Goal: Feedback & Contribution: Contribute content

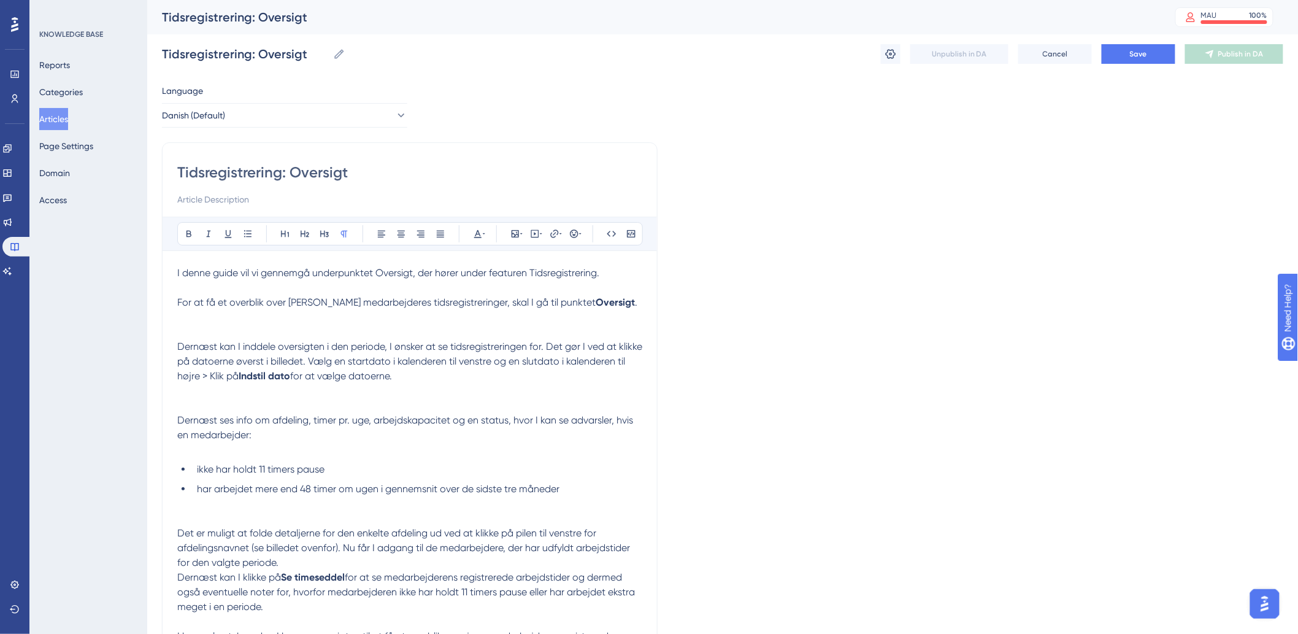
click at [243, 301] on span "For at få et overblik over [PERSON_NAME] medarbejderes tidsregistreringer, skal…" at bounding box center [386, 302] width 418 height 12
click at [206, 287] on p at bounding box center [409, 287] width 465 height 15
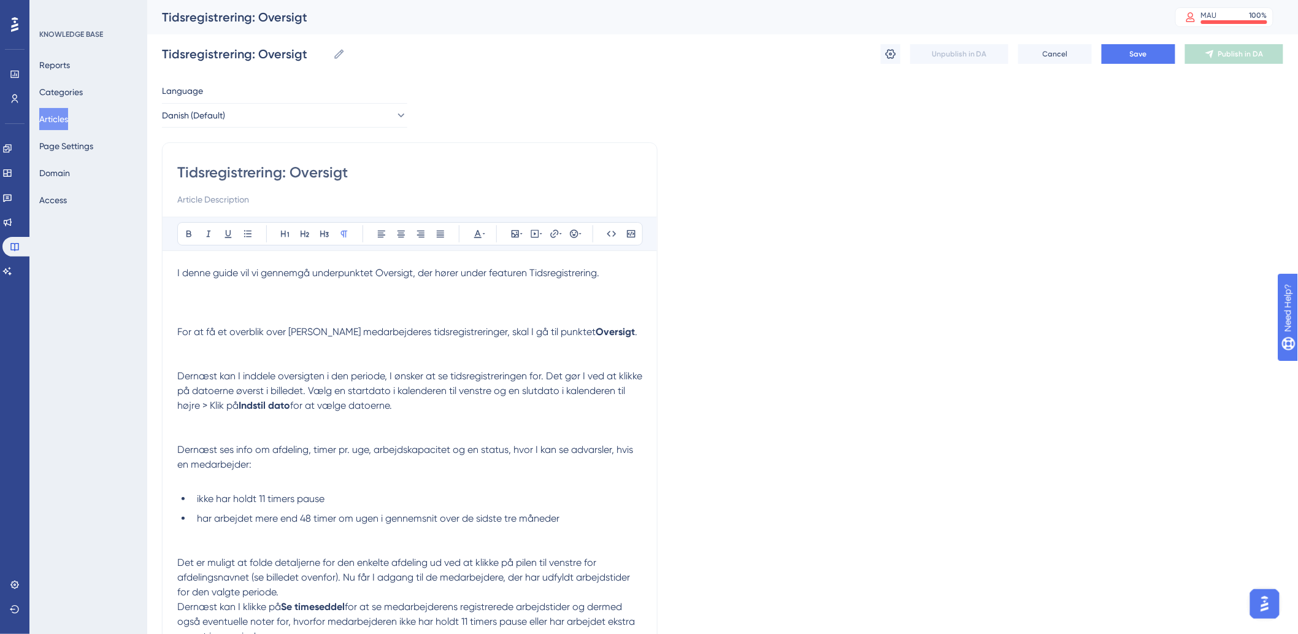
click at [258, 301] on p at bounding box center [409, 302] width 465 height 44
click at [537, 234] on icon at bounding box center [535, 234] width 10 height 10
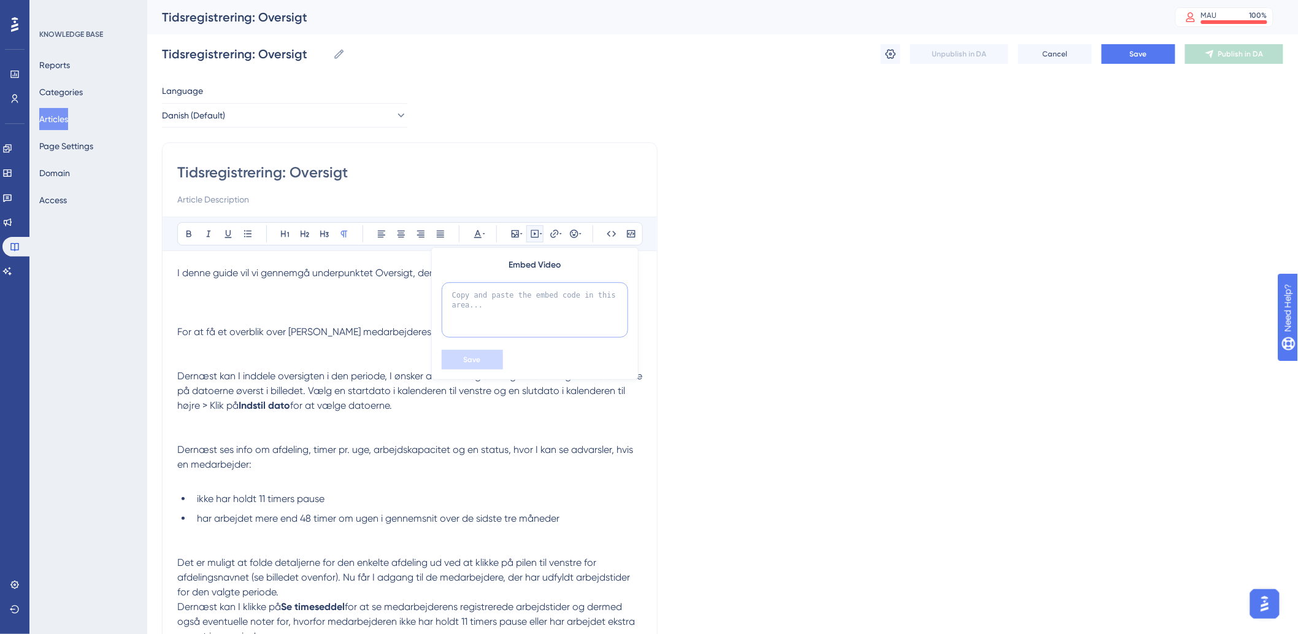
click at [514, 306] on textarea at bounding box center [535, 309] width 187 height 55
paste textarea "<div style="width:100%; height:0; position: relative; padding-bottom:56.25%"><i…"
type textarea "<div style="width:100%; height:0; position: relative; padding-bottom:56.25%"><i…"
click at [471, 364] on span "Save" at bounding box center [472, 360] width 17 height 10
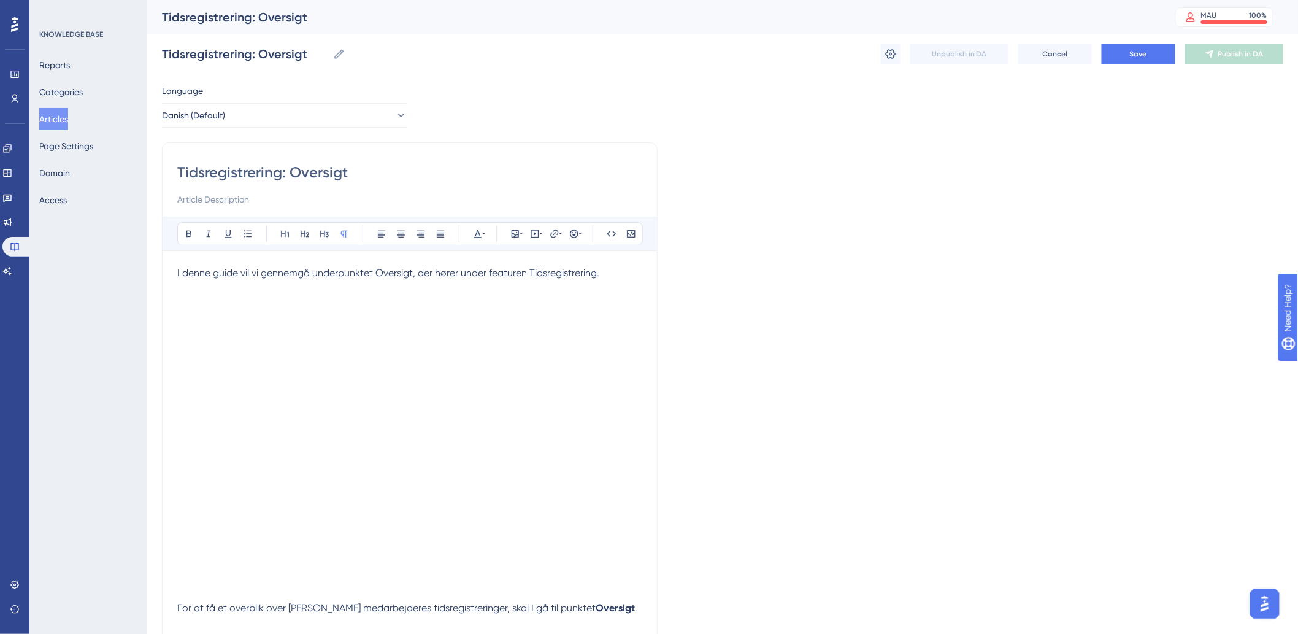
click at [418, 304] on p at bounding box center [409, 294] width 465 height 29
click at [463, 293] on p at bounding box center [409, 294] width 465 height 29
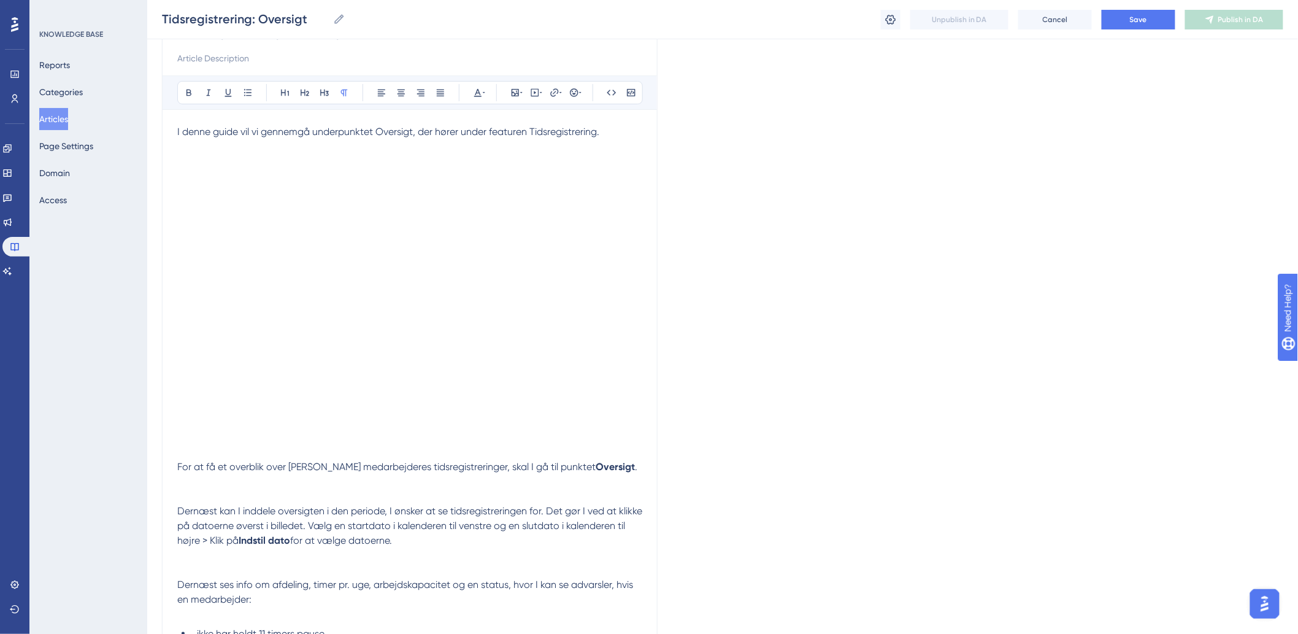
scroll to position [0, 0]
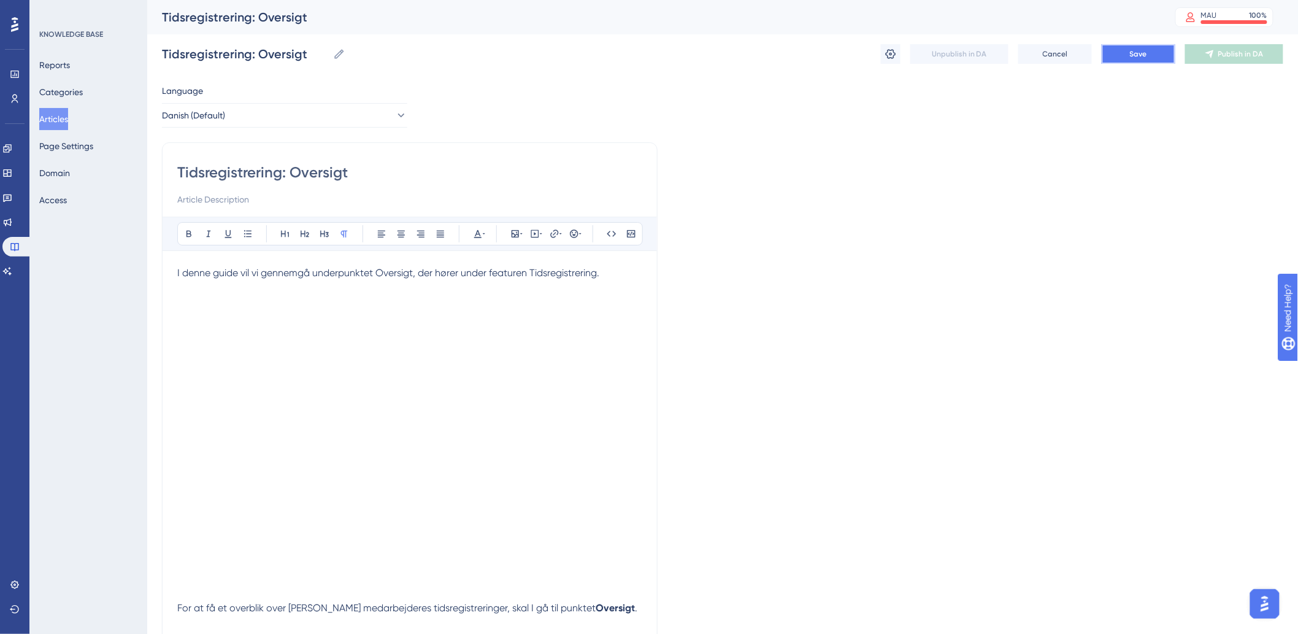
click at [1129, 58] on button "Save" at bounding box center [1139, 54] width 74 height 20
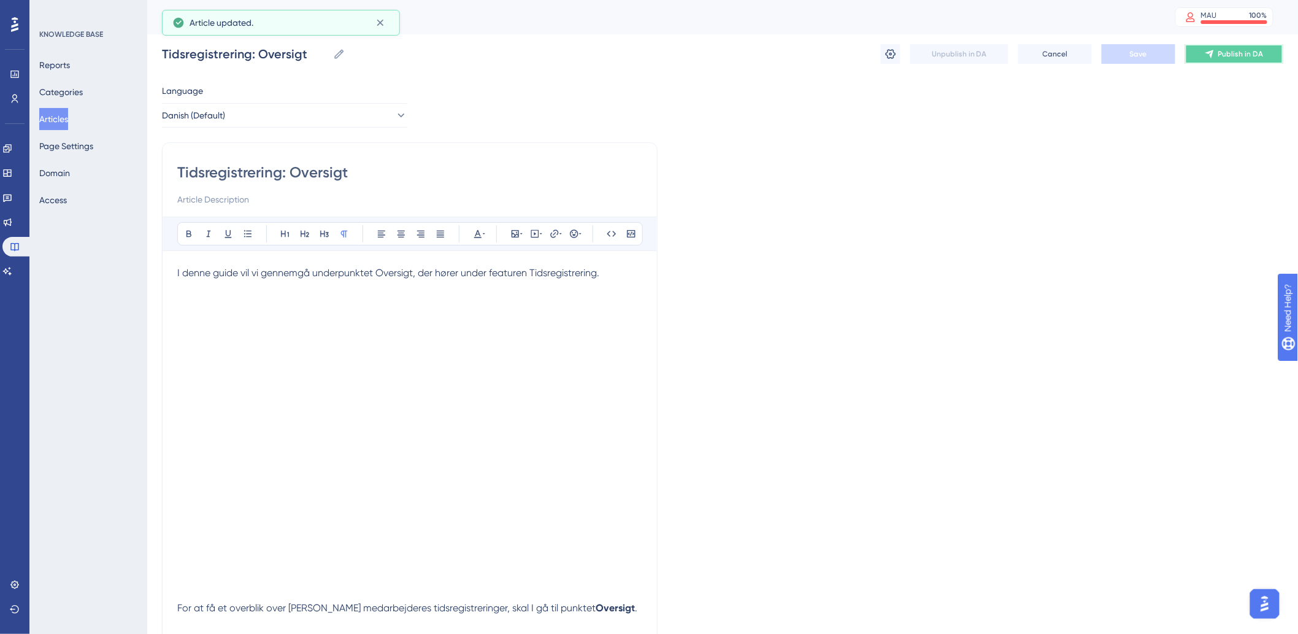
click at [1267, 54] on button "Publish in DA" at bounding box center [1234, 54] width 98 height 20
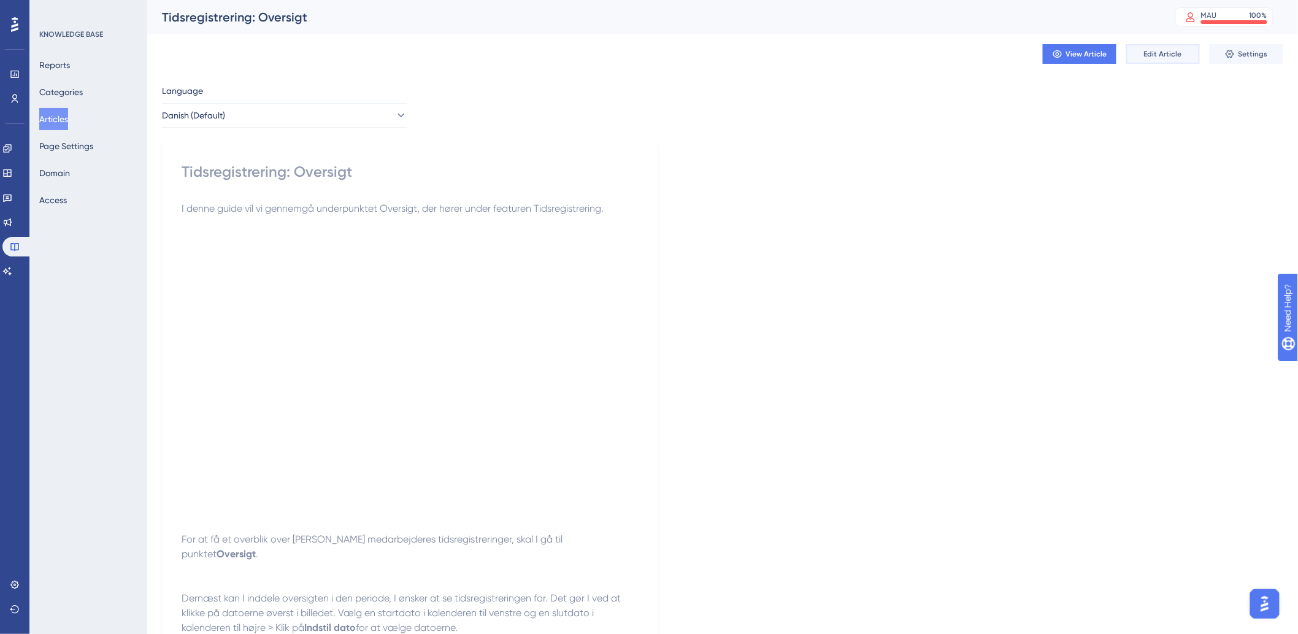
click at [1168, 55] on span "Edit Article" at bounding box center [1163, 54] width 38 height 10
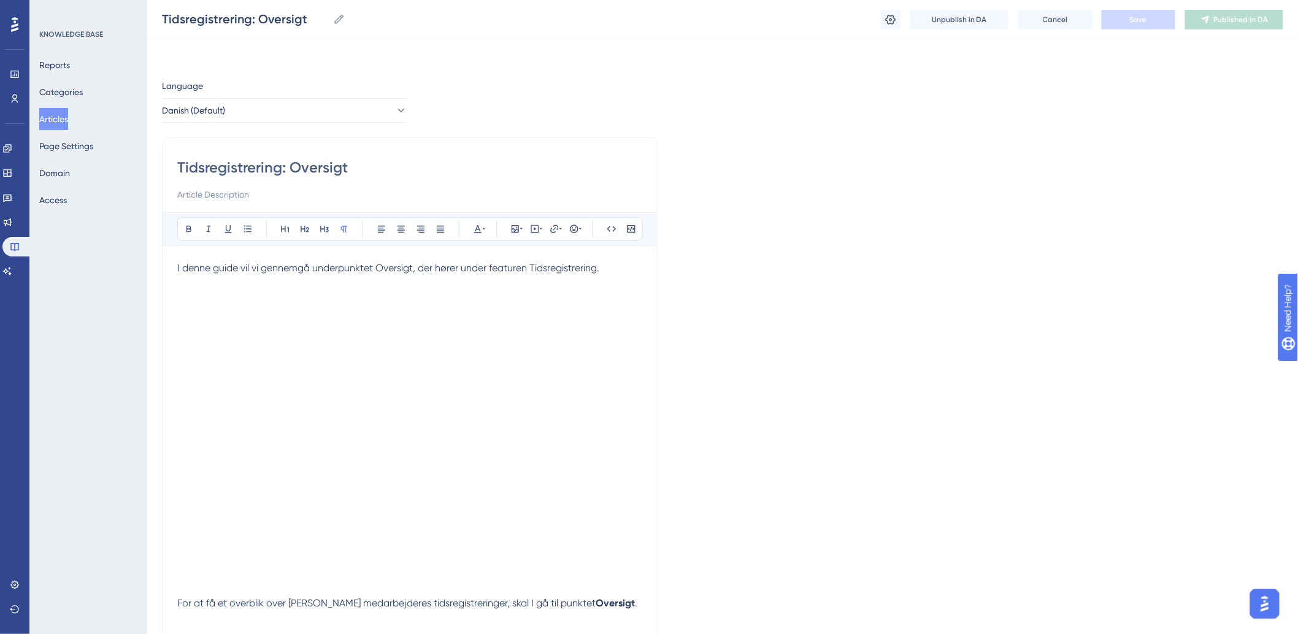
scroll to position [56, 0]
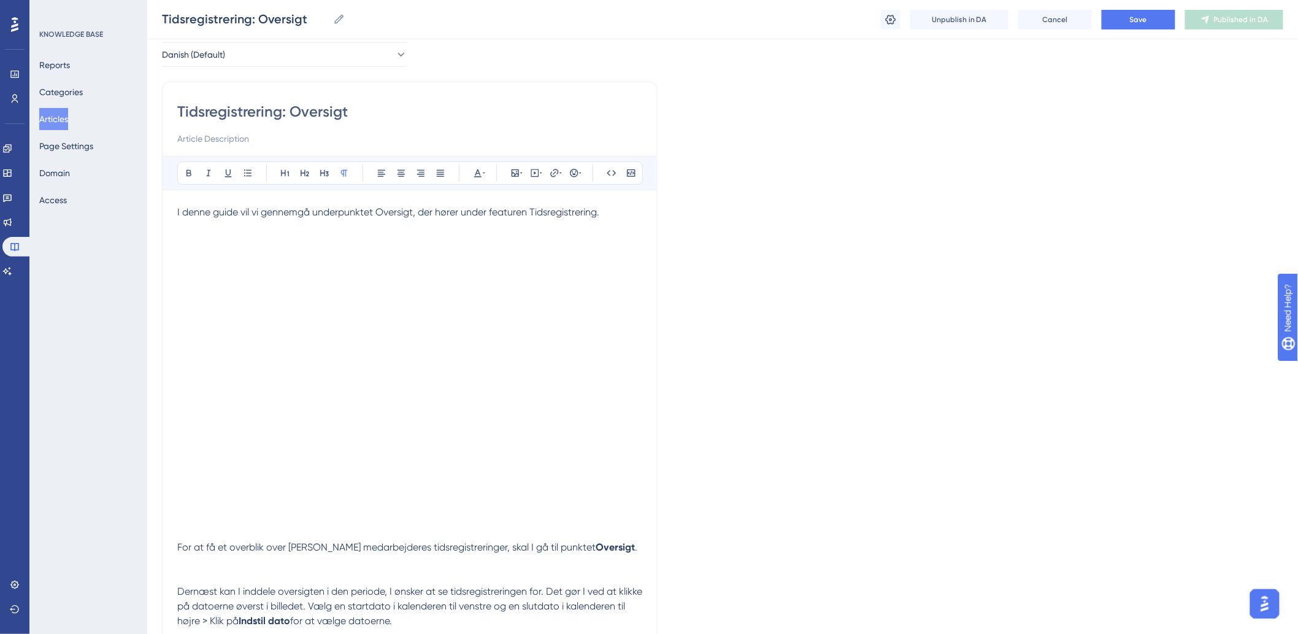
click at [871, 21] on div "Tidsregistrering: Oversigt Tidsregistrering: Oversigt Unpublish in DA Cancel Sa…" at bounding box center [722, 19] width 1151 height 39
click at [885, 12] on button at bounding box center [891, 20] width 20 height 20
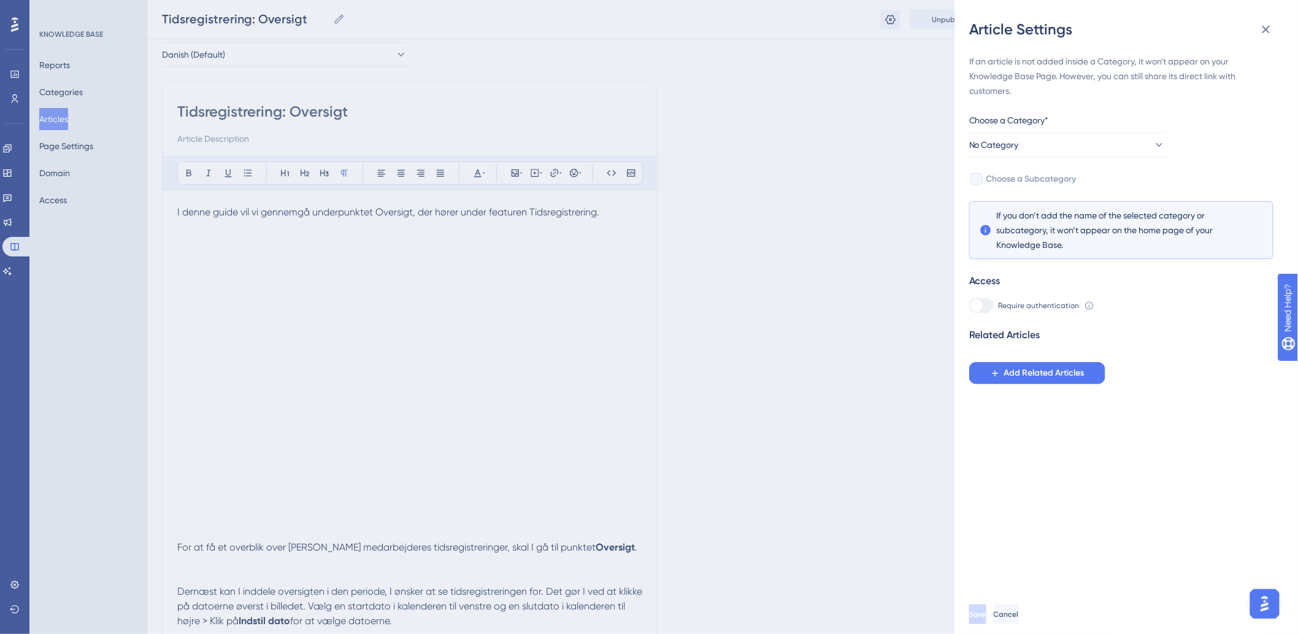
click at [810, 168] on div "Article Settings If an article is not added inside a Category, it won't appear …" at bounding box center [649, 317] width 1298 height 634
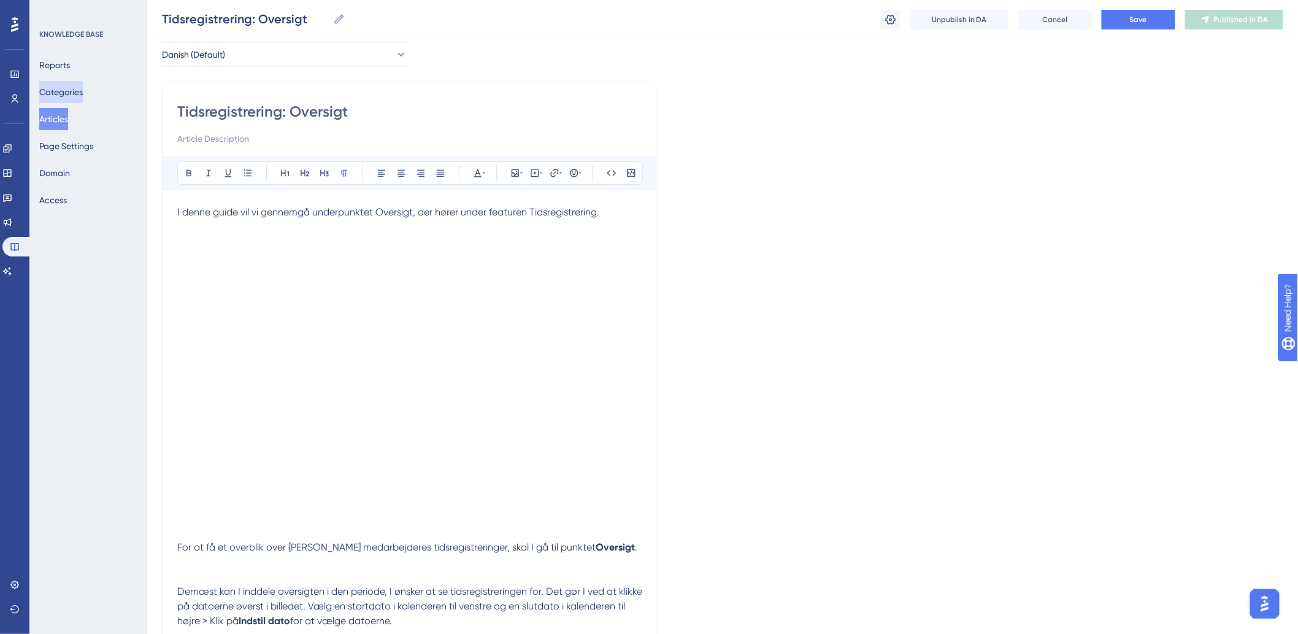
click at [61, 93] on button "Categories" at bounding box center [61, 92] width 44 height 22
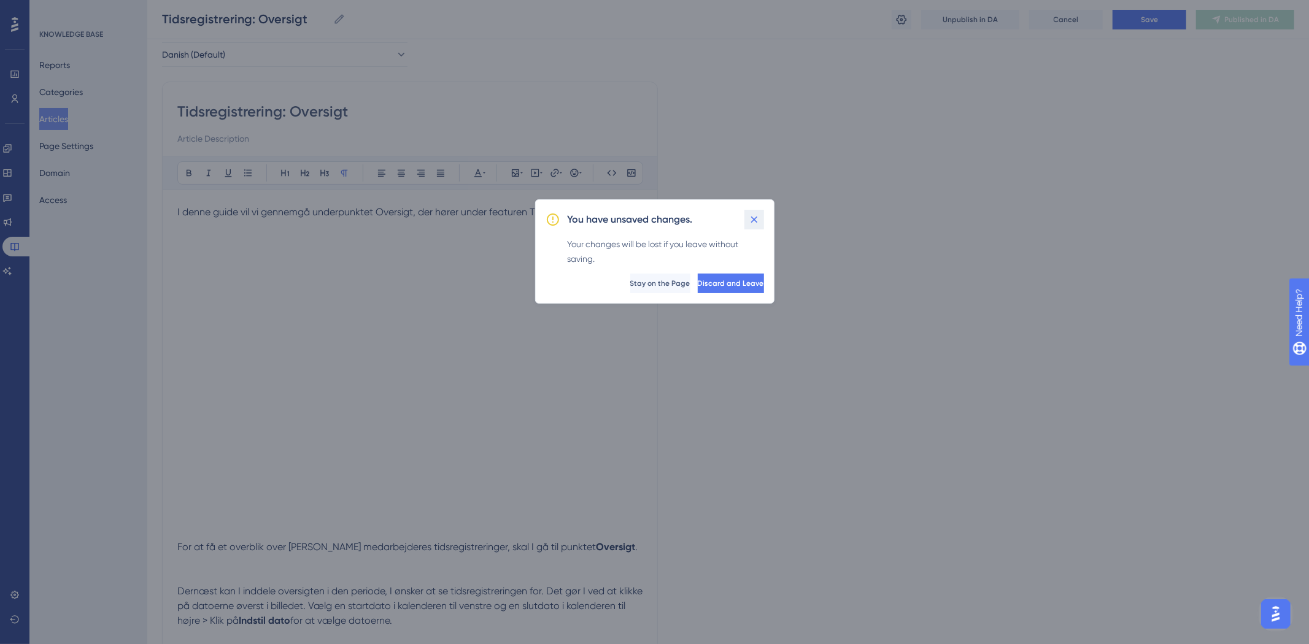
click at [758, 227] on button at bounding box center [754, 220] width 20 height 20
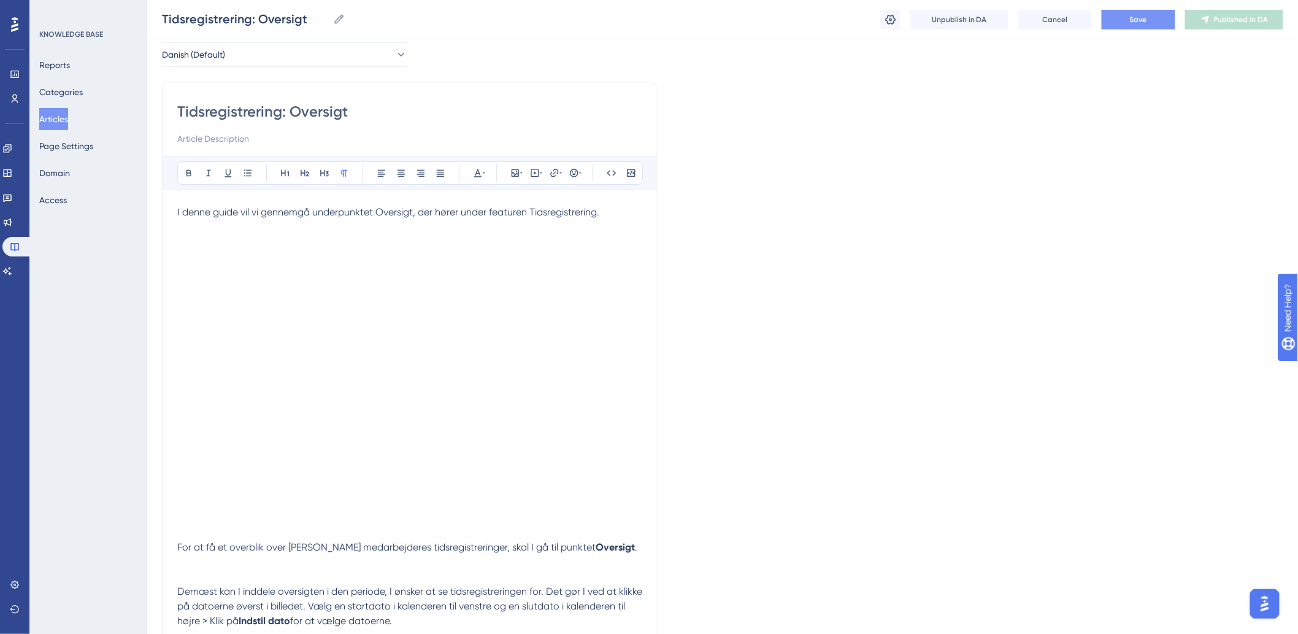
click at [1166, 6] on div "Tidsregistrering: Oversigt Tidsregistrering: Oversigt Unpublish in DA Cancel Sa…" at bounding box center [722, 19] width 1151 height 39
click at [1158, 22] on button "Save" at bounding box center [1139, 20] width 74 height 20
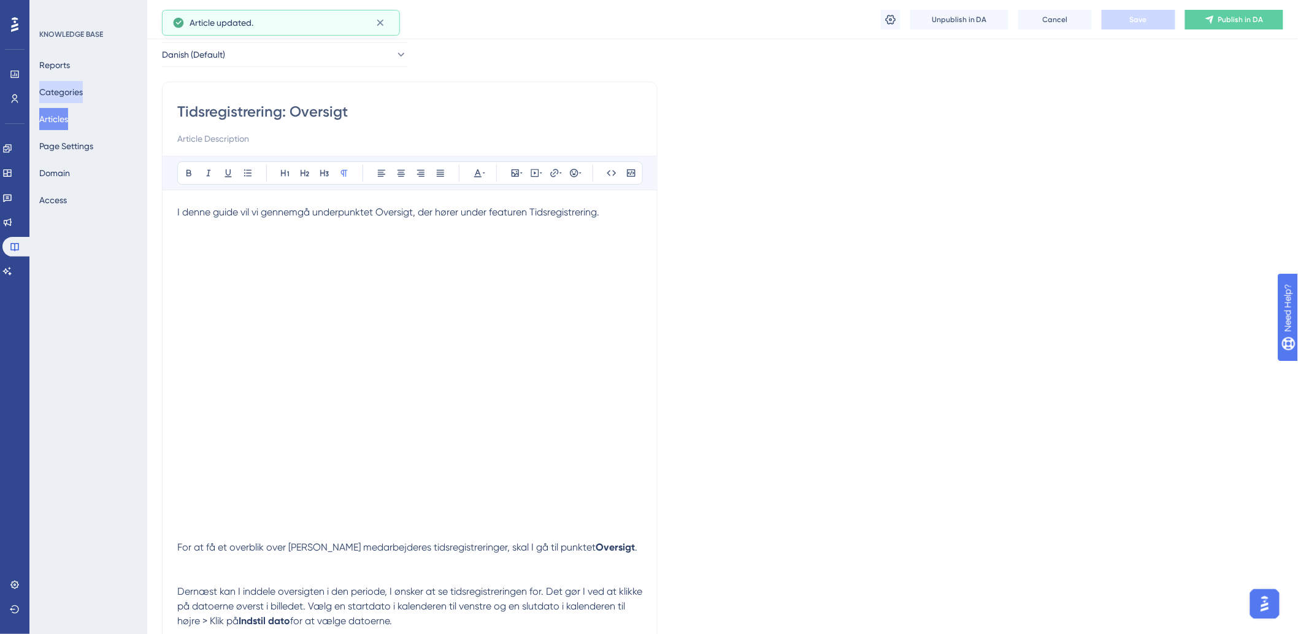
drag, startPoint x: 66, startPoint y: 83, endPoint x: 125, endPoint y: 136, distance: 78.7
click at [66, 83] on button "Categories" at bounding box center [61, 92] width 44 height 22
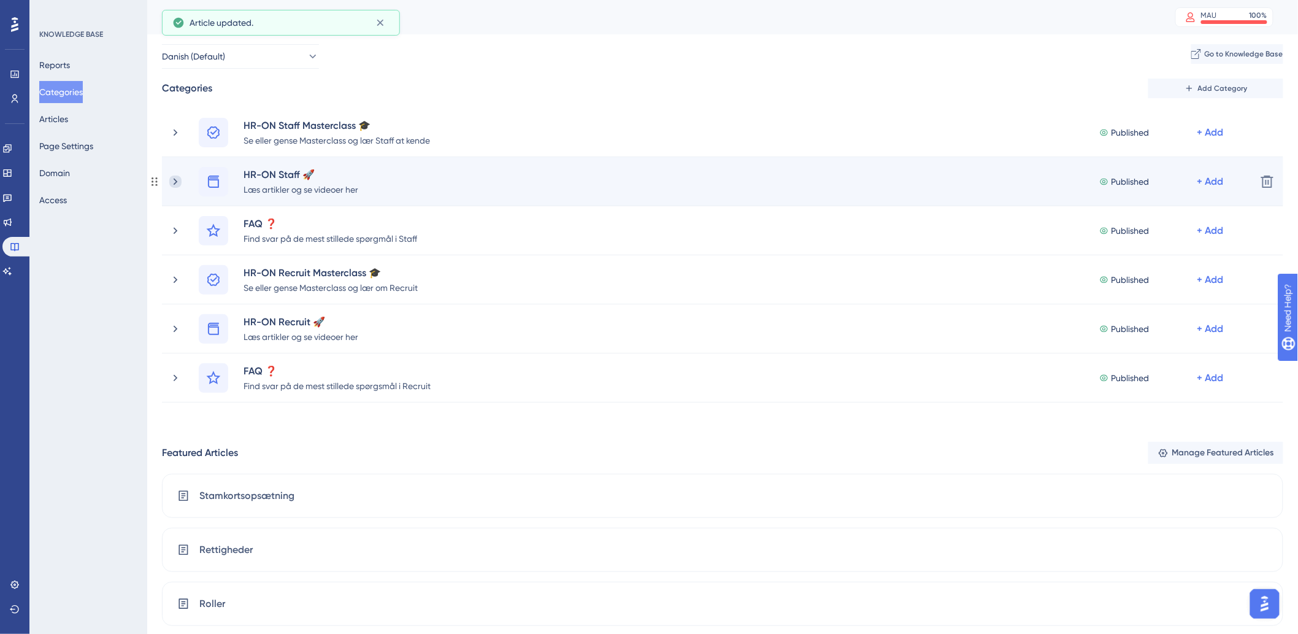
click at [176, 181] on icon at bounding box center [176, 181] width 4 height 7
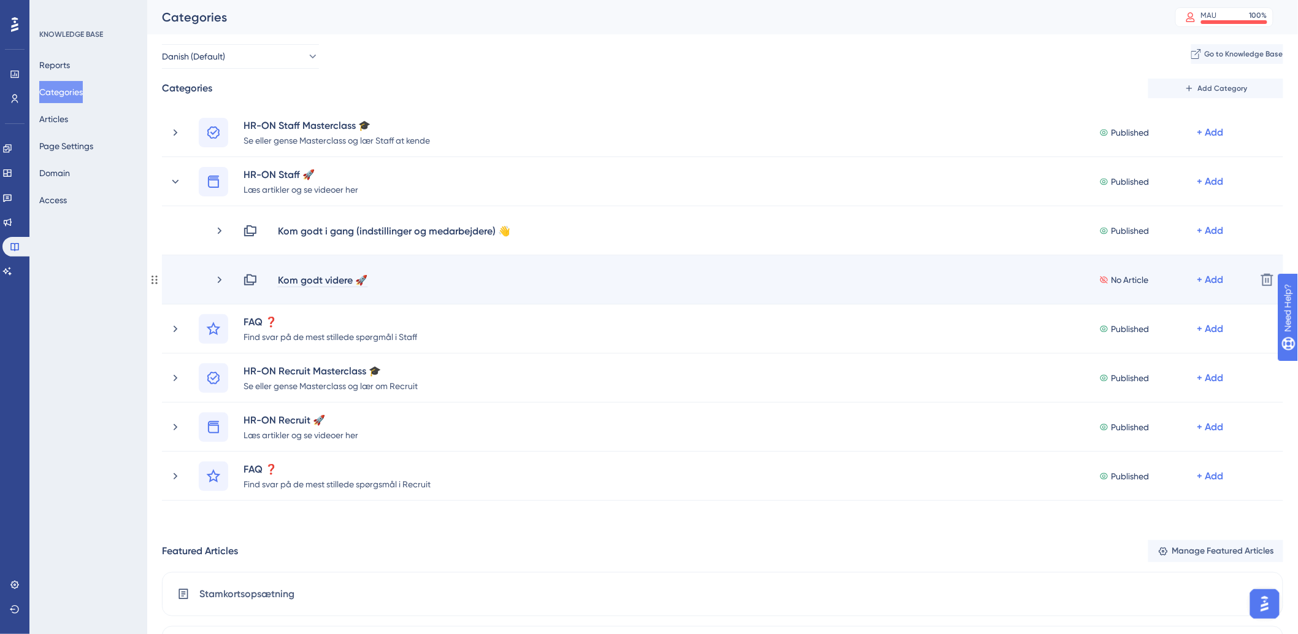
click at [326, 282] on div "Kom godt videre 🚀" at bounding box center [322, 279] width 91 height 15
click at [531, 283] on div "Kom godt videre 🚀 No Article + Add" at bounding box center [745, 279] width 1004 height 15
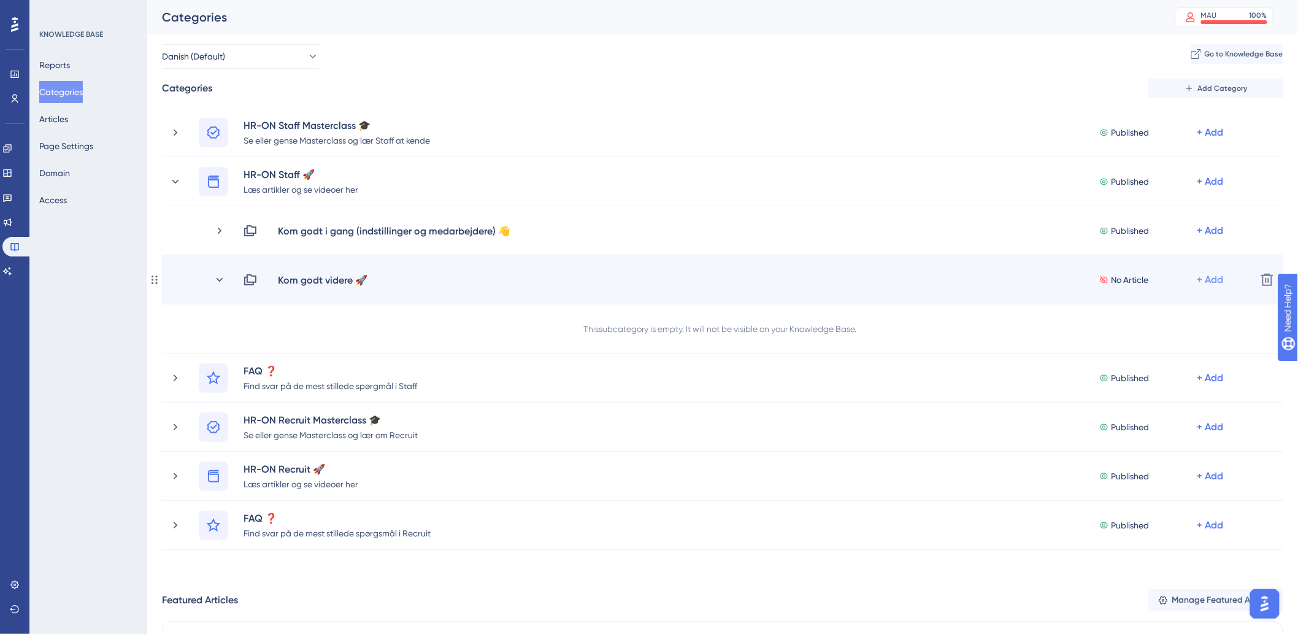
click at [1208, 284] on div "+ Add" at bounding box center [1211, 279] width 26 height 15
click at [1130, 305] on span "Add Articles" at bounding box center [1132, 312] width 47 height 15
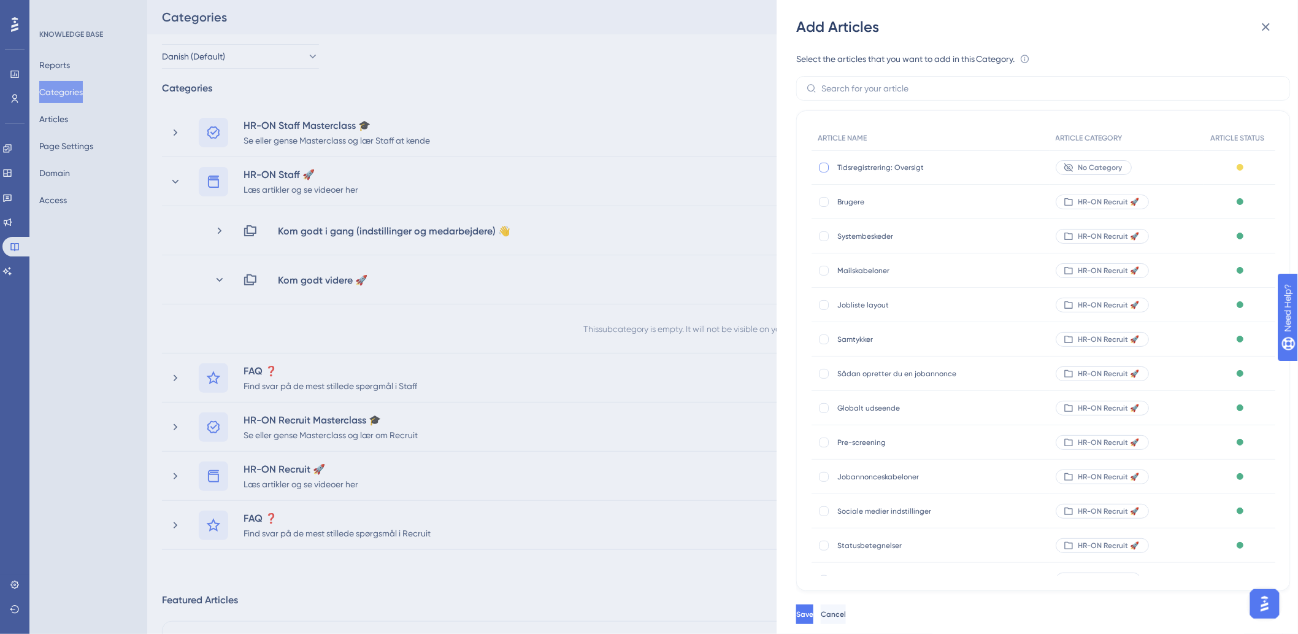
click at [822, 168] on div at bounding box center [824, 168] width 10 height 10
checkbox input "true"
click at [815, 619] on span "Save" at bounding box center [806, 614] width 17 height 10
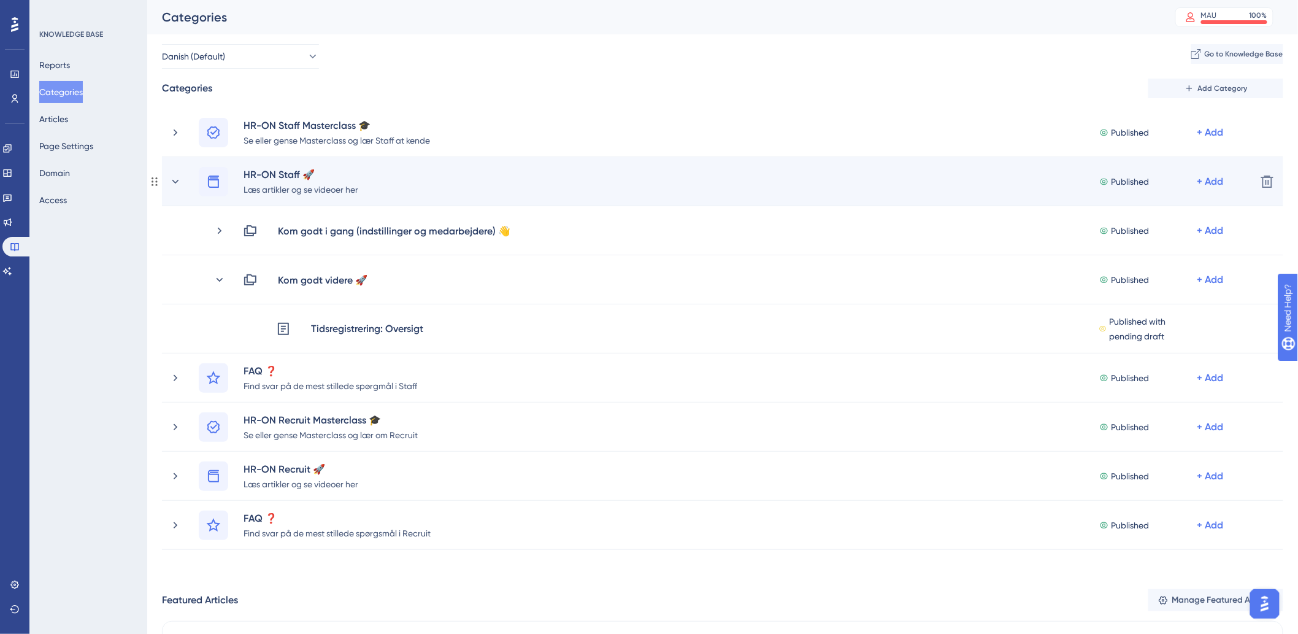
click at [189, 191] on div "HR-ON Staff 🚀 Læs artikler og se videoer her Published + Add" at bounding box center [707, 181] width 1077 height 29
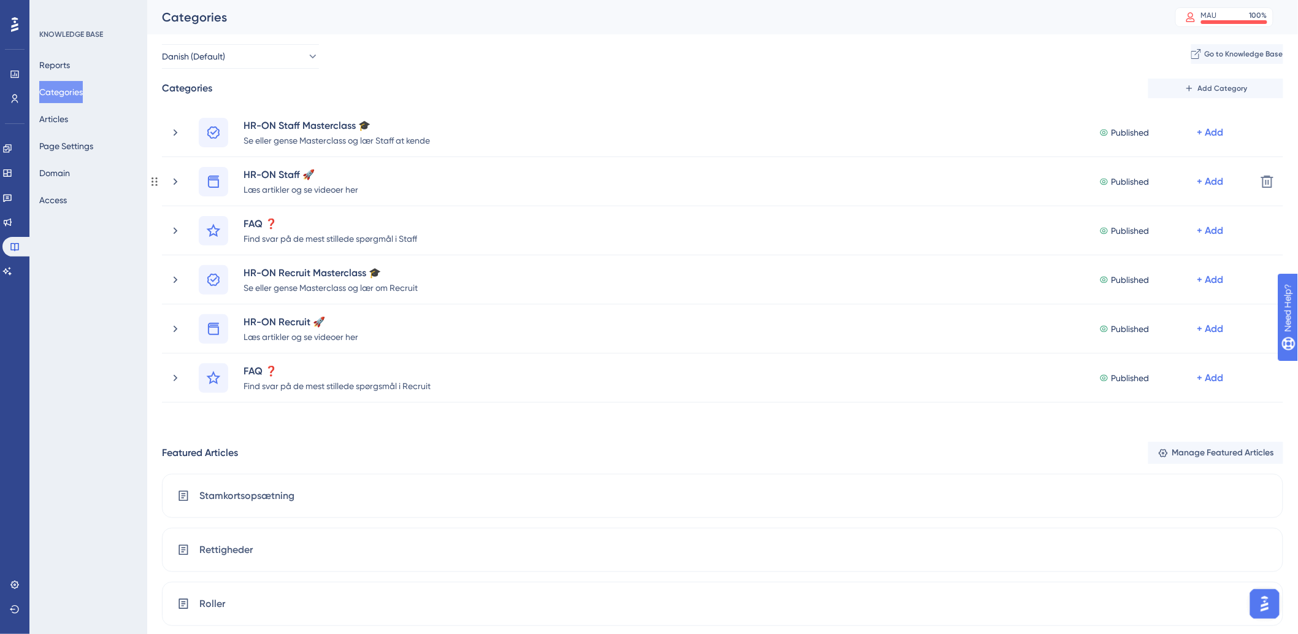
click at [185, 187] on div "HR-ON Staff 🚀 Læs artikler og se videoer her Published + Add" at bounding box center [707, 181] width 1077 height 29
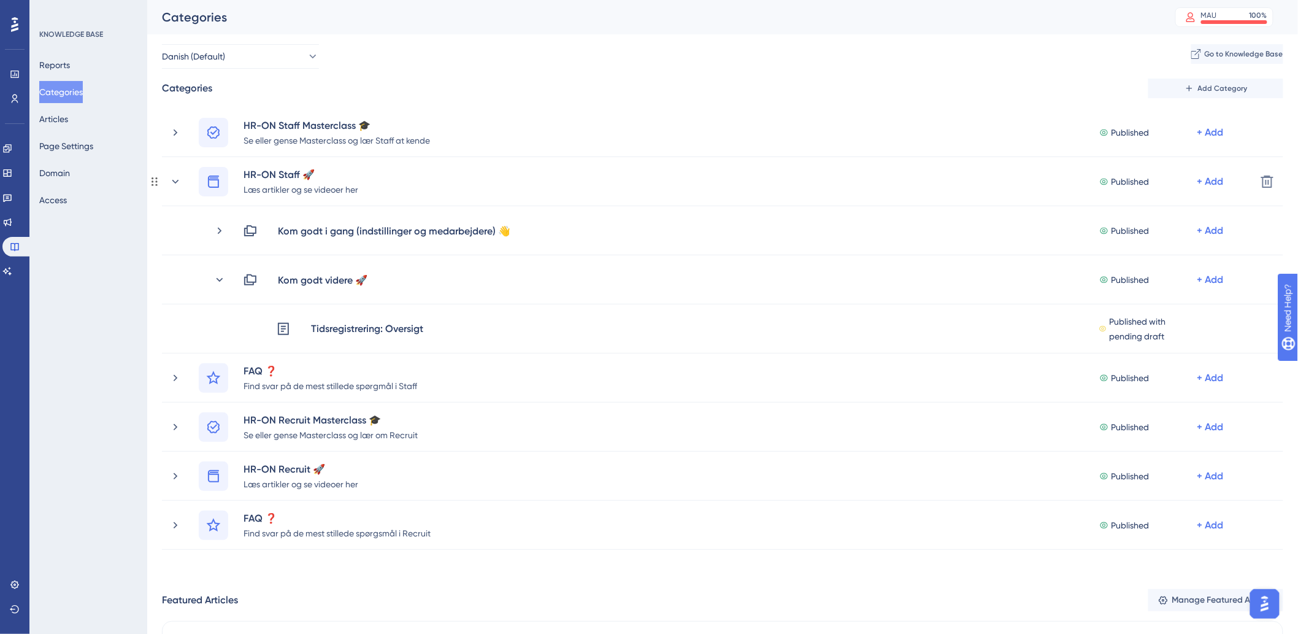
click at [185, 187] on div "HR-ON Staff 🚀 Læs artikler og se videoer her Published + Add" at bounding box center [707, 181] width 1077 height 29
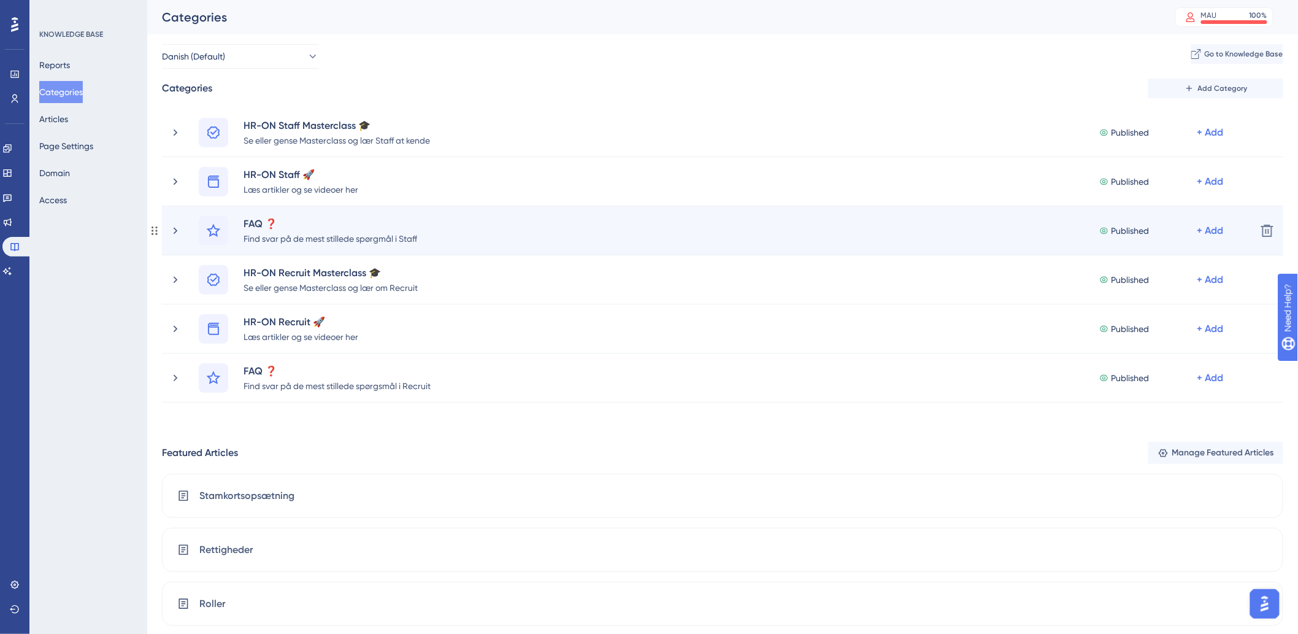
click at [168, 231] on div "FAQ ❓ Find svar på de mest stillede spørgmål i Staff Published + Add Delete" at bounding box center [723, 230] width 1122 height 49
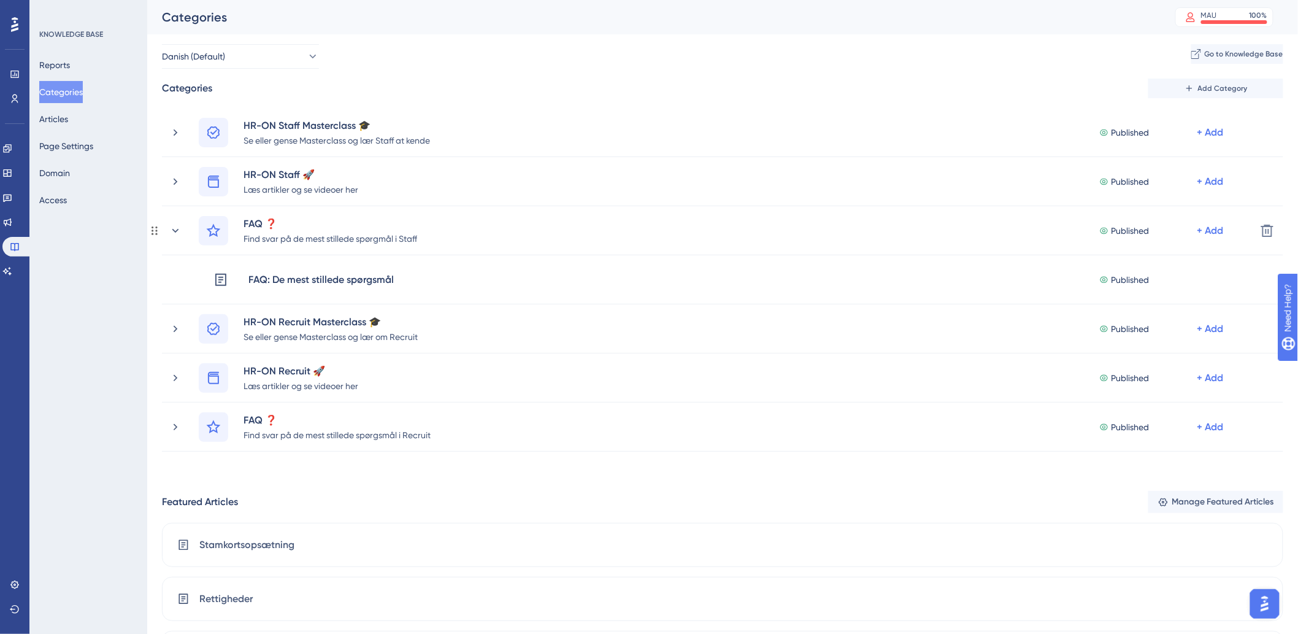
click at [168, 231] on div "FAQ ❓ Find svar på de mest stillede spørgmål i Staff Published + Add Delete" at bounding box center [723, 230] width 1122 height 49
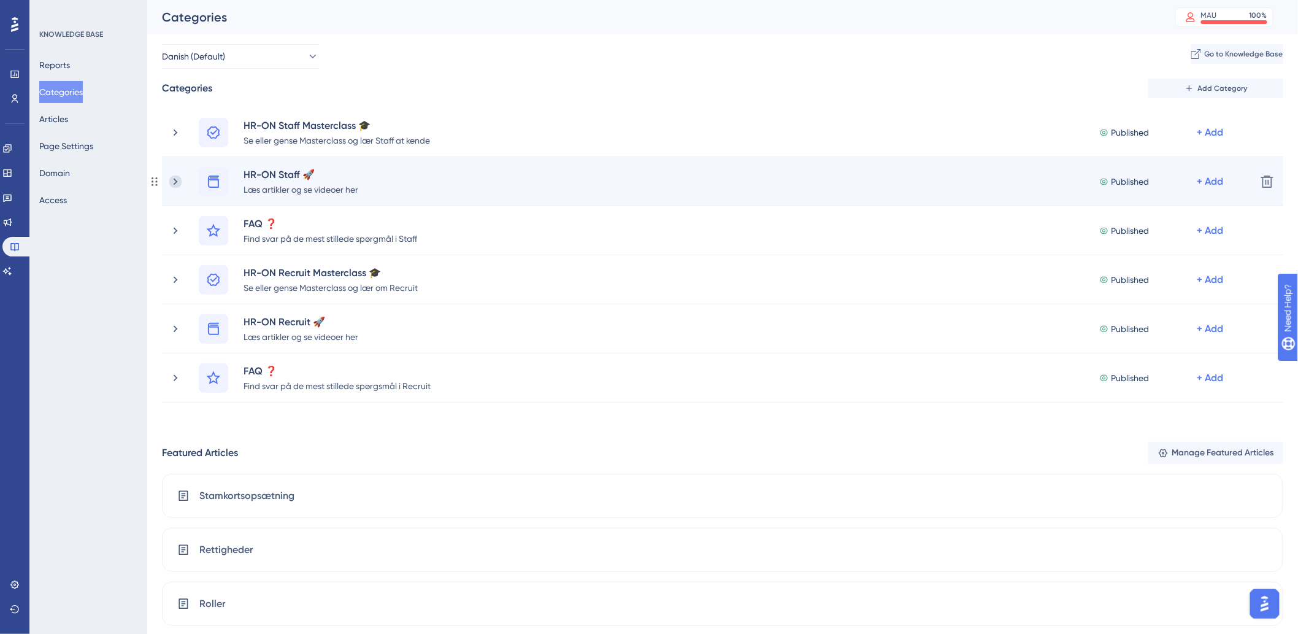
click at [181, 178] on icon at bounding box center [175, 181] width 12 height 12
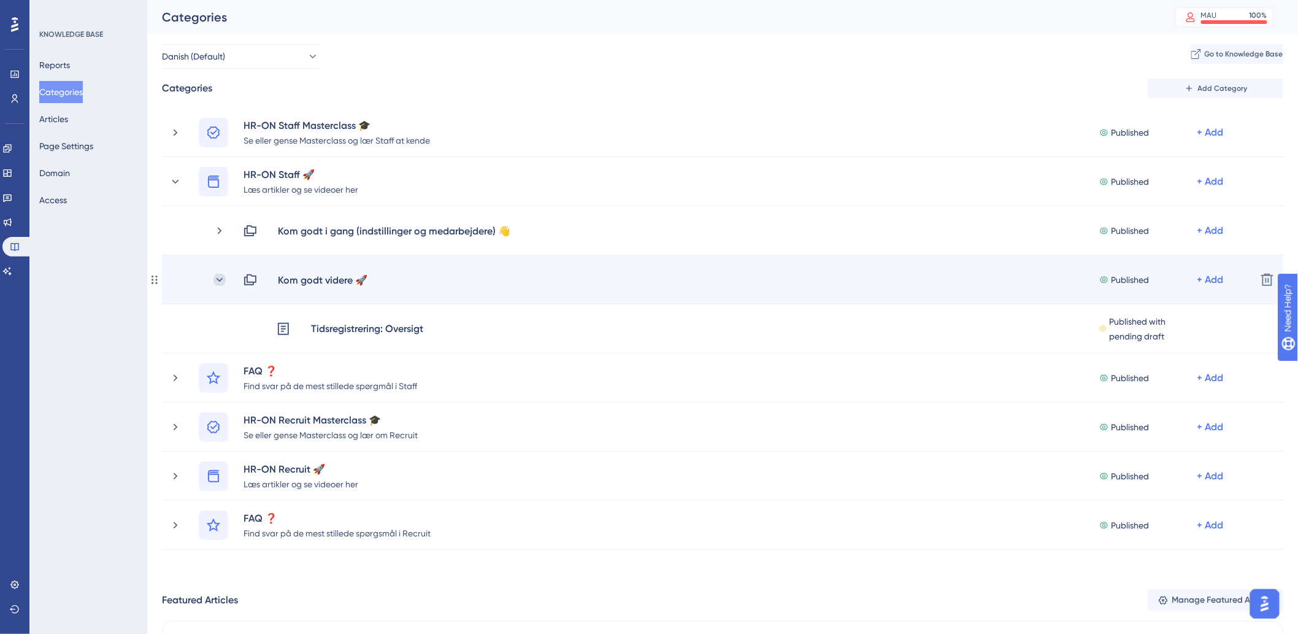
click at [221, 277] on icon at bounding box center [220, 280] width 12 height 12
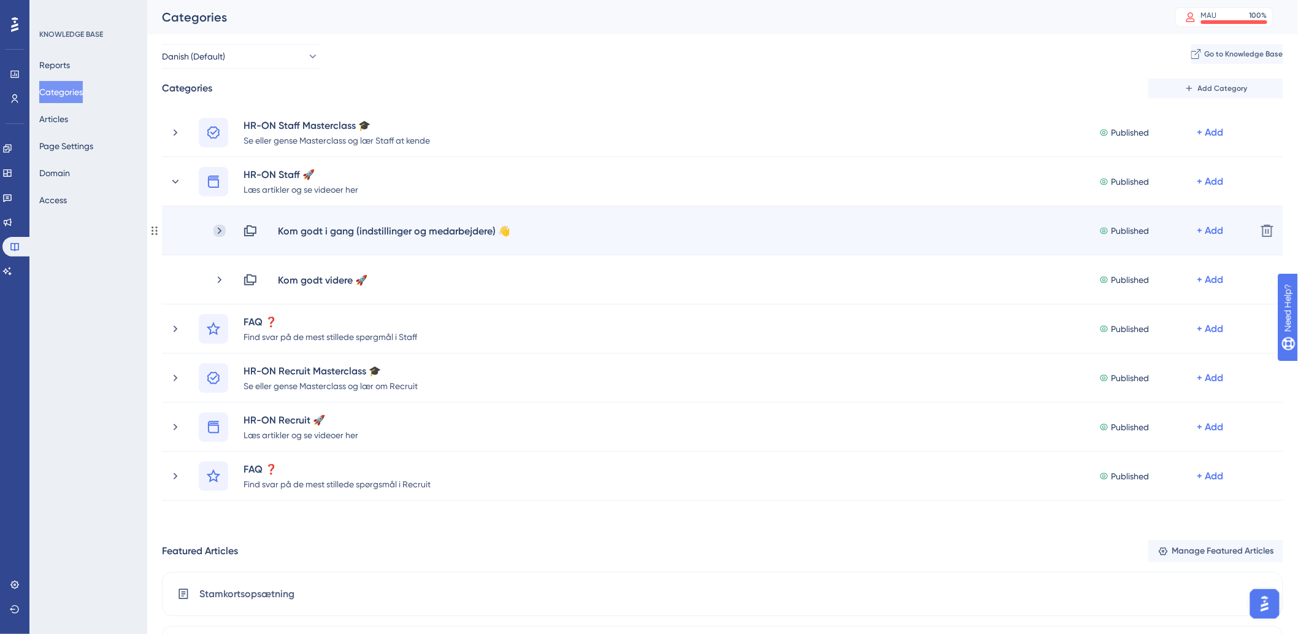
click at [222, 231] on icon at bounding box center [220, 231] width 12 height 12
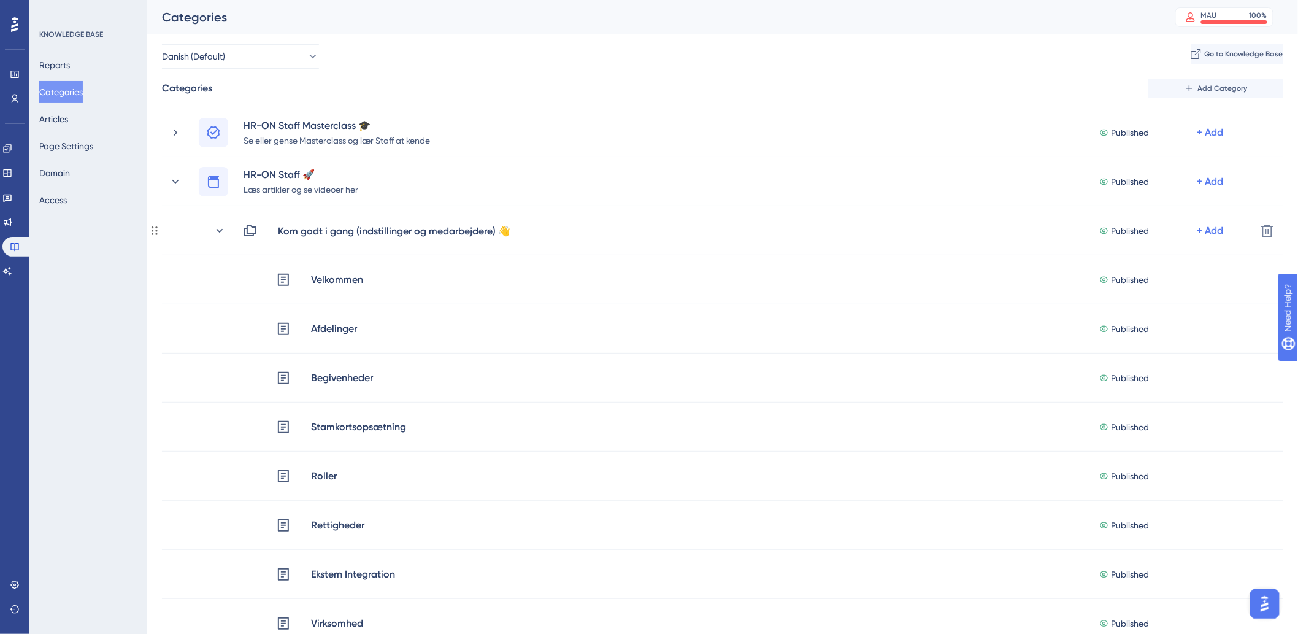
click at [222, 231] on icon at bounding box center [220, 231] width 12 height 12
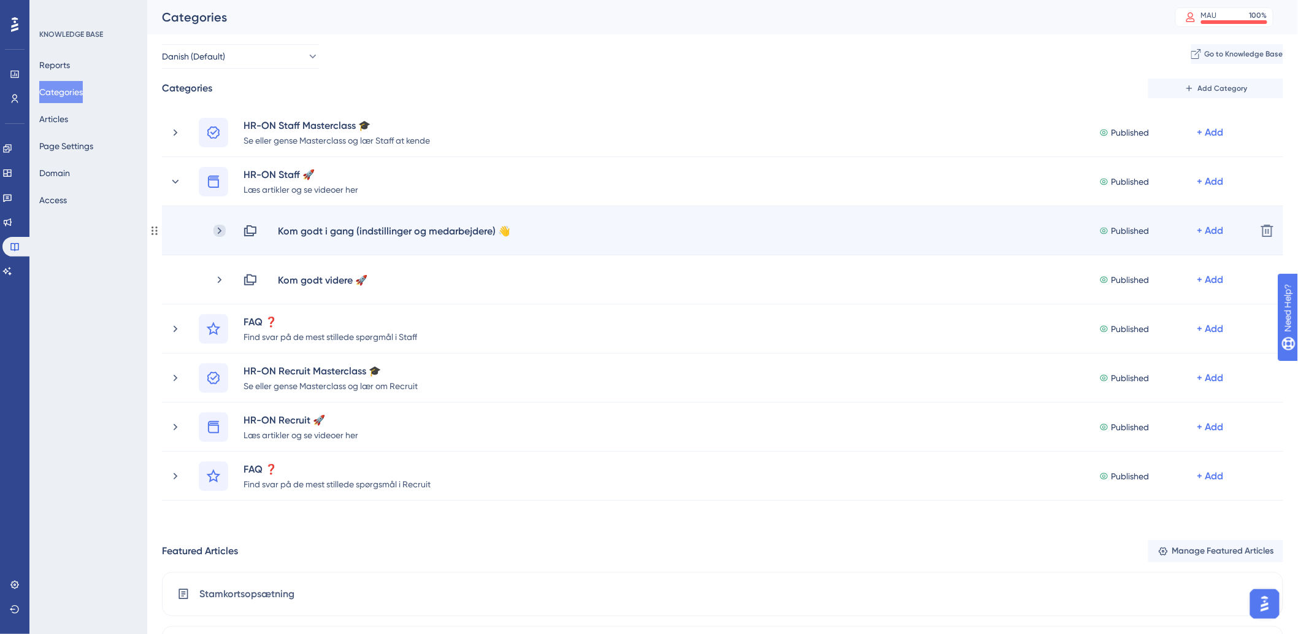
click at [218, 229] on icon at bounding box center [220, 231] width 12 height 12
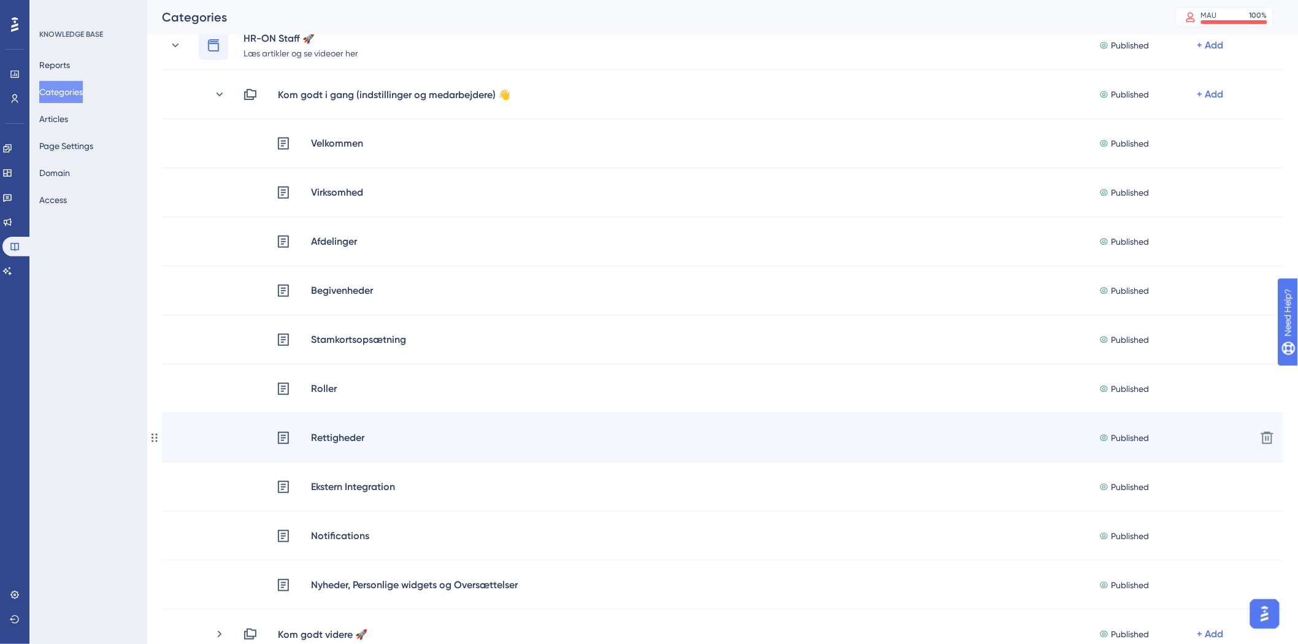
scroll to position [204, 0]
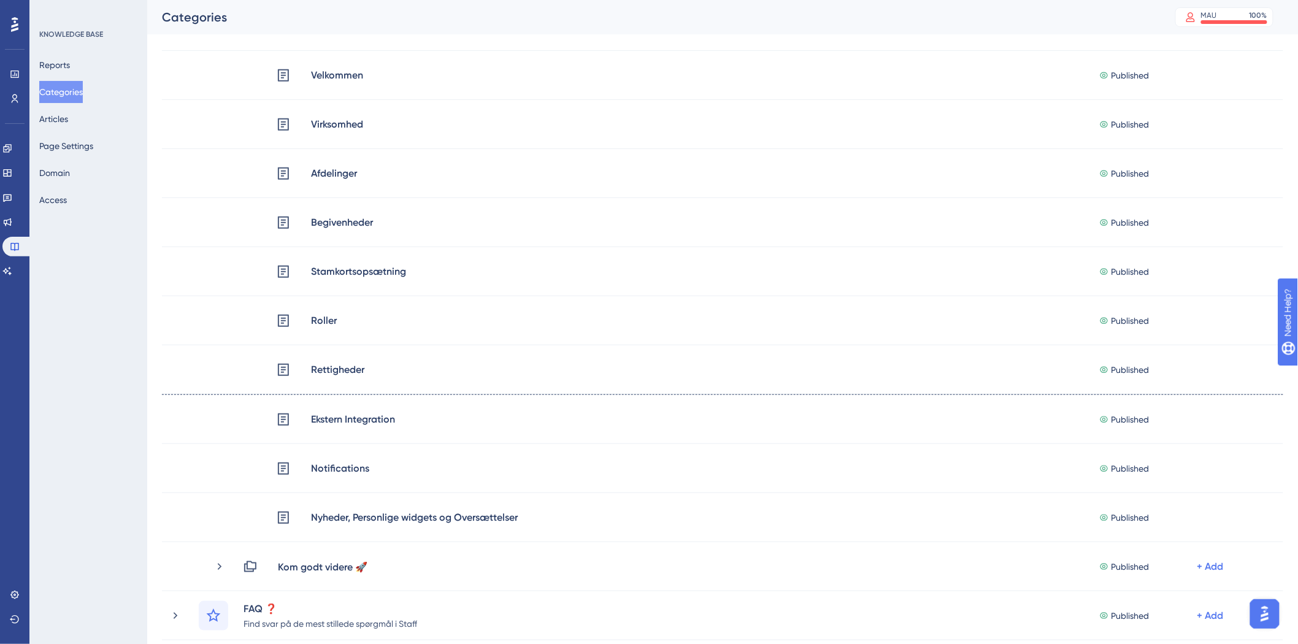
click at [119, 454] on div "KNOWLEDGE BASE Reports Categories Articles Page Settings Domain Access" at bounding box center [88, 322] width 118 height 644
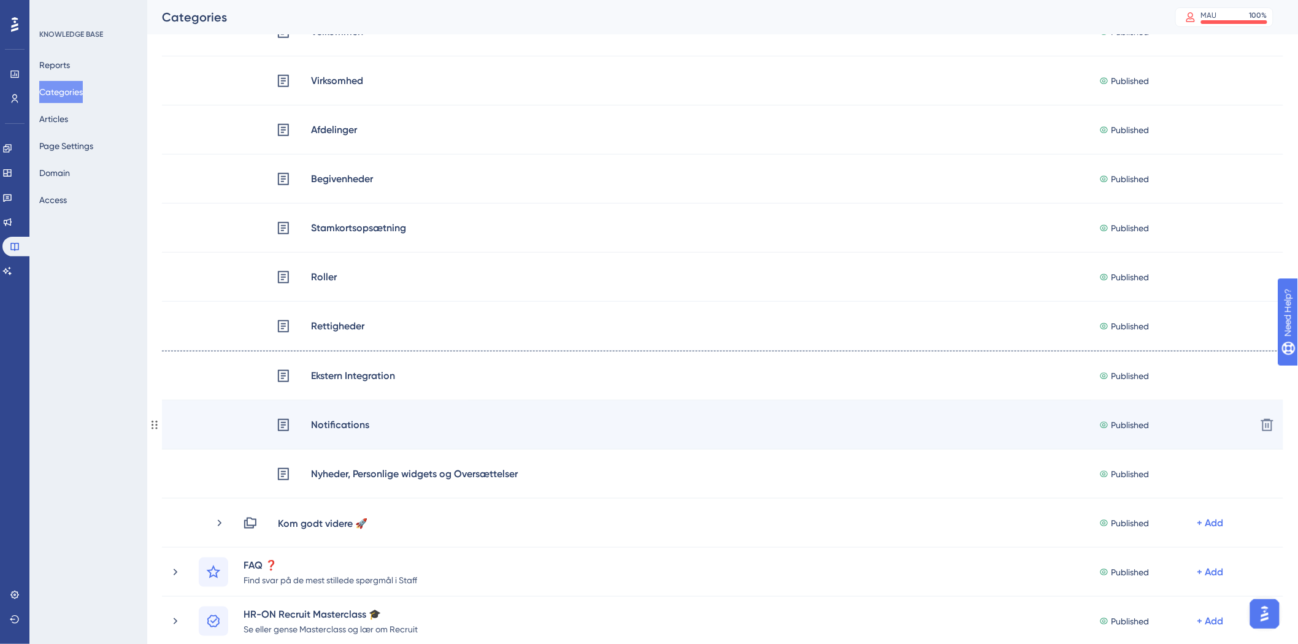
scroll to position [272, 0]
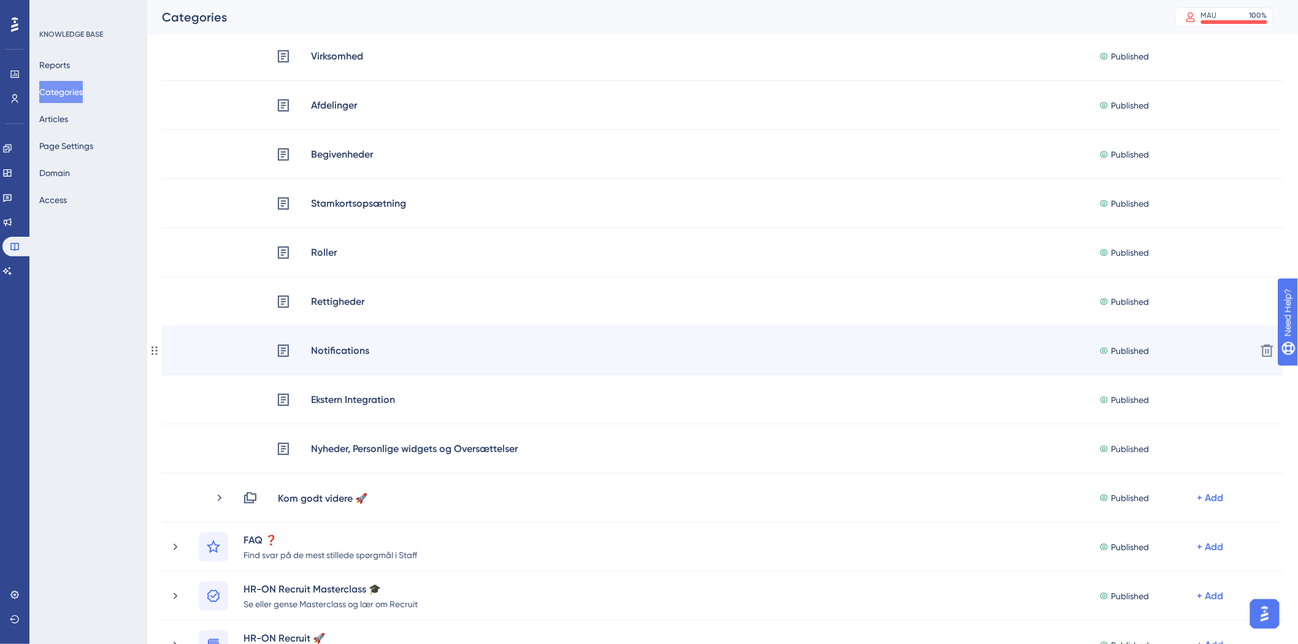
click at [326, 354] on div "Notifications" at bounding box center [340, 351] width 60 height 16
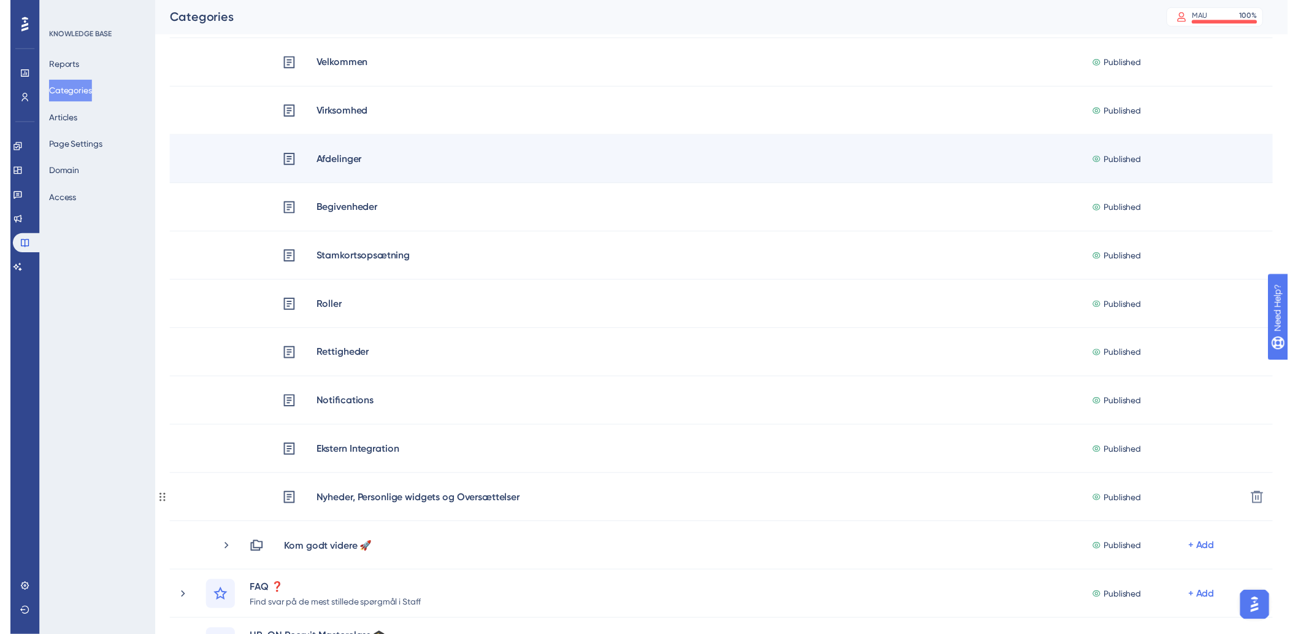
scroll to position [0, 0]
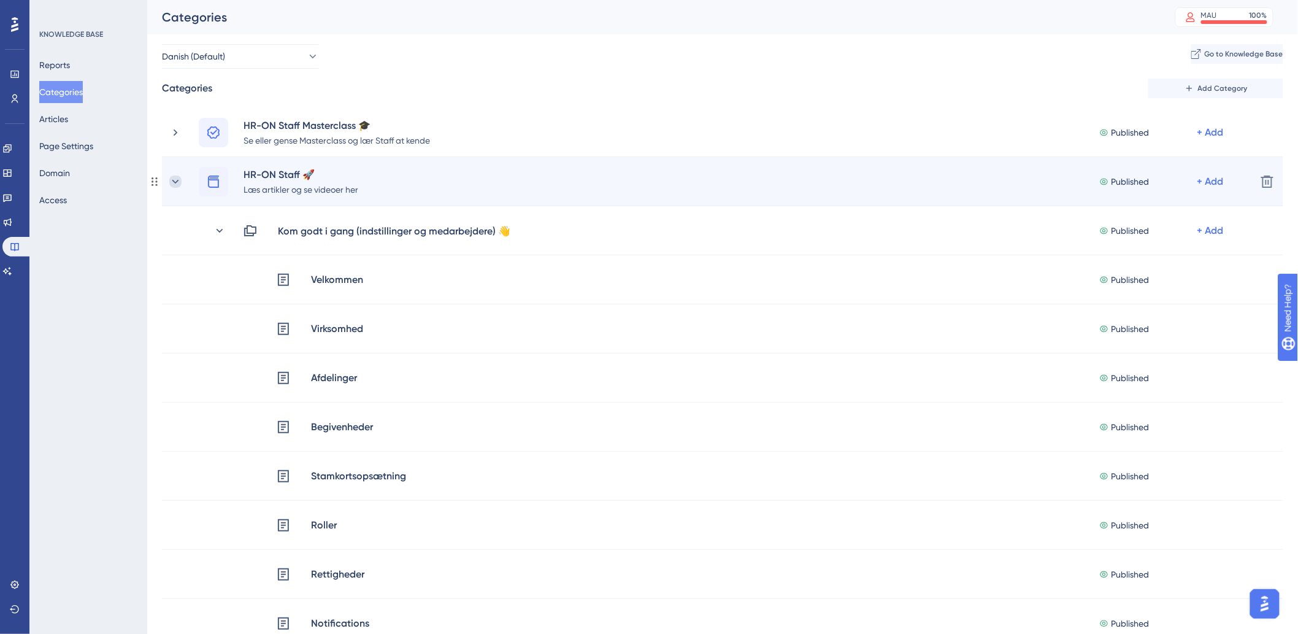
click at [179, 183] on icon at bounding box center [175, 181] width 12 height 12
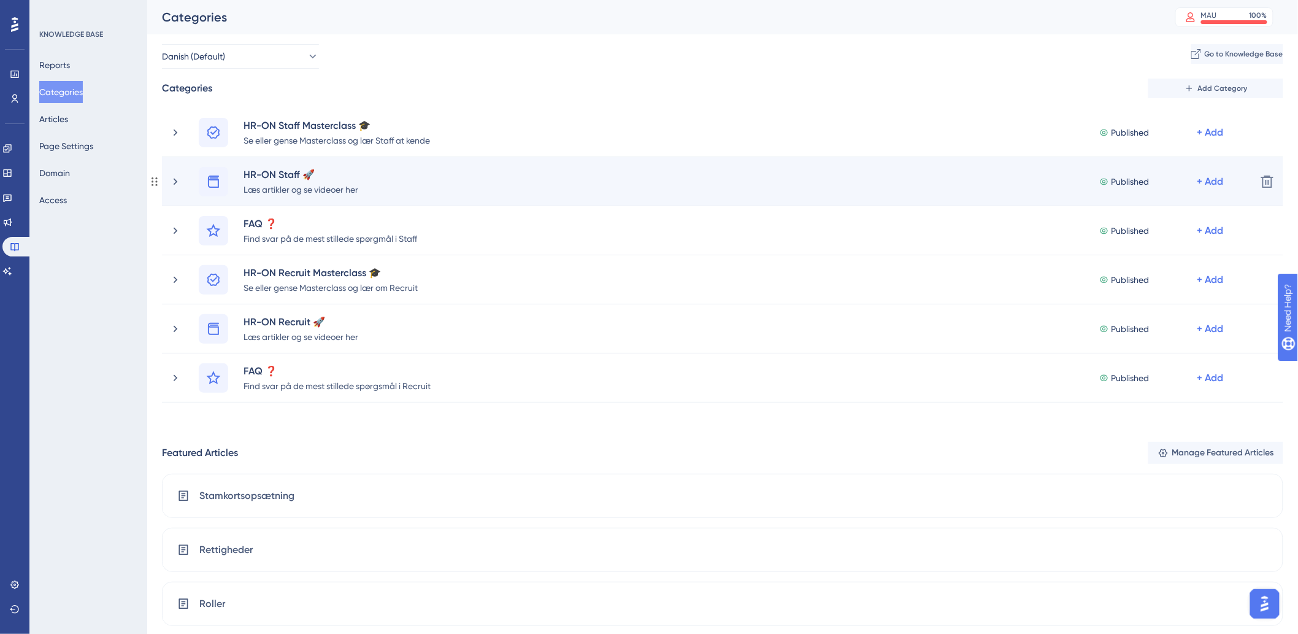
click at [167, 181] on div "HR-ON Staff 🚀 Læs artikler og se videoer her Published + Add Delete" at bounding box center [723, 181] width 1122 height 49
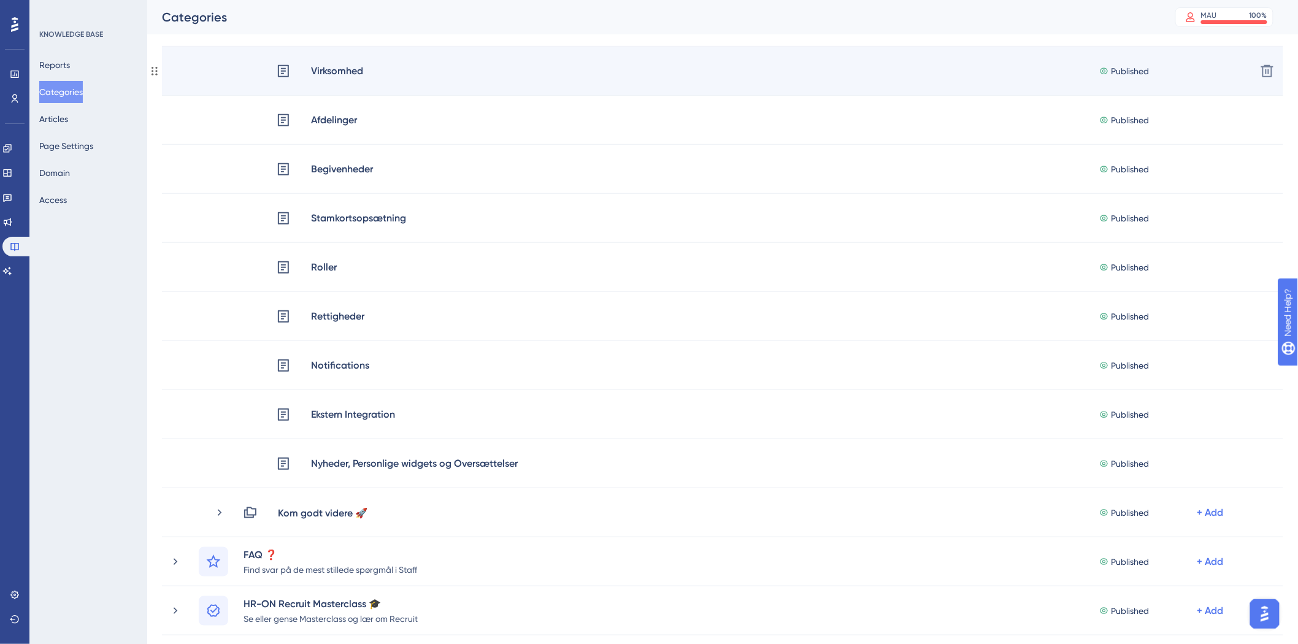
scroll to position [68, 0]
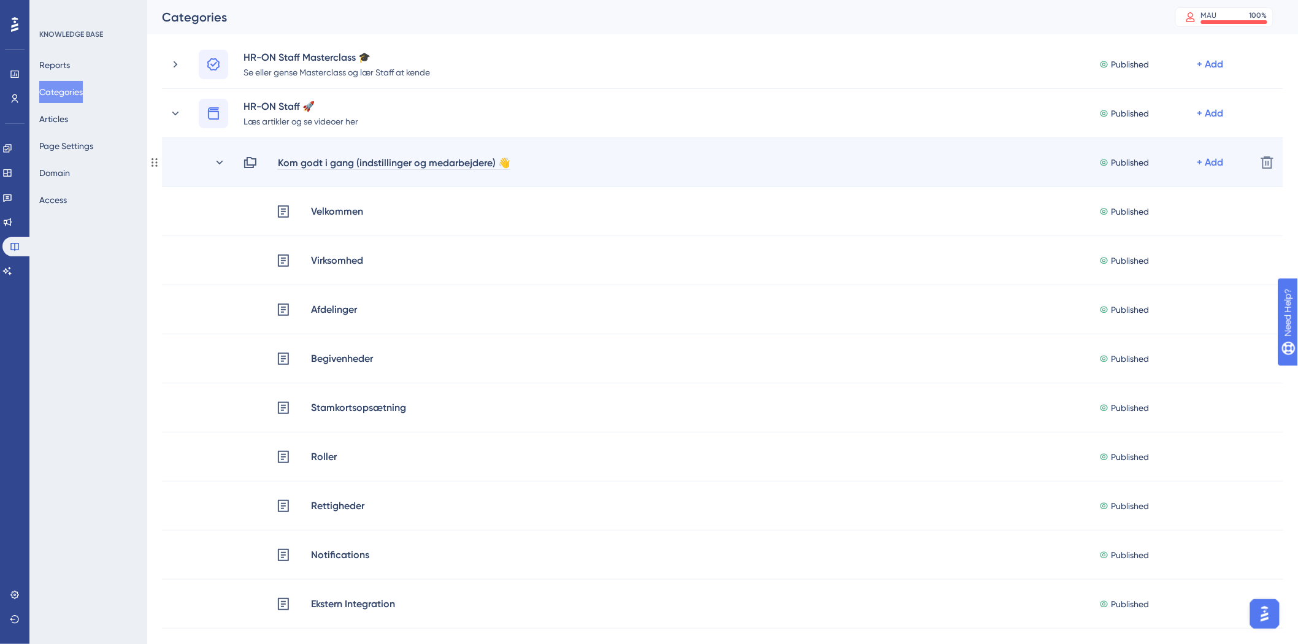
click at [360, 163] on div "Kom godt i gang (indstillinger og medarbejdere) 👋" at bounding box center [394, 162] width 234 height 15
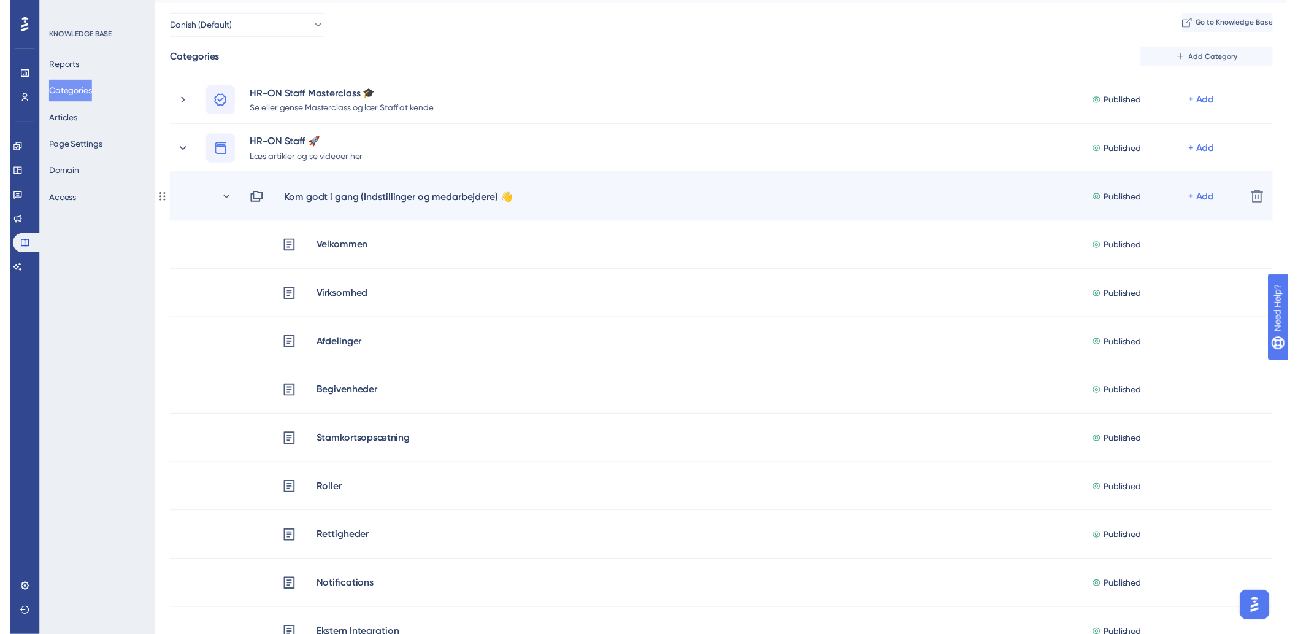
scroll to position [0, 0]
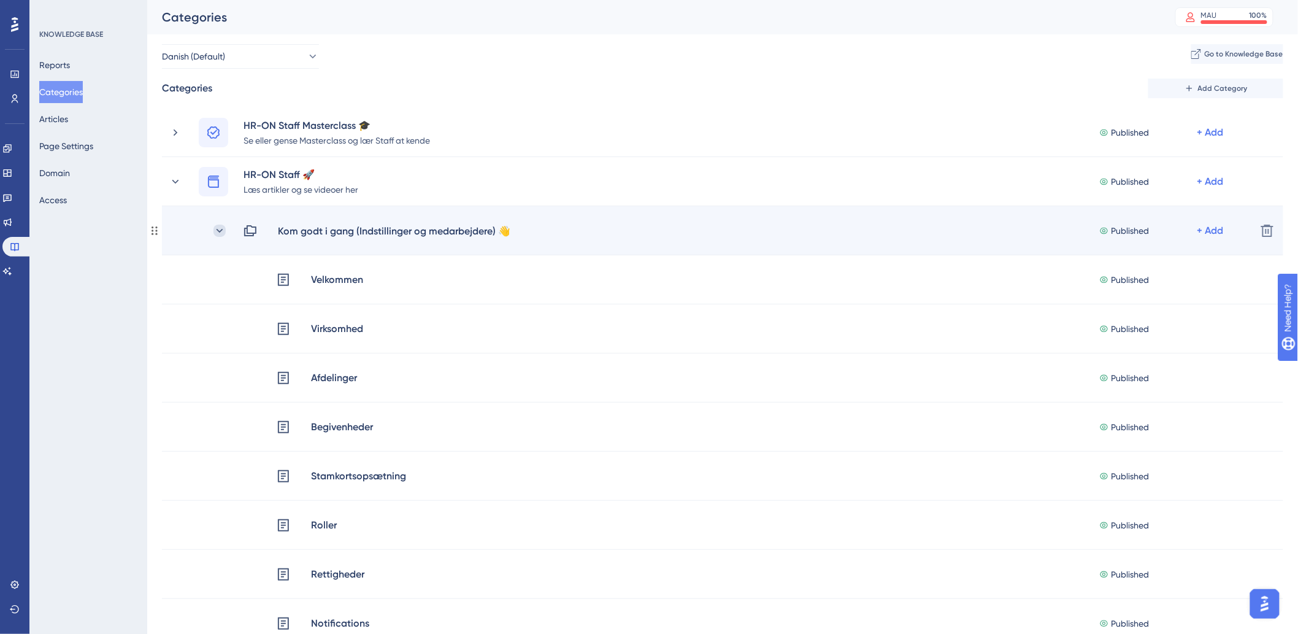
click at [216, 232] on icon at bounding box center [220, 231] width 12 height 12
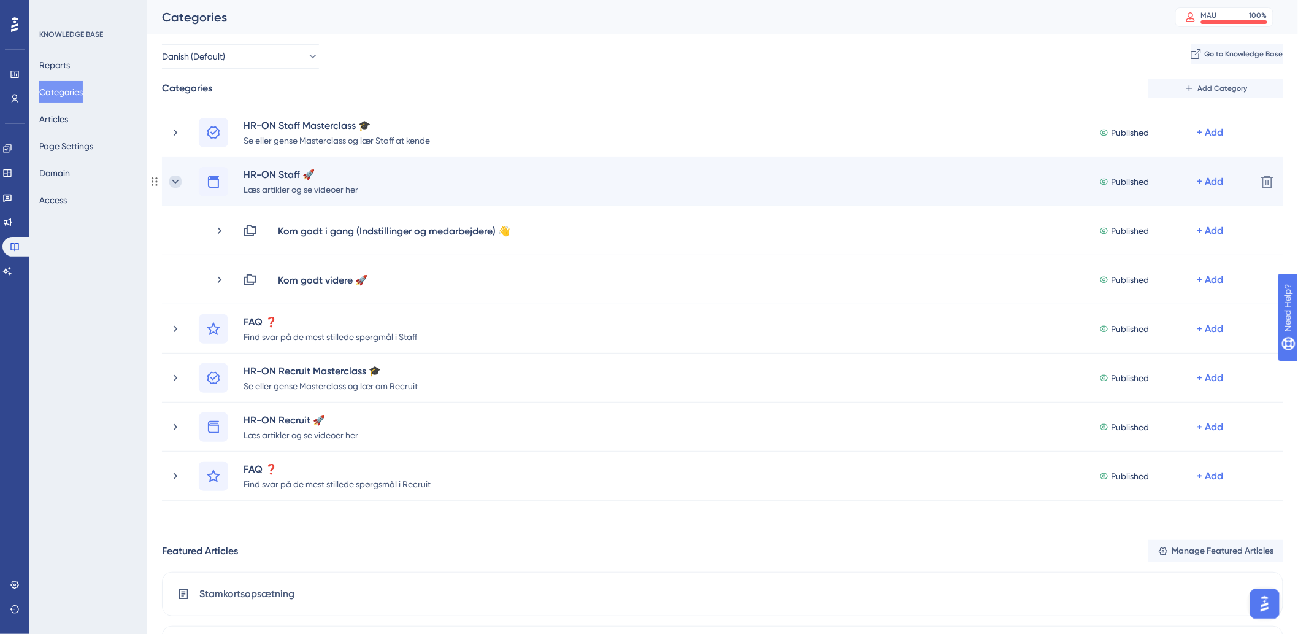
click at [175, 184] on icon at bounding box center [175, 181] width 12 height 12
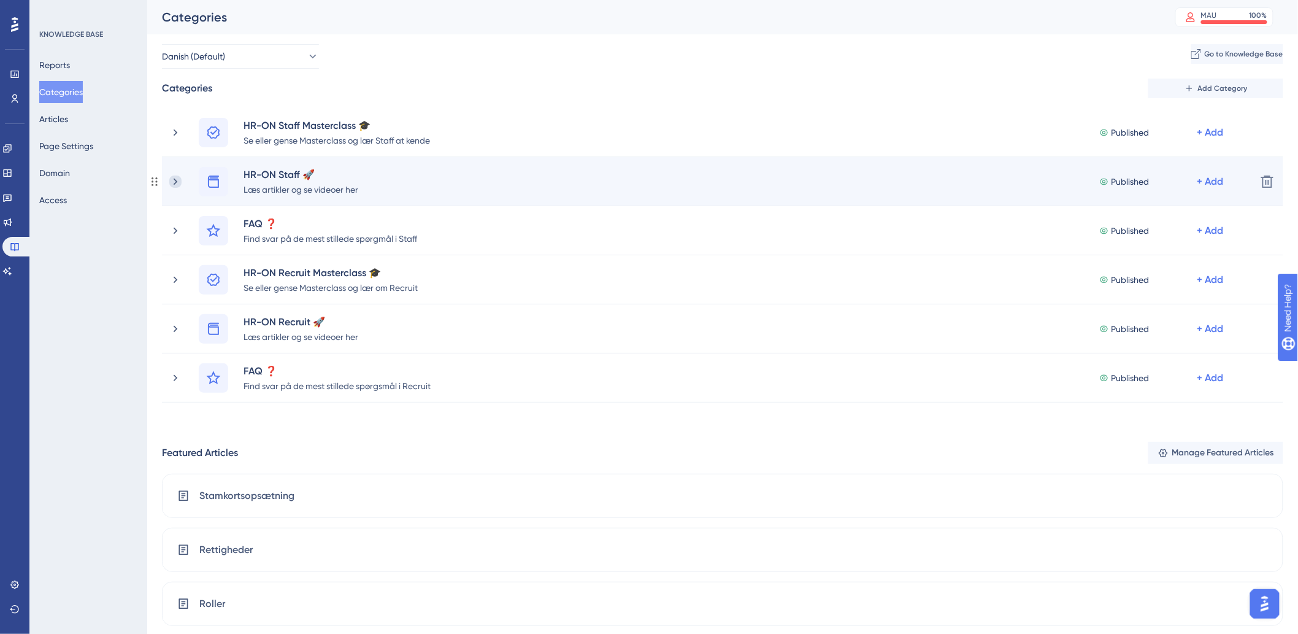
click at [175, 180] on icon at bounding box center [176, 181] width 4 height 7
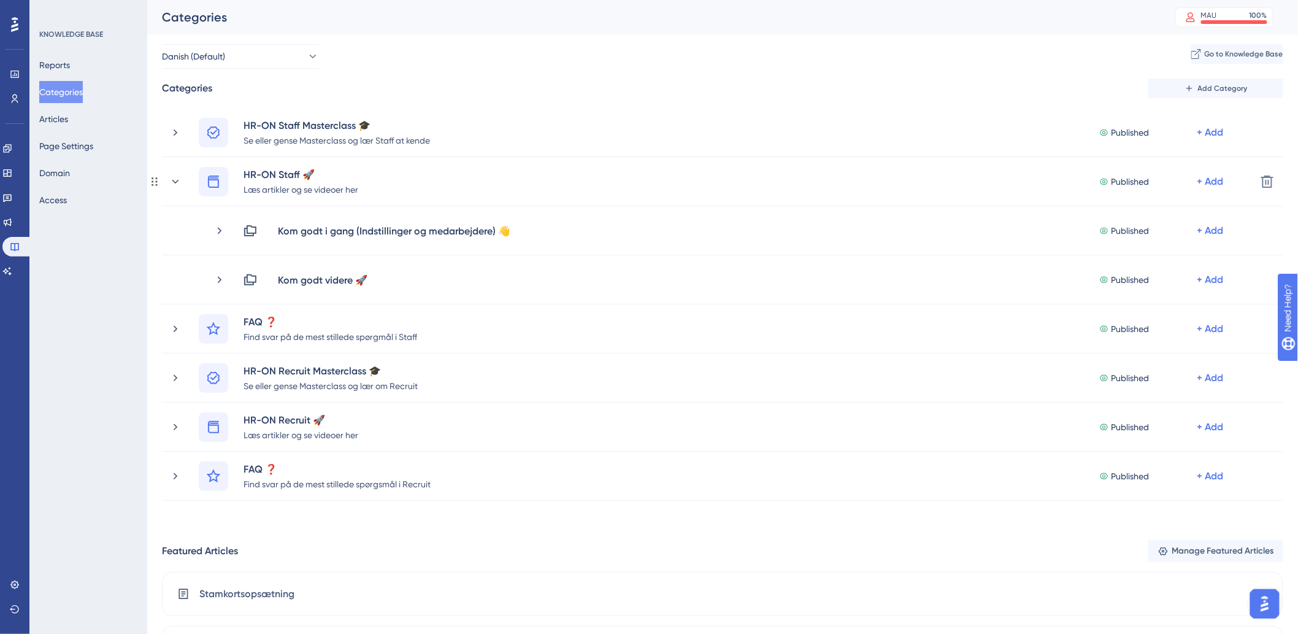
click at [175, 180] on icon at bounding box center [175, 181] width 12 height 12
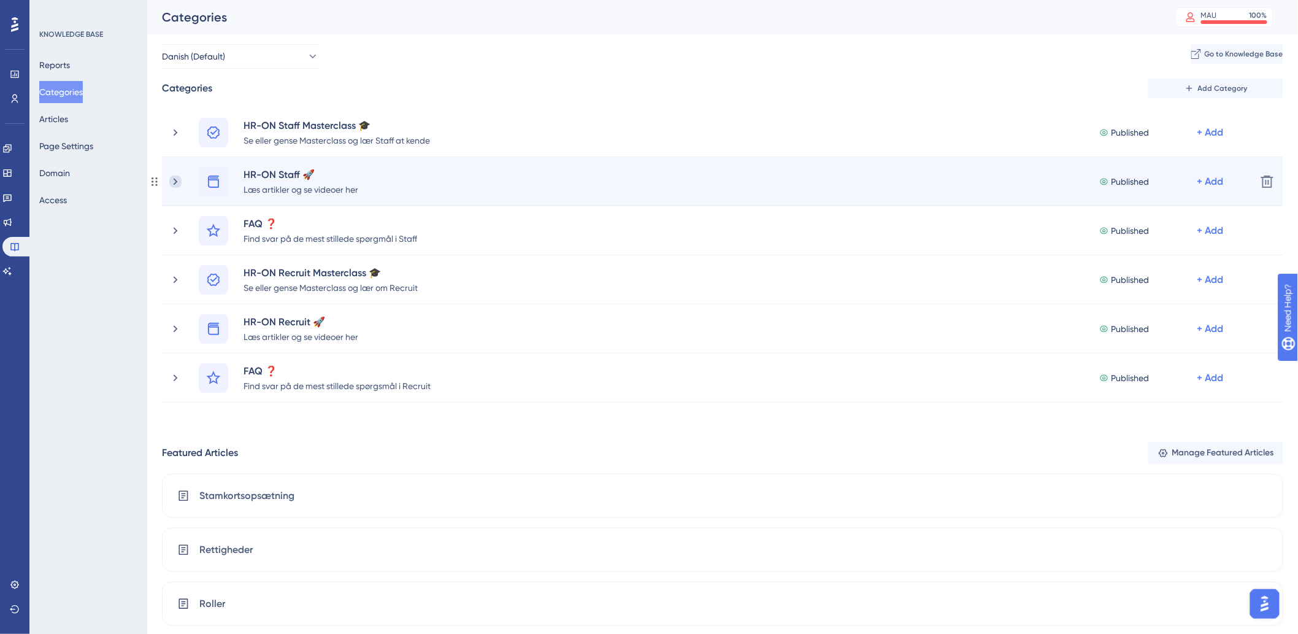
click at [170, 180] on icon at bounding box center [175, 181] width 12 height 12
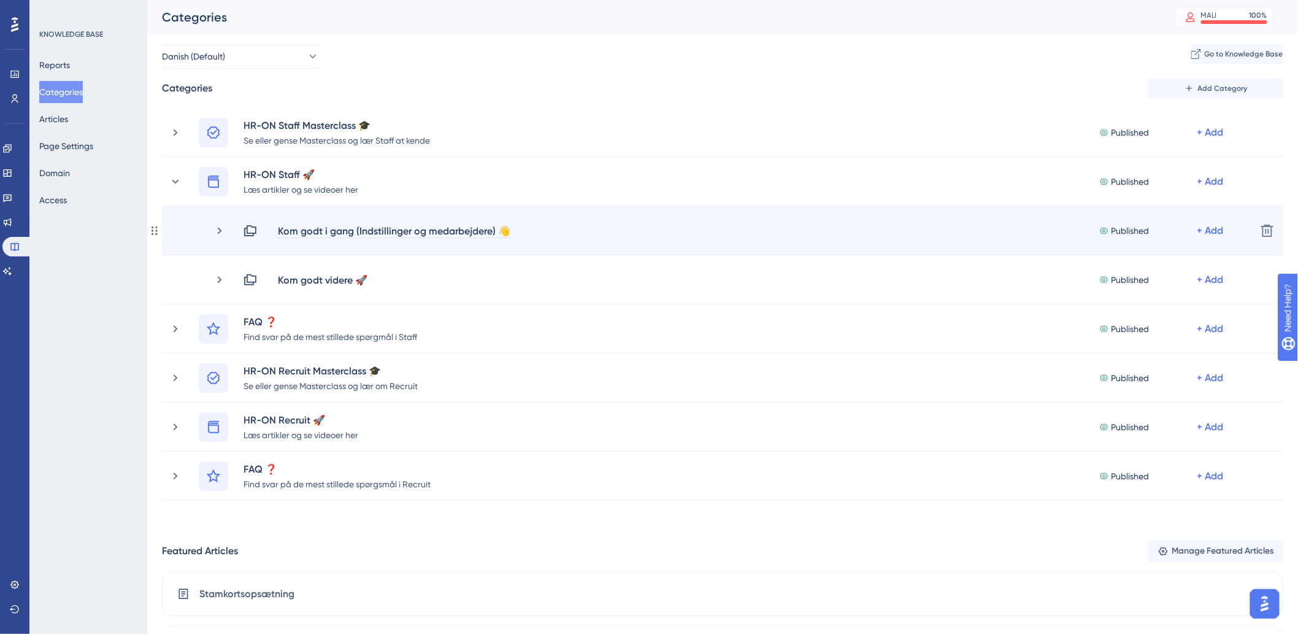
click at [465, 228] on div "Kom godt i gang (Indstillinger og medarbejdere) 👋" at bounding box center [394, 230] width 234 height 15
click at [498, 231] on div "Kom godt i gang (Indstillinger og medarbejdere) 👋" at bounding box center [394, 230] width 234 height 15
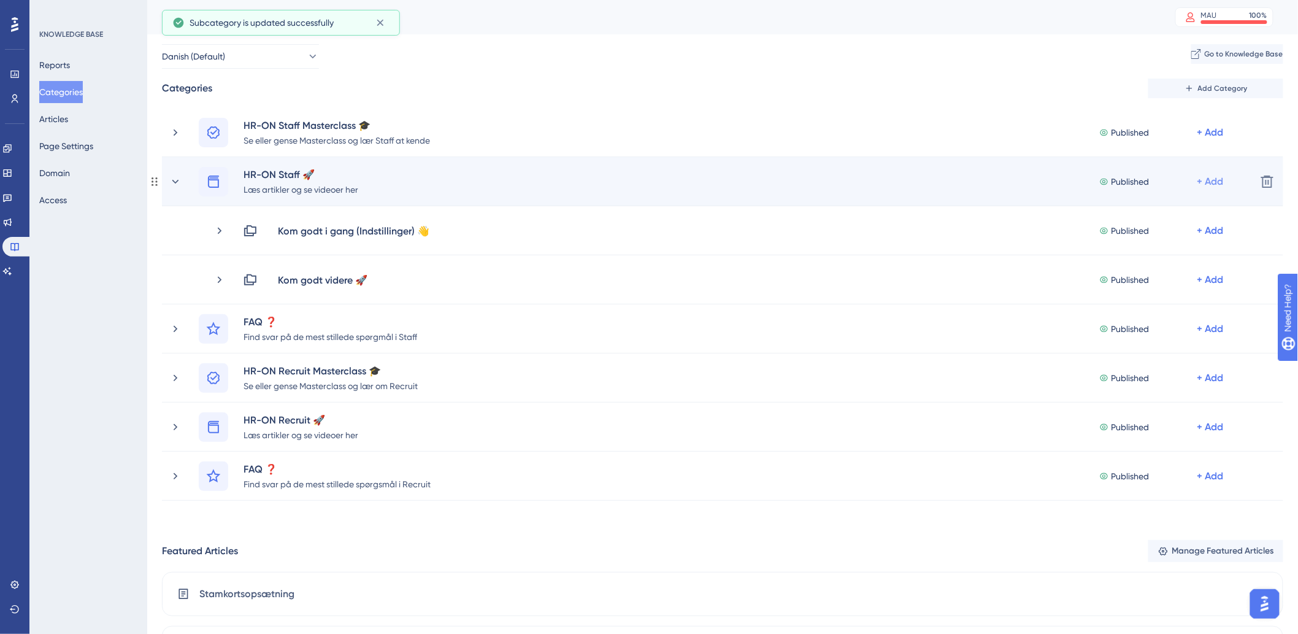
click at [1223, 179] on div "+ Add" at bounding box center [1211, 181] width 26 height 15
click at [1158, 214] on span "Add a Subcategory" at bounding box center [1147, 214] width 77 height 15
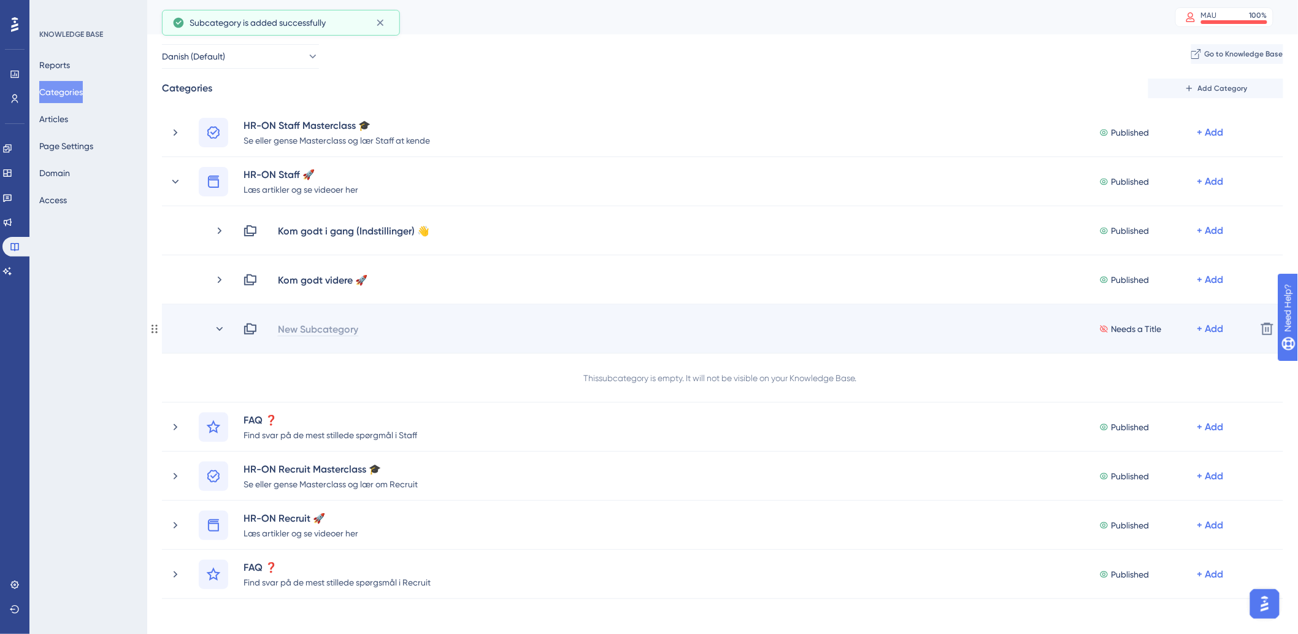
click at [306, 328] on div "New Subcategory" at bounding box center [318, 329] width 82 height 15
click at [331, 328] on div "Needs a Title + Add" at bounding box center [745, 329] width 1004 height 15
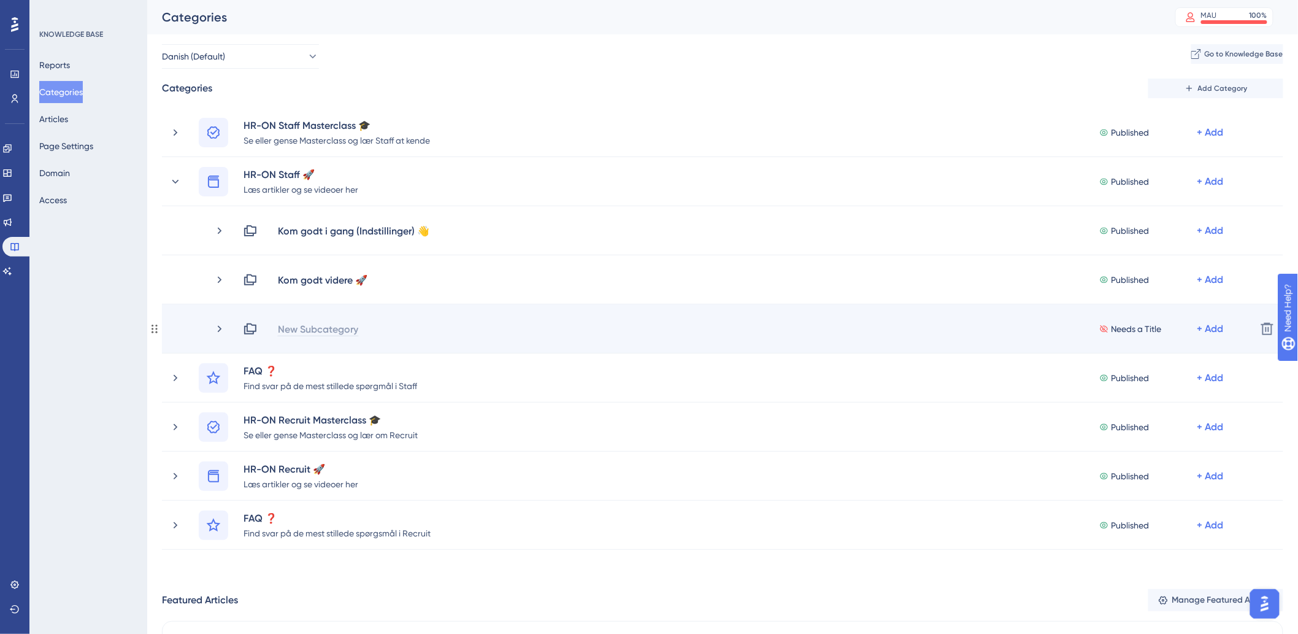
click at [307, 327] on div "New Subcategory" at bounding box center [318, 329] width 82 height 15
click at [214, 328] on icon at bounding box center [220, 329] width 12 height 12
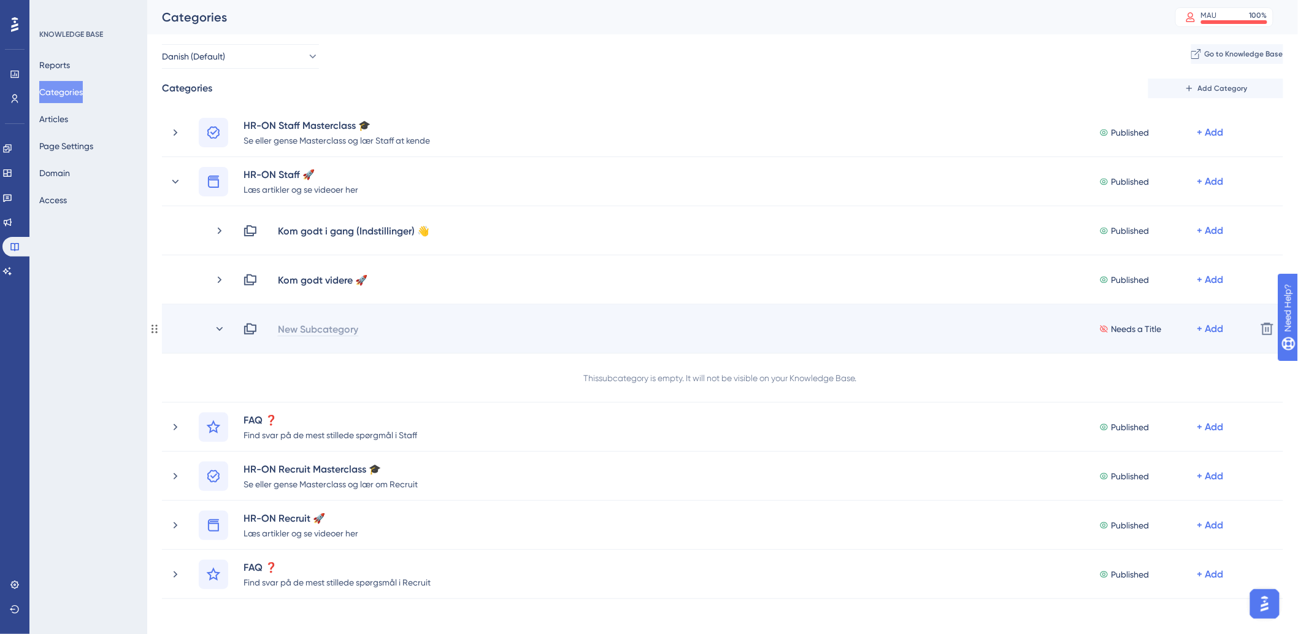
click at [301, 329] on div "New Subcategory" at bounding box center [318, 329] width 82 height 15
drag, startPoint x: 431, startPoint y: 326, endPoint x: 403, endPoint y: 320, distance: 28.9
click at [403, 320] on div "Kom godt i gang (medarbejdere) No Article + Add Delete" at bounding box center [723, 328] width 1122 height 49
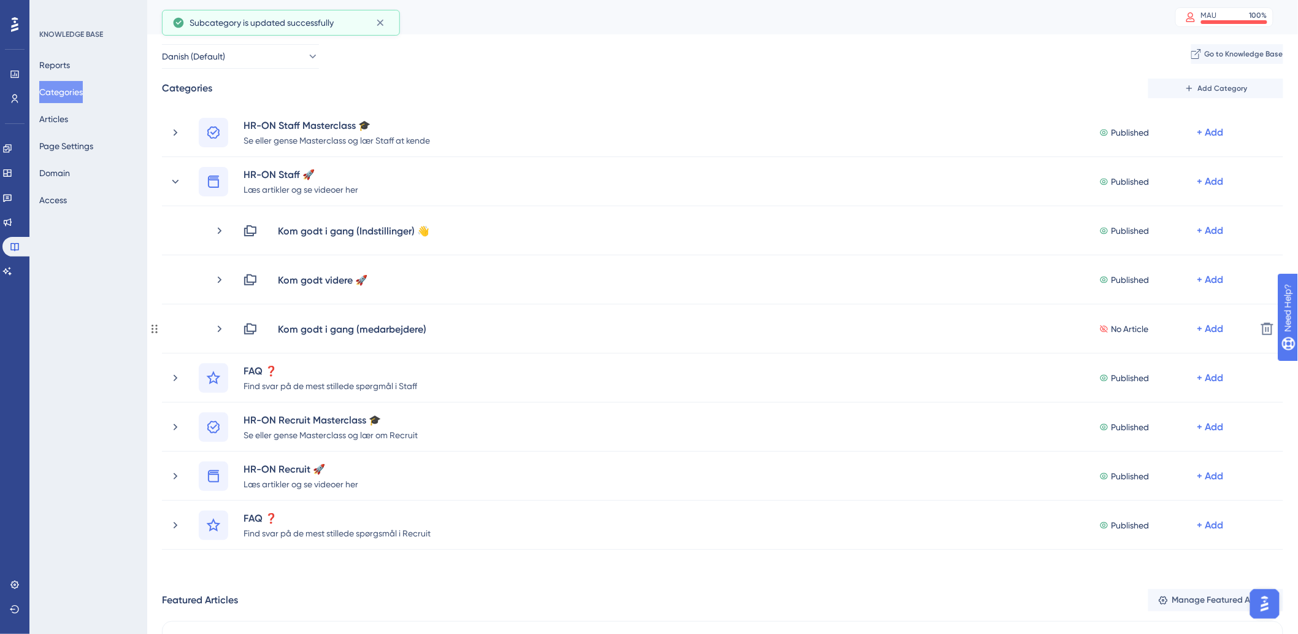
click at [414, 330] on div "Kom godt i gang (medarbejdere)" at bounding box center [352, 329] width 150 height 15
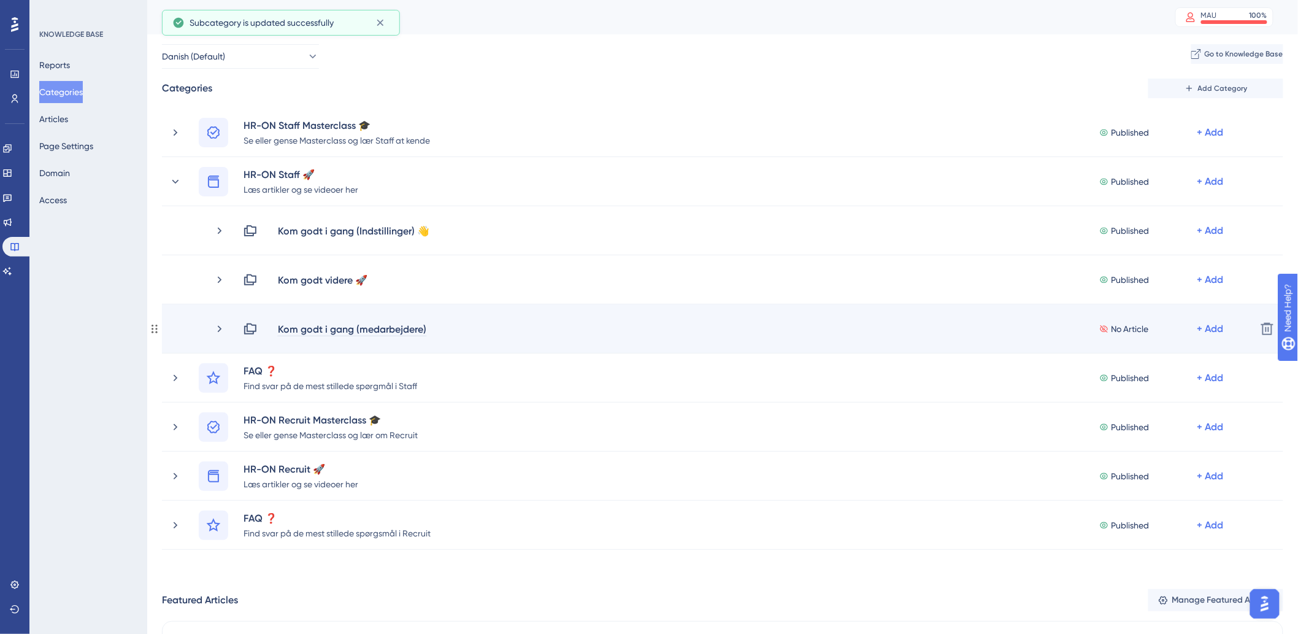
click at [426, 326] on div "Kom godt i gang (medarbejdere)" at bounding box center [352, 329] width 150 height 15
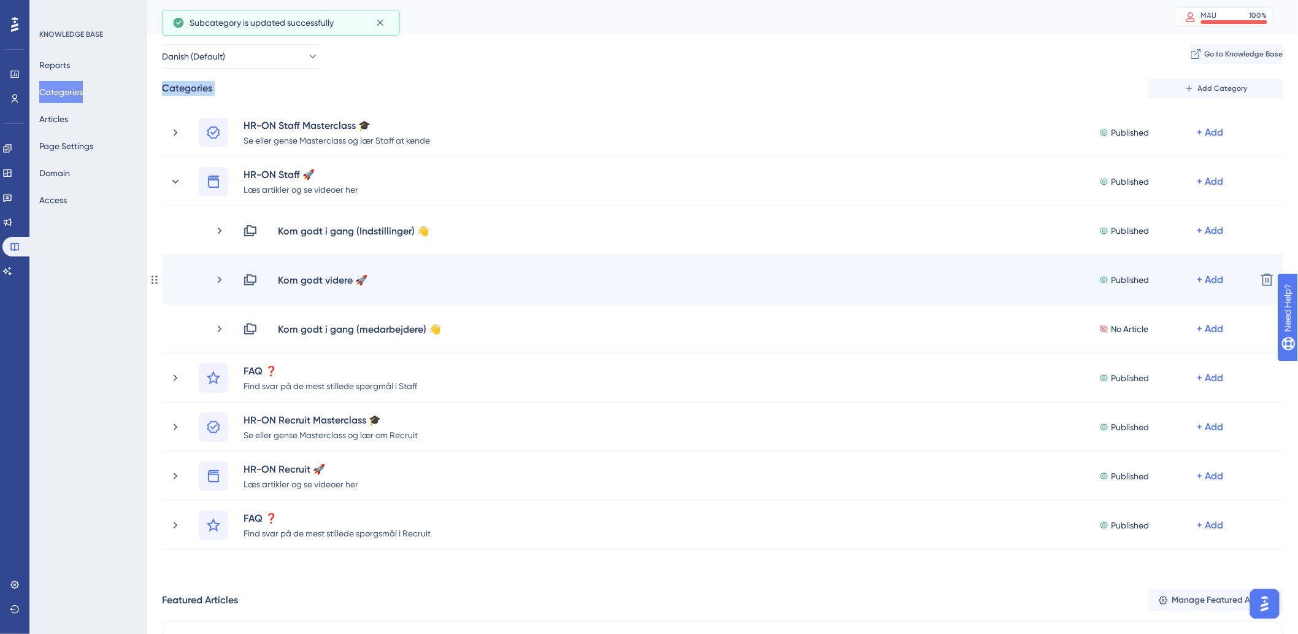
drag, startPoint x: 150, startPoint y: 329, endPoint x: 175, endPoint y: 274, distance: 60.7
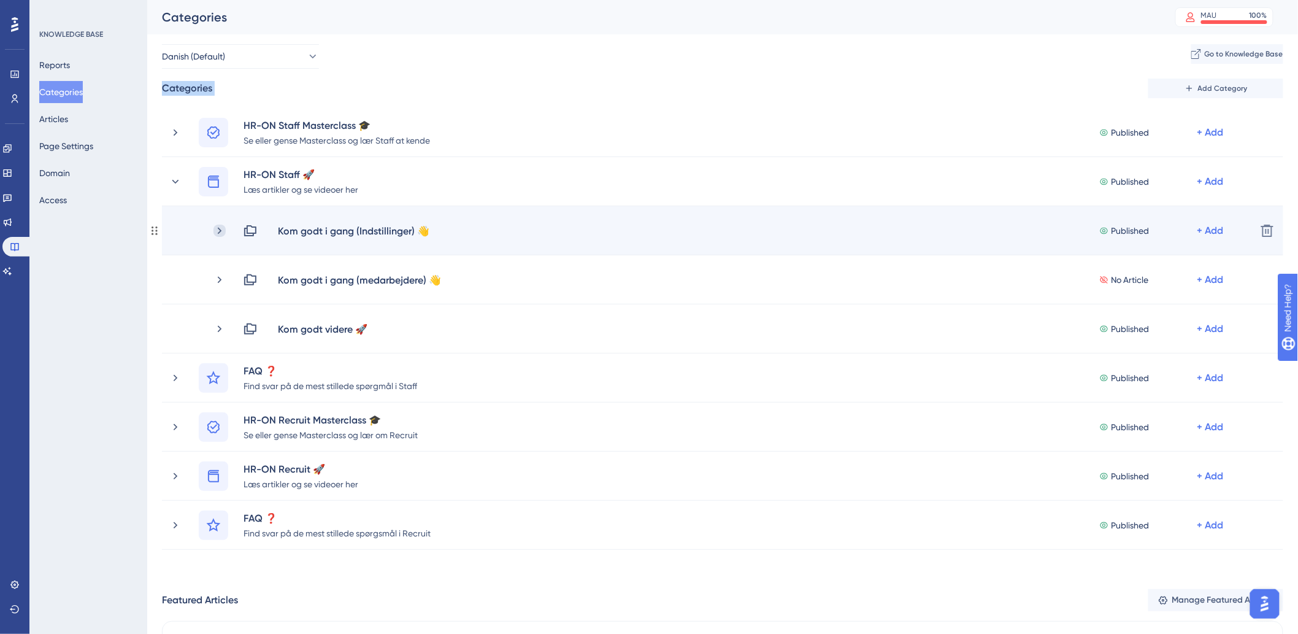
click at [217, 227] on icon at bounding box center [220, 231] width 12 height 12
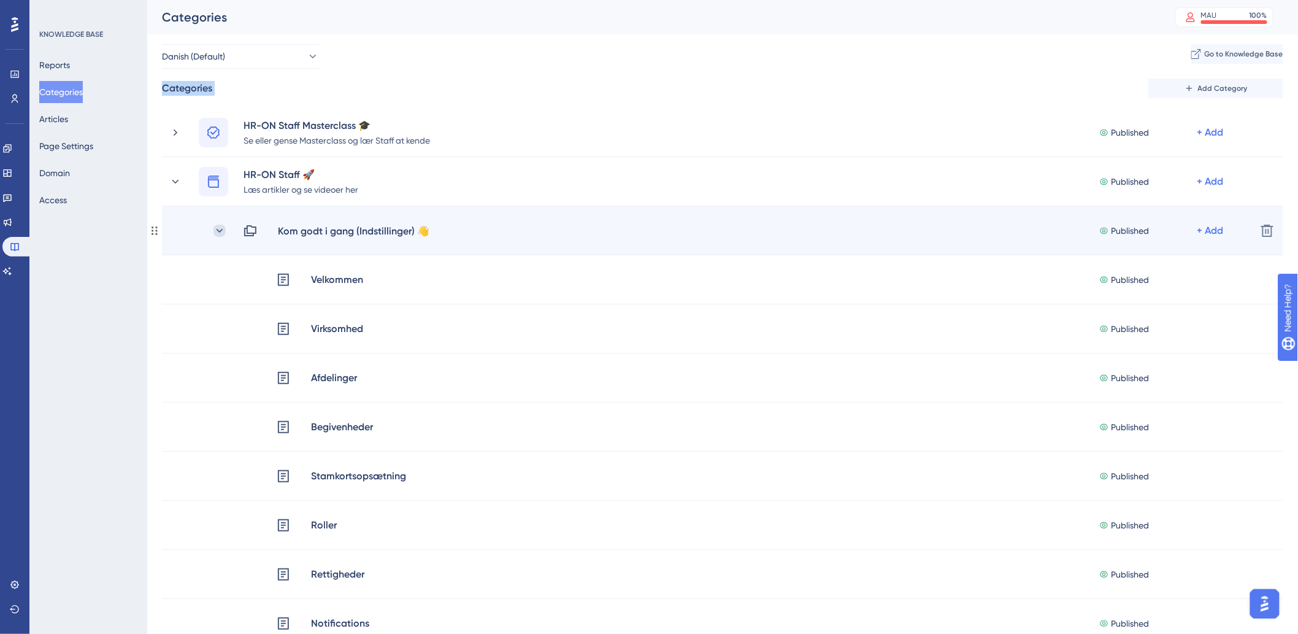
click at [220, 225] on icon at bounding box center [220, 231] width 12 height 12
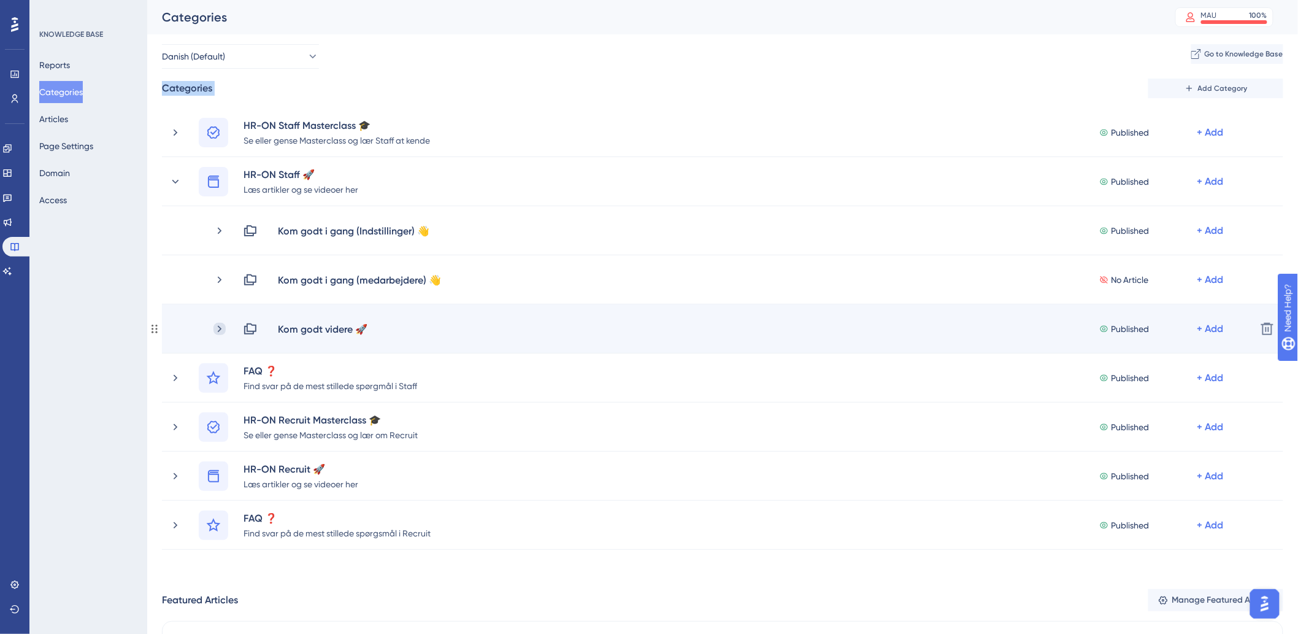
click at [218, 327] on icon at bounding box center [220, 329] width 12 height 12
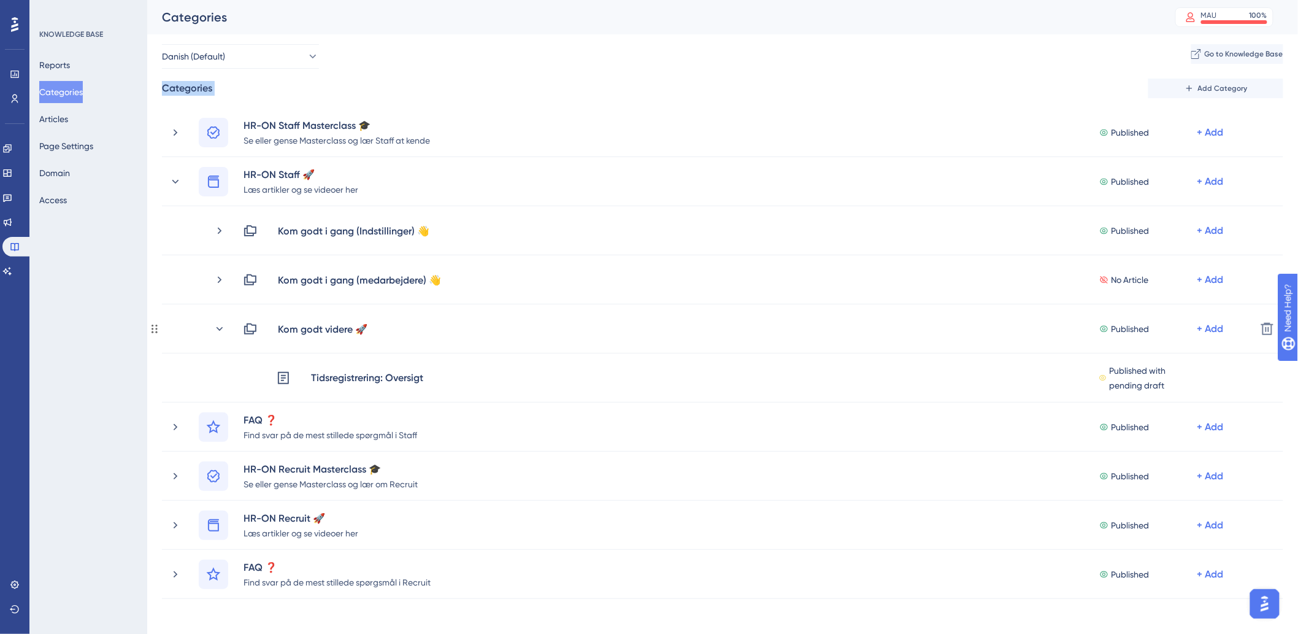
click at [218, 327] on icon at bounding box center [220, 329] width 12 height 12
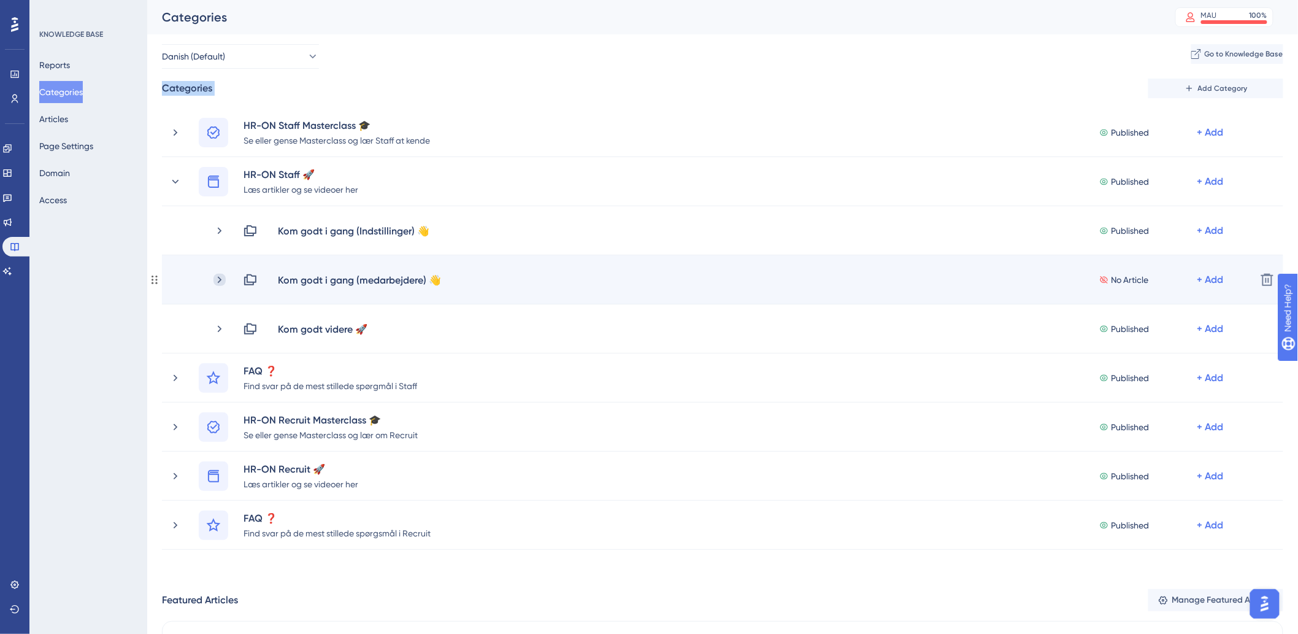
click at [218, 280] on icon at bounding box center [220, 280] width 12 height 12
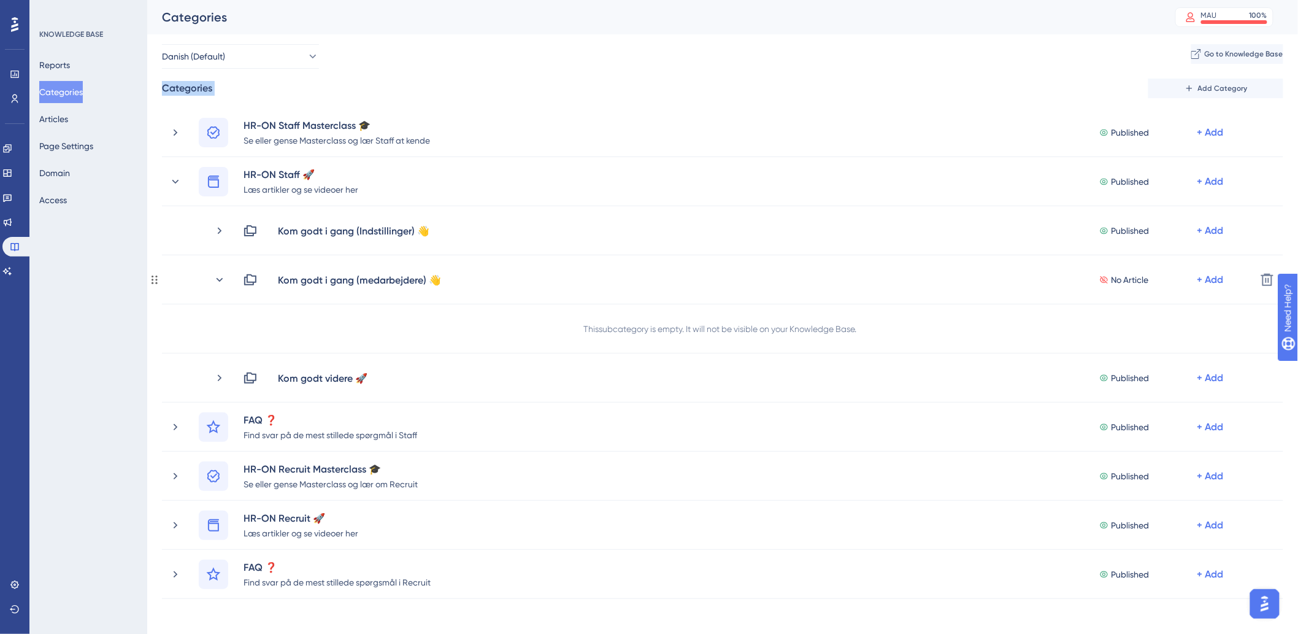
click at [218, 280] on icon at bounding box center [220, 280] width 12 height 12
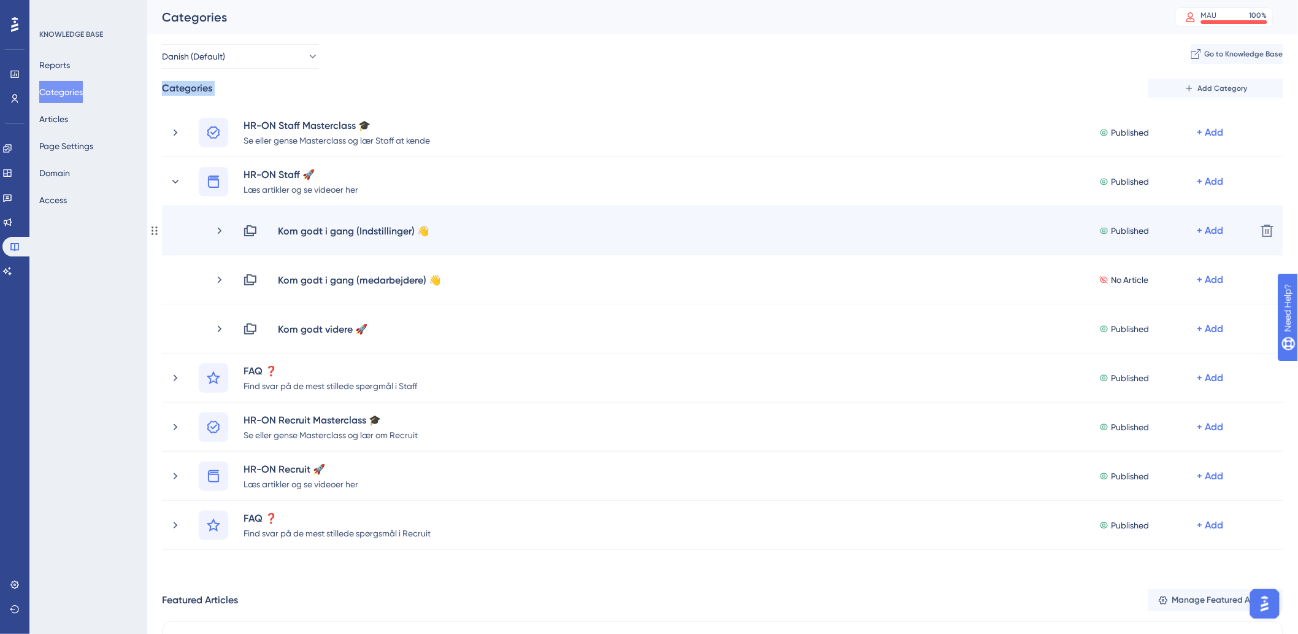
click at [217, 236] on div "Kom godt i gang (Indstillinger) 👋 Published + Add" at bounding box center [730, 230] width 1033 height 15
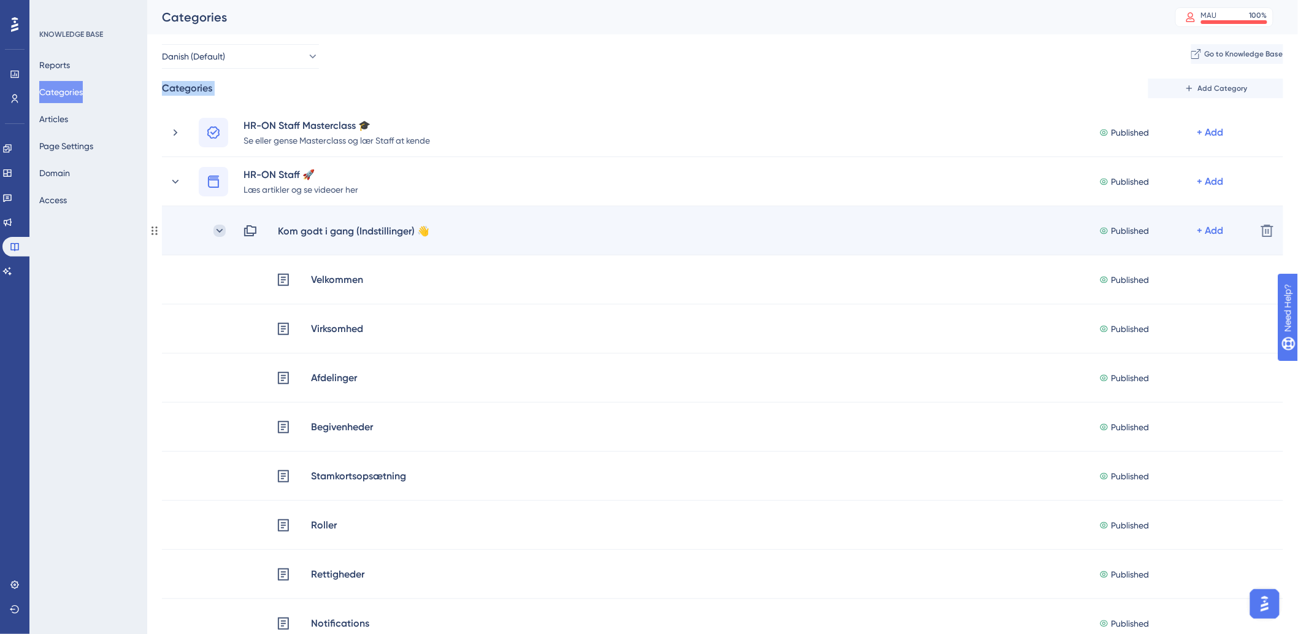
click at [217, 231] on icon at bounding box center [220, 231] width 12 height 12
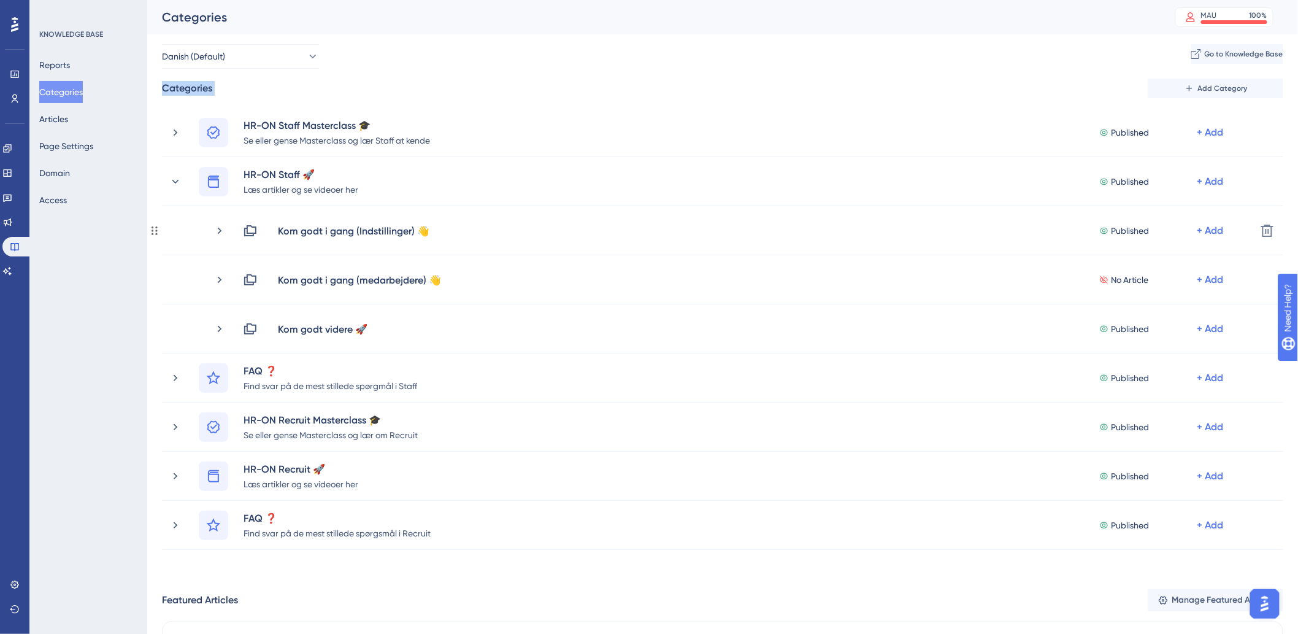
click at [217, 231] on icon at bounding box center [220, 231] width 12 height 12
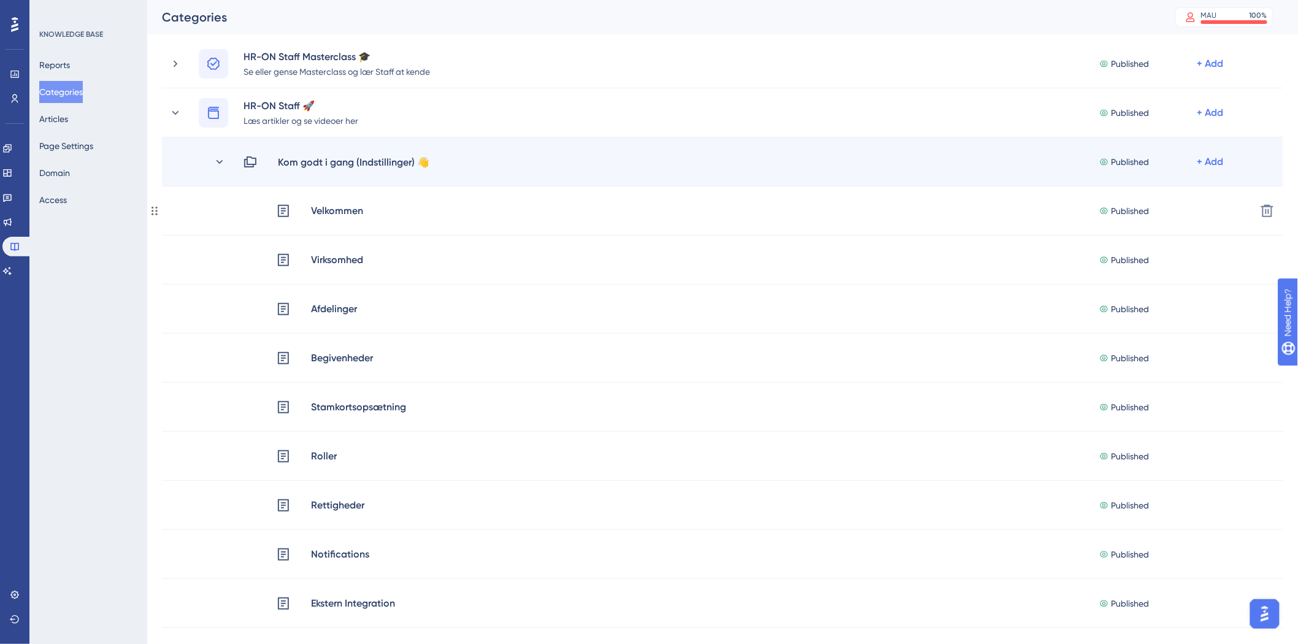
scroll to position [68, 0]
click at [225, 163] on icon at bounding box center [220, 162] width 12 height 12
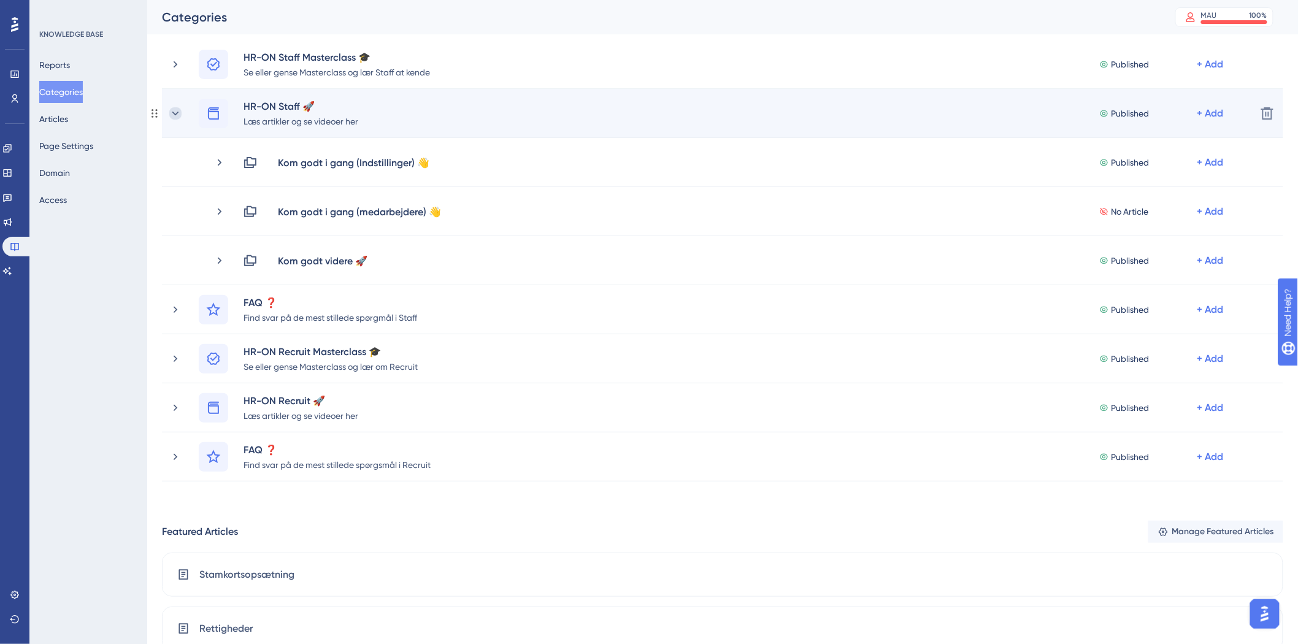
click at [172, 110] on icon at bounding box center [175, 113] width 12 height 12
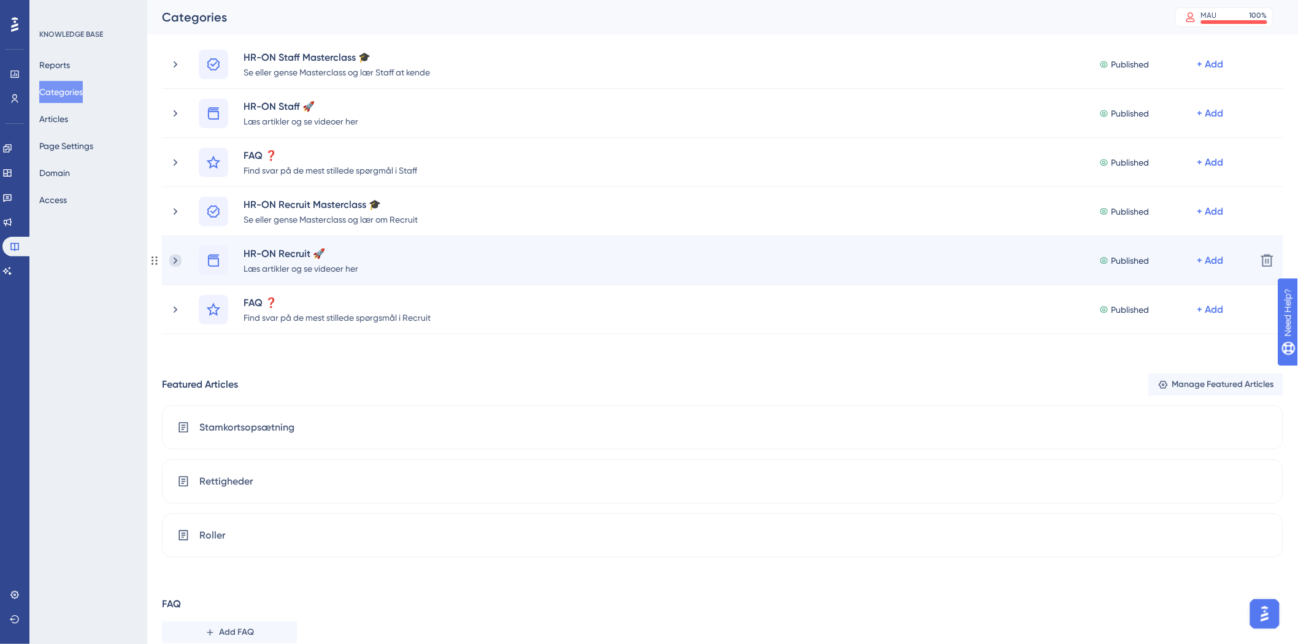
click at [172, 258] on icon at bounding box center [175, 261] width 12 height 12
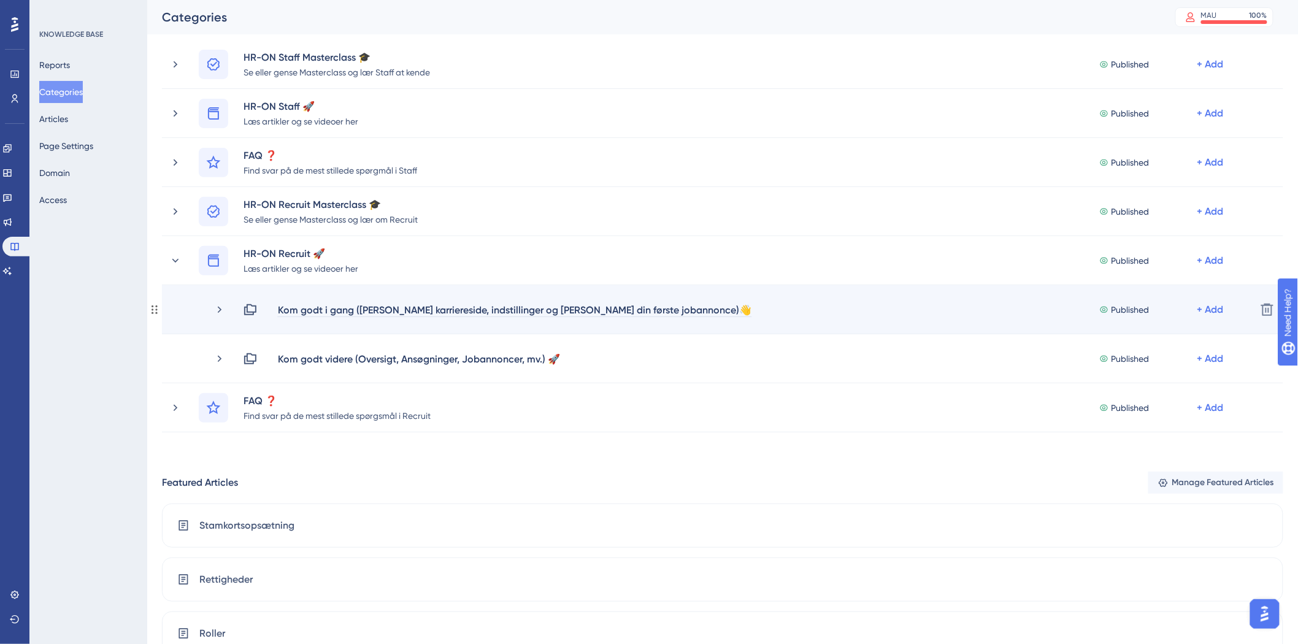
click at [390, 311] on div "Kom godt i gang ([PERSON_NAME] karriereside, indstillinger og [PERSON_NAME] din…" at bounding box center [514, 309] width 475 height 15
click at [460, 311] on div "Kom godt i gang ([PERSON_NAME] karriereside, indstillinger og [PERSON_NAME] din…" at bounding box center [514, 309] width 475 height 15
click at [549, 309] on div "Kom godt i gang ([PERSON_NAME] karriereside, indstillinger og [PERSON_NAME] din…" at bounding box center [514, 309] width 475 height 15
click at [472, 307] on div "Kom godt i gang ([PERSON_NAME] karriereside, indstillinger og [PERSON_NAME] din…" at bounding box center [514, 309] width 475 height 15
click at [450, 309] on div "Kom godt i gang ([PERSON_NAME] karriereside, indstillinger og [PERSON_NAME] din…" at bounding box center [514, 309] width 475 height 15
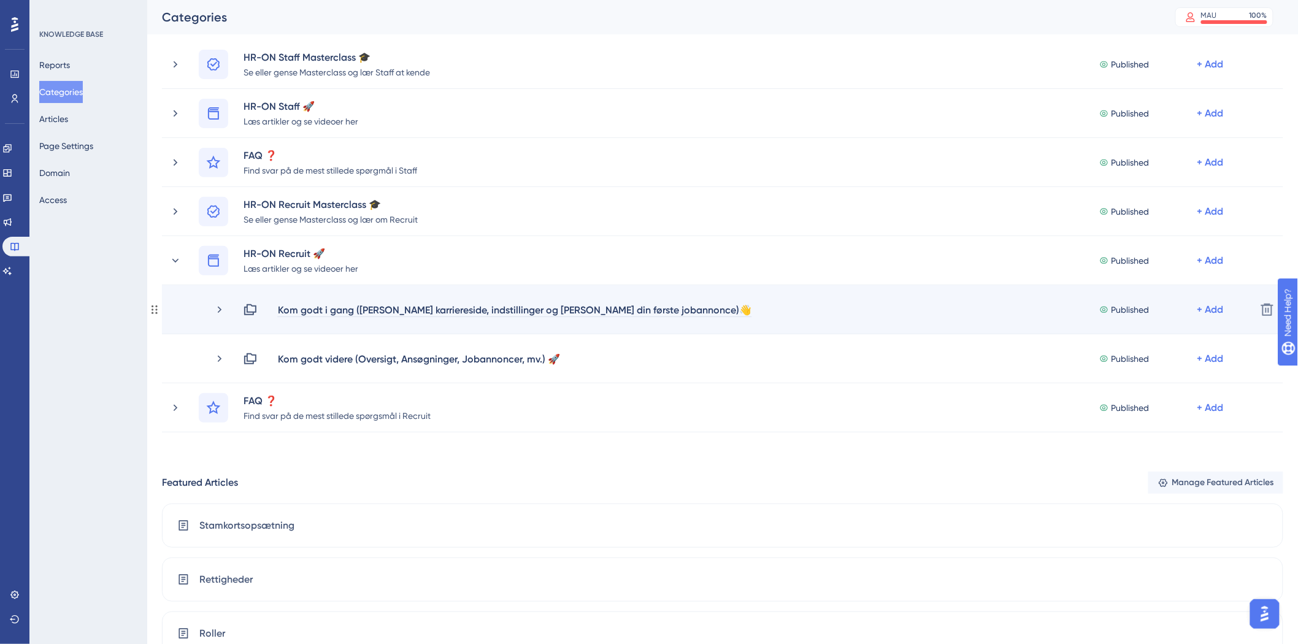
click at [542, 309] on div "Kom godt i gang ([PERSON_NAME] karriereside, indstillinger og [PERSON_NAME] din…" at bounding box center [514, 309] width 475 height 15
click at [218, 309] on icon at bounding box center [220, 310] width 12 height 12
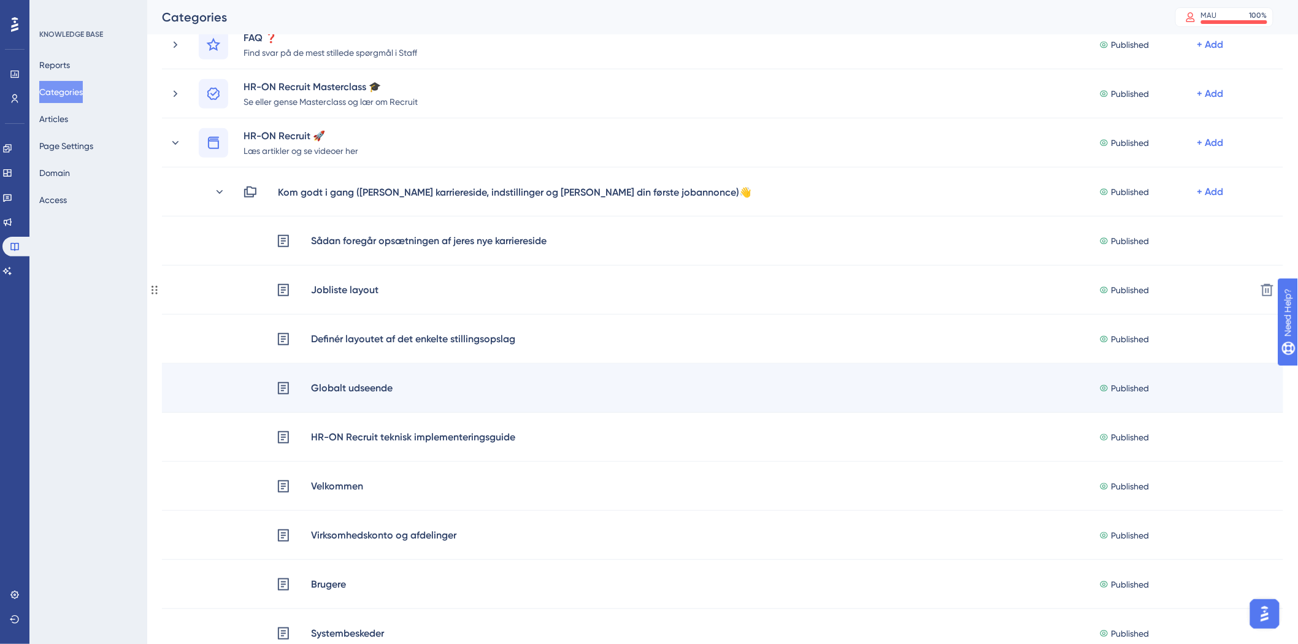
scroll to position [204, 0]
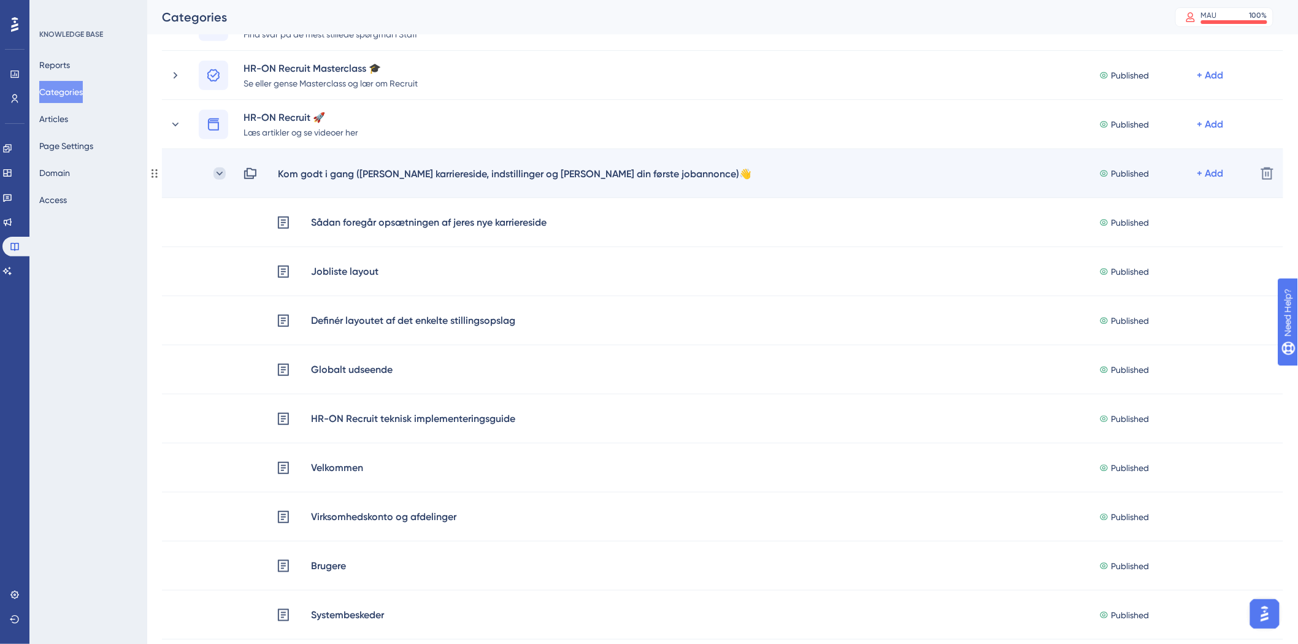
click at [218, 172] on icon at bounding box center [220, 174] width 12 height 12
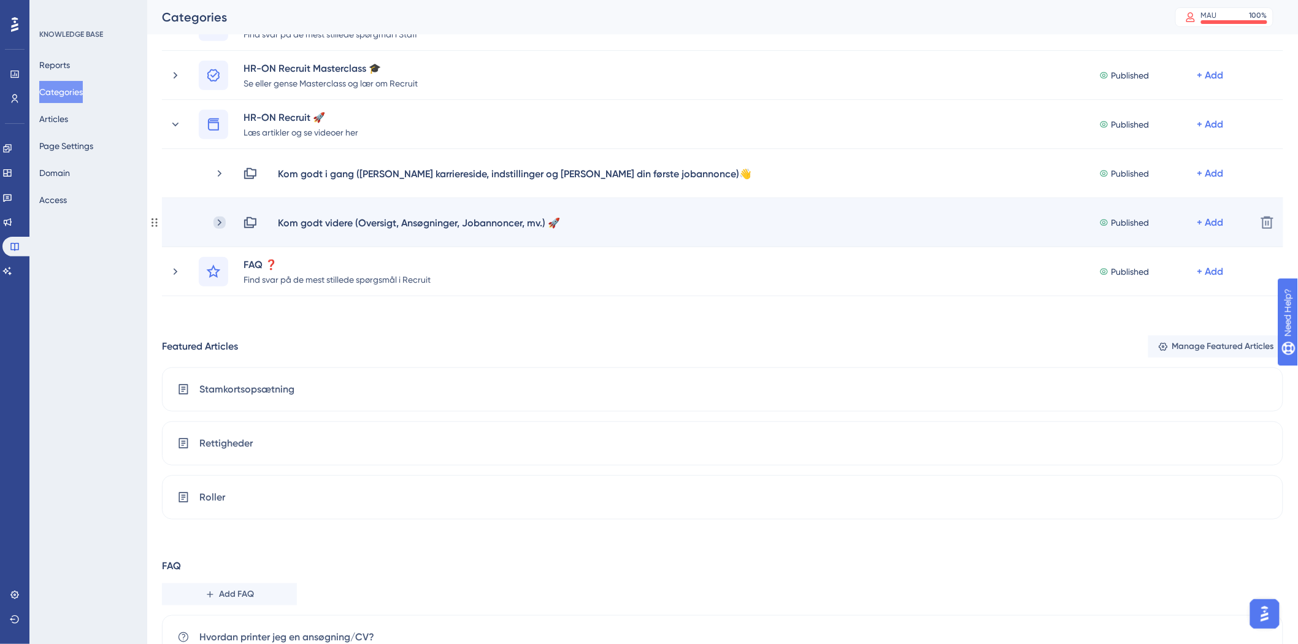
click at [218, 221] on icon at bounding box center [220, 223] width 12 height 12
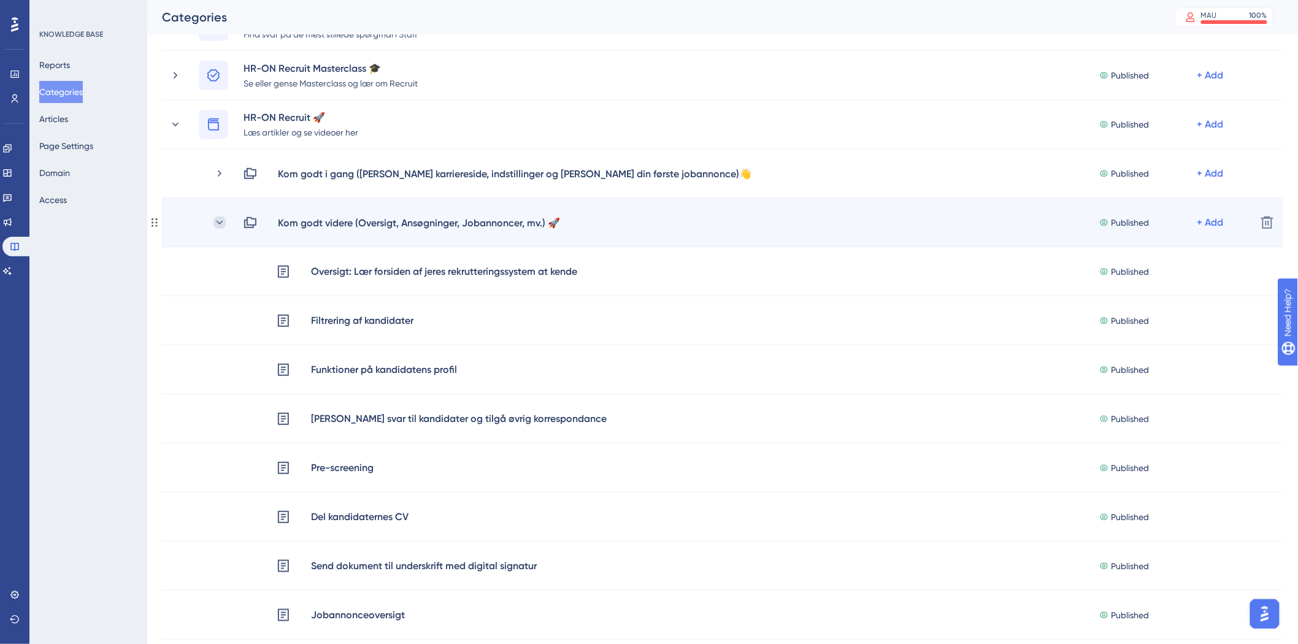
click at [218, 221] on icon at bounding box center [220, 222] width 7 height 4
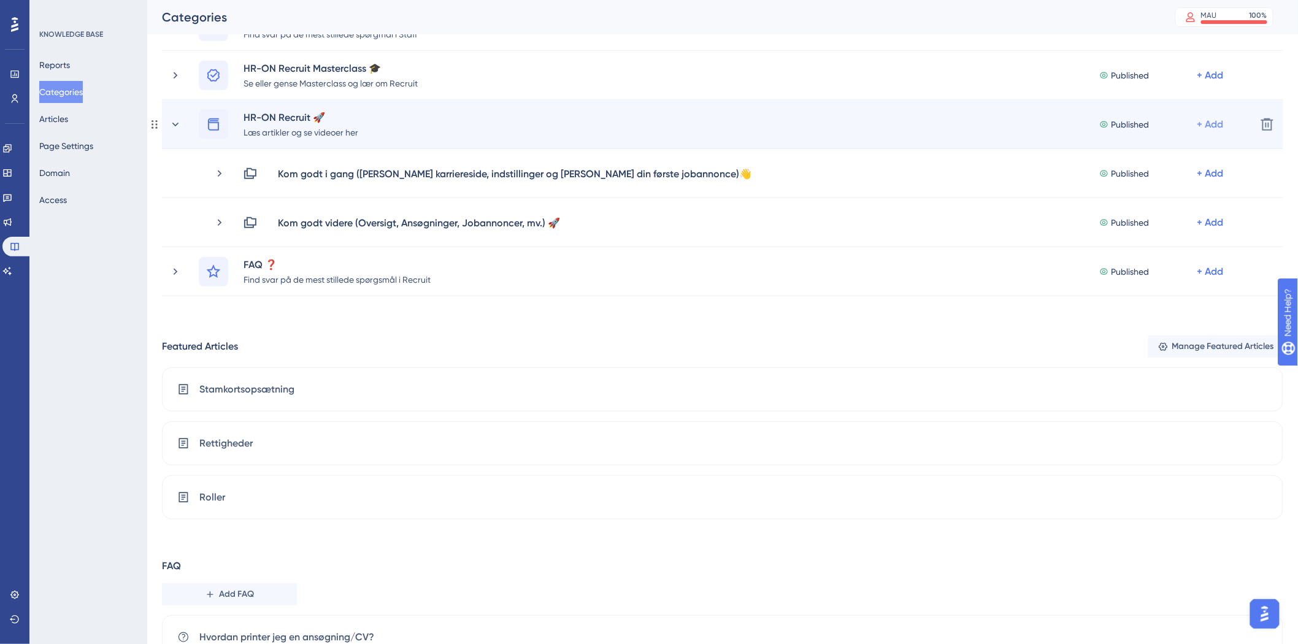
click at [1204, 125] on div "+ Add" at bounding box center [1211, 124] width 26 height 15
click at [1136, 161] on span "Add a Subcategory" at bounding box center [1147, 157] width 77 height 15
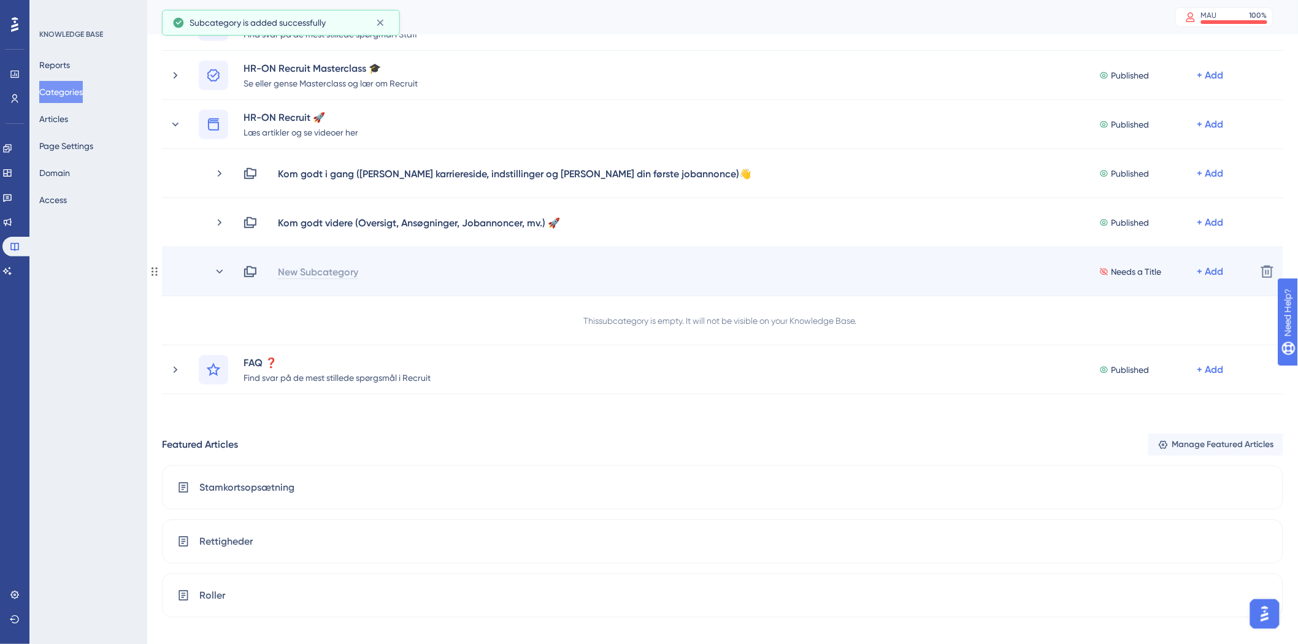
click at [311, 276] on div "New Subcategory" at bounding box center [318, 271] width 82 height 15
click at [449, 271] on div "Kom godt i gang (Opsæt karriereside)" at bounding box center [363, 271] width 172 height 15
click at [439, 271] on div "Kom godt i gang (Opsæt karriereside)" at bounding box center [363, 271] width 172 height 15
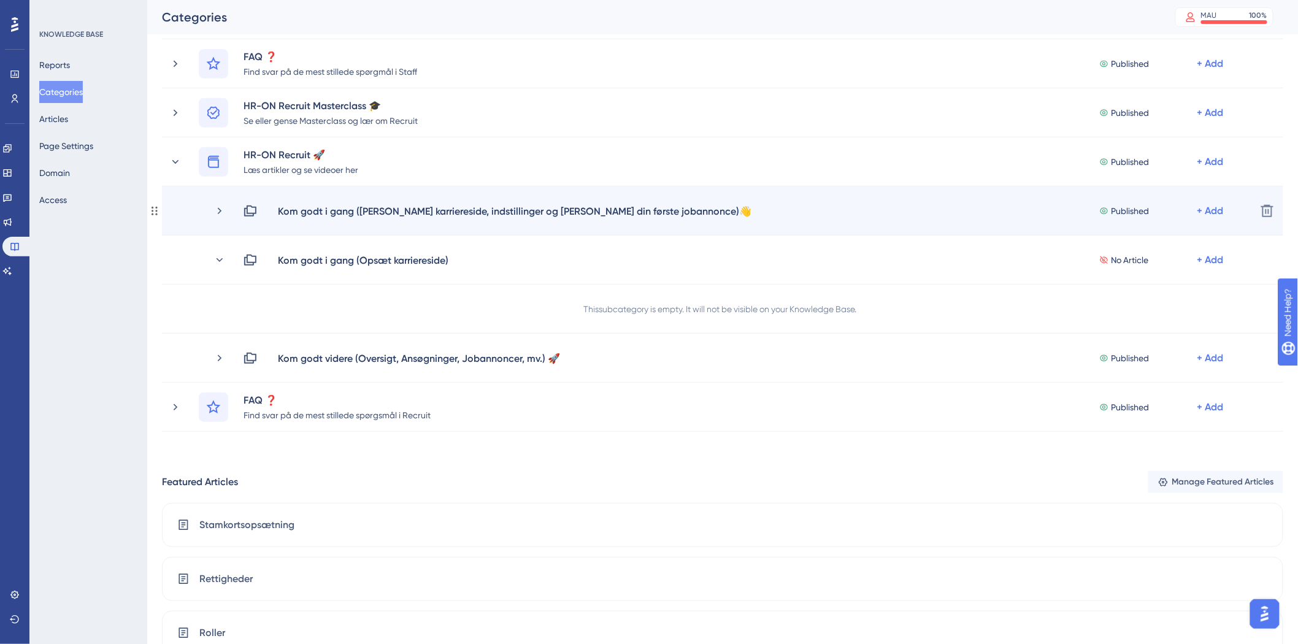
scroll to position [136, 0]
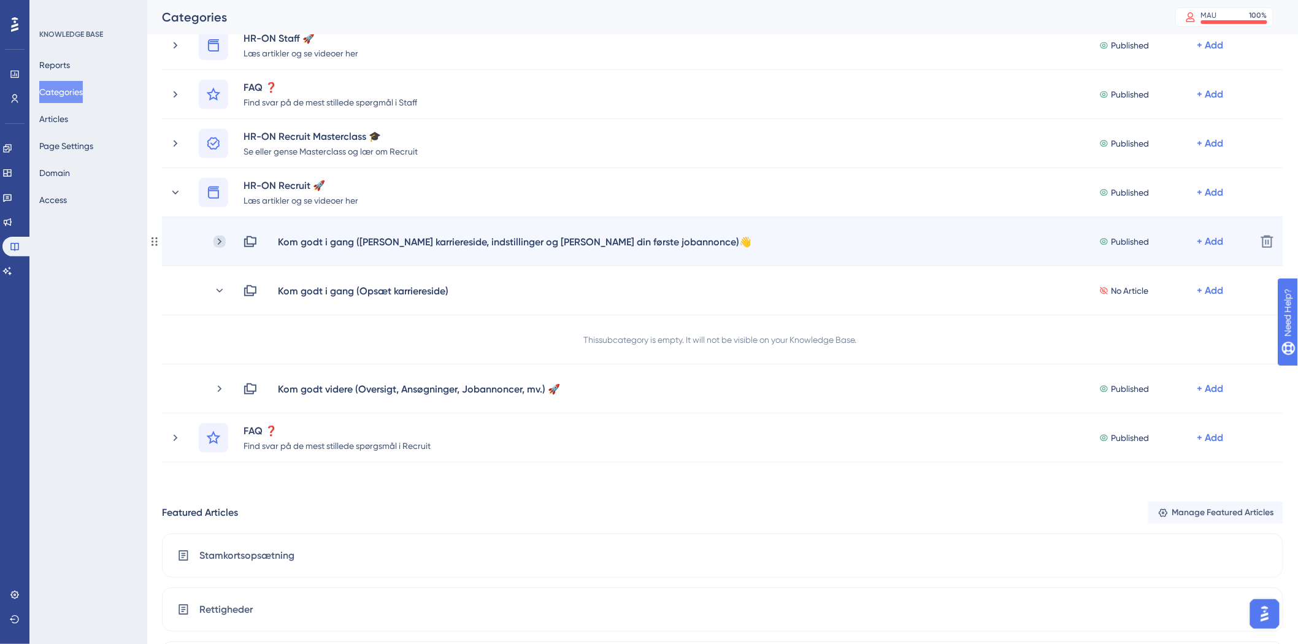
click at [217, 238] on icon at bounding box center [220, 242] width 12 height 12
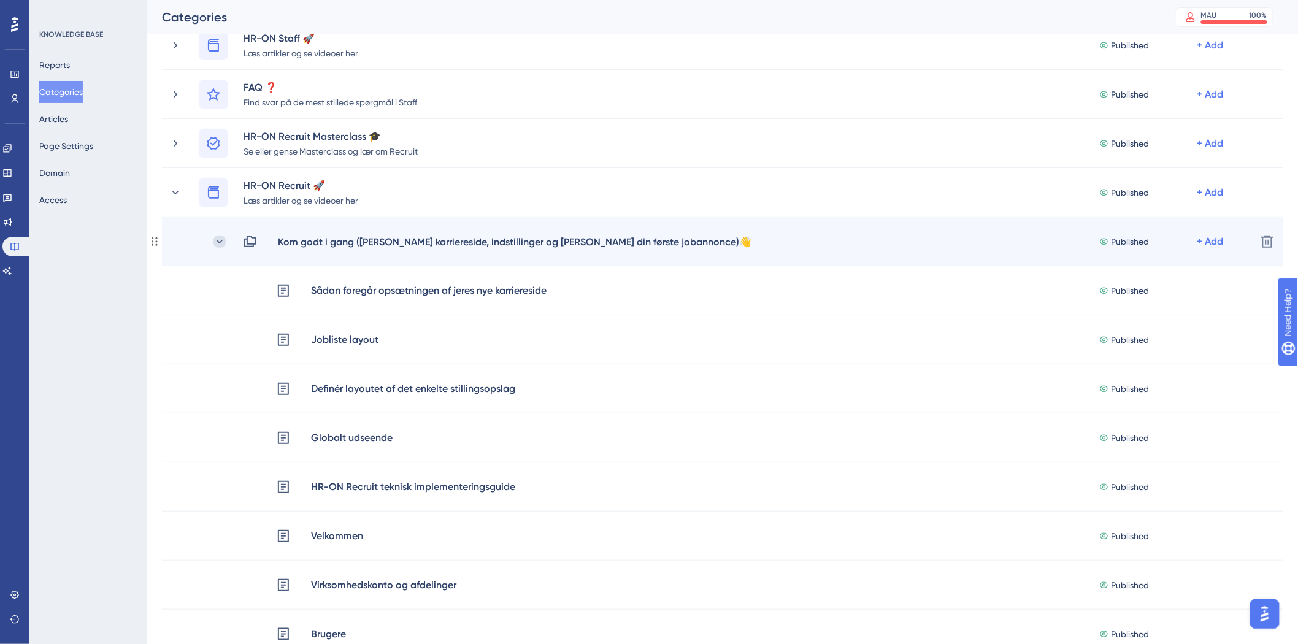
click at [217, 240] on icon at bounding box center [220, 241] width 7 height 4
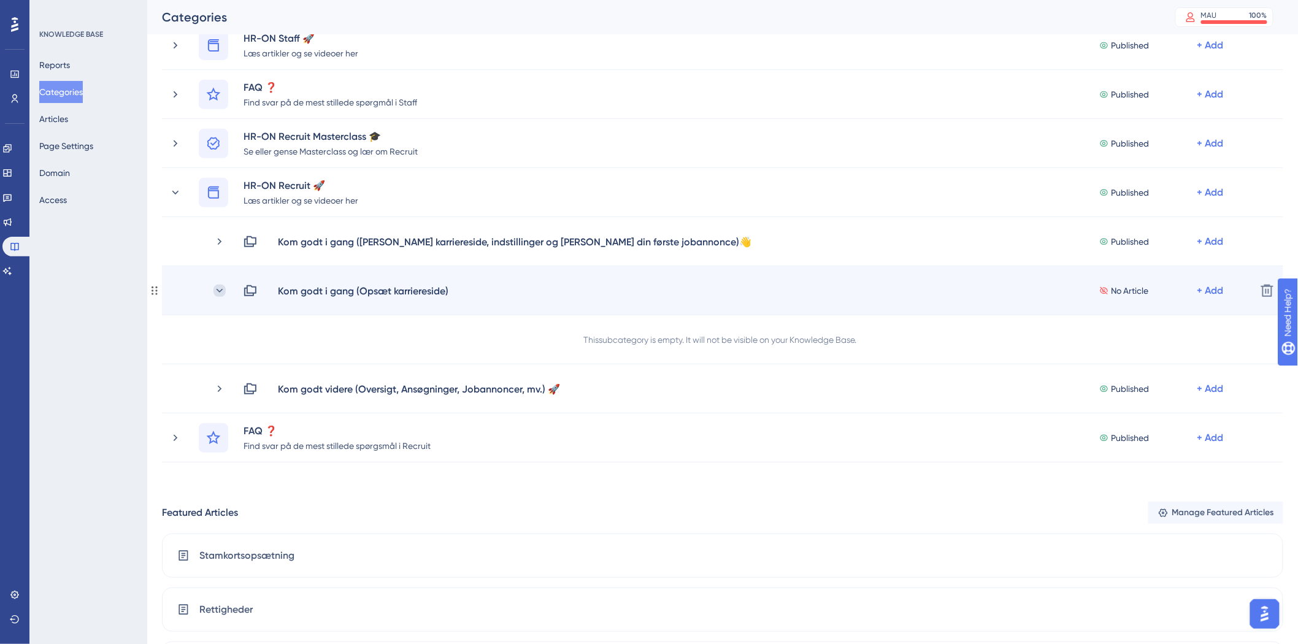
click at [215, 285] on icon at bounding box center [220, 291] width 12 height 12
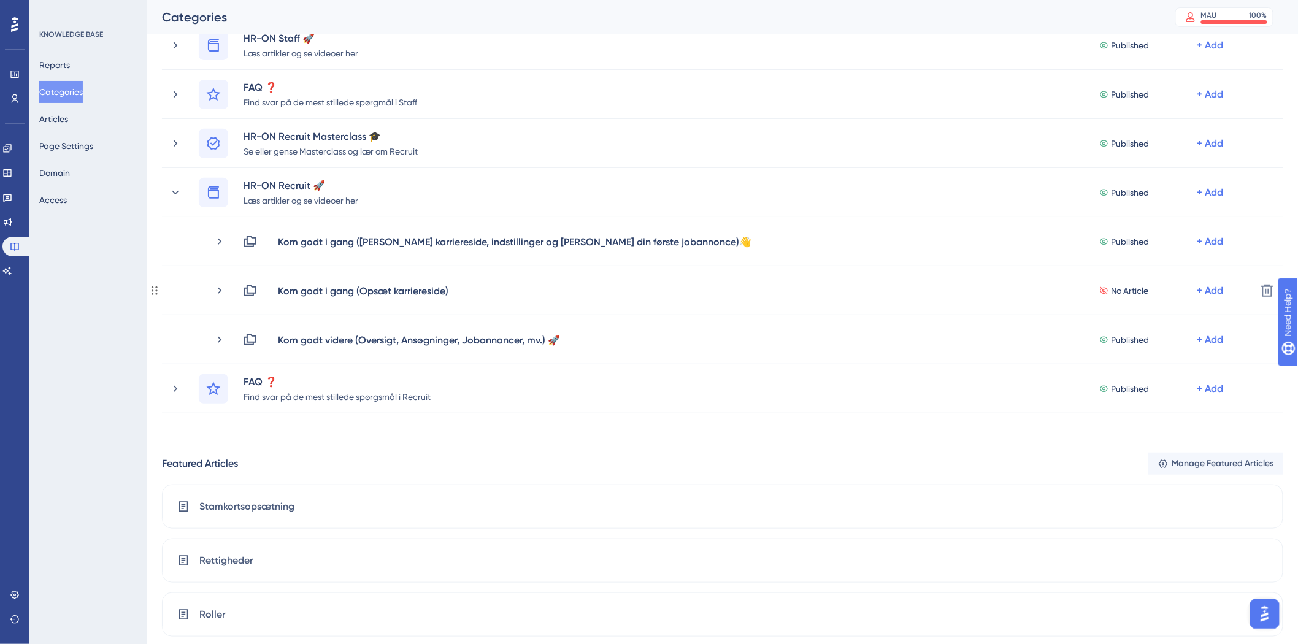
click at [215, 285] on icon at bounding box center [220, 291] width 12 height 12
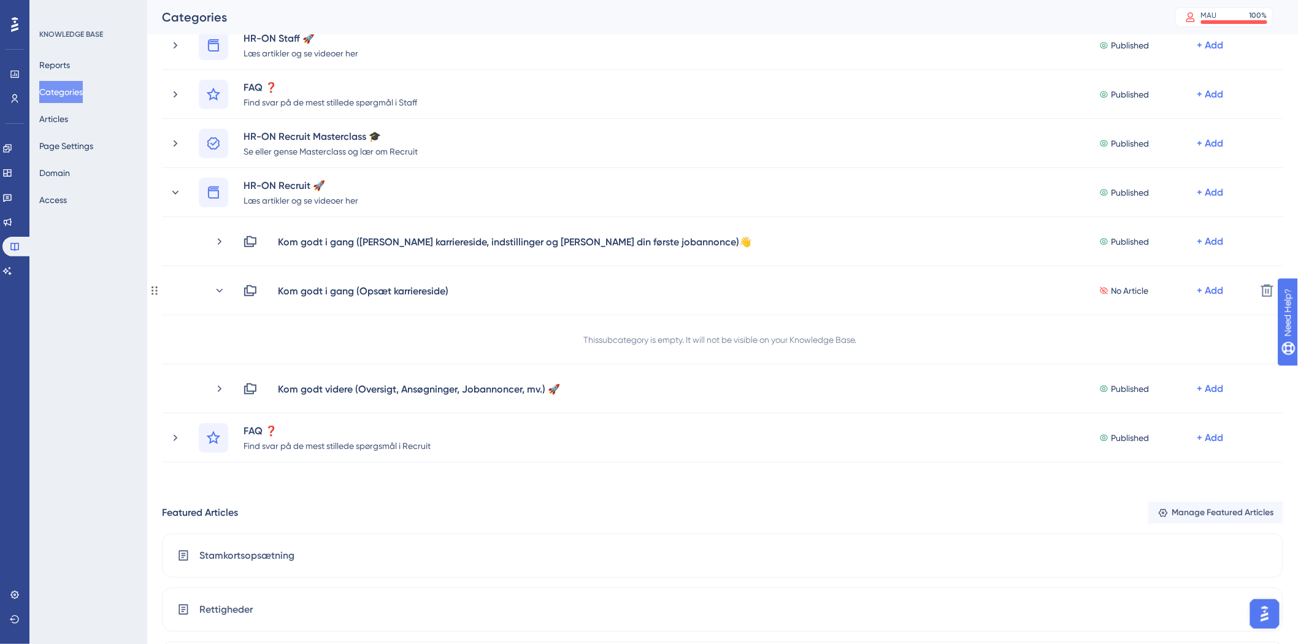
click at [215, 285] on icon at bounding box center [220, 291] width 12 height 12
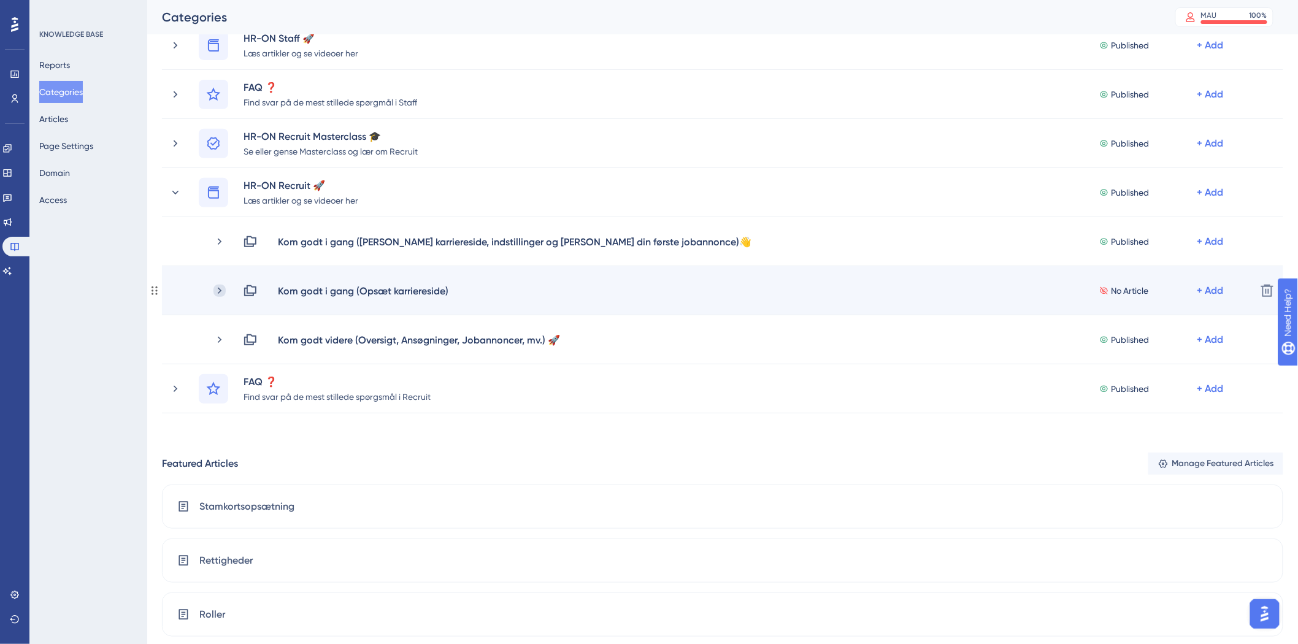
click at [216, 289] on icon at bounding box center [220, 291] width 12 height 12
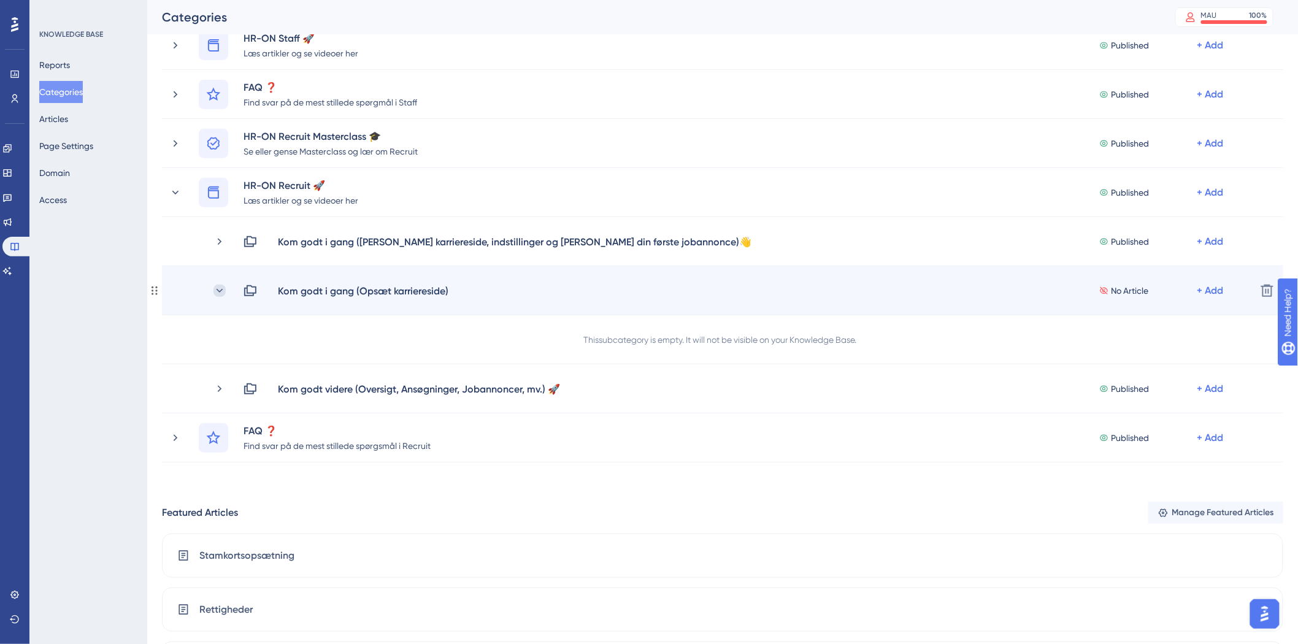
click at [217, 289] on icon at bounding box center [220, 290] width 7 height 4
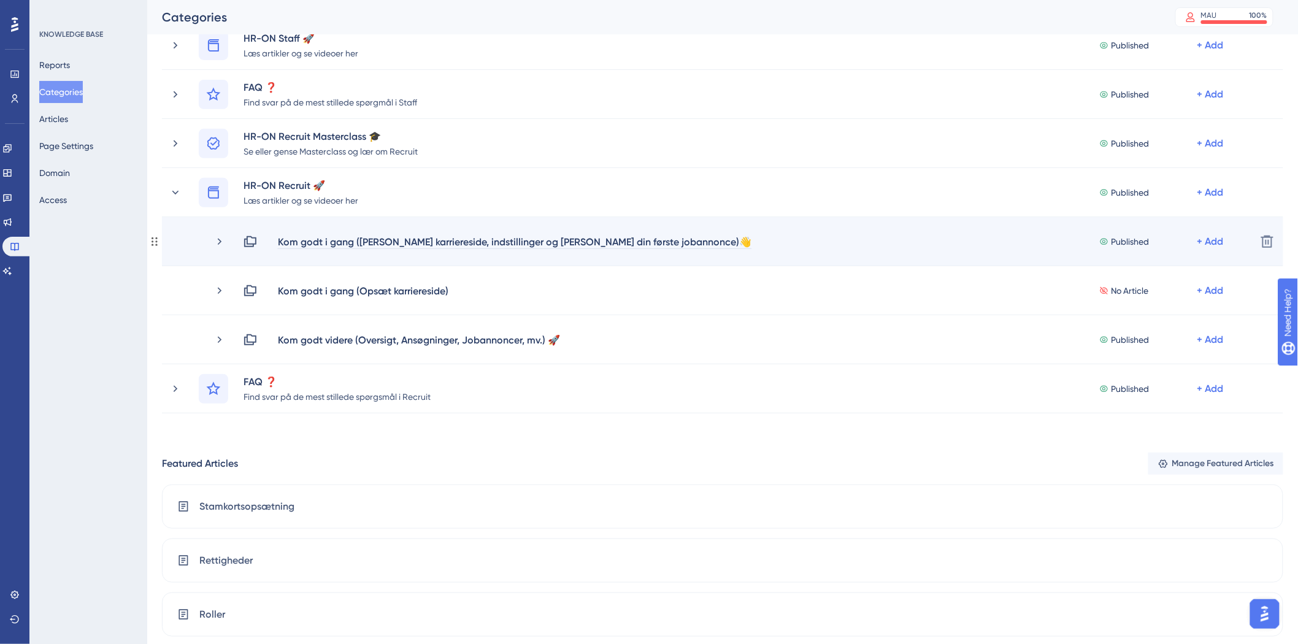
click at [428, 243] on div "Kom godt i gang ([PERSON_NAME] karriereside, indstillinger og [PERSON_NAME] din…" at bounding box center [514, 241] width 475 height 15
click at [446, 243] on div "Kom godt i gang ([PERSON_NAME] karriereside, indstillinger og [PERSON_NAME] din…" at bounding box center [514, 241] width 475 height 15
drag, startPoint x: 450, startPoint y: 241, endPoint x: 456, endPoint y: 247, distance: 7.8
click at [456, 247] on div "Kom godt i gang ([PERSON_NAME] karriereside, indstillinger og [PERSON_NAME] din…" at bounding box center [514, 241] width 475 height 15
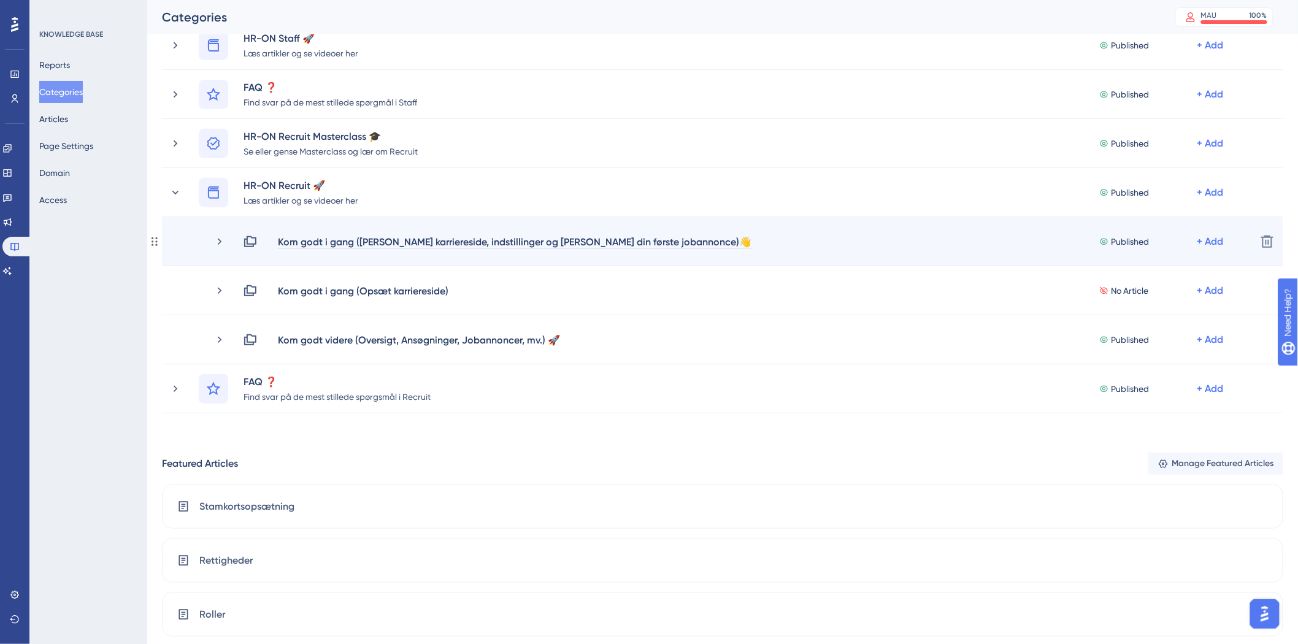
click at [427, 236] on div "Kom godt i gang ([PERSON_NAME] karriereside, indstillinger og [PERSON_NAME] din…" at bounding box center [514, 241] width 475 height 15
click at [449, 242] on div "Kom godt i gang ([PERSON_NAME] karriereside, indstillinger og [PERSON_NAME] din…" at bounding box center [514, 241] width 475 height 15
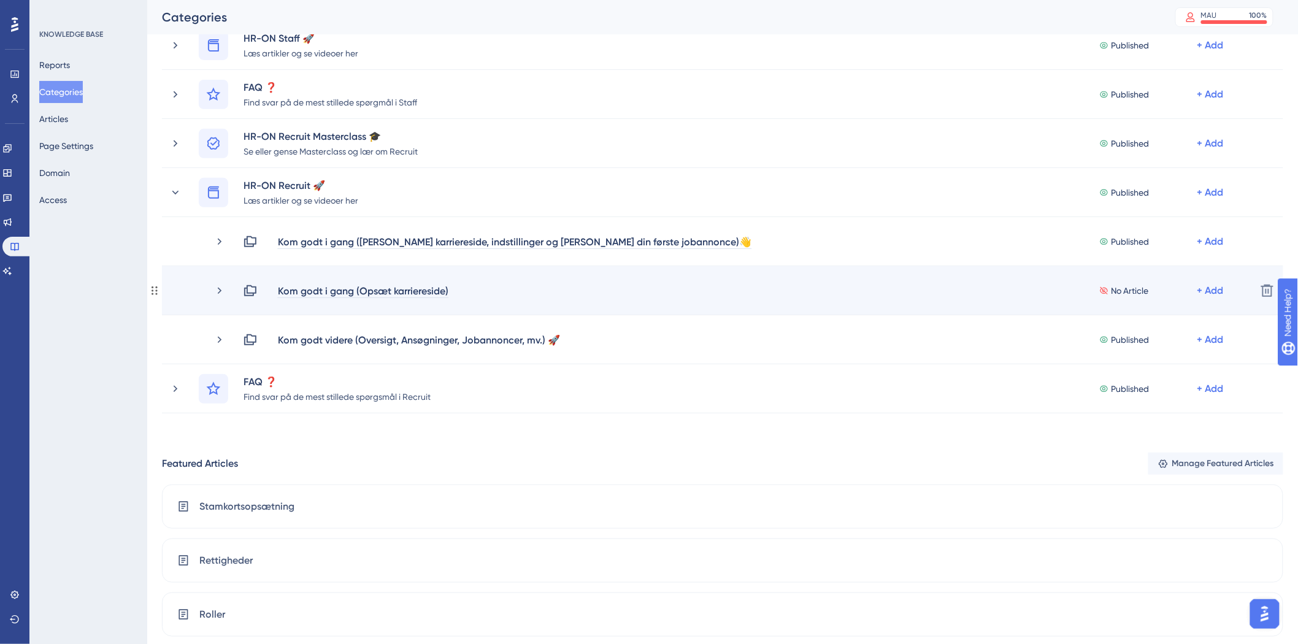
click at [445, 290] on div "Kom godt i gang (Opsæt karriereside)" at bounding box center [363, 290] width 172 height 15
click at [449, 290] on div "Kom godt i gang (Opsæt karriereside)" at bounding box center [363, 290] width 172 height 15
click at [448, 288] on div "Kom godt i gang (Opsæt karriereside)" at bounding box center [363, 290] width 172 height 15
click at [444, 287] on div "Kom godt i gang (Opsæt karriereside)" at bounding box center [363, 290] width 172 height 15
click at [447, 292] on div "Kom godt i gang (Opsæt karriereside)👋" at bounding box center [369, 290] width 184 height 15
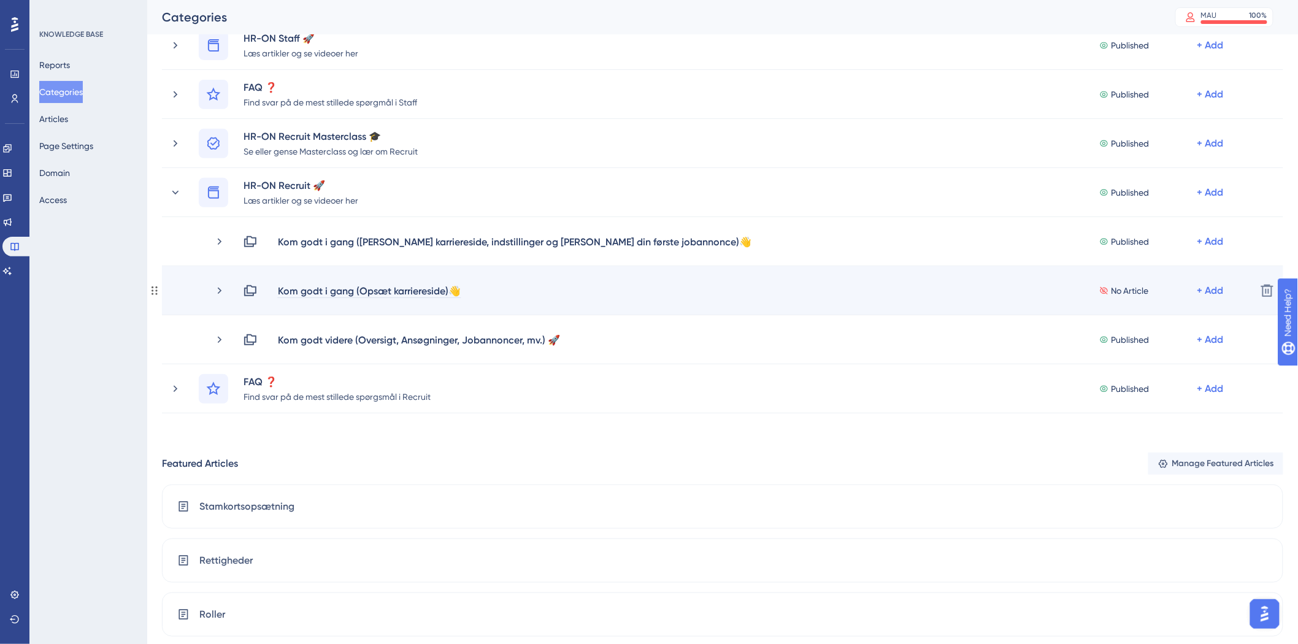
click at [452, 288] on div "Kom godt i gang (Opsæt karriereside)👋" at bounding box center [369, 290] width 184 height 15
click at [1213, 291] on div "+ Add" at bounding box center [1211, 290] width 26 height 15
click at [1152, 321] on span "Add Articles" at bounding box center [1132, 323] width 47 height 15
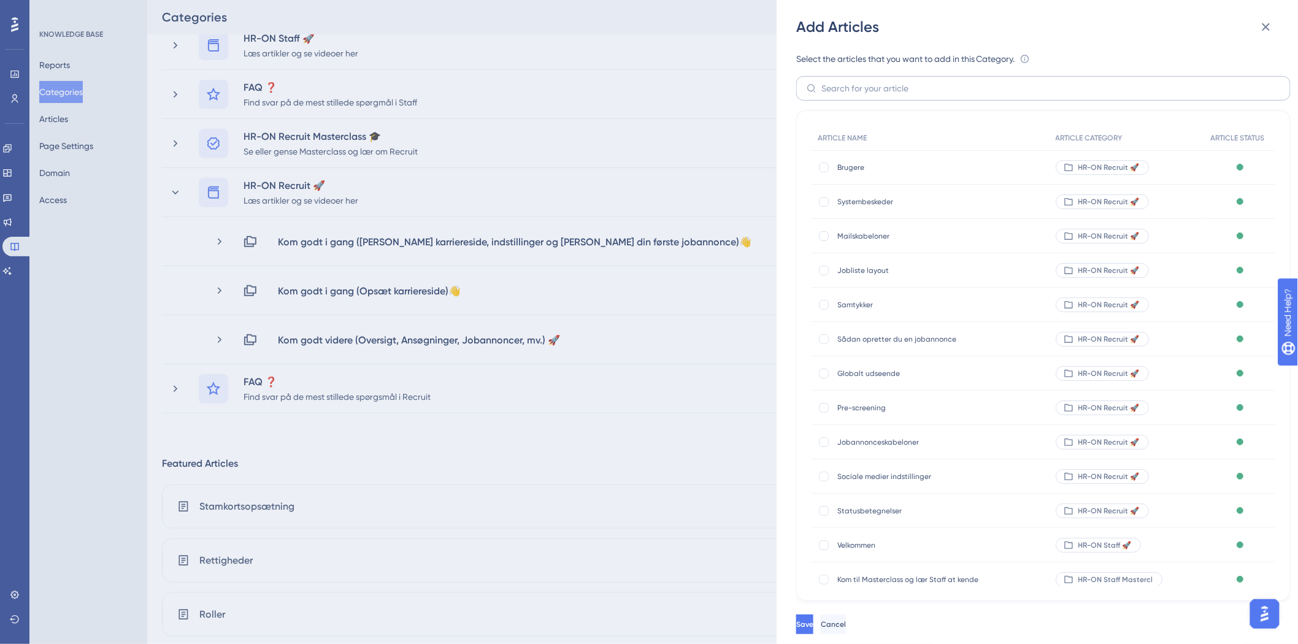
click at [893, 98] on label at bounding box center [1043, 88] width 495 height 25
click at [893, 95] on input "text" at bounding box center [1051, 88] width 459 height 13
click at [821, 376] on div at bounding box center [824, 374] width 10 height 10
checkbox input "true"
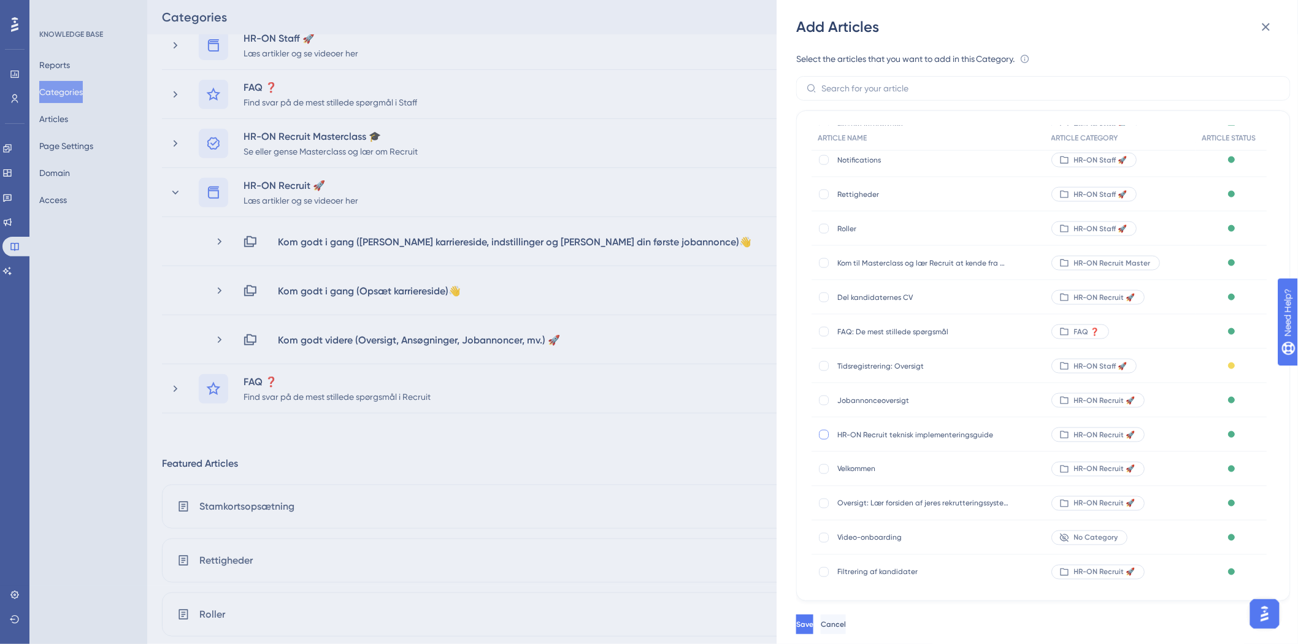
scroll to position [682, 0]
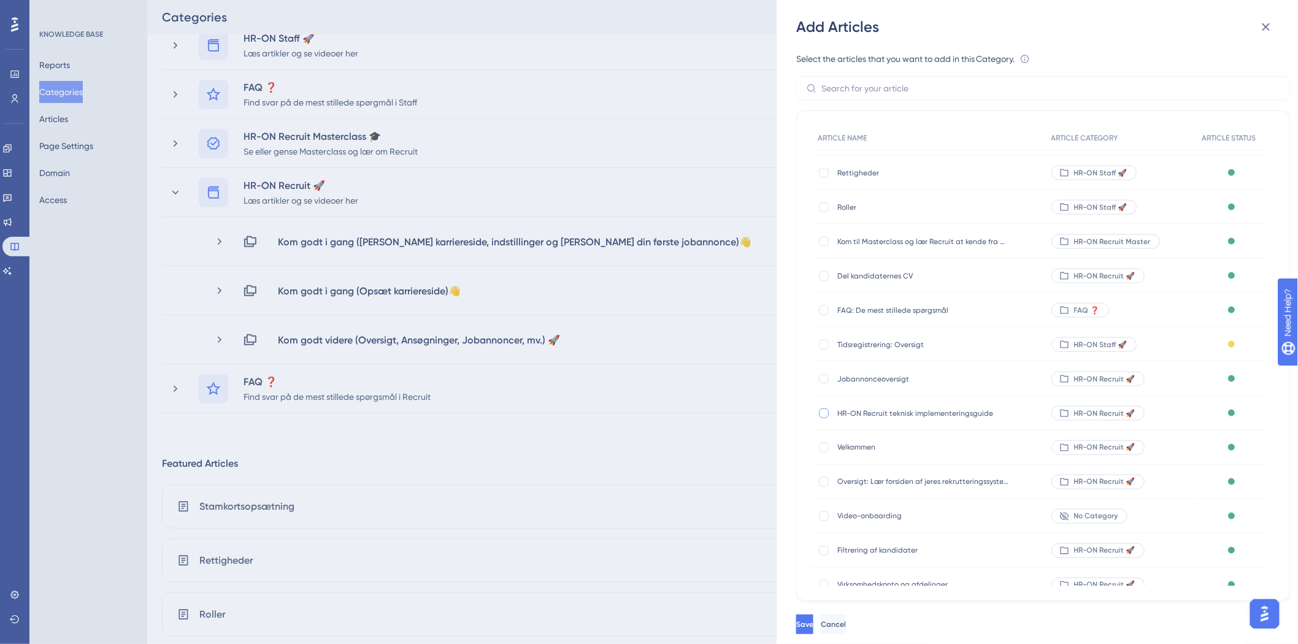
click at [824, 415] on div at bounding box center [824, 414] width 10 height 10
checkbox input "true"
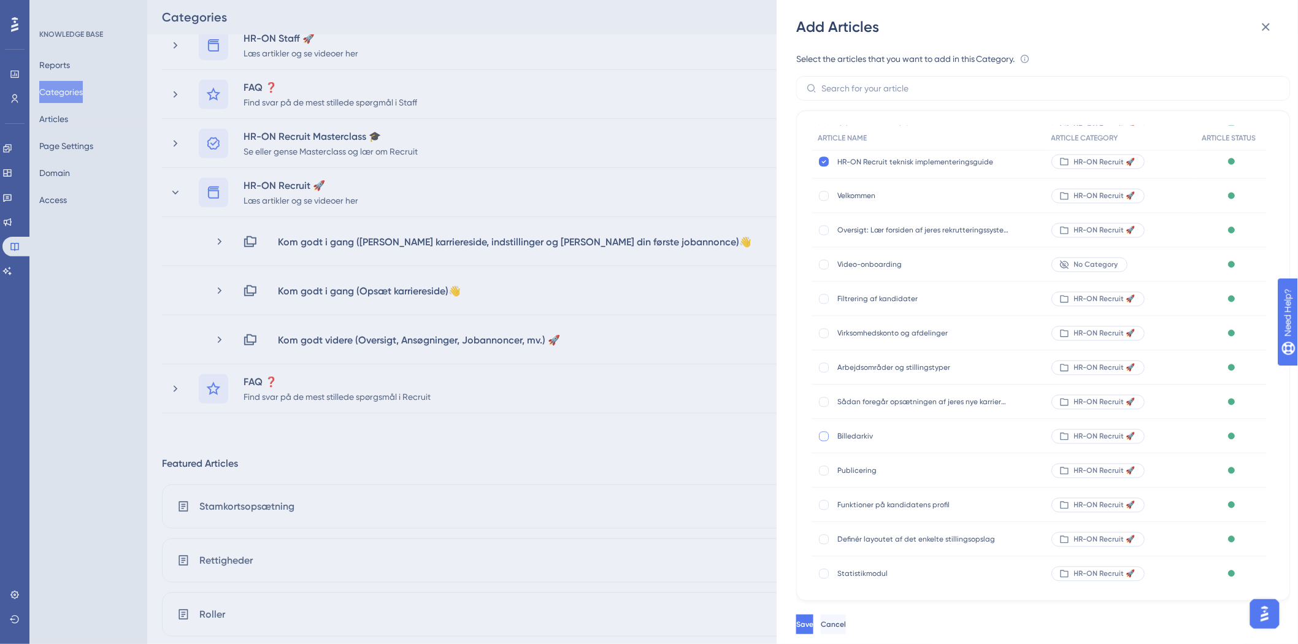
scroll to position [954, 0]
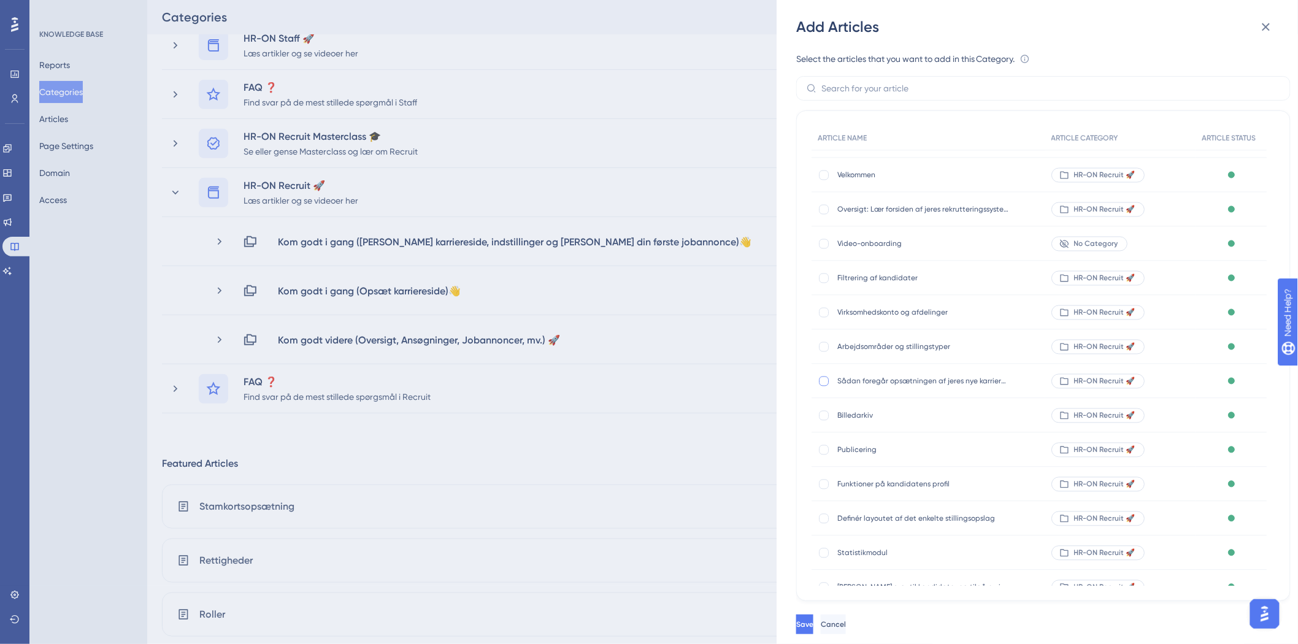
click at [823, 382] on div at bounding box center [824, 382] width 10 height 10
checkbox input "true"
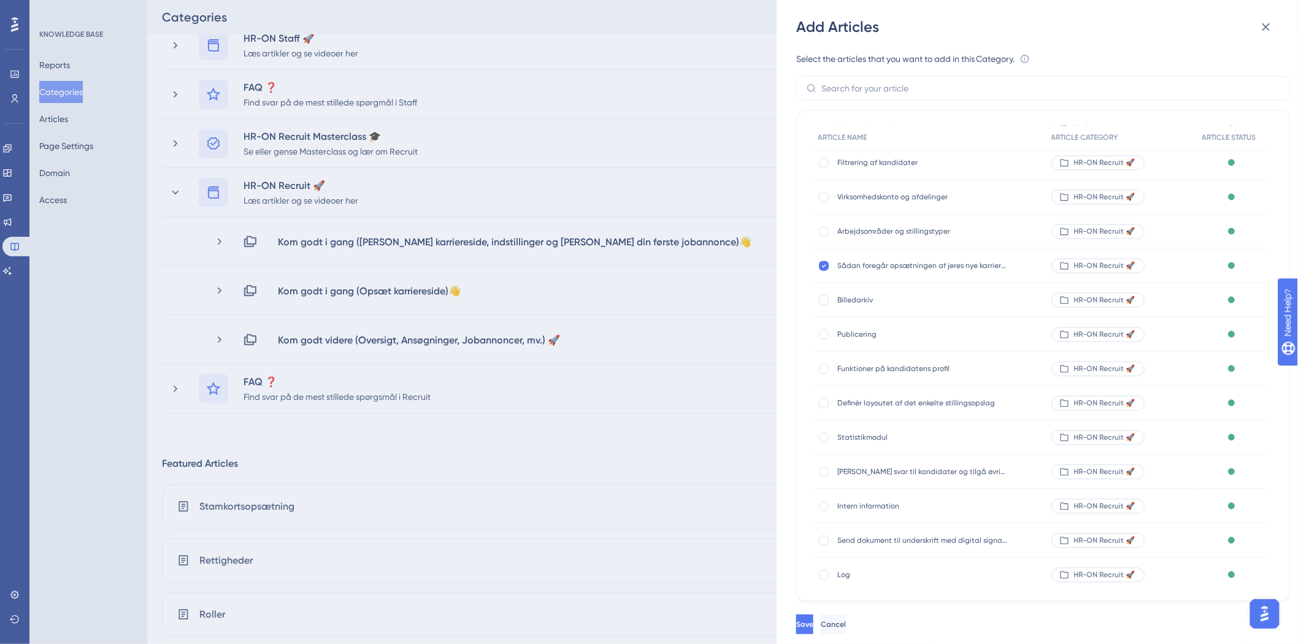
scroll to position [1090, 0]
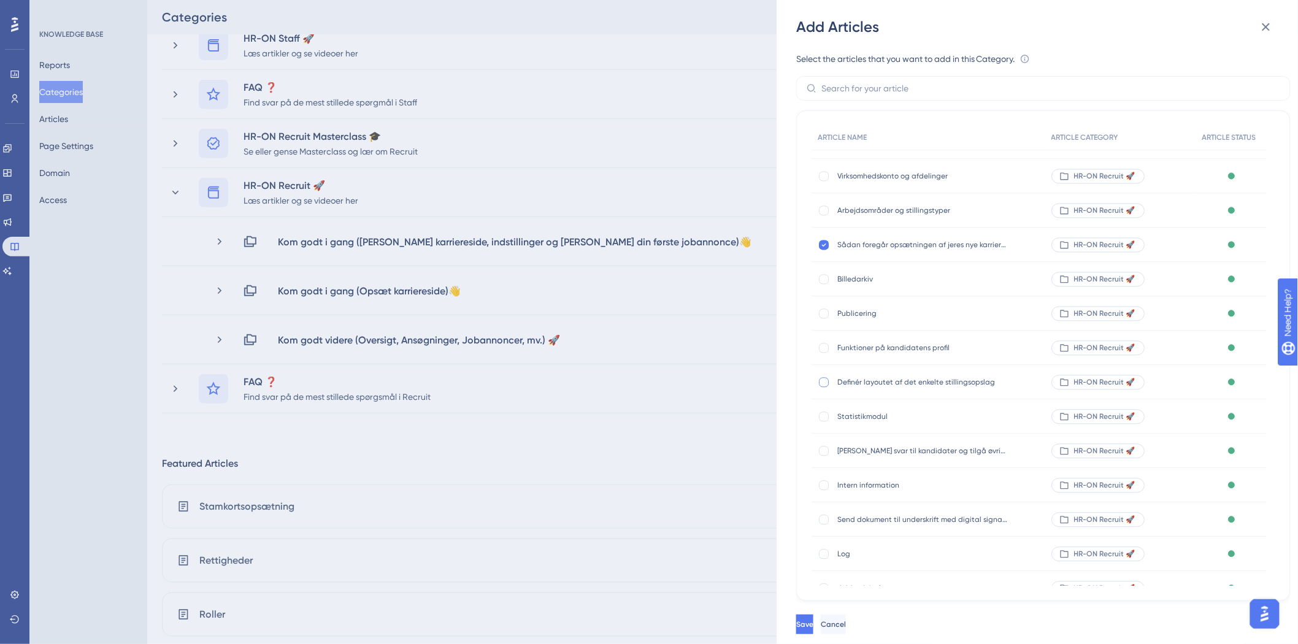
click at [825, 383] on div at bounding box center [824, 383] width 10 height 10
checkbox input "true"
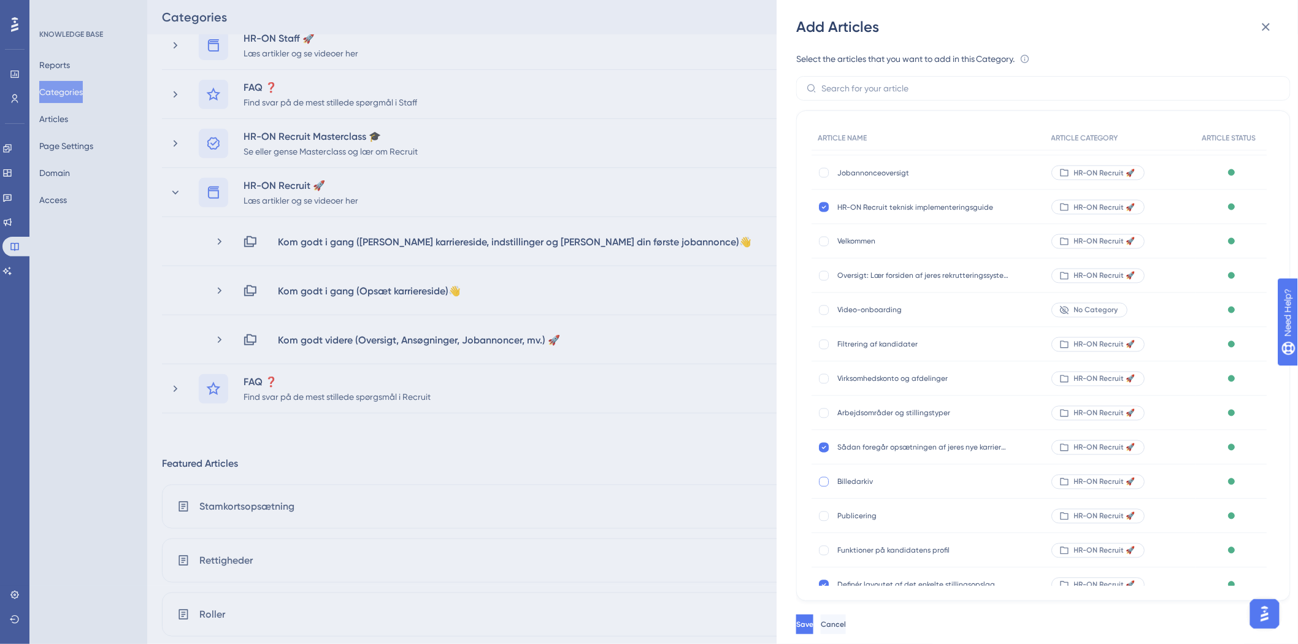
scroll to position [820, 0]
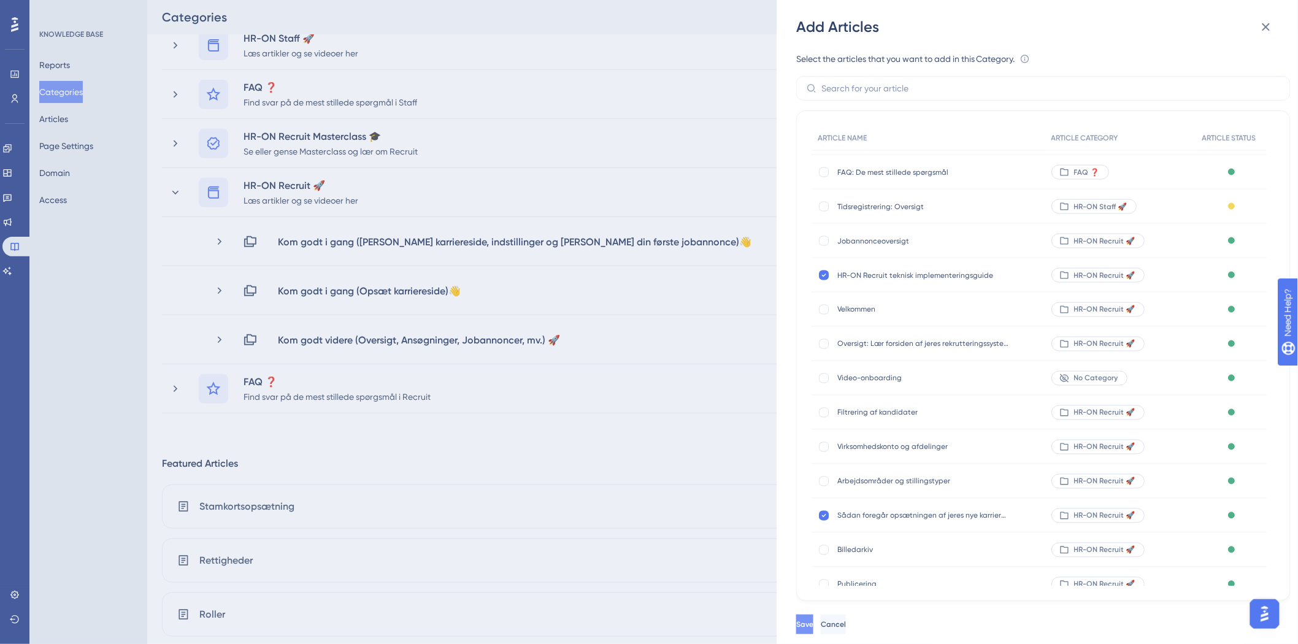
click at [814, 620] on span "Save" at bounding box center [804, 625] width 17 height 10
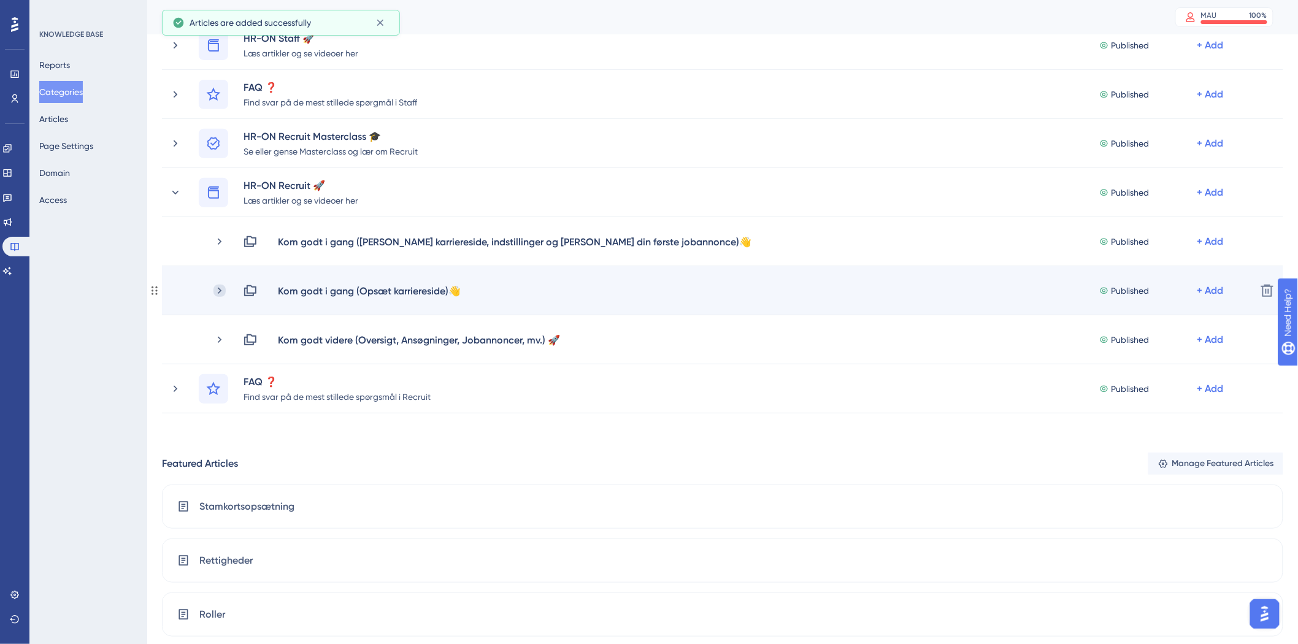
click at [221, 291] on icon at bounding box center [220, 290] width 4 height 7
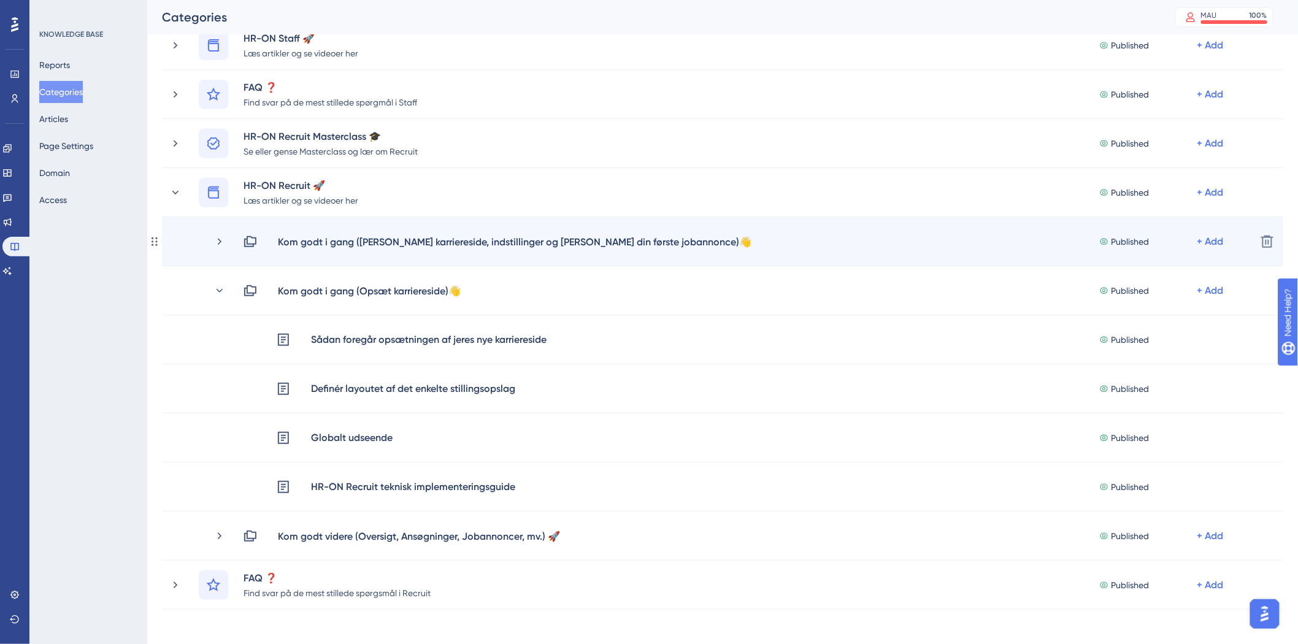
click at [210, 239] on div "Kom godt i gang (Opsæt karriereside, indstillinger og [PERSON_NAME] din første …" at bounding box center [707, 241] width 1077 height 15
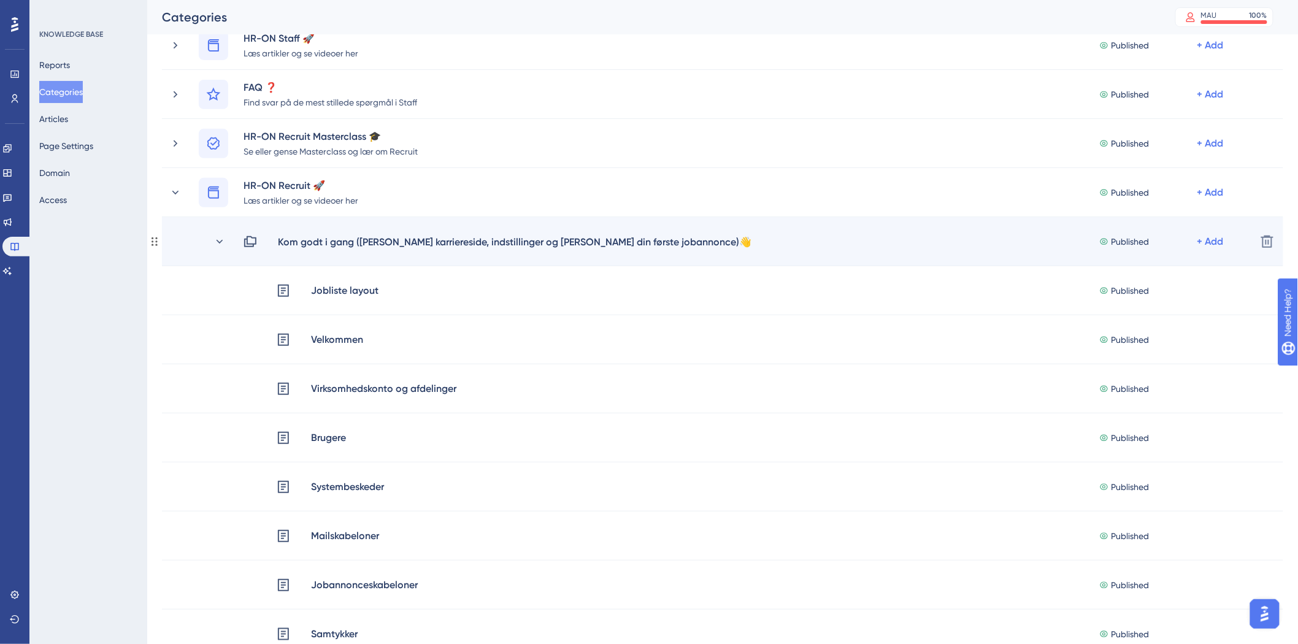
click at [212, 241] on div "Kom godt i gang (Opsæt karriereside, indstillinger og [PERSON_NAME] din første …" at bounding box center [707, 241] width 1077 height 15
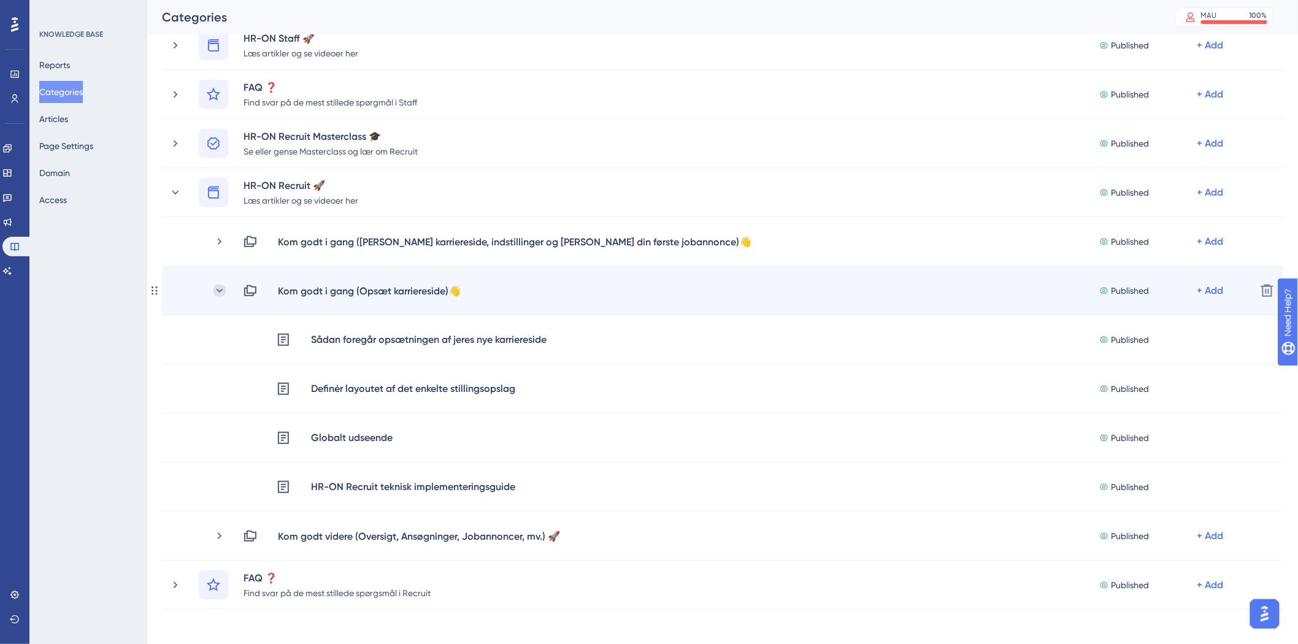
click at [225, 286] on icon at bounding box center [220, 291] width 12 height 12
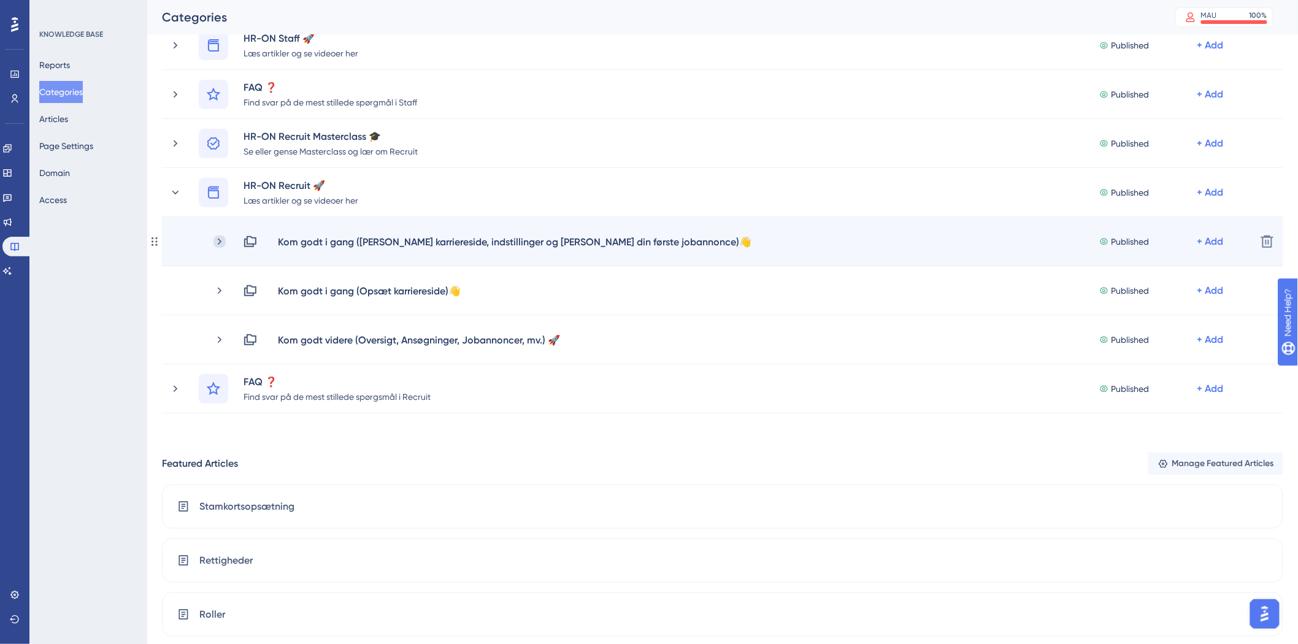
click at [221, 243] on icon at bounding box center [220, 242] width 12 height 12
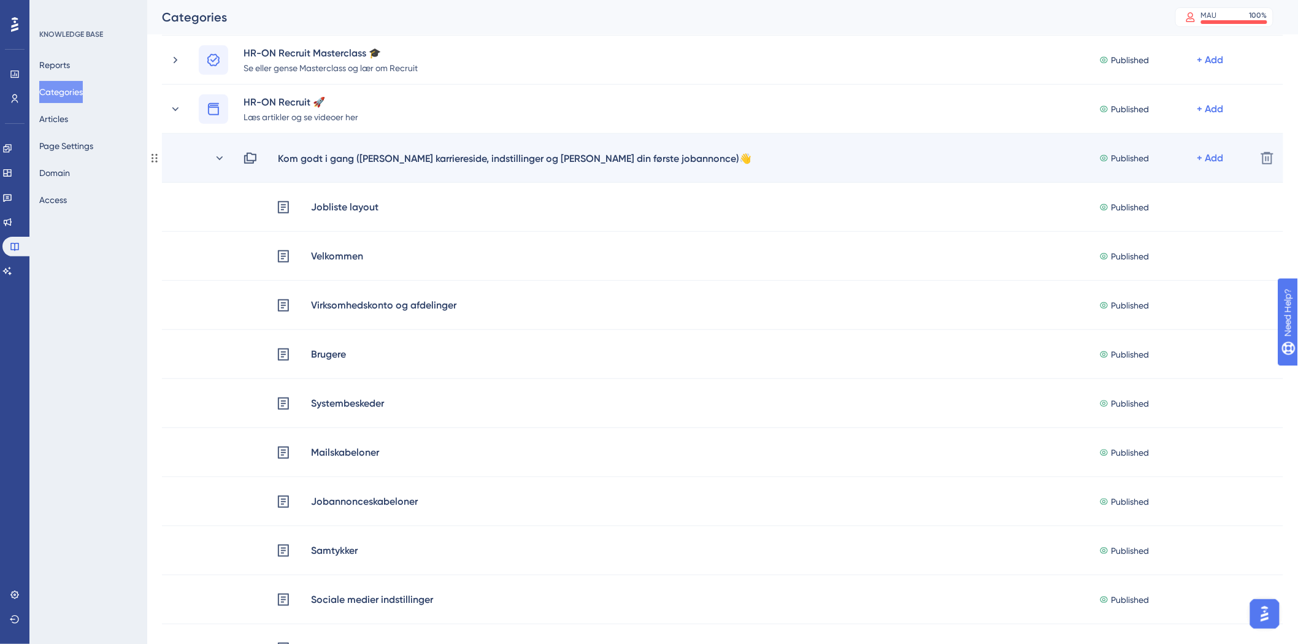
scroll to position [204, 0]
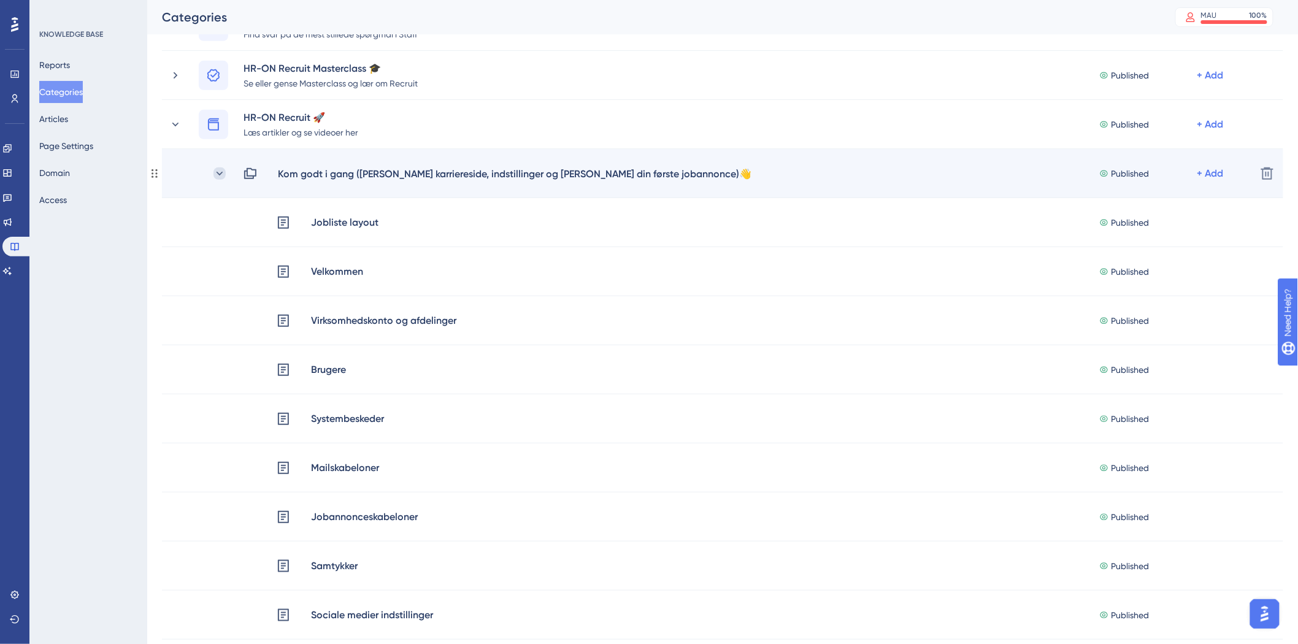
click at [221, 173] on icon at bounding box center [220, 173] width 7 height 4
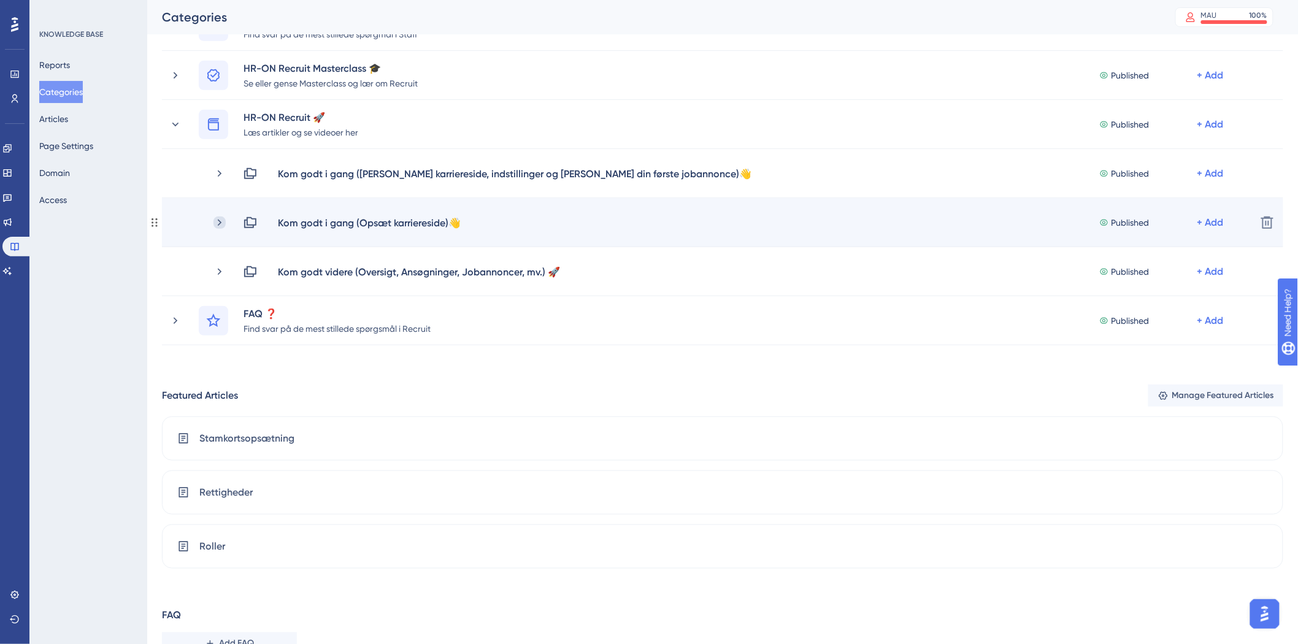
click at [215, 222] on icon at bounding box center [220, 223] width 12 height 12
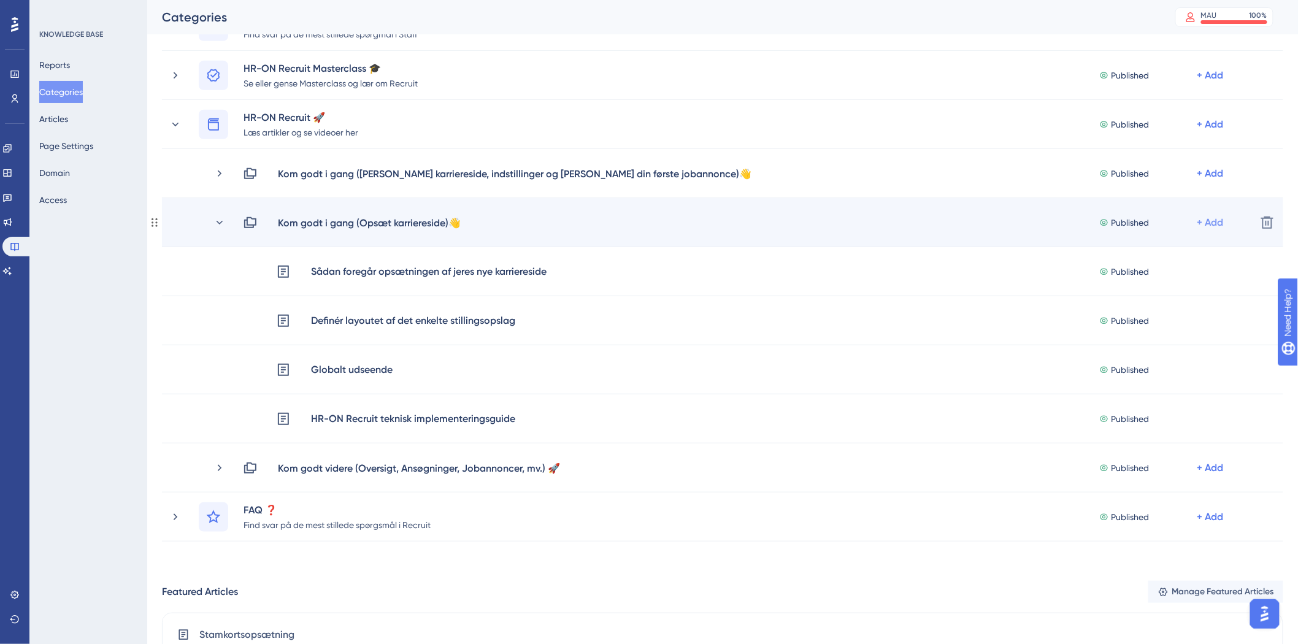
click at [1207, 221] on div "+ Add" at bounding box center [1211, 222] width 26 height 15
click at [1142, 254] on span "Add Articles" at bounding box center [1132, 255] width 47 height 15
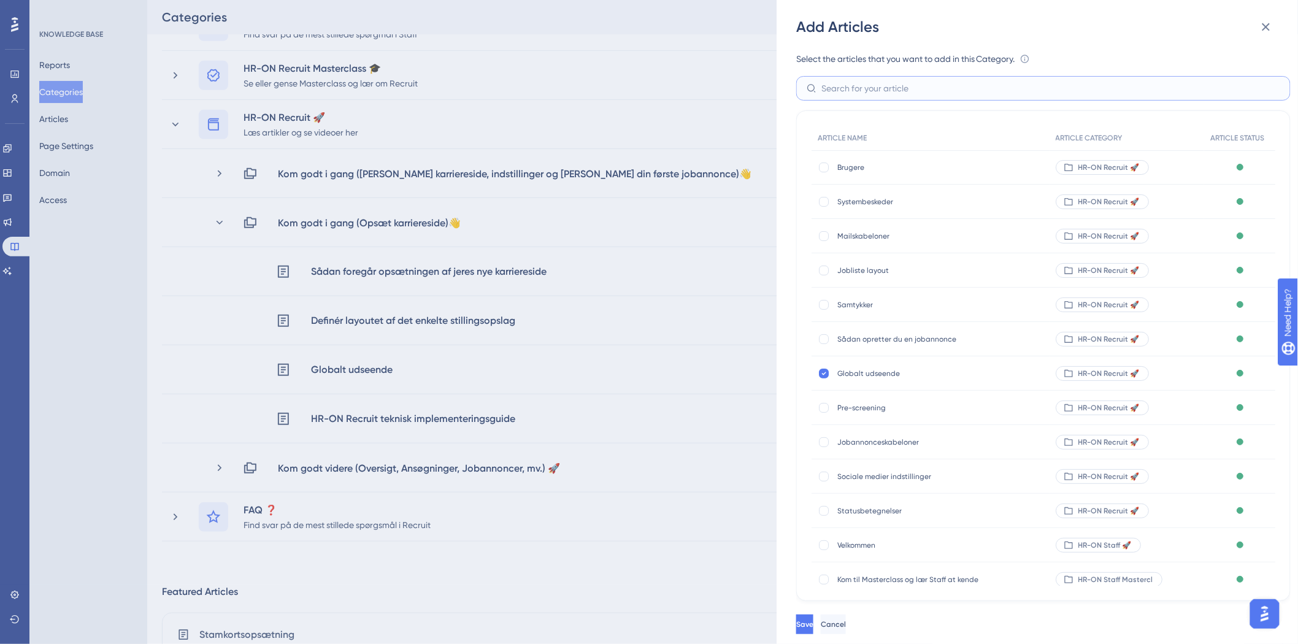
click at [915, 82] on input "text" at bounding box center [1051, 88] width 459 height 13
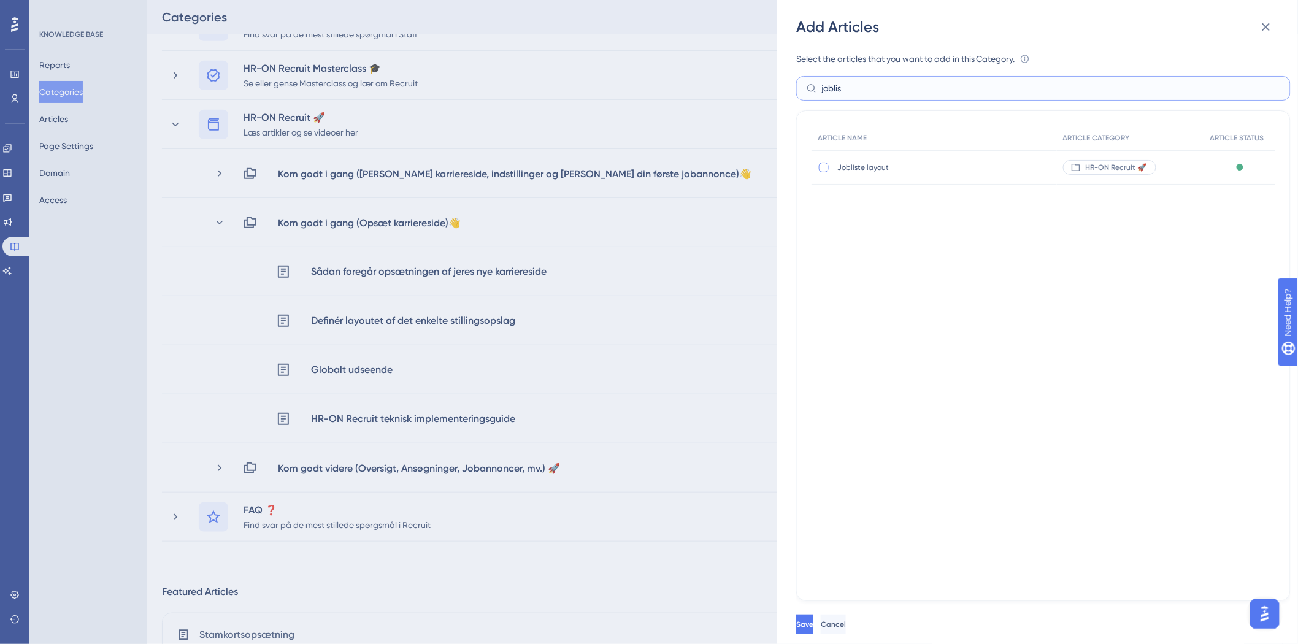
type input "joblis"
click at [825, 166] on div at bounding box center [824, 168] width 10 height 10
checkbox input "true"
click at [808, 627] on button "Save" at bounding box center [804, 625] width 17 height 20
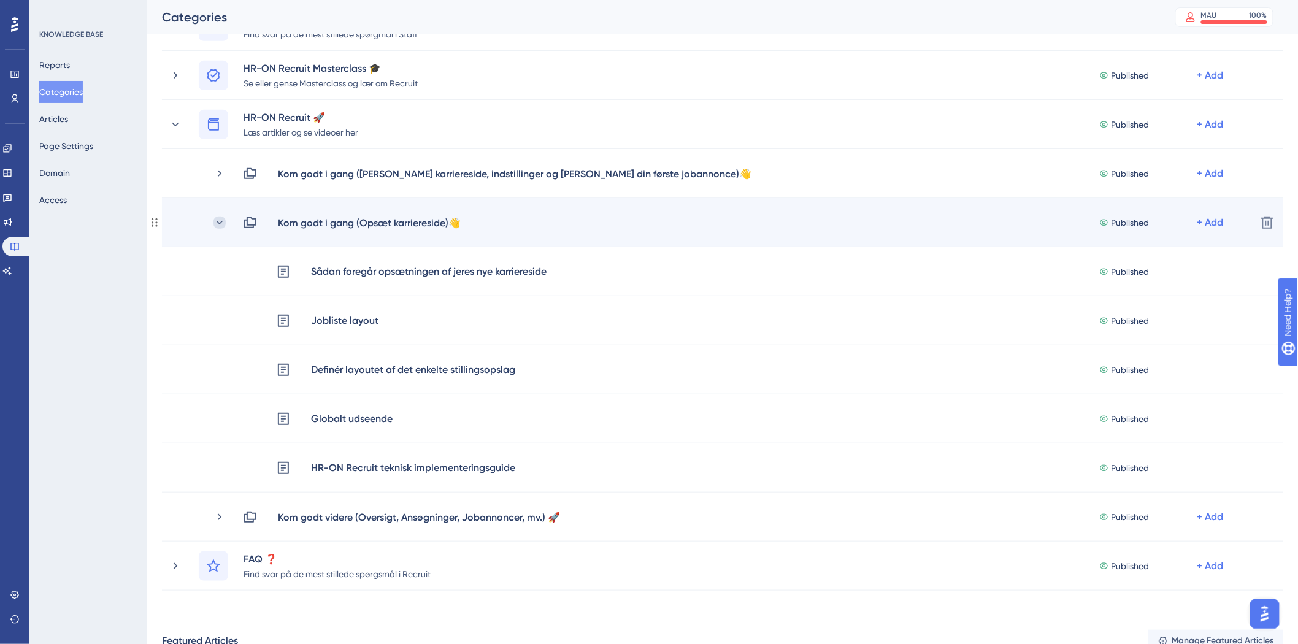
click at [218, 217] on icon at bounding box center [220, 223] width 12 height 12
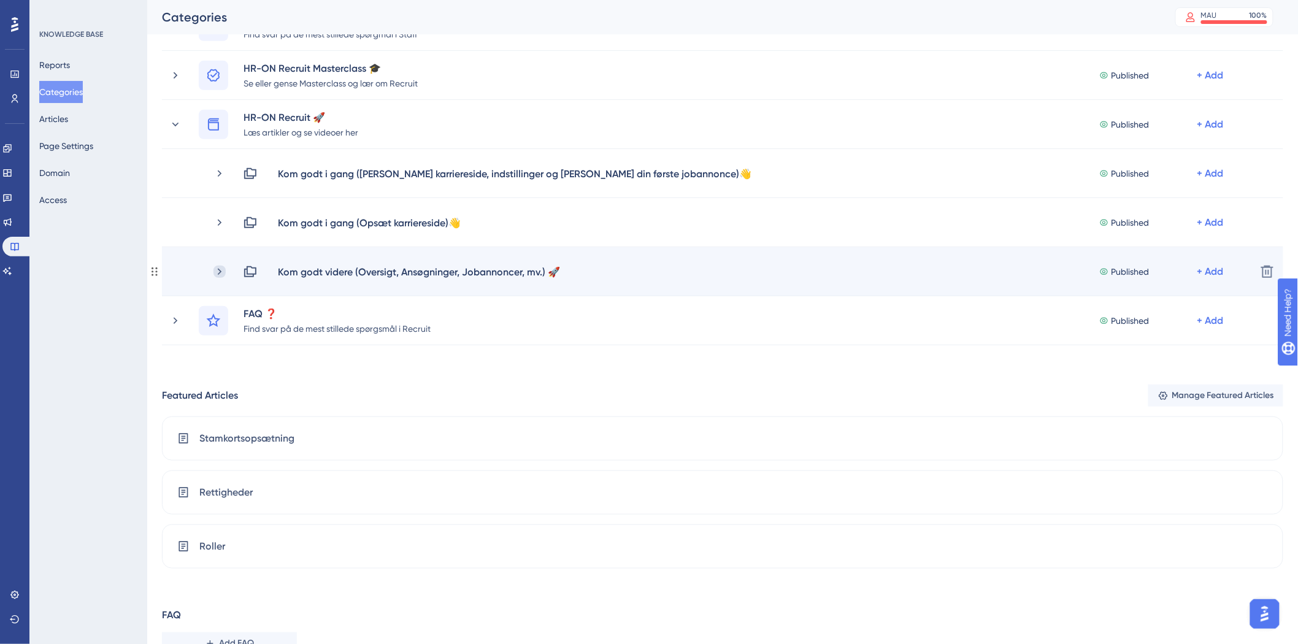
click at [218, 271] on icon at bounding box center [220, 272] width 12 height 12
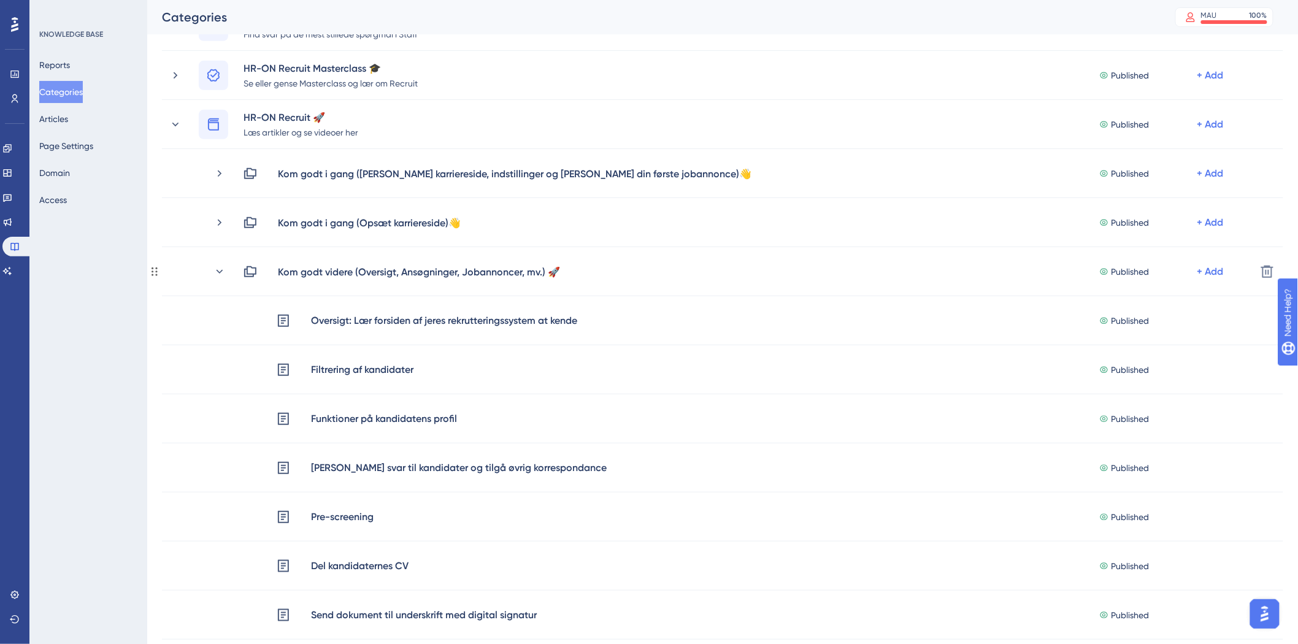
click at [218, 271] on icon at bounding box center [220, 271] width 7 height 4
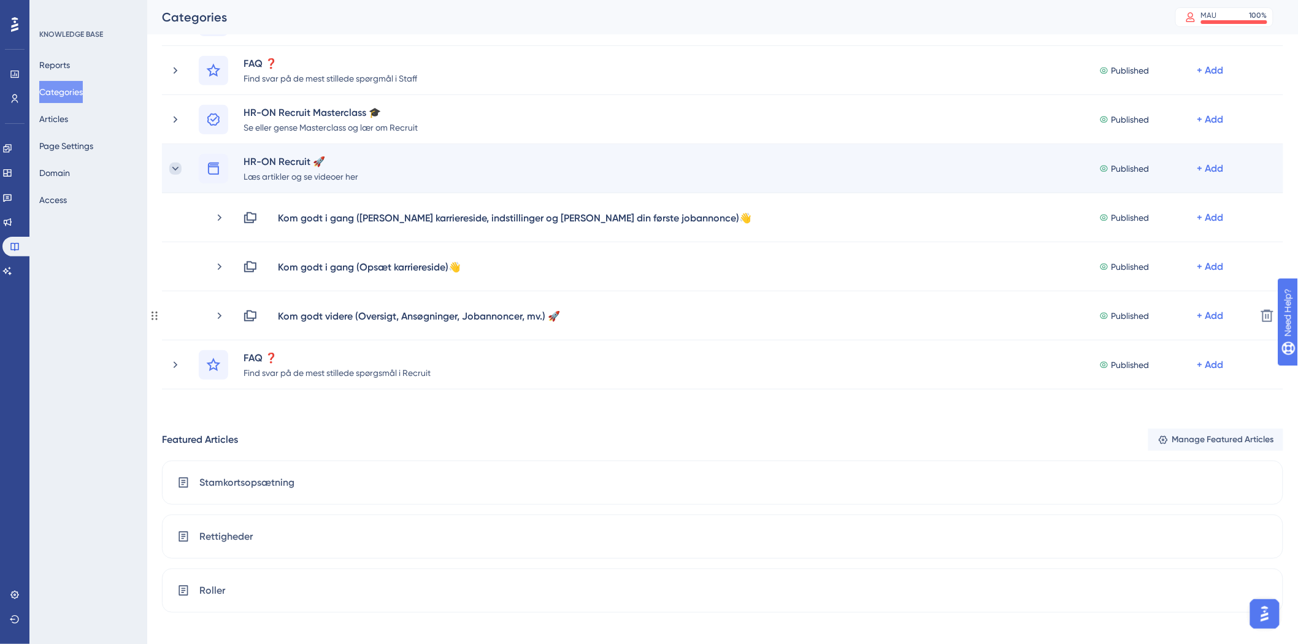
scroll to position [136, 0]
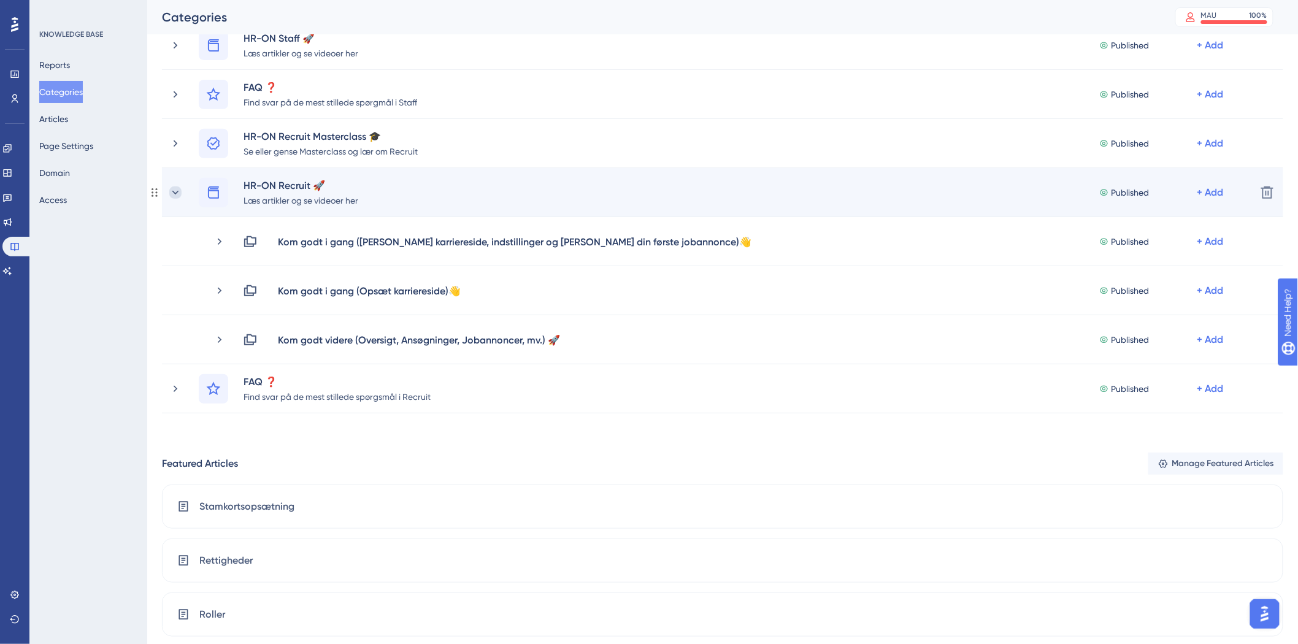
click at [171, 195] on icon at bounding box center [175, 193] width 12 height 12
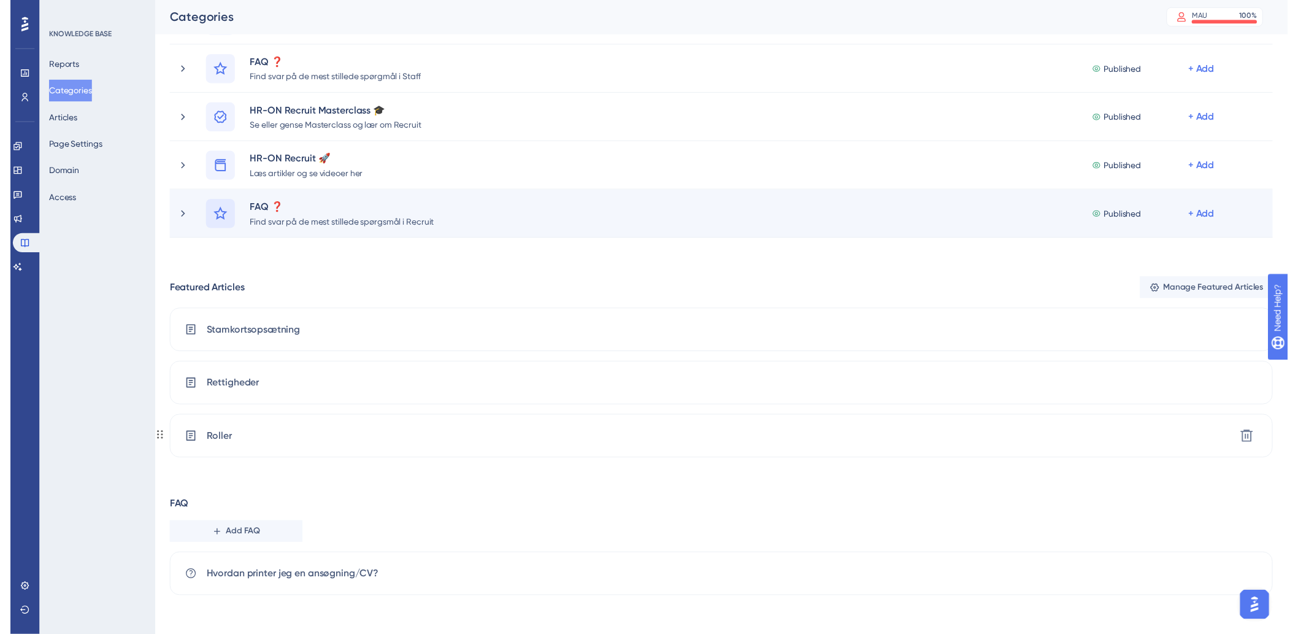
scroll to position [0, 0]
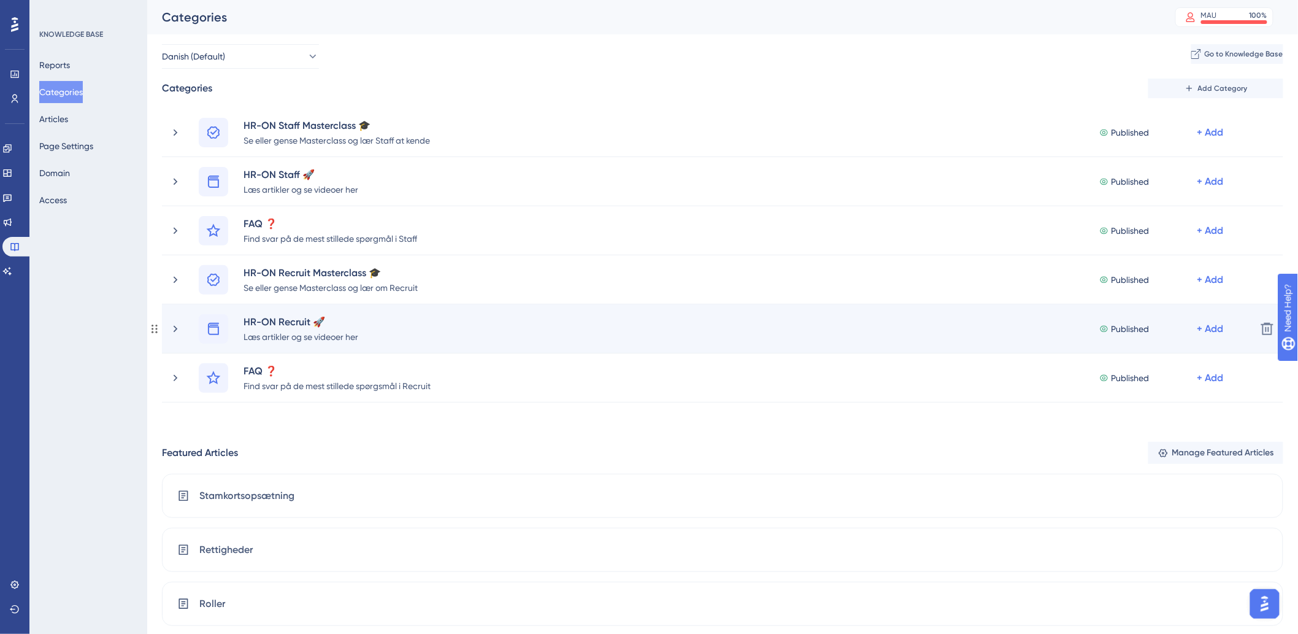
click at [174, 320] on div "HR-ON Recruit 🚀 [PERSON_NAME] artikler og se videoer her Published + Add" at bounding box center [707, 328] width 1077 height 29
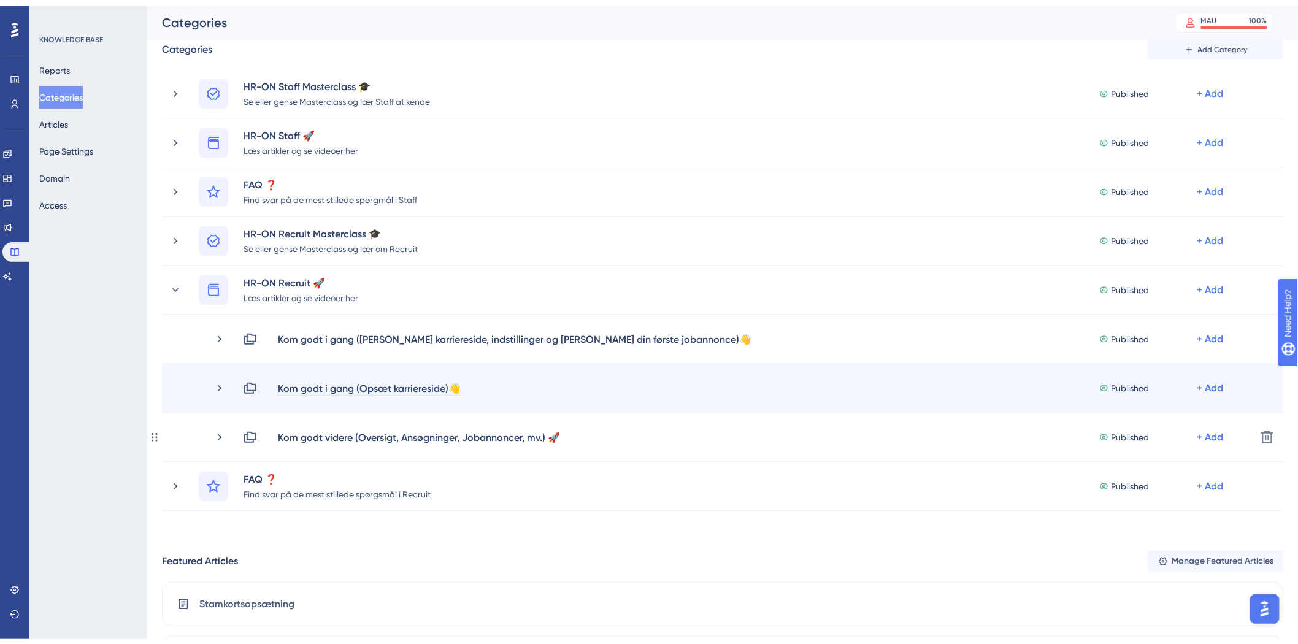
scroll to position [68, 0]
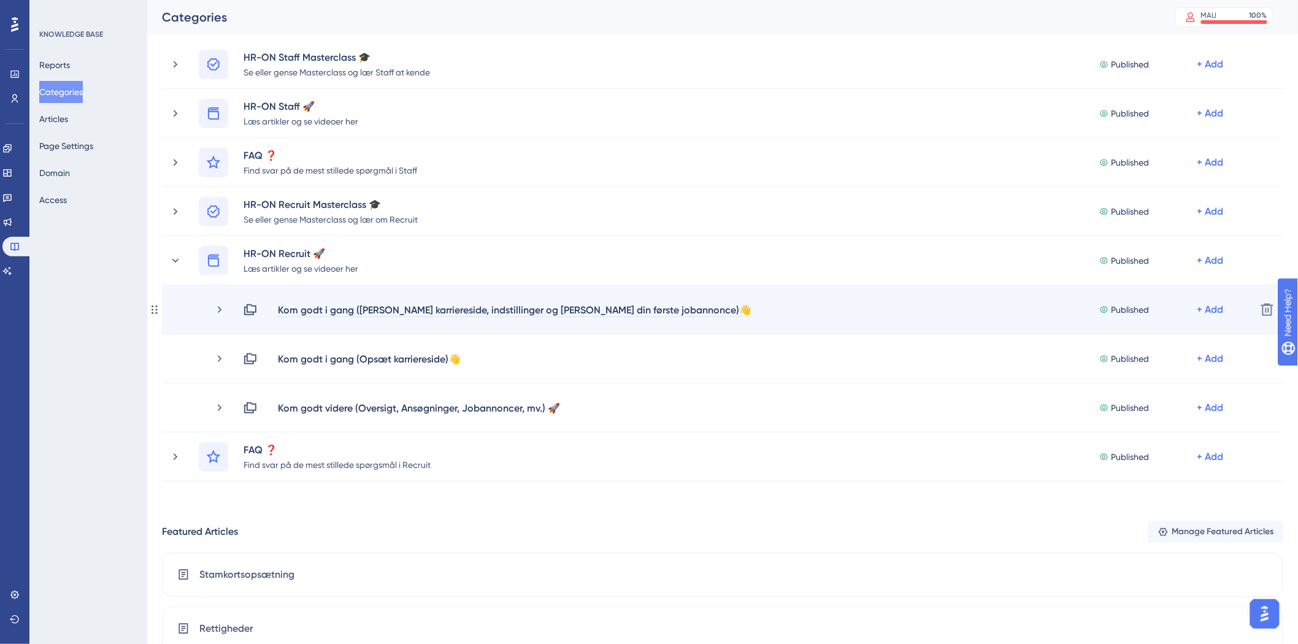
click at [495, 308] on div "Kom godt i gang ([PERSON_NAME] karriereside, indstillinger og [PERSON_NAME] din…" at bounding box center [514, 309] width 475 height 15
click at [449, 305] on div "Kom godt i gang ([PERSON_NAME] karriereside, indstillinger og [PERSON_NAME] din…" at bounding box center [514, 309] width 475 height 15
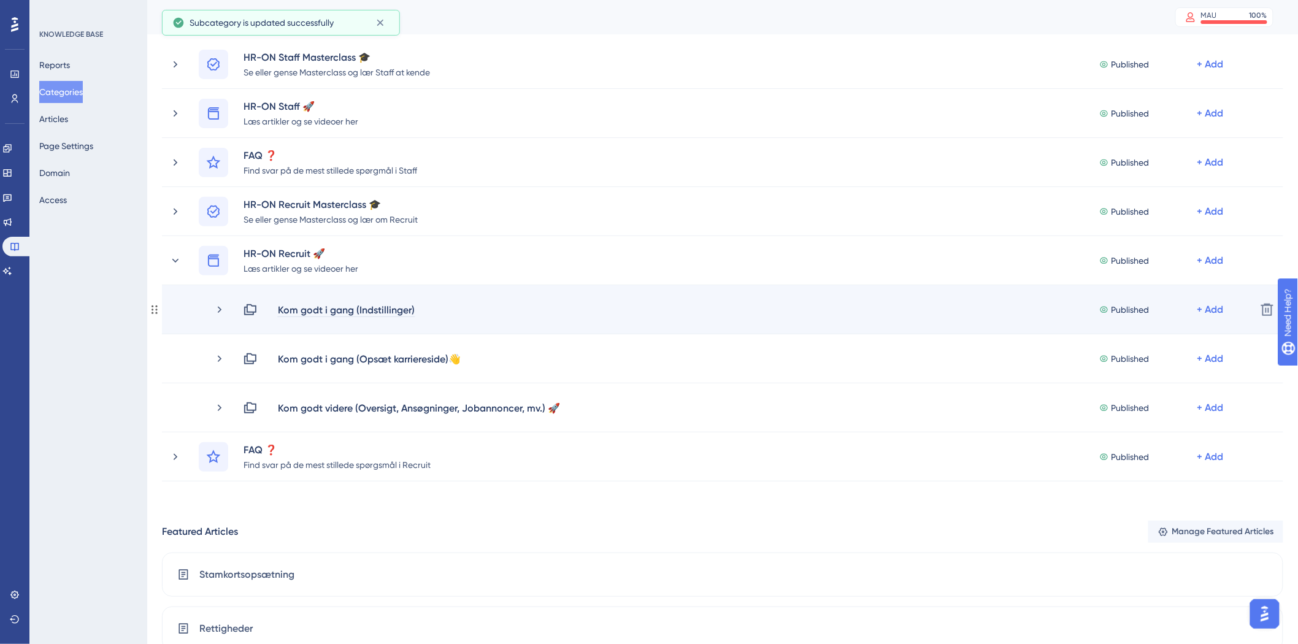
click at [409, 311] on div "Kom godt i gang (Indstillinger)" at bounding box center [346, 309] width 138 height 15
click at [412, 309] on div "Kom godt i gang (Indstillinger)" at bounding box center [346, 309] width 138 height 15
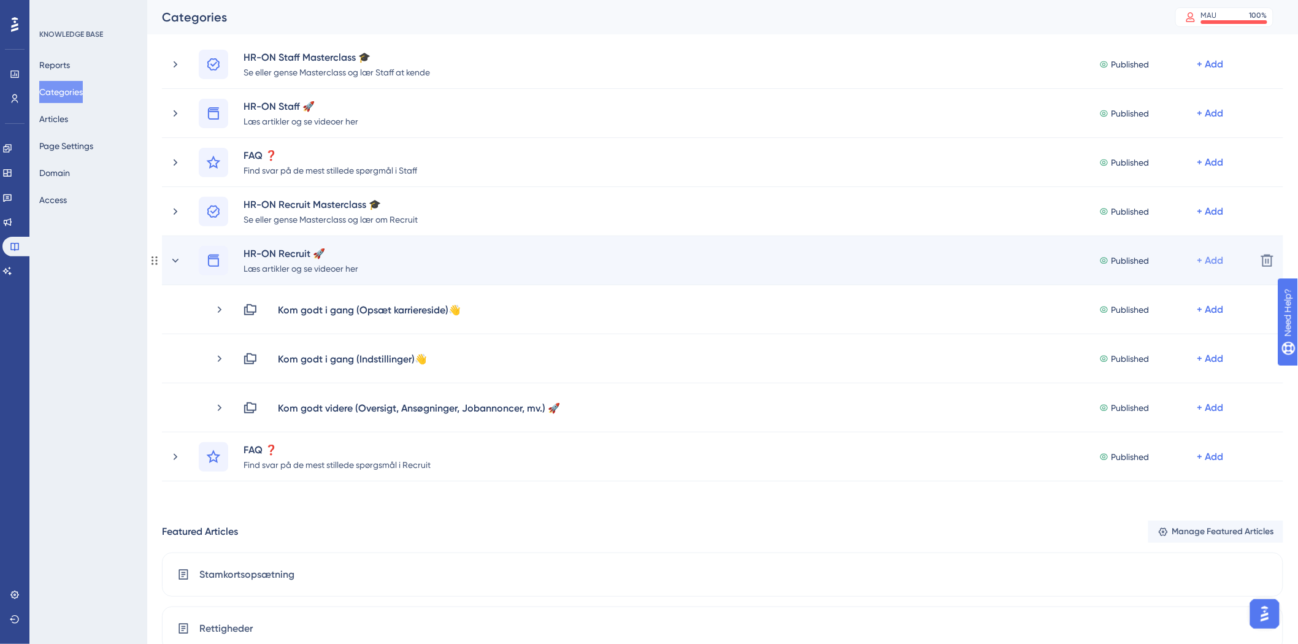
click at [1207, 258] on div "+ Add" at bounding box center [1211, 260] width 26 height 15
click at [1212, 264] on div "+ Add" at bounding box center [1211, 260] width 26 height 15
click at [1168, 284] on div "Add a Subcategory Add a Subcategory" at bounding box center [1162, 293] width 107 height 25
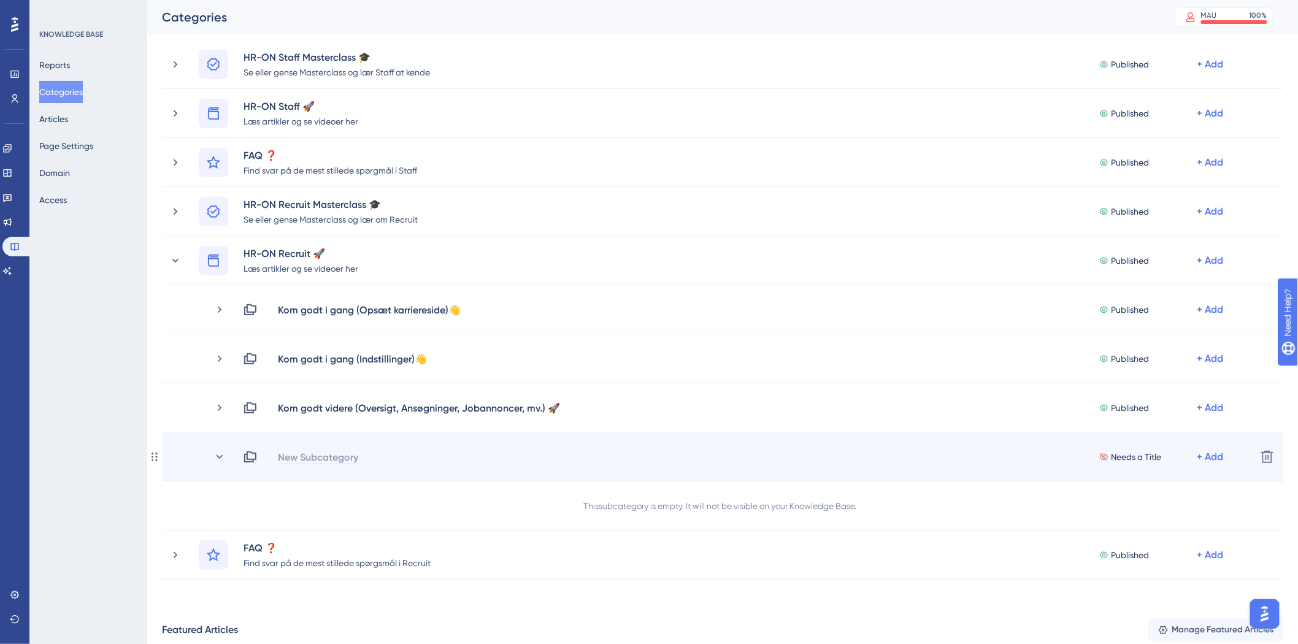
click at [339, 456] on div "New Subcategory" at bounding box center [318, 457] width 82 height 15
click at [301, 463] on div "Needs a Title + Add" at bounding box center [745, 457] width 1004 height 15
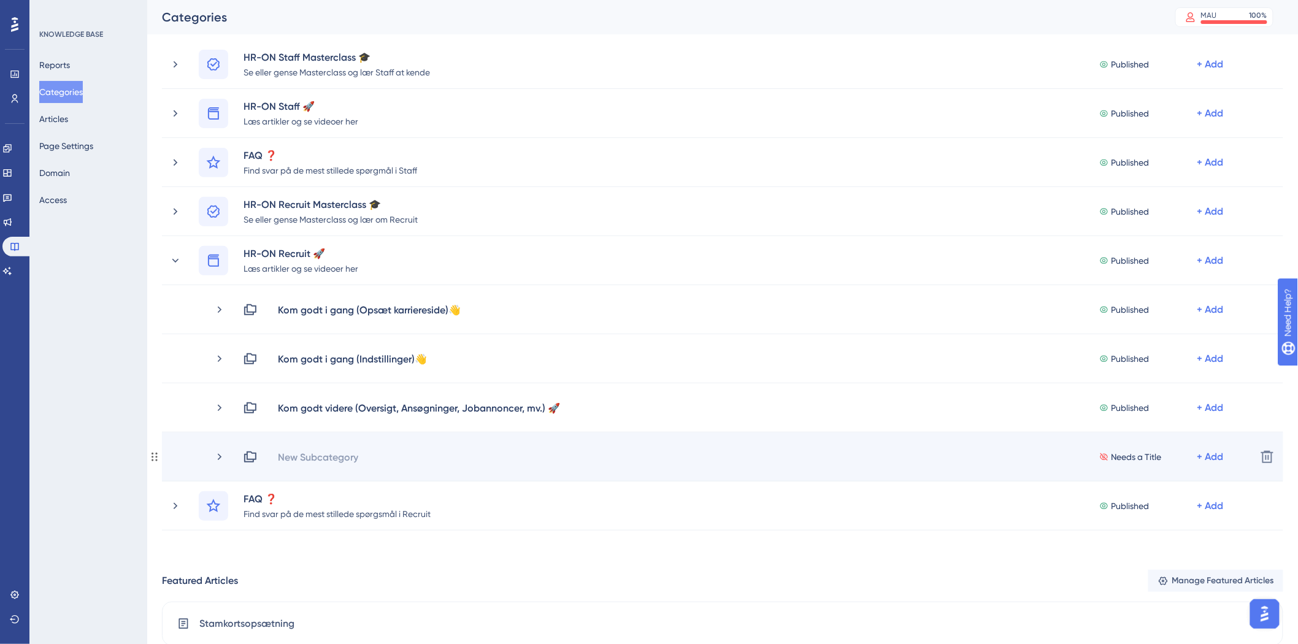
click at [309, 455] on div "New Subcategory" at bounding box center [318, 457] width 82 height 15
click at [493, 456] on div "Kom godt i gang (Opsæt din første jobannonce)" at bounding box center [387, 457] width 220 height 15
click at [493, 459] on div "Kom godt i gang (Opsæt din første jobannonce)" at bounding box center [387, 457] width 220 height 15
click at [494, 455] on div "Kom godt i gang (Opsæt din første jobannonce)" at bounding box center [387, 457] width 220 height 15
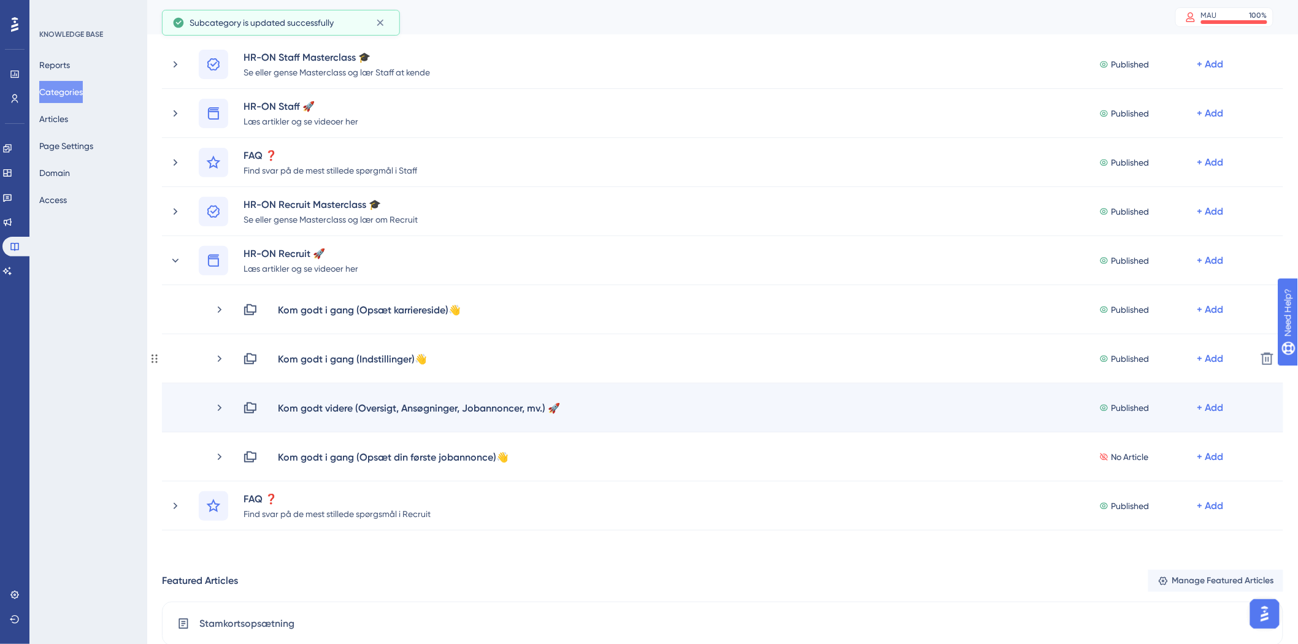
drag, startPoint x: 153, startPoint y: 456, endPoint x: 161, endPoint y: 388, distance: 69.2
click at [1213, 406] on div "+ Add" at bounding box center [1211, 408] width 26 height 15
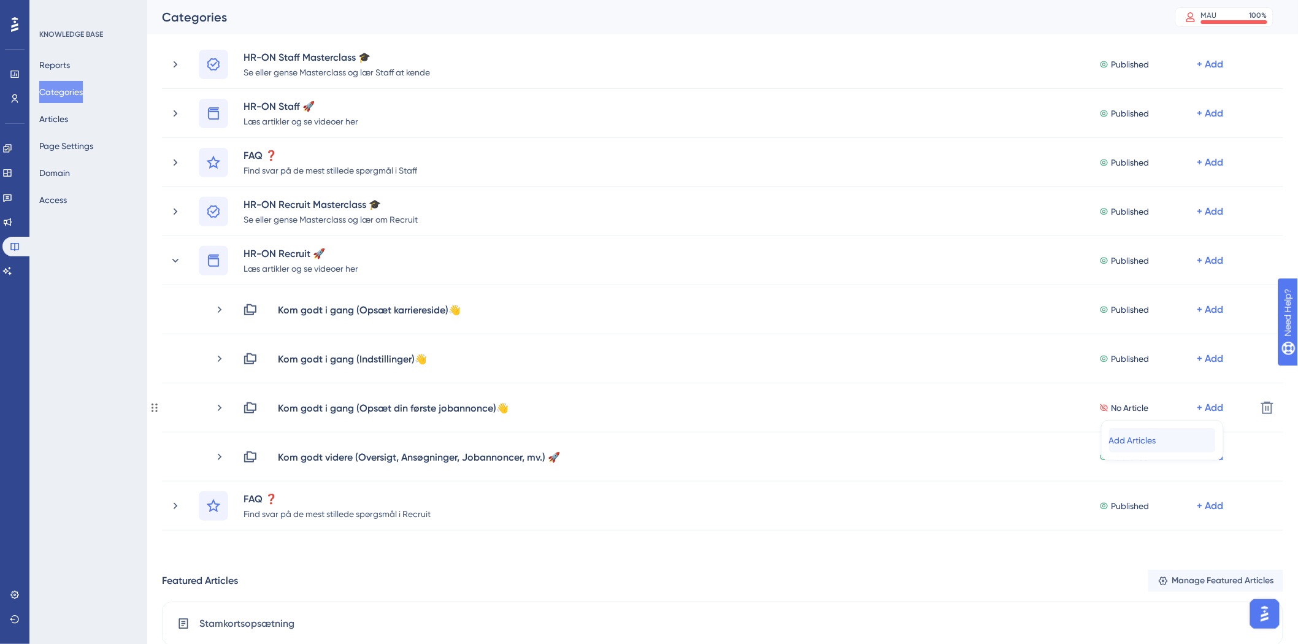
click at [1119, 439] on span "Add Articles" at bounding box center [1132, 440] width 47 height 15
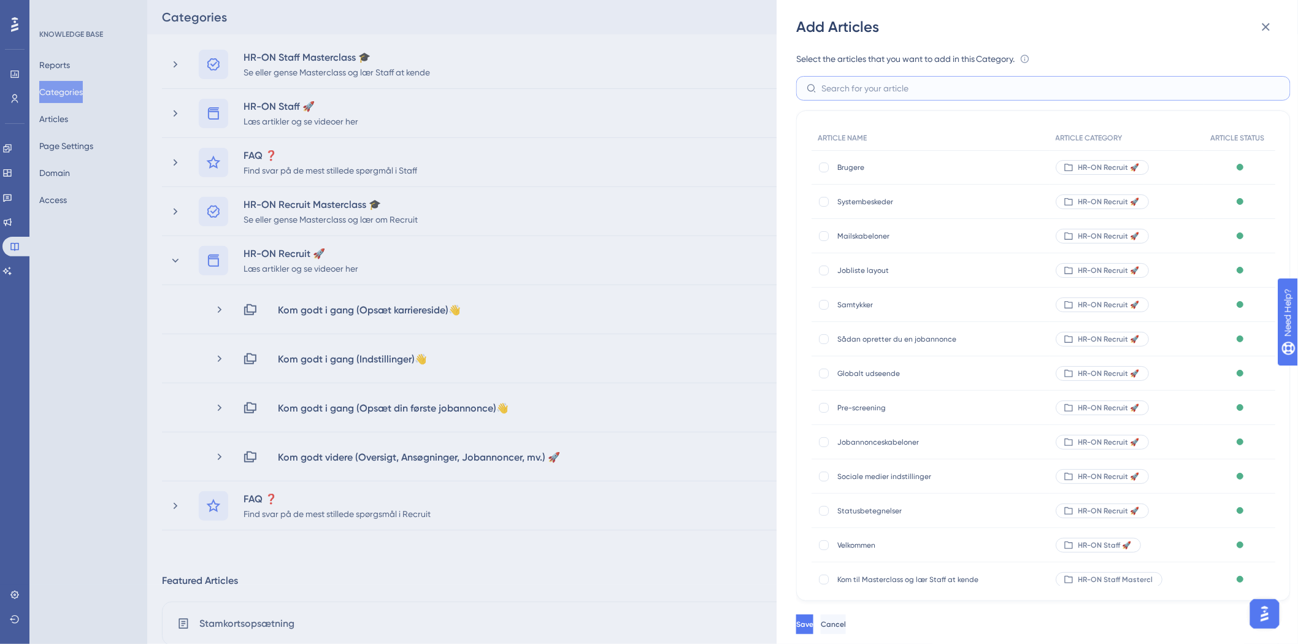
click at [903, 89] on input "text" at bounding box center [1051, 88] width 459 height 13
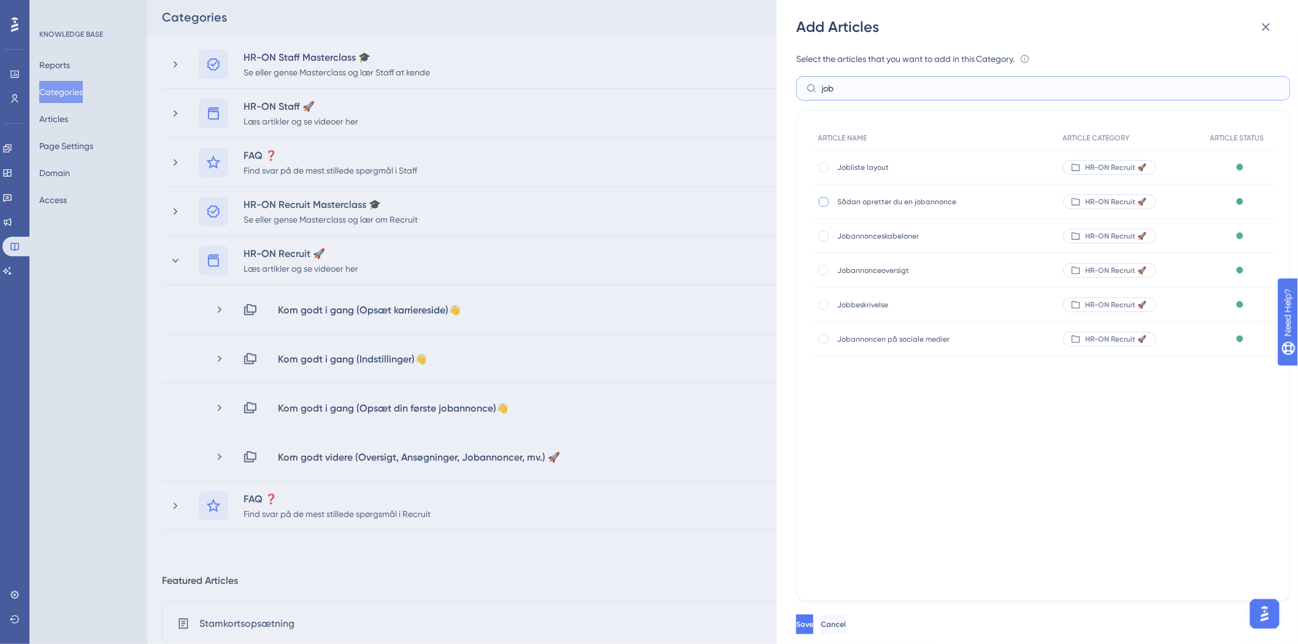
type input "job"
click at [822, 198] on div at bounding box center [824, 202] width 10 height 10
checkbox input "true"
click at [888, 135] on div "ARTICLE NAME" at bounding box center [934, 138] width 245 height 25
drag, startPoint x: 916, startPoint y: 87, endPoint x: 820, endPoint y: 59, distance: 100.4
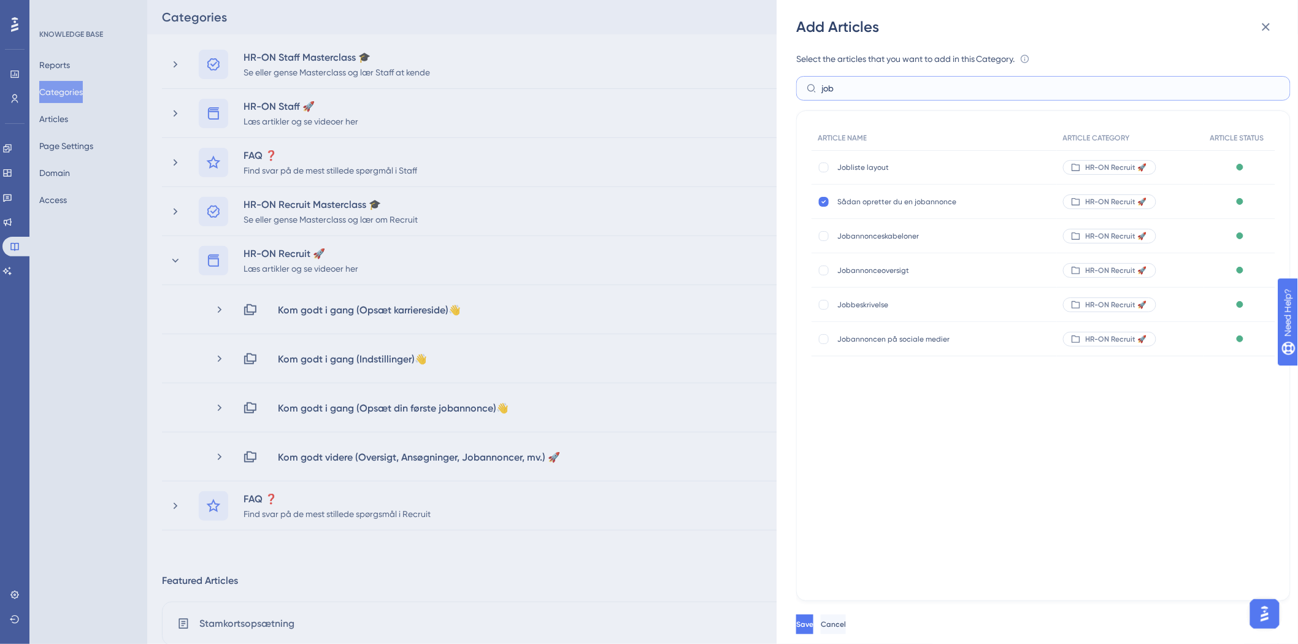
click at [823, 59] on div "Select the articles that you want to add in this Category. An article can only …" at bounding box center [1043, 327] width 495 height 550
type input "inter"
click at [823, 164] on div at bounding box center [824, 168] width 10 height 10
checkbox input "true"
drag, startPoint x: 868, startPoint y: 88, endPoint x: 758, endPoint y: 86, distance: 109.2
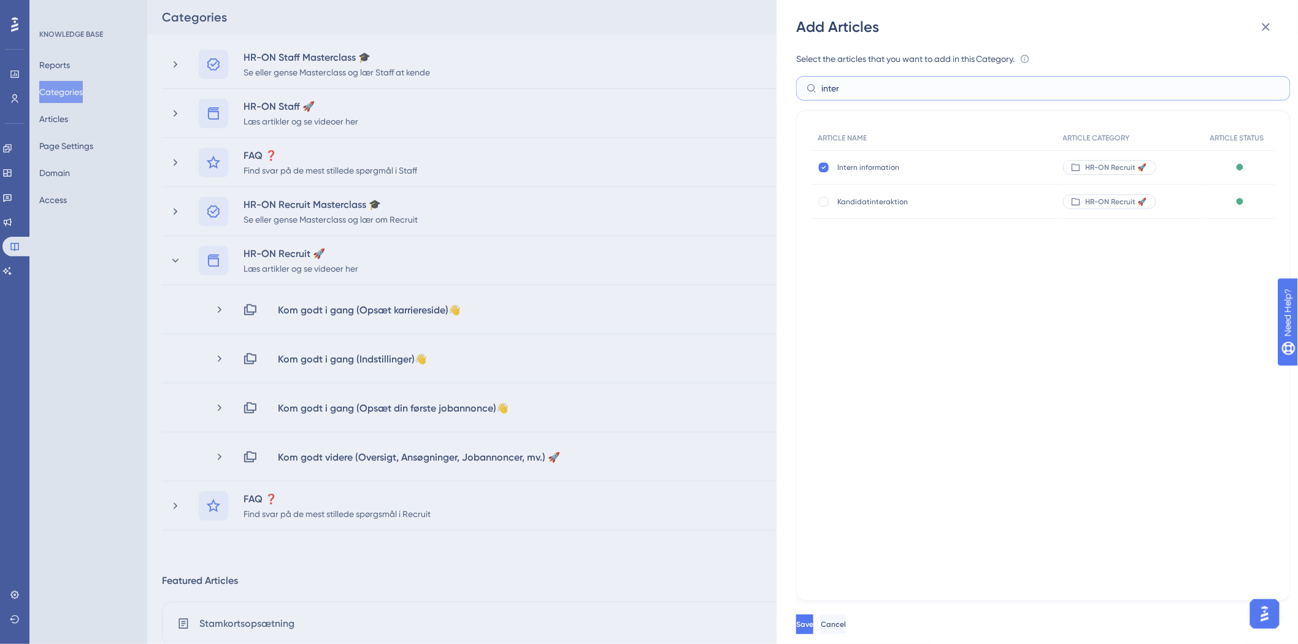
click at [758, 86] on div "Add Articles Select the articles that you want to add in this Category. An arti…" at bounding box center [649, 322] width 1298 height 644
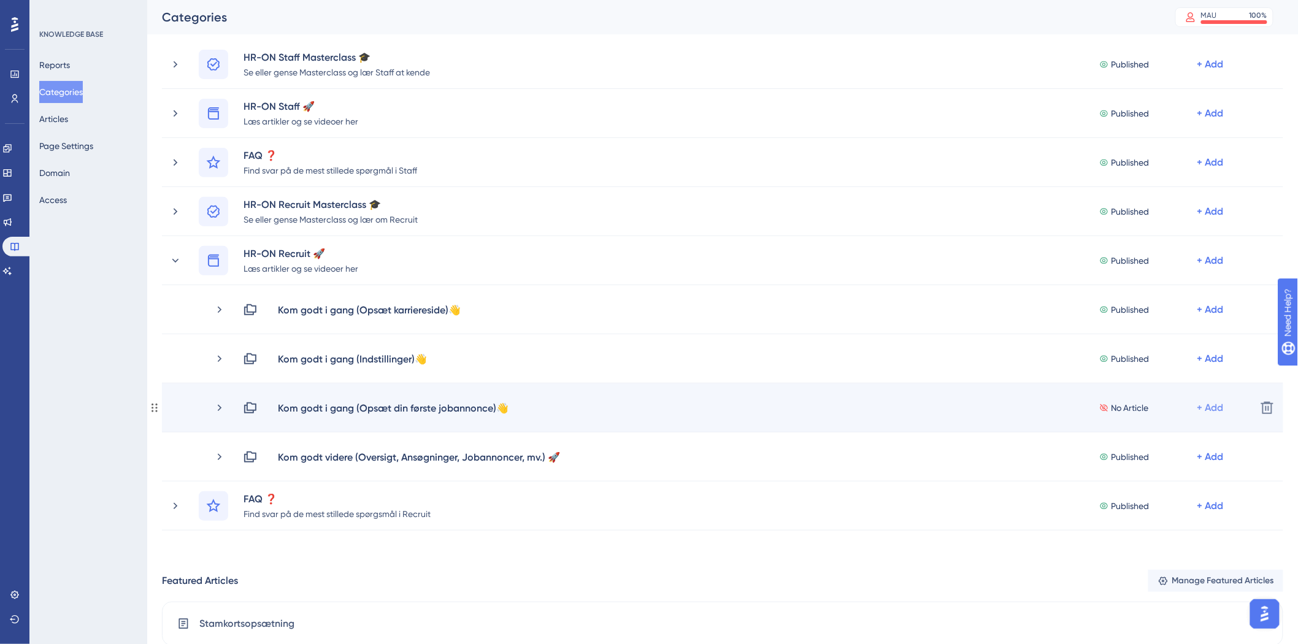
click at [1201, 408] on div "+ Add" at bounding box center [1211, 408] width 26 height 15
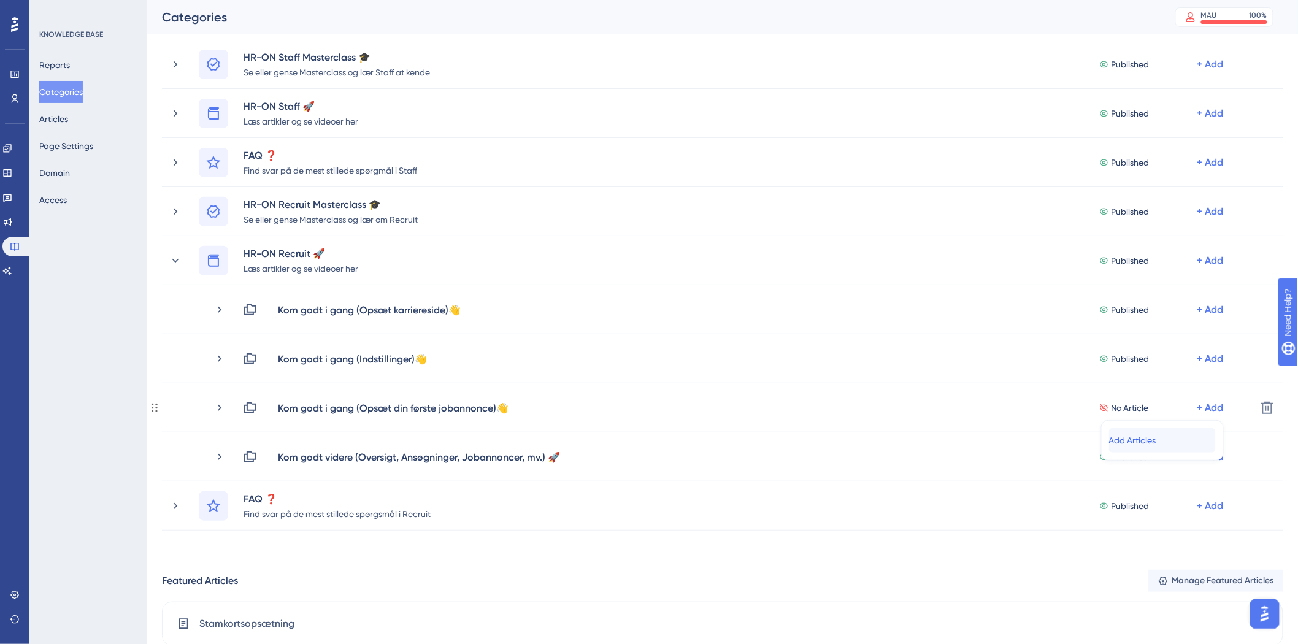
click at [1162, 432] on div "Add Articles Add Articles" at bounding box center [1162, 440] width 107 height 25
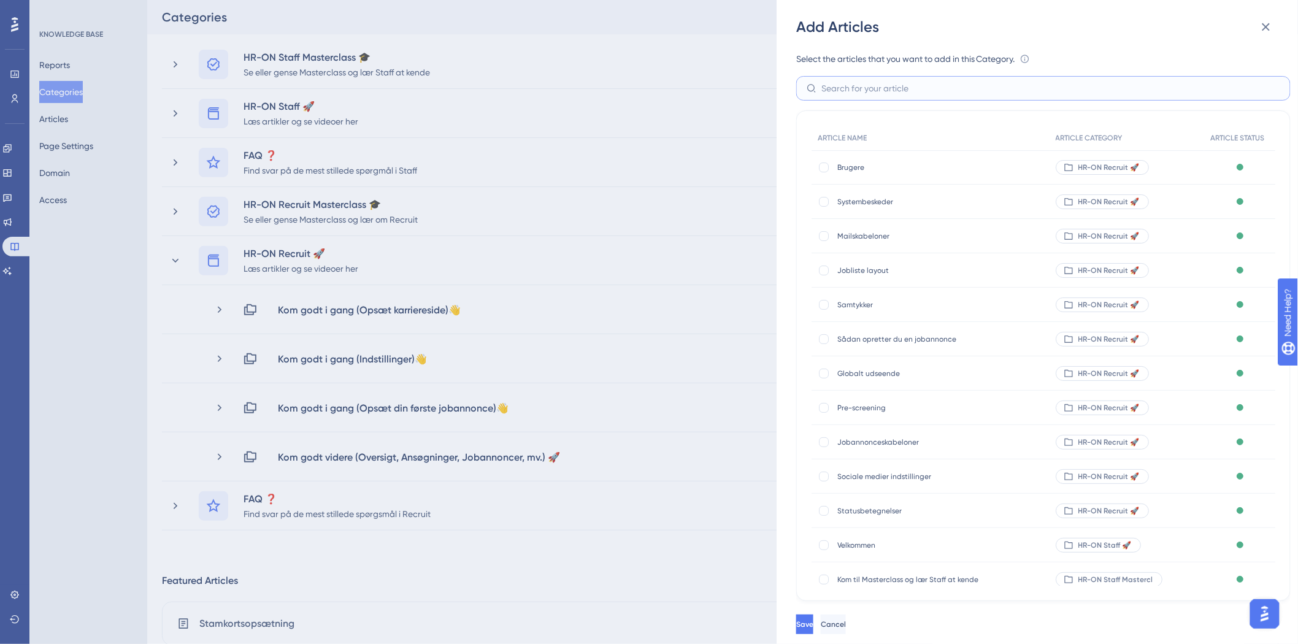
click at [938, 91] on input "text" at bounding box center [1051, 88] width 459 height 13
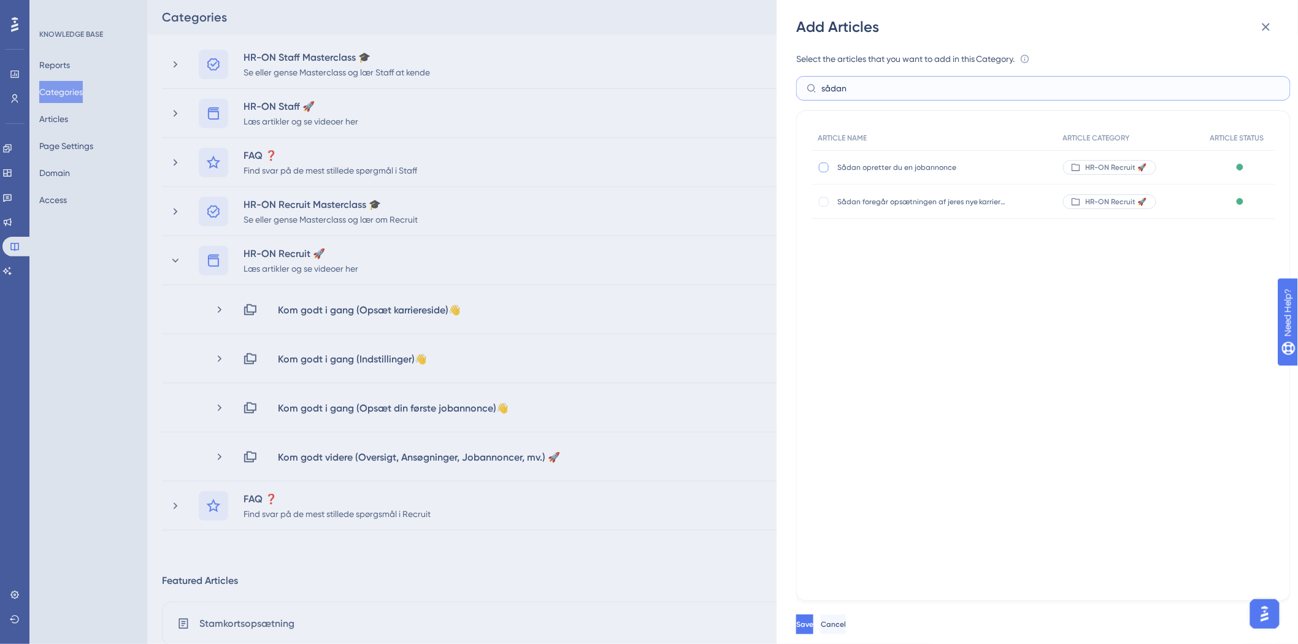
type input "sådan"
click at [823, 168] on div at bounding box center [824, 168] width 10 height 10
checkbox input "true"
click at [807, 625] on button "Save" at bounding box center [806, 625] width 20 height 20
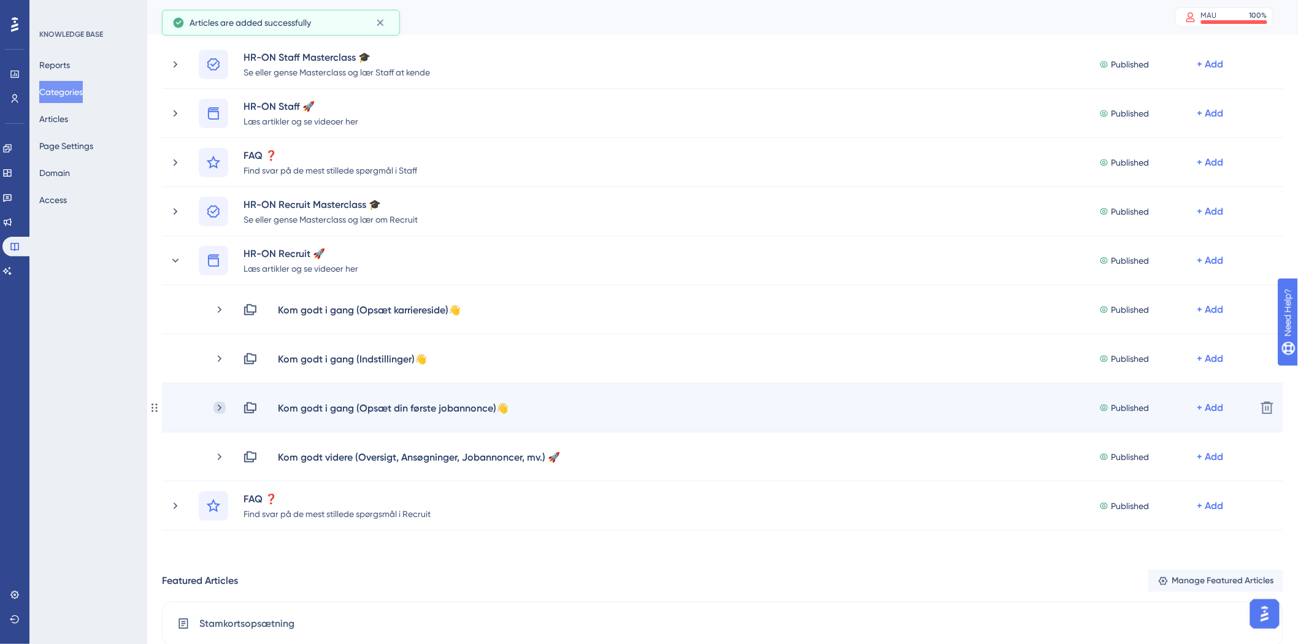
click at [218, 407] on icon at bounding box center [220, 408] width 12 height 12
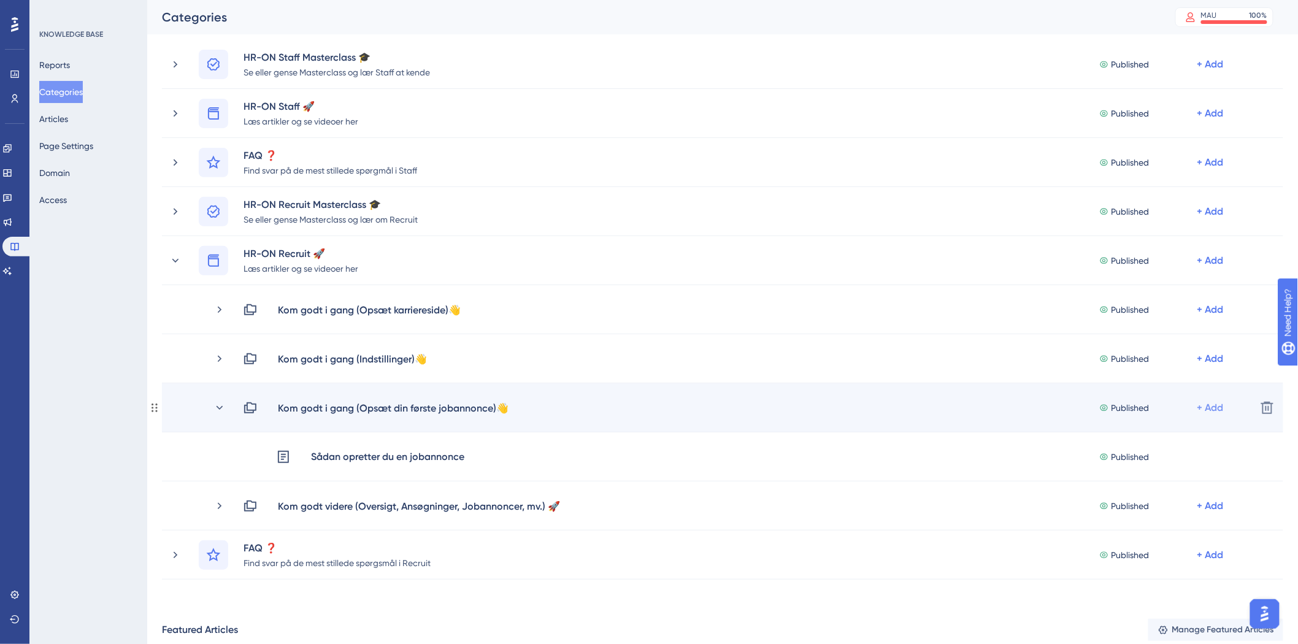
click at [1201, 405] on div "+ Add" at bounding box center [1211, 408] width 26 height 15
click at [1157, 442] on span "Add Articles" at bounding box center [1132, 440] width 47 height 15
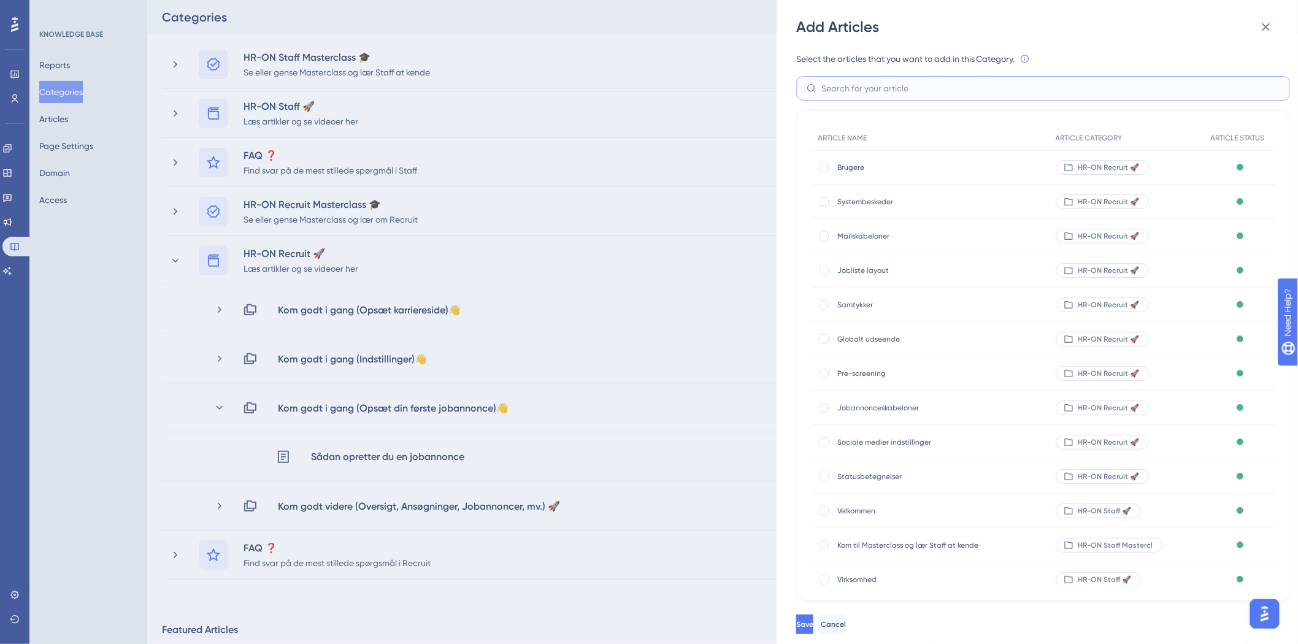
click at [918, 83] on input "text" at bounding box center [1051, 88] width 459 height 13
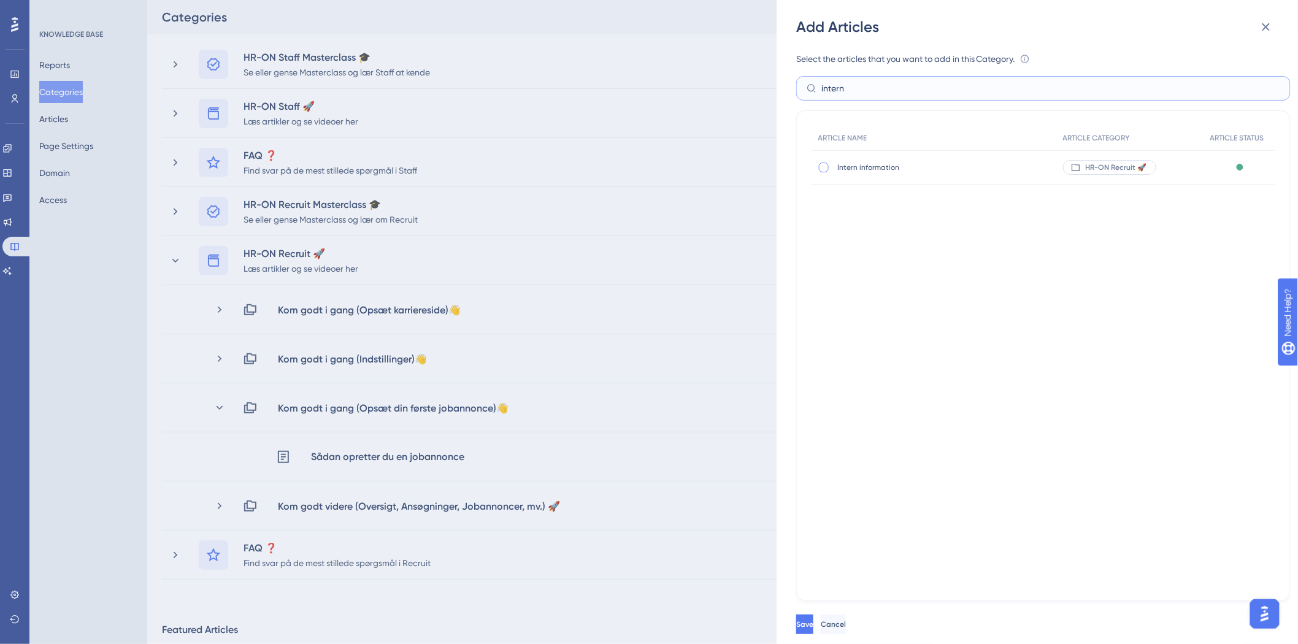
type input "intern"
click at [824, 169] on div at bounding box center [824, 168] width 10 height 10
checkbox input "true"
drag, startPoint x: 893, startPoint y: 87, endPoint x: 726, endPoint y: 89, distance: 166.3
click at [726, 89] on div "Add Articles Select the articles that you want to add in this Category. An arti…" at bounding box center [649, 322] width 1298 height 644
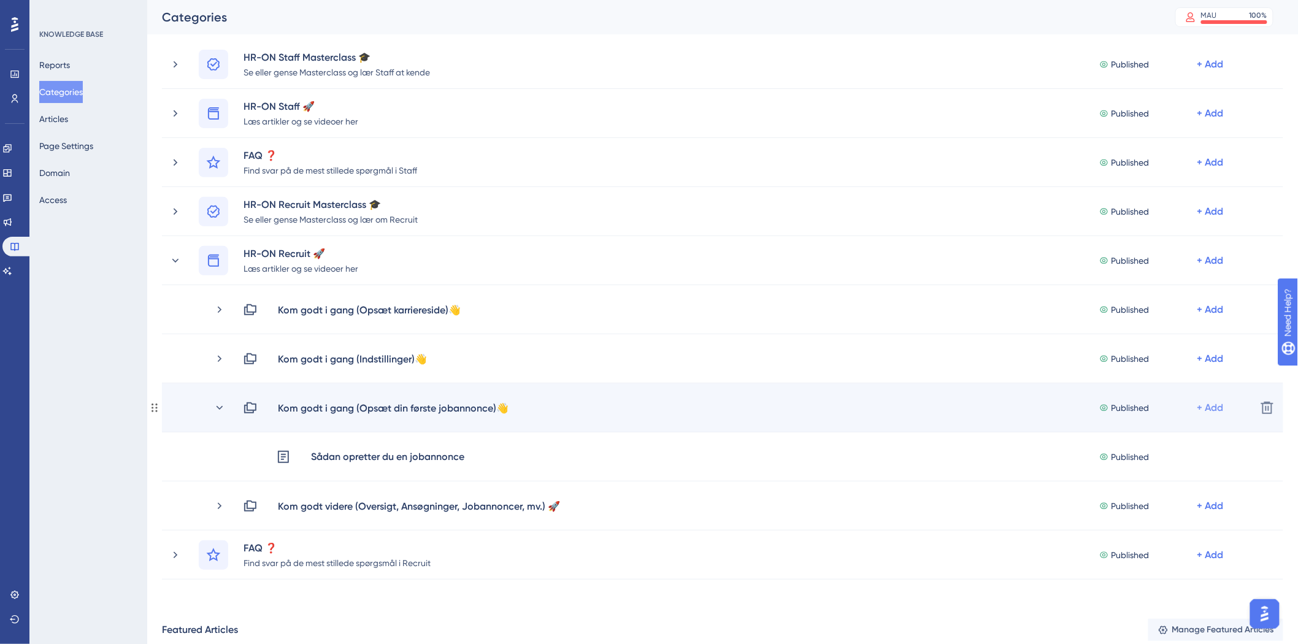
click at [1215, 406] on div "+ Add" at bounding box center [1211, 408] width 26 height 15
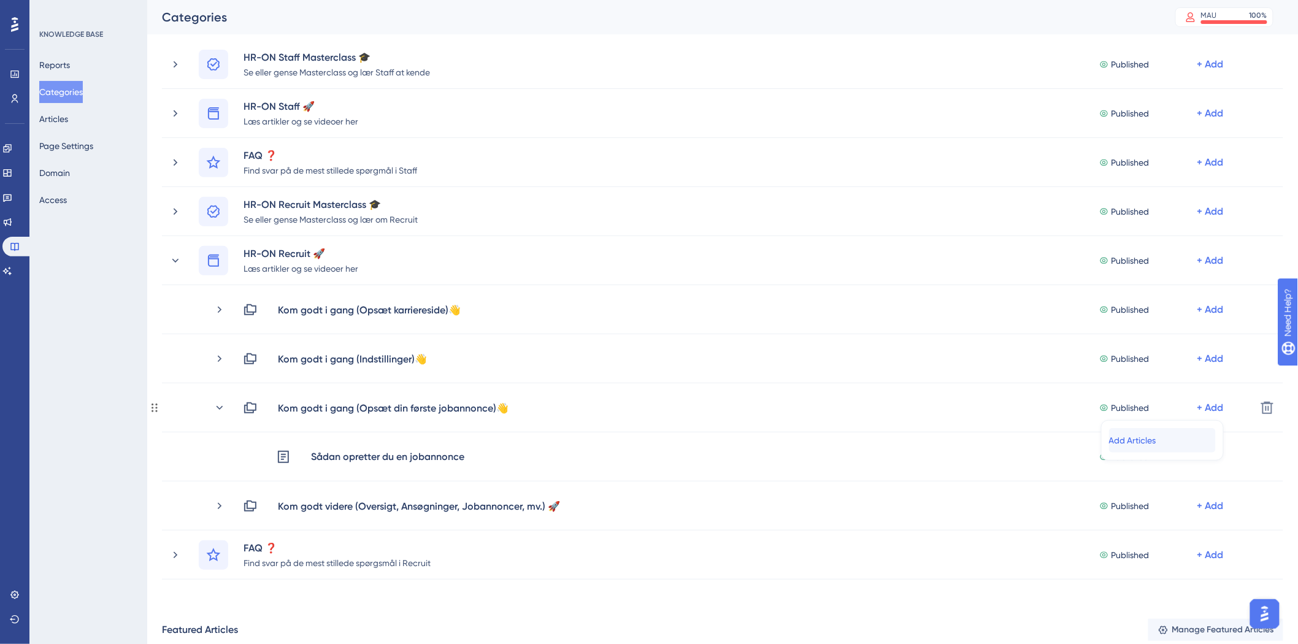
click at [1150, 450] on div "Add Articles Add Articles" at bounding box center [1162, 440] width 107 height 25
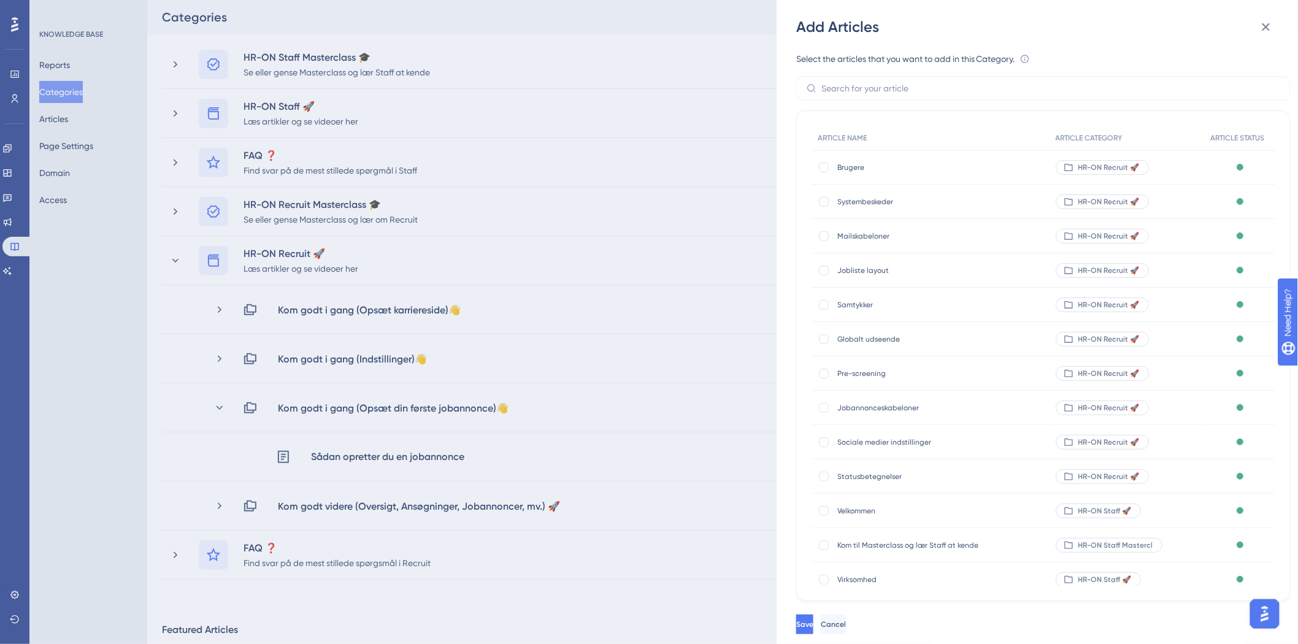
click at [989, 72] on div "Select the articles that you want to add in this Category. An article can only …" at bounding box center [1043, 327] width 495 height 550
click at [991, 84] on input "text" at bounding box center [1051, 88] width 459 height 13
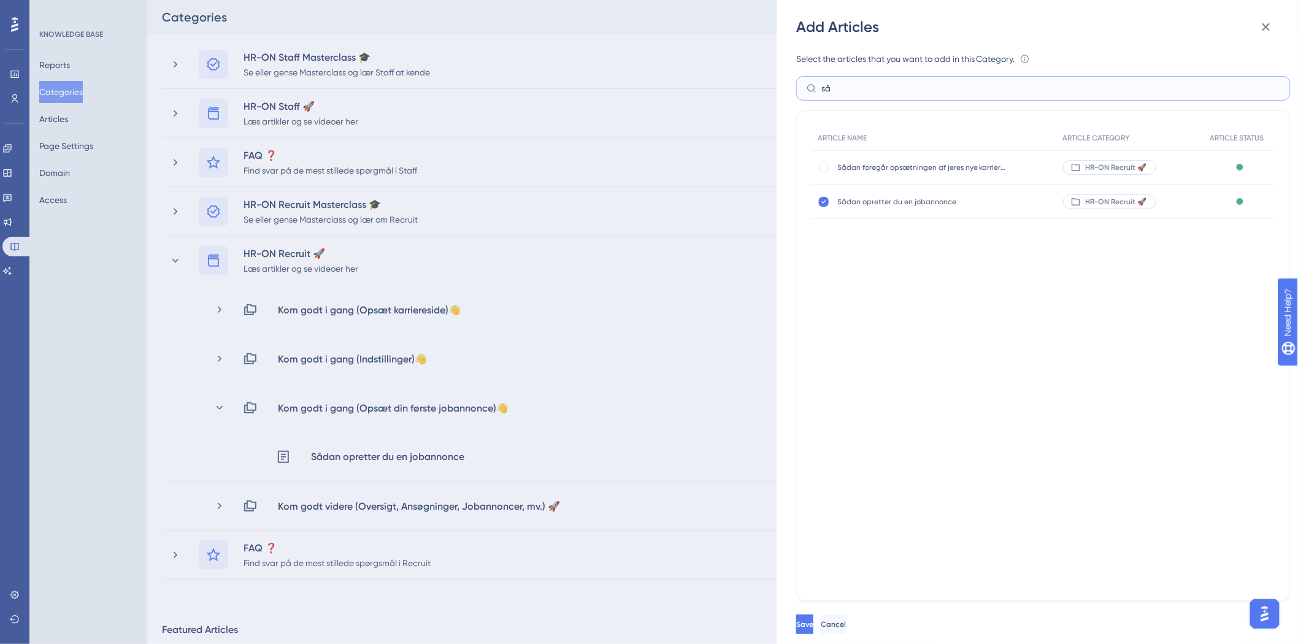
type input "s"
type input "inter"
click at [826, 168] on div at bounding box center [824, 168] width 10 height 10
checkbox input "true"
click at [988, 92] on input "inter" at bounding box center [1051, 88] width 459 height 13
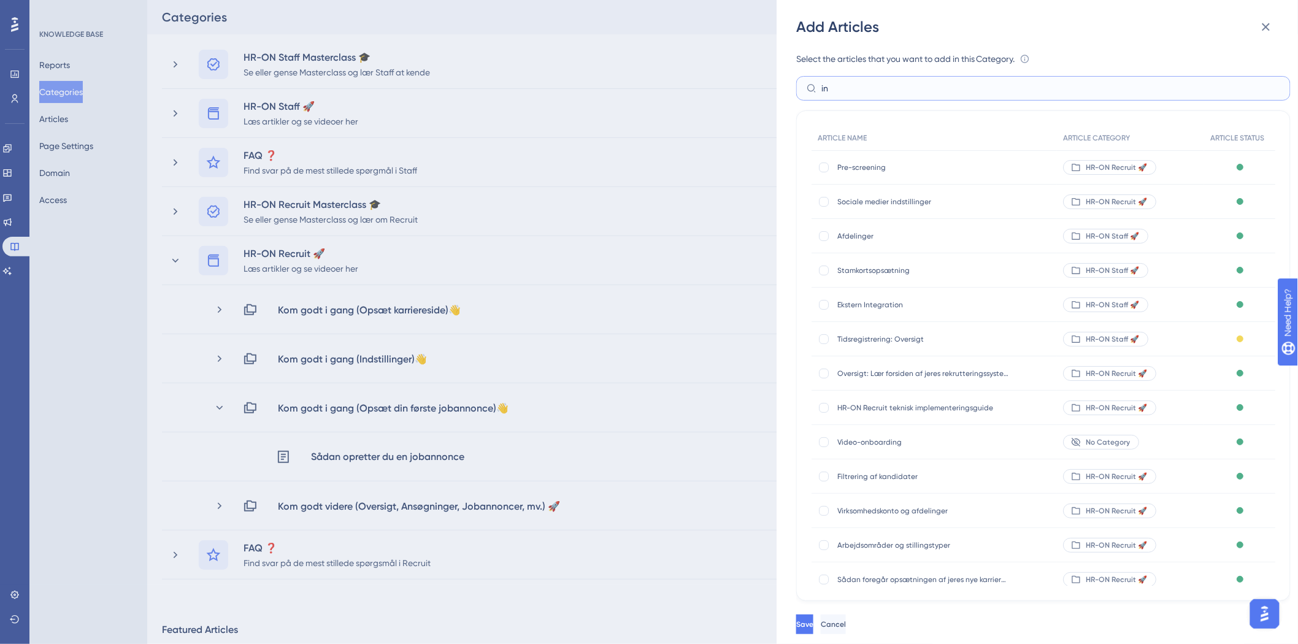
type input "i"
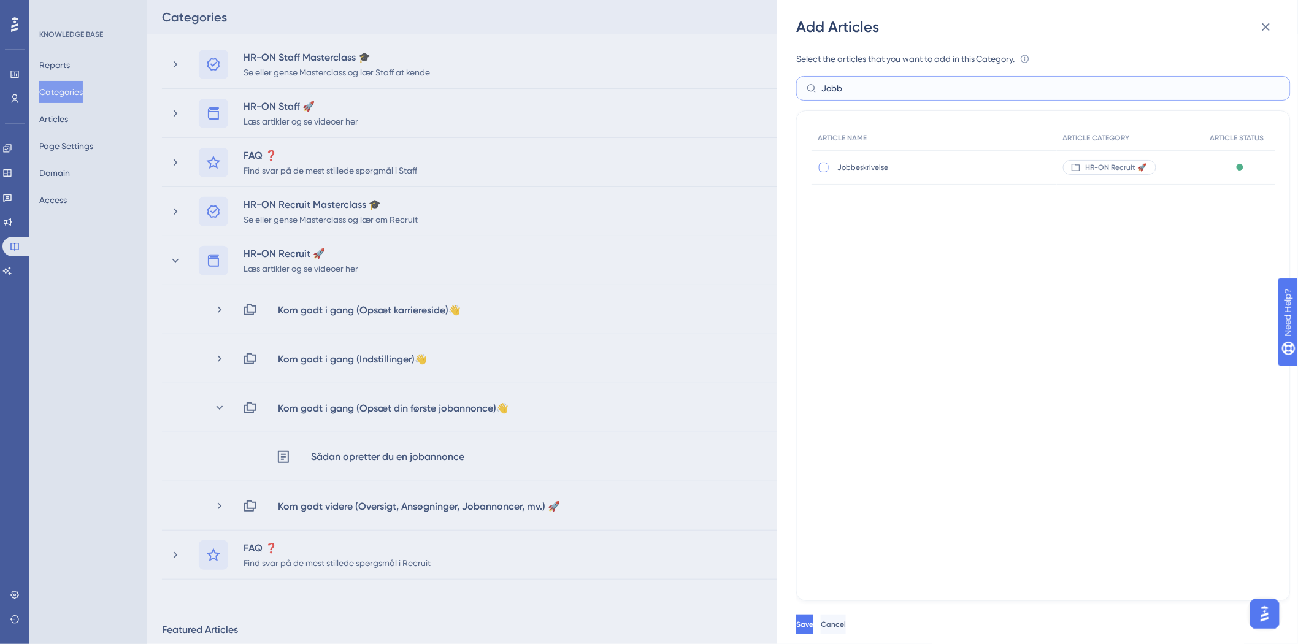
type input "Jobb"
click at [823, 164] on div at bounding box center [824, 168] width 10 height 10
checkbox input "true"
click at [1031, 89] on input "Jobb" at bounding box center [1051, 88] width 459 height 13
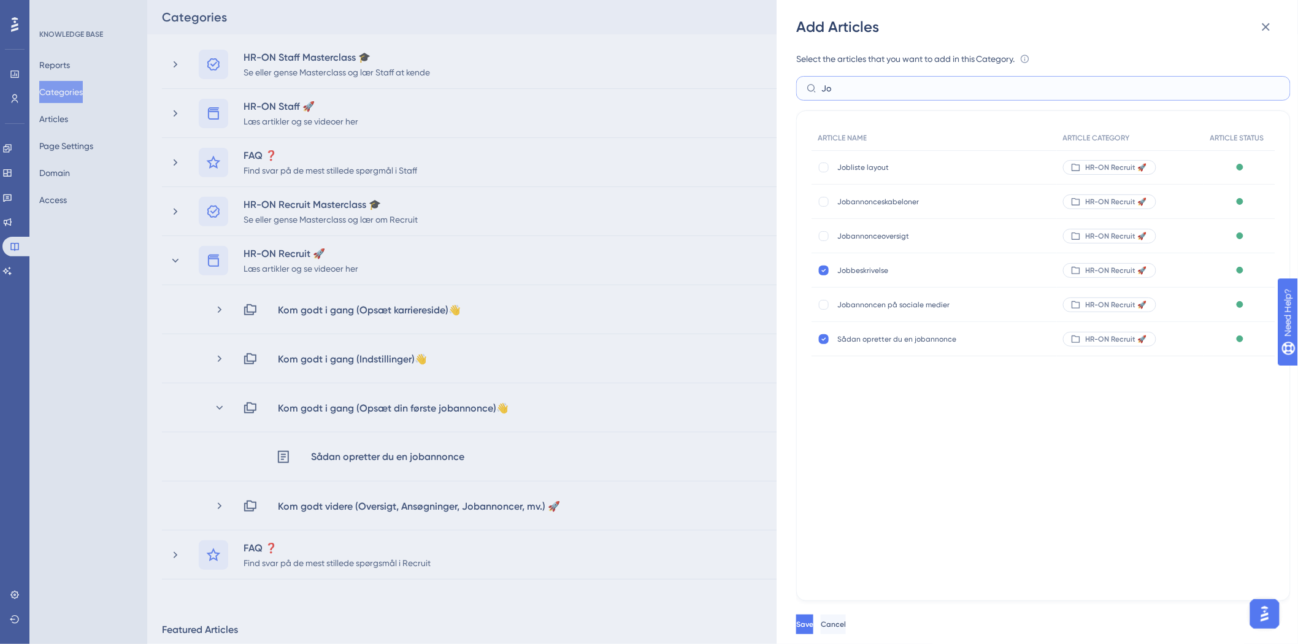
type input "J"
type input "kandidat"
click at [823, 306] on div at bounding box center [824, 305] width 10 height 10
checkbox input "true"
click at [814, 623] on span "Save" at bounding box center [804, 625] width 17 height 10
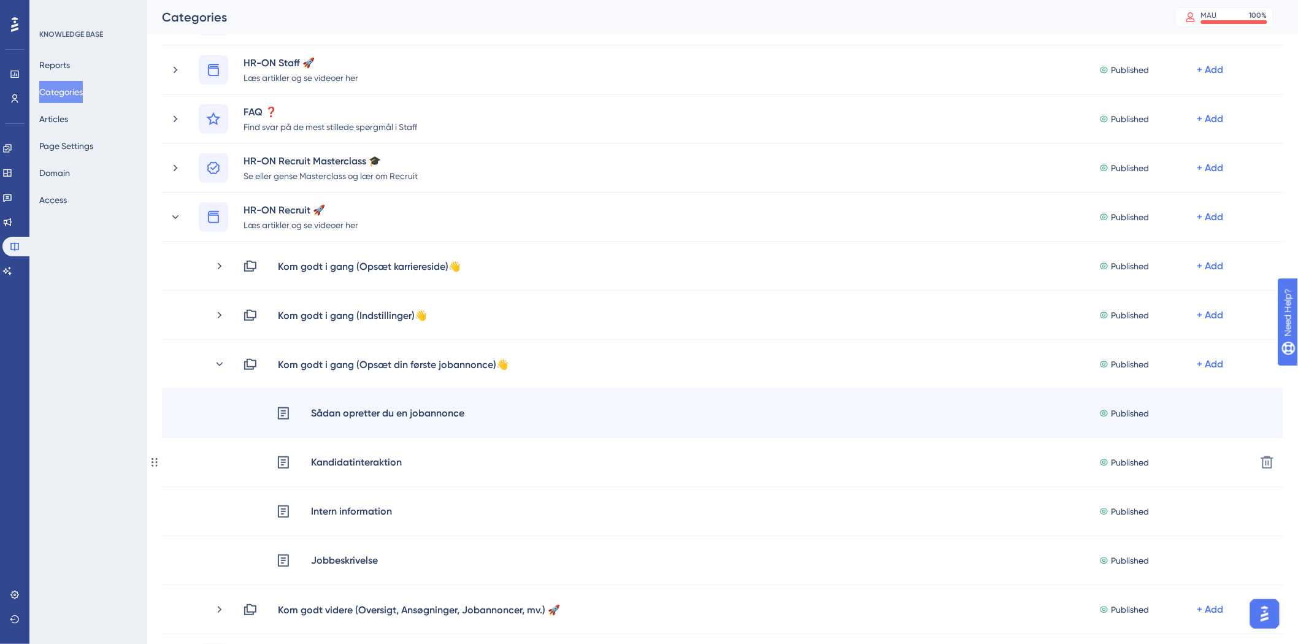
scroll to position [136, 0]
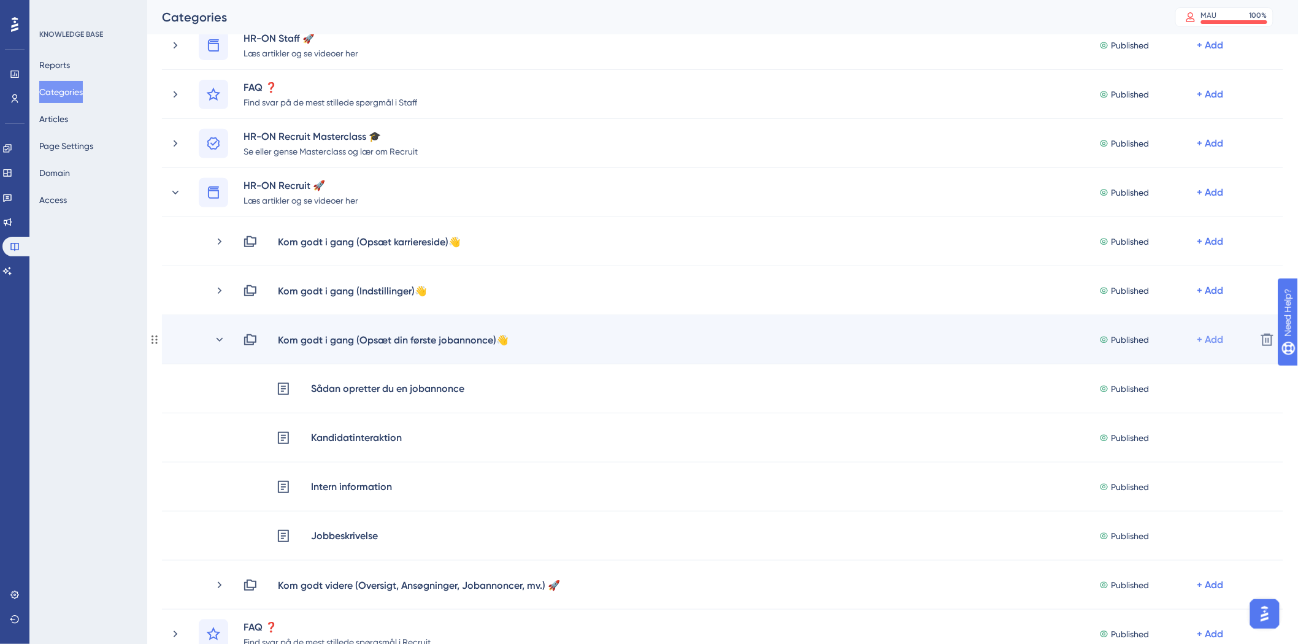
click at [1210, 339] on div "+ Add" at bounding box center [1211, 340] width 26 height 15
click at [1157, 377] on span "Add Articles" at bounding box center [1132, 372] width 47 height 15
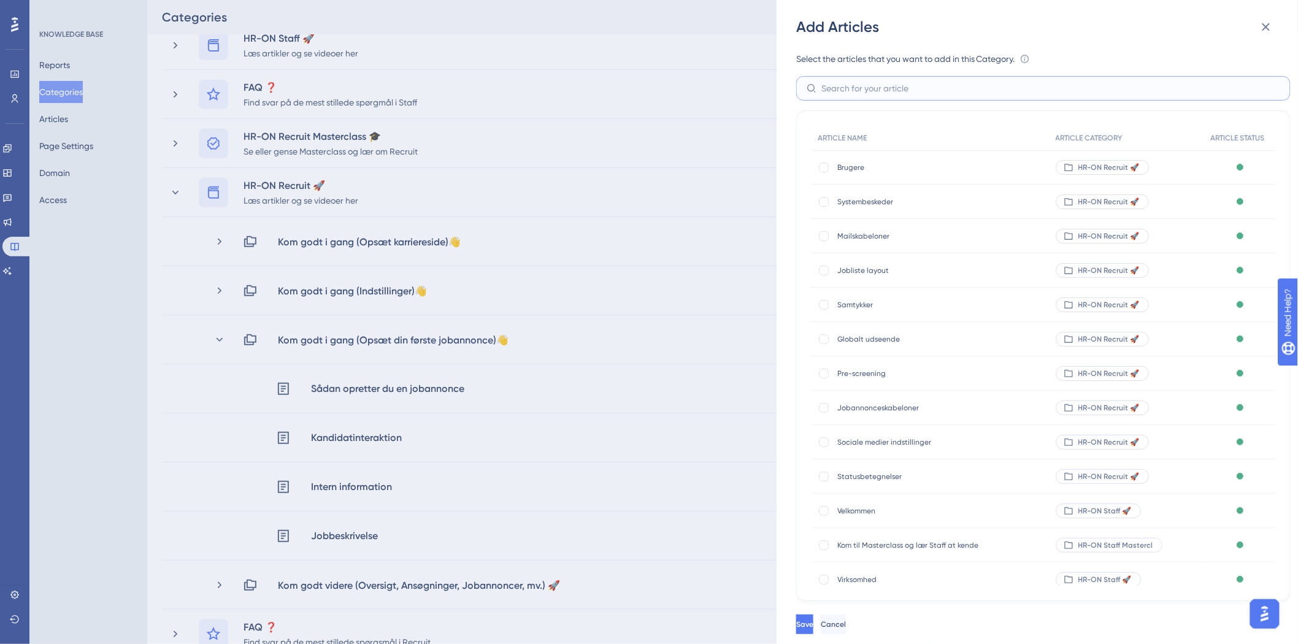
click at [904, 92] on input "text" at bounding box center [1051, 88] width 459 height 13
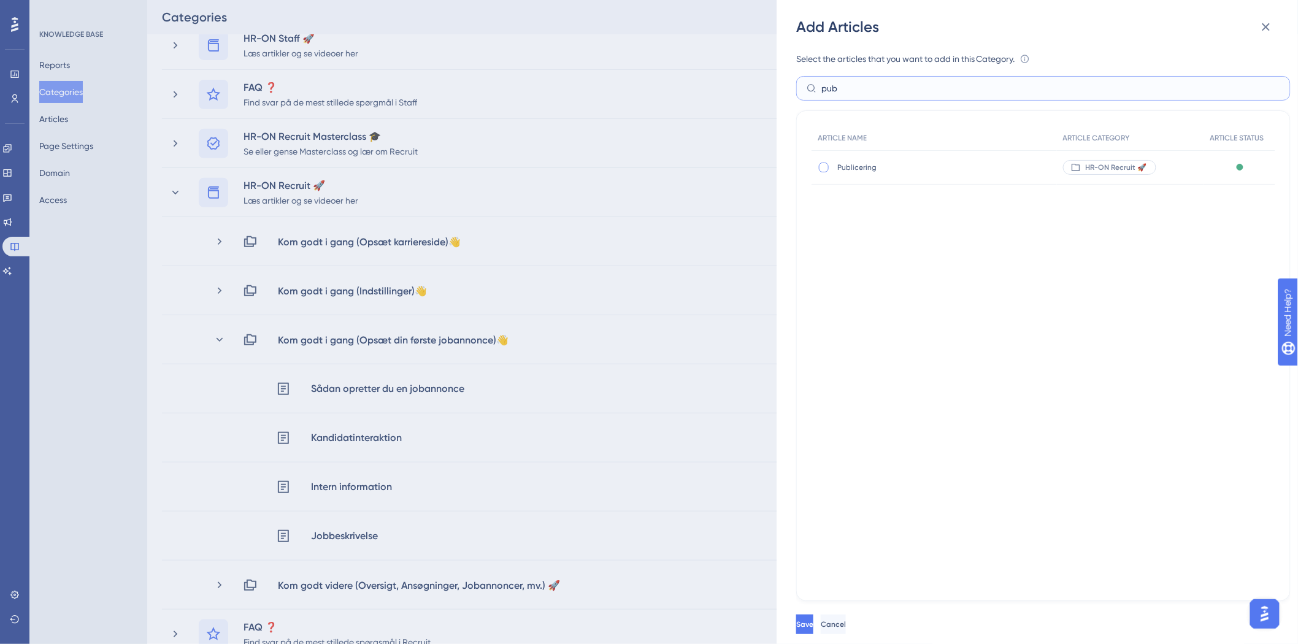
type input "pub"
click at [823, 164] on div at bounding box center [824, 168] width 10 height 10
checkbox input "true"
click at [1079, 90] on input "pub" at bounding box center [1051, 88] width 459 height 13
type input "p"
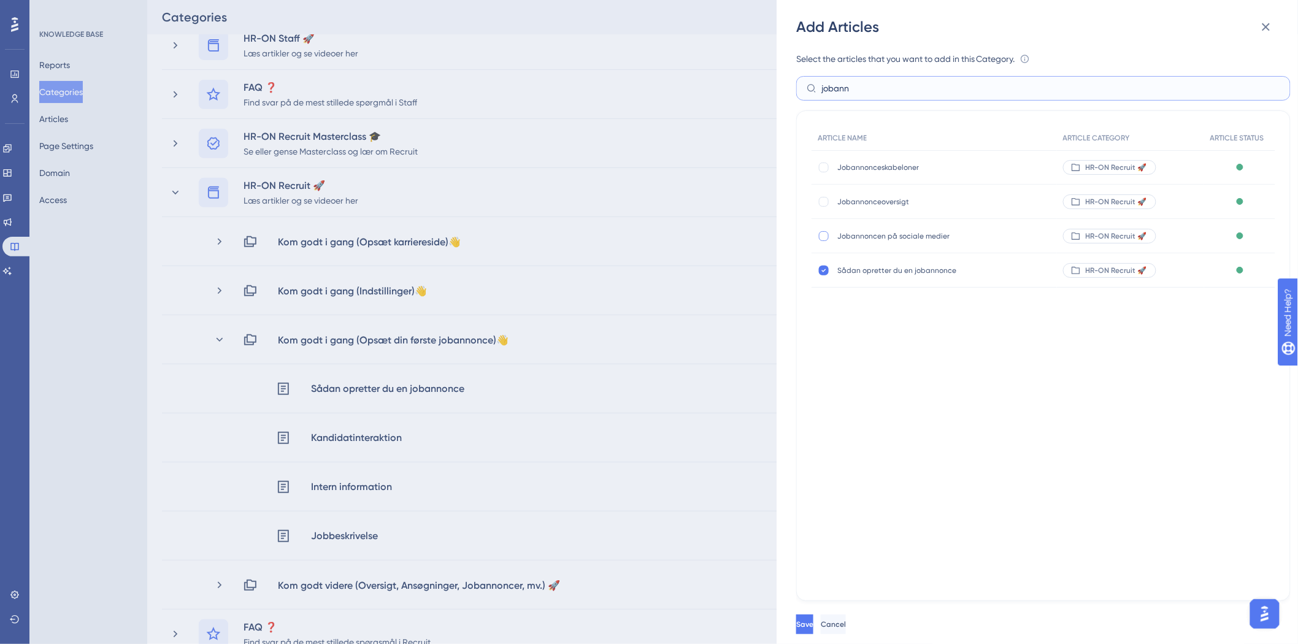
type input "jobann"
click at [824, 241] on div at bounding box center [824, 236] width 12 height 12
checkbox input "true"
click at [890, 93] on input "jobann" at bounding box center [1051, 88] width 459 height 13
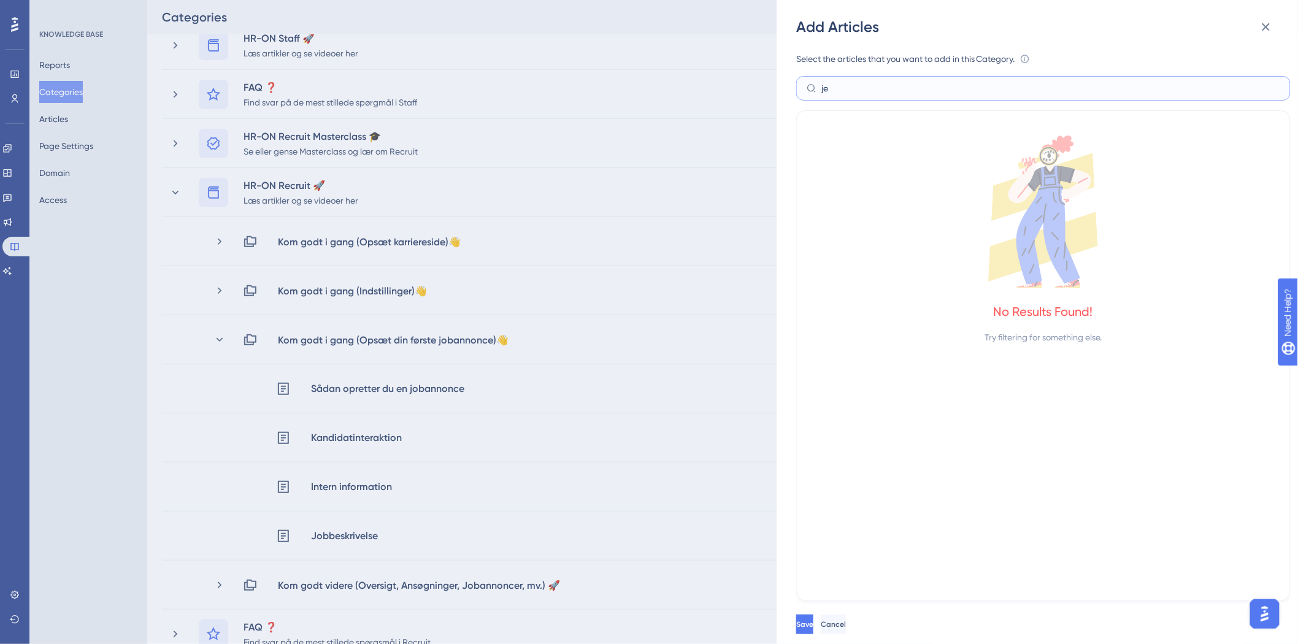
type input "j"
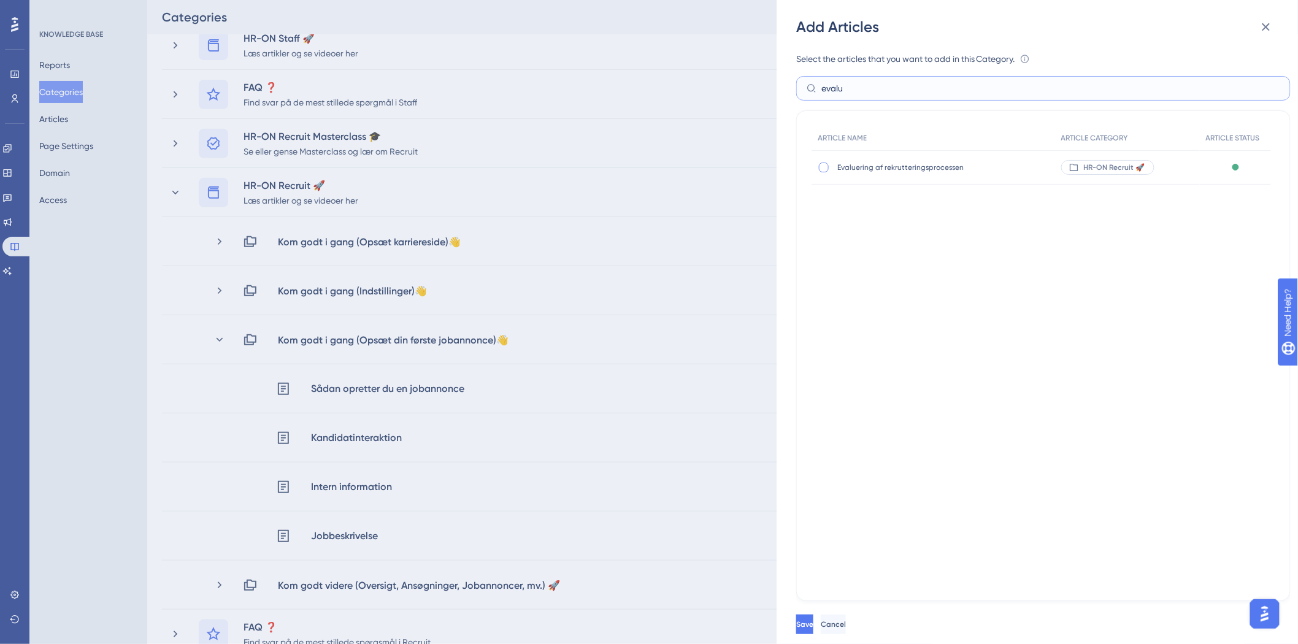
type input "evalu"
click at [825, 167] on div at bounding box center [824, 168] width 10 height 10
checkbox input "true"
click at [814, 627] on span "Save" at bounding box center [804, 625] width 17 height 10
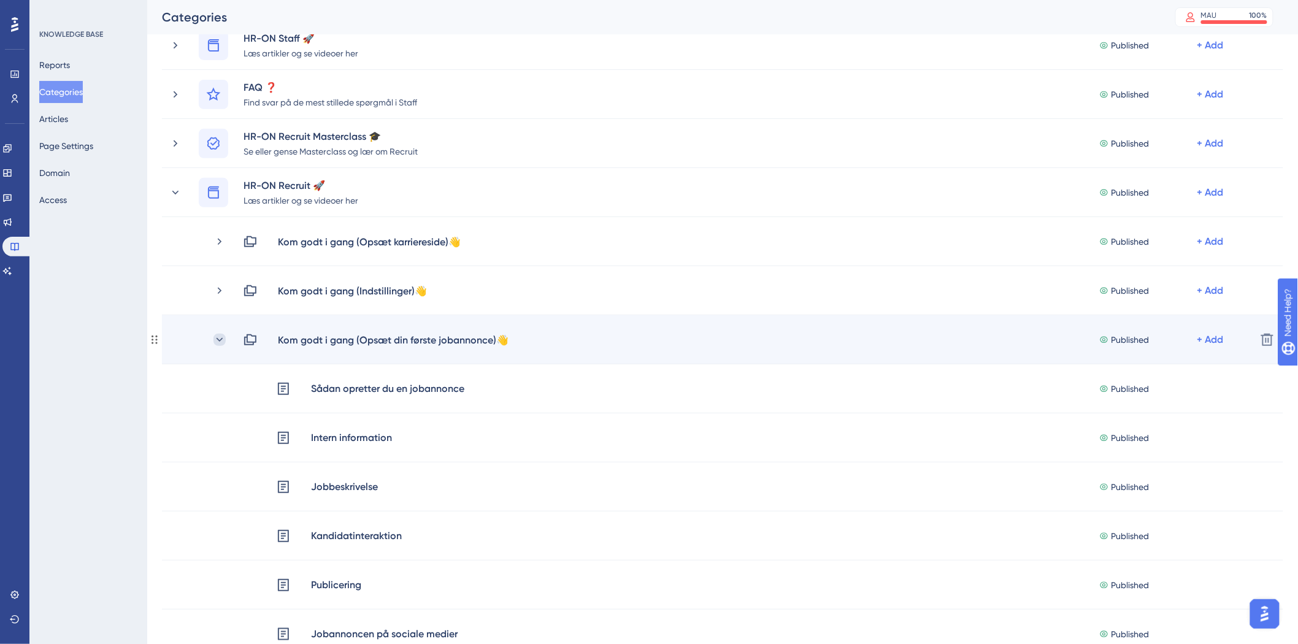
click at [222, 340] on icon at bounding box center [220, 340] width 12 height 12
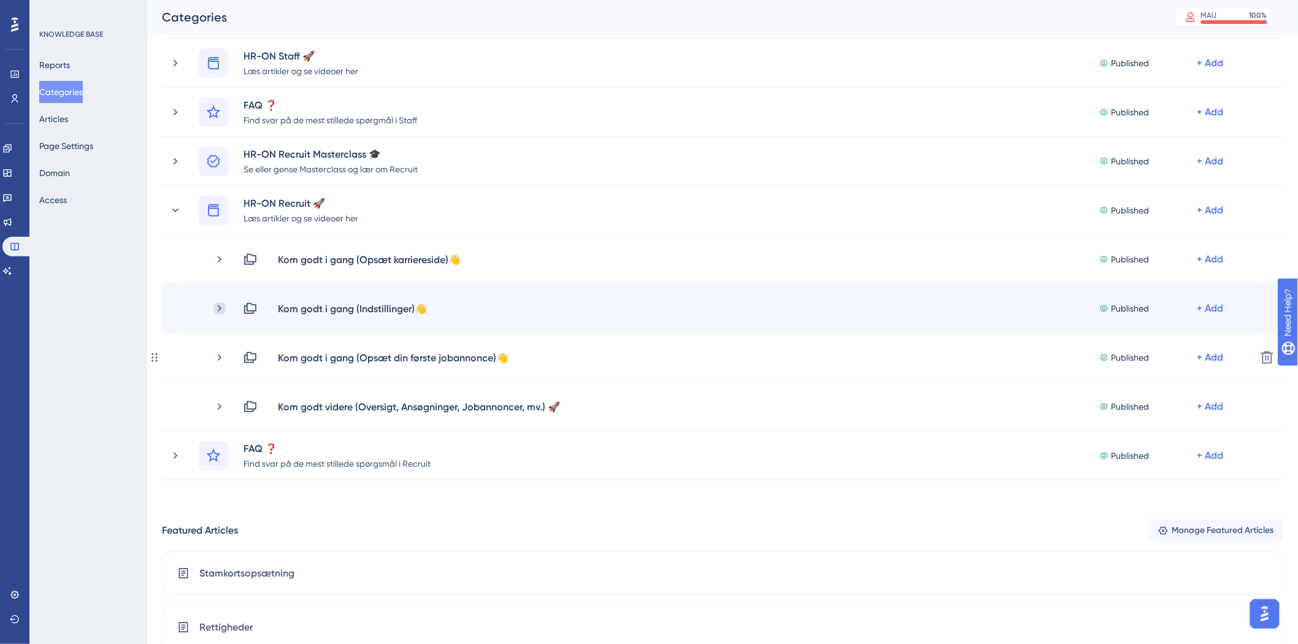
scroll to position [68, 0]
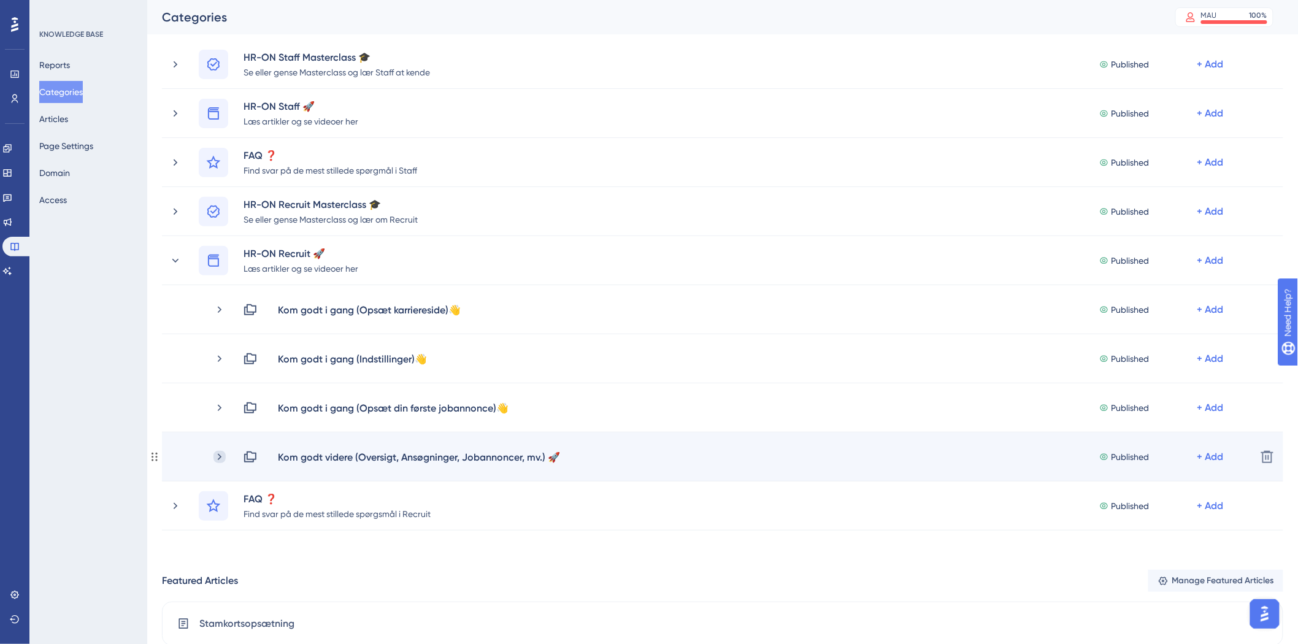
click at [220, 451] on icon at bounding box center [220, 457] width 12 height 12
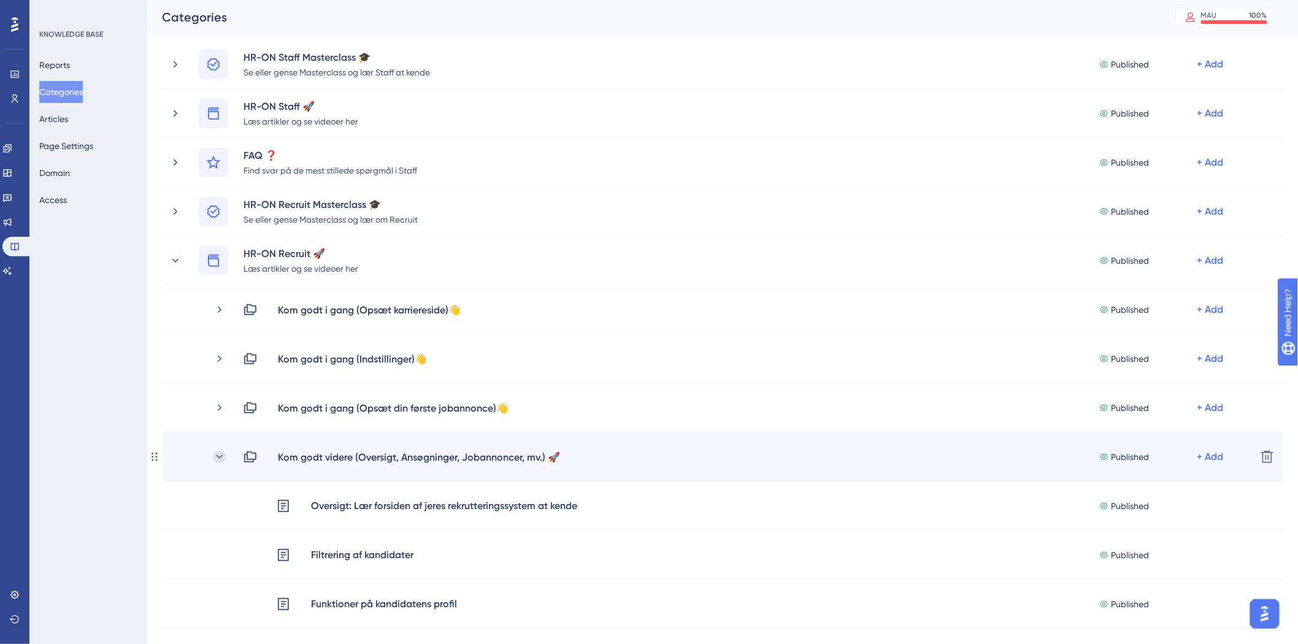
click at [218, 456] on icon at bounding box center [220, 457] width 7 height 4
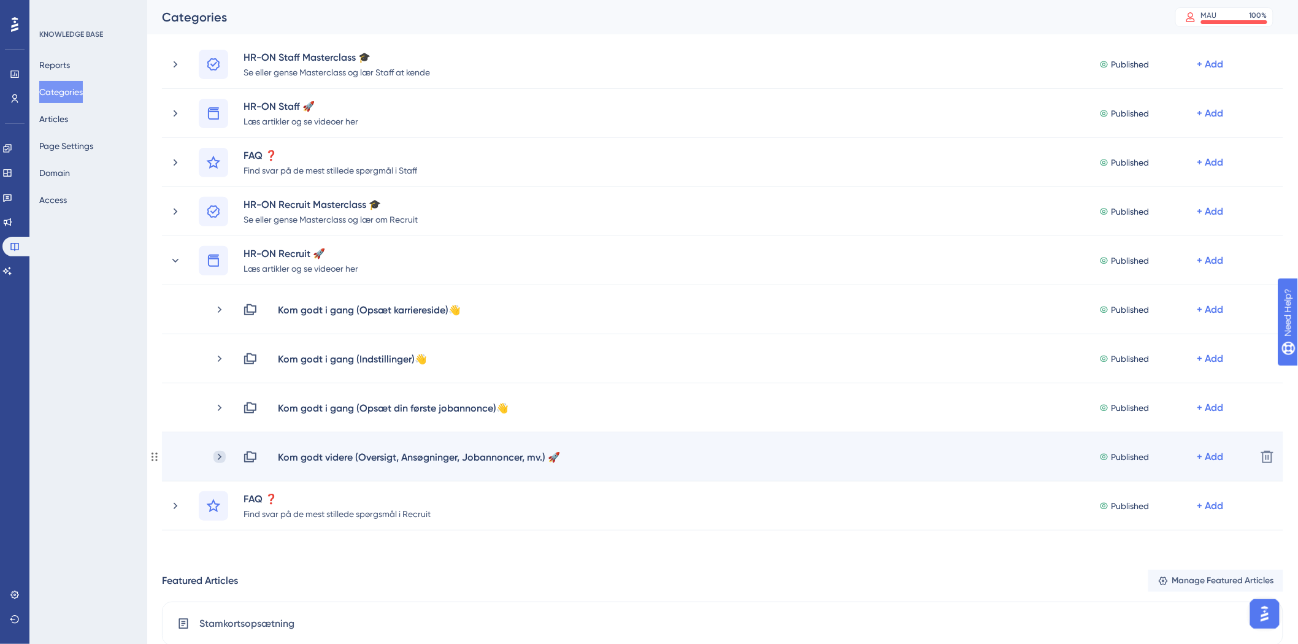
click at [221, 456] on icon at bounding box center [220, 456] width 4 height 7
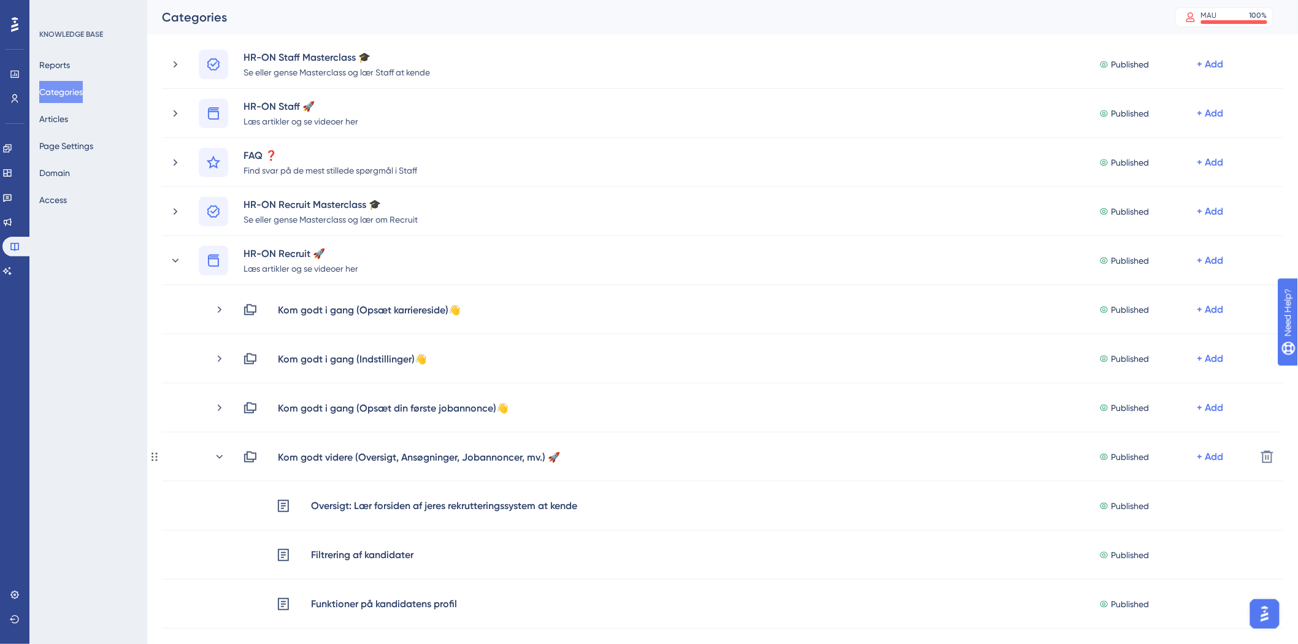
click at [221, 456] on icon at bounding box center [220, 457] width 7 height 4
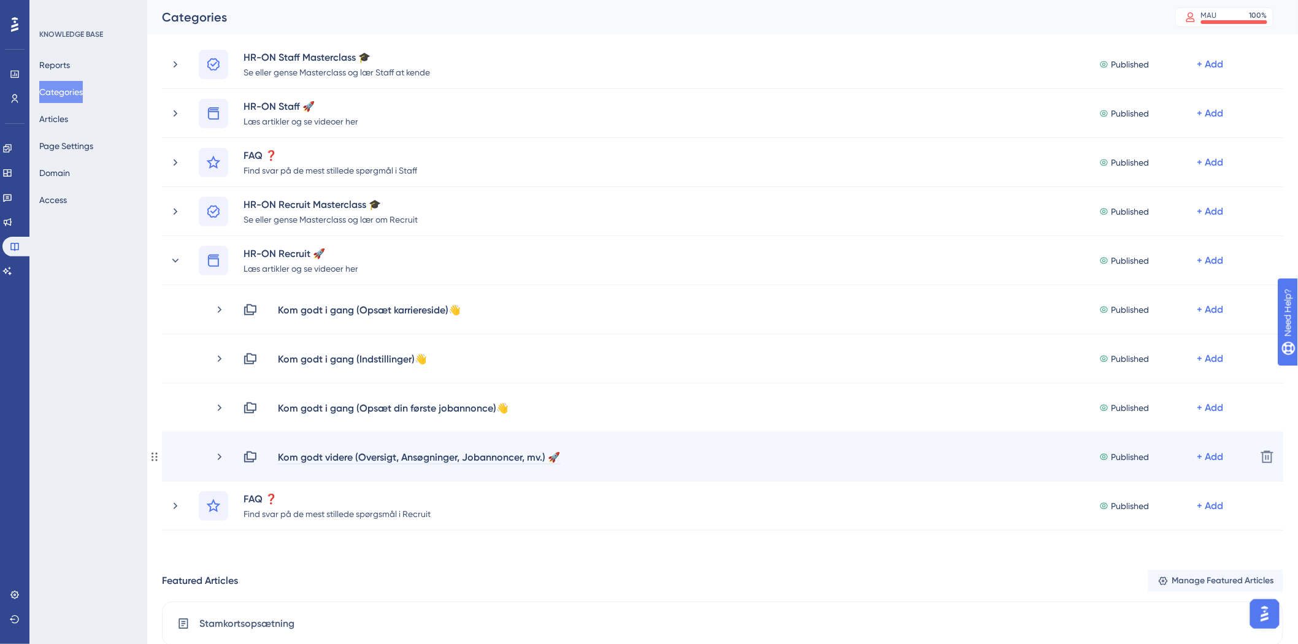
click at [495, 456] on div "Kom godt videre (Oversigt, Ansøgninger, Jobannoncer, mv.) 🚀" at bounding box center [418, 457] width 283 height 15
click at [541, 458] on div "Kom godt videre (Oversigt, Ansøgninger, Jobannoncer, mv.) 🚀" at bounding box center [418, 457] width 283 height 15
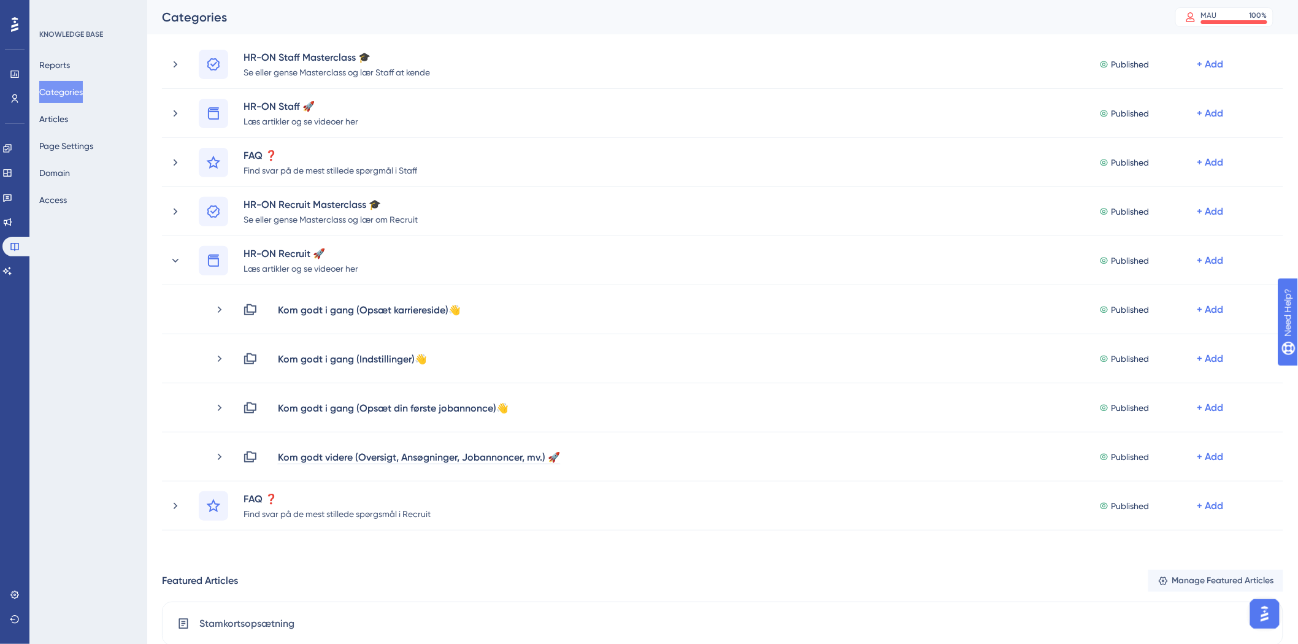
click at [70, 434] on div "KNOWLEDGE BASE Reports Categories Articles Page Settings Domain Access" at bounding box center [88, 322] width 118 height 644
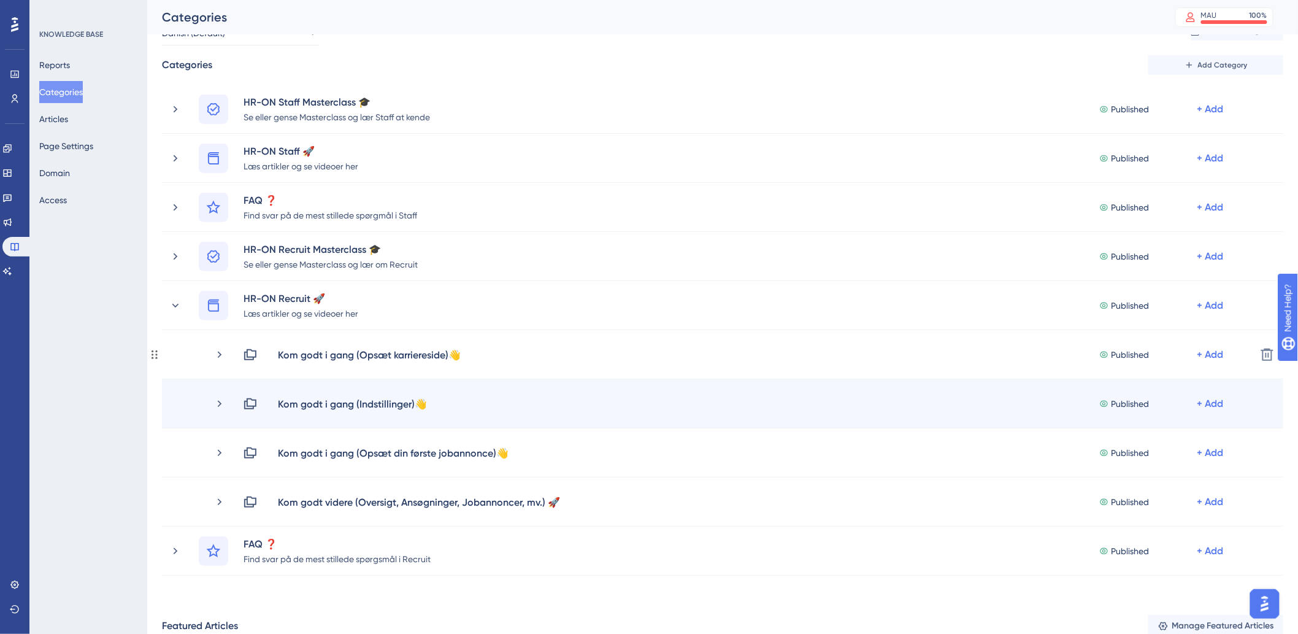
scroll to position [0, 0]
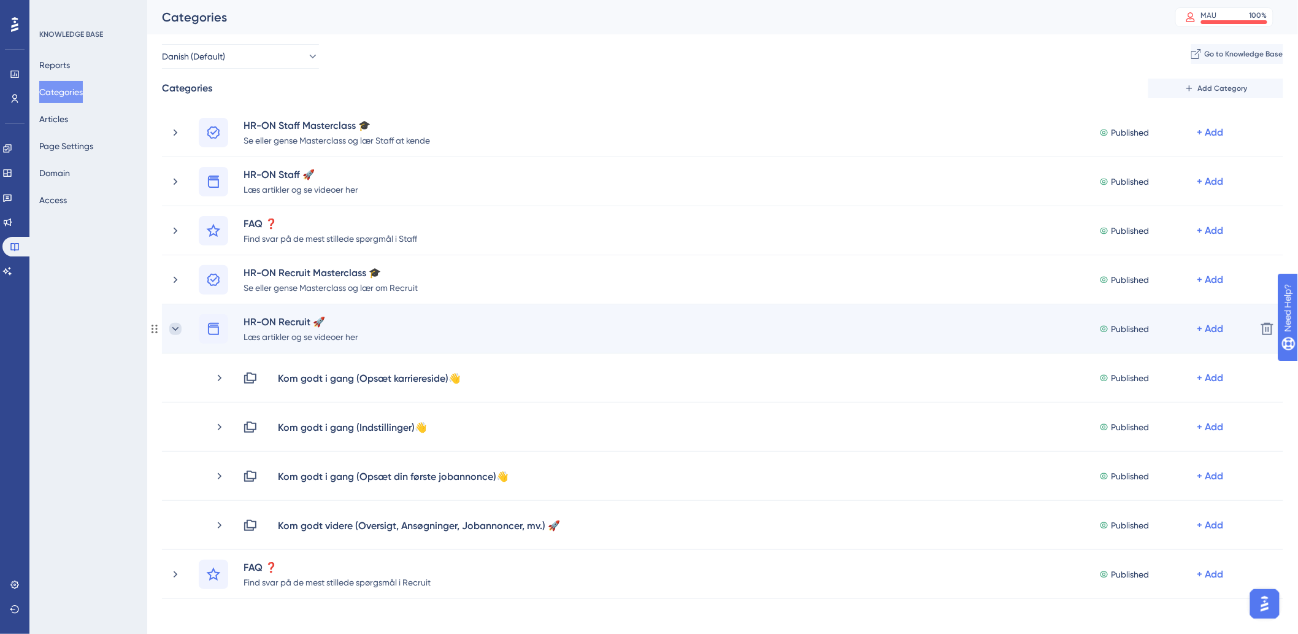
click at [172, 328] on icon at bounding box center [175, 329] width 12 height 12
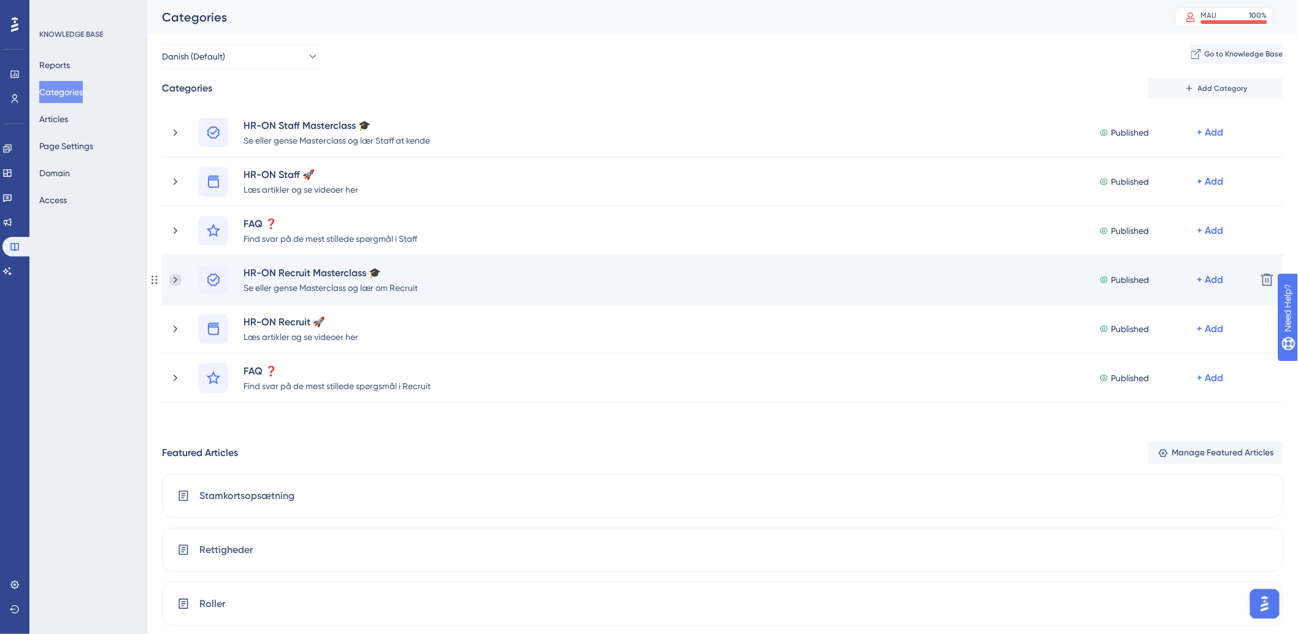
click at [178, 282] on icon at bounding box center [175, 280] width 12 height 12
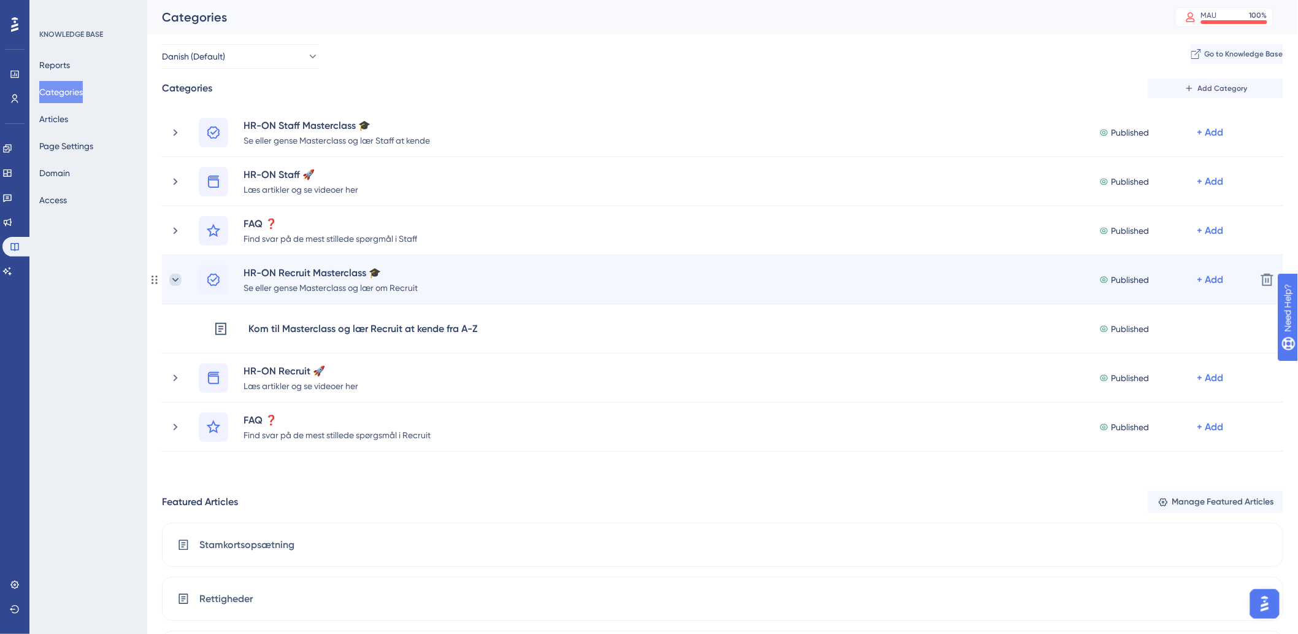
click at [177, 280] on icon at bounding box center [175, 280] width 12 height 12
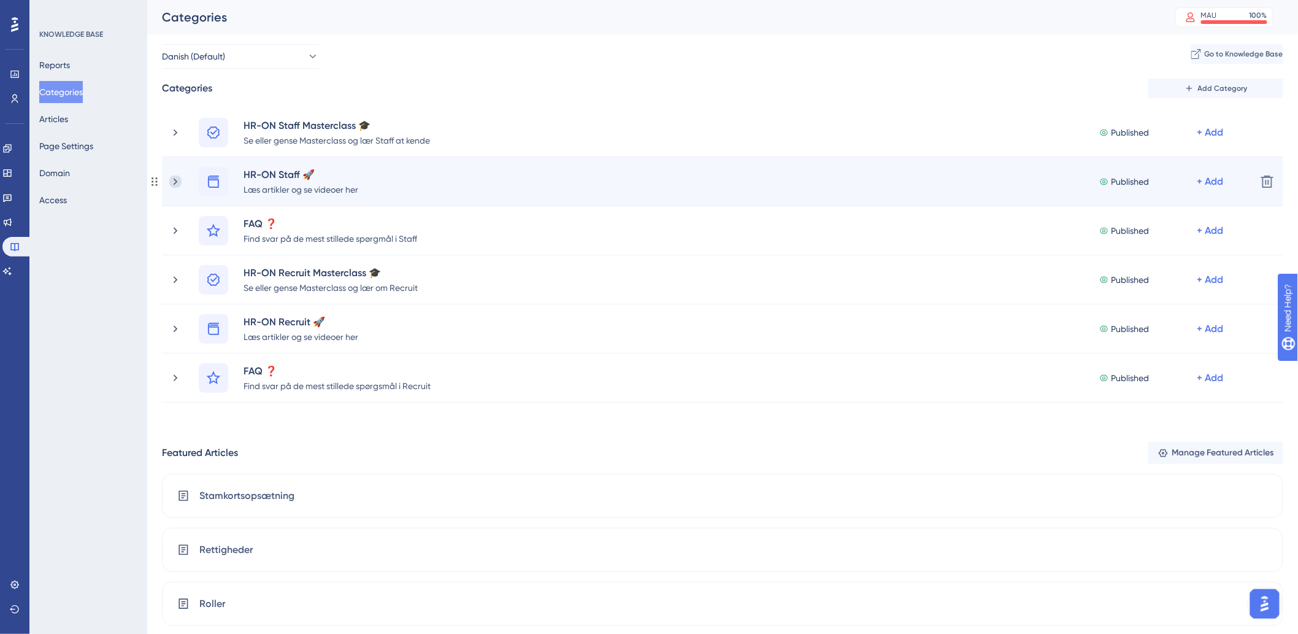
click at [171, 179] on icon at bounding box center [175, 181] width 12 height 12
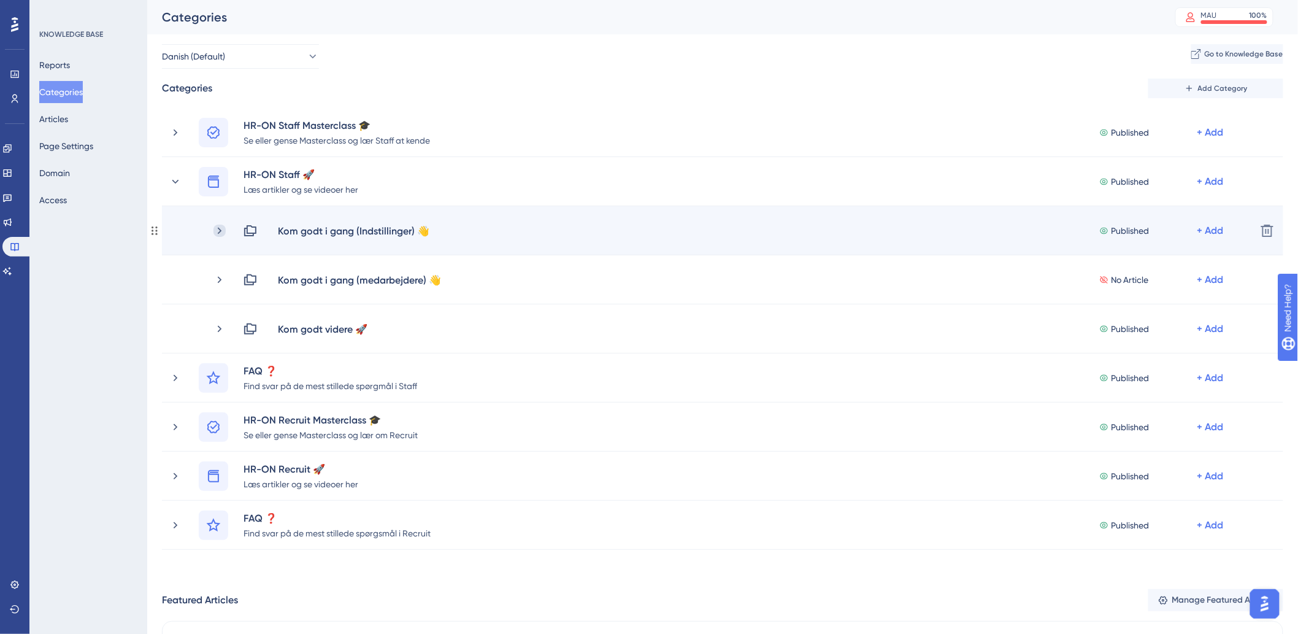
click at [220, 228] on icon at bounding box center [220, 231] width 12 height 12
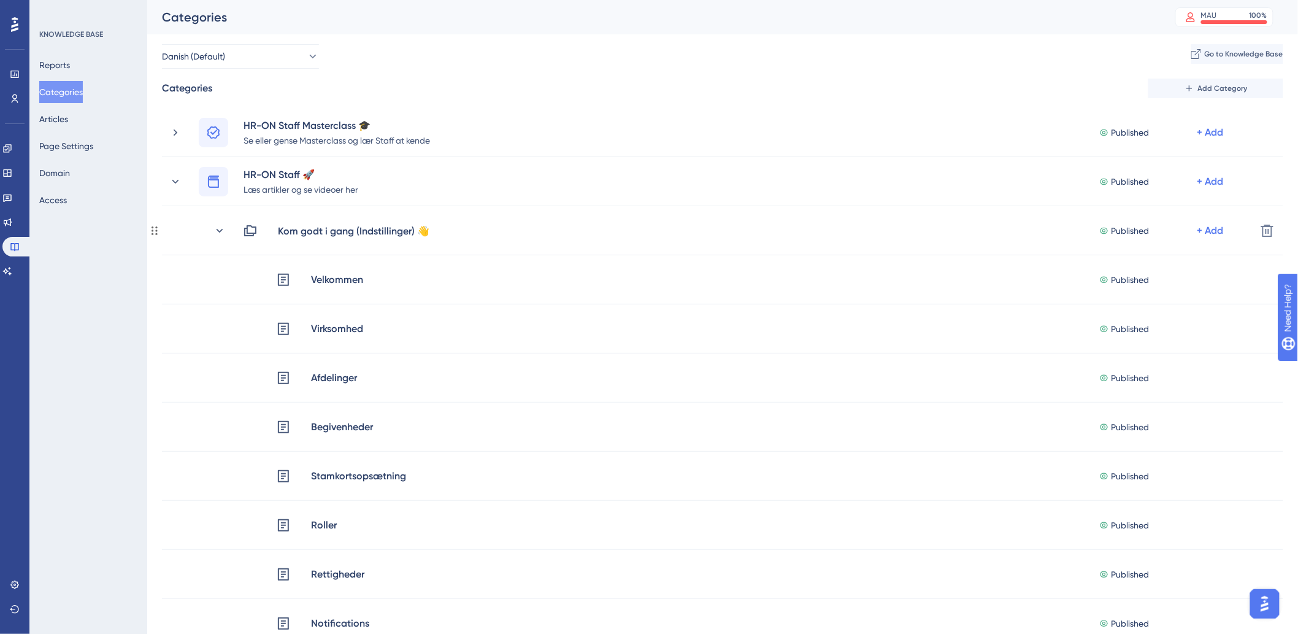
click at [220, 228] on icon at bounding box center [220, 231] width 12 height 12
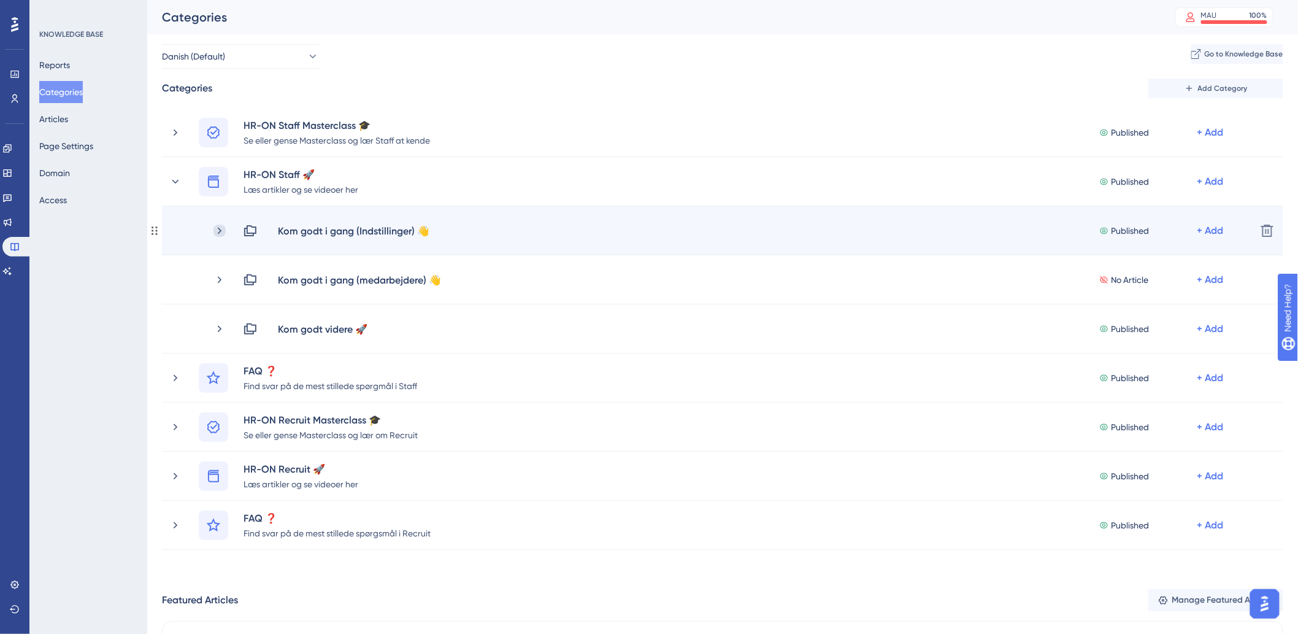
click at [215, 230] on icon at bounding box center [220, 231] width 12 height 12
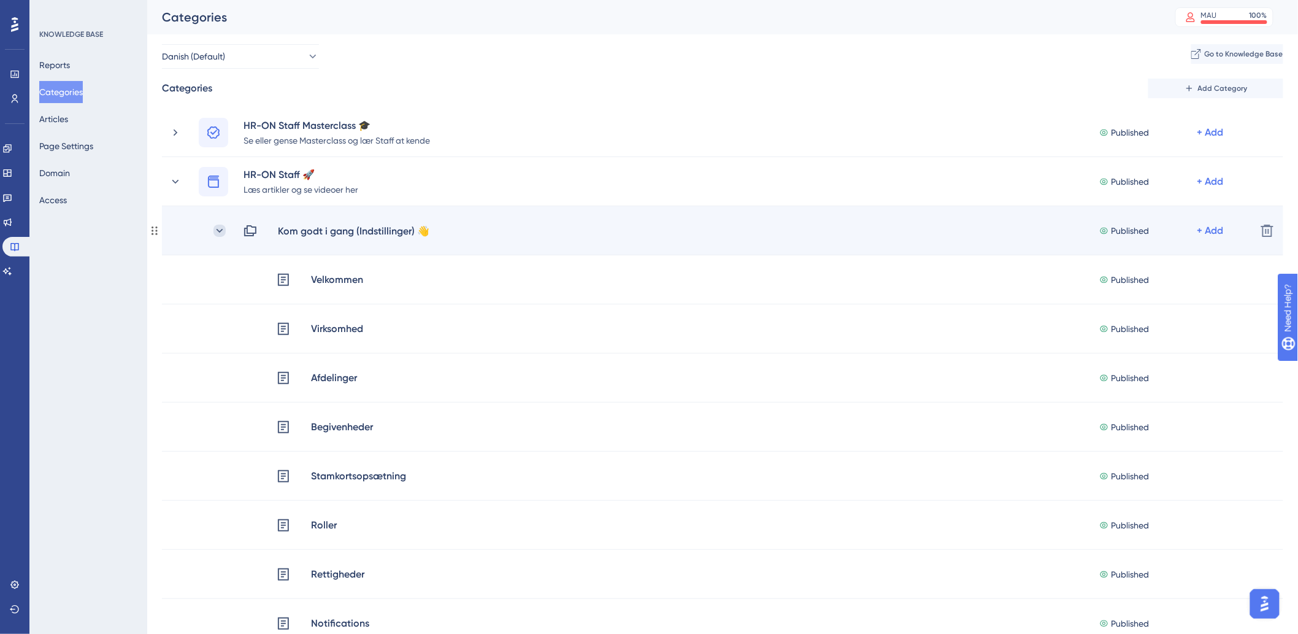
click at [215, 229] on icon at bounding box center [220, 231] width 12 height 12
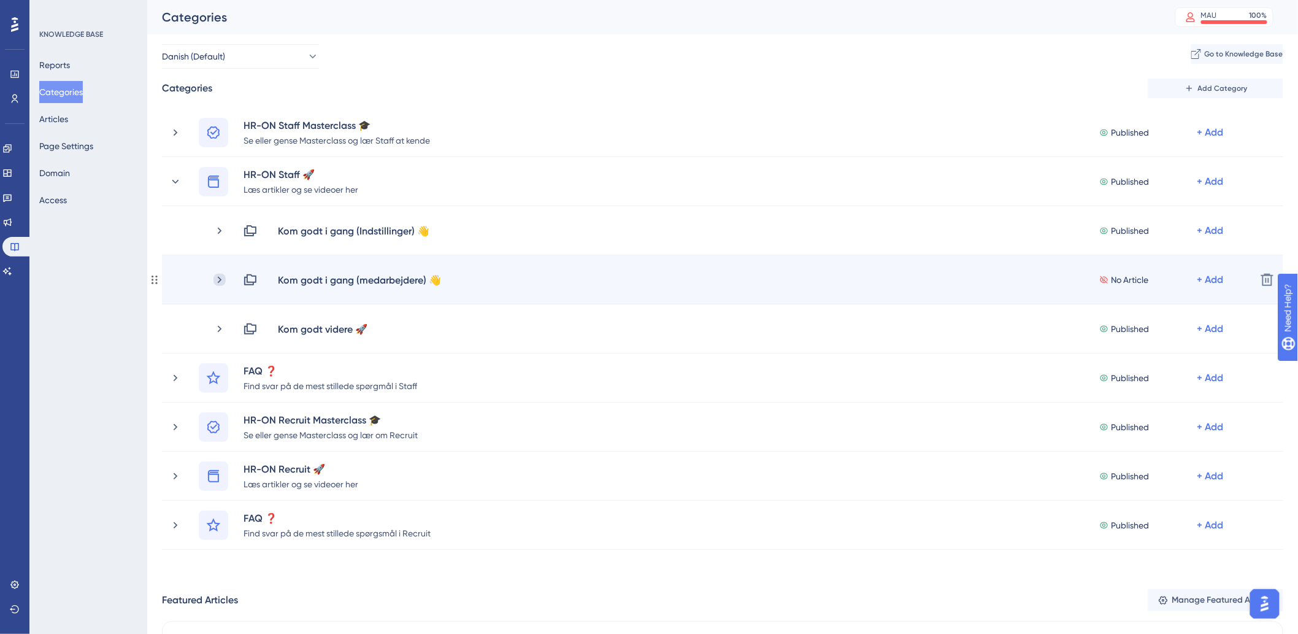
click at [222, 280] on icon at bounding box center [220, 280] width 12 height 12
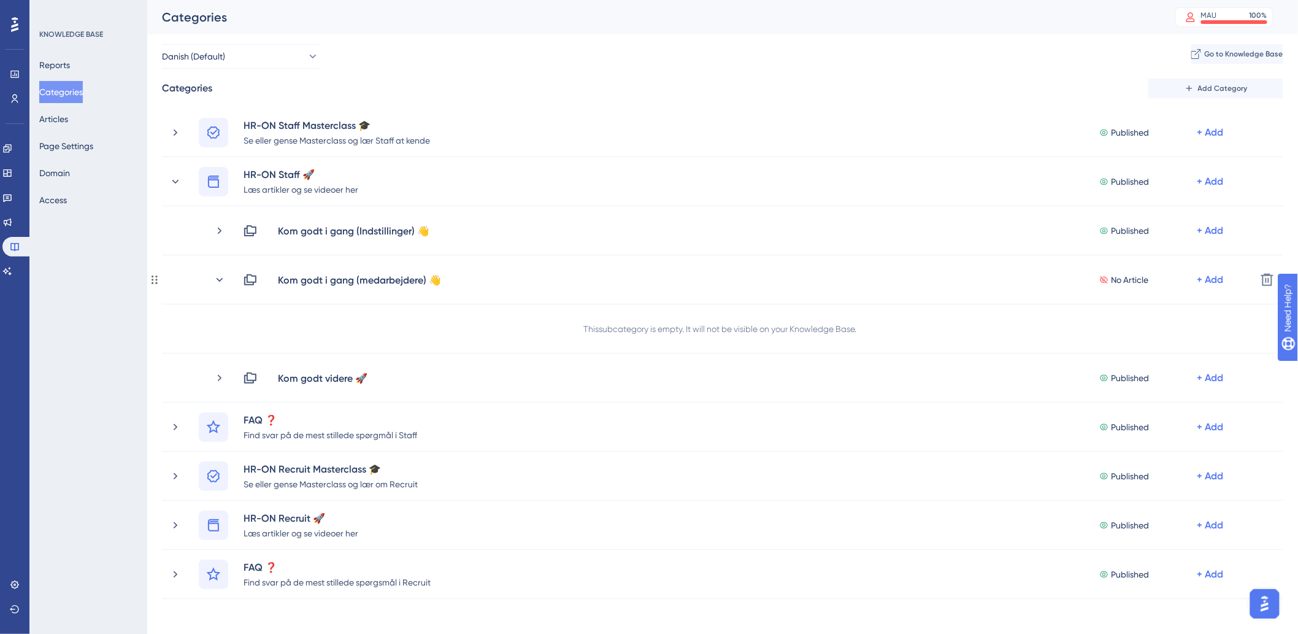
click at [222, 280] on icon at bounding box center [220, 280] width 12 height 12
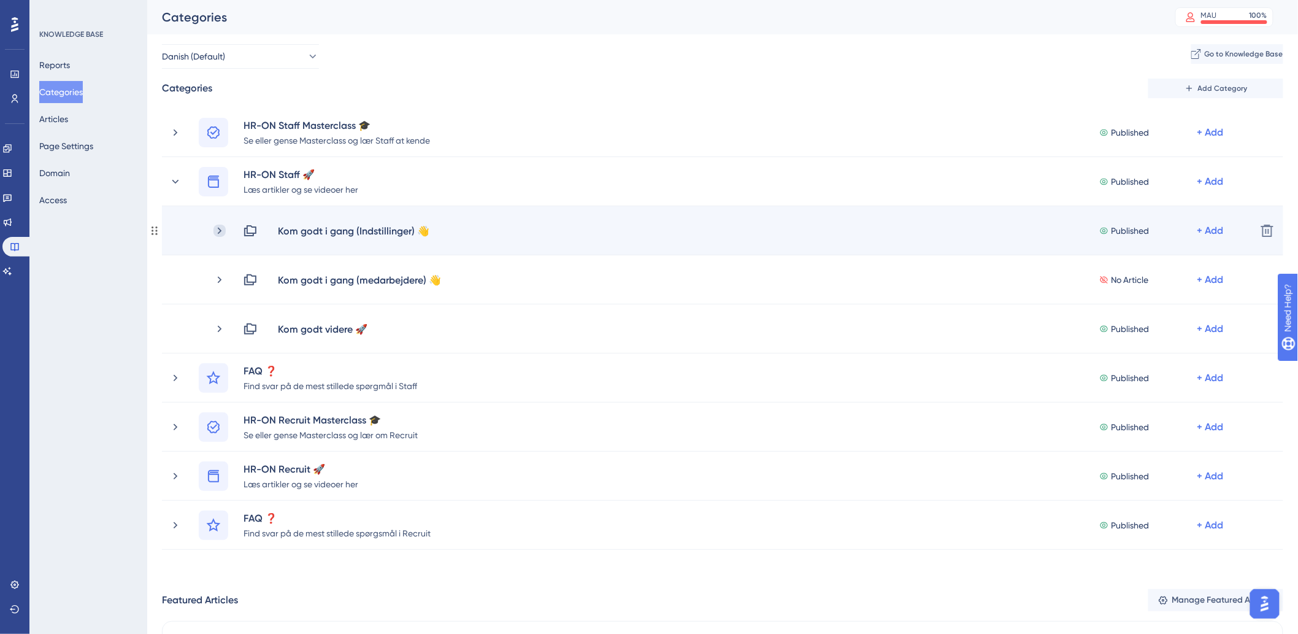
click at [217, 227] on icon at bounding box center [220, 231] width 12 height 12
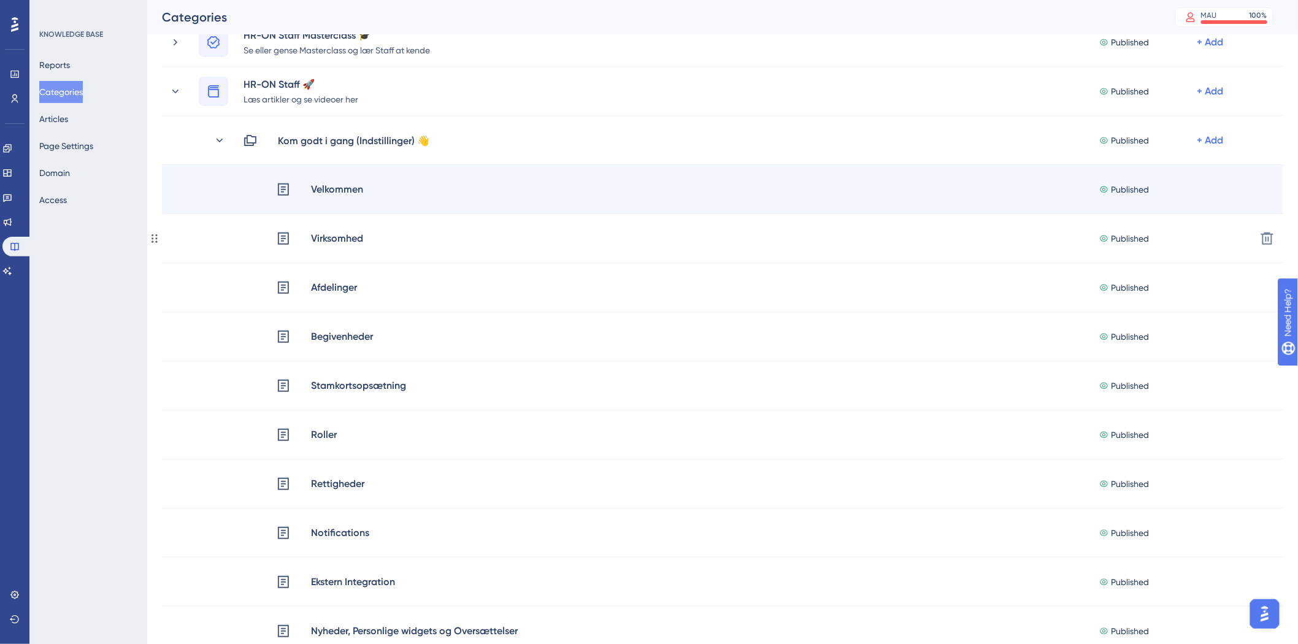
scroll to position [68, 0]
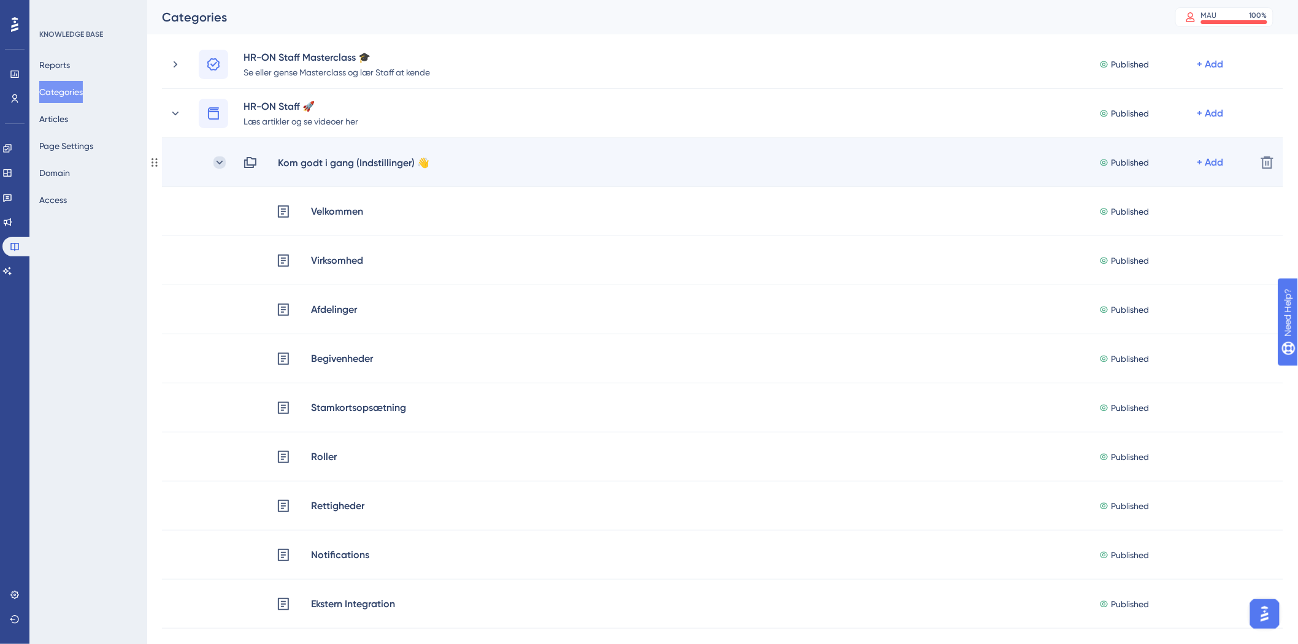
click at [222, 166] on icon at bounding box center [220, 162] width 12 height 12
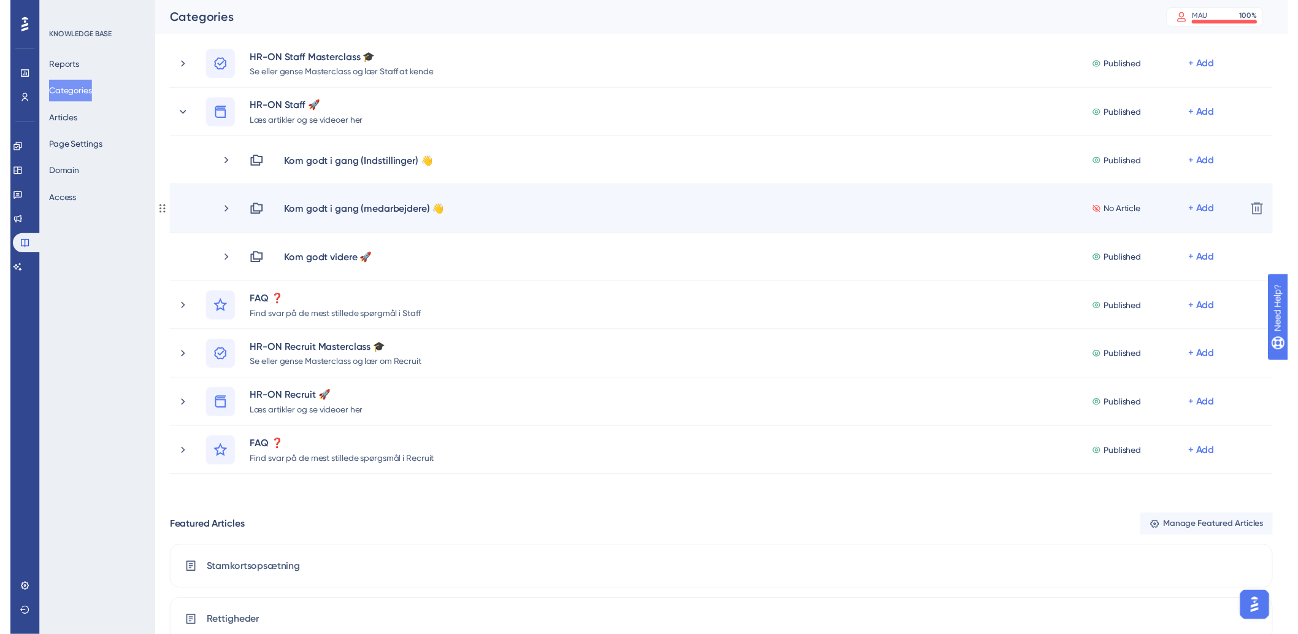
scroll to position [0, 0]
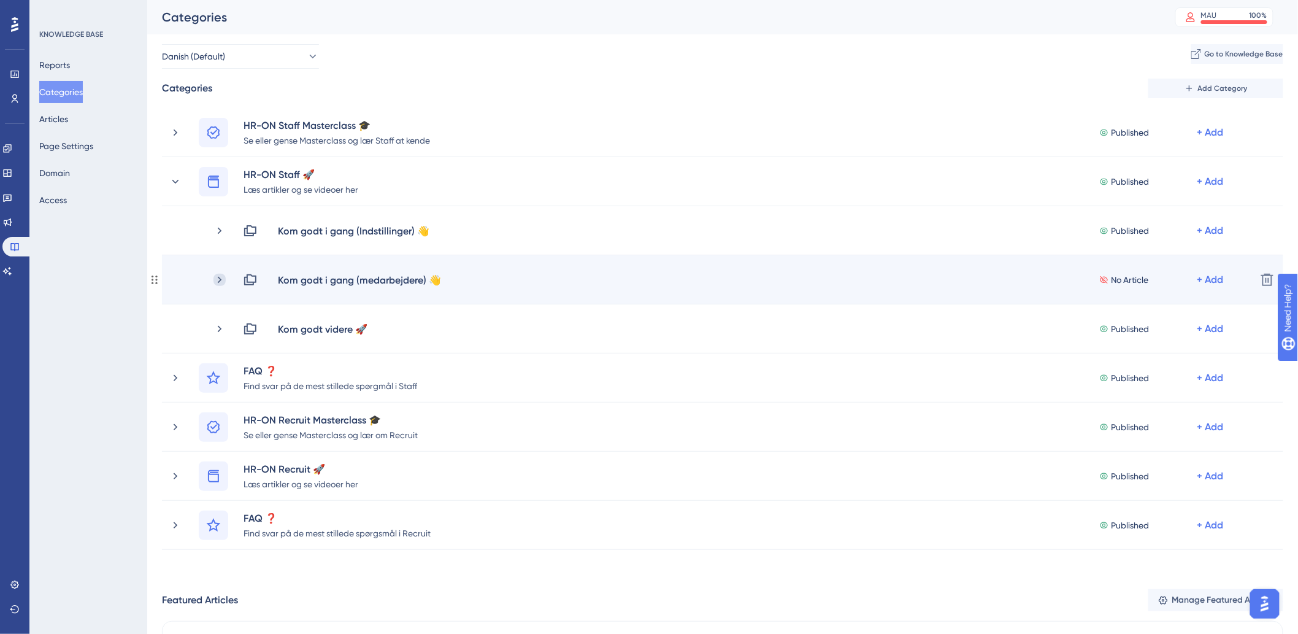
click at [220, 280] on icon at bounding box center [220, 279] width 4 height 7
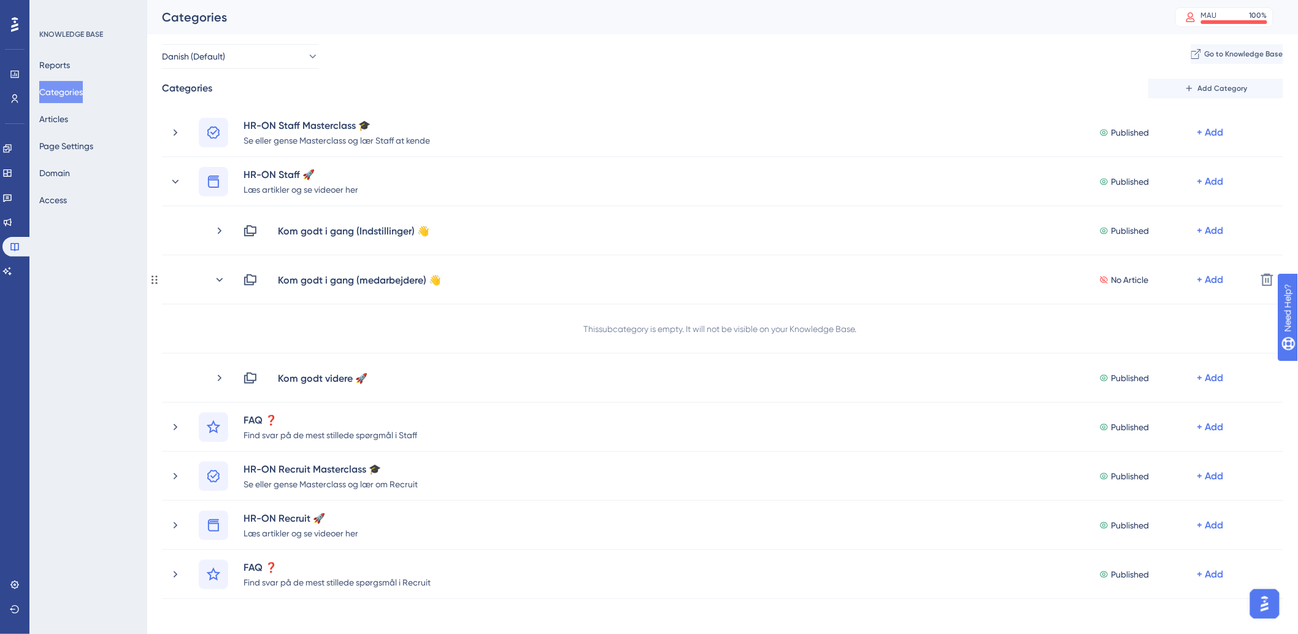
click at [220, 280] on icon at bounding box center [220, 279] width 7 height 4
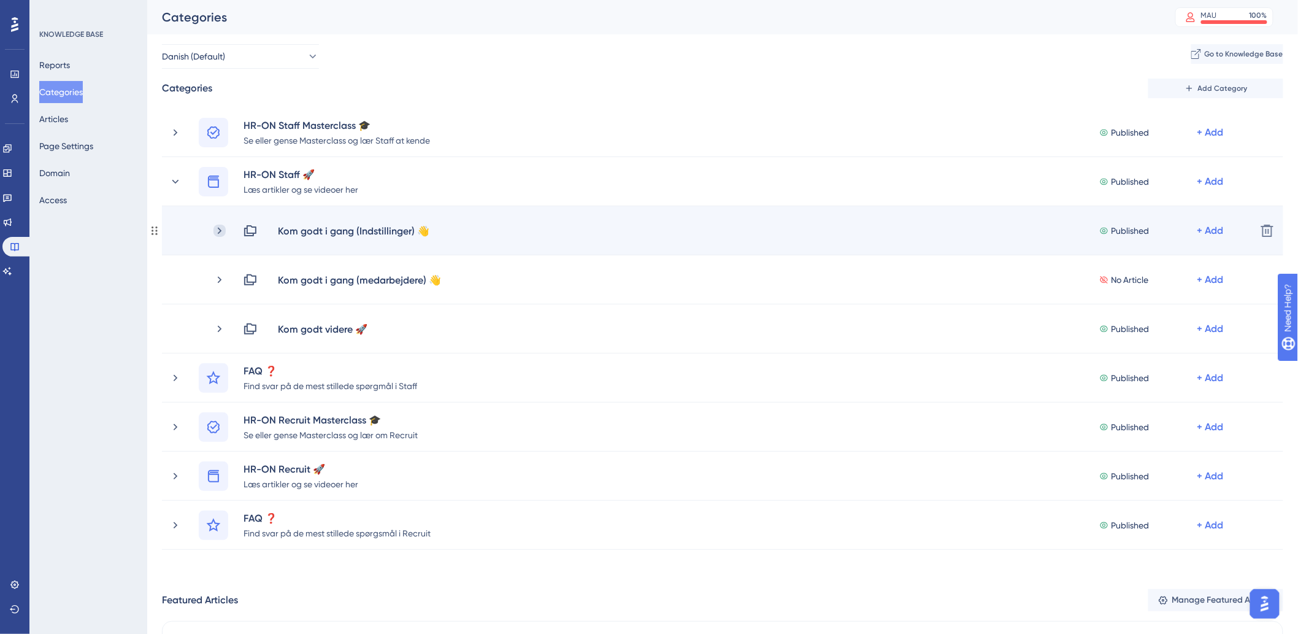
click at [218, 232] on icon at bounding box center [220, 230] width 4 height 7
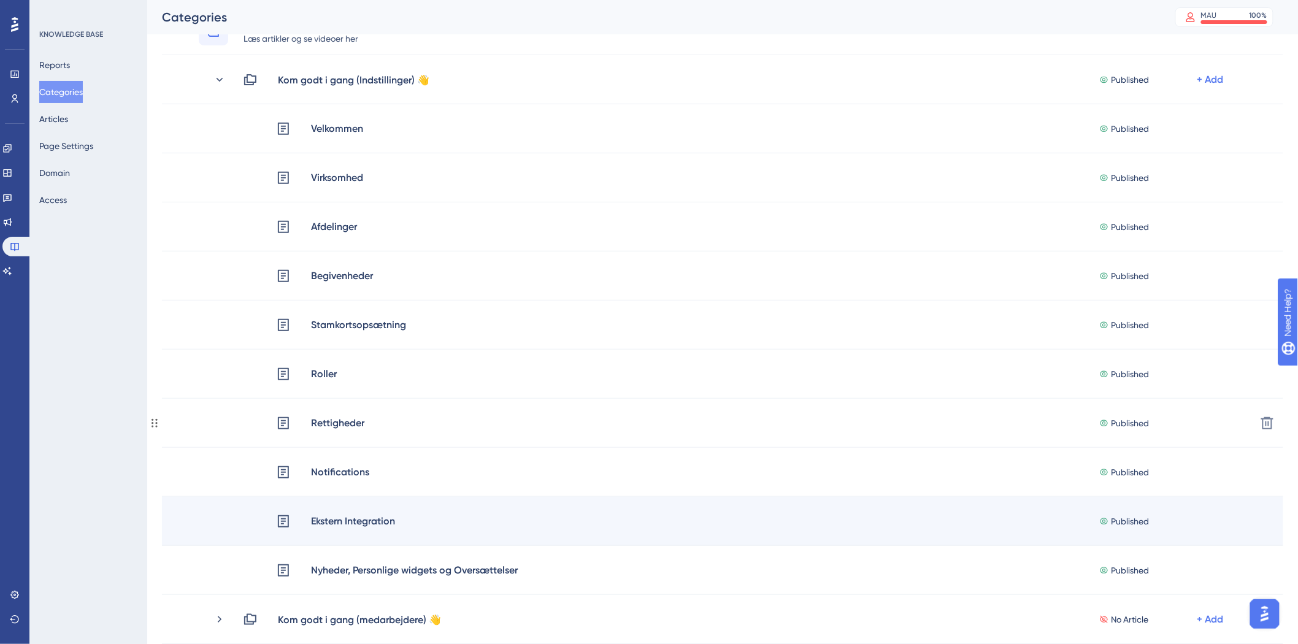
scroll to position [68, 0]
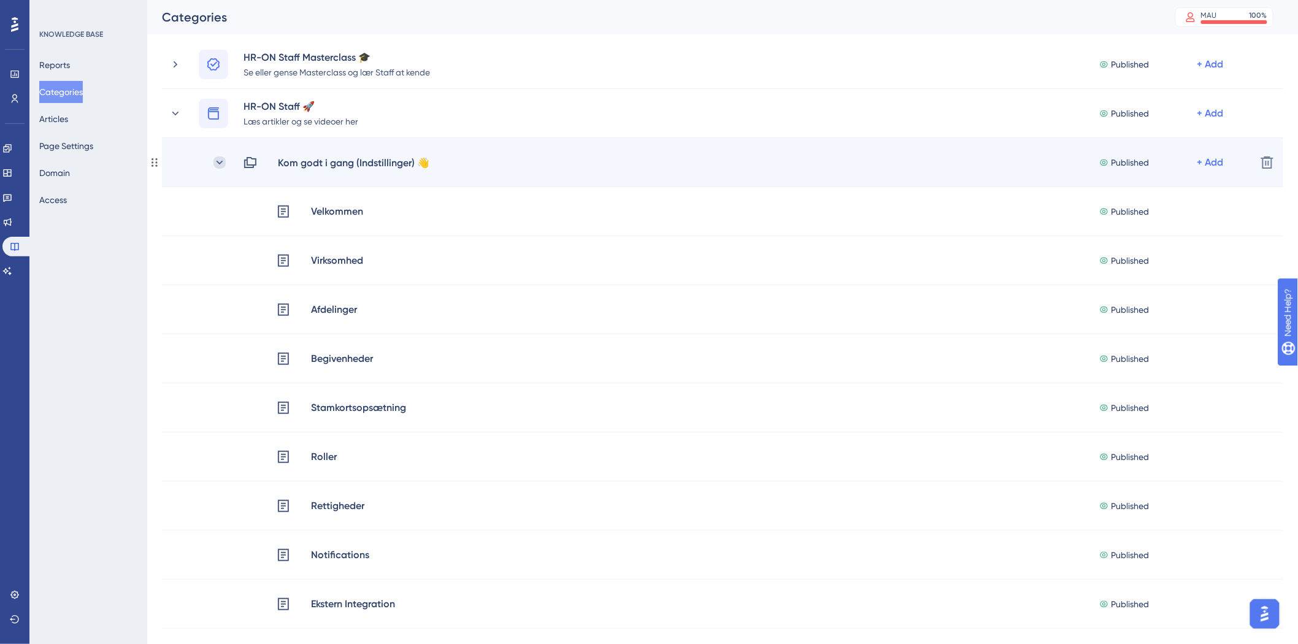
click at [222, 162] on icon at bounding box center [220, 162] width 12 height 12
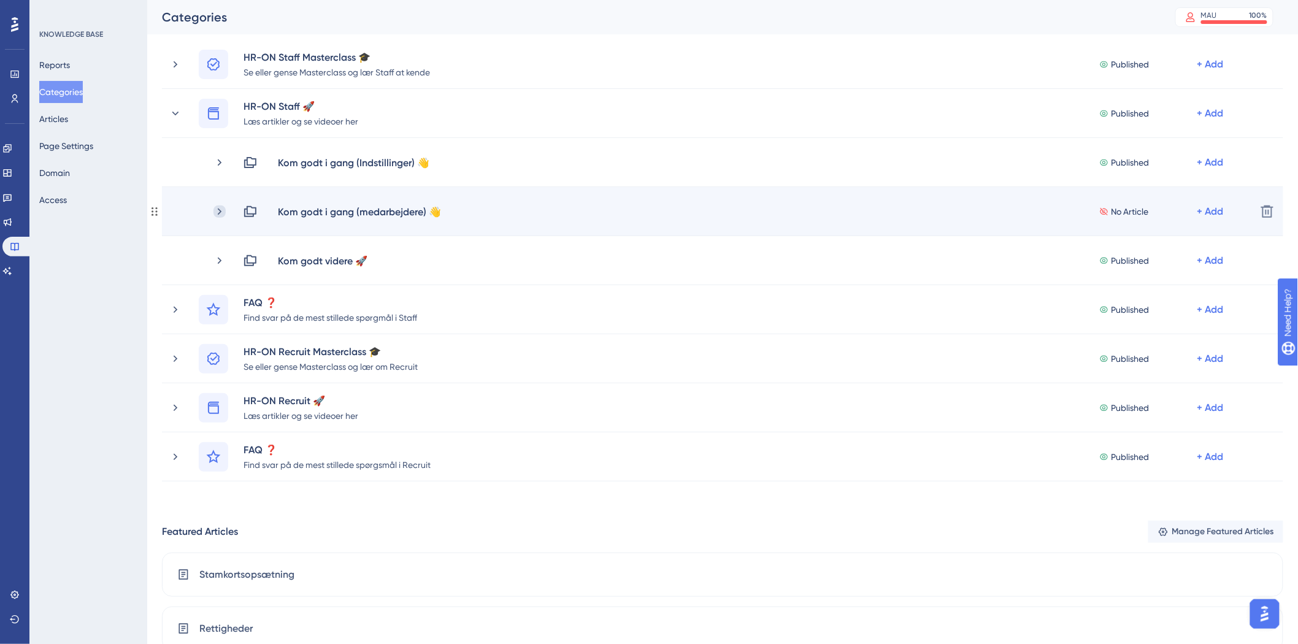
click at [218, 211] on icon at bounding box center [220, 212] width 12 height 12
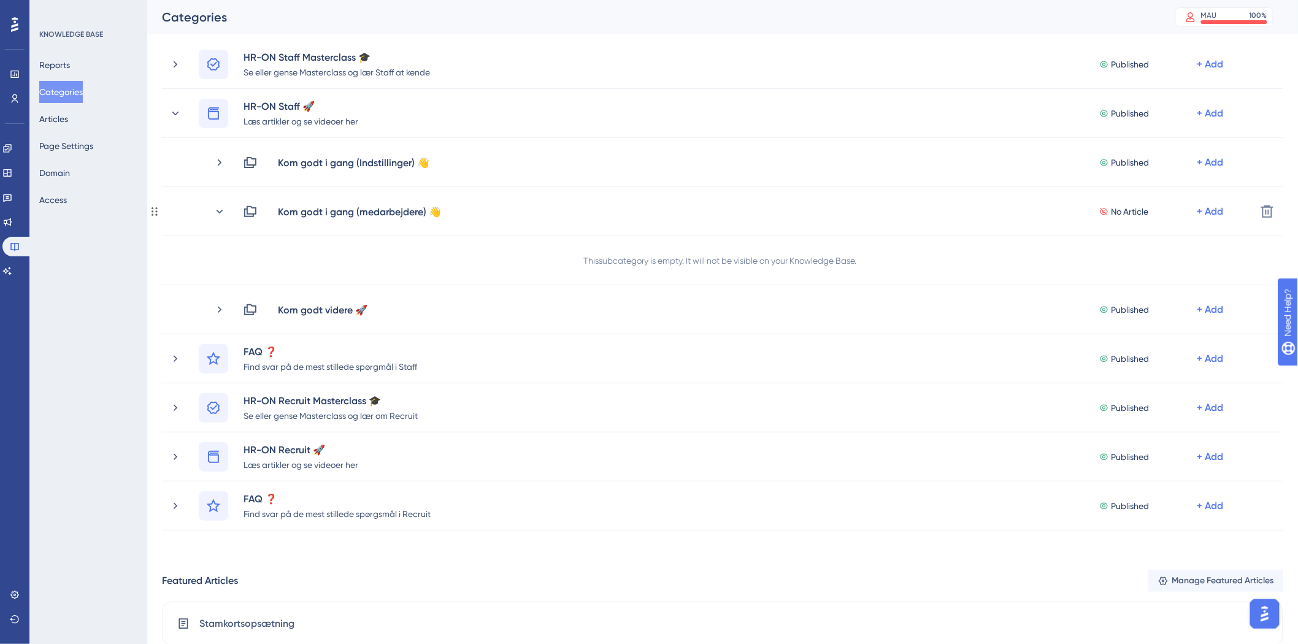
click at [218, 210] on icon at bounding box center [220, 212] width 12 height 12
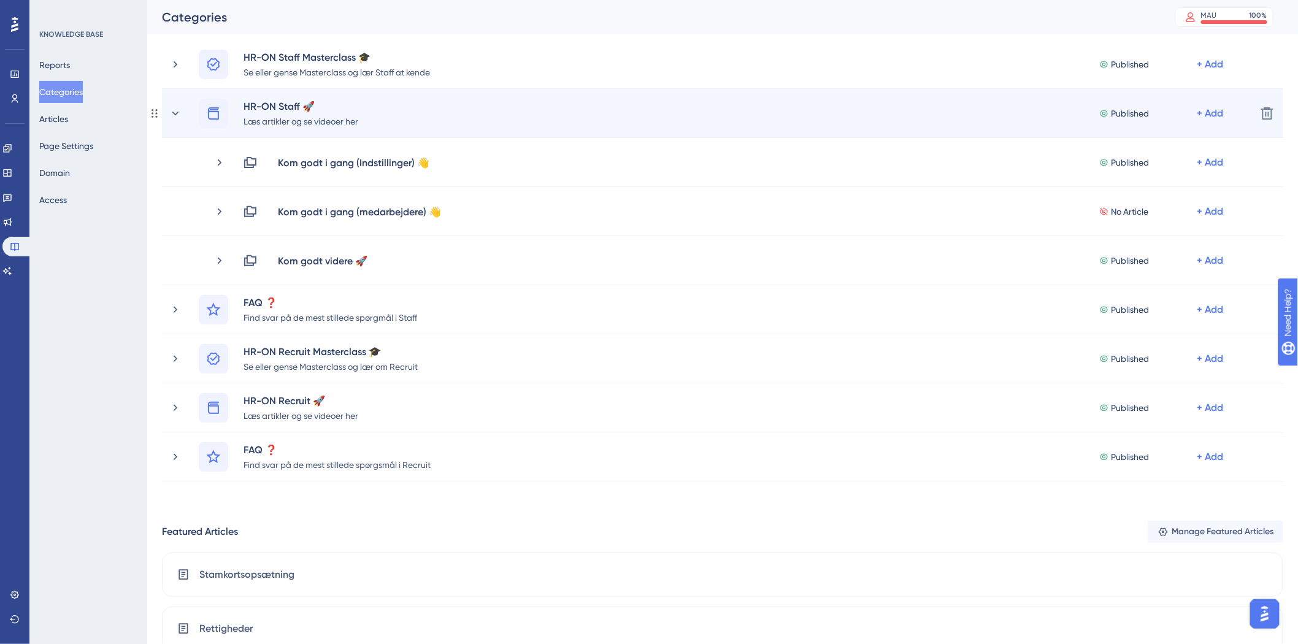
click at [168, 110] on div "HR-ON Staff 🚀 Læs artikler og se videoer her Published + Add Delete" at bounding box center [723, 113] width 1122 height 49
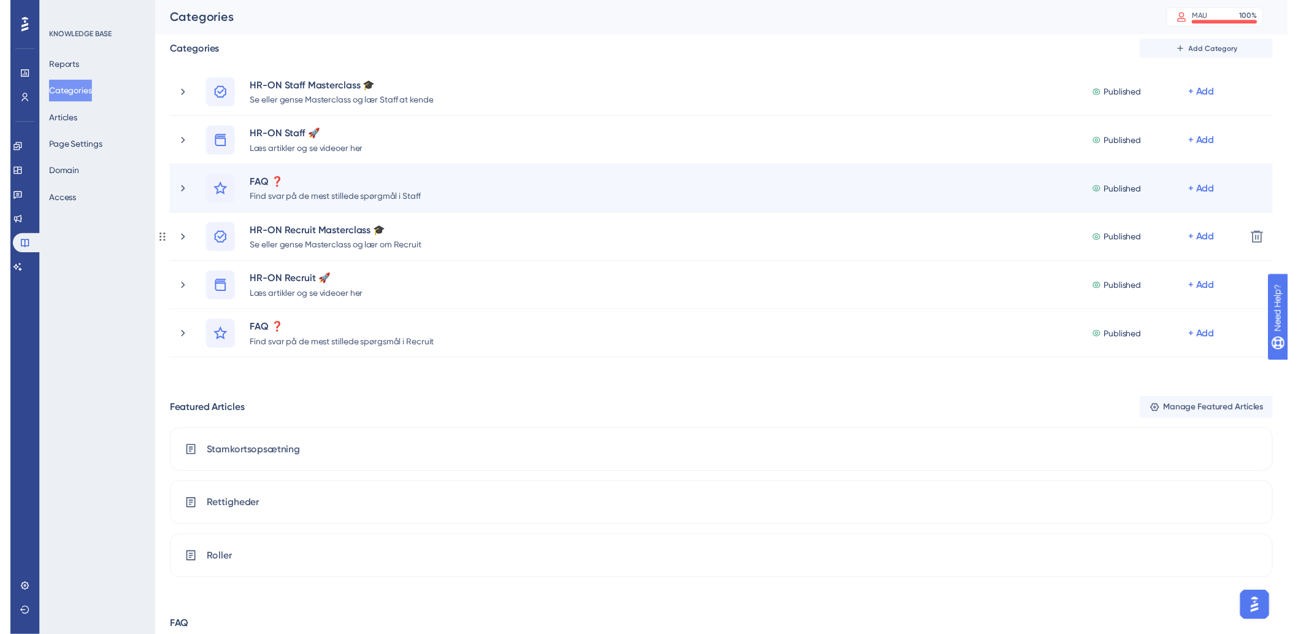
scroll to position [0, 0]
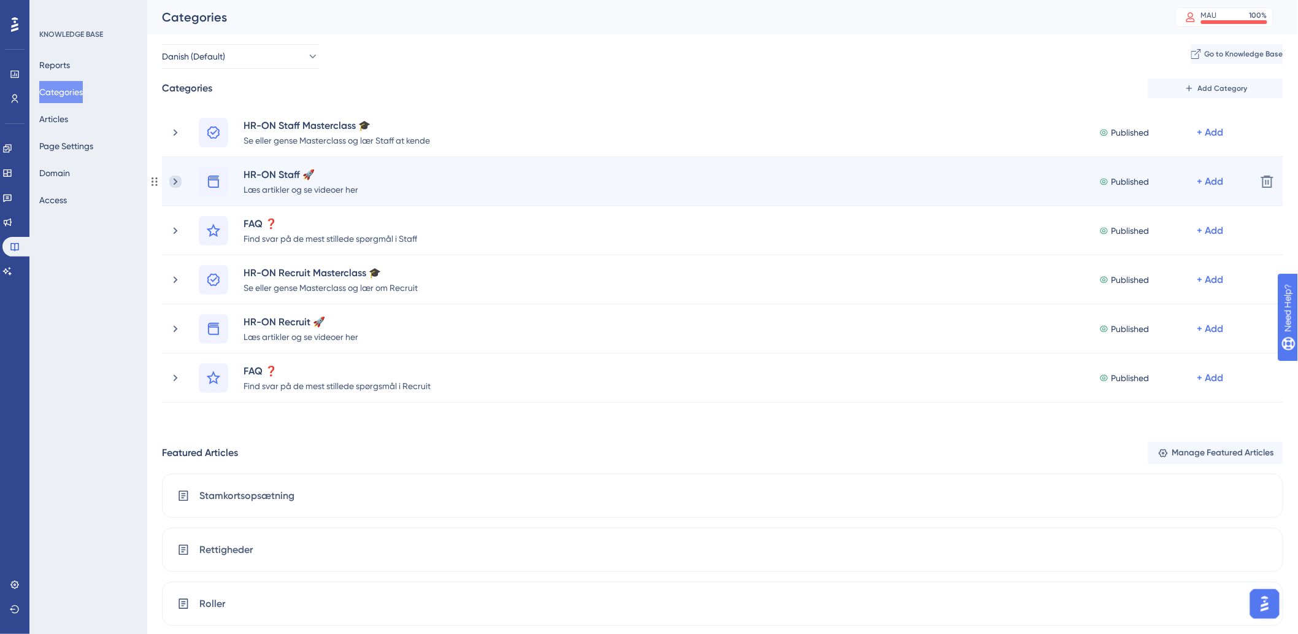
click at [172, 180] on icon at bounding box center [175, 181] width 12 height 12
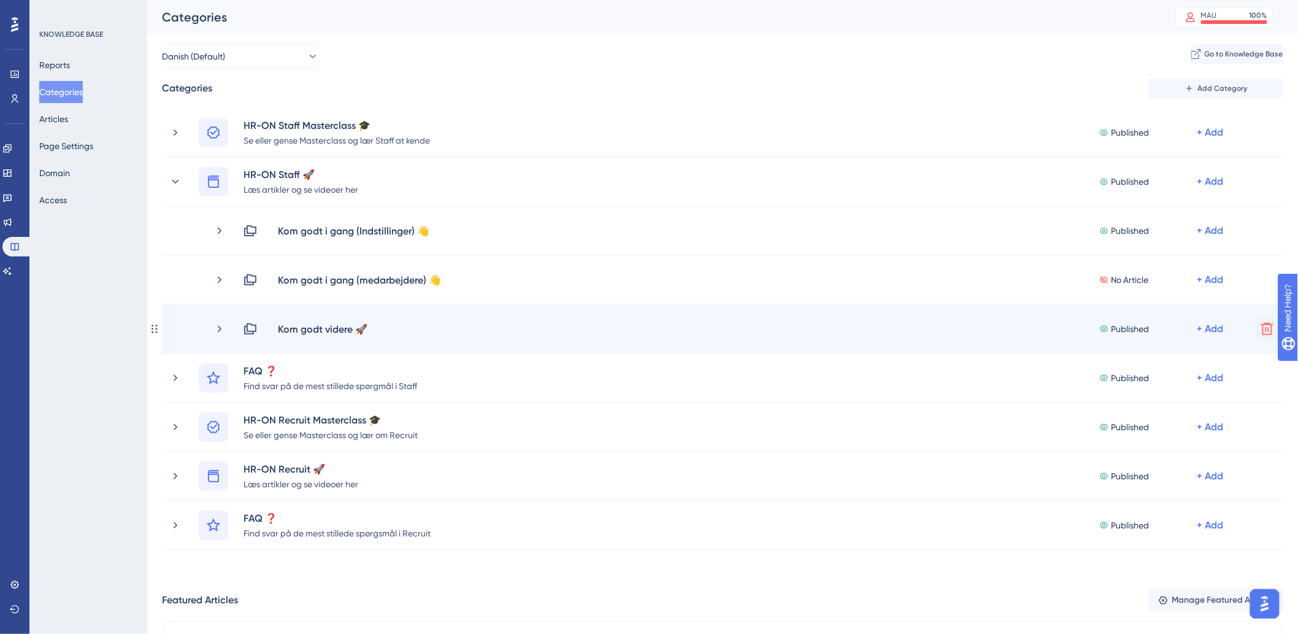
click at [1260, 325] on icon at bounding box center [1267, 329] width 15 height 15
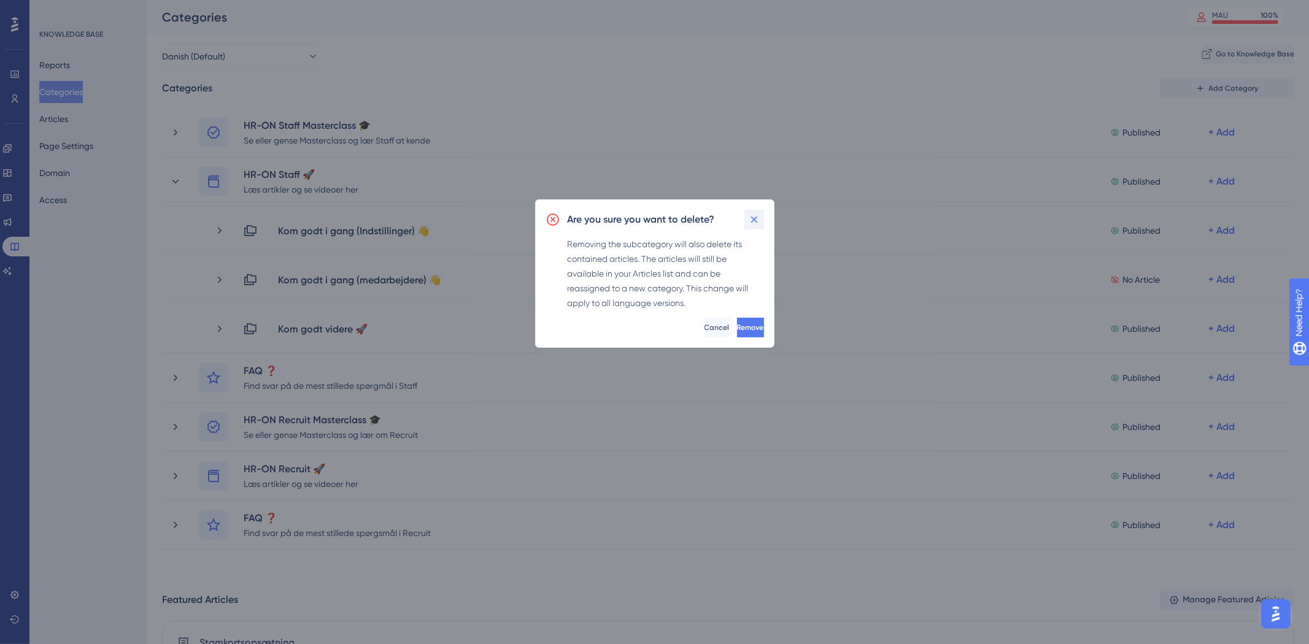
click at [755, 218] on icon at bounding box center [753, 220] width 7 height 7
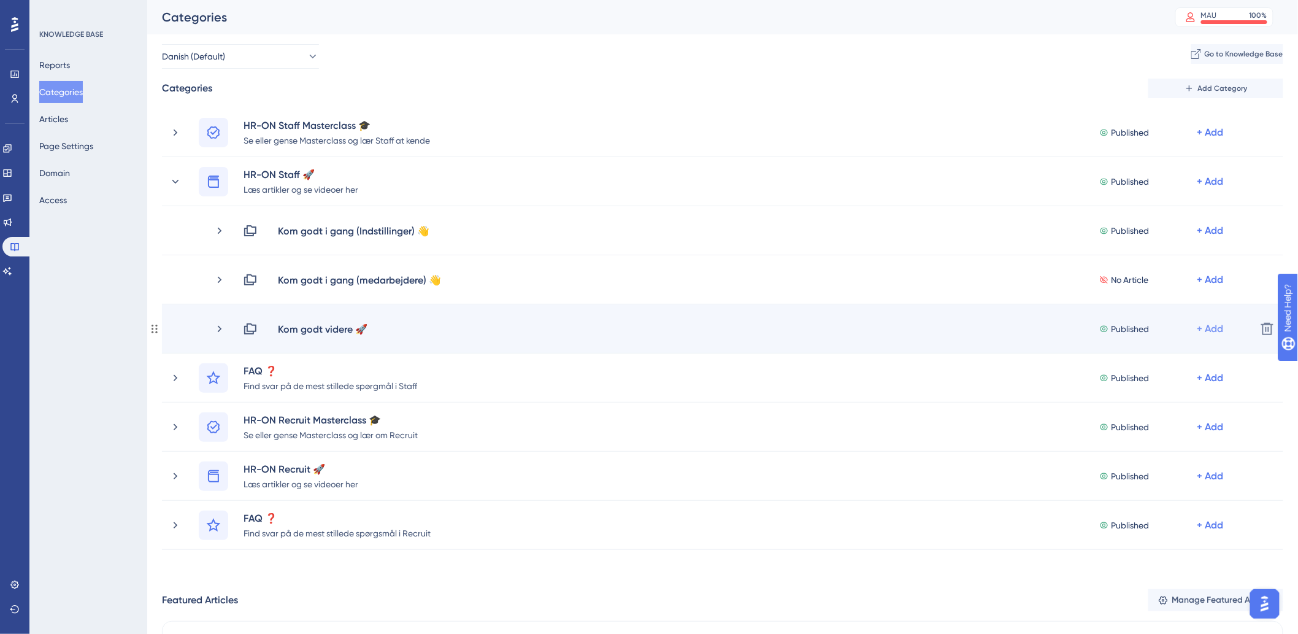
click at [1227, 328] on div "+ Add" at bounding box center [1212, 329] width 29 height 15
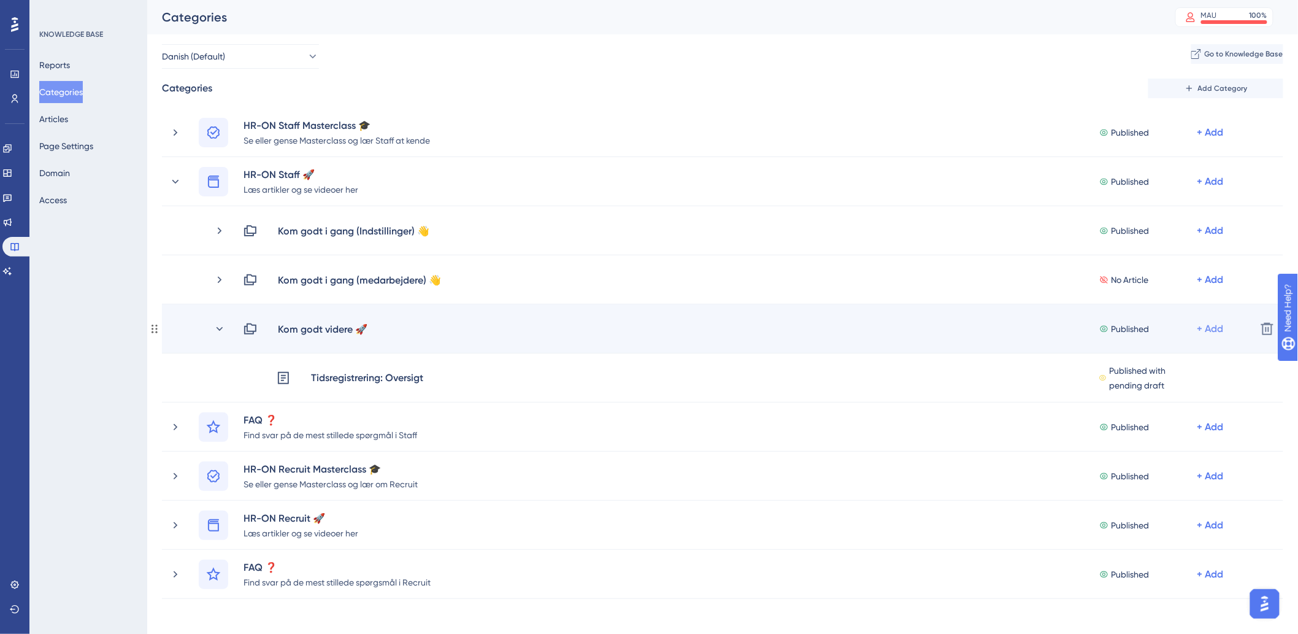
click at [1210, 325] on div "+ Add" at bounding box center [1211, 329] width 26 height 15
click at [1145, 360] on span "Add Articles" at bounding box center [1132, 361] width 47 height 15
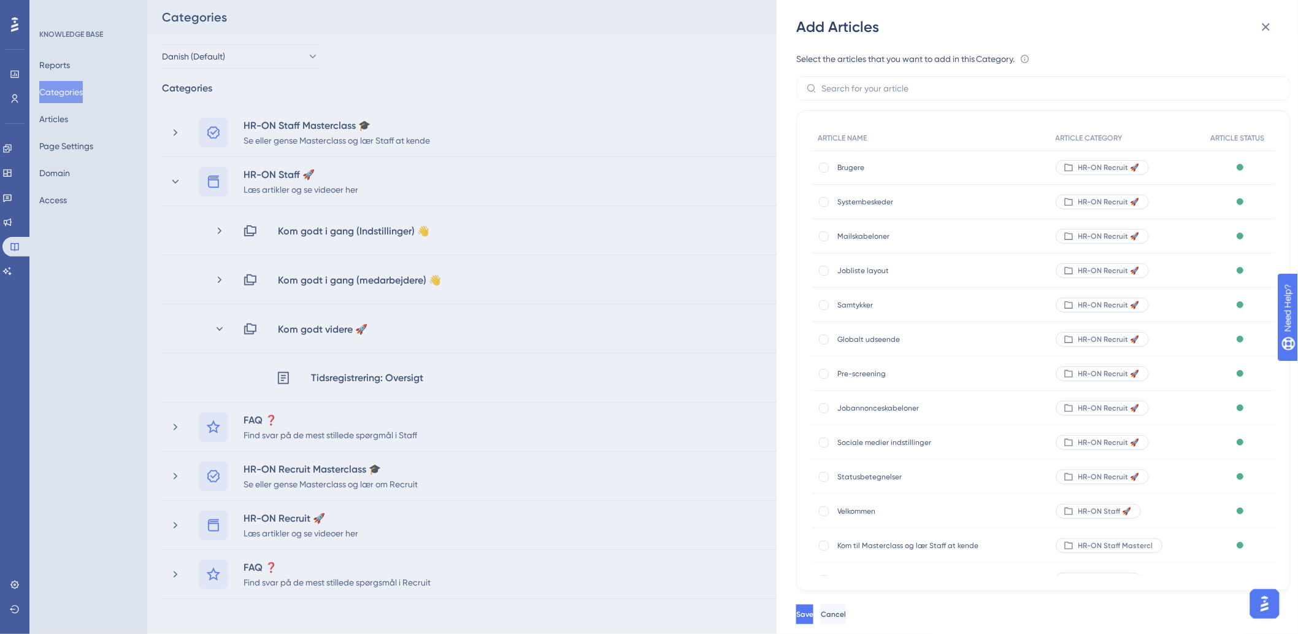
click at [633, 341] on div "Add Articles Select the articles that you want to add in this Category. An arti…" at bounding box center [649, 317] width 1298 height 634
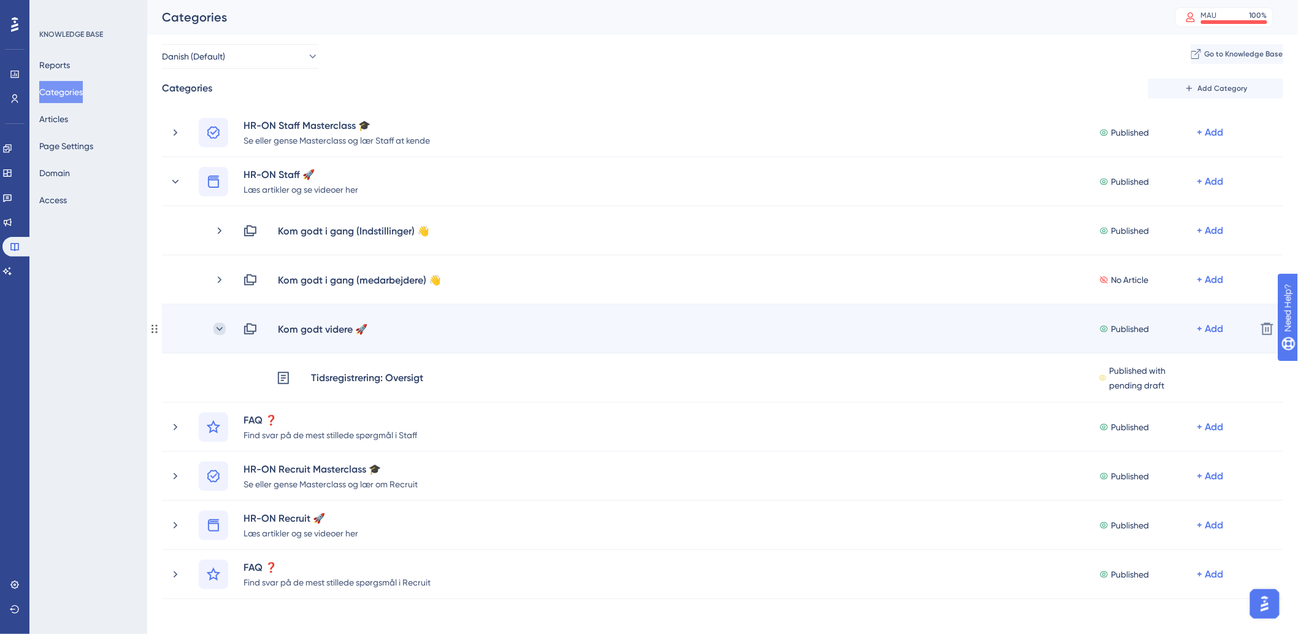
click at [223, 329] on icon at bounding box center [220, 329] width 12 height 12
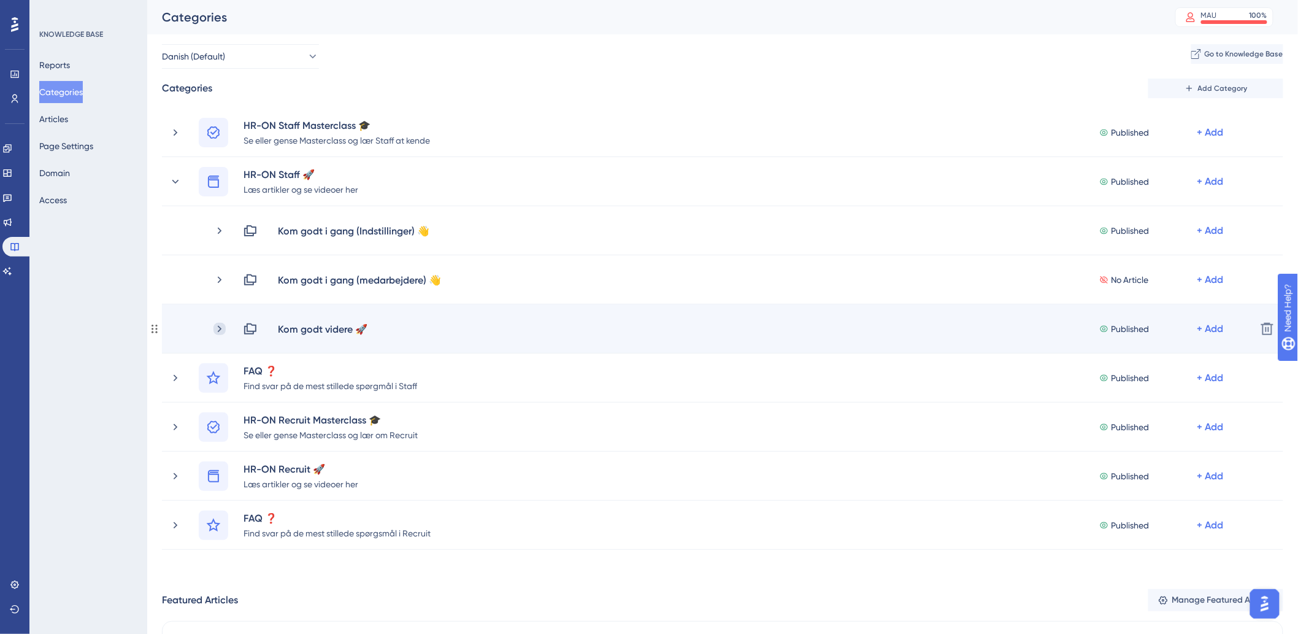
click at [220, 329] on icon at bounding box center [220, 328] width 4 height 7
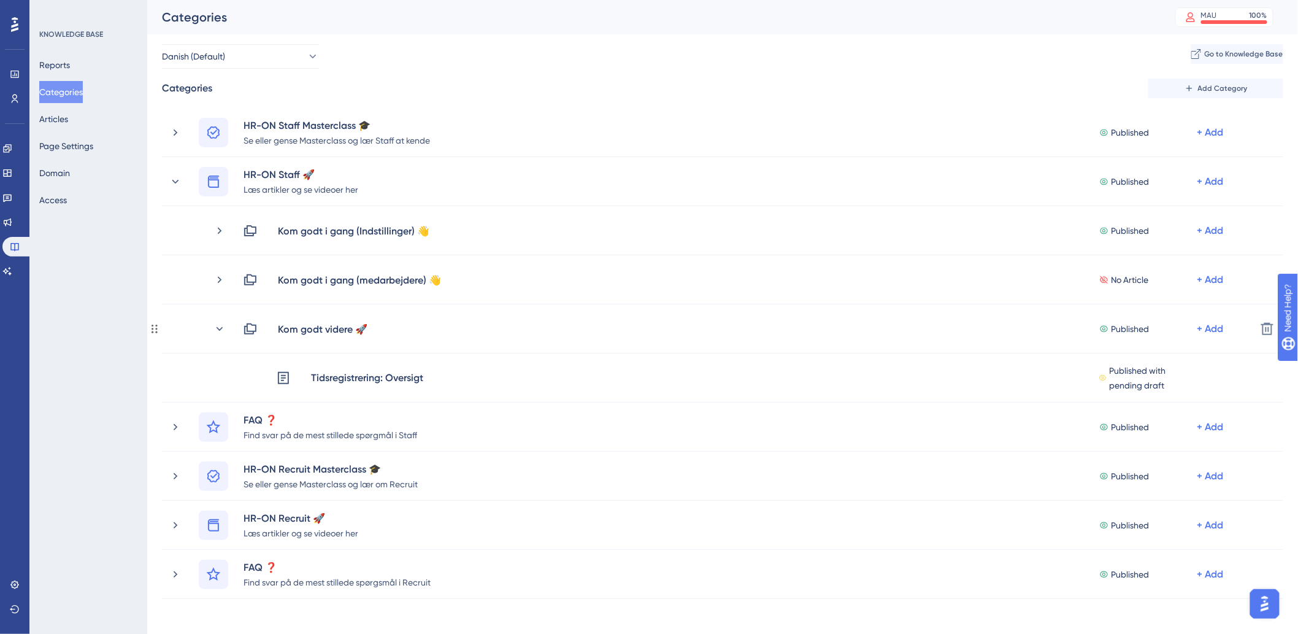
click at [220, 329] on icon at bounding box center [220, 328] width 7 height 4
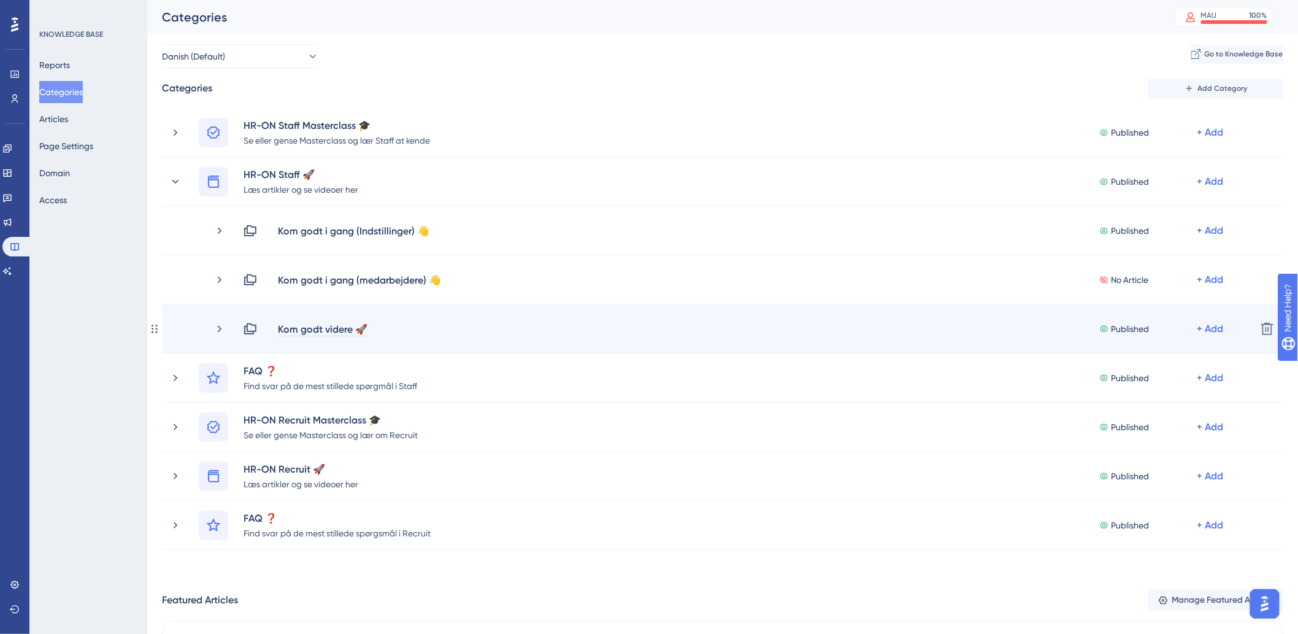
click at [360, 329] on div "Kom godt videre 🚀" at bounding box center [322, 329] width 91 height 15
click at [357, 328] on div "Kom godt videre 🚀" at bounding box center [322, 329] width 91 height 15
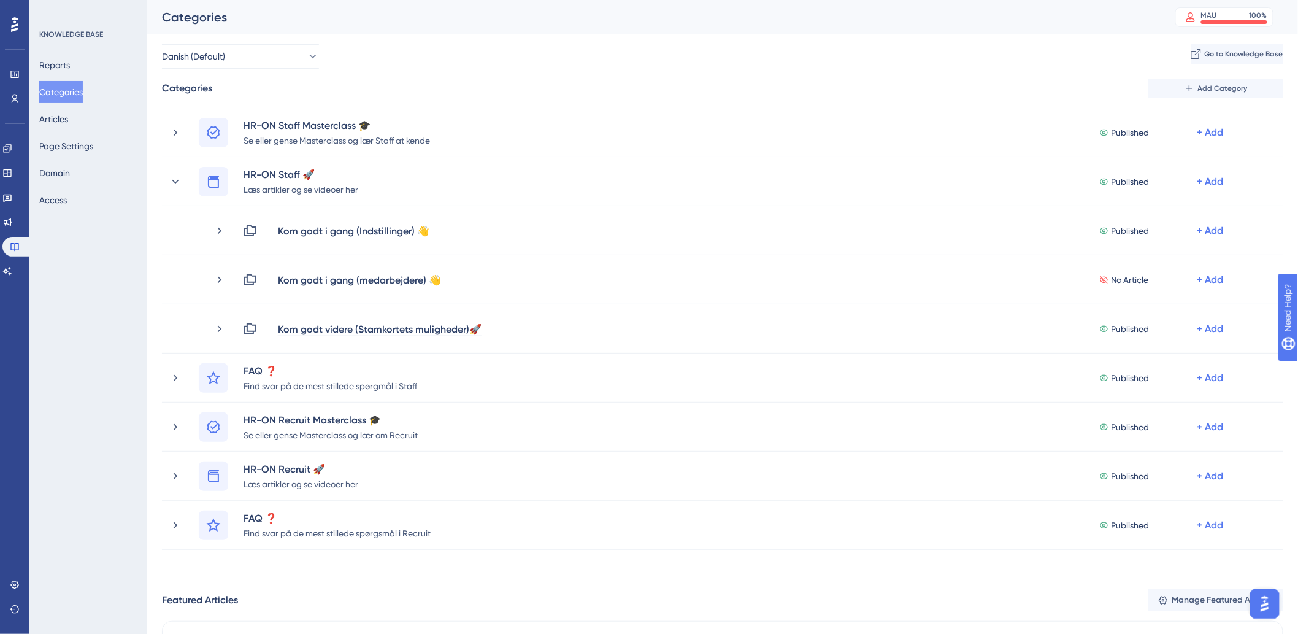
click at [0, 0] on div "Performance Users Engagement Widgets Feedback Product Updates Knowledge Base AI…" at bounding box center [0, 0] width 0 height 0
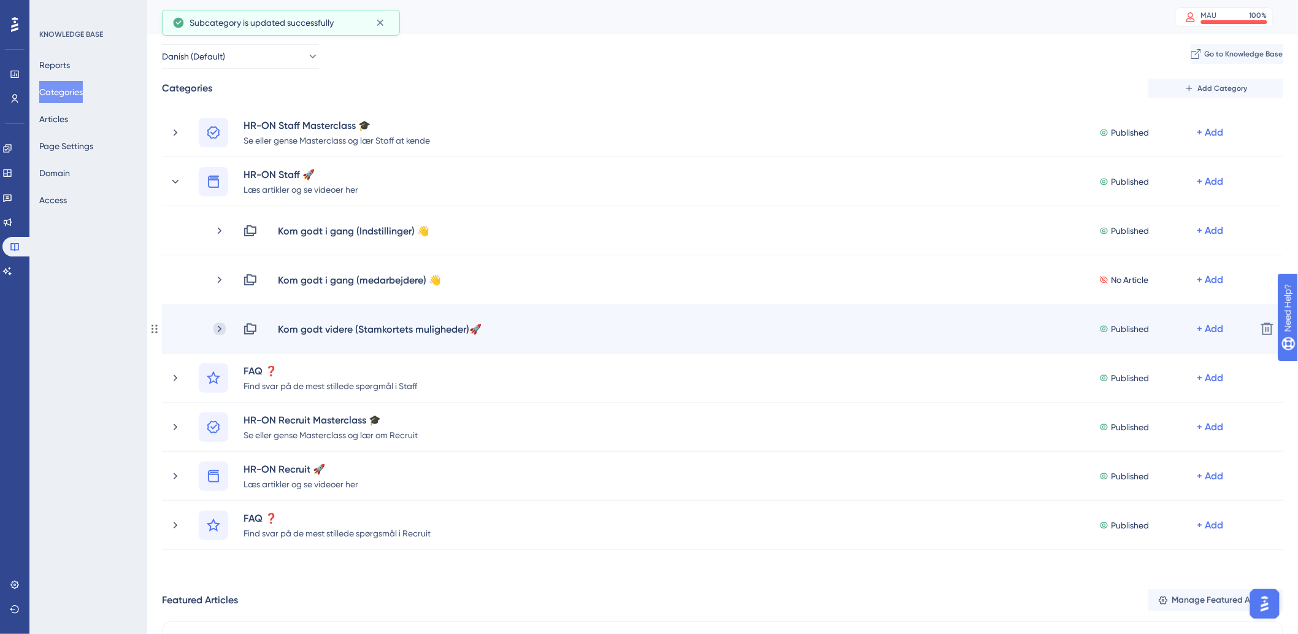
click at [219, 329] on icon at bounding box center [220, 328] width 4 height 7
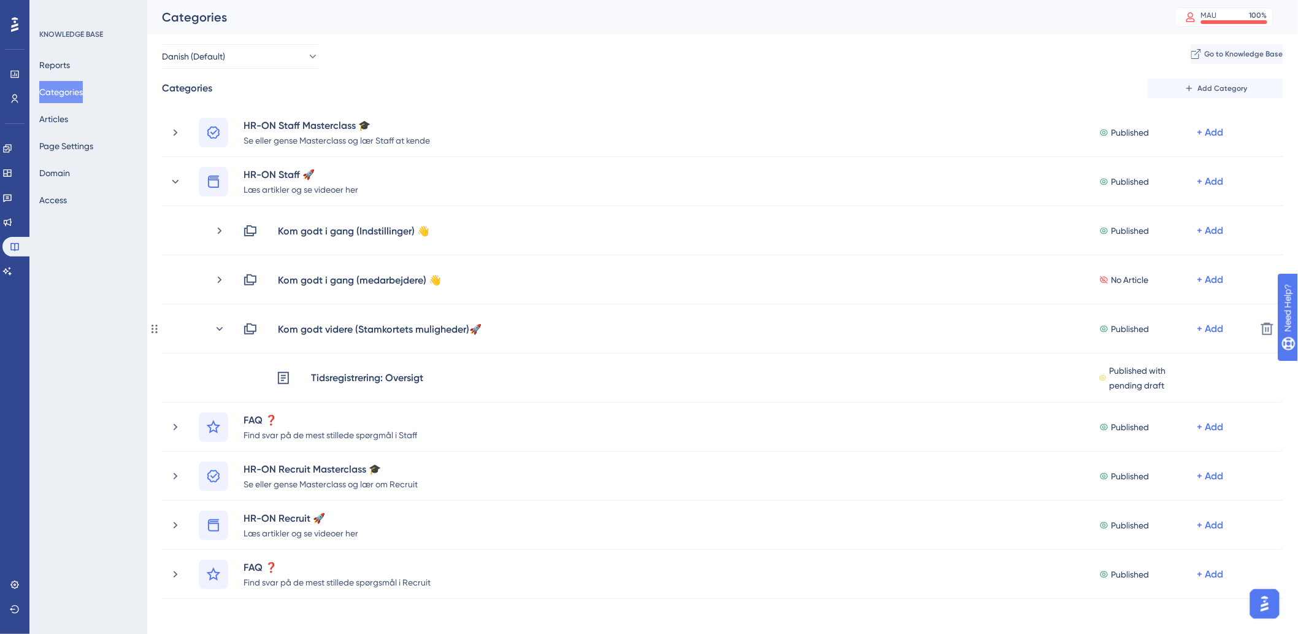
click at [219, 329] on icon at bounding box center [220, 328] width 7 height 4
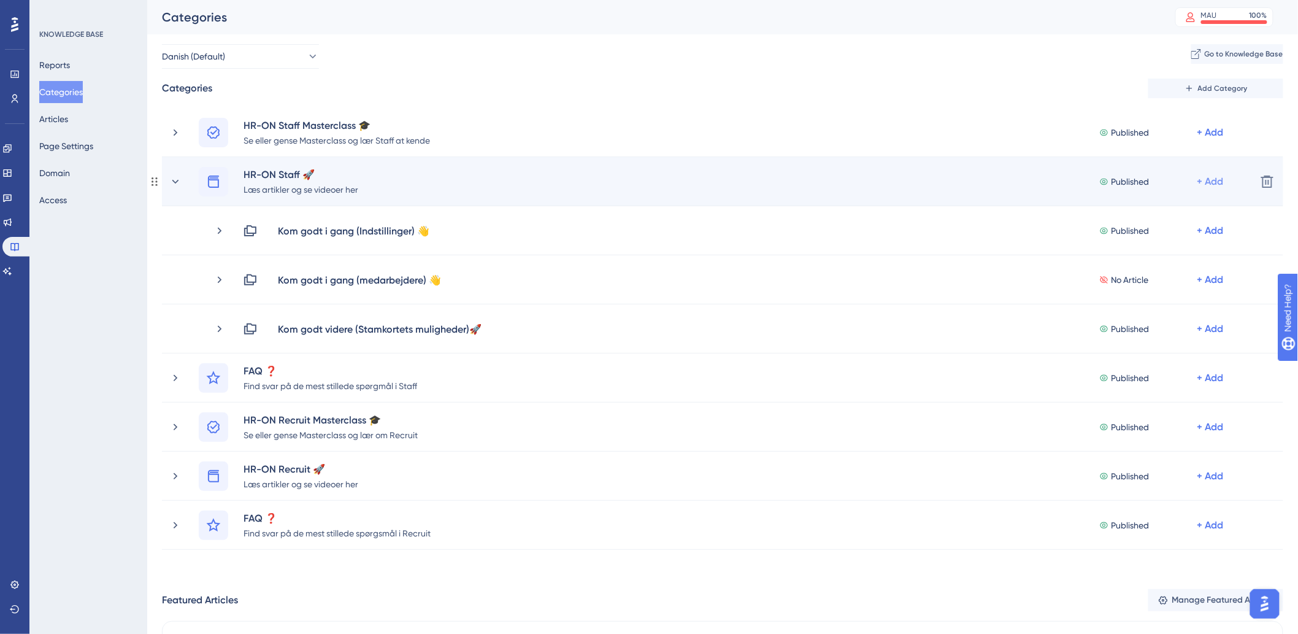
click at [1217, 180] on div "+ Add" at bounding box center [1211, 181] width 26 height 15
click at [1151, 210] on span "Add a Subcategory" at bounding box center [1147, 214] width 77 height 15
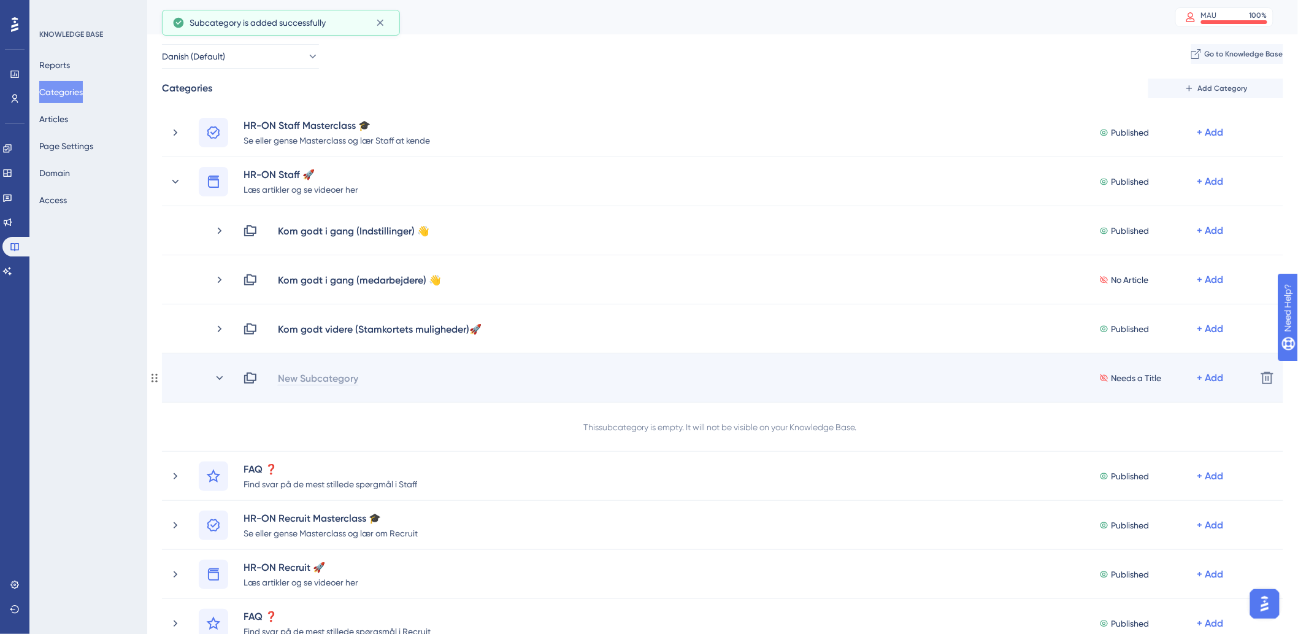
click at [306, 376] on div "New Subcategory" at bounding box center [318, 378] width 82 height 15
click at [217, 373] on icon at bounding box center [220, 378] width 12 height 12
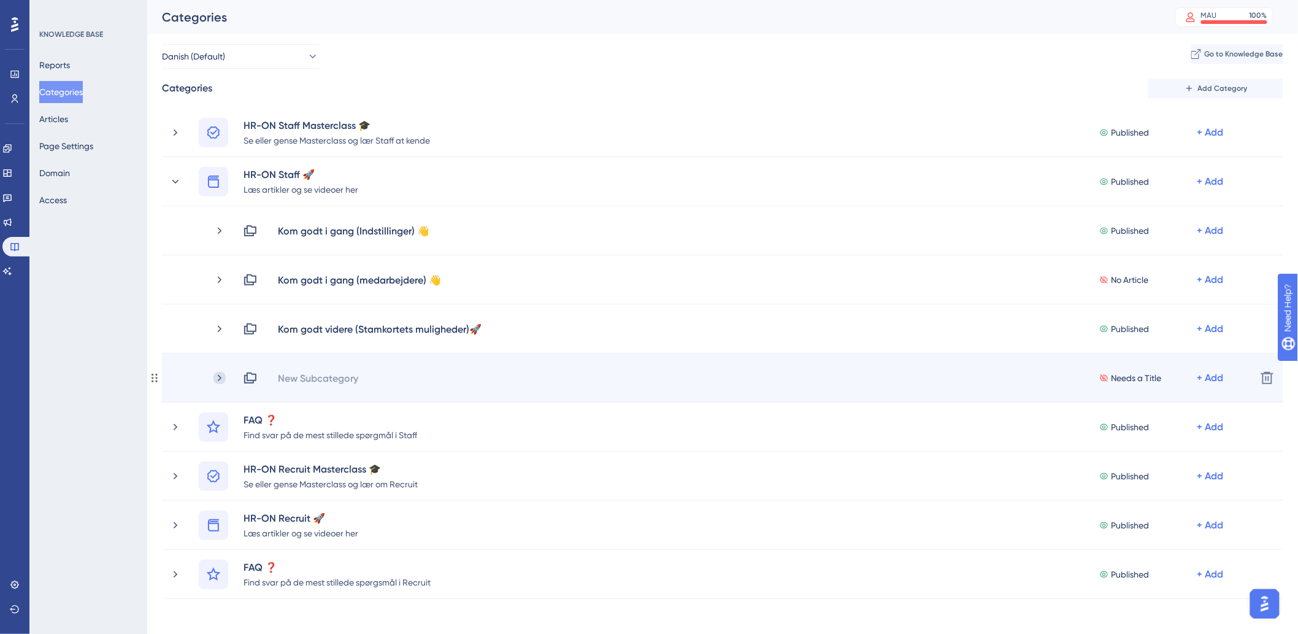
click at [216, 372] on icon at bounding box center [220, 378] width 12 height 12
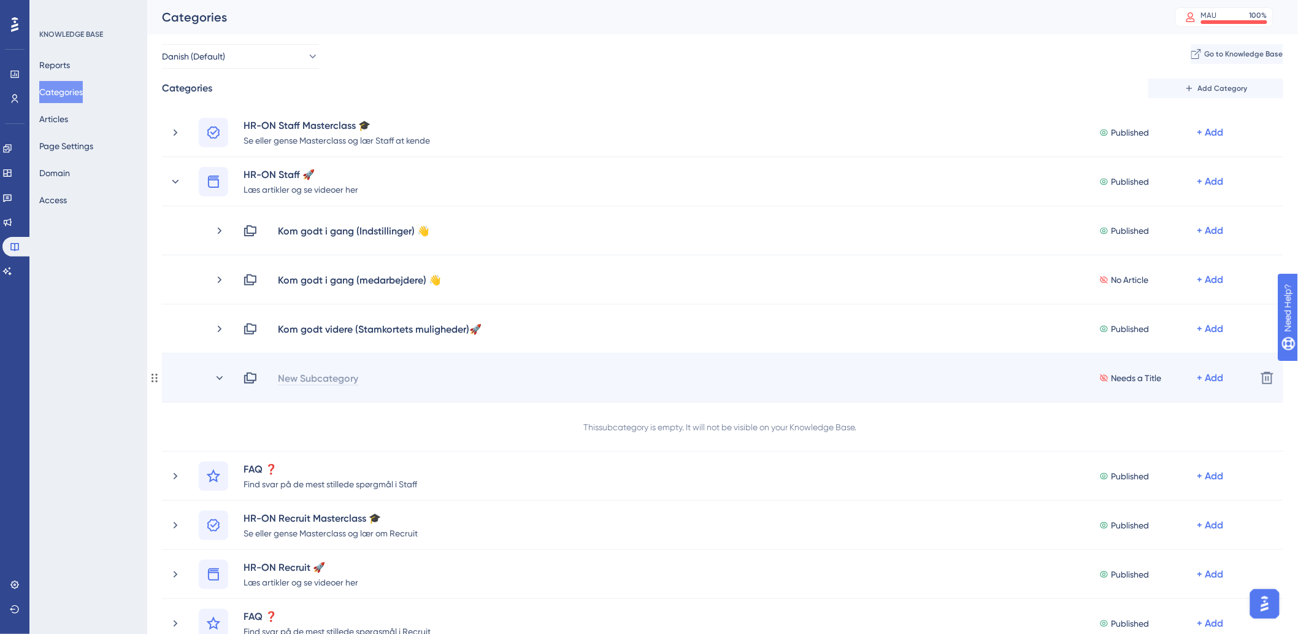
click at [333, 377] on div "New Subcategory" at bounding box center [318, 378] width 82 height 15
click at [406, 374] on div "Kom godt videre (Processer)" at bounding box center [345, 378] width 137 height 15
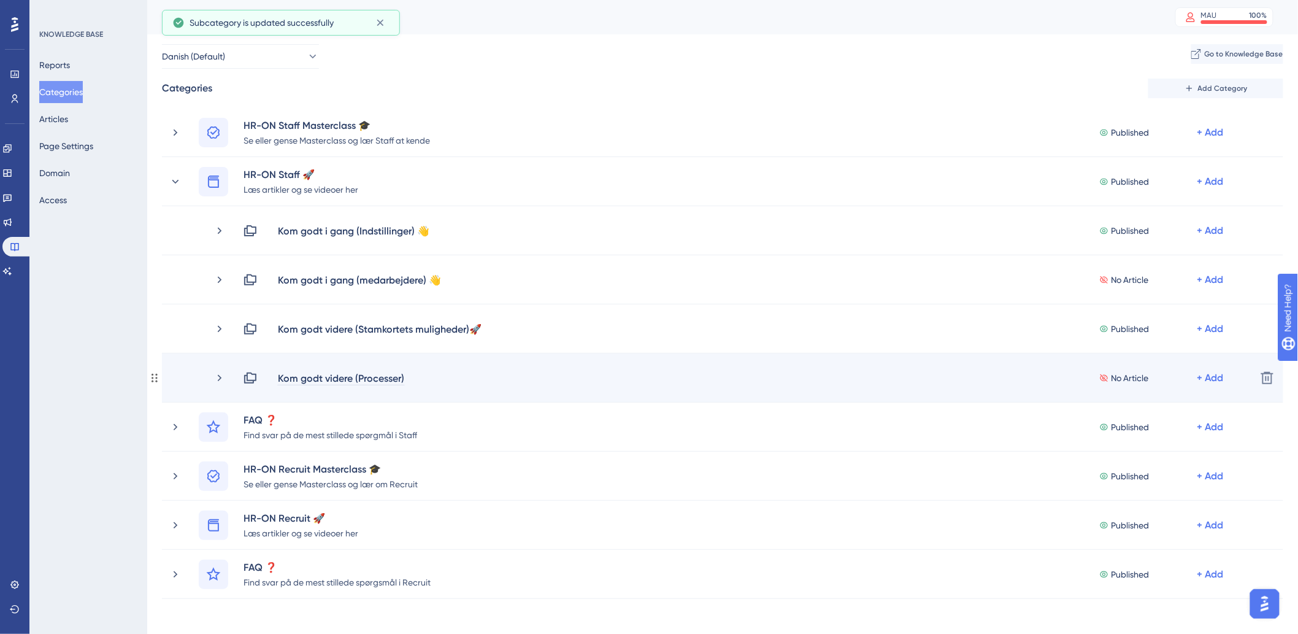
click at [401, 377] on div "Kom godt videre (Processer)" at bounding box center [341, 378] width 128 height 15
click at [402, 376] on div "Kom godt videre (Processer)" at bounding box center [341, 378] width 128 height 15
click at [403, 376] on div "Kom godt videre (Processer)" at bounding box center [341, 378] width 128 height 15
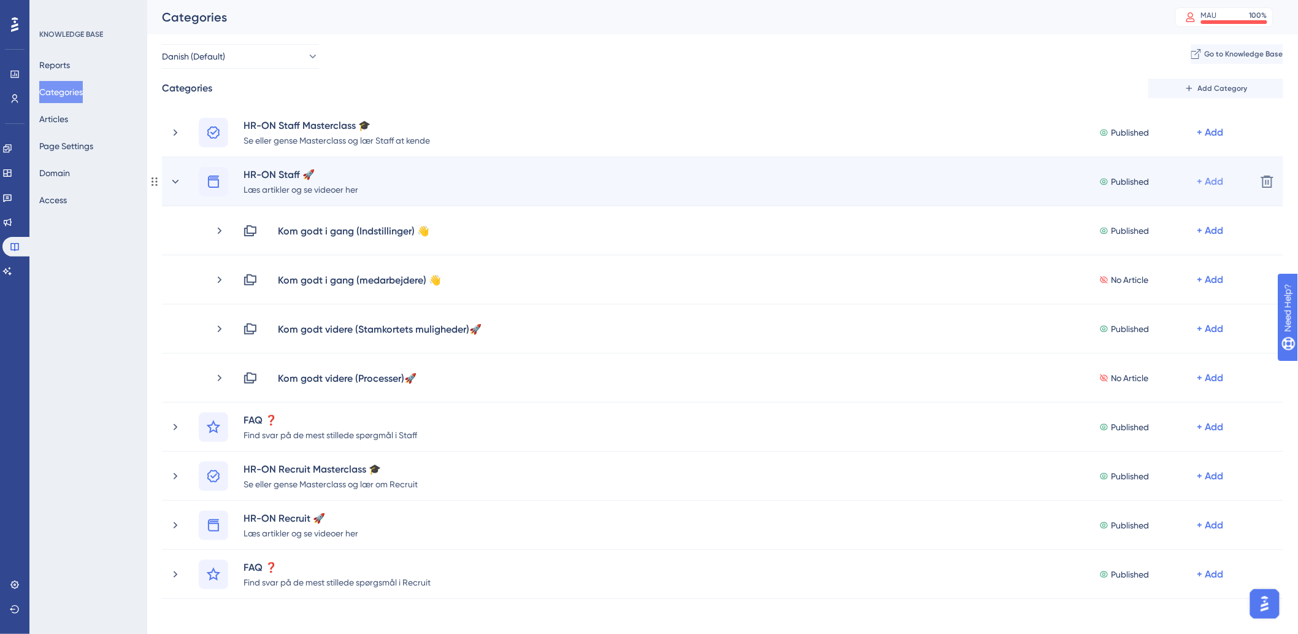
click at [1223, 179] on div "+ Add" at bounding box center [1211, 181] width 26 height 15
click at [1162, 214] on span "Add a Subcategory" at bounding box center [1147, 214] width 77 height 15
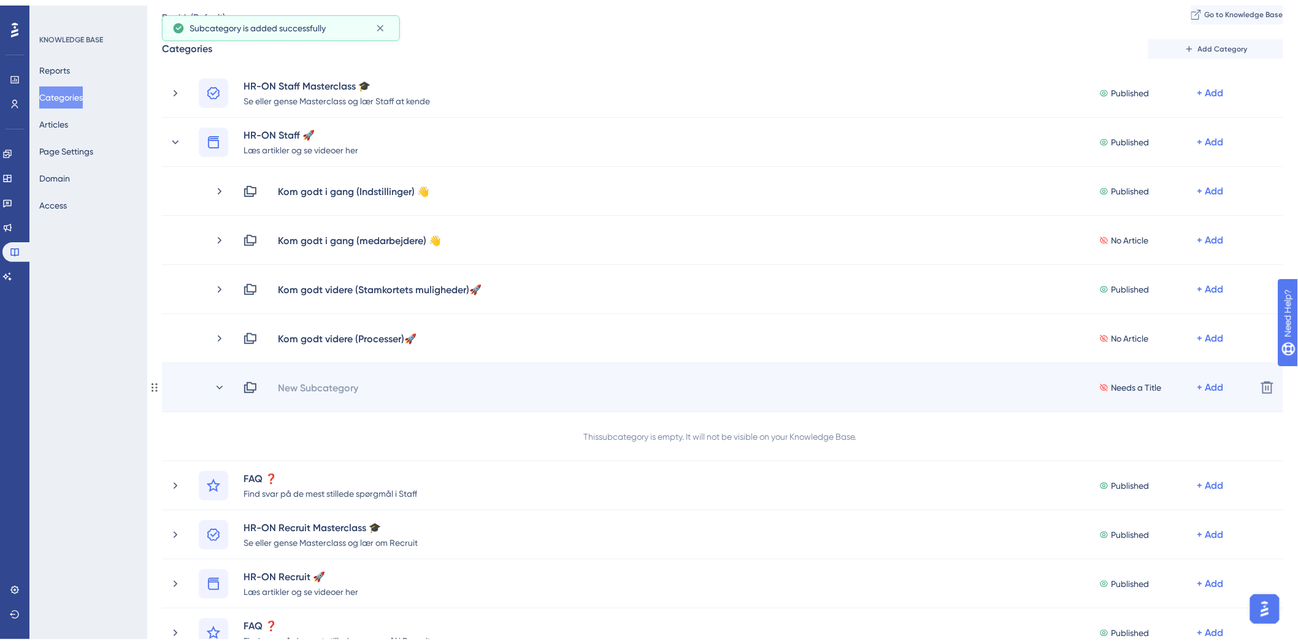
scroll to position [68, 0]
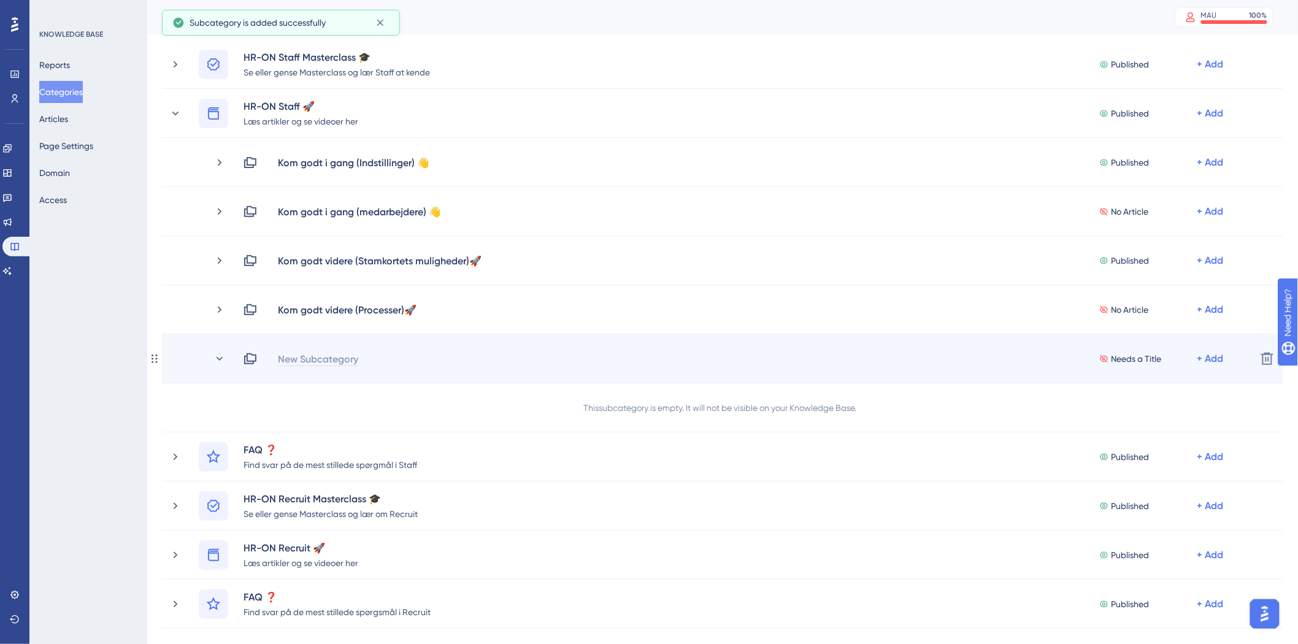
click at [285, 358] on div "New Subcategory" at bounding box center [318, 359] width 82 height 15
drag, startPoint x: 456, startPoint y: 355, endPoint x: 442, endPoint y: 360, distance: 14.6
click at [442, 361] on div "Kom godt videre (Engagement Builder)" at bounding box center [365, 359] width 176 height 15
click at [453, 358] on div "Kom godt videre (Engagement Builder)" at bounding box center [365, 359] width 176 height 15
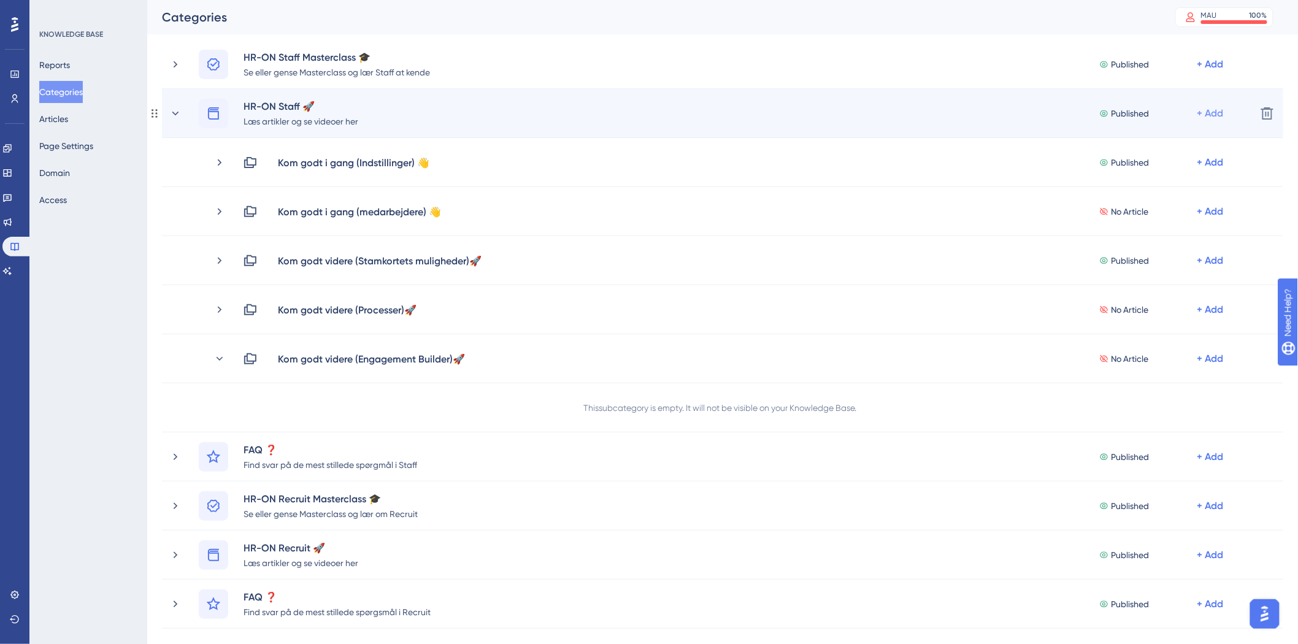
click at [1222, 111] on div "+ Add" at bounding box center [1211, 113] width 26 height 15
click at [1140, 148] on span "Add a Subcategory" at bounding box center [1147, 146] width 77 height 15
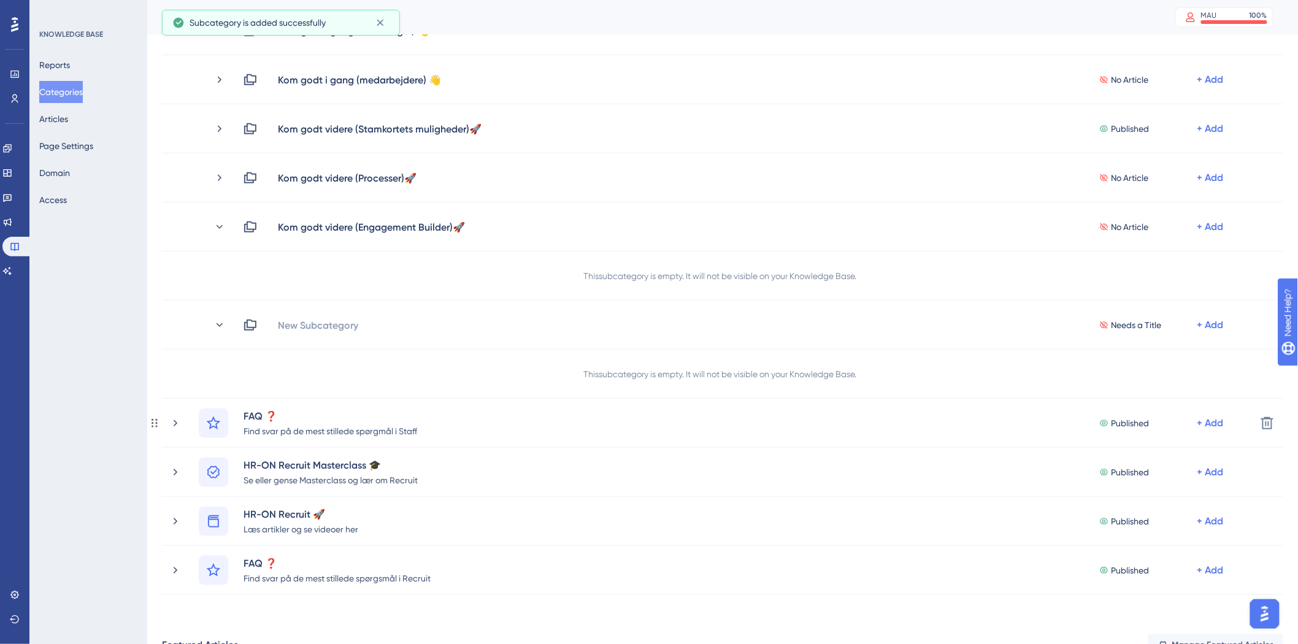
scroll to position [204, 0]
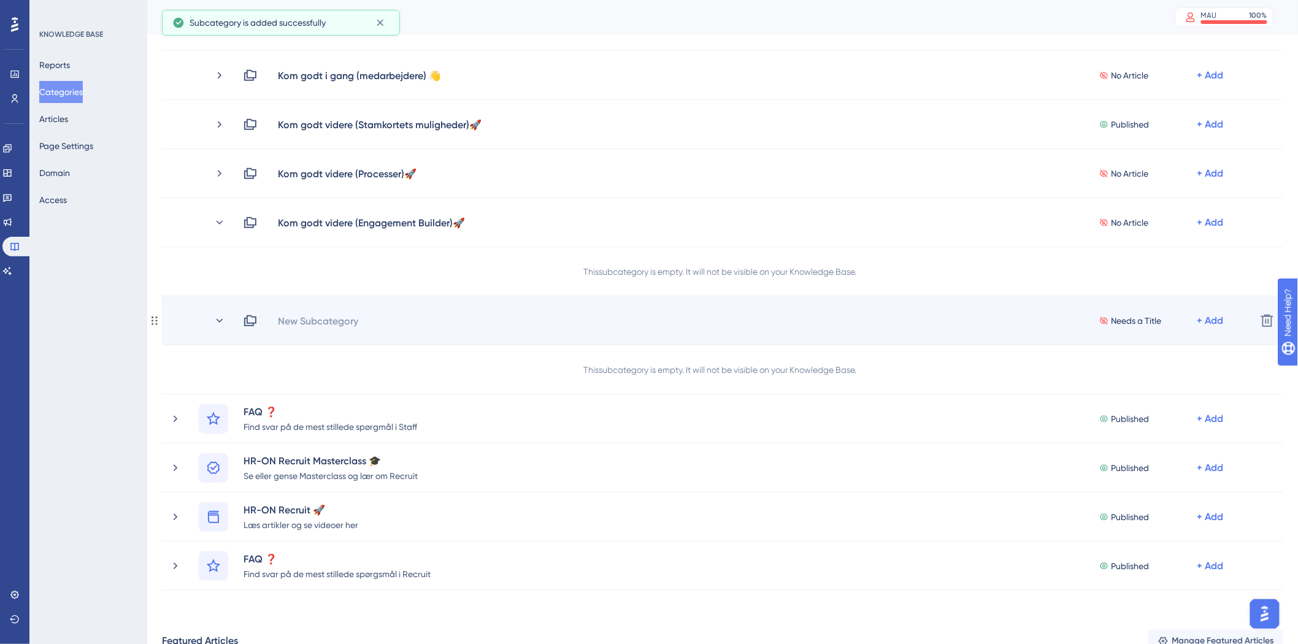
click at [305, 328] on div "New Subcategory Needs a Title + Add Delete" at bounding box center [723, 320] width 1122 height 49
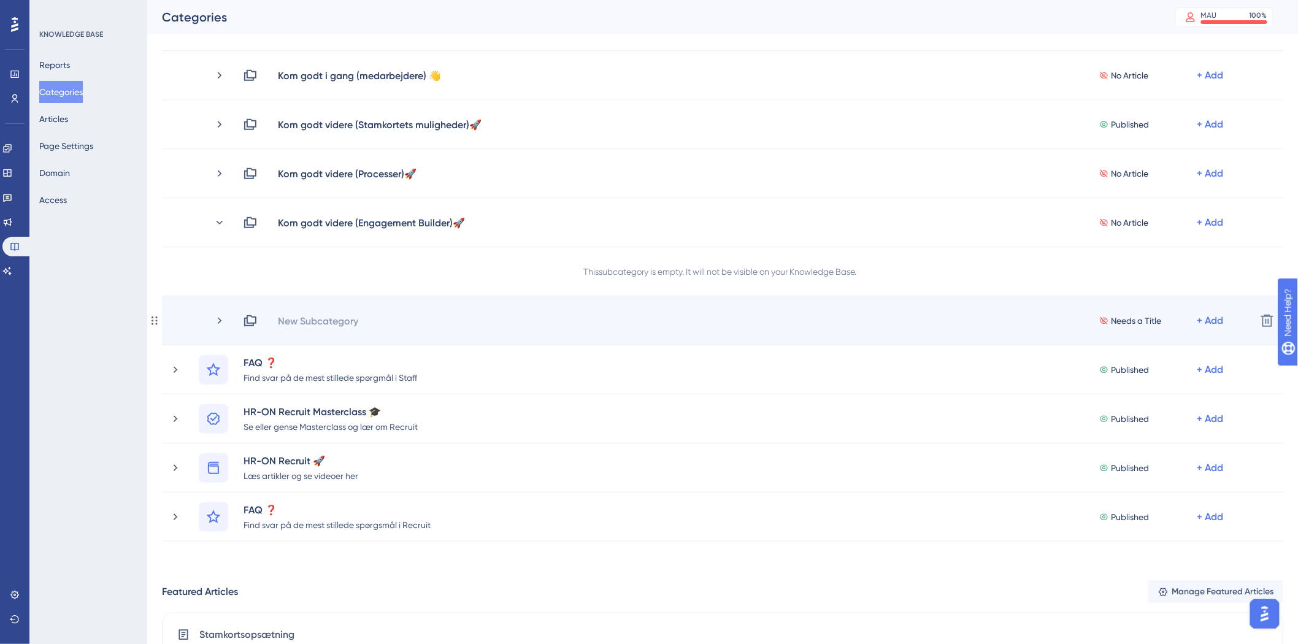
click at [309, 324] on div "New Subcategory" at bounding box center [318, 321] width 82 height 15
click at [304, 317] on div "New Subcategory Needs a Title + Add" at bounding box center [745, 321] width 1004 height 15
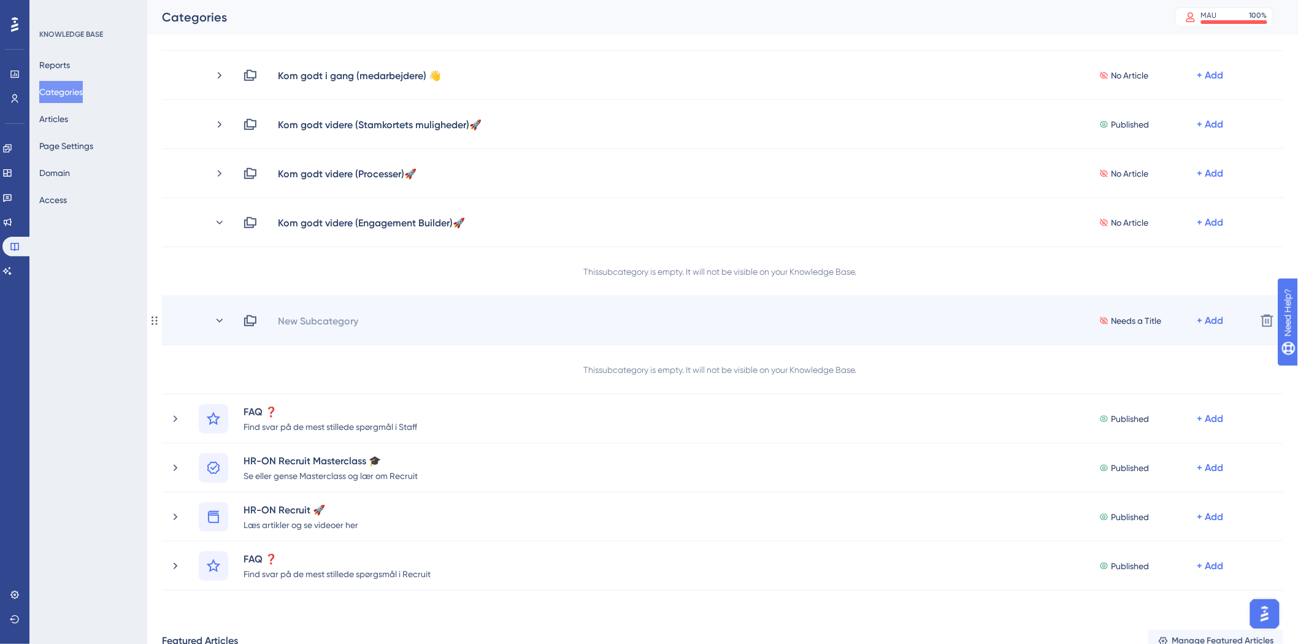
click at [303, 320] on div "New Subcategory" at bounding box center [318, 321] width 82 height 15
drag, startPoint x: 418, startPoint y: 317, endPoint x: 406, endPoint y: 319, distance: 11.8
click at [406, 319] on div "Kom godt videre (Dokumenter)" at bounding box center [347, 321] width 140 height 15
click at [416, 320] on div "Kom godt videre (Dokumenter)" at bounding box center [347, 321] width 140 height 15
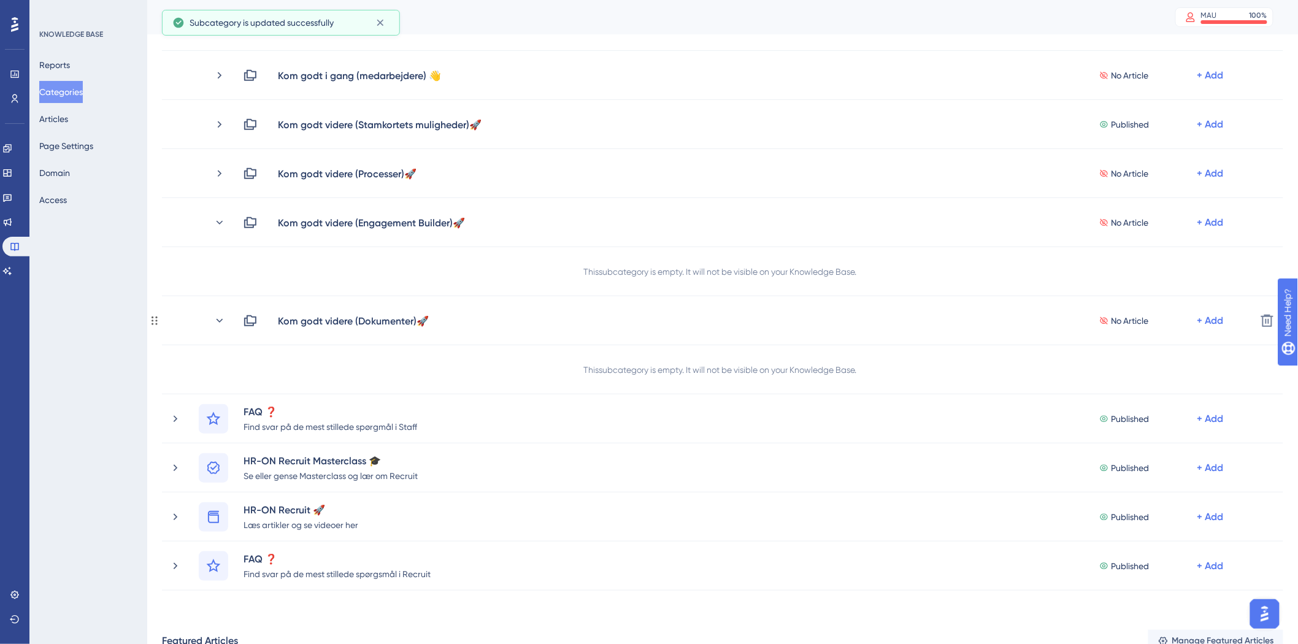
click at [217, 320] on icon at bounding box center [220, 321] width 12 height 12
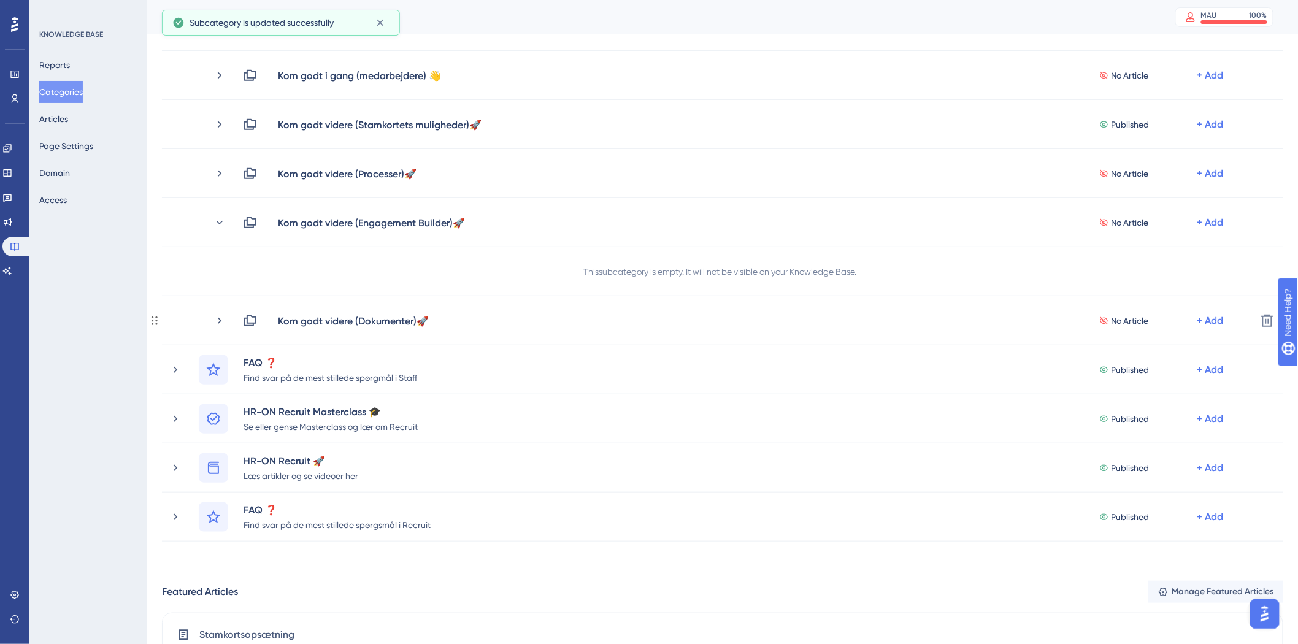
click at [217, 320] on icon at bounding box center [220, 321] width 12 height 12
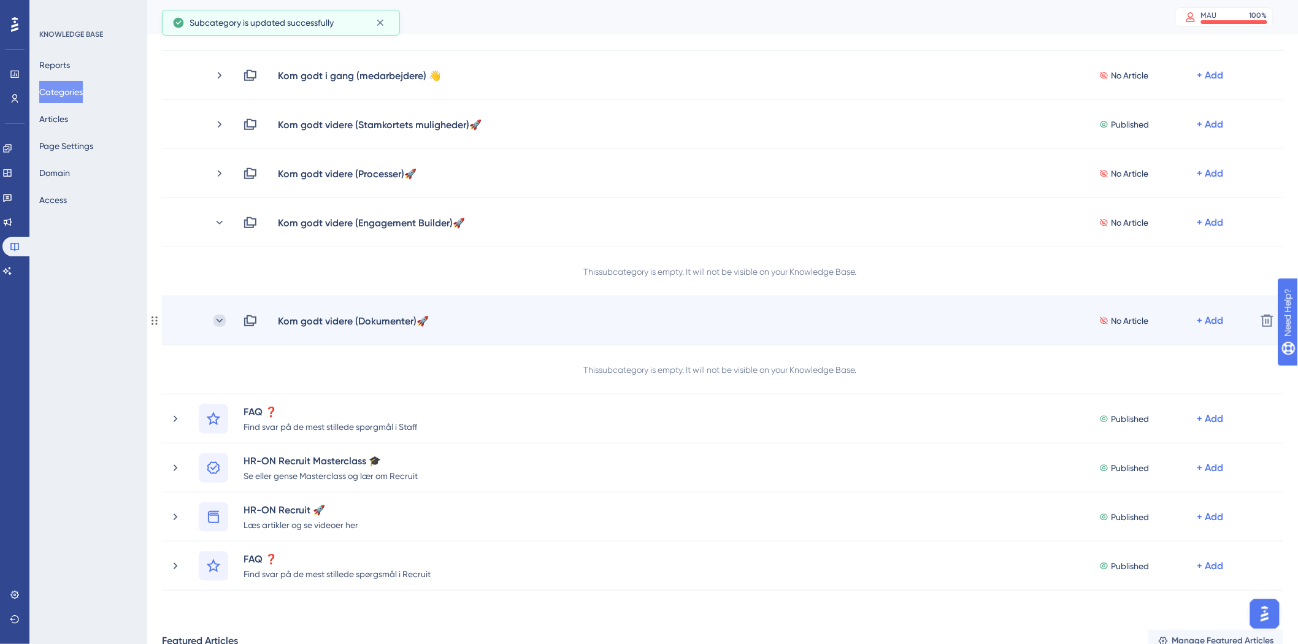
click at [220, 316] on icon at bounding box center [220, 321] width 12 height 12
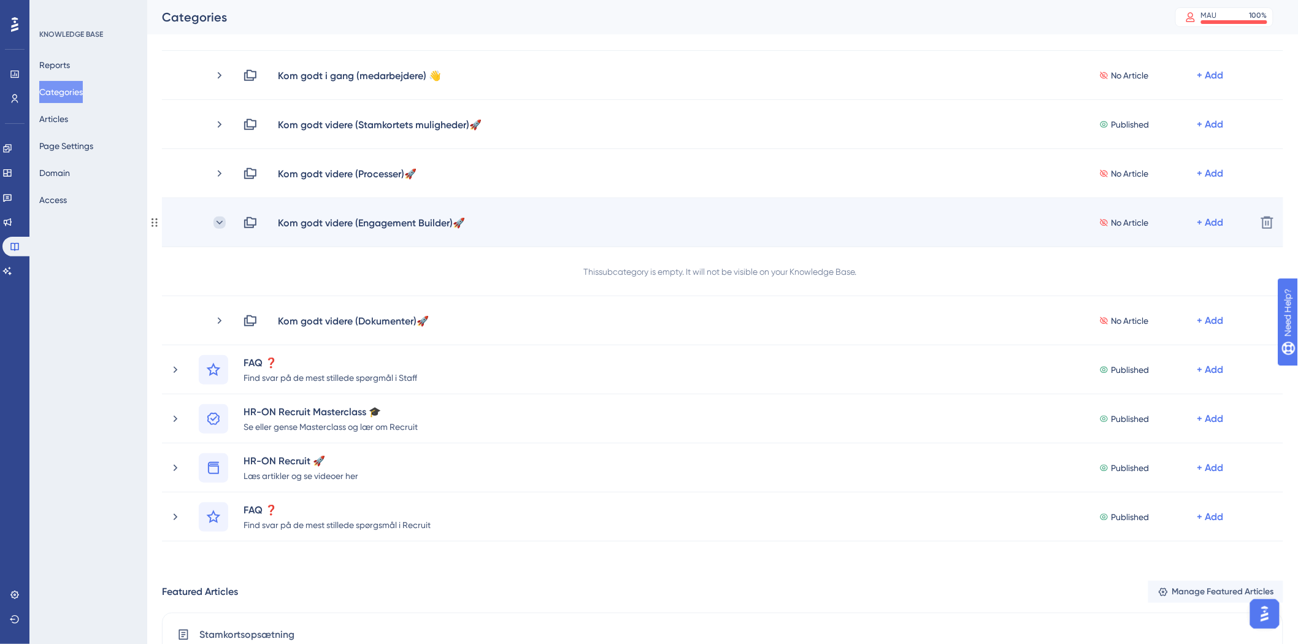
click at [216, 217] on icon at bounding box center [220, 223] width 12 height 12
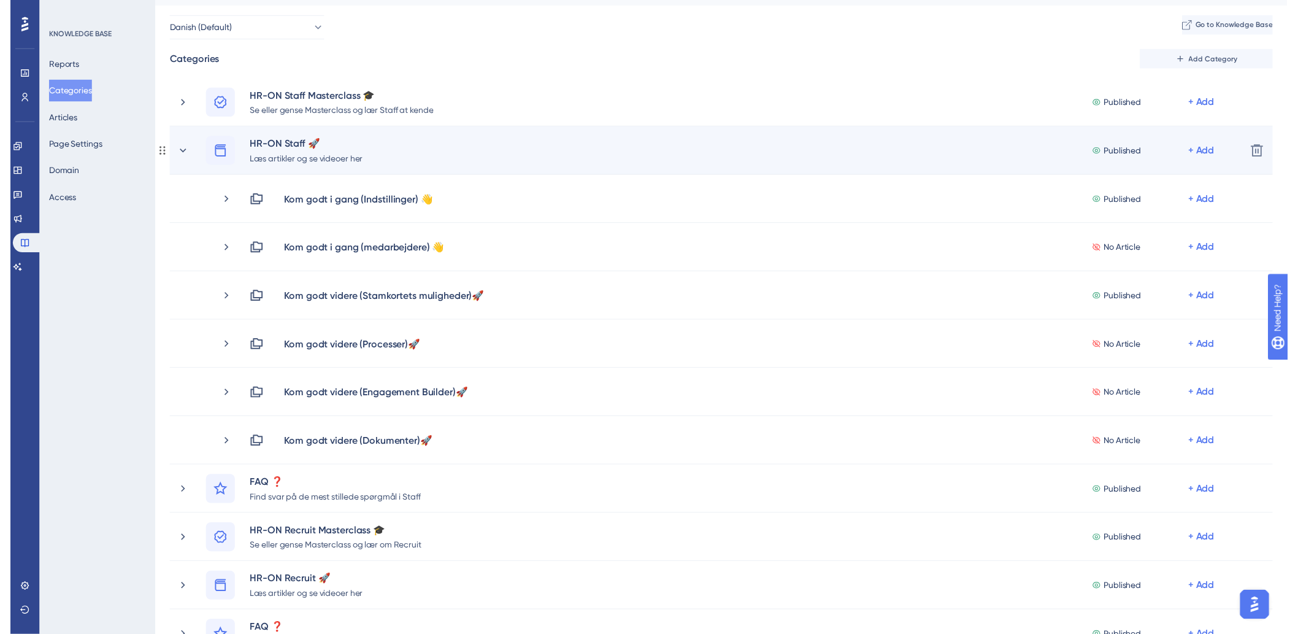
scroll to position [0, 0]
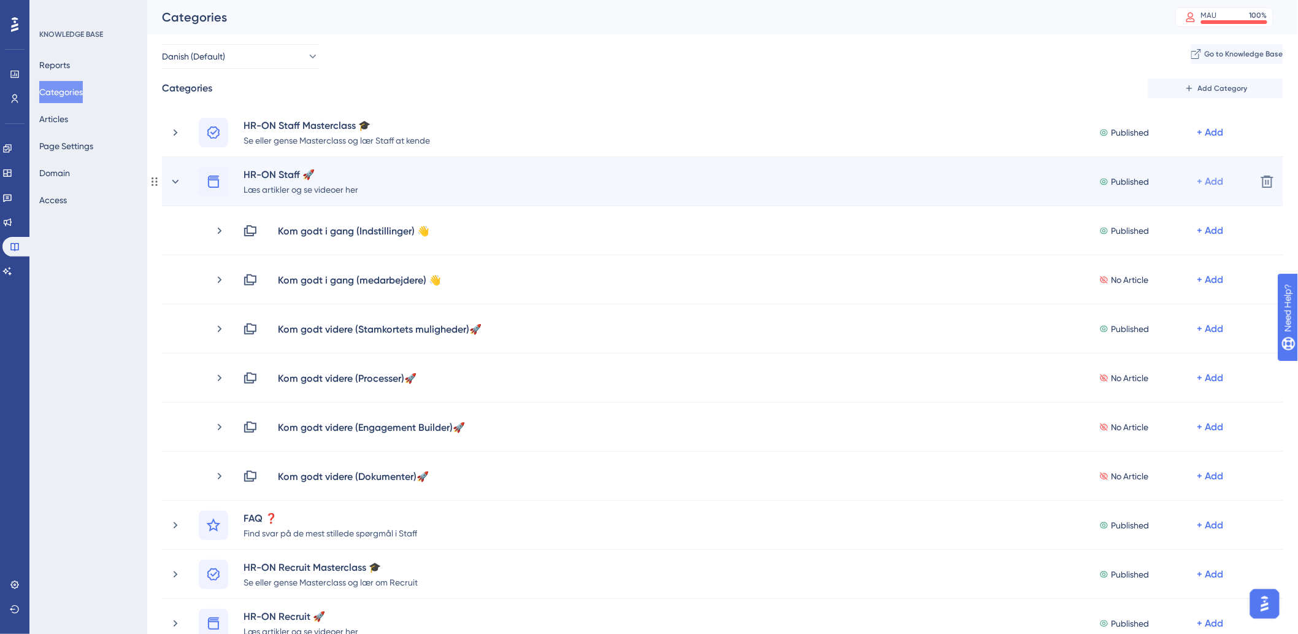
click at [1208, 182] on div "+ Add" at bounding box center [1211, 181] width 26 height 15
click at [1198, 206] on div "Add a Subcategory Add a Subcategory" at bounding box center [1162, 214] width 107 height 25
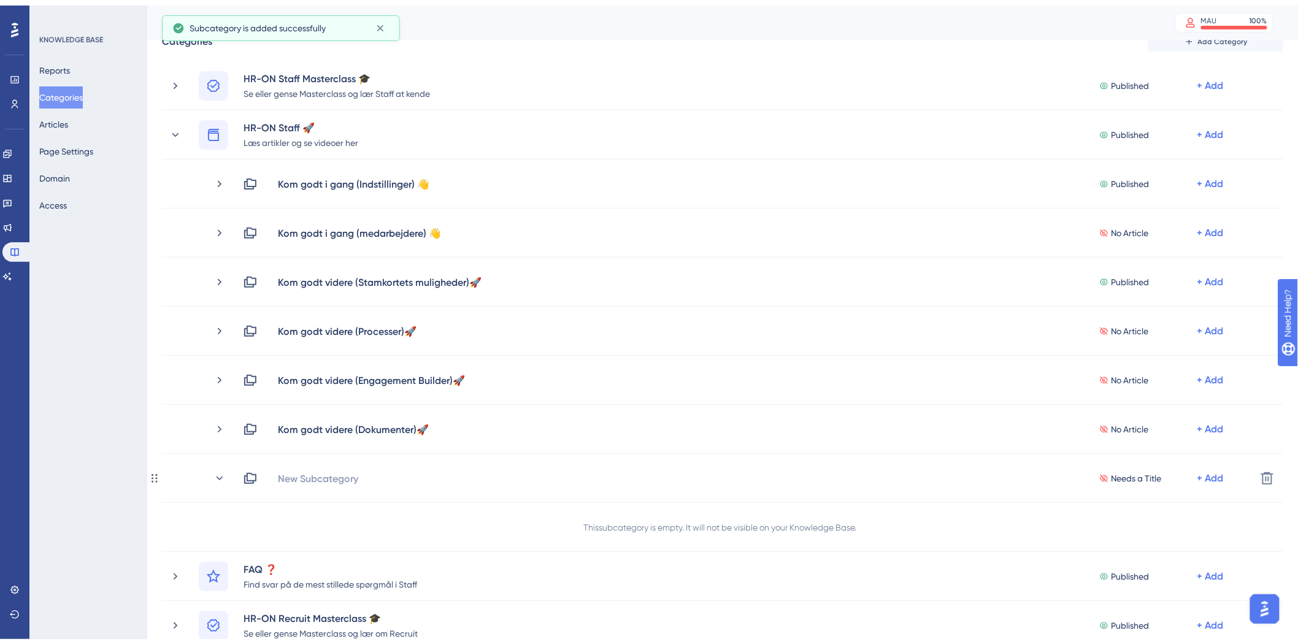
scroll to position [68, 0]
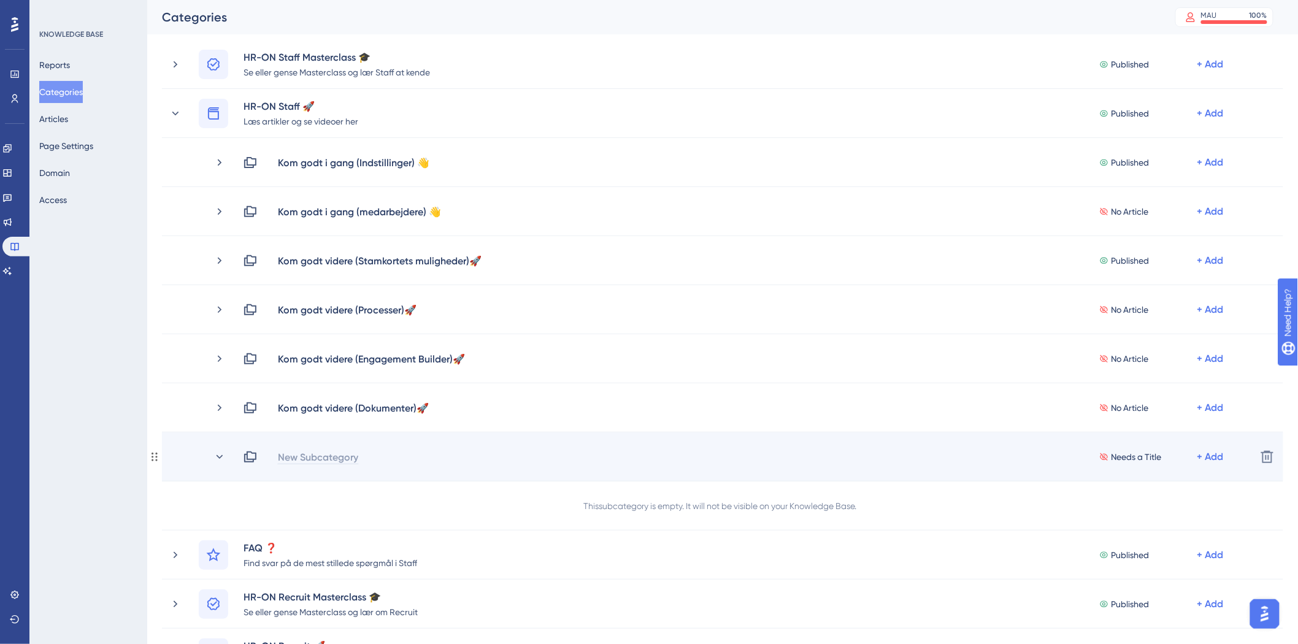
click at [323, 458] on div "New Subcategory" at bounding box center [318, 457] width 82 height 15
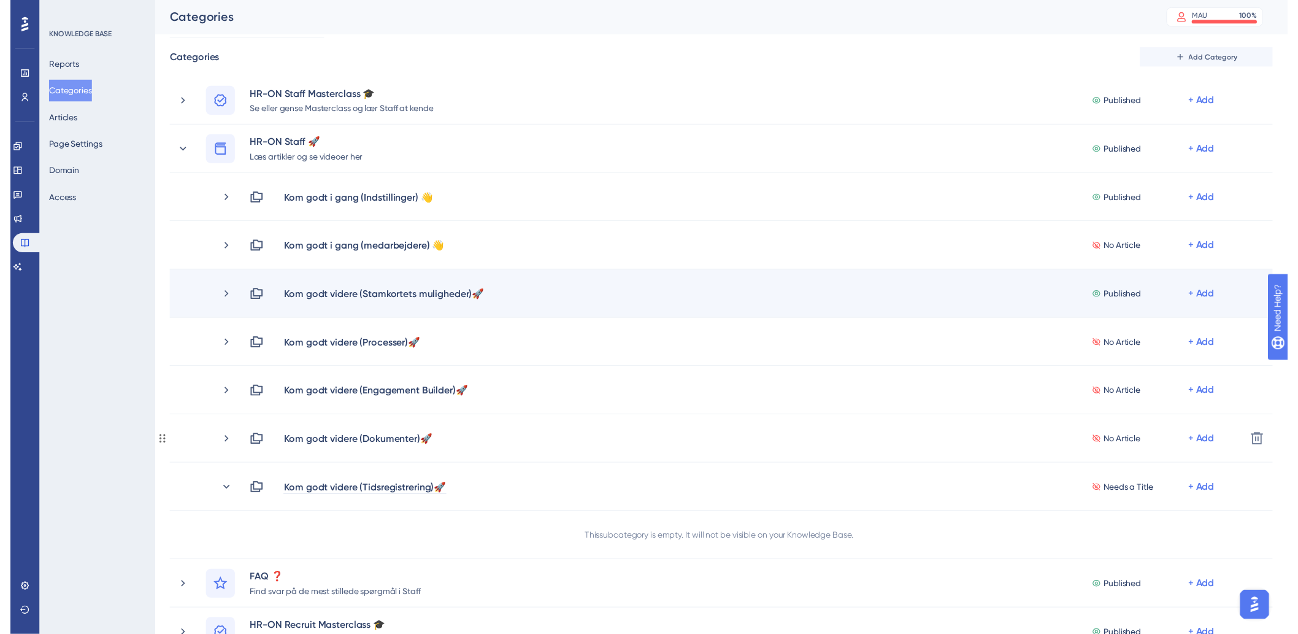
scroll to position [0, 0]
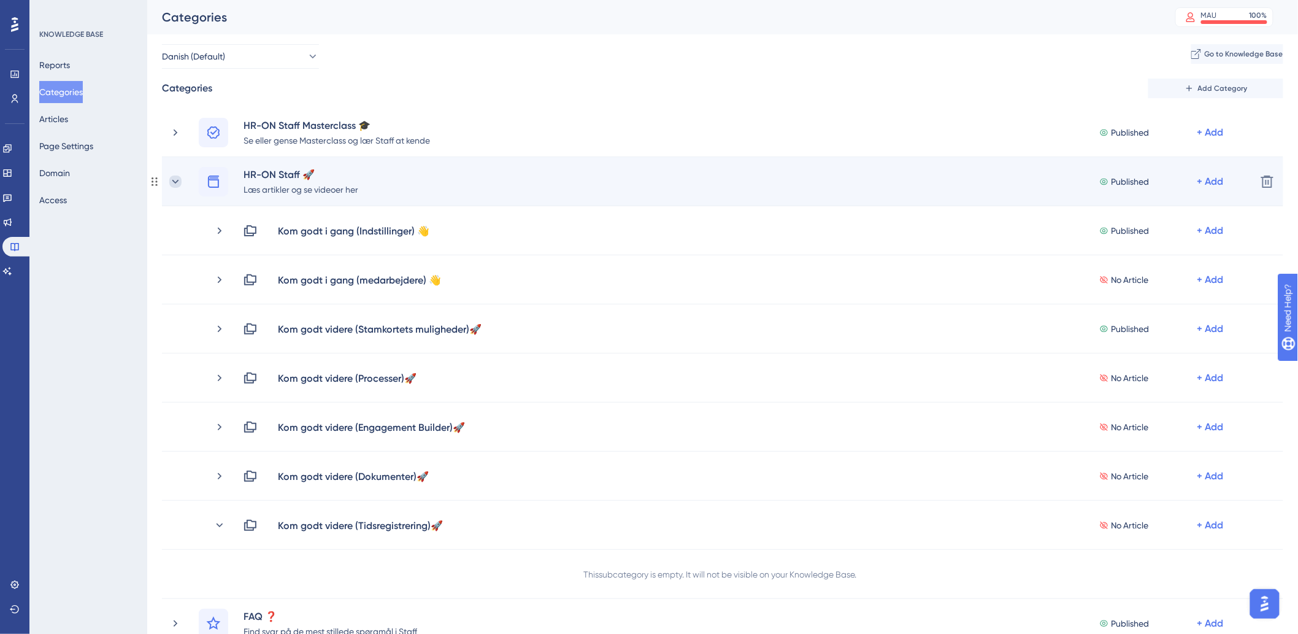
click at [178, 179] on icon at bounding box center [175, 181] width 12 height 12
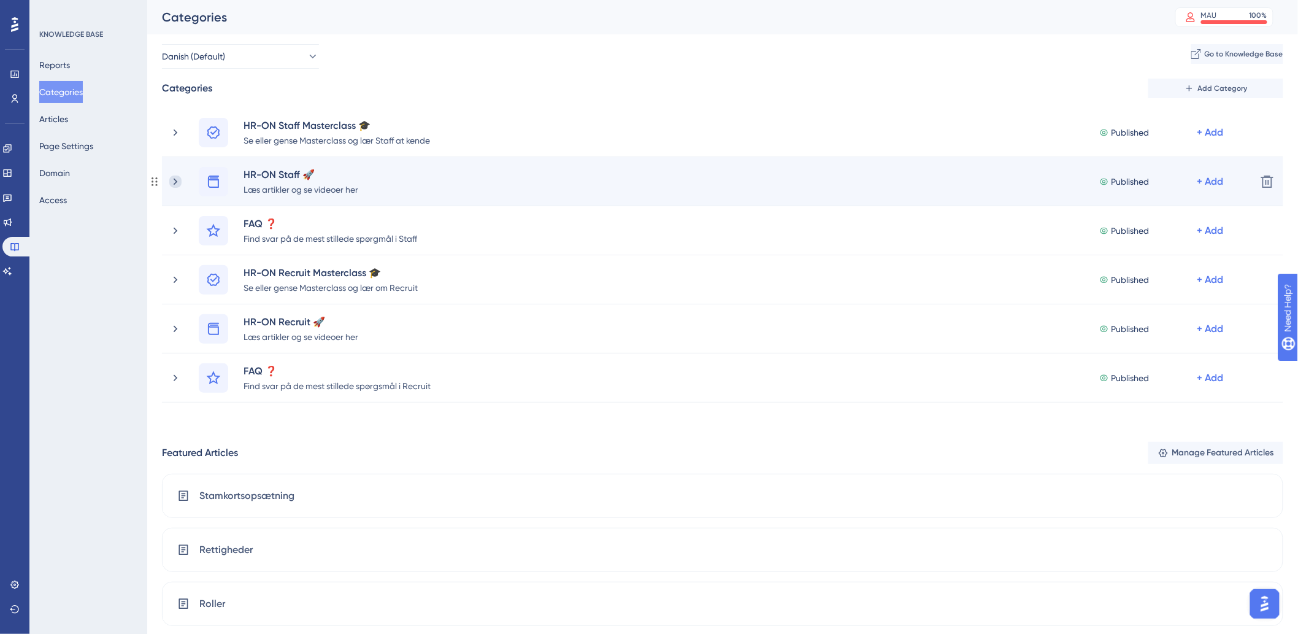
click at [180, 180] on icon at bounding box center [175, 181] width 12 height 12
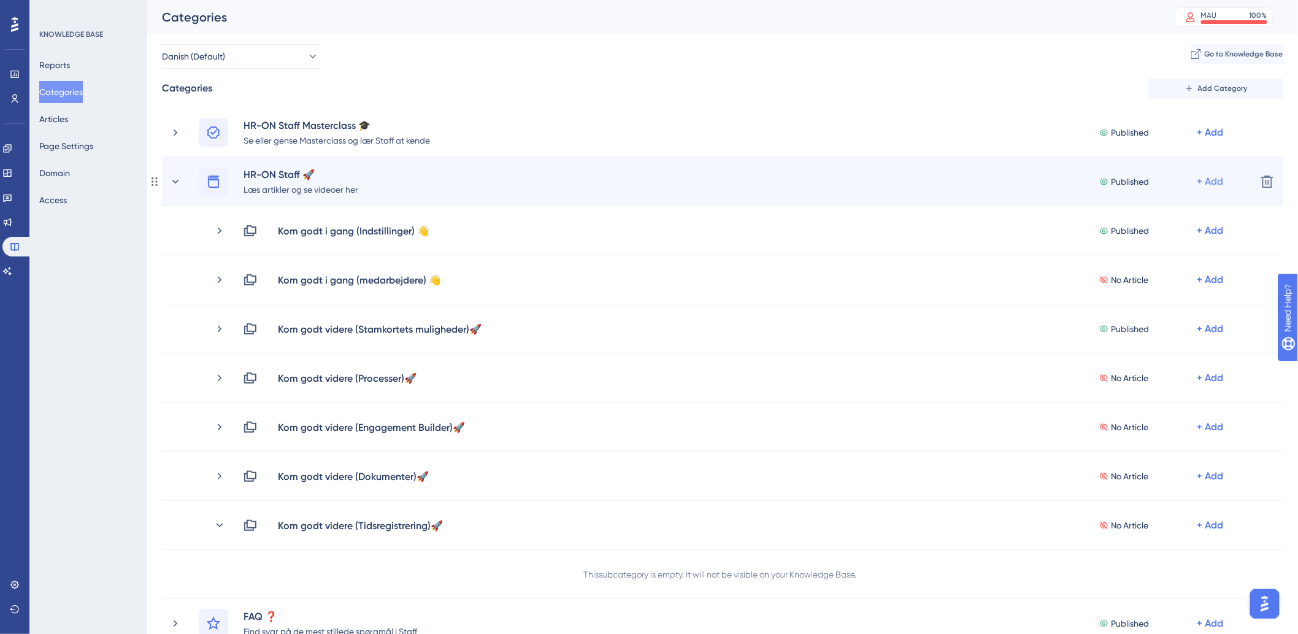
click at [1213, 180] on div "+ Add" at bounding box center [1211, 181] width 26 height 15
click at [1158, 210] on span "Add a Subcategory" at bounding box center [1147, 214] width 77 height 15
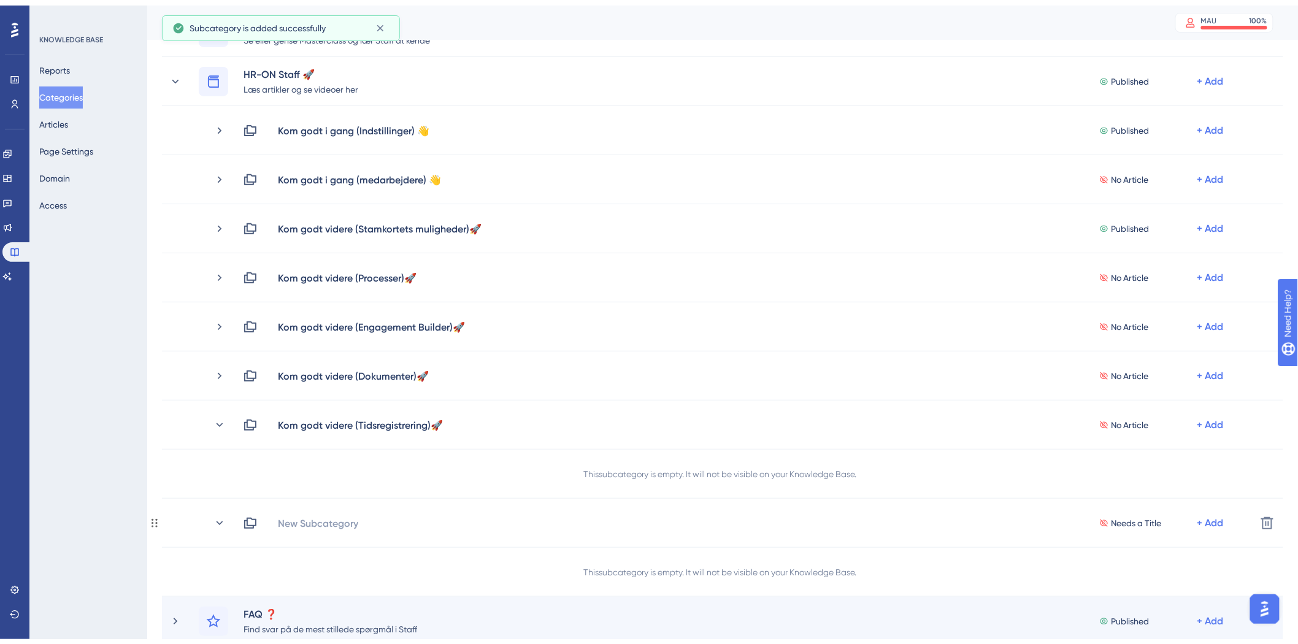
scroll to position [204, 0]
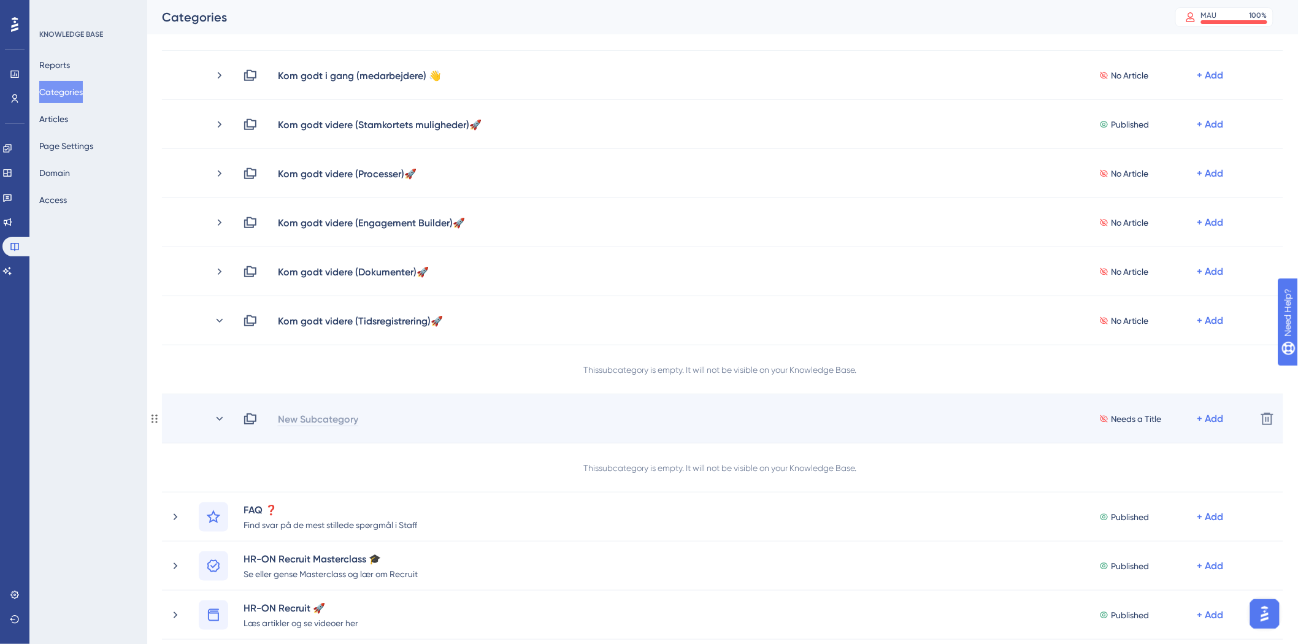
click at [334, 418] on div "New Subcategory" at bounding box center [318, 419] width 82 height 15
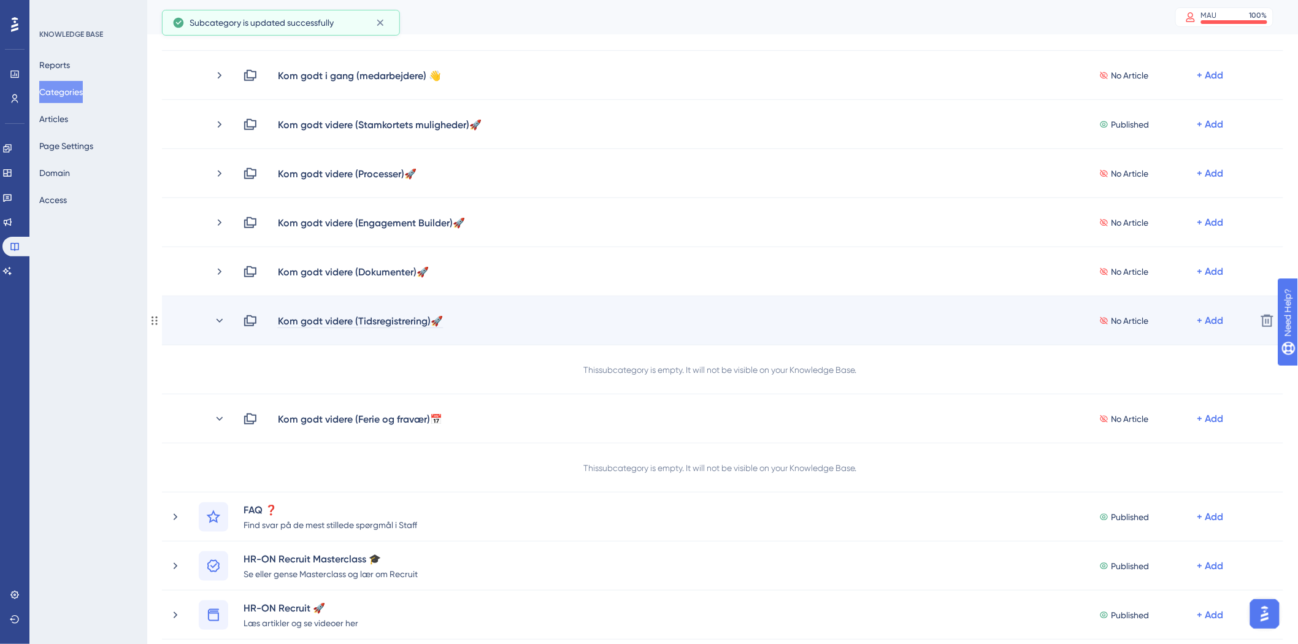
click at [436, 320] on div "Kom godt videre (Tidsregistrering)🚀" at bounding box center [360, 321] width 166 height 15
click at [439, 320] on div "Kom godt videre (Tidsregistrering)🚀" at bounding box center [360, 321] width 166 height 15
click at [436, 317] on div "Kom godt videre (Tidsregistrering)🚀" at bounding box center [360, 321] width 166 height 15
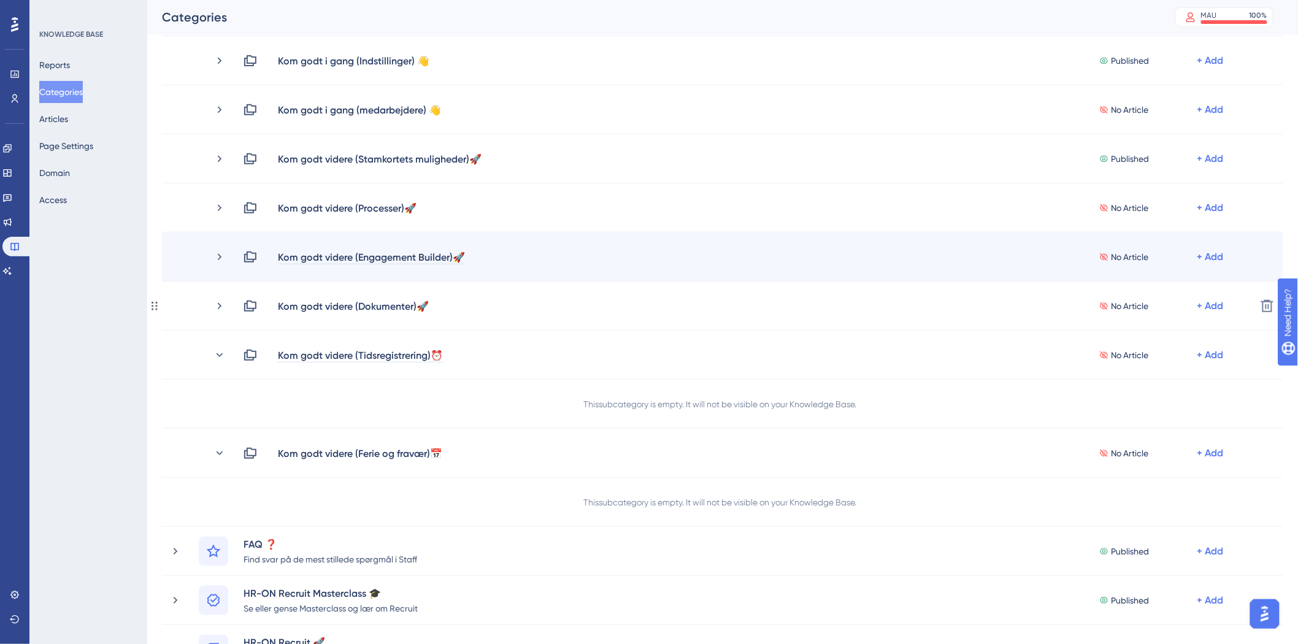
scroll to position [136, 0]
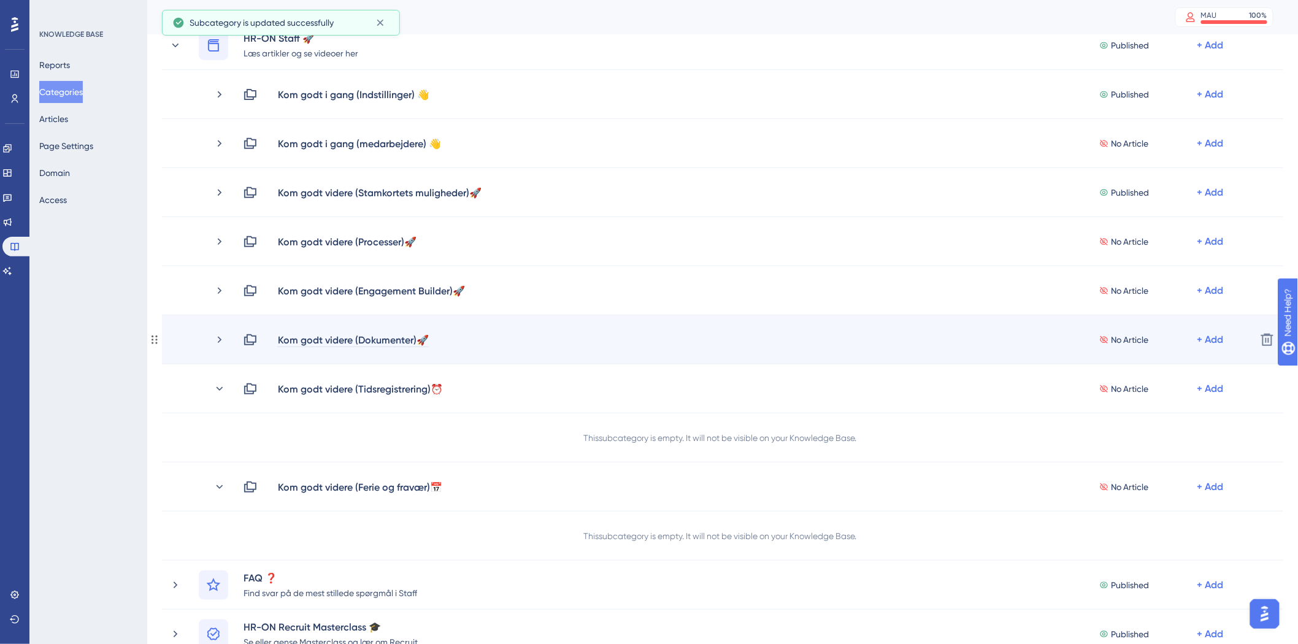
click at [426, 339] on div "Kom godt videre (Dokumenter)🚀" at bounding box center [353, 340] width 152 height 15
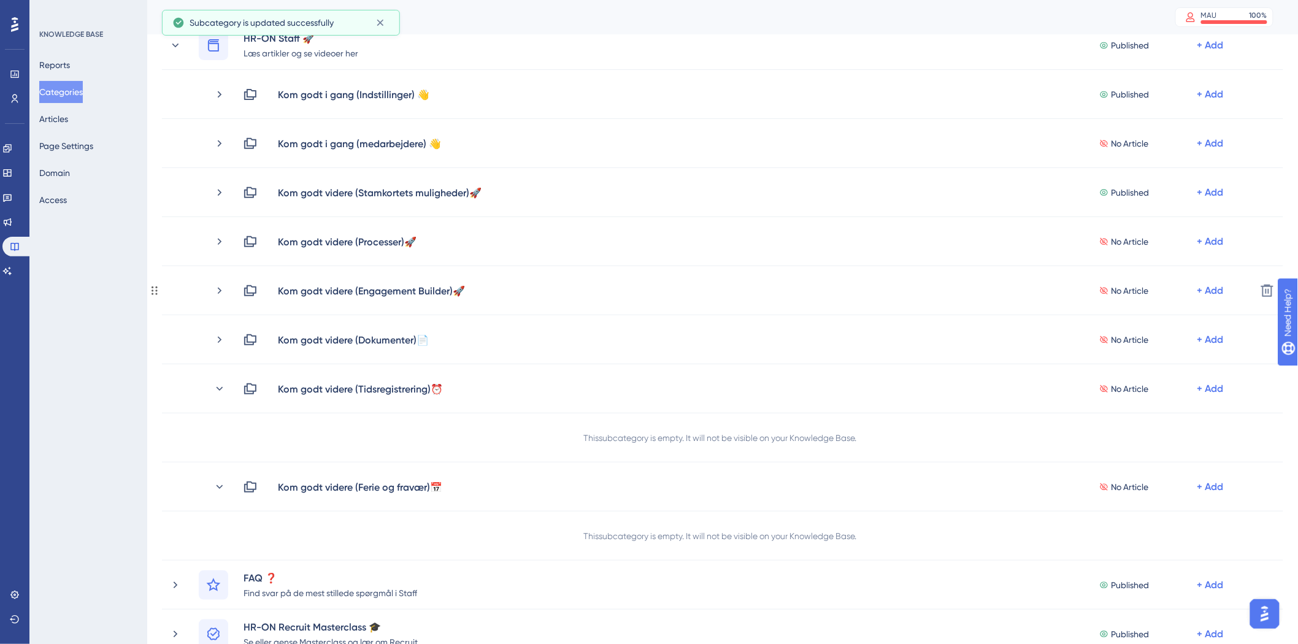
click at [463, 288] on div "Kom godt videre (Engagement Builder)🚀" at bounding box center [371, 290] width 188 height 15
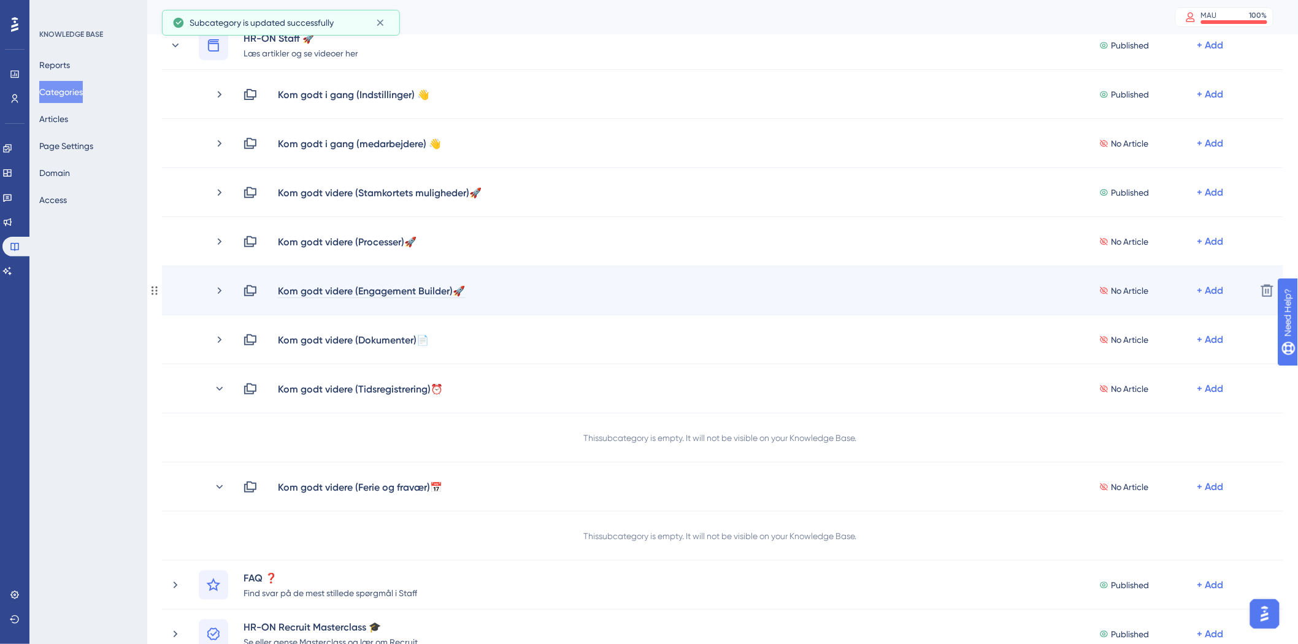
click at [468, 290] on div "Kom godt videre (Engagement Builder)🚀" at bounding box center [376, 290] width 198 height 15
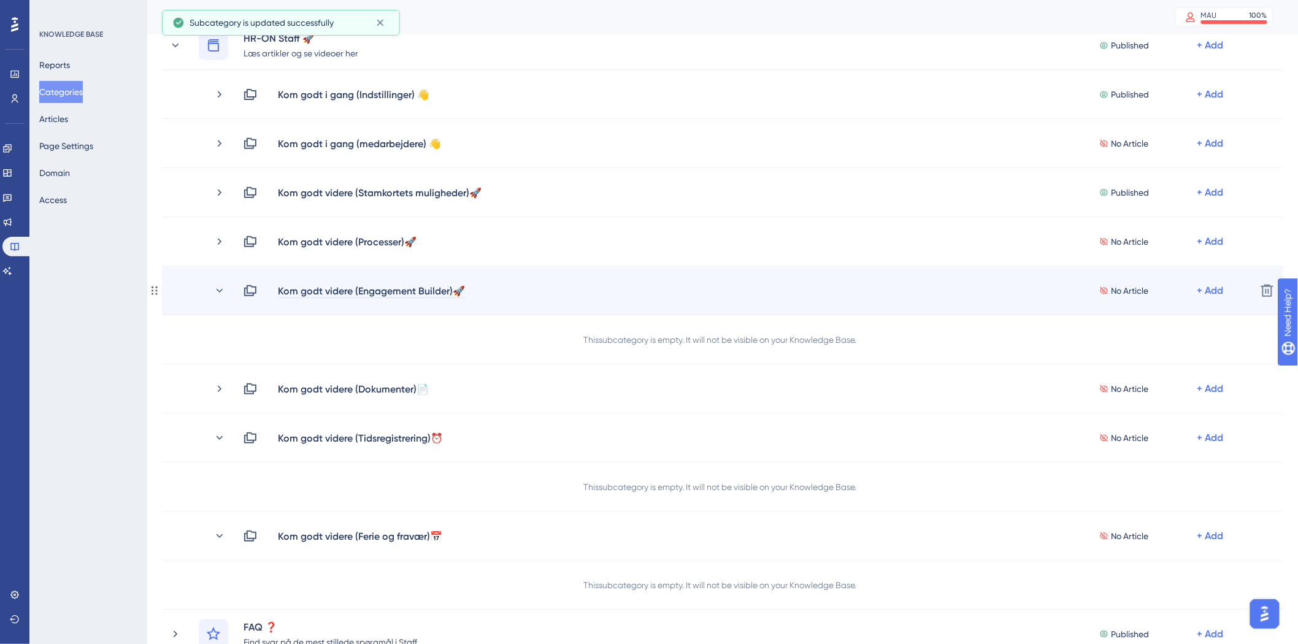
click at [465, 289] on div "Kom godt videre (Engagement Builder)🚀" at bounding box center [371, 290] width 188 height 15
click at [464, 287] on div "Kom godt videre (Engagement Builder)🚀" at bounding box center [371, 290] width 188 height 15
click at [452, 287] on div "Kom godt videre (Engagement Builder)" at bounding box center [365, 290] width 176 height 15
click at [452, 288] on div "Kom godt videre (Engagement Builder)" at bounding box center [365, 290] width 176 height 15
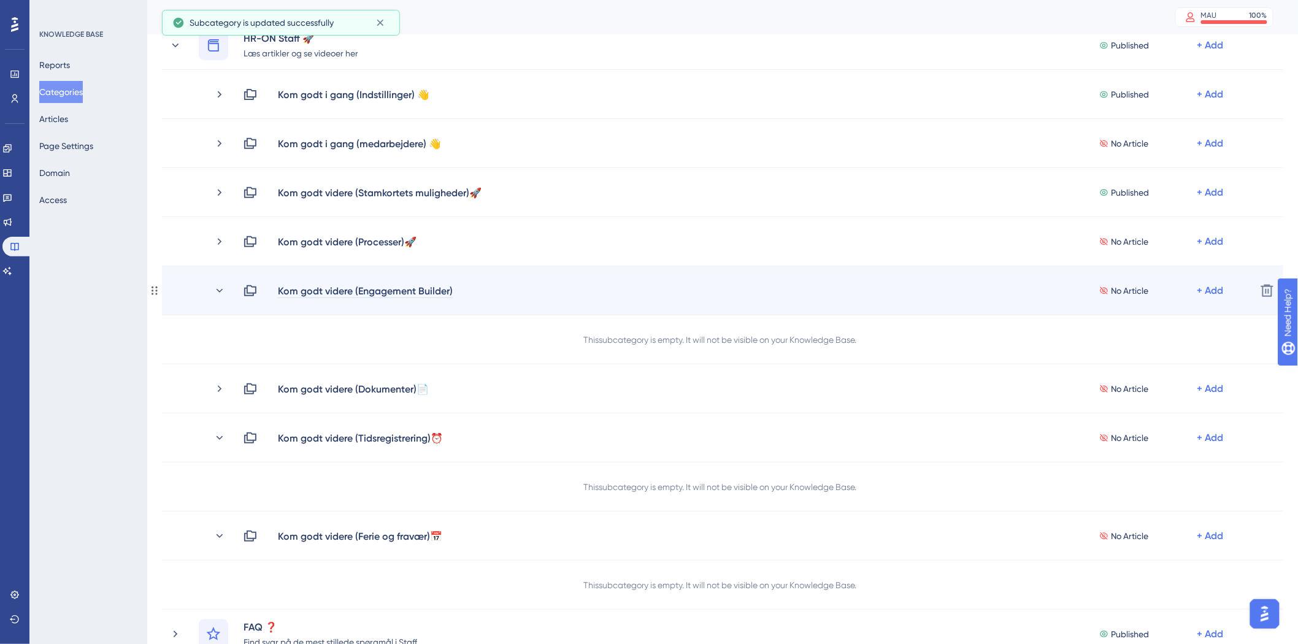
click at [456, 287] on div "Kom godt videre (Engagement Builder)" at bounding box center [370, 290] width 186 height 15
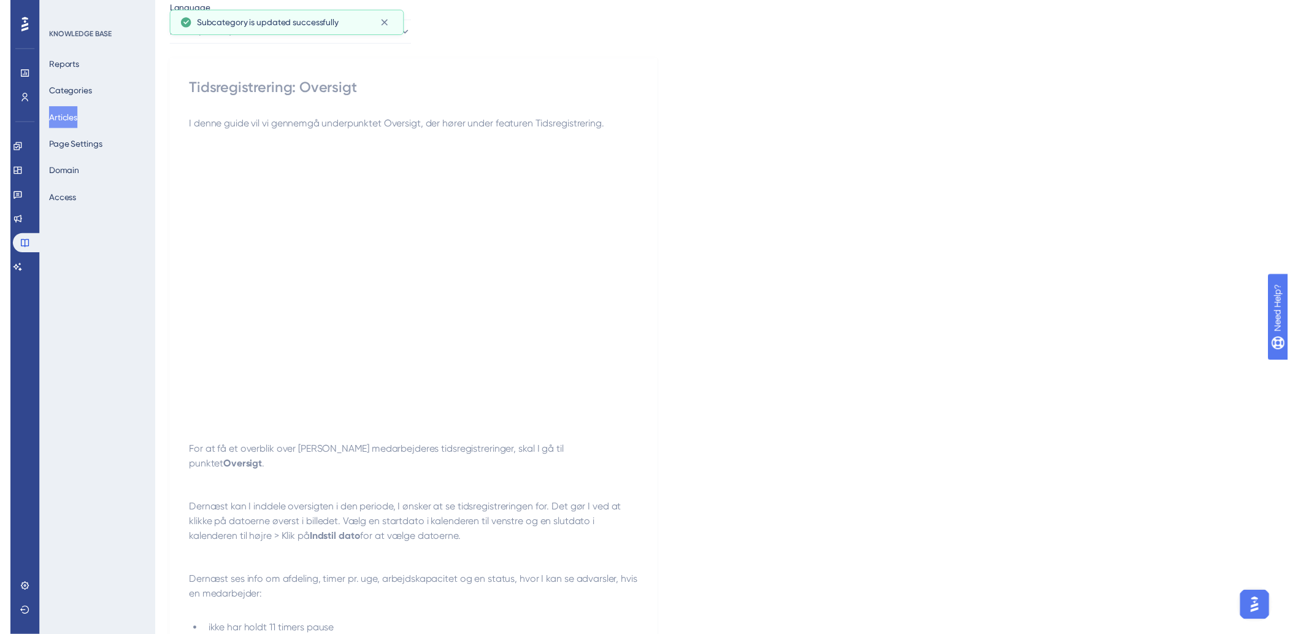
scroll to position [56, 0]
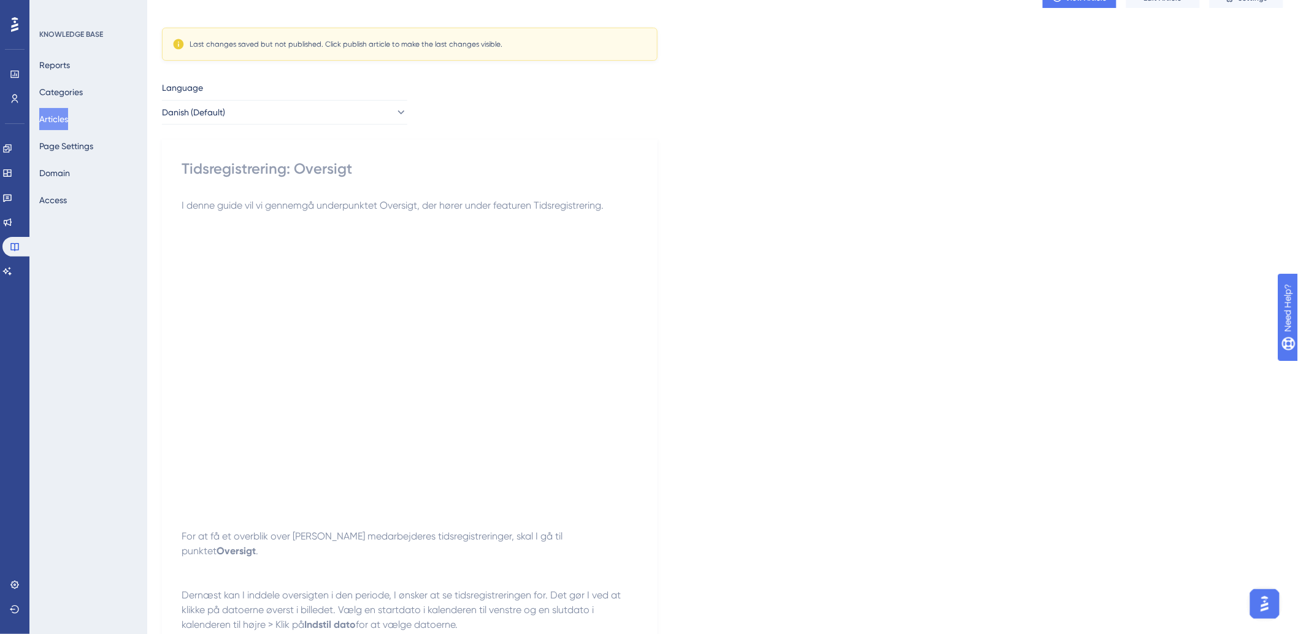
click at [68, 117] on button "Articles" at bounding box center [53, 119] width 29 height 22
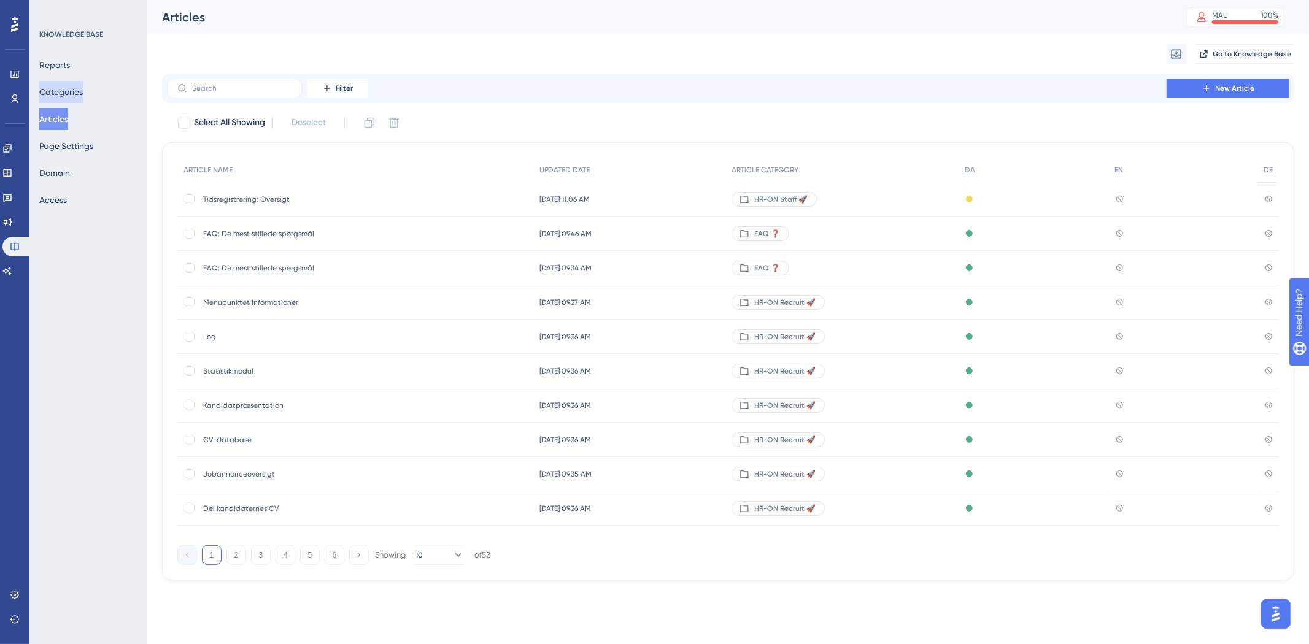
click at [77, 82] on button "Categories" at bounding box center [61, 92] width 44 height 22
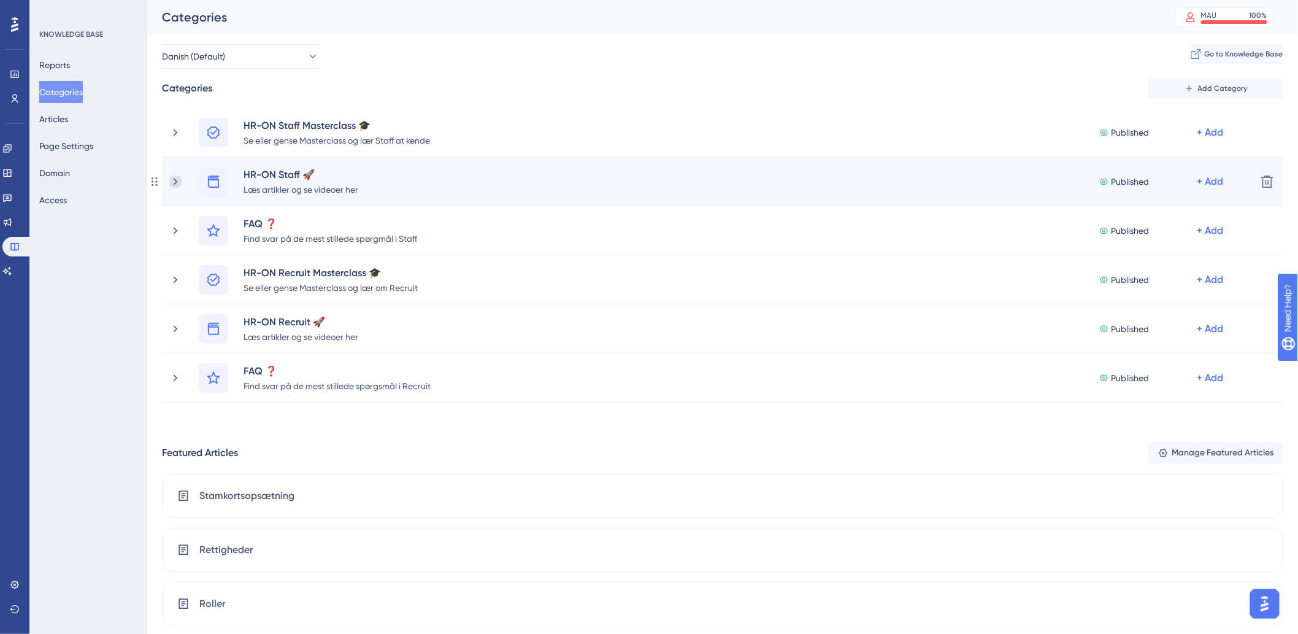
click at [172, 179] on icon at bounding box center [175, 181] width 12 height 12
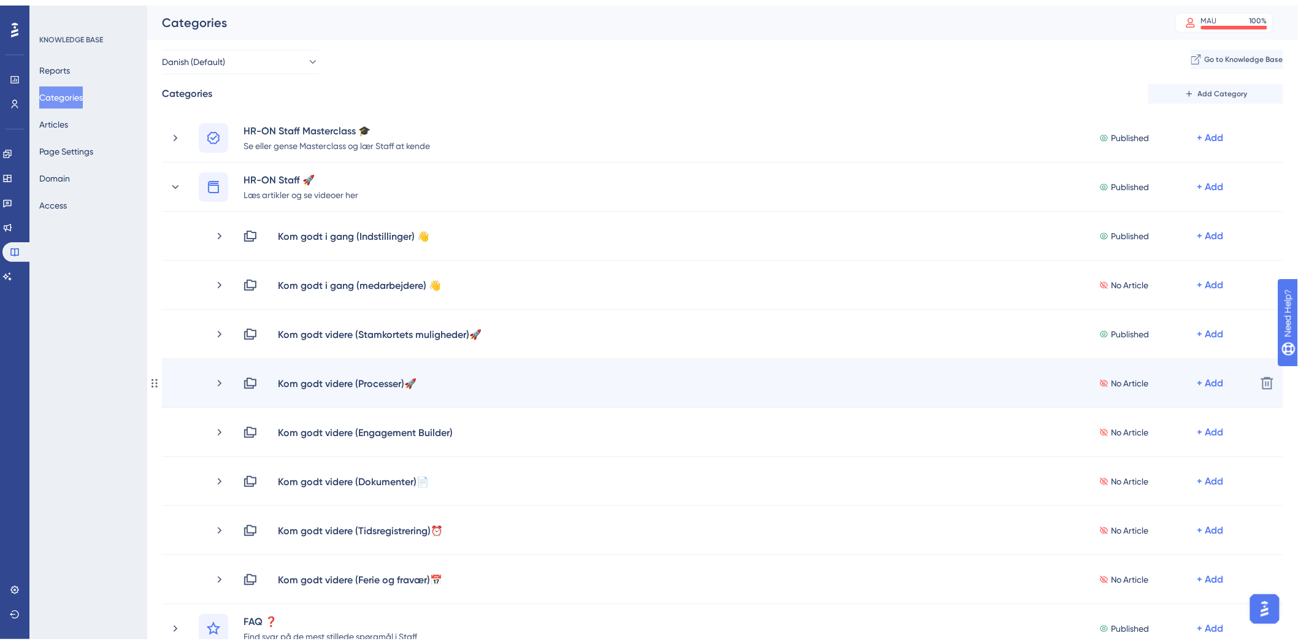
scroll to position [136, 0]
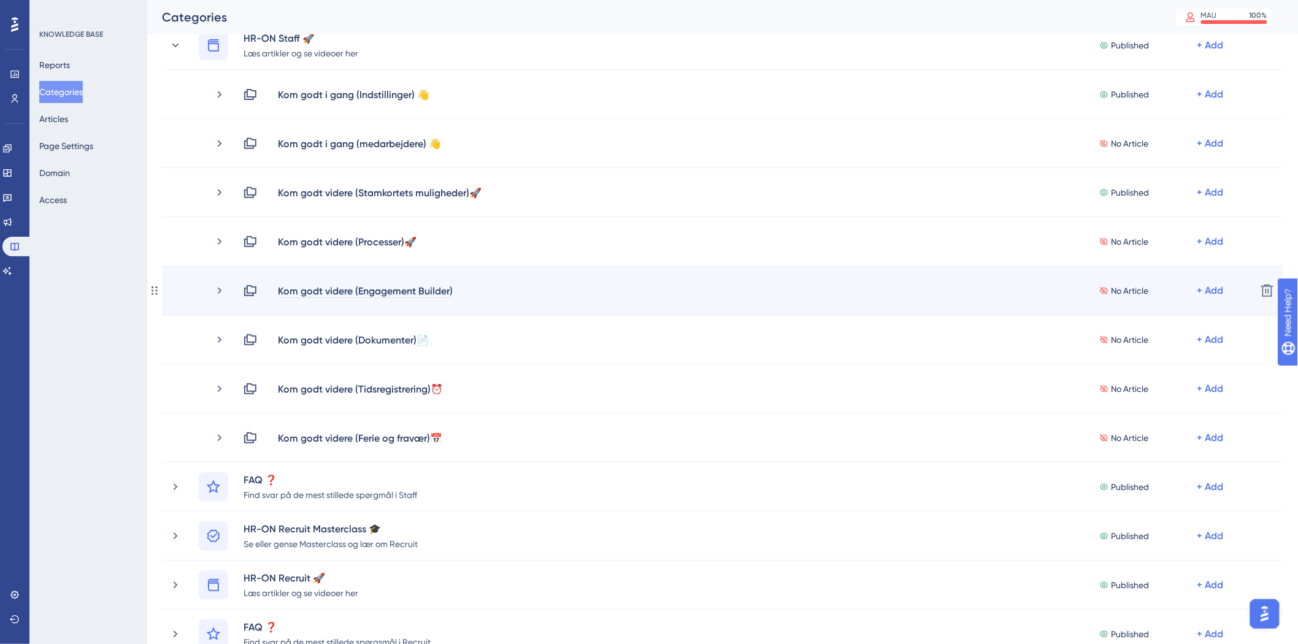
click at [452, 287] on div "Kom godt videre (Engagement Builder)" at bounding box center [365, 290] width 176 height 15
click at [455, 289] on div "Kom godt videre (Engagement Builder)" at bounding box center [370, 290] width 186 height 15
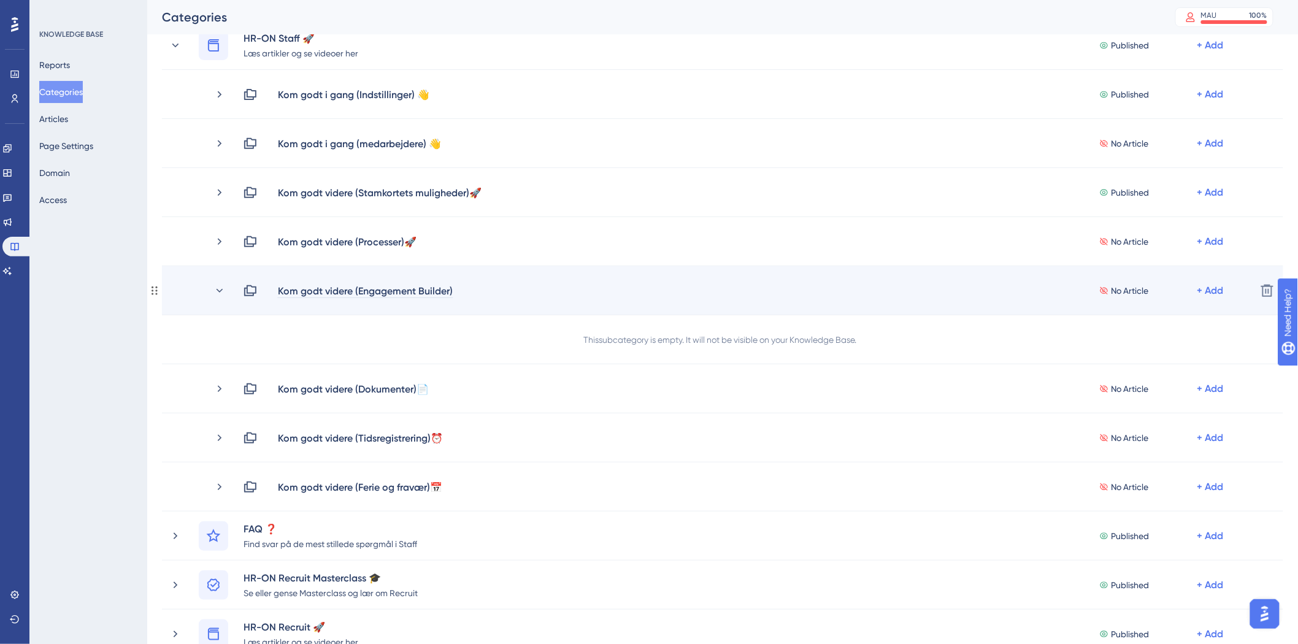
click at [450, 290] on div "Kom godt videre (Engagement Builder)" at bounding box center [365, 290] width 176 height 15
click at [453, 287] on div "Kom godt videre (Engagement Builder)" at bounding box center [365, 290] width 176 height 15
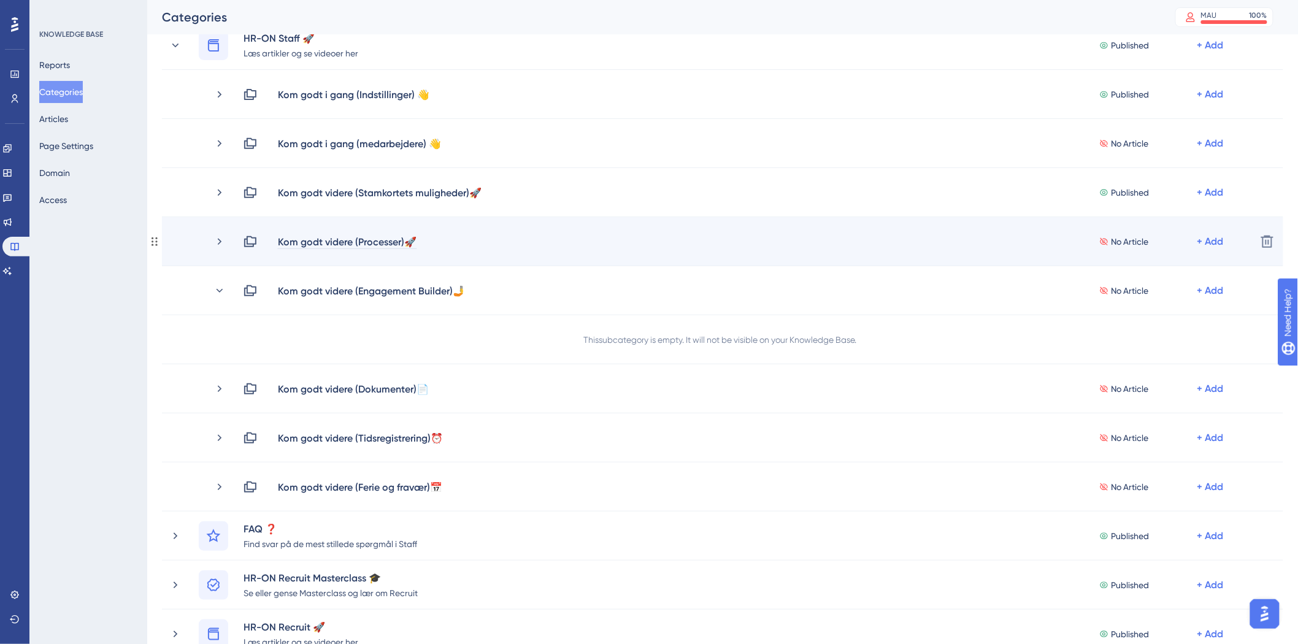
click at [416, 239] on div "Kom godt videre (Processer)🚀" at bounding box center [347, 241] width 140 height 15
click at [416, 237] on div "Kom godt videre (Processer)🚀" at bounding box center [347, 241] width 140 height 15
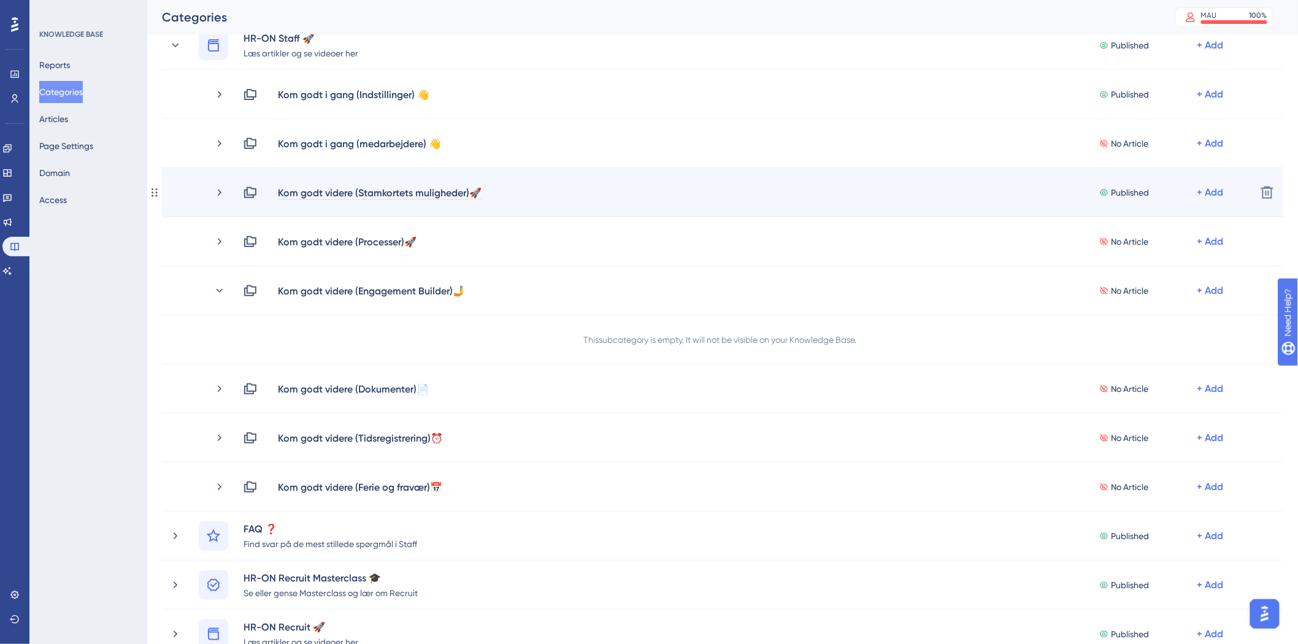
click at [477, 188] on div "Kom godt videre (Stamkortets muligheder)🚀" at bounding box center [379, 192] width 205 height 15
click at [480, 189] on div "Kom godt videre (Stamkortets muligheder)🚀" at bounding box center [379, 192] width 205 height 15
drag, startPoint x: 470, startPoint y: 191, endPoint x: 221, endPoint y: 193, distance: 249.1
click at [221, 193] on icon at bounding box center [220, 192] width 4 height 7
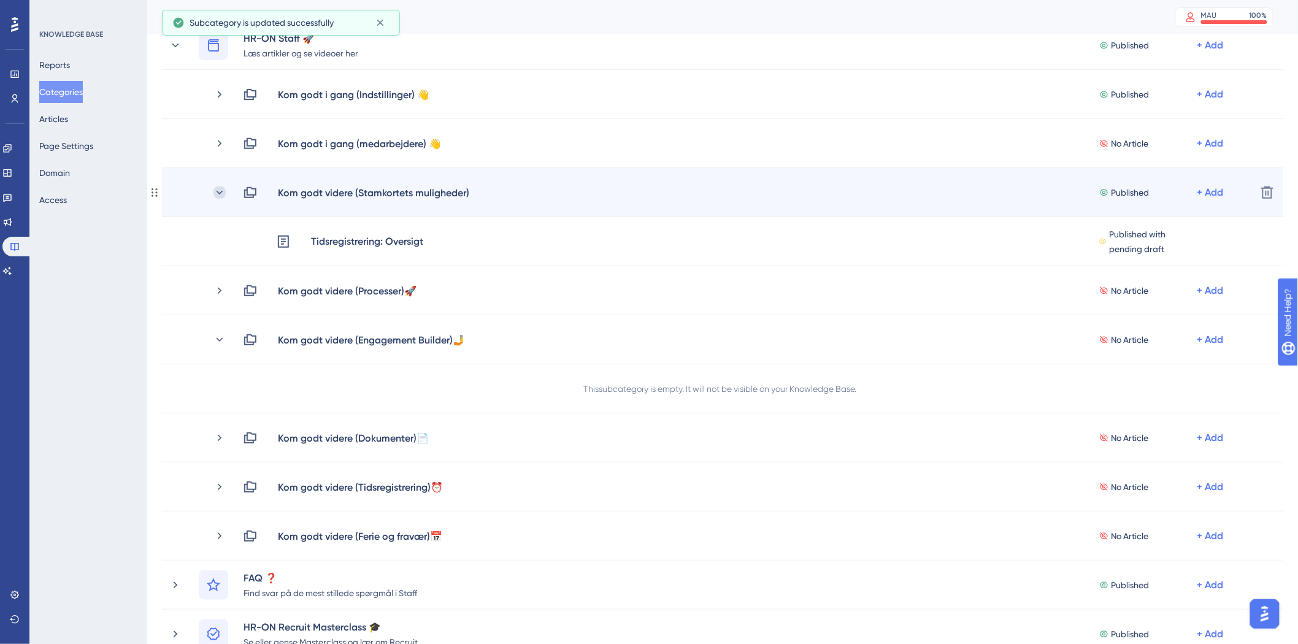
click at [223, 193] on icon at bounding box center [220, 193] width 12 height 12
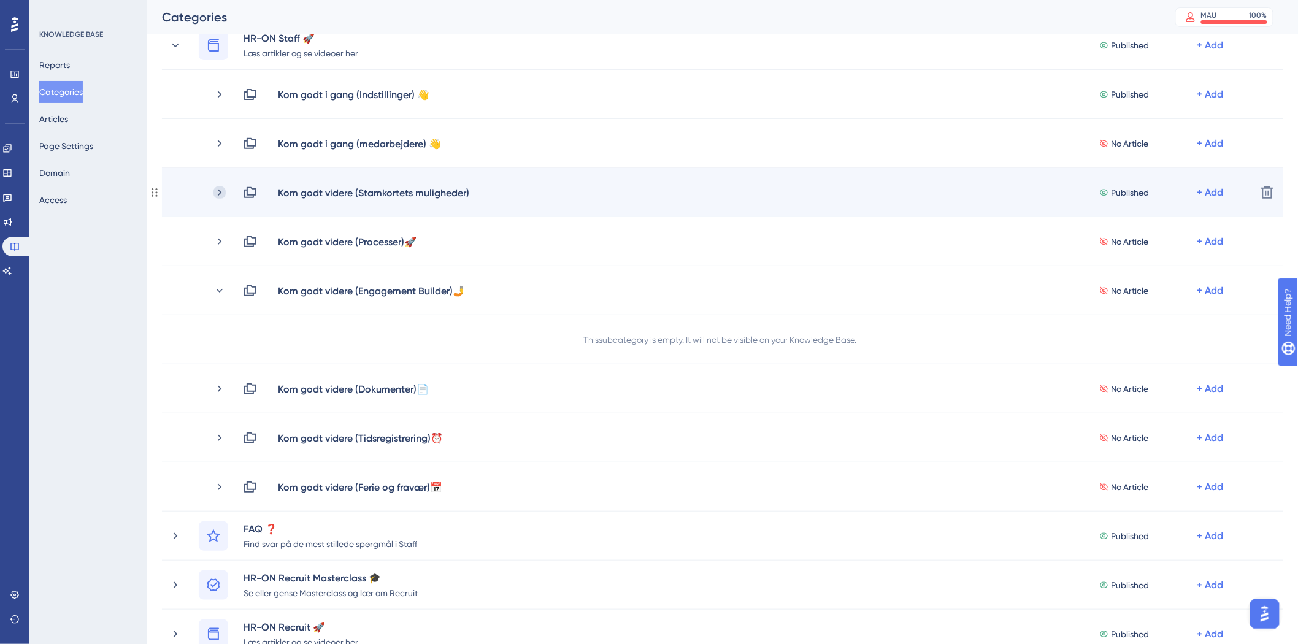
click at [219, 195] on icon at bounding box center [220, 193] width 12 height 12
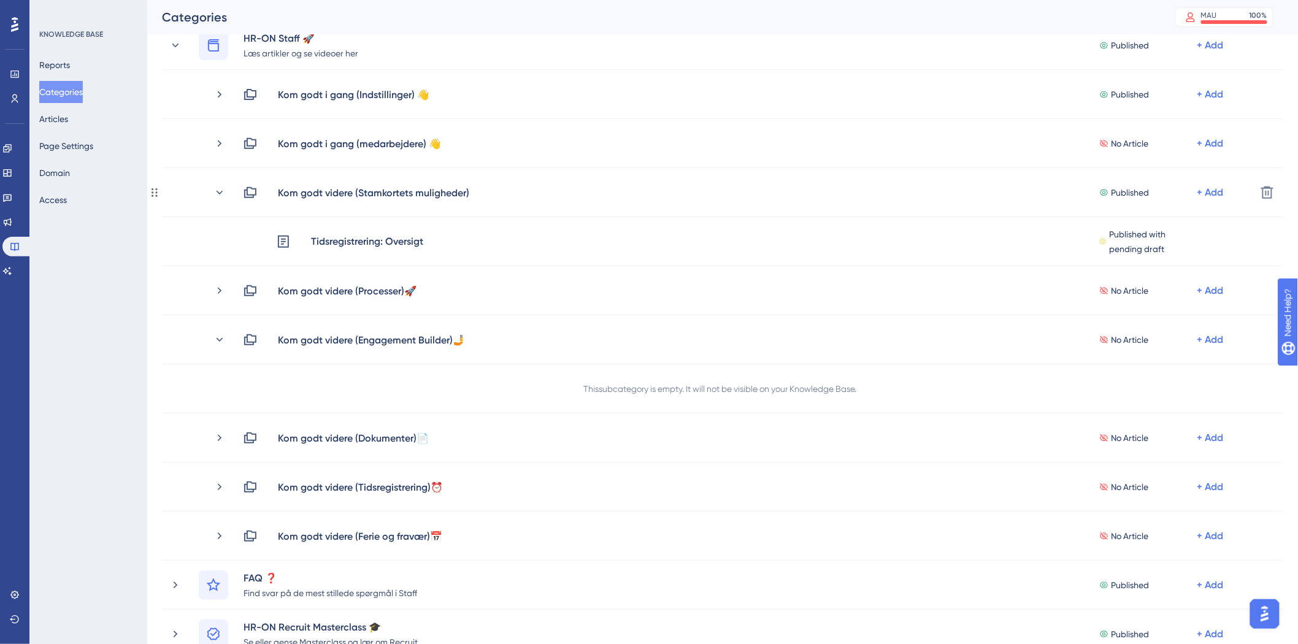
click at [219, 195] on icon at bounding box center [220, 193] width 12 height 12
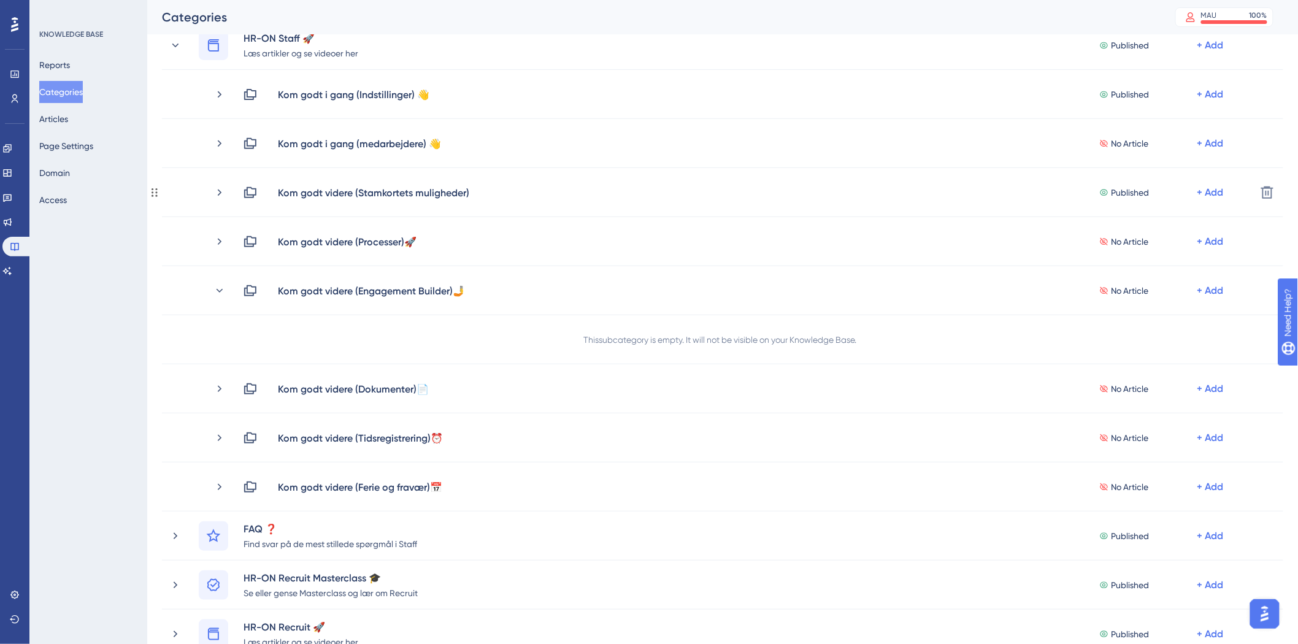
click at [219, 195] on icon at bounding box center [220, 193] width 12 height 12
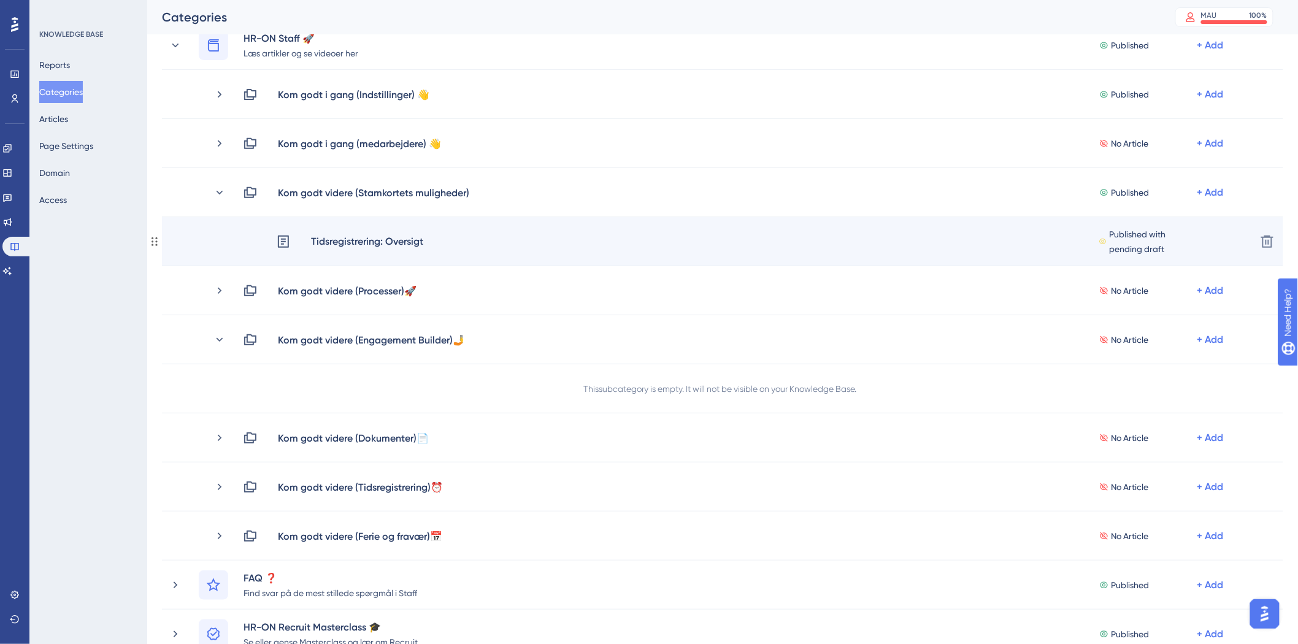
click at [415, 242] on div "Tidsregistrering: Oversigt" at bounding box center [367, 242] width 114 height 16
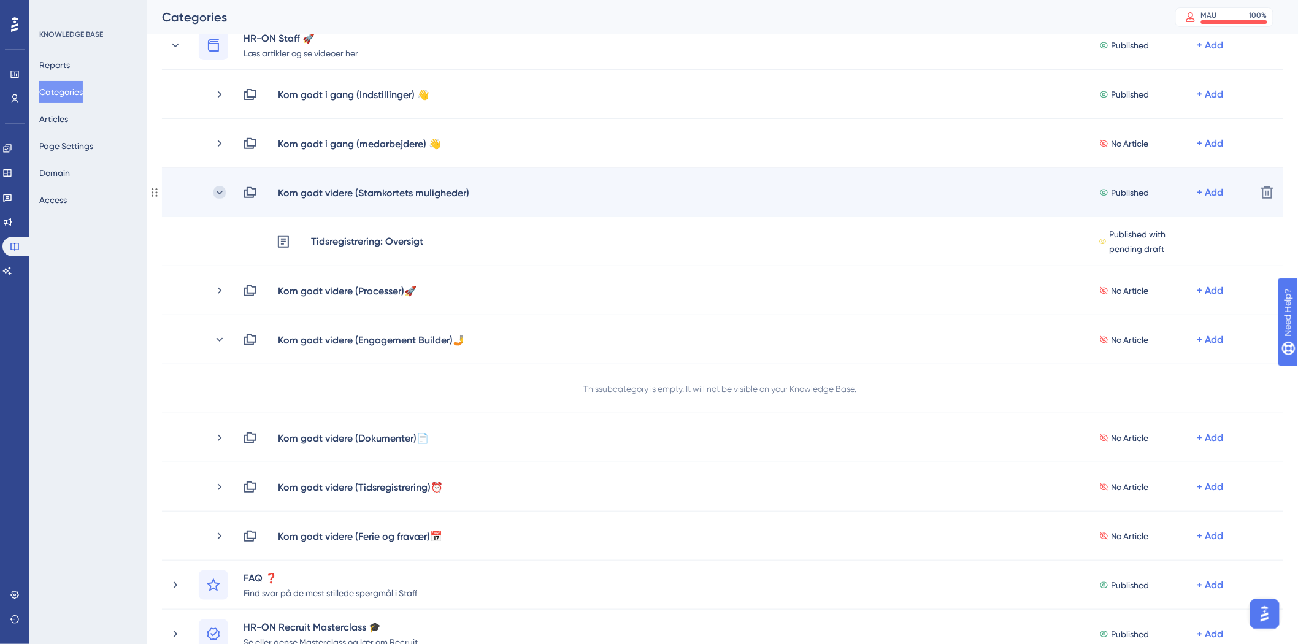
click at [223, 194] on icon at bounding box center [220, 193] width 12 height 12
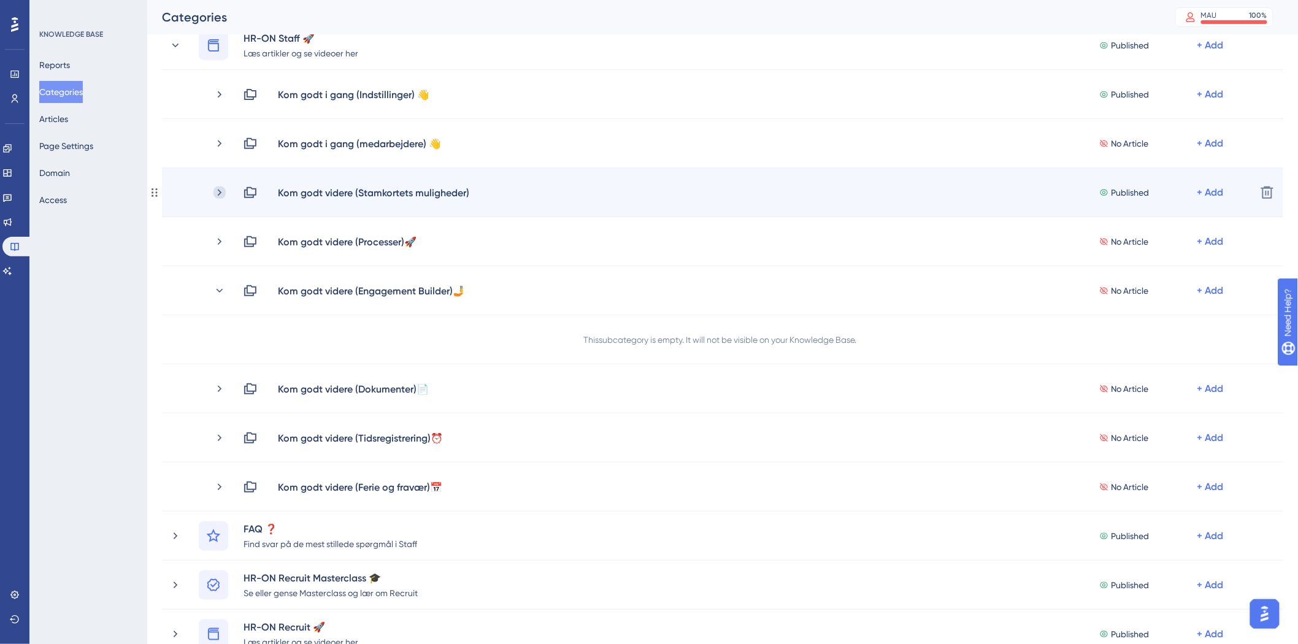
click at [217, 192] on icon at bounding box center [220, 193] width 12 height 12
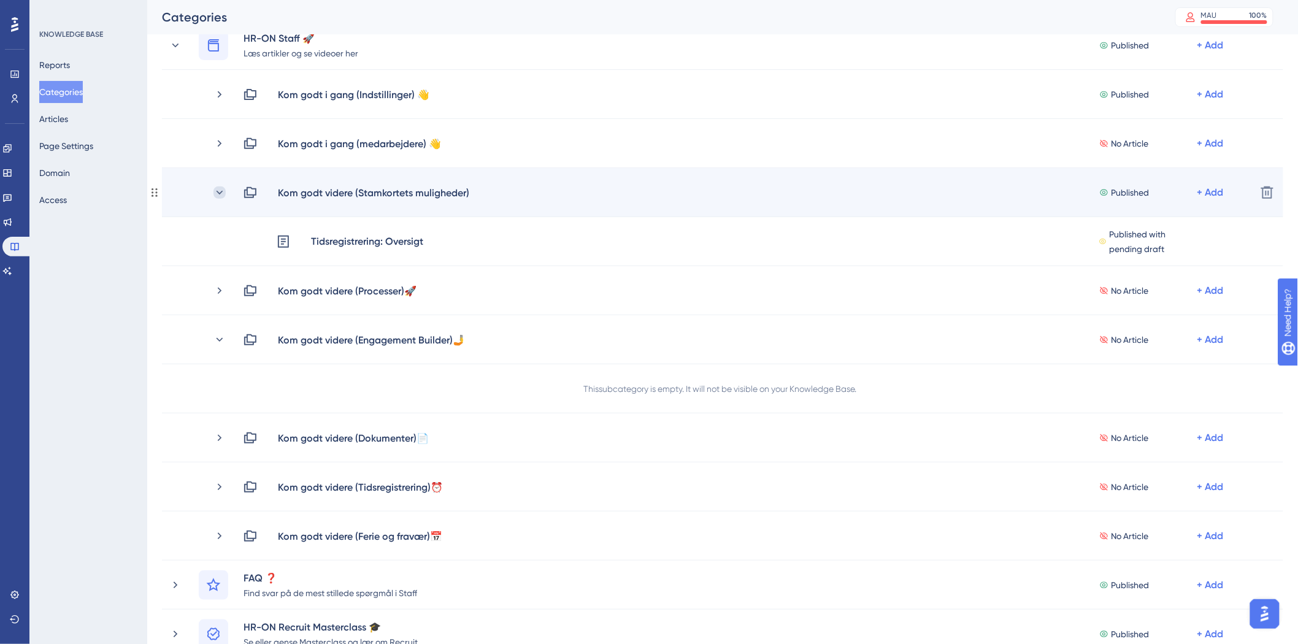
click at [217, 198] on icon at bounding box center [220, 193] width 12 height 12
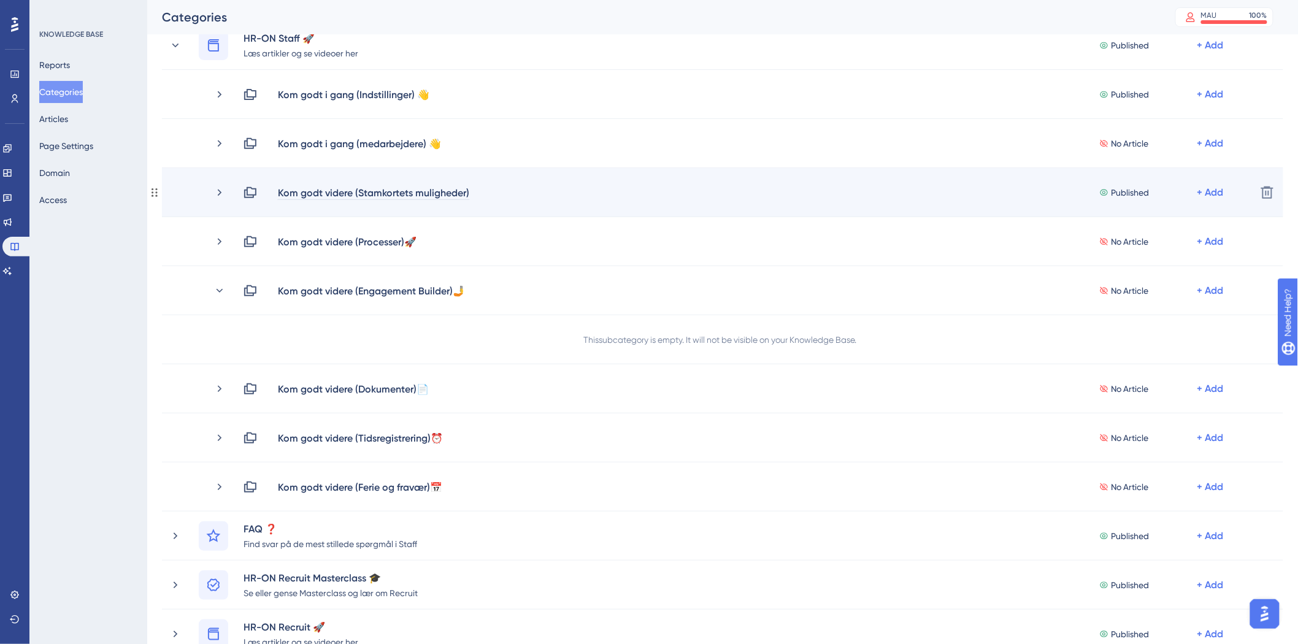
click at [468, 191] on div "Kom godt videre (Stamkortets muligheder)" at bounding box center [373, 192] width 193 height 15
click at [469, 189] on div "Kom godt videre (Stamkortets muligheder)" at bounding box center [373, 192] width 193 height 15
drag, startPoint x: 468, startPoint y: 191, endPoint x: 461, endPoint y: 195, distance: 7.7
click at [461, 195] on div "Kom godt videre (Stamkortets muligheder)" at bounding box center [373, 192] width 193 height 15
click at [468, 188] on div "Kom godt videre (Stamkortets muligheder)" at bounding box center [373, 192] width 193 height 15
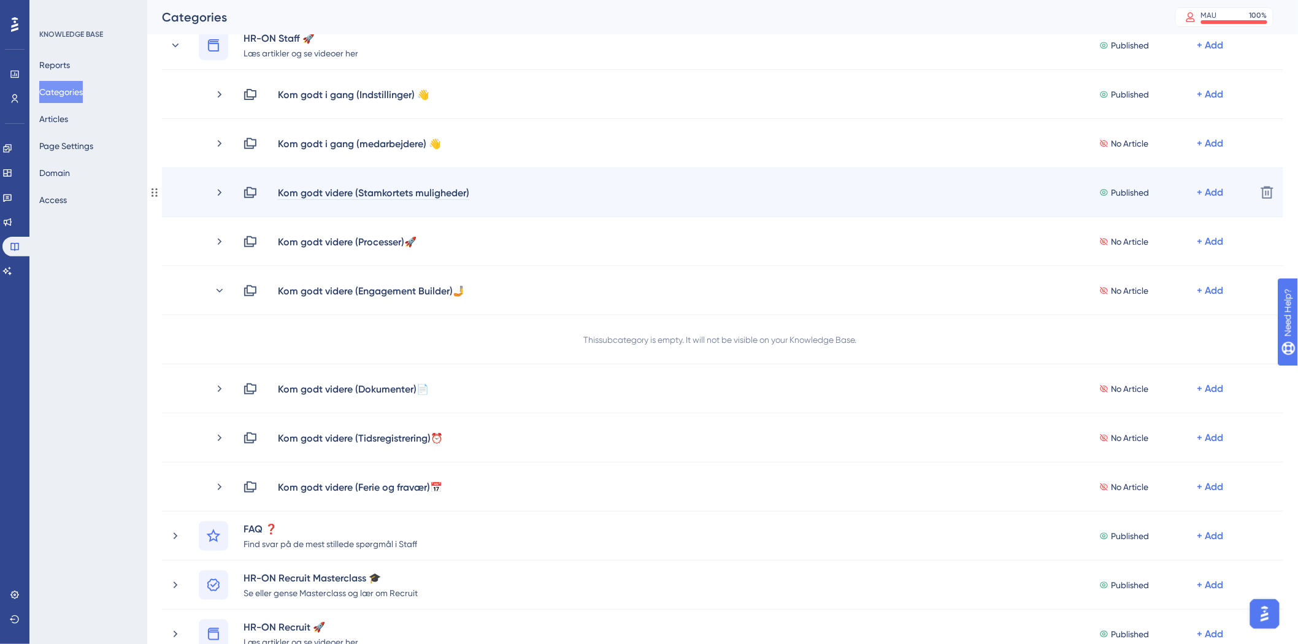
click at [469, 190] on div "Kom godt videre (Stamkortets muligheder)" at bounding box center [373, 192] width 193 height 15
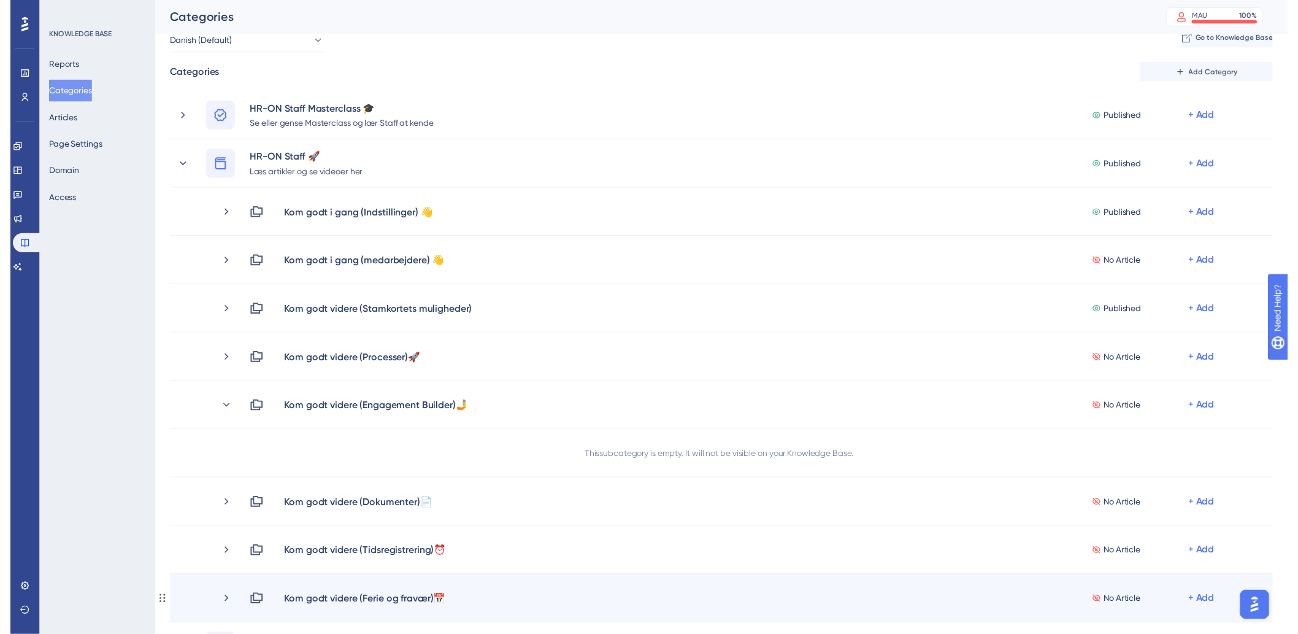
scroll to position [0, 0]
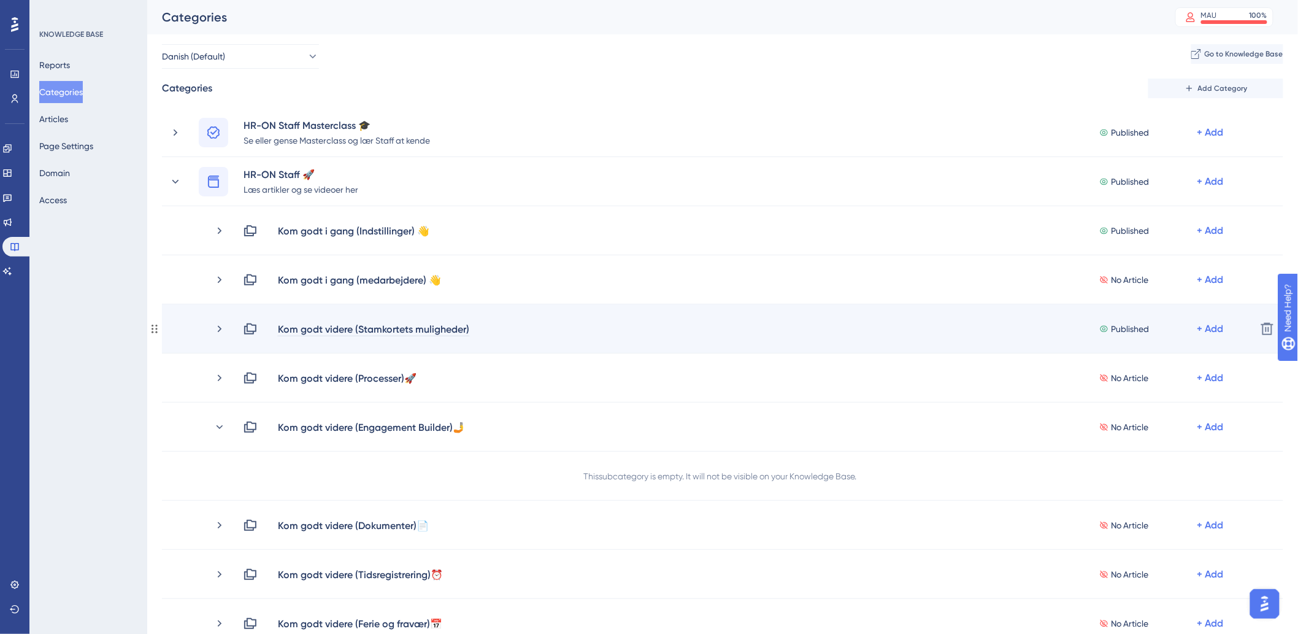
click at [469, 329] on div "Kom godt videre (Stamkortets muligheder)" at bounding box center [373, 329] width 193 height 15
click at [468, 329] on div "Kom godt videre (Stamkortets muligheder)" at bounding box center [373, 329] width 193 height 15
click at [468, 328] on div "Kom godt videre (Stamkortets muligheder)" at bounding box center [373, 329] width 193 height 15
click at [469, 328] on div "Kom godt videre (Stamkortets muligheder)" at bounding box center [373, 329] width 193 height 15
click at [470, 327] on div "Kom godt videre (Stamkortets muligheder)" at bounding box center [378, 329] width 202 height 15
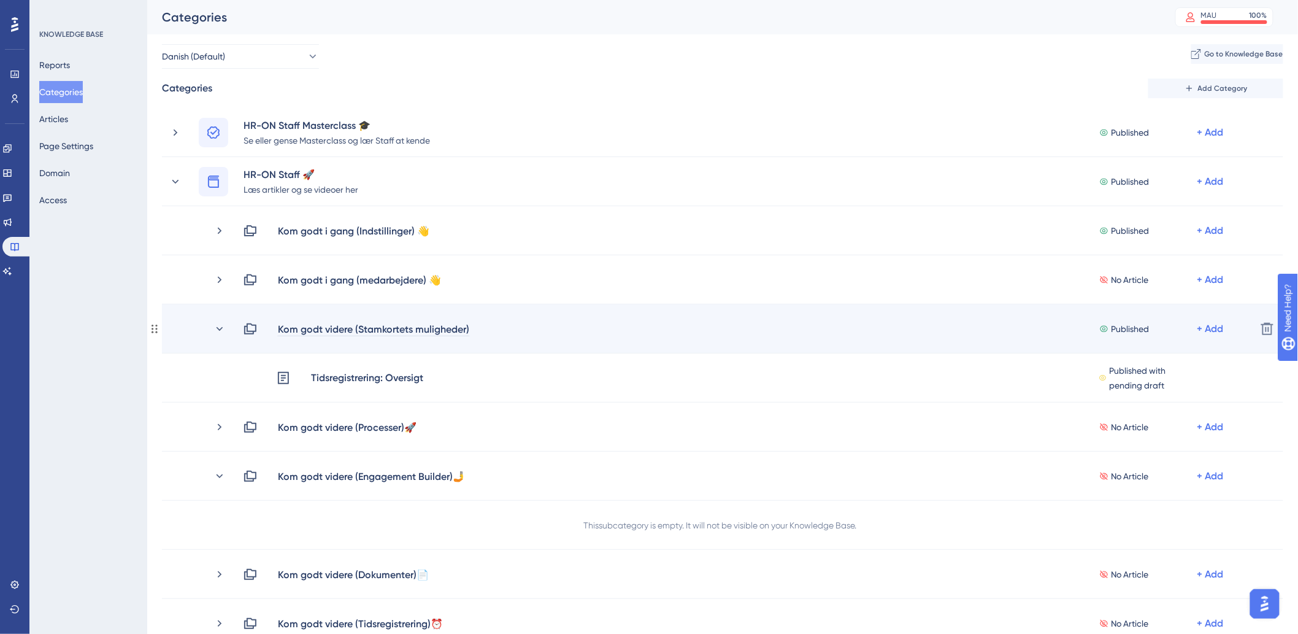
click at [468, 327] on div "Kom godt videre (Stamkortets muligheder)" at bounding box center [373, 329] width 193 height 15
click at [470, 326] on div "Kom godt videre (Stamkortets muligheder)" at bounding box center [378, 329] width 202 height 15
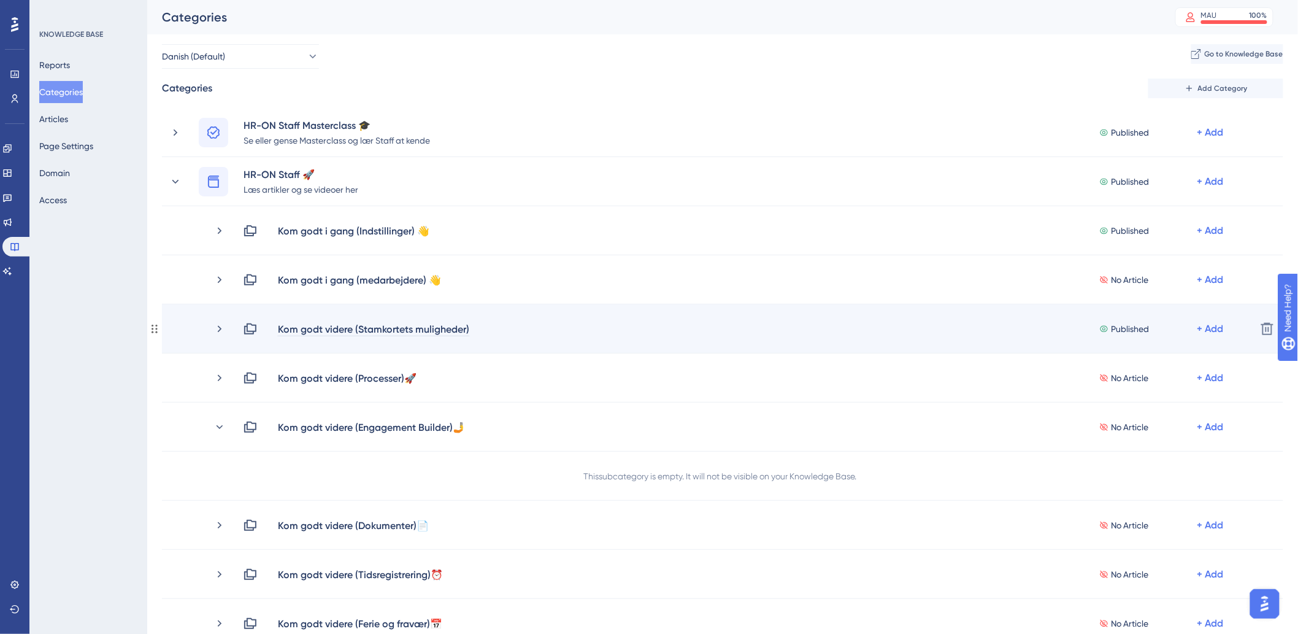
click at [468, 326] on div "Kom godt videre (Stamkortets muligheder)" at bounding box center [373, 329] width 193 height 15
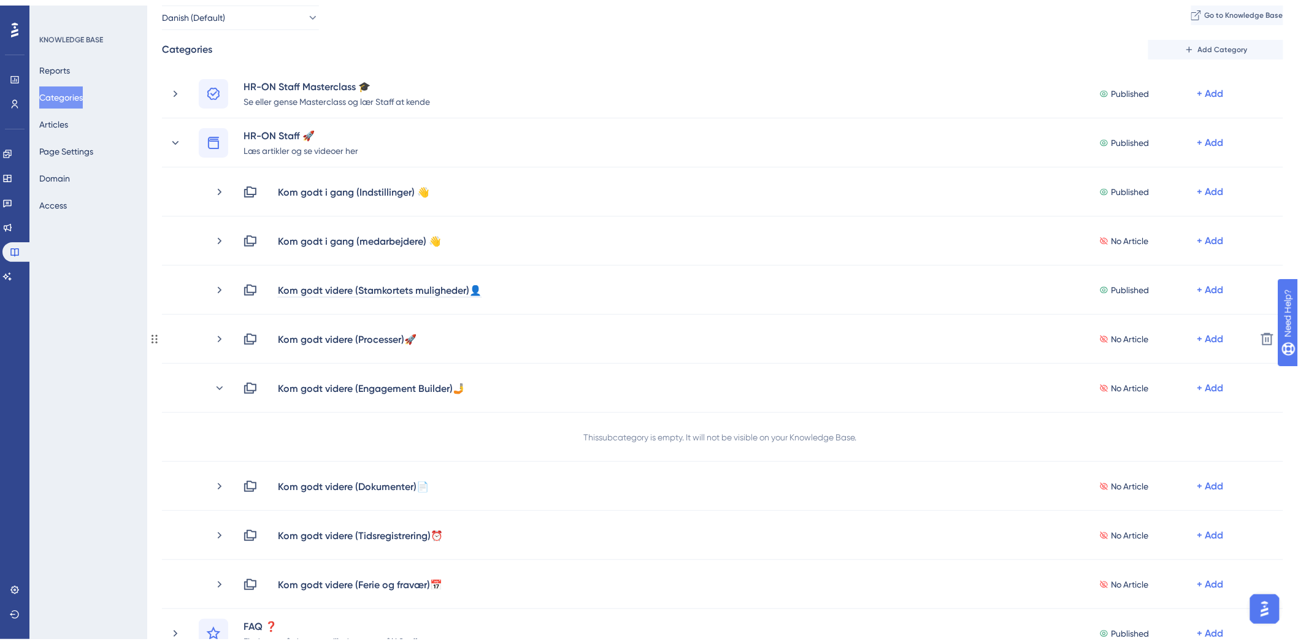
scroll to position [68, 0]
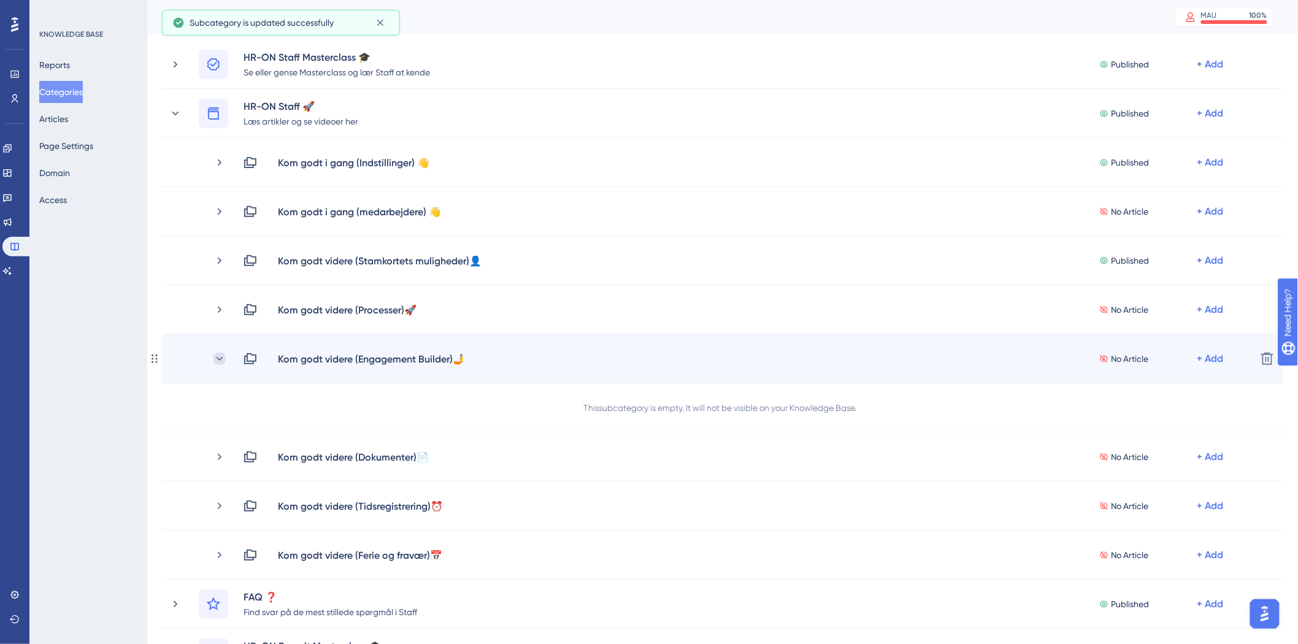
click at [215, 356] on icon at bounding box center [220, 359] width 12 height 12
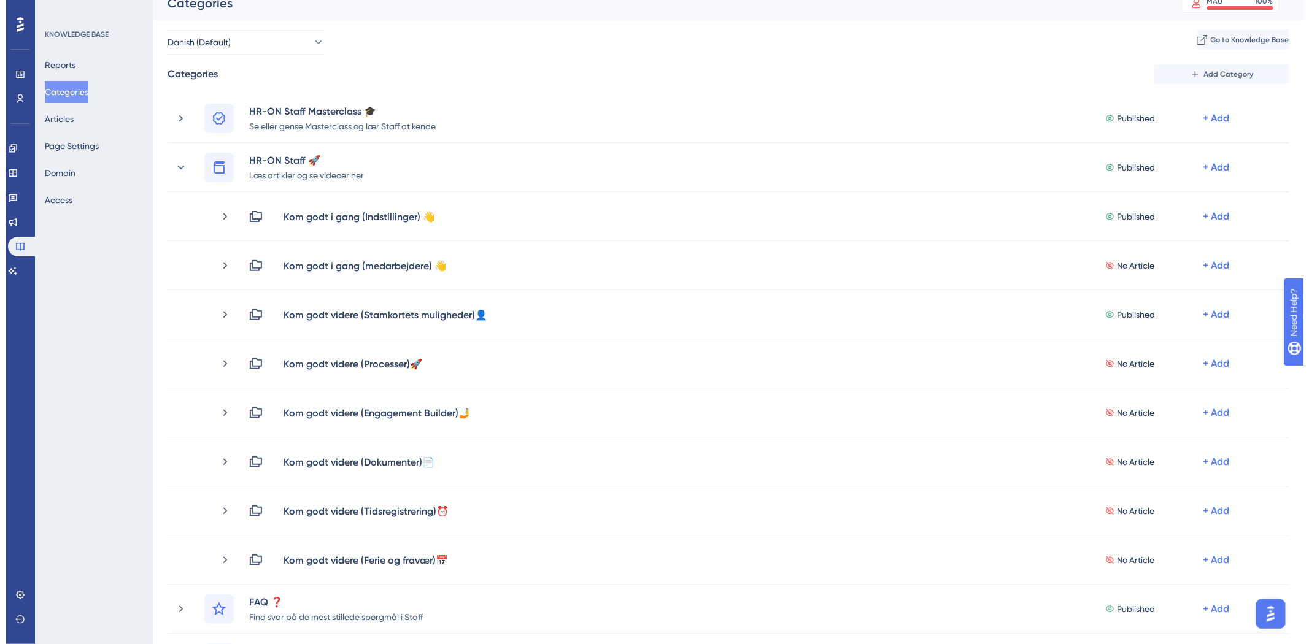
scroll to position [0, 0]
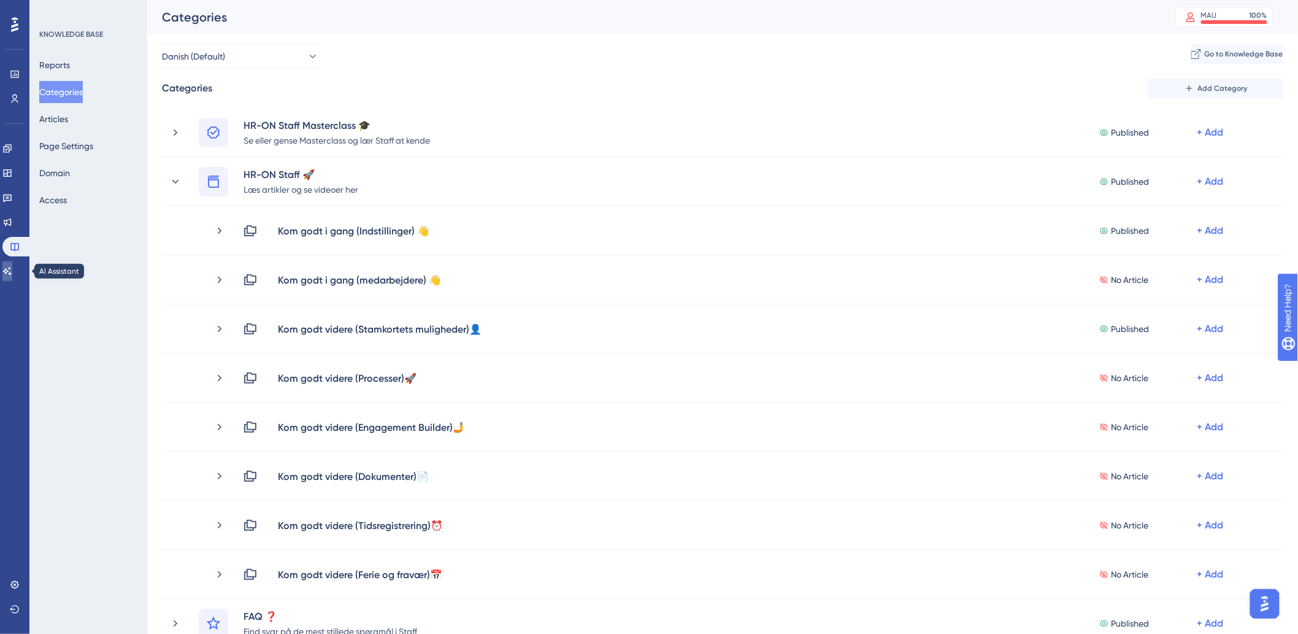
click at [0, 0] on icon at bounding box center [0, 0] width 0 height 0
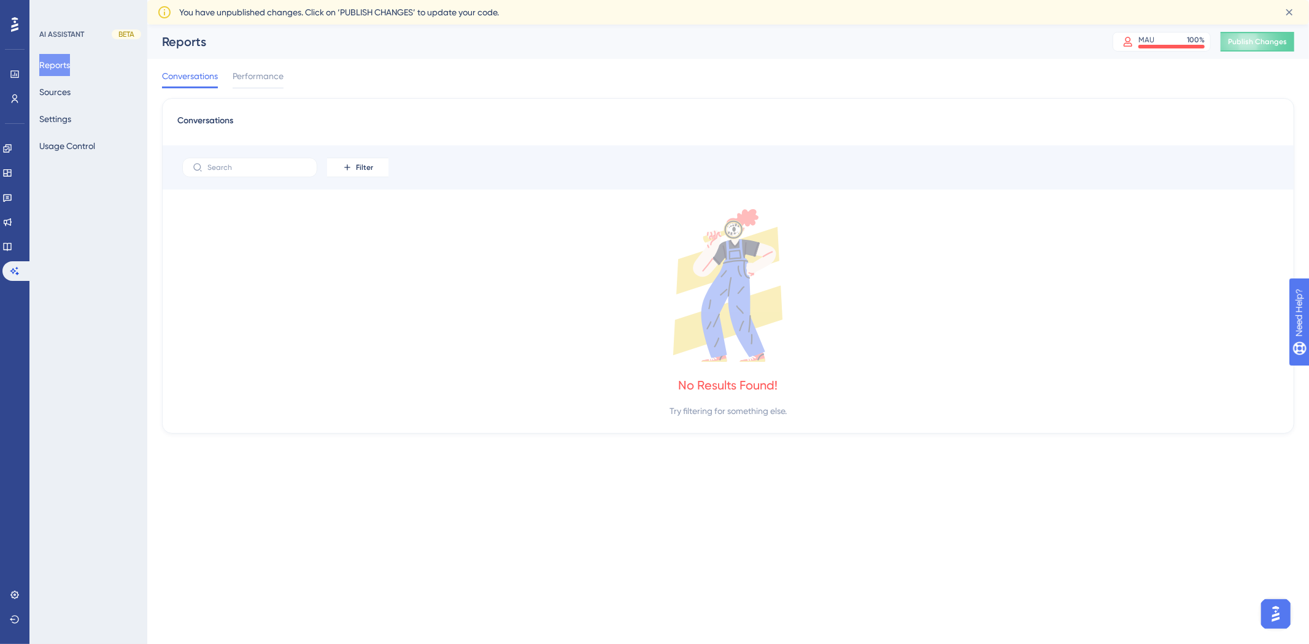
click at [456, 232] on icon at bounding box center [727, 285] width 1101 height 153
click at [71, 118] on button "Settings" at bounding box center [55, 119] width 32 height 22
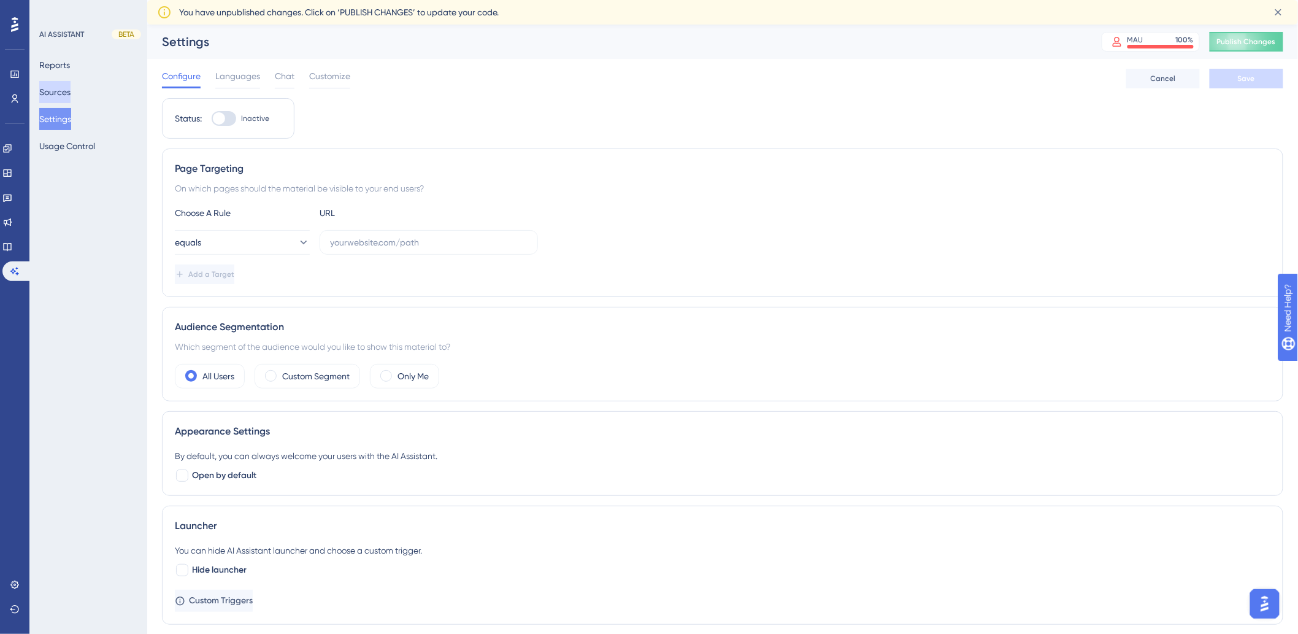
click at [71, 93] on button "Sources" at bounding box center [54, 92] width 31 height 22
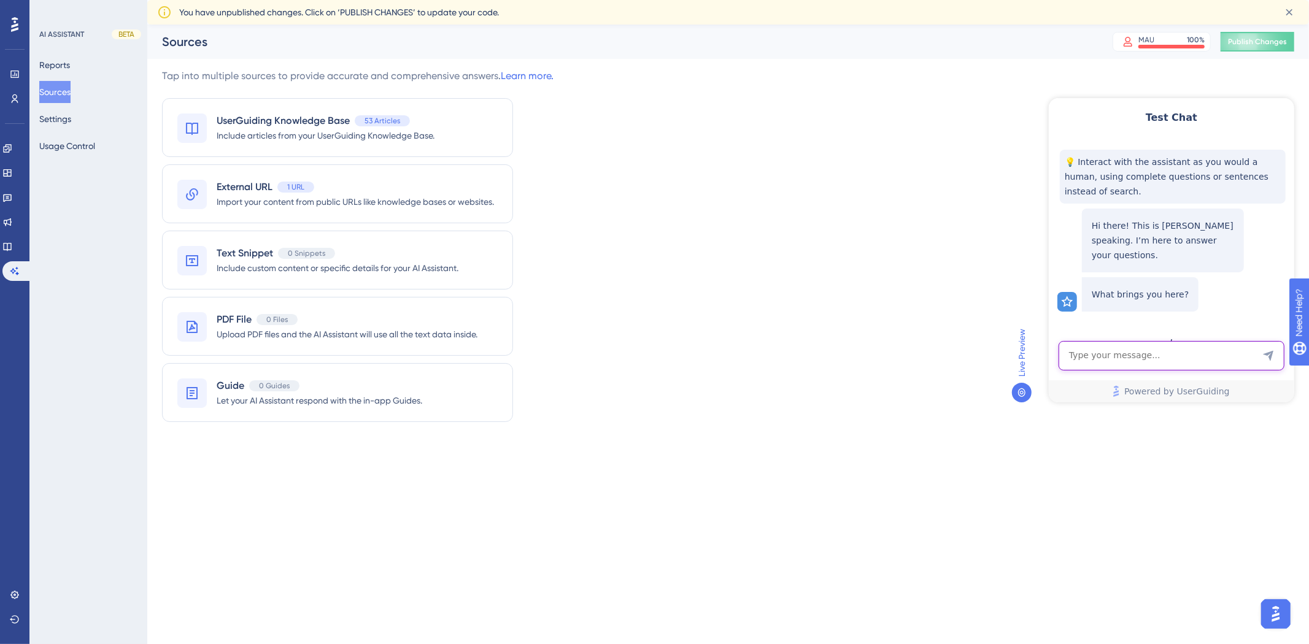
click at [1103, 353] on textarea "AI Assistant Text Input" at bounding box center [1171, 355] width 226 height 29
type textarea "H"
type textarea "Hvad er samtykker?"
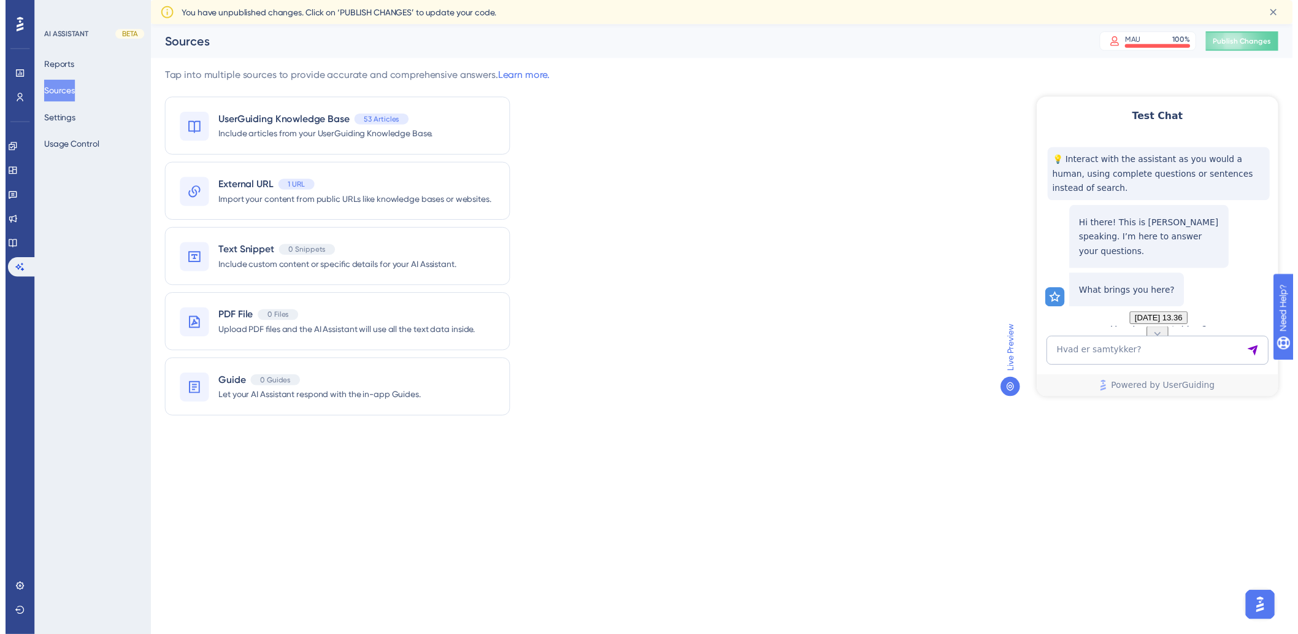
scroll to position [252, 0]
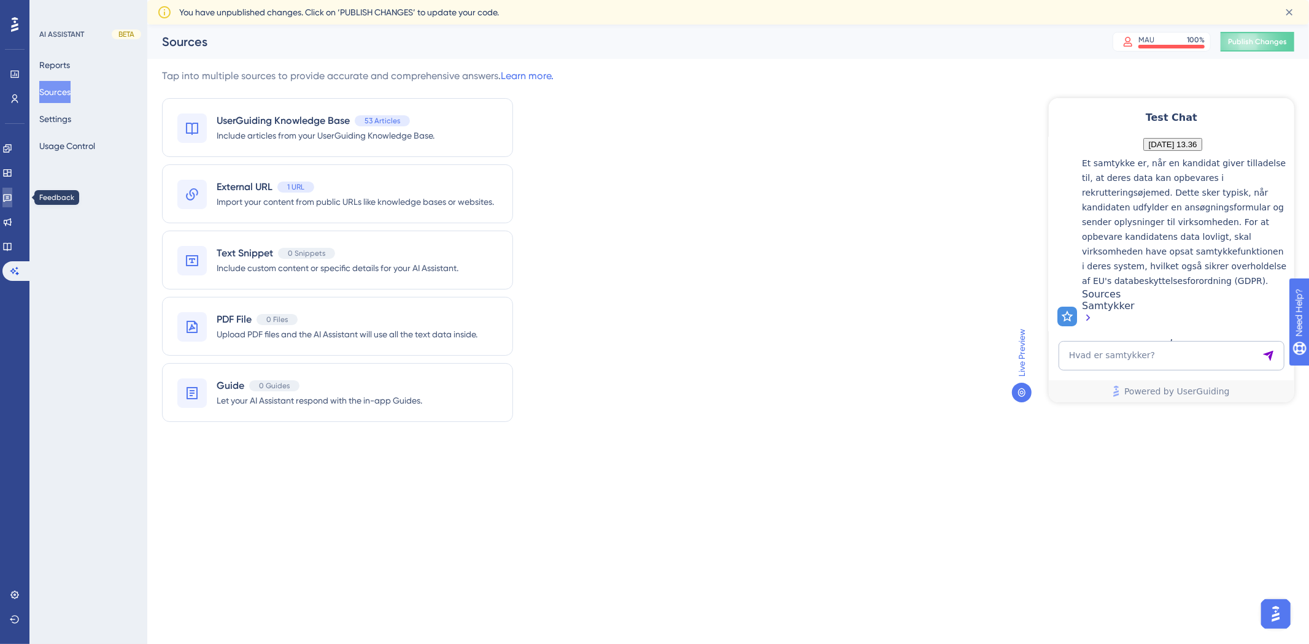
drag, startPoint x: 17, startPoint y: 195, endPoint x: 12, endPoint y: 234, distance: 39.5
click at [0, 0] on icon at bounding box center [0, 0] width 0 height 0
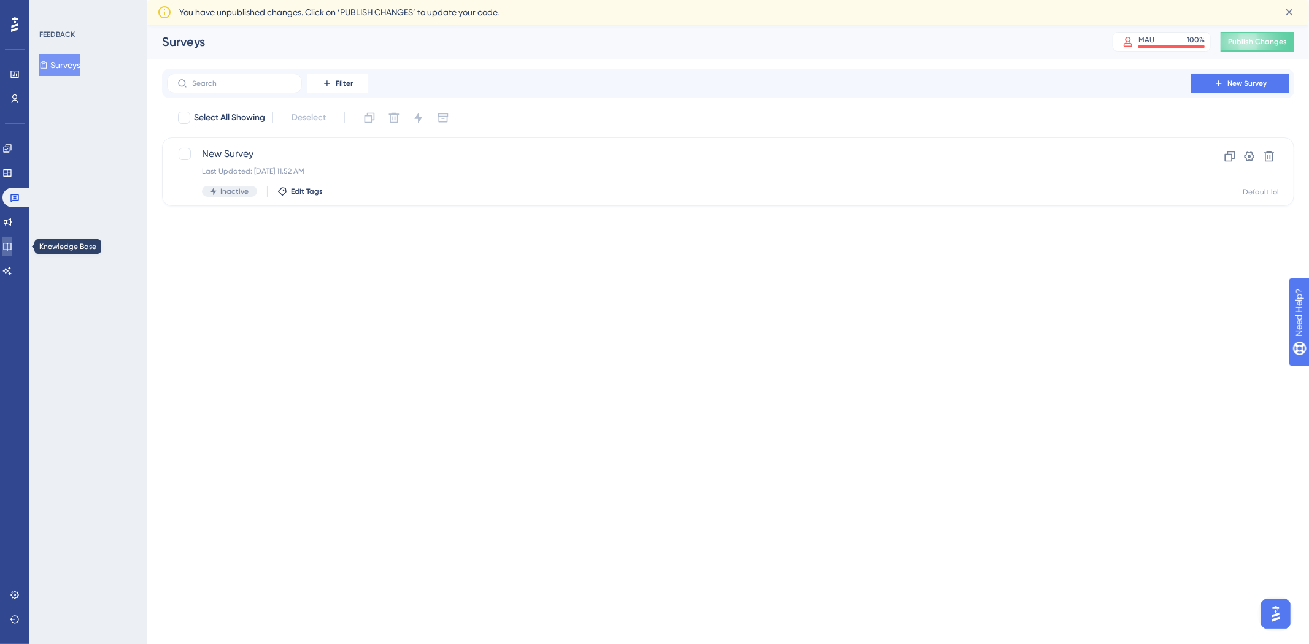
click at [0, 0] on link at bounding box center [0, 0] width 0 height 0
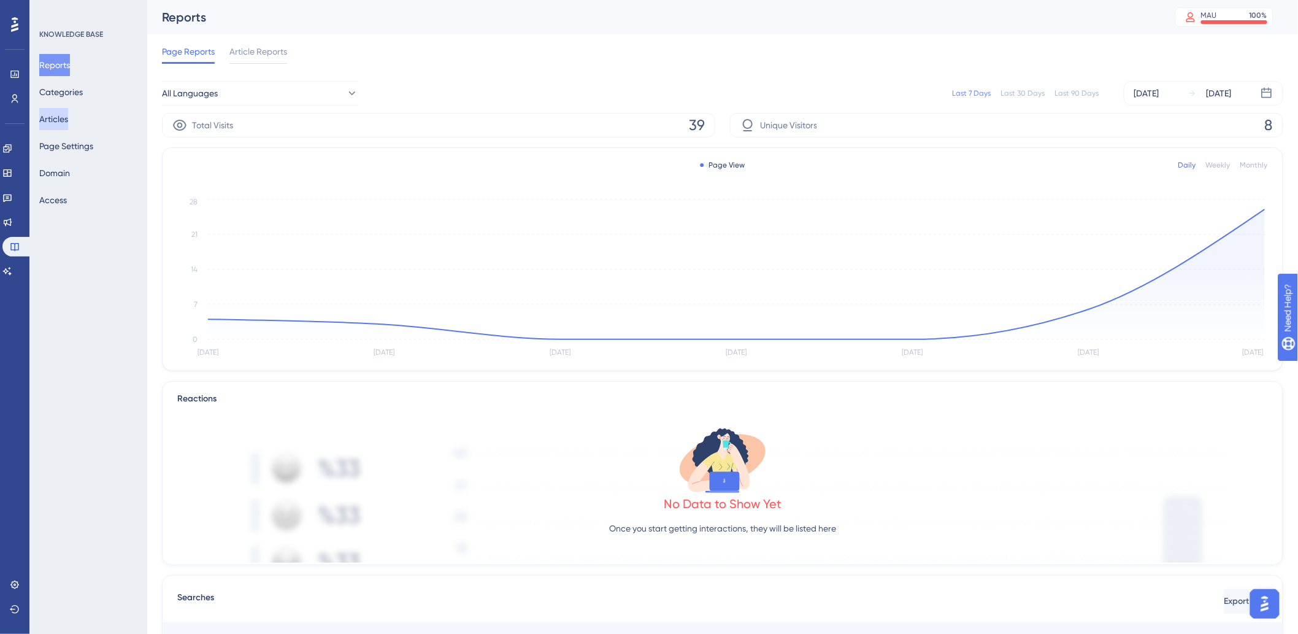
click at [68, 115] on button "Articles" at bounding box center [53, 119] width 29 height 22
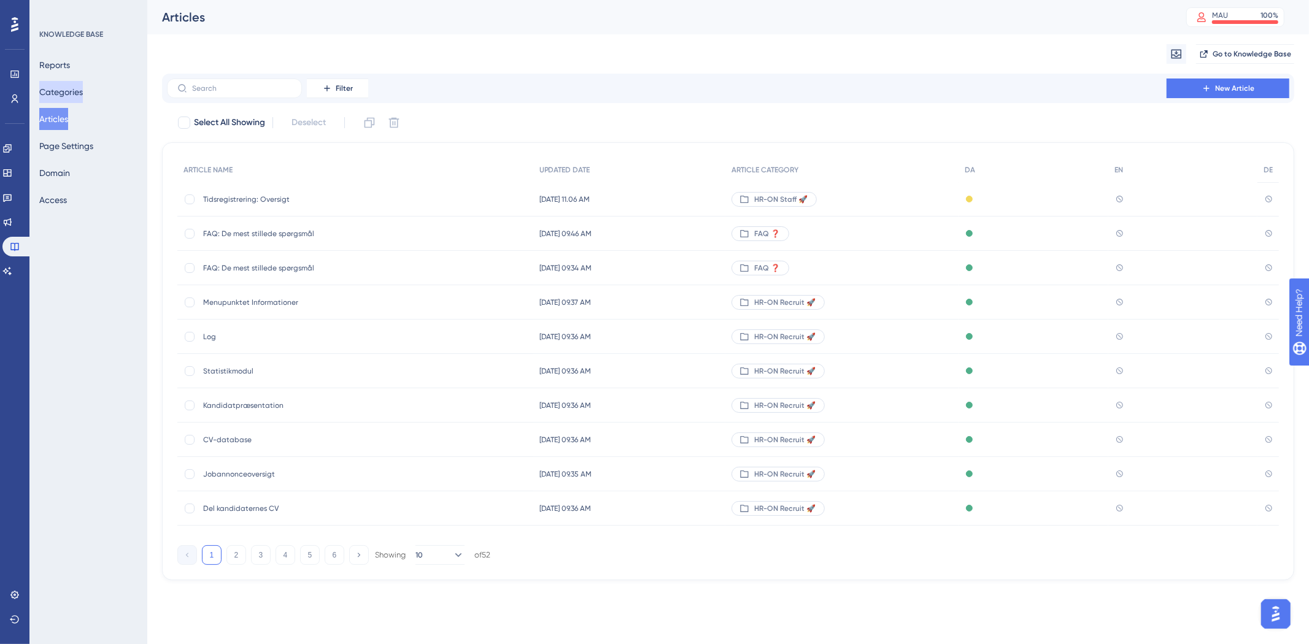
click at [83, 99] on button "Categories" at bounding box center [61, 92] width 44 height 22
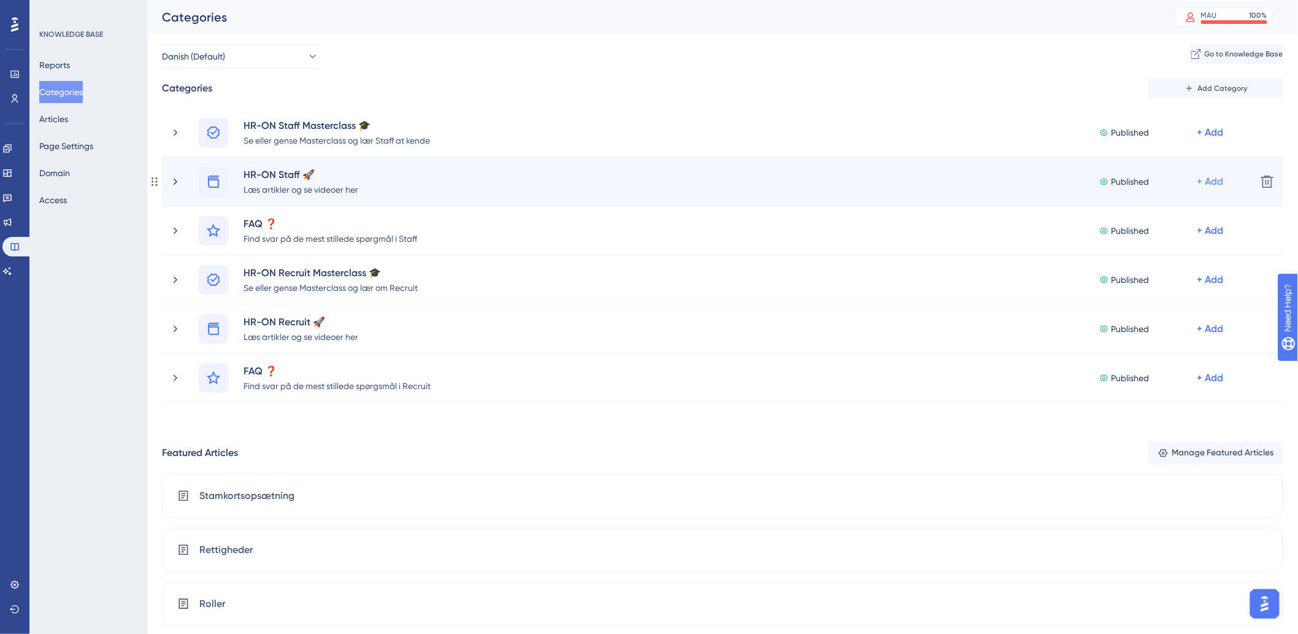
click at [1207, 182] on div "+ Add" at bounding box center [1211, 181] width 26 height 15
click at [1171, 215] on span "Add a Subcategory" at bounding box center [1147, 214] width 77 height 15
click at [179, 185] on icon at bounding box center [175, 181] width 12 height 12
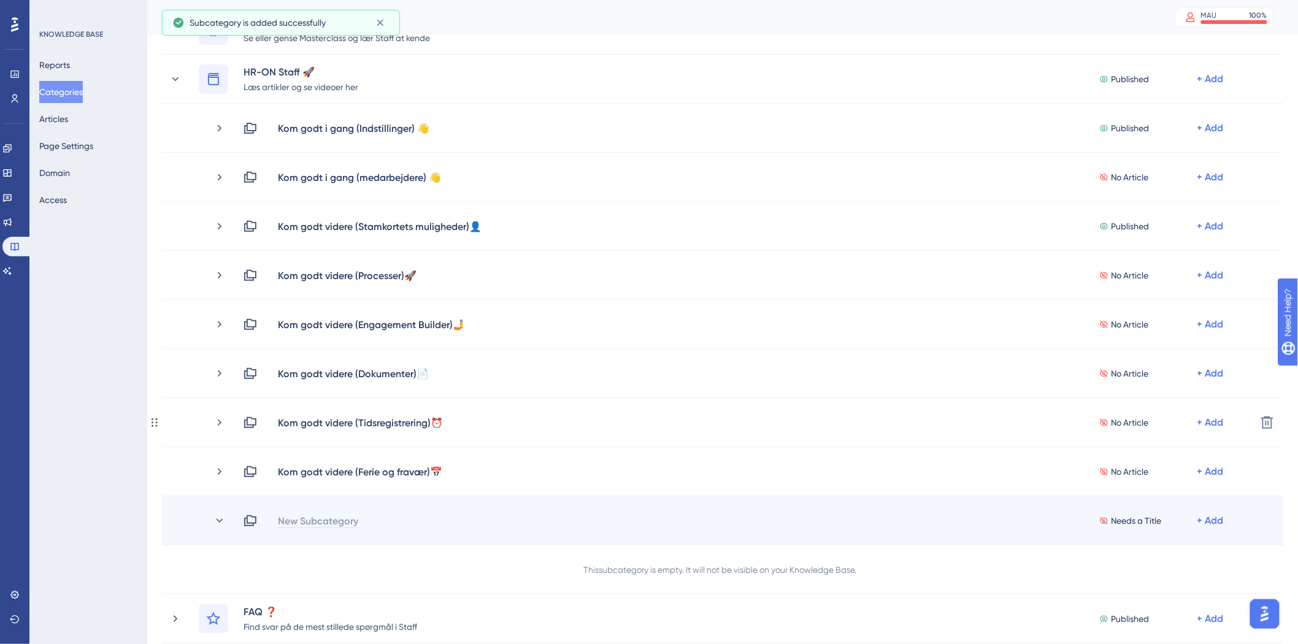
scroll to position [136, 0]
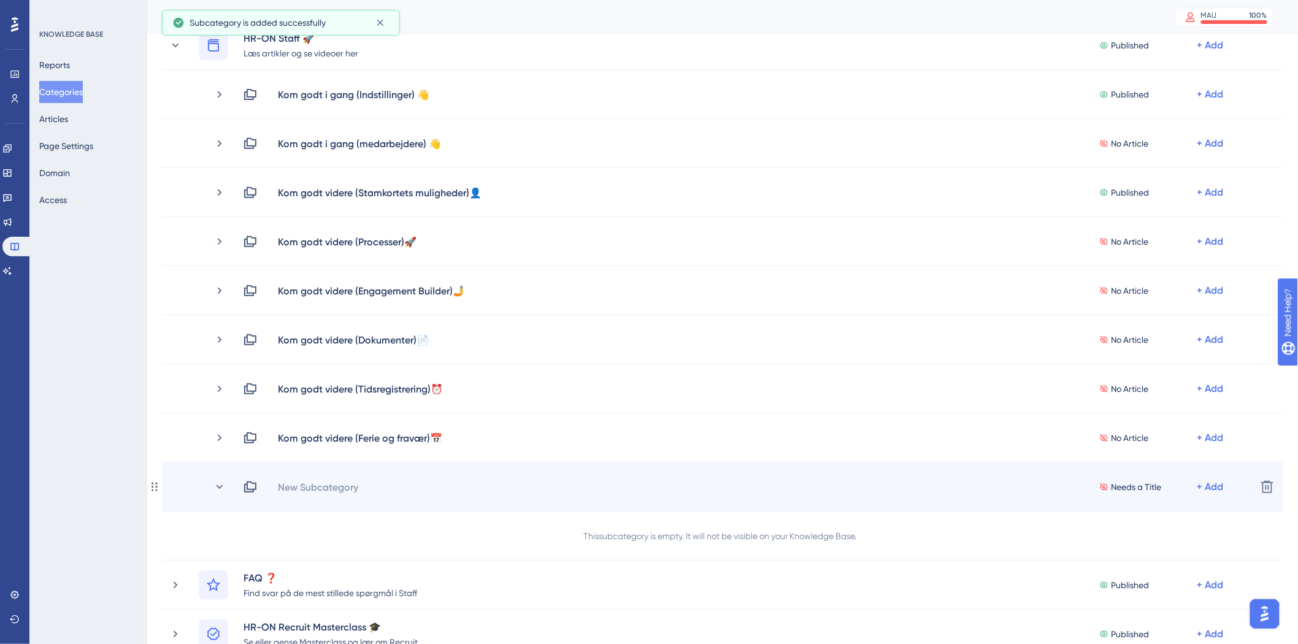
click at [337, 487] on div "New Subcategory" at bounding box center [318, 487] width 82 height 15
drag, startPoint x: 369, startPoint y: 485, endPoint x: 351, endPoint y: 485, distance: 17.8
click at [351, 487] on div "Best Practice (Staff)" at bounding box center [322, 487] width 91 height 15
click at [364, 482] on div "Best Practice (Staff)" at bounding box center [322, 487] width 91 height 15
click at [365, 483] on div "Best Practice (Staff)" at bounding box center [322, 487] width 91 height 15
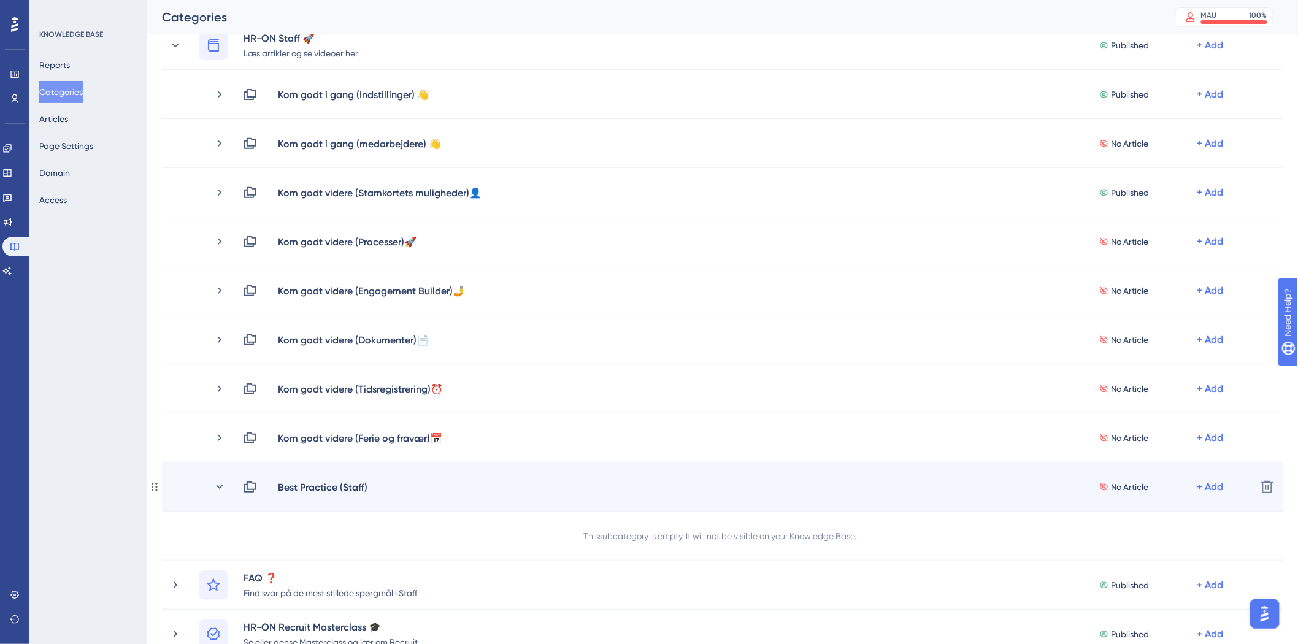
click at [366, 487] on div "Best Practice (Staff)" at bounding box center [322, 487] width 91 height 15
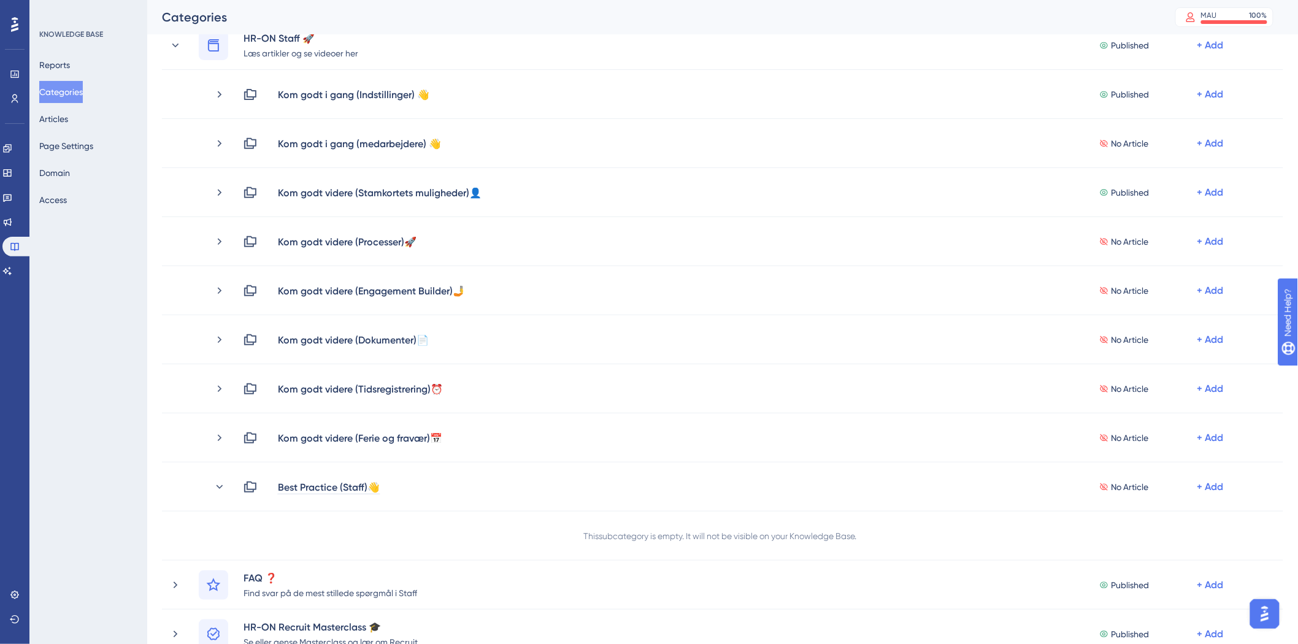
click at [0, 0] on div "Performance Users Engagement Widgets Feedback Product Updates Knowledge Base AI…" at bounding box center [0, 0] width 0 height 0
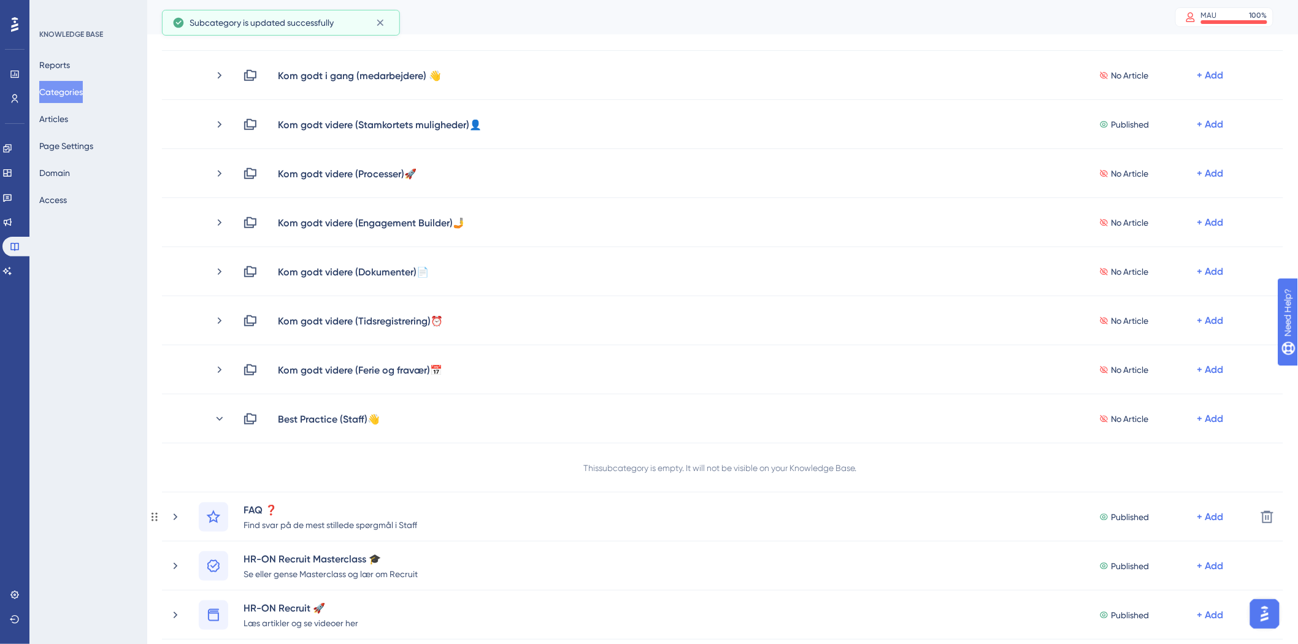
scroll to position [409, 0]
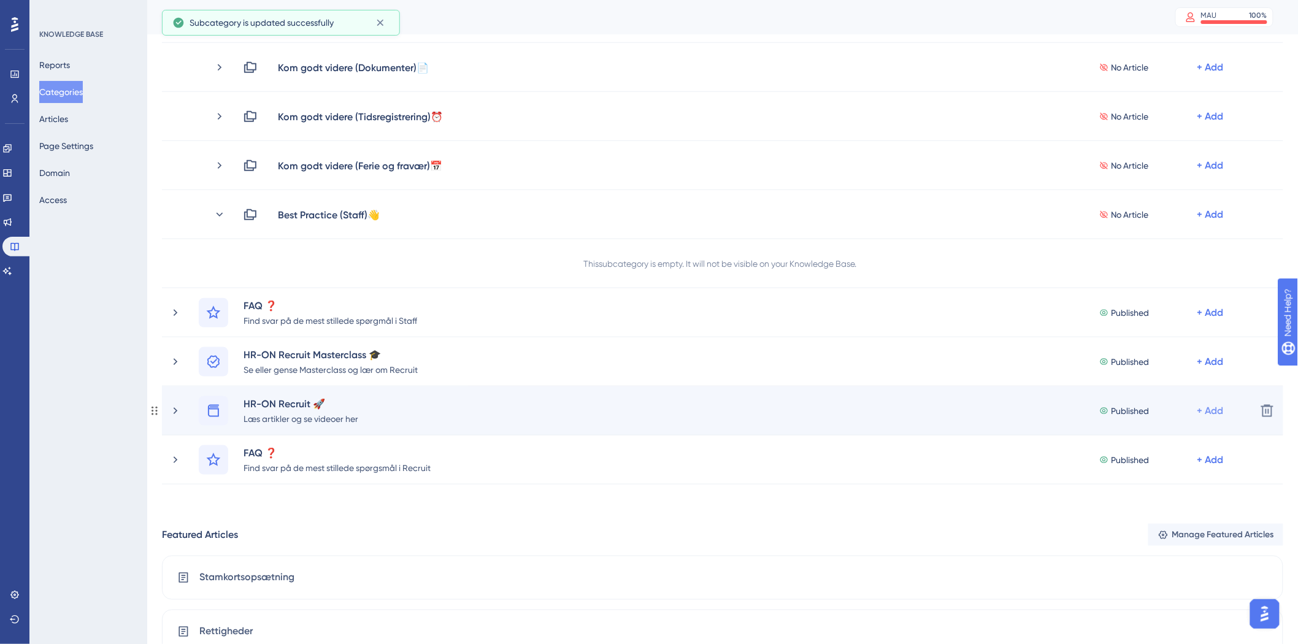
click at [1219, 409] on div "+ Add" at bounding box center [1211, 411] width 26 height 15
click at [1187, 440] on span "Add a Subcategory" at bounding box center [1147, 443] width 77 height 15
click at [177, 407] on icon at bounding box center [175, 411] width 12 height 12
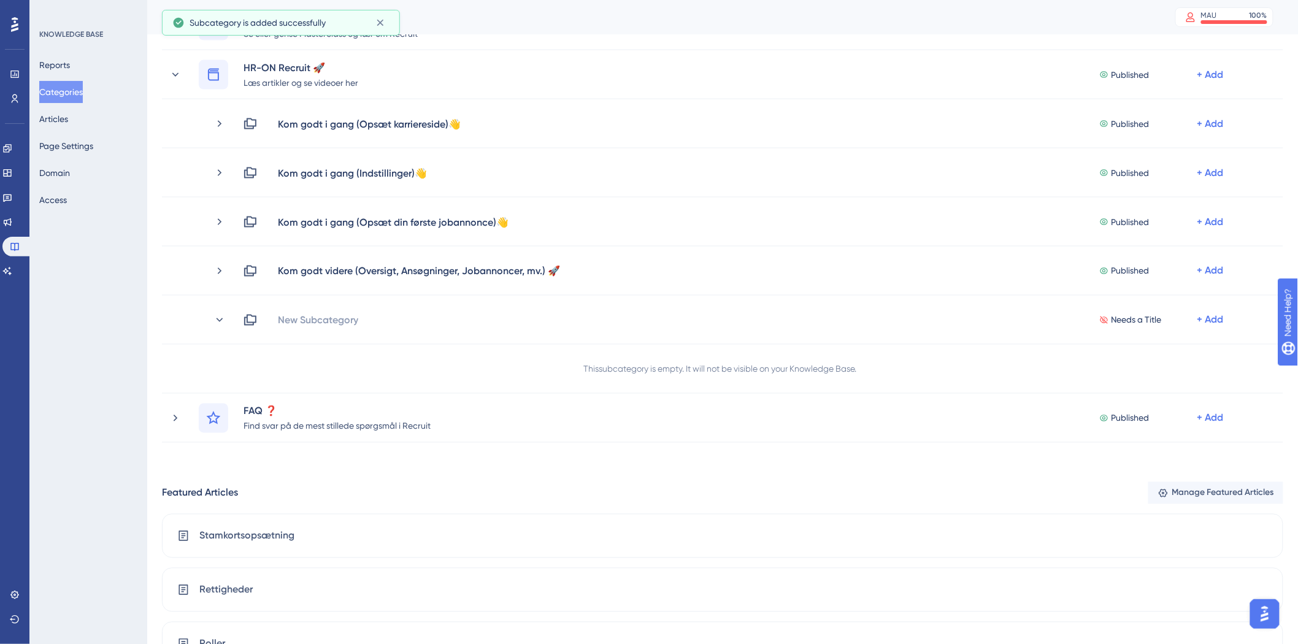
scroll to position [818, 0]
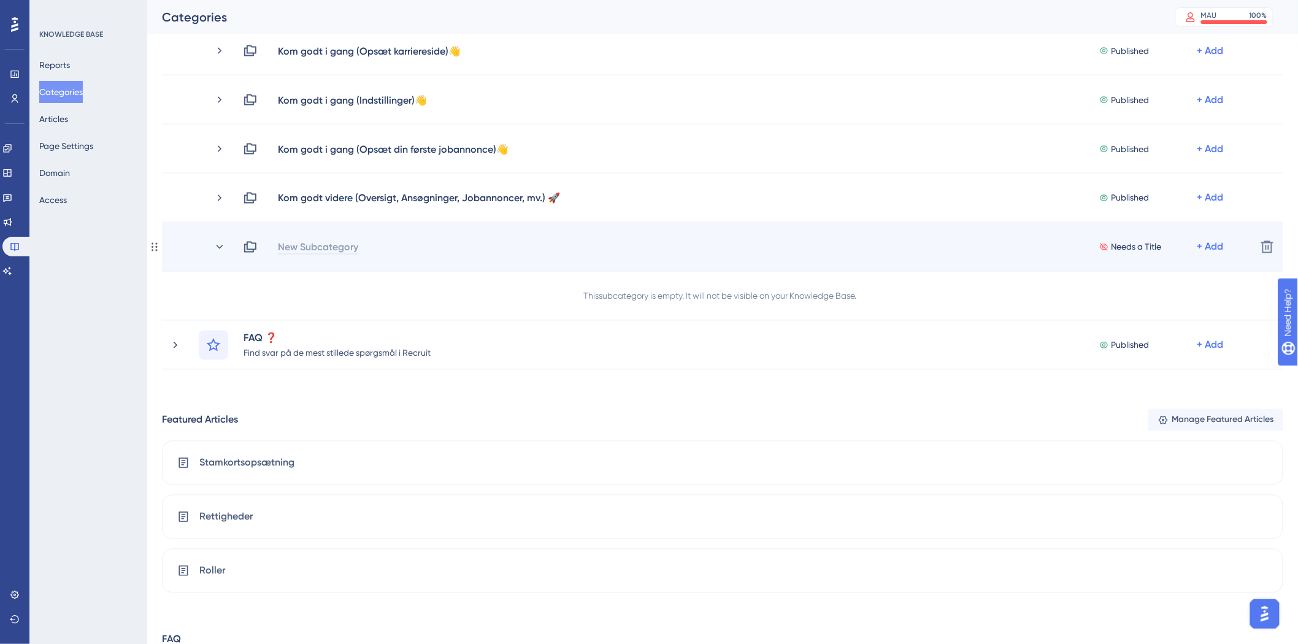
click at [326, 248] on div "New Subcategory" at bounding box center [318, 247] width 82 height 15
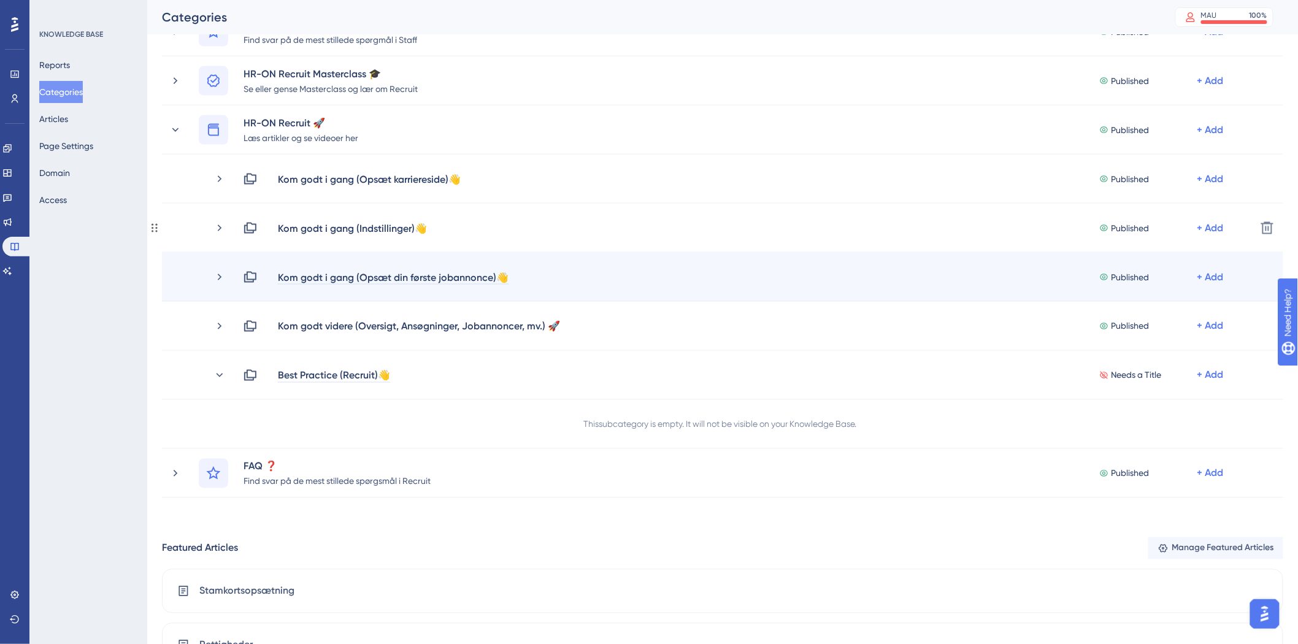
scroll to position [682, 0]
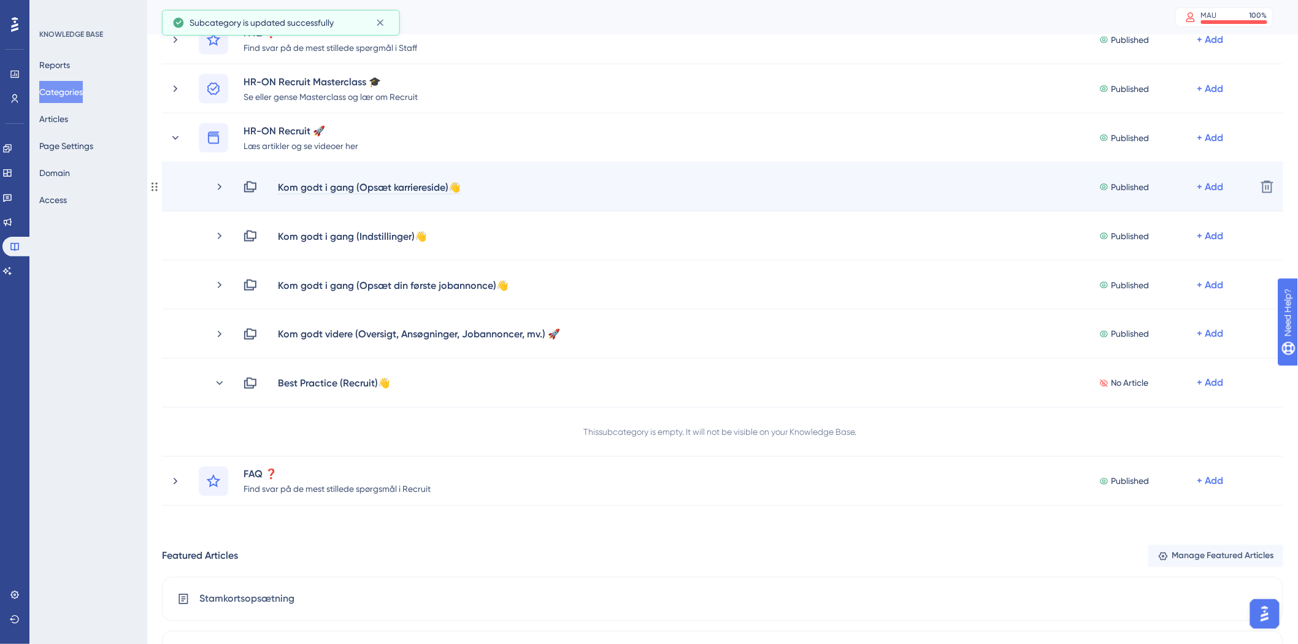
click at [458, 186] on div "Kom godt i gang (Opsæt karriereside)👋" at bounding box center [369, 187] width 184 height 15
click at [461, 186] on div "Kom godt i gang (Opsæt karriereside)👋" at bounding box center [369, 187] width 184 height 15
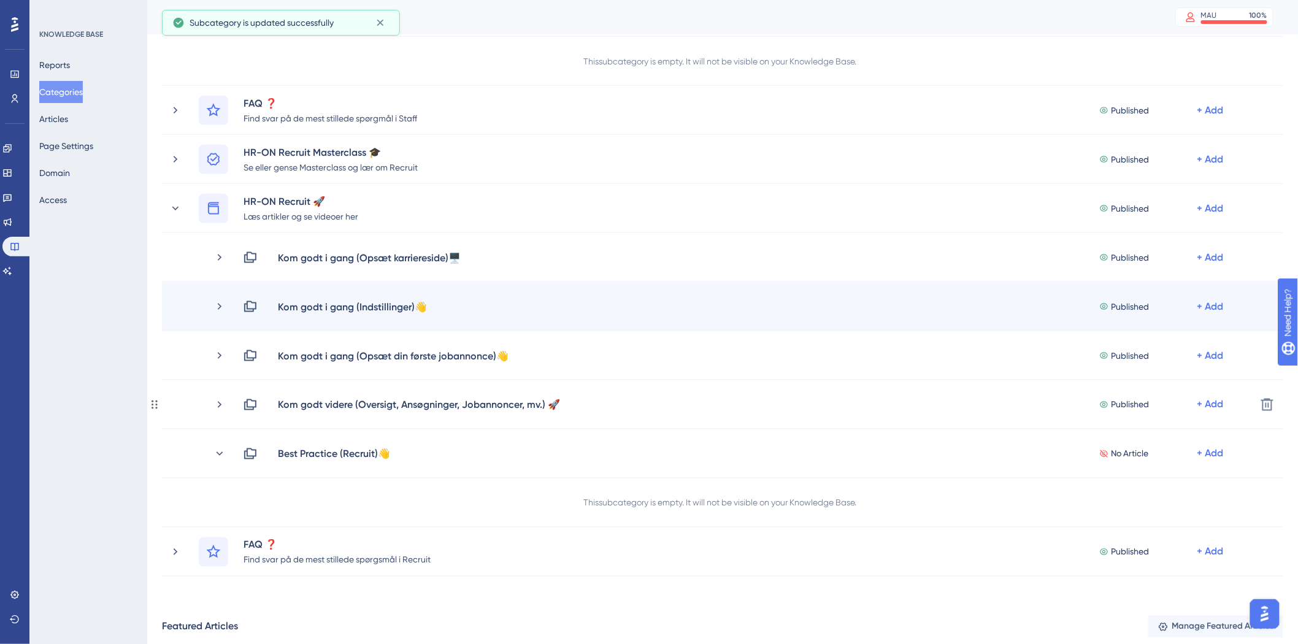
scroll to position [545, 0]
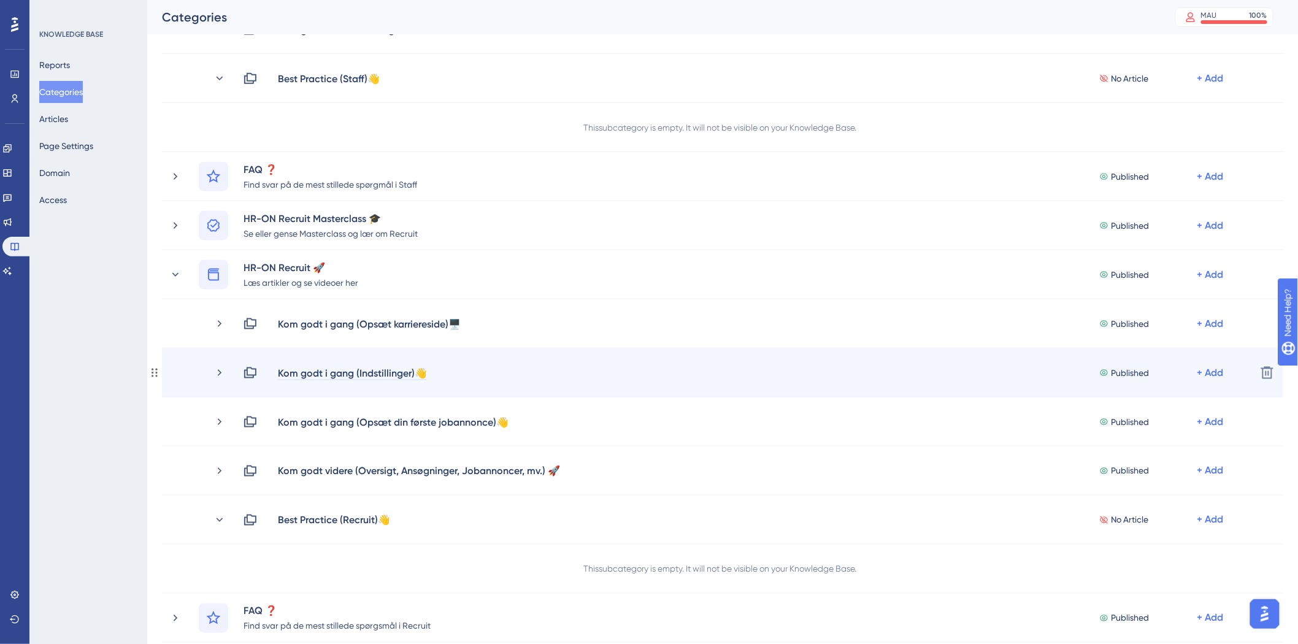
click at [423, 373] on div "Kom godt i gang (Indstillinger)👋" at bounding box center [352, 373] width 150 height 15
click at [428, 372] on div "Kom godt i gang (Indstillinger)👋" at bounding box center [352, 373] width 150 height 15
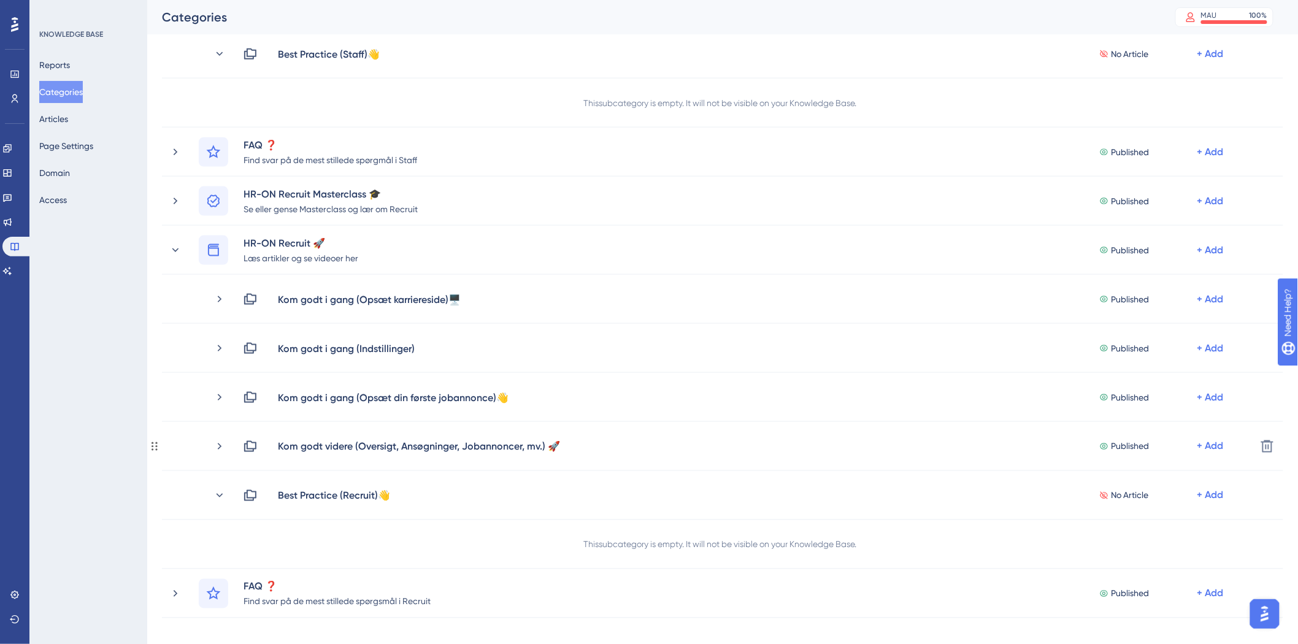
scroll to position [614, 0]
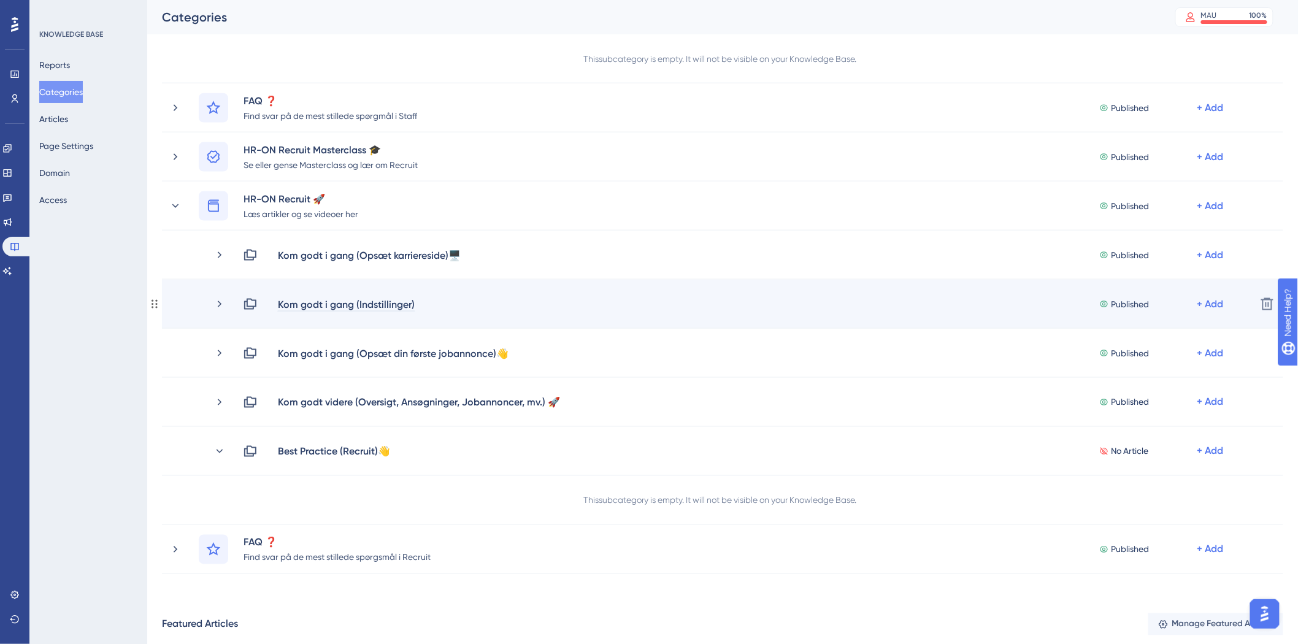
click at [410, 302] on div "Kom godt i gang (Indstillinger)" at bounding box center [346, 304] width 138 height 15
click at [413, 304] on div "Kom godt i gang (Indstillinger)" at bounding box center [346, 304] width 138 height 15
click at [411, 304] on div "Kom godt i gang (Indstillinger)" at bounding box center [346, 304] width 138 height 15
click at [413, 302] on div "Kom godt i gang (Indstillinger)" at bounding box center [346, 304] width 138 height 15
click at [408, 304] on div "Kom godt i gang (Indstillinger)" at bounding box center [346, 304] width 138 height 15
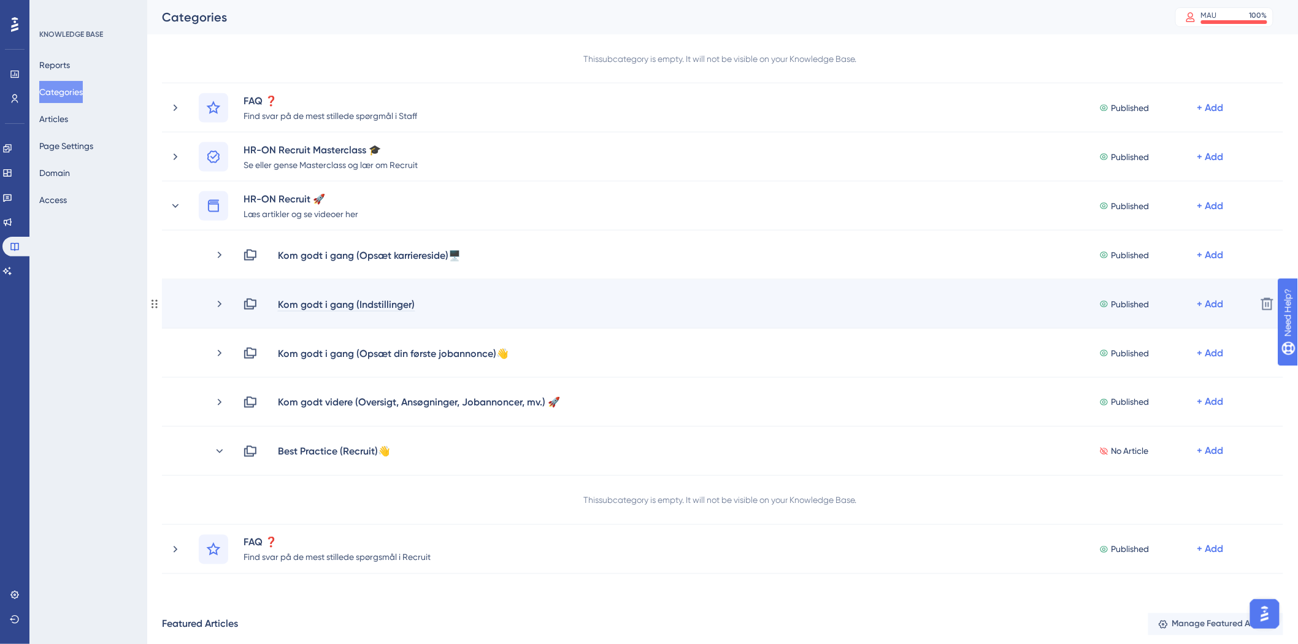
click at [414, 307] on div "Kom godt i gang (Indstillinger)" at bounding box center [346, 304] width 138 height 15
drag, startPoint x: 415, startPoint y: 302, endPoint x: 407, endPoint y: 302, distance: 7.4
click at [407, 302] on div "Kom godt i gang (Indstillinger)" at bounding box center [346, 304] width 138 height 15
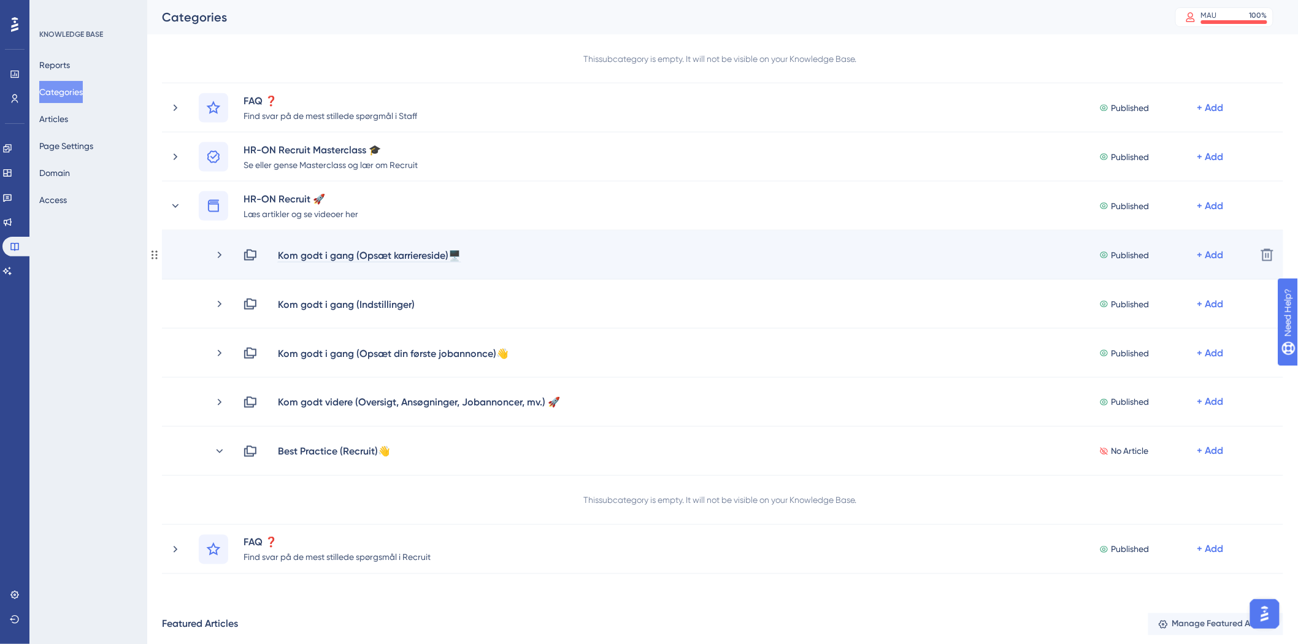
click at [458, 252] on div "Kom godt i gang (Opsæt karriereside)🖥️" at bounding box center [369, 255] width 184 height 15
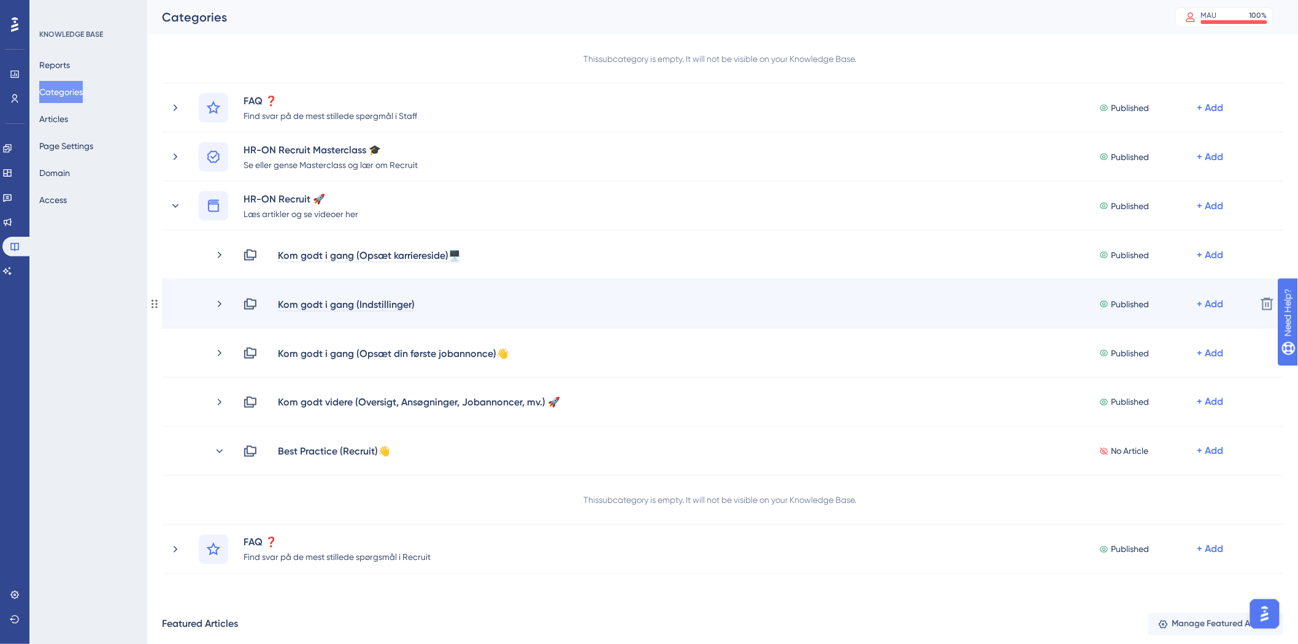
click at [411, 301] on div "Kom godt i gang (Indstillinger)" at bounding box center [346, 304] width 138 height 15
click at [413, 304] on div "Kom godt i gang (Indstillinger)" at bounding box center [346, 304] width 138 height 15
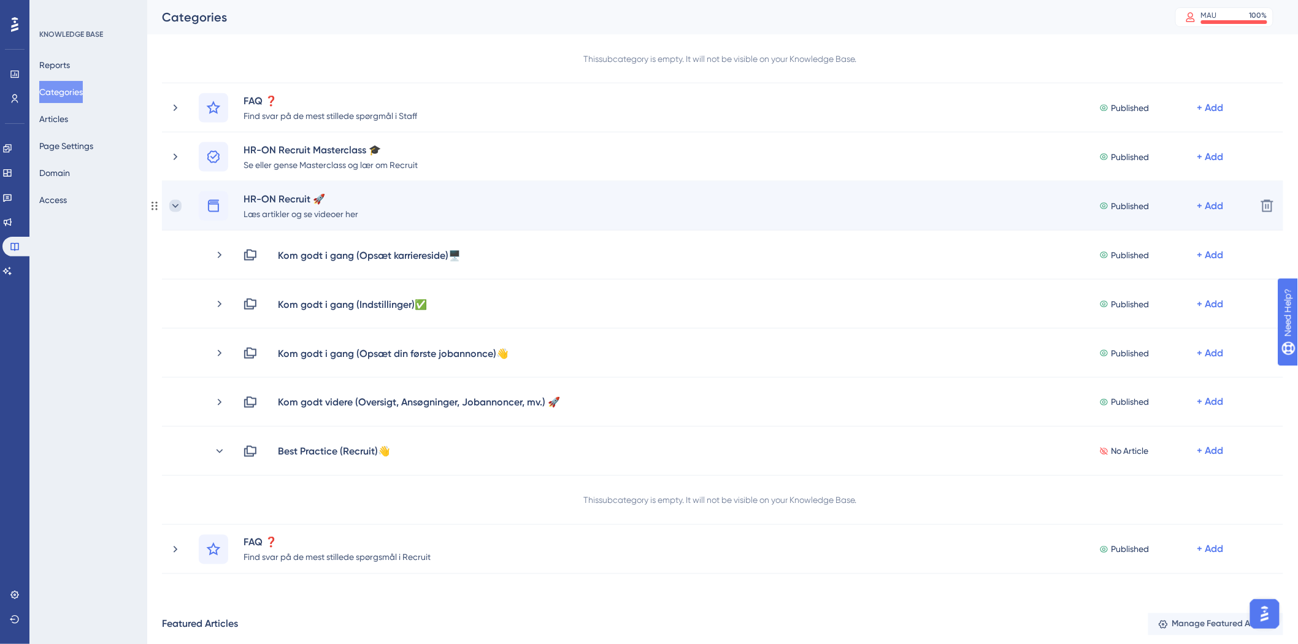
click at [179, 209] on icon at bounding box center [175, 206] width 12 height 12
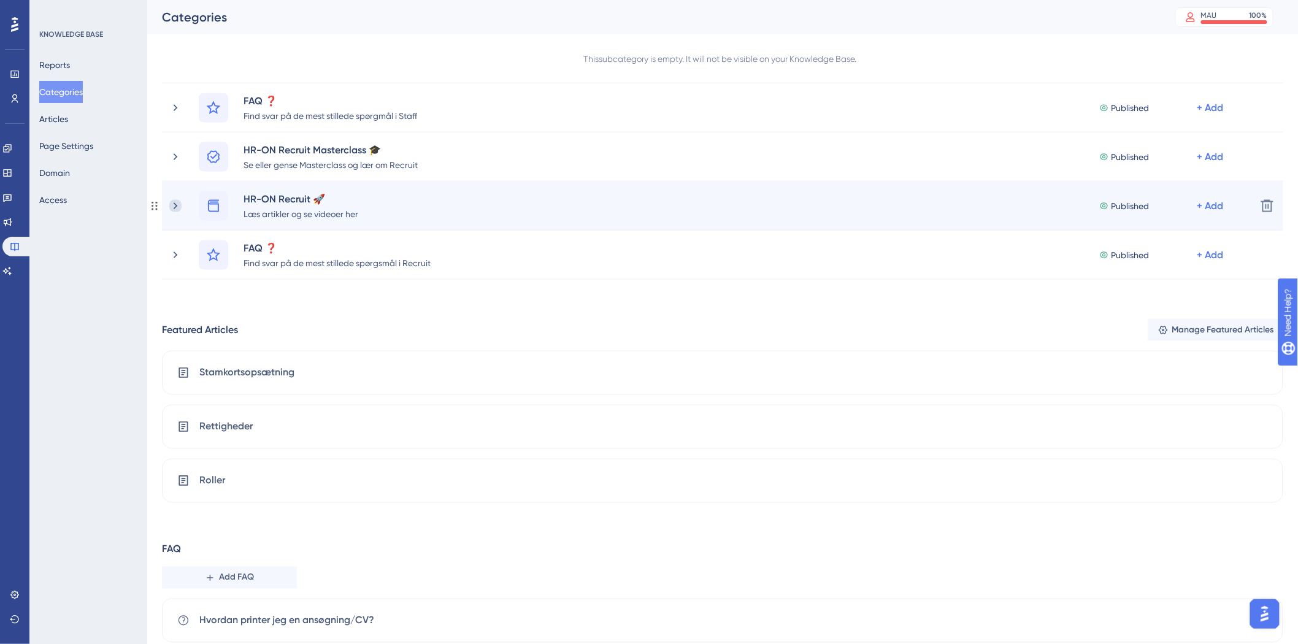
click at [179, 207] on icon at bounding box center [175, 206] width 12 height 12
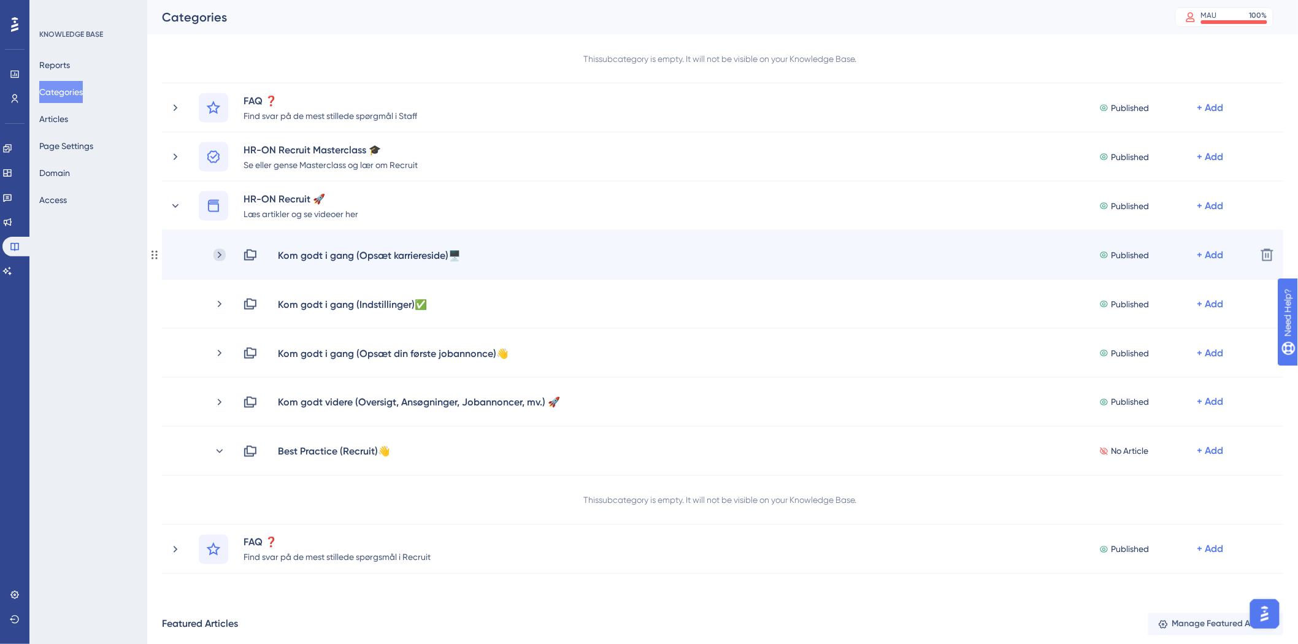
click at [220, 250] on icon at bounding box center [220, 255] width 12 height 12
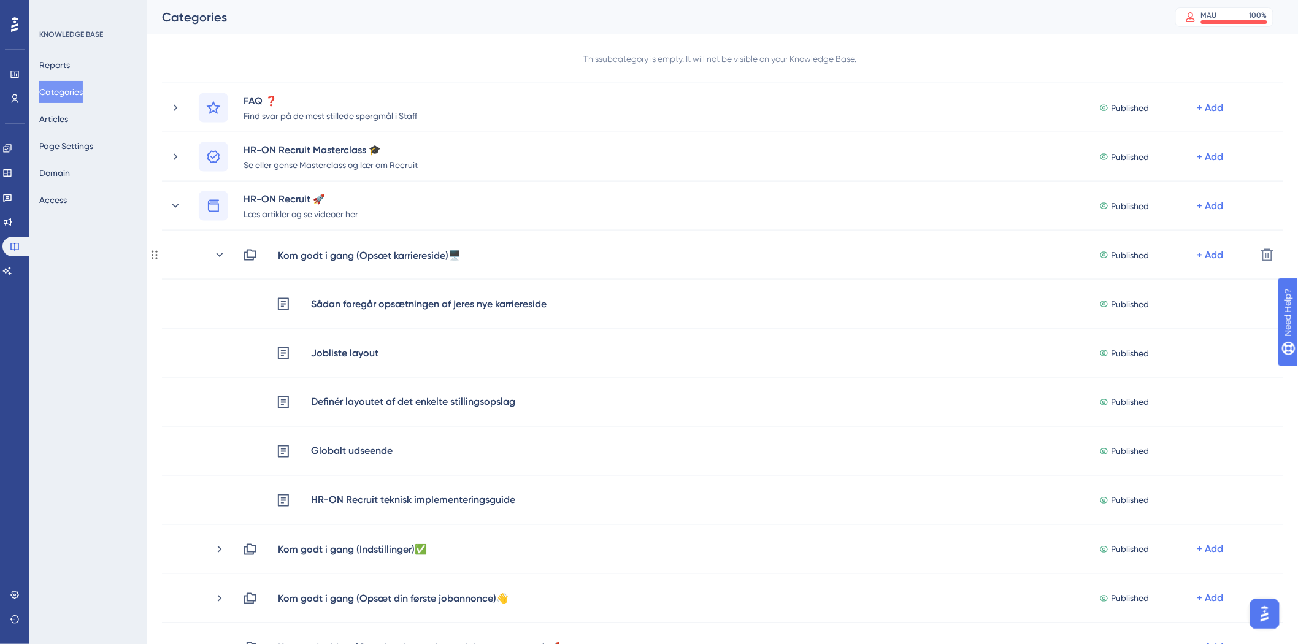
click at [220, 250] on icon at bounding box center [220, 255] width 12 height 12
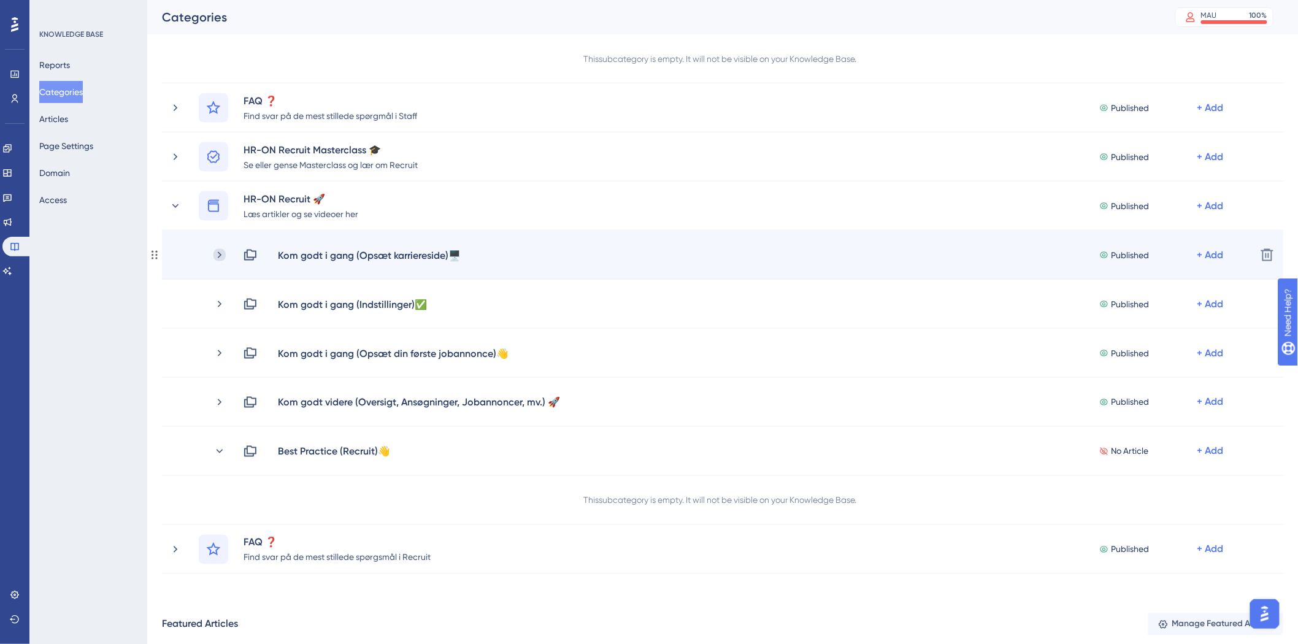
click at [220, 255] on icon at bounding box center [220, 255] width 4 height 7
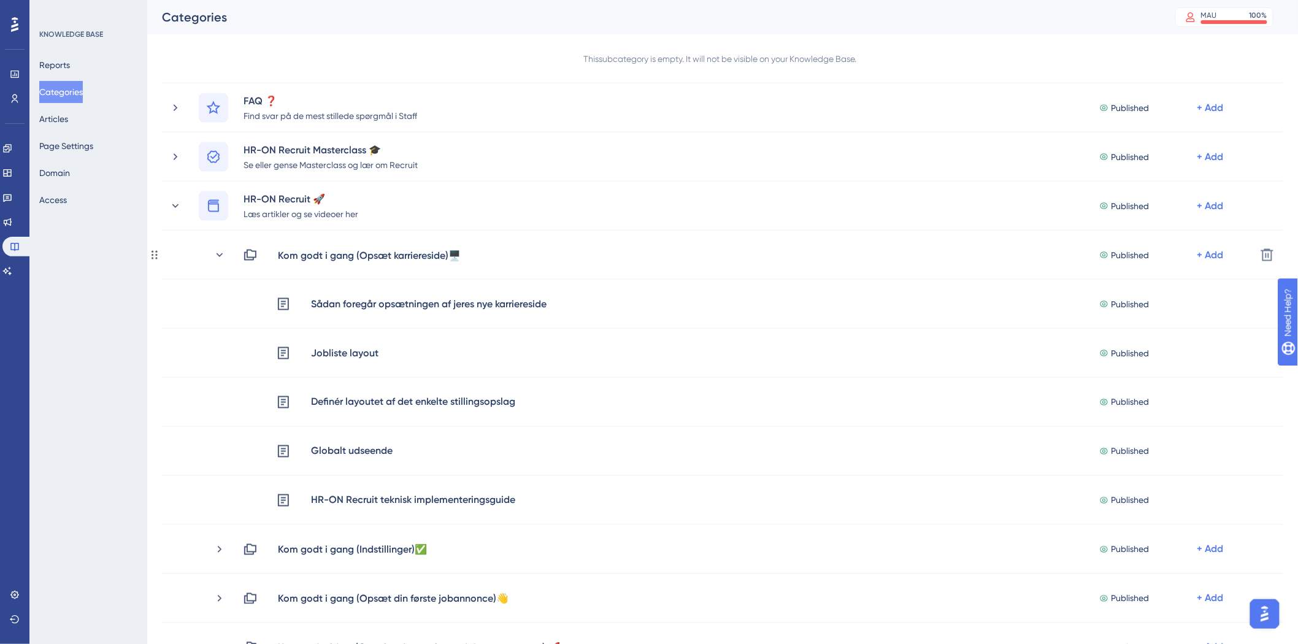
click at [220, 255] on icon at bounding box center [220, 255] width 7 height 4
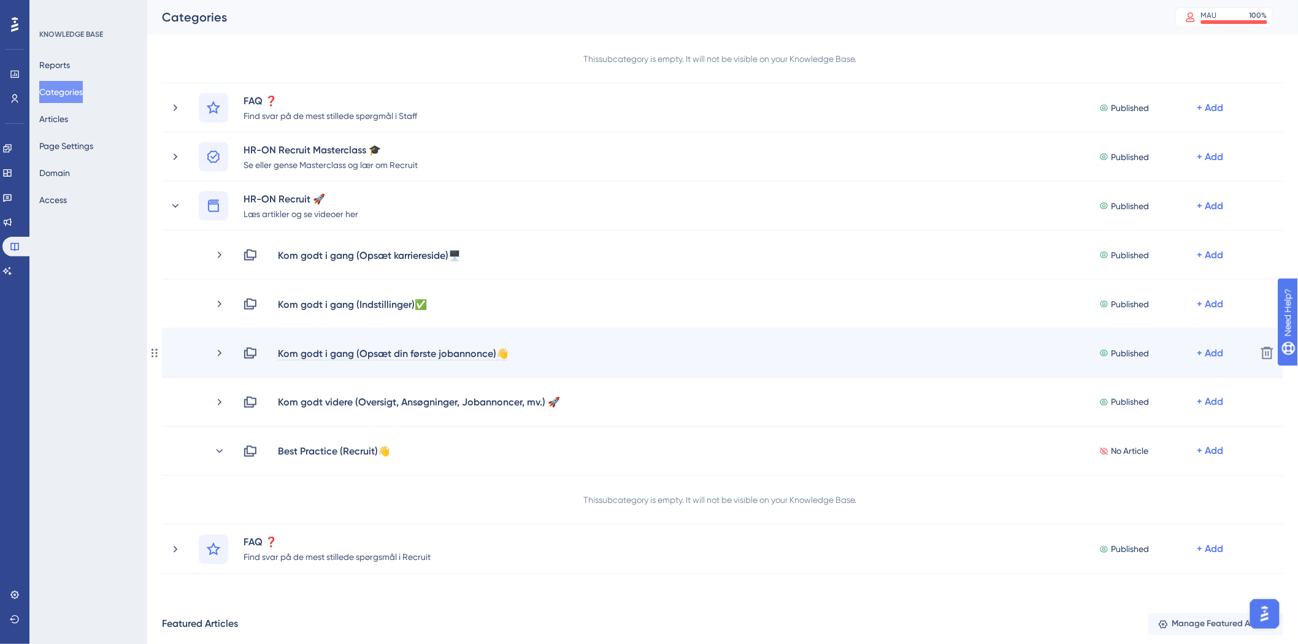
click at [427, 355] on div "Kom godt i gang (Opsæt din første jobannonce)👋" at bounding box center [393, 353] width 232 height 15
click at [519, 349] on div "Kom godt i gang (Opsæt din første jobannonce)👋 Published + Add" at bounding box center [745, 353] width 1004 height 15
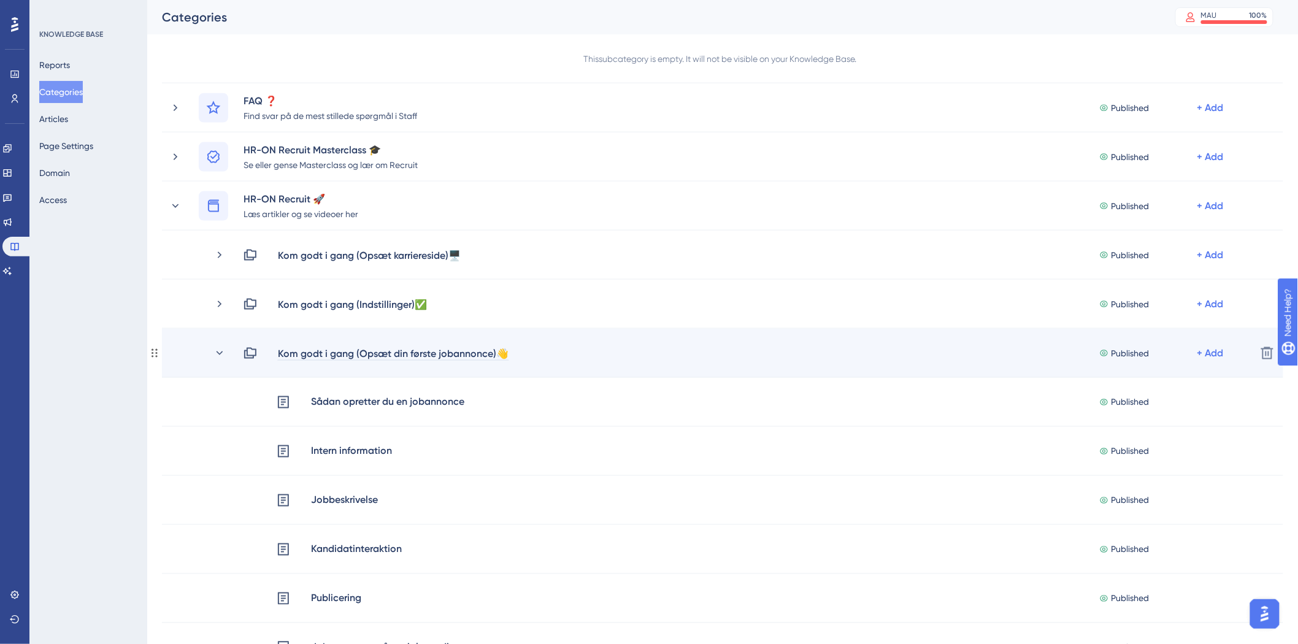
click at [422, 351] on div "Kom godt i gang (Opsæt din første jobannonce)👋" at bounding box center [393, 353] width 232 height 15
click at [209, 352] on div "Kom godt i gang (Opsæt din første jobannonce)👋 Published + Add" at bounding box center [707, 353] width 1077 height 15
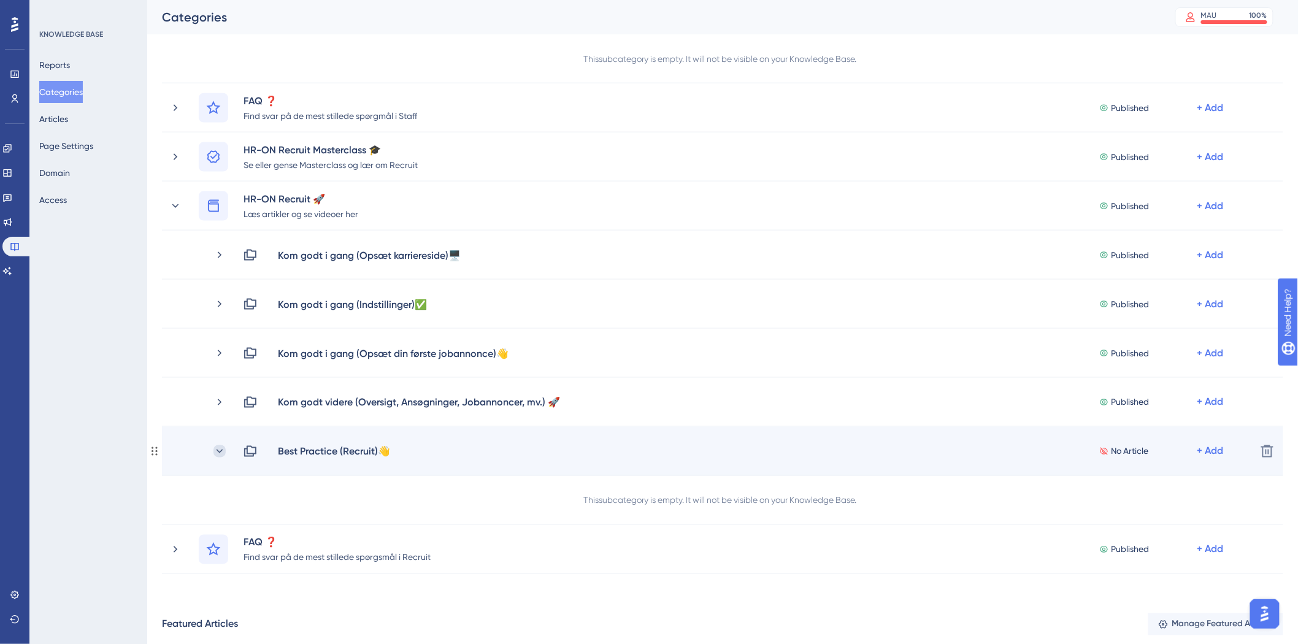
click at [223, 445] on icon at bounding box center [220, 451] width 12 height 12
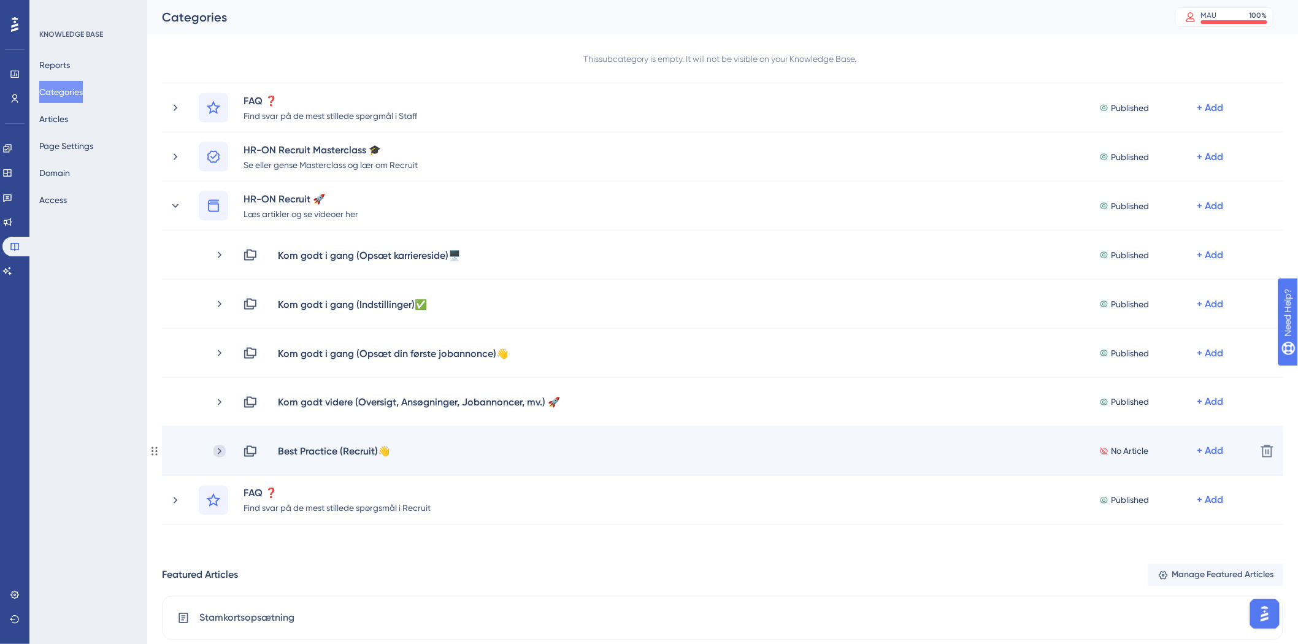
click at [222, 456] on icon at bounding box center [220, 451] width 12 height 12
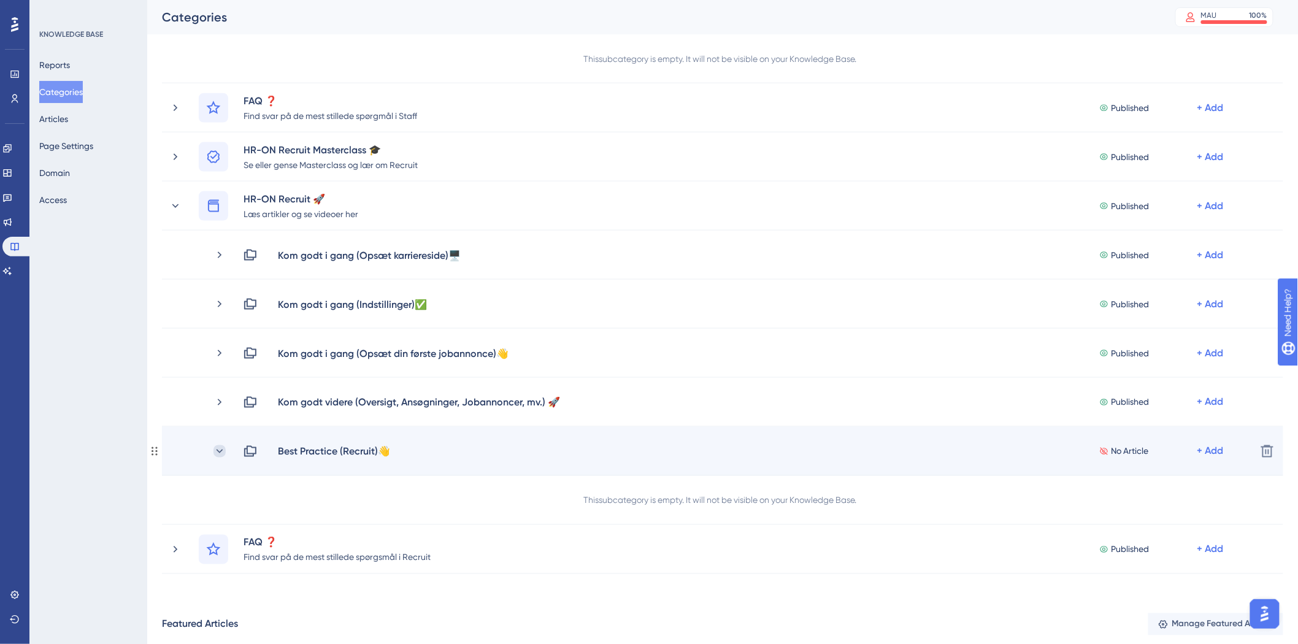
click at [221, 454] on icon at bounding box center [220, 451] width 12 height 12
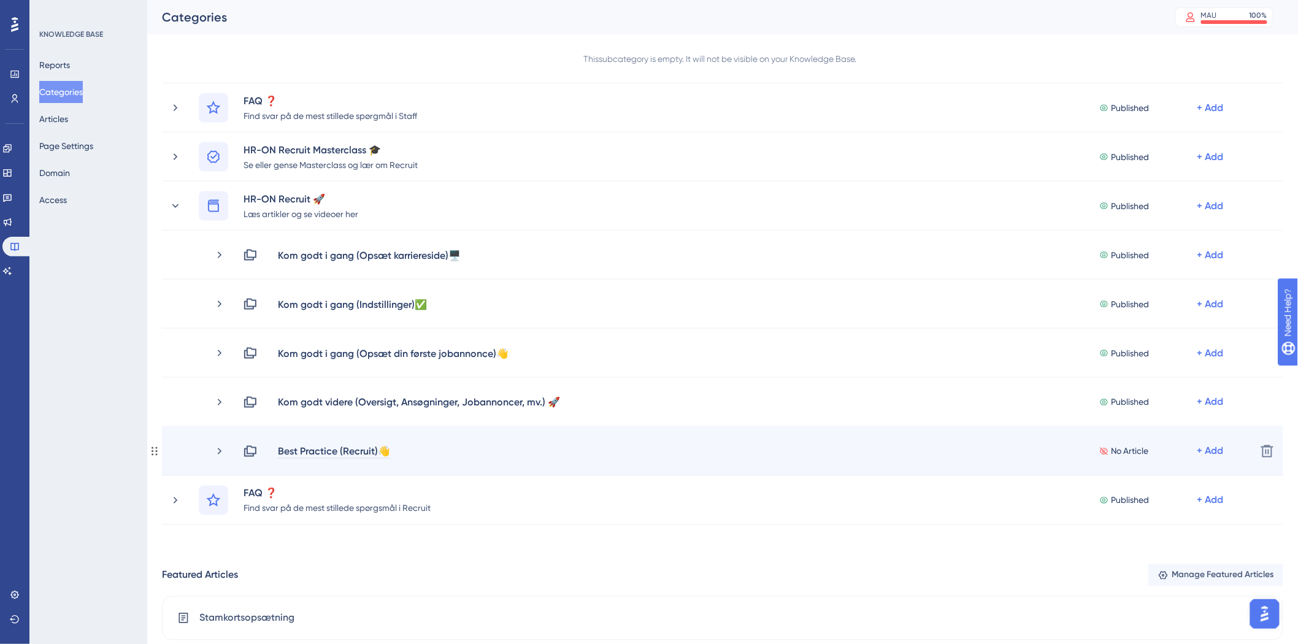
click at [385, 452] on div "Best Practice (Recruit)👋" at bounding box center [334, 451] width 114 height 15
click at [390, 450] on div "Best Practice (Recruit)👋" at bounding box center [334, 451] width 114 height 15
click at [385, 446] on div "Best Practice (Recruit)👋" at bounding box center [334, 451] width 114 height 15
click at [385, 447] on div "Best Practice (Recruit)👋" at bounding box center [334, 451] width 114 height 15
click at [385, 450] on div "Best Practice (Recruit)👋" at bounding box center [334, 451] width 114 height 15
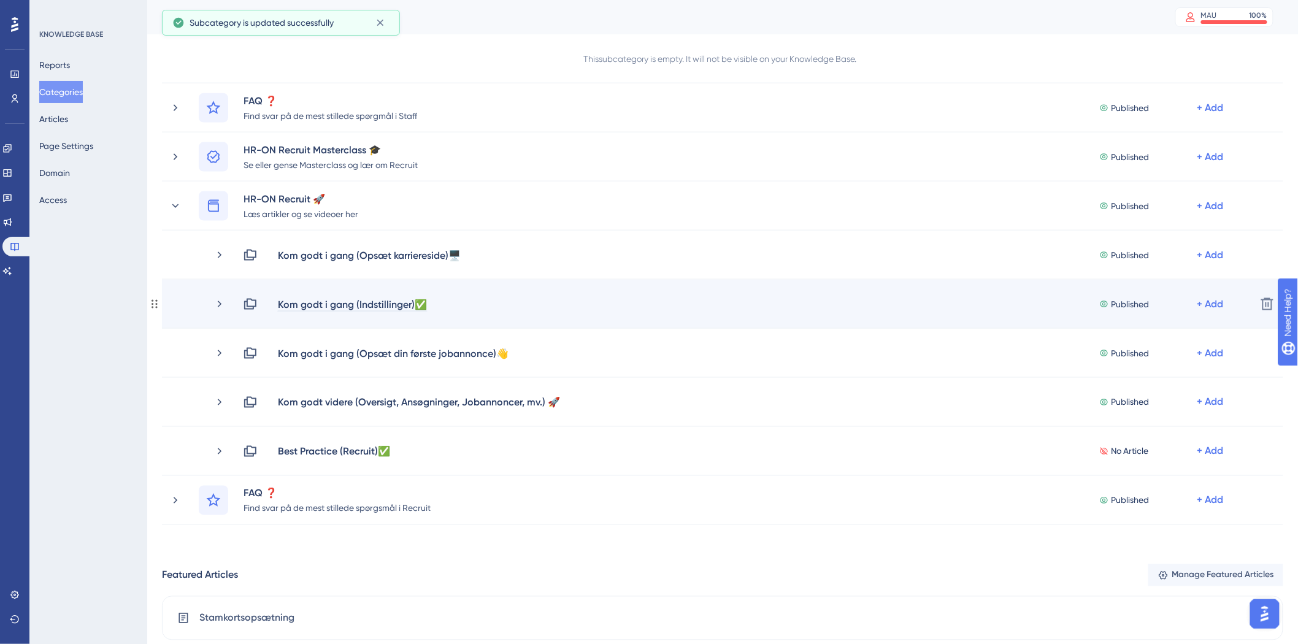
click at [426, 301] on div "Kom godt i gang (Indstillinger)✅" at bounding box center [352, 304] width 150 height 15
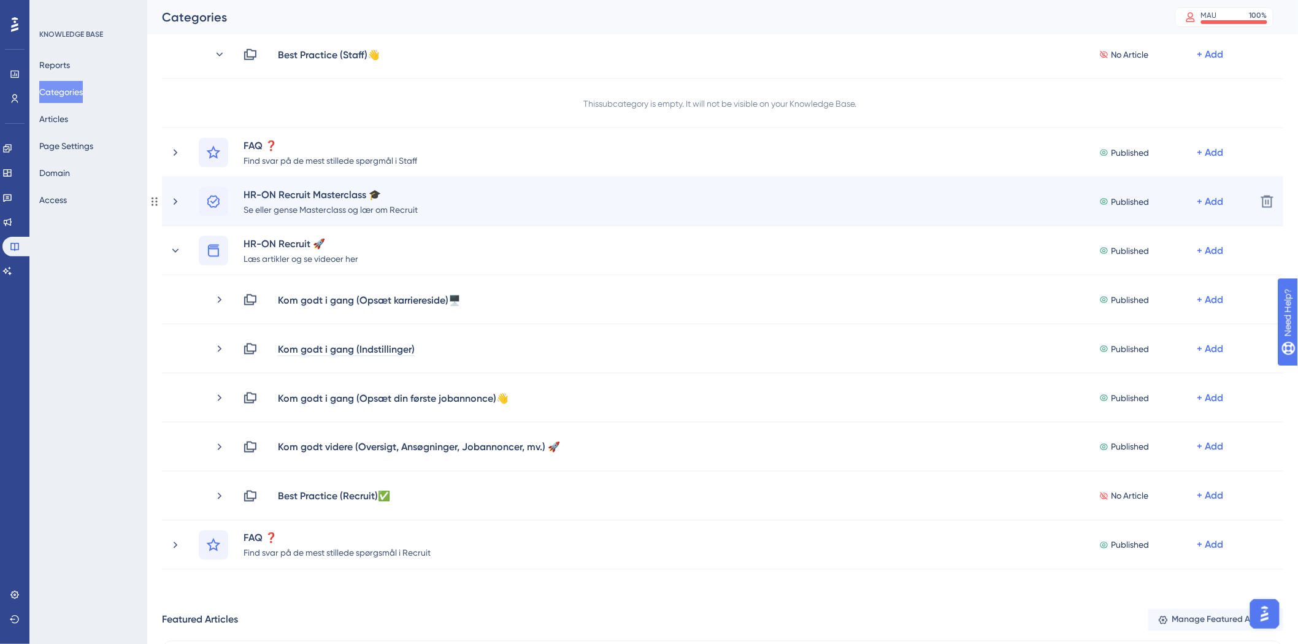
scroll to position [545, 0]
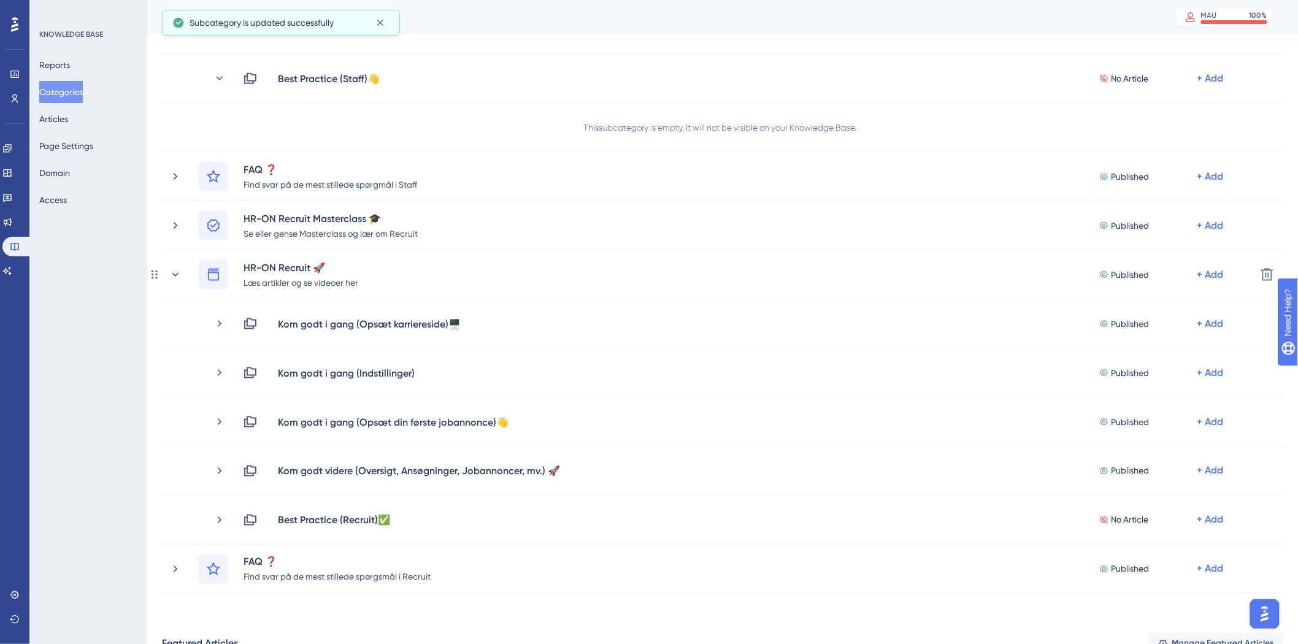
click at [173, 271] on icon at bounding box center [175, 275] width 12 height 12
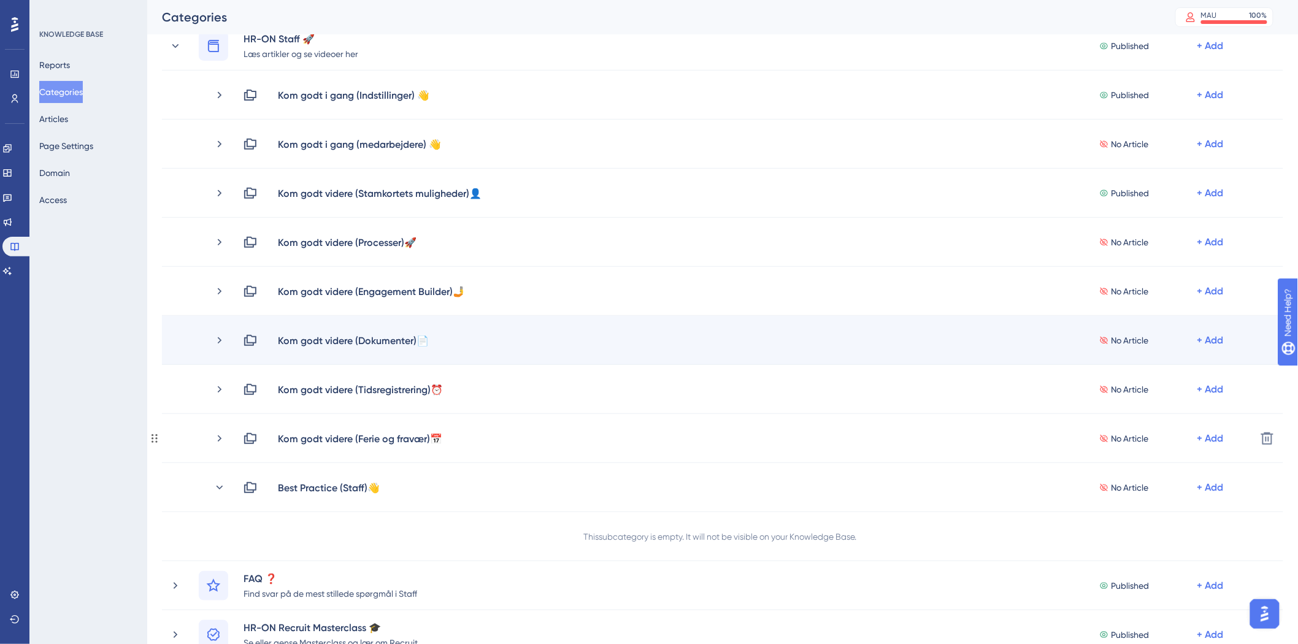
scroll to position [136, 0]
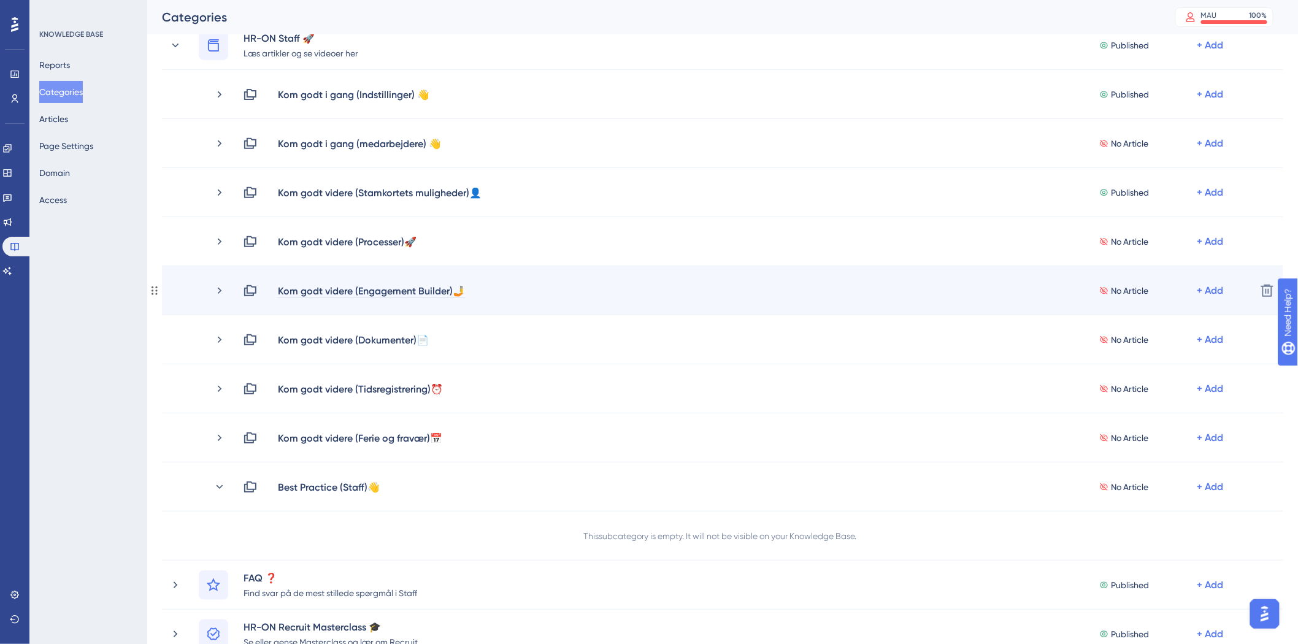
click at [462, 290] on div "Kom godt videre (Engagement Builder)🤳" at bounding box center [371, 290] width 188 height 15
click at [463, 288] on div "Kom godt videre (Engagement Builder)🤳" at bounding box center [371, 290] width 188 height 15
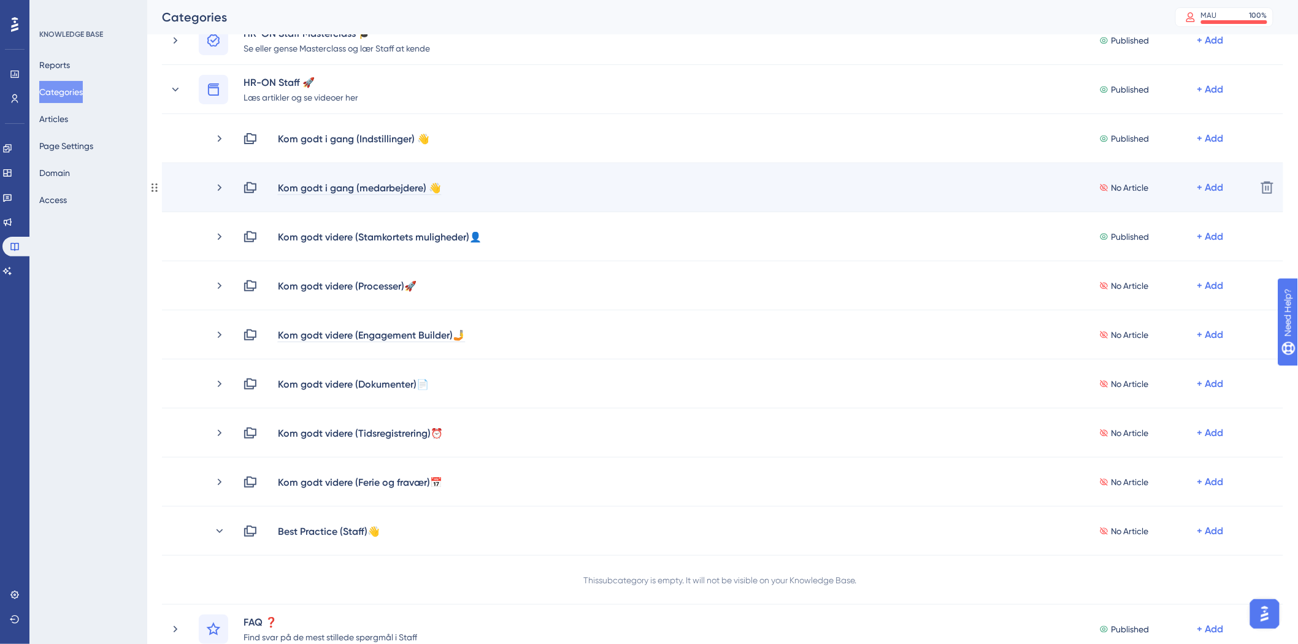
scroll to position [68, 0]
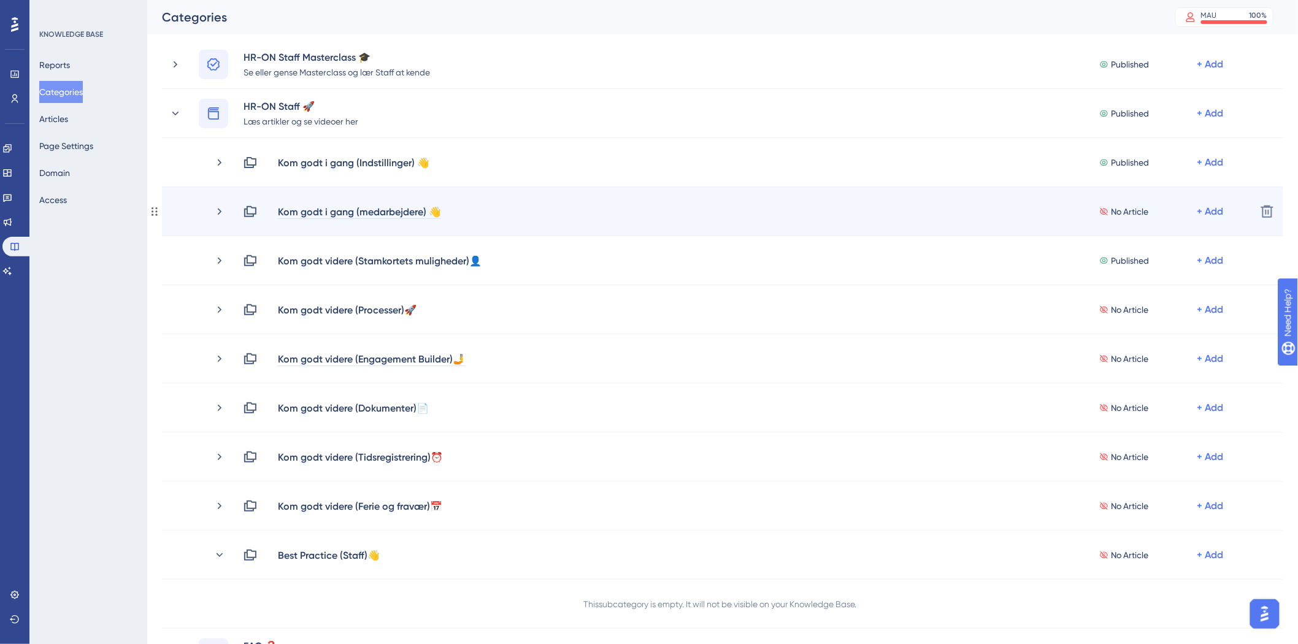
click at [437, 210] on div "Kom godt i gang (medarbejdere) 👋" at bounding box center [359, 211] width 164 height 15
click at [441, 213] on div "Kom godt i gang (medarbejdere) 👋" at bounding box center [359, 211] width 164 height 15
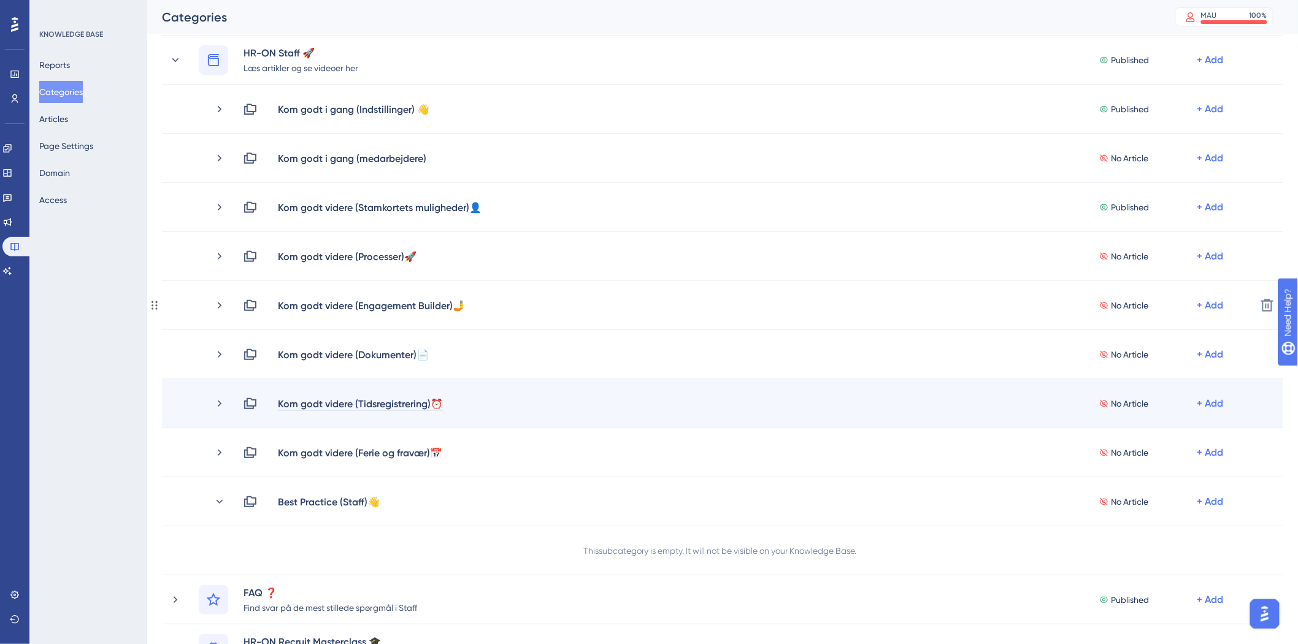
scroll to position [136, 0]
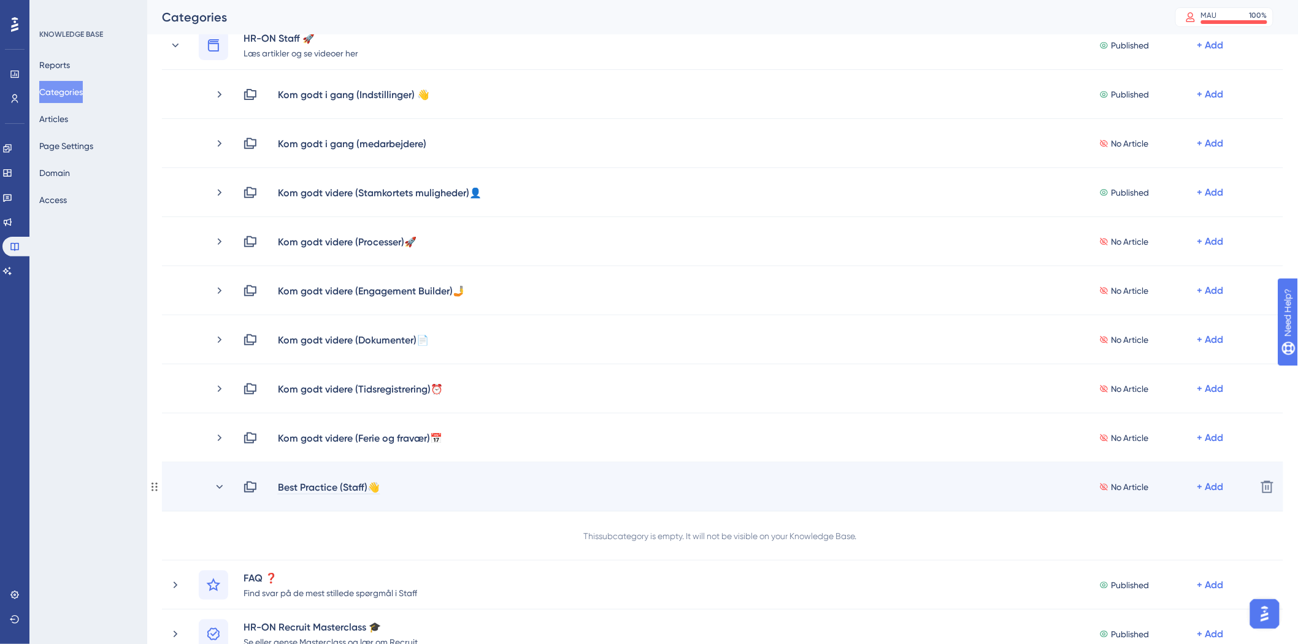
click at [372, 486] on div "Best Practice (Staff)👋" at bounding box center [328, 487] width 103 height 15
click at [374, 486] on div "Best Practice (Staff)👋" at bounding box center [328, 487] width 103 height 15
click at [376, 486] on div "Best Practice (Staff)👋" at bounding box center [328, 487] width 103 height 15
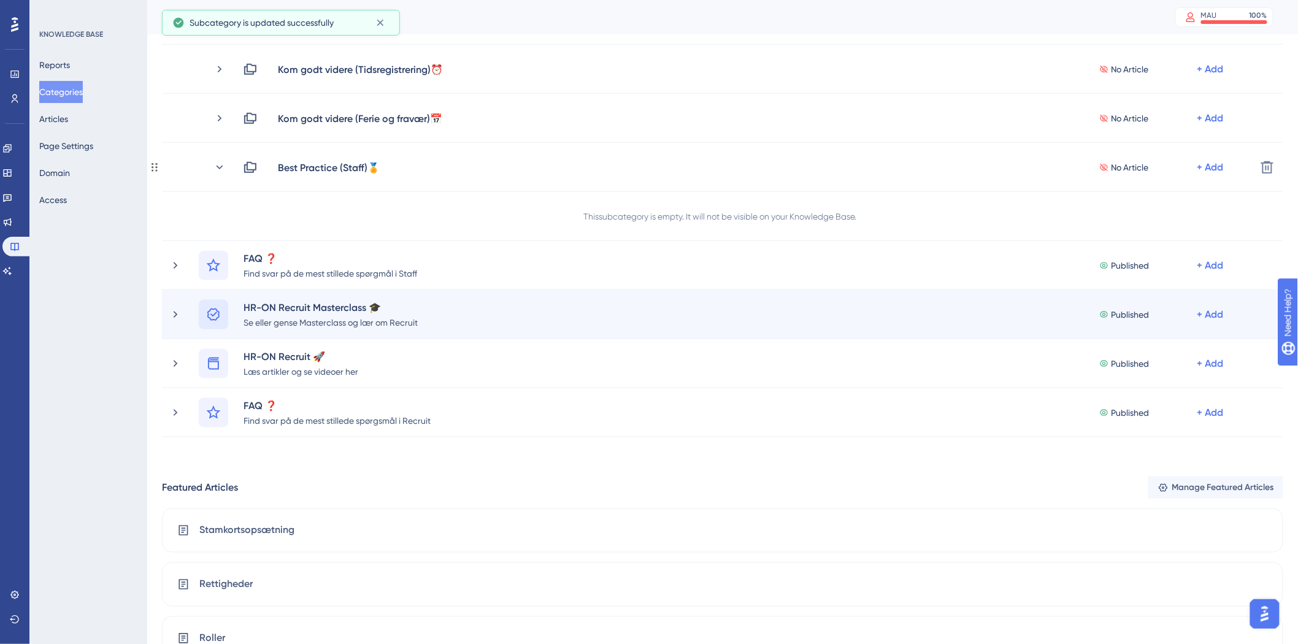
scroll to position [409, 0]
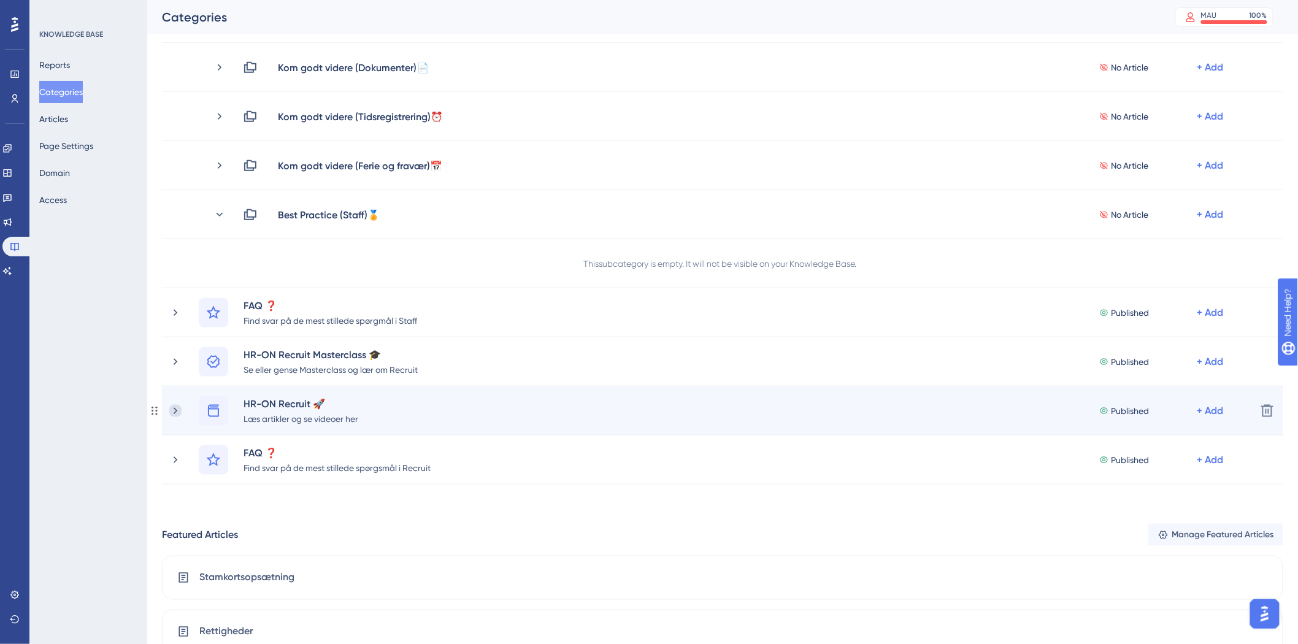
click at [179, 409] on icon at bounding box center [175, 411] width 12 height 12
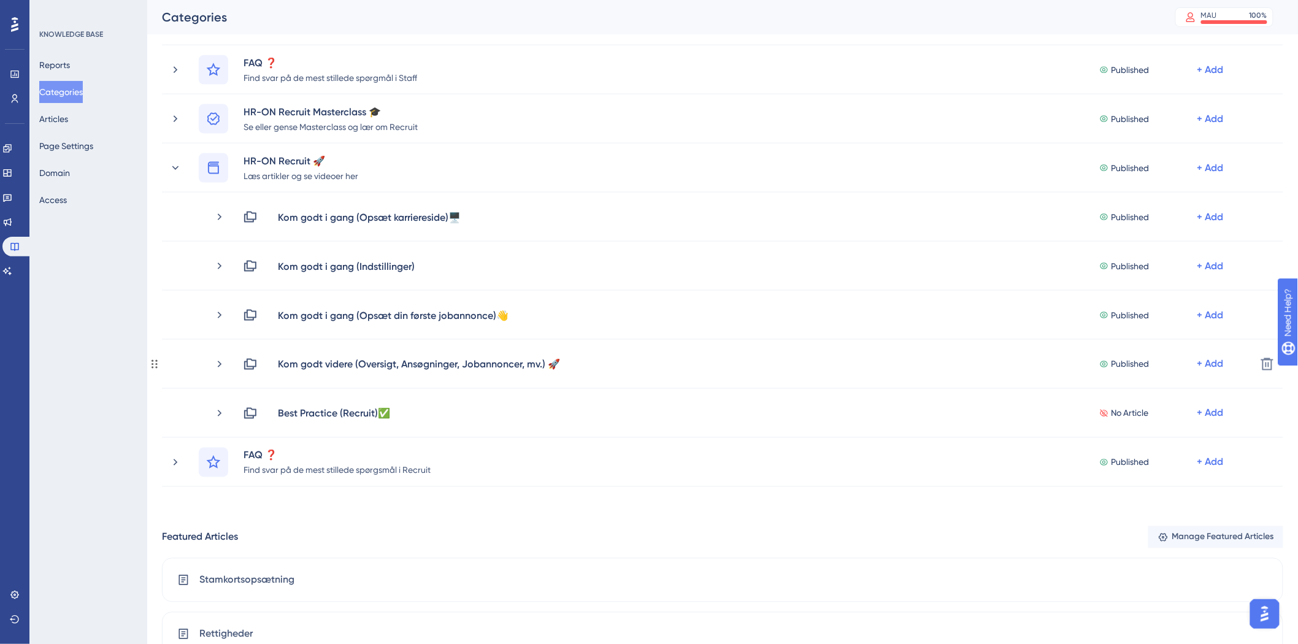
scroll to position [750, 0]
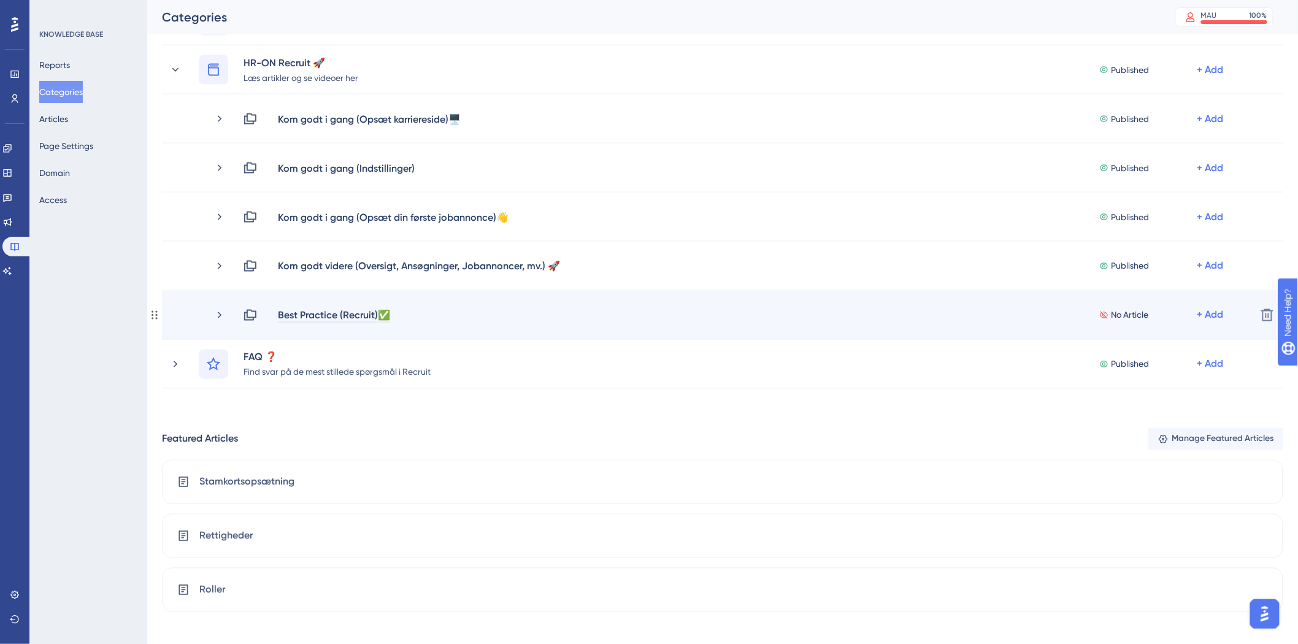
click at [384, 312] on div "Best Practice (Recruit)✅" at bounding box center [334, 315] width 114 height 15
click at [385, 312] on div "Best Practice (Recruit)✅" at bounding box center [334, 315] width 114 height 15
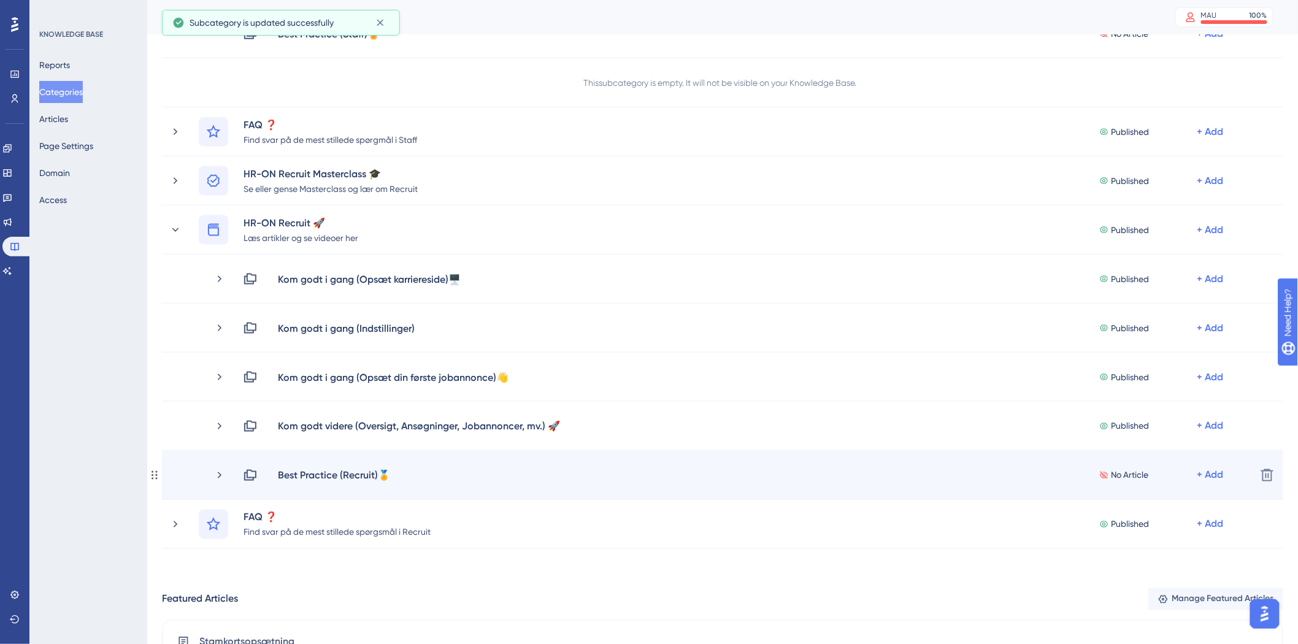
scroll to position [614, 0]
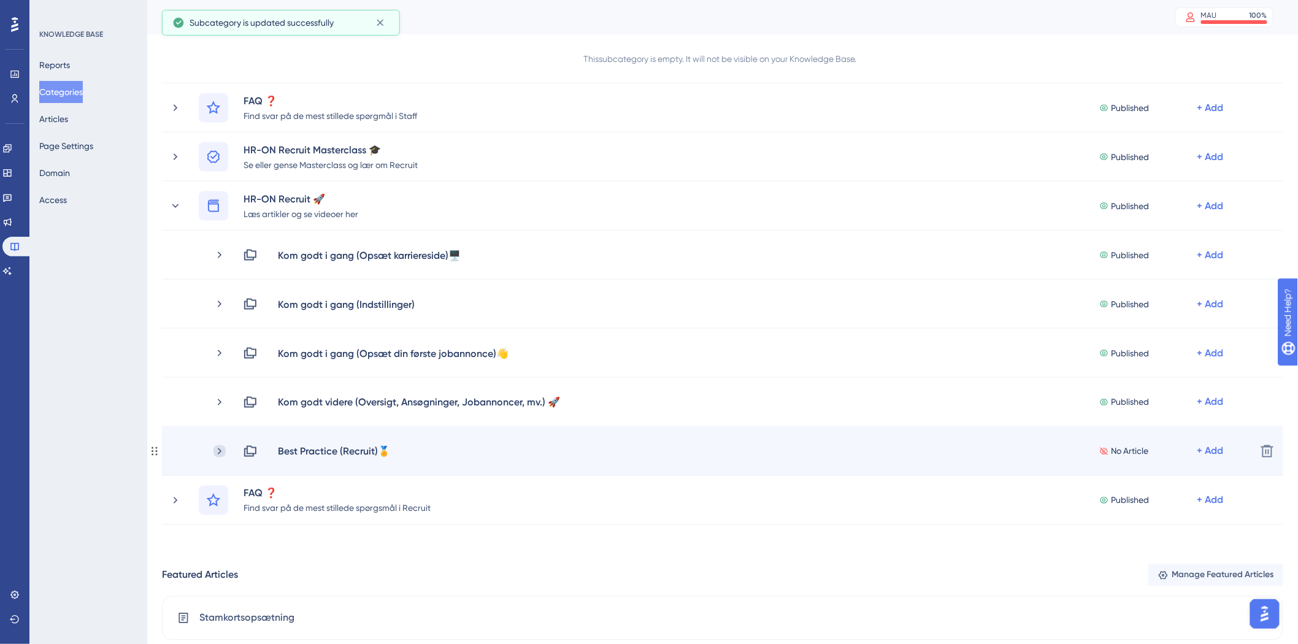
click at [218, 452] on icon at bounding box center [220, 451] width 12 height 12
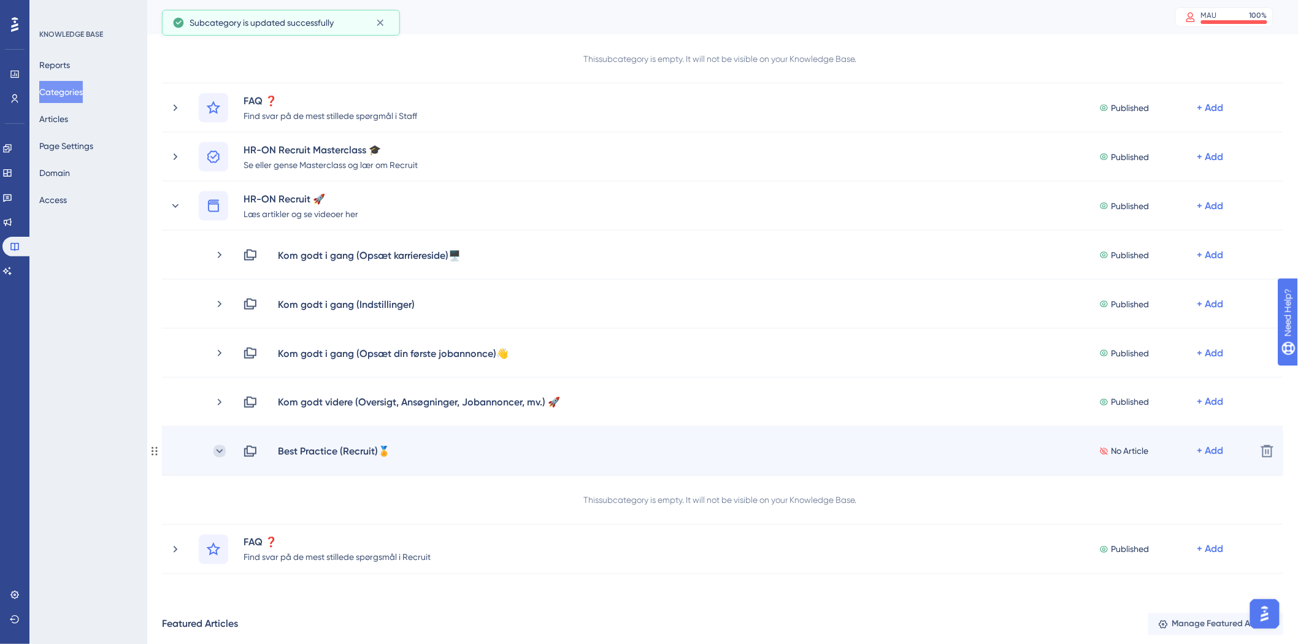
click at [221, 451] on icon at bounding box center [220, 451] width 7 height 4
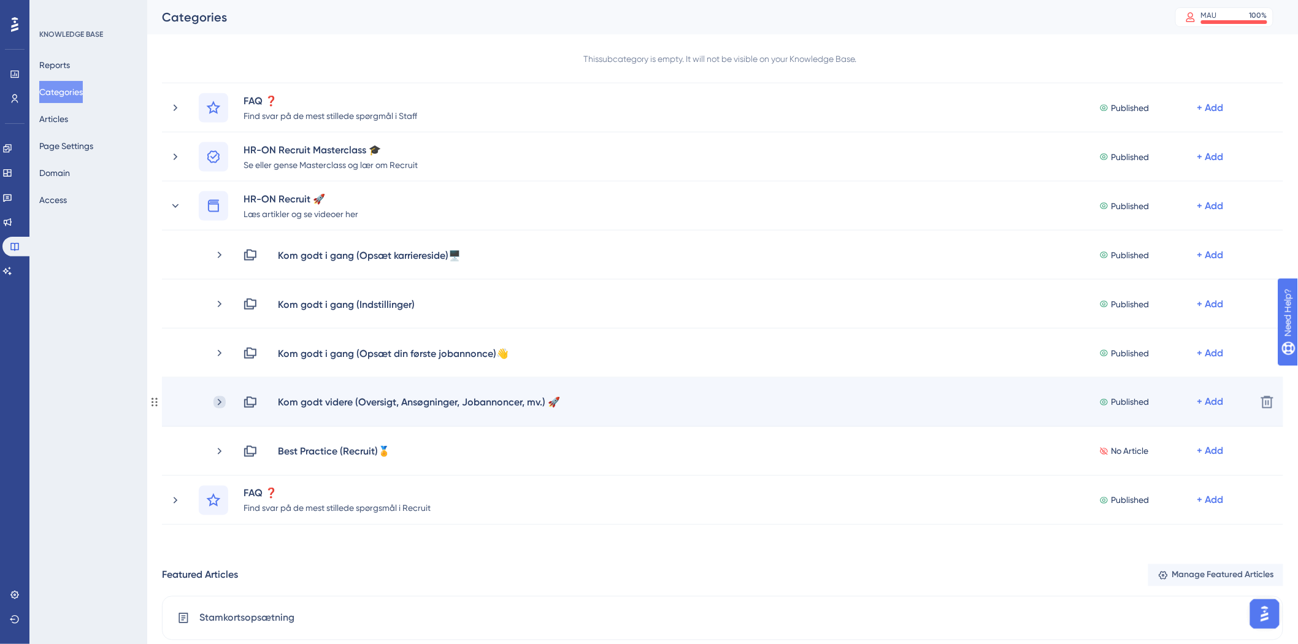
click at [224, 405] on icon at bounding box center [220, 402] width 12 height 12
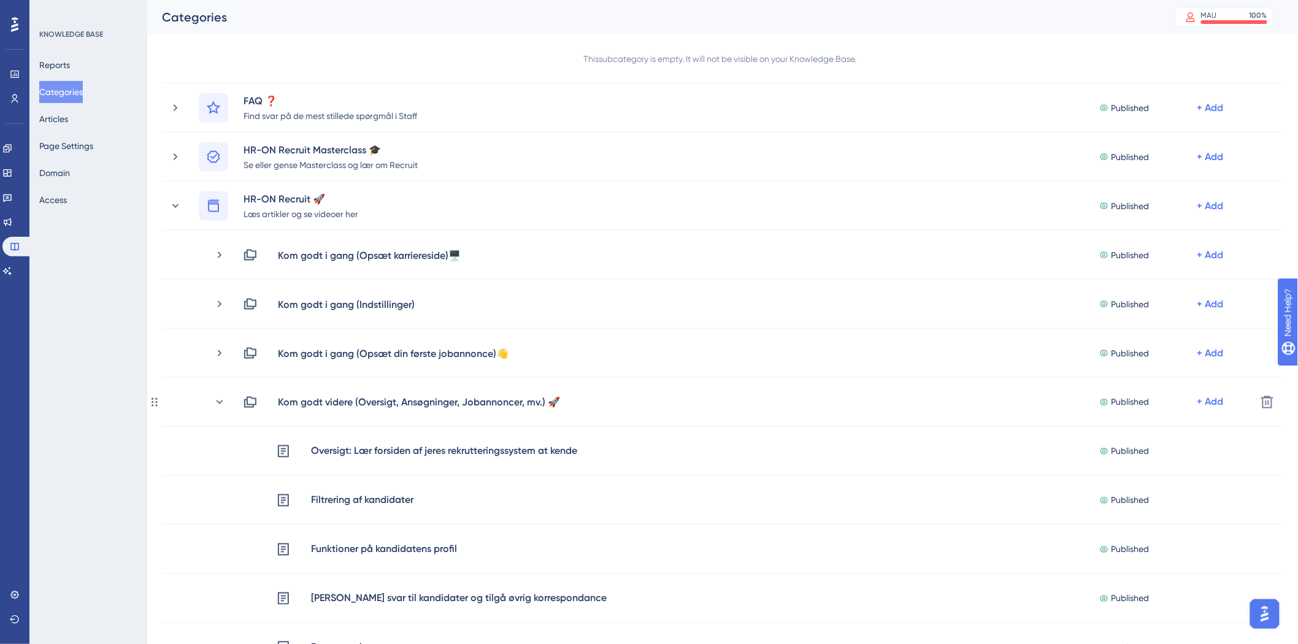
click at [224, 405] on icon at bounding box center [220, 402] width 12 height 12
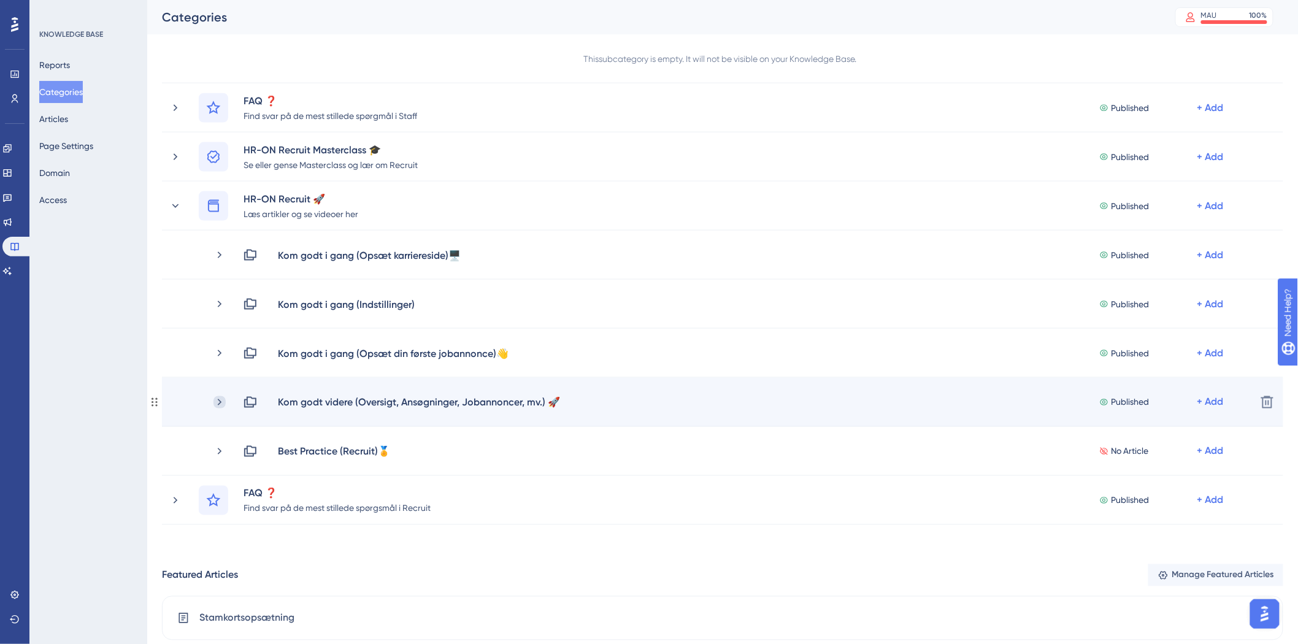
click at [216, 403] on icon at bounding box center [220, 402] width 12 height 12
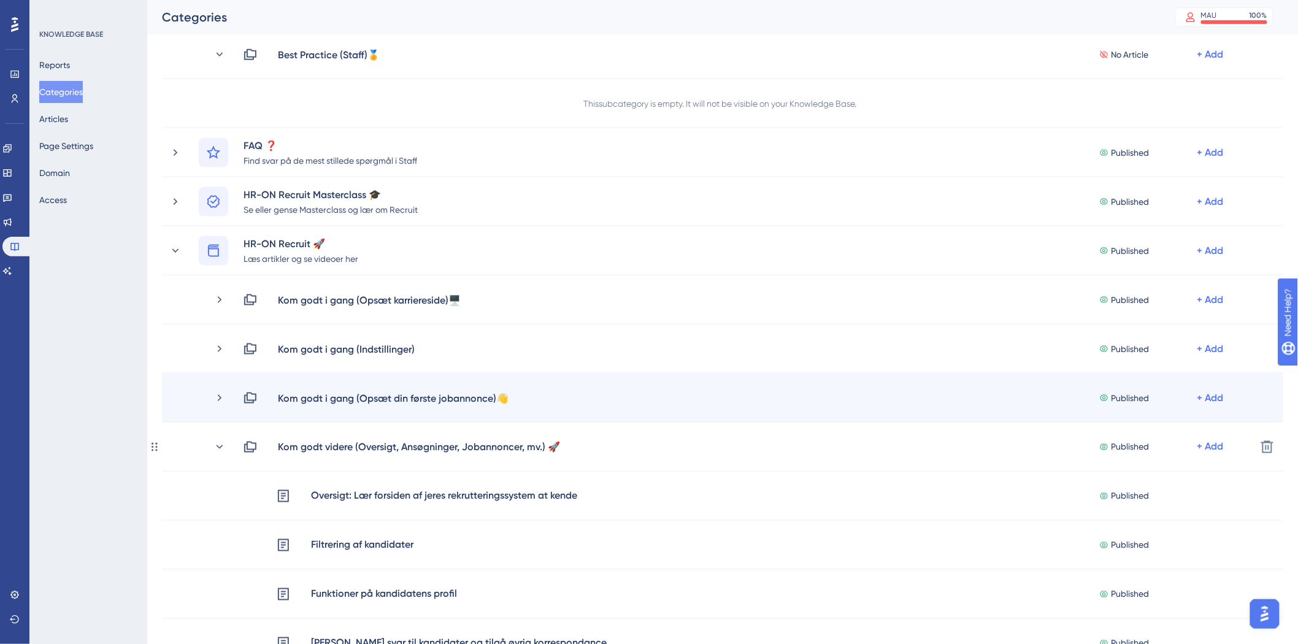
scroll to position [545, 0]
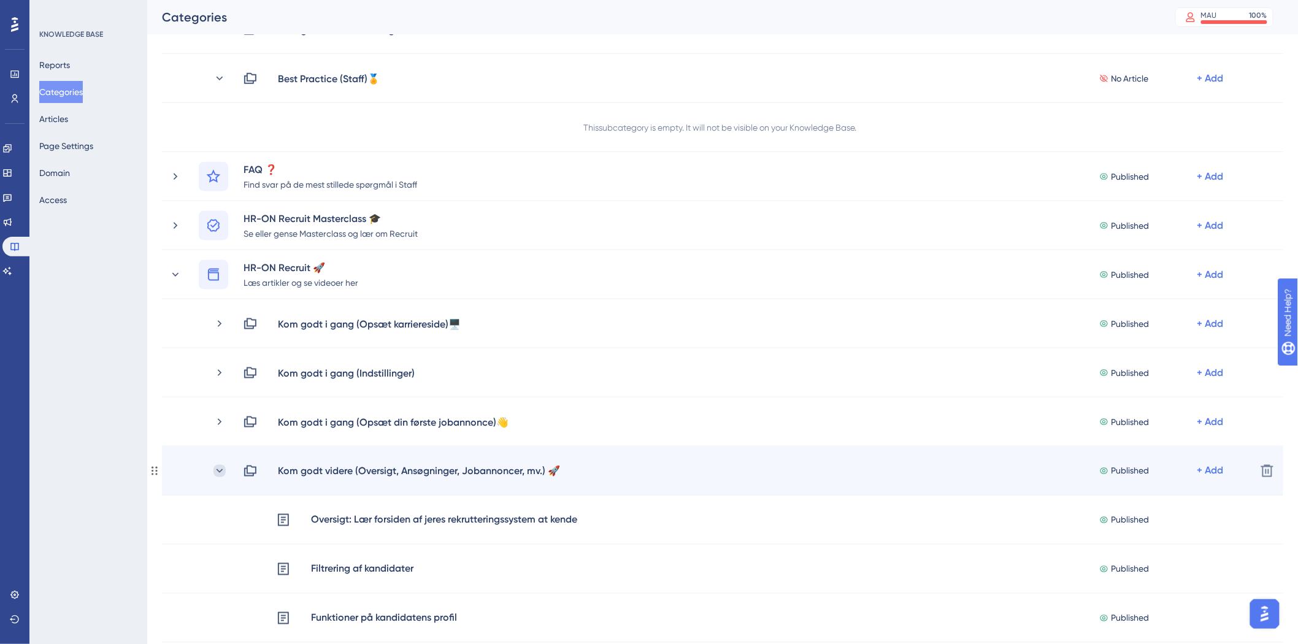
click at [217, 470] on icon at bounding box center [220, 471] width 12 height 12
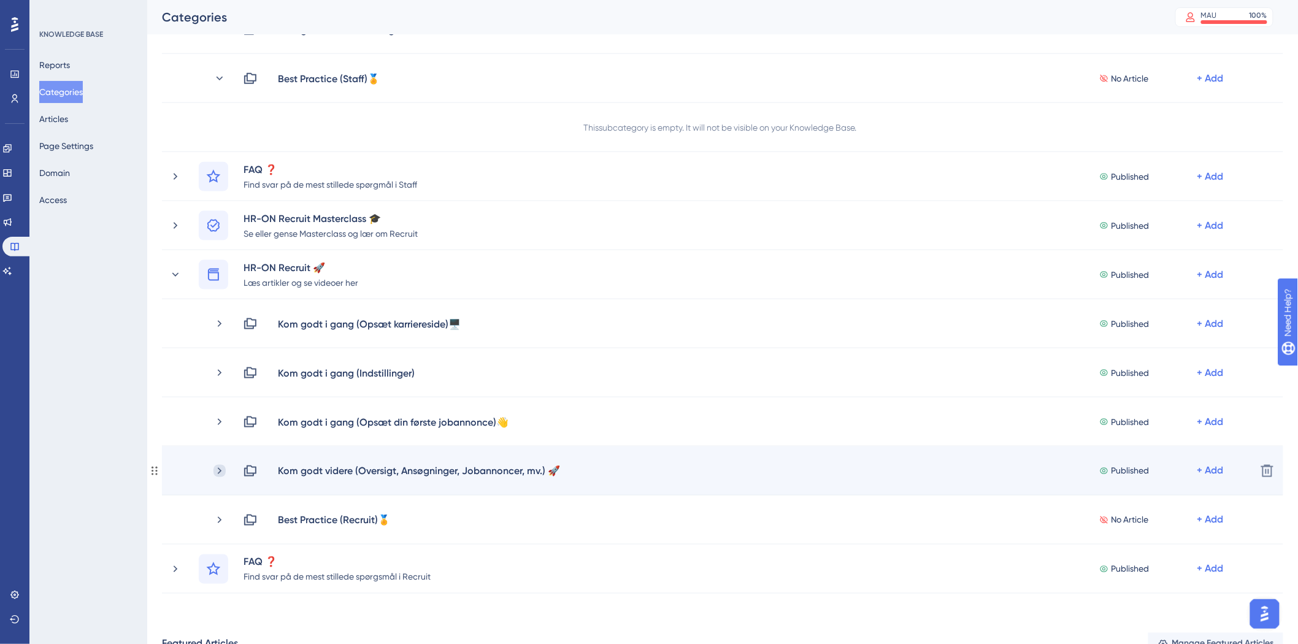
click at [221, 471] on icon at bounding box center [220, 471] width 12 height 12
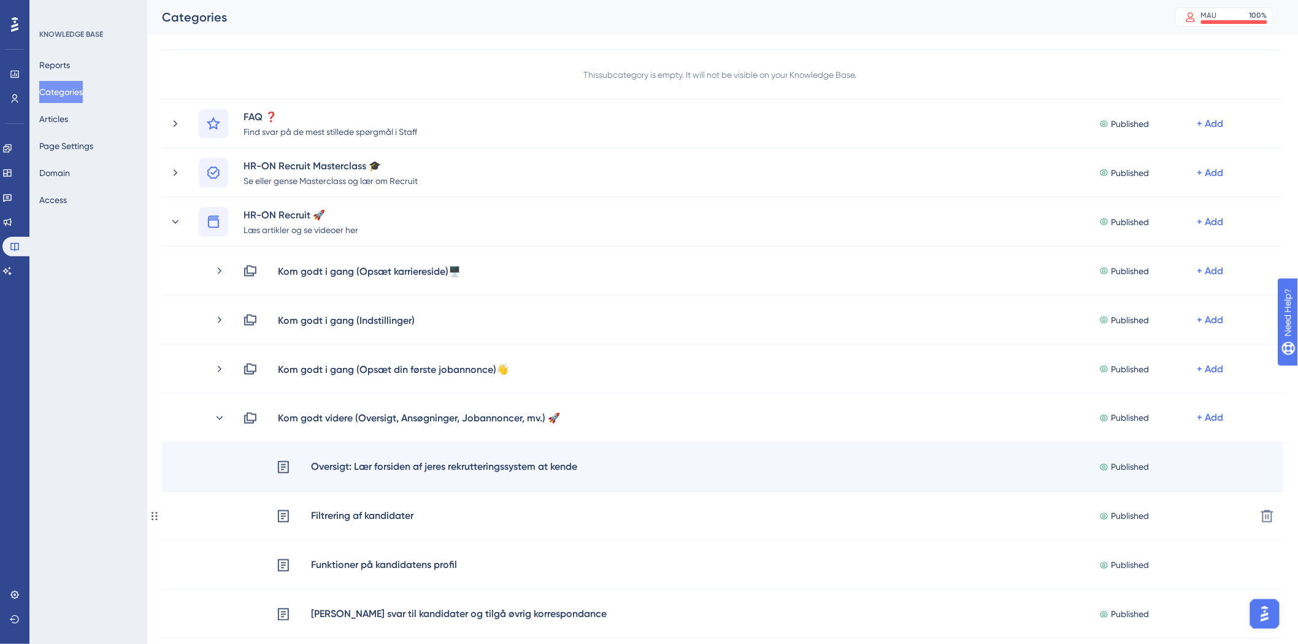
scroll to position [614, 0]
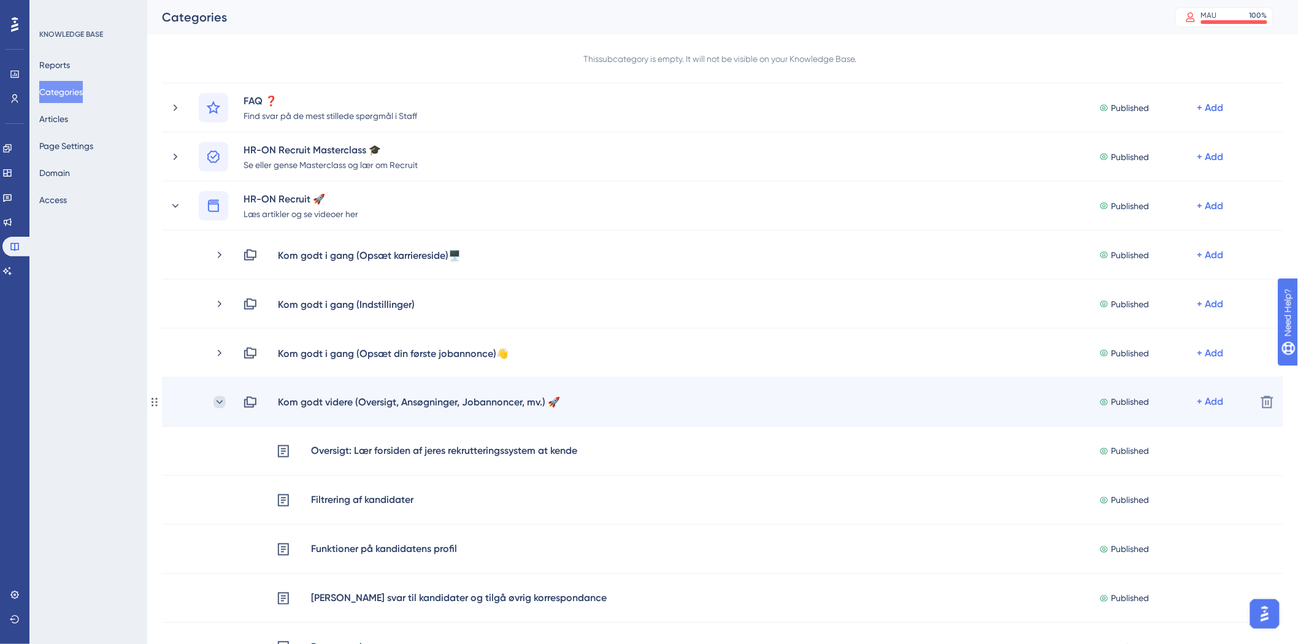
click at [221, 399] on icon at bounding box center [220, 402] width 12 height 12
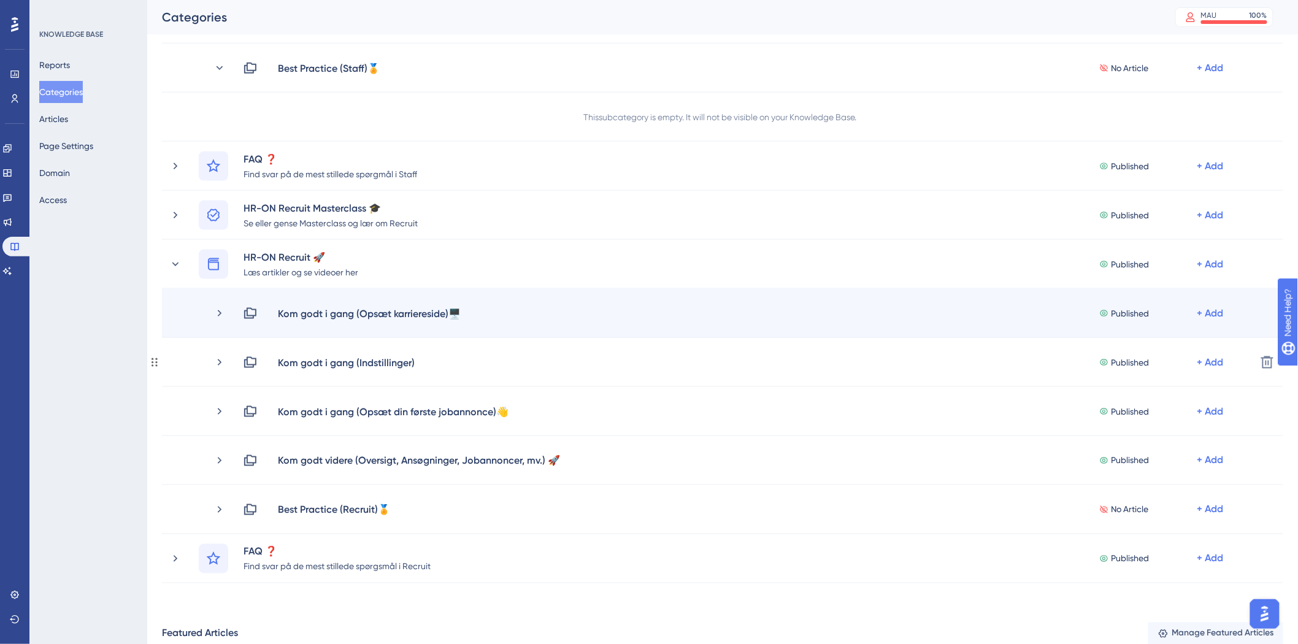
scroll to position [477, 0]
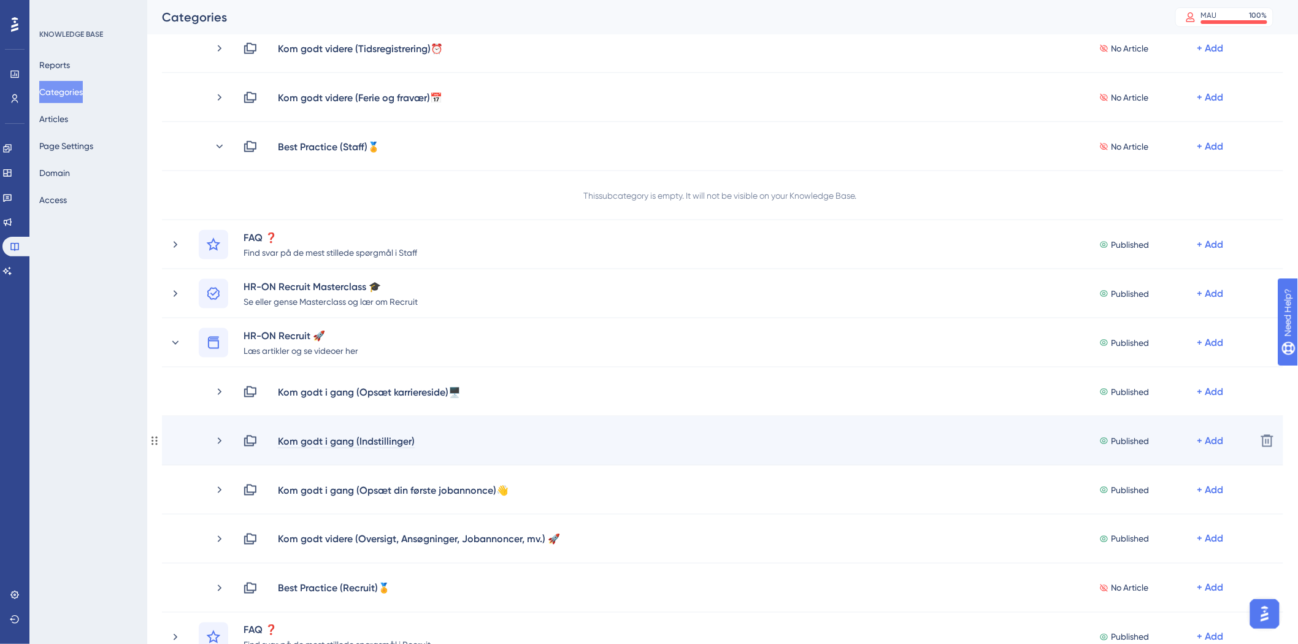
click at [412, 437] on div "Kom godt i gang (Indstillinger)" at bounding box center [346, 441] width 138 height 15
click at [413, 440] on div "Kom godt i gang (Indstillinger)" at bounding box center [346, 441] width 138 height 15
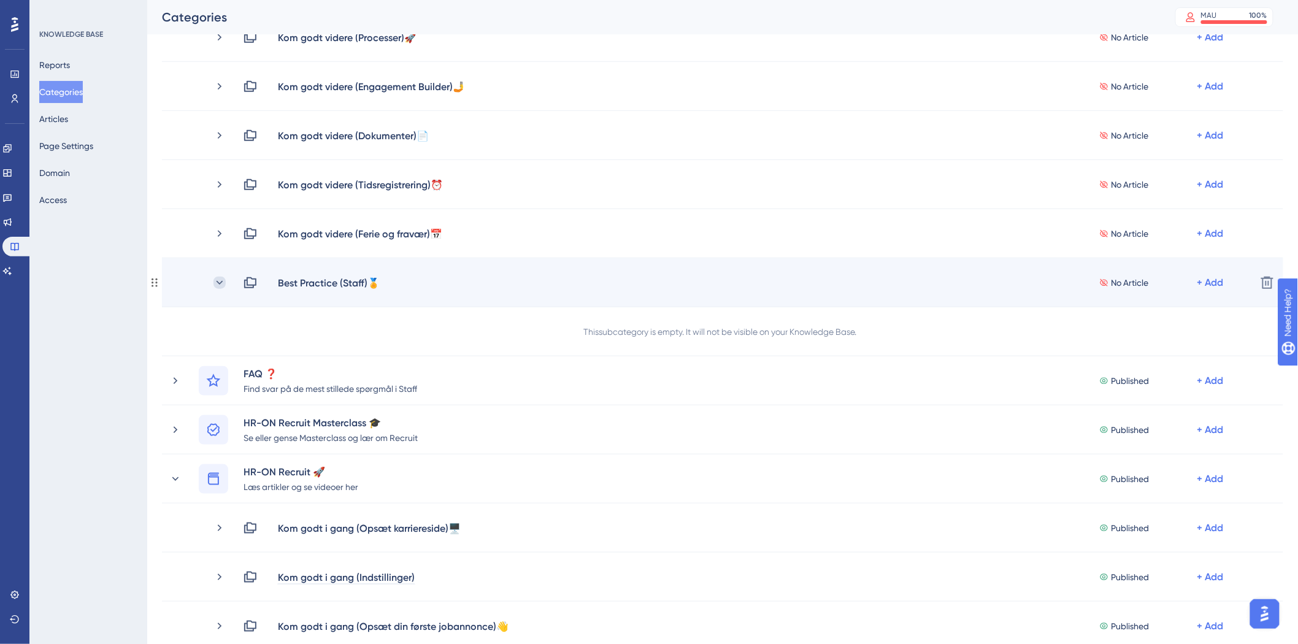
click at [220, 279] on icon at bounding box center [220, 283] width 12 height 12
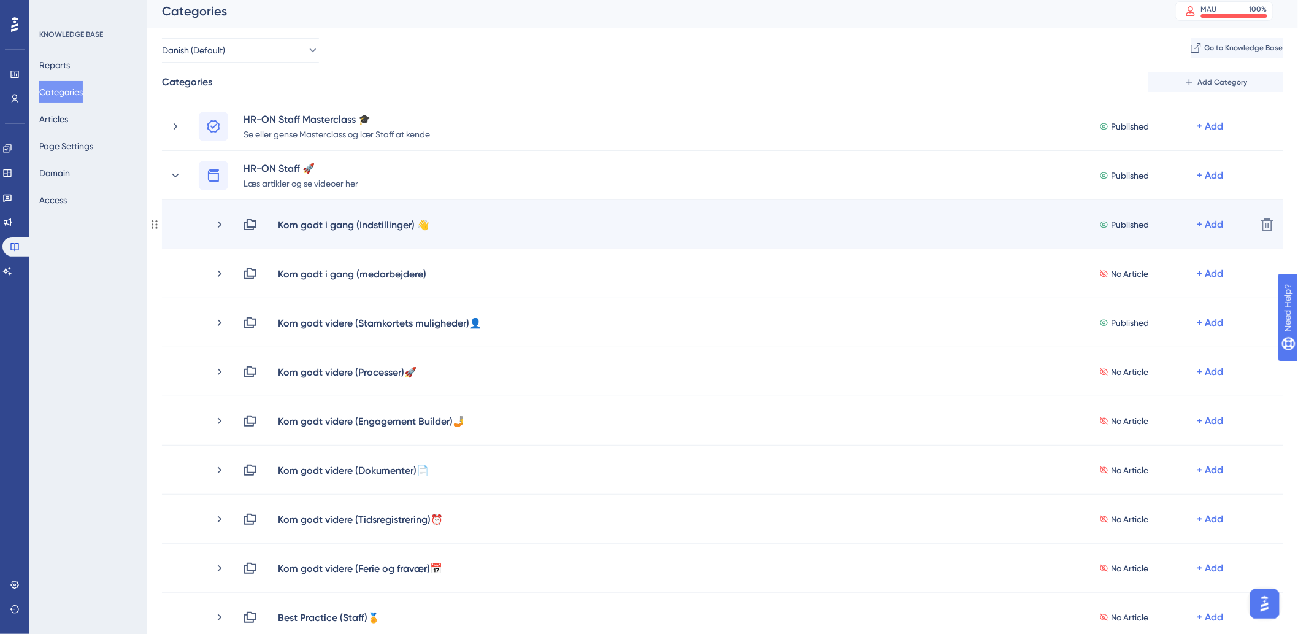
scroll to position [0, 0]
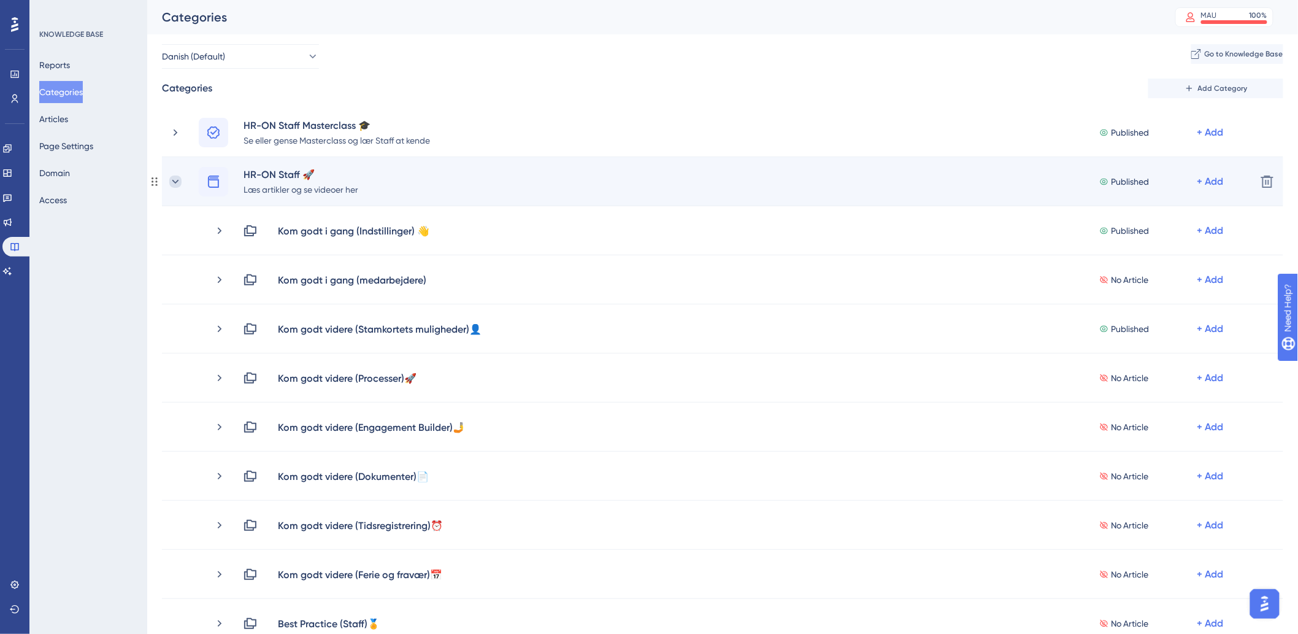
click at [180, 181] on icon at bounding box center [175, 181] width 12 height 12
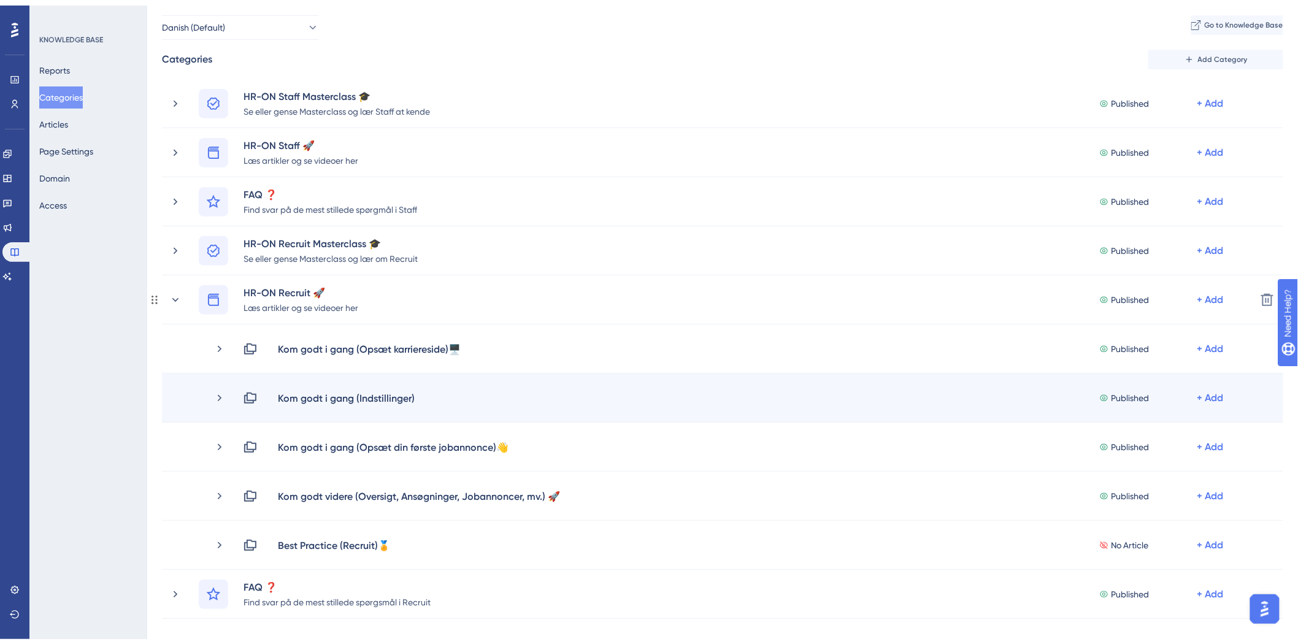
scroll to position [68, 0]
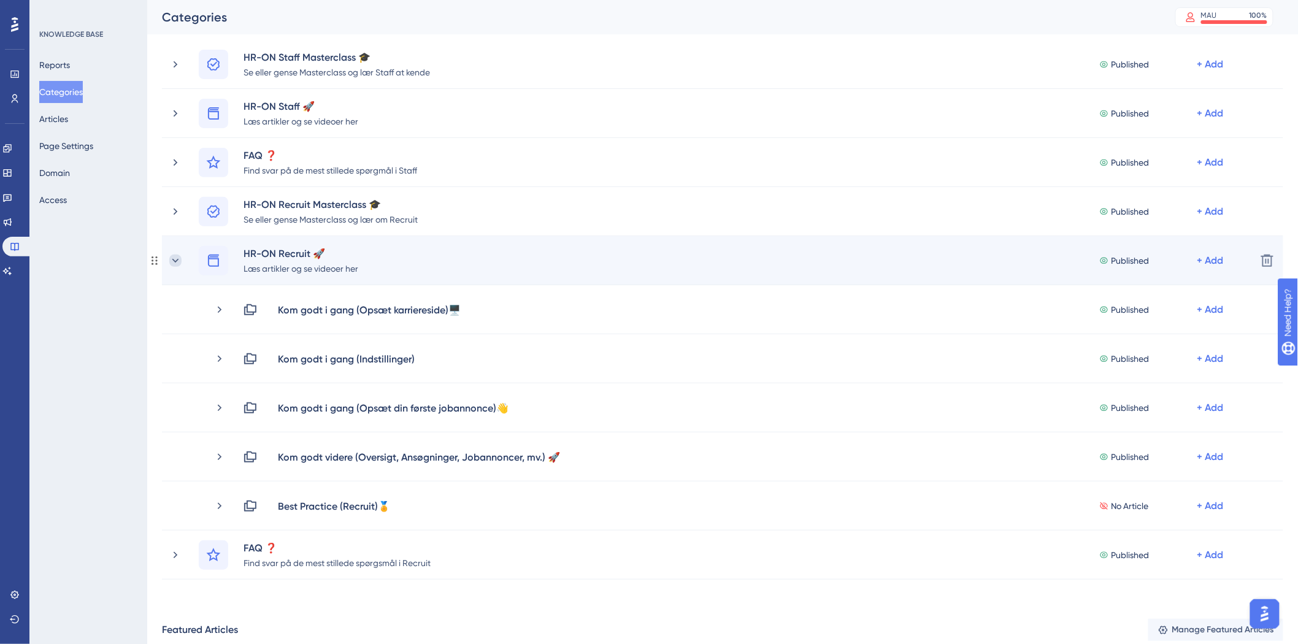
click at [178, 258] on icon at bounding box center [175, 261] width 12 height 12
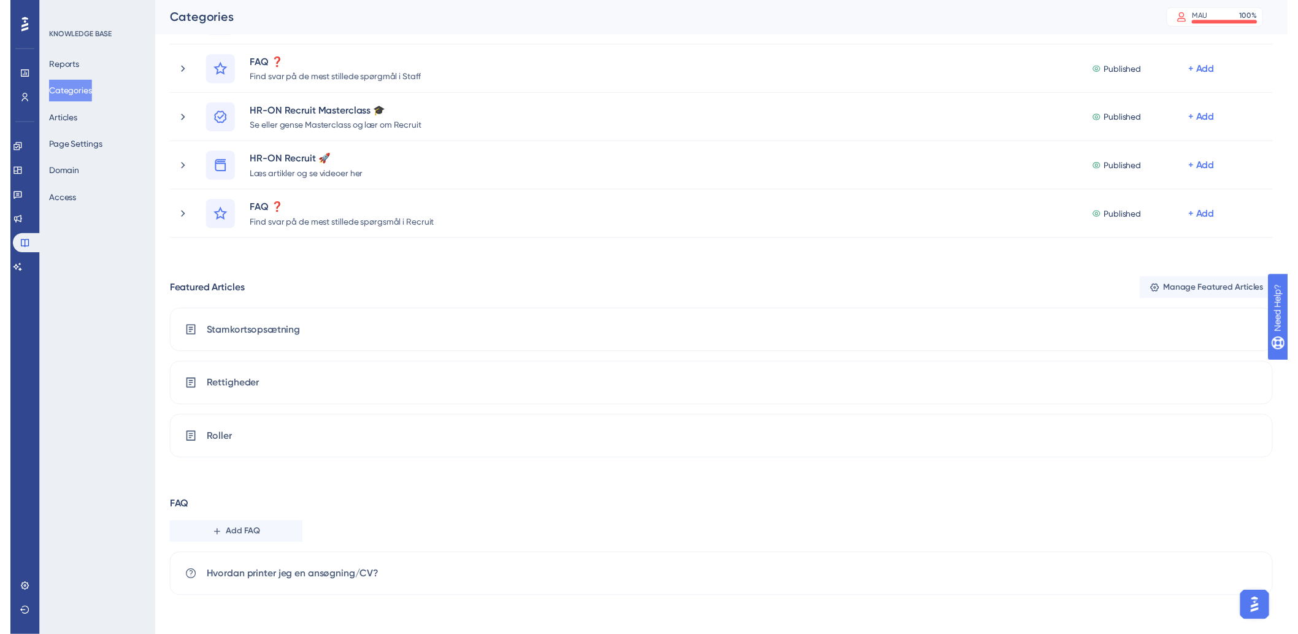
scroll to position [0, 0]
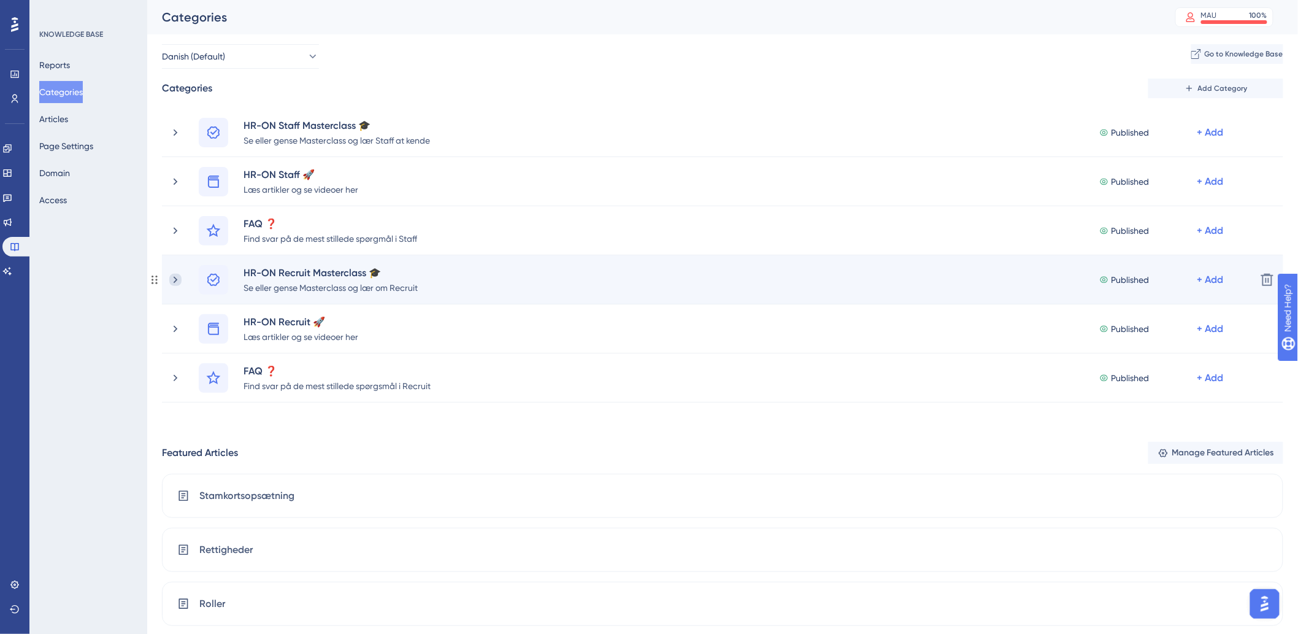
click at [175, 279] on icon at bounding box center [175, 280] width 12 height 12
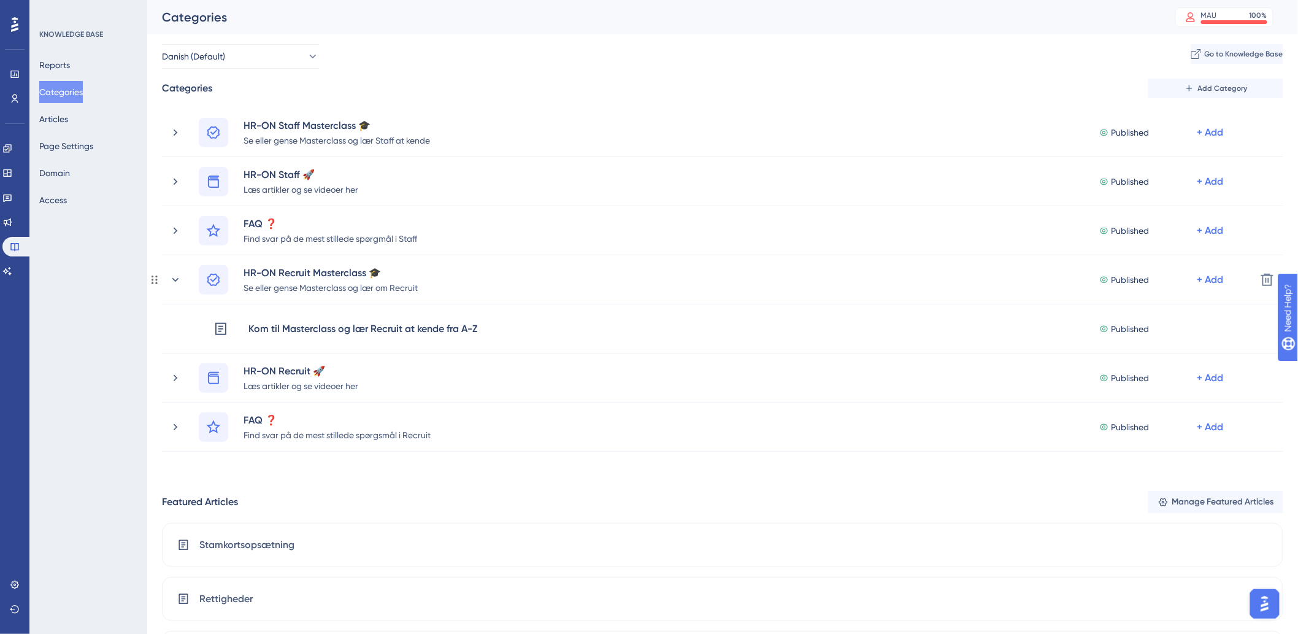
click at [175, 279] on icon at bounding box center [175, 280] width 12 height 12
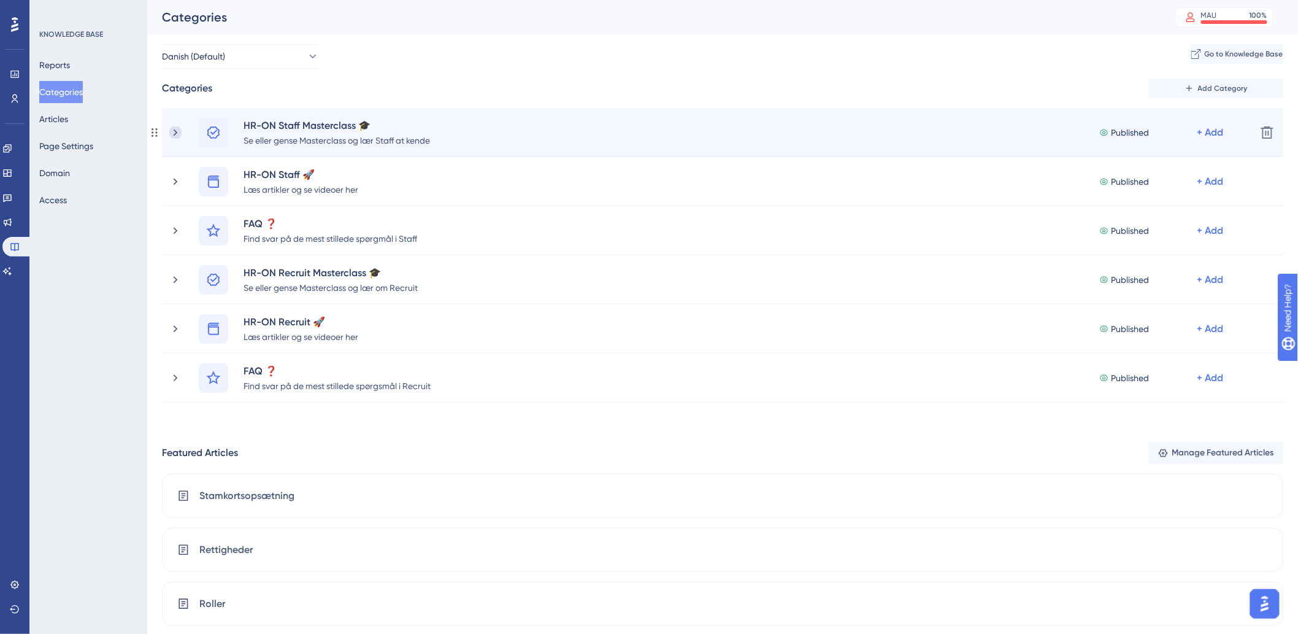
click at [179, 132] on icon at bounding box center [175, 132] width 12 height 12
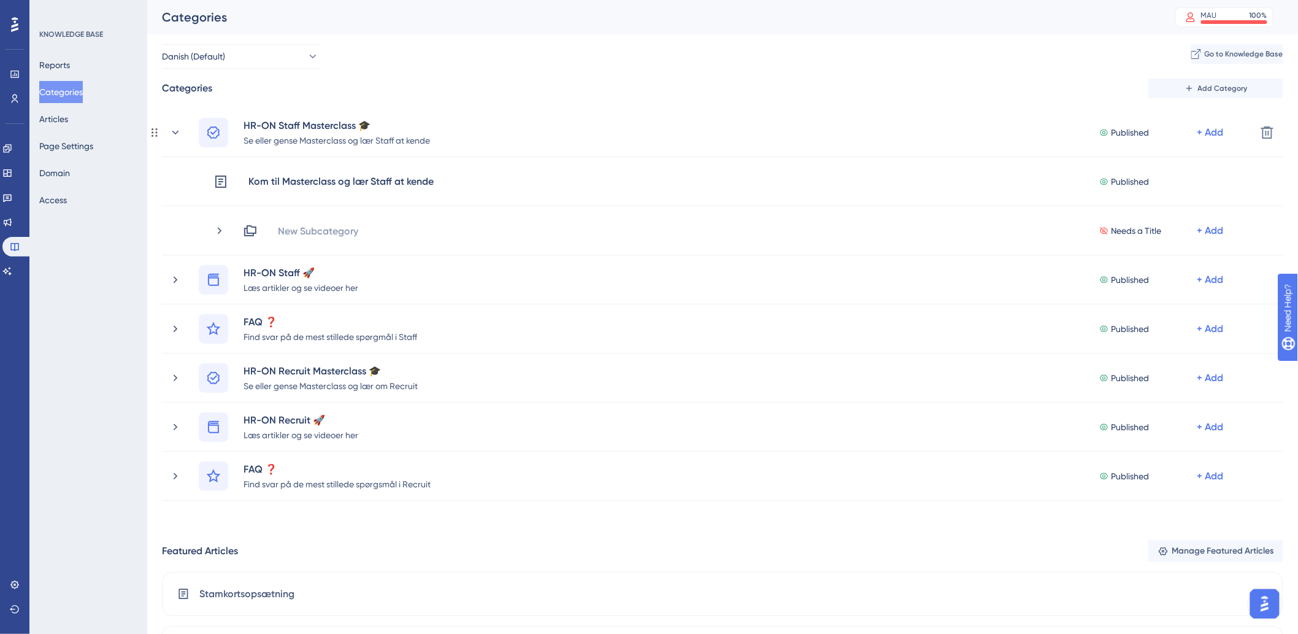
click at [179, 132] on icon at bounding box center [175, 132] width 12 height 12
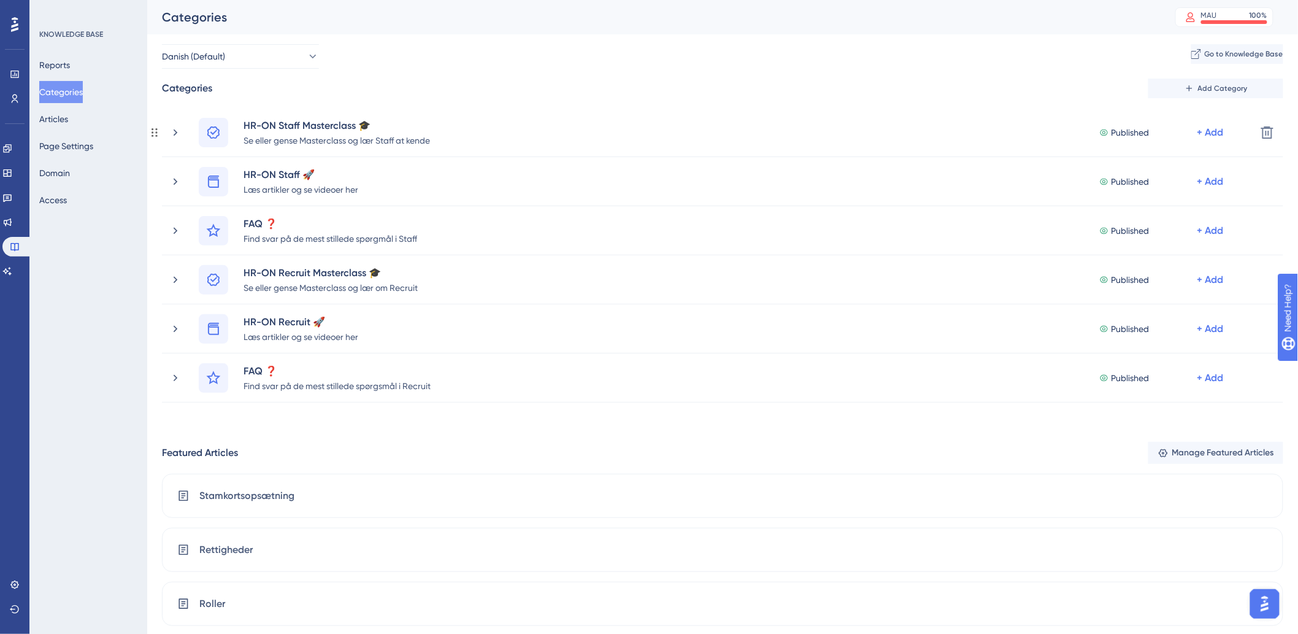
click at [179, 132] on icon at bounding box center [175, 132] width 12 height 12
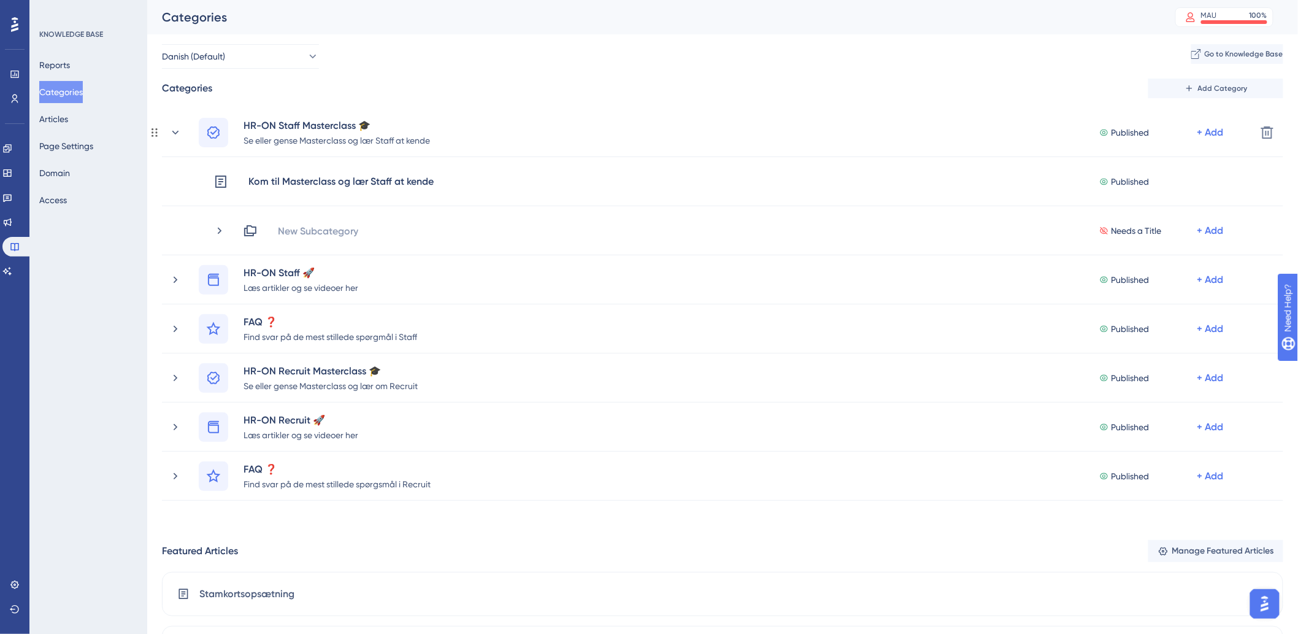
click at [179, 132] on icon at bounding box center [175, 132] width 12 height 12
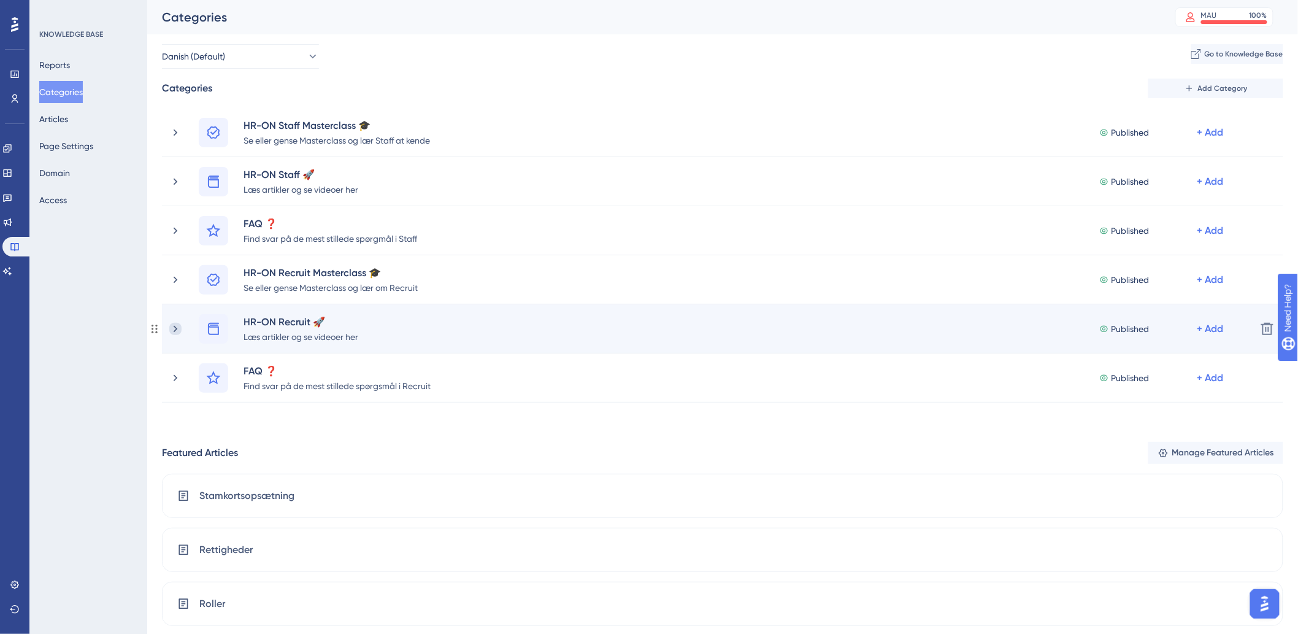
click at [175, 328] on icon at bounding box center [175, 329] width 12 height 12
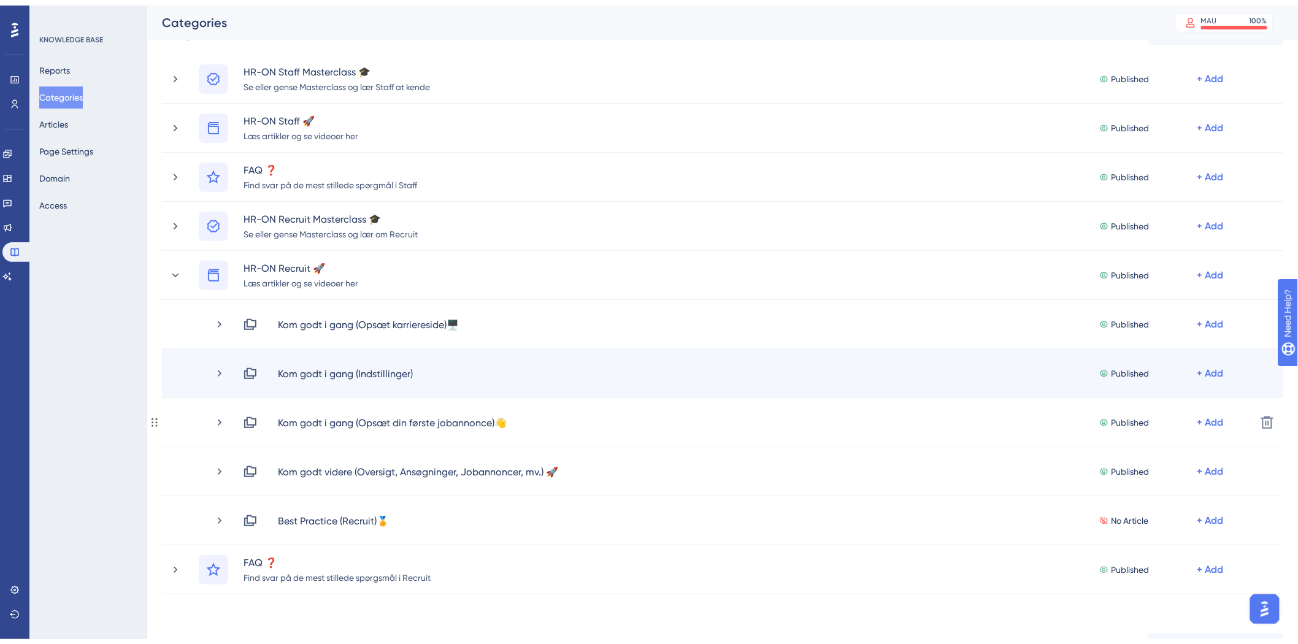
scroll to position [136, 0]
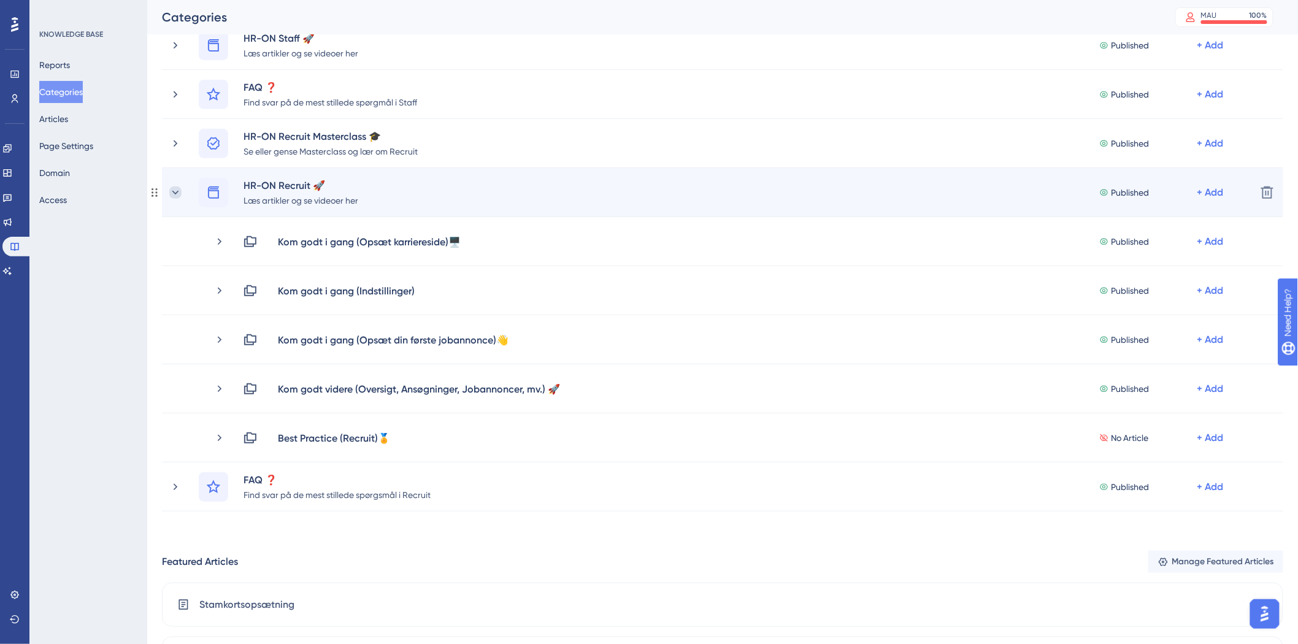
click at [174, 190] on icon at bounding box center [175, 193] width 12 height 12
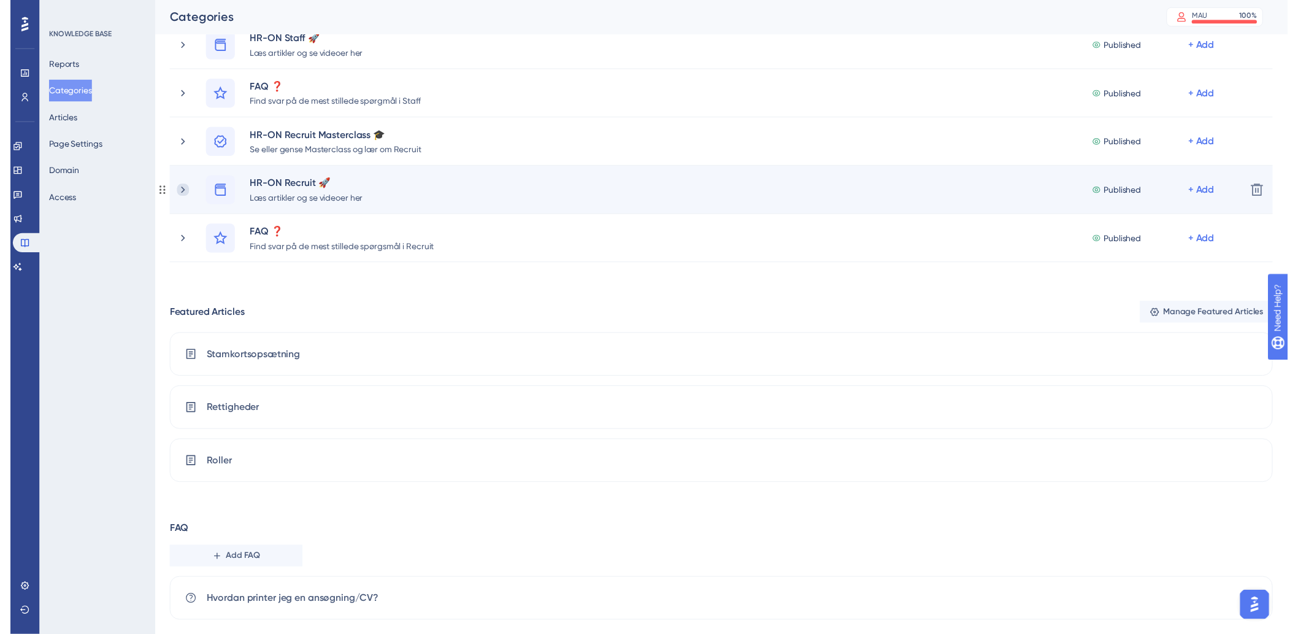
scroll to position [0, 0]
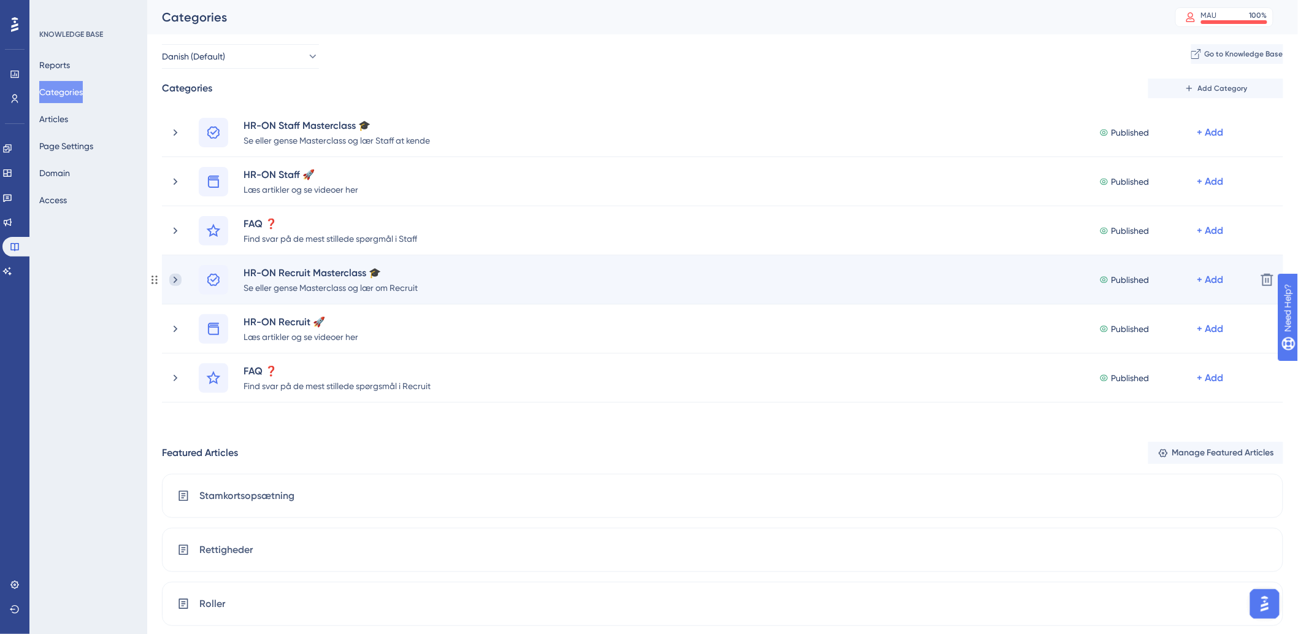
click at [170, 279] on icon at bounding box center [175, 280] width 12 height 12
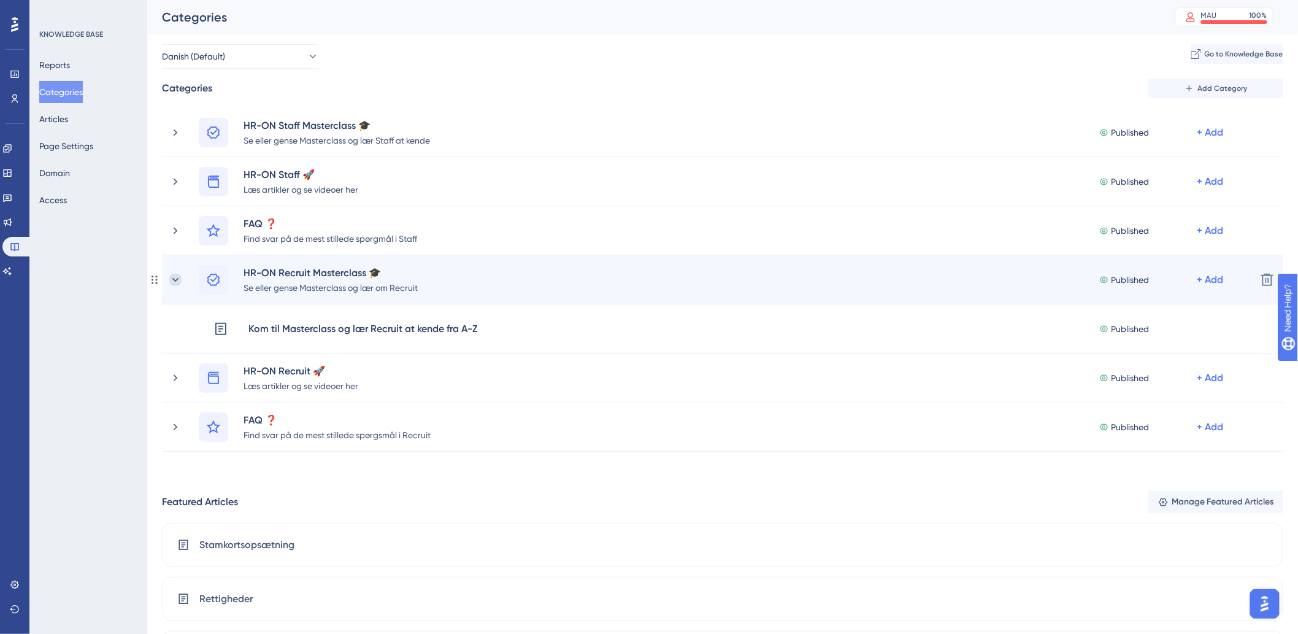
click at [174, 279] on icon at bounding box center [175, 279] width 7 height 4
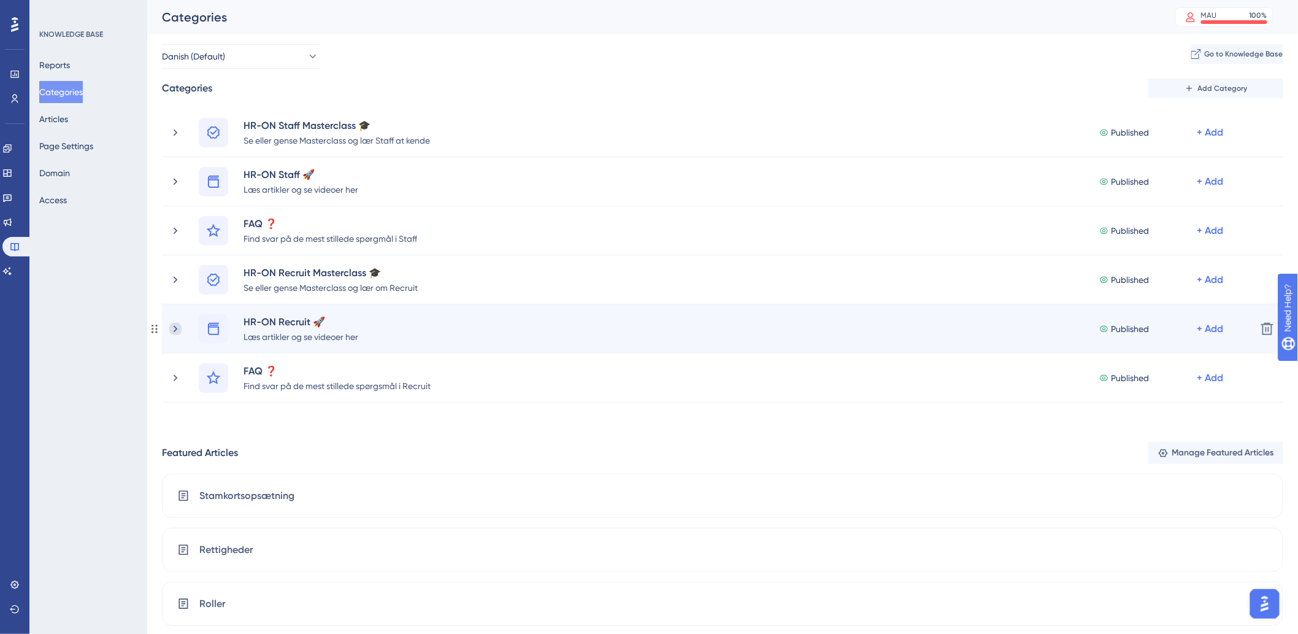
click at [174, 329] on icon at bounding box center [175, 329] width 12 height 12
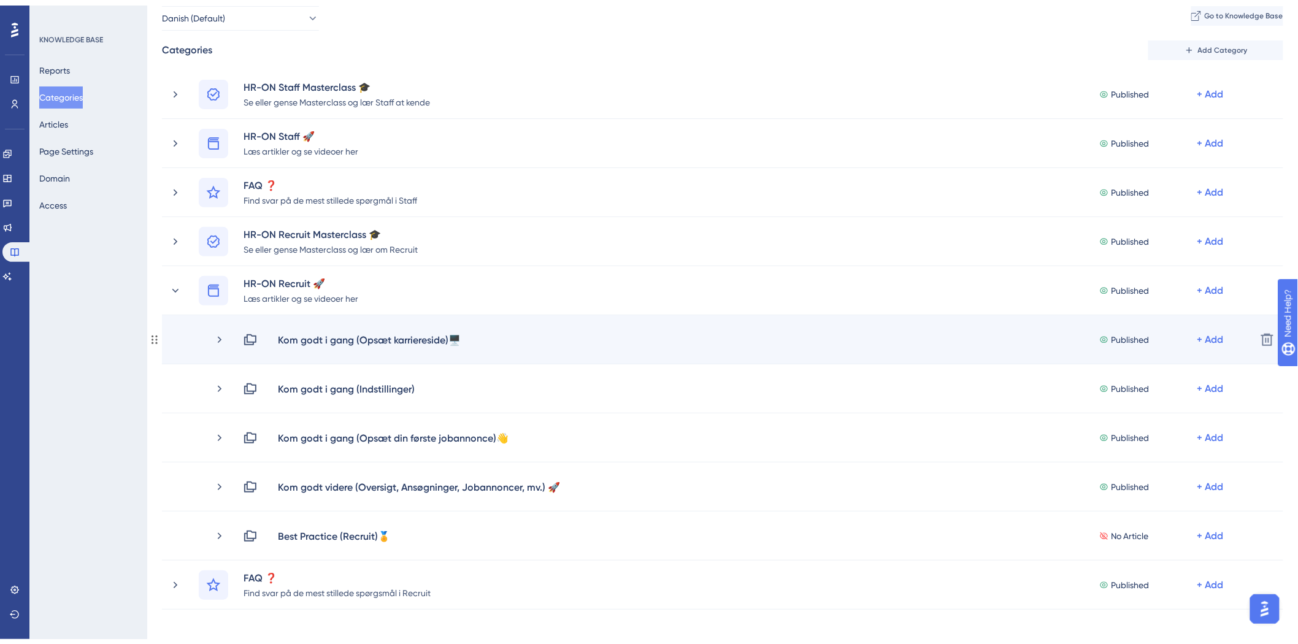
scroll to position [68, 0]
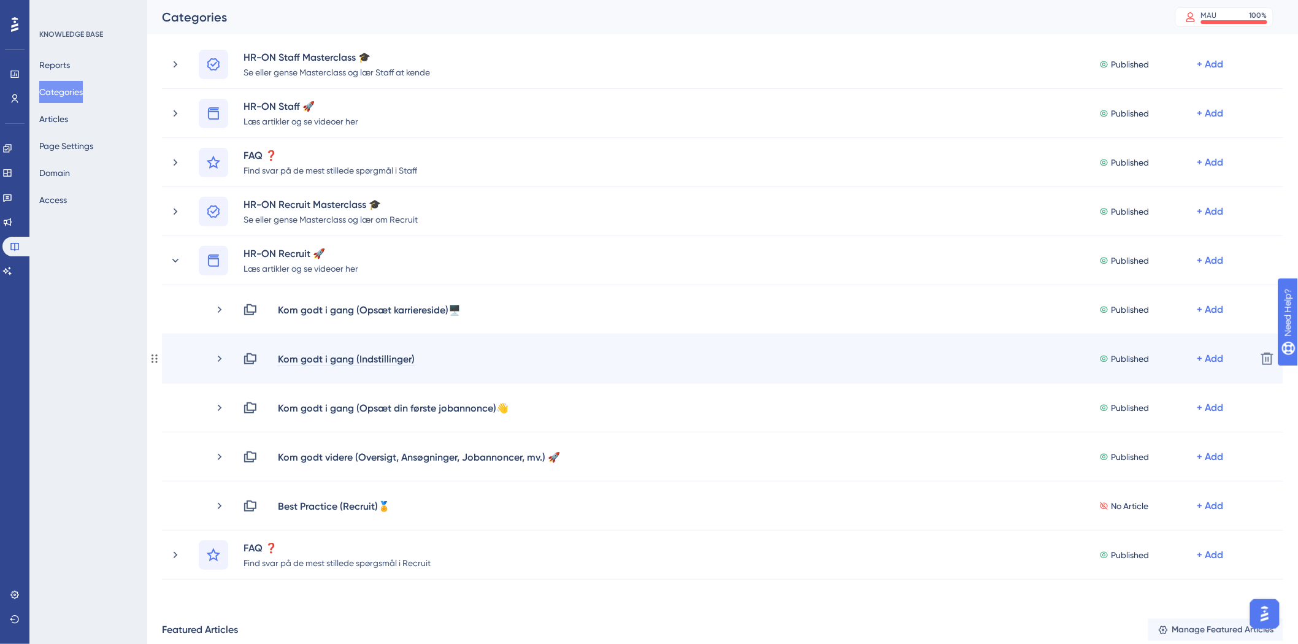
click at [379, 361] on div "Kom godt i gang (Indstillinger)" at bounding box center [346, 359] width 138 height 15
click at [444, 358] on div "Kom godt i gang (Indstillinger) Published + Add" at bounding box center [745, 359] width 1004 height 15
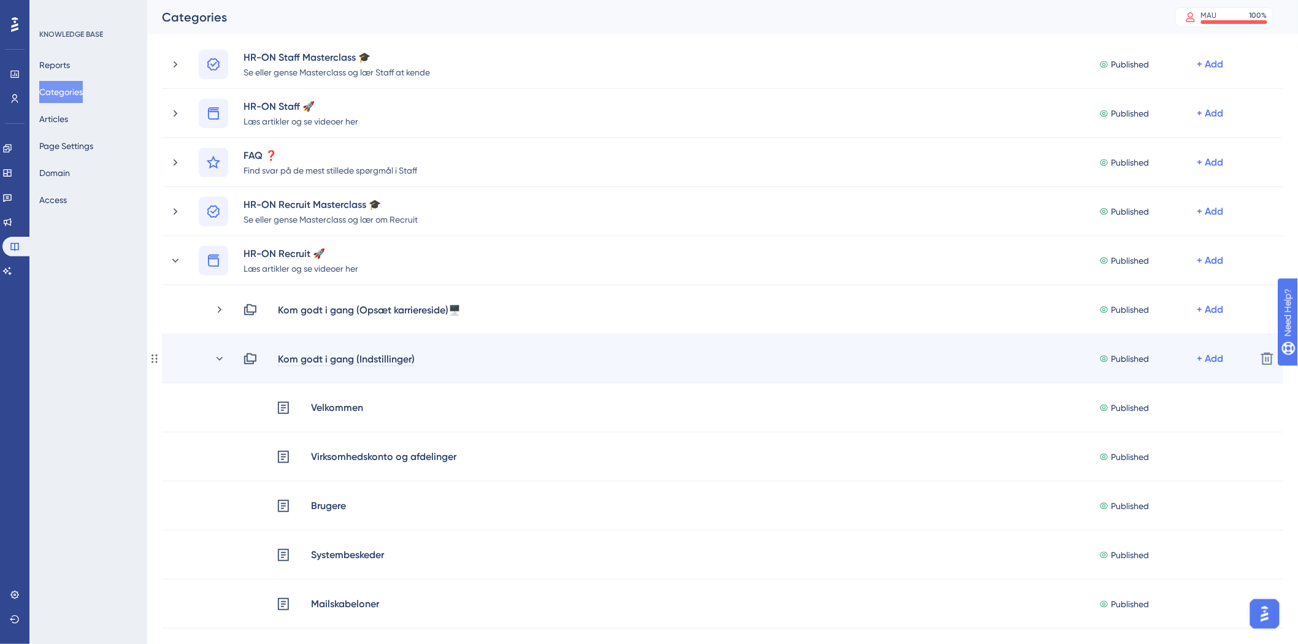
click at [399, 355] on div "Kom godt i gang (Indstillinger)" at bounding box center [346, 359] width 138 height 15
click at [320, 364] on div "Kom godt i gang (Indstillinger)" at bounding box center [346, 359] width 138 height 15
click at [223, 356] on icon at bounding box center [220, 359] width 12 height 12
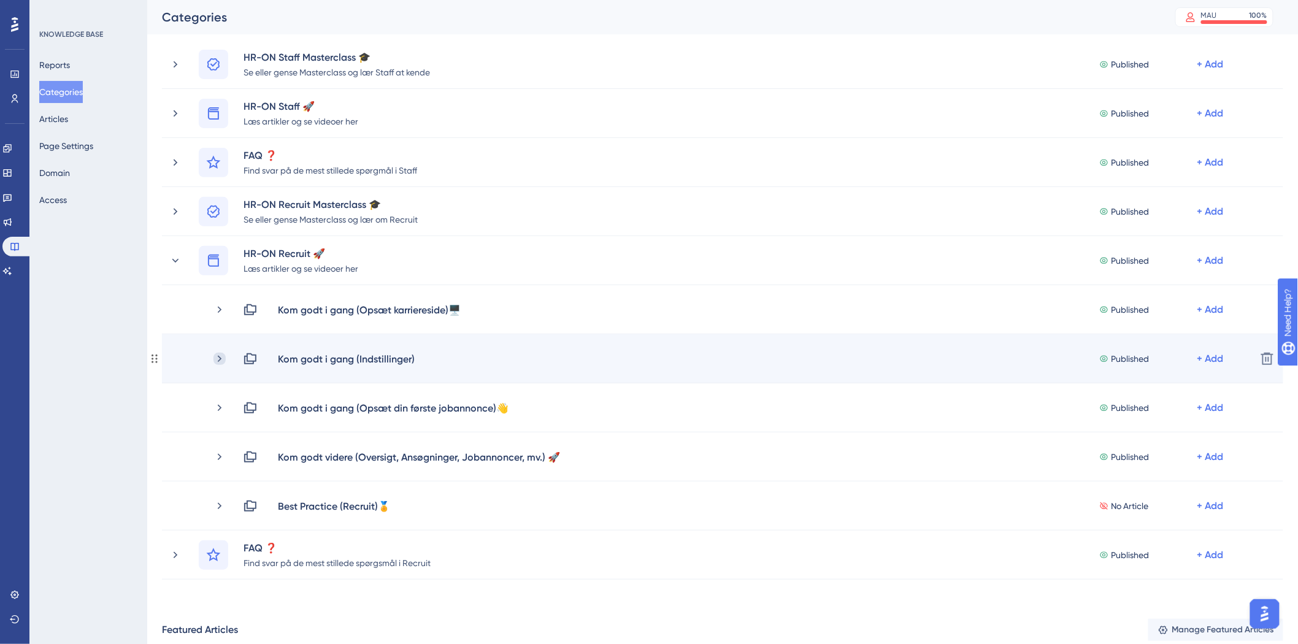
click at [221, 358] on icon at bounding box center [220, 358] width 4 height 7
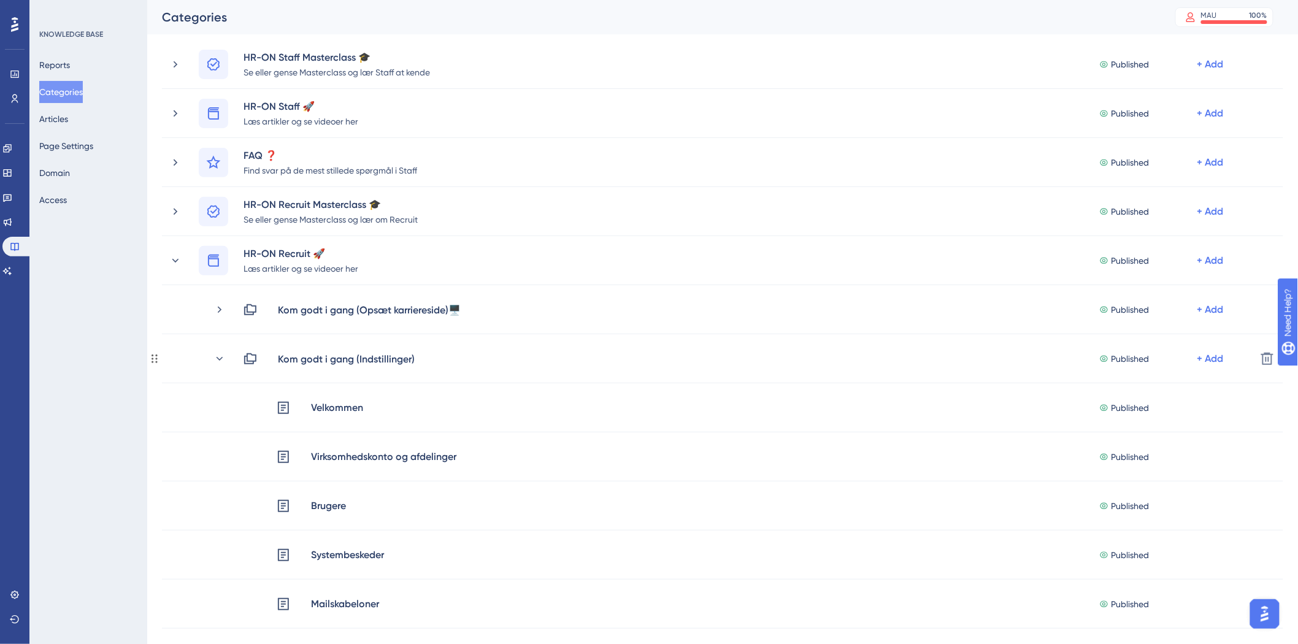
click at [221, 358] on icon at bounding box center [220, 358] width 7 height 4
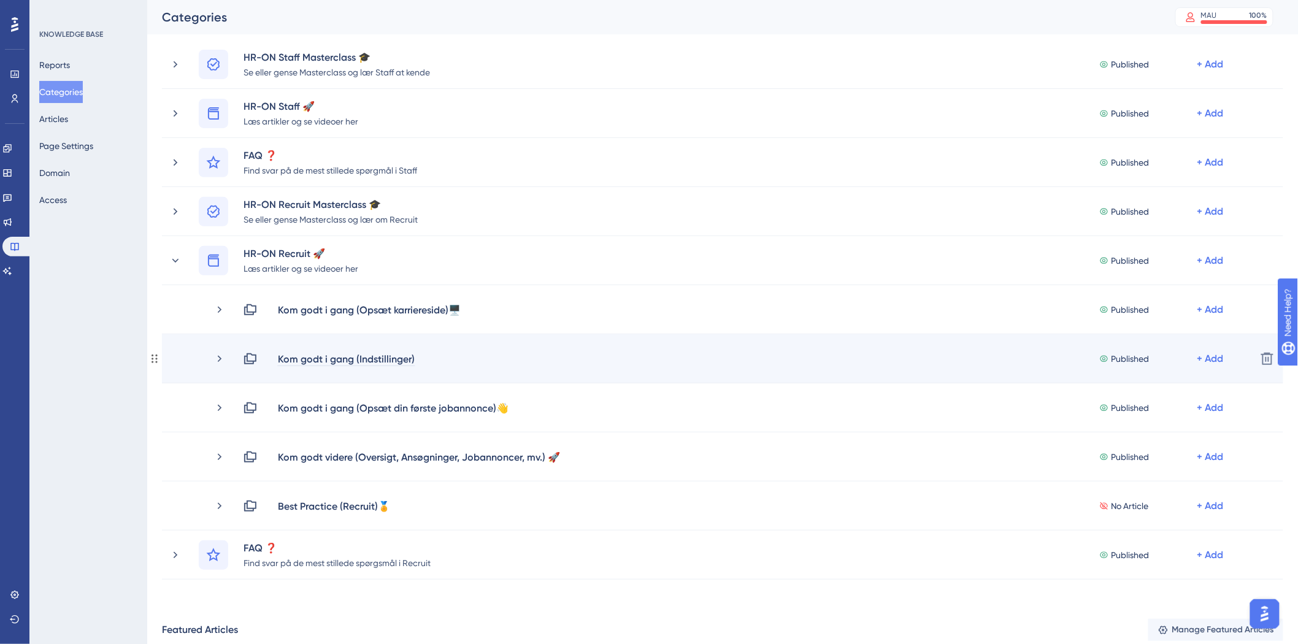
click at [412, 356] on div "Kom godt i gang (Indstillinger)" at bounding box center [346, 359] width 138 height 15
click at [413, 356] on div "Kom godt i gang (Indstillinger)" at bounding box center [346, 359] width 138 height 15
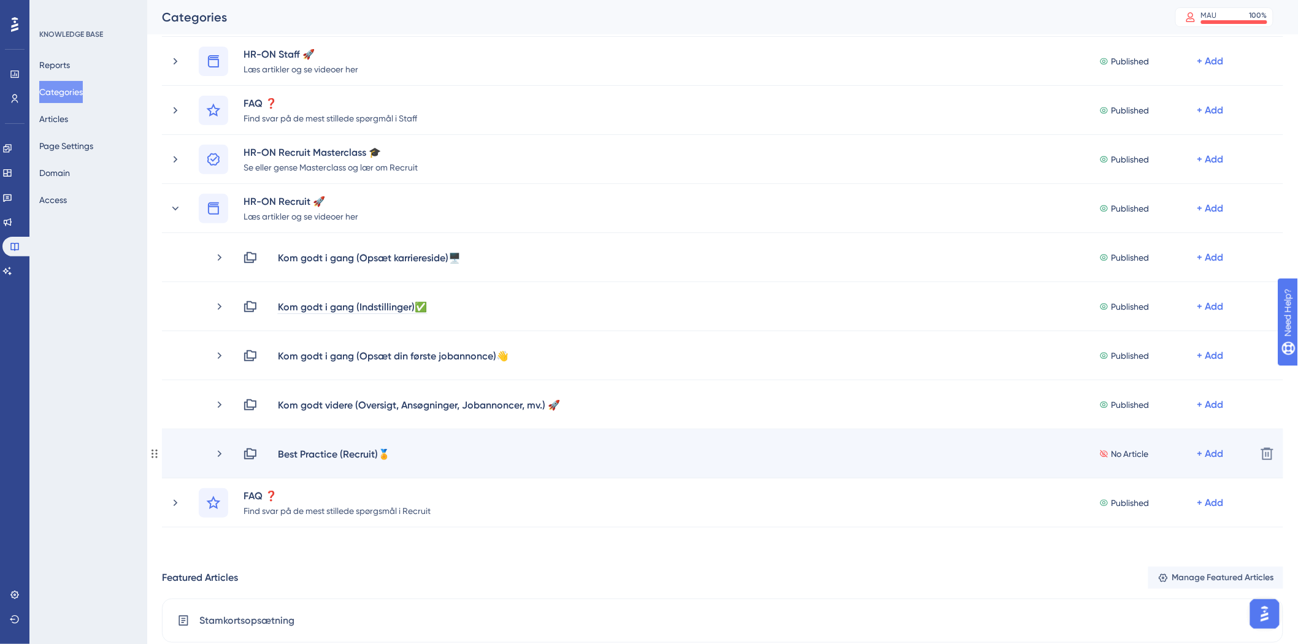
scroll to position [136, 0]
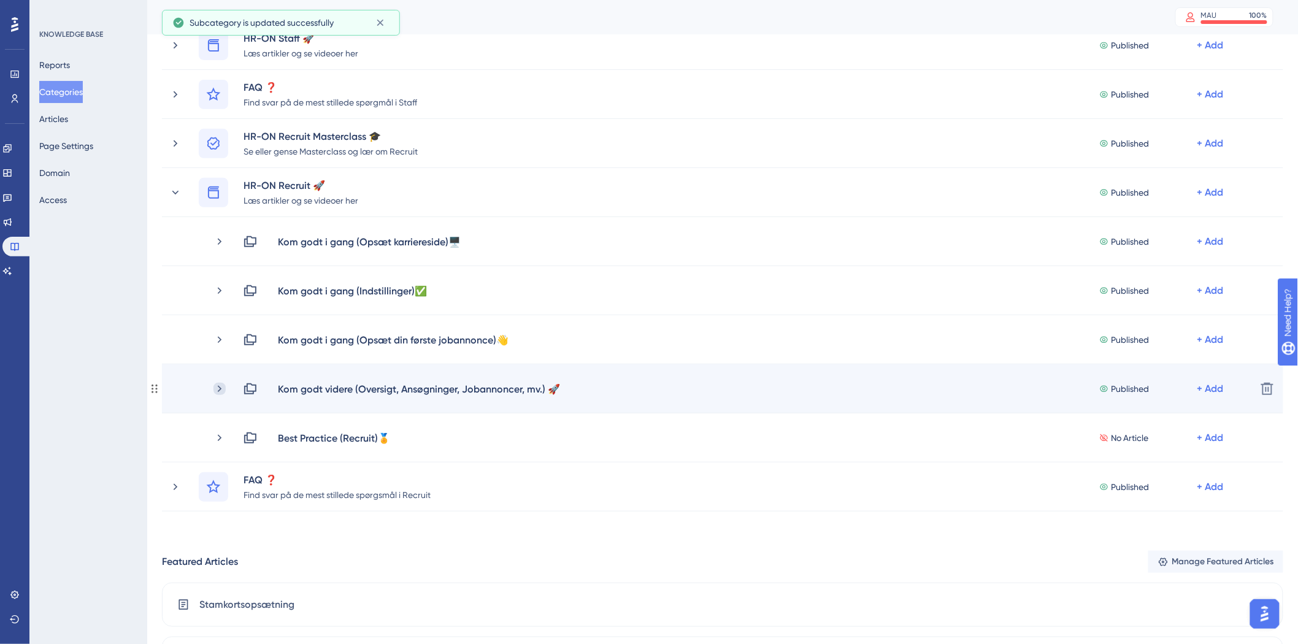
click at [217, 390] on icon at bounding box center [220, 389] width 12 height 12
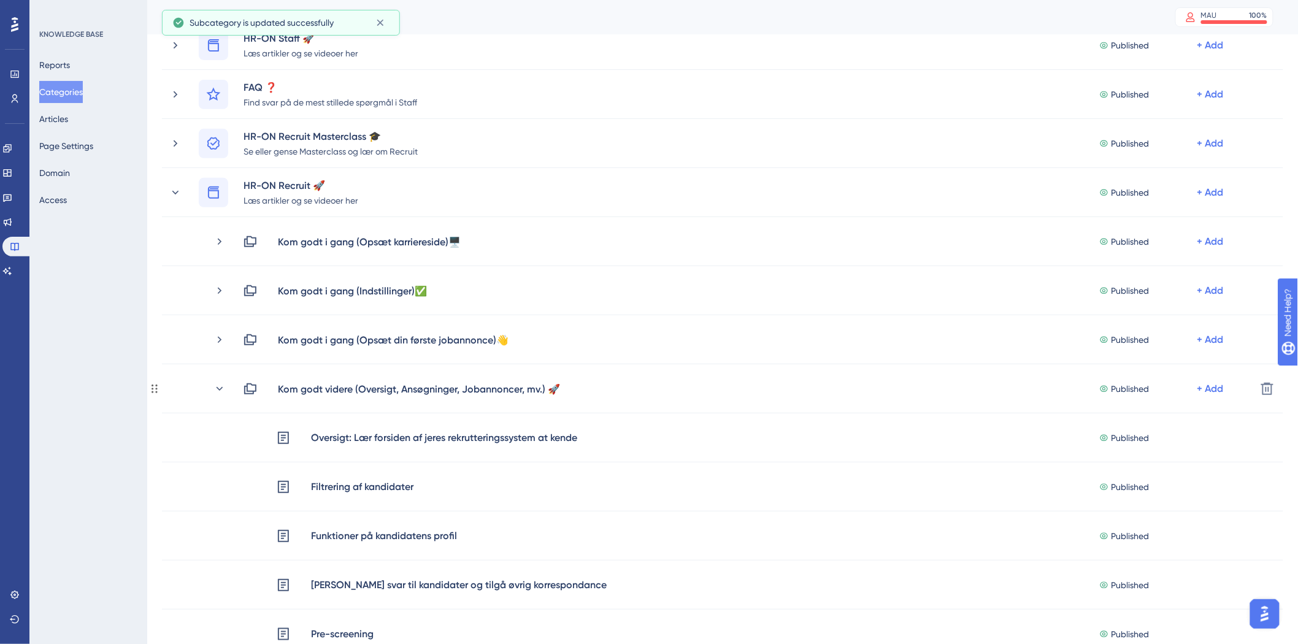
click at [217, 390] on icon at bounding box center [220, 389] width 12 height 12
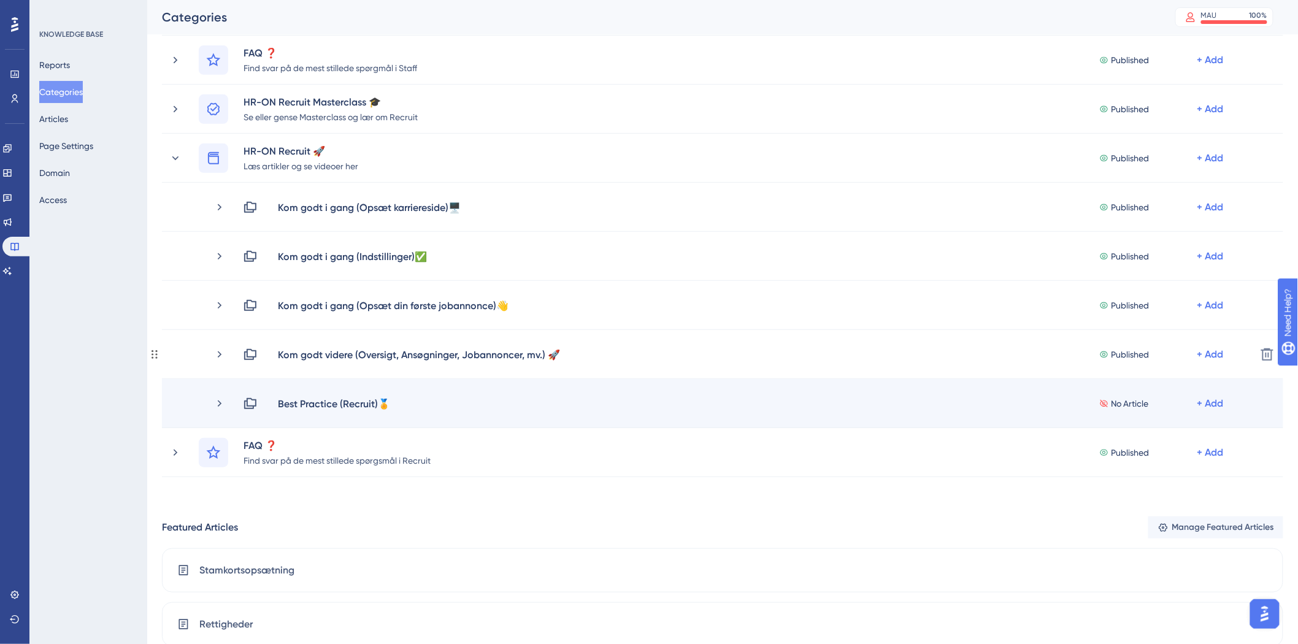
scroll to position [204, 0]
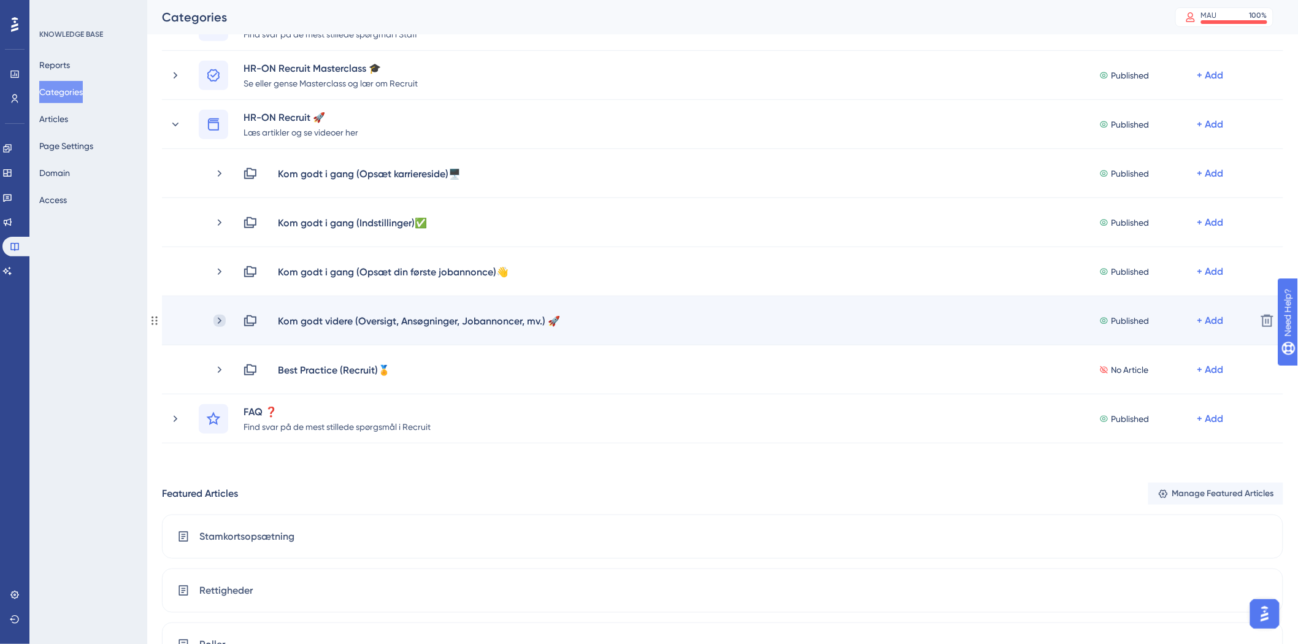
click at [220, 320] on icon at bounding box center [220, 320] width 4 height 7
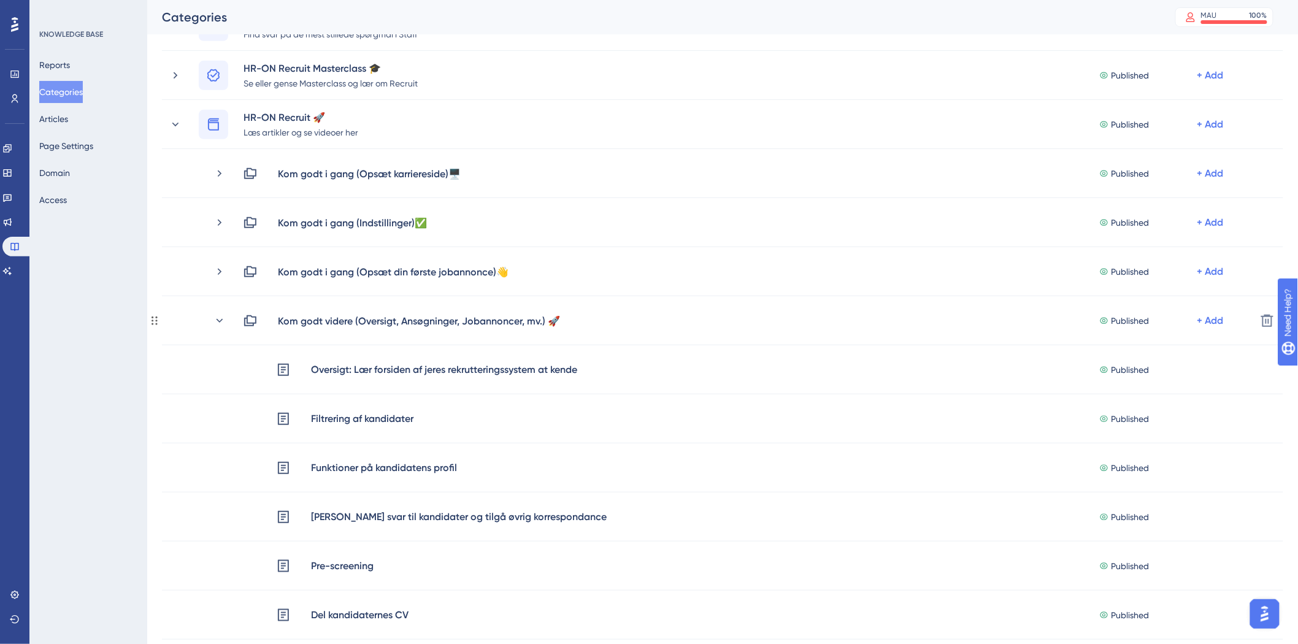
click at [220, 320] on icon at bounding box center [220, 320] width 7 height 4
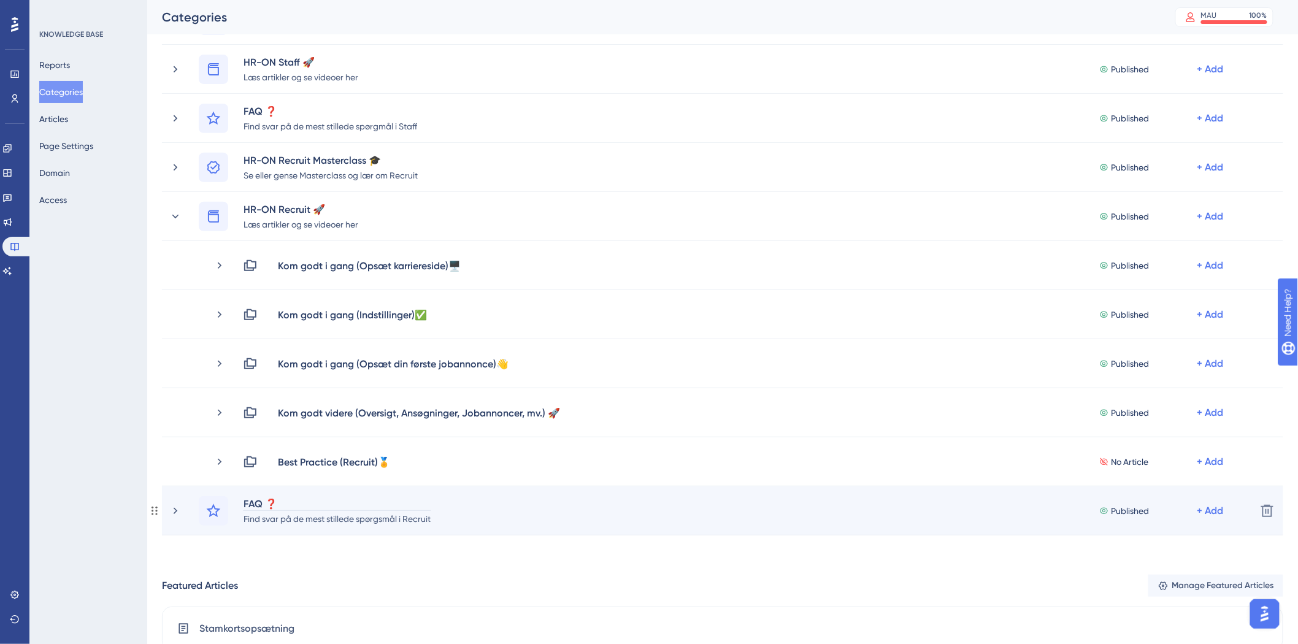
scroll to position [136, 0]
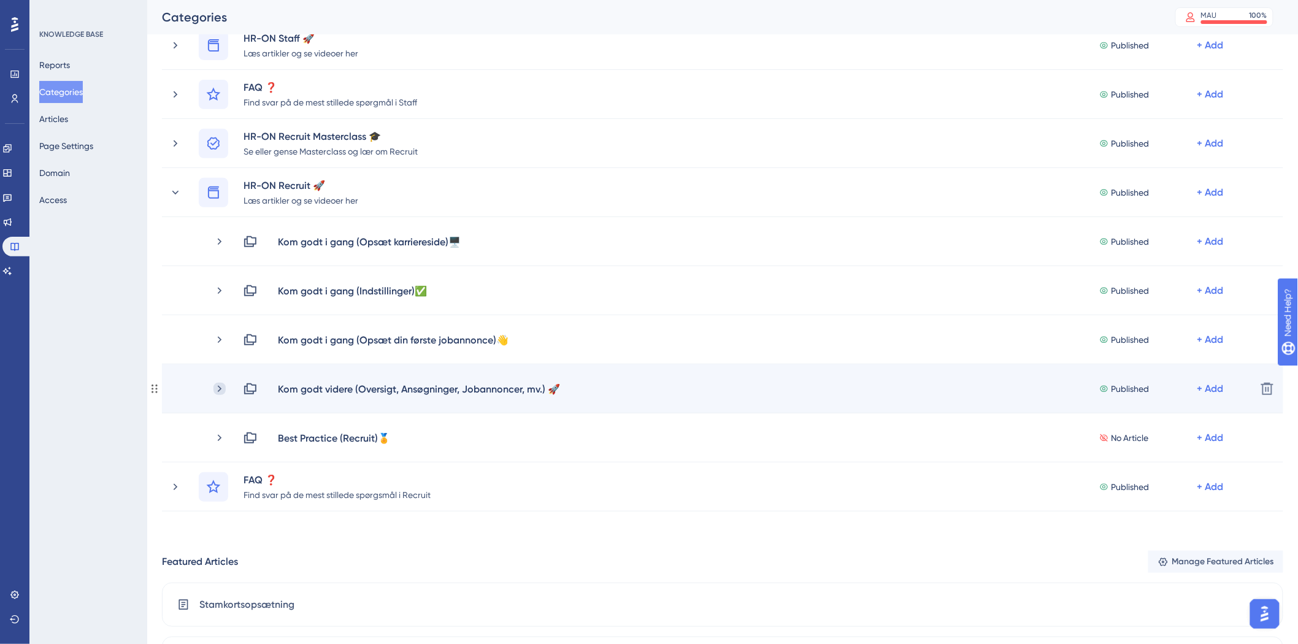
click at [214, 387] on icon at bounding box center [220, 389] width 12 height 12
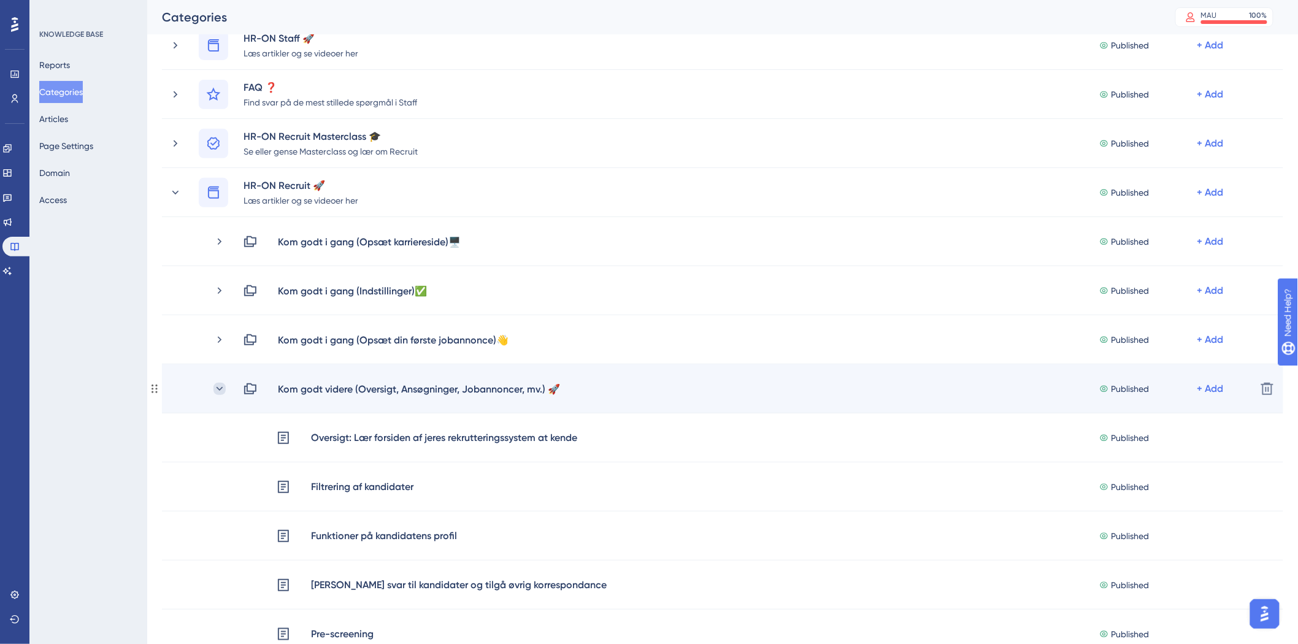
click at [215, 388] on icon at bounding box center [220, 389] width 12 height 12
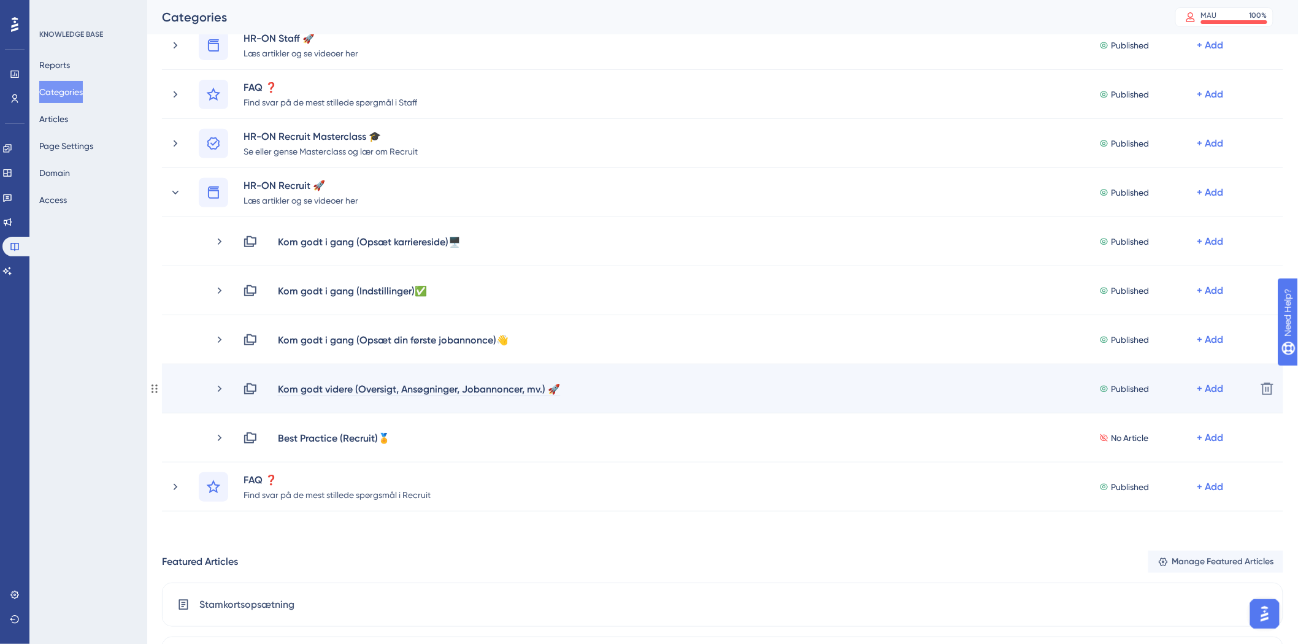
click at [391, 388] on div "Kom godt videre (Oversigt, Ansøgninger, Jobannoncer, mv.) 🚀" at bounding box center [418, 389] width 283 height 15
click at [410, 388] on div "Kom godt videre (Oversigt, Ansøgninger, Jobannoncer, mv.) 🚀" at bounding box center [418, 389] width 283 height 15
click at [396, 391] on div "Kom godt videre (Oversigt, Ansøgninger, Jobannoncer, mv.) 🚀" at bounding box center [418, 389] width 283 height 15
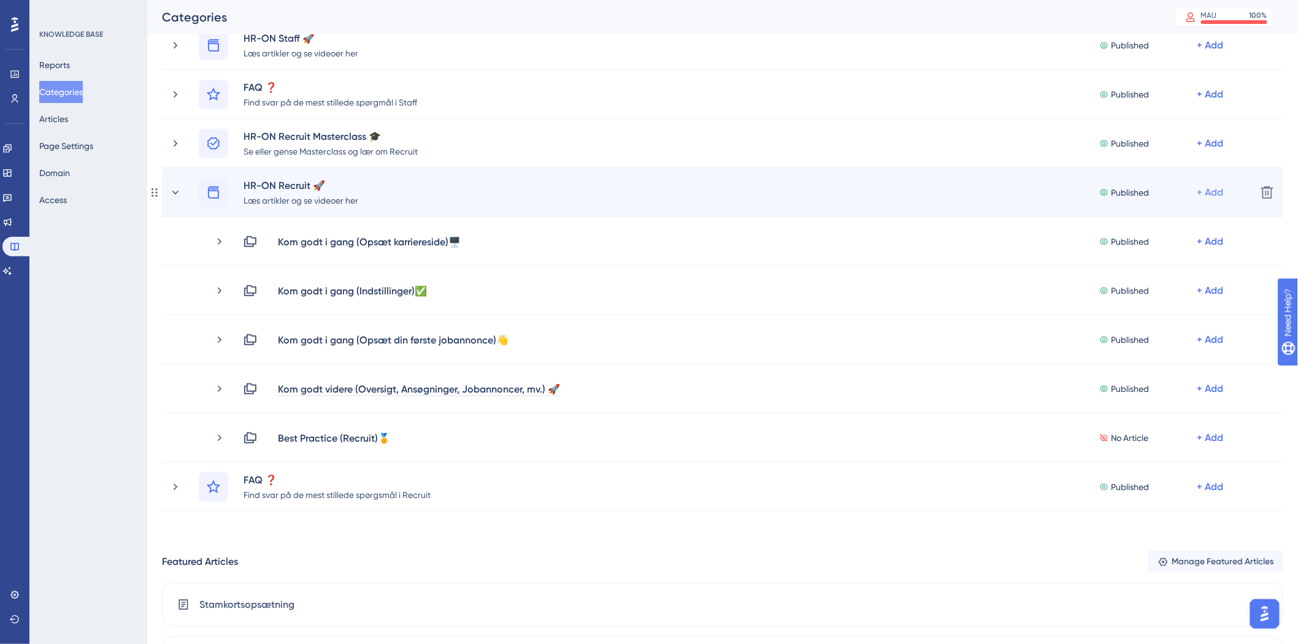
click at [1216, 191] on div "+ Add" at bounding box center [1211, 192] width 26 height 15
click at [1138, 221] on span "Add a Subcategory" at bounding box center [1147, 225] width 77 height 15
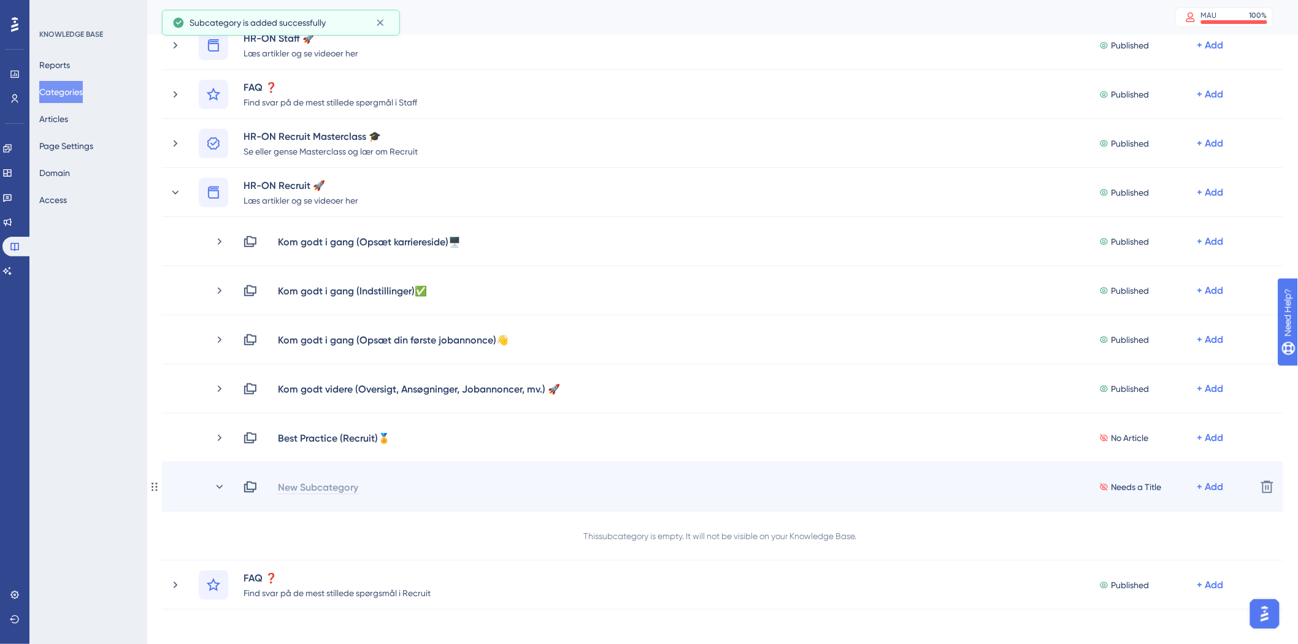
click at [320, 482] on div "New Subcategory" at bounding box center [318, 487] width 82 height 15
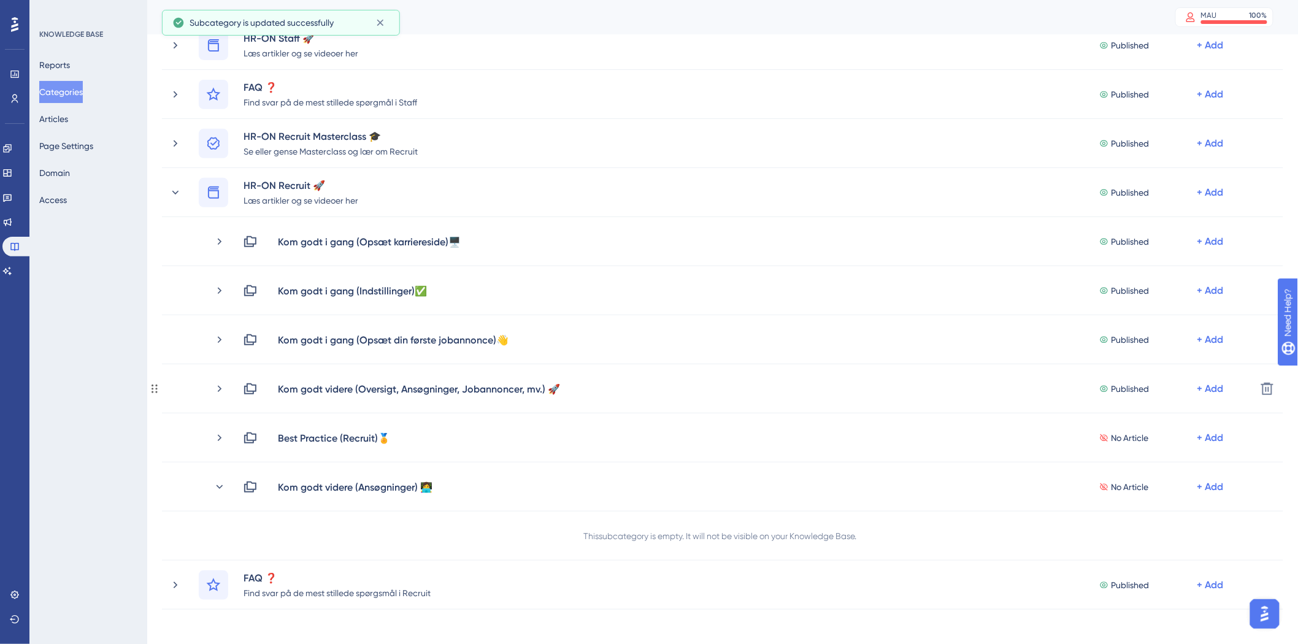
drag, startPoint x: 152, startPoint y: 485, endPoint x: 152, endPoint y: 420, distance: 64.4
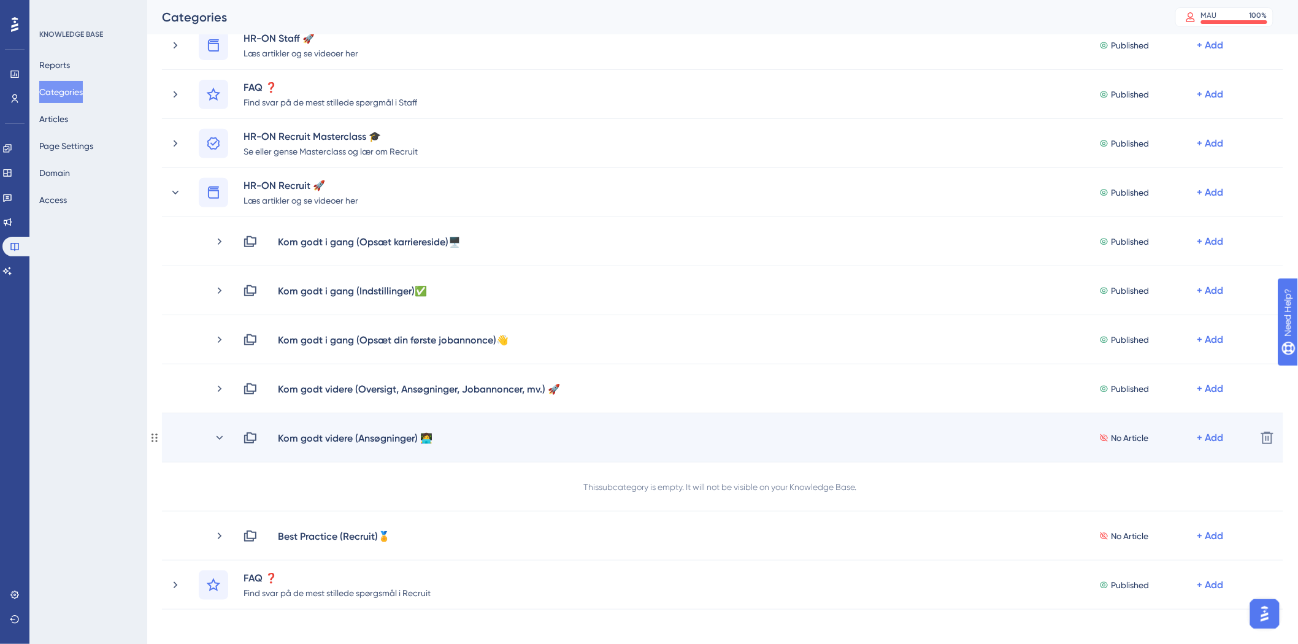
click at [212, 438] on div "Kom godt videre (Ansøgninger) 👩‍💻 No Article + Add" at bounding box center [707, 438] width 1077 height 15
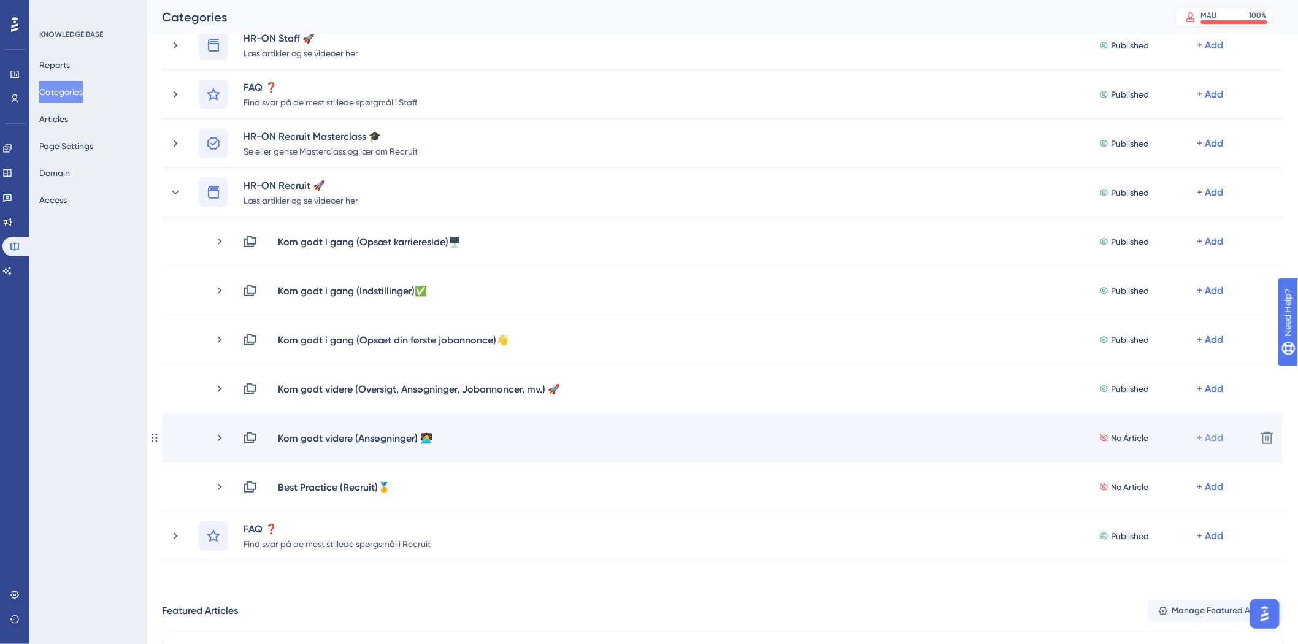
click at [1218, 439] on div "+ Add" at bounding box center [1211, 438] width 26 height 15
click at [1157, 469] on span "Add Articles" at bounding box center [1132, 470] width 47 height 15
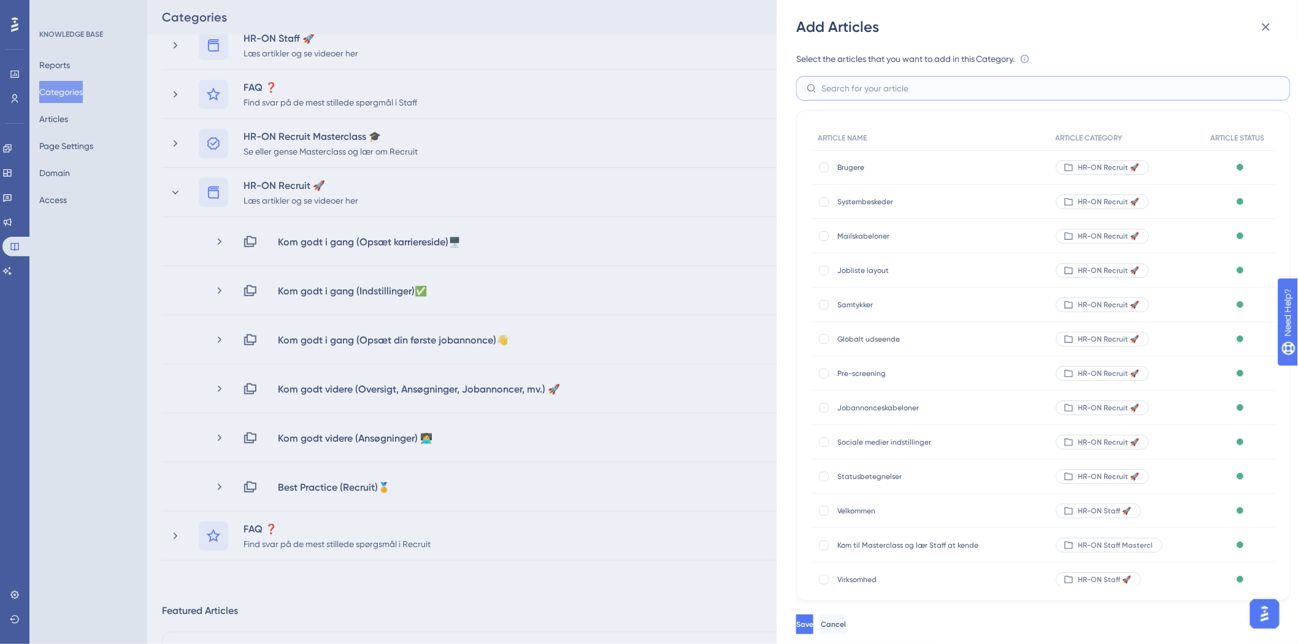
click at [885, 90] on input "text" at bounding box center [1051, 88] width 459 height 13
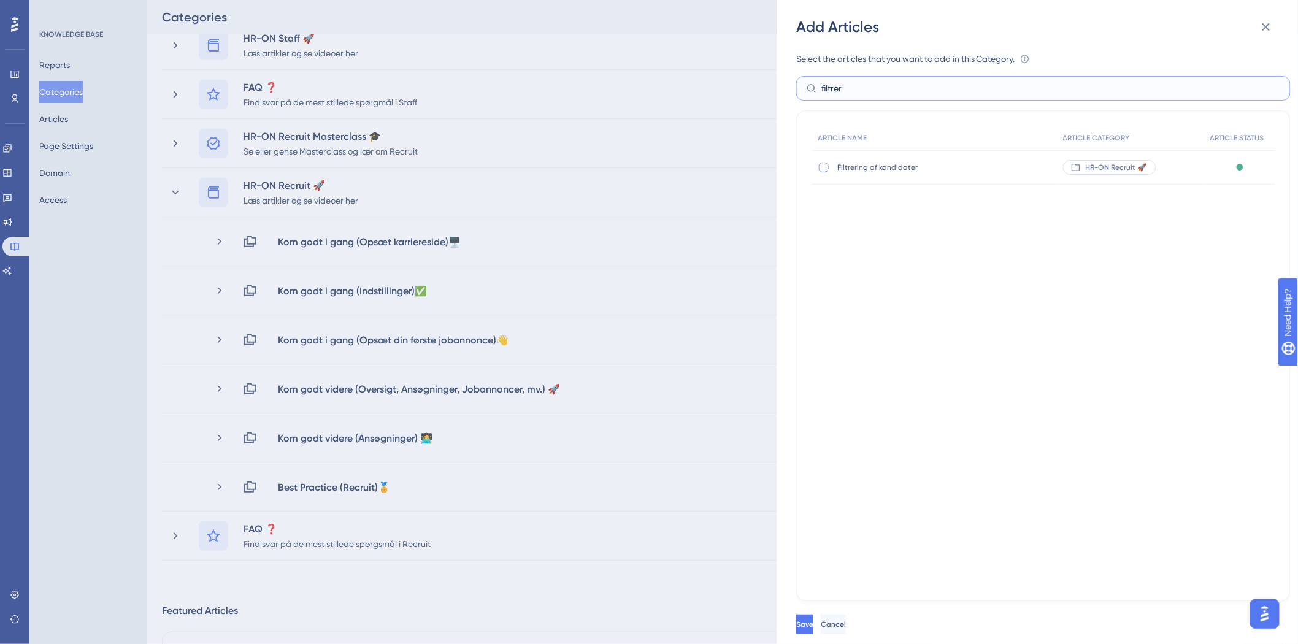
type input "filtrer"
click at [825, 168] on div at bounding box center [824, 168] width 10 height 10
checkbox input "true"
click at [1005, 95] on label "filtrer" at bounding box center [1043, 88] width 495 height 25
click at [1005, 95] on input "filtrer" at bounding box center [1051, 88] width 459 height 13
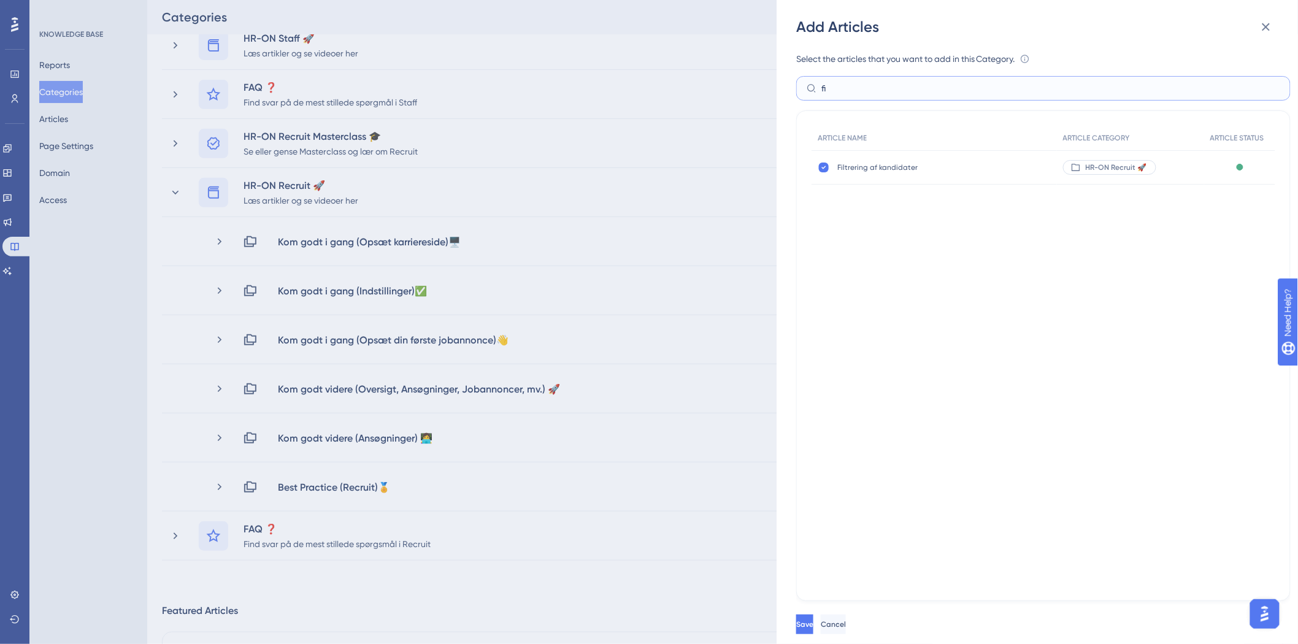
type input "f"
type input "pre-"
click at [829, 167] on div at bounding box center [824, 168] width 10 height 10
checkbox input "true"
click at [877, 89] on input "pre-" at bounding box center [1051, 88] width 459 height 13
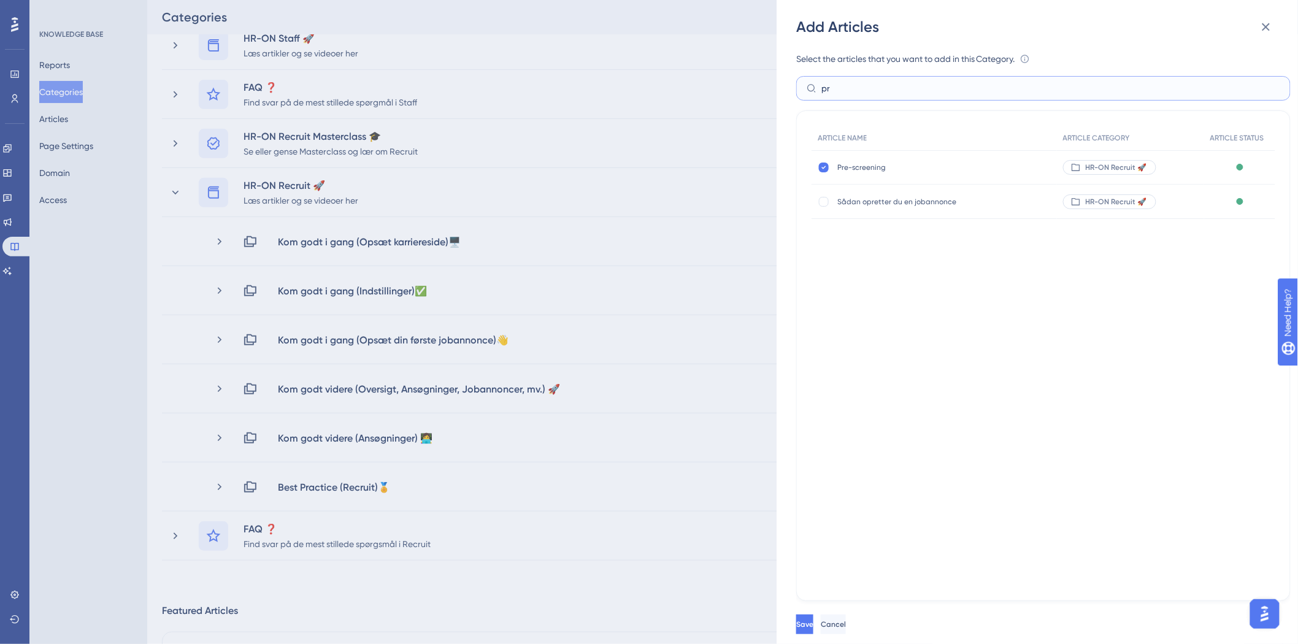
type input "p"
type input "funktion"
click at [826, 166] on div at bounding box center [824, 168] width 10 height 10
checkbox input "true"
click at [918, 82] on input "funktion" at bounding box center [1051, 88] width 459 height 13
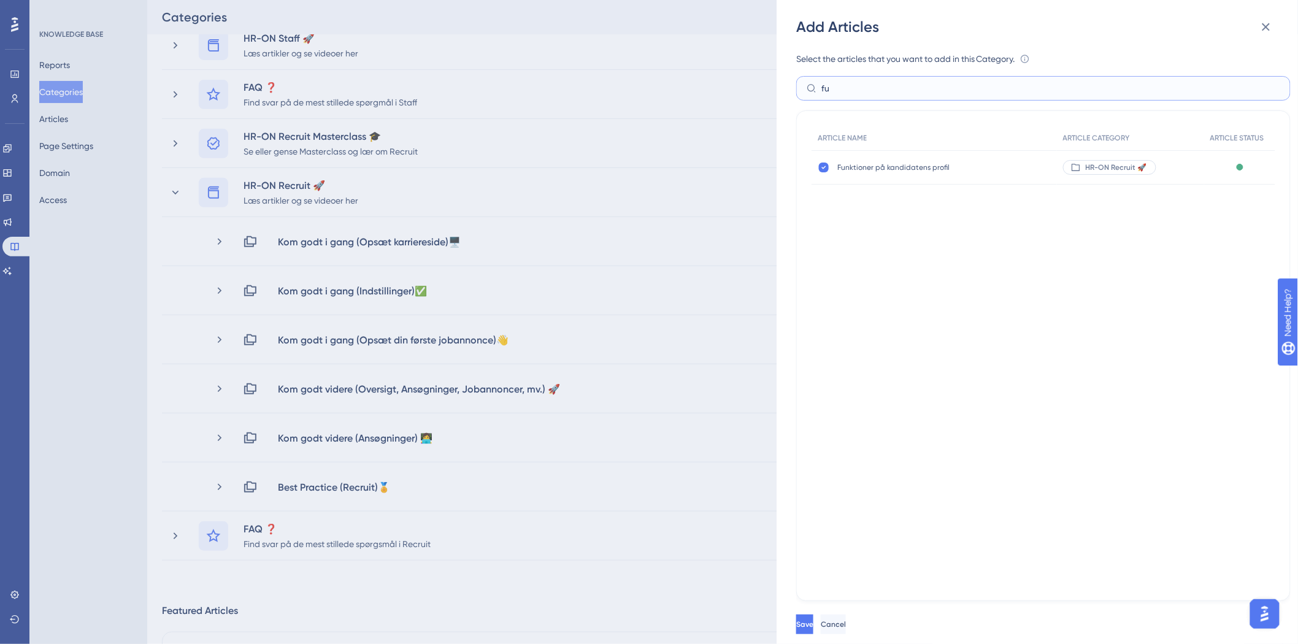
type input "f"
type input "Send"
click at [825, 168] on div at bounding box center [824, 168] width 10 height 10
checkbox input "true"
click at [921, 94] on input "Send" at bounding box center [1051, 88] width 459 height 13
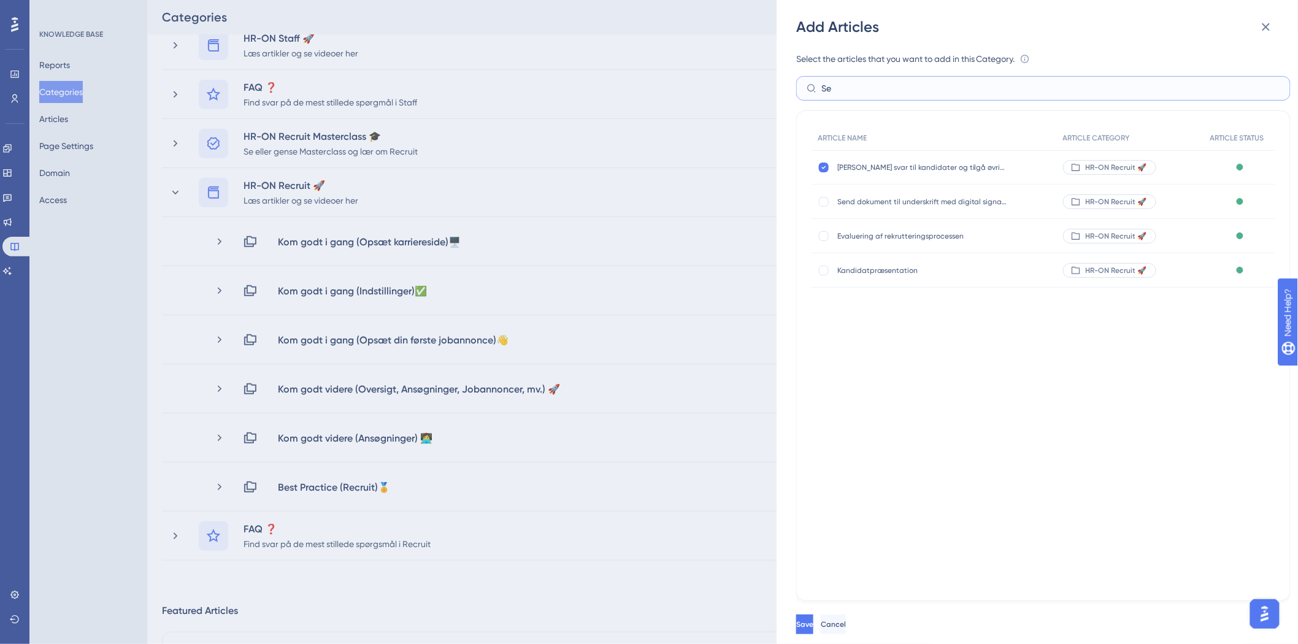
type input "S"
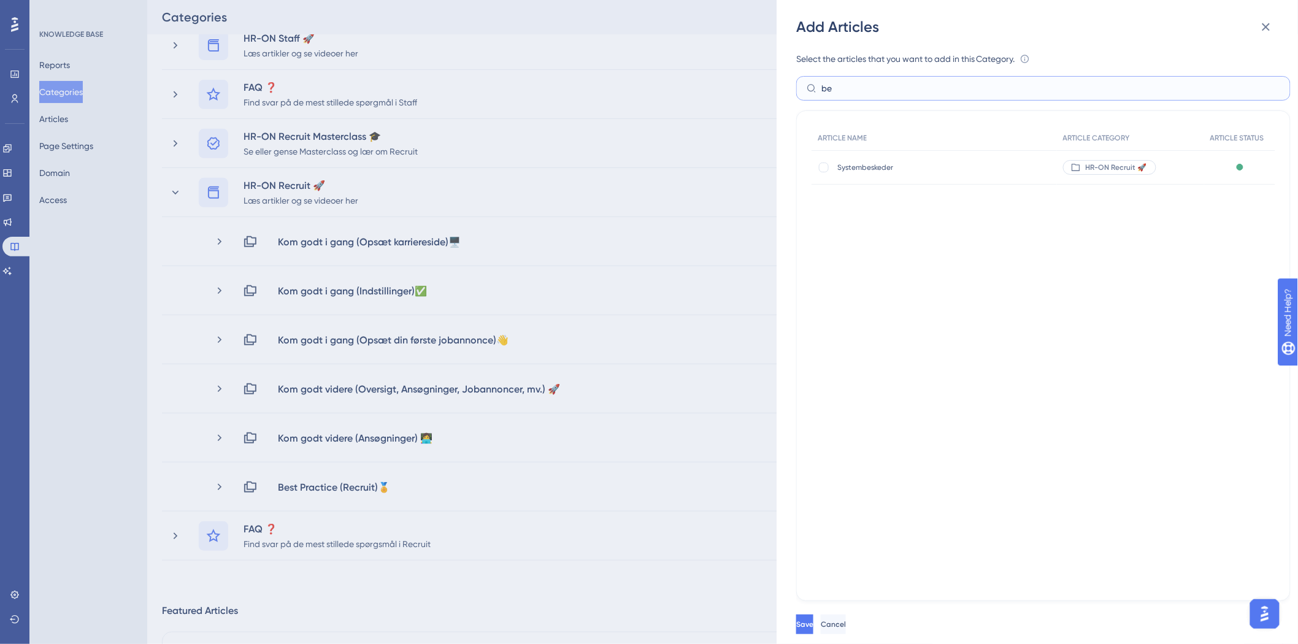
type input "b"
type input "del"
click at [822, 204] on div at bounding box center [824, 202] width 10 height 10
checkbox input "true"
click at [899, 80] on label "del" at bounding box center [1043, 88] width 495 height 25
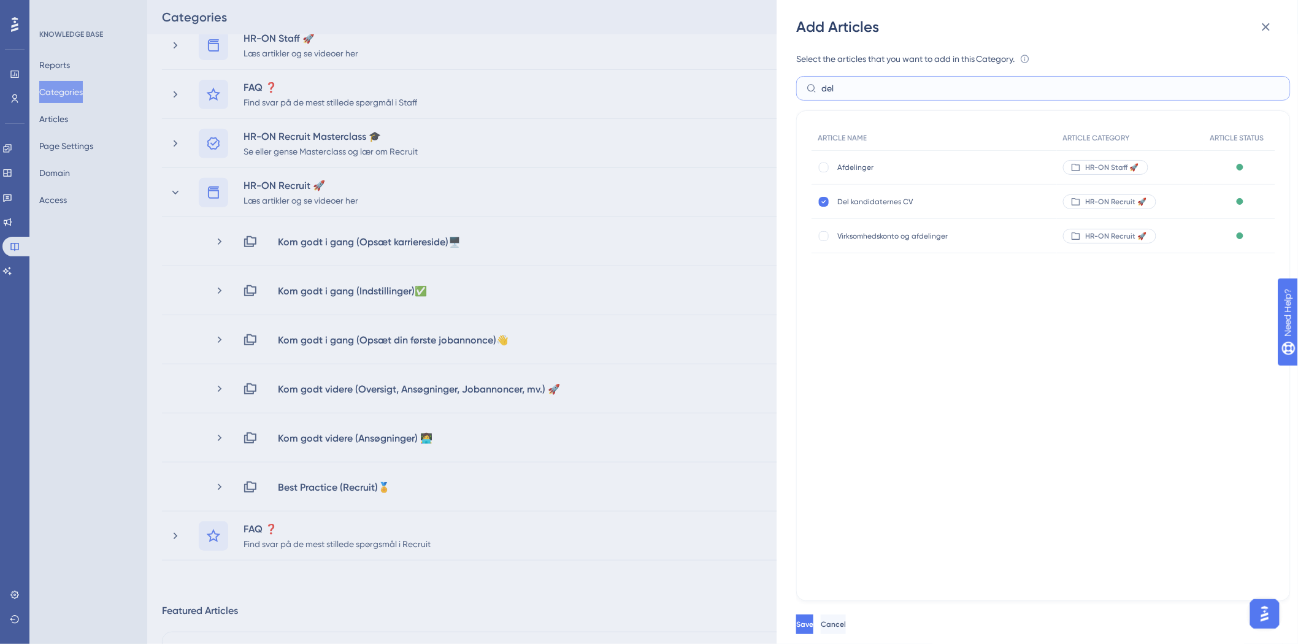
click at [899, 82] on input "del" at bounding box center [1051, 88] width 459 height 13
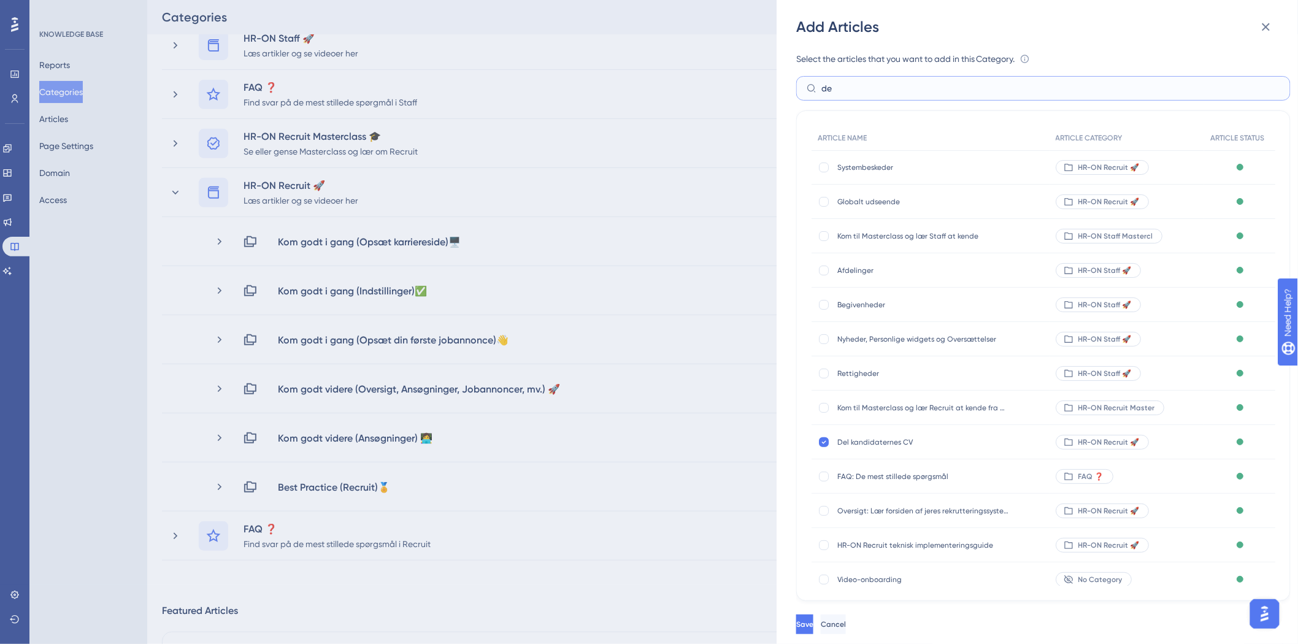
type input "d"
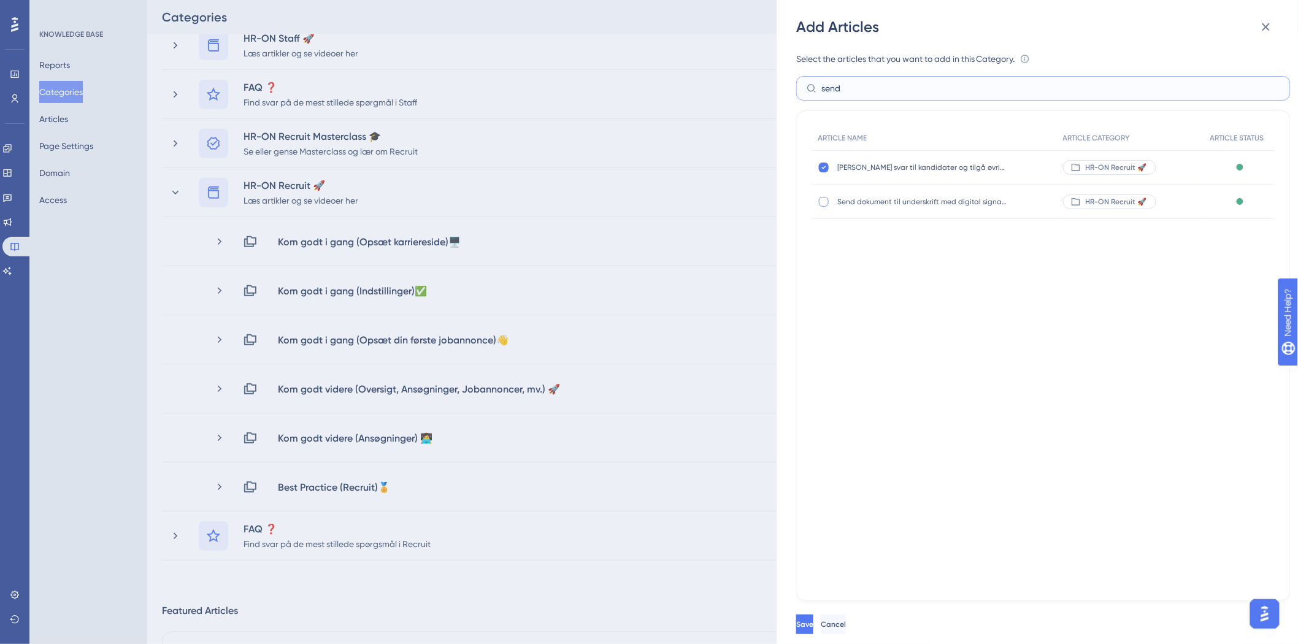
type input "send"
click at [823, 199] on div at bounding box center [824, 202] width 10 height 10
checkbox input "true"
click at [950, 90] on input "send" at bounding box center [1051, 88] width 459 height 13
type input "s"
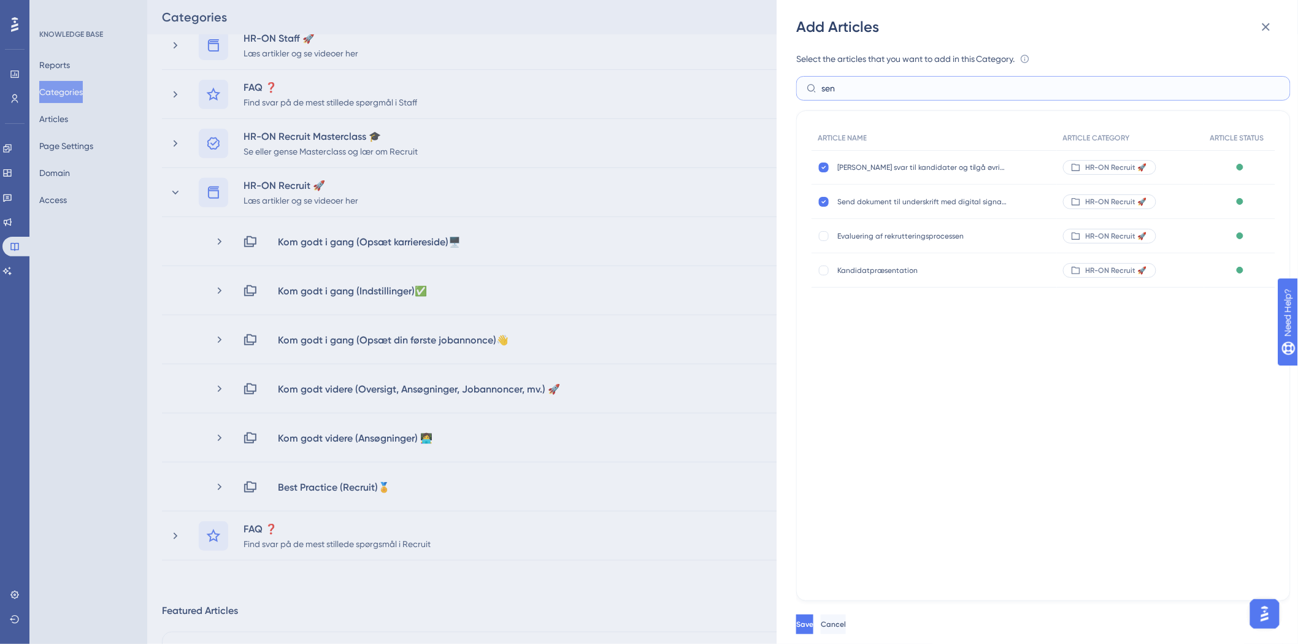
type input "send"
click at [815, 623] on span "Save" at bounding box center [806, 625] width 17 height 10
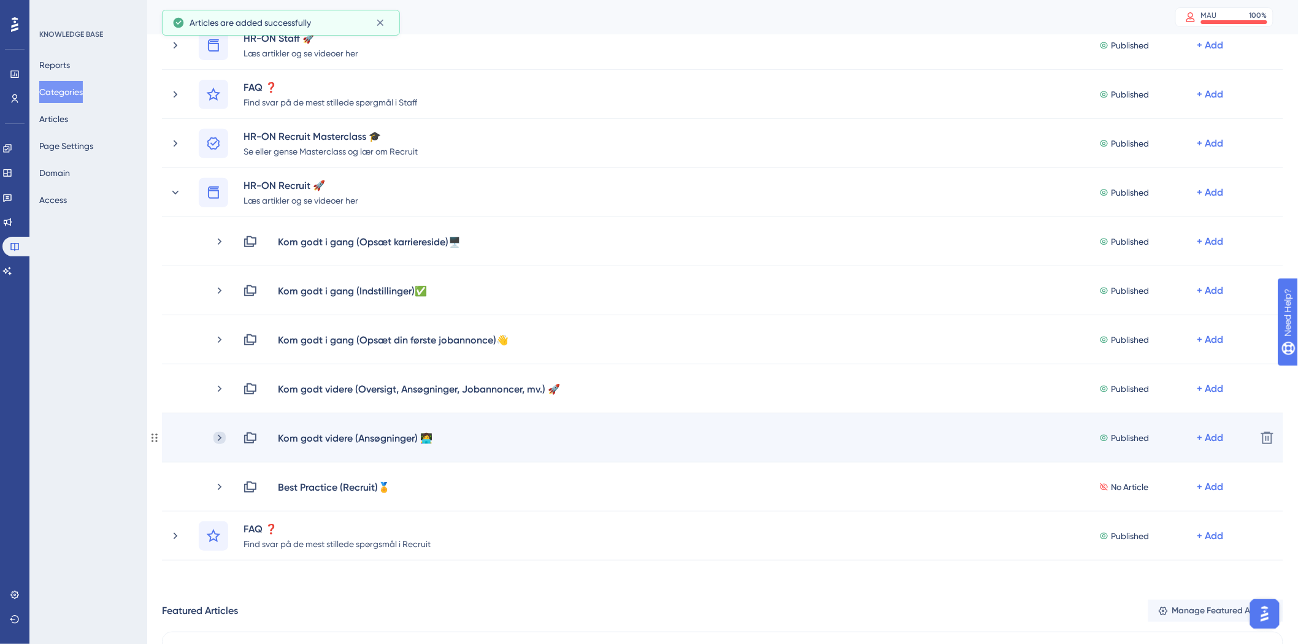
click at [218, 434] on icon at bounding box center [220, 438] width 12 height 12
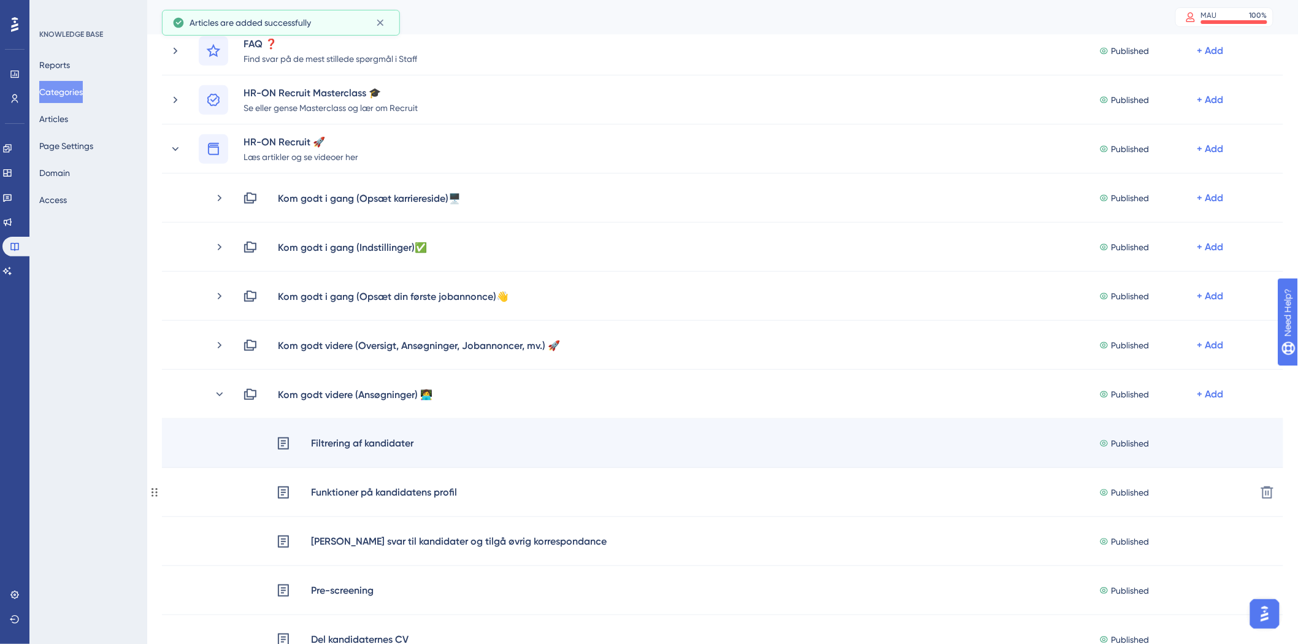
scroll to position [204, 0]
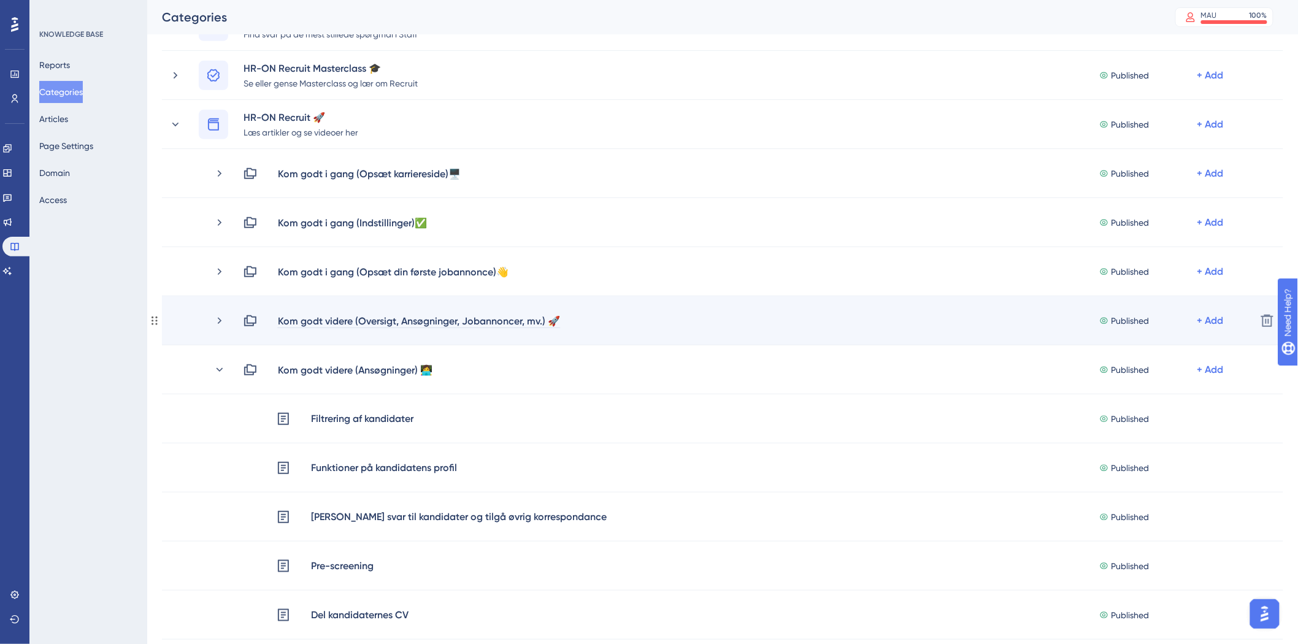
click at [357, 315] on div "Kom godt videre (Oversigt, Ansøgninger, Jobannoncer, mv.) 🚀" at bounding box center [418, 321] width 283 height 15
click at [407, 320] on div "Kom godt videre (Oversigt, Ansøgninger, Jobannoncer, mv.) 🚀" at bounding box center [418, 321] width 283 height 15
drag, startPoint x: 400, startPoint y: 323, endPoint x: 458, endPoint y: 326, distance: 57.8
click at [458, 326] on div "Kom godt videre (Oversigt, Ansøgninger, Jobannoncer, mv.) 🚀" at bounding box center [418, 321] width 283 height 15
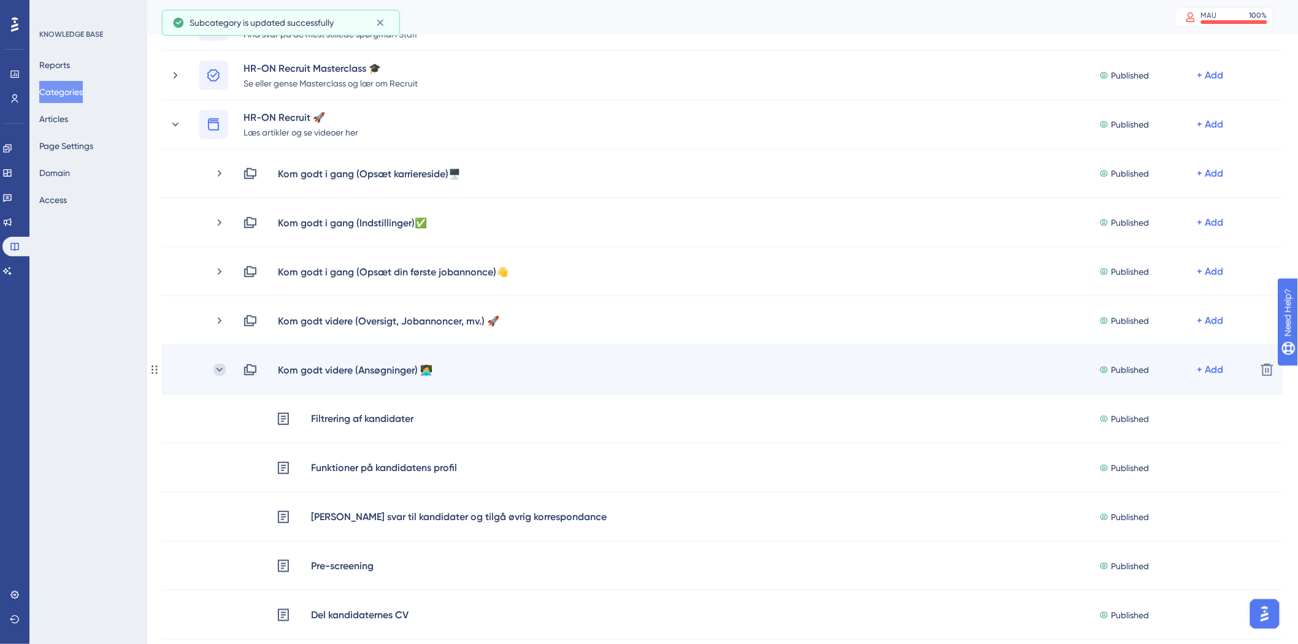
click at [221, 372] on icon at bounding box center [220, 370] width 12 height 12
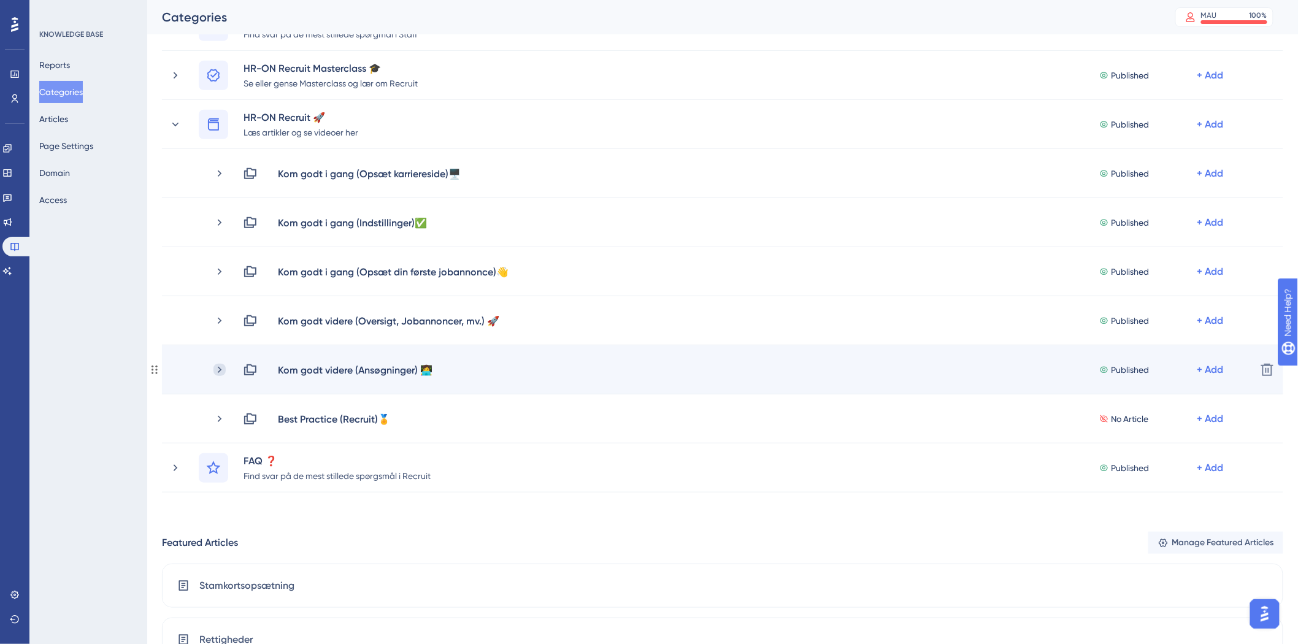
click at [221, 369] on icon at bounding box center [220, 369] width 4 height 7
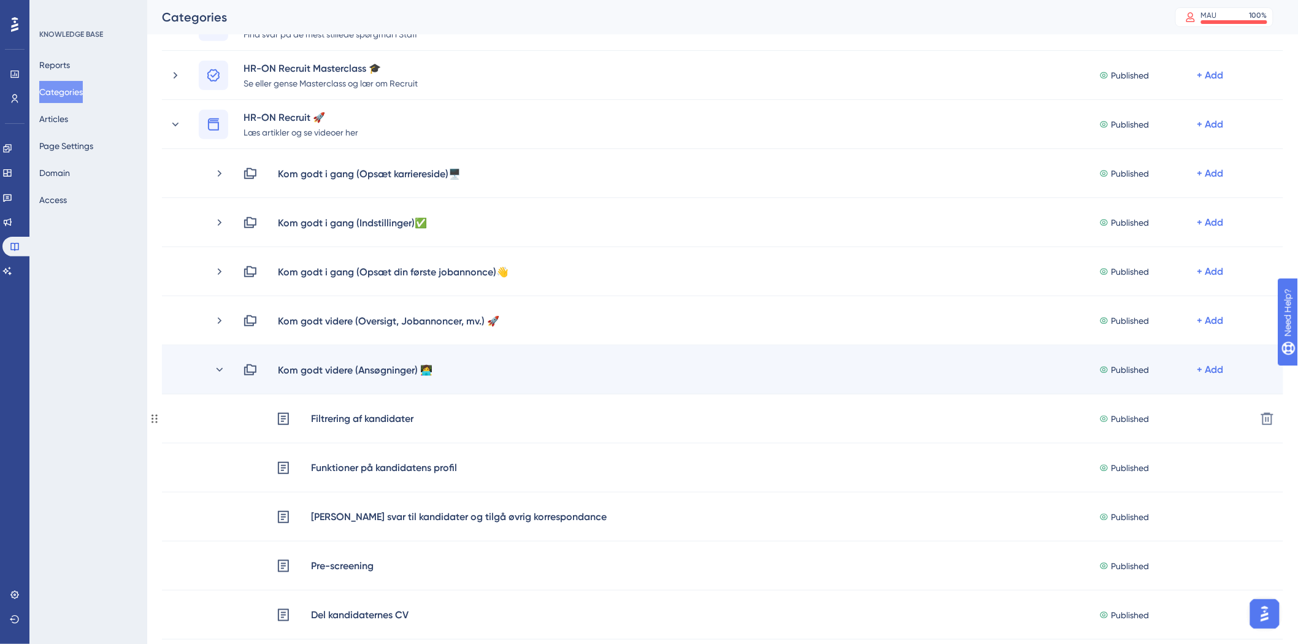
scroll to position [409, 0]
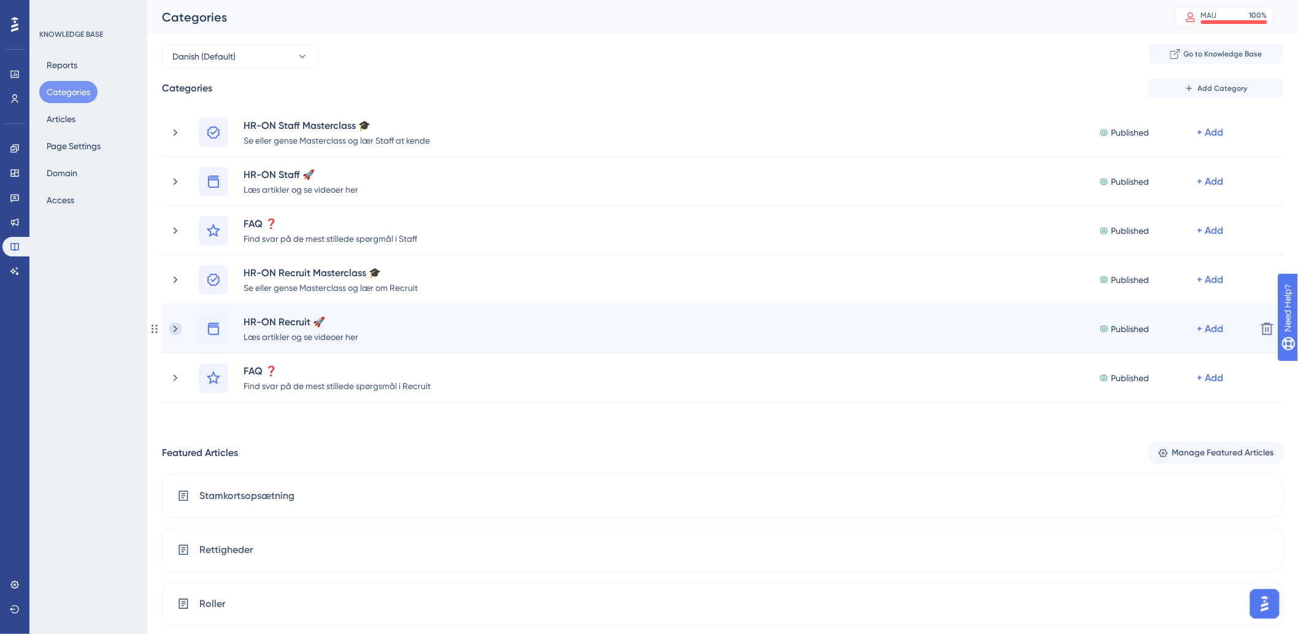
click at [177, 329] on icon at bounding box center [175, 329] width 12 height 12
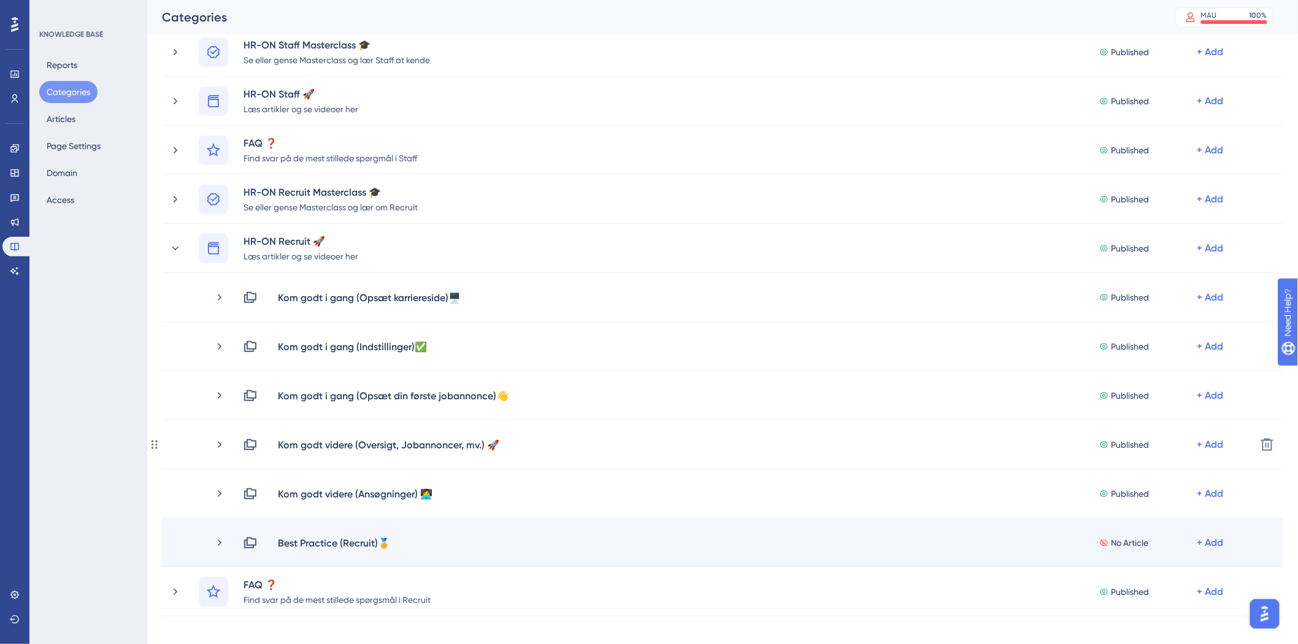
scroll to position [204, 0]
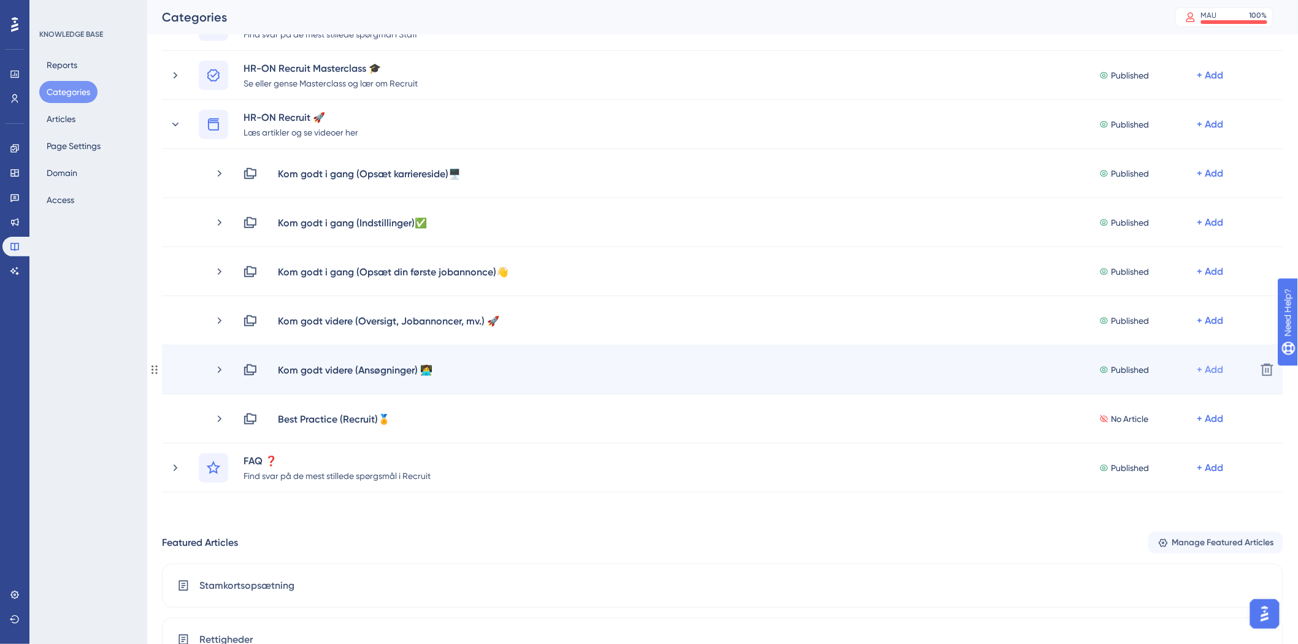
click at [1204, 367] on div "+ Add" at bounding box center [1211, 370] width 26 height 15
click at [1156, 402] on span "Add Articles" at bounding box center [1142, 402] width 47 height 15
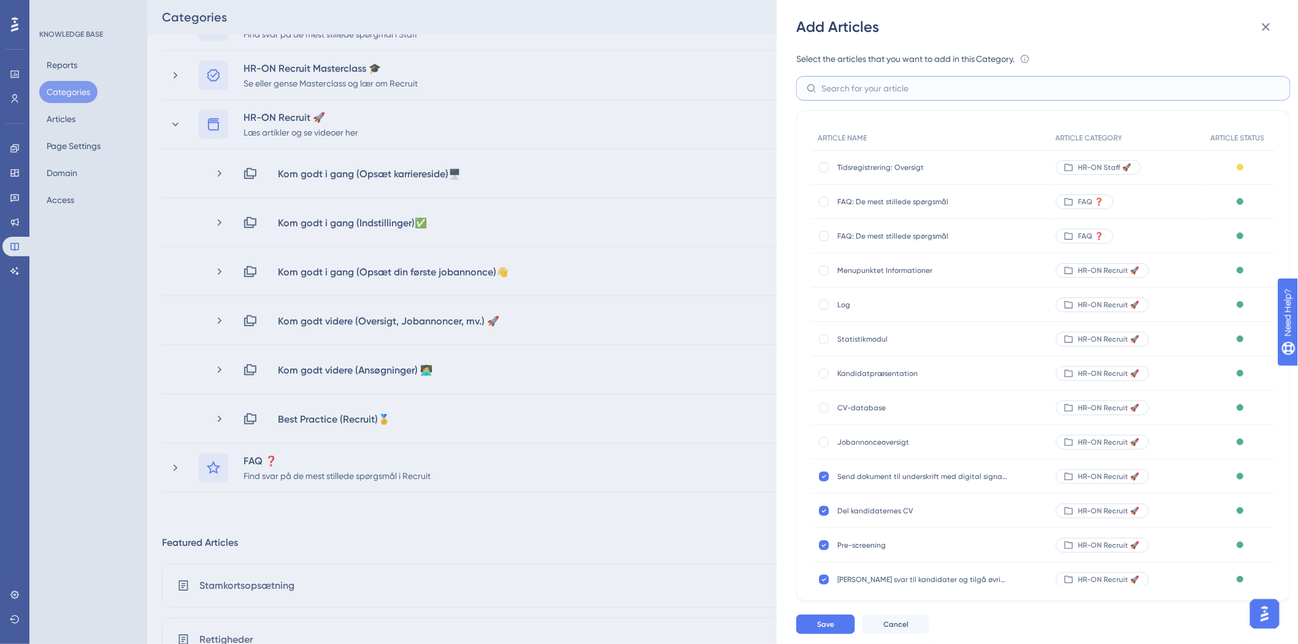
click at [910, 93] on input "text" at bounding box center [1051, 88] width 459 height 13
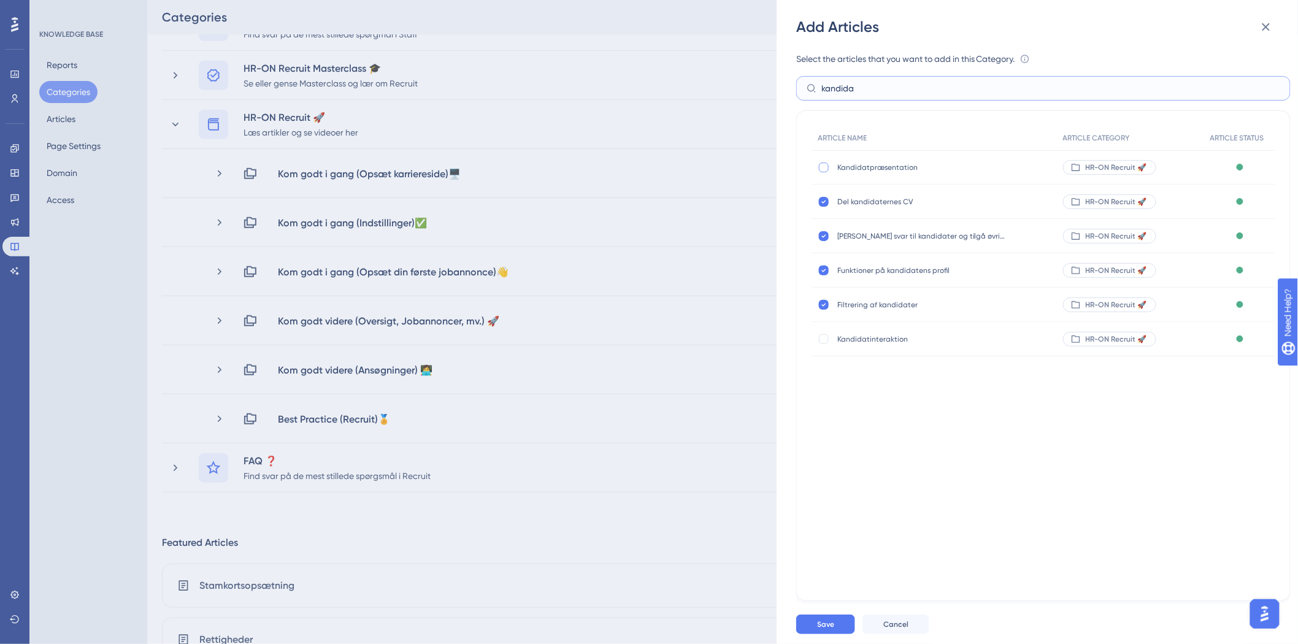
type input "kandida"
click at [826, 164] on div at bounding box center [824, 168] width 10 height 10
checkbox input "true"
click at [836, 628] on button "Save" at bounding box center [825, 625] width 59 height 20
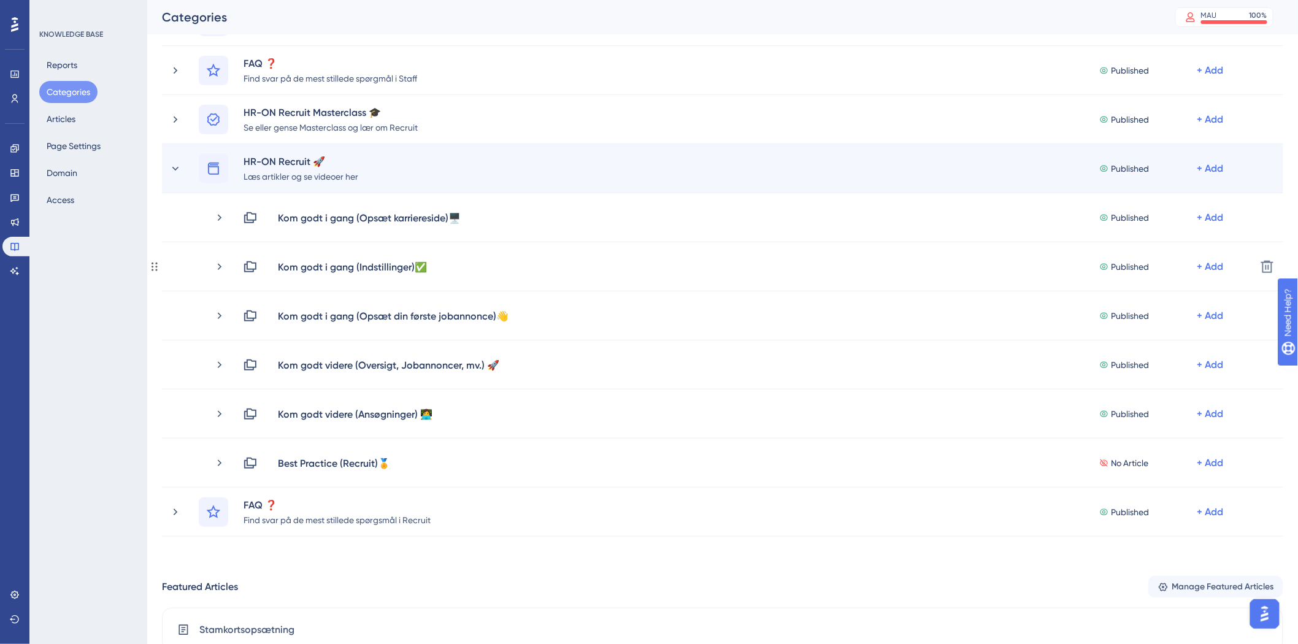
scroll to position [136, 0]
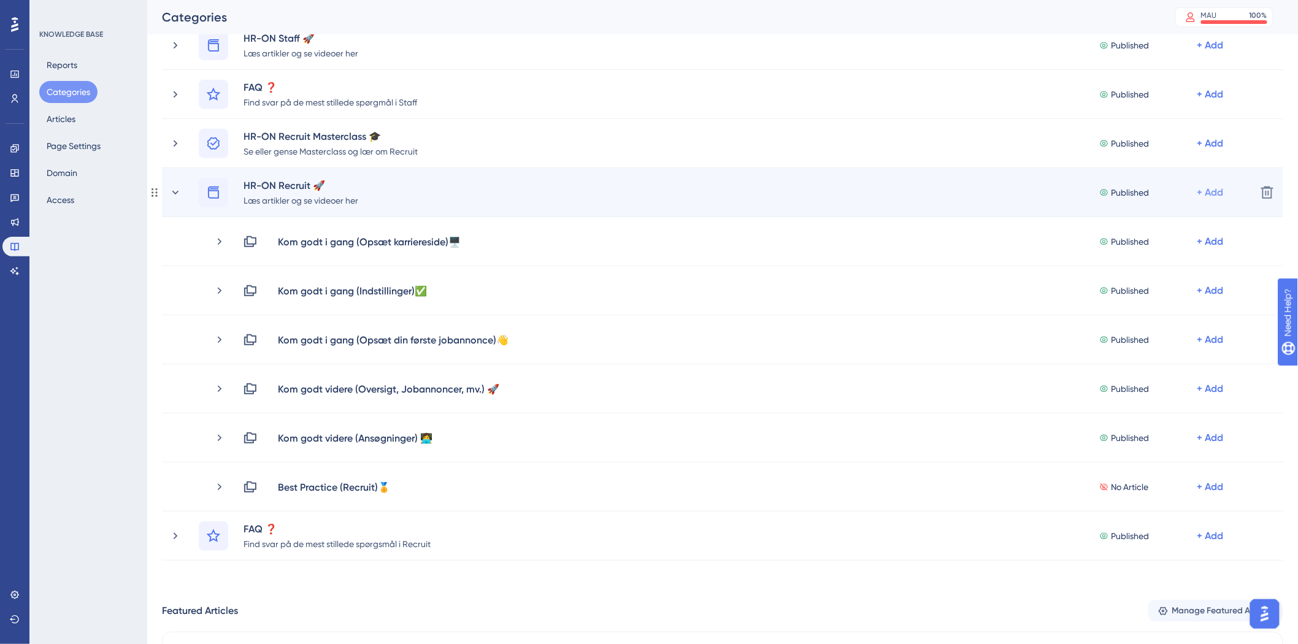
click at [1218, 189] on div "+ Add" at bounding box center [1211, 192] width 26 height 15
click at [1164, 223] on span "Add a Subcategory" at bounding box center [1157, 225] width 77 height 15
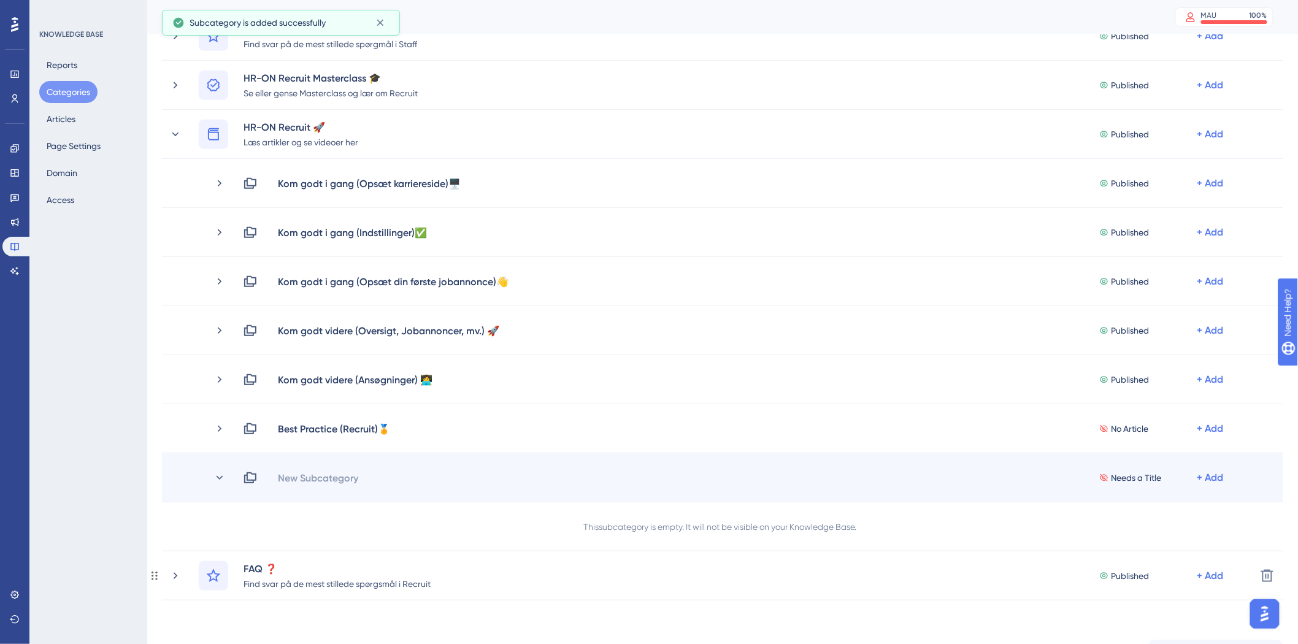
scroll to position [272, 0]
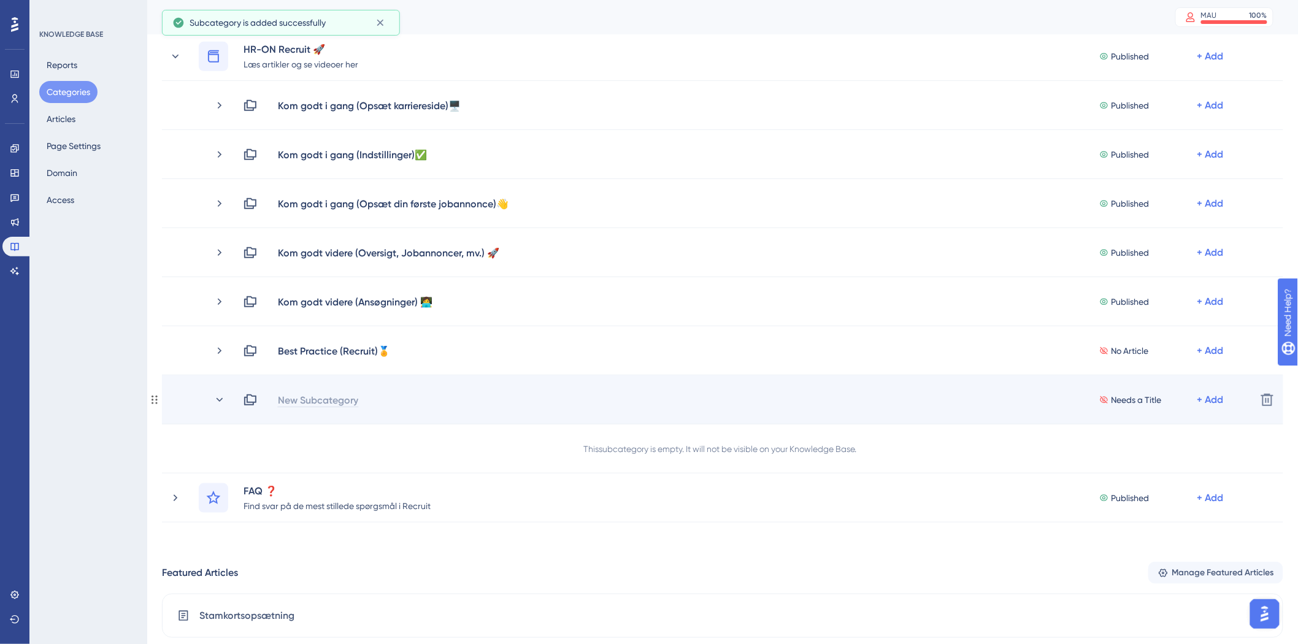
click at [319, 396] on div "New Subcategory" at bounding box center [318, 400] width 82 height 15
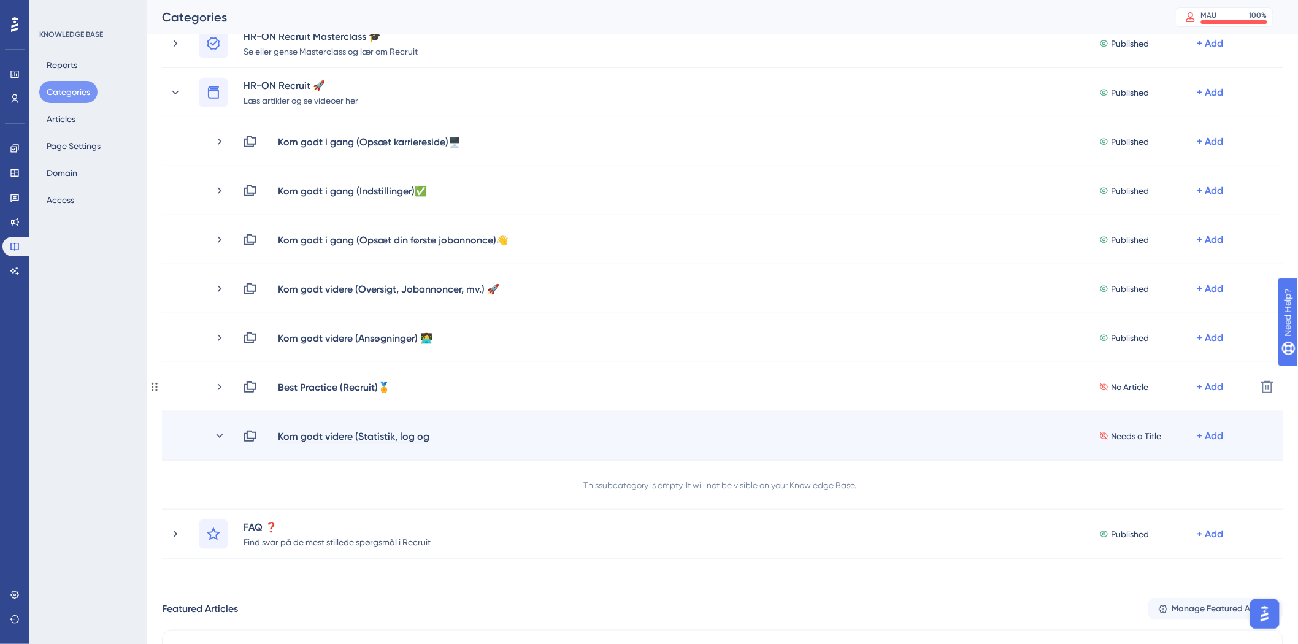
scroll to position [212, 0]
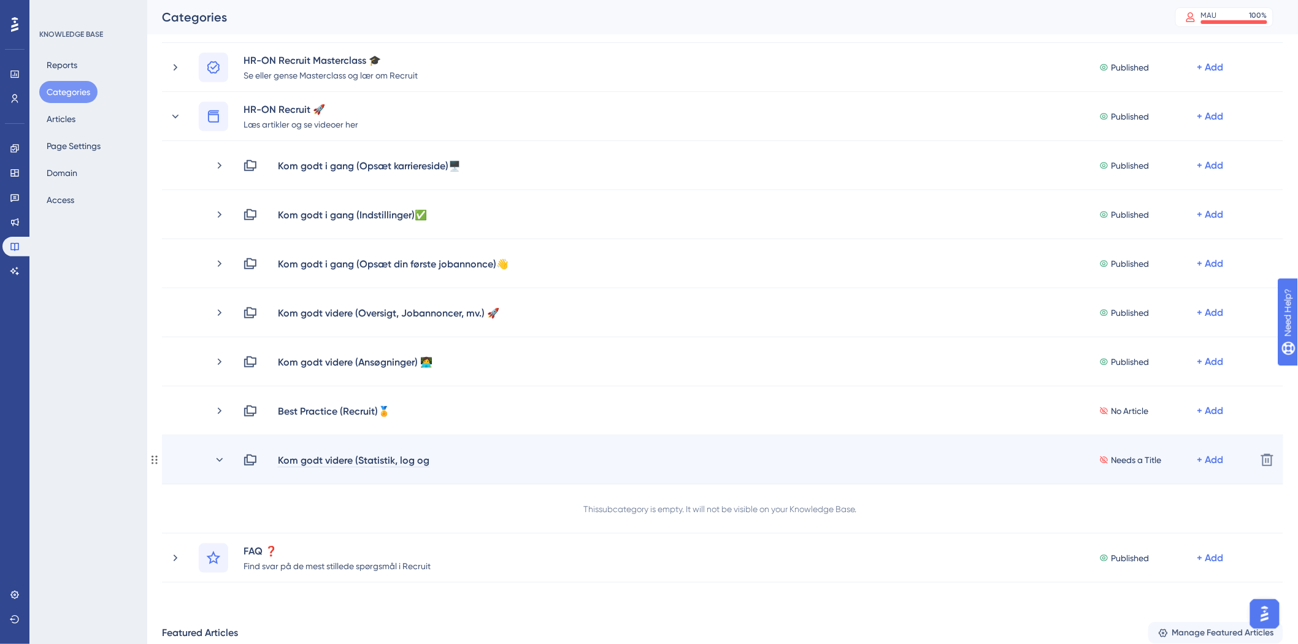
click at [426, 459] on div "Kom godt videre (Statistik, log og" at bounding box center [353, 460] width 153 height 15
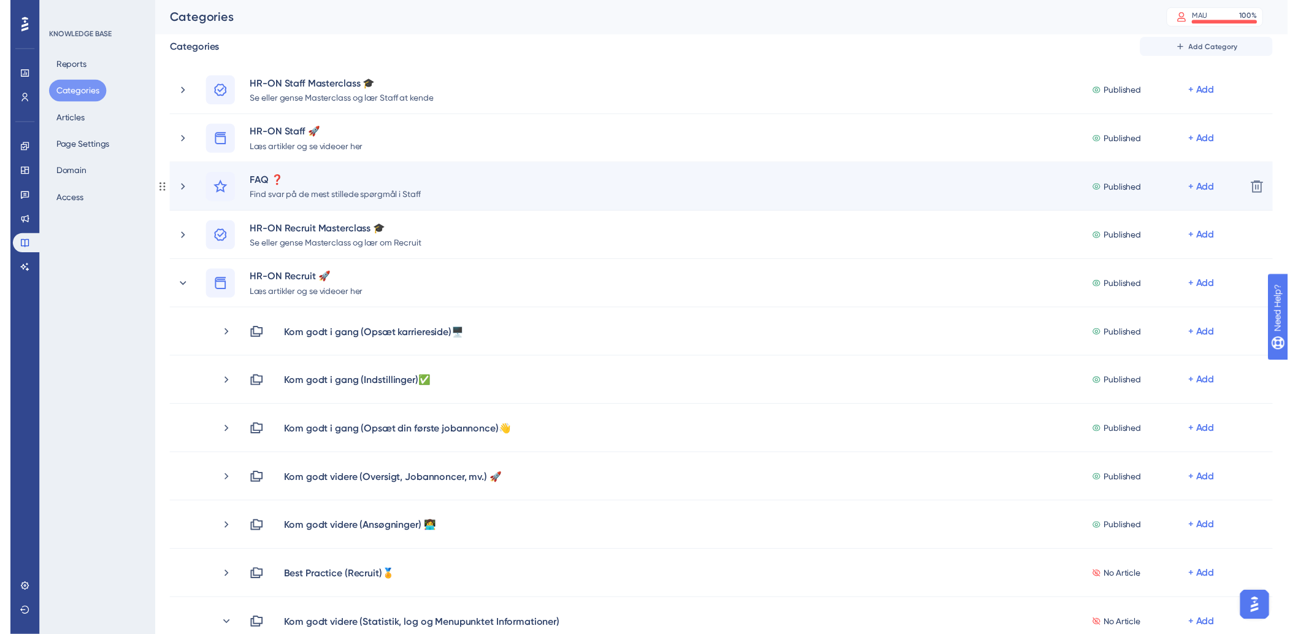
scroll to position [0, 0]
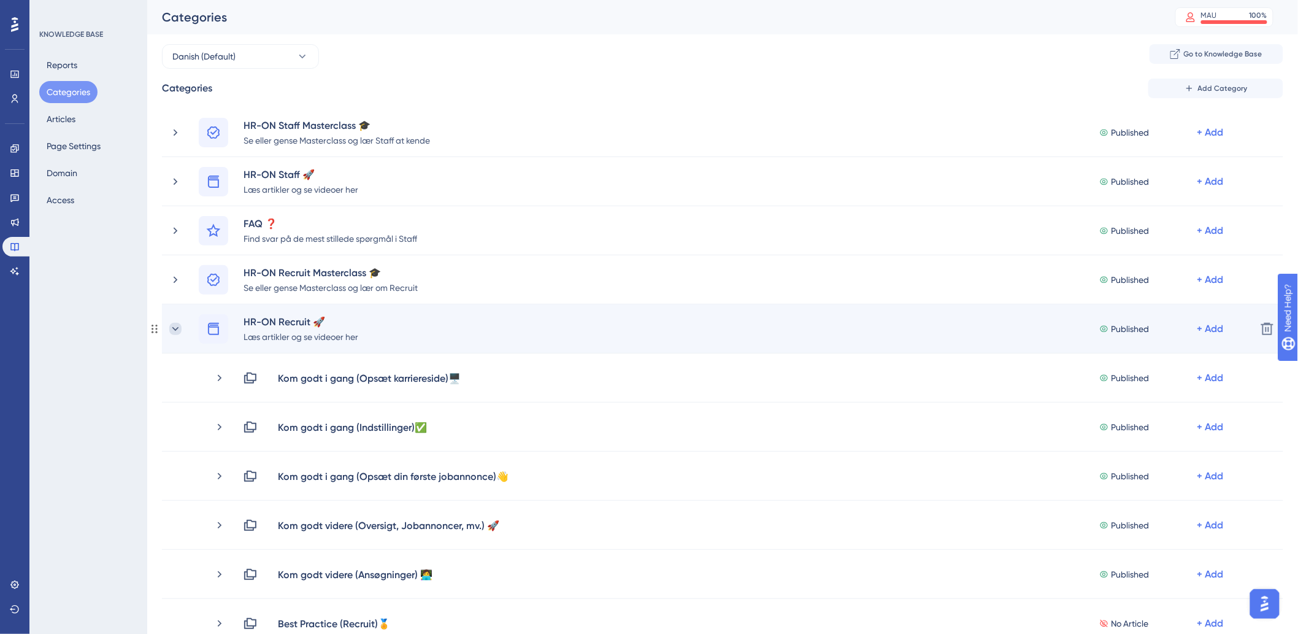
click at [169, 332] on icon at bounding box center [175, 329] width 12 height 12
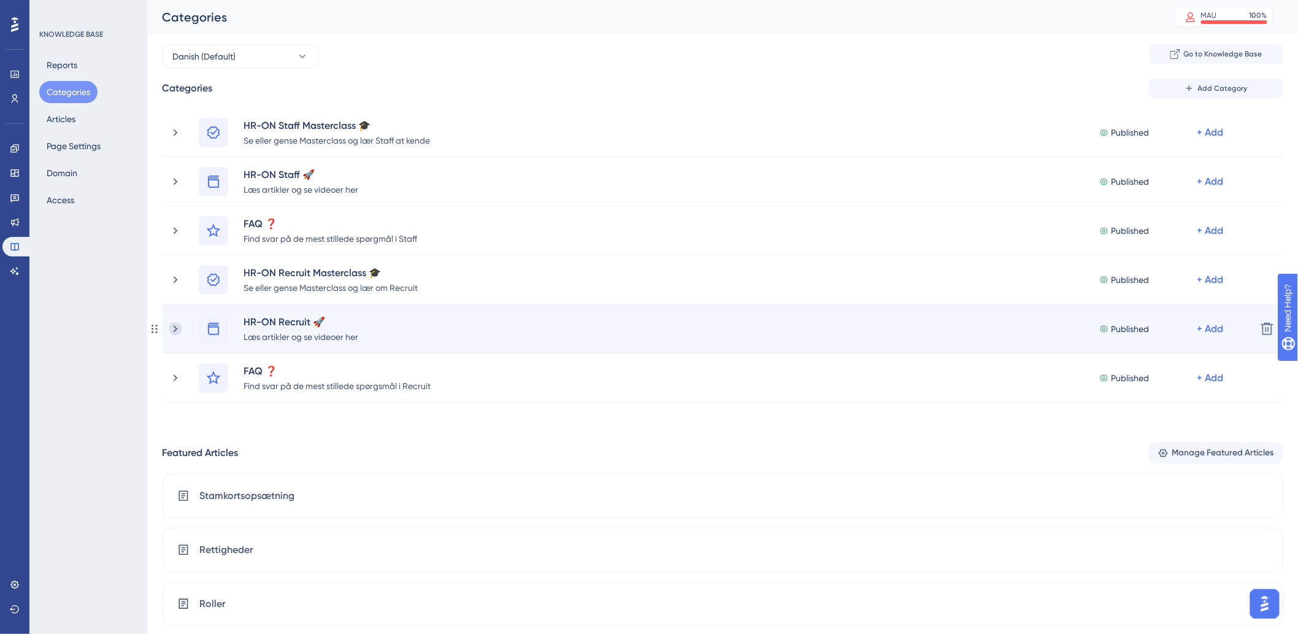
click at [179, 322] on div "HR-ON Recruit 🚀 [PERSON_NAME] artikler og se videoer her Published + Add" at bounding box center [707, 328] width 1077 height 29
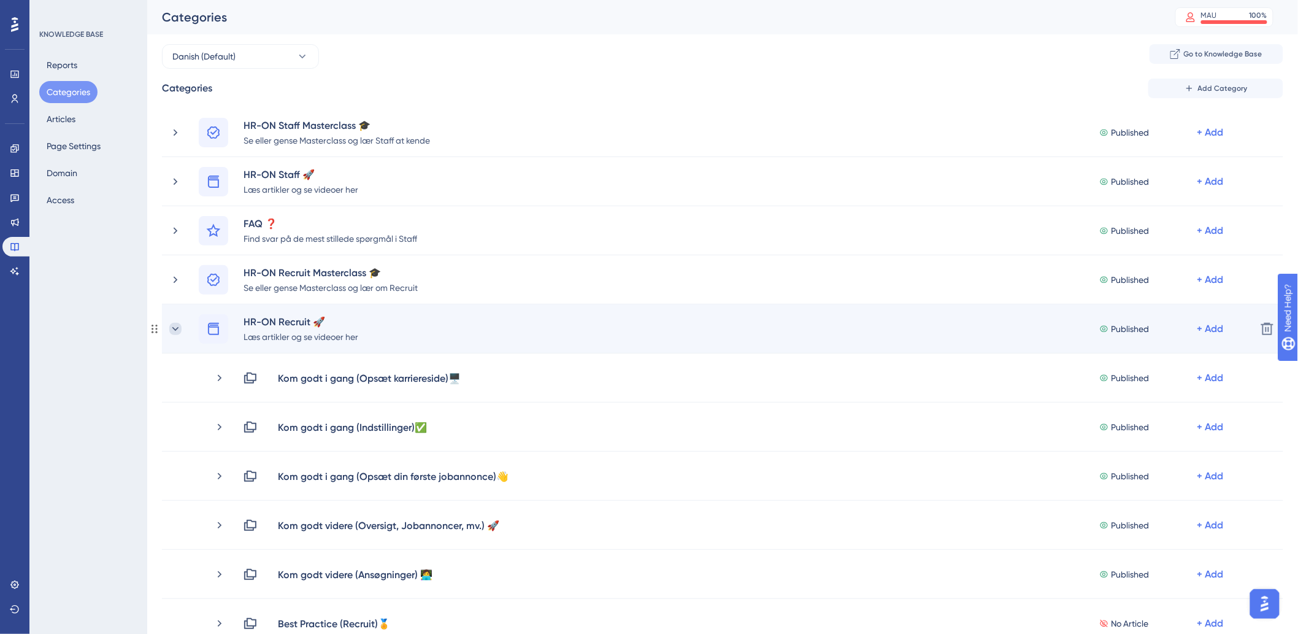
click at [179, 332] on icon at bounding box center [175, 329] width 12 height 12
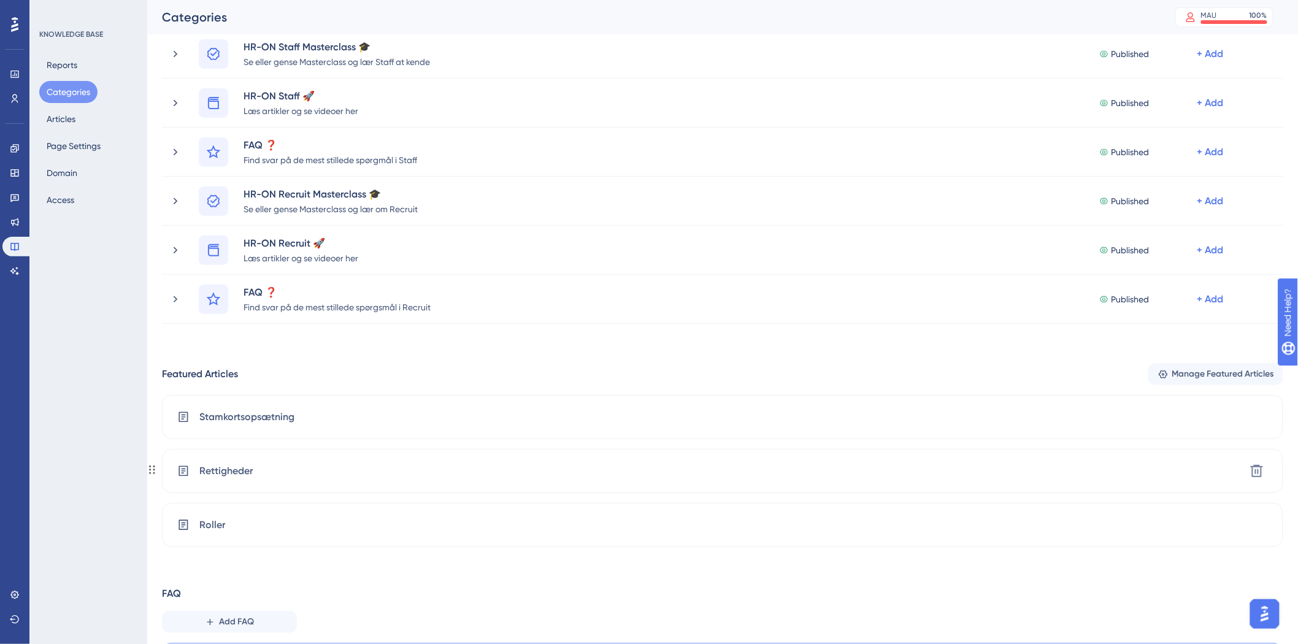
scroll to position [161, 0]
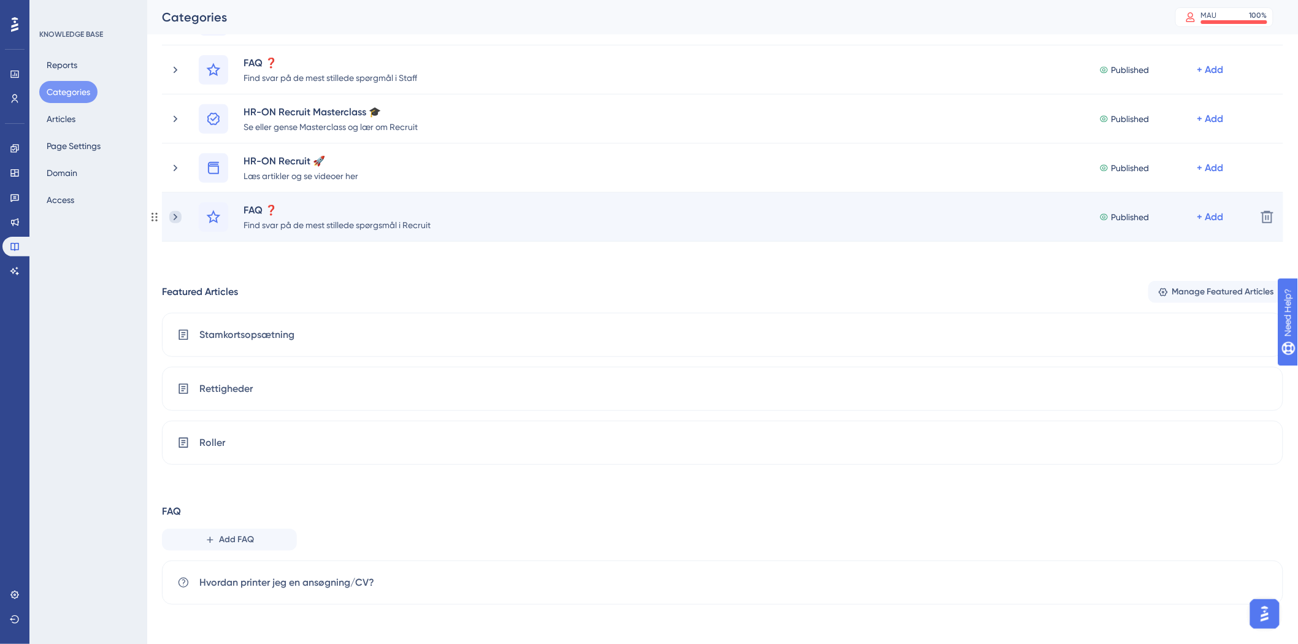
click at [179, 218] on icon at bounding box center [175, 217] width 12 height 12
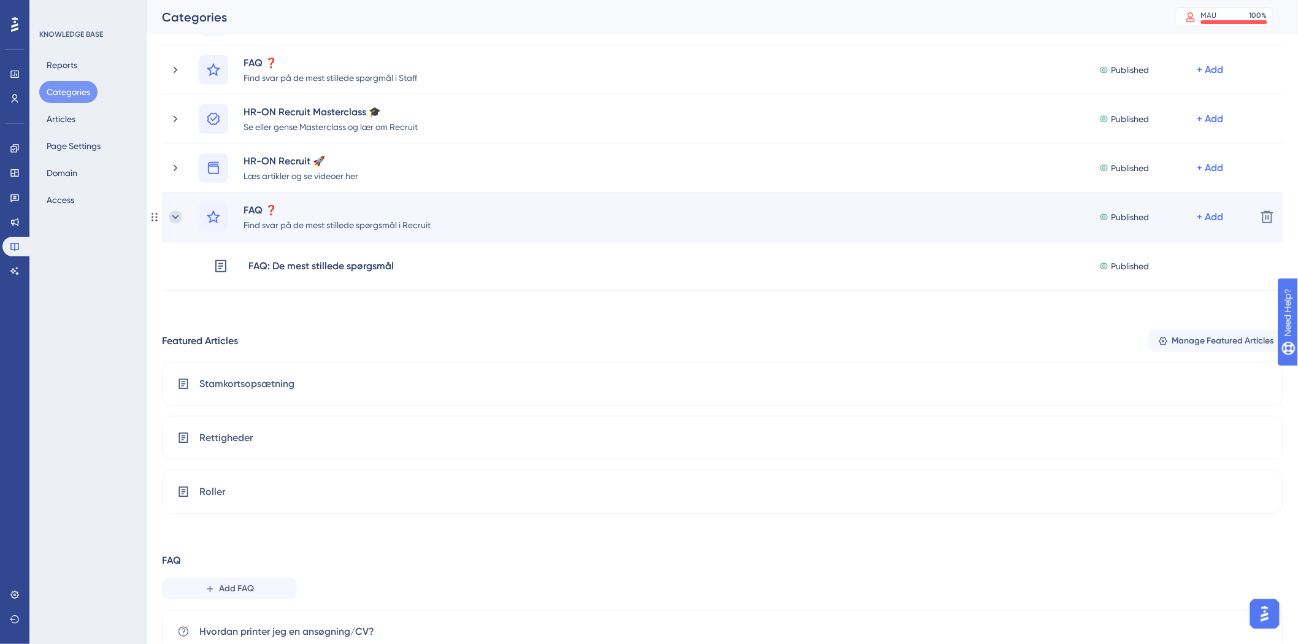
click at [178, 218] on icon at bounding box center [175, 217] width 12 height 12
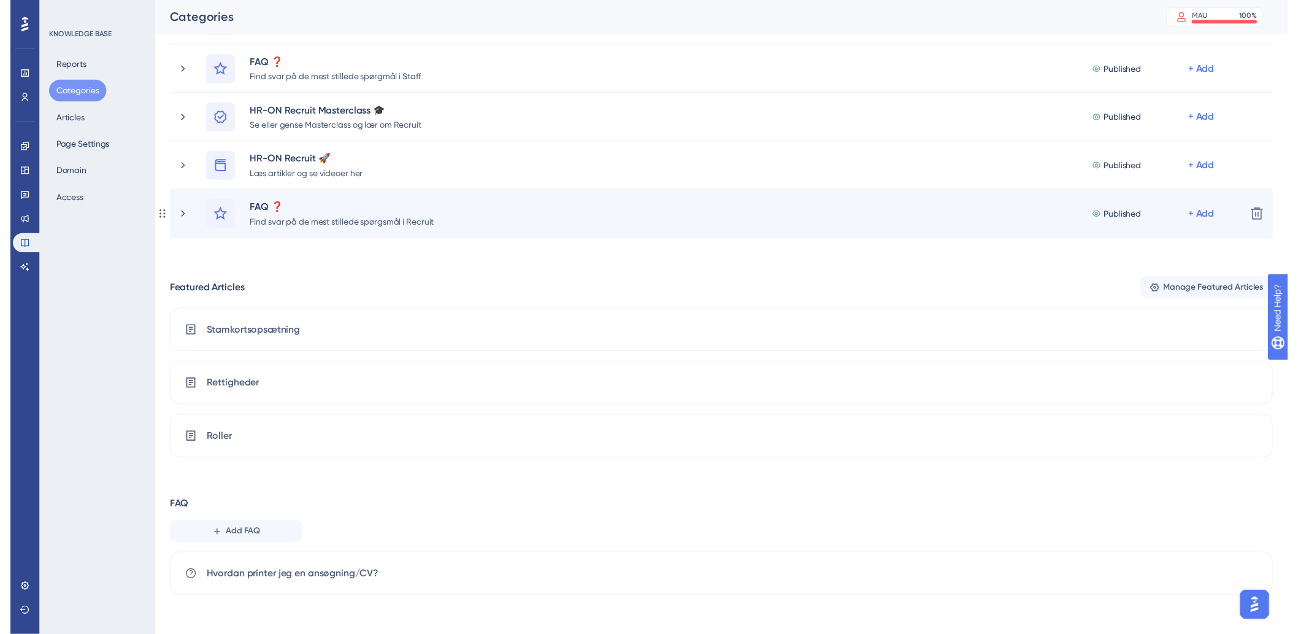
scroll to position [0, 0]
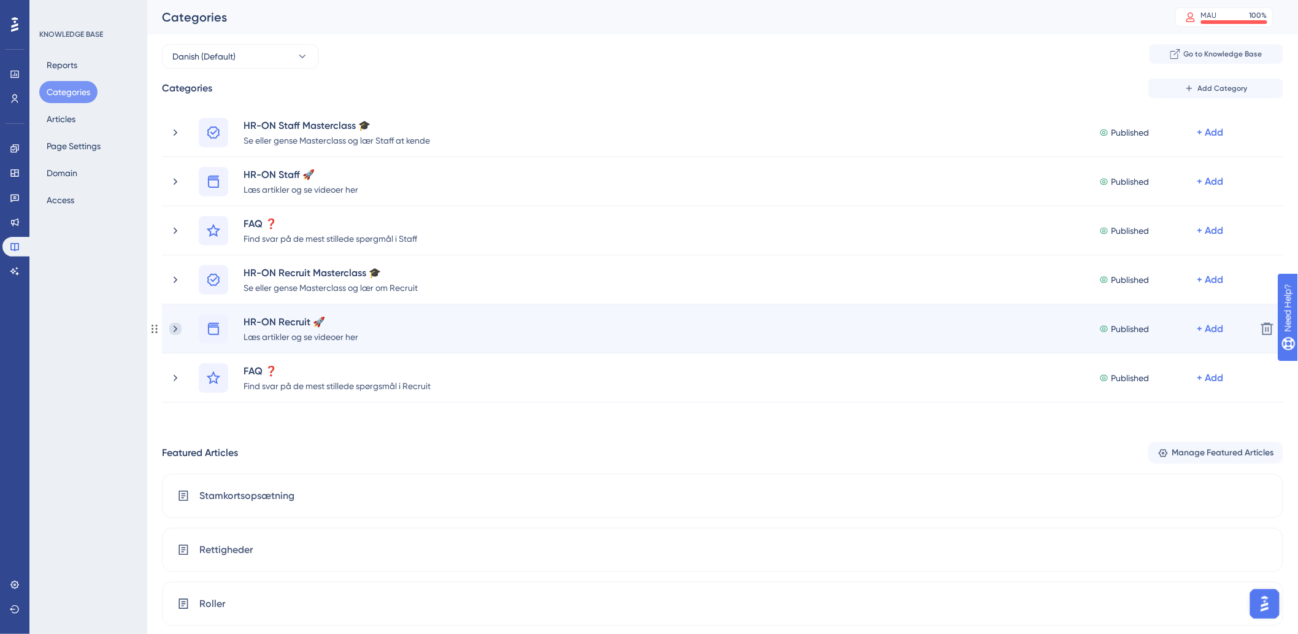
click at [176, 328] on icon at bounding box center [176, 328] width 4 height 7
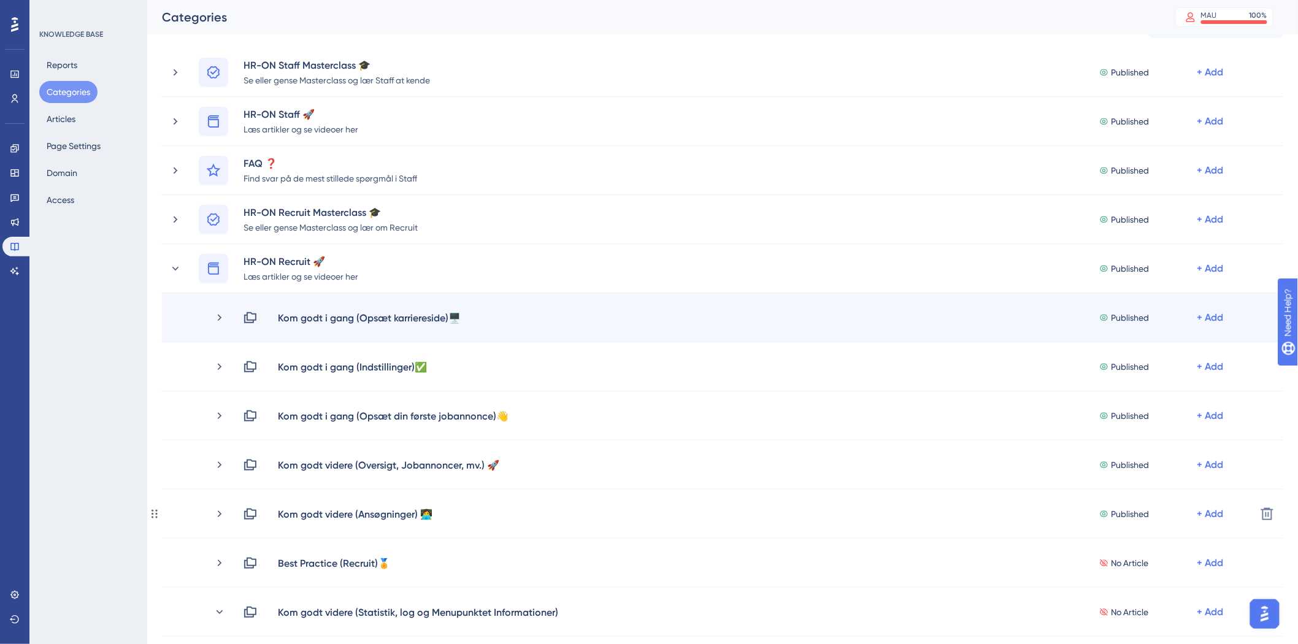
scroll to position [204, 0]
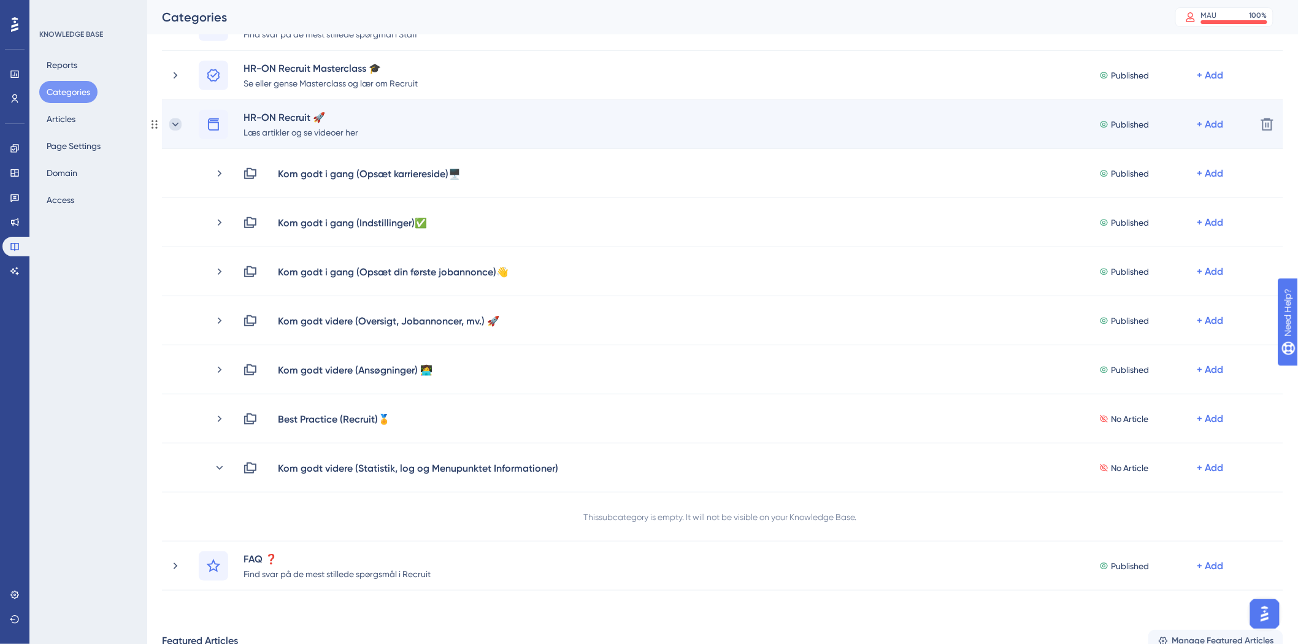
click at [177, 126] on icon at bounding box center [175, 124] width 12 height 12
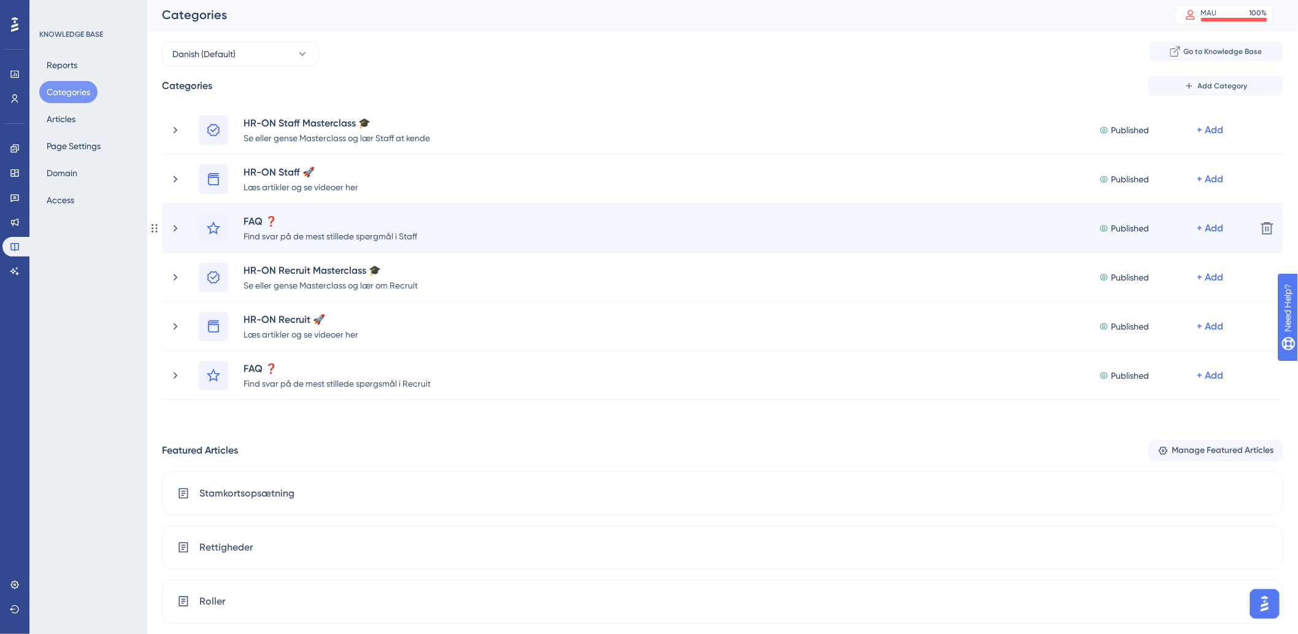
scroll to position [0, 0]
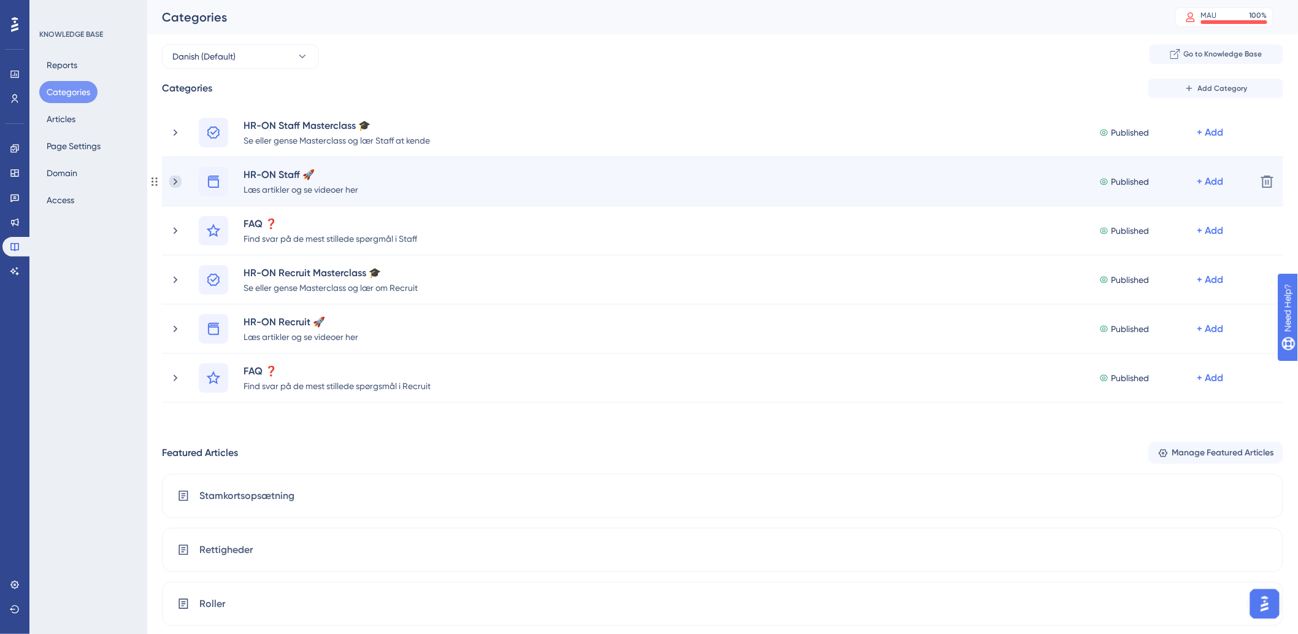
click at [170, 179] on icon at bounding box center [175, 181] width 12 height 12
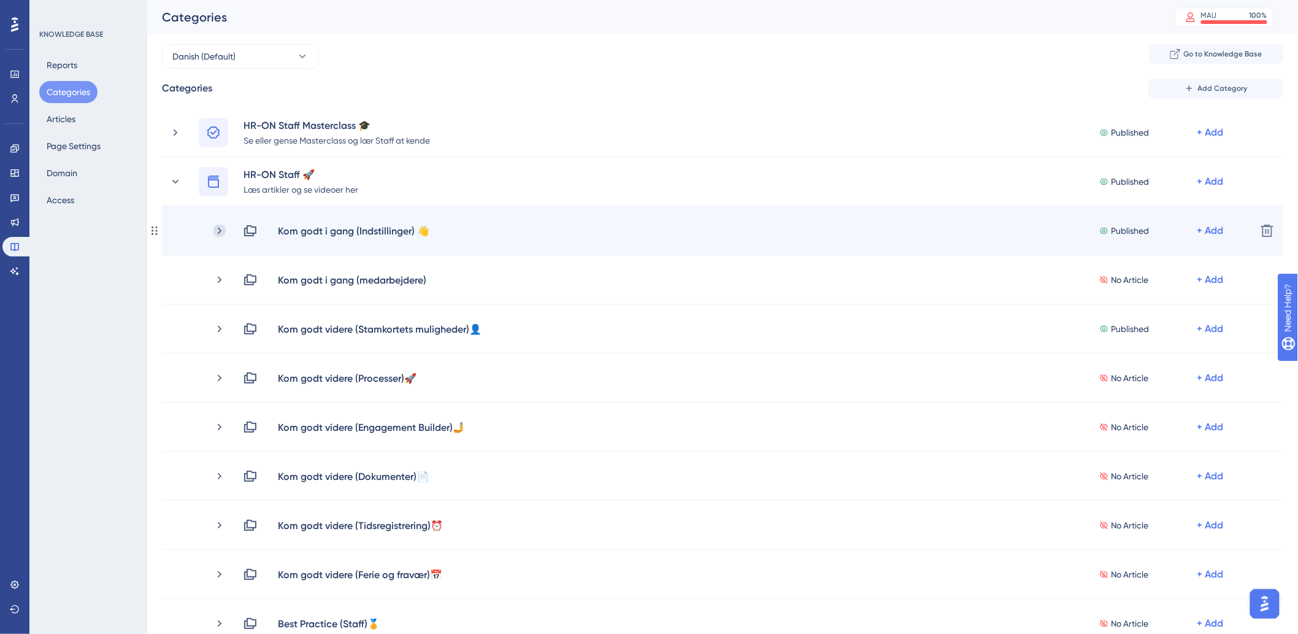
click at [221, 229] on icon at bounding box center [220, 230] width 4 height 7
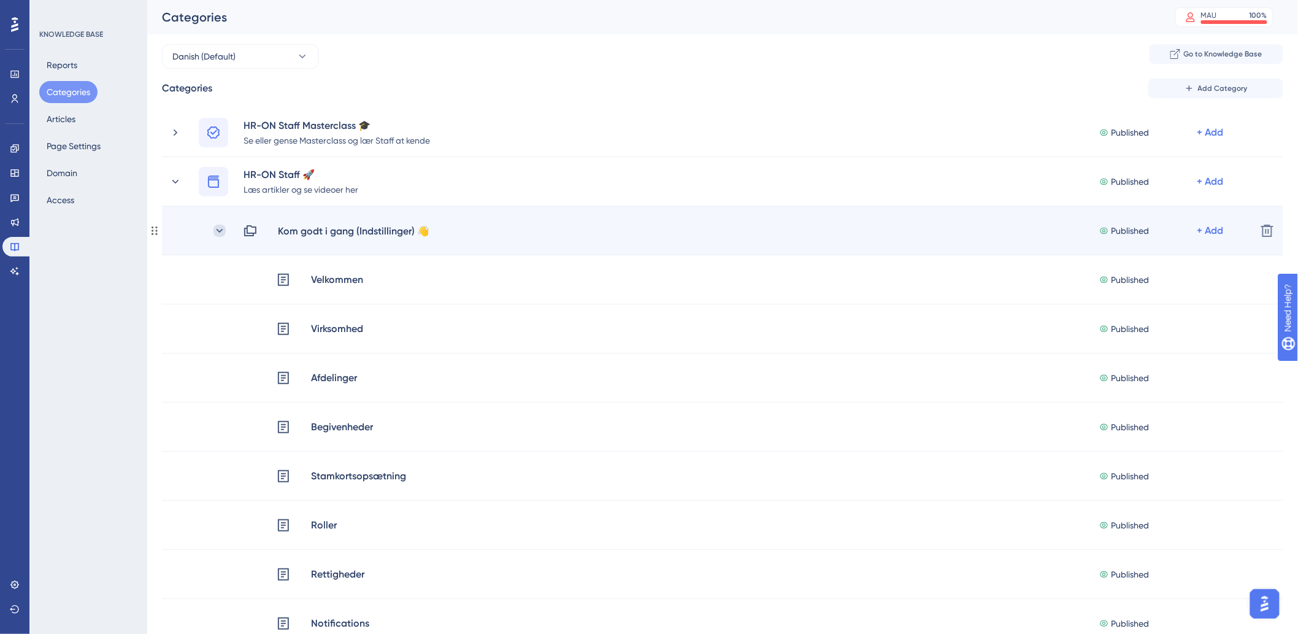
click at [218, 228] on icon at bounding box center [220, 231] width 12 height 12
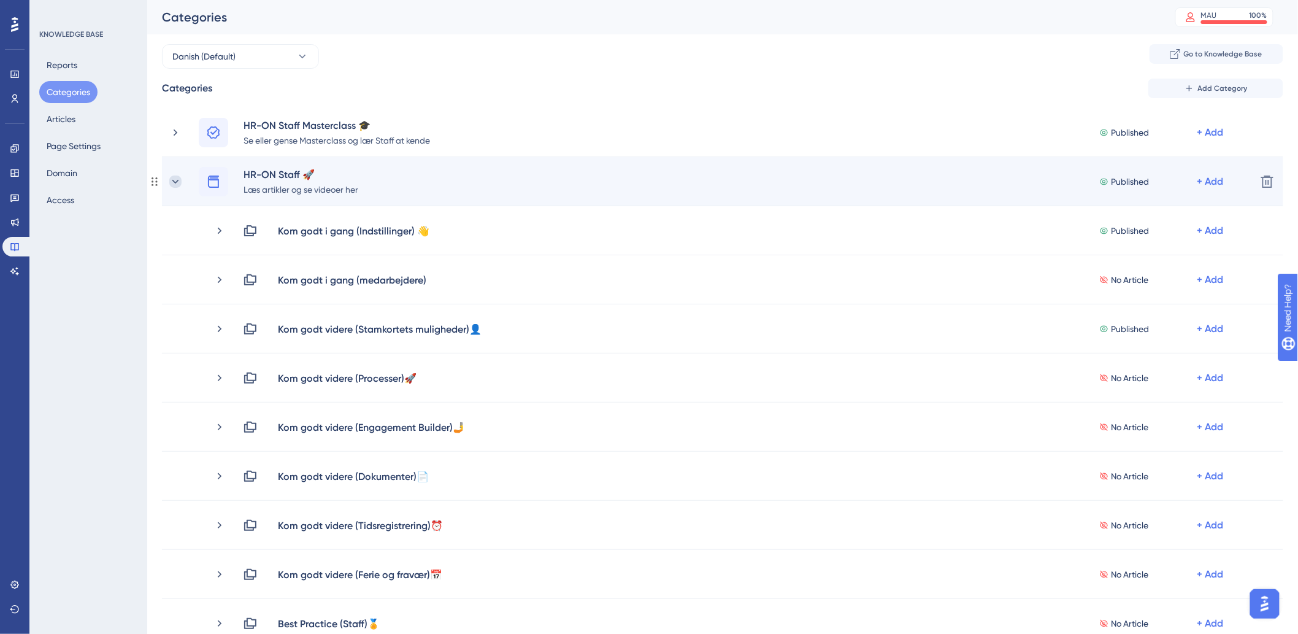
click at [175, 183] on icon at bounding box center [175, 181] width 12 height 12
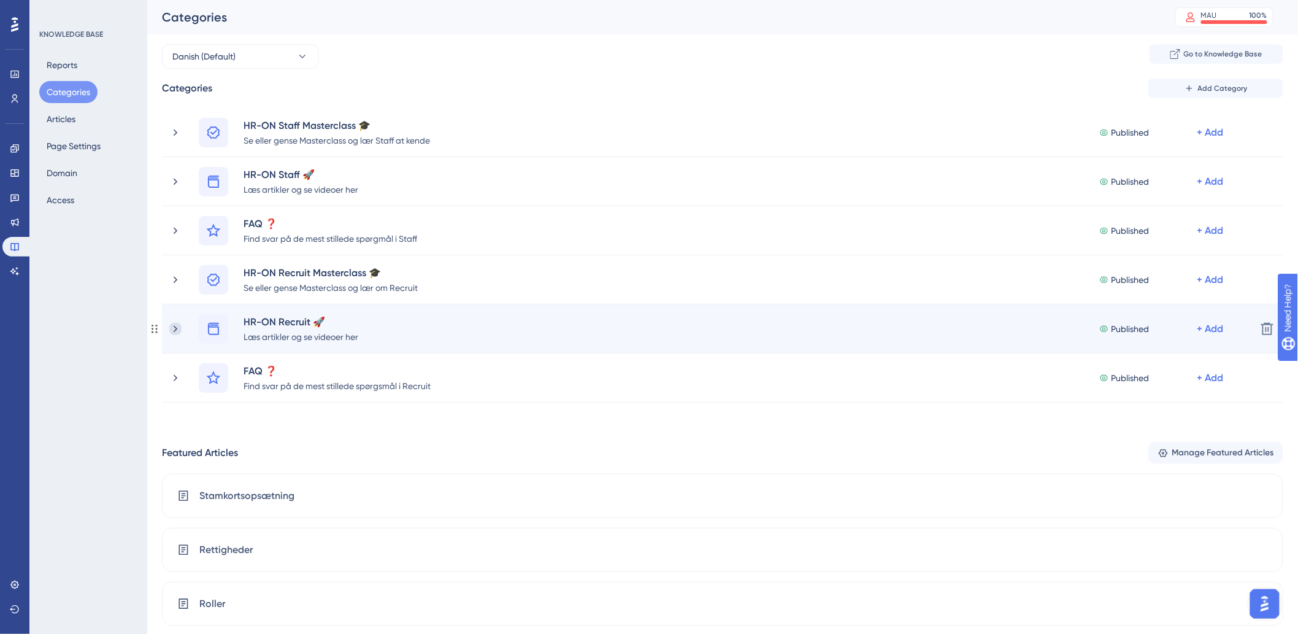
click at [171, 329] on icon at bounding box center [175, 329] width 12 height 12
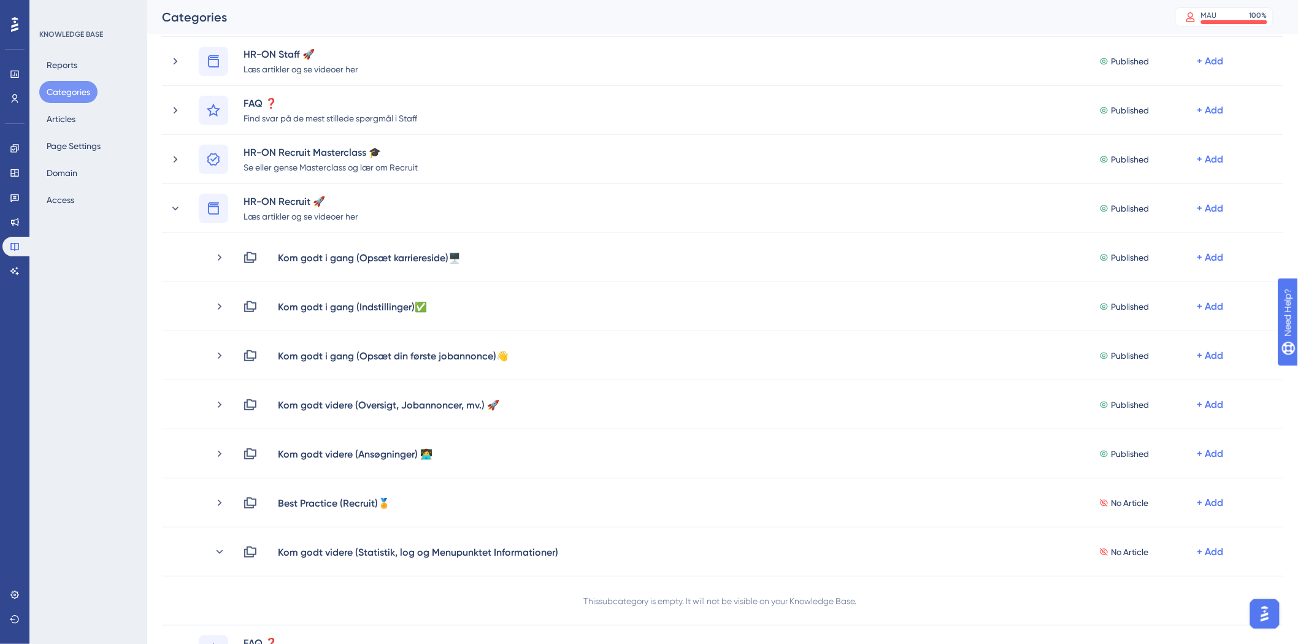
scroll to position [136, 0]
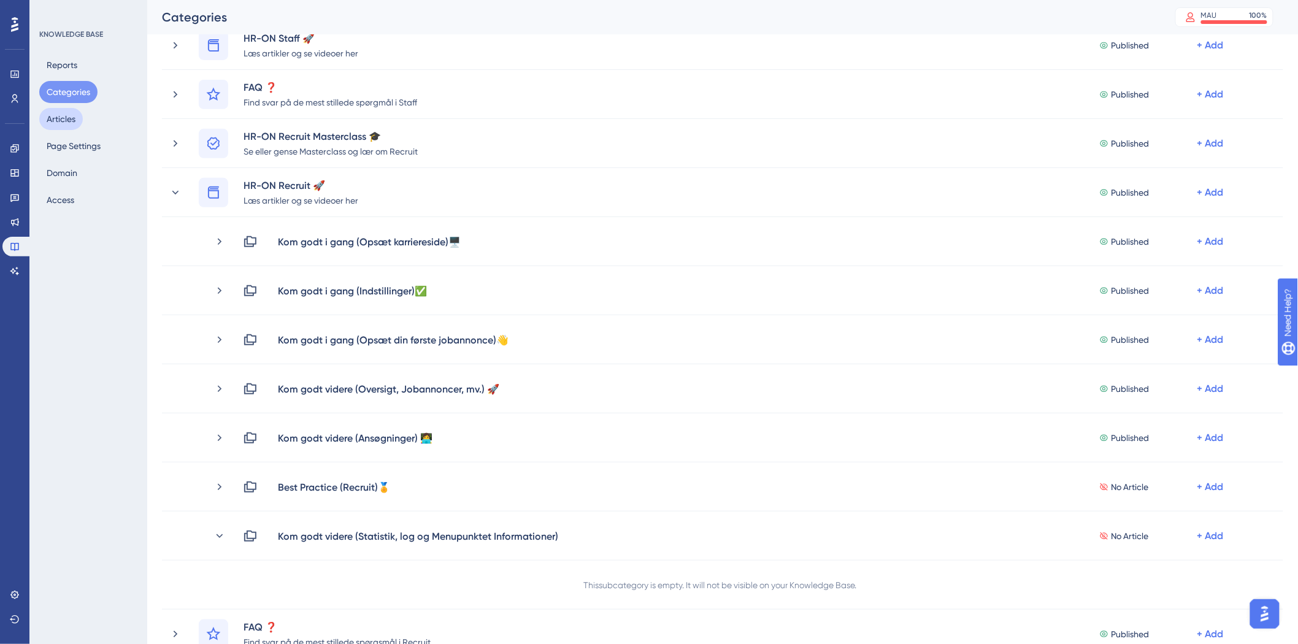
click at [60, 125] on button "Articles" at bounding box center [61, 119] width 44 height 22
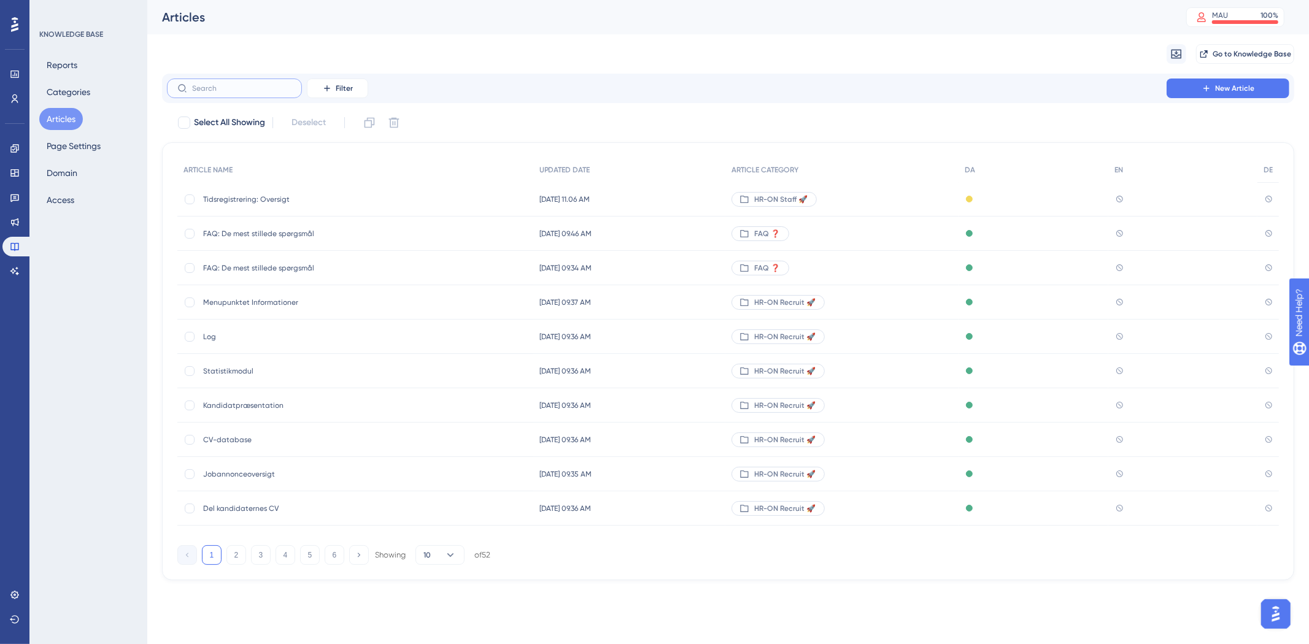
click at [214, 89] on input "text" at bounding box center [241, 88] width 99 height 9
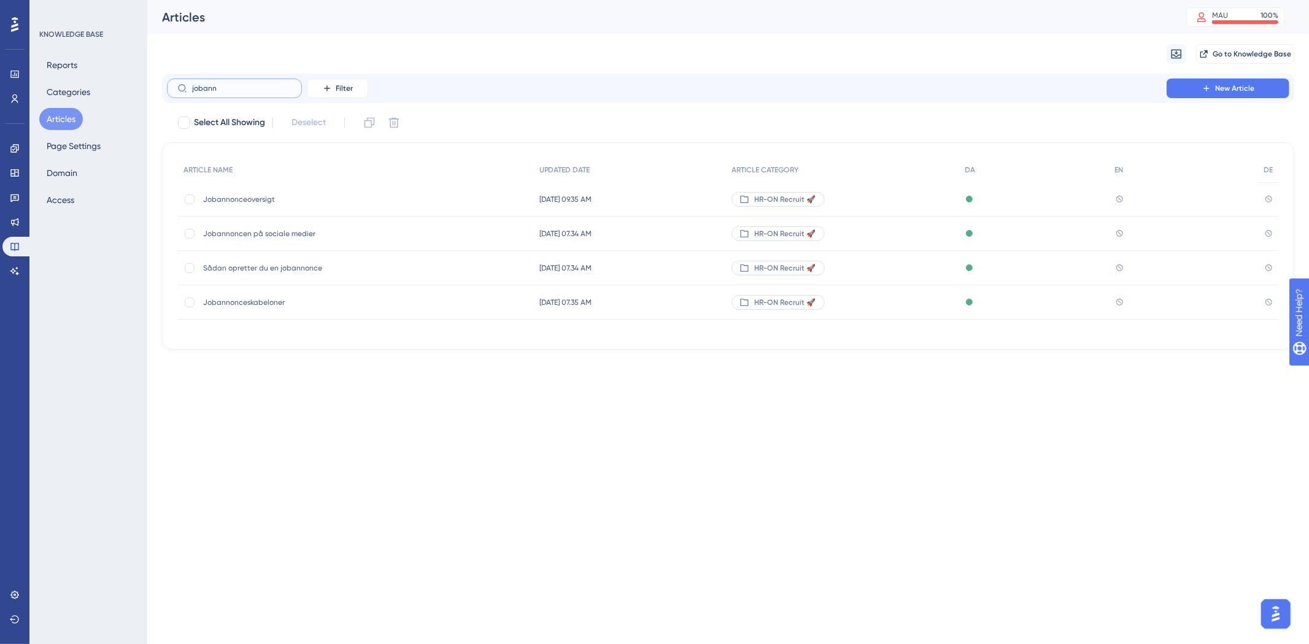
type input "jobann"
click at [235, 204] on span "Jobannonceoversigt" at bounding box center [301, 200] width 196 height 10
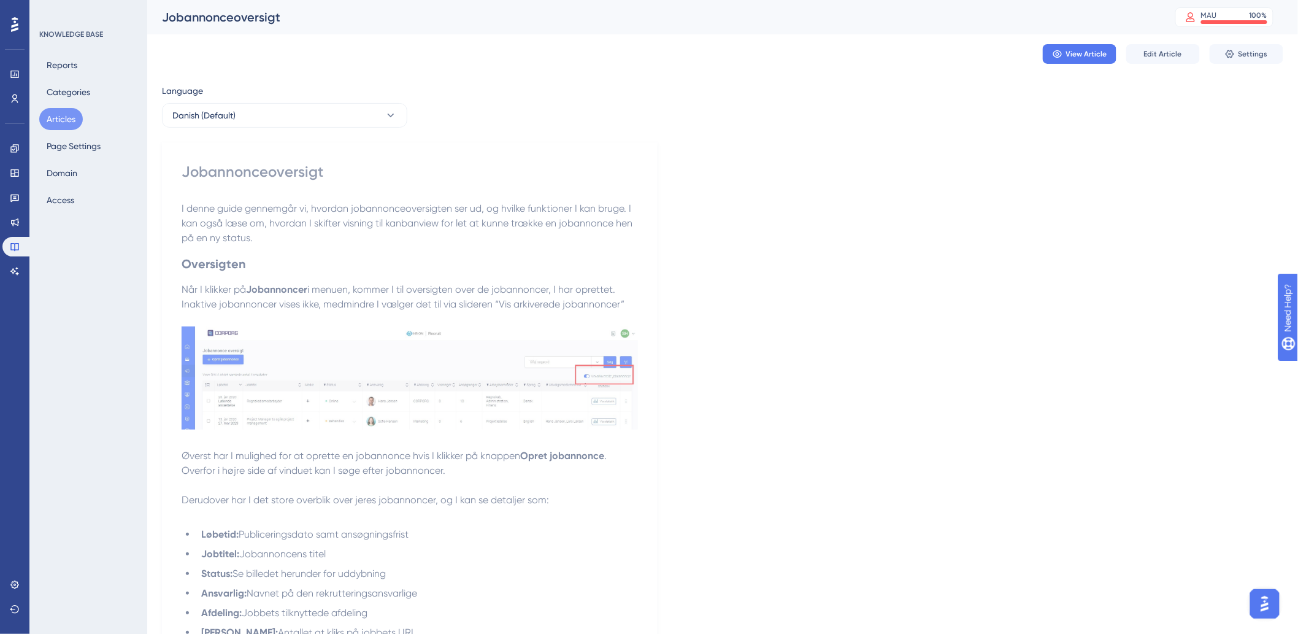
click at [1167, 43] on div "View Article Edit Article Settings" at bounding box center [723, 53] width 1122 height 39
click at [1168, 50] on span "Edit Article" at bounding box center [1163, 54] width 38 height 10
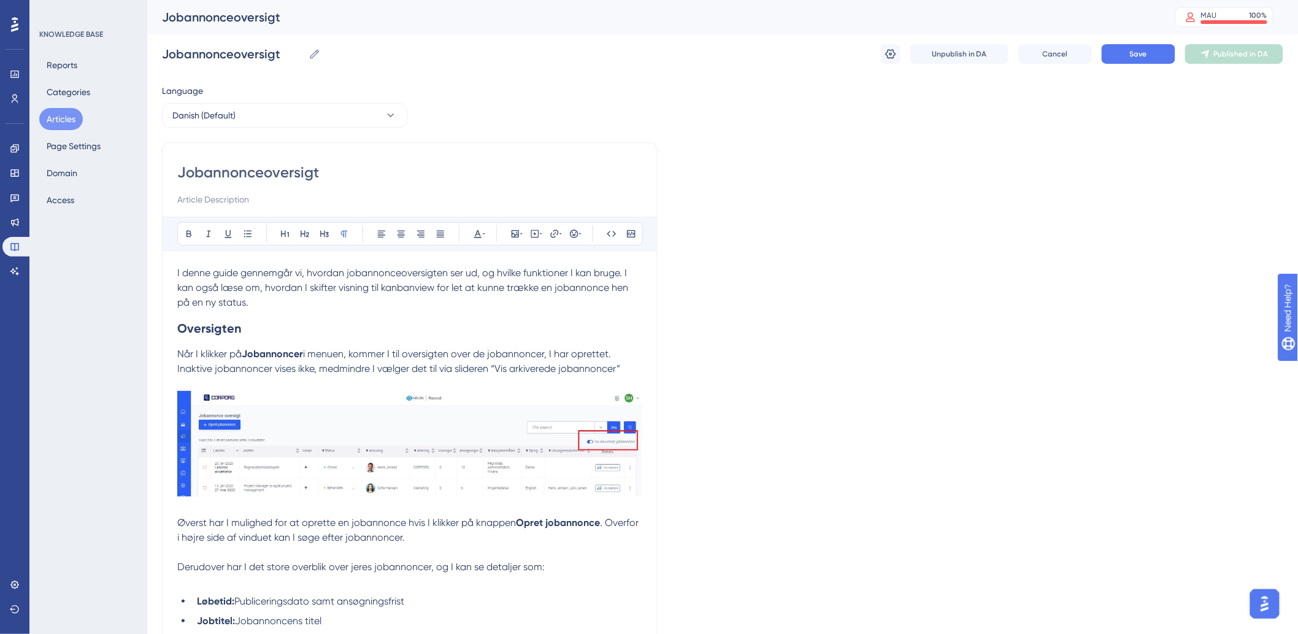
click at [264, 298] on p "I denne guide gennemgår vi, hvordan jobannonceoversigten ser ud, og hvilke funk…" at bounding box center [409, 288] width 465 height 44
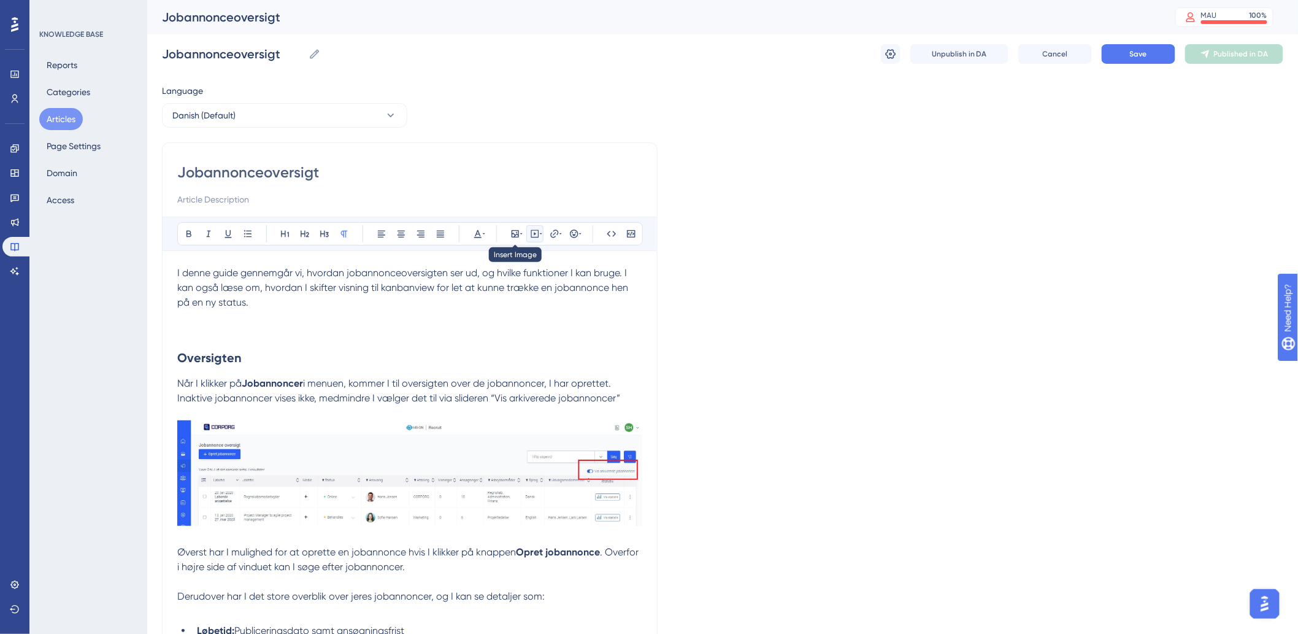
click at [531, 231] on icon at bounding box center [535, 234] width 8 height 8
click at [536, 296] on textarea at bounding box center [535, 309] width 187 height 55
paste textarea "<div style="width:100%; height:0; position: relative; padding-bottom:50.0%"><if…"
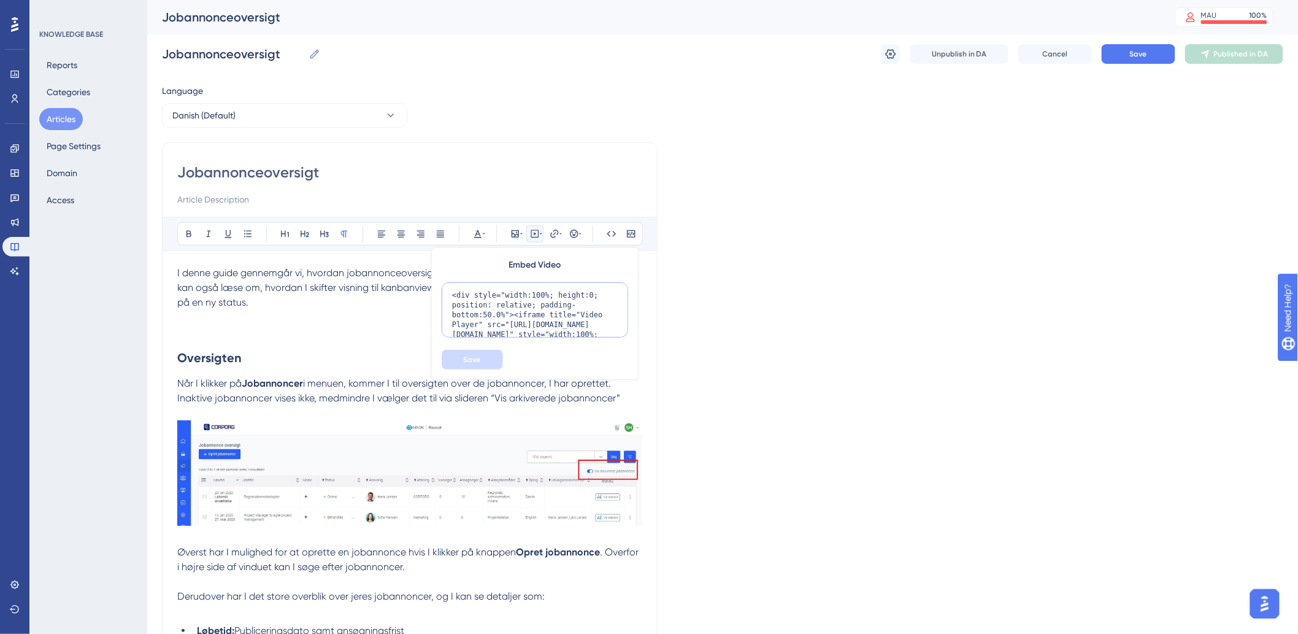
scroll to position [80, 0]
type textarea "<div style="width:100%; height:0; position: relative; padding-bottom:50.0%"><if…"
click at [487, 357] on button "Save" at bounding box center [472, 360] width 61 height 20
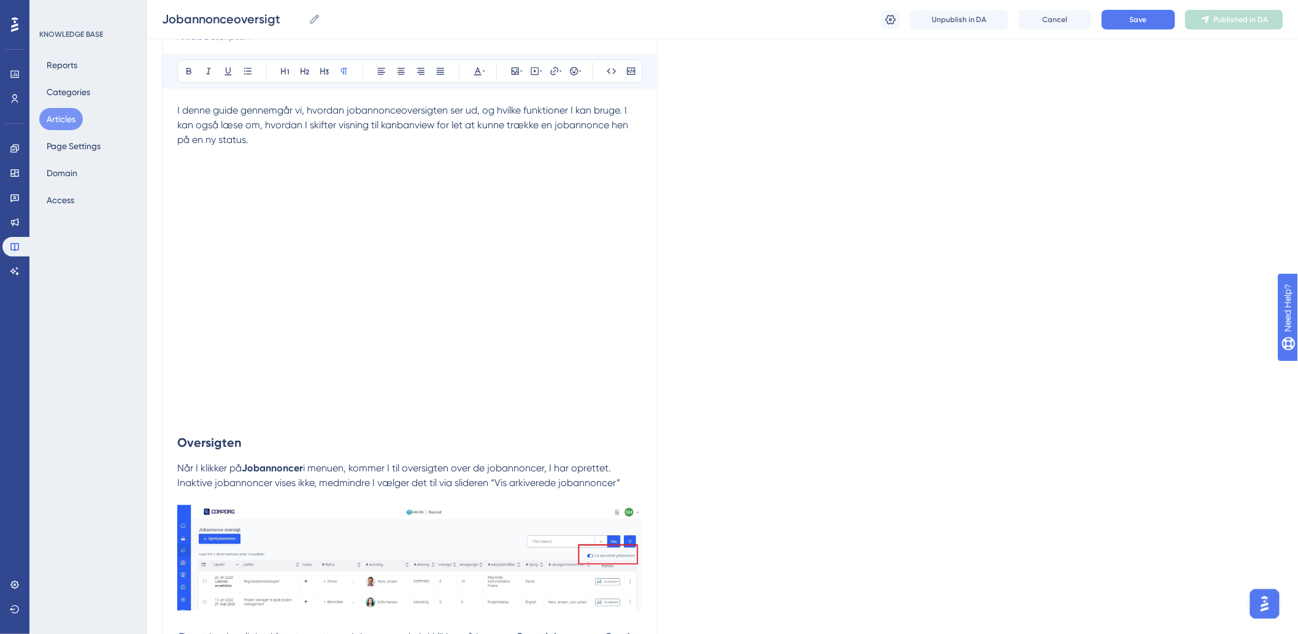
scroll to position [136, 0]
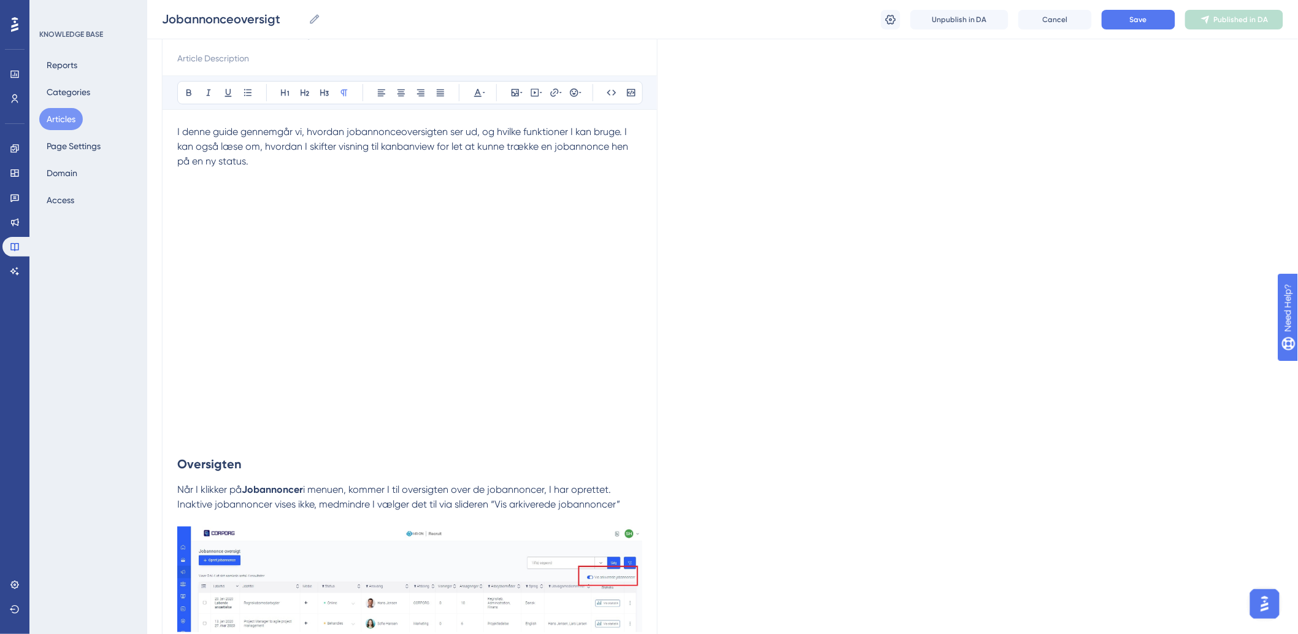
click at [289, 177] on p "I denne guide gennemgår vi, hvordan jobannonceoversigten ser ud, og hvilke funk…" at bounding box center [409, 162] width 465 height 74
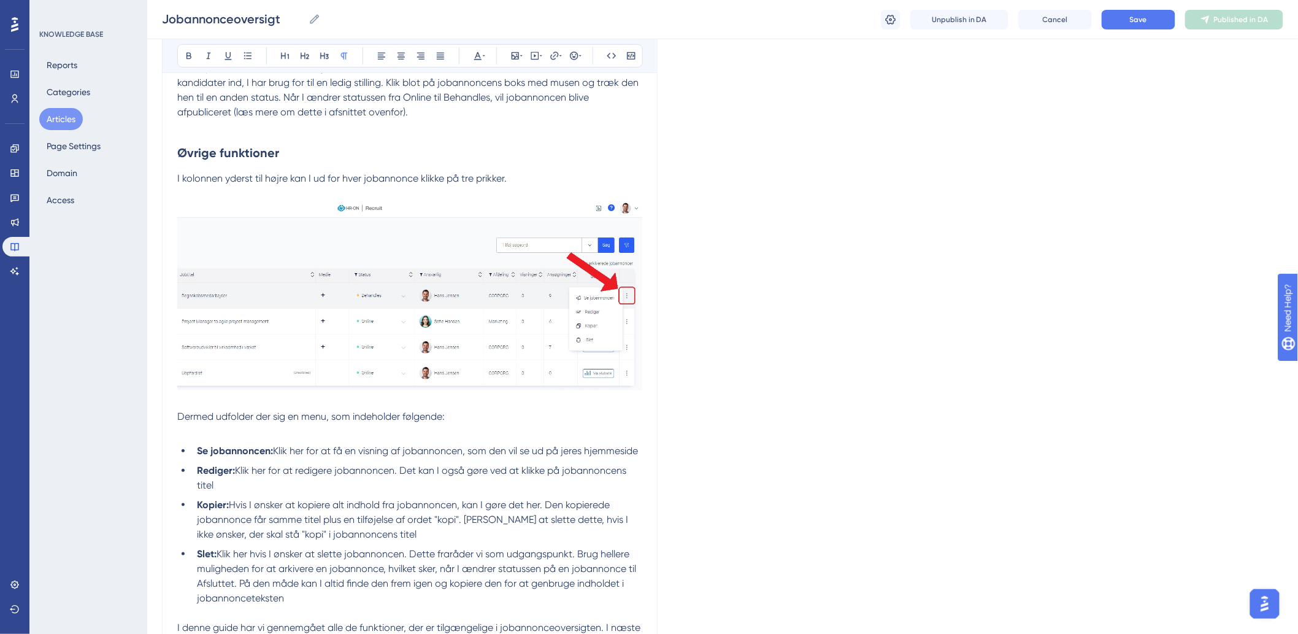
scroll to position [2356, 0]
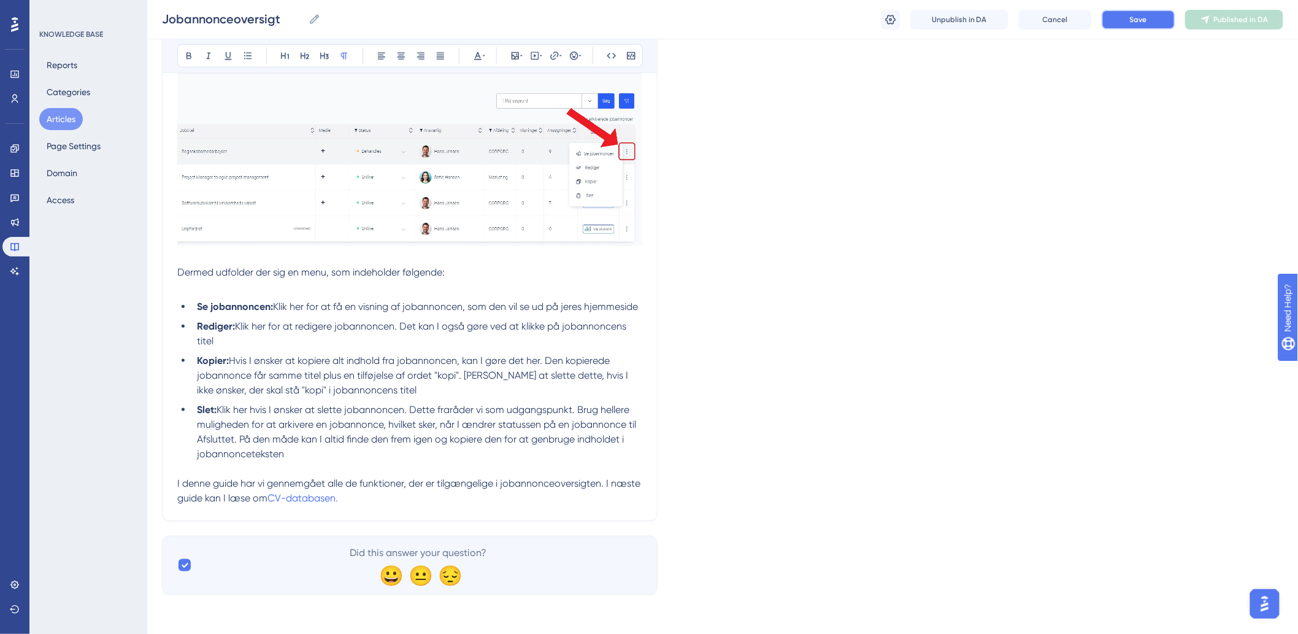
click at [1127, 25] on button "Save" at bounding box center [1139, 20] width 74 height 20
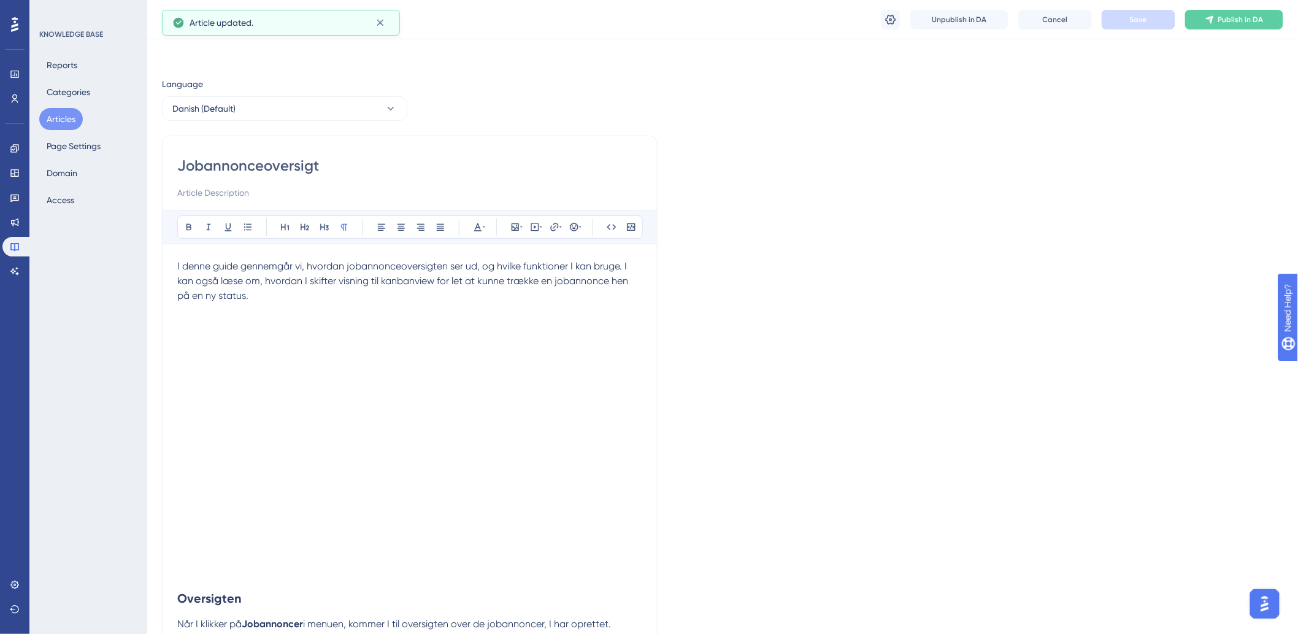
scroll to position [0, 0]
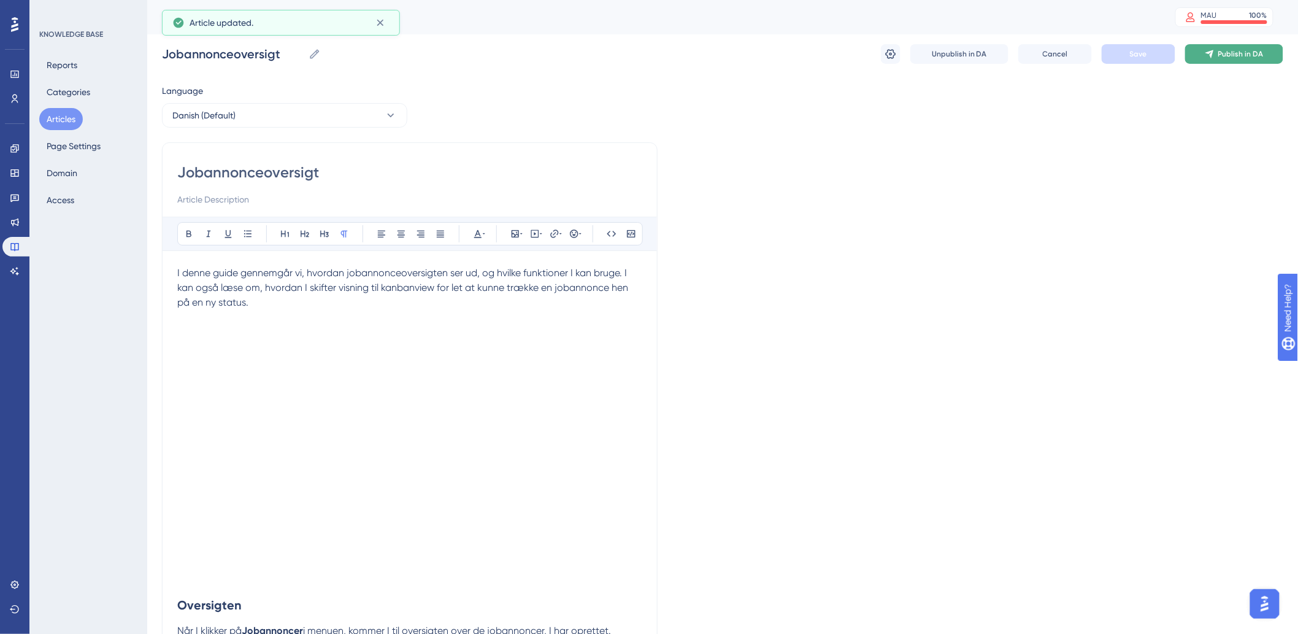
click at [1231, 52] on span "Publish in DA" at bounding box center [1241, 54] width 45 height 10
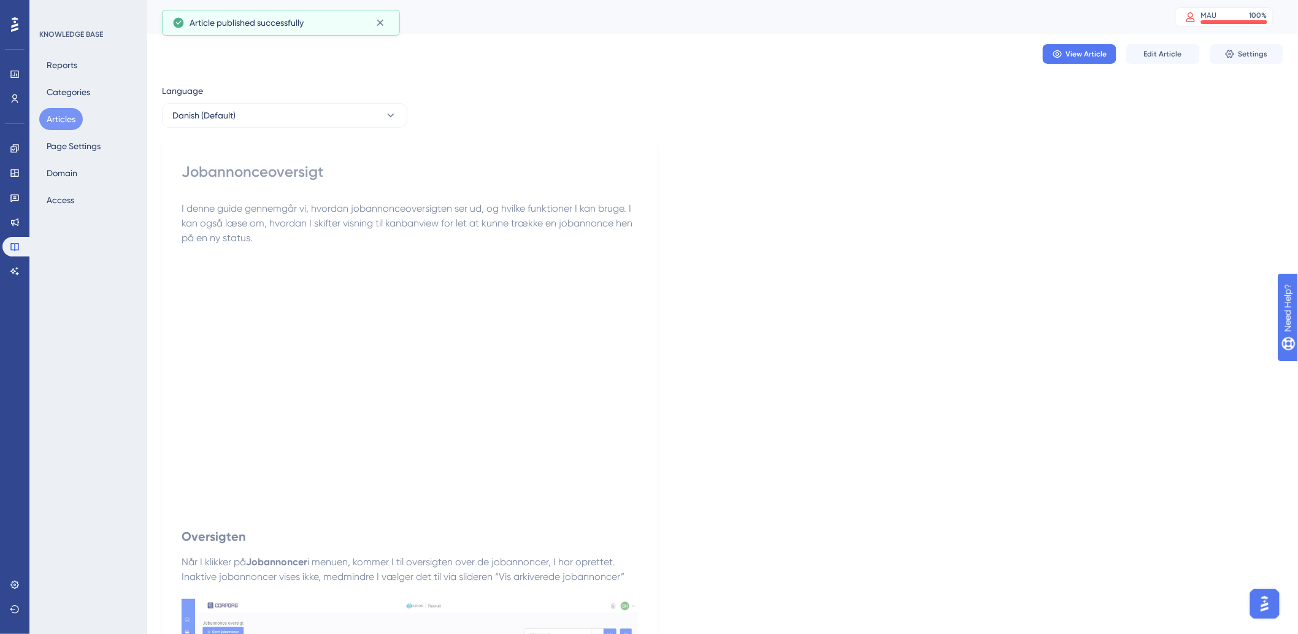
click at [66, 123] on button "Articles" at bounding box center [61, 119] width 44 height 22
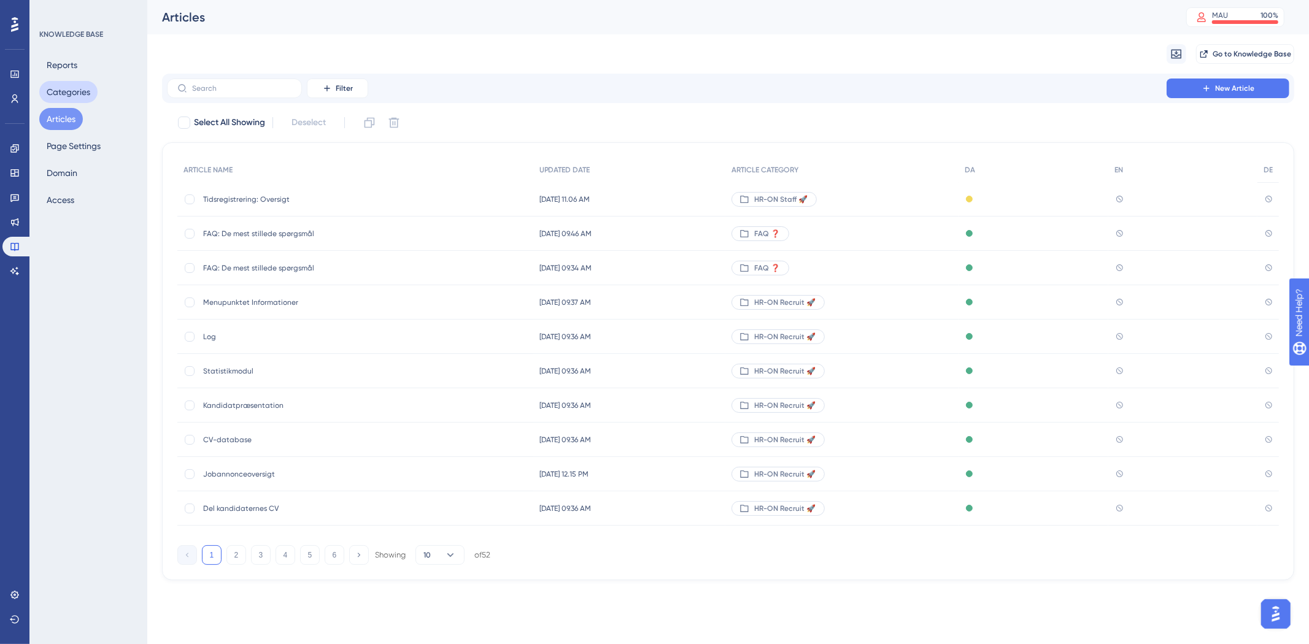
click at [75, 94] on button "Categories" at bounding box center [68, 92] width 58 height 22
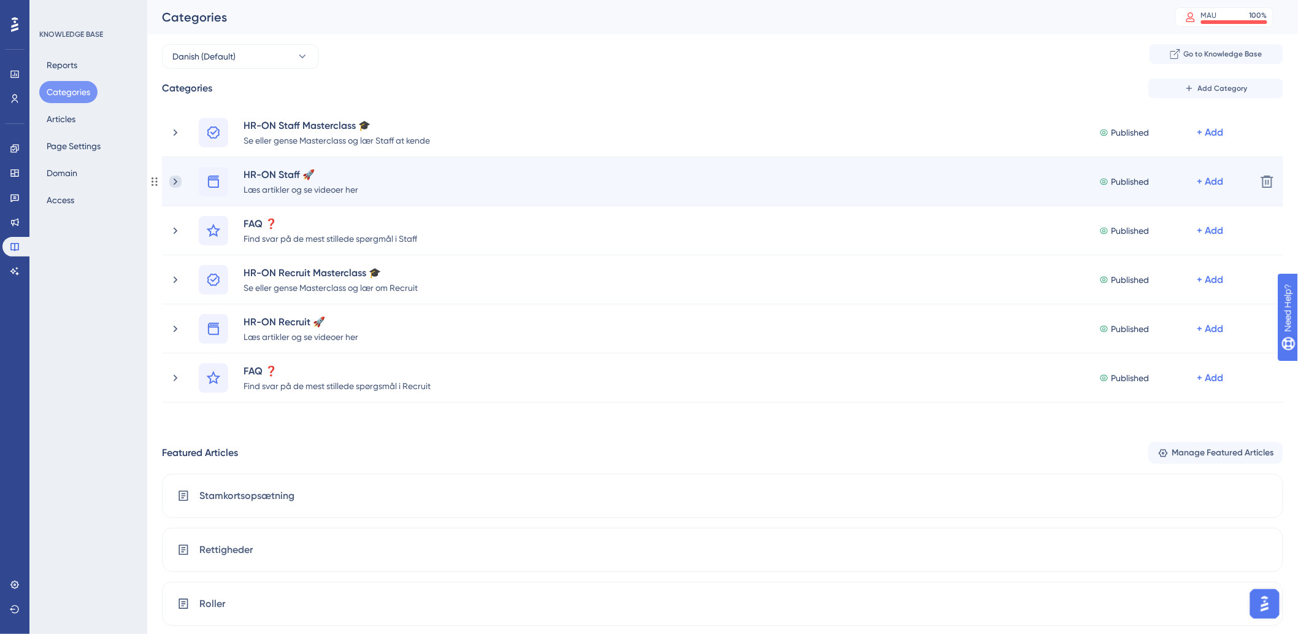
click at [175, 182] on icon at bounding box center [176, 181] width 4 height 7
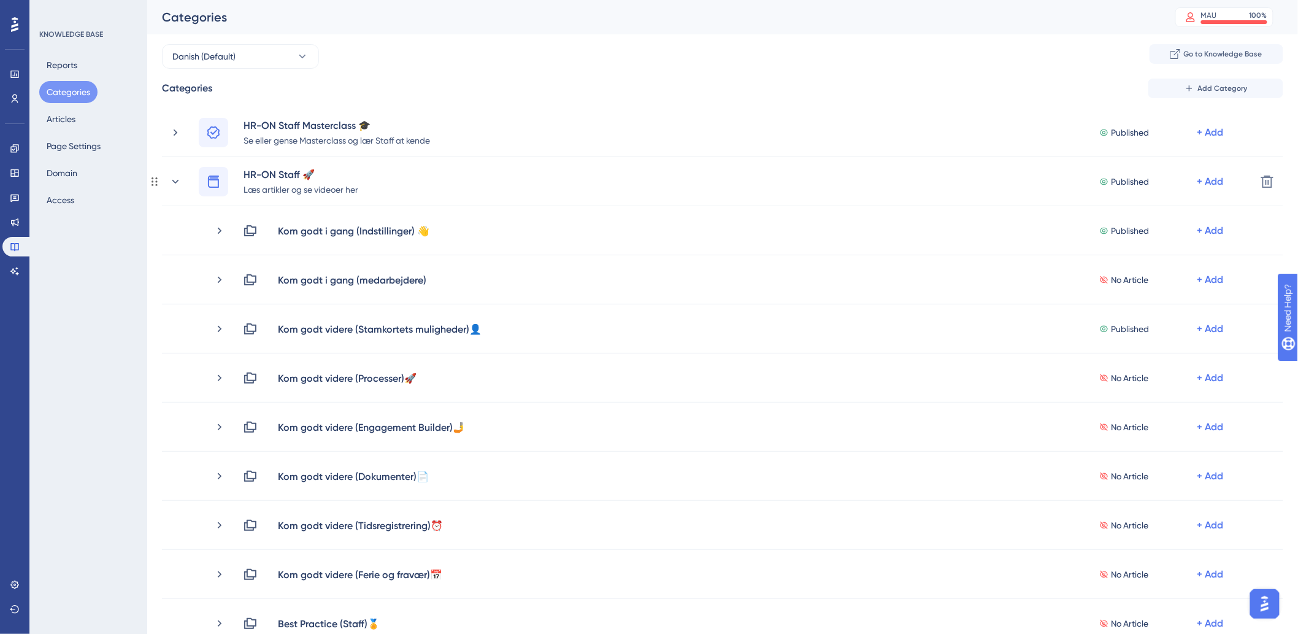
click at [175, 182] on icon at bounding box center [175, 181] width 7 height 4
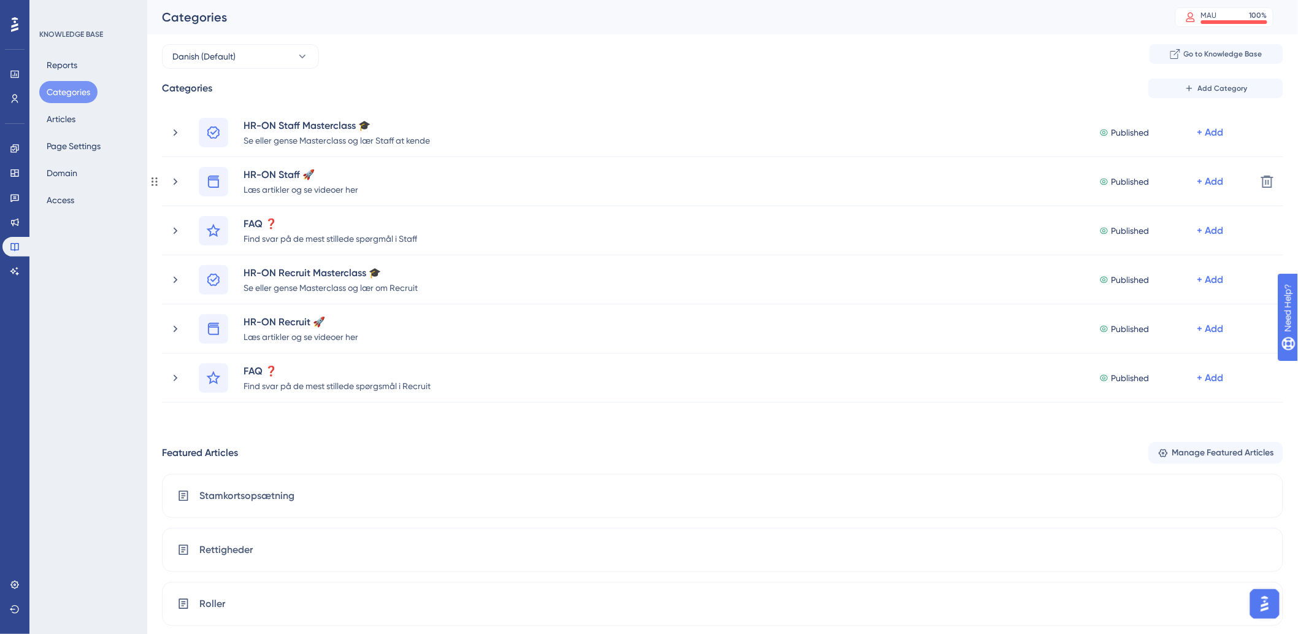
click at [175, 182] on icon at bounding box center [176, 181] width 4 height 7
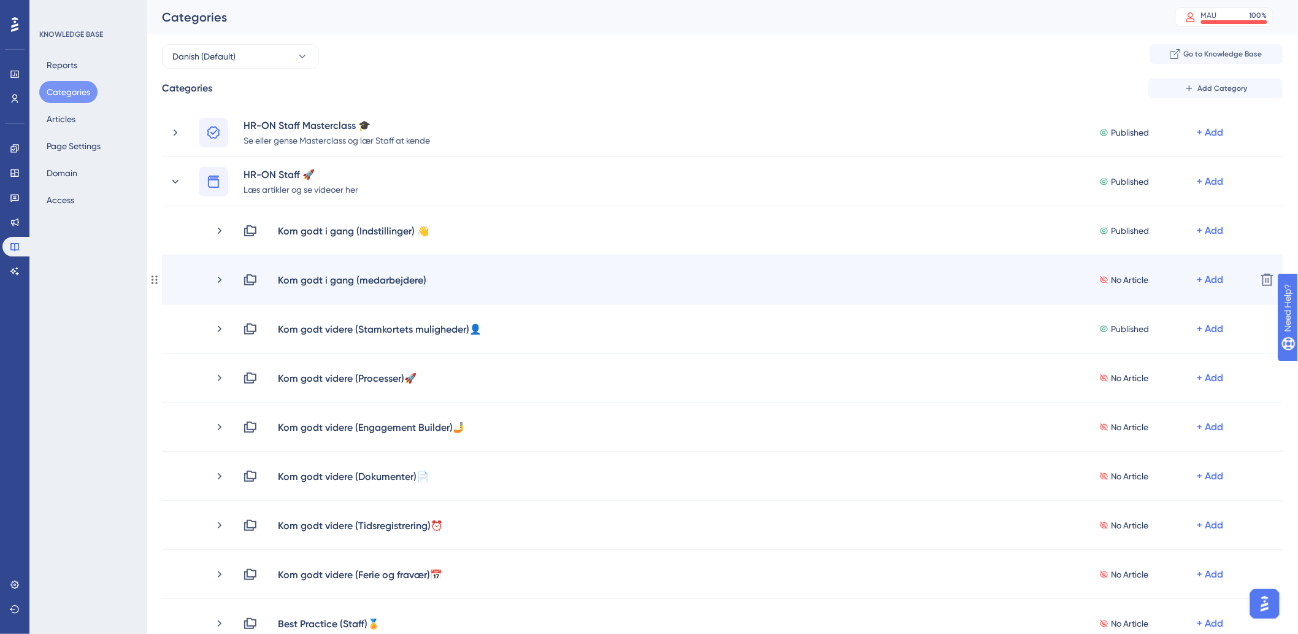
click at [420, 279] on div "Kom godt i gang (medarbejdere)" at bounding box center [352, 279] width 150 height 15
click at [427, 279] on div "Kom godt i gang (medarbejdere)" at bounding box center [357, 279] width 160 height 15
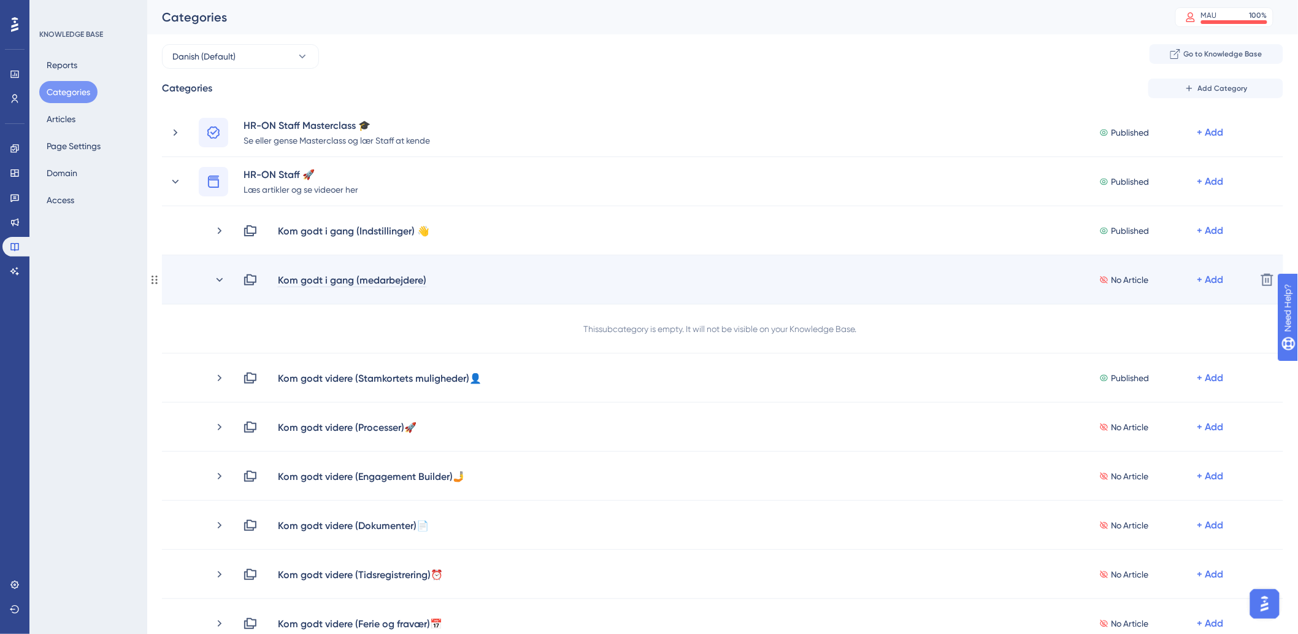
click at [424, 279] on div "Kom godt i gang (medarbejdere)" at bounding box center [352, 279] width 150 height 15
click at [425, 277] on div "Kom godt i gang (medarbejdere)" at bounding box center [352, 279] width 150 height 15
click at [216, 282] on icon at bounding box center [220, 280] width 12 height 12
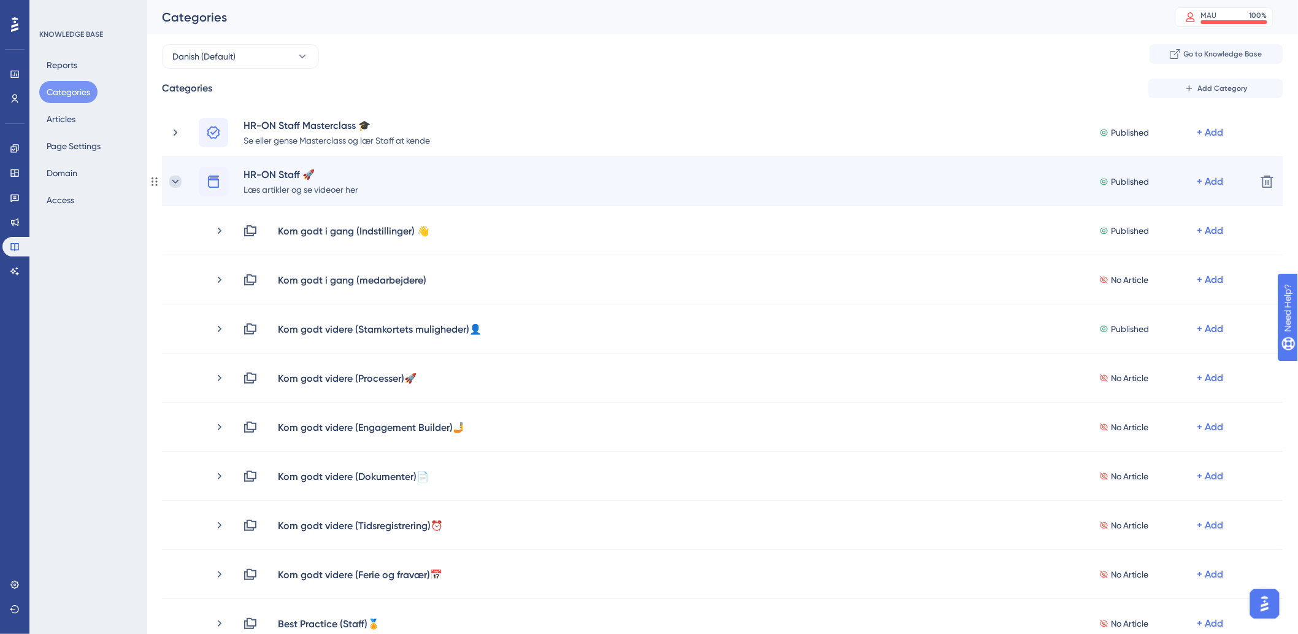
click at [173, 179] on icon at bounding box center [175, 181] width 12 height 12
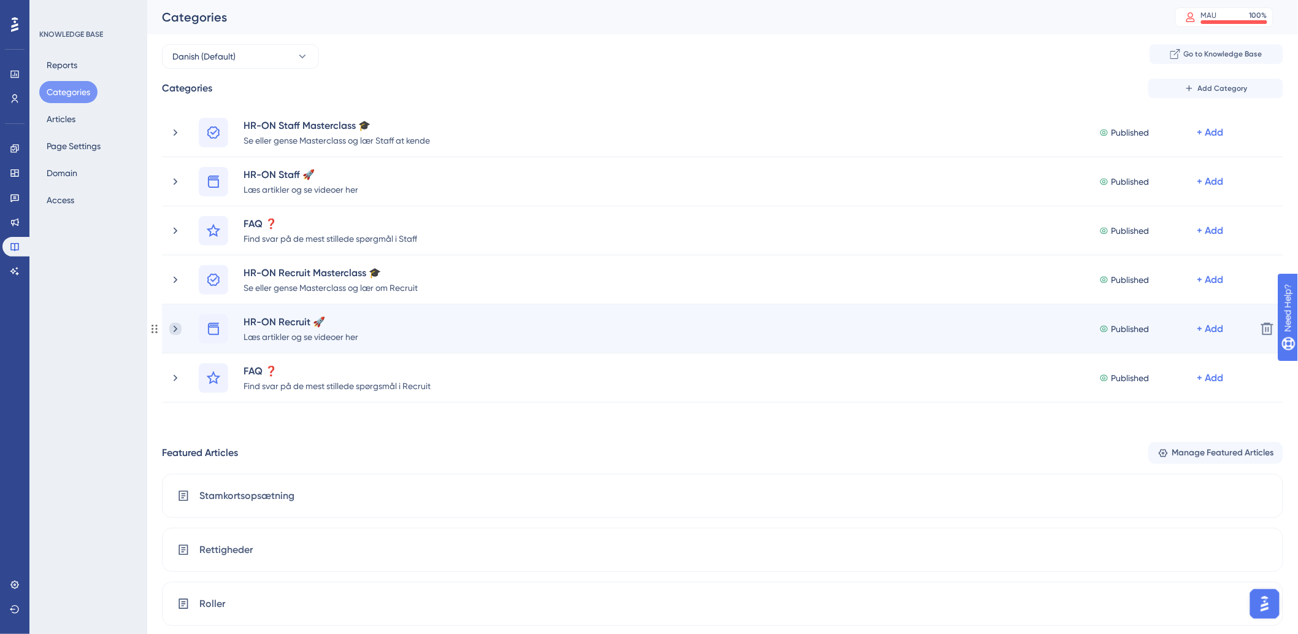
click at [169, 324] on icon at bounding box center [175, 329] width 12 height 12
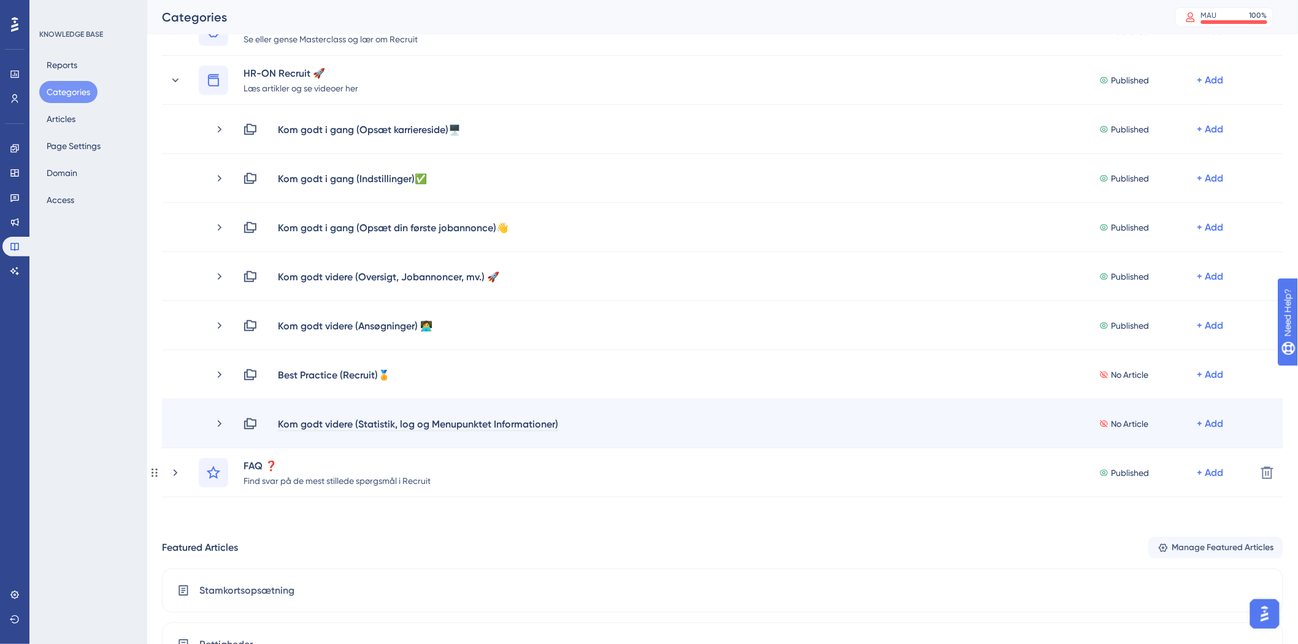
scroll to position [272, 0]
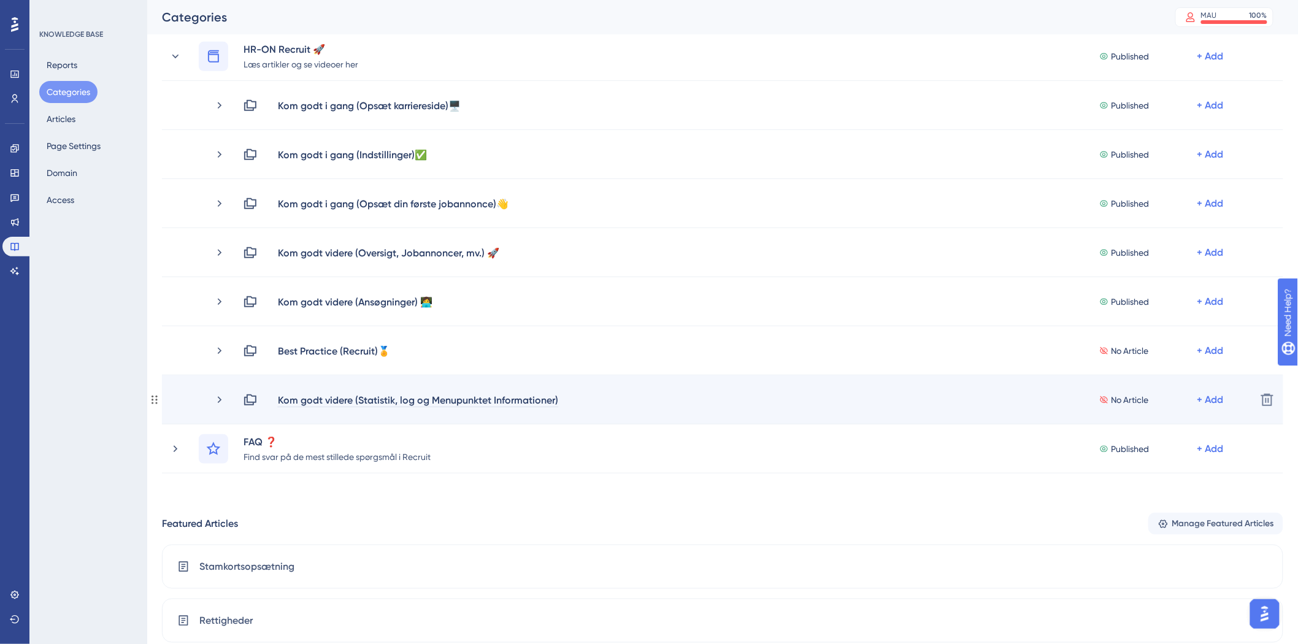
click at [555, 397] on div "Kom godt videre (Statistik, log og Menupunktet Informationer)" at bounding box center [418, 400] width 282 height 15
click at [557, 400] on div "Kom godt videre (Statistik, log og Menupunktet Informationer)" at bounding box center [418, 400] width 282 height 15
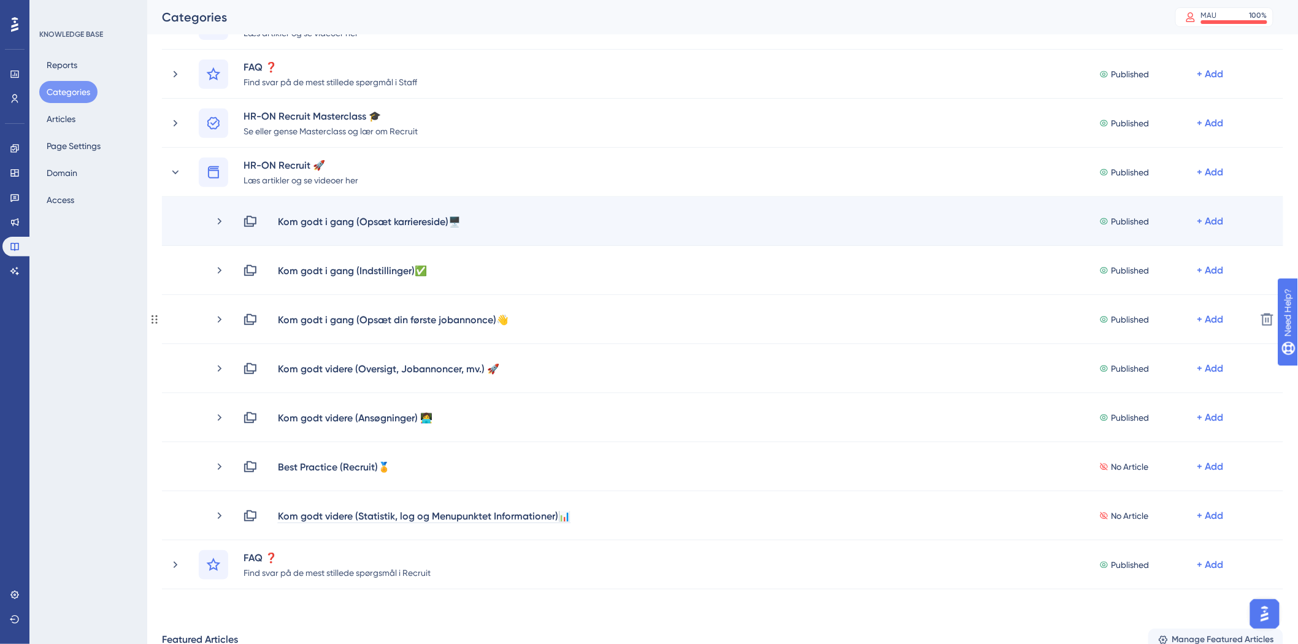
scroll to position [136, 0]
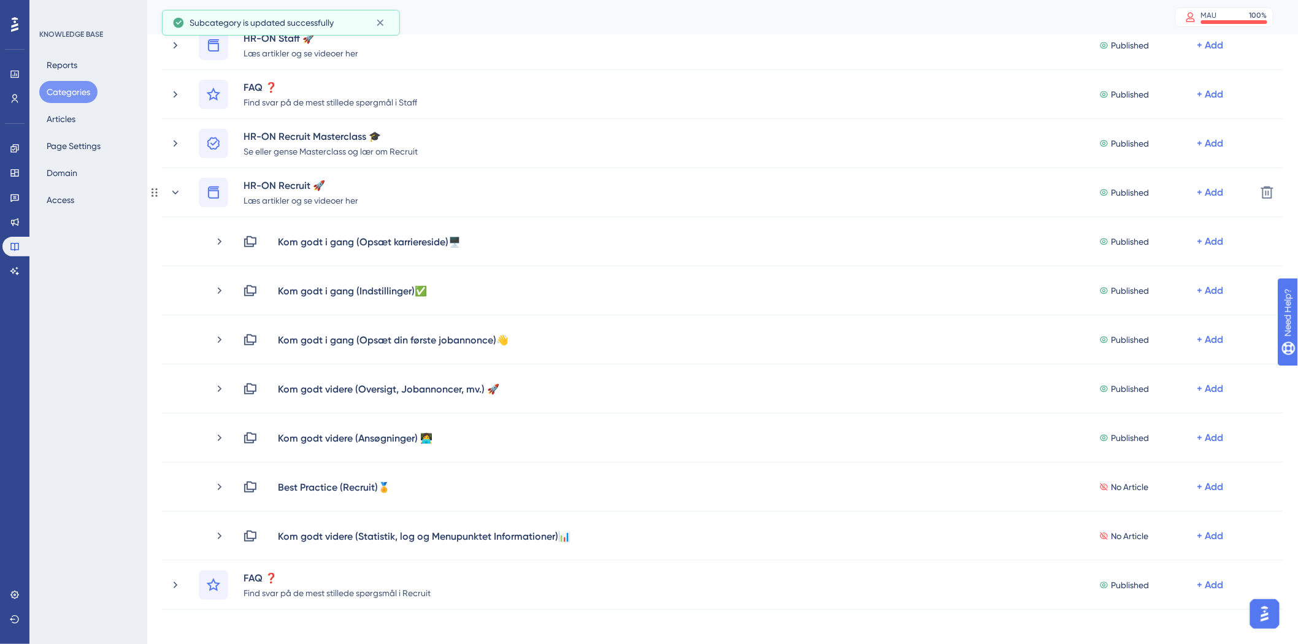
click at [176, 191] on icon at bounding box center [175, 193] width 12 height 12
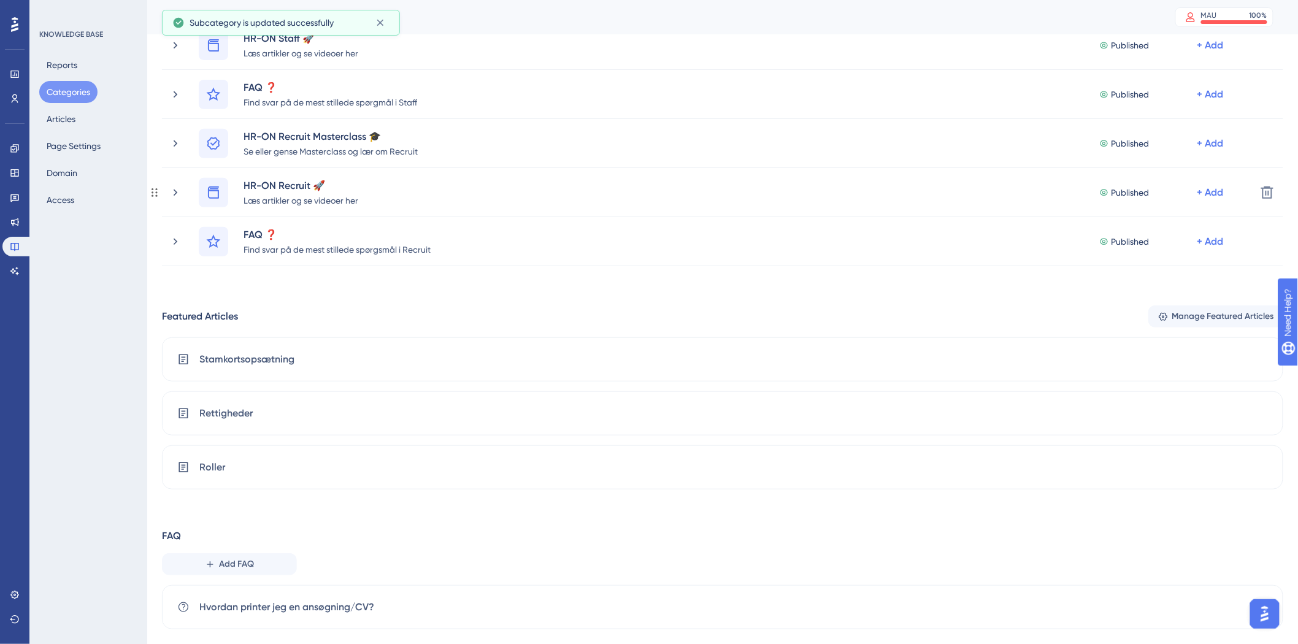
click at [176, 191] on icon at bounding box center [176, 192] width 4 height 7
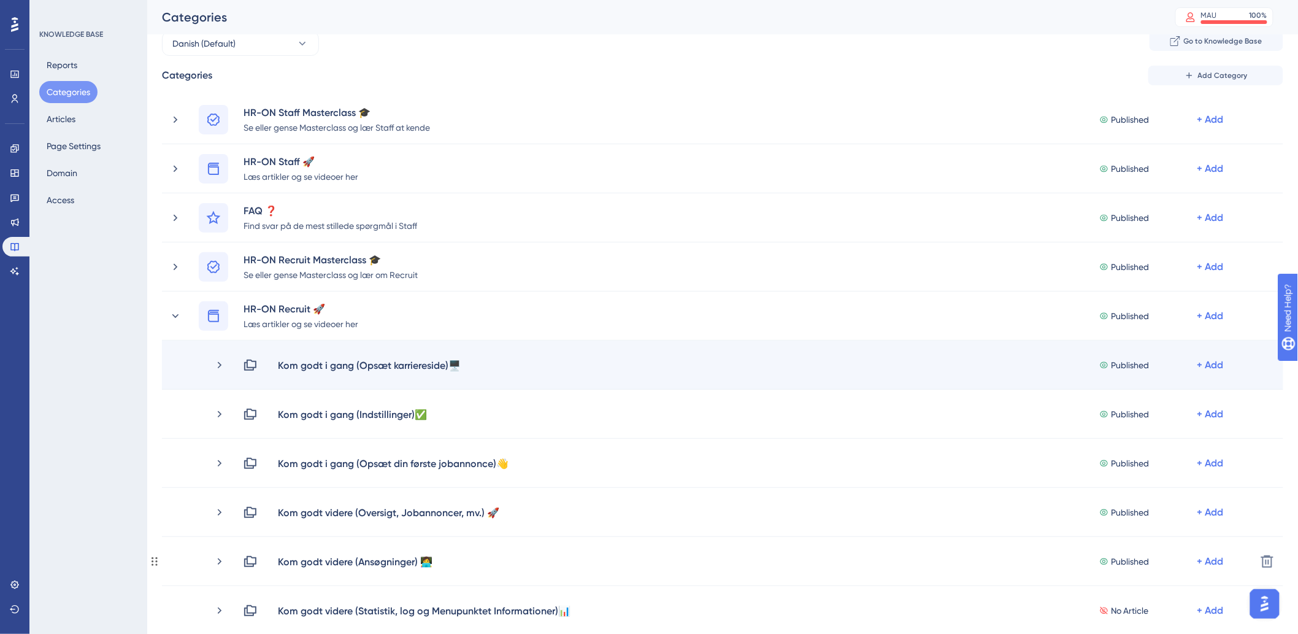
scroll to position [0, 0]
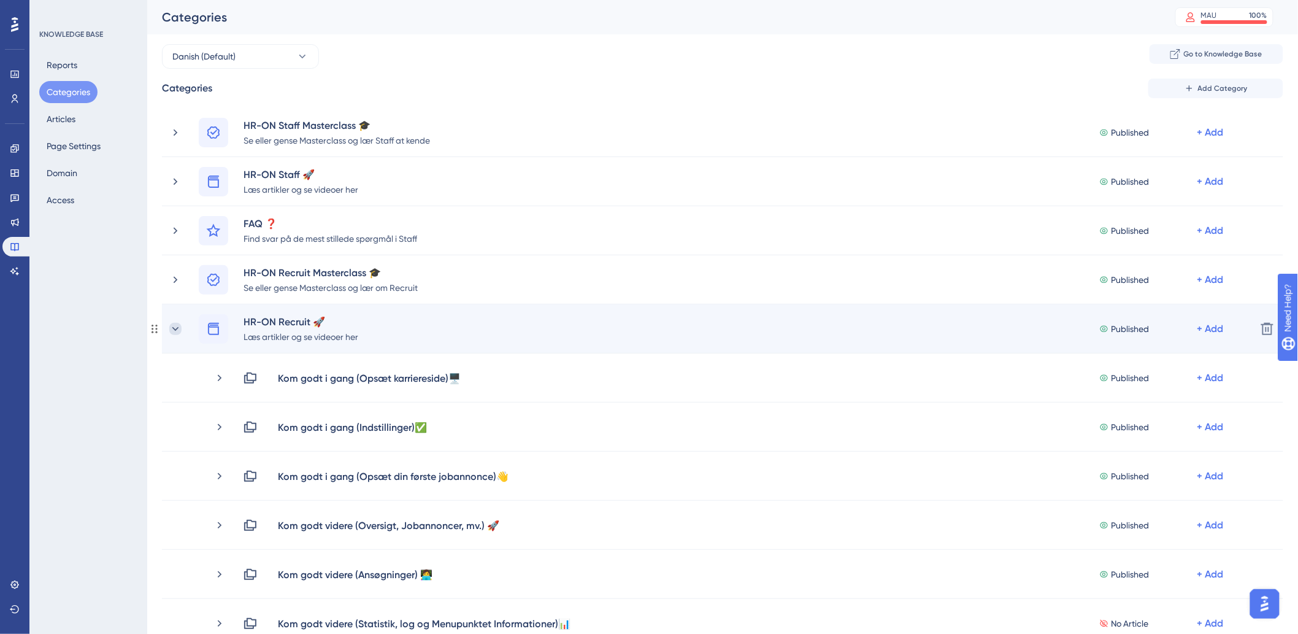
click at [175, 331] on icon at bounding box center [175, 329] width 12 height 12
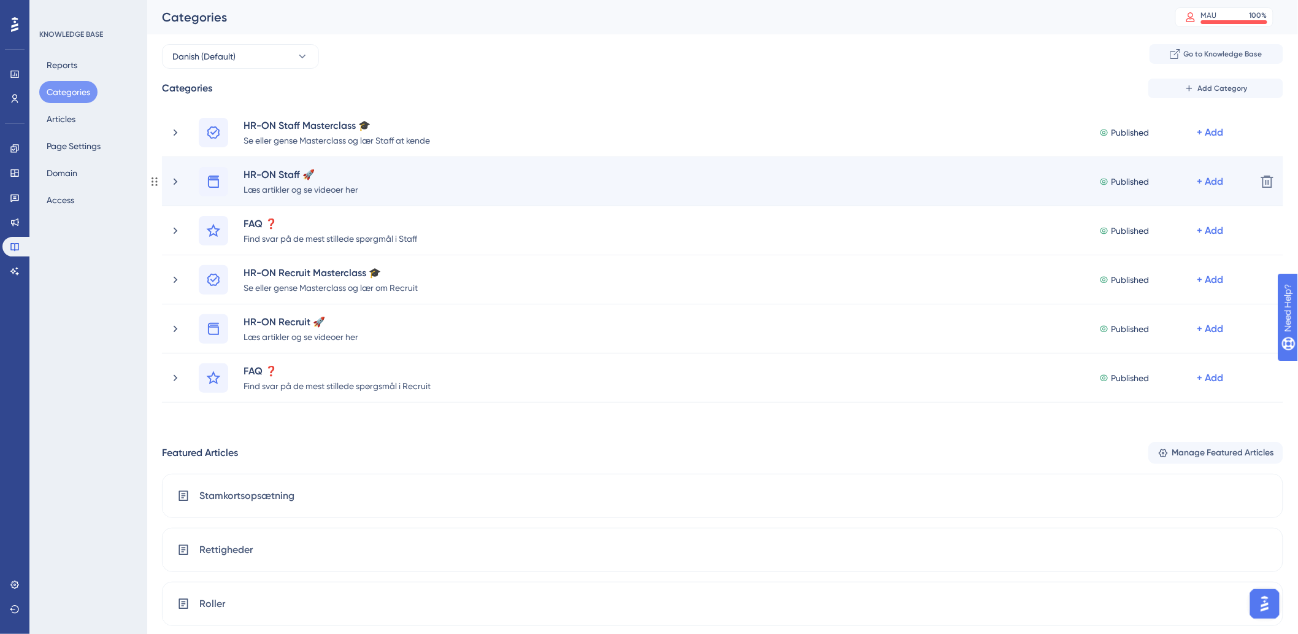
click at [175, 174] on div "HR-ON Staff 🚀 Læs artikler og se videoer her Published + Add" at bounding box center [707, 181] width 1077 height 29
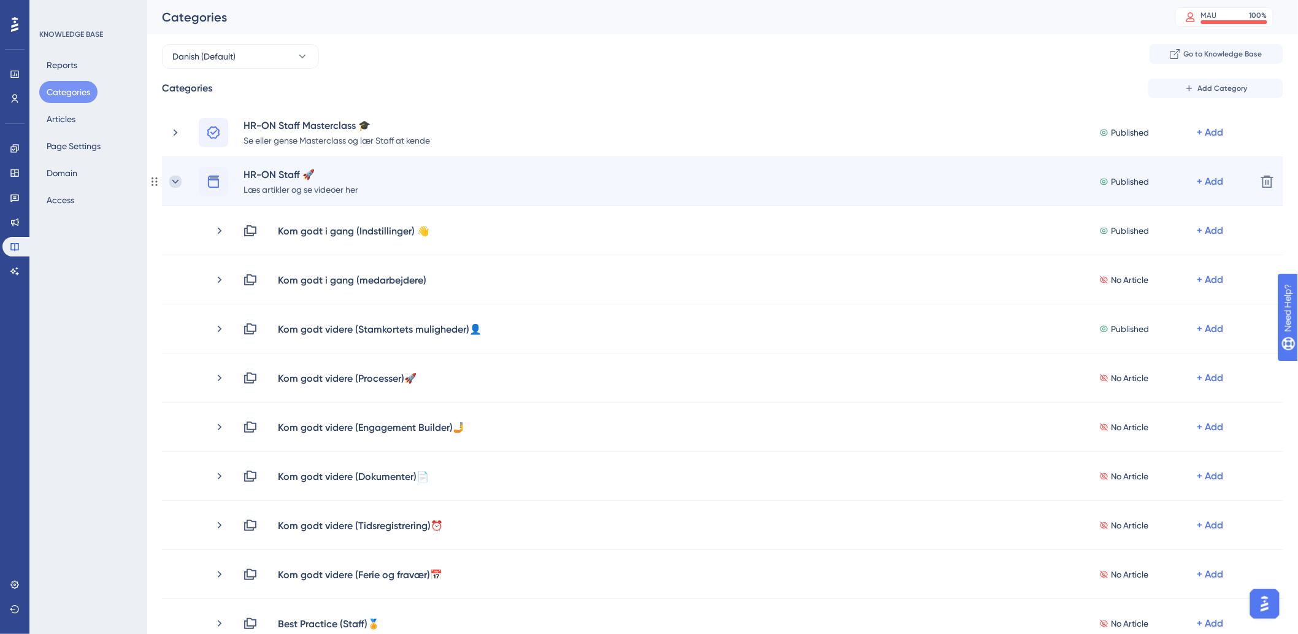
click at [173, 178] on icon at bounding box center [175, 181] width 12 height 12
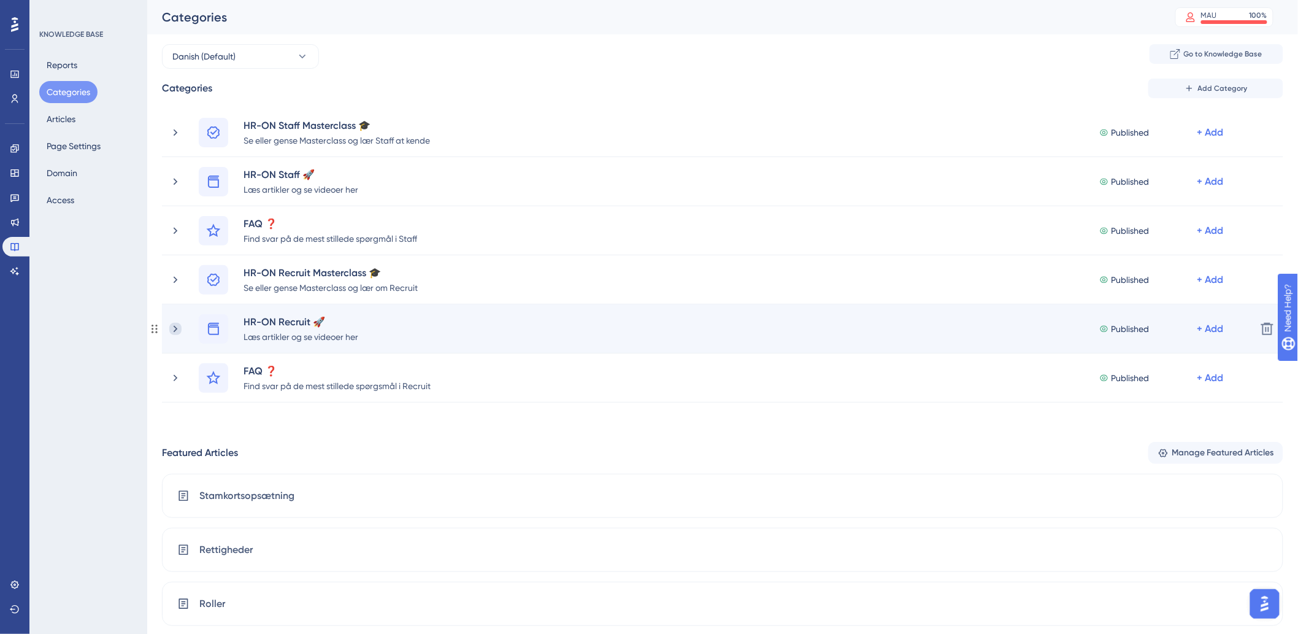
click at [181, 332] on icon at bounding box center [175, 329] width 12 height 12
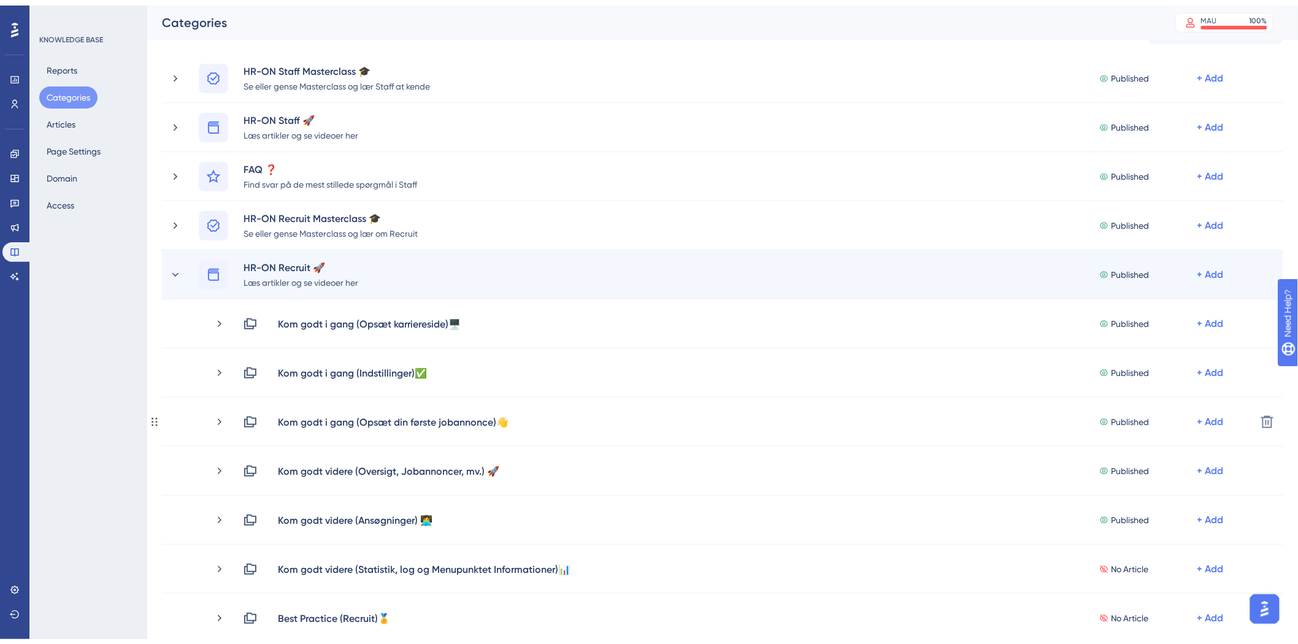
scroll to position [136, 0]
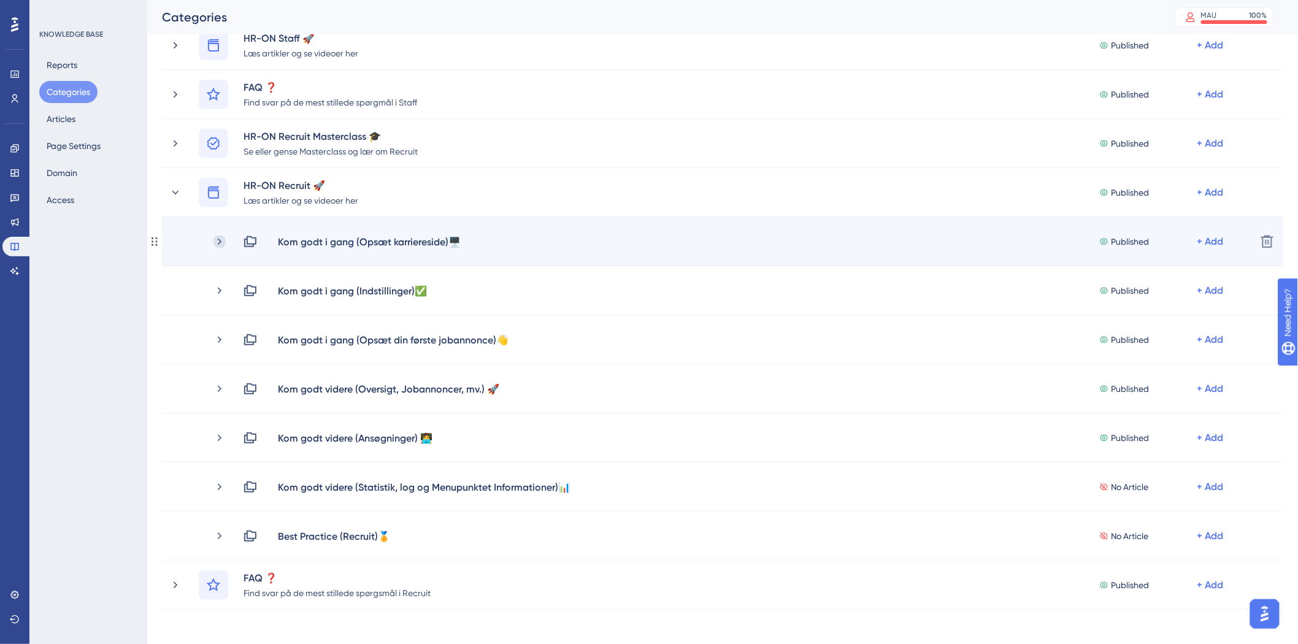
click at [217, 237] on icon at bounding box center [220, 242] width 12 height 12
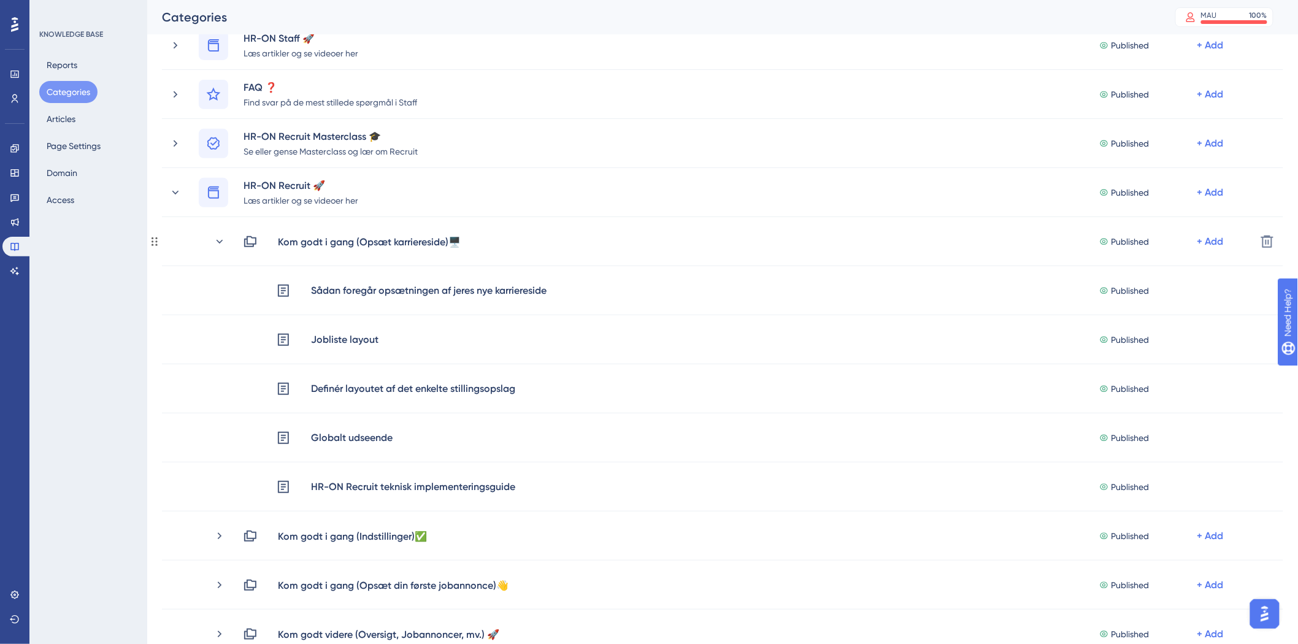
click at [217, 237] on icon at bounding box center [220, 242] width 12 height 12
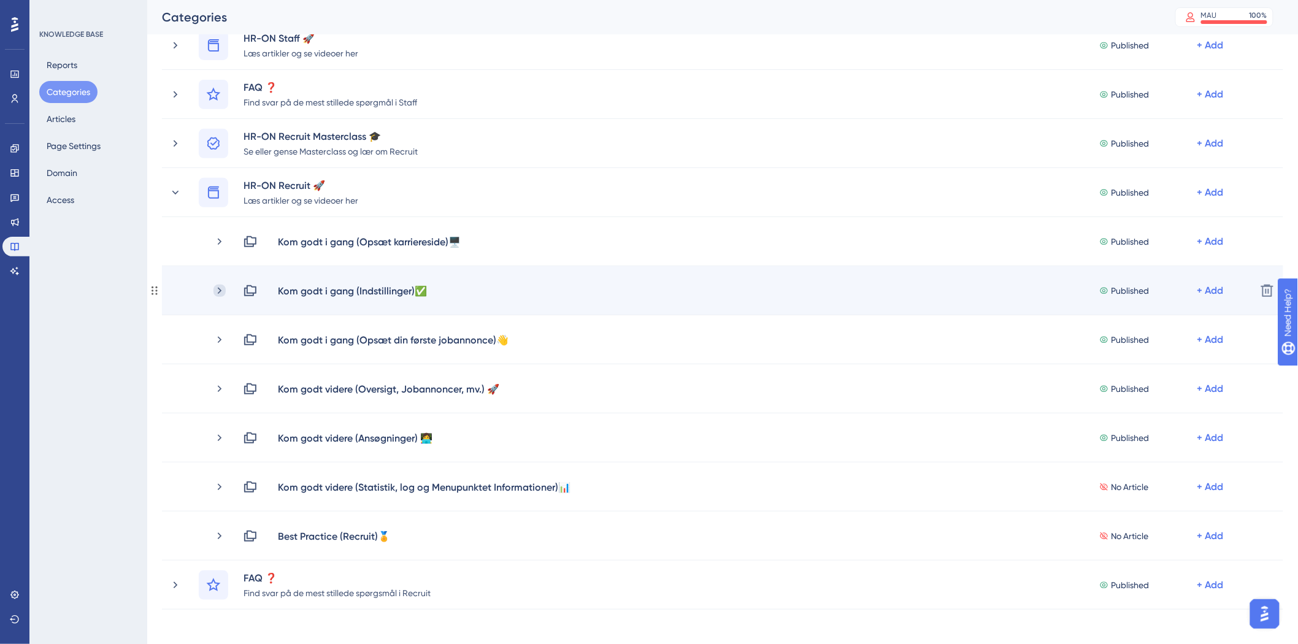
click at [219, 287] on icon at bounding box center [220, 291] width 12 height 12
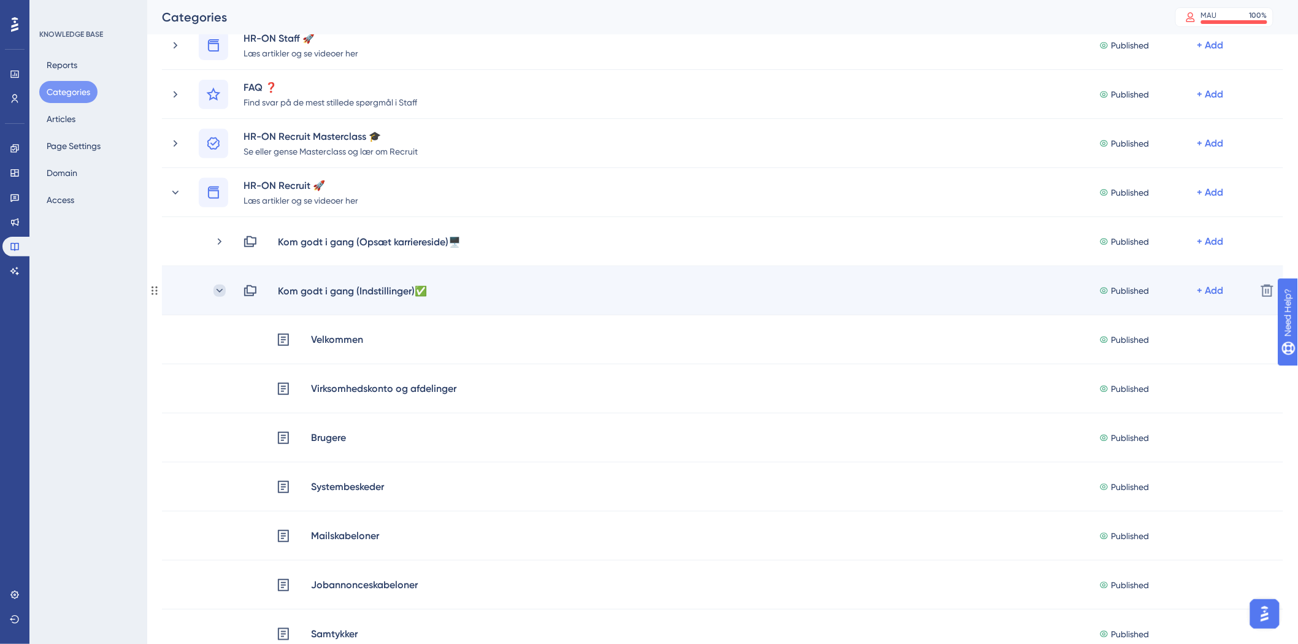
click at [218, 291] on icon at bounding box center [220, 290] width 7 height 4
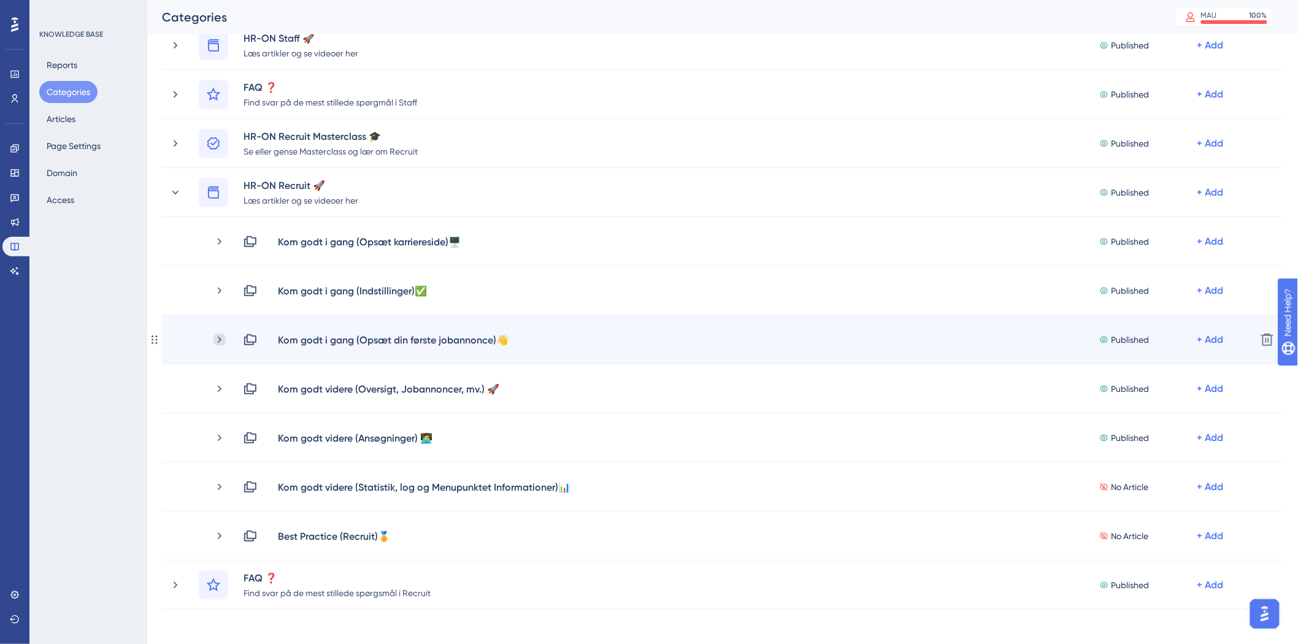
click at [221, 341] on icon at bounding box center [220, 340] width 12 height 12
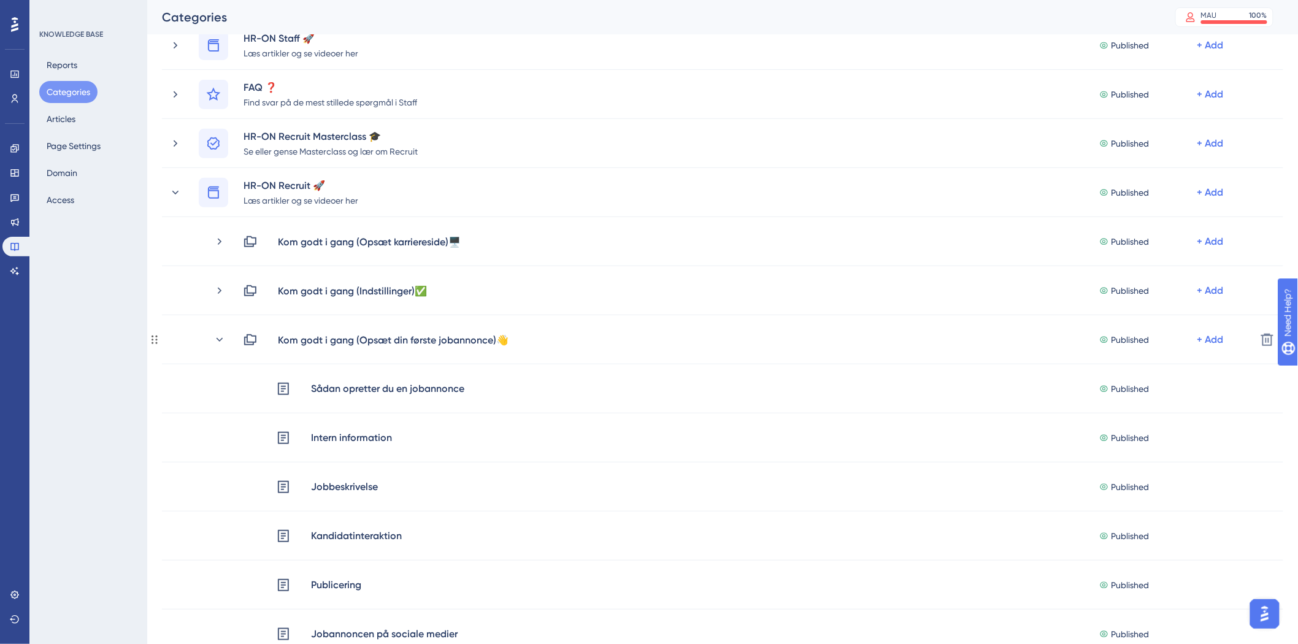
click at [221, 341] on icon at bounding box center [220, 340] width 12 height 12
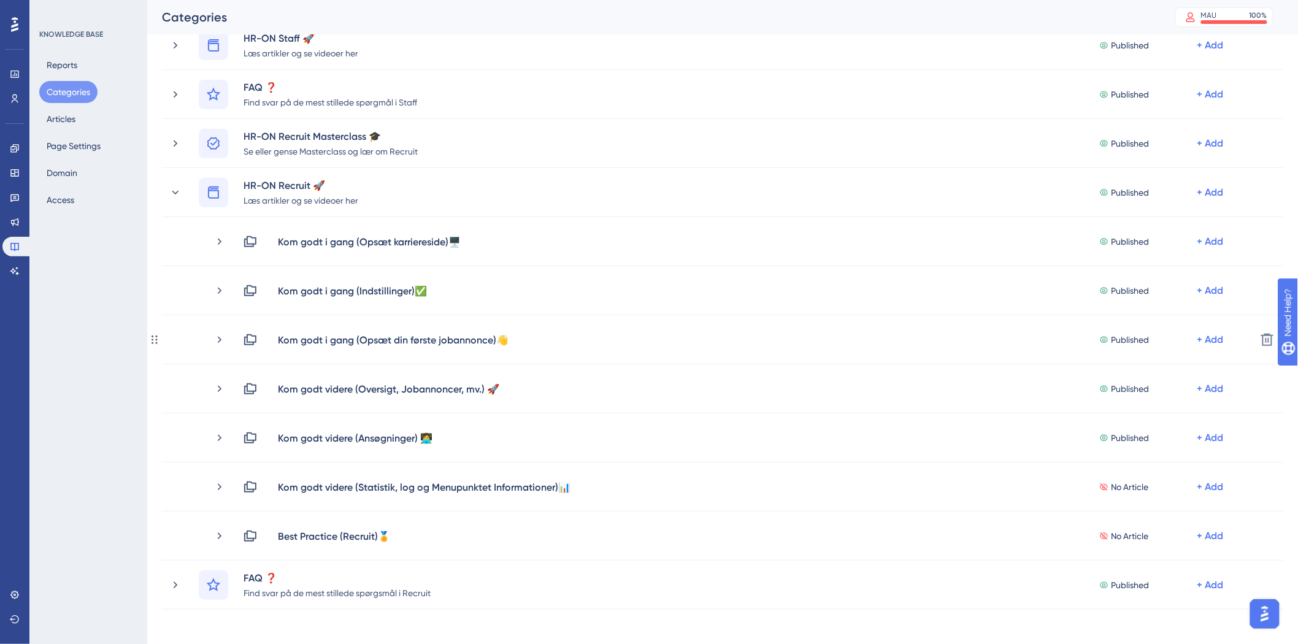
click at [221, 341] on icon at bounding box center [220, 340] width 12 height 12
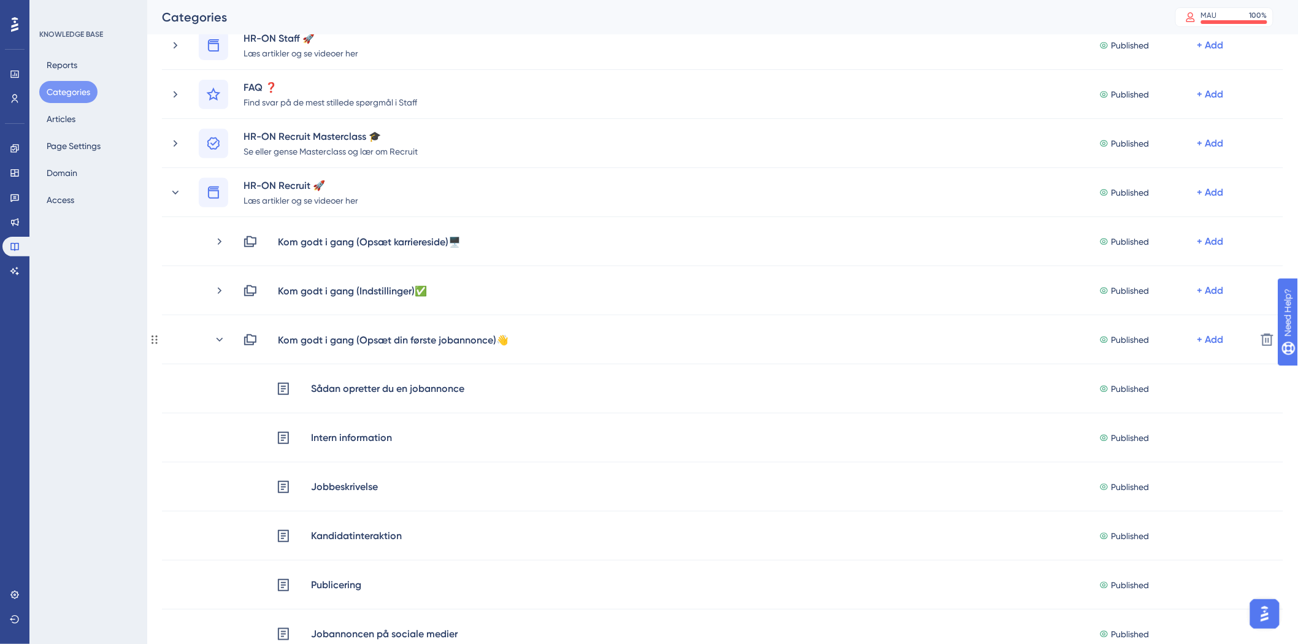
click at [221, 341] on icon at bounding box center [220, 340] width 12 height 12
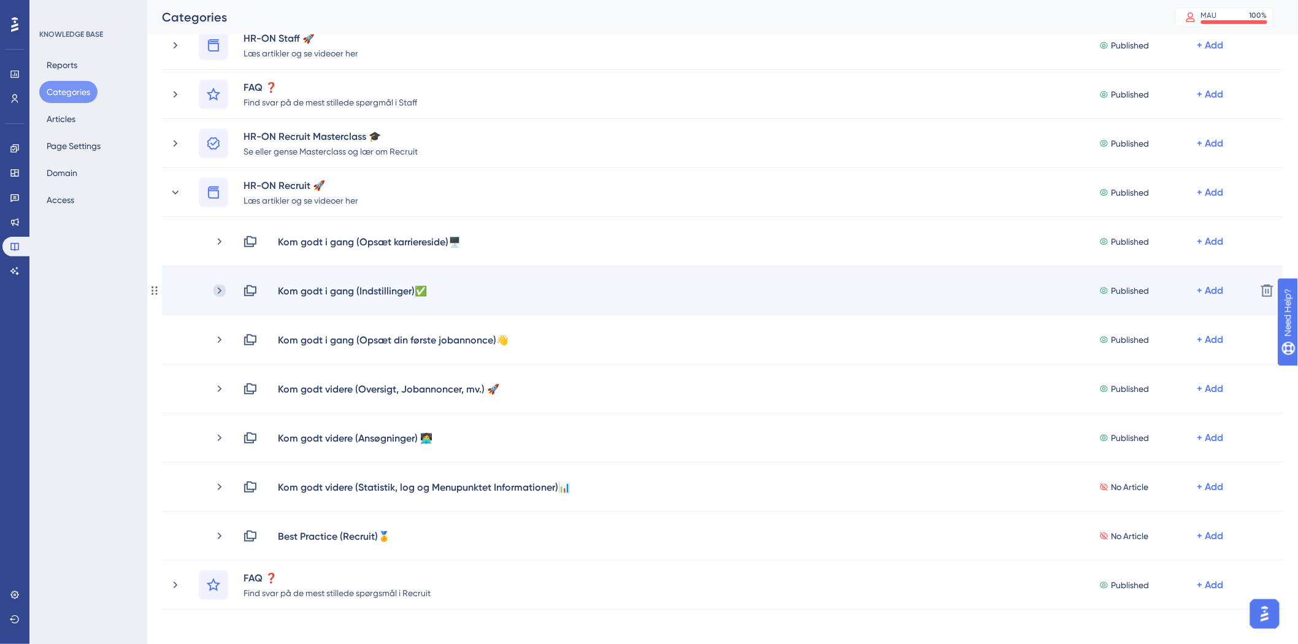
click at [224, 288] on icon at bounding box center [220, 291] width 12 height 12
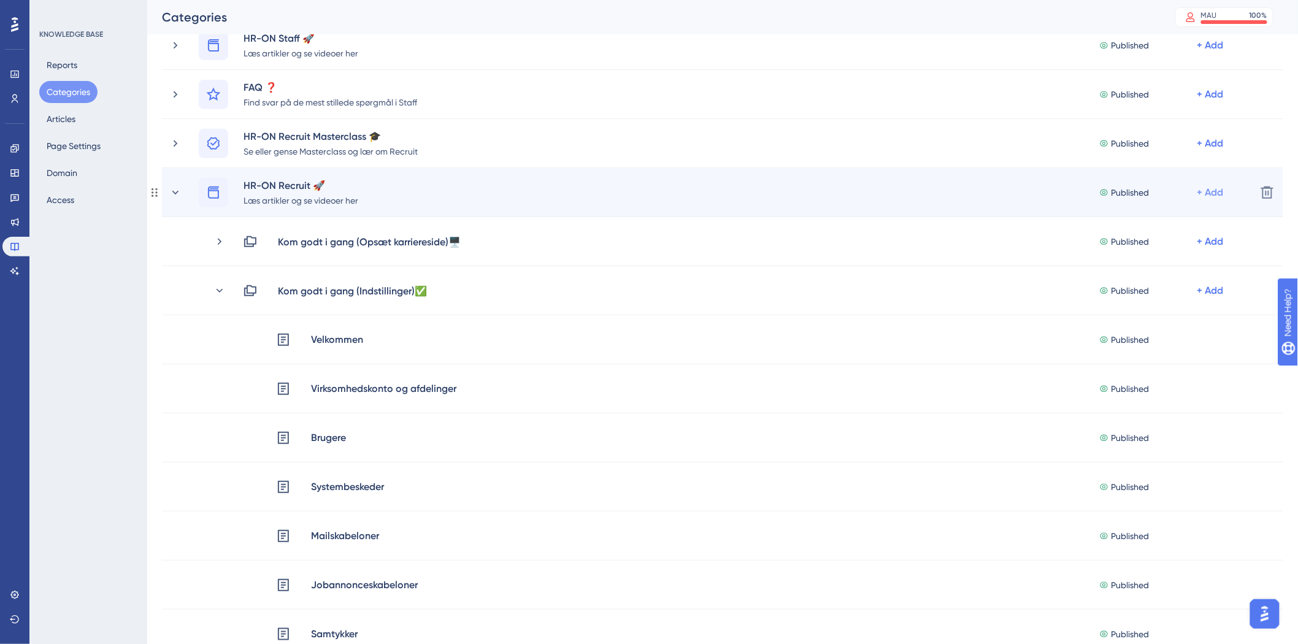
click at [1203, 188] on div "+ Add" at bounding box center [1211, 192] width 26 height 15
click at [1169, 249] on div "Add Articles Add Articles" at bounding box center [1162, 249] width 87 height 25
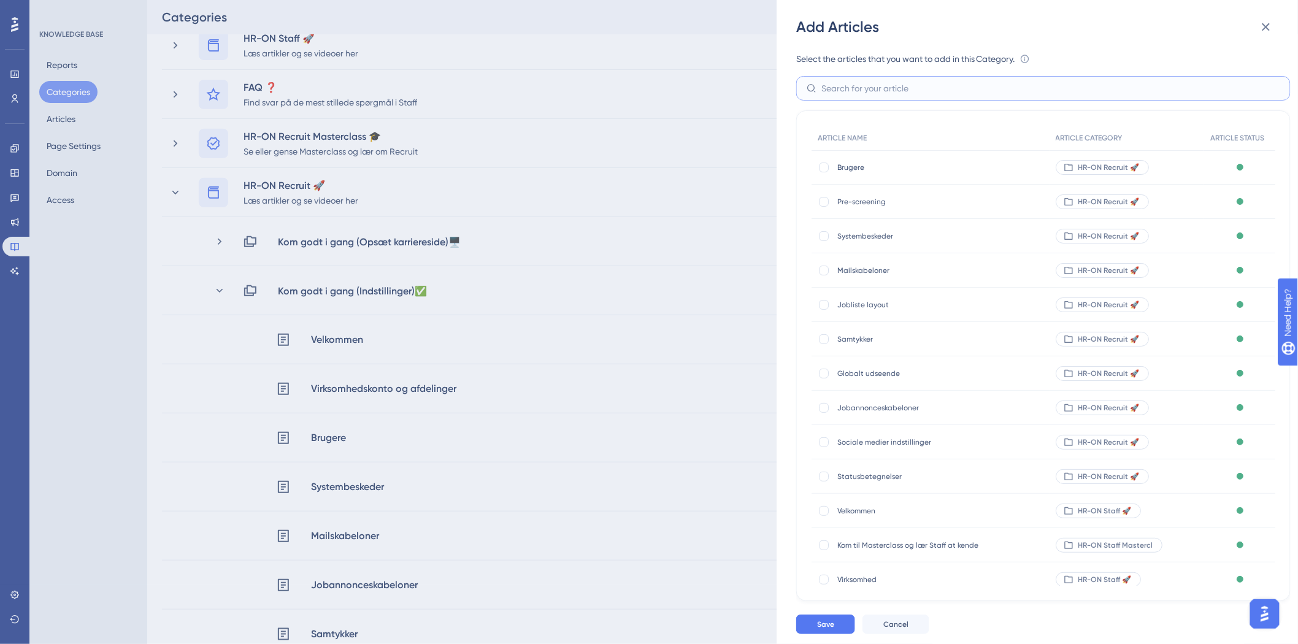
click at [919, 87] on input "text" at bounding box center [1051, 88] width 459 height 13
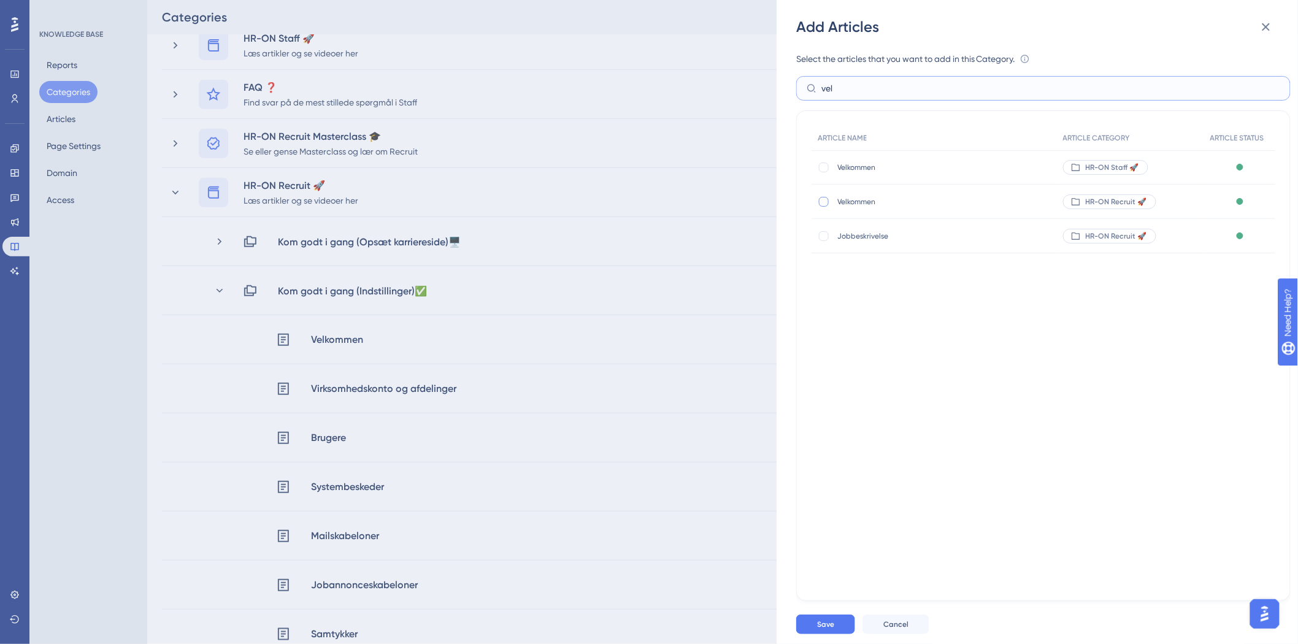
type input "vel"
click at [824, 201] on div at bounding box center [824, 202] width 10 height 10
checkbox input "true"
click at [833, 625] on span "Save" at bounding box center [825, 625] width 17 height 10
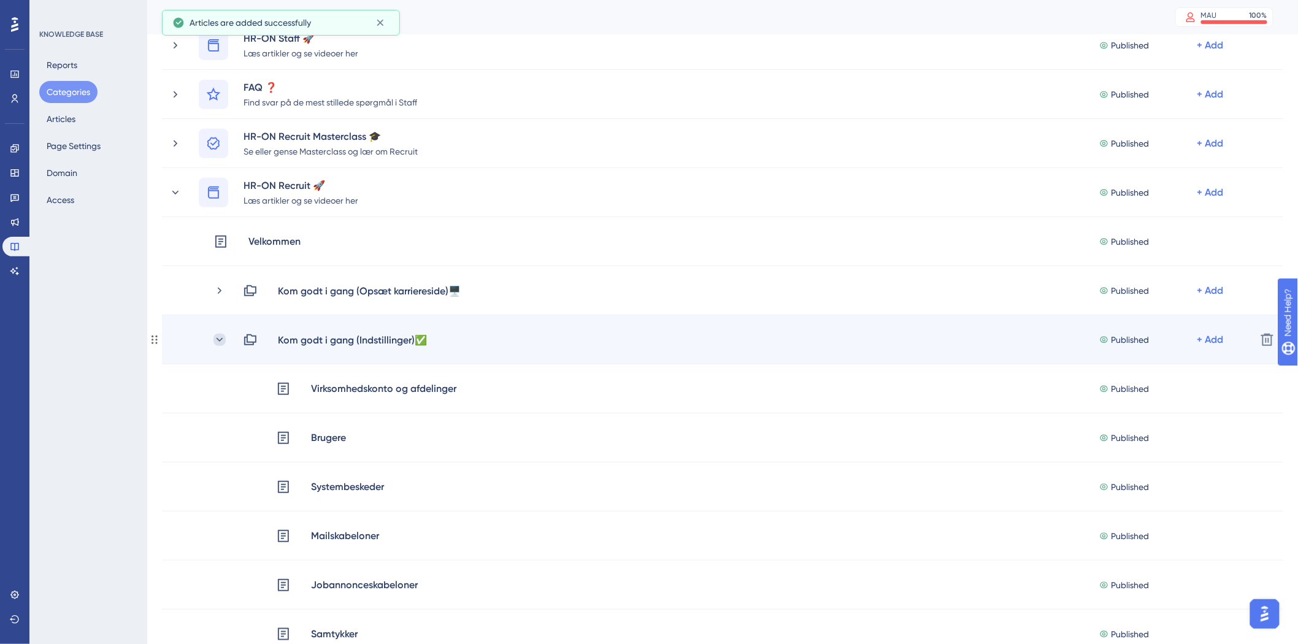
click at [215, 338] on icon at bounding box center [220, 340] width 12 height 12
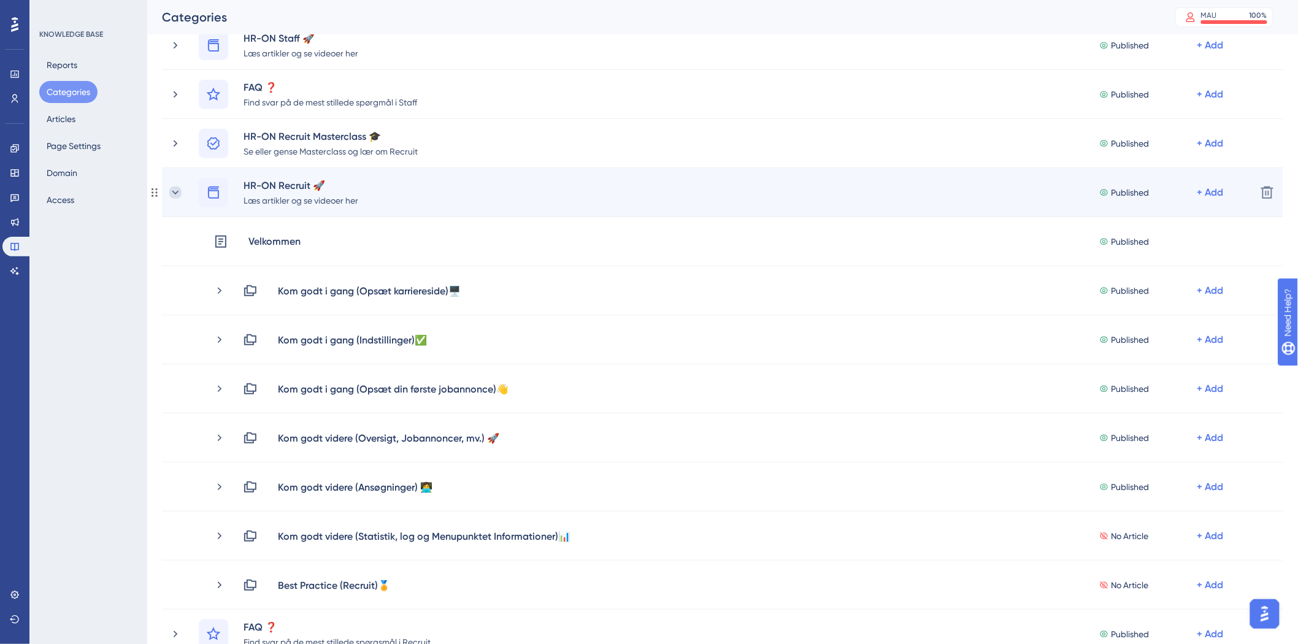
click at [177, 193] on icon at bounding box center [175, 193] width 12 height 12
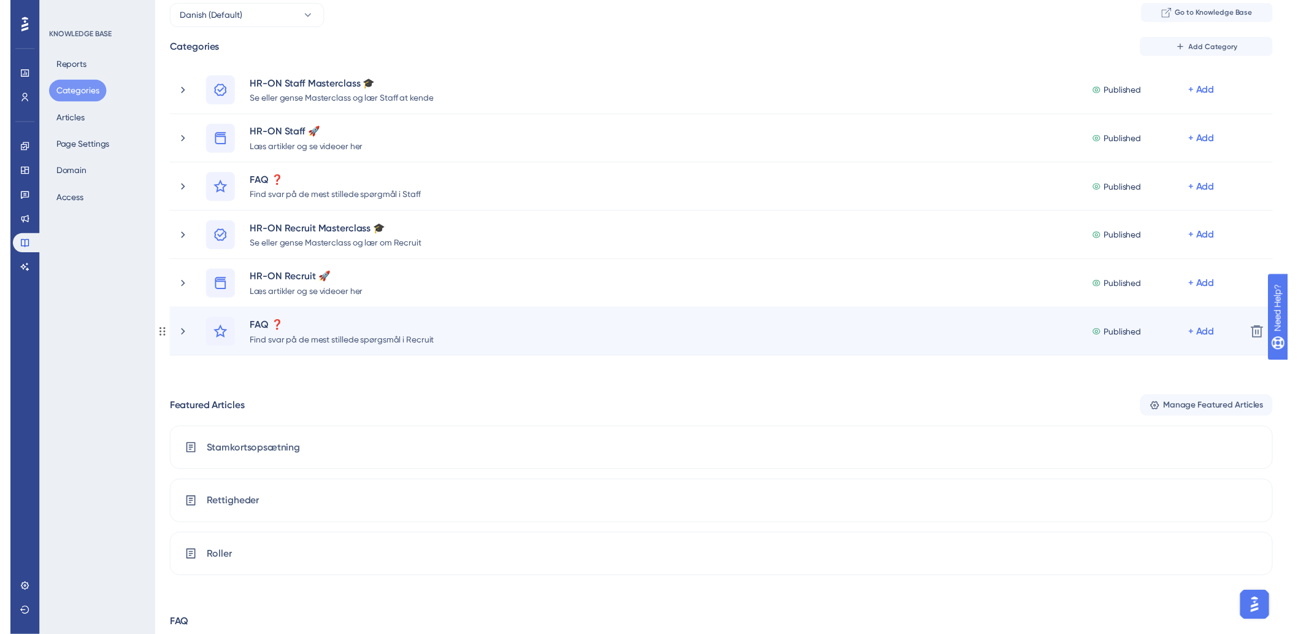
scroll to position [0, 0]
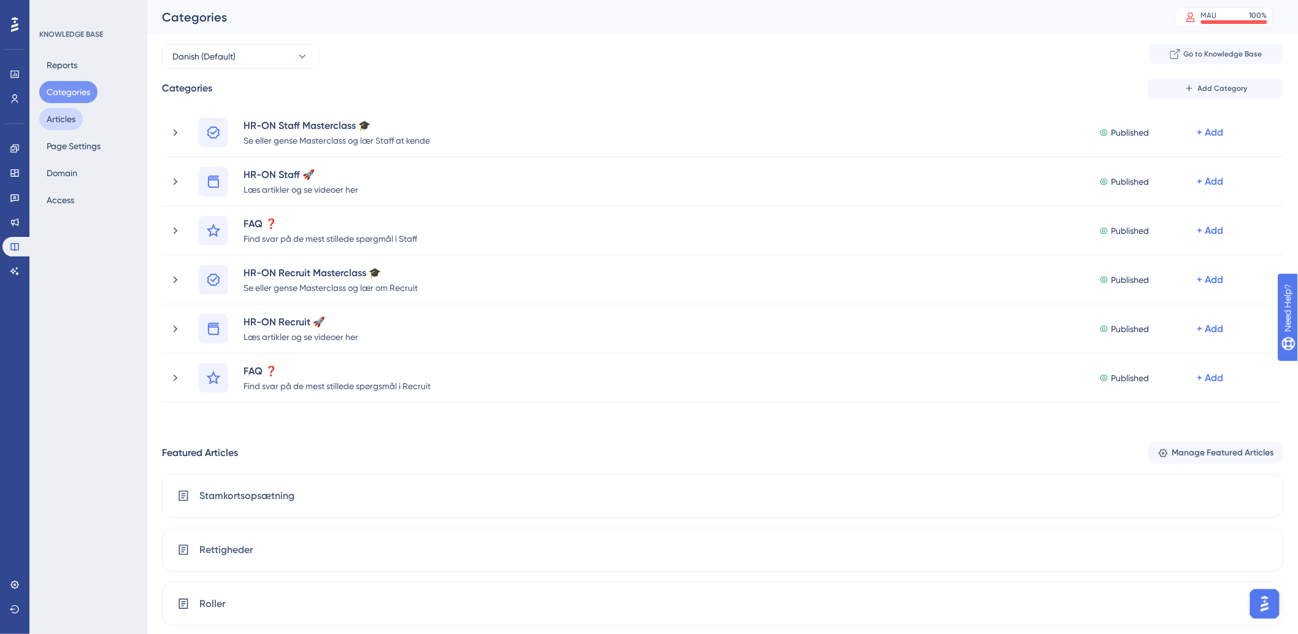
click at [75, 111] on button "Articles" at bounding box center [61, 119] width 44 height 22
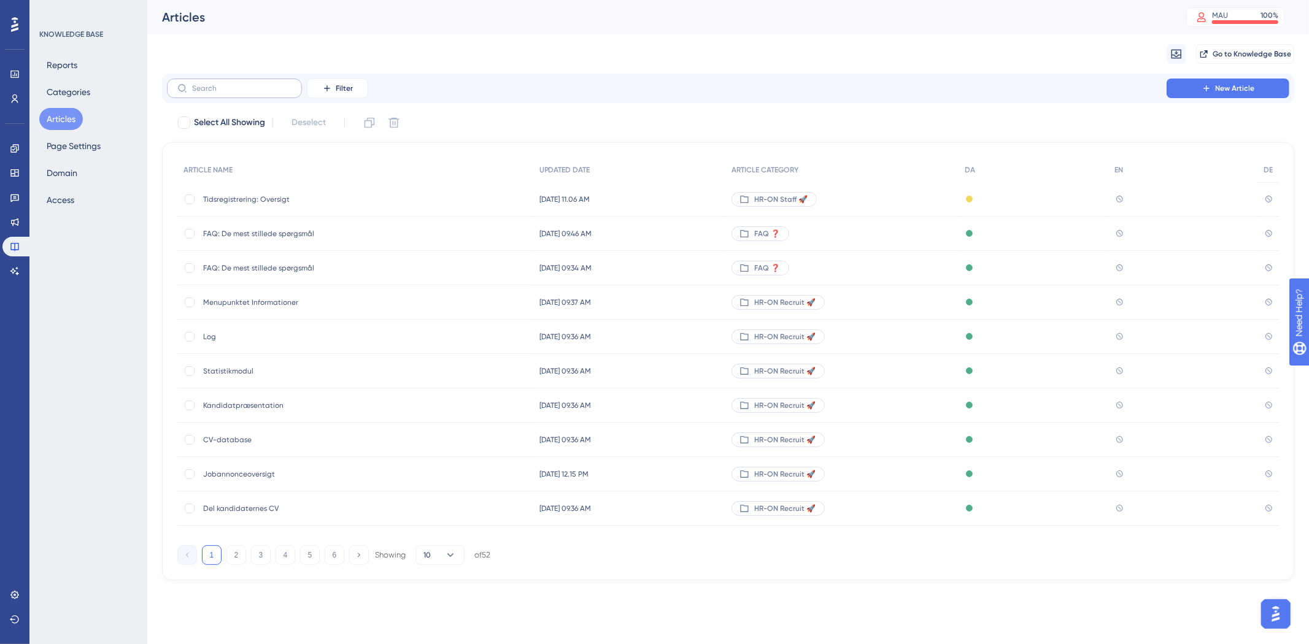
click at [233, 94] on label at bounding box center [234, 89] width 135 height 20
click at [233, 93] on input "text" at bounding box center [241, 88] width 99 height 9
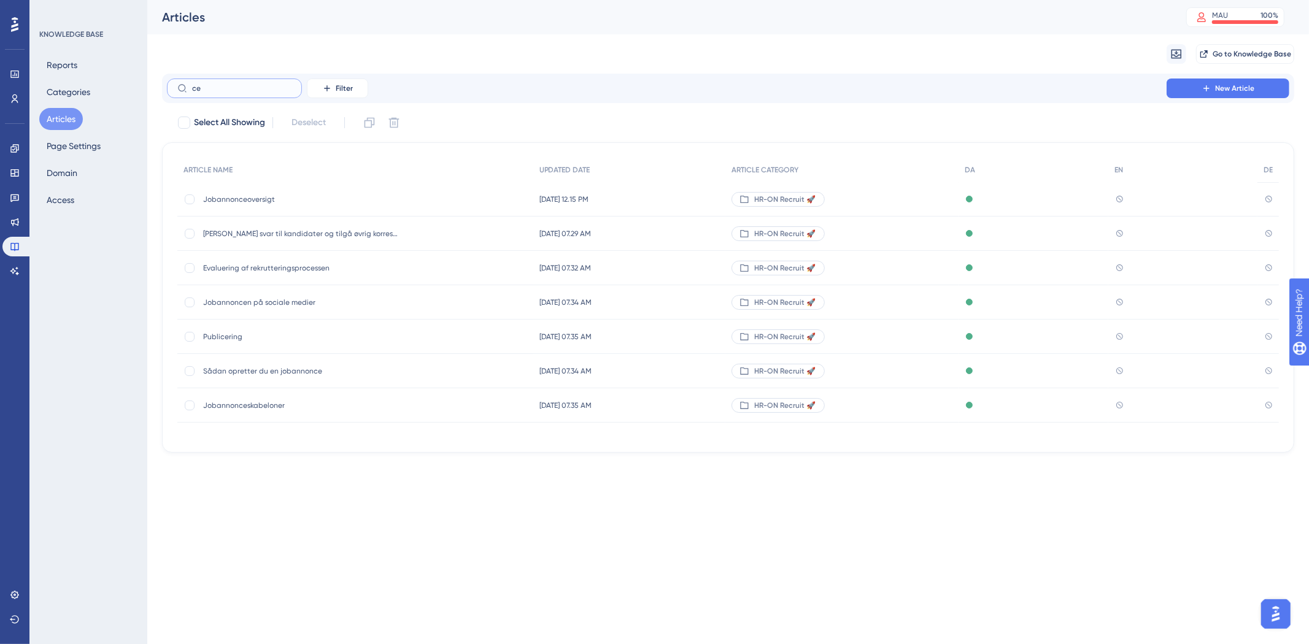
type input "cel"
checkbox input "true"
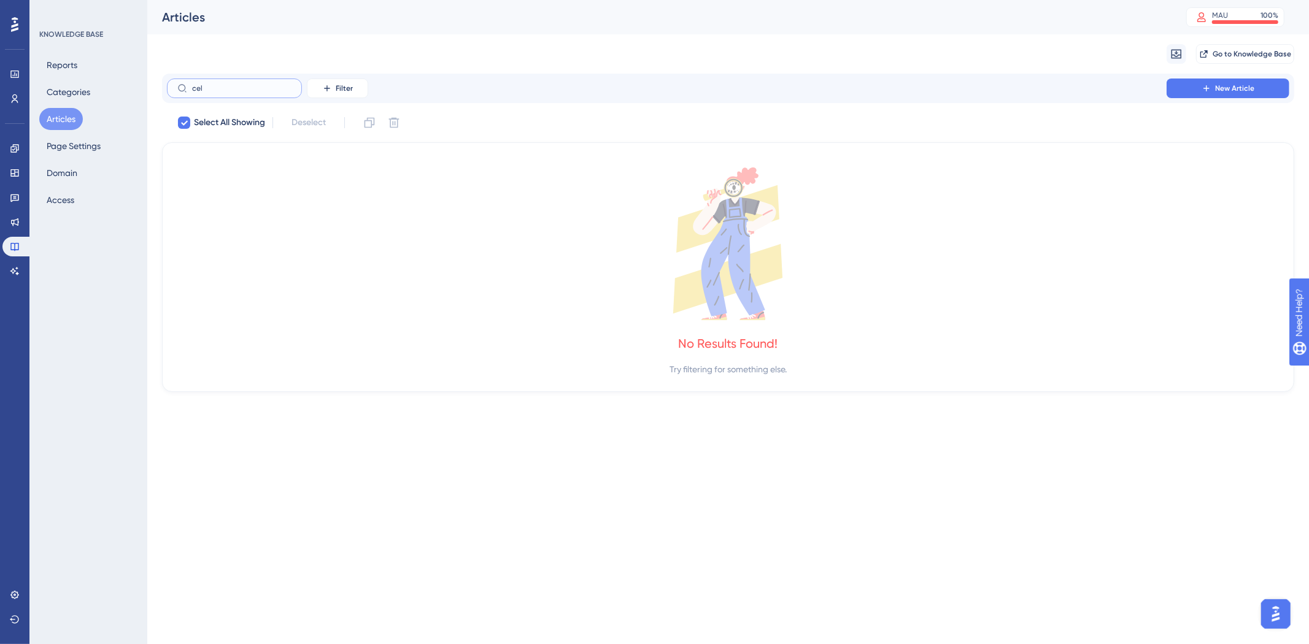
type input "ce"
checkbox input "false"
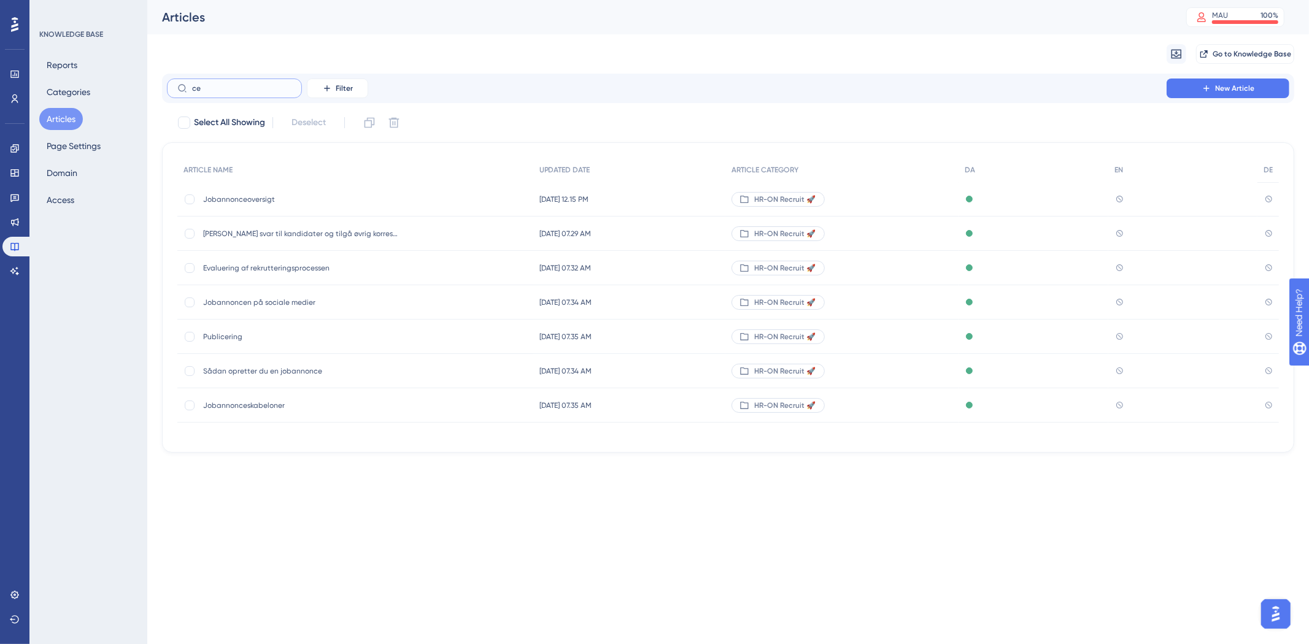
type input "c"
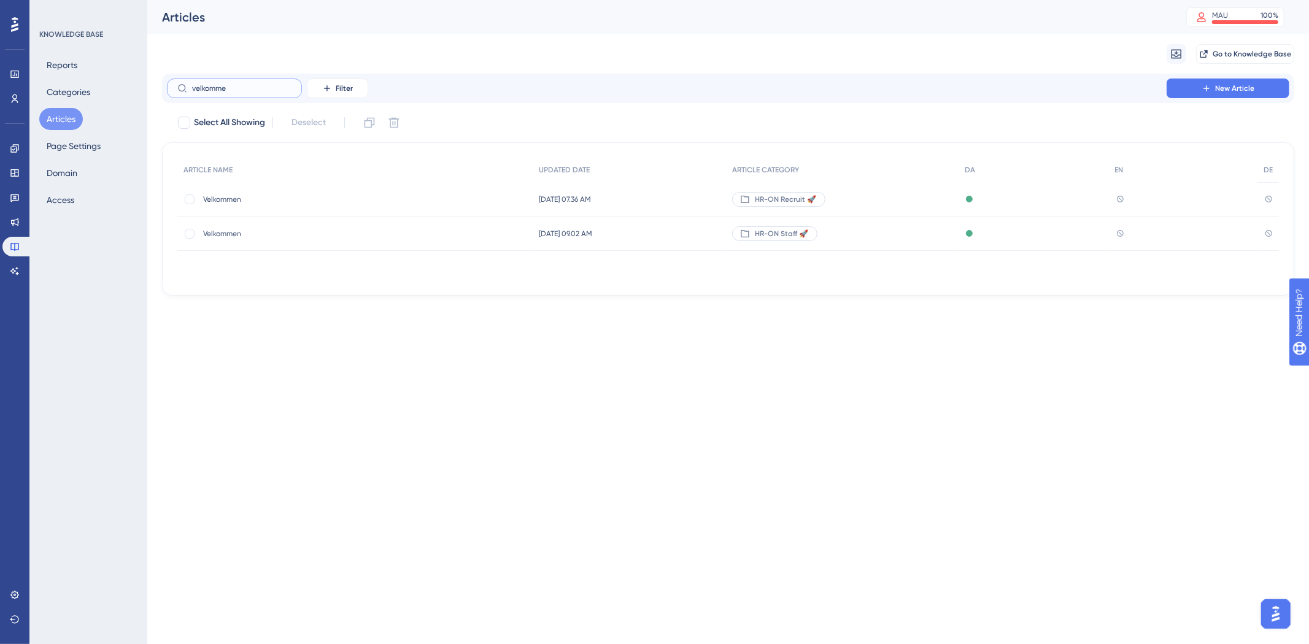
type input "velkomme"
click at [237, 204] on div "Velkommen Velkommen" at bounding box center [301, 199] width 196 height 34
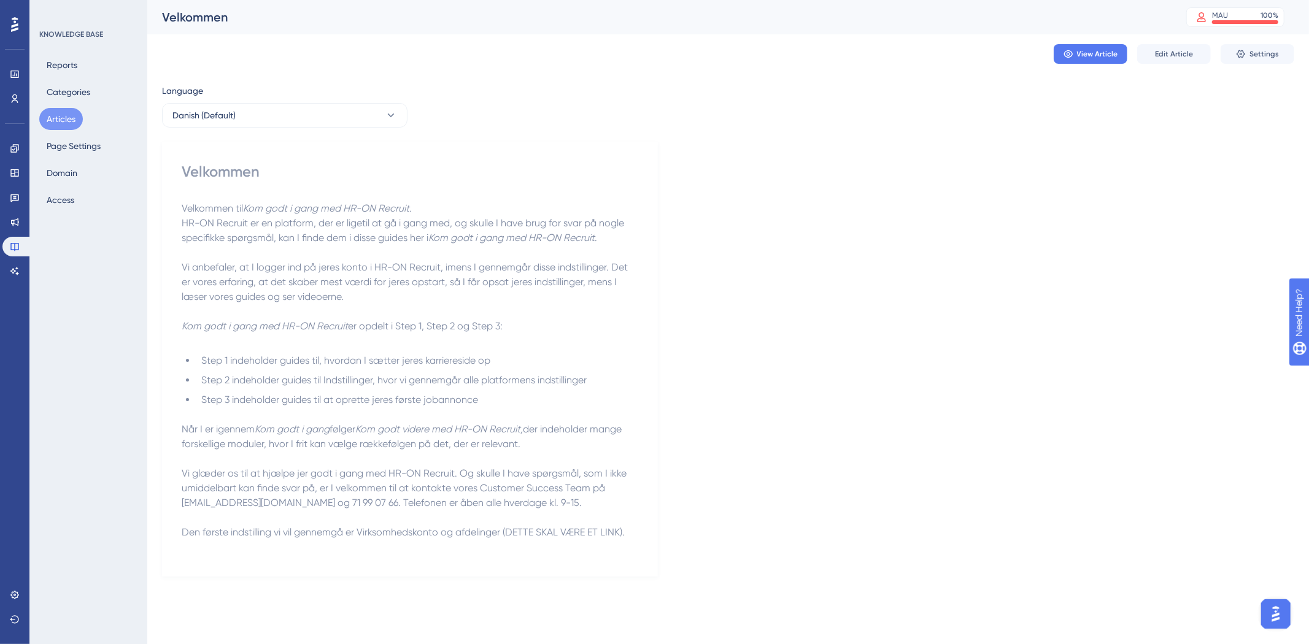
click at [336, 169] on div "Velkommen" at bounding box center [410, 172] width 456 height 20
click at [247, 175] on div "Velkommen" at bounding box center [410, 172] width 456 height 20
click at [1154, 52] on button "Edit Article" at bounding box center [1174, 54] width 74 height 20
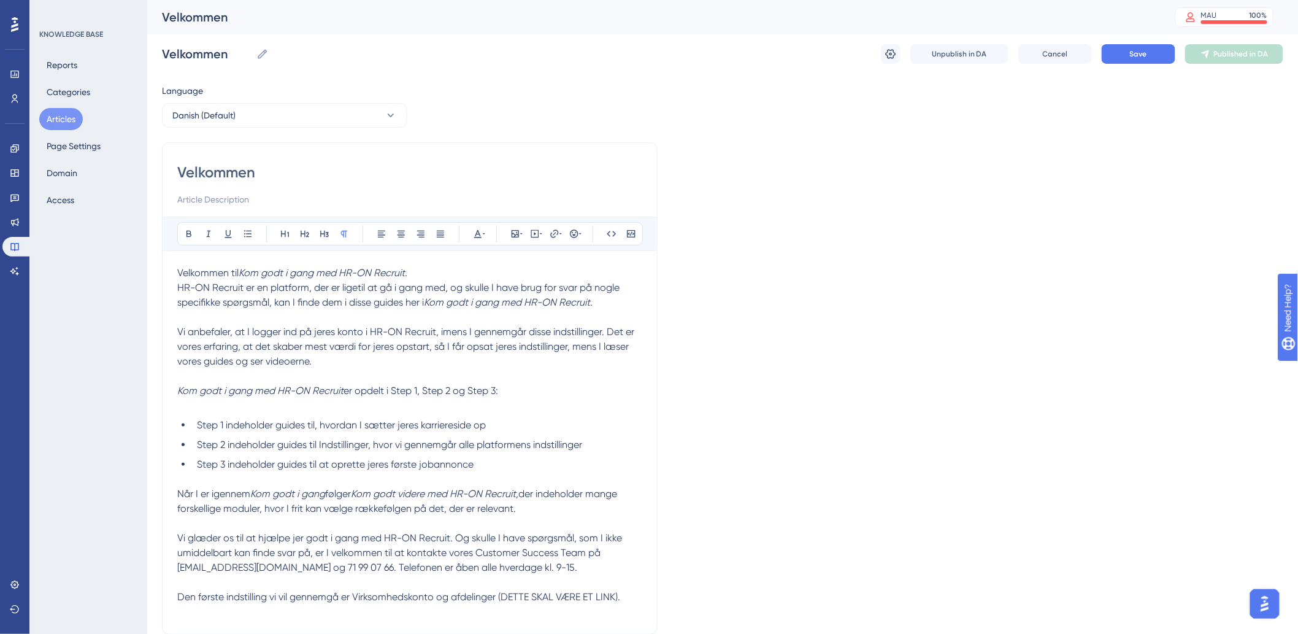
click at [293, 175] on input "Velkommen" at bounding box center [409, 173] width 465 height 20
type input "Velkommen👋"
click at [1138, 56] on span "Save" at bounding box center [1138, 54] width 17 height 10
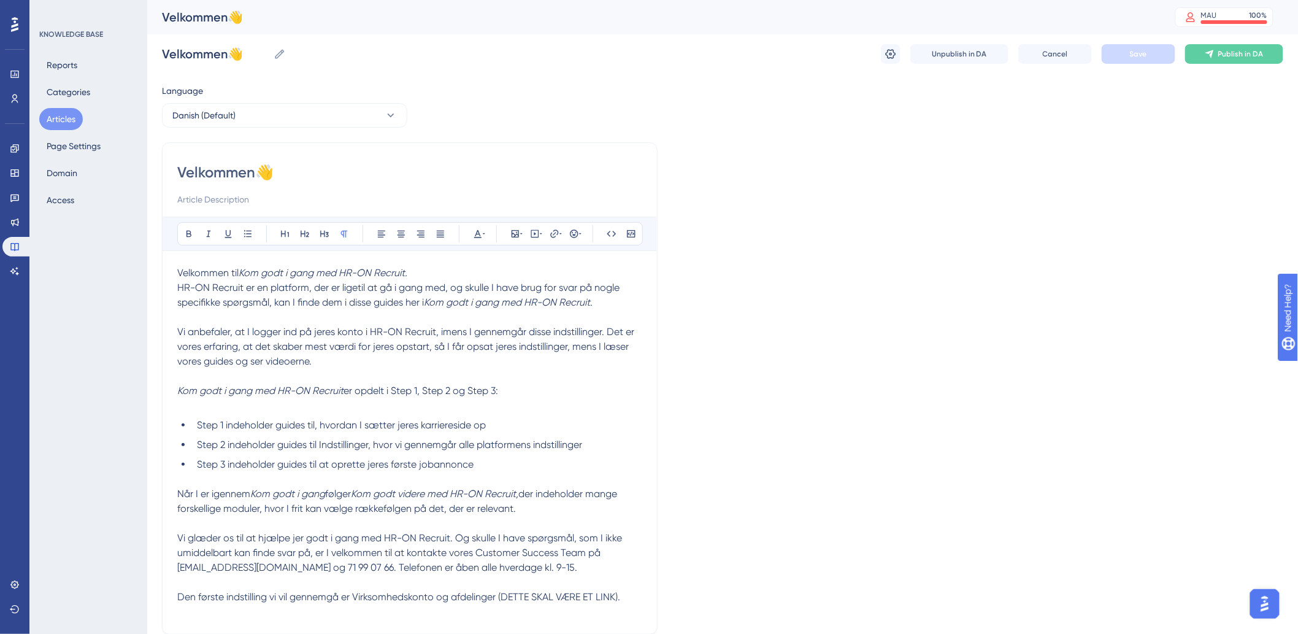
click at [59, 126] on button "Articles" at bounding box center [61, 119] width 44 height 22
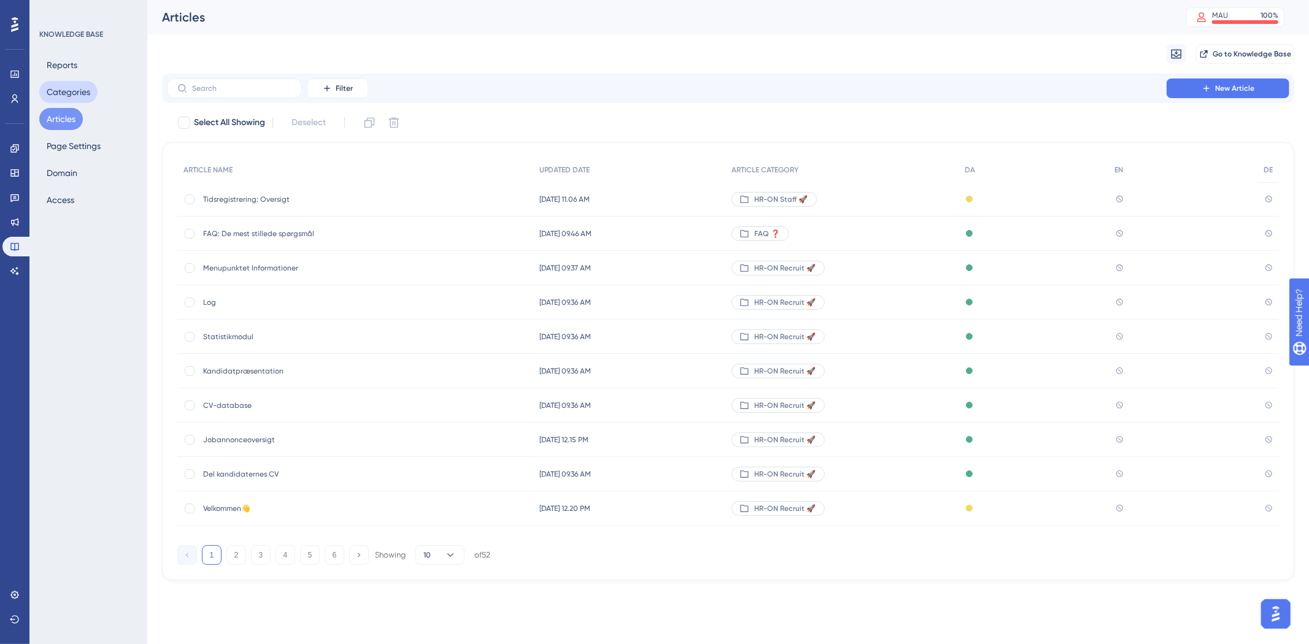
click at [68, 88] on button "Categories" at bounding box center [68, 92] width 58 height 22
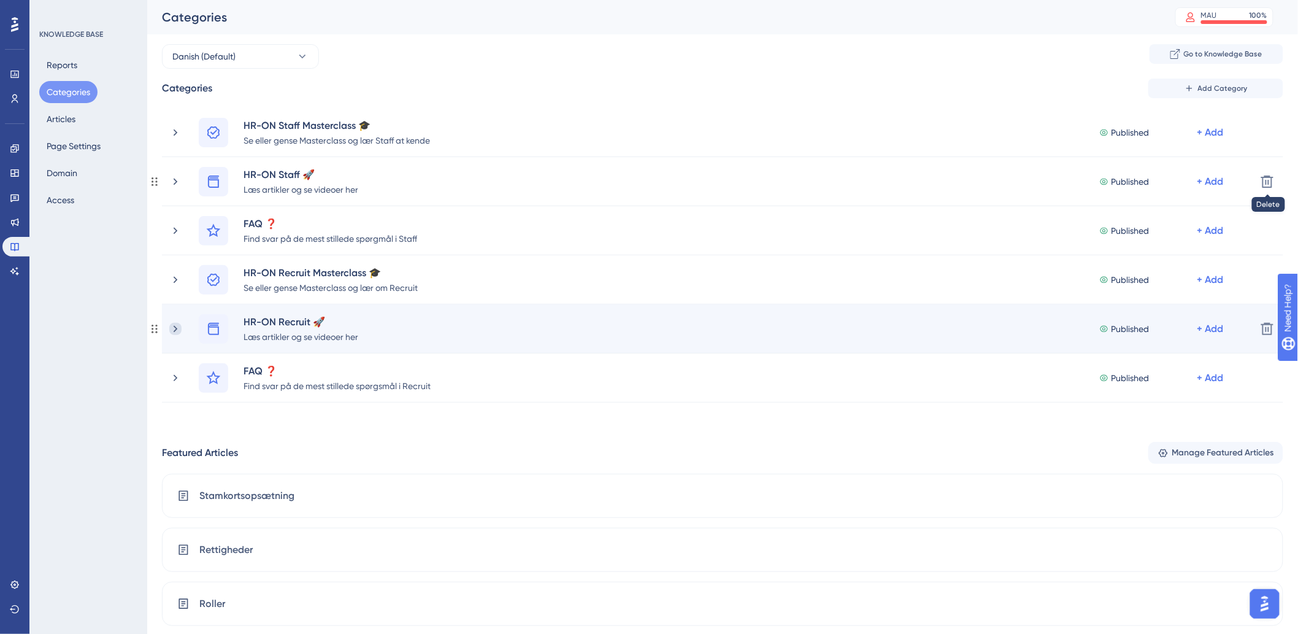
click at [169, 331] on icon at bounding box center [175, 329] width 12 height 12
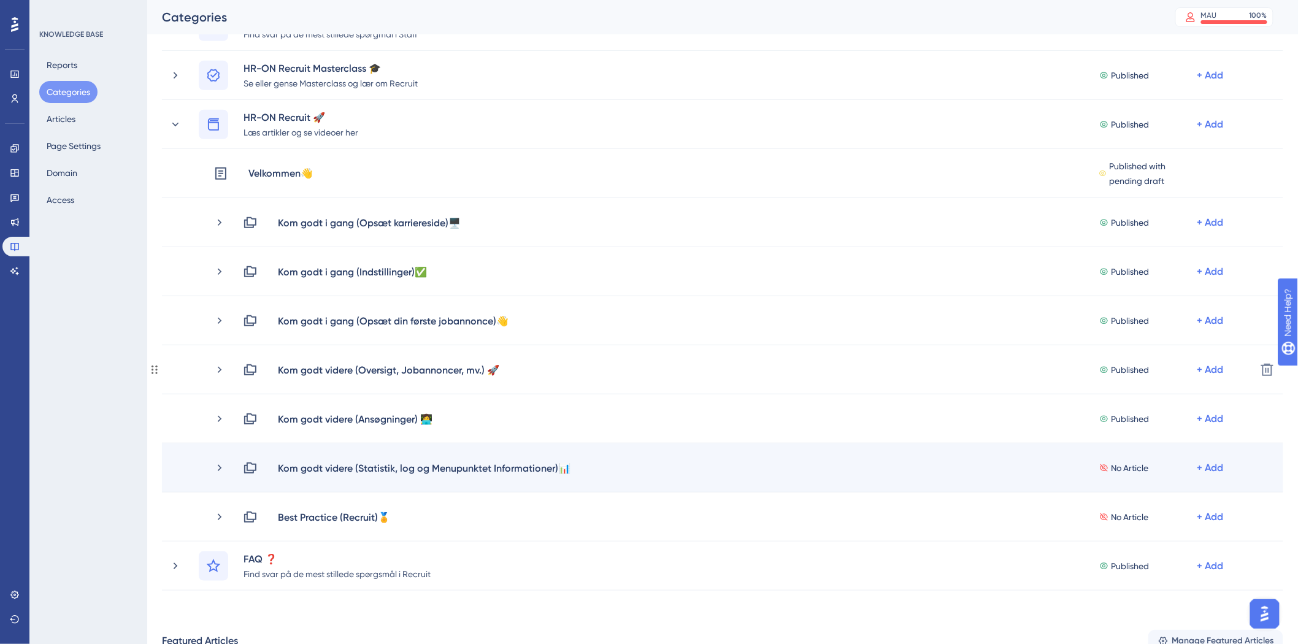
scroll to position [272, 0]
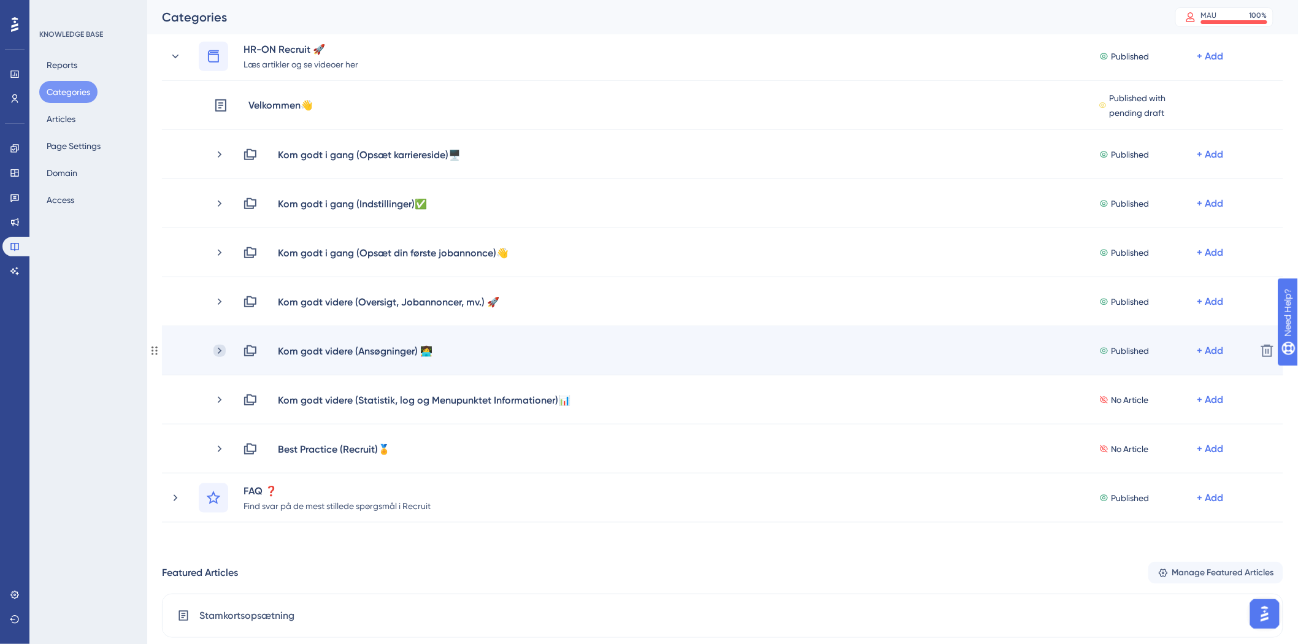
click at [224, 347] on icon at bounding box center [220, 351] width 12 height 12
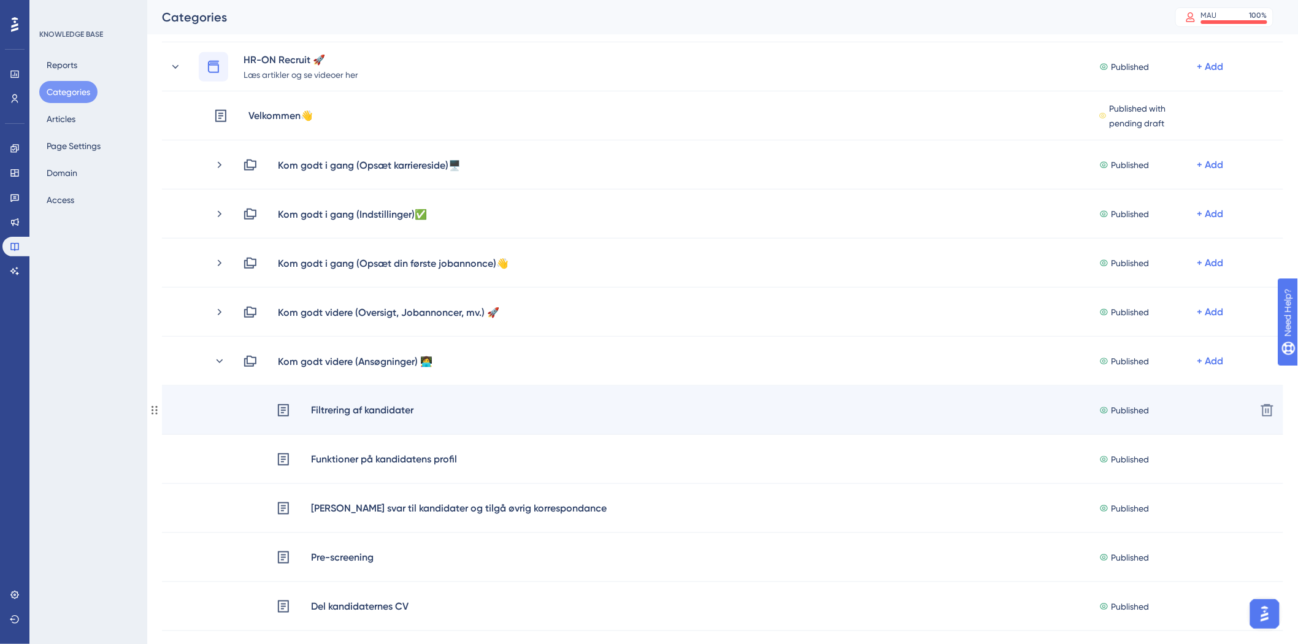
scroll to position [341, 0]
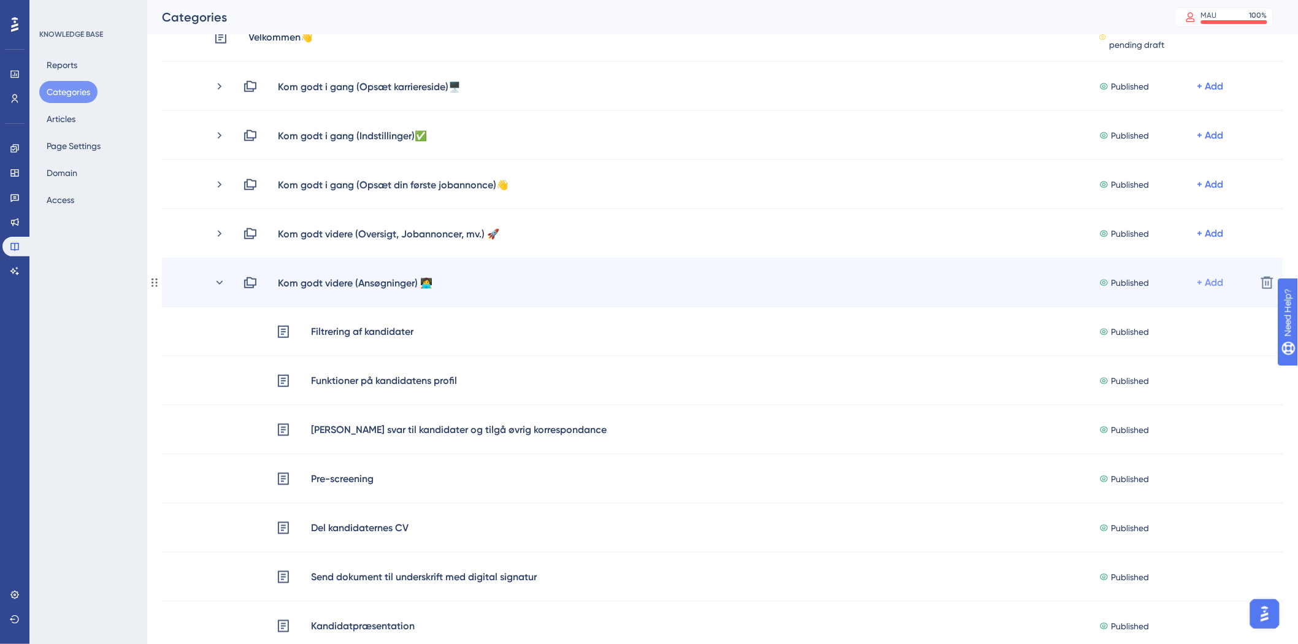
click at [1219, 281] on div "+ Add" at bounding box center [1211, 282] width 26 height 15
click at [1163, 317] on span "Add Articles" at bounding box center [1142, 315] width 47 height 15
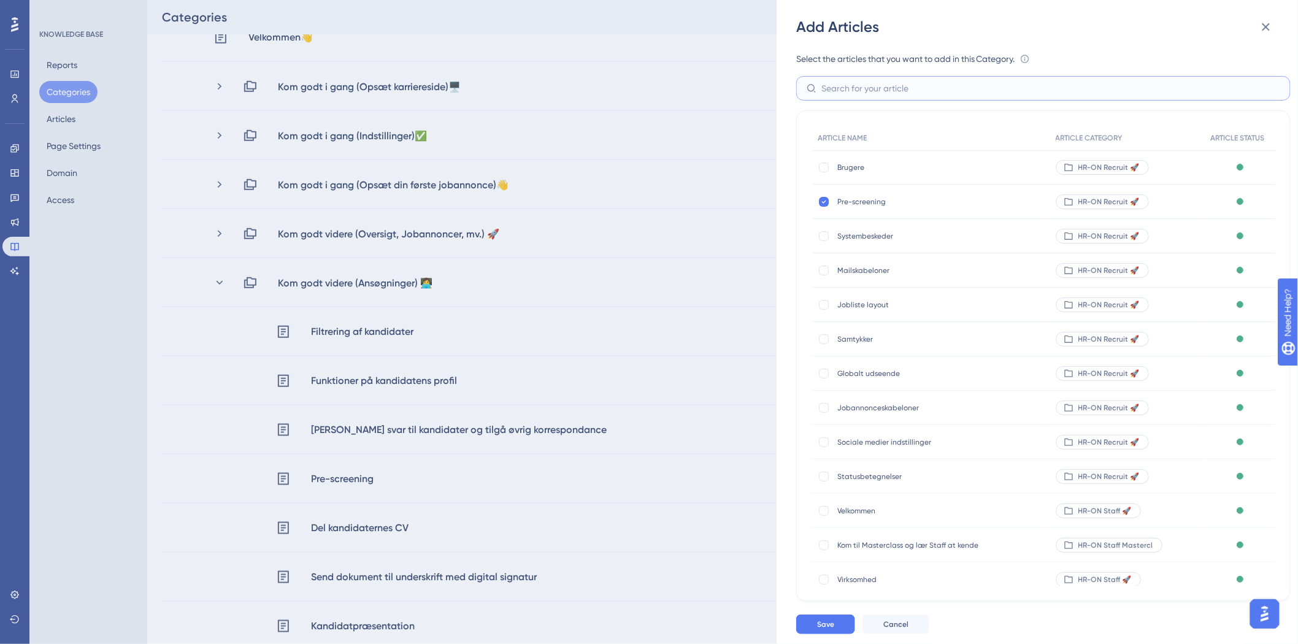
click at [861, 87] on input "text" at bounding box center [1051, 88] width 459 height 13
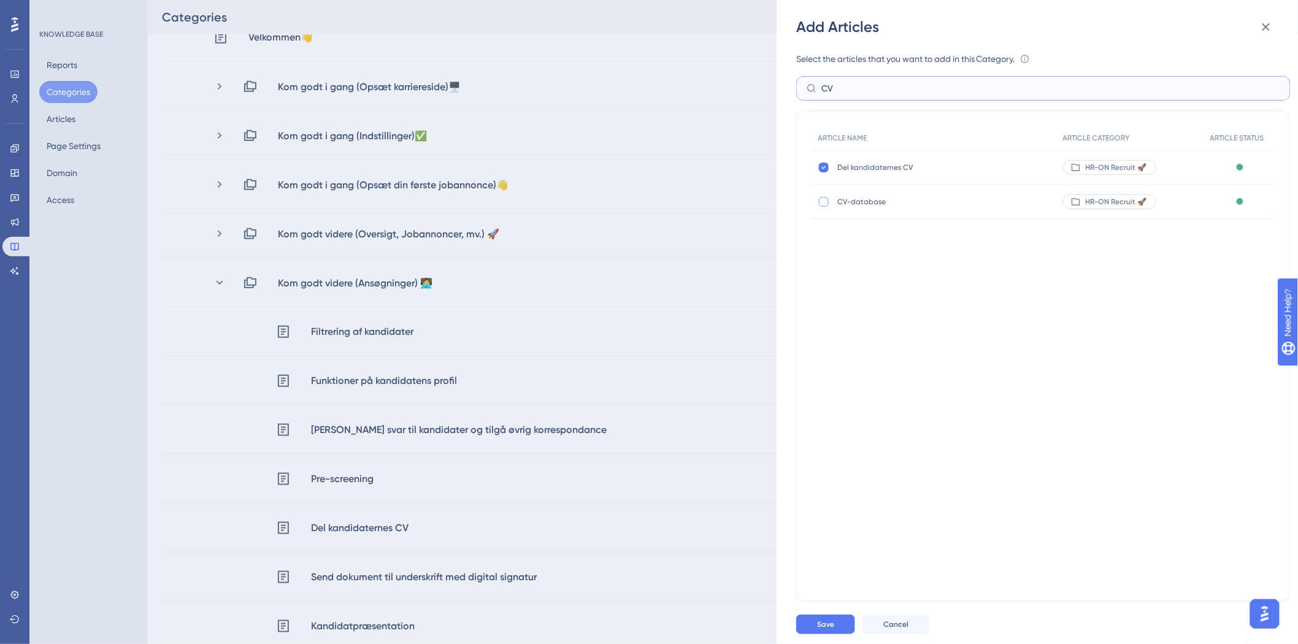
type input "CV"
click at [821, 200] on div at bounding box center [824, 202] width 10 height 10
checkbox input "true"
click at [814, 629] on button "Save" at bounding box center [825, 625] width 59 height 20
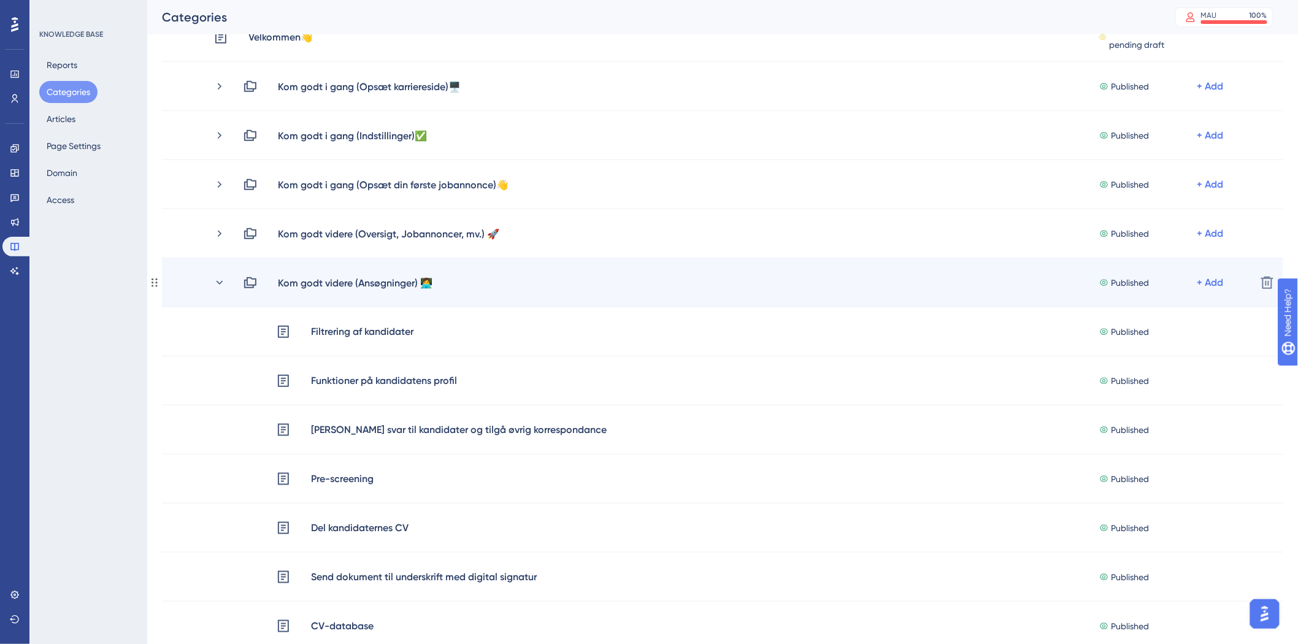
click at [226, 282] on div "Kom godt videre (Ansøgninger) 👩‍💻 Published + Add" at bounding box center [730, 282] width 1033 height 15
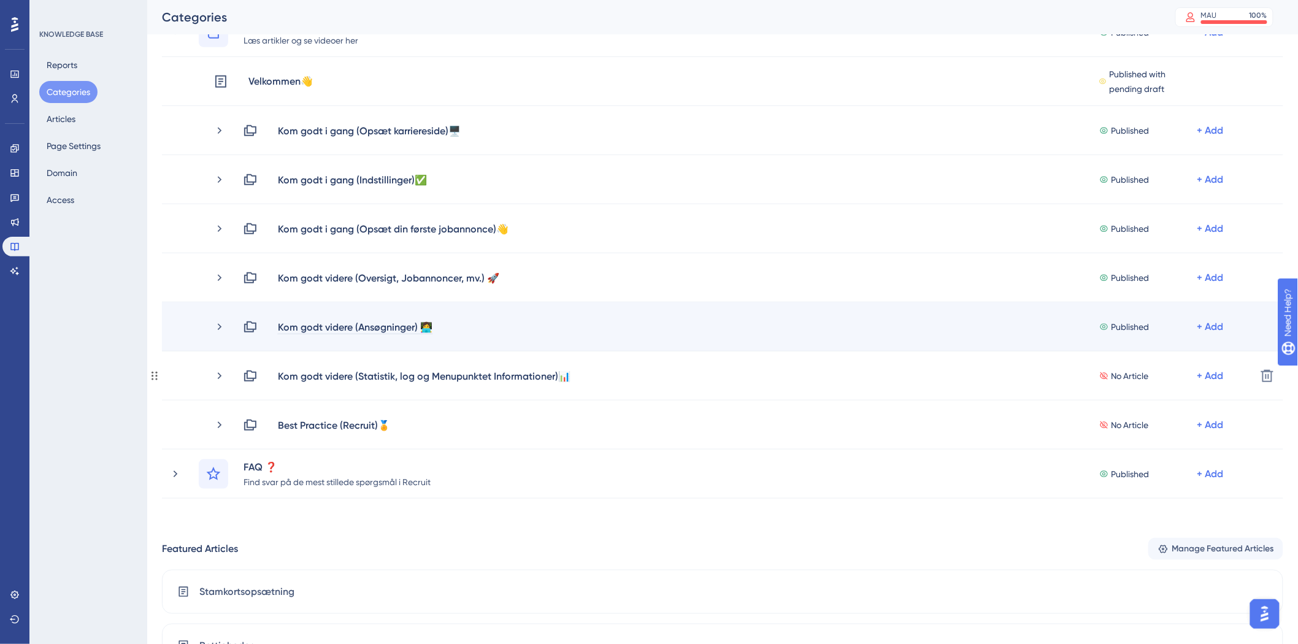
scroll to position [272, 0]
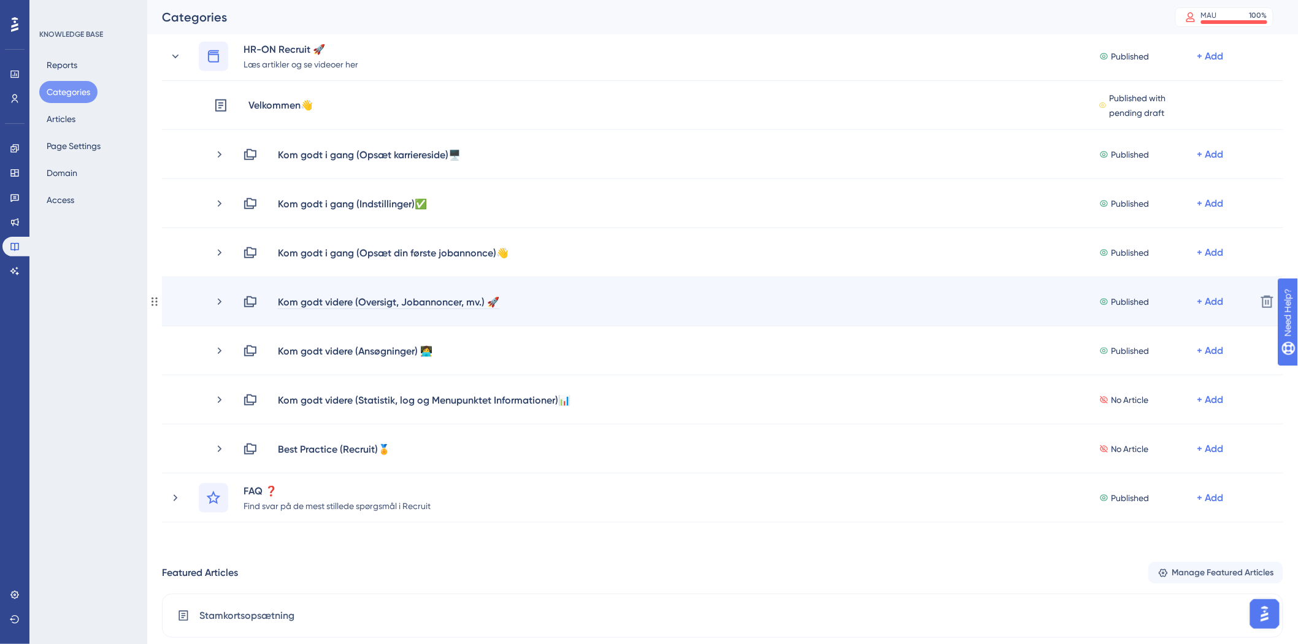
click at [391, 299] on div "Kom godt videre (Oversigt, Jobannoncer, mv.) 🚀" at bounding box center [388, 302] width 223 height 15
click at [440, 301] on div "Kom godt videre (Oversigt, Jobannoncer, mv.) 🚀" at bounding box center [388, 302] width 223 height 15
click at [480, 304] on div "Kom godt videre (Oversigt, Jobannoncer, mv.) 🚀" at bounding box center [388, 302] width 223 height 15
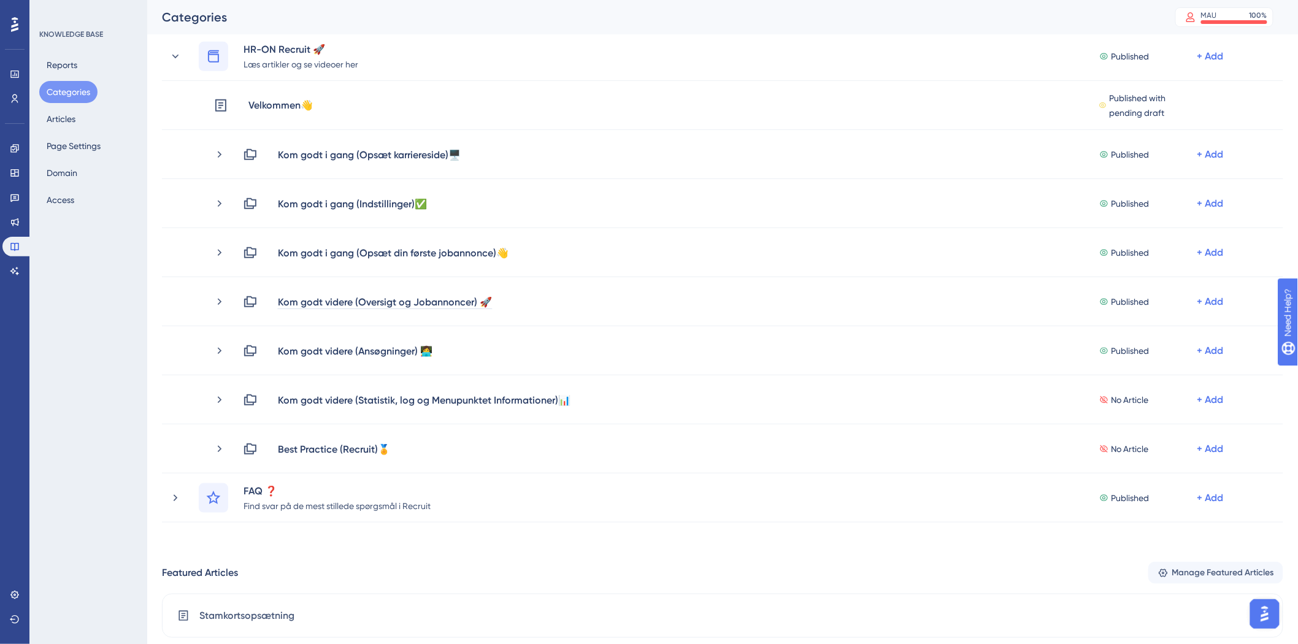
click at [147, 368] on div "Performance Users Engagement Widgets Feedback Product Updates Knowledge Base AI…" at bounding box center [722, 339] width 1151 height 1134
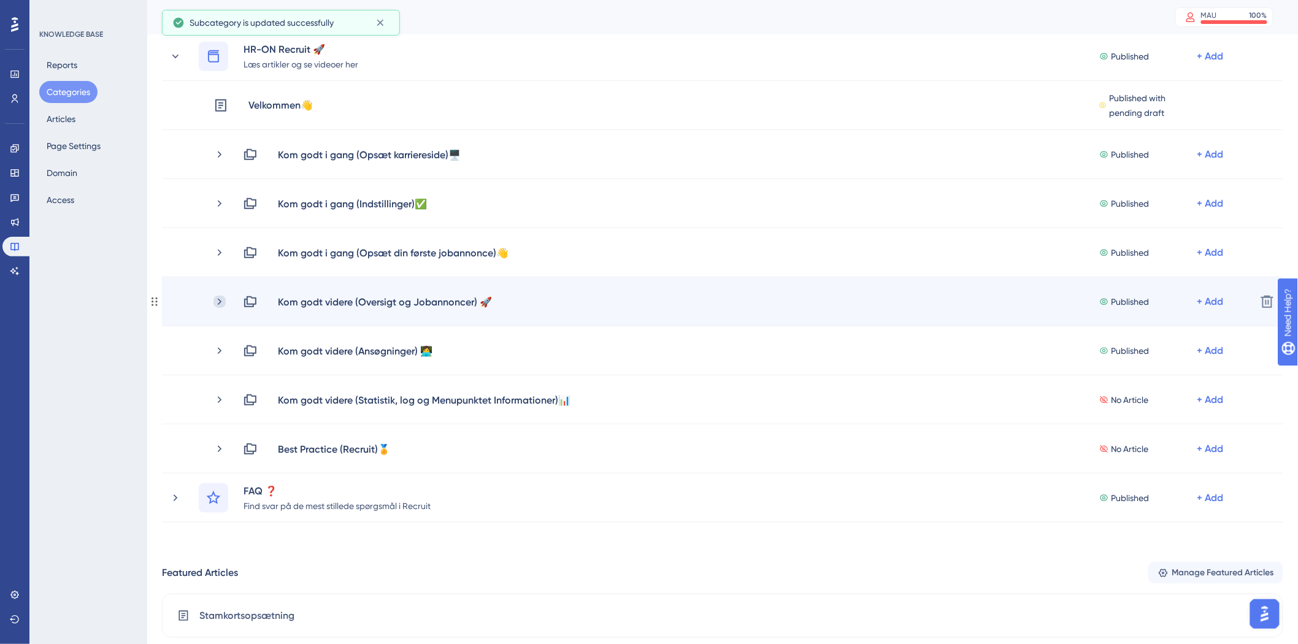
click at [217, 301] on icon at bounding box center [220, 302] width 12 height 12
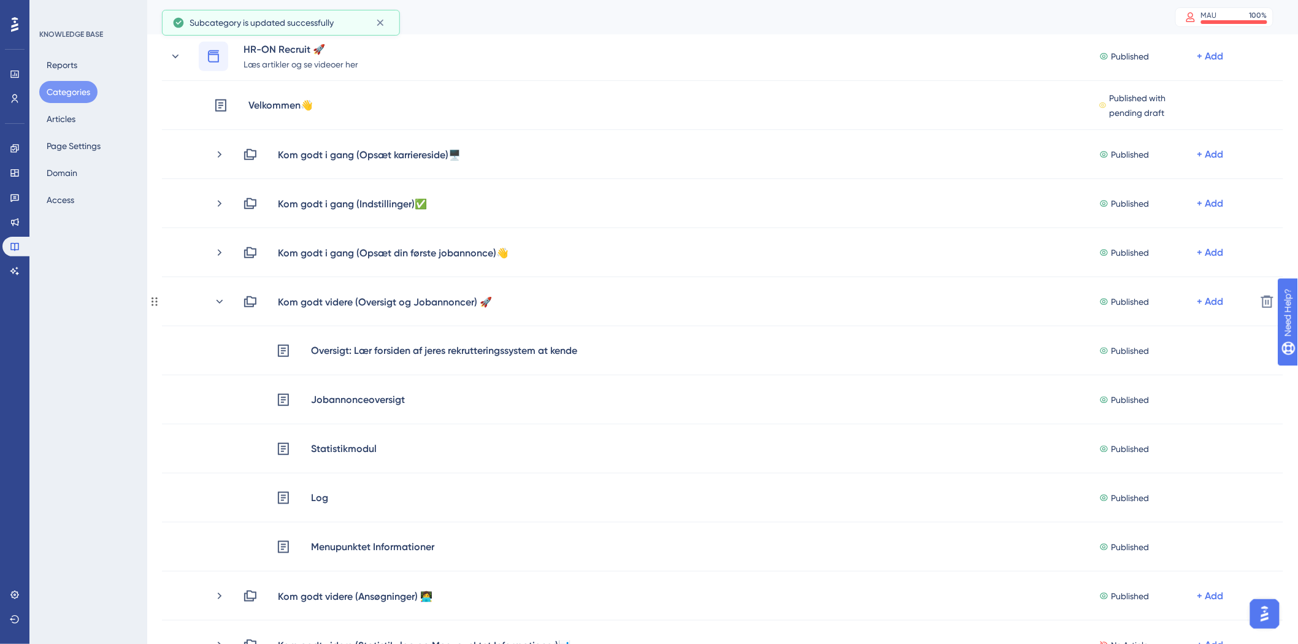
click at [217, 301] on icon at bounding box center [220, 302] width 12 height 12
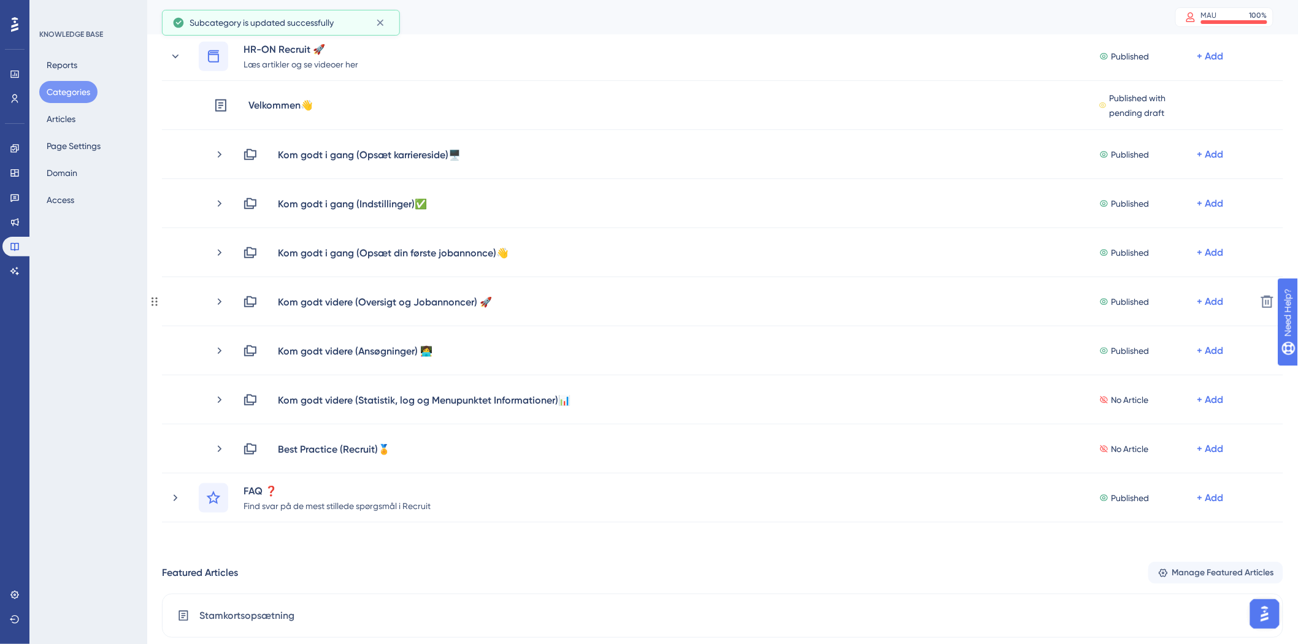
click at [217, 301] on icon at bounding box center [220, 302] width 12 height 12
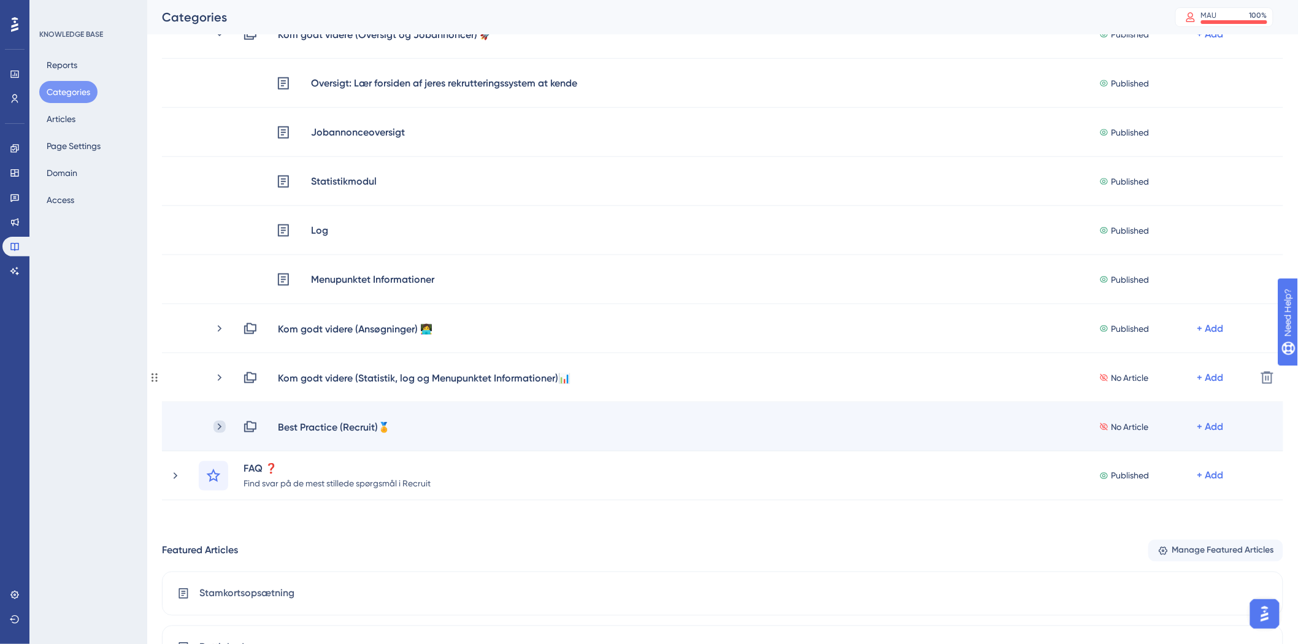
scroll to position [545, 0]
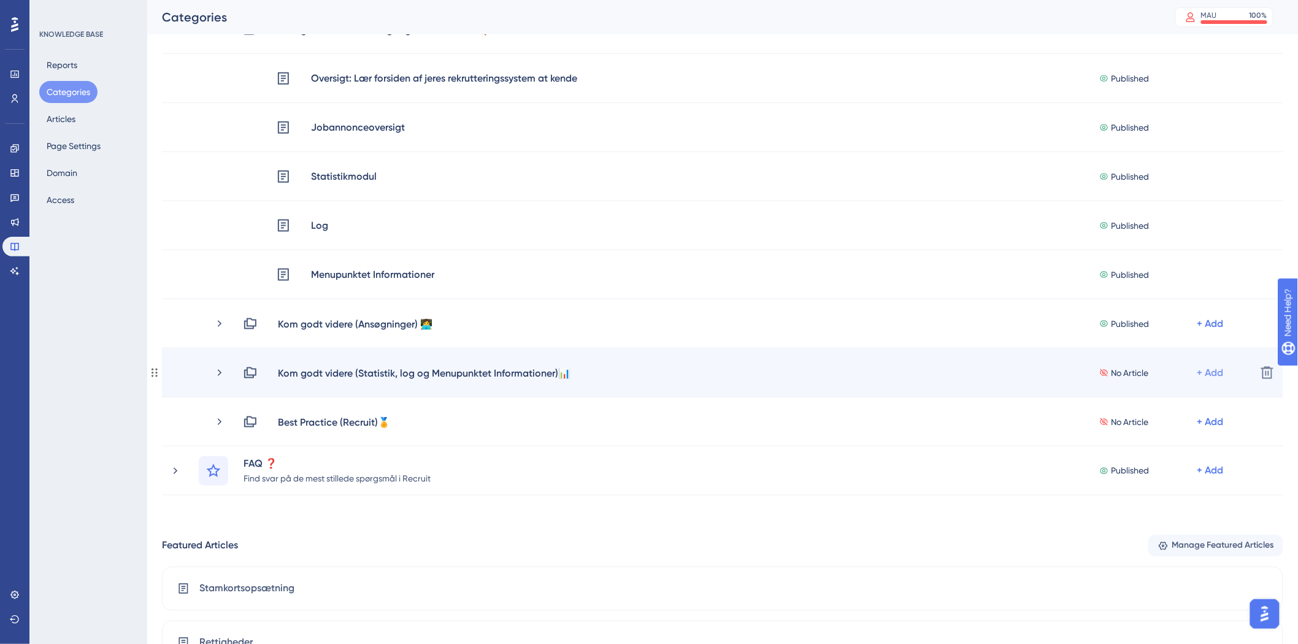
click at [1206, 371] on div "+ Add" at bounding box center [1211, 373] width 26 height 15
click at [1168, 398] on div "Add Articles Add Articles" at bounding box center [1162, 405] width 87 height 25
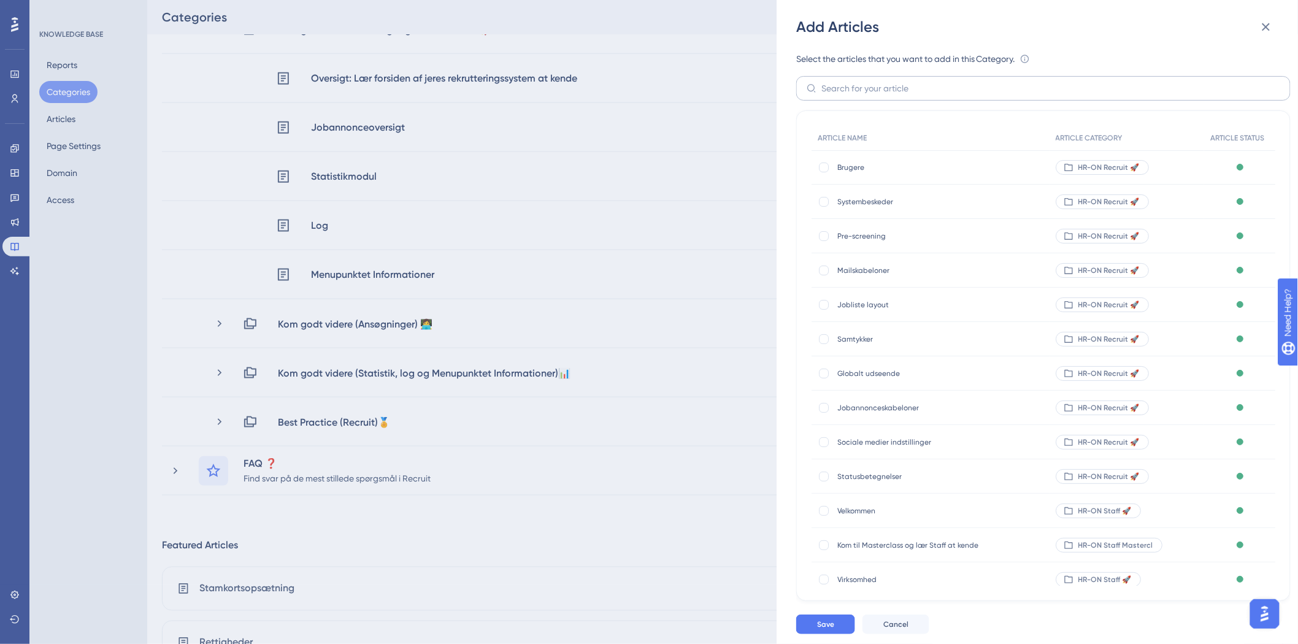
click at [904, 78] on label at bounding box center [1043, 88] width 495 height 25
click at [904, 82] on input "text" at bounding box center [1051, 88] width 459 height 13
type input "t"
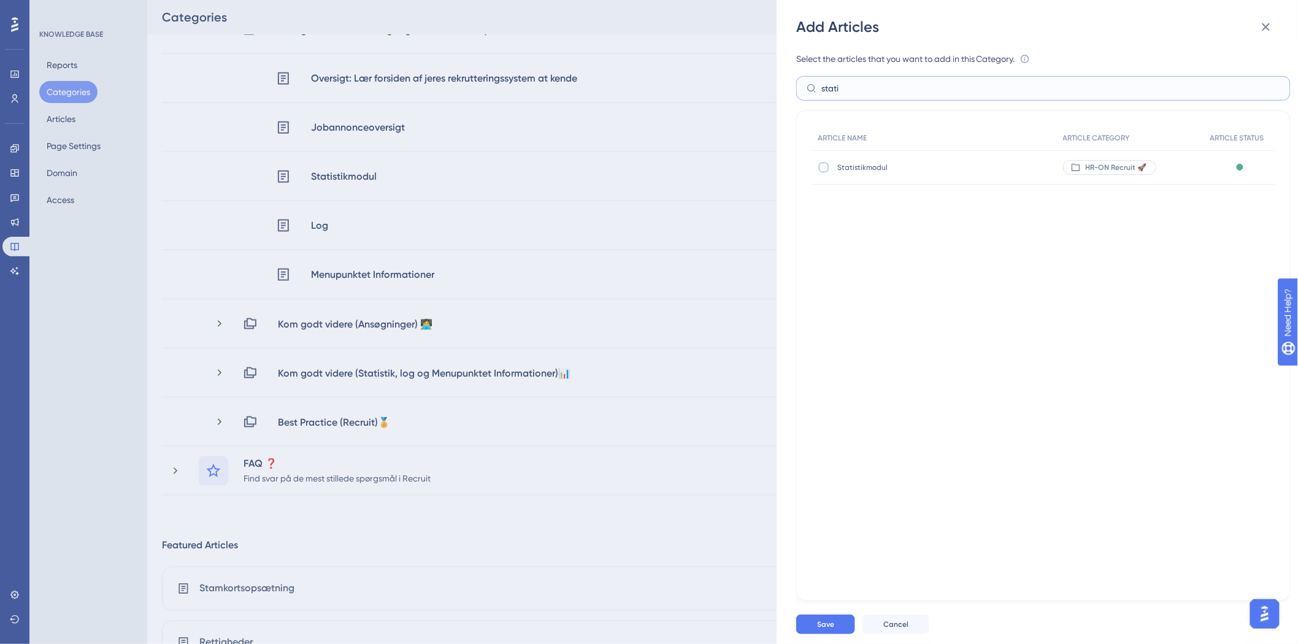
type input "stati"
click at [824, 167] on div at bounding box center [824, 168] width 10 height 10
checkbox input "true"
click at [874, 93] on input "stati" at bounding box center [1051, 88] width 459 height 13
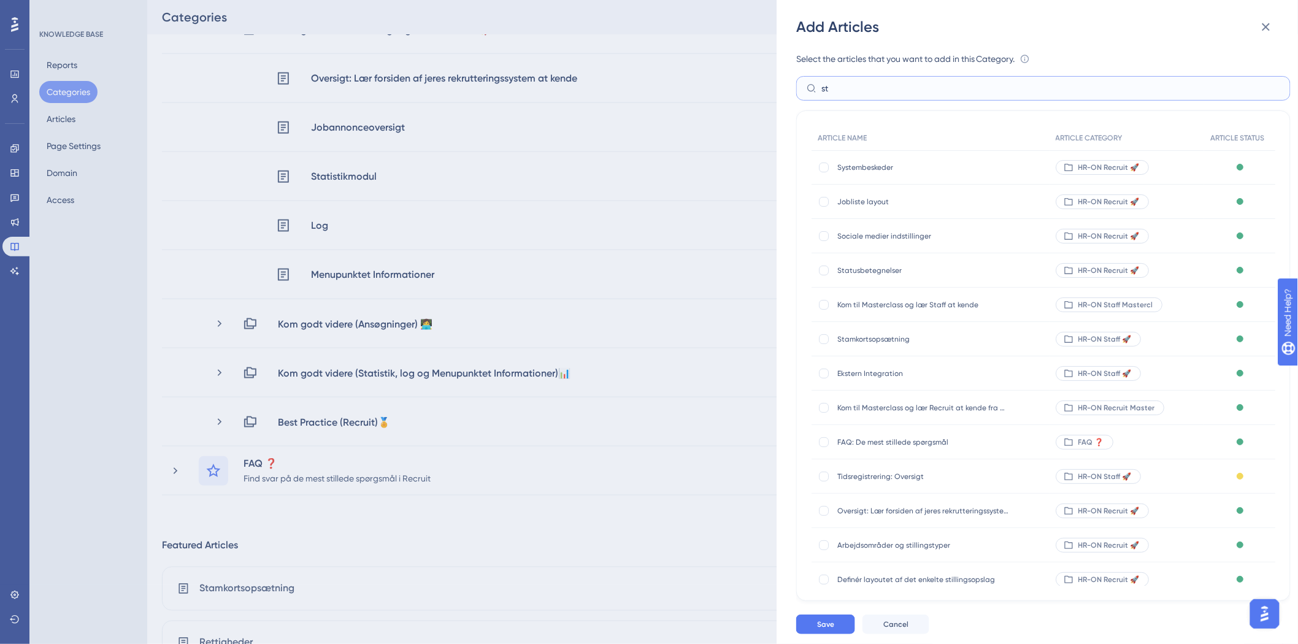
type input "s"
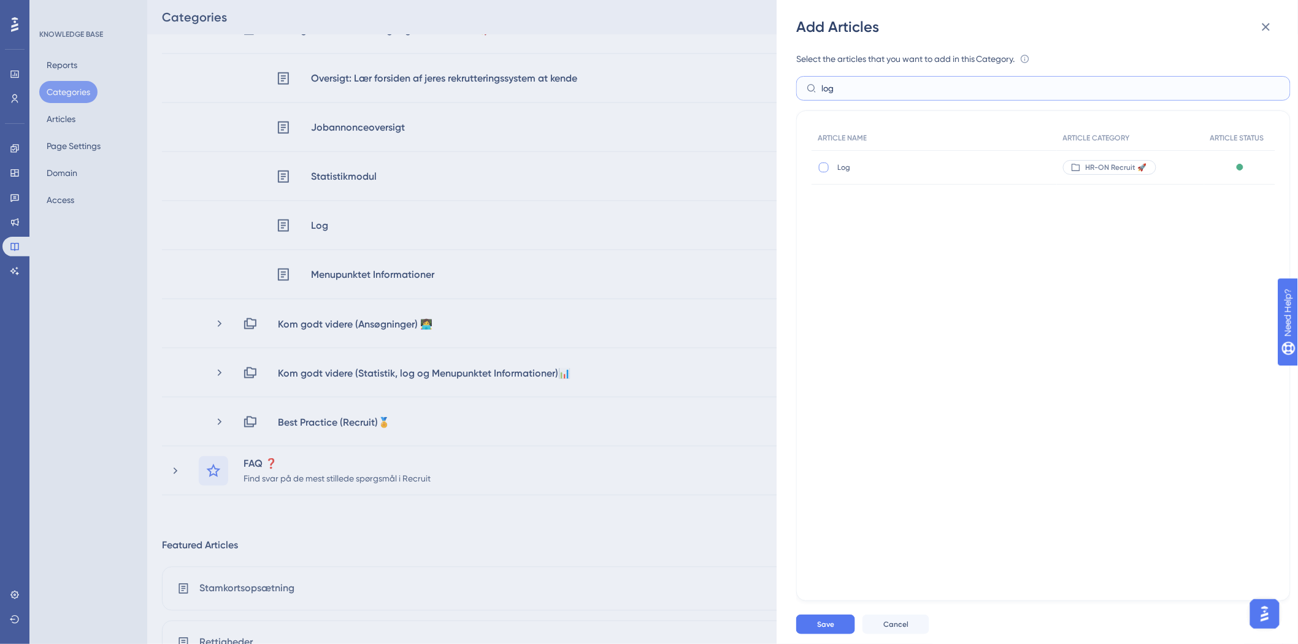
type input "log"
click at [826, 166] on div at bounding box center [824, 168] width 10 height 10
checkbox input "true"
click at [849, 87] on input "log" at bounding box center [1051, 88] width 459 height 13
type input "l"
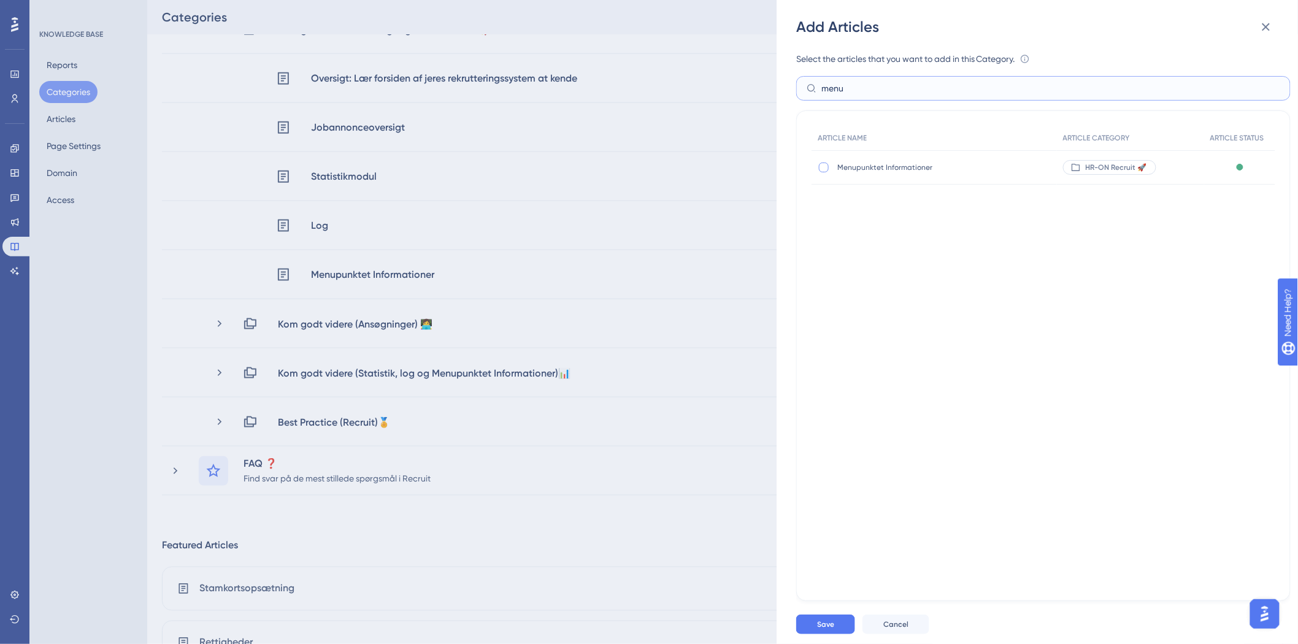
type input "menu"
click at [827, 168] on div at bounding box center [824, 168] width 10 height 10
checkbox input "true"
click at [829, 626] on span "Save" at bounding box center [825, 625] width 17 height 10
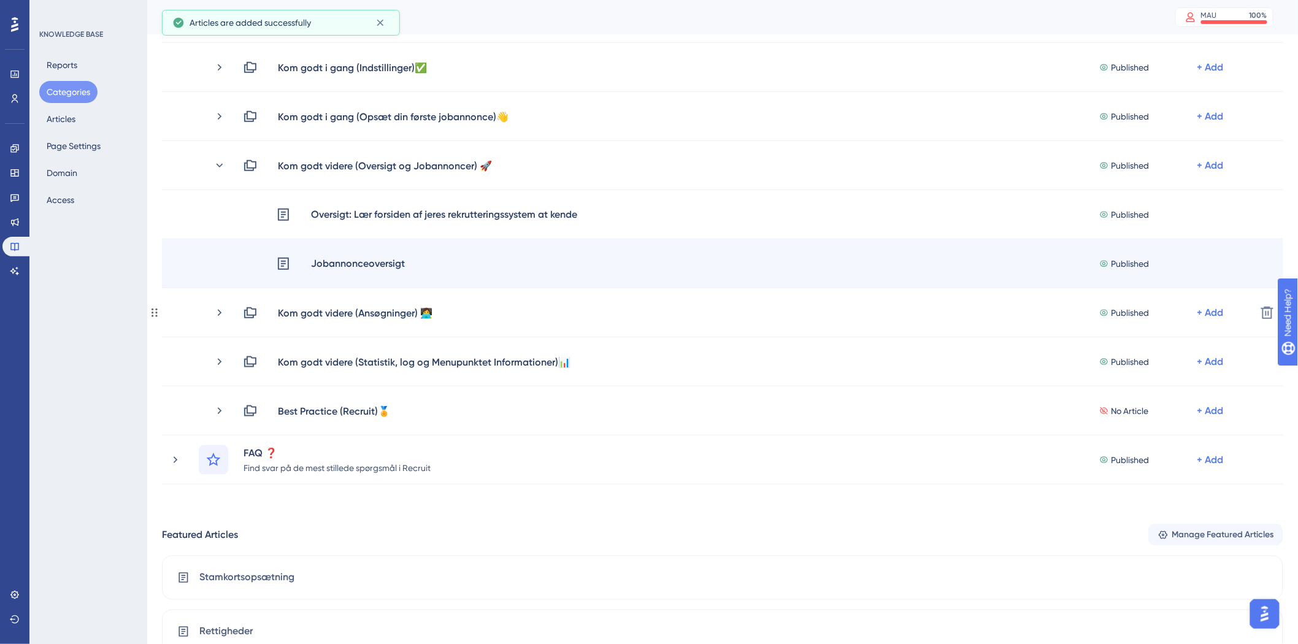
scroll to position [341, 0]
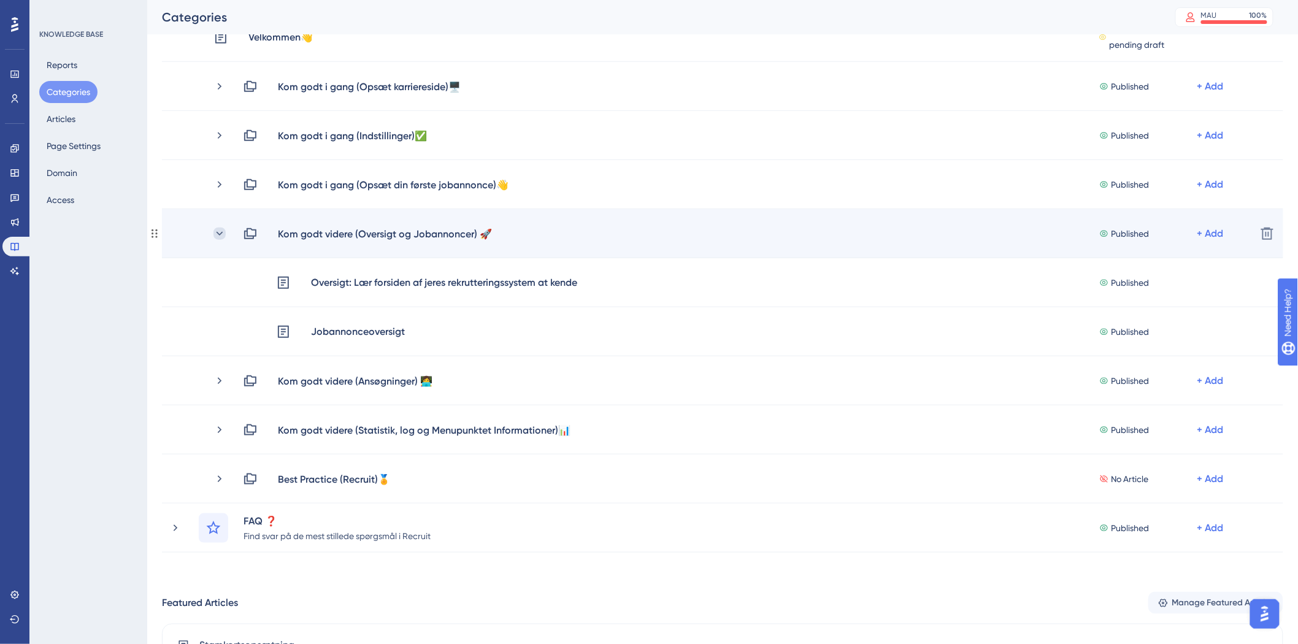
click at [218, 233] on icon at bounding box center [220, 233] width 7 height 4
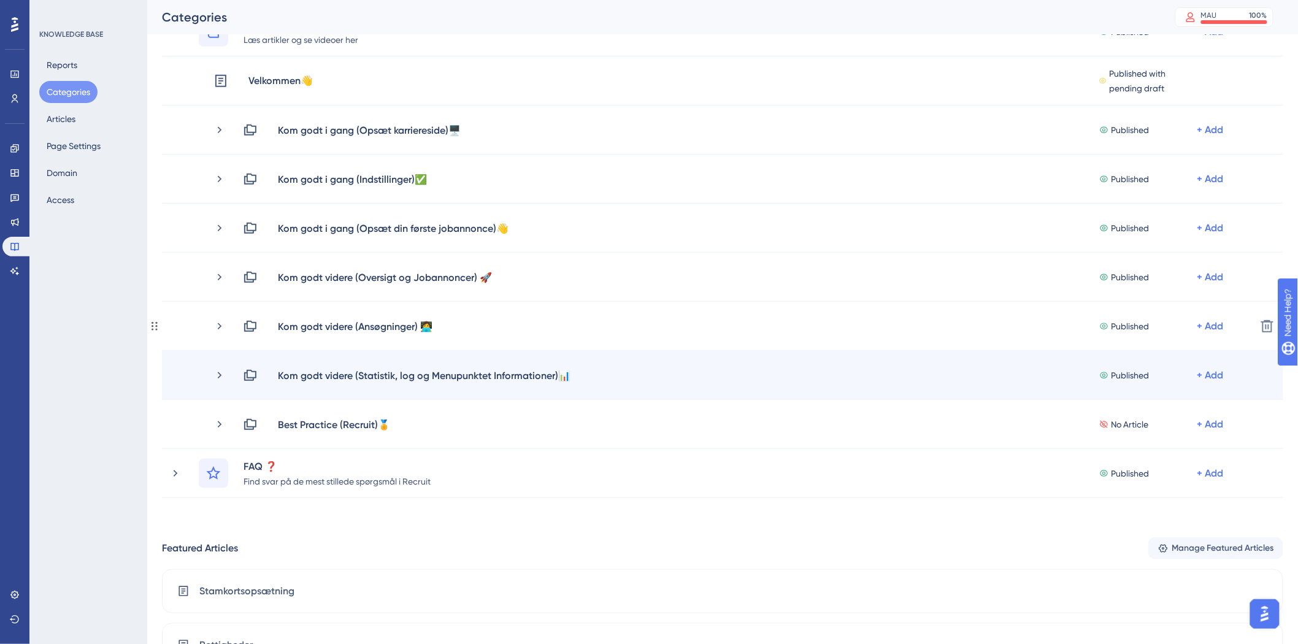
scroll to position [272, 0]
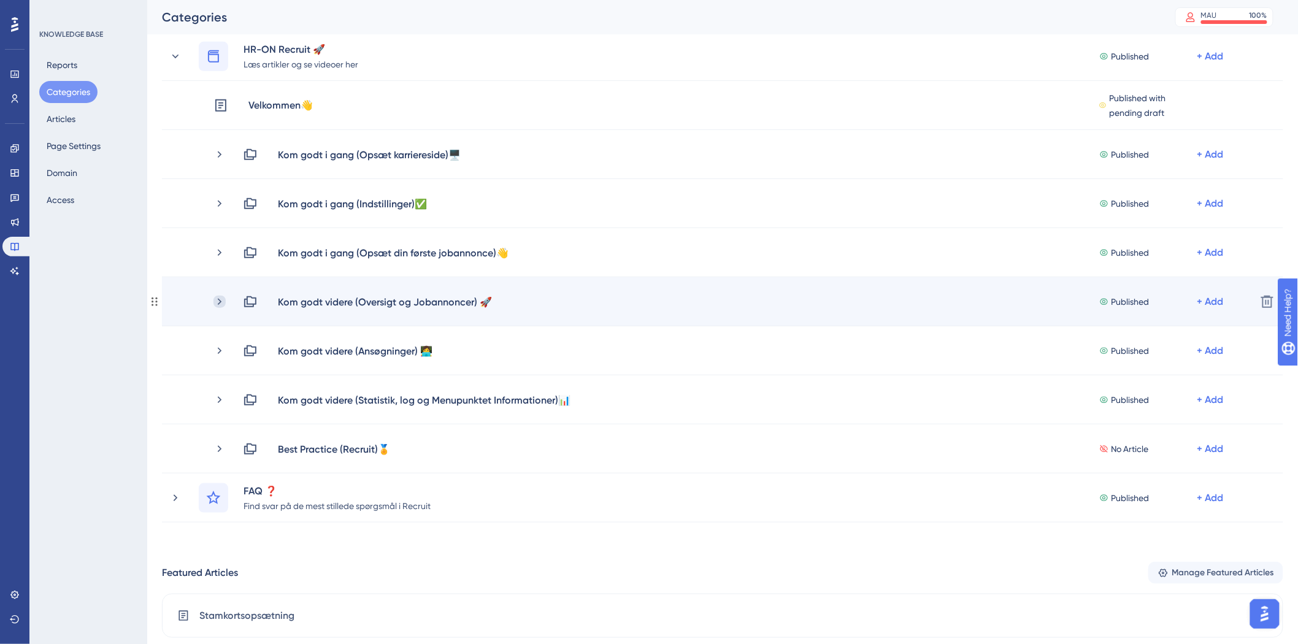
click at [221, 303] on icon at bounding box center [220, 302] width 12 height 12
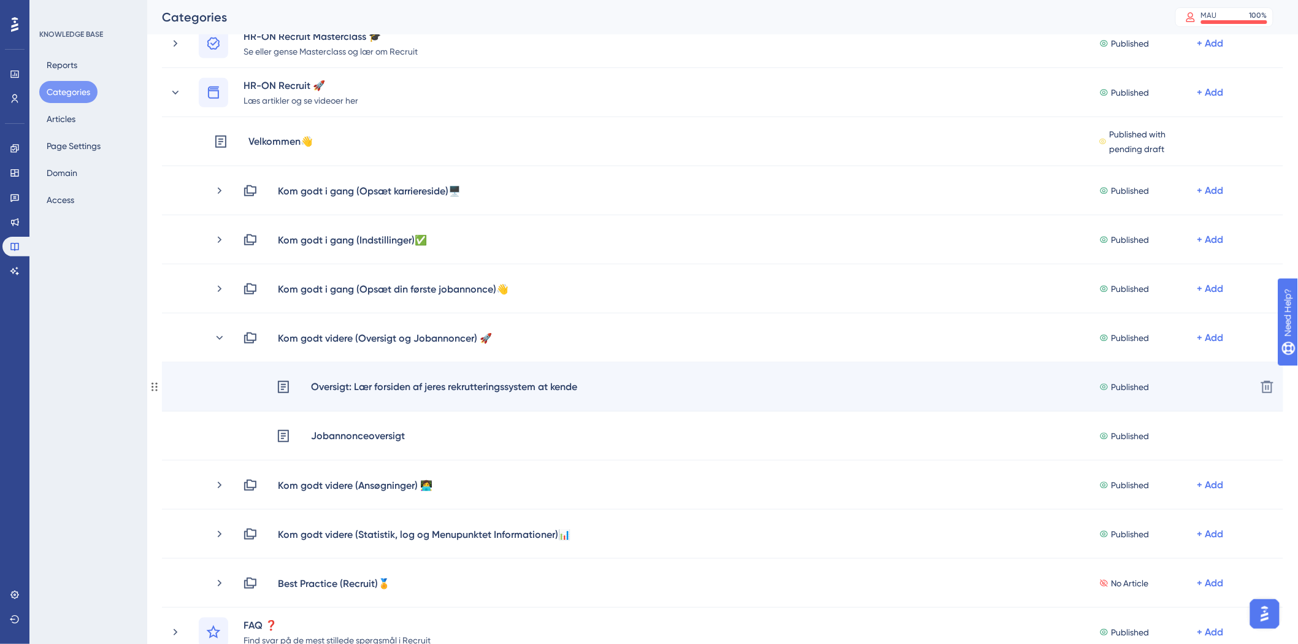
scroll to position [204, 0]
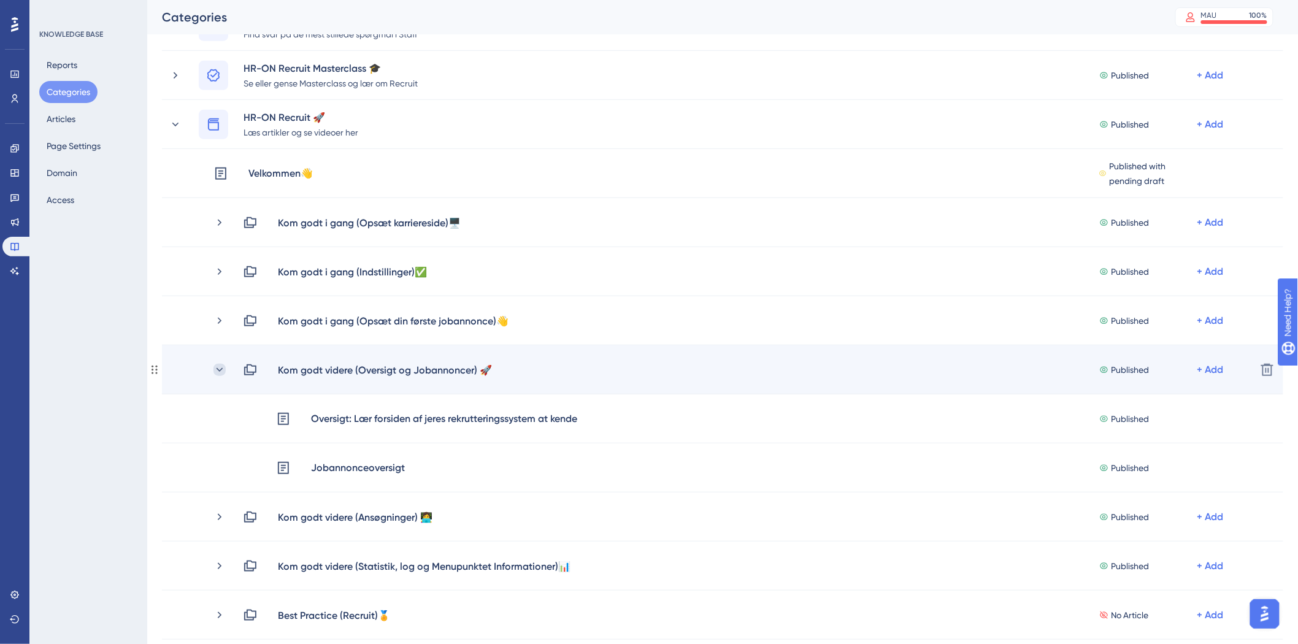
click at [215, 369] on icon at bounding box center [220, 370] width 12 height 12
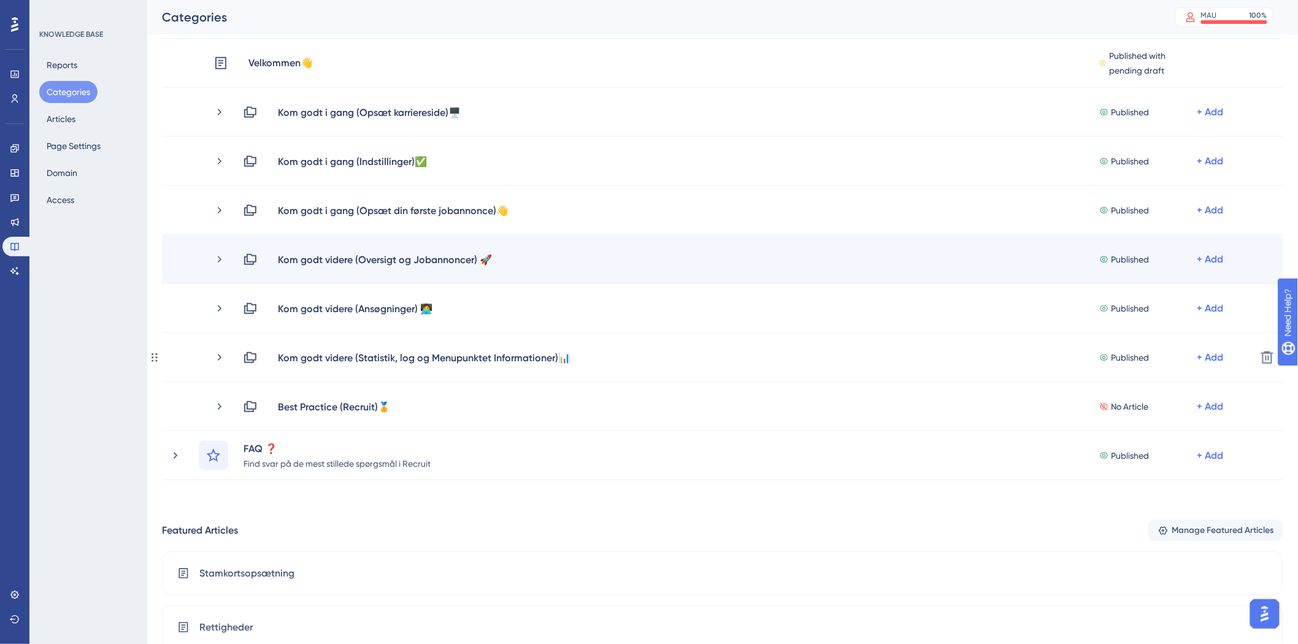
scroll to position [272, 0]
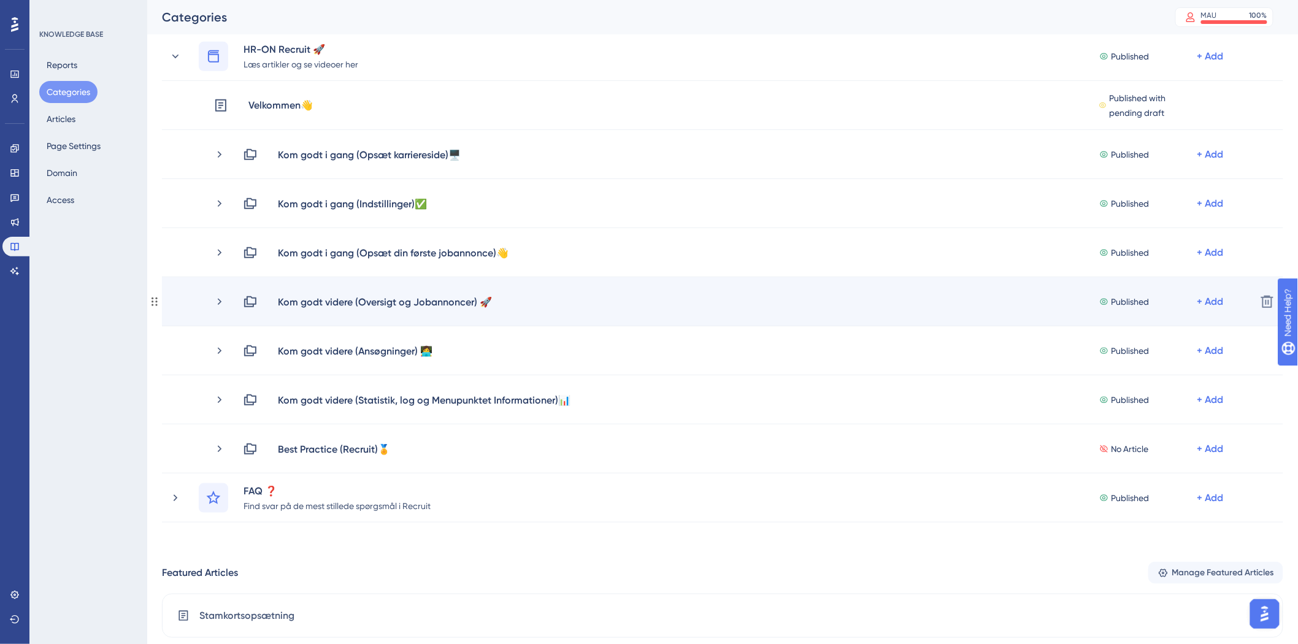
click at [1196, 299] on div "Published" at bounding box center [1149, 302] width 98 height 15
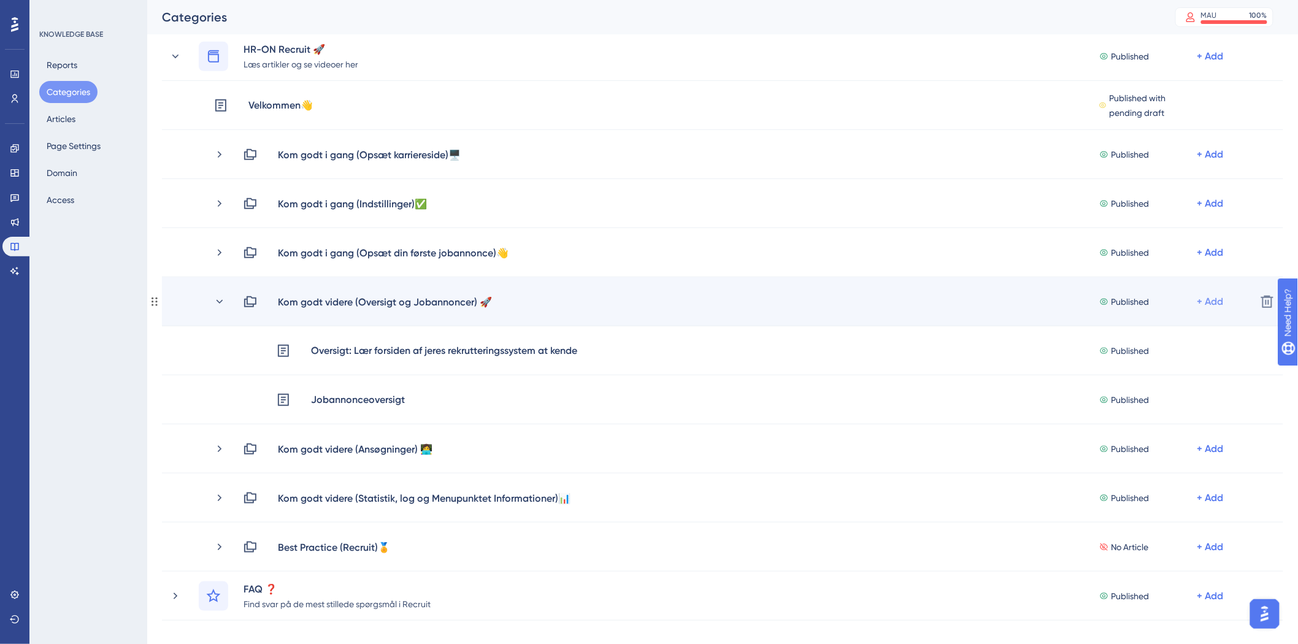
click at [1204, 299] on div "+ Add" at bounding box center [1211, 302] width 26 height 15
click at [1186, 323] on div "Add Articles Add Articles" at bounding box center [1162, 334] width 87 height 25
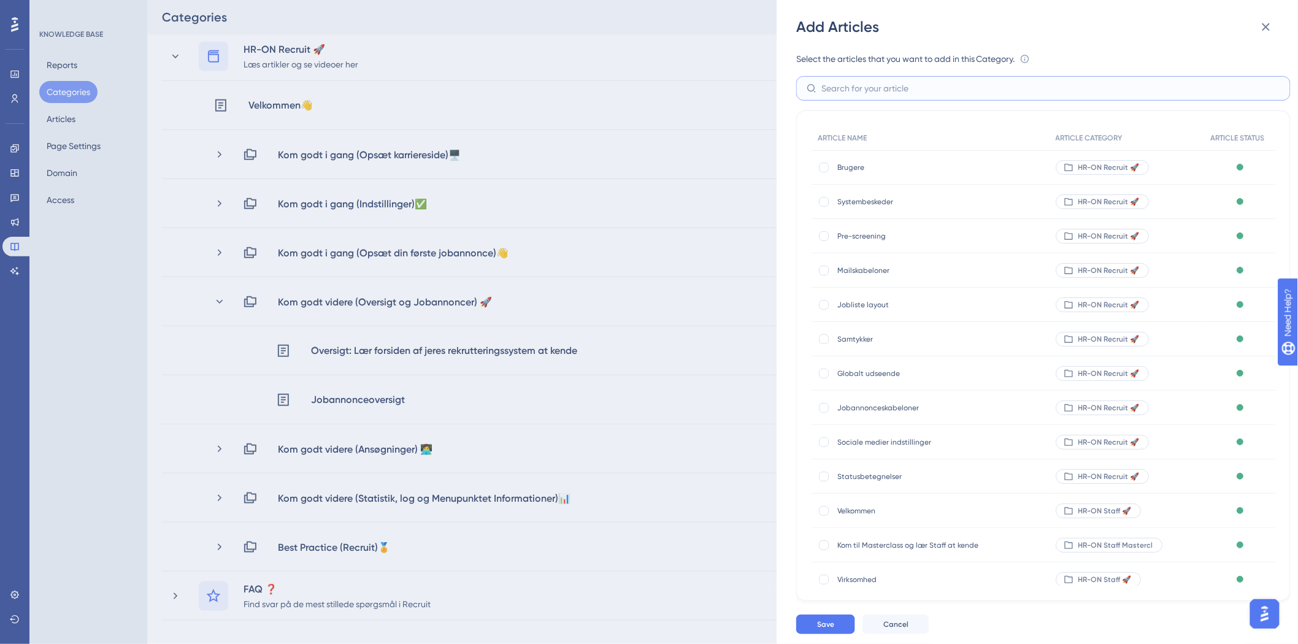
click at [1000, 93] on input "text" at bounding box center [1051, 88] width 459 height 13
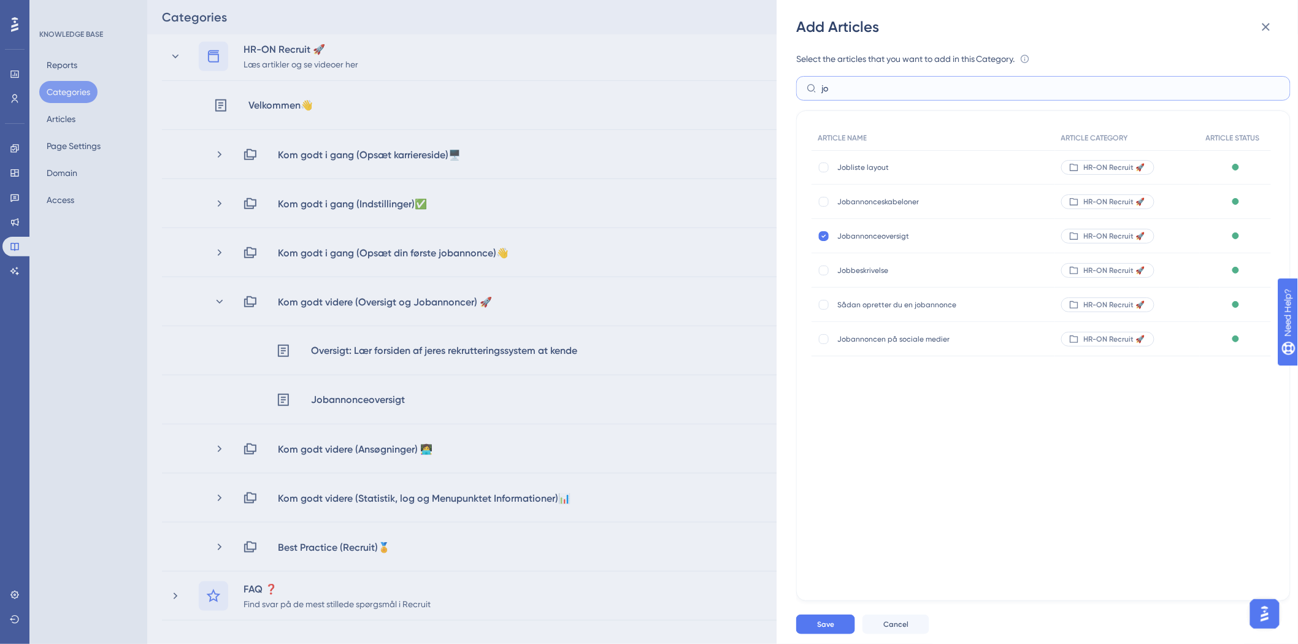
type input "j"
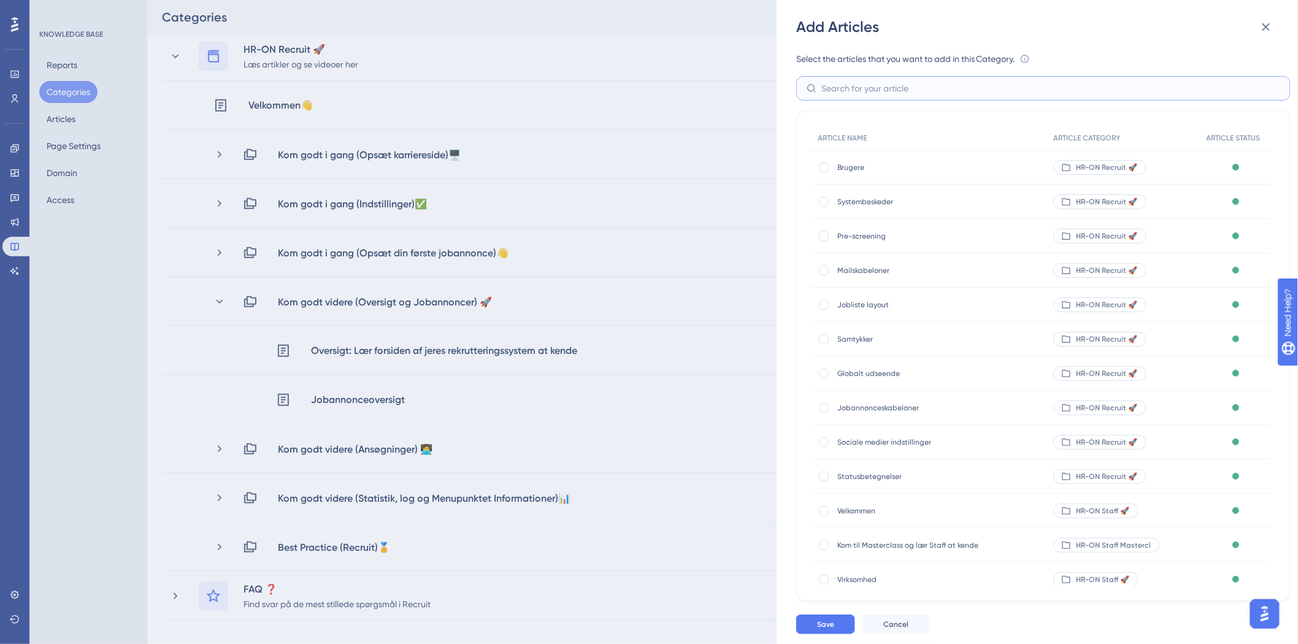
click at [879, 94] on input "text" at bounding box center [1051, 88] width 459 height 13
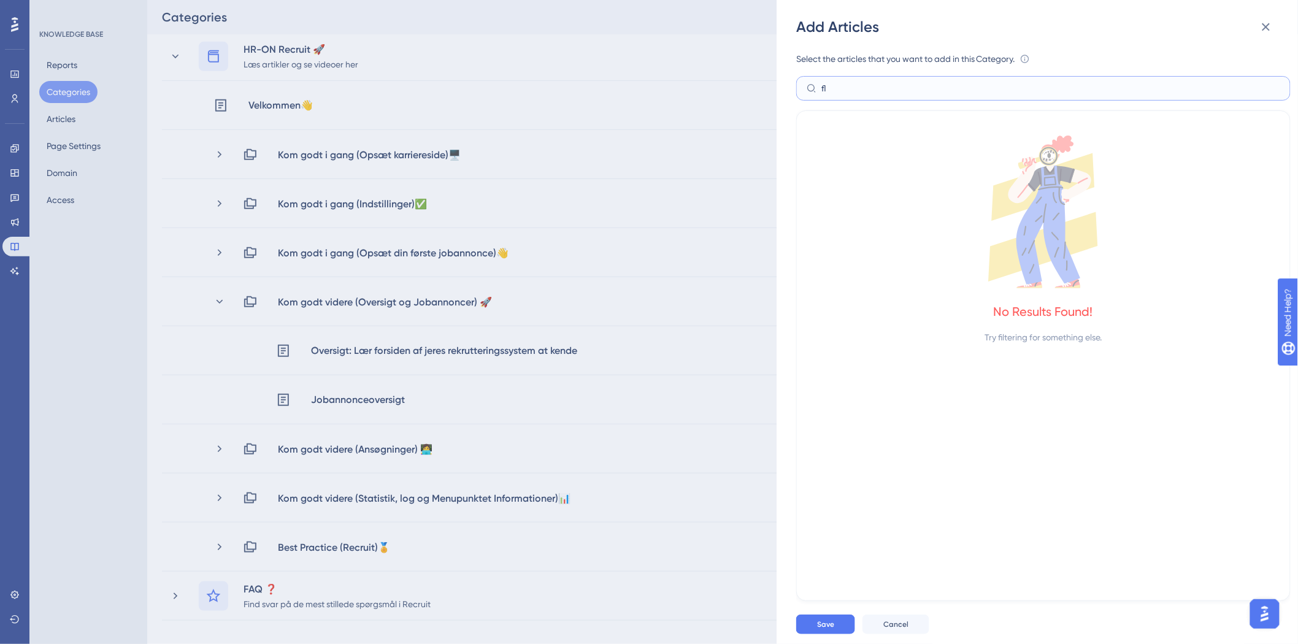
type input "f"
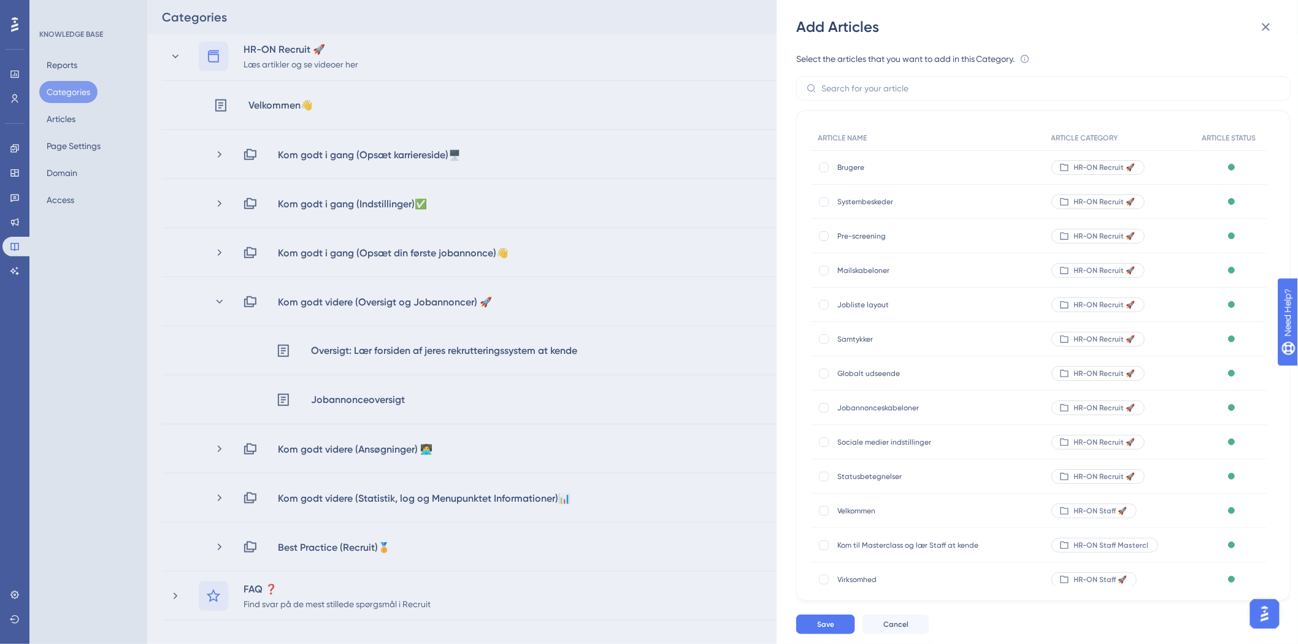
click at [0, 0] on div "Add Articles Select the articles that you want to add in this Category. An arti…" at bounding box center [0, 0] width 0 height 0
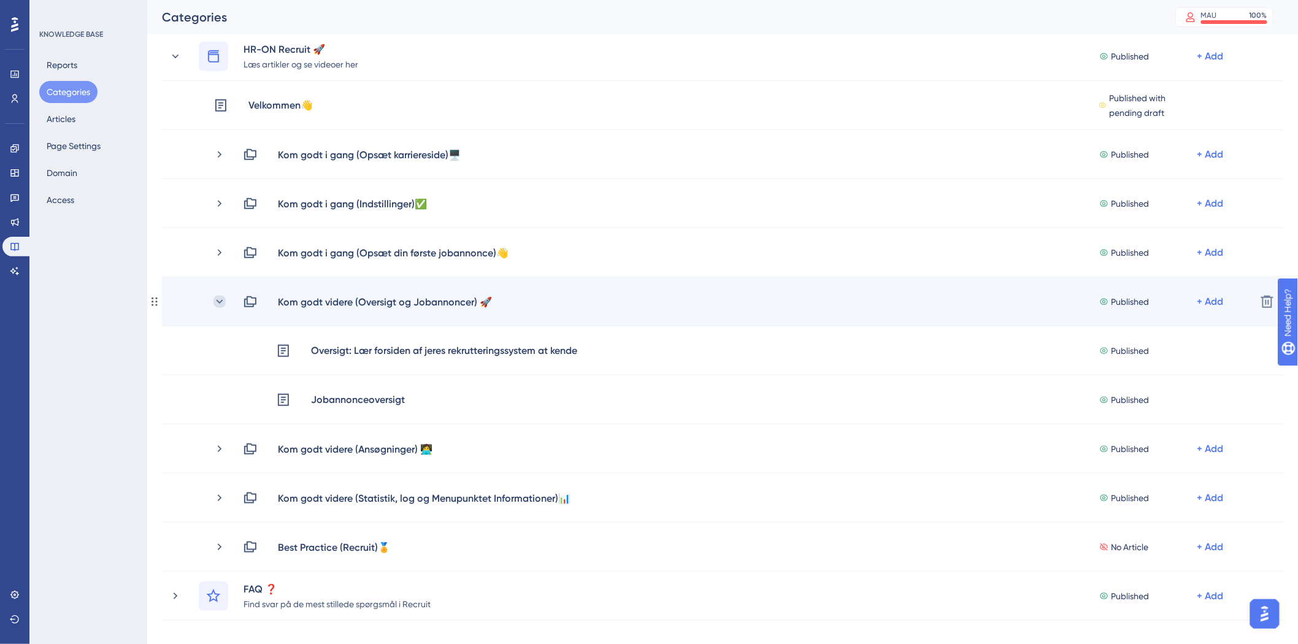
click at [216, 301] on icon at bounding box center [220, 302] width 12 height 12
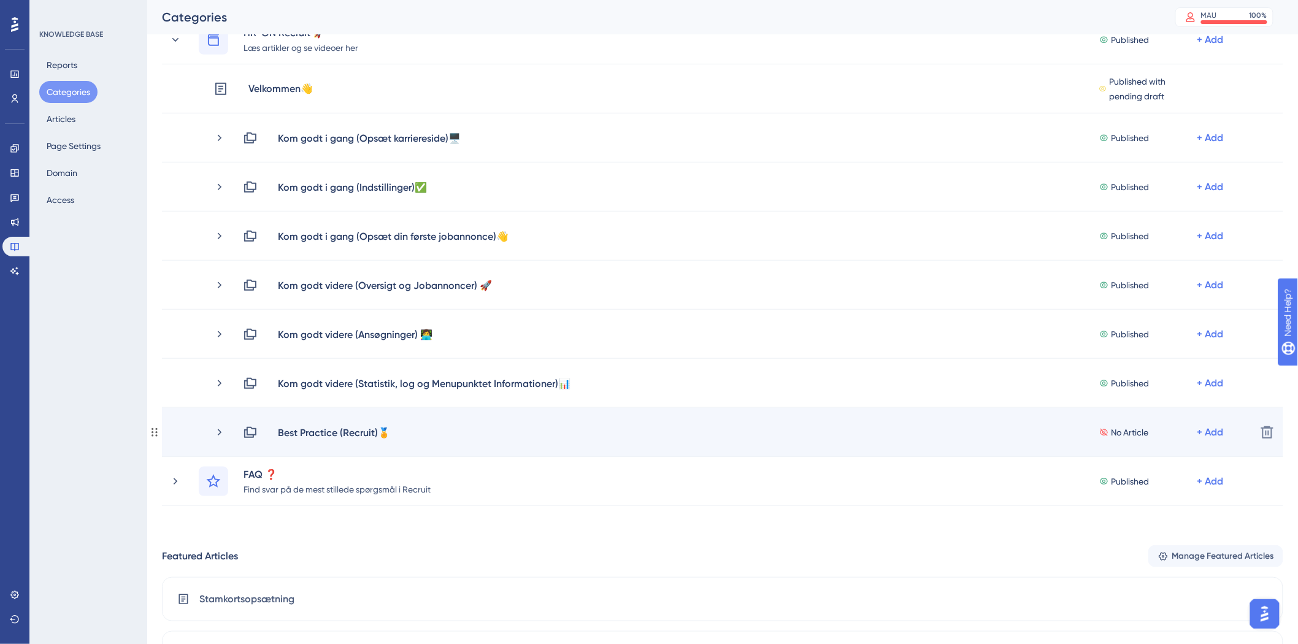
scroll to position [341, 0]
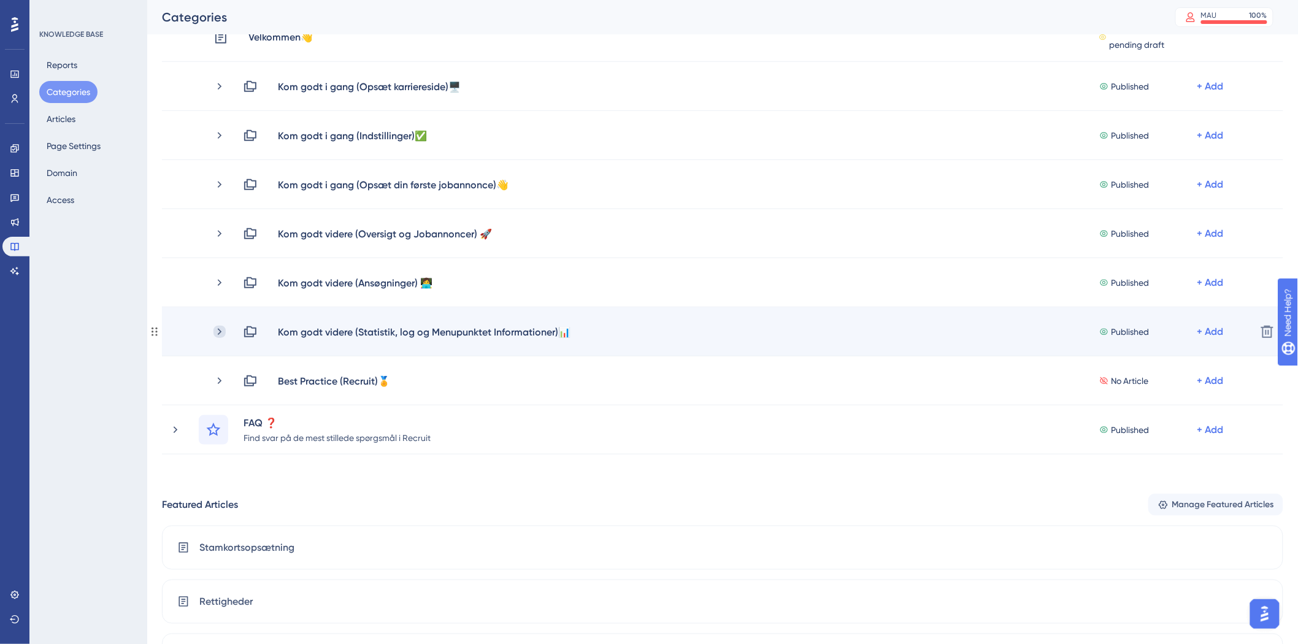
click at [218, 327] on icon at bounding box center [220, 332] width 12 height 12
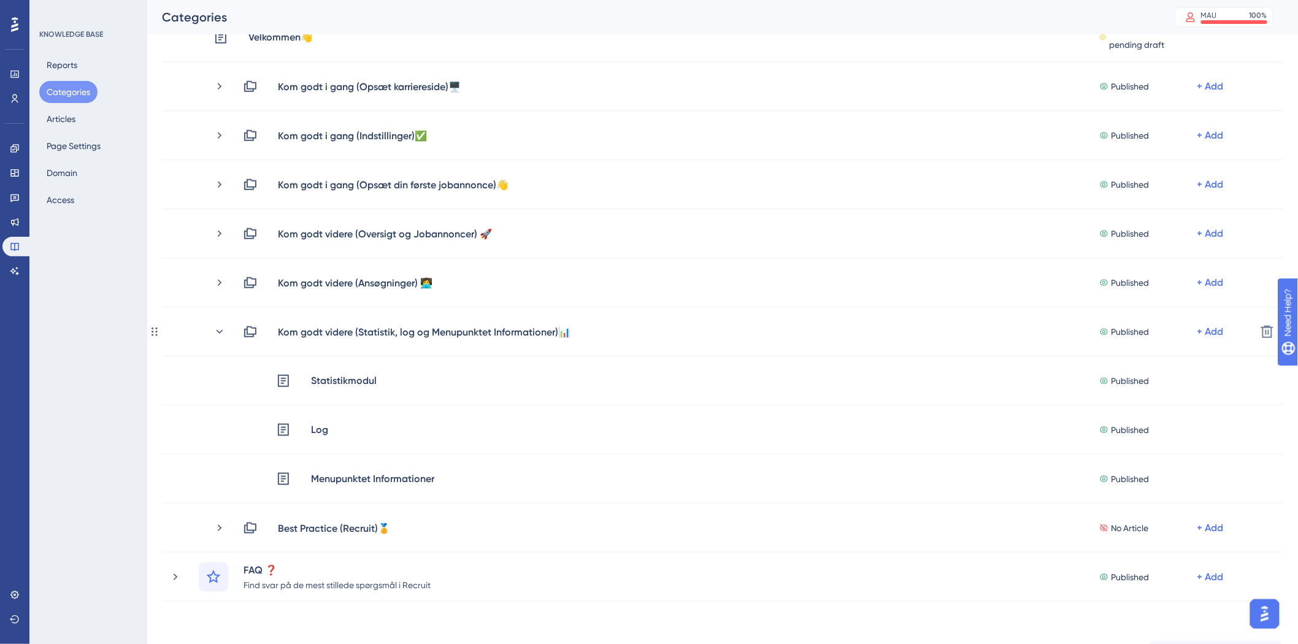
click at [218, 327] on icon at bounding box center [220, 332] width 12 height 12
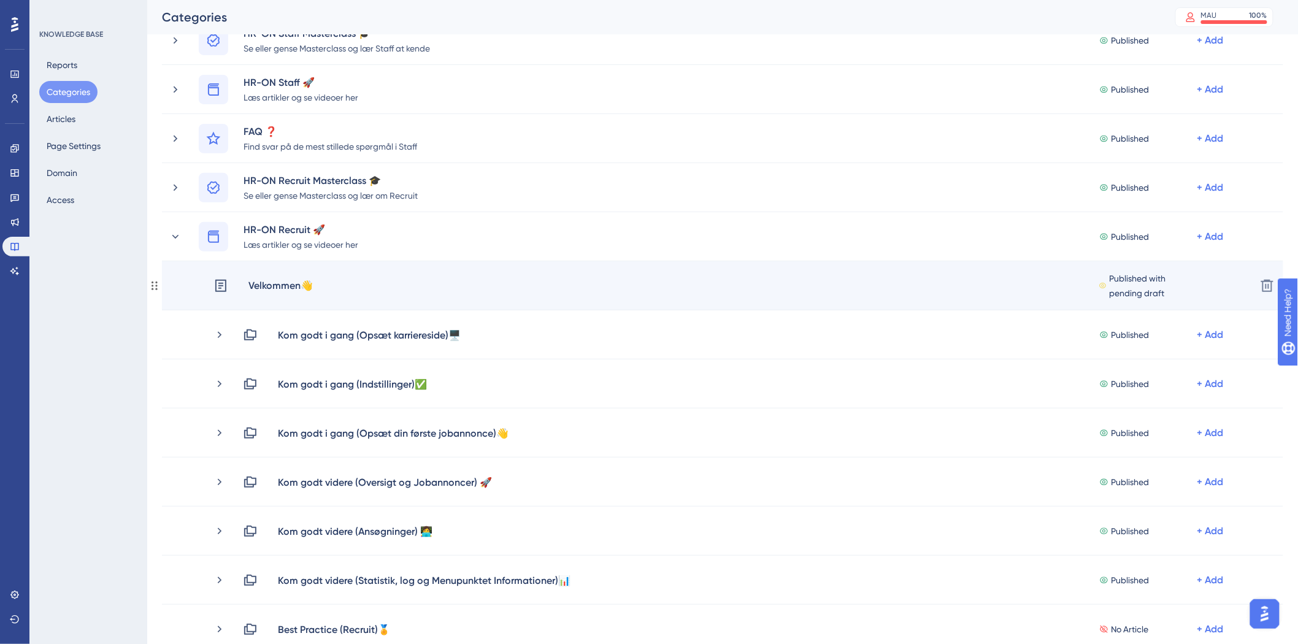
scroll to position [68, 0]
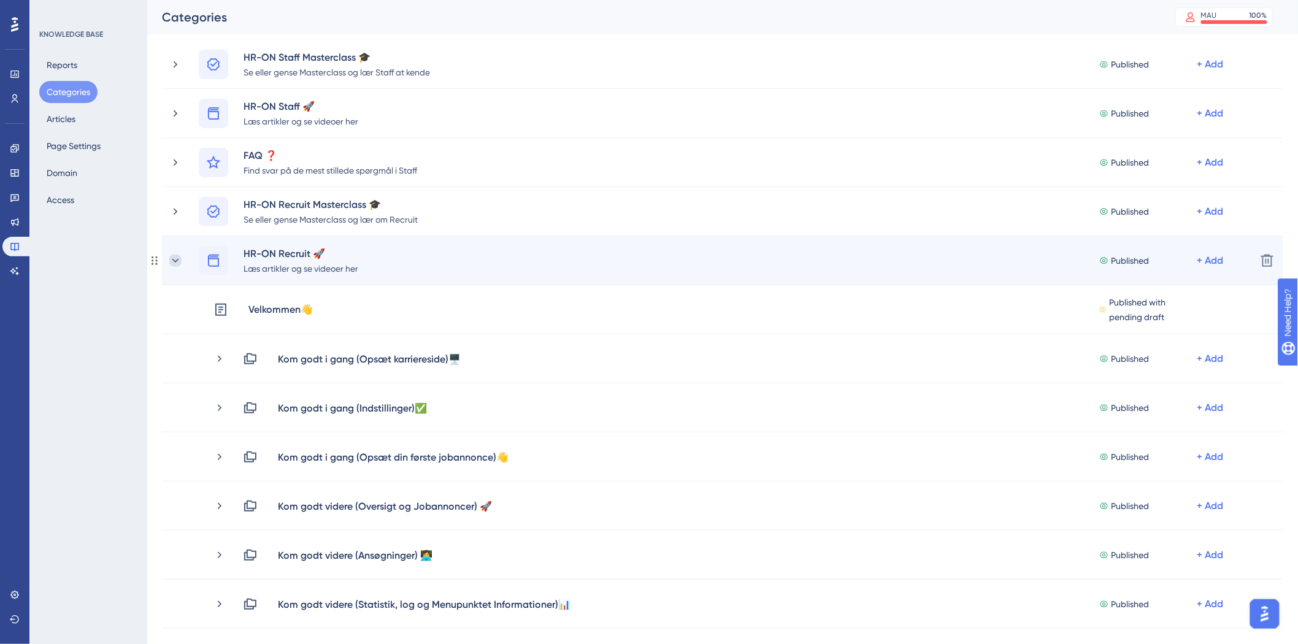
click at [169, 258] on icon at bounding box center [175, 261] width 12 height 12
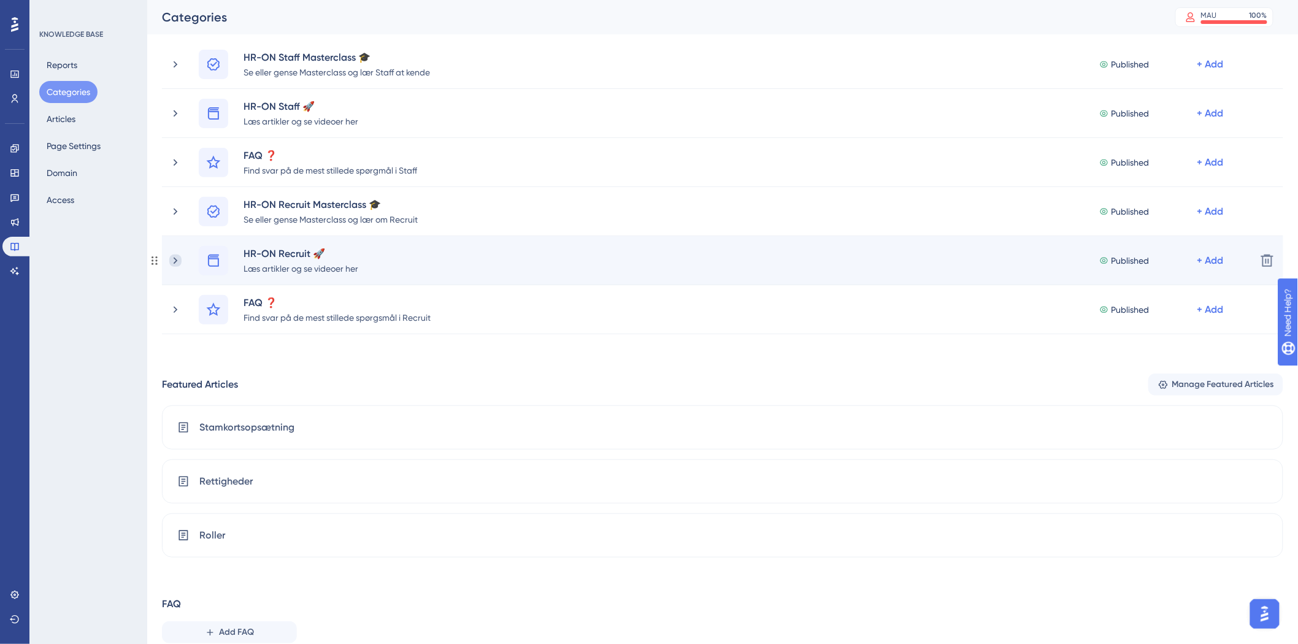
click at [170, 259] on icon at bounding box center [175, 261] width 12 height 12
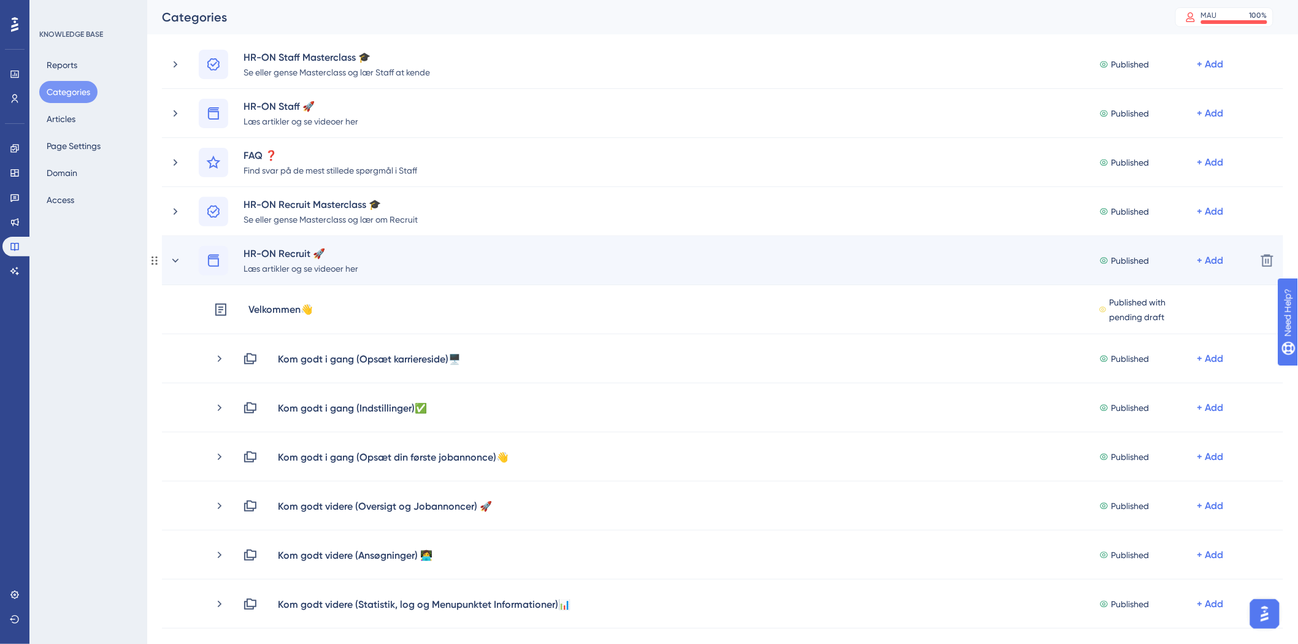
click at [167, 256] on div "HR-ON Recruit 🚀 Læs artikler og se videoer her Published + Add Delete" at bounding box center [723, 260] width 1122 height 49
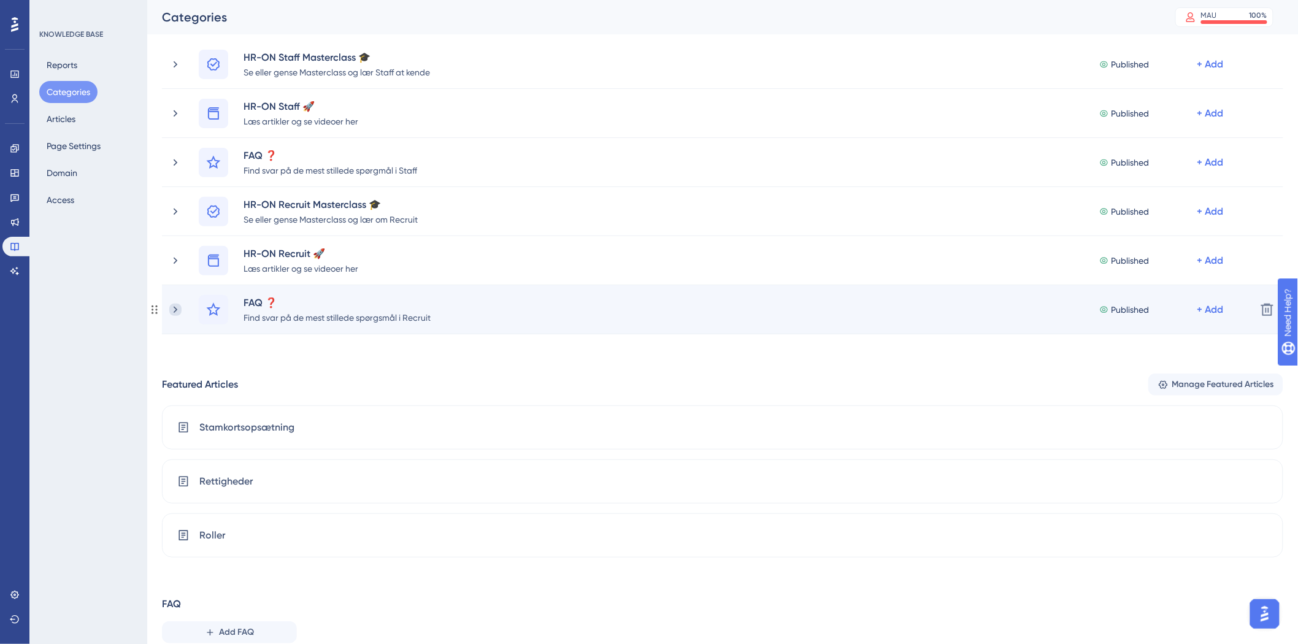
click at [174, 311] on icon at bounding box center [176, 309] width 4 height 7
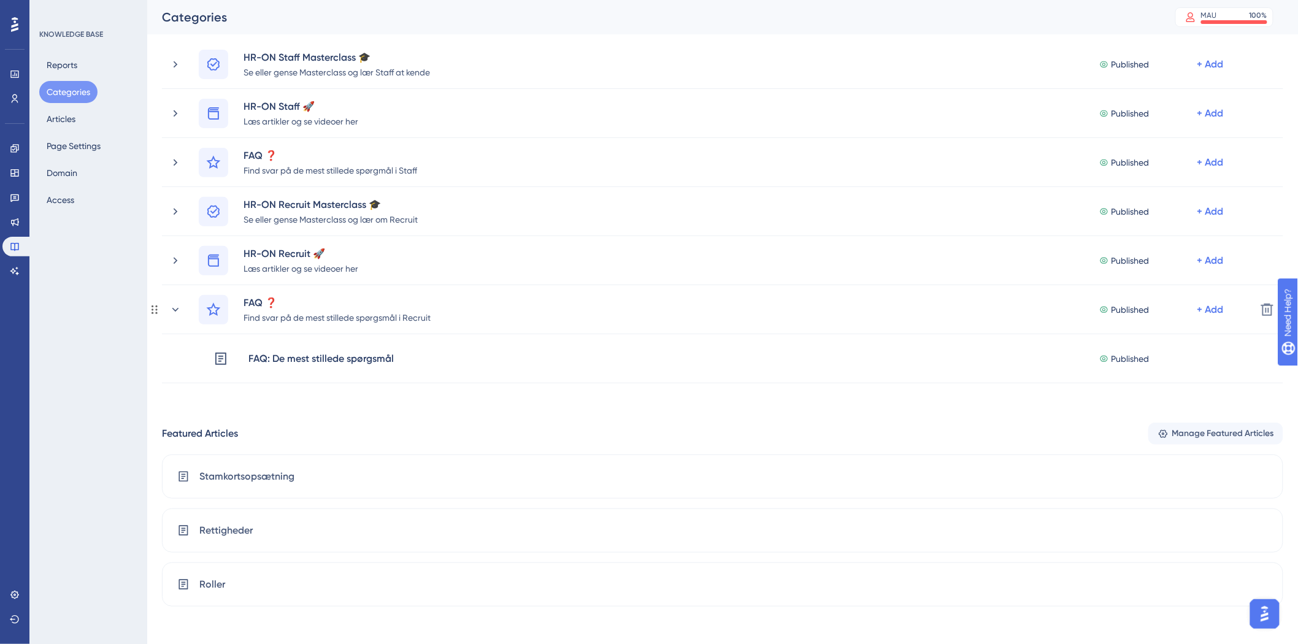
click at [174, 311] on icon at bounding box center [175, 310] width 12 height 12
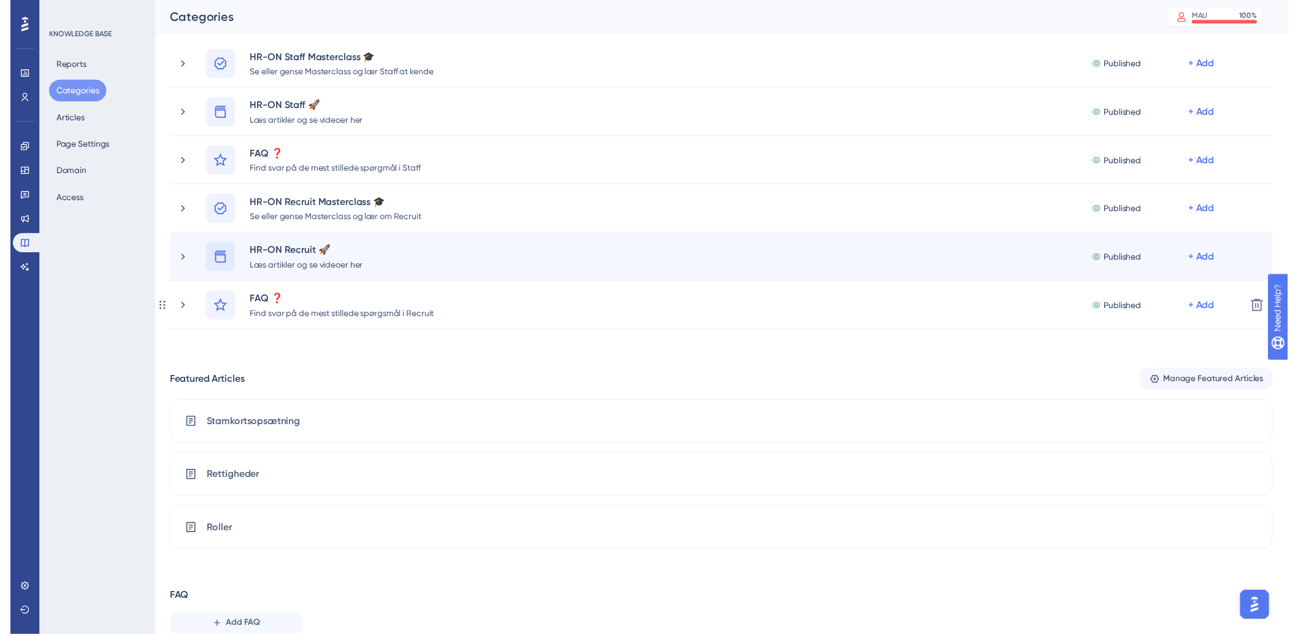
scroll to position [0, 0]
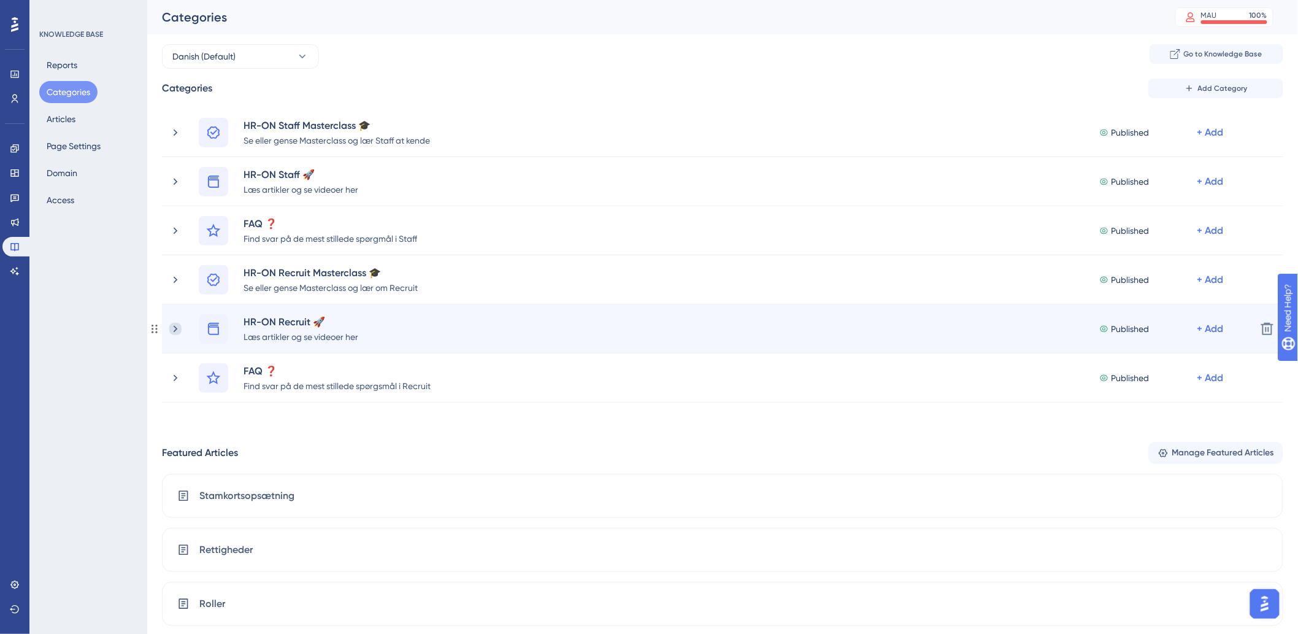
click at [174, 329] on icon at bounding box center [175, 329] width 12 height 12
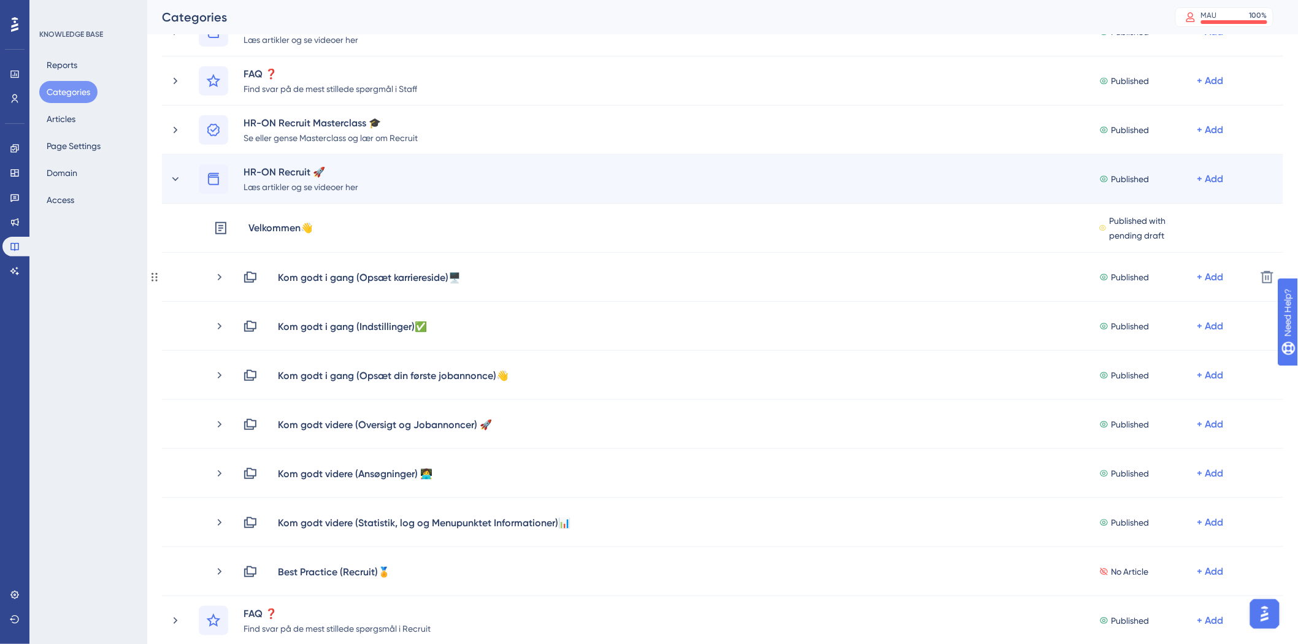
scroll to position [68, 0]
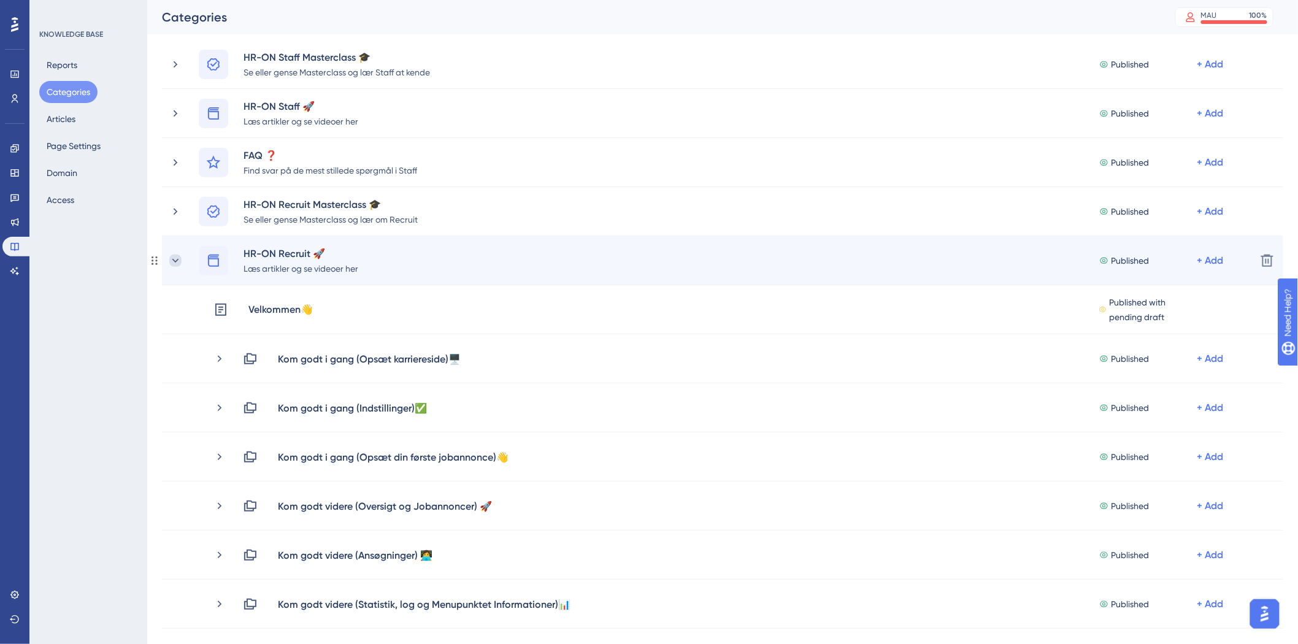
click at [176, 256] on icon at bounding box center [175, 261] width 12 height 12
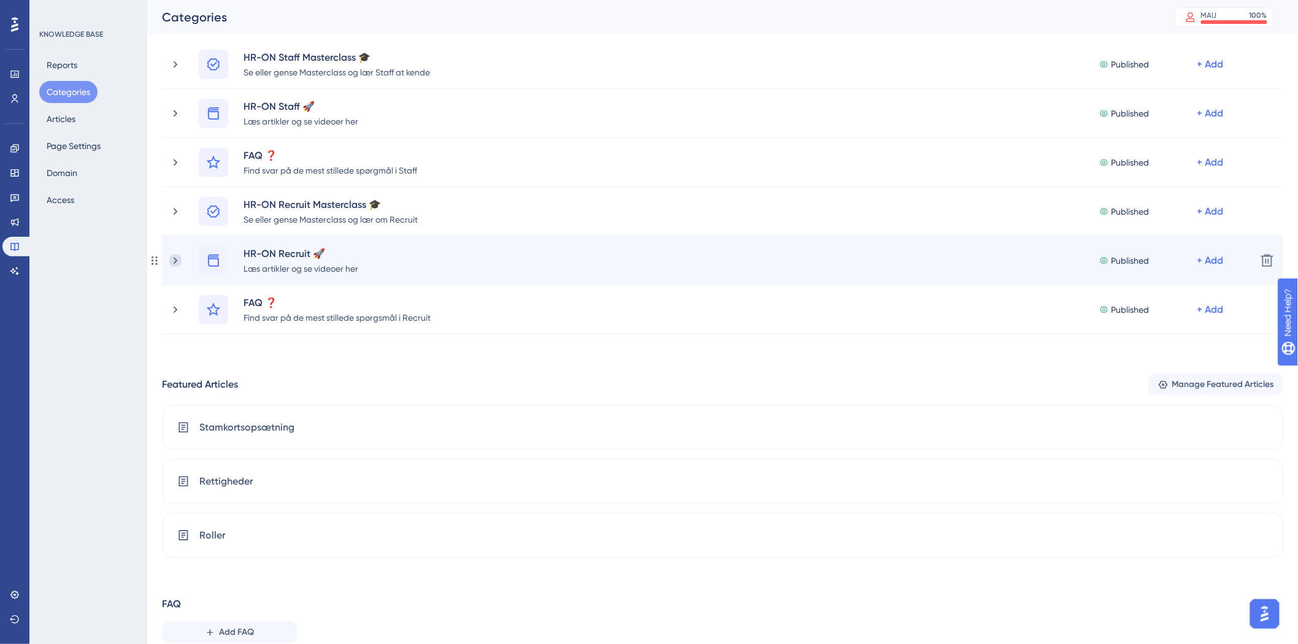
click at [172, 256] on icon at bounding box center [175, 261] width 12 height 12
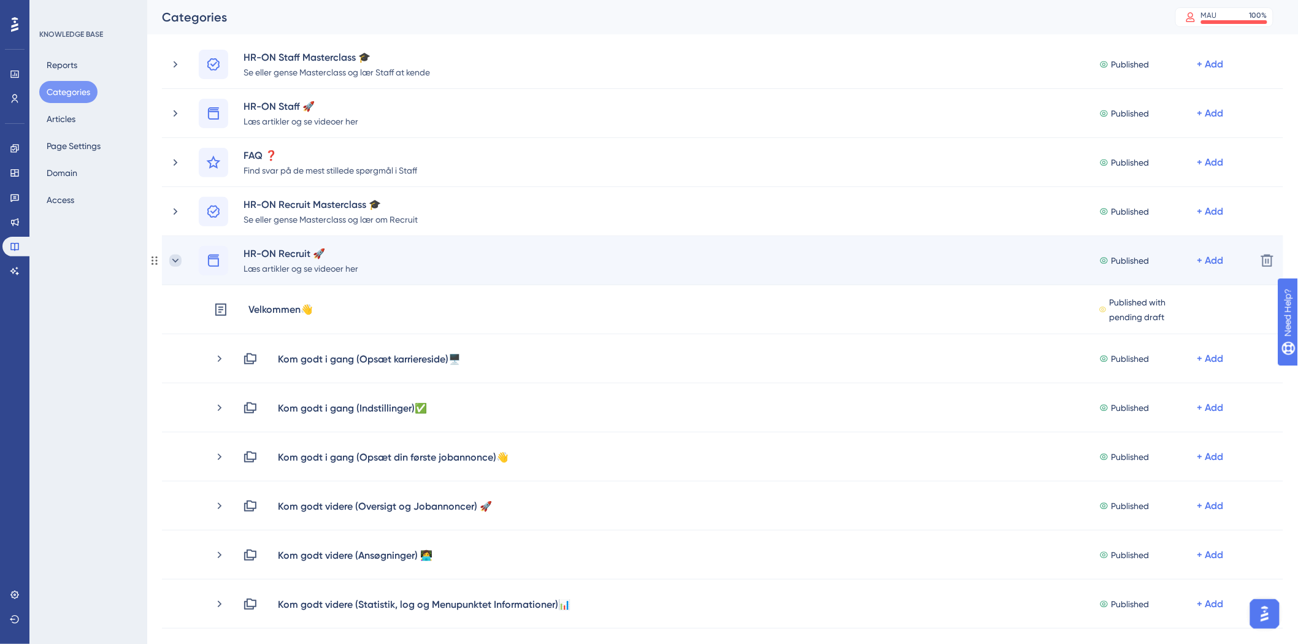
click at [173, 258] on icon at bounding box center [175, 261] width 12 height 12
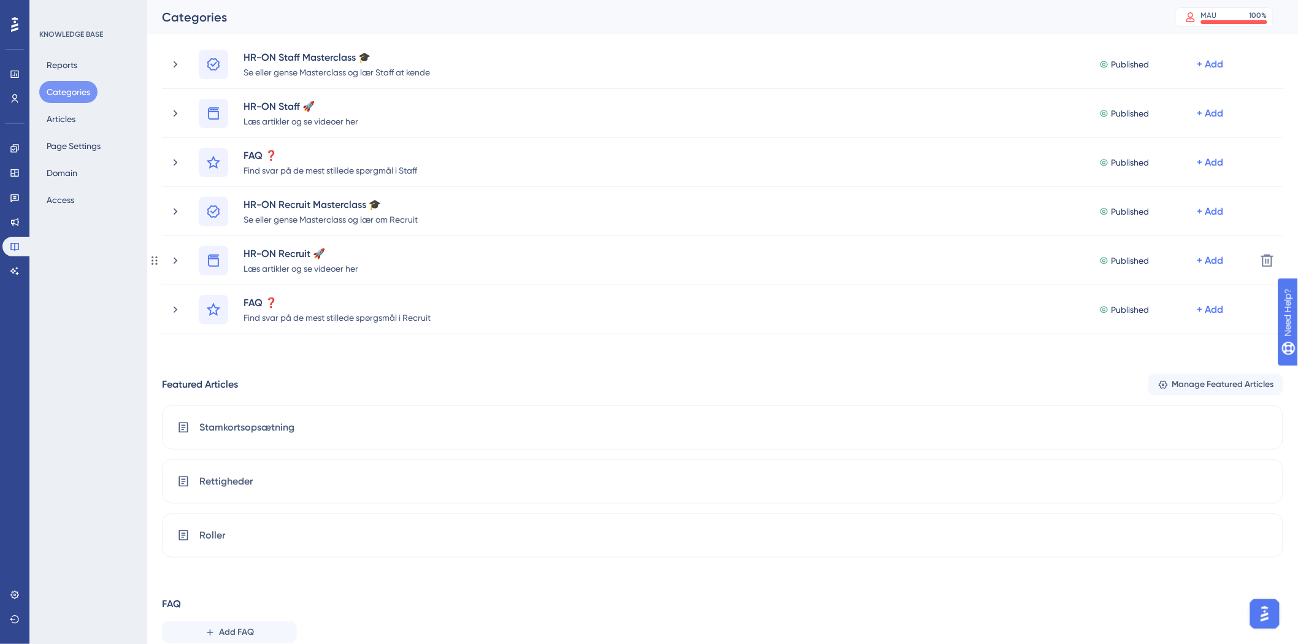
click at [173, 258] on icon at bounding box center [175, 261] width 12 height 12
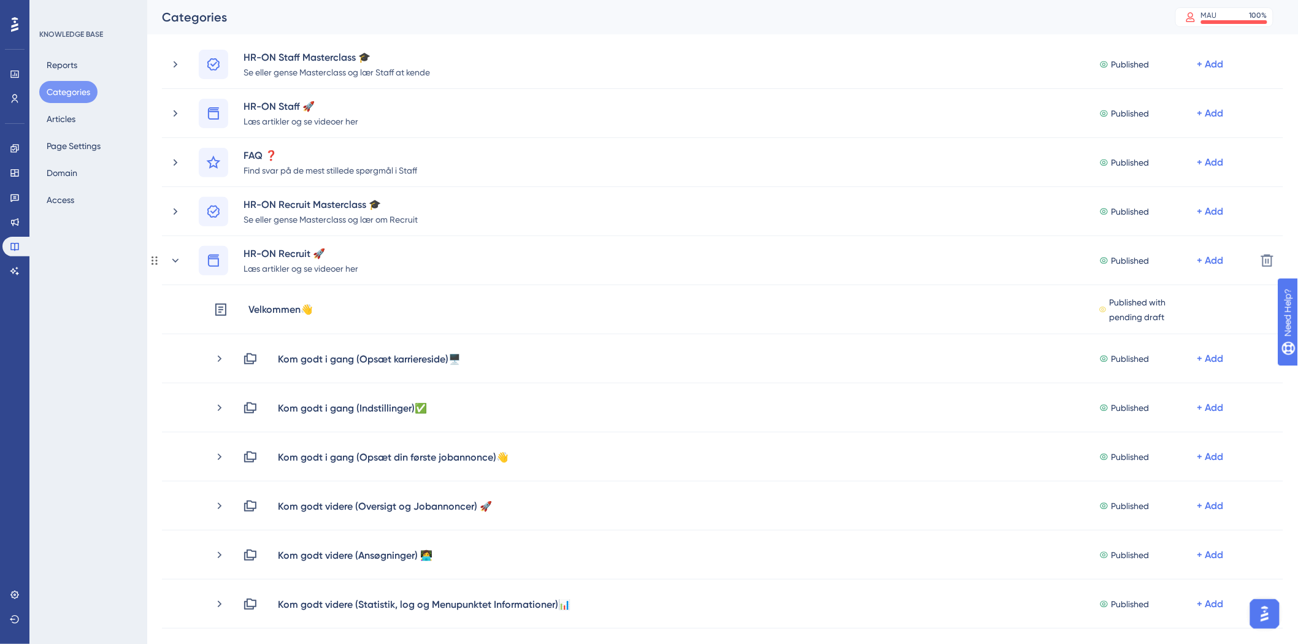
click at [173, 258] on icon at bounding box center [175, 261] width 12 height 12
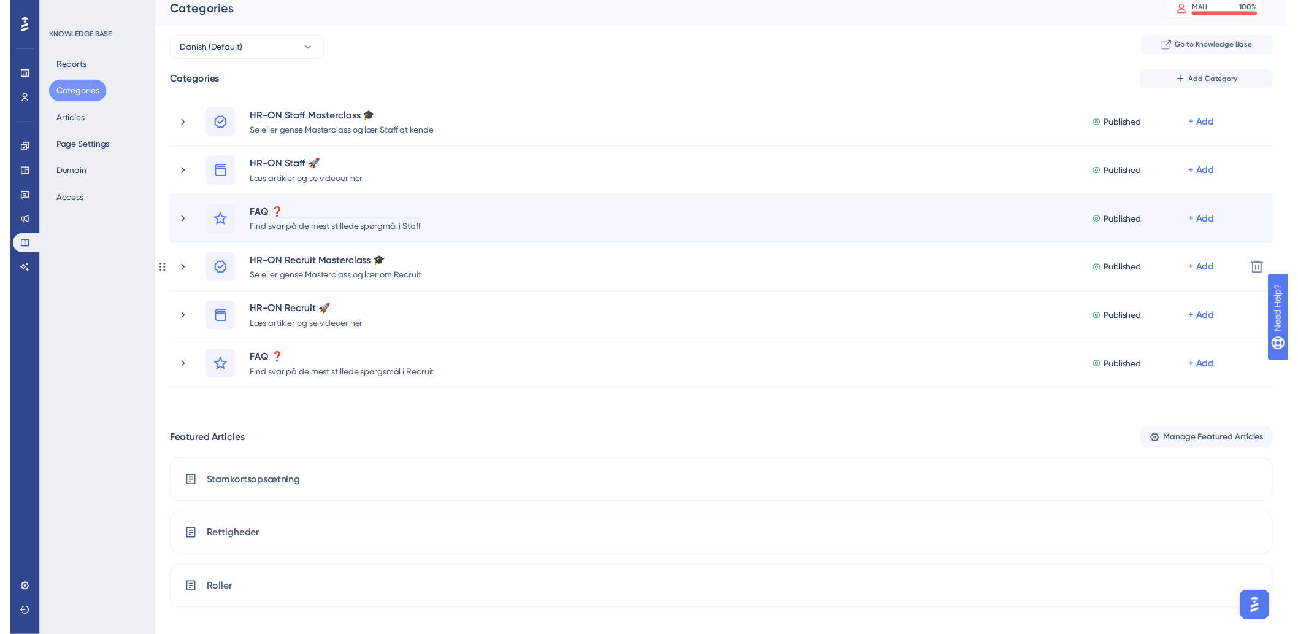
scroll to position [0, 0]
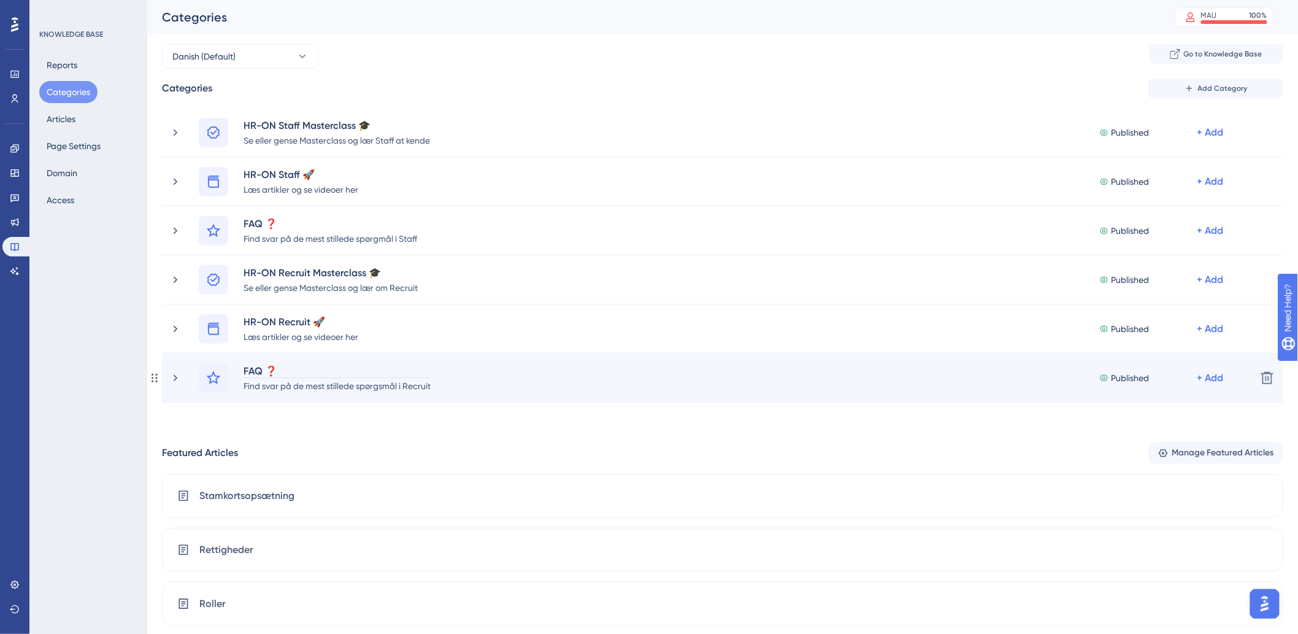
click at [259, 372] on div "FAQ ❓" at bounding box center [337, 370] width 188 height 15
click at [263, 369] on div "FAQ ❓" at bounding box center [337, 370] width 188 height 15
click at [268, 366] on div "FAQ ❓" at bounding box center [337, 370] width 188 height 15
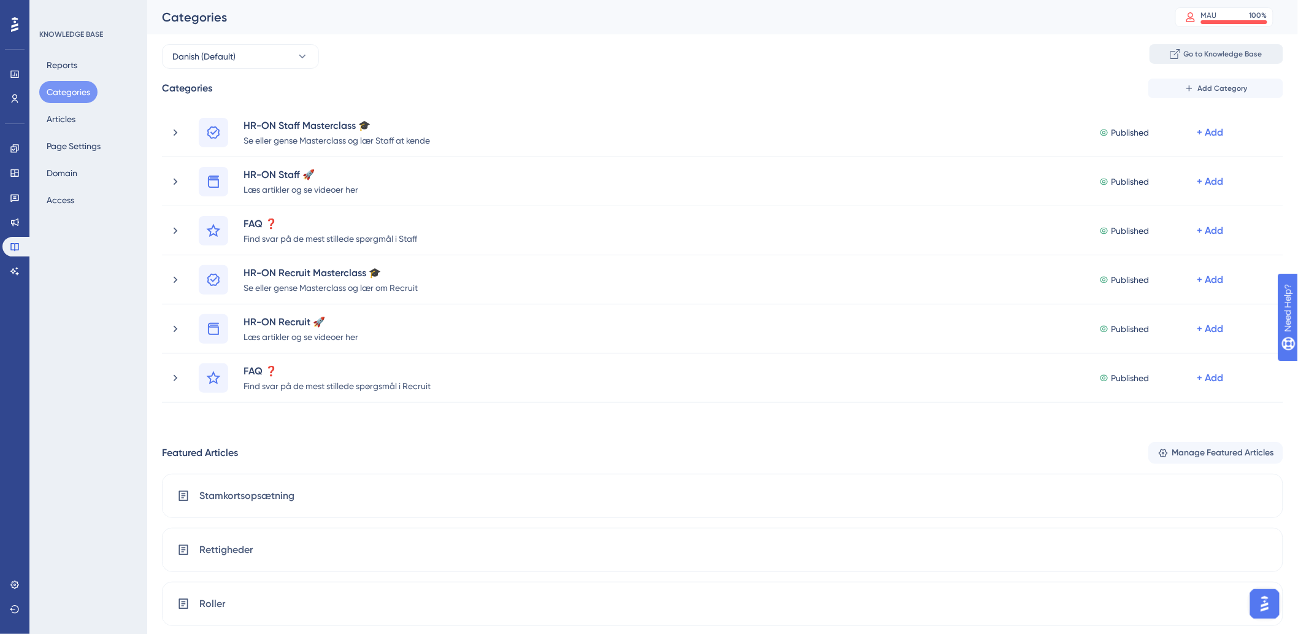
click at [1240, 51] on span "Go to Knowledge Base" at bounding box center [1223, 54] width 79 height 10
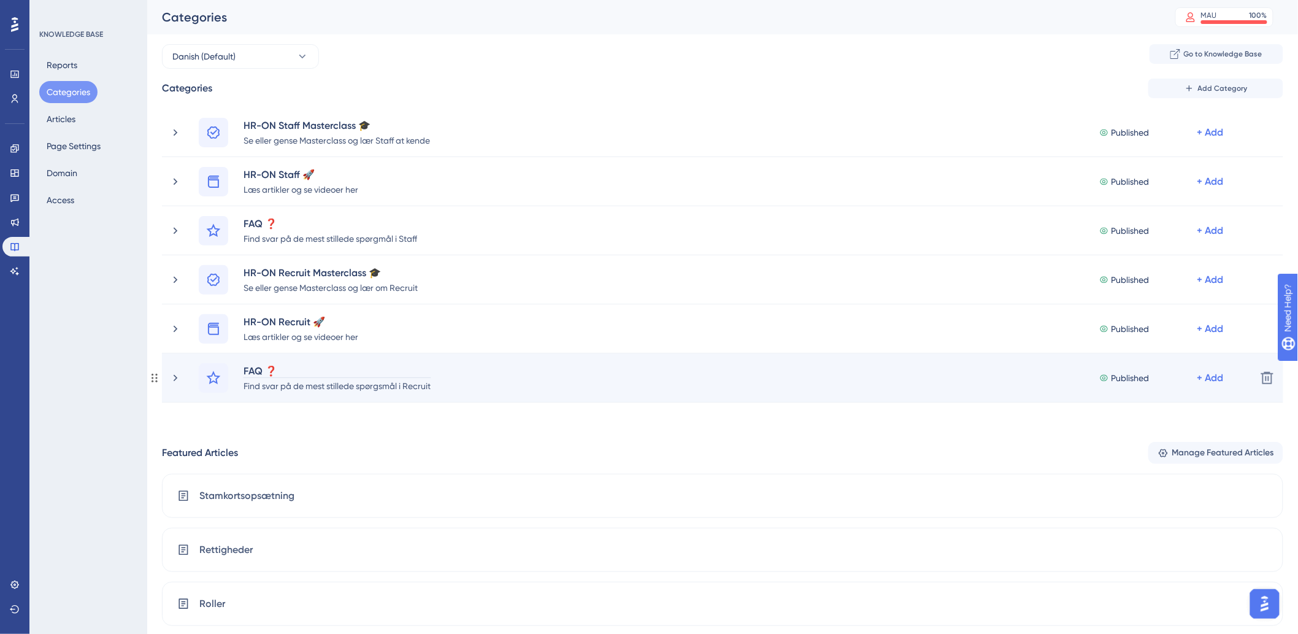
click at [268, 368] on div "FAQ ❓" at bounding box center [337, 370] width 188 height 15
click at [268, 369] on div "FAQ ❓" at bounding box center [337, 370] width 188 height 15
click at [342, 364] on div "FAQ & Best Practice❓" at bounding box center [337, 370] width 188 height 15
click at [345, 366] on div "FAQ & Best Practice❓" at bounding box center [337, 370] width 188 height 15
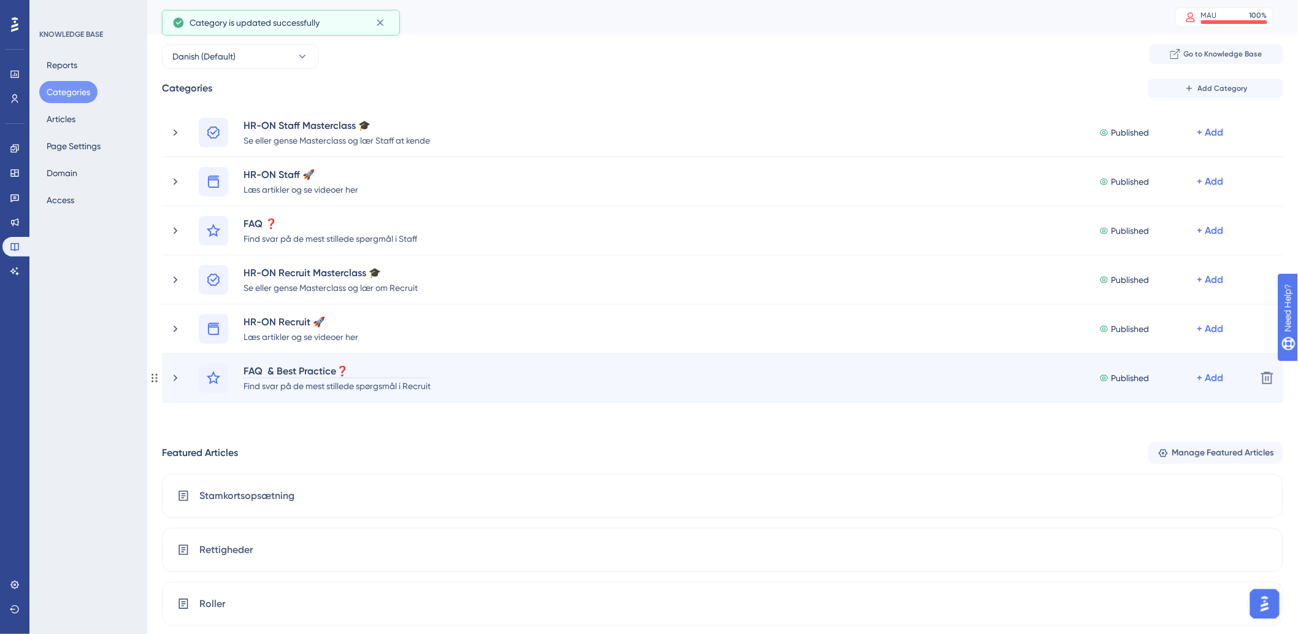
click at [347, 370] on div "FAQ & Best Practice❓" at bounding box center [337, 370] width 188 height 15
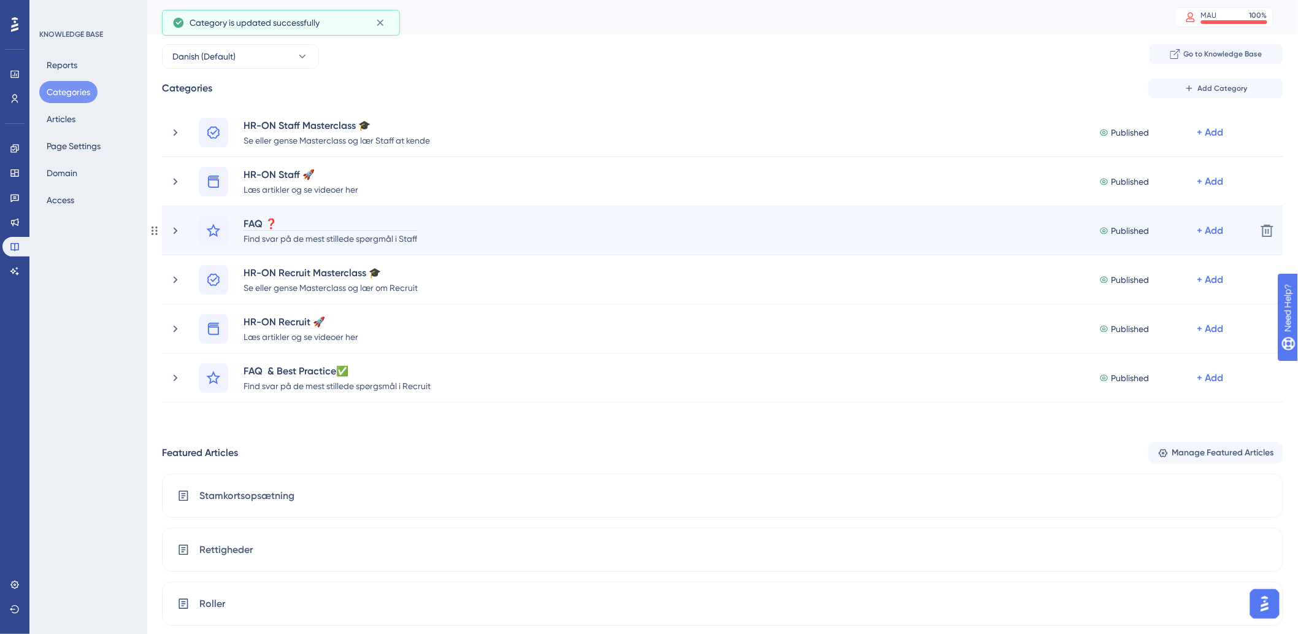
click at [266, 221] on div "FAQ ❓" at bounding box center [330, 223] width 175 height 15
click at [268, 223] on div "FAQ ❓" at bounding box center [330, 223] width 175 height 15
click at [347, 217] on div "FAQ & Best Practice❓" at bounding box center [330, 223] width 175 height 15
click at [261, 220] on div "FAQ & Best Practice" at bounding box center [330, 223] width 175 height 15
drag, startPoint x: 261, startPoint y: 223, endPoint x: 277, endPoint y: 216, distance: 17.3
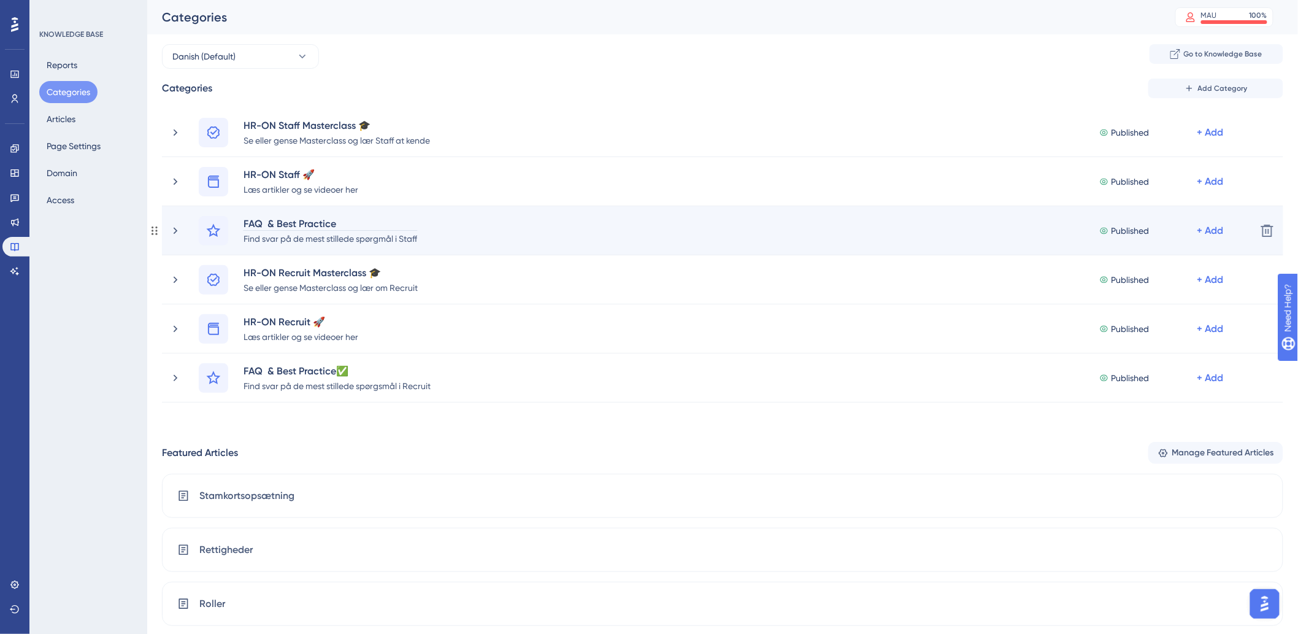
click at [270, 216] on div "FAQ & Best Practice" at bounding box center [330, 223] width 175 height 15
click at [376, 218] on div "FAQ & Best Practice" at bounding box center [330, 223] width 175 height 15
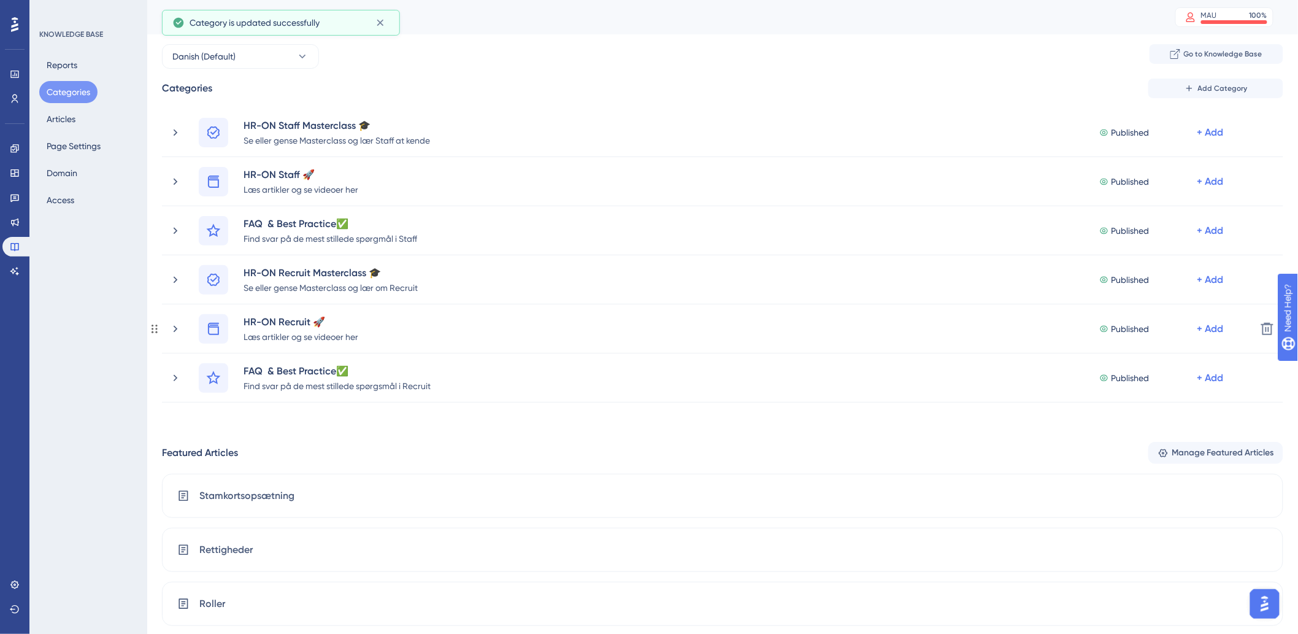
click at [176, 329] on icon at bounding box center [175, 329] width 12 height 12
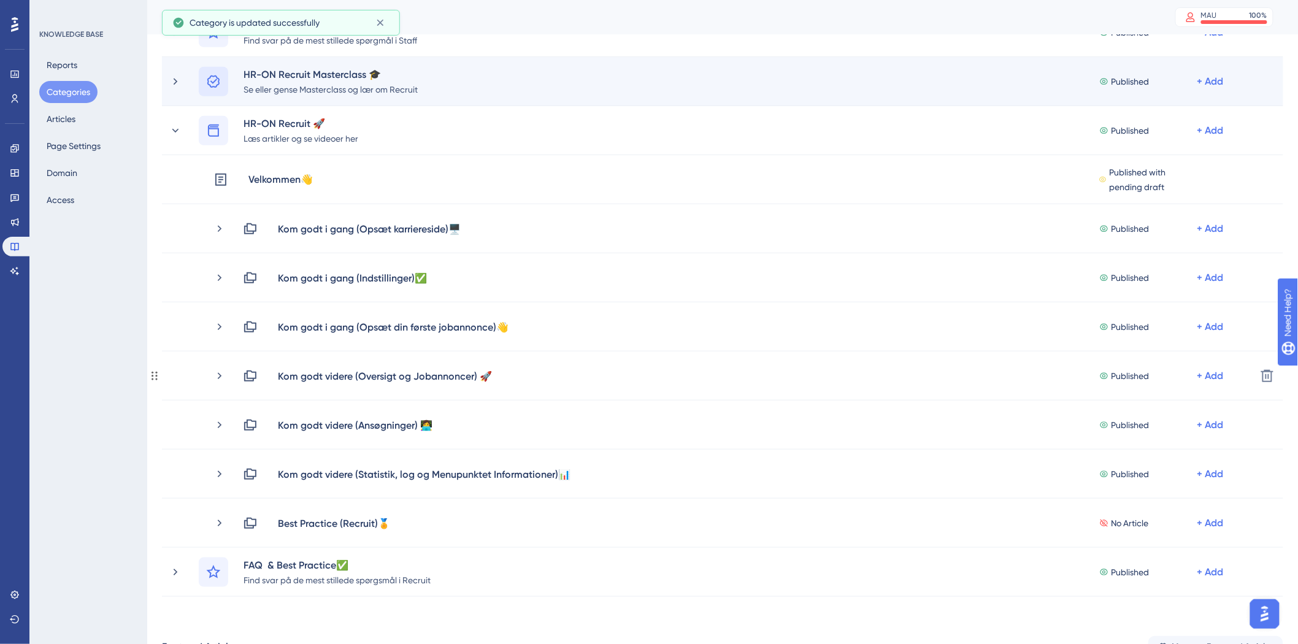
scroll to position [136, 0]
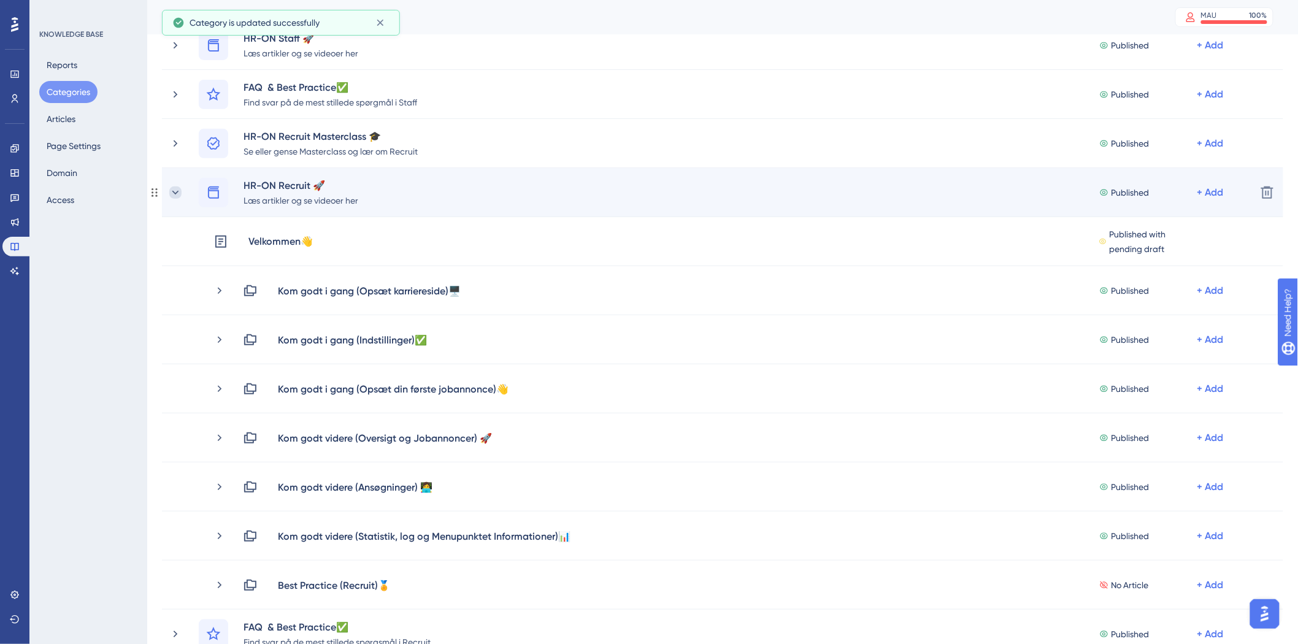
click at [174, 188] on icon at bounding box center [175, 193] width 12 height 12
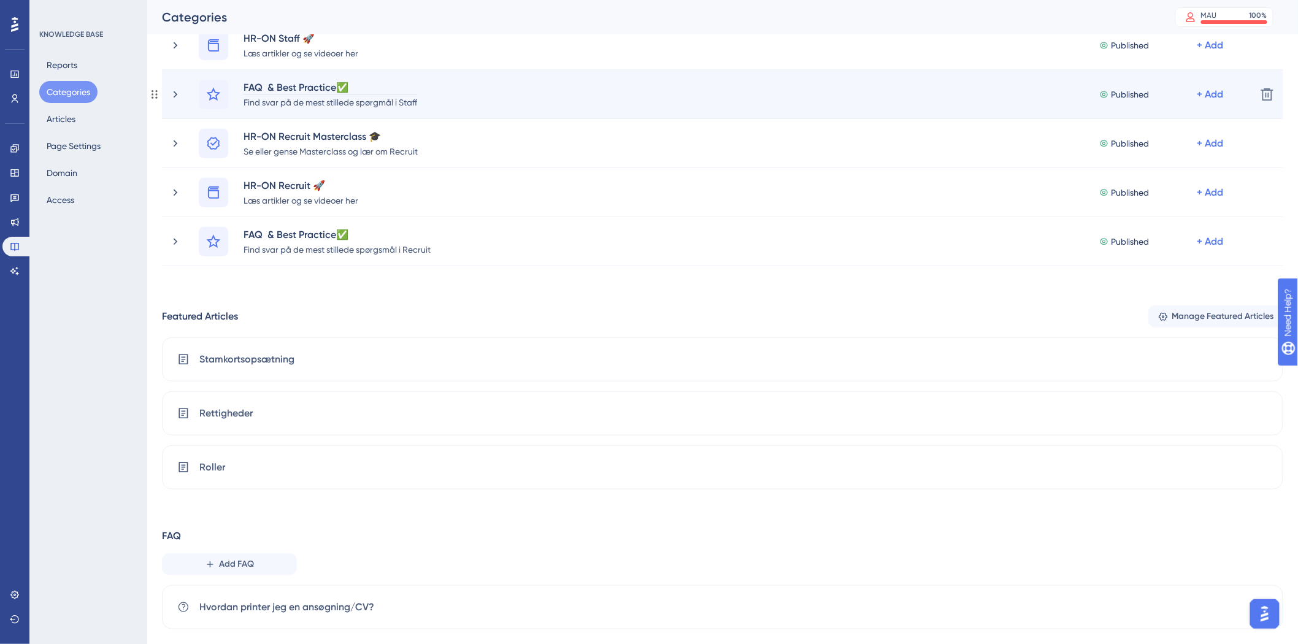
click at [353, 87] on div "FAQ & Best Practice✅" at bounding box center [330, 87] width 175 height 15
click at [352, 84] on div "FAQ & Best Practice✅" at bounding box center [330, 87] width 175 height 15
click at [358, 84] on div "FAQ & Best Practice✅" at bounding box center [330, 87] width 175 height 15
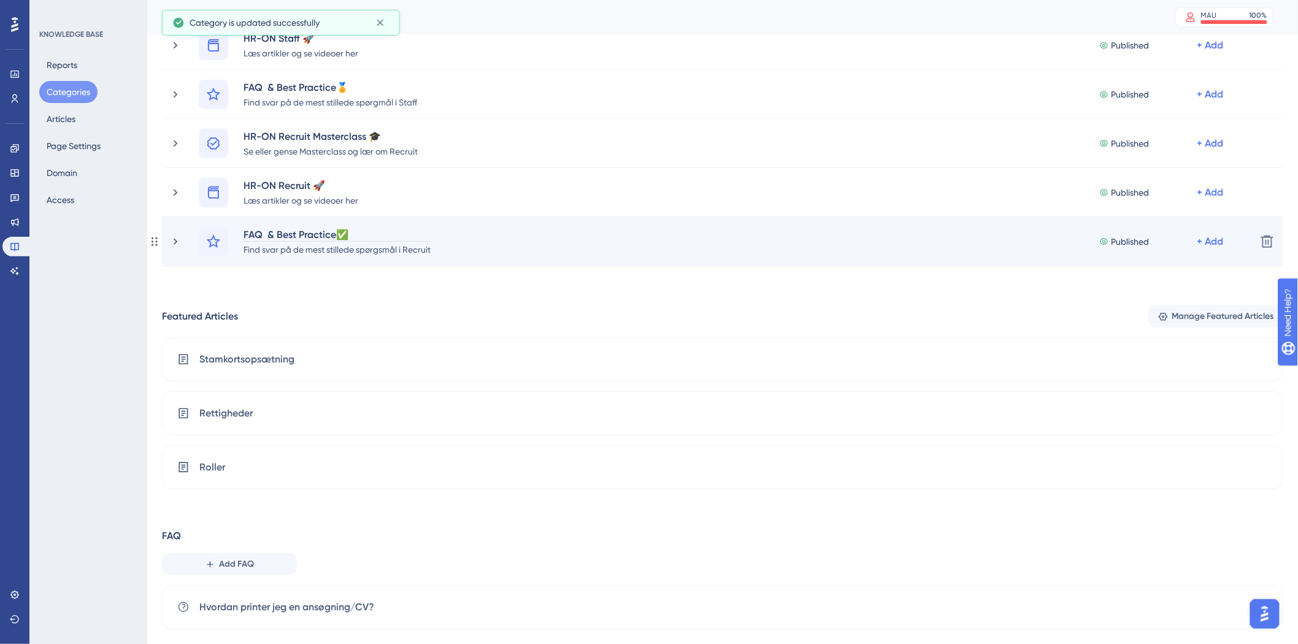
click at [352, 231] on div "FAQ & Best Practice✅" at bounding box center [337, 234] width 188 height 15
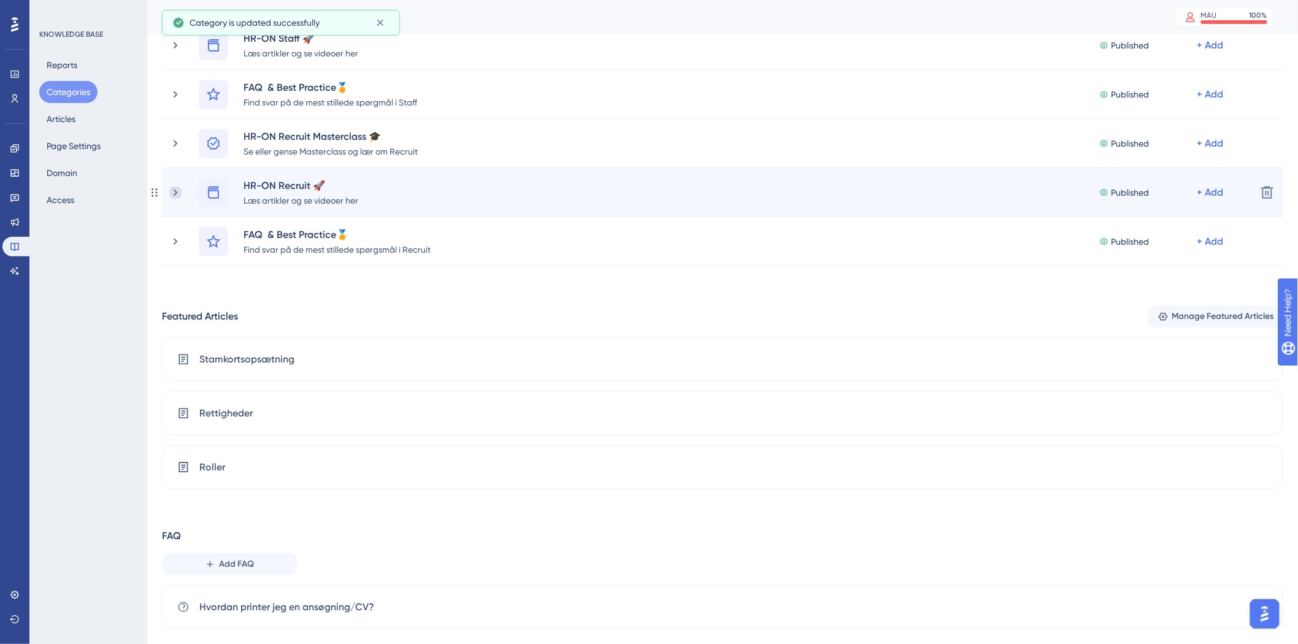
click at [173, 192] on icon at bounding box center [175, 193] width 12 height 12
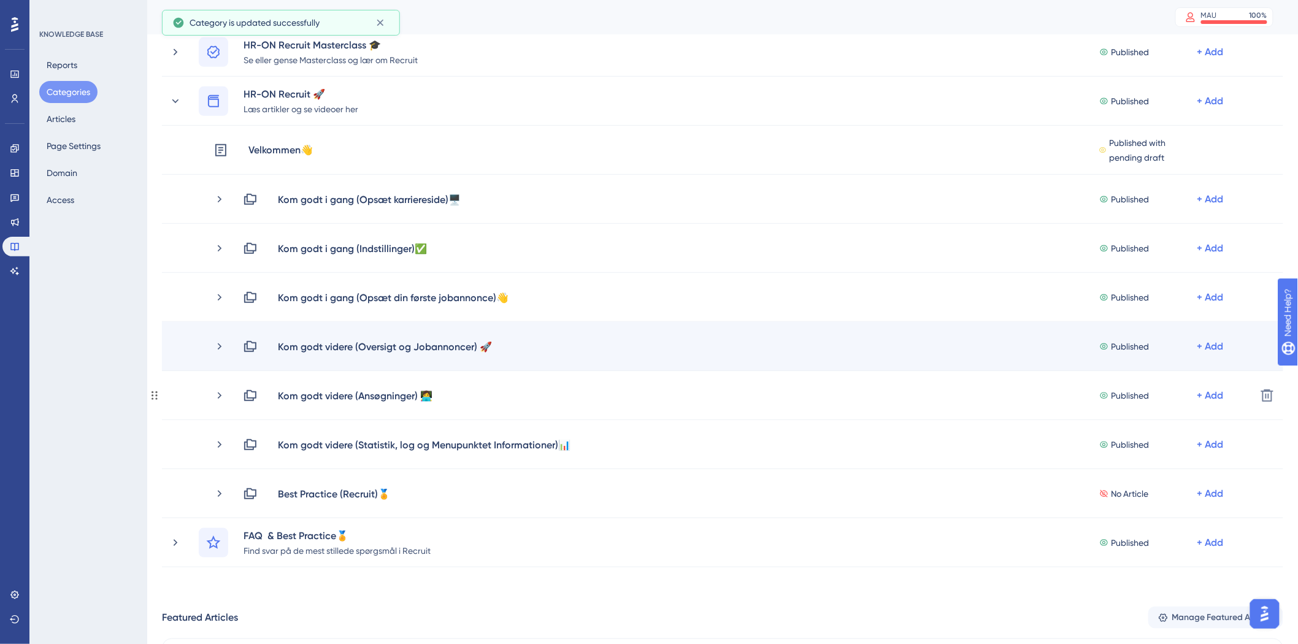
scroll to position [341, 0]
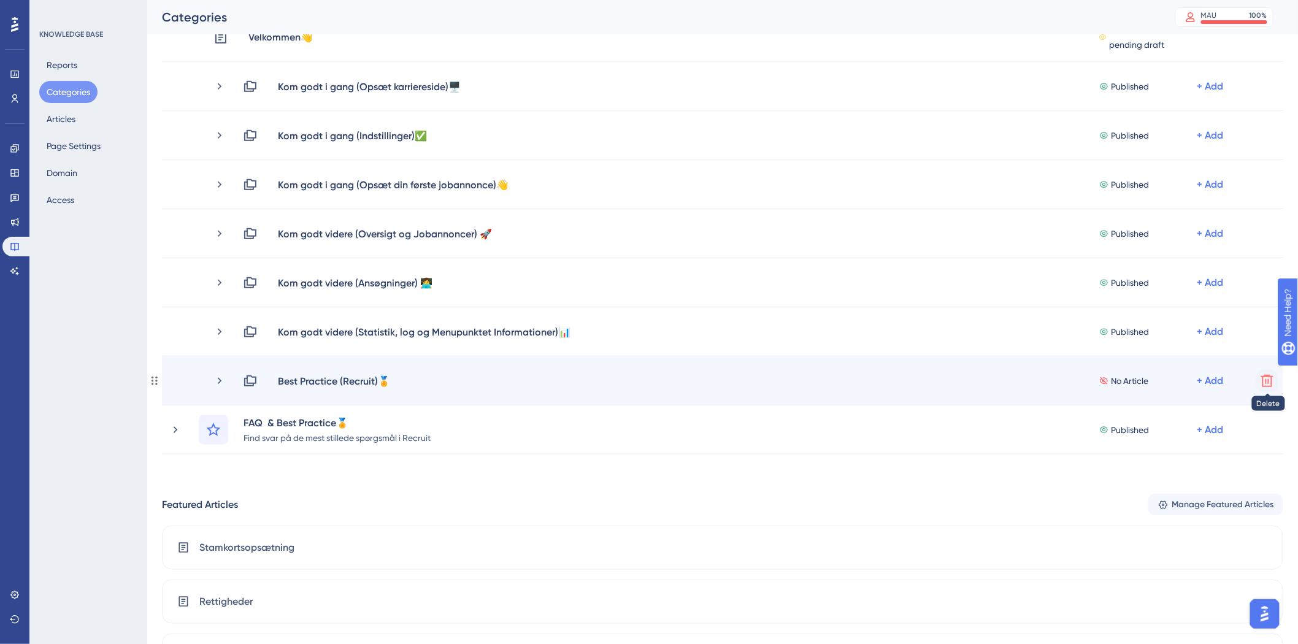
click at [1266, 380] on icon at bounding box center [1267, 381] width 15 height 15
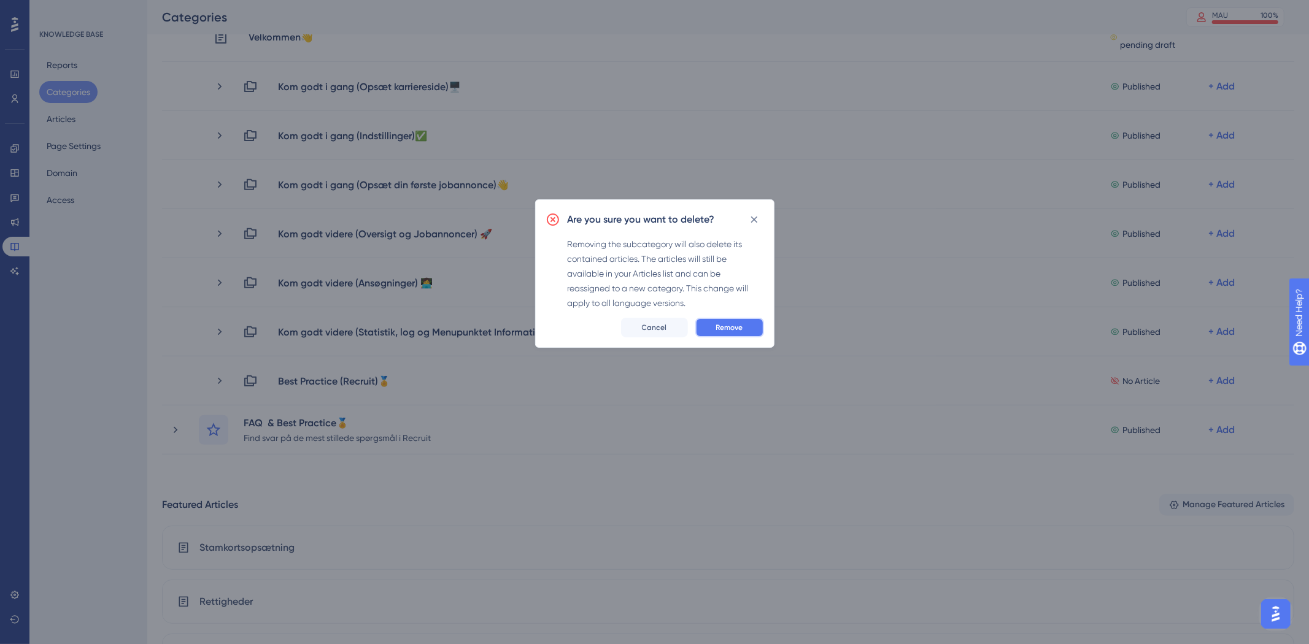
click at [742, 328] on span "Remove" at bounding box center [729, 328] width 27 height 10
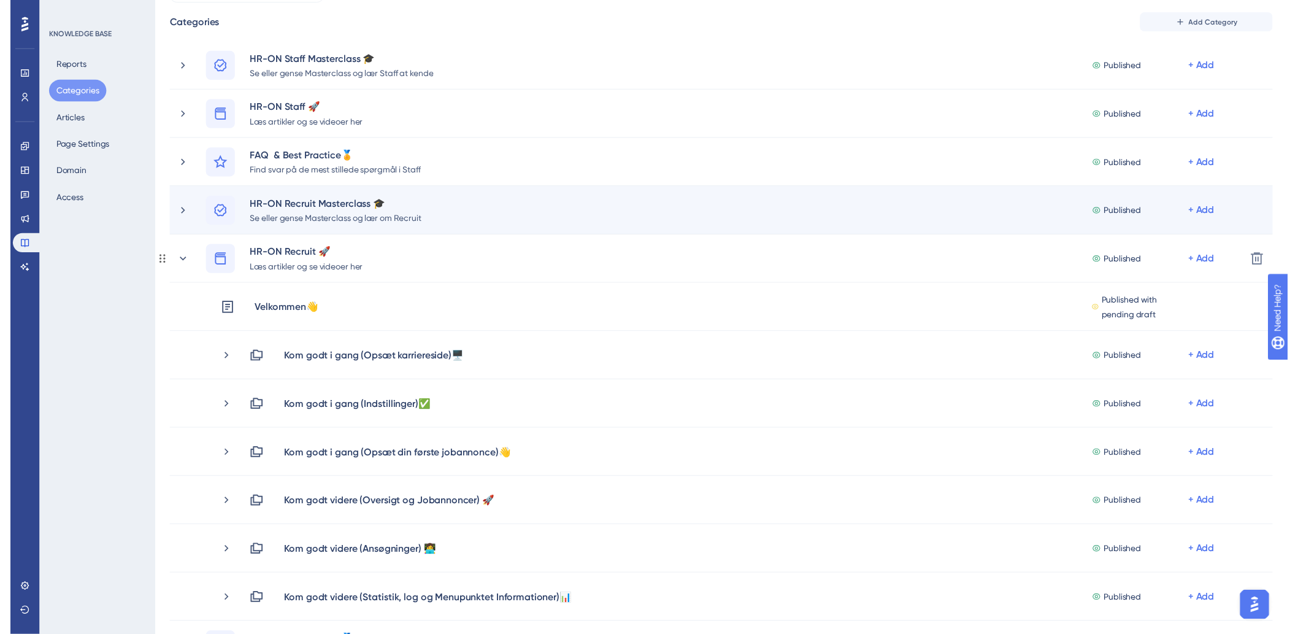
scroll to position [0, 0]
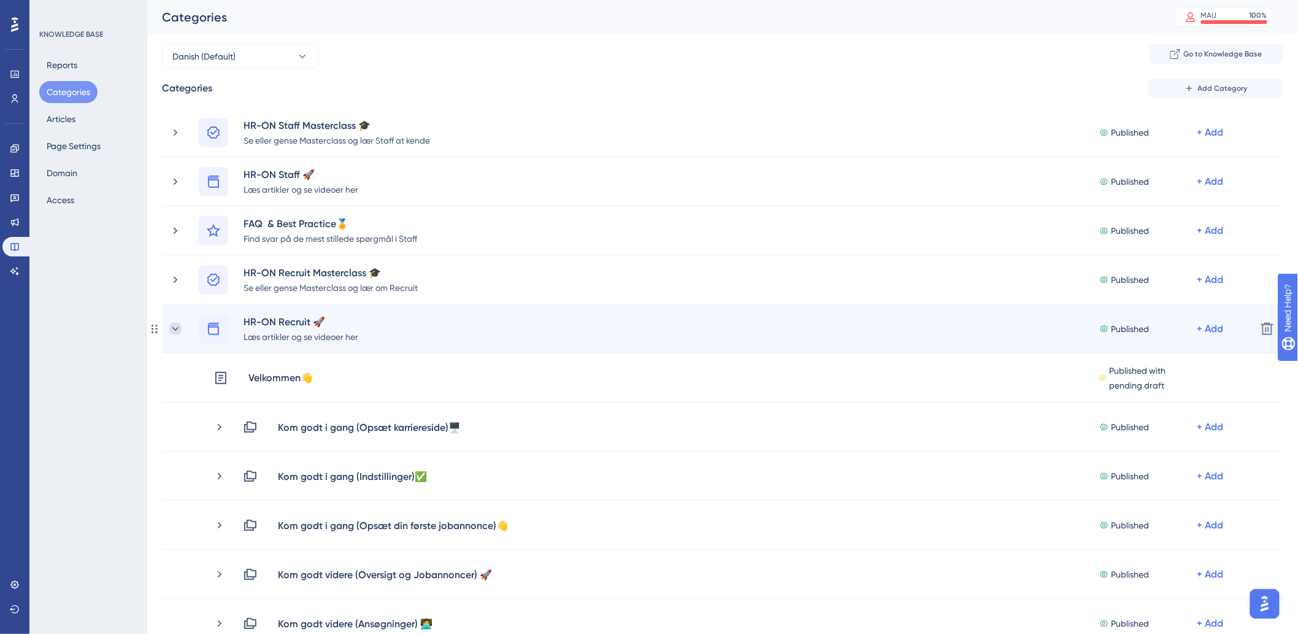
click at [174, 326] on icon at bounding box center [175, 329] width 12 height 12
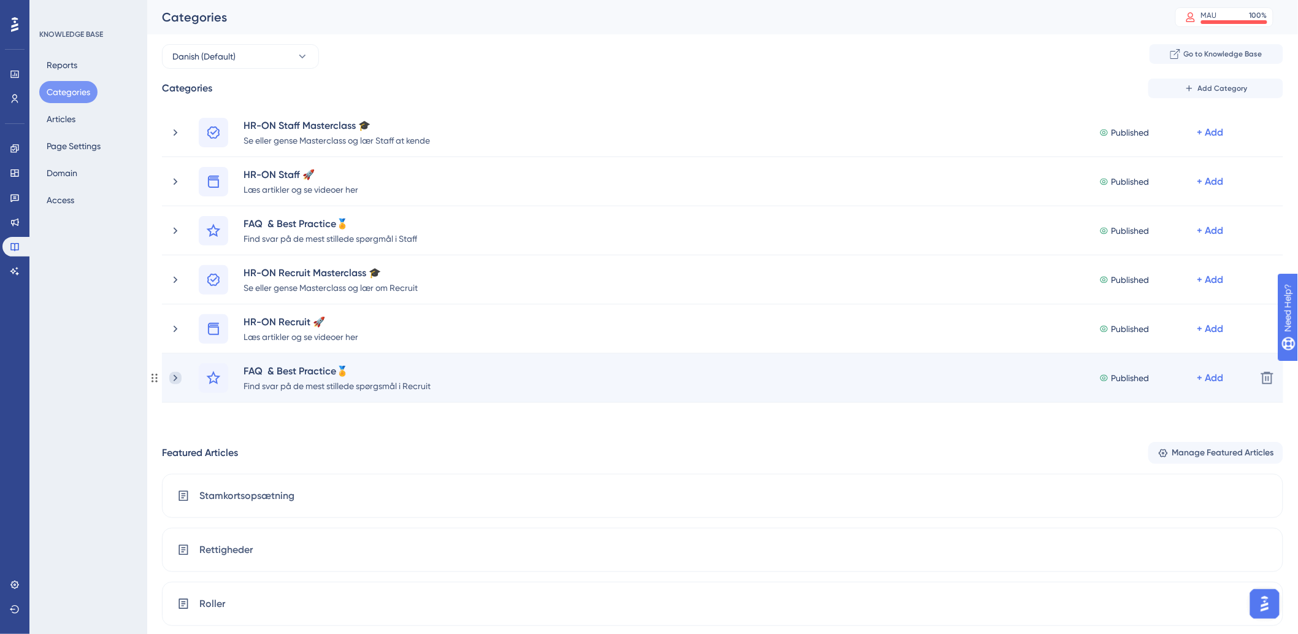
click at [170, 381] on icon at bounding box center [175, 378] width 12 height 12
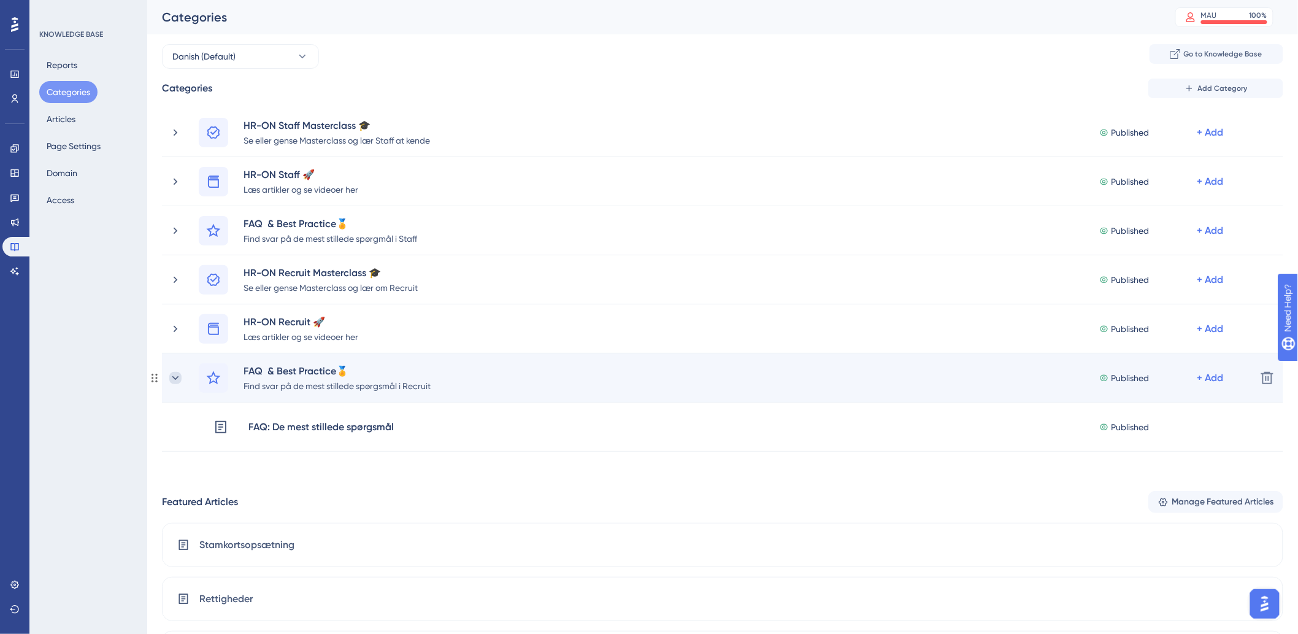
click at [169, 379] on icon at bounding box center [175, 378] width 12 height 12
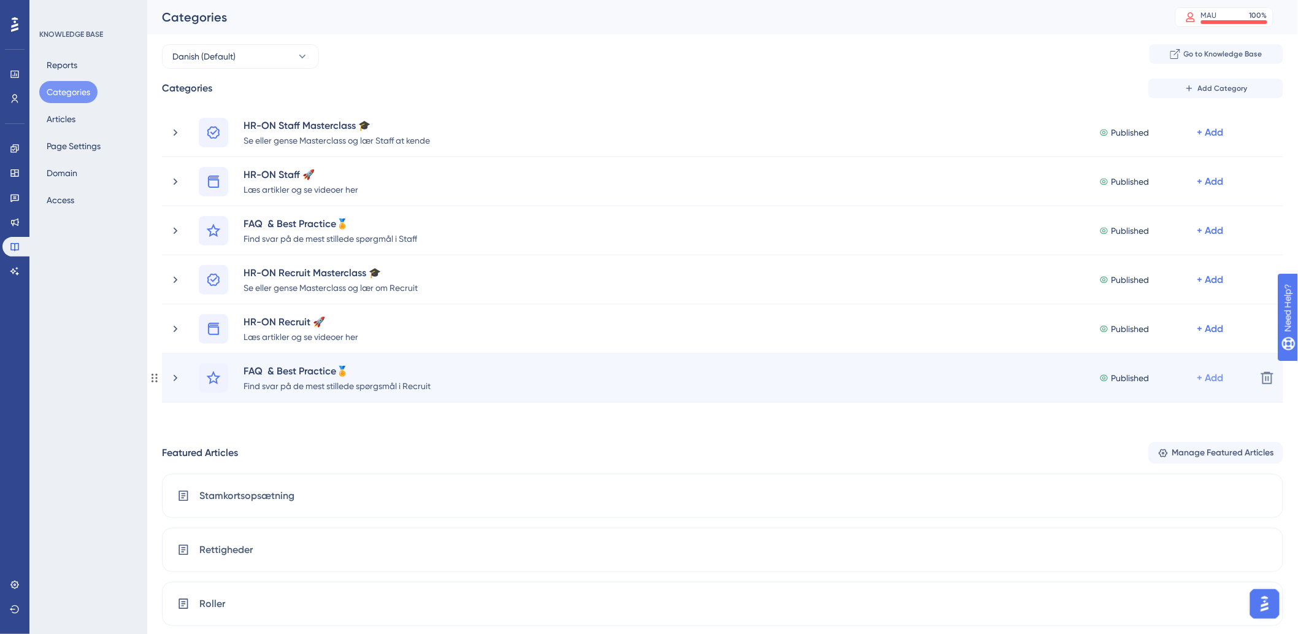
click at [1213, 378] on div "+ Add" at bounding box center [1211, 378] width 26 height 15
click at [1188, 406] on span "Add a Subcategory" at bounding box center [1157, 410] width 77 height 15
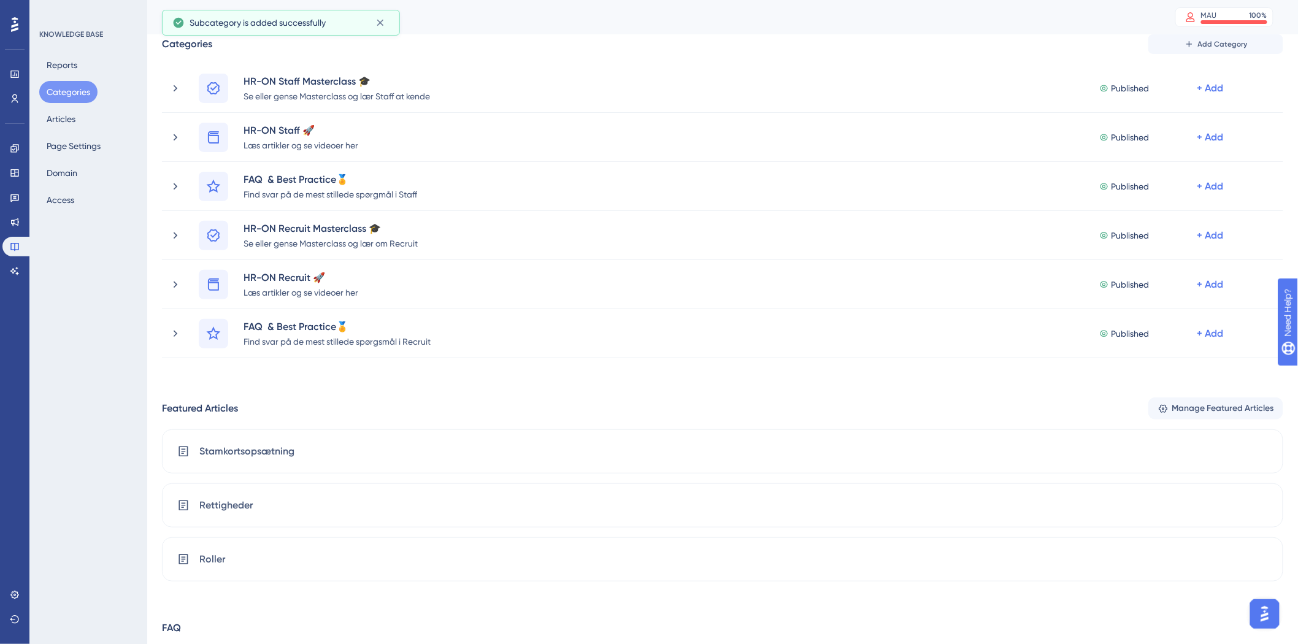
scroll to position [68, 0]
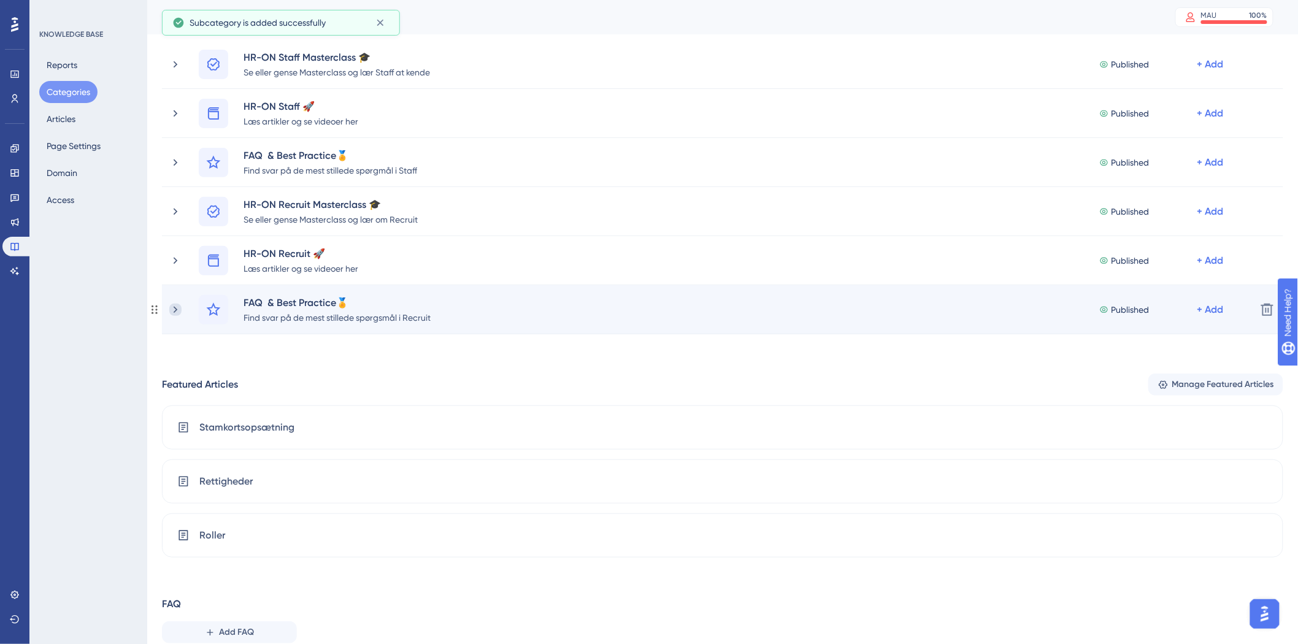
click at [174, 315] on icon at bounding box center [175, 310] width 12 height 12
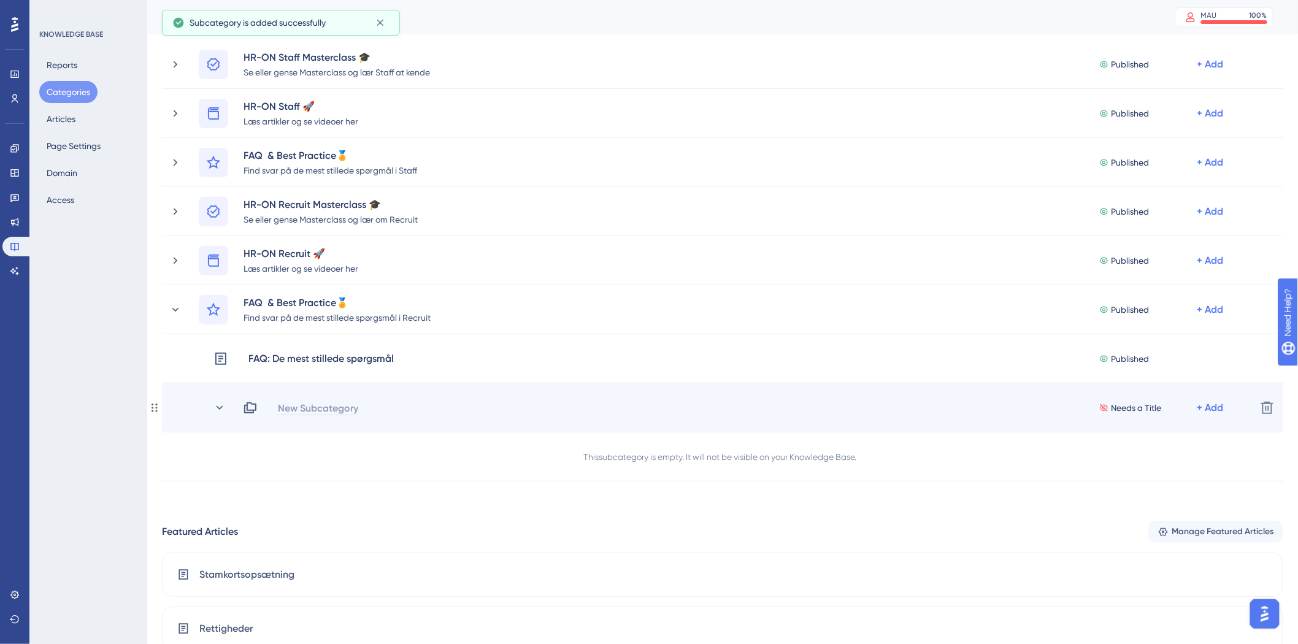
click at [306, 406] on div "New Subcategory" at bounding box center [318, 408] width 82 height 15
click at [304, 405] on div "FAQ" at bounding box center [292, 408] width 30 height 15
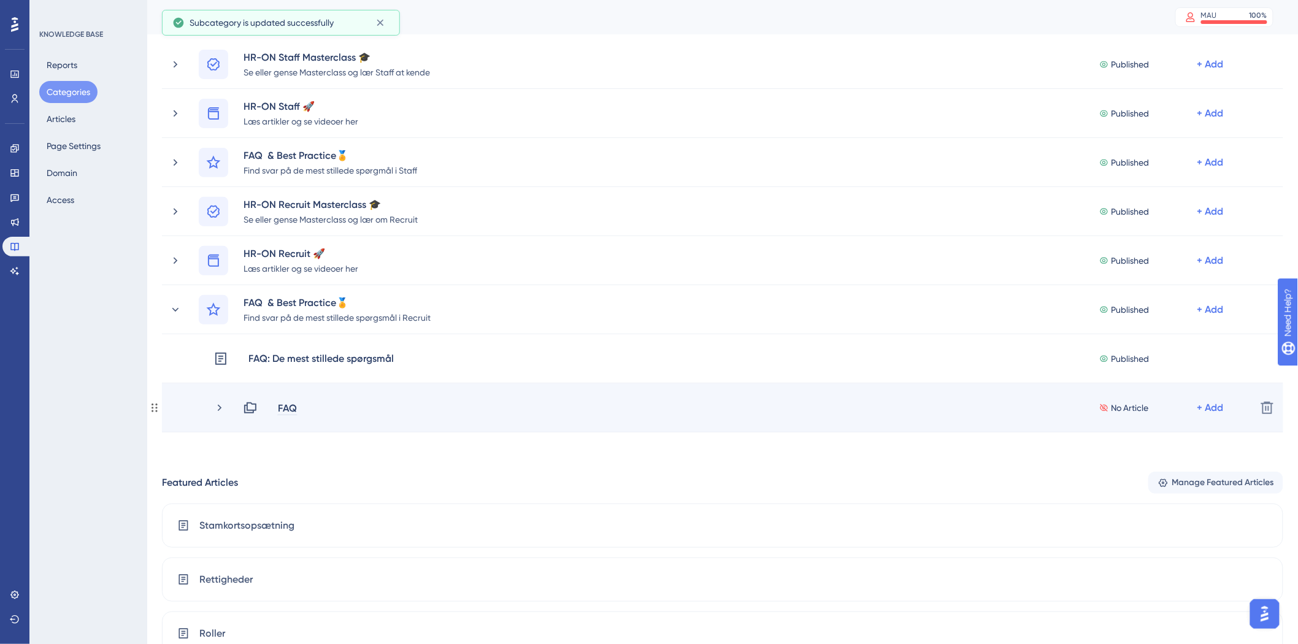
click at [296, 406] on div "FAQ" at bounding box center [287, 408] width 20 height 15
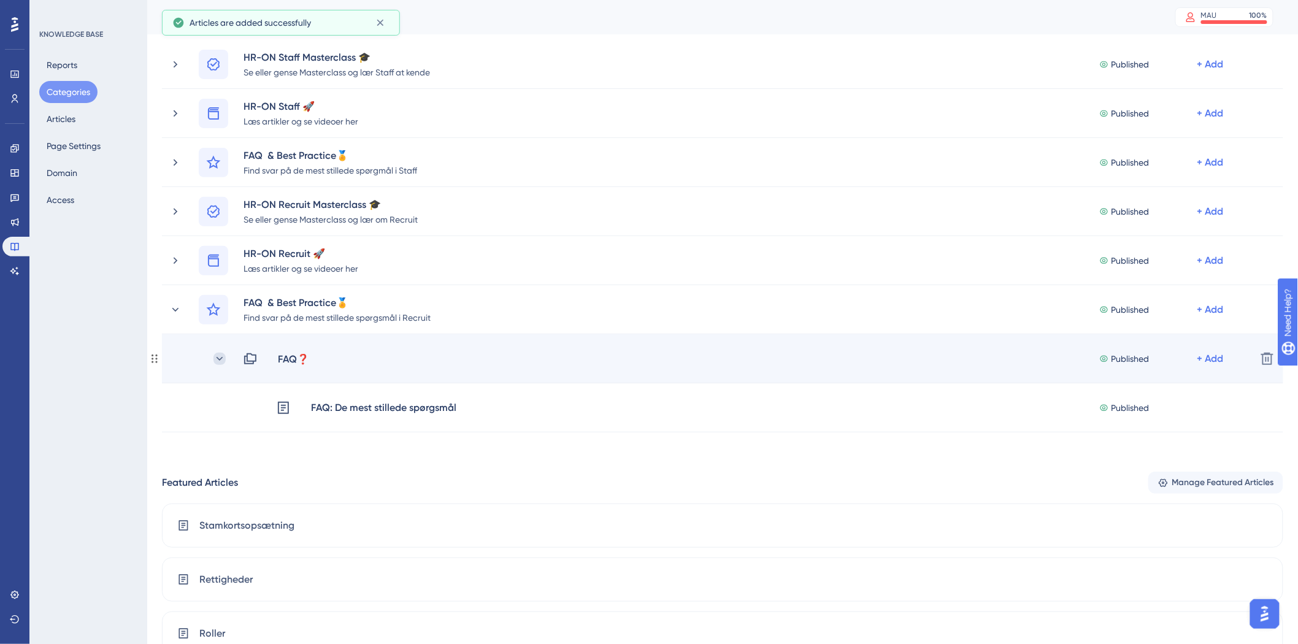
click at [220, 355] on icon at bounding box center [220, 359] width 12 height 12
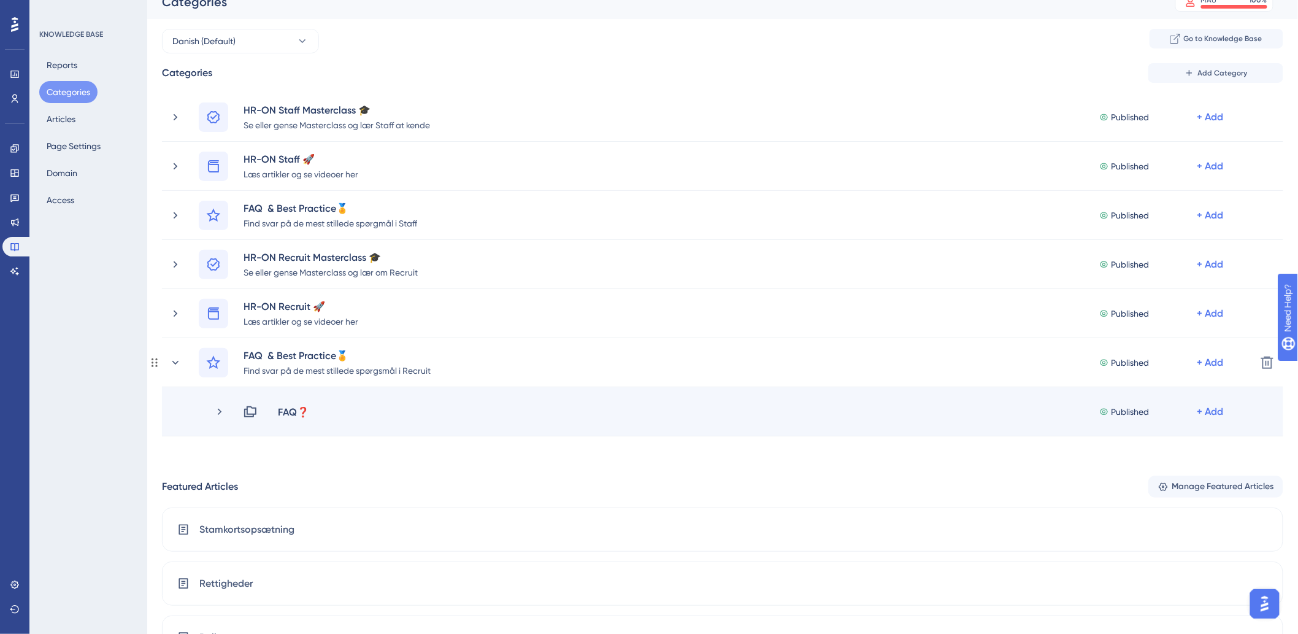
scroll to position [0, 0]
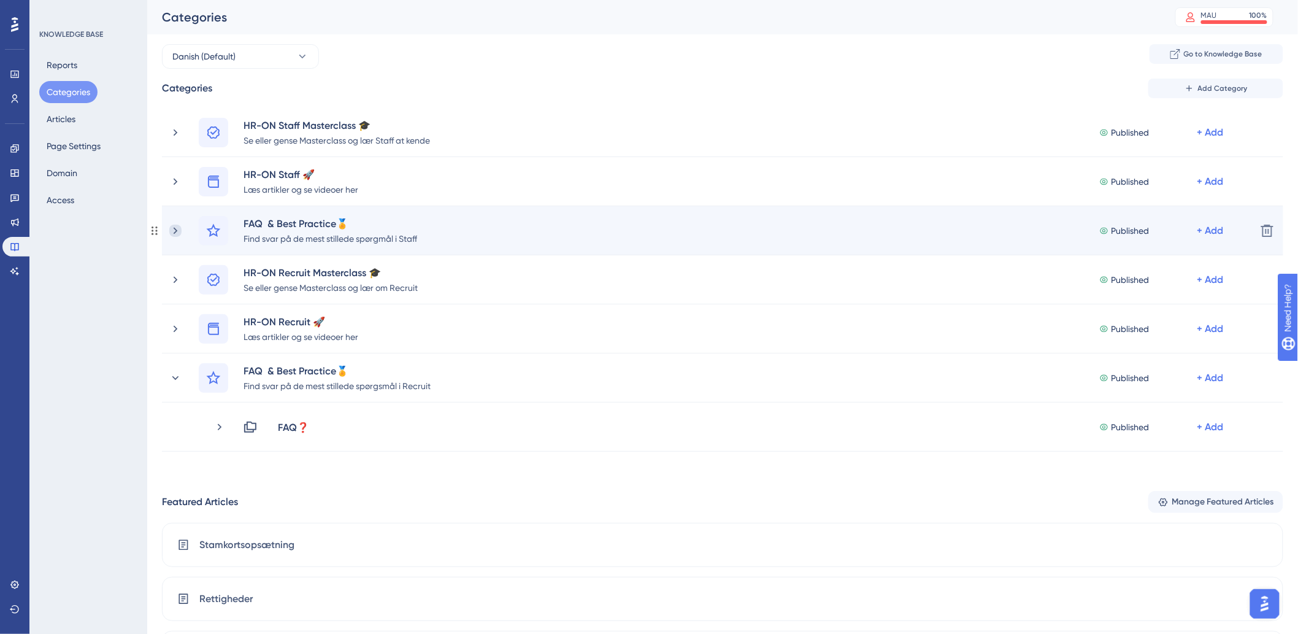
click at [174, 226] on icon at bounding box center [175, 231] width 12 height 12
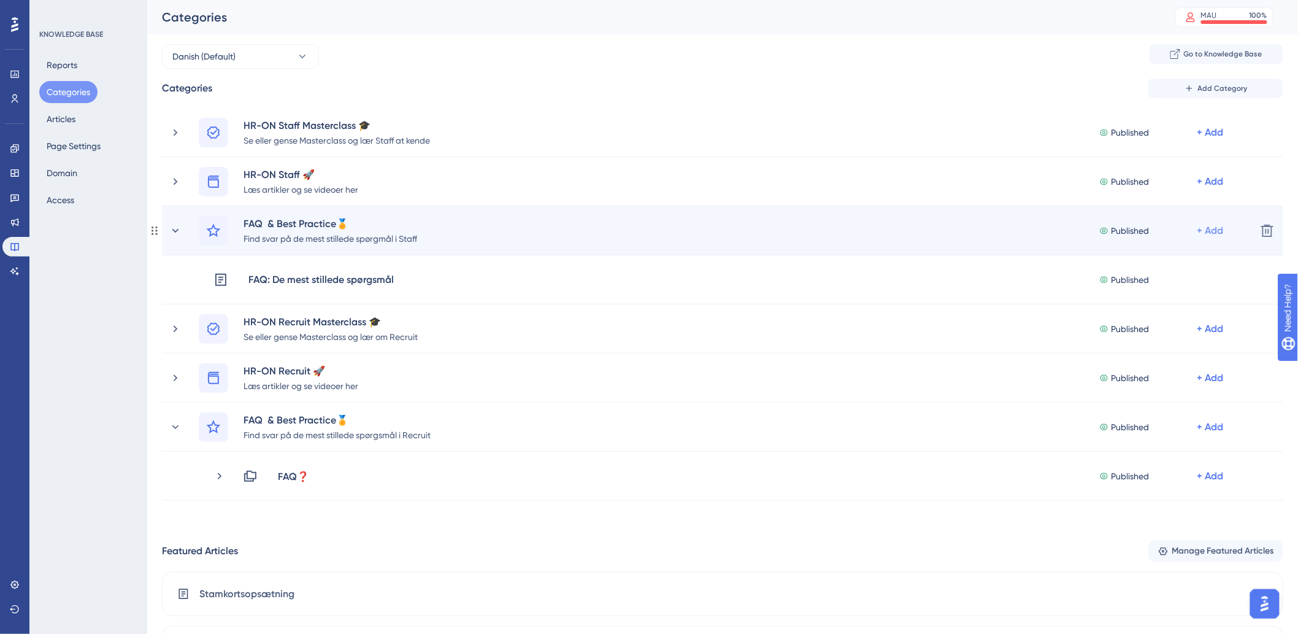
click at [1207, 229] on div "+ Add" at bounding box center [1211, 230] width 26 height 15
click at [1155, 264] on span "Add a Subcategory" at bounding box center [1157, 263] width 77 height 15
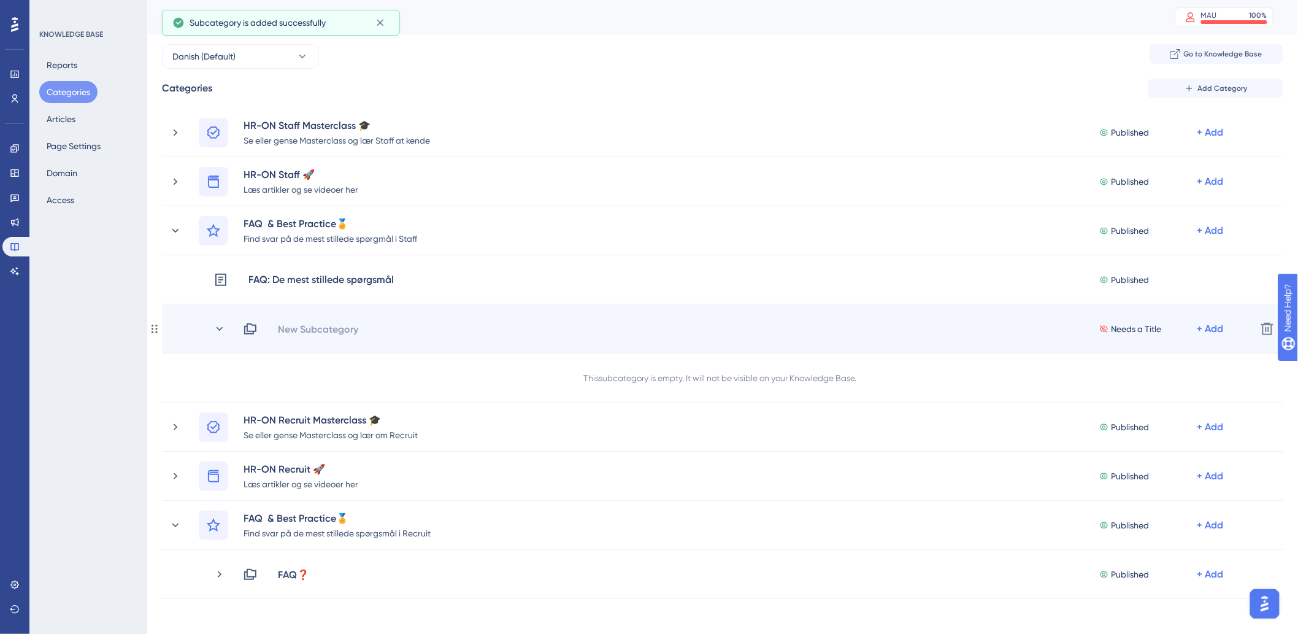
click at [582, 340] on div "New Subcategory Needs a Title + Add Delete" at bounding box center [723, 328] width 1122 height 49
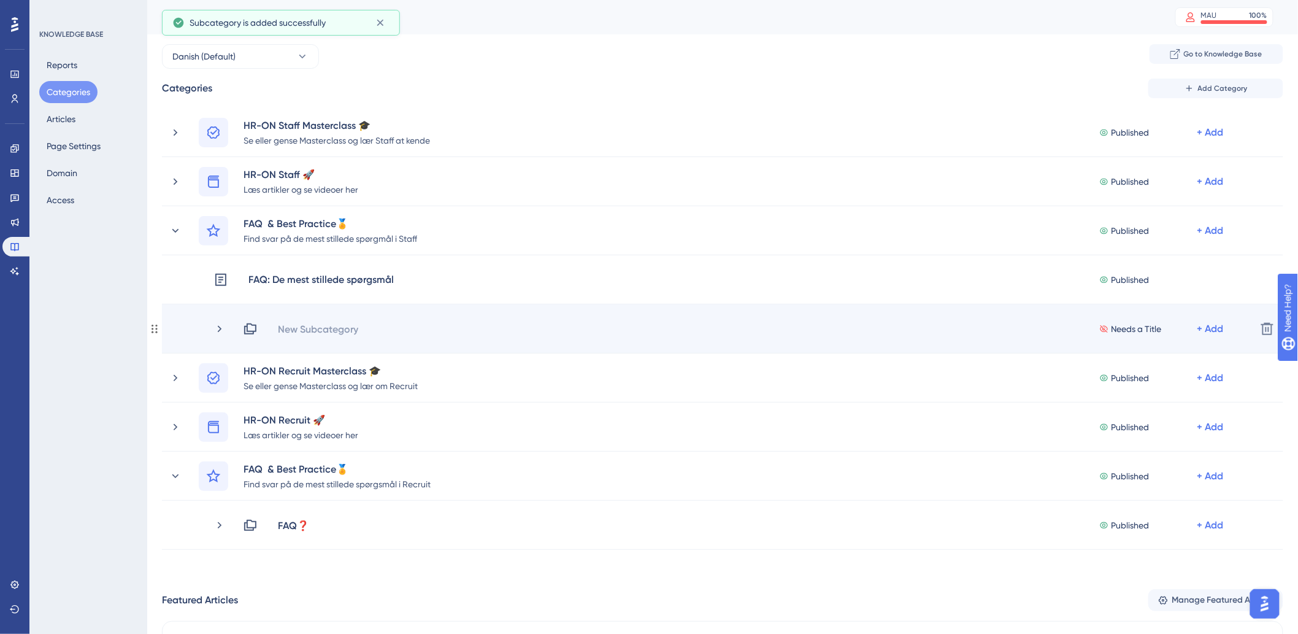
click at [333, 337] on div "New Subcategory Needs a Title + Add Delete" at bounding box center [723, 328] width 1122 height 49
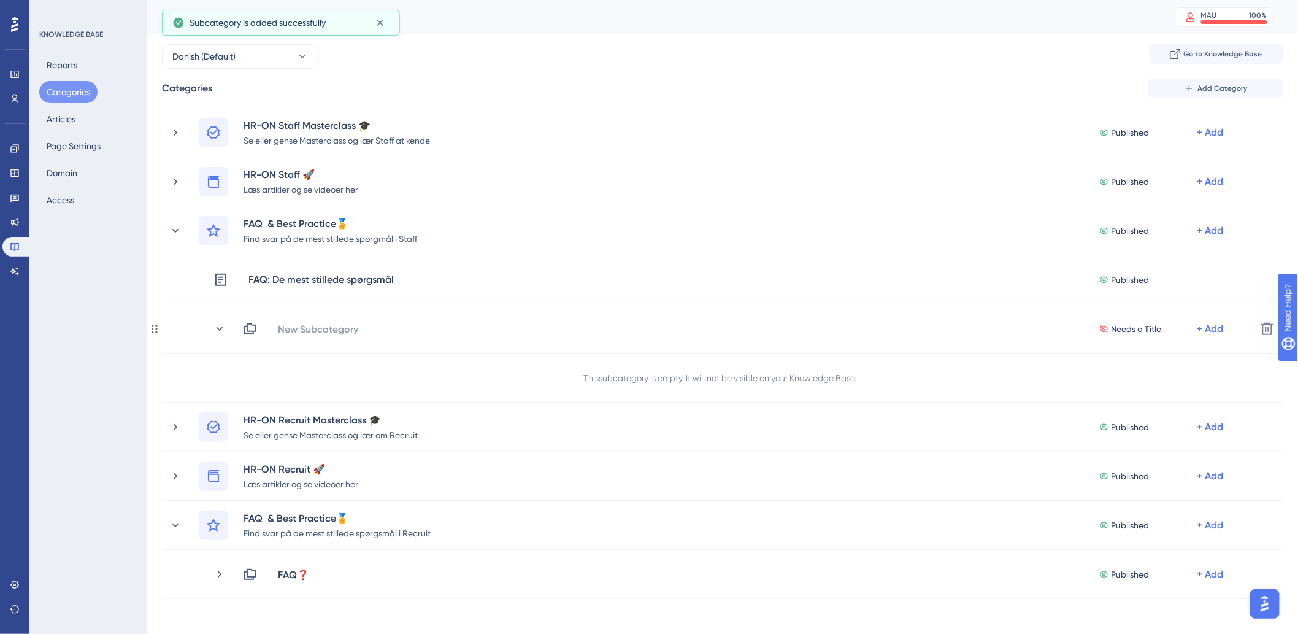
click at [333, 332] on div "New Subcategory" at bounding box center [318, 329] width 82 height 15
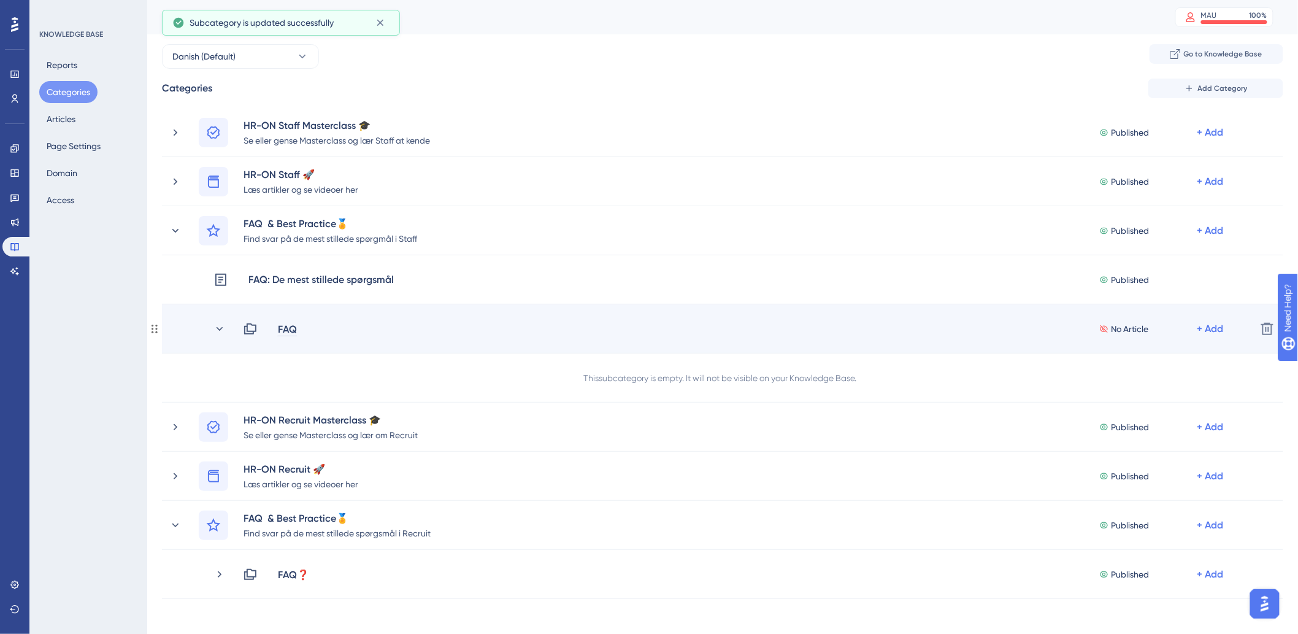
drag, startPoint x: 301, startPoint y: 327, endPoint x: 283, endPoint y: 326, distance: 17.8
click at [283, 326] on div "FAQ" at bounding box center [287, 329] width 20 height 15
click at [293, 330] on div "FAQ" at bounding box center [287, 329] width 20 height 15
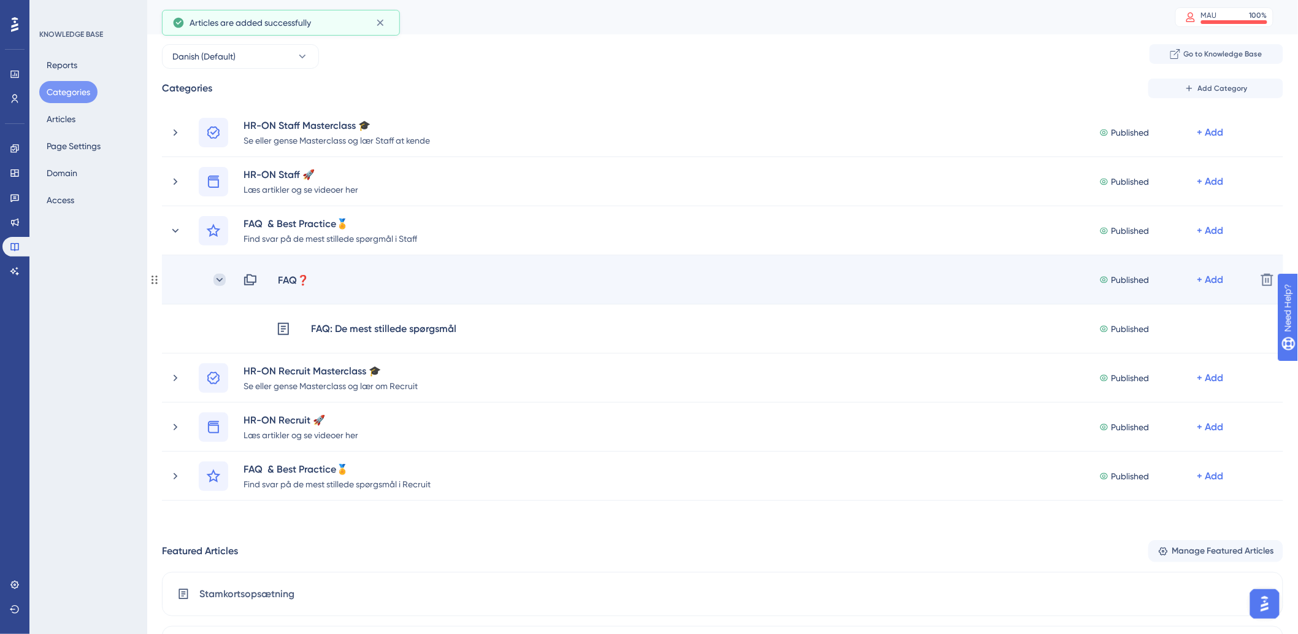
click at [218, 280] on icon at bounding box center [220, 280] width 12 height 12
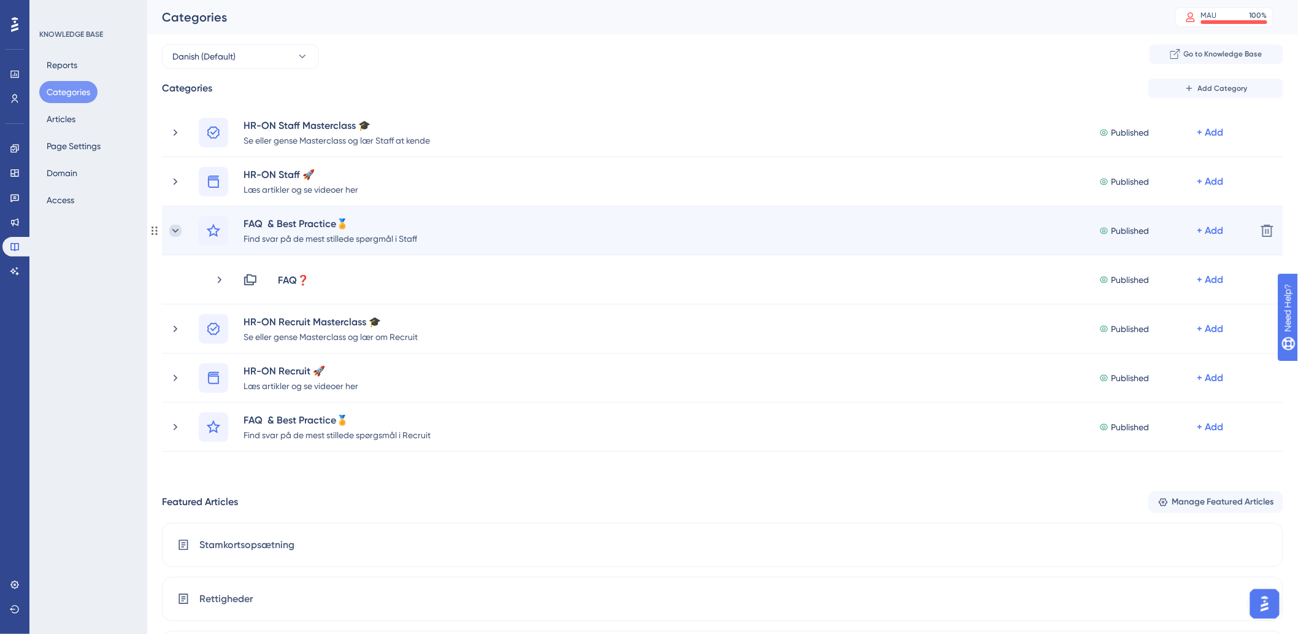
click at [172, 232] on icon at bounding box center [175, 231] width 12 height 12
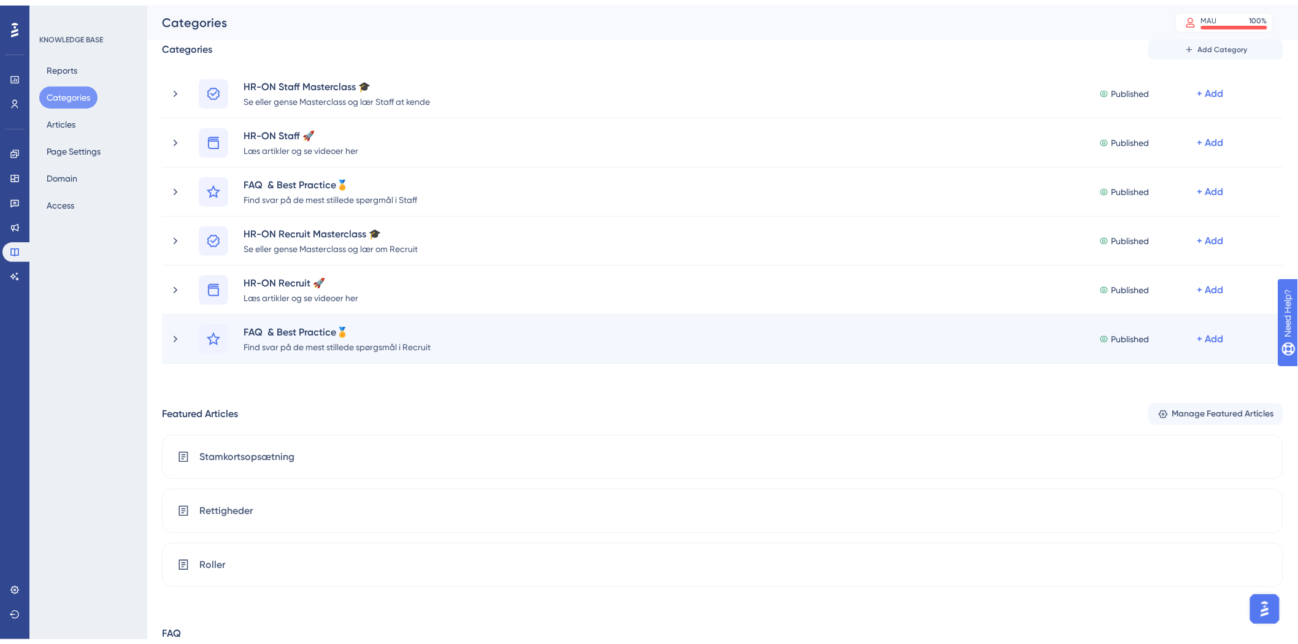
scroll to position [68, 0]
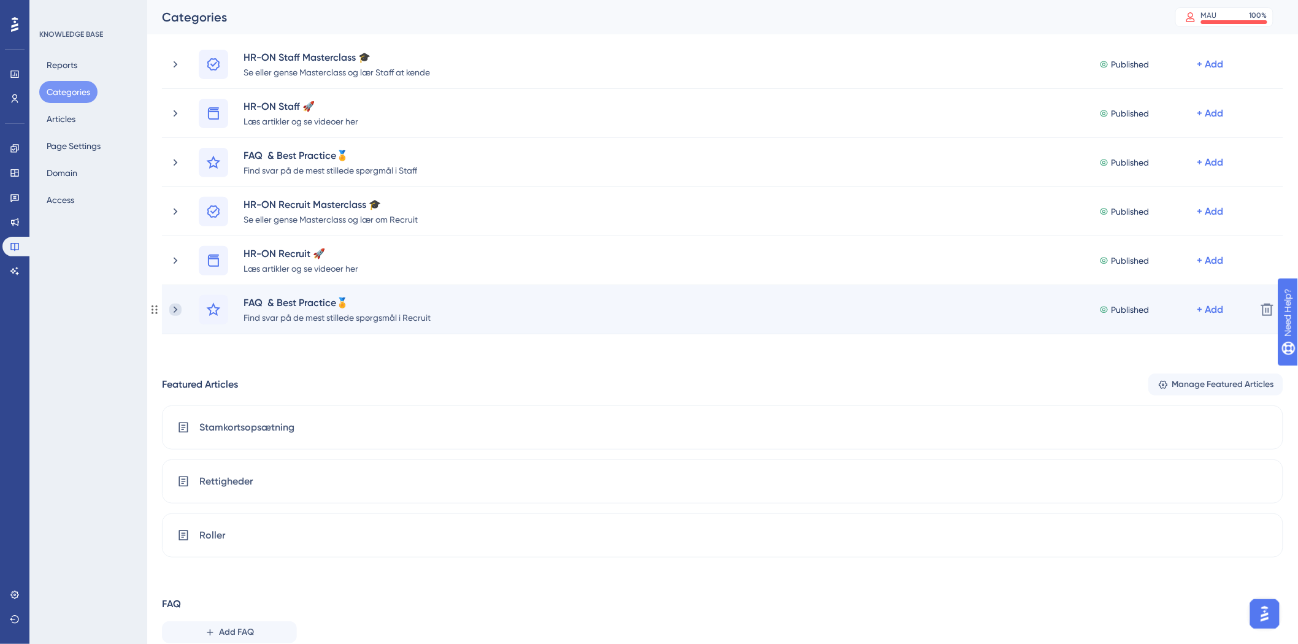
click at [174, 315] on icon at bounding box center [175, 310] width 12 height 12
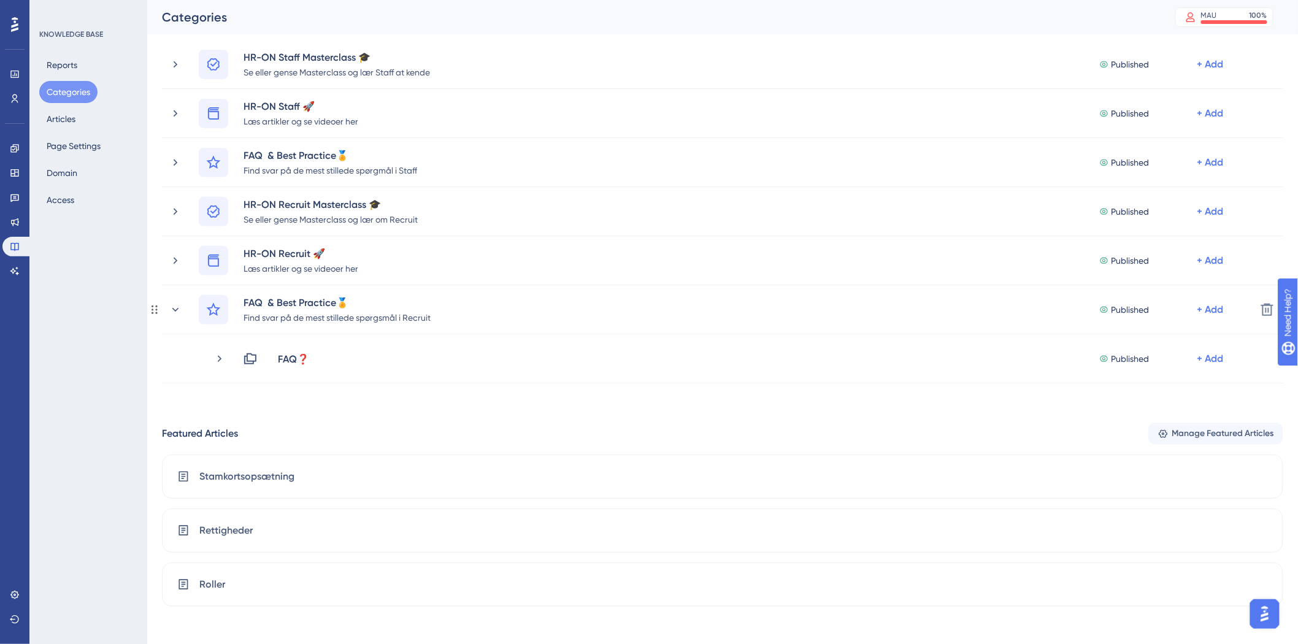
click at [174, 315] on icon at bounding box center [175, 310] width 12 height 12
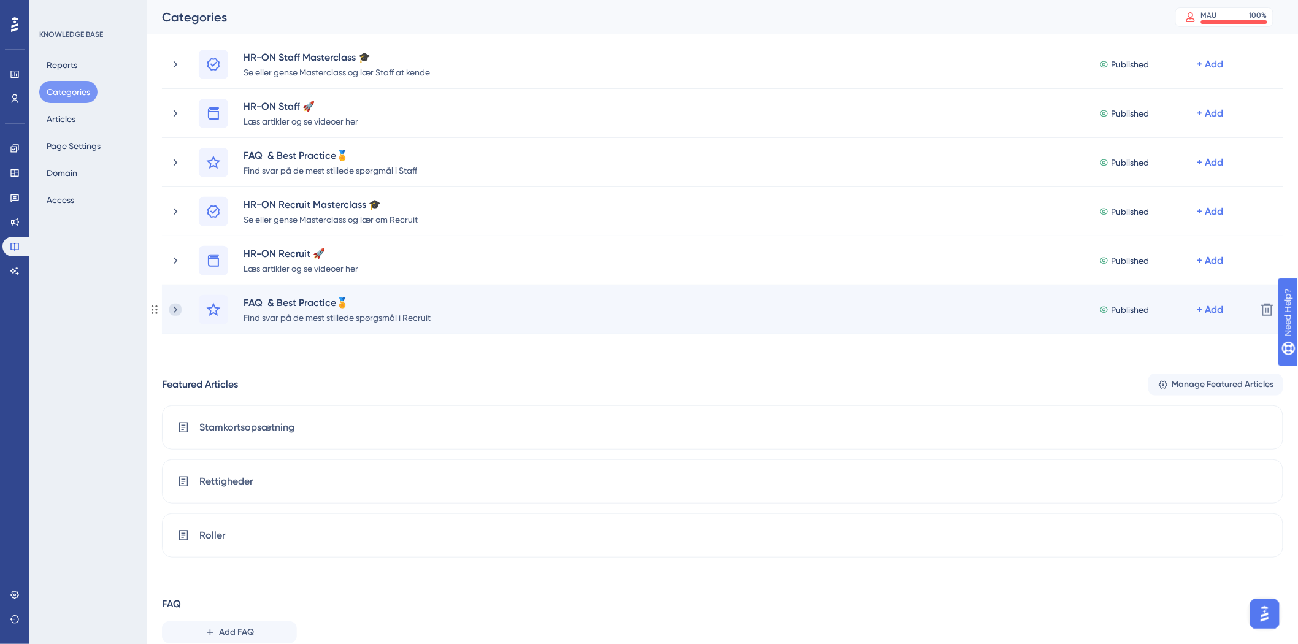
click at [177, 308] on icon at bounding box center [175, 310] width 12 height 12
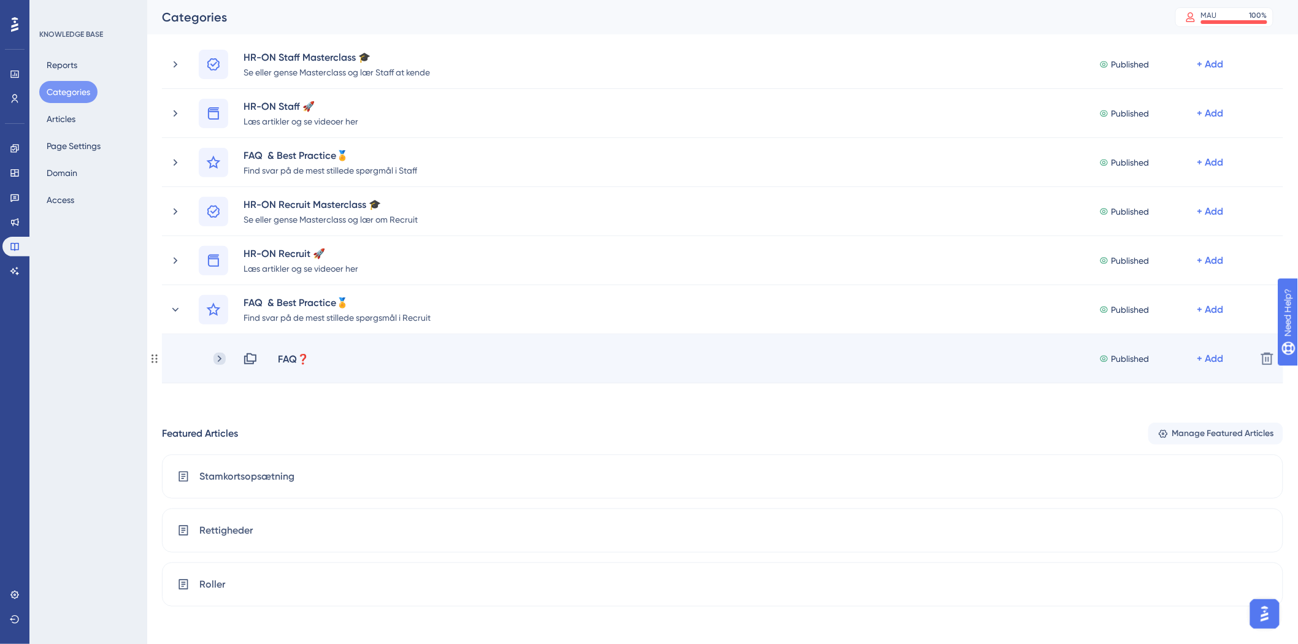
click at [223, 360] on icon at bounding box center [220, 359] width 12 height 12
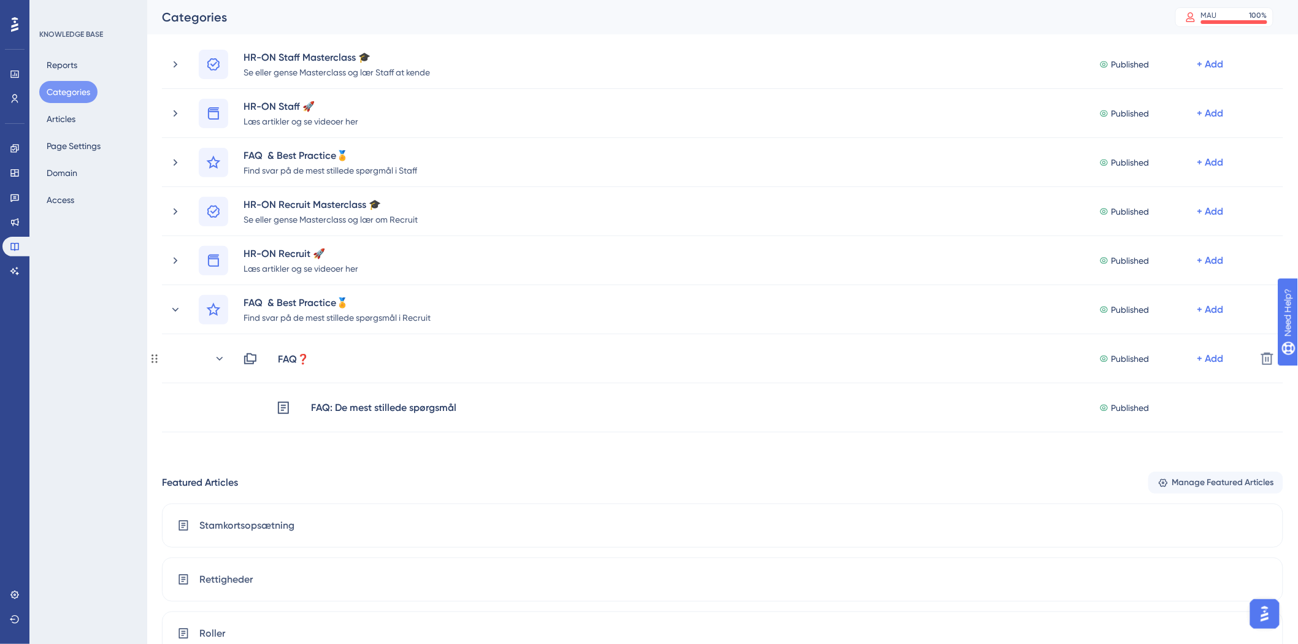
click at [219, 358] on icon at bounding box center [220, 359] width 12 height 12
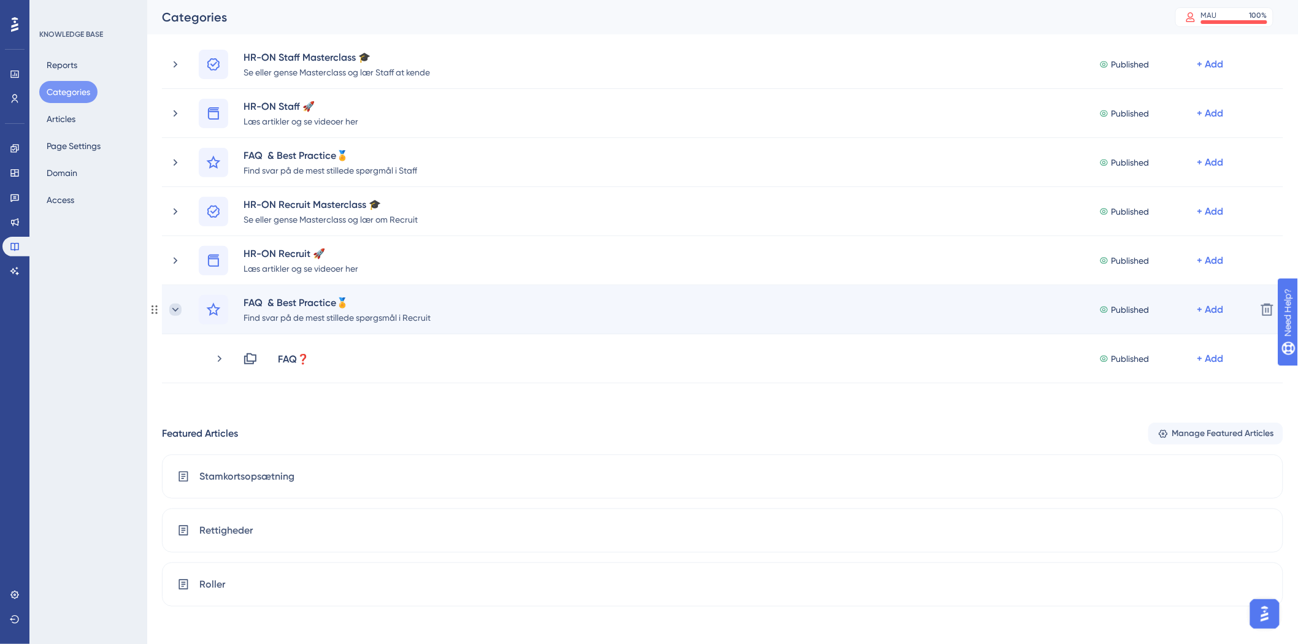
click at [170, 308] on icon at bounding box center [175, 310] width 12 height 12
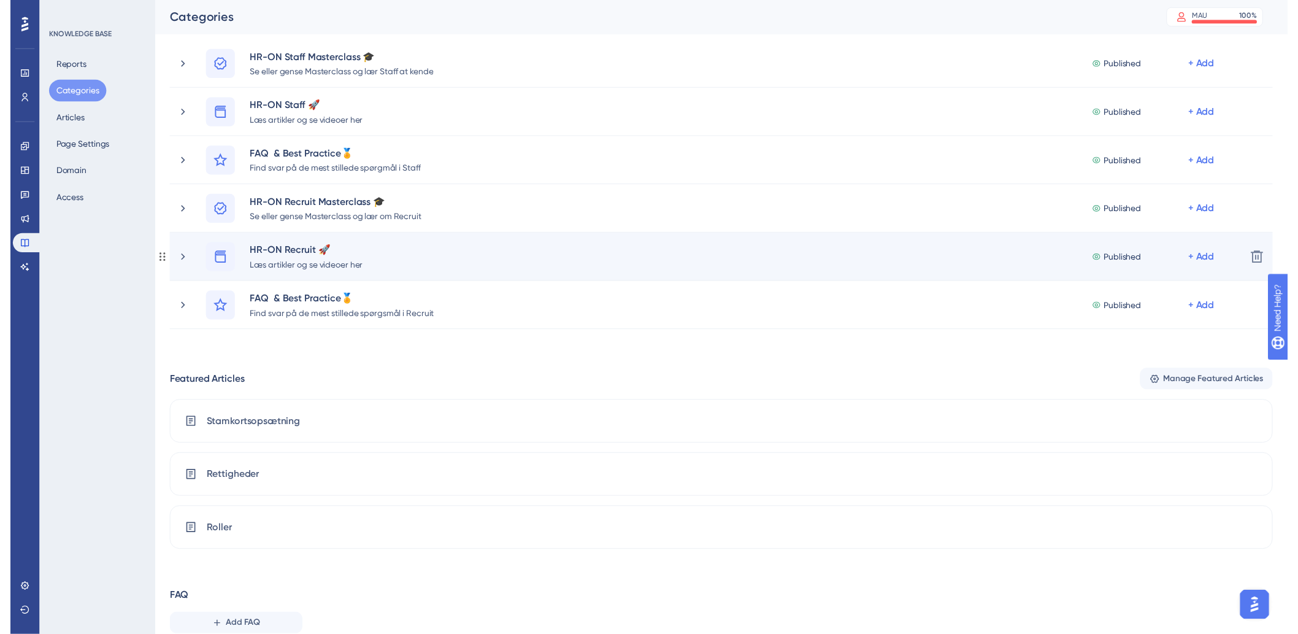
scroll to position [0, 0]
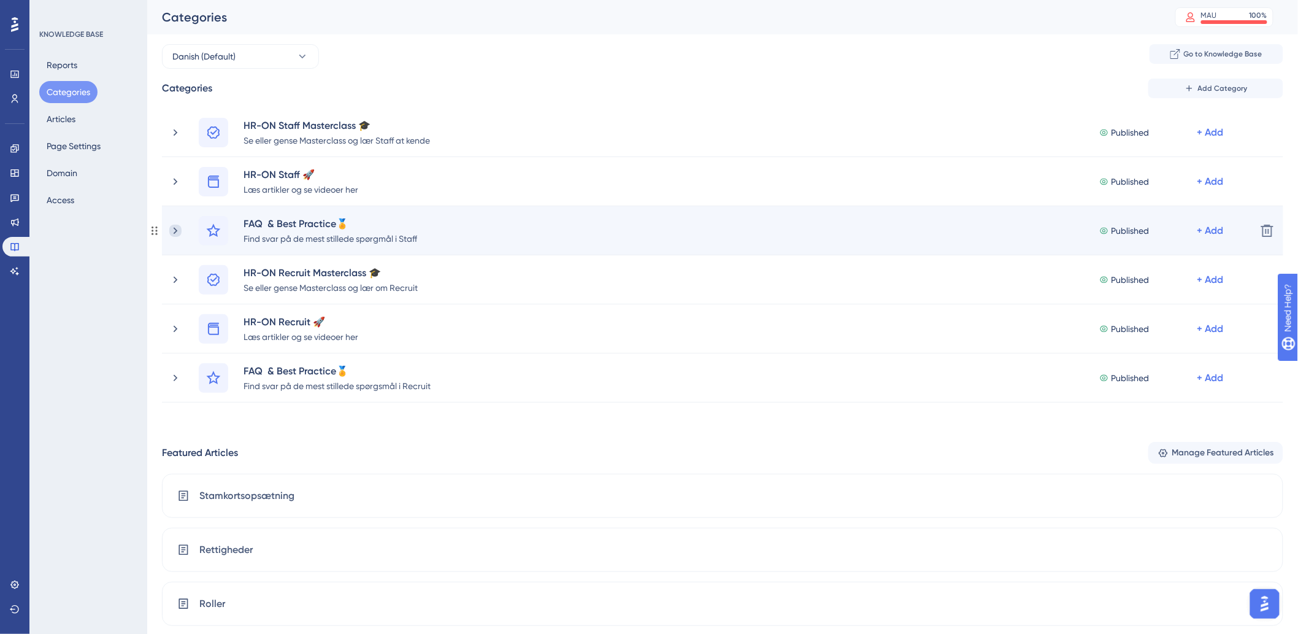
click at [177, 229] on icon at bounding box center [175, 231] width 12 height 12
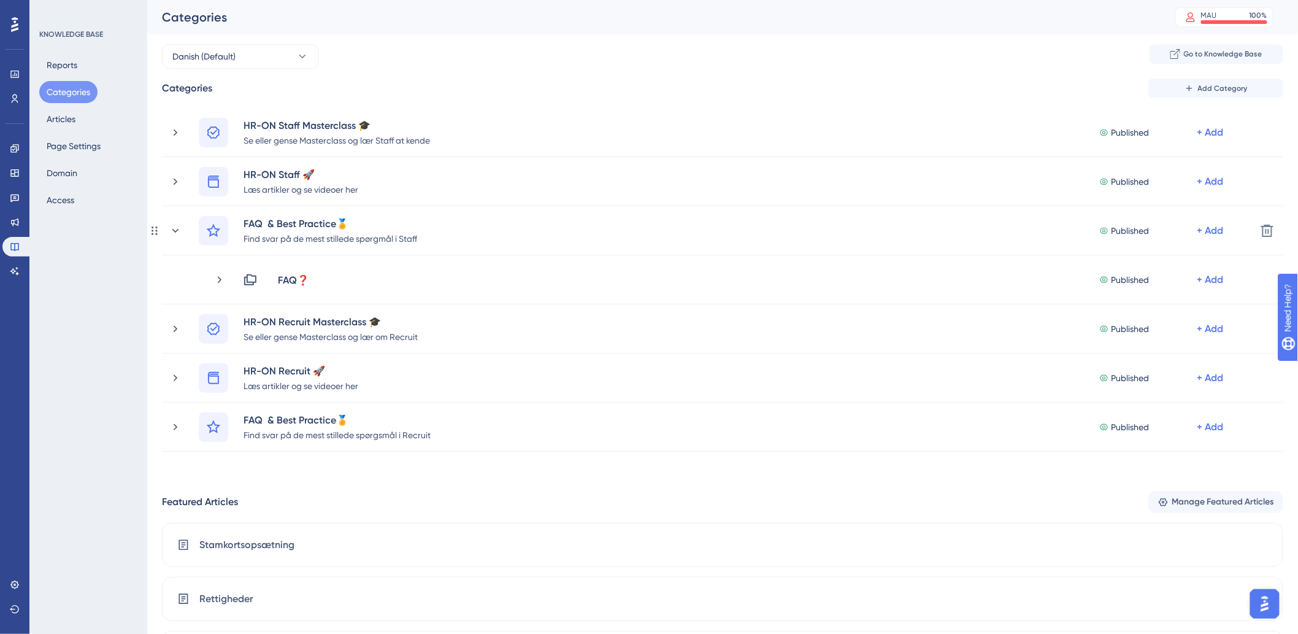
click at [177, 229] on icon at bounding box center [175, 230] width 7 height 4
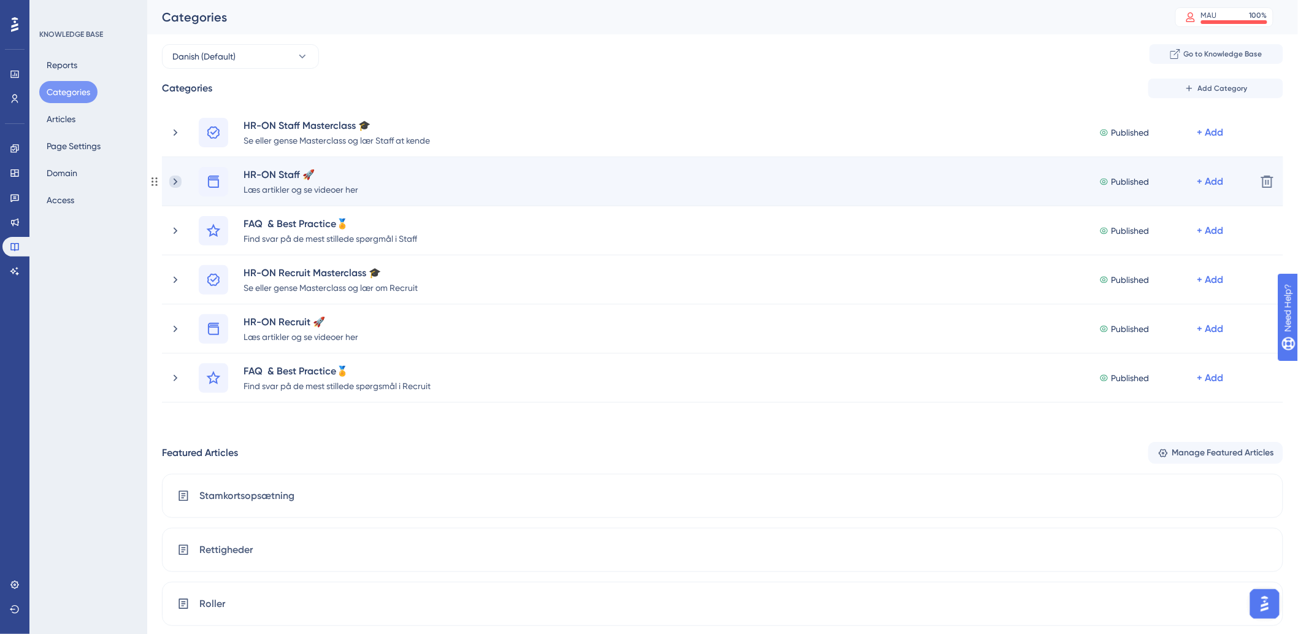
click at [177, 181] on icon at bounding box center [176, 181] width 4 height 7
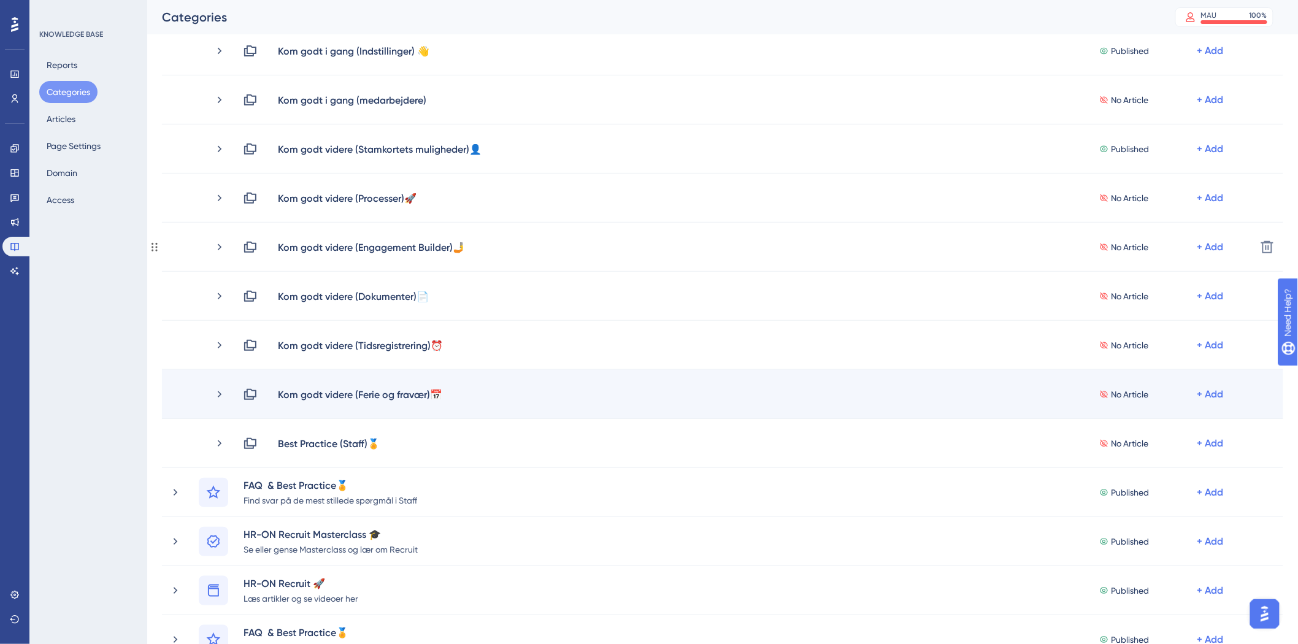
scroll to position [204, 0]
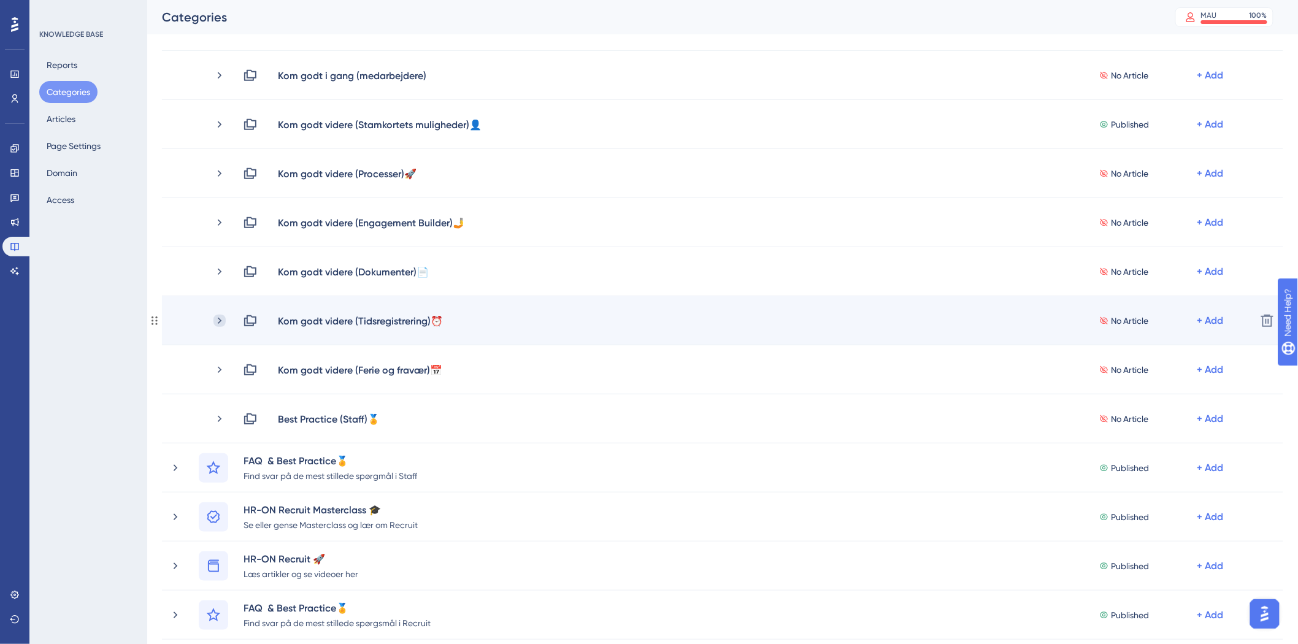
click at [218, 324] on icon at bounding box center [220, 321] width 12 height 12
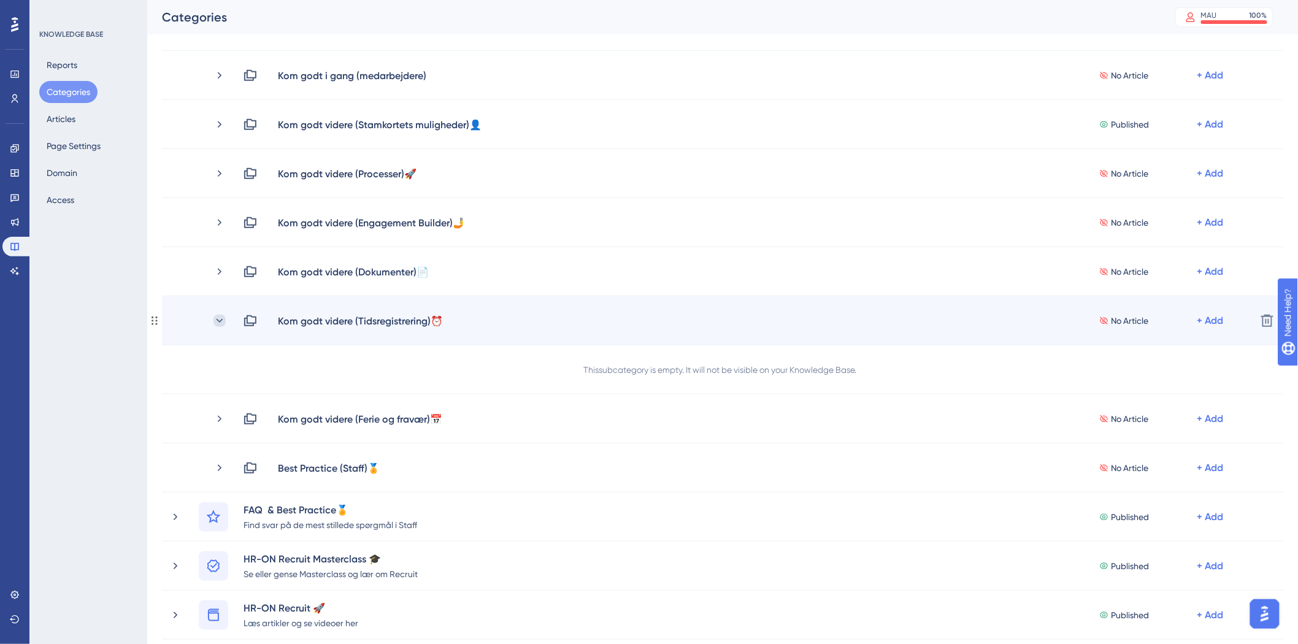
click at [217, 317] on icon at bounding box center [220, 321] width 12 height 12
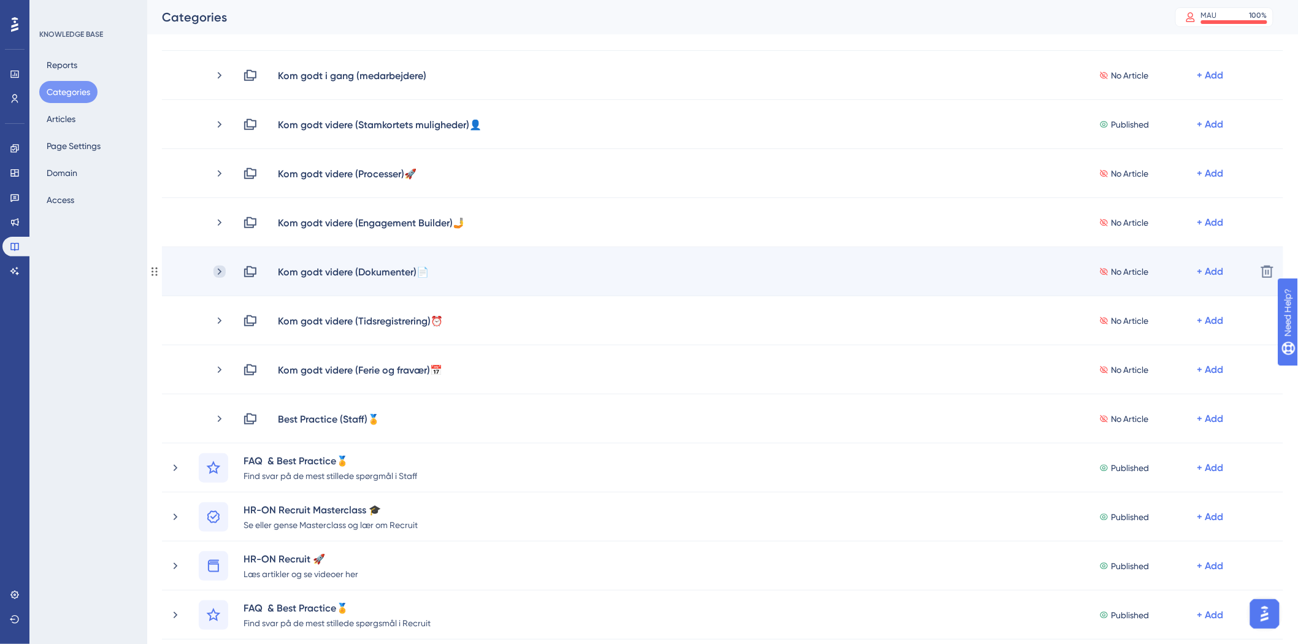
click at [221, 268] on icon at bounding box center [220, 272] width 12 height 12
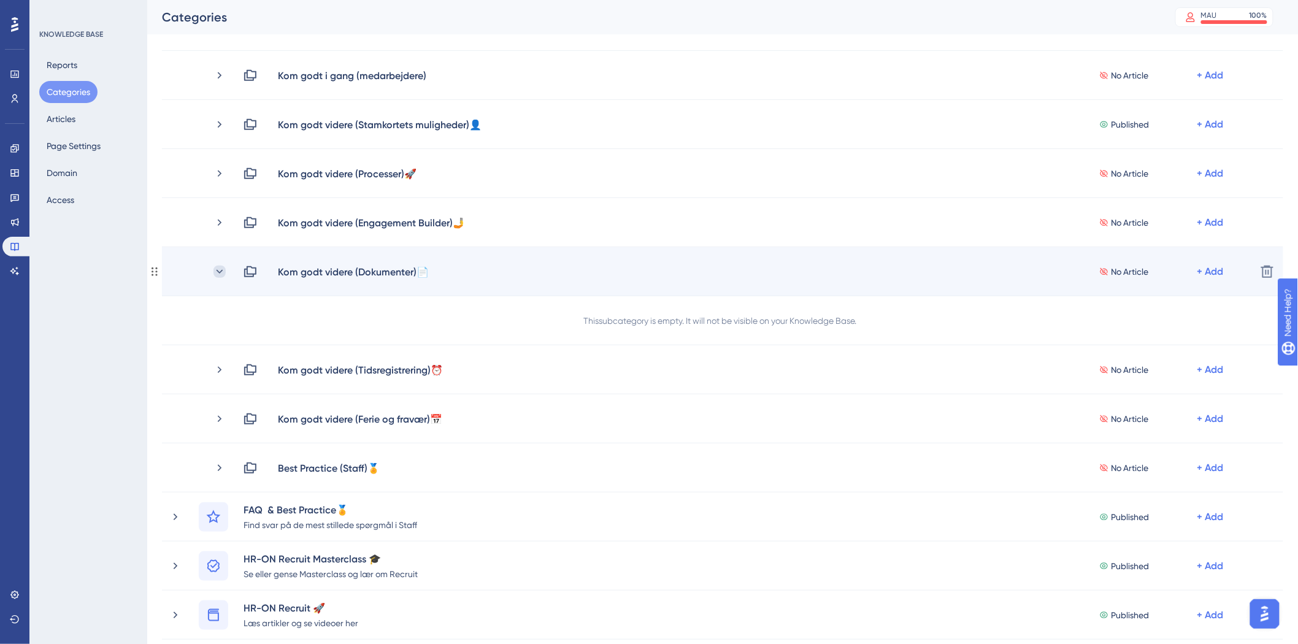
click at [219, 270] on icon at bounding box center [220, 272] width 12 height 12
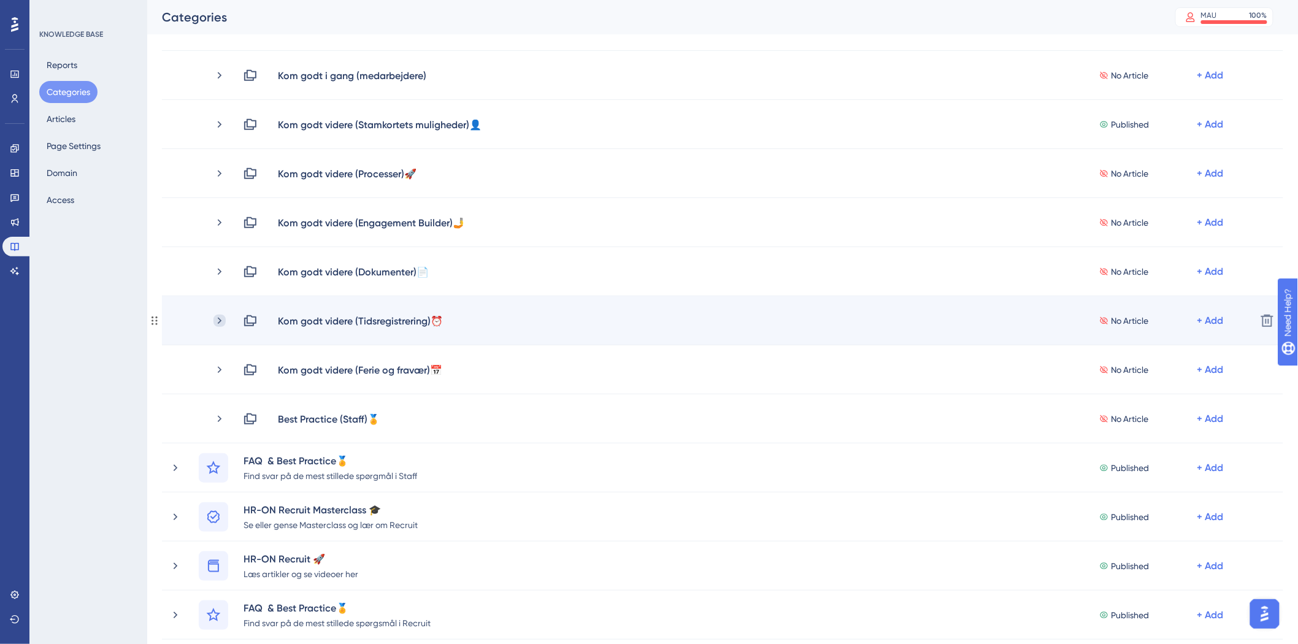
click at [213, 318] on div "Kom godt videre (Tidsregistrering)⏰ No Article + Add" at bounding box center [707, 321] width 1077 height 15
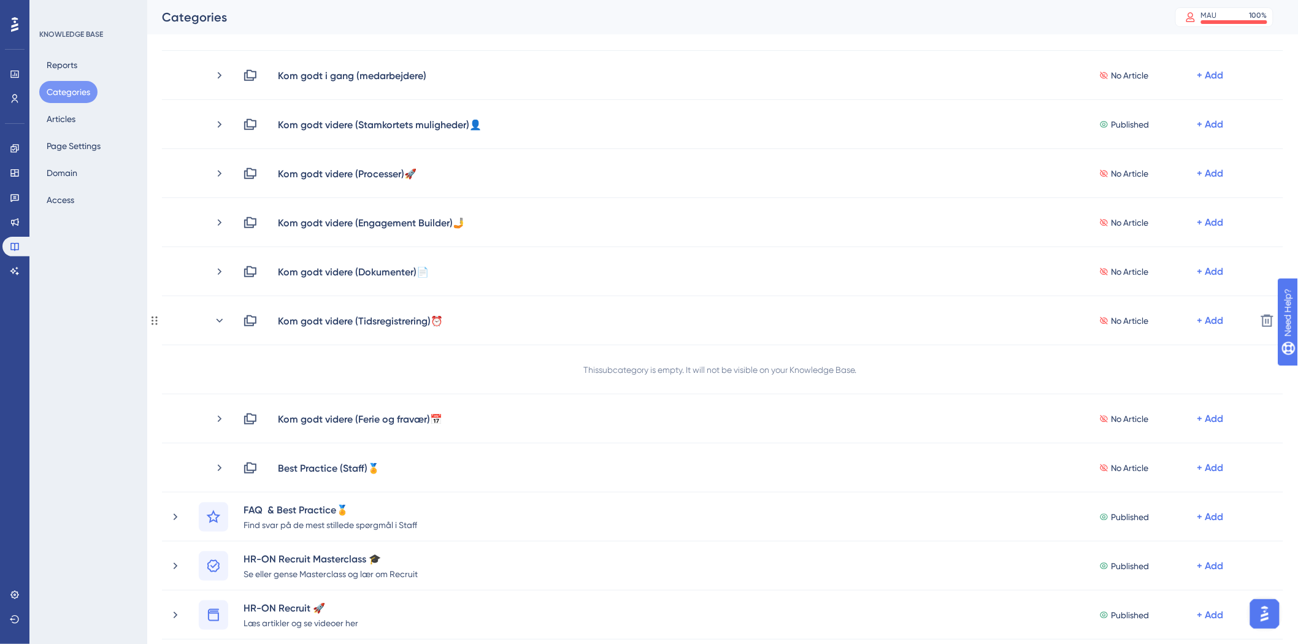
click at [215, 319] on icon at bounding box center [220, 321] width 12 height 12
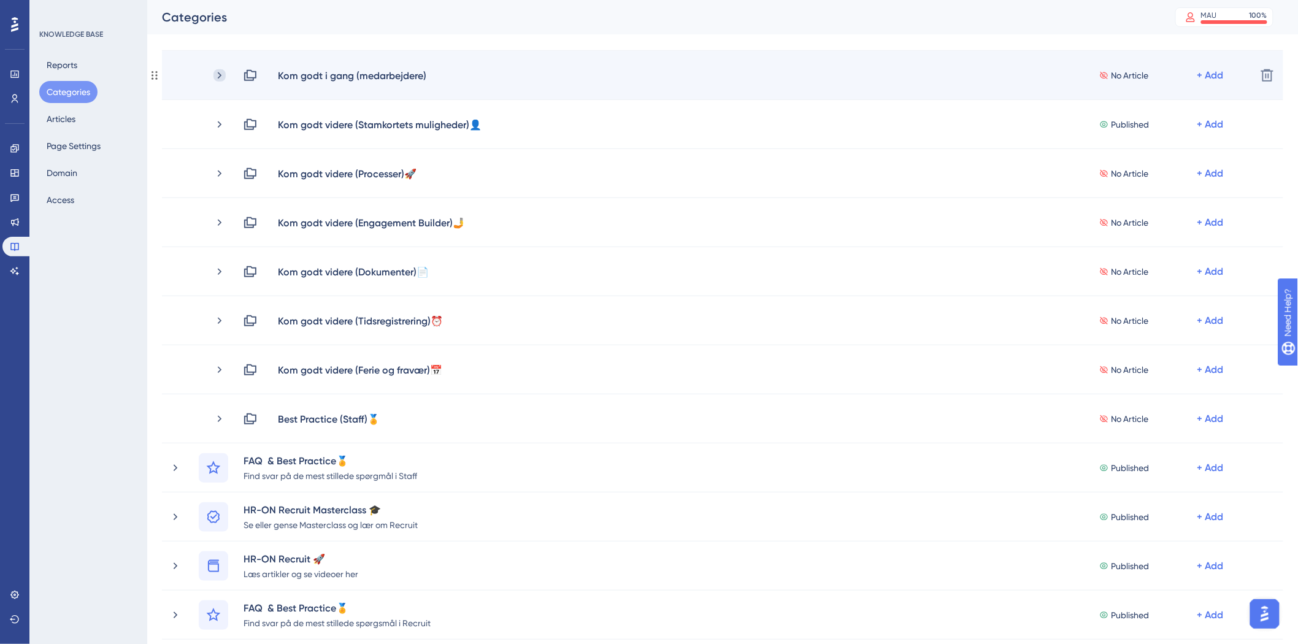
click at [220, 72] on icon at bounding box center [220, 75] width 12 height 12
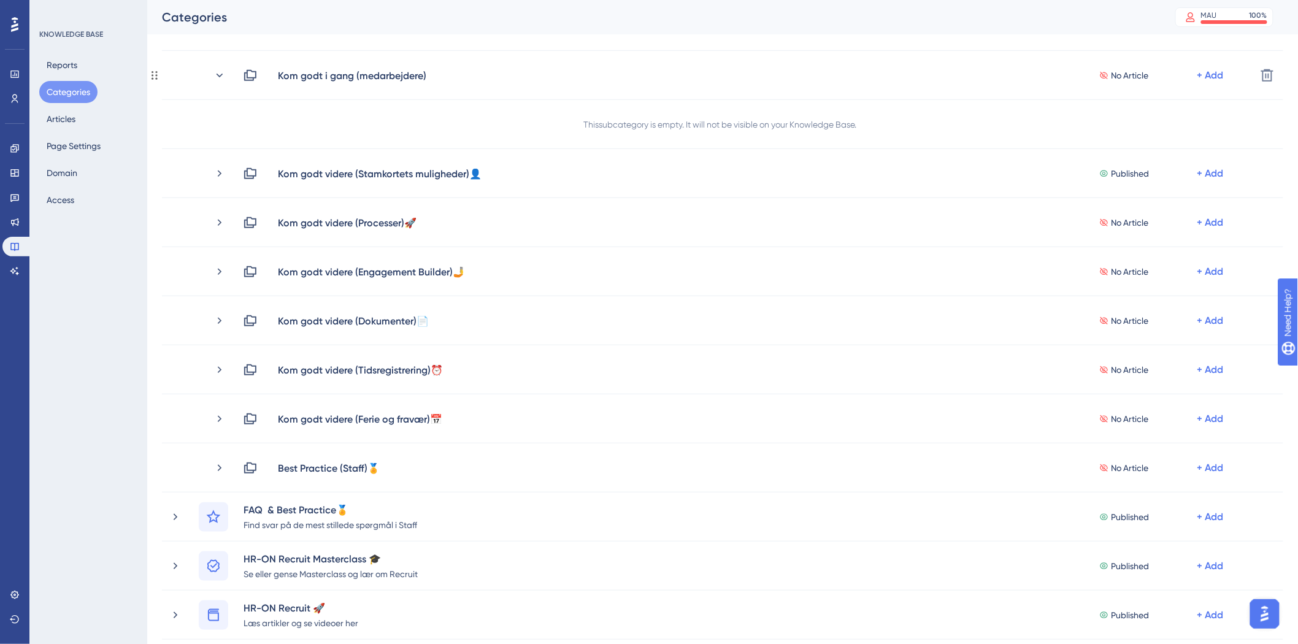
click at [220, 72] on icon at bounding box center [220, 75] width 12 height 12
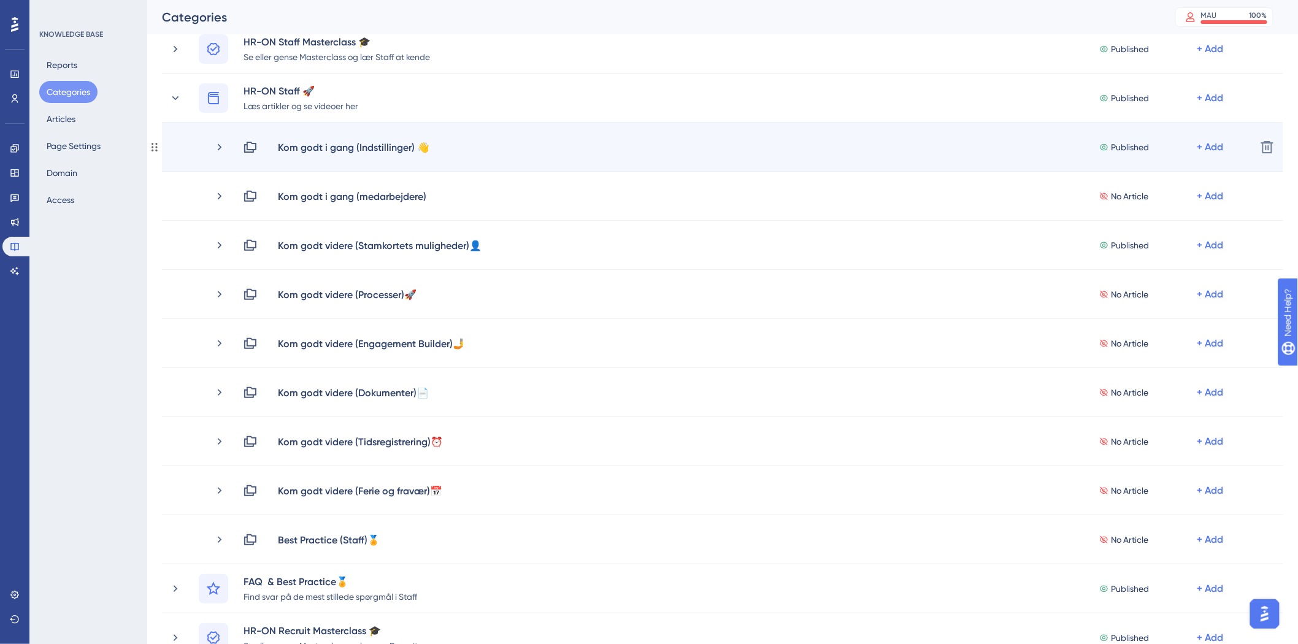
scroll to position [68, 0]
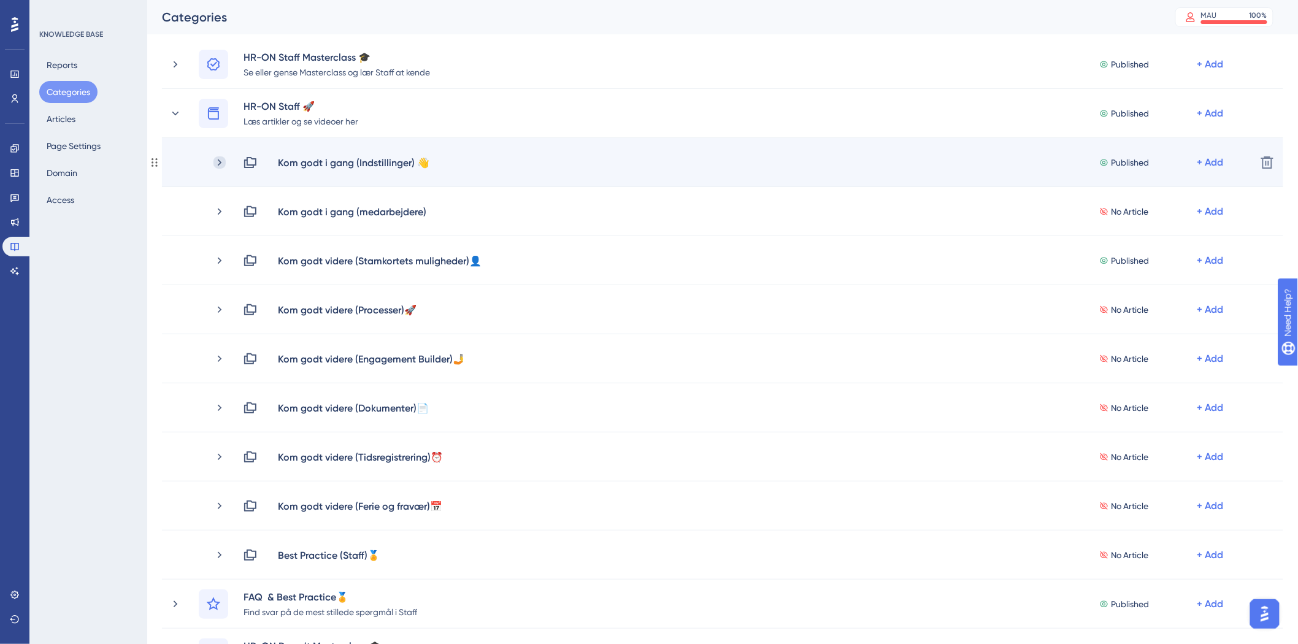
click at [221, 164] on icon at bounding box center [220, 162] width 12 height 12
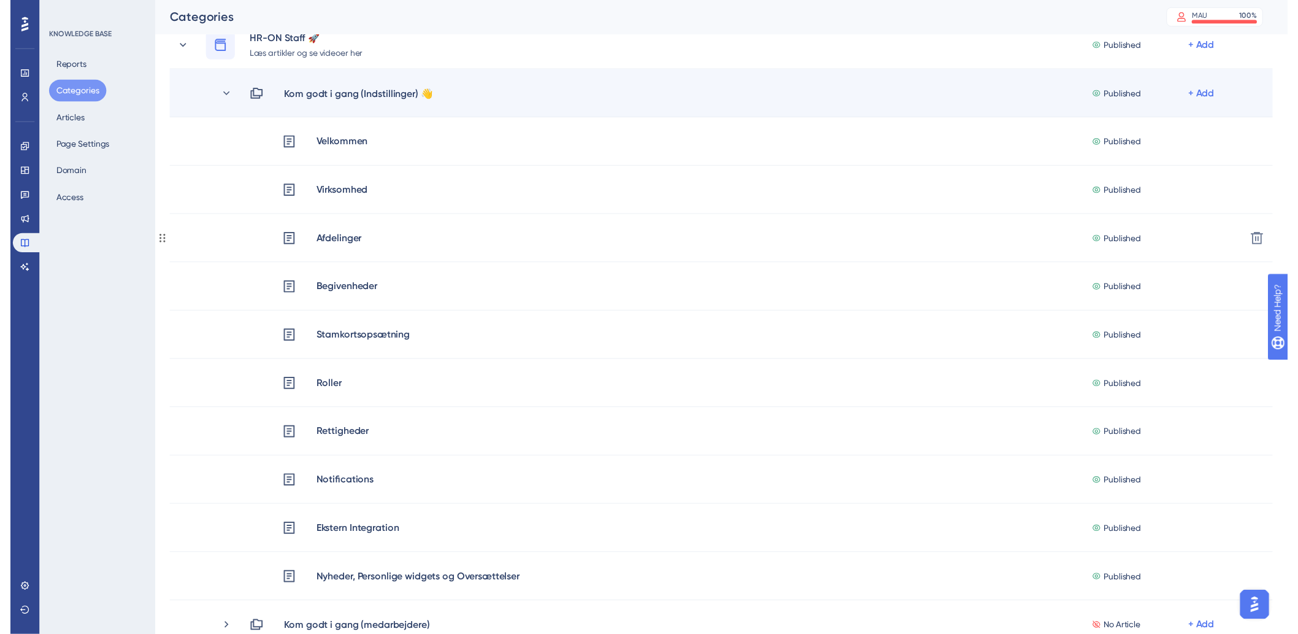
scroll to position [0, 0]
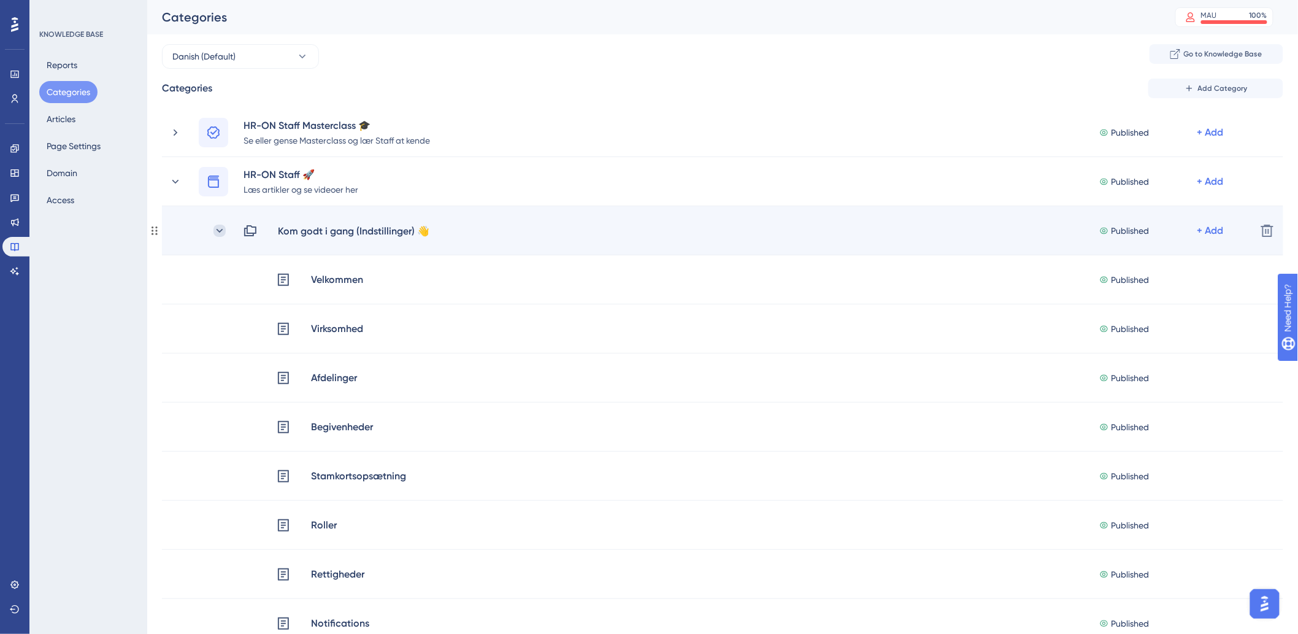
click at [221, 228] on icon at bounding box center [220, 231] width 12 height 12
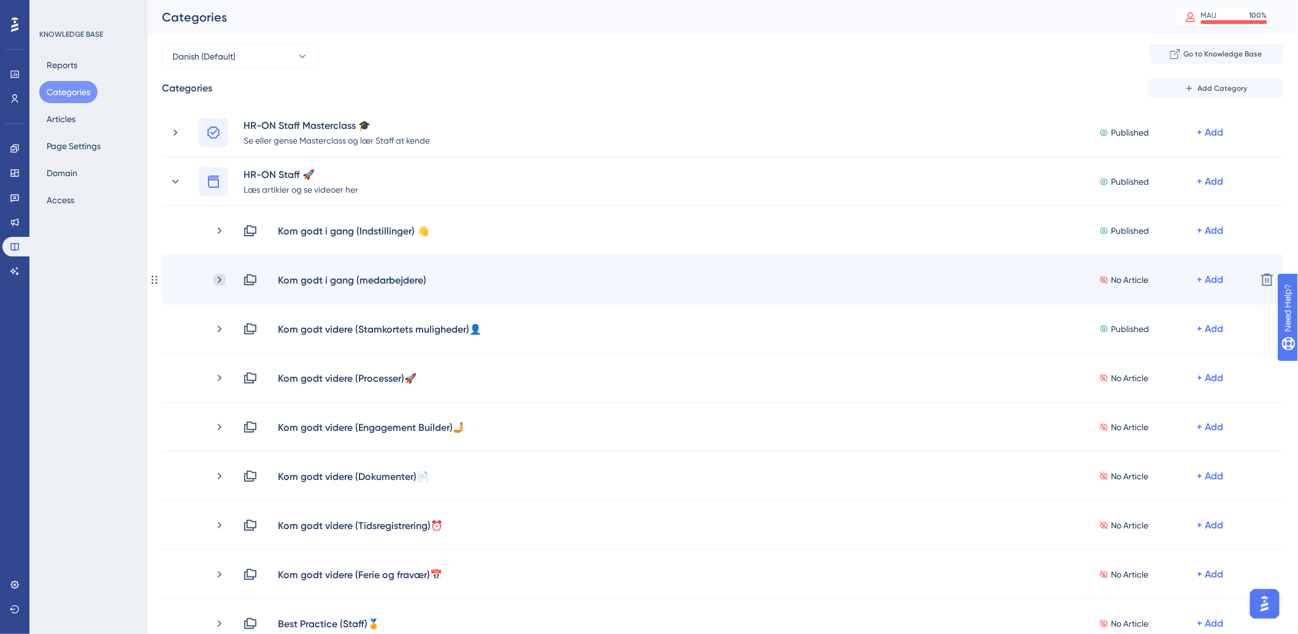
click at [218, 277] on icon at bounding box center [220, 280] width 12 height 12
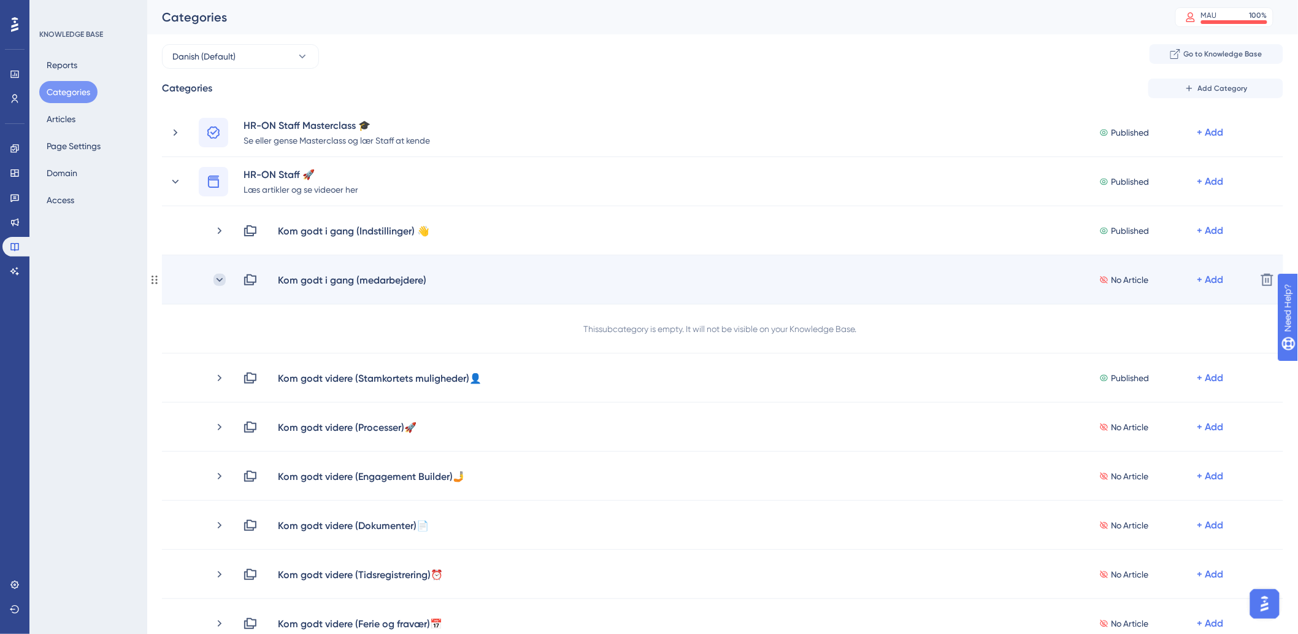
click at [218, 277] on icon at bounding box center [220, 280] width 12 height 12
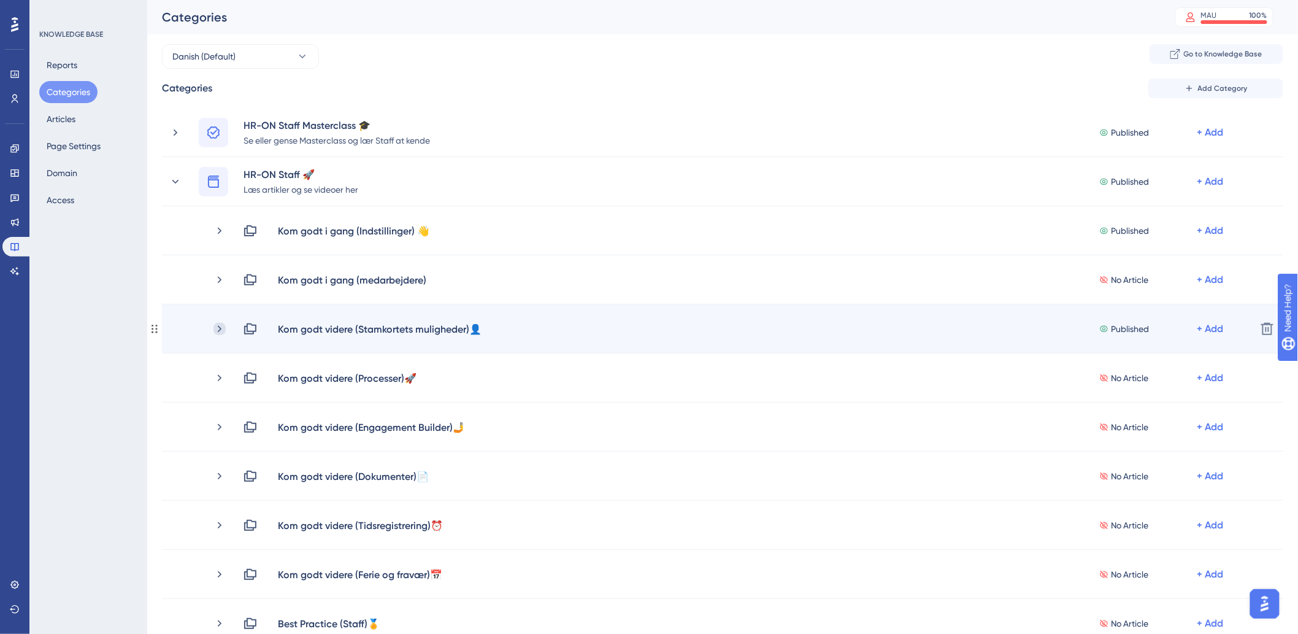
click at [221, 328] on icon at bounding box center [220, 329] width 12 height 12
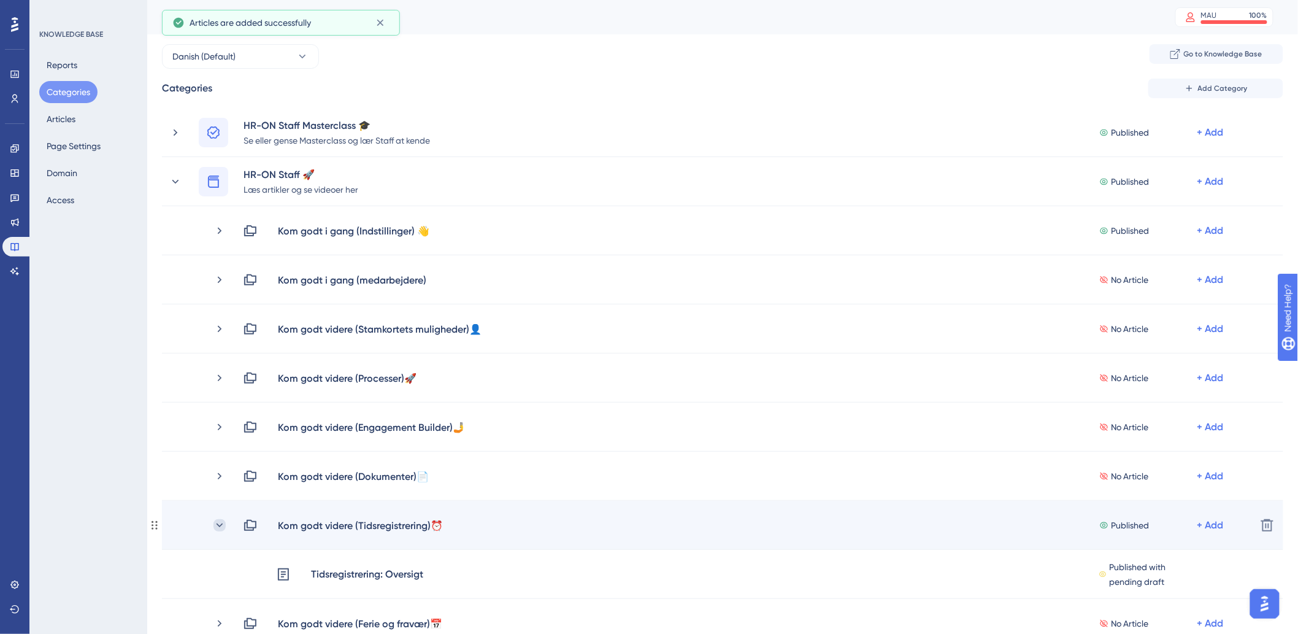
click at [218, 525] on icon at bounding box center [220, 525] width 7 height 4
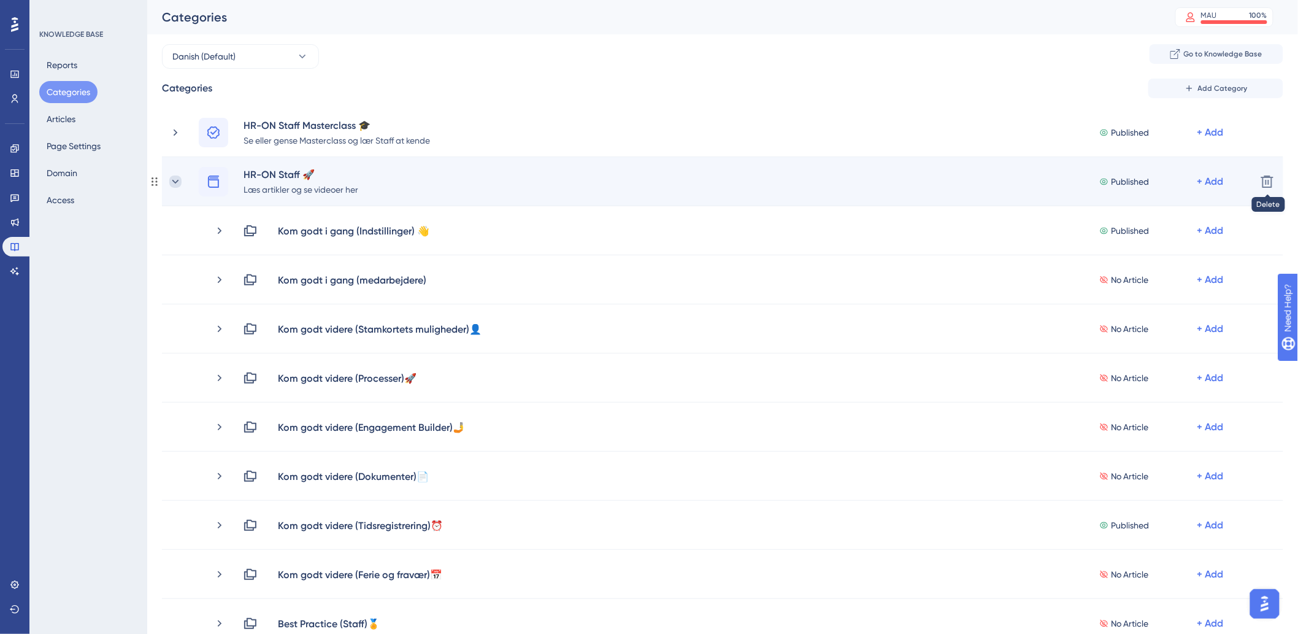
click at [180, 180] on icon at bounding box center [175, 181] width 12 height 12
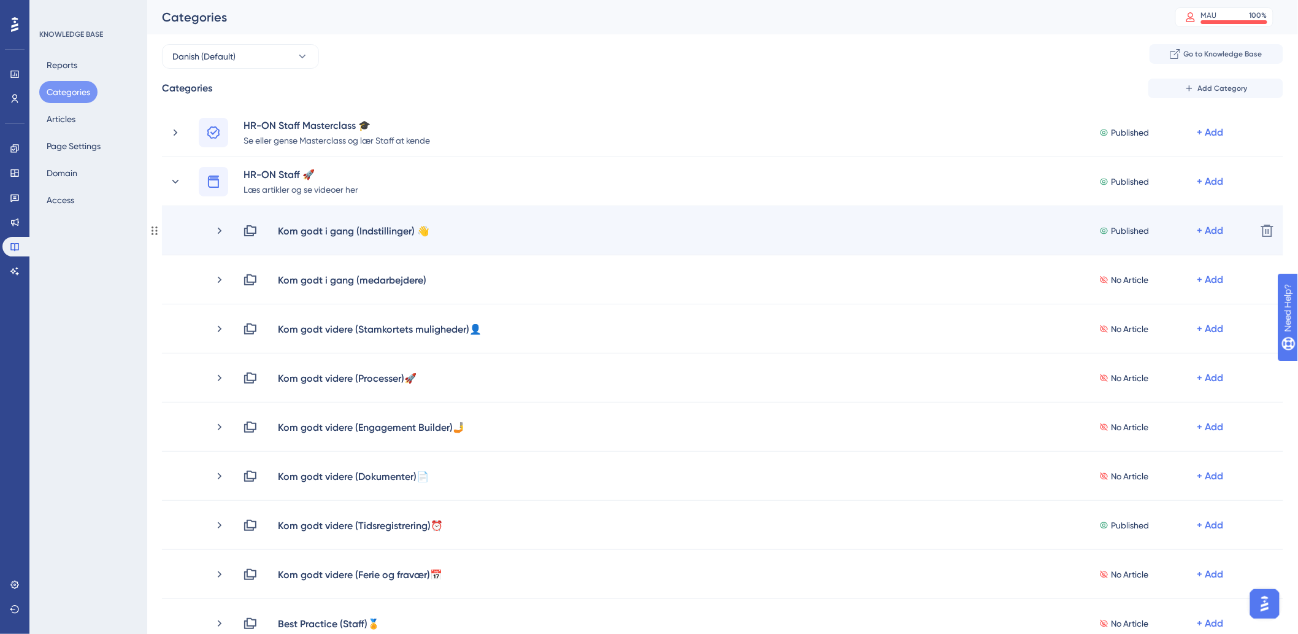
click at [211, 233] on div "Kom godt i gang (Indstillinger) 👋 Published + Add" at bounding box center [707, 230] width 1077 height 15
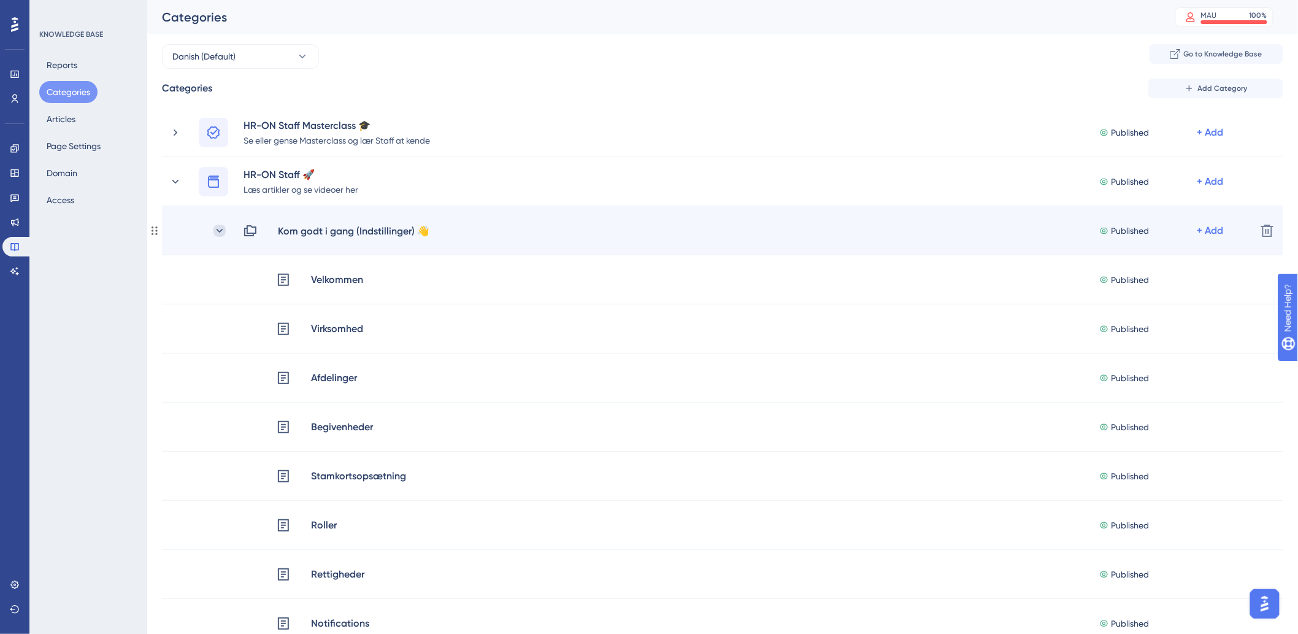
click at [215, 230] on icon at bounding box center [220, 231] width 12 height 12
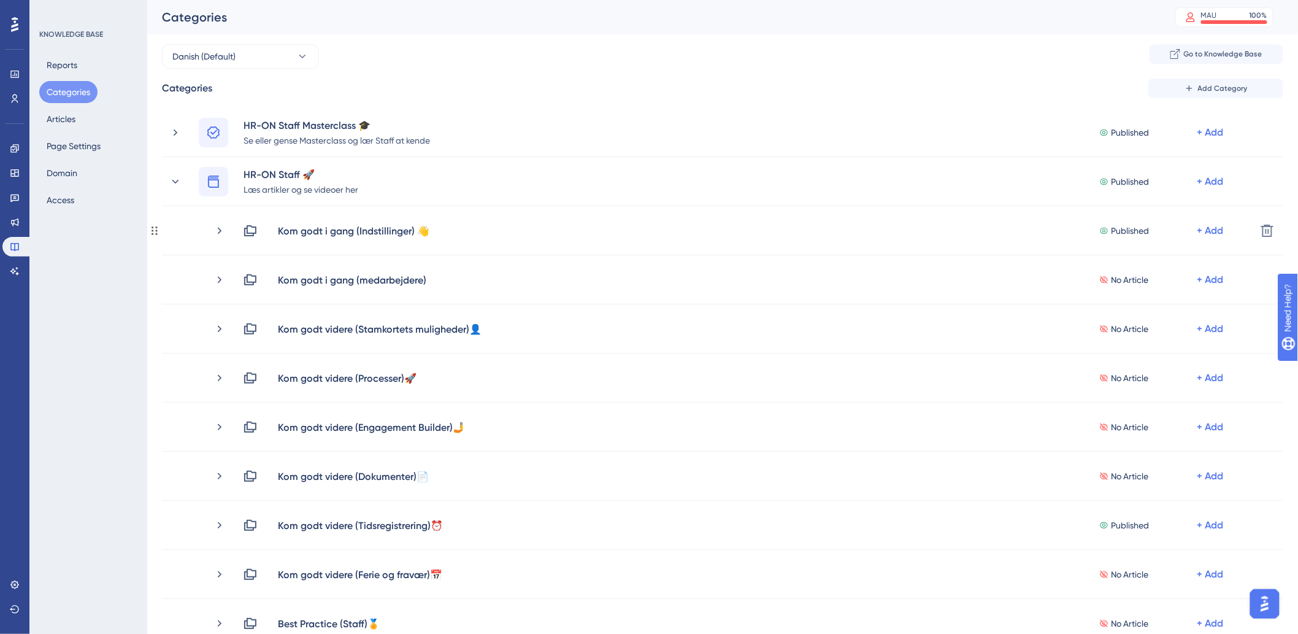
click at [215, 230] on icon at bounding box center [220, 231] width 12 height 12
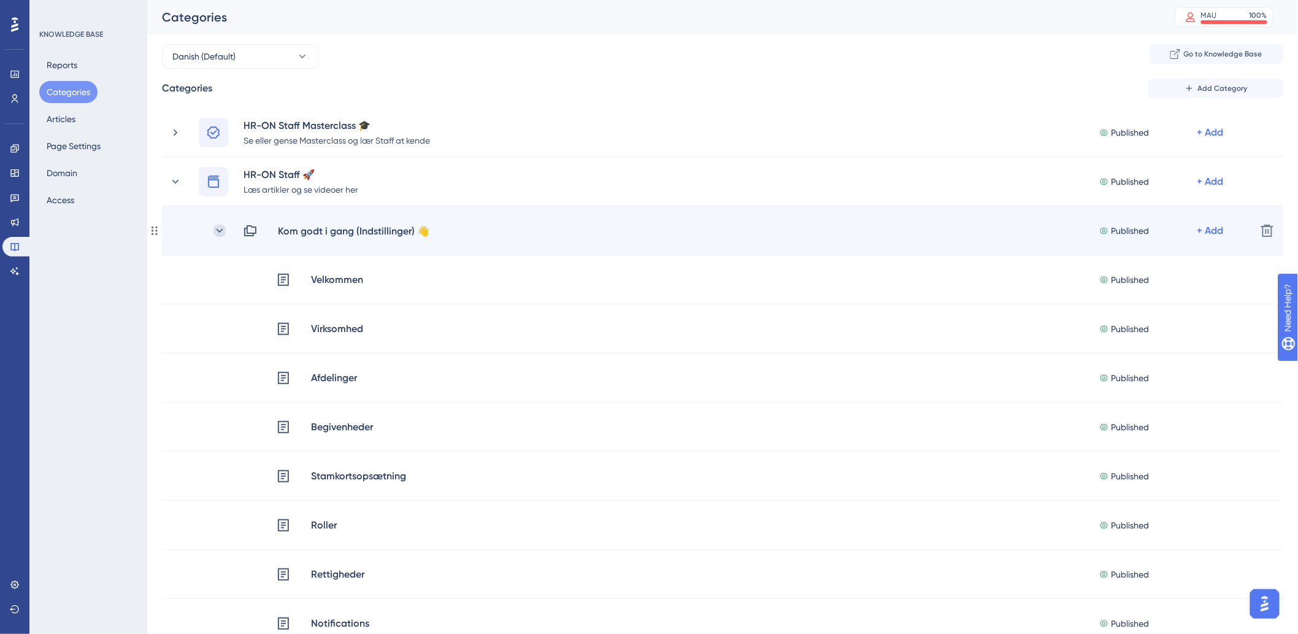
click at [223, 228] on icon at bounding box center [220, 231] width 12 height 12
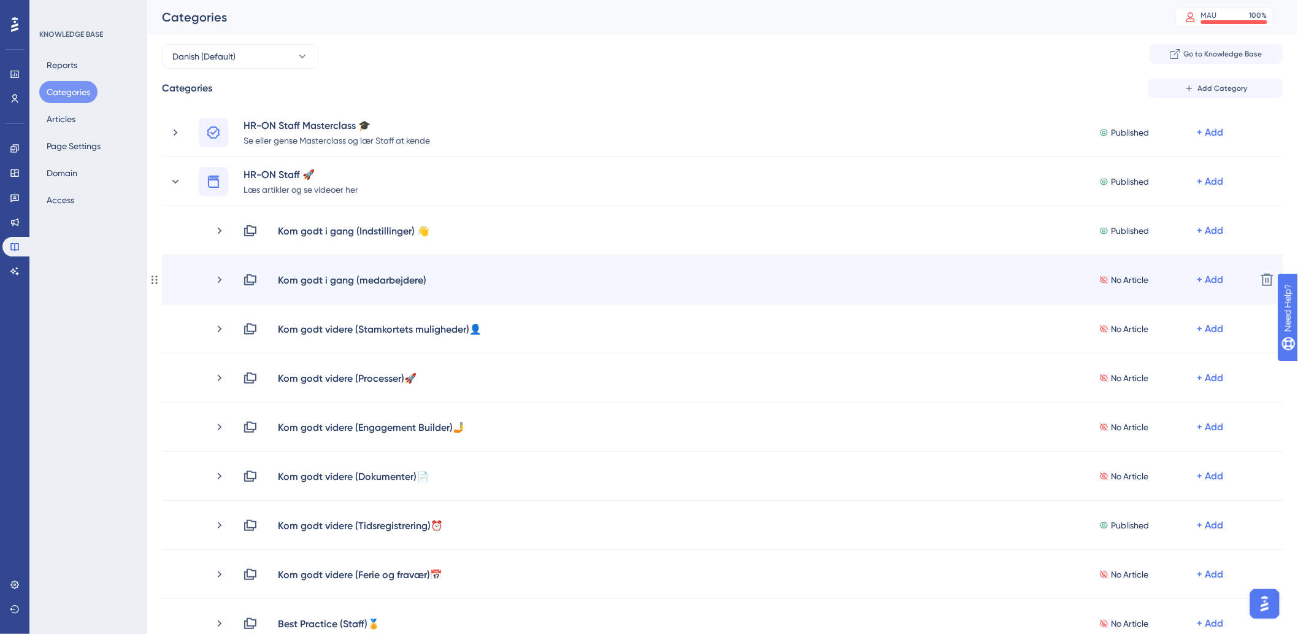
click at [210, 280] on div "Kom godt i gang (medarbejdere) No Article + Add" at bounding box center [707, 279] width 1077 height 15
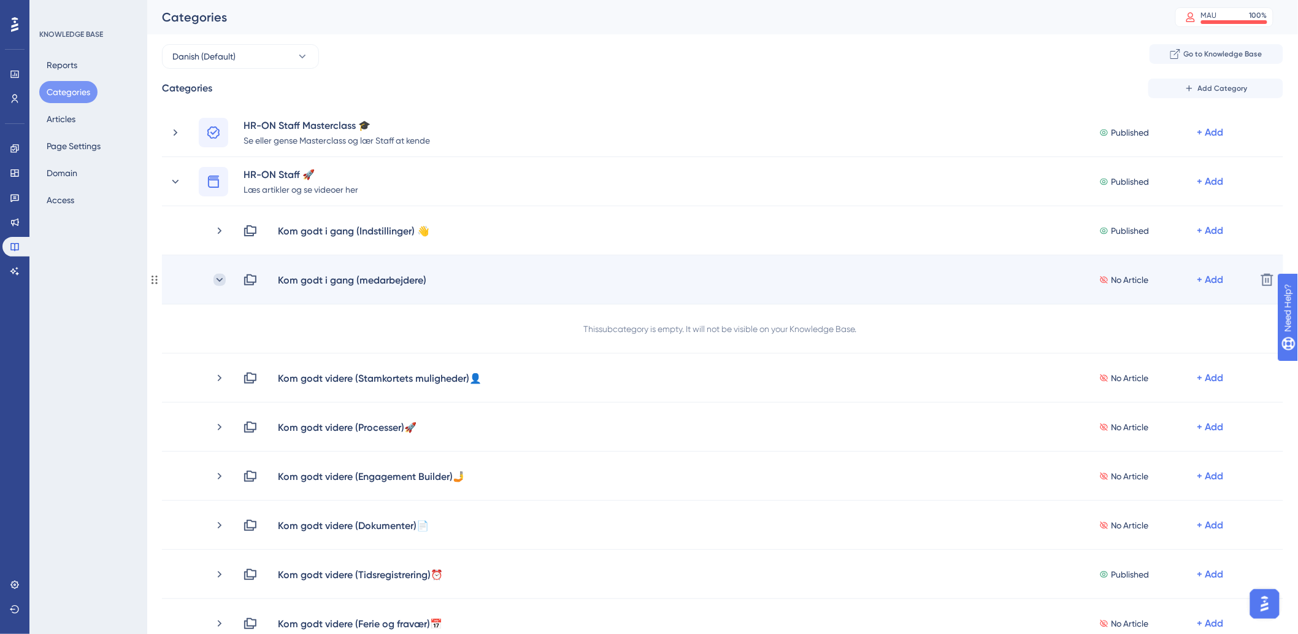
click at [217, 280] on icon at bounding box center [220, 280] width 12 height 12
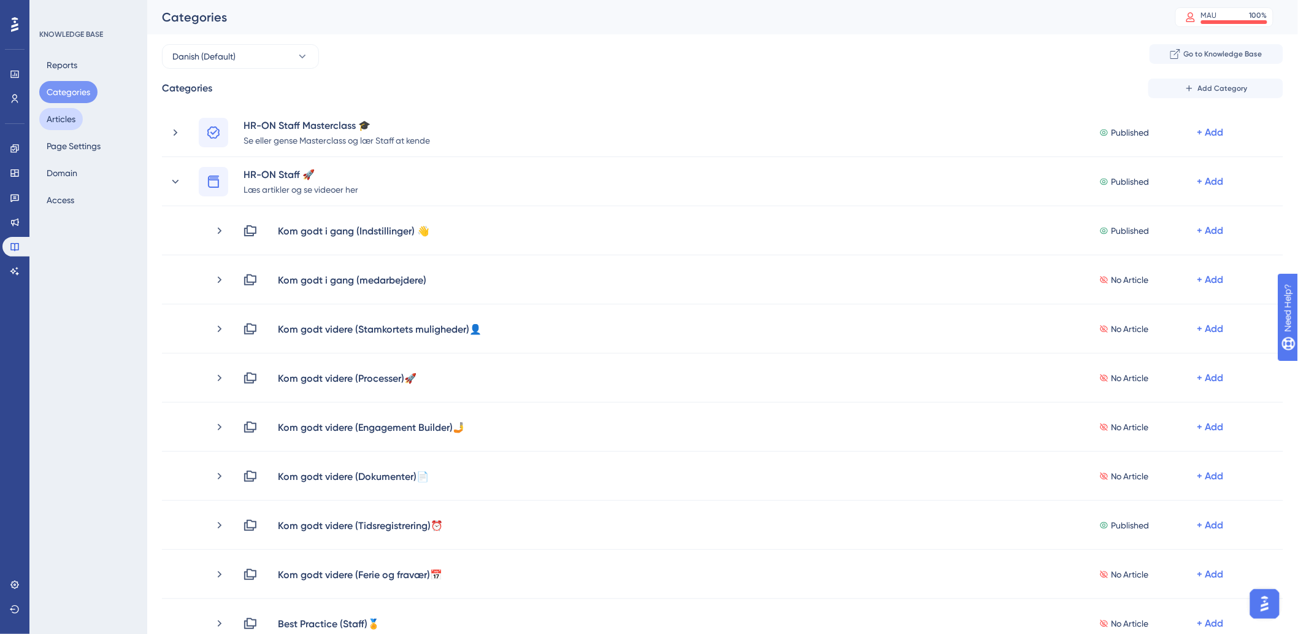
click at [60, 120] on button "Articles" at bounding box center [61, 119] width 44 height 22
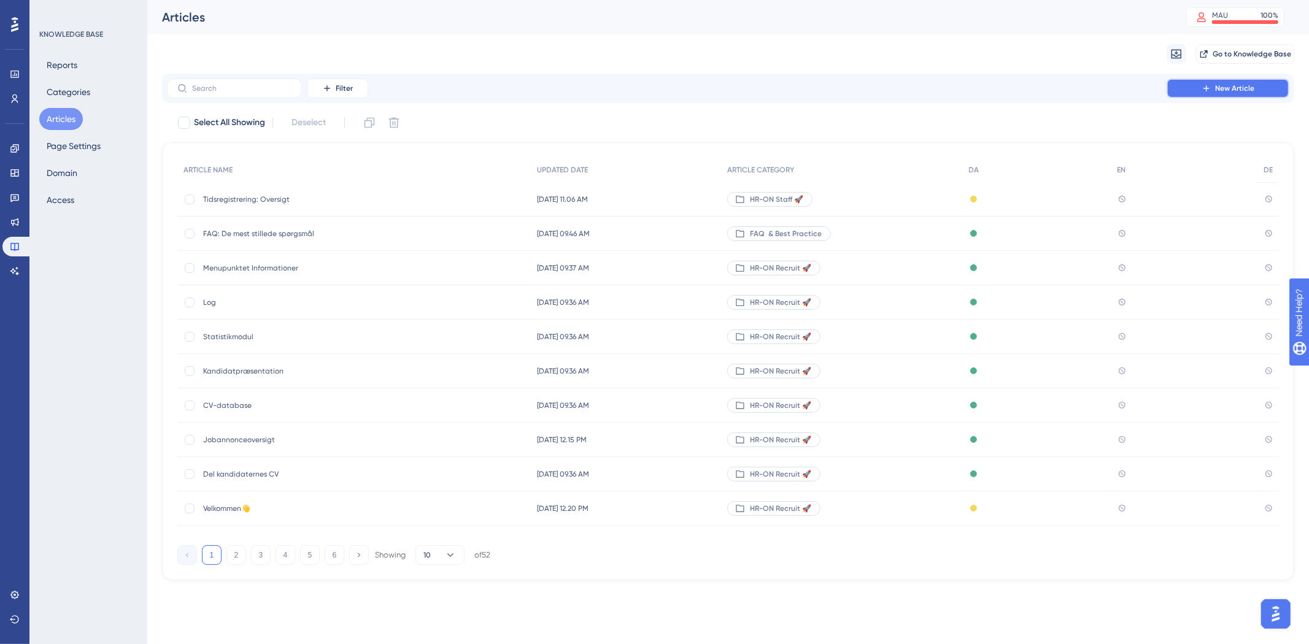
click at [1198, 80] on button "New Article" at bounding box center [1227, 89] width 123 height 20
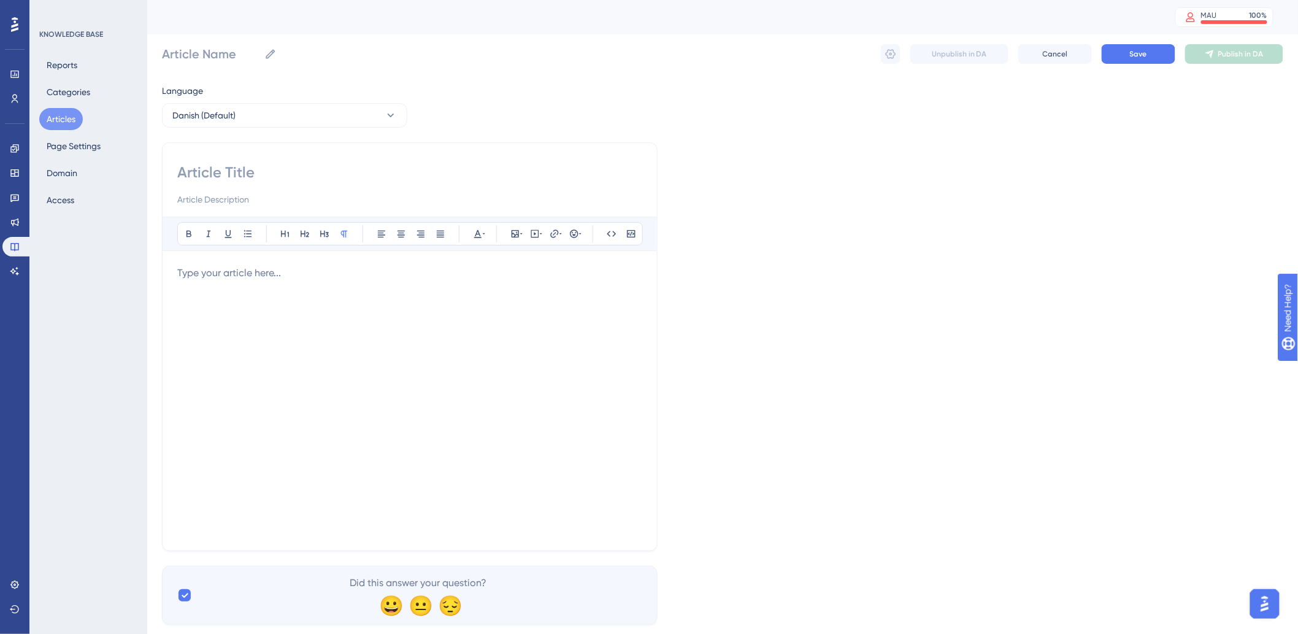
click at [288, 139] on div "Language Danish (Default) Bold Italic Underline Bullet Point Heading 1 Heading …" at bounding box center [723, 353] width 1122 height 541
click at [291, 147] on div "Bold Italic Underline Bullet Point Heading 1 Heading 2 Heading 3 Normal Align L…" at bounding box center [410, 346] width 496 height 409
click at [286, 160] on div "Bold Italic Underline Bullet Point Heading 1 Heading 2 Heading 3 Normal Align L…" at bounding box center [410, 346] width 496 height 409
click at [283, 170] on input at bounding box center [409, 173] width 465 height 20
paste input "Administrer medarbejdere"
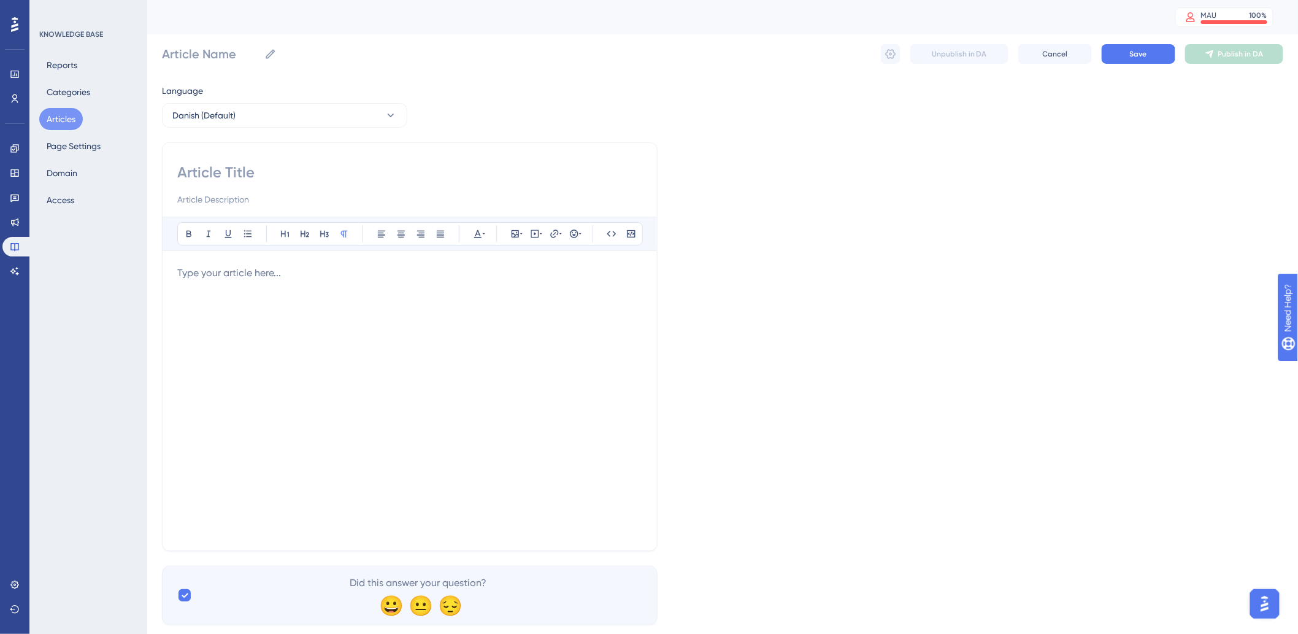
type input "Administrer medarbejdere"
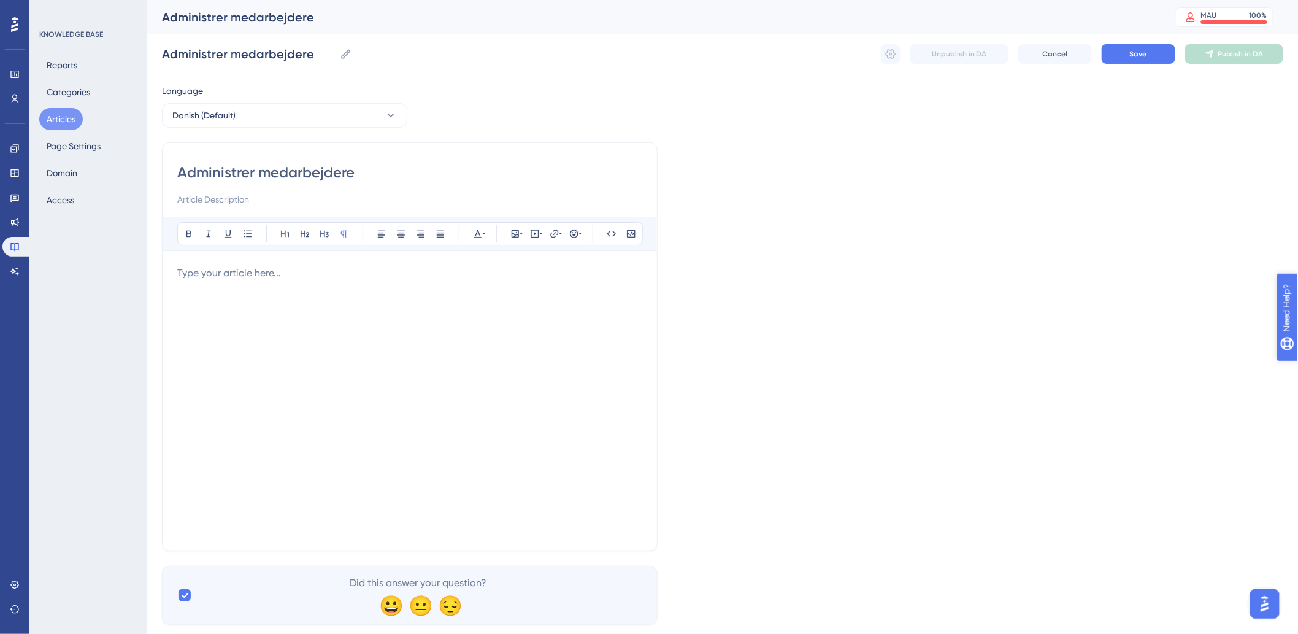
type input "Administrer medarbejdere"
click at [514, 303] on div at bounding box center [409, 401] width 465 height 270
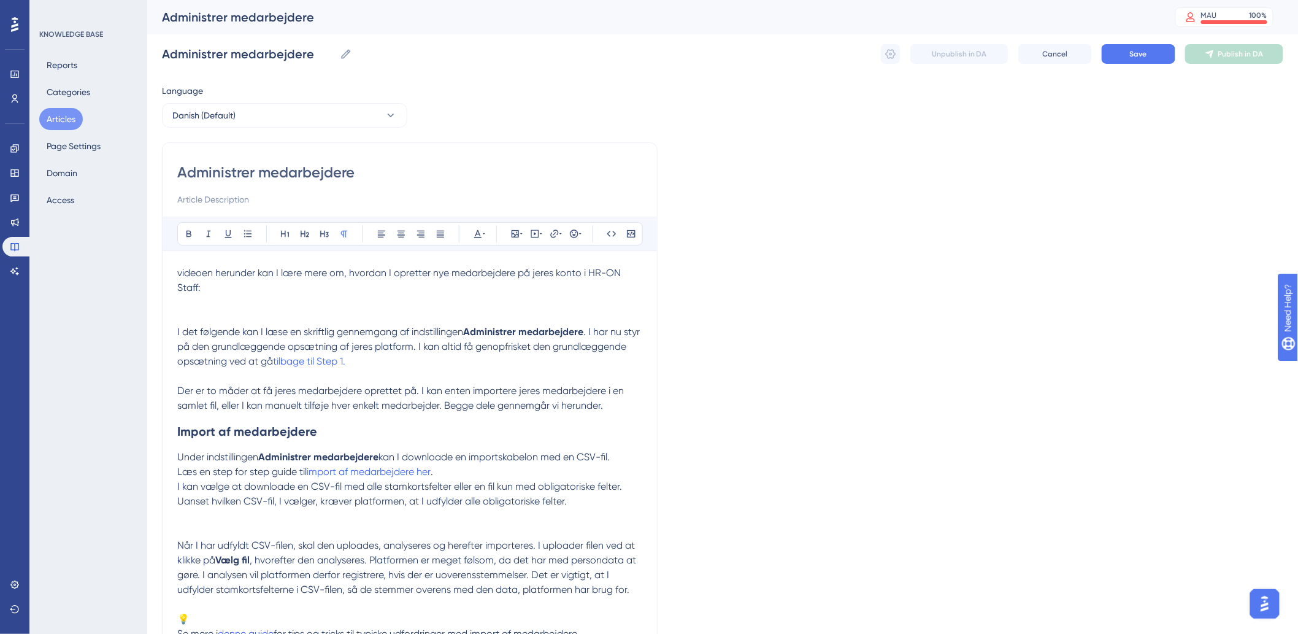
click at [209, 301] on p "I det følgende kan I læse en skriftlig gennemgang af indstillingen Administrer …" at bounding box center [409, 339] width 465 height 88
click at [224, 303] on p "I det følgende kan I læse en skriftlig gennemgang af indstillingen Administrer …" at bounding box center [409, 339] width 465 height 88
click at [533, 235] on icon at bounding box center [535, 234] width 10 height 10
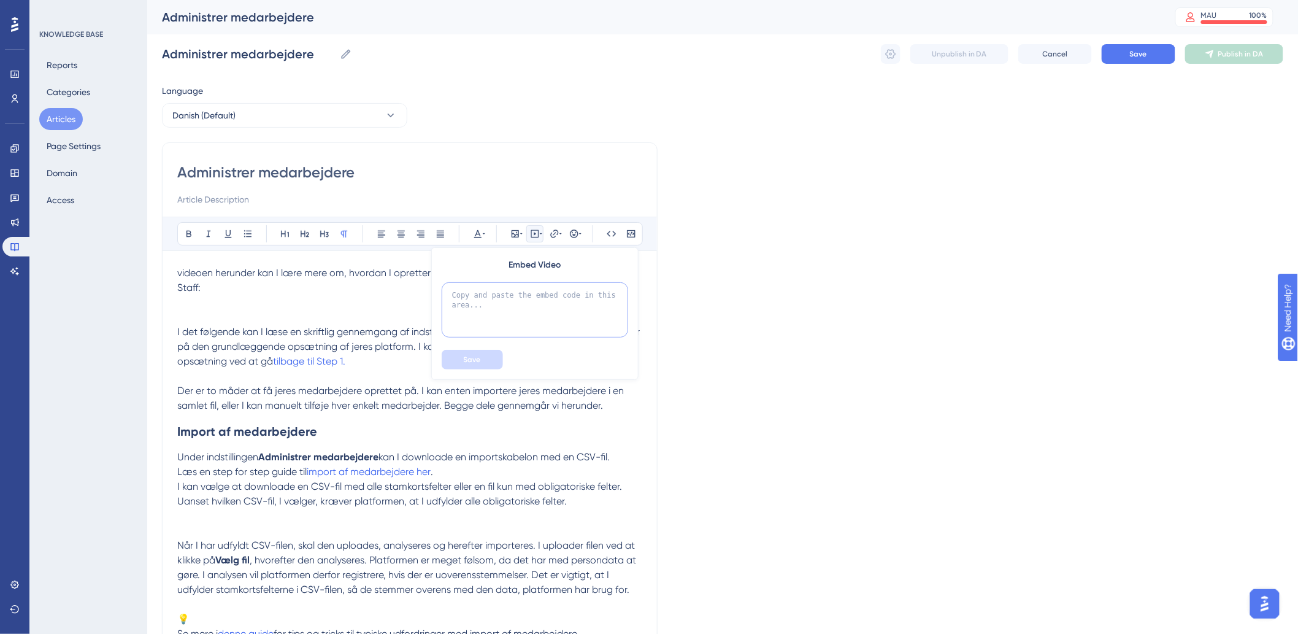
click at [524, 304] on textarea at bounding box center [535, 309] width 187 height 55
paste textarea "<div style="width:100%; height:0; position: relative; padding-bottom:47.7083333…"
type textarea "<div style="width:100%; height:0; position: relative; padding-bottom:47.7083333…"
click at [456, 363] on button "Save" at bounding box center [472, 360] width 61 height 20
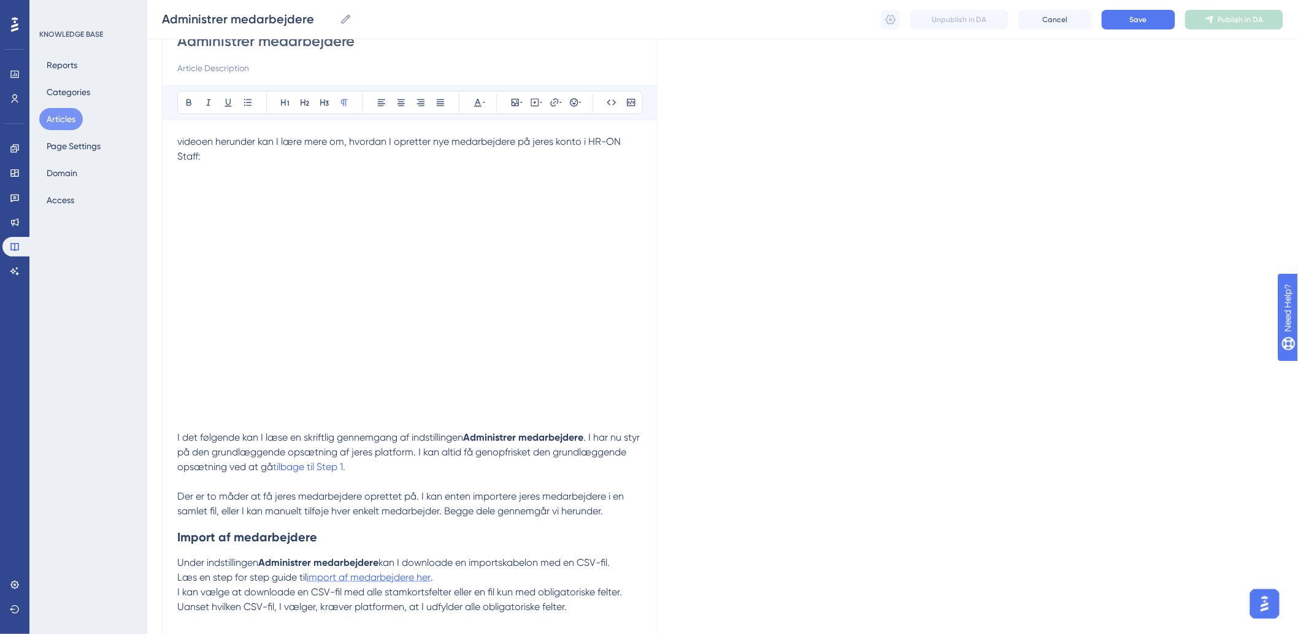
scroll to position [272, 0]
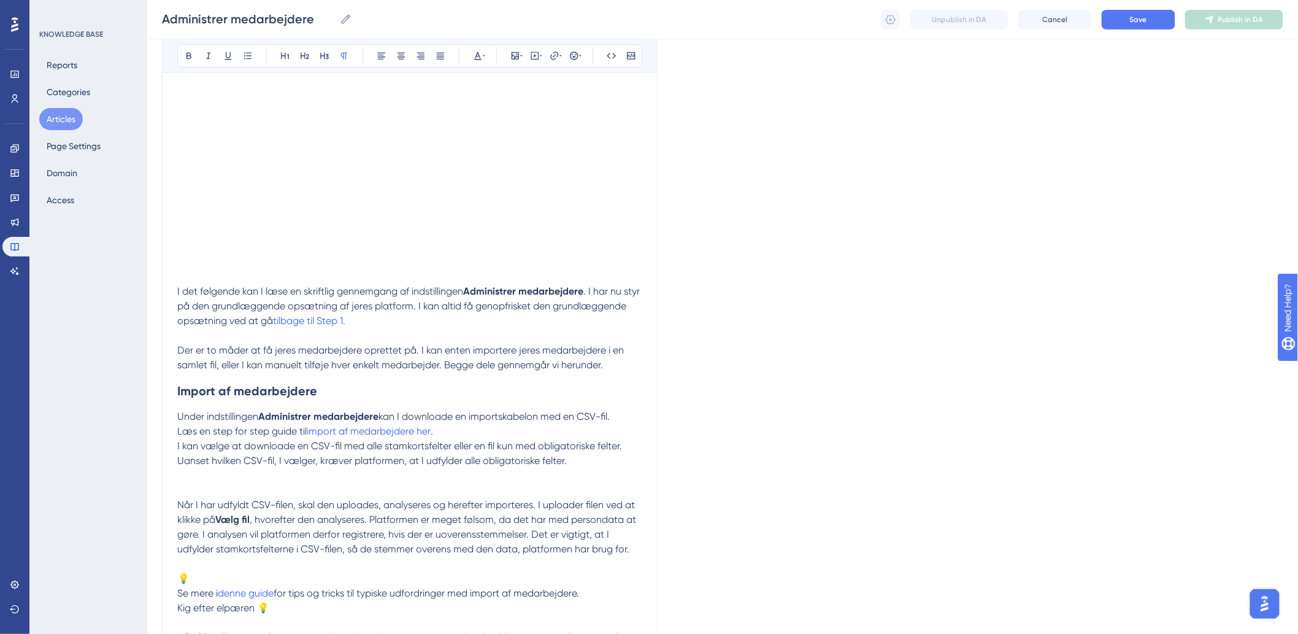
click at [503, 341] on p "I det følgende kan I læse en skriftlig gennemgang af indstillingen Administrer …" at bounding box center [409, 299] width 465 height 88
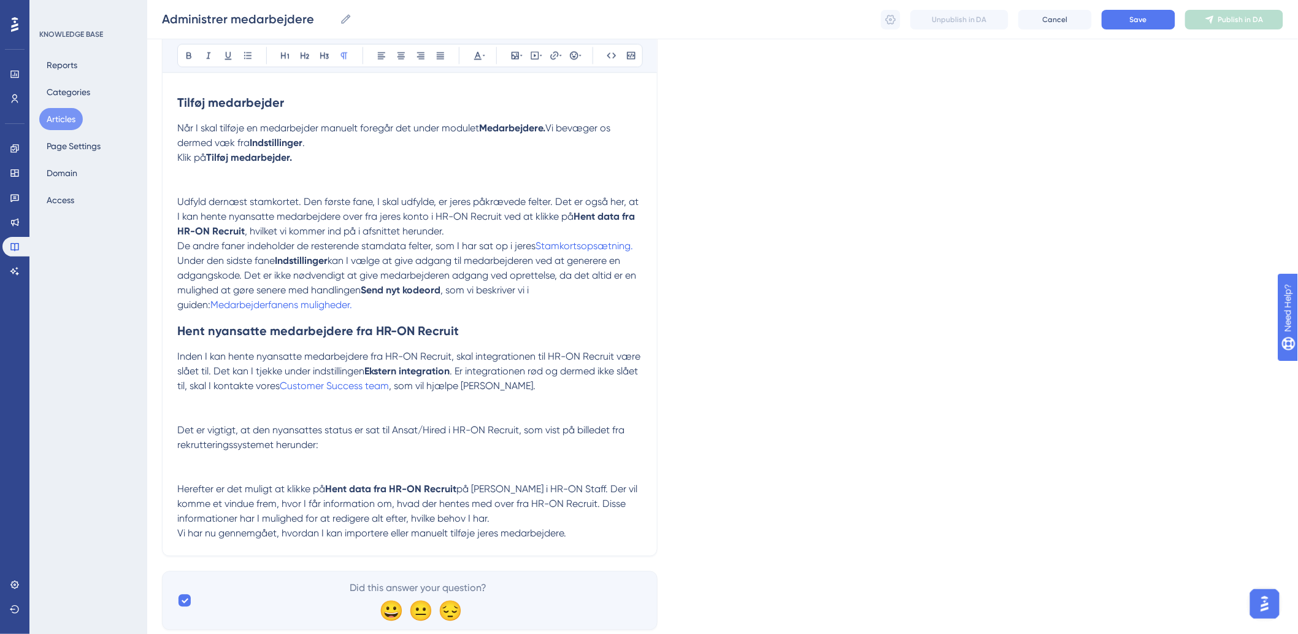
scroll to position [943, 0]
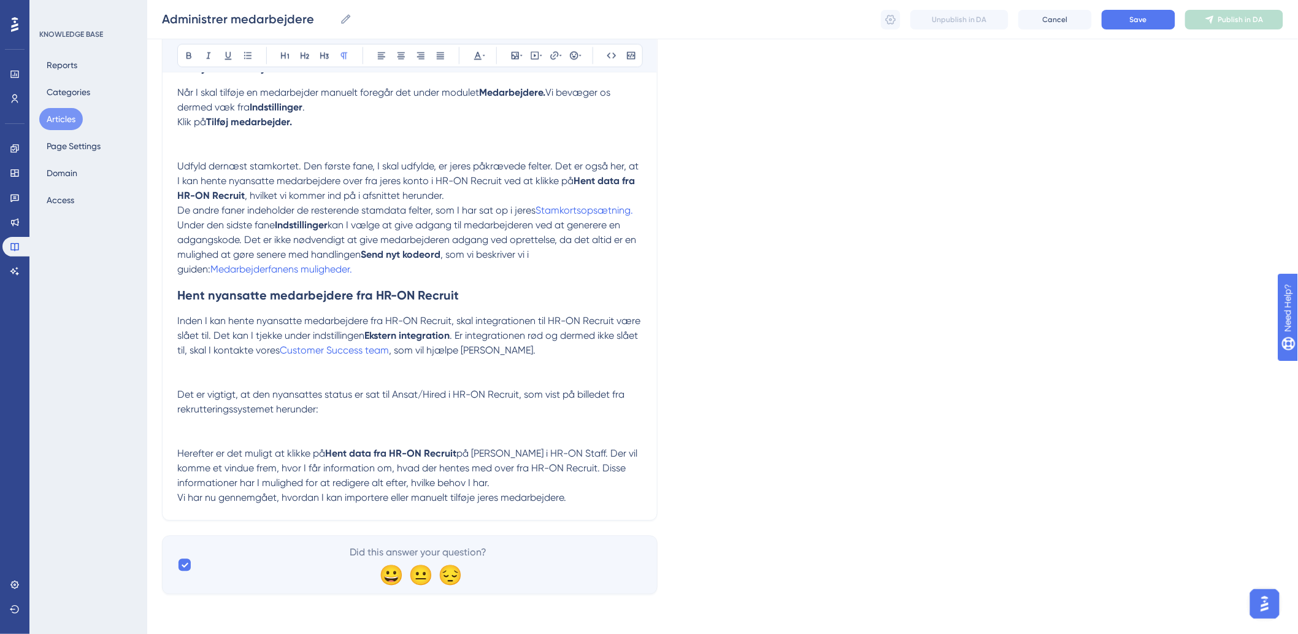
click at [422, 425] on p at bounding box center [409, 424] width 465 height 15
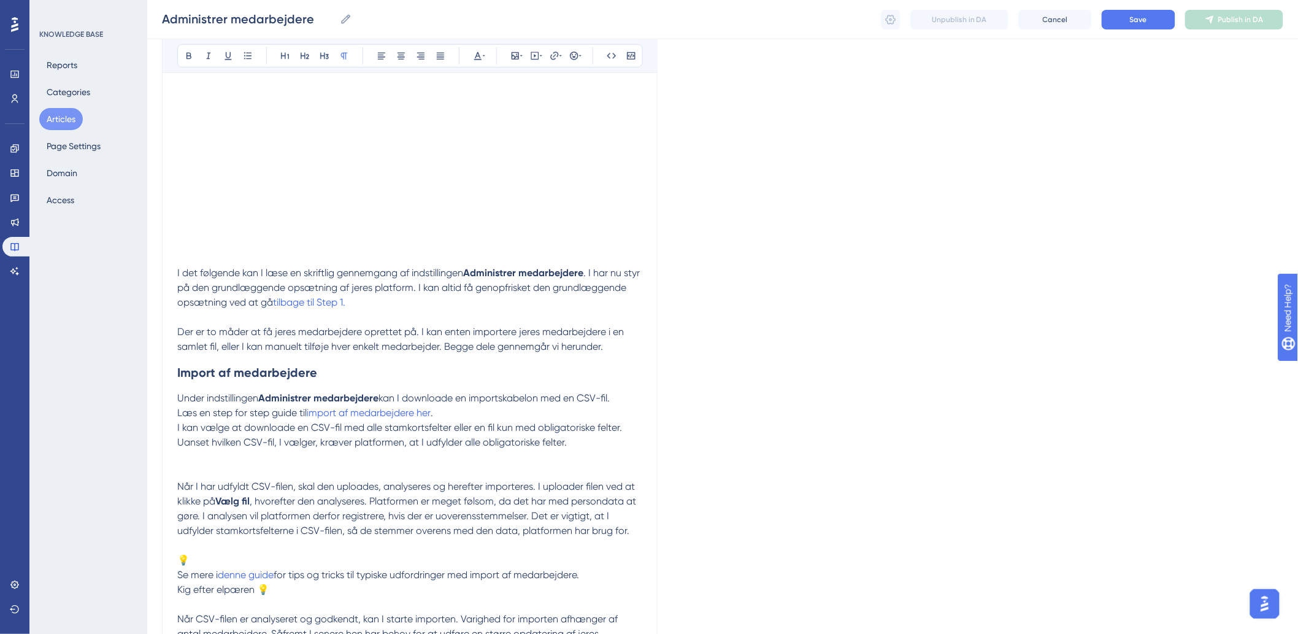
scroll to position [341, 0]
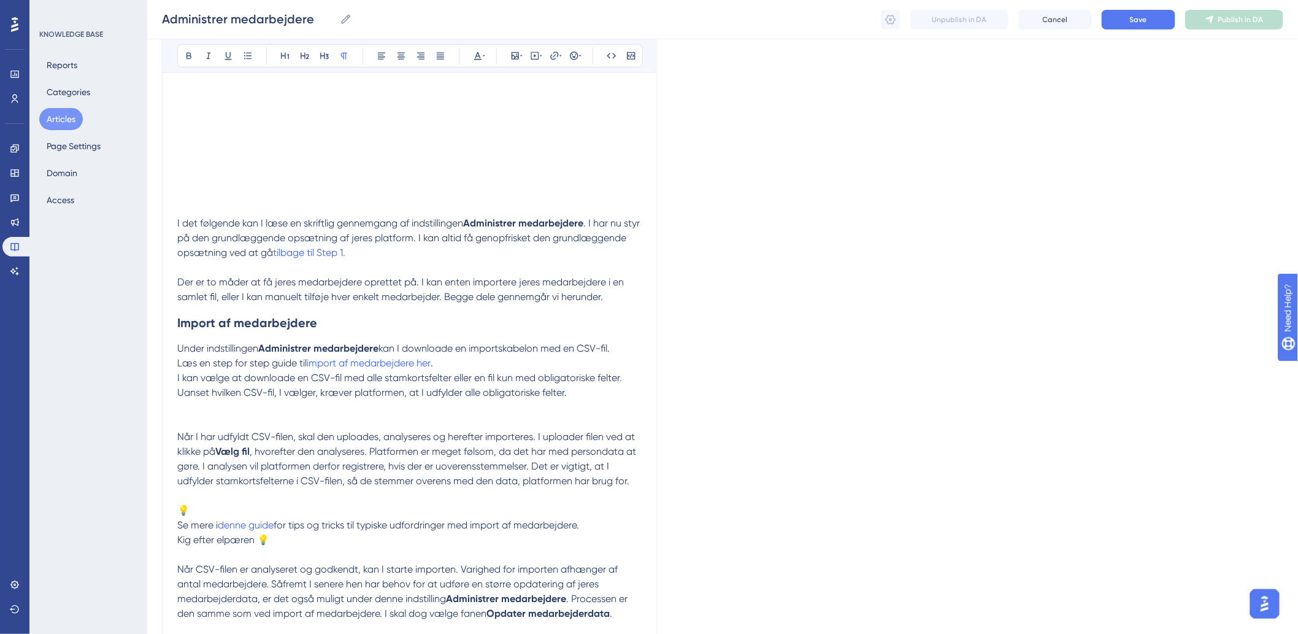
click at [263, 413] on p at bounding box center [409, 407] width 465 height 15
click at [310, 411] on p at bounding box center [409, 407] width 465 height 15
click at [198, 412] on p at bounding box center [409, 407] width 465 height 15
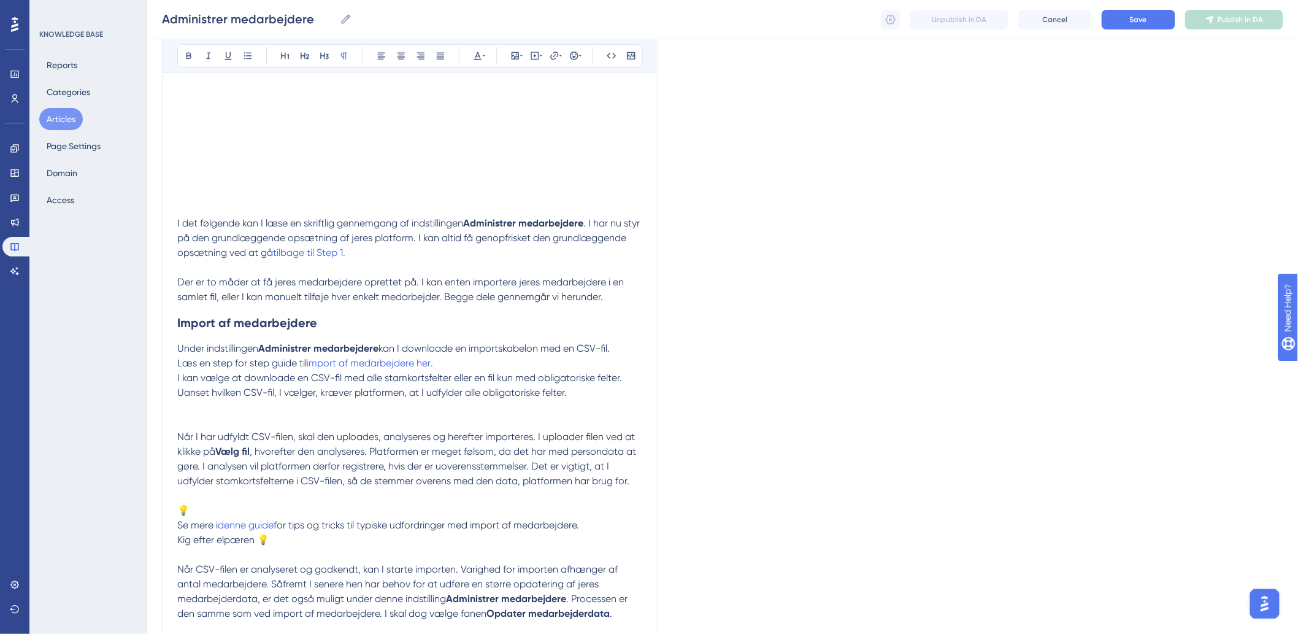
click at [219, 410] on p at bounding box center [409, 407] width 465 height 15
click at [512, 56] on icon at bounding box center [515, 55] width 7 height 7
click at [517, 119] on button "Upload Image" at bounding box center [515, 114] width 135 height 20
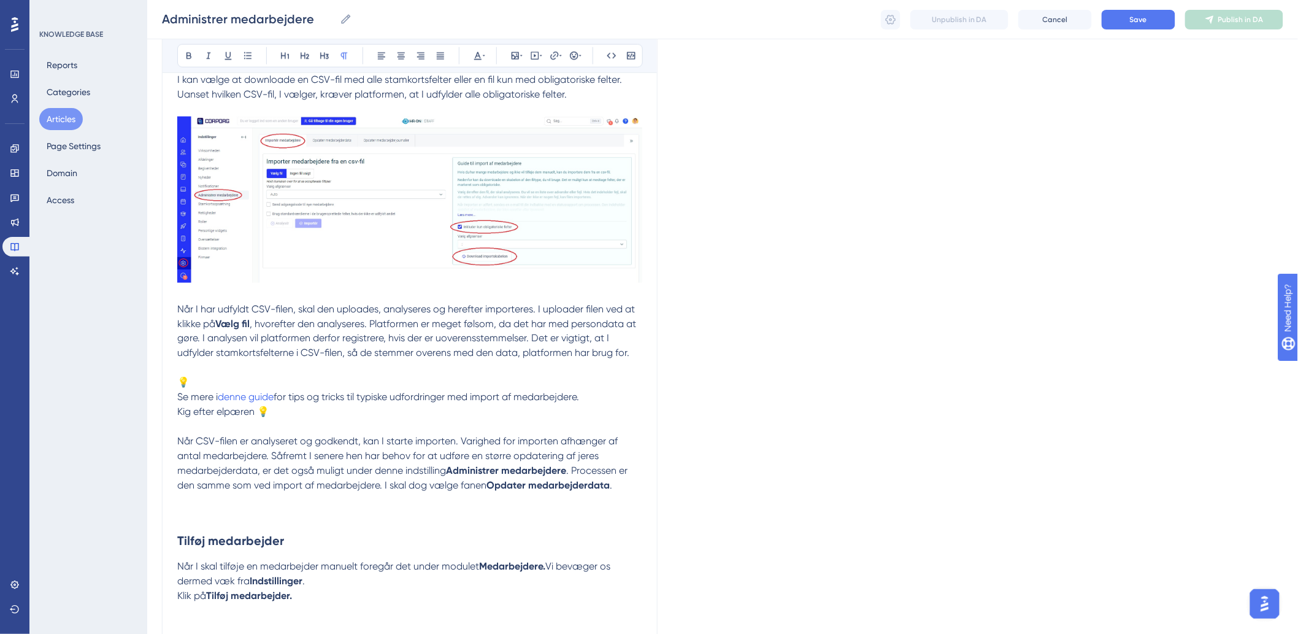
scroll to position [682, 0]
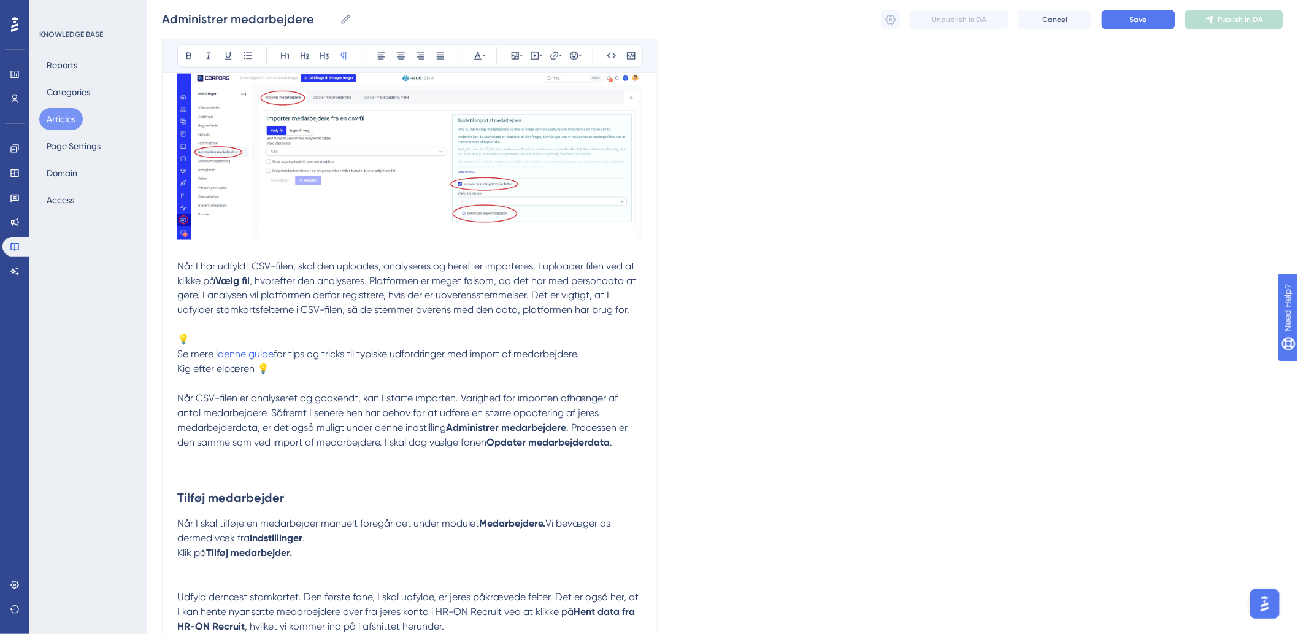
click at [178, 358] on span "Se mere i" at bounding box center [197, 355] width 40 height 12
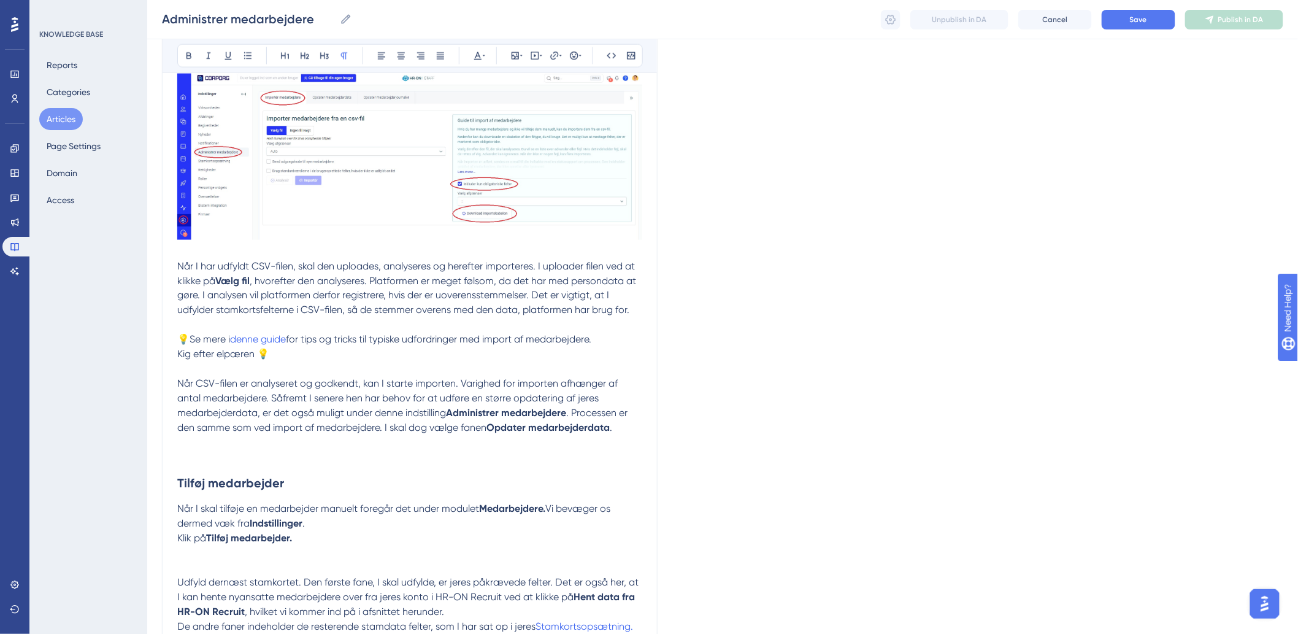
click at [314, 390] on p "Når CSV-filen er analyseret og godkendt, kan I starte importen. Varighed for im…" at bounding box center [409, 406] width 465 height 59
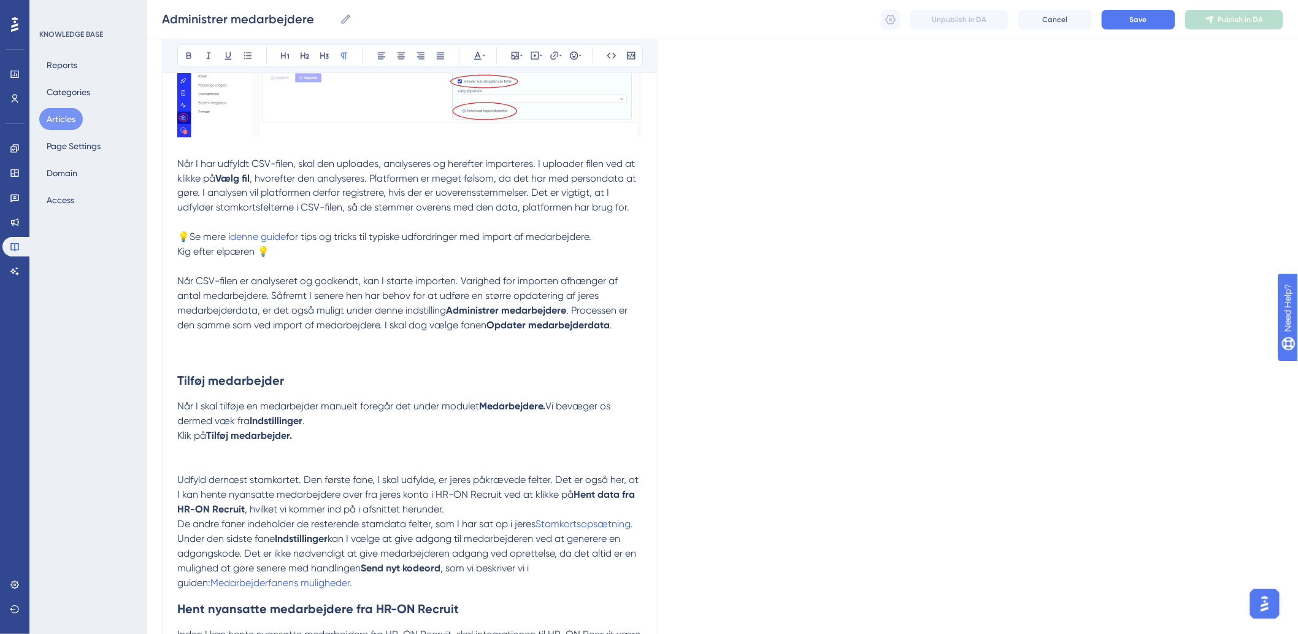
scroll to position [818, 0]
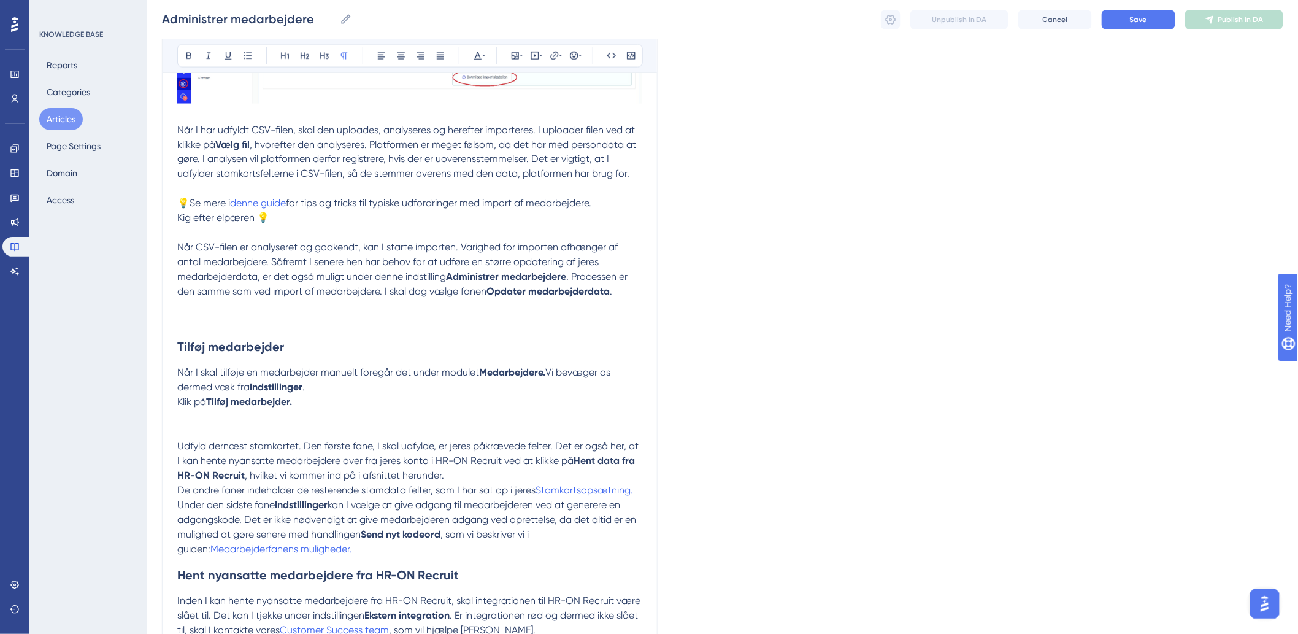
click at [203, 318] on p at bounding box center [409, 321] width 465 height 15
click at [187, 315] on p at bounding box center [409, 321] width 465 height 15
click at [510, 59] on icon at bounding box center [515, 56] width 10 height 10
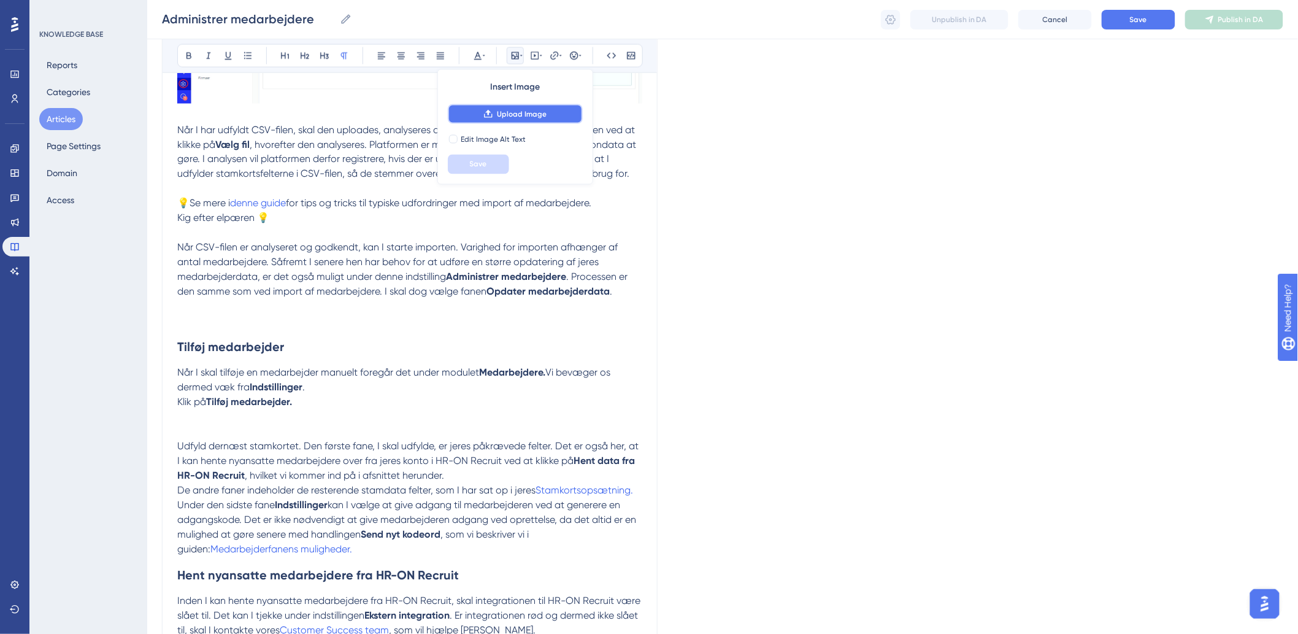
click at [518, 115] on span "Upload Image" at bounding box center [522, 114] width 50 height 10
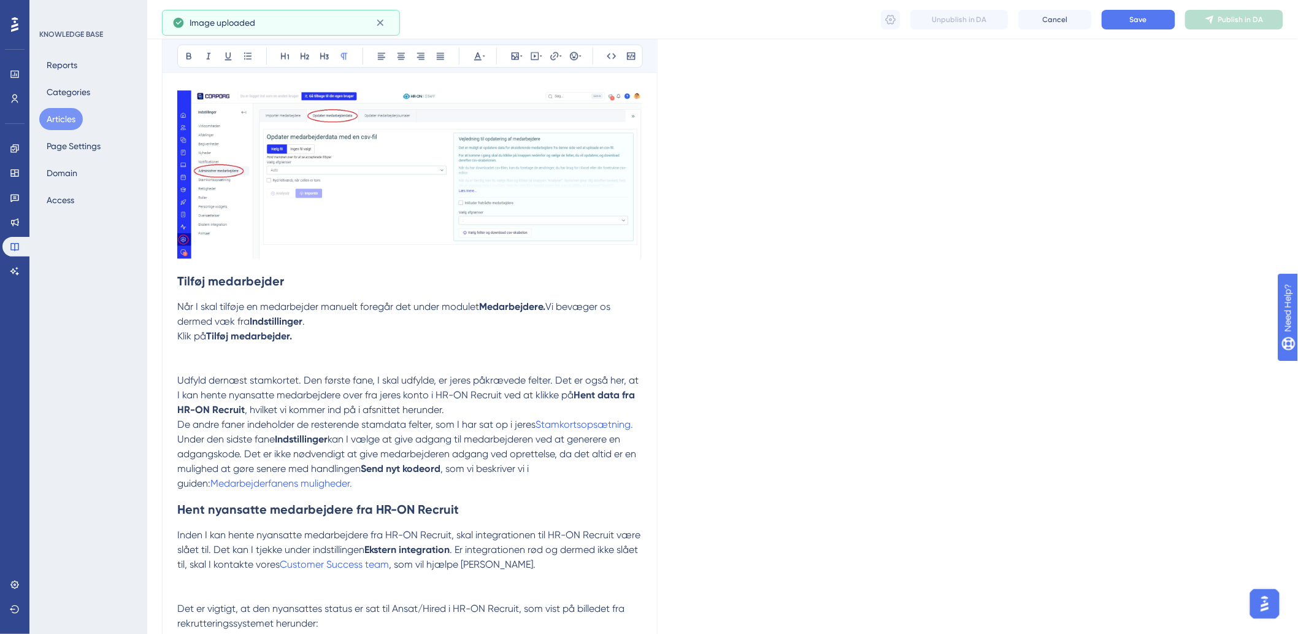
scroll to position [1090, 0]
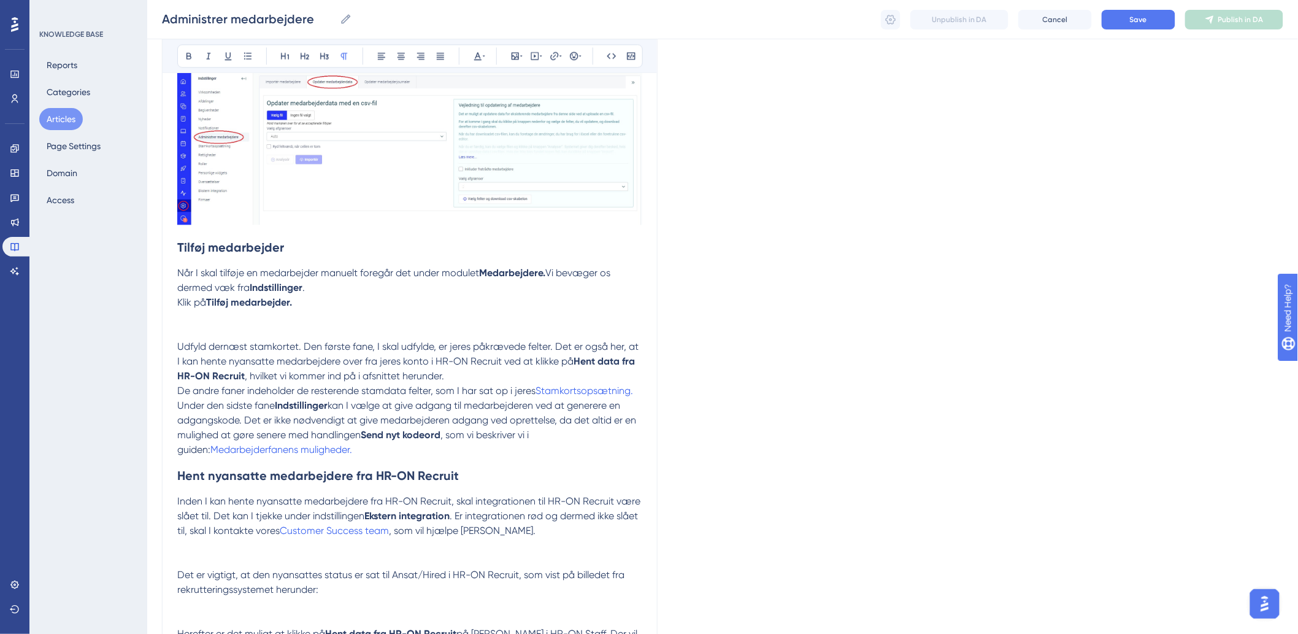
click at [258, 323] on p at bounding box center [409, 317] width 465 height 15
click at [519, 58] on icon at bounding box center [515, 56] width 10 height 10
click at [516, 109] on span "Upload Image" at bounding box center [522, 114] width 50 height 10
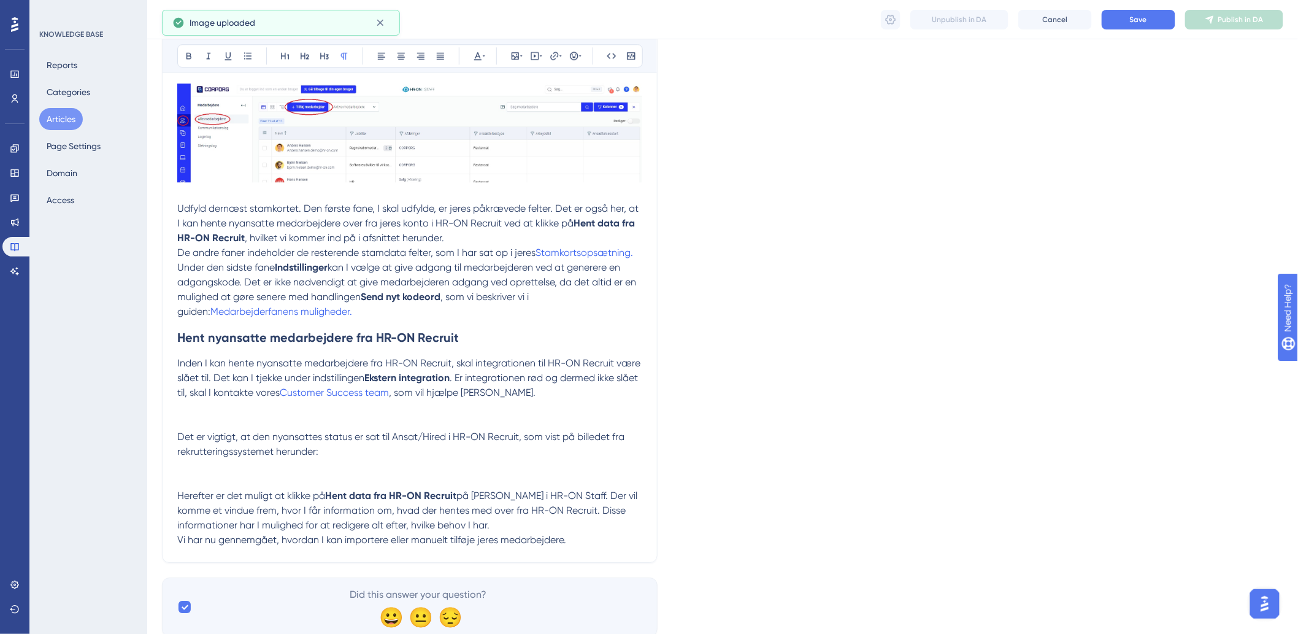
scroll to position [1363, 0]
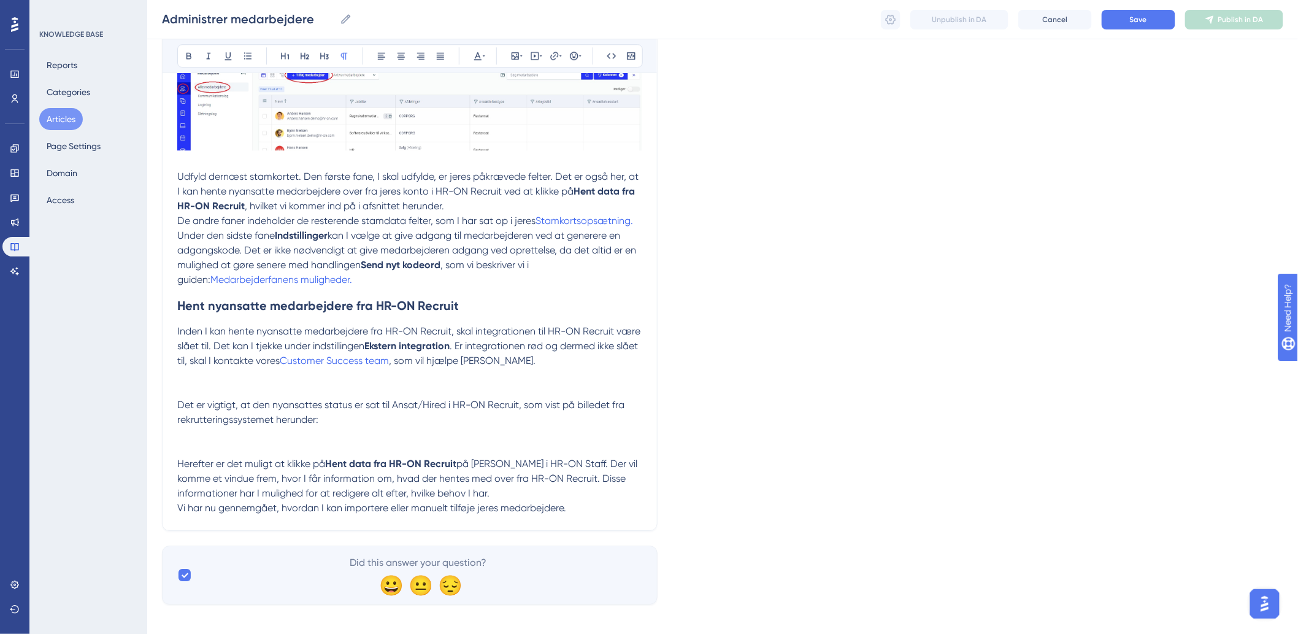
click at [459, 290] on h2 "Hent nyansatte medarbejdere fra HR-ON Recruit" at bounding box center [409, 305] width 465 height 37
click at [461, 281] on p "Under den sidste fane Indstillinger kan I vælge at give adgang til medarbejdere…" at bounding box center [409, 257] width 465 height 59
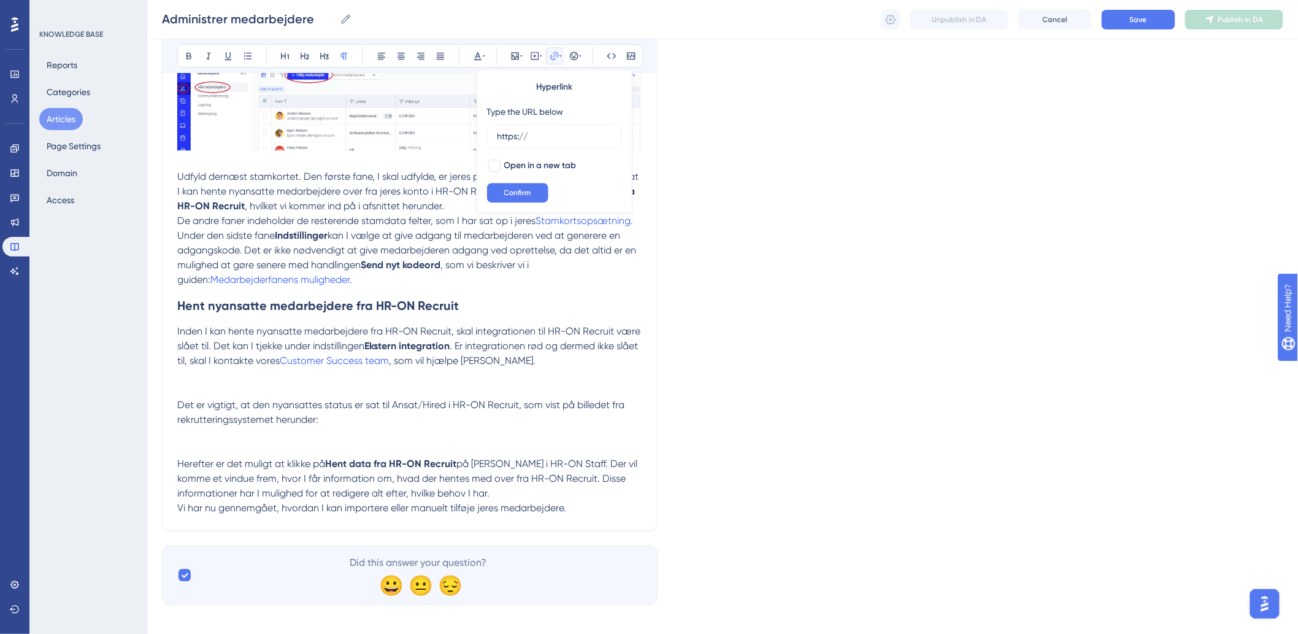
click at [273, 391] on p at bounding box center [409, 390] width 465 height 15
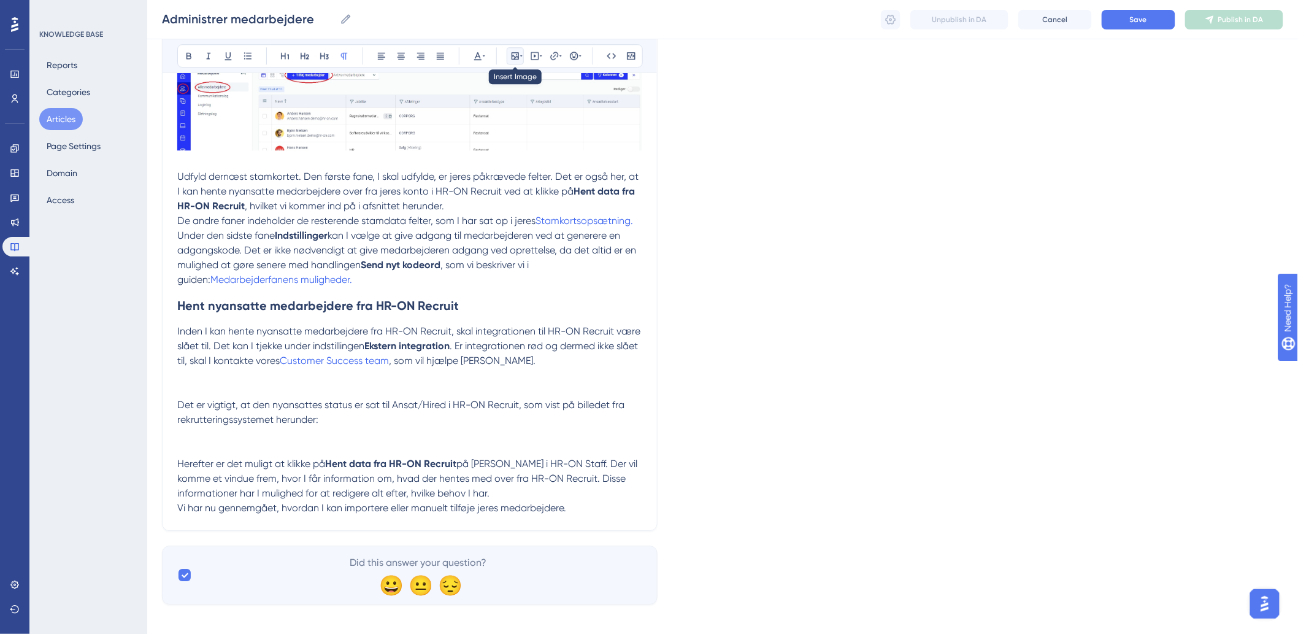
click at [512, 56] on icon at bounding box center [515, 56] width 10 height 10
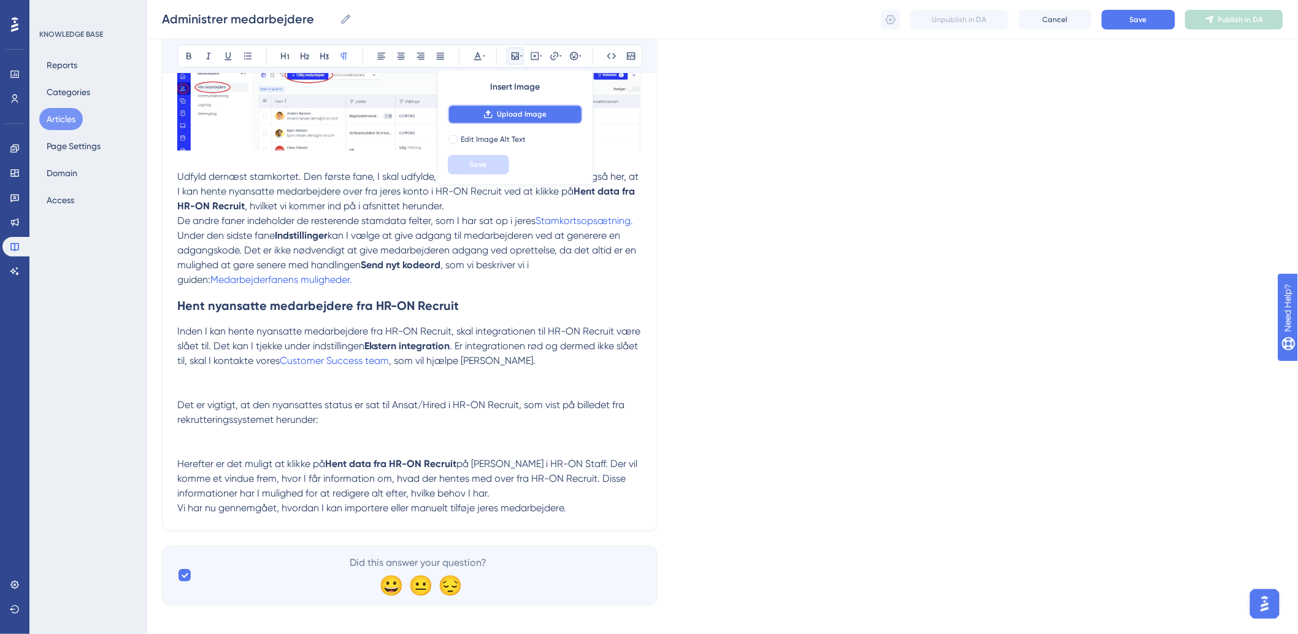
click at [504, 112] on span "Upload Image" at bounding box center [522, 114] width 50 height 10
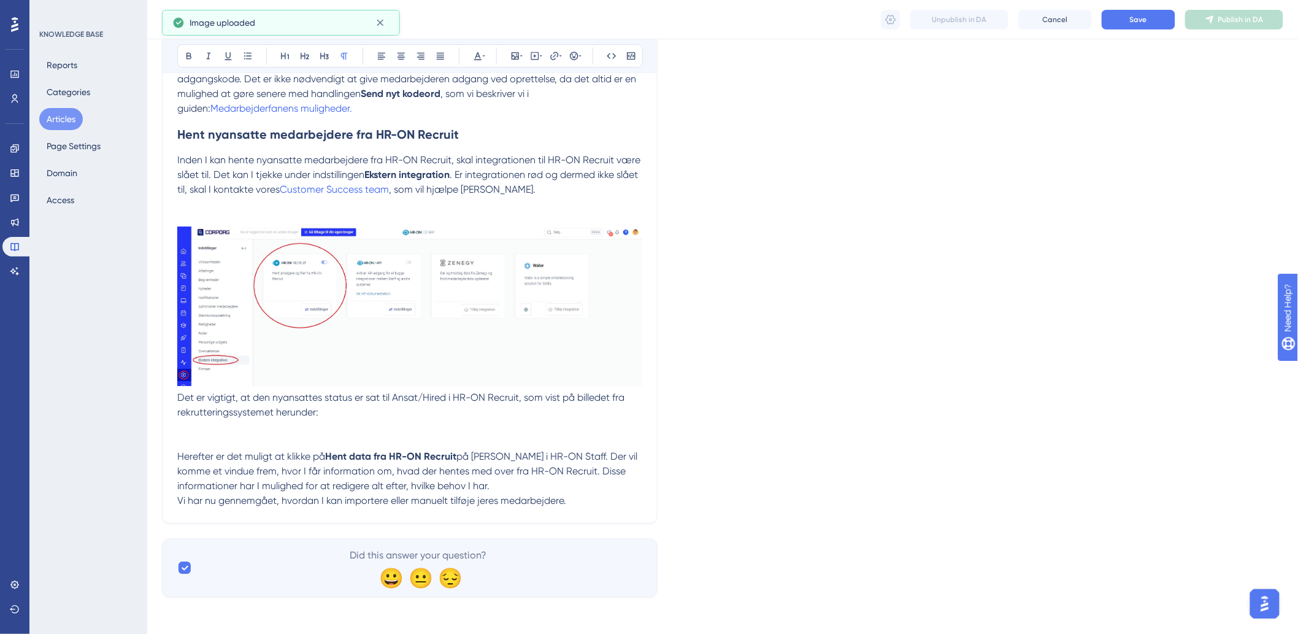
scroll to position [1539, 0]
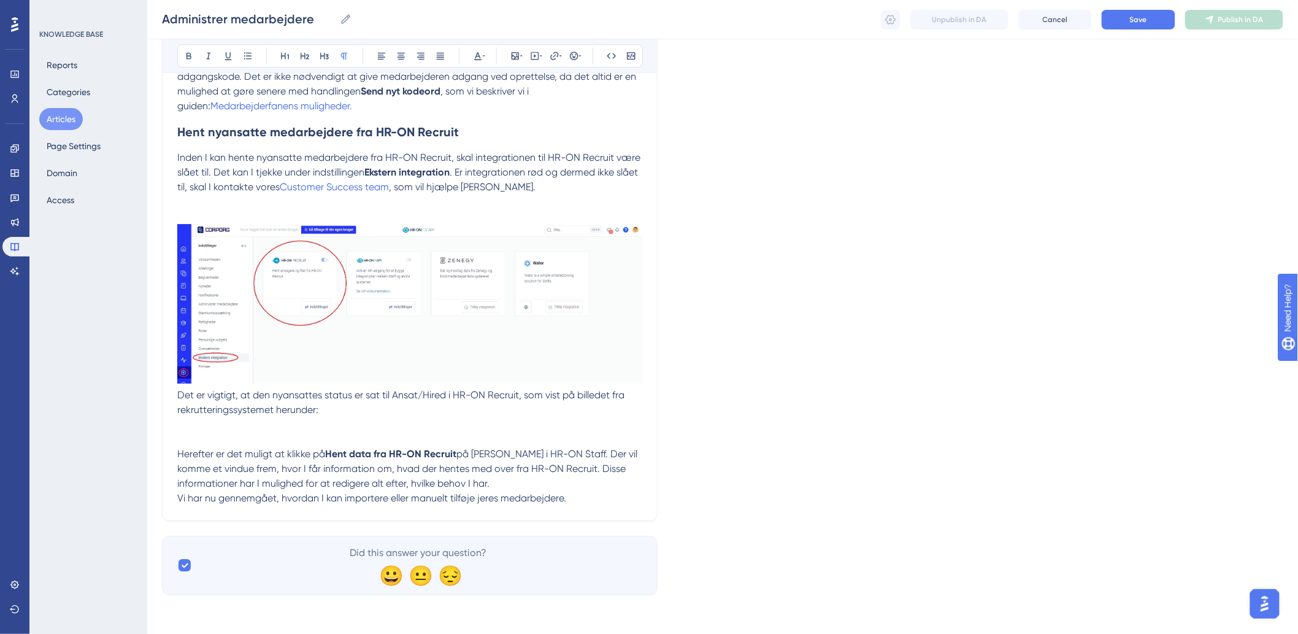
scroll to position [1524, 0]
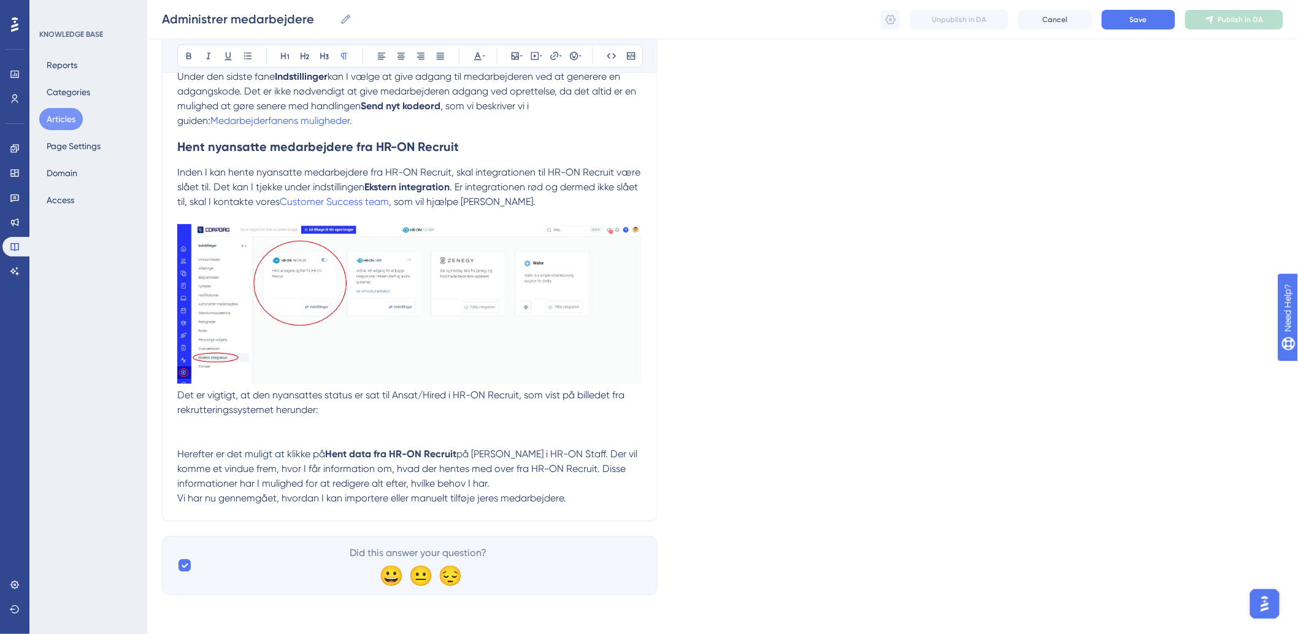
click at [372, 447] on p "Herefter er det muligt at klikke på Hent data fra HR-ON Recruit på jeres konto …" at bounding box center [409, 469] width 465 height 44
click at [283, 427] on p at bounding box center [409, 424] width 465 height 15
click at [509, 55] on button at bounding box center [515, 55] width 17 height 17
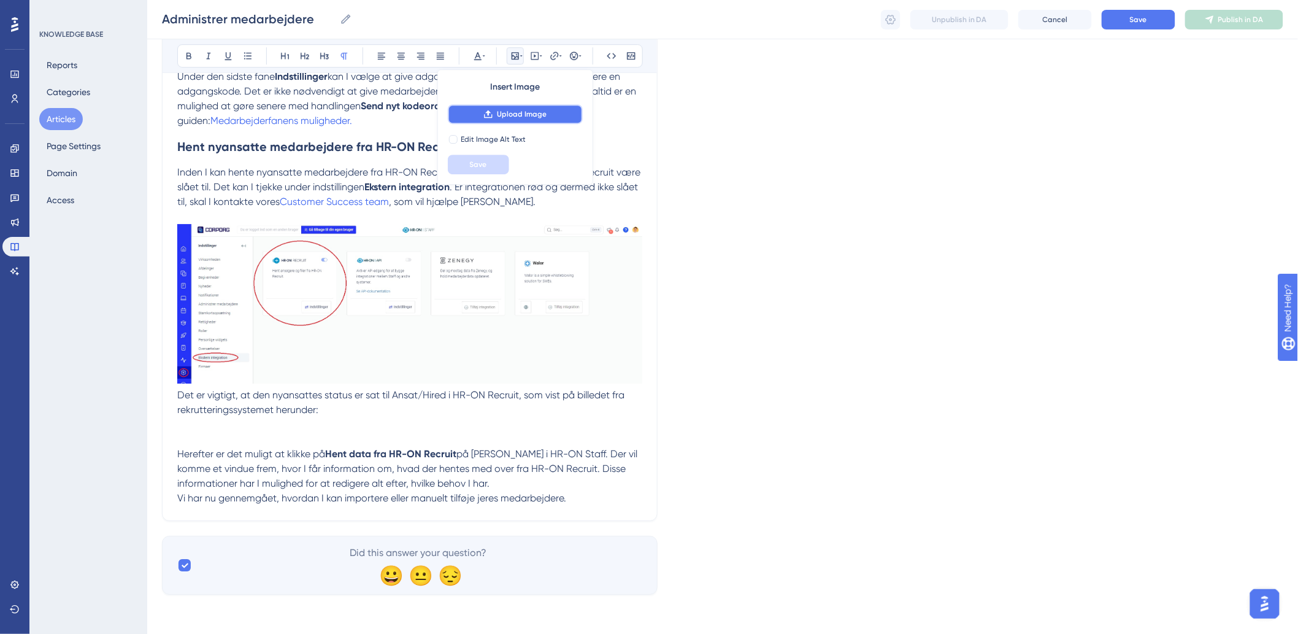
click at [501, 107] on button "Upload Image" at bounding box center [515, 114] width 135 height 20
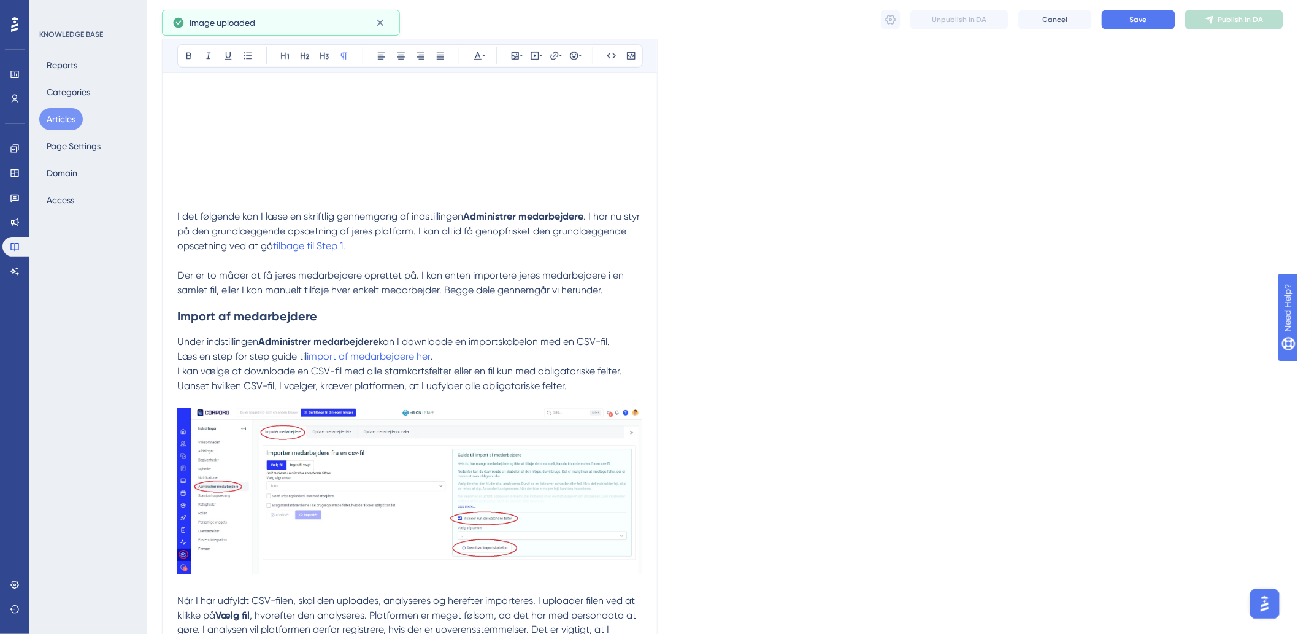
scroll to position [0, 0]
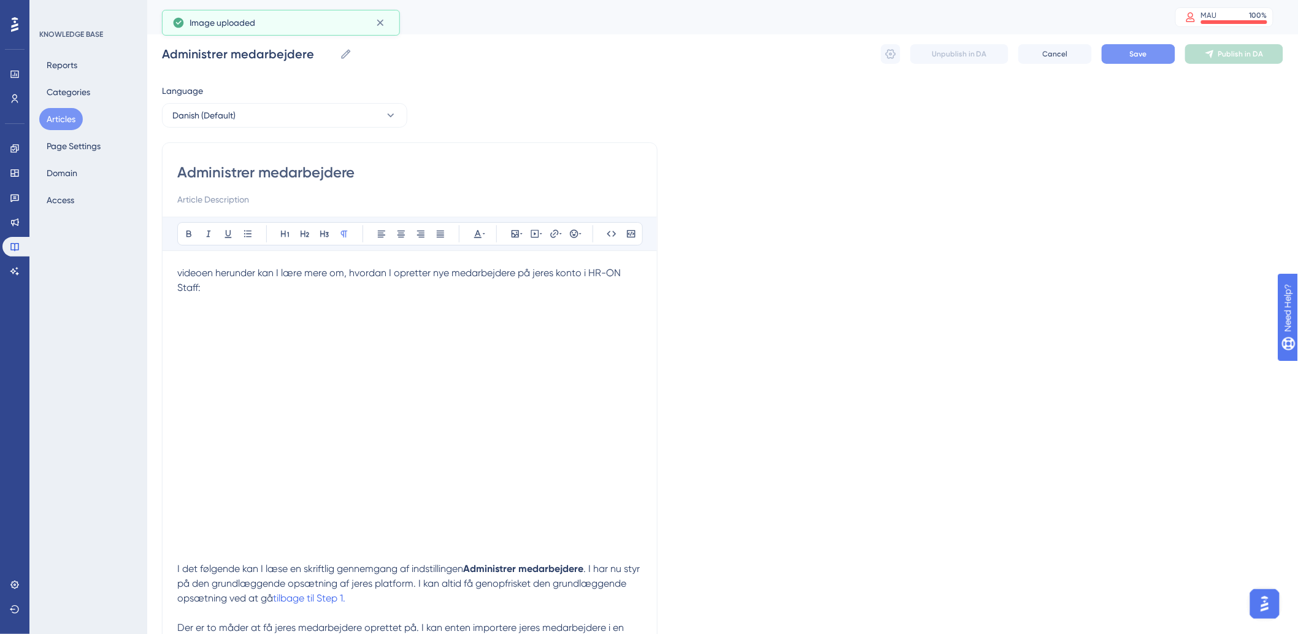
click at [1149, 50] on button "Save" at bounding box center [1139, 54] width 74 height 20
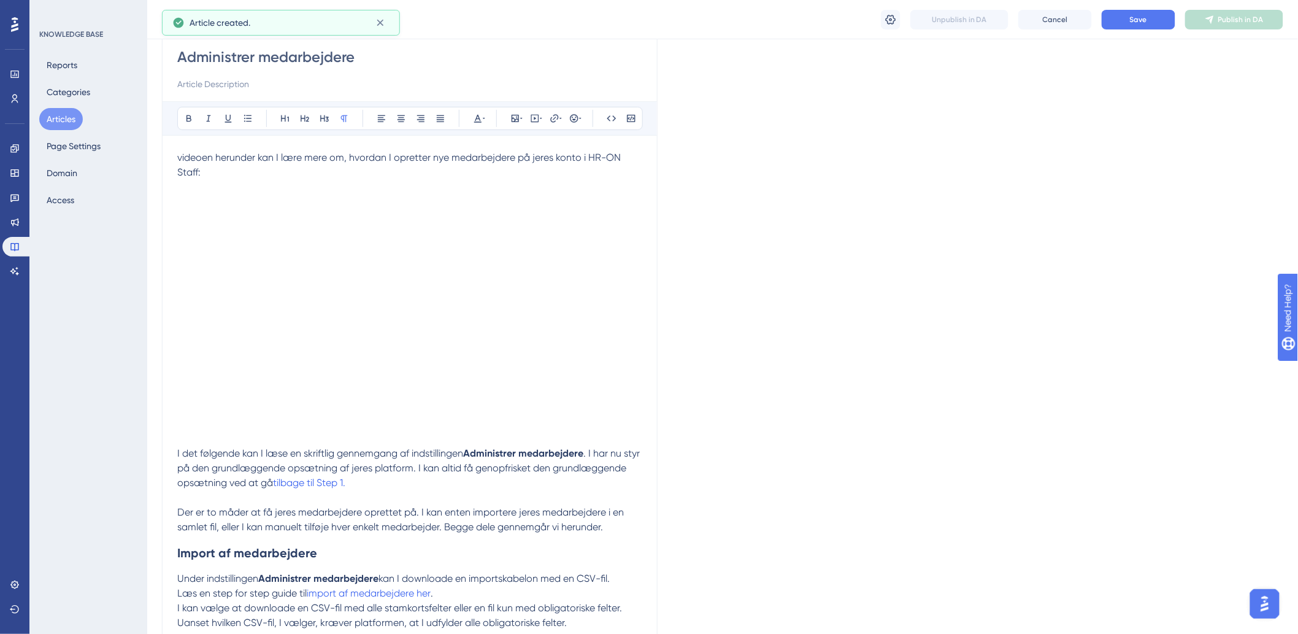
scroll to position [9, 0]
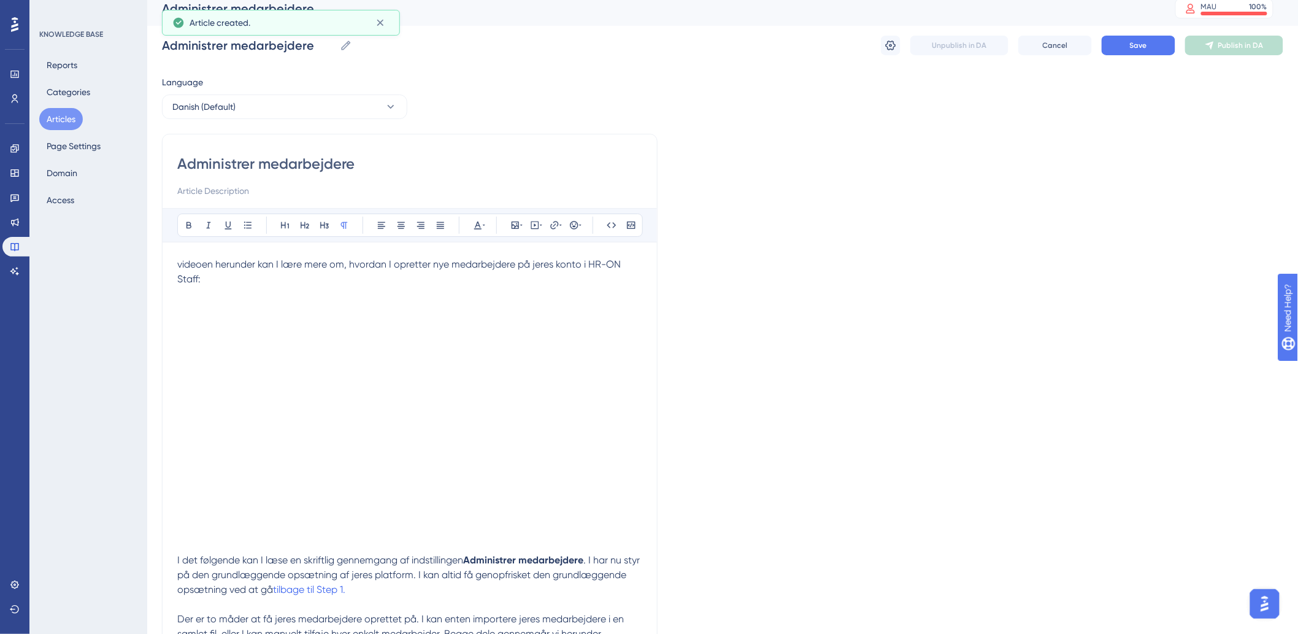
click at [1141, 26] on div "Administrer medarbejdere Administrer medarbejdere Unpublish in DA Cancel Save P…" at bounding box center [723, 45] width 1122 height 39
click at [1141, 44] on span "Save" at bounding box center [1138, 45] width 17 height 10
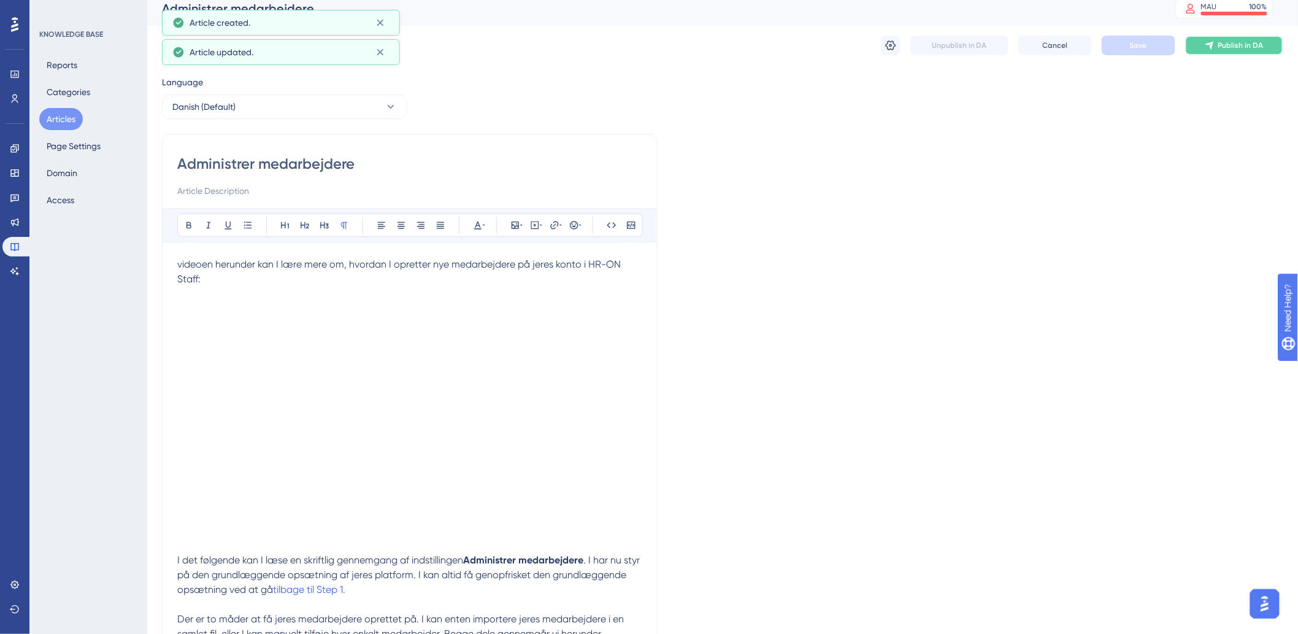
click at [1252, 45] on span "Publish in DA" at bounding box center [1241, 45] width 45 height 10
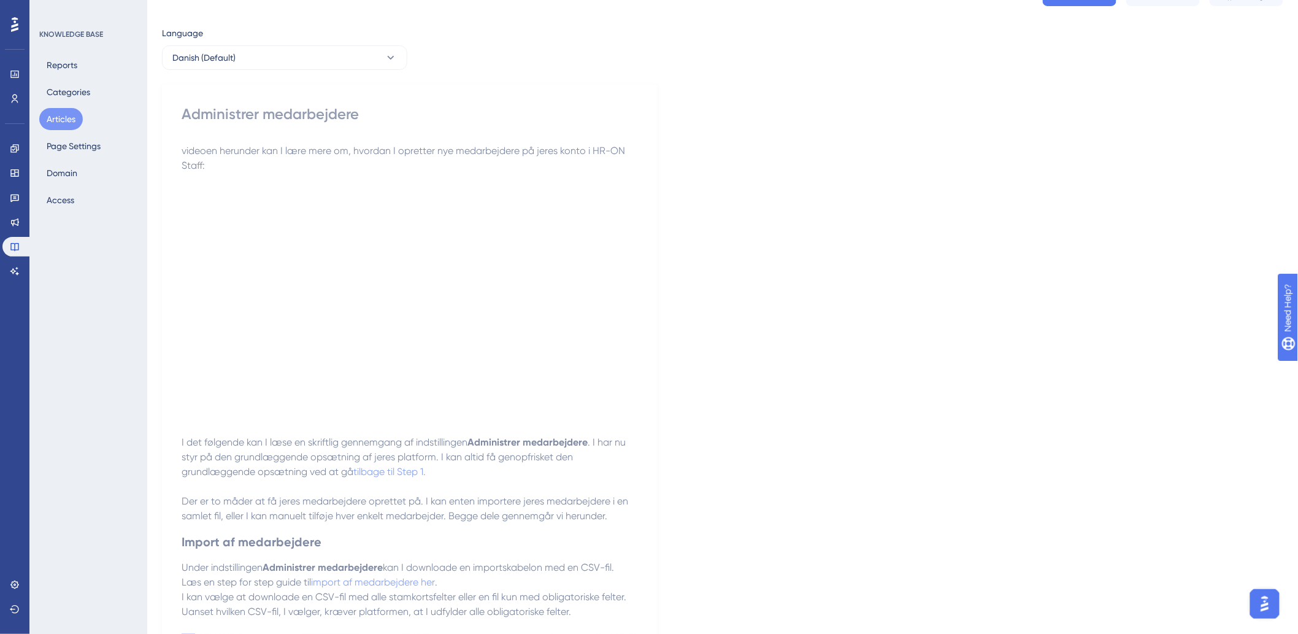
scroll to position [0, 0]
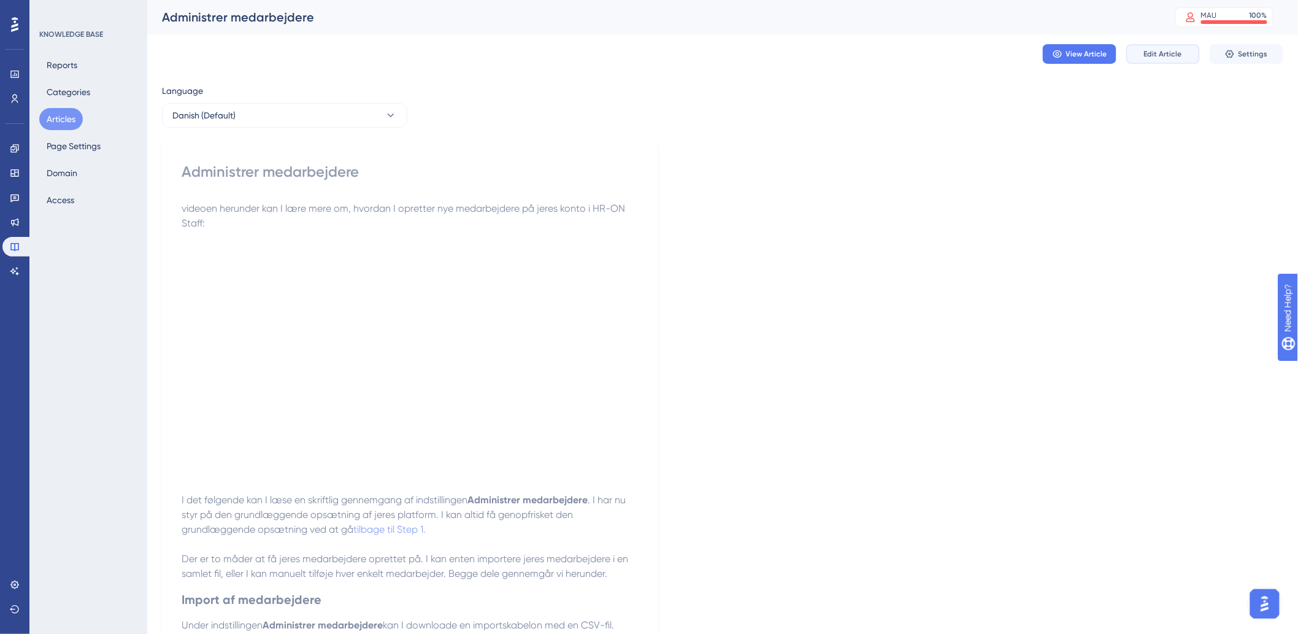
click at [1169, 58] on span "Edit Article" at bounding box center [1163, 54] width 38 height 10
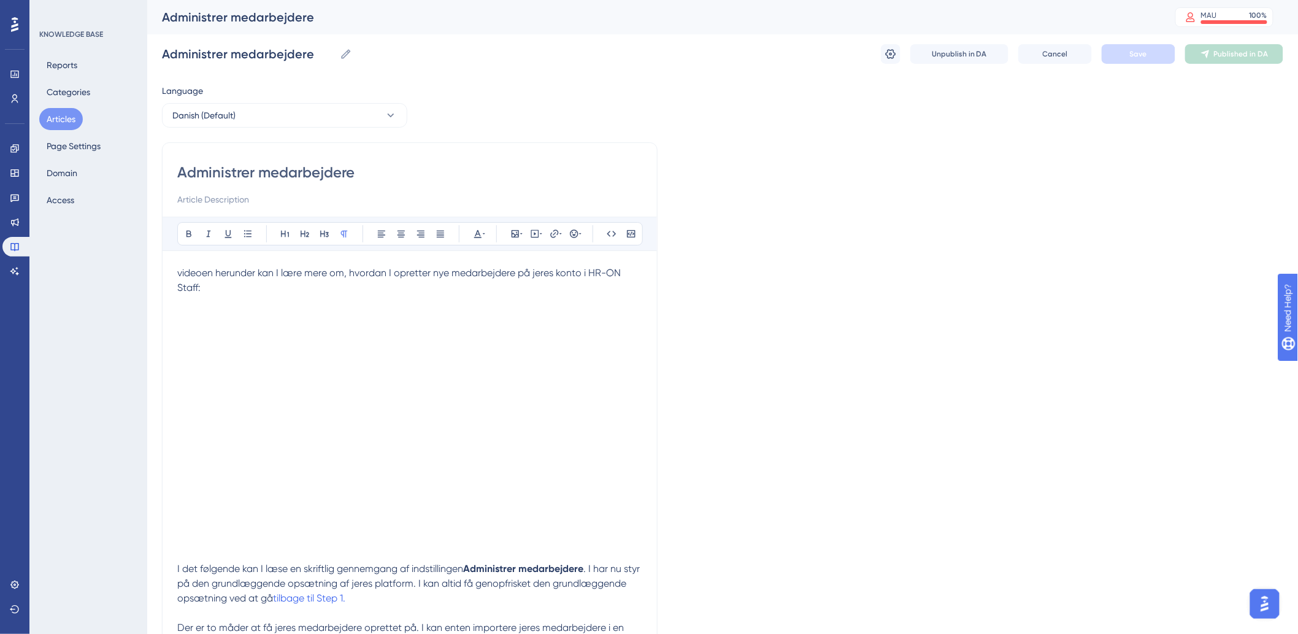
scroll to position [571, 0]
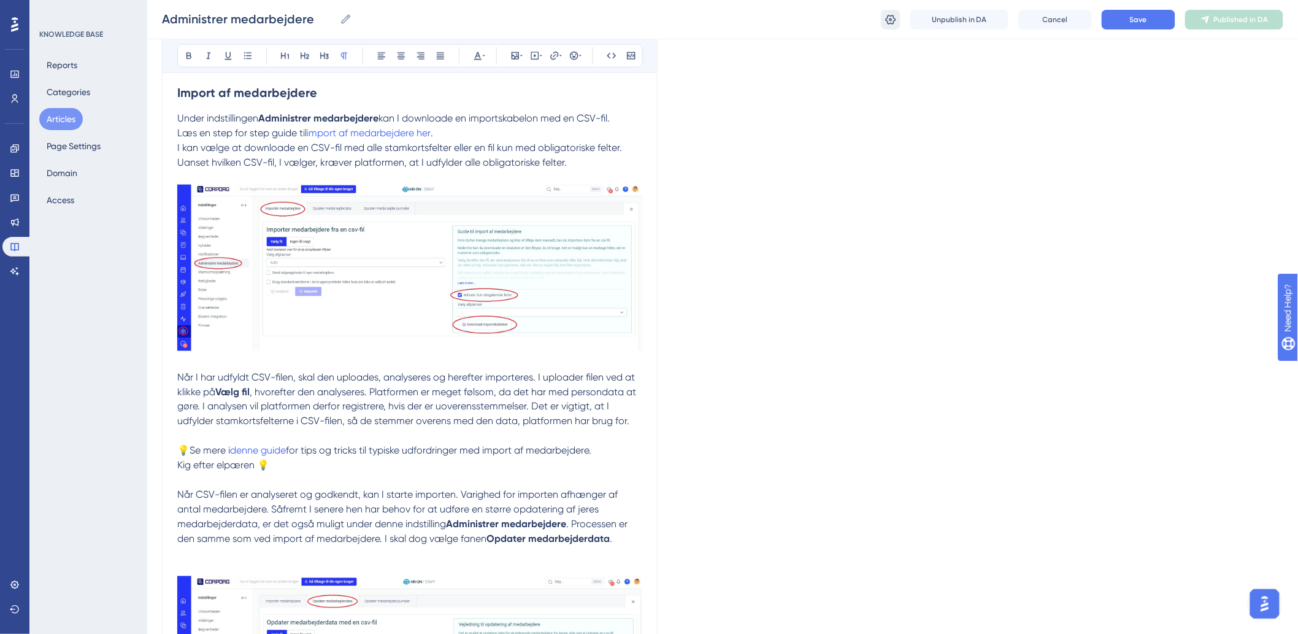
click at [898, 21] on button at bounding box center [891, 20] width 20 height 20
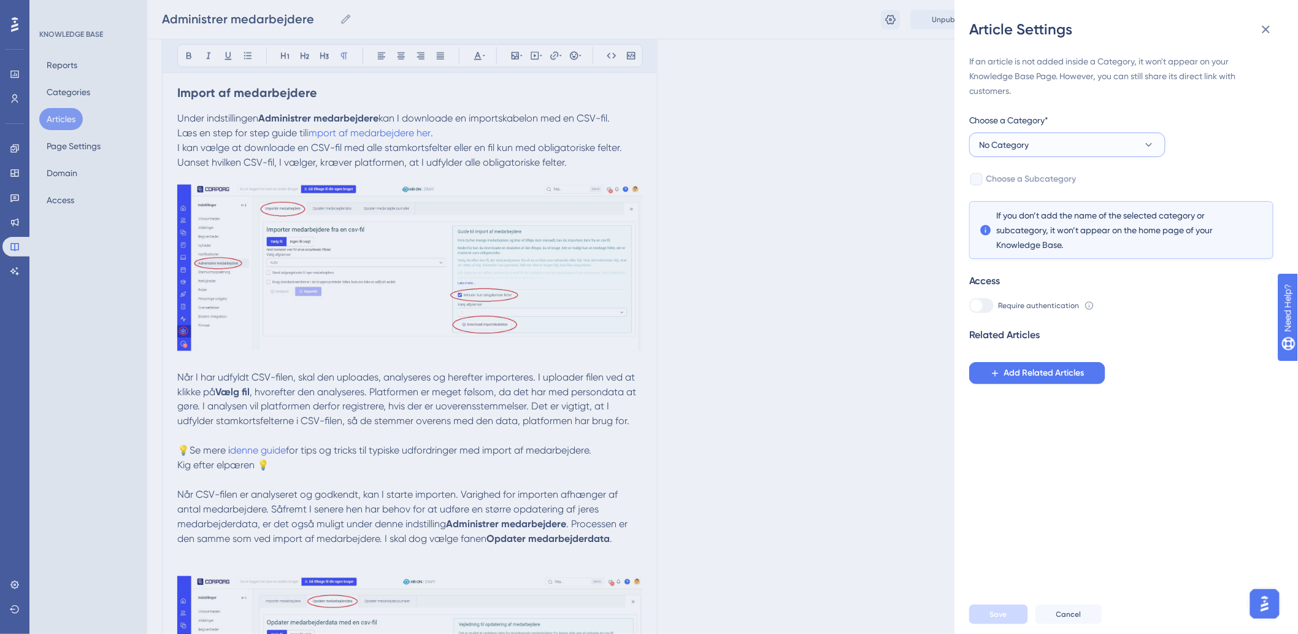
click at [1092, 145] on button "No Category" at bounding box center [1067, 145] width 196 height 25
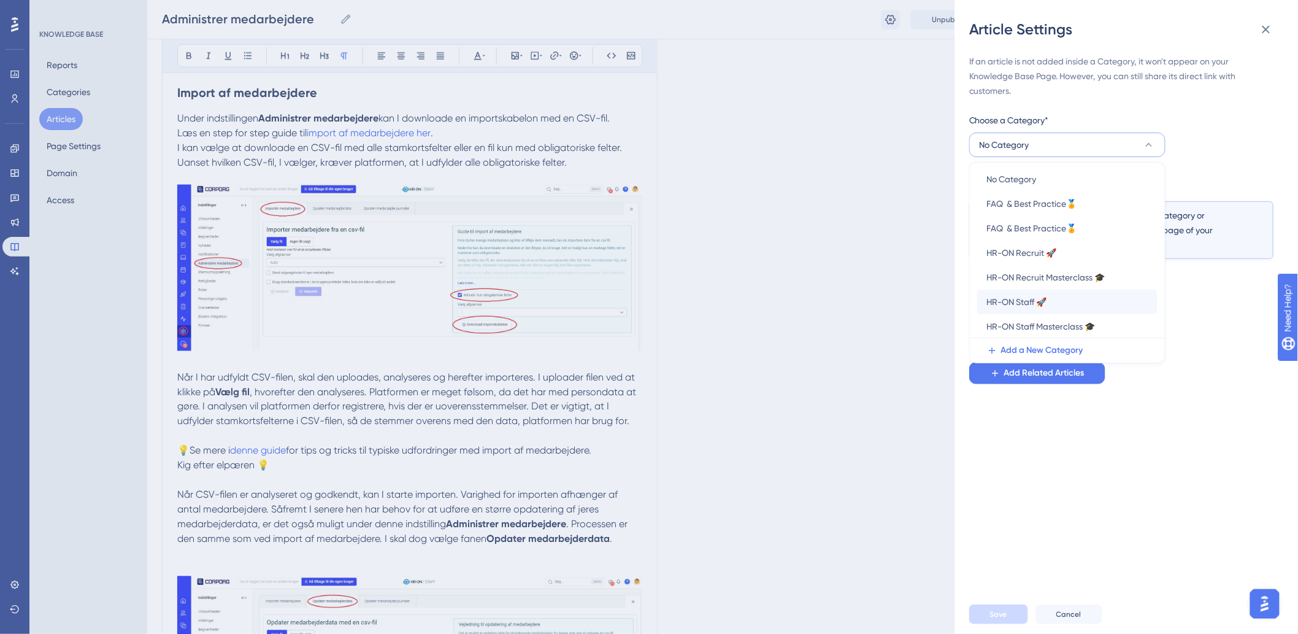
scroll to position [4, 0]
click at [989, 299] on span "HR-ON Staff 🚀" at bounding box center [1017, 301] width 60 height 15
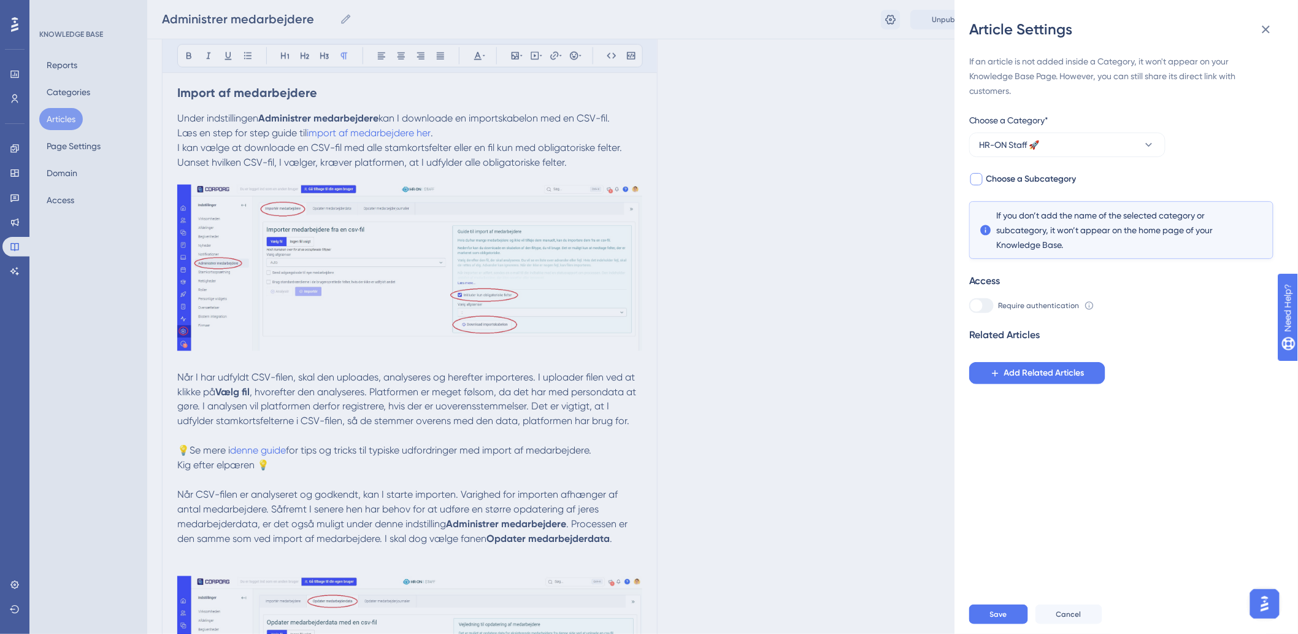
click at [996, 185] on span "Choose a Subcategory" at bounding box center [1032, 179] width 90 height 15
checkbox input "true"
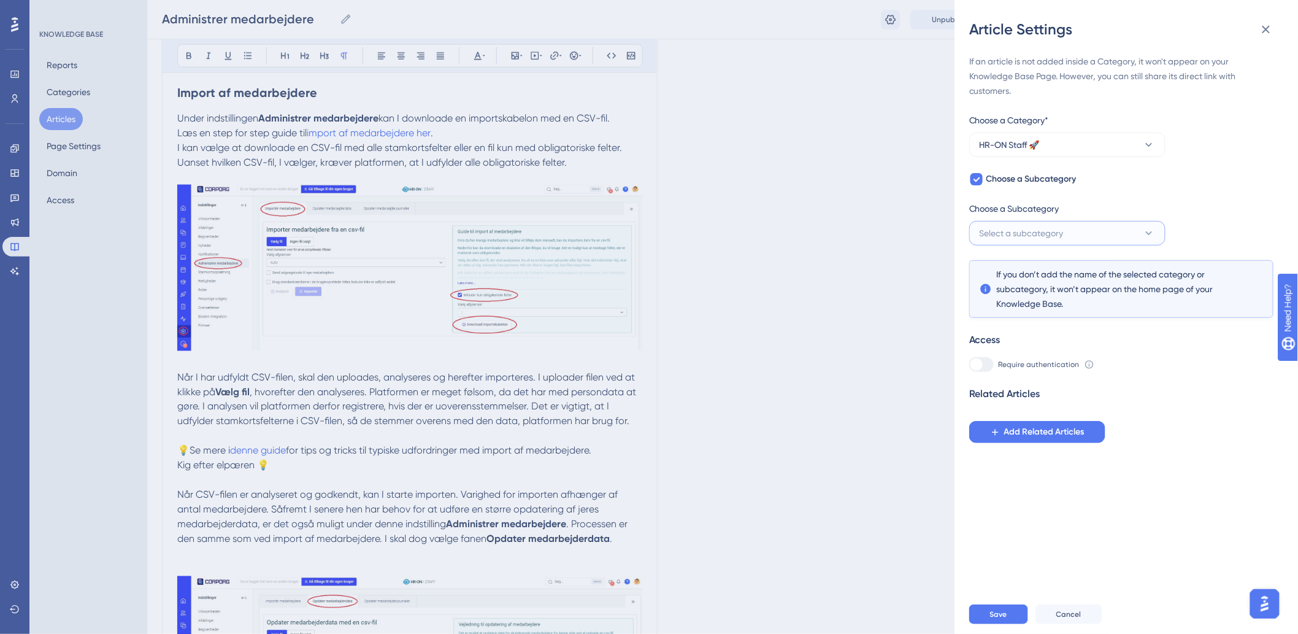
click at [1005, 231] on span "Select a subcategory" at bounding box center [1022, 233] width 84 height 15
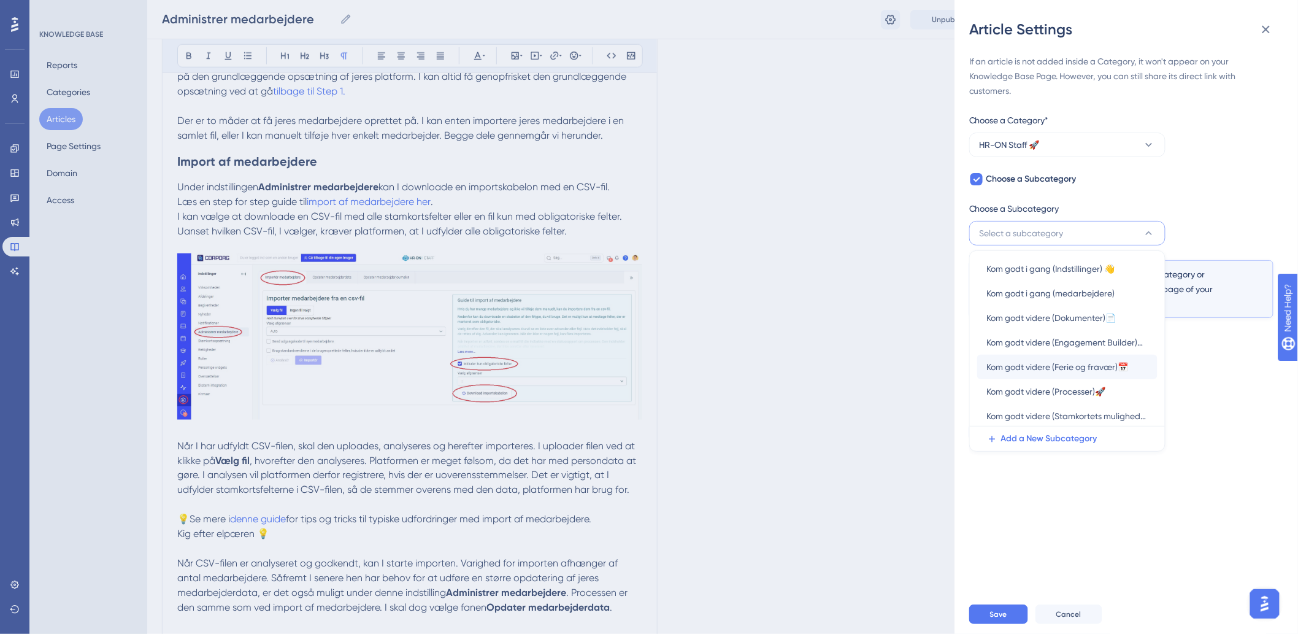
scroll to position [0, 0]
click at [1054, 322] on span "Kom godt i gang (medarbejdere)" at bounding box center [1051, 319] width 128 height 15
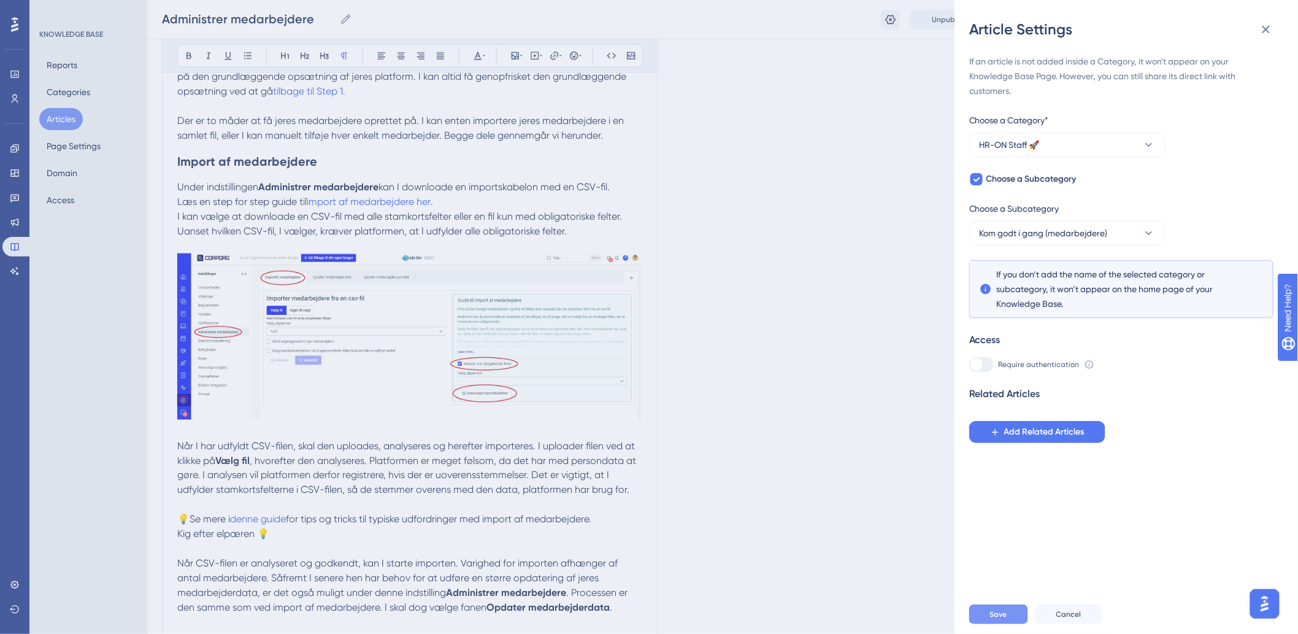
click at [1009, 624] on button "Save" at bounding box center [998, 614] width 59 height 20
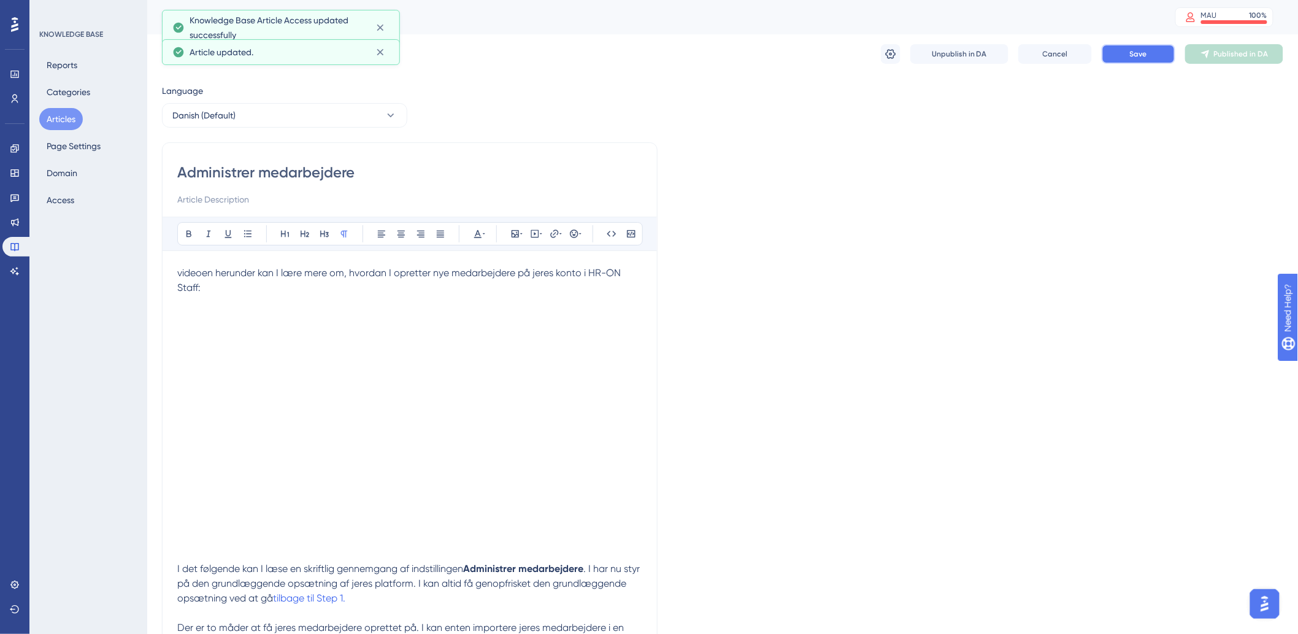
click at [1148, 53] on button "Save" at bounding box center [1139, 54] width 74 height 20
click at [1225, 55] on span "Publish in DA" at bounding box center [1241, 54] width 45 height 10
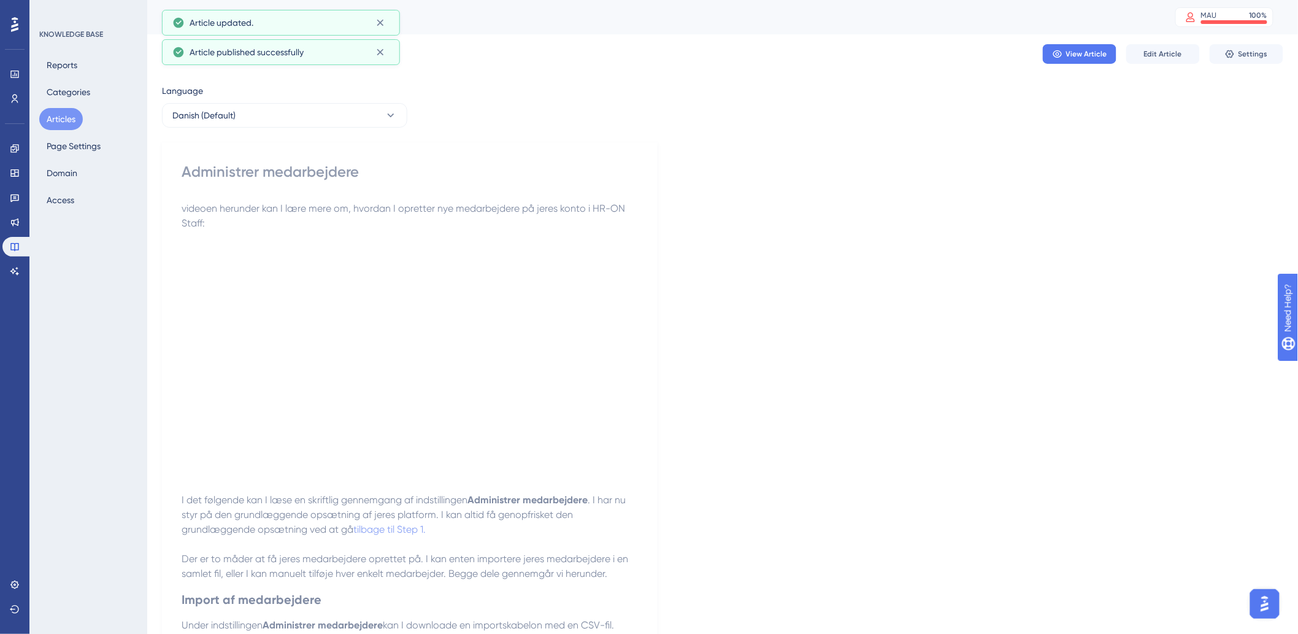
click at [64, 115] on button "Articles" at bounding box center [61, 119] width 44 height 22
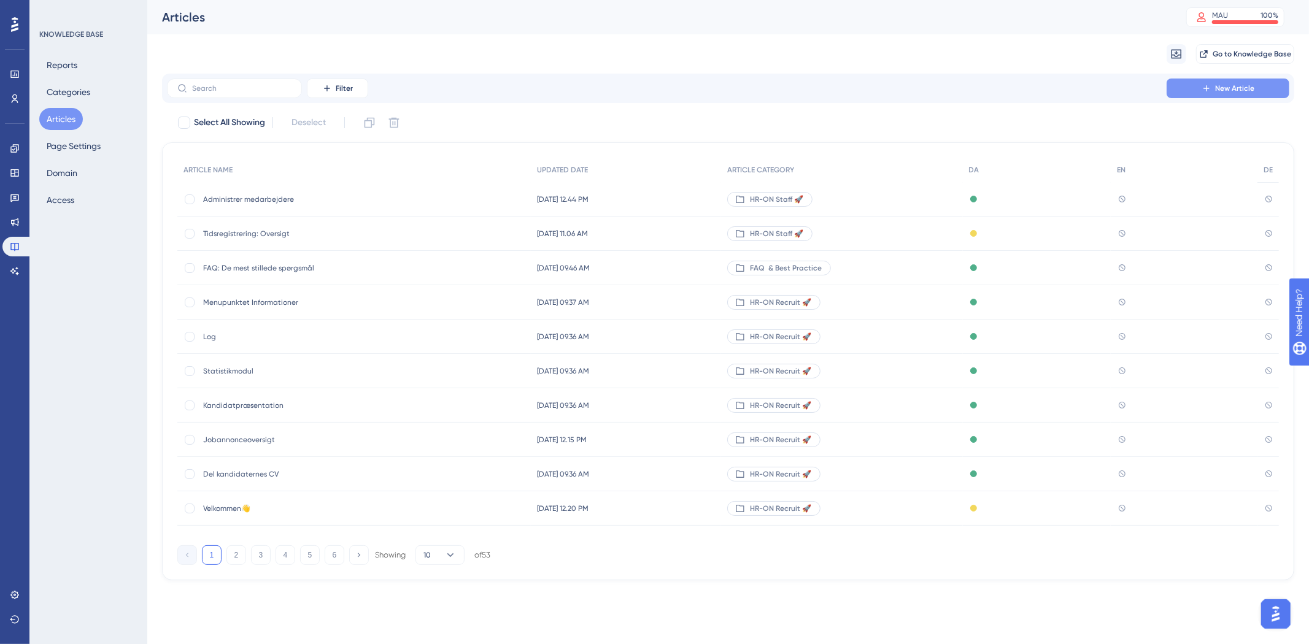
click at [1225, 89] on span "New Article" at bounding box center [1234, 88] width 39 height 10
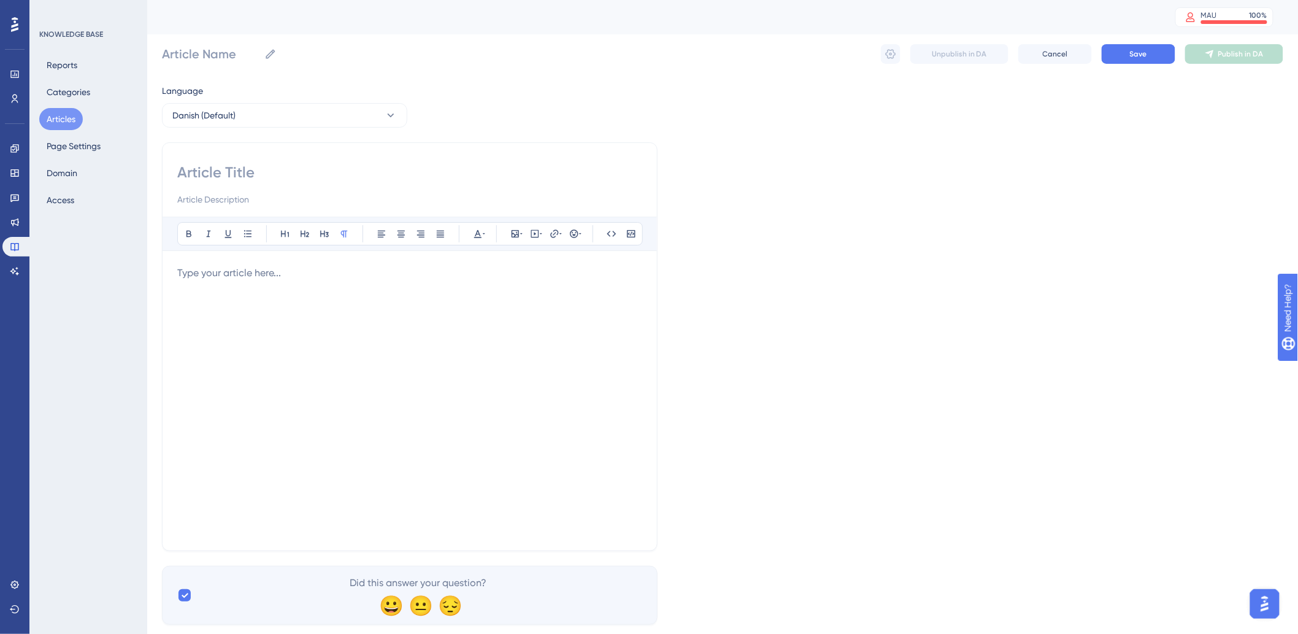
click at [291, 176] on input at bounding box center [409, 173] width 465 height 20
paste input "Medarbejderfanens muligheder"
type input "Medarbejderfanens muligheder"
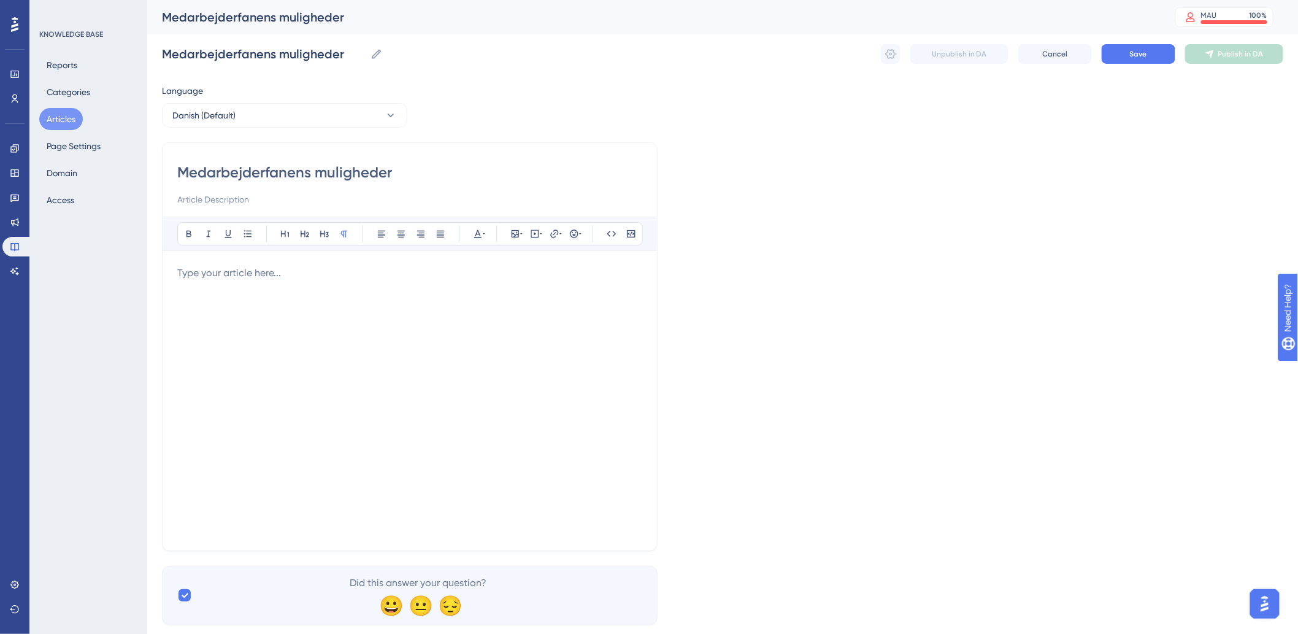
click at [283, 197] on input at bounding box center [409, 199] width 465 height 15
click at [387, 318] on div at bounding box center [409, 401] width 465 height 270
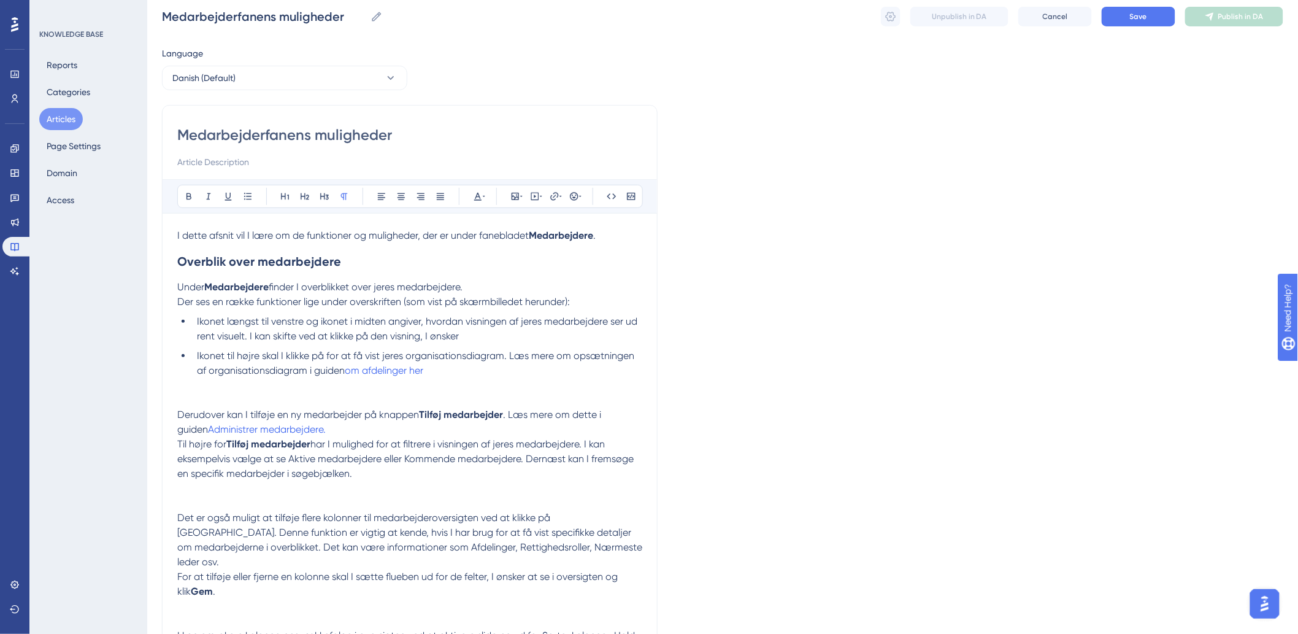
scroll to position [68, 0]
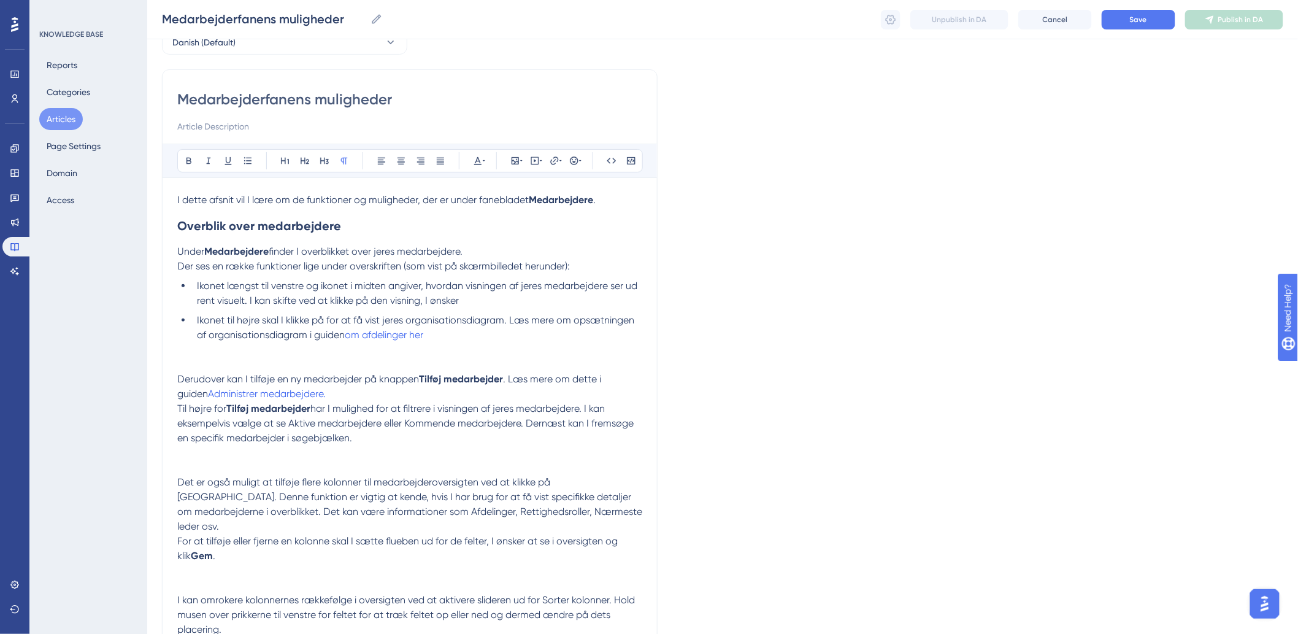
click at [480, 360] on p at bounding box center [409, 364] width 465 height 15
click at [423, 336] on span "om afdelinger her" at bounding box center [384, 335] width 79 height 12
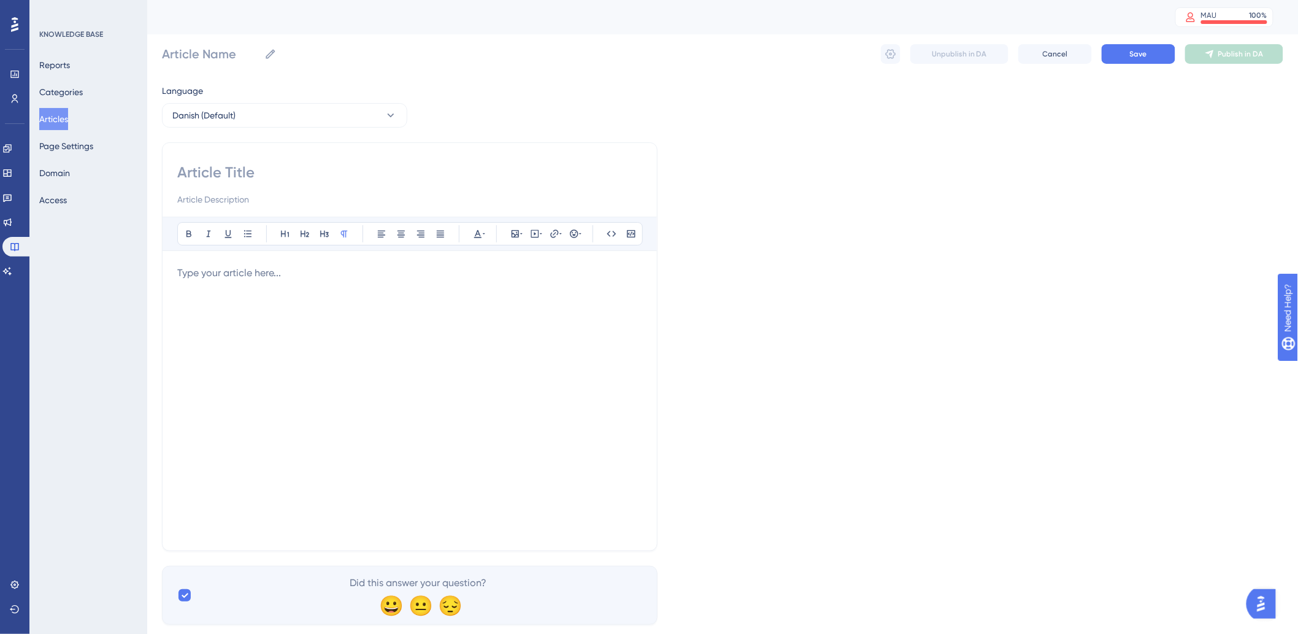
click at [308, 170] on input at bounding box center [409, 173] width 465 height 20
click at [280, 271] on p at bounding box center [409, 273] width 465 height 15
click at [56, 114] on button "Articles" at bounding box center [53, 119] width 29 height 22
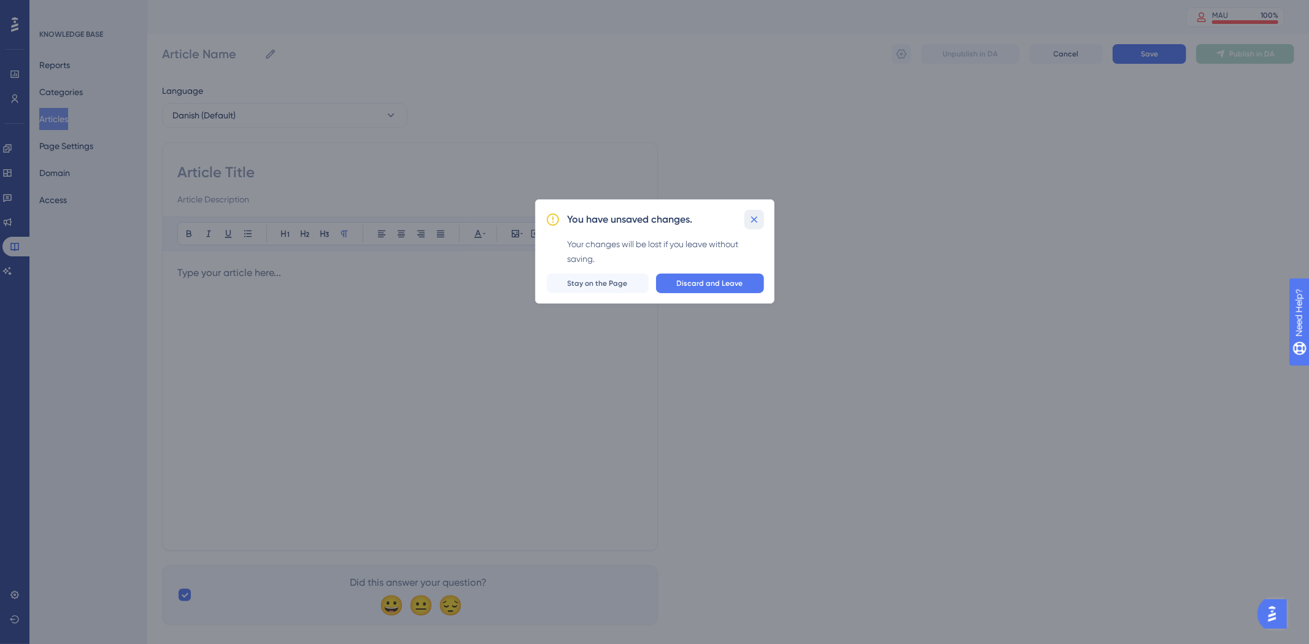
click at [749, 225] on icon at bounding box center [754, 220] width 12 height 12
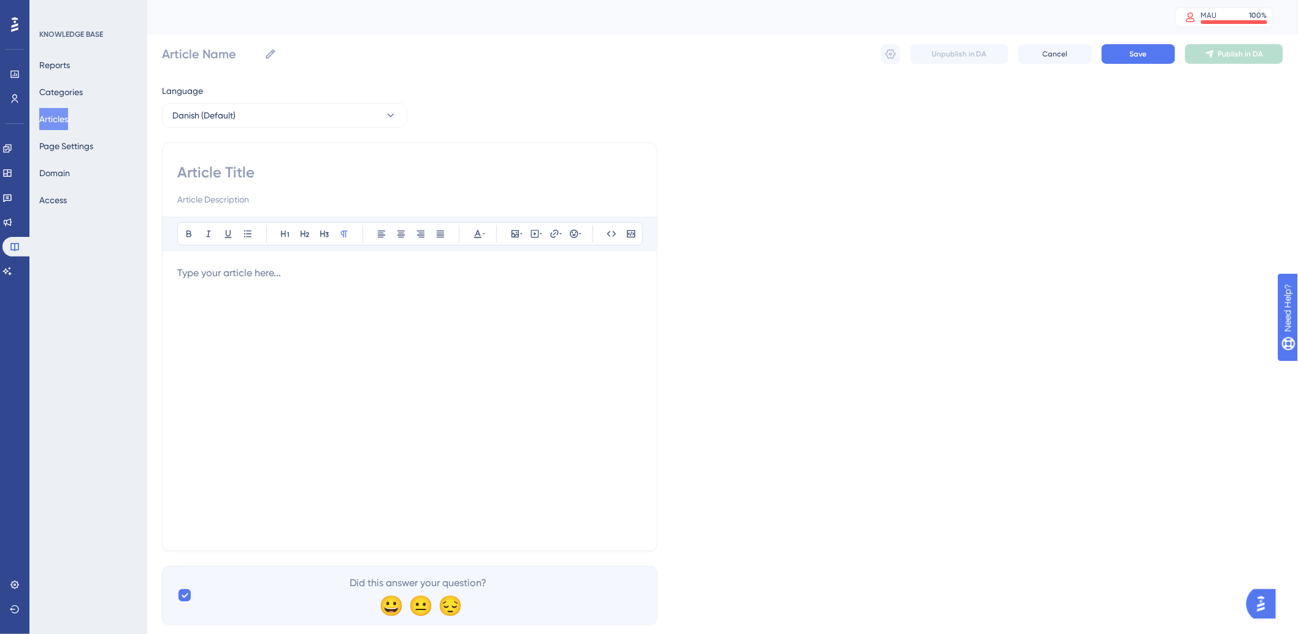
click at [295, 296] on div at bounding box center [409, 401] width 465 height 270
click at [252, 169] on input at bounding box center [409, 173] width 465 height 20
paste input "Medarbejderfanens muligheder"
type input "Medarbejderfanens muligheder"
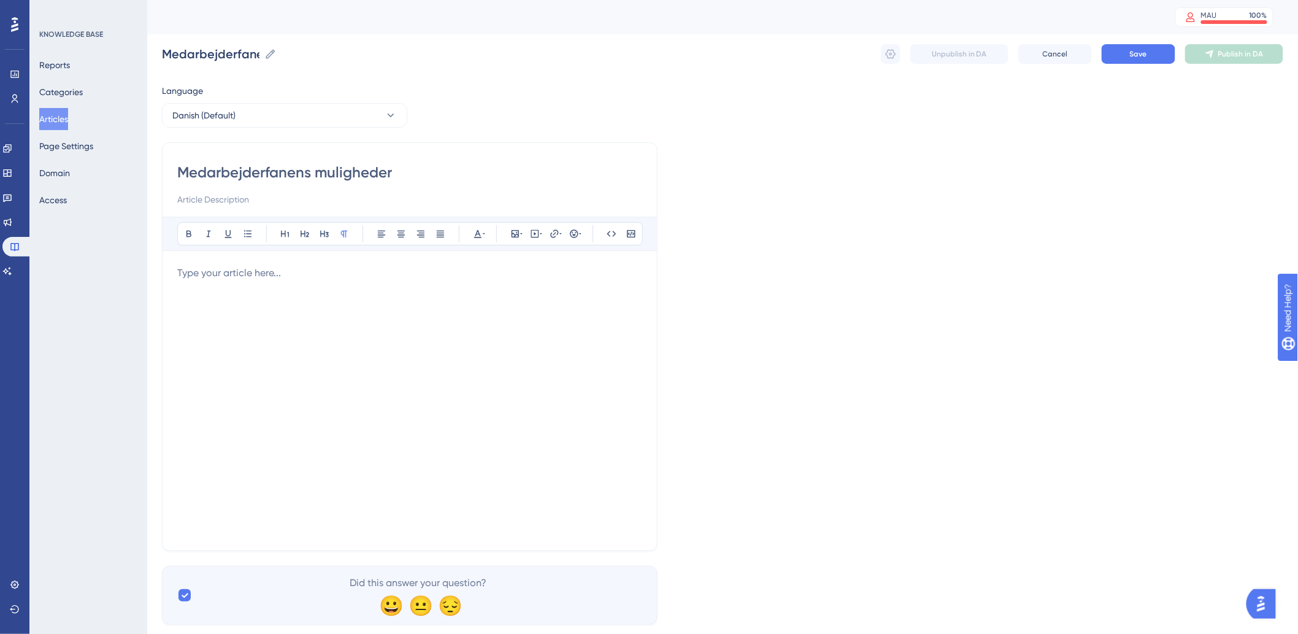
click at [252, 317] on div at bounding box center [409, 401] width 465 height 270
click at [237, 307] on div at bounding box center [409, 401] width 465 height 270
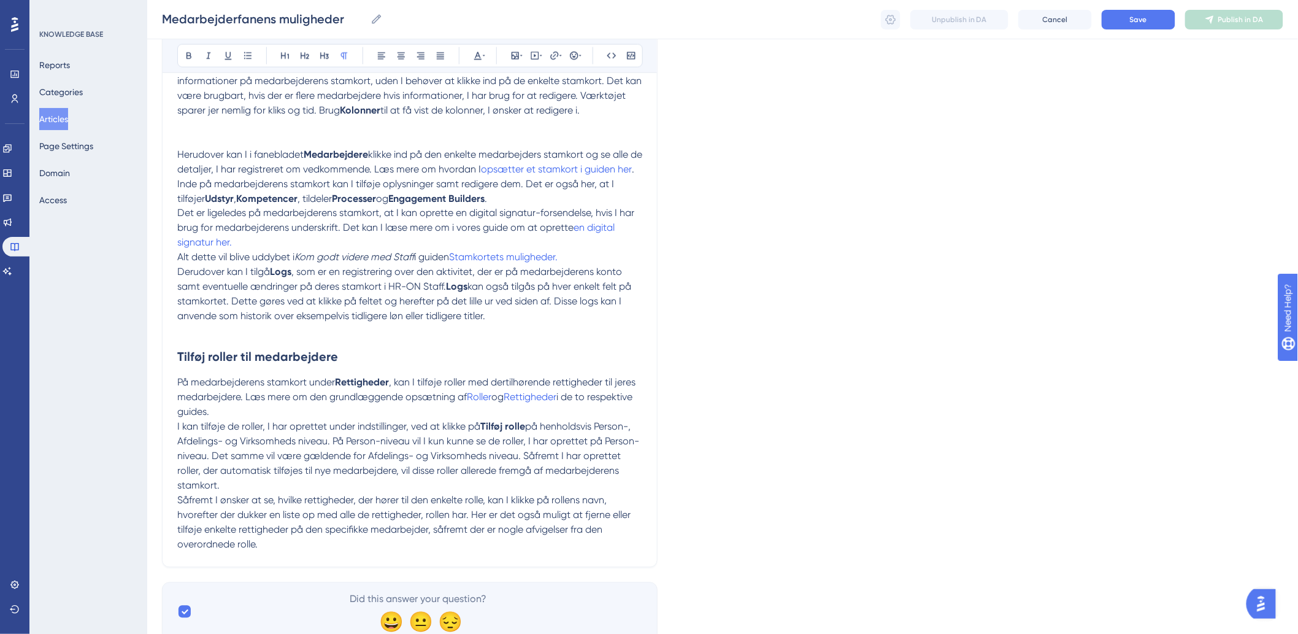
scroll to position [805, 0]
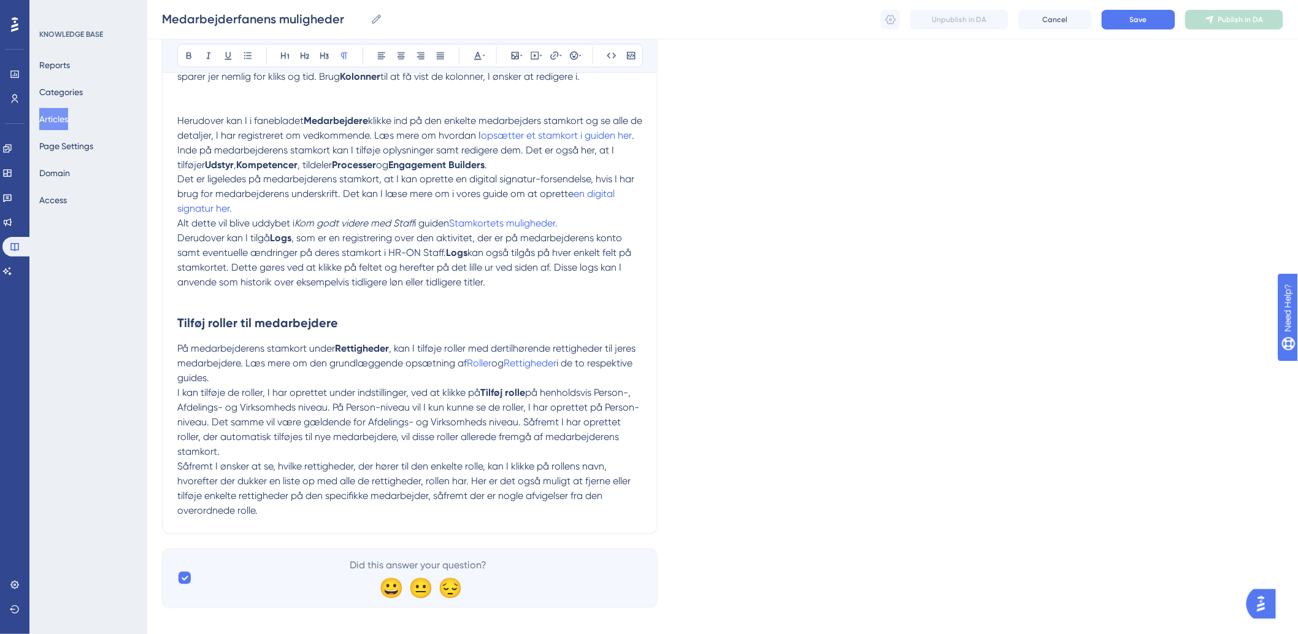
click at [322, 502] on p "Såfremt I ønsker at se, hvilke rettigheder, der hører til den enkelte rolle, ka…" at bounding box center [409, 489] width 465 height 59
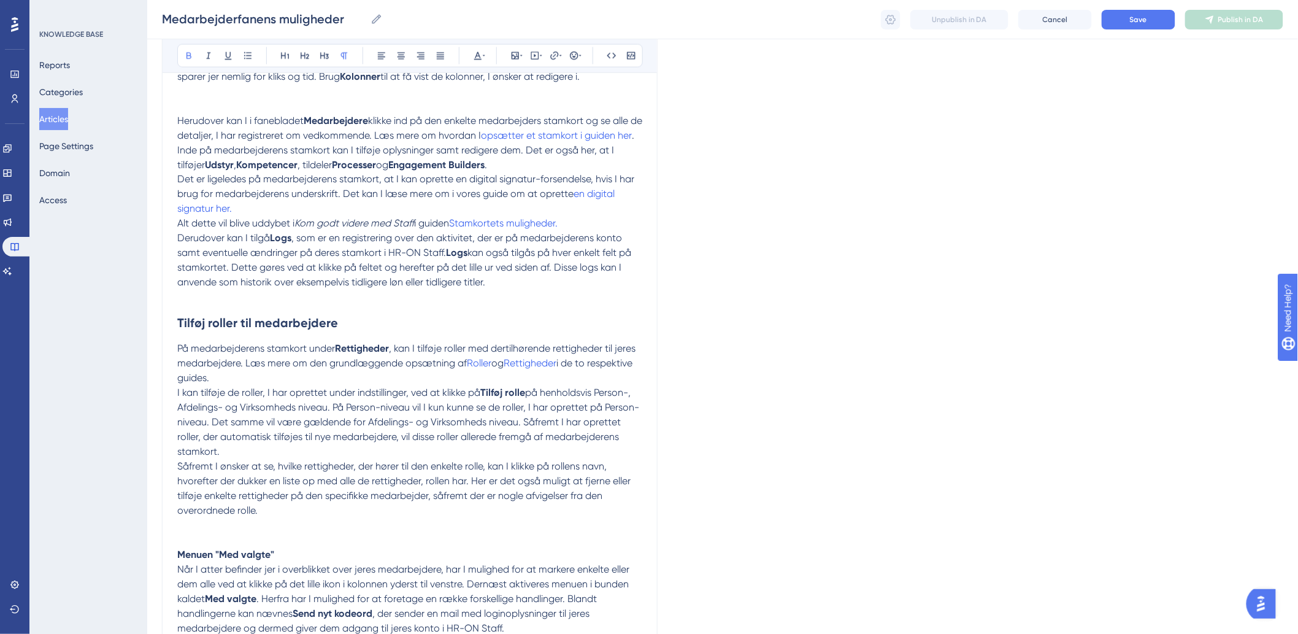
scroll to position [841, 0]
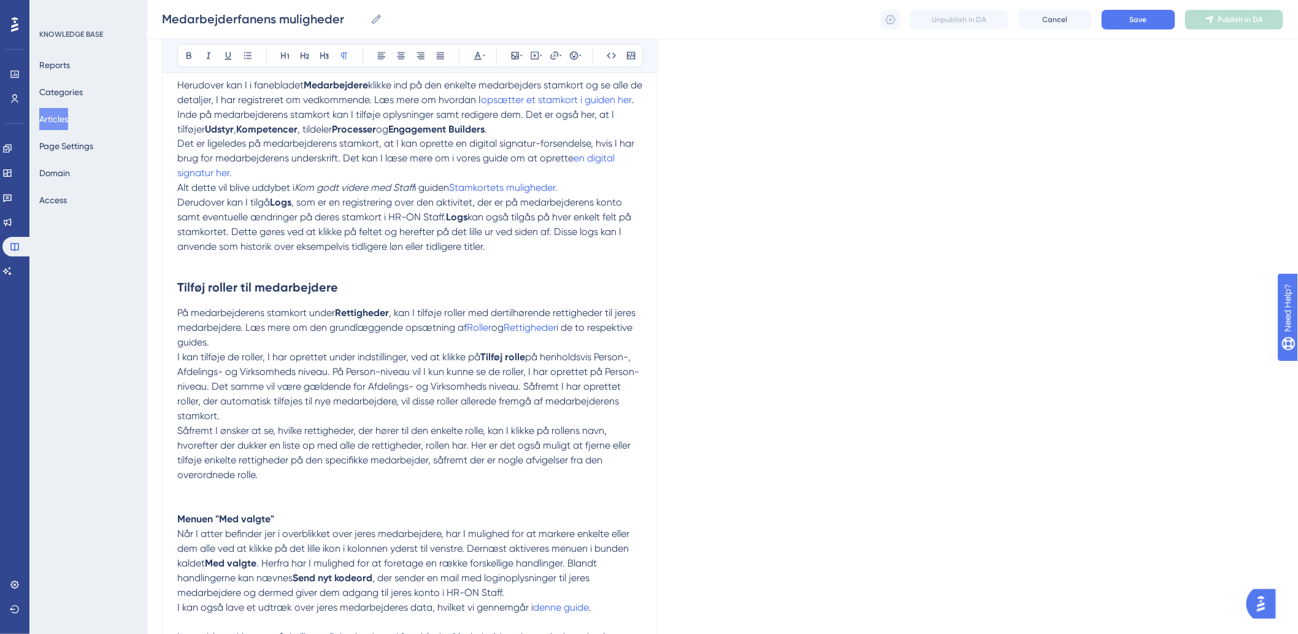
click at [232, 479] on p "Såfremt I ønsker at se, hvilke rettigheder, der hører til den enkelte rolle, ka…" at bounding box center [409, 475] width 465 height 103
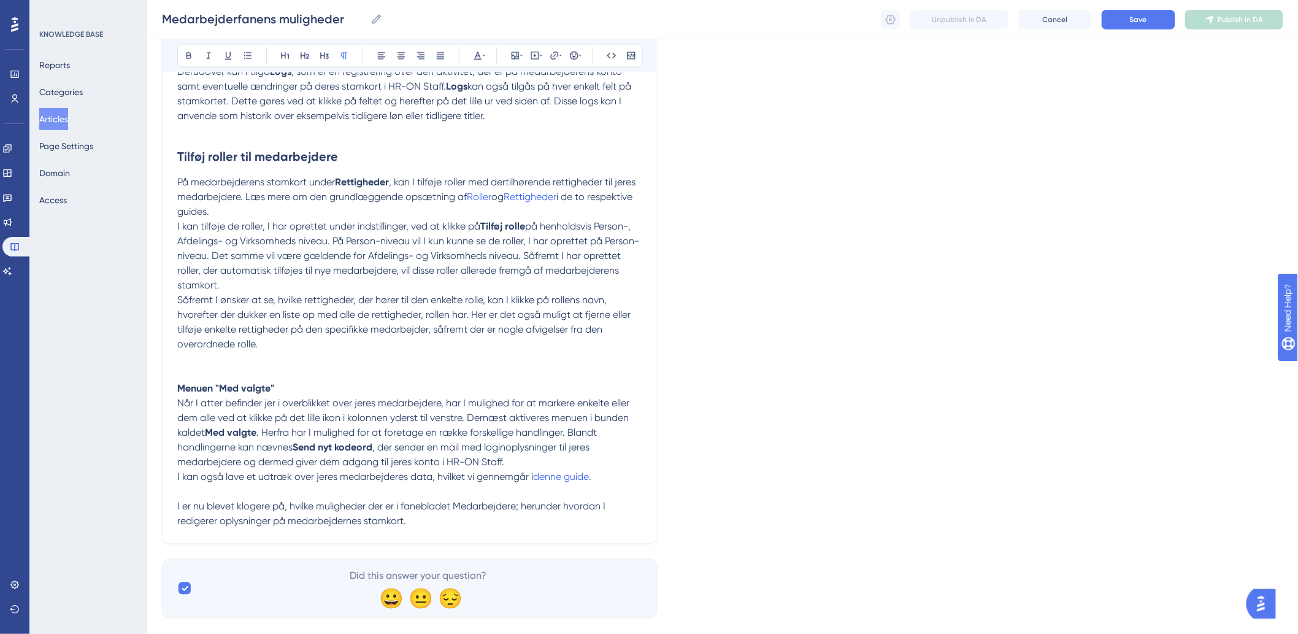
scroll to position [977, 0]
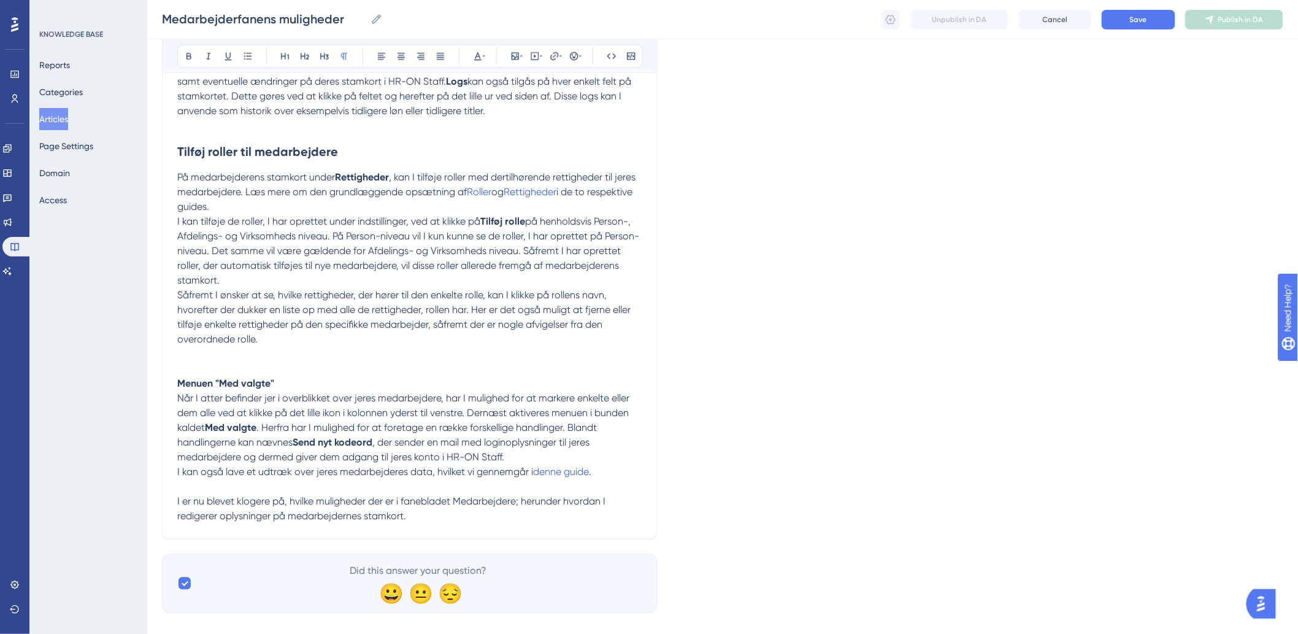
click at [187, 341] on p "Såfremt I ønsker at se, hvilke rettigheder, der hører til den enkelte rolle, ka…" at bounding box center [409, 339] width 465 height 103
click at [224, 291] on span "Såfremt I ønsker at se, hvilke rettigheder, der hører til den enkelte rolle, ka…" at bounding box center [405, 317] width 456 height 56
click at [212, 350] on p "Såfremt I ønsker at se, hvilke rettigheder, der hører til den enkelte rolle, ka…" at bounding box center [409, 339] width 465 height 103
click at [212, 348] on p "Såfremt I ønsker at se, hvilke rettigheder, der hører til den enkelte rolle, ka…" at bounding box center [409, 339] width 465 height 103
click at [211, 350] on p "Såfremt I ønsker at se, hvilke rettigheder, der hører til den enkelte rolle, ka…" at bounding box center [409, 339] width 465 height 103
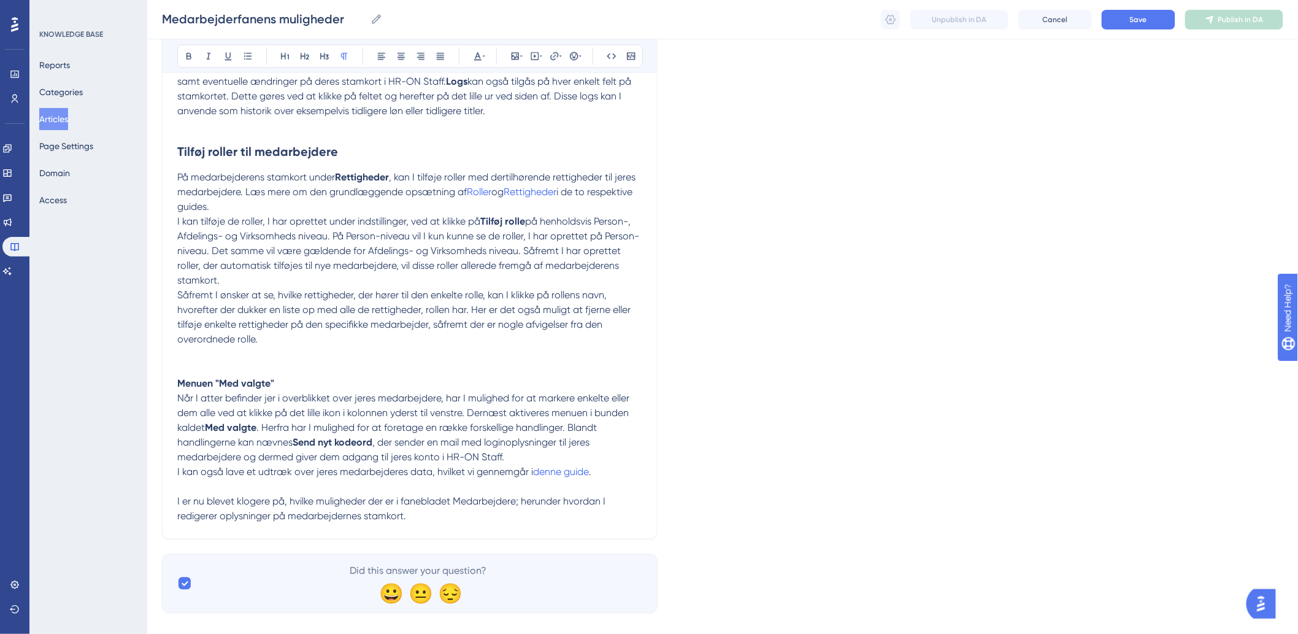
click at [237, 342] on p "Såfremt I ønsker at se, hvilke rettigheder, der hører til den enkelte rolle, ka…" at bounding box center [409, 339] width 465 height 103
drag, startPoint x: 180, startPoint y: 342, endPoint x: 188, endPoint y: 329, distance: 15.2
click at [188, 329] on span "Såfremt I ønsker at se, hvilke rettigheder, der hører til den enkelte rolle, ka…" at bounding box center [405, 317] width 456 height 56
click at [188, 340] on p "Såfremt I ønsker at se, hvilke rettigheder, der hører til den enkelte rolle, ka…" at bounding box center [409, 339] width 465 height 103
click at [517, 55] on icon at bounding box center [515, 56] width 10 height 10
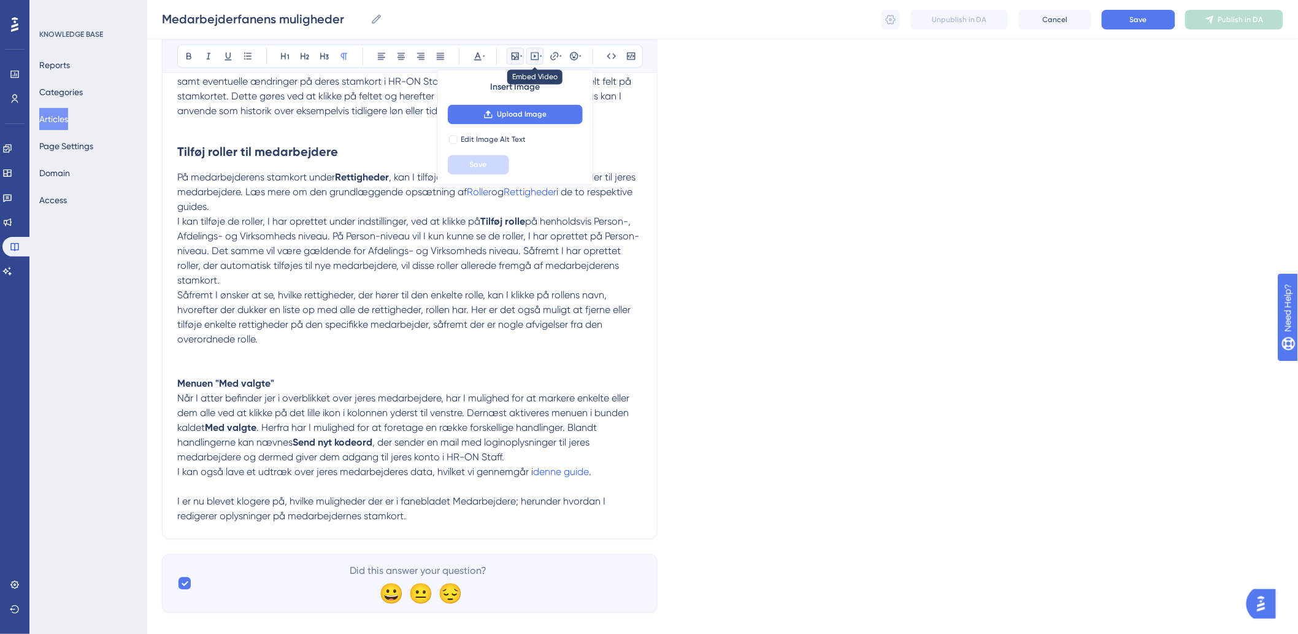
click at [536, 63] on button at bounding box center [534, 55] width 17 height 17
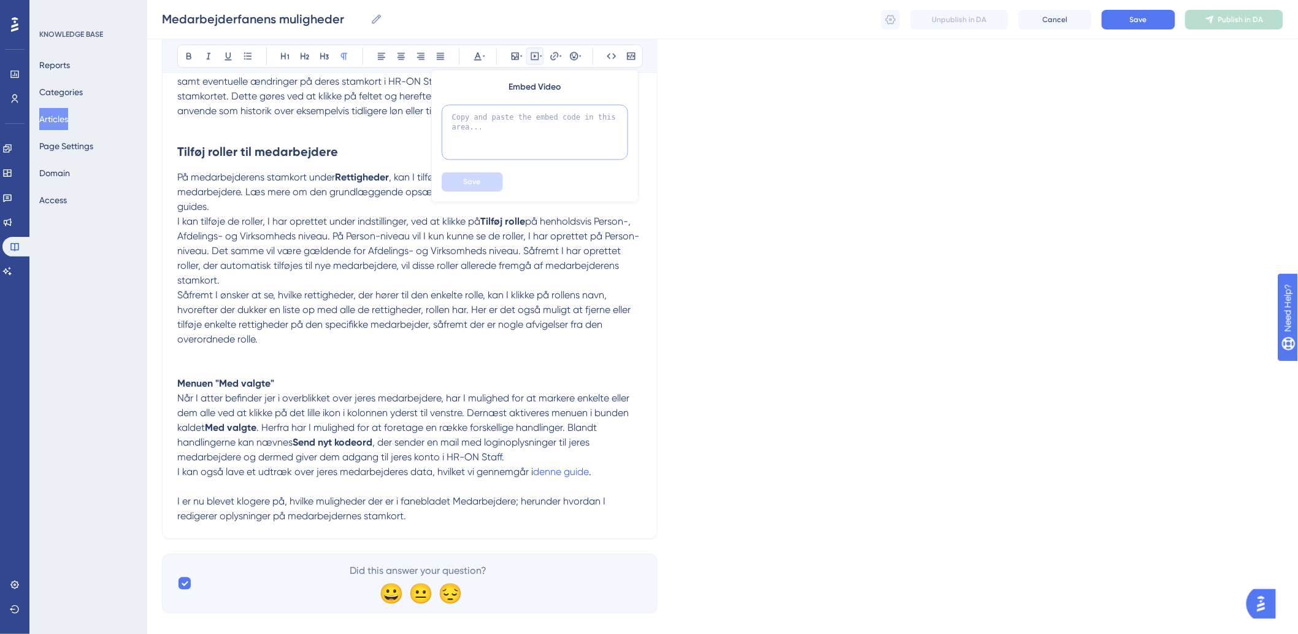
click at [536, 125] on textarea at bounding box center [535, 131] width 187 height 55
paste textarea "<div style="width:100%; height:0; position: relative; padding-bottom:47.7083333…"
type textarea "<div style="width:100%; height:0; position: relative; padding-bottom:47.7083333…"
click at [482, 180] on button "Save" at bounding box center [472, 182] width 61 height 20
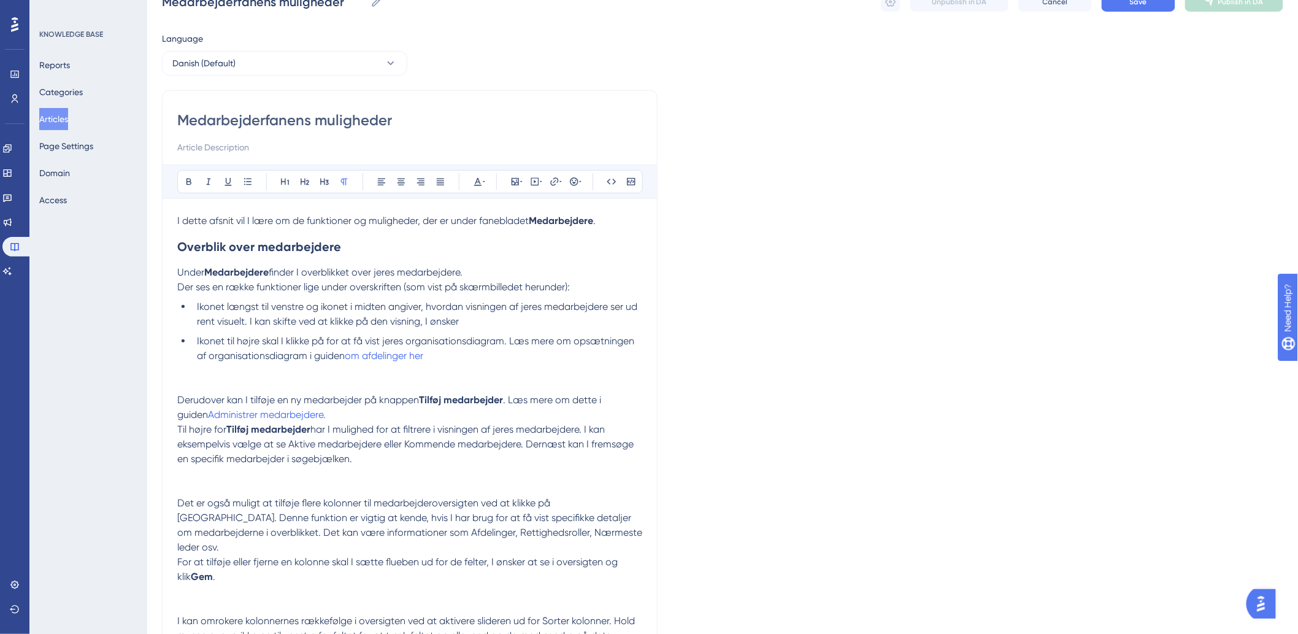
scroll to position [0, 0]
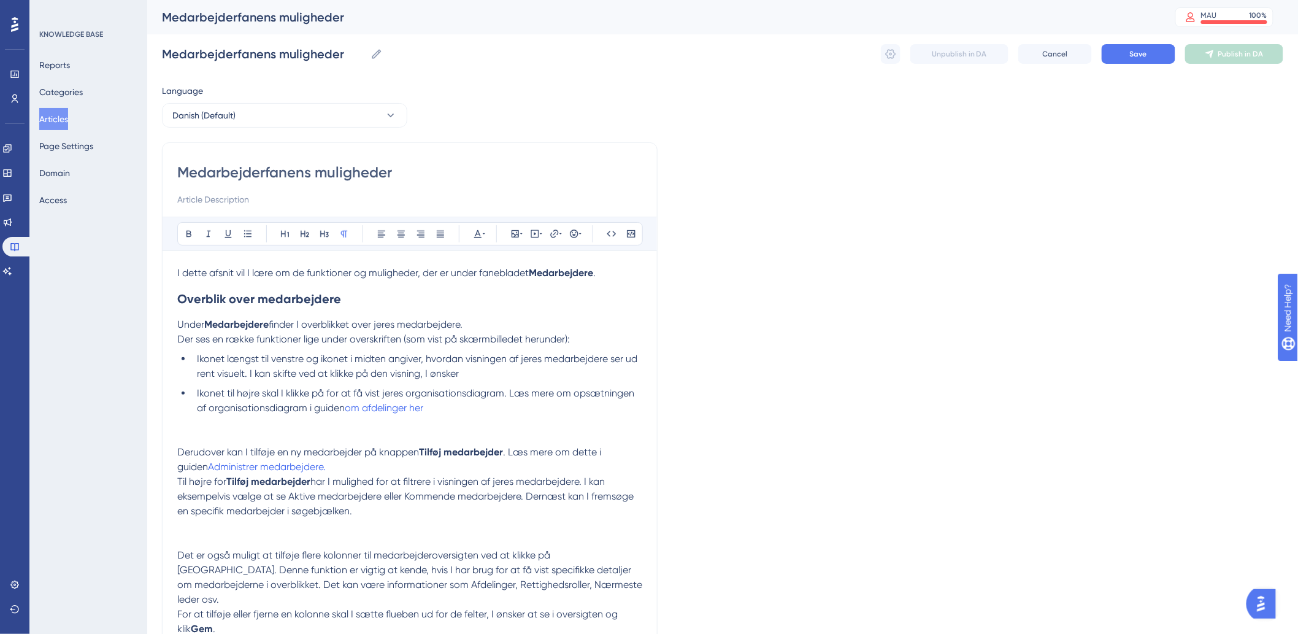
click at [481, 288] on h2 "Overblik over medarbejdere" at bounding box center [409, 298] width 465 height 37
click at [1125, 50] on button "Save" at bounding box center [1139, 54] width 74 height 20
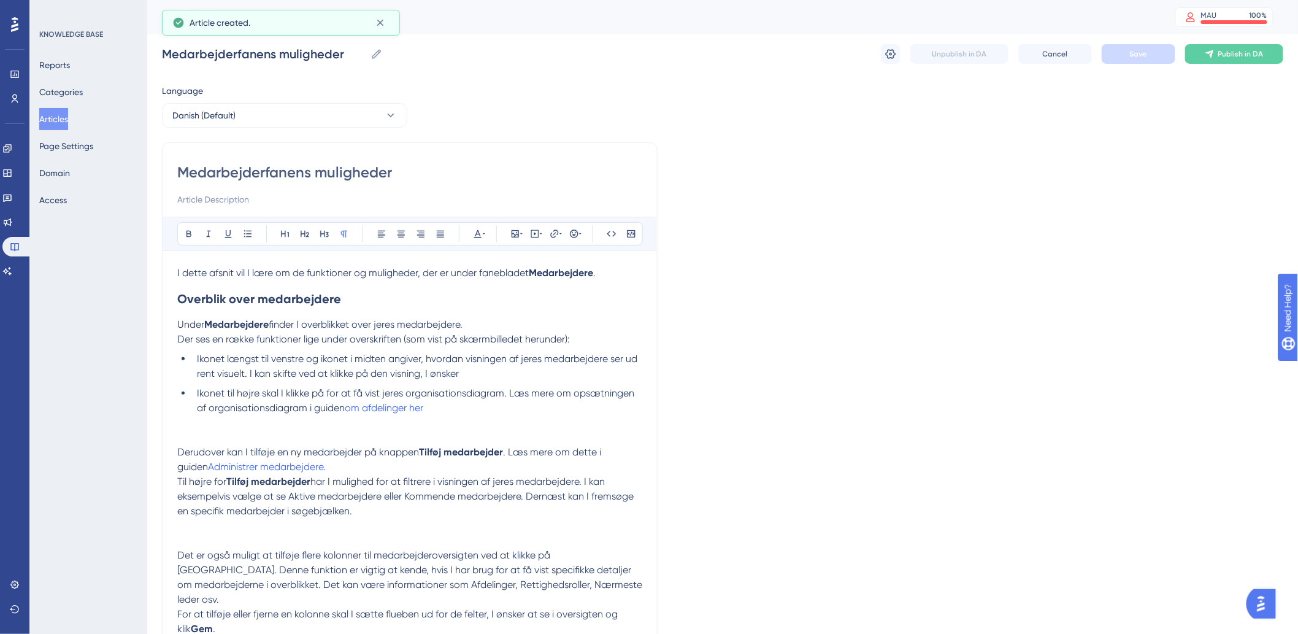
scroll to position [860, 0]
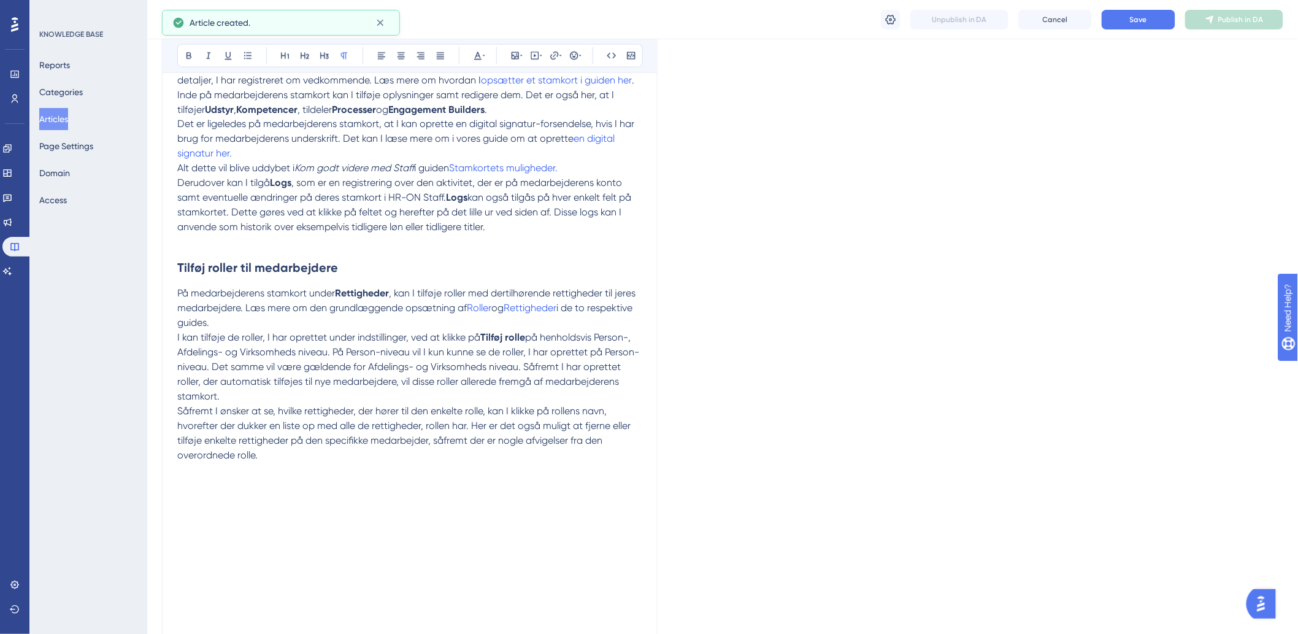
click at [880, 11] on div "Medarbejderfanens muligheder Medarbejderfanens muligheder Unpublish in DA Cance…" at bounding box center [722, 19] width 1151 height 39
click at [885, 16] on icon at bounding box center [891, 19] width 12 height 12
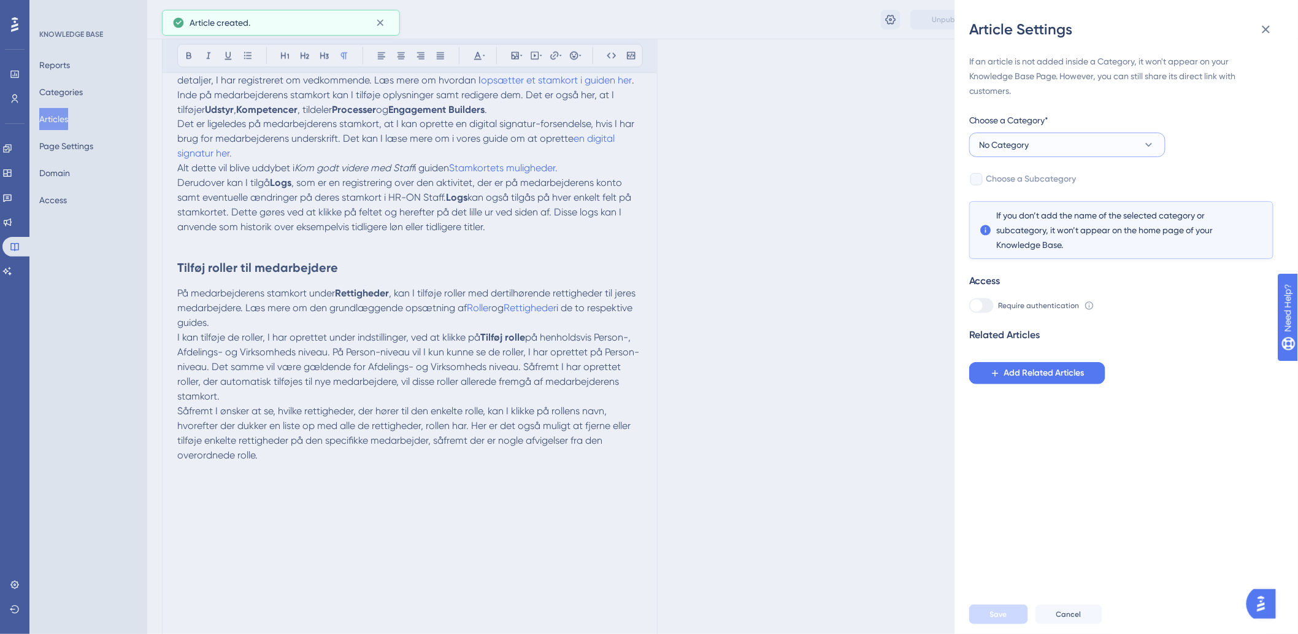
click at [1055, 136] on button "No Category" at bounding box center [1067, 145] width 196 height 25
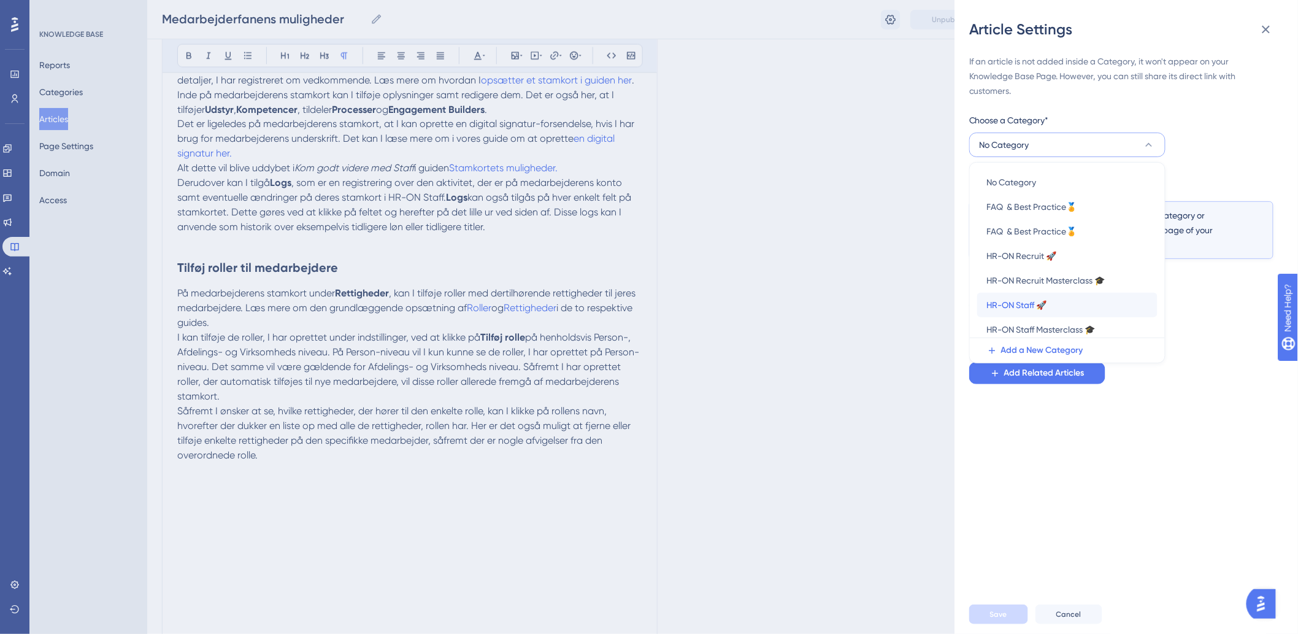
click at [1015, 304] on span "HR-ON Staff 🚀" at bounding box center [1017, 305] width 60 height 15
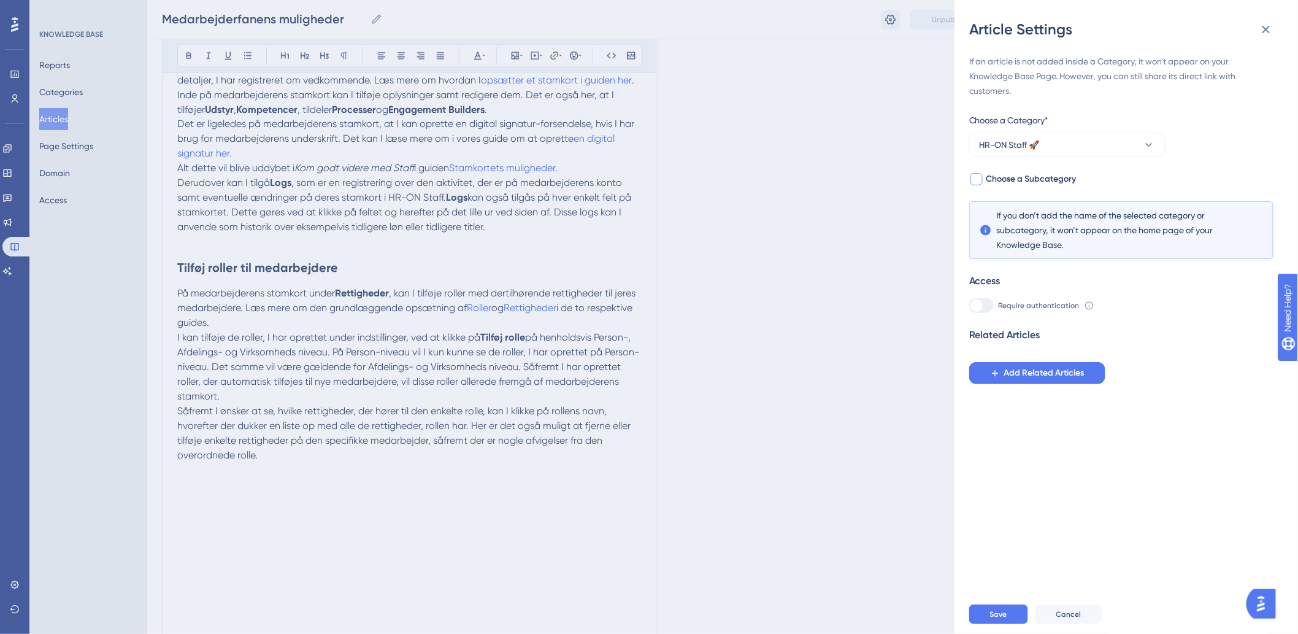
click at [1001, 179] on span "Choose a Subcategory" at bounding box center [1032, 179] width 90 height 15
checkbox input "true"
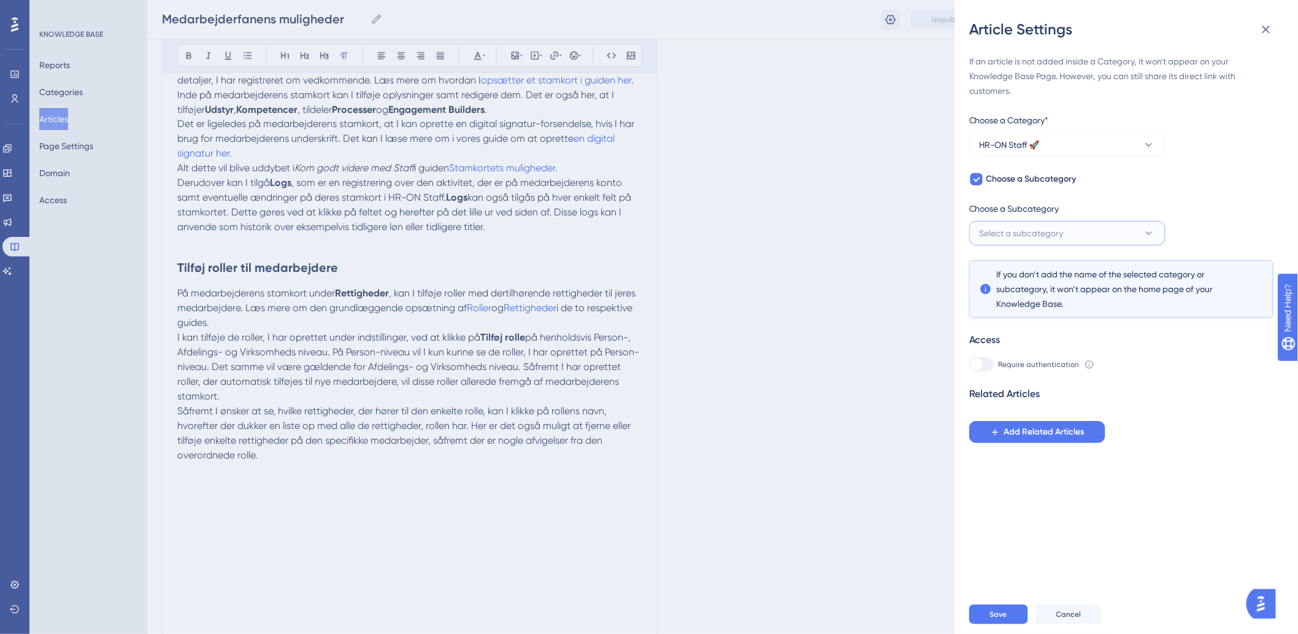
click at [1019, 223] on button "Select a subcategory" at bounding box center [1067, 233] width 196 height 25
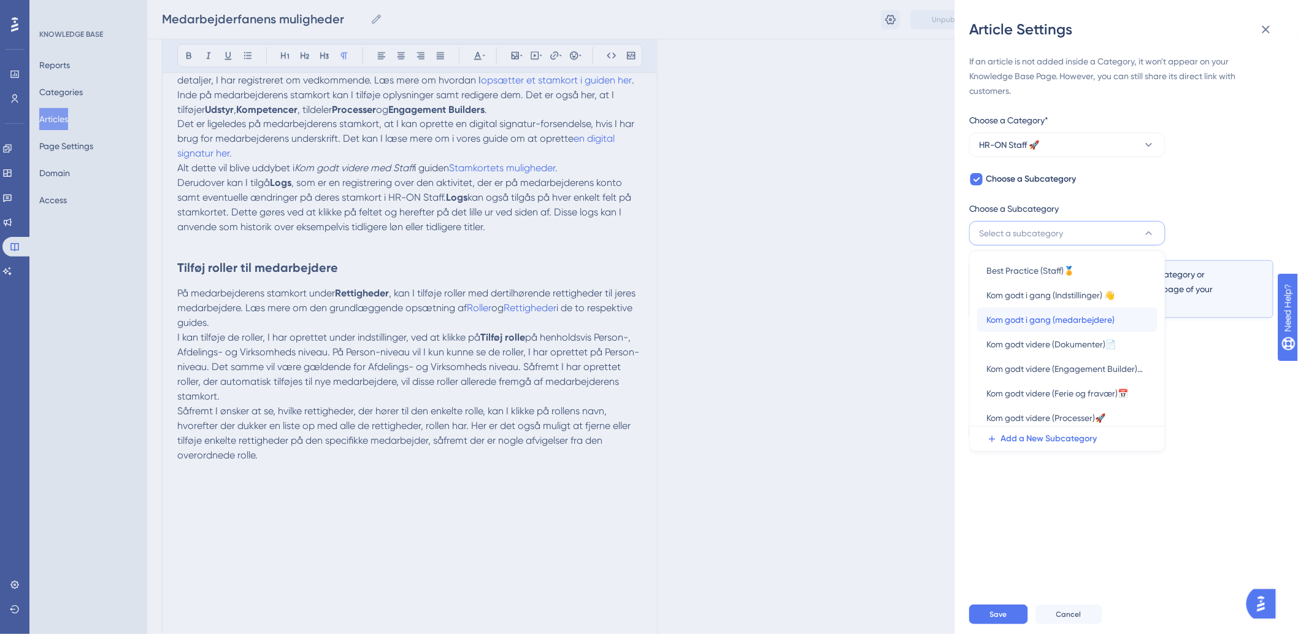
click at [1045, 319] on span "Kom godt i gang (medarbejdere)" at bounding box center [1051, 319] width 128 height 15
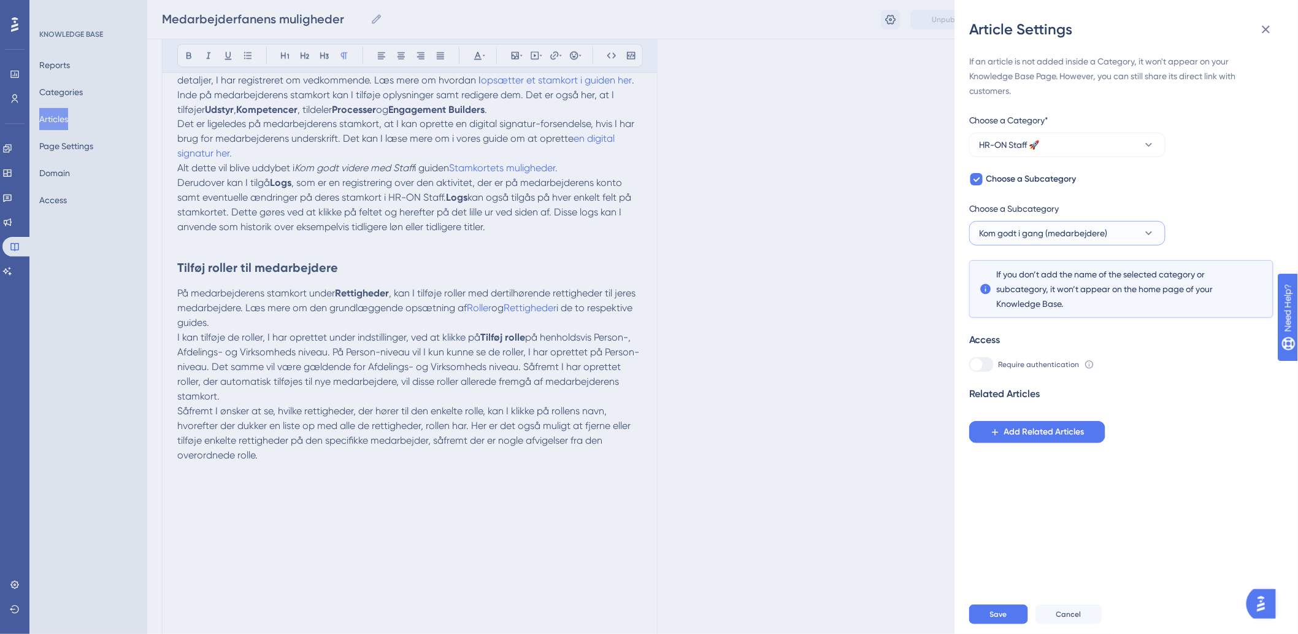
click at [1037, 235] on span "Kom godt i gang (medarbejdere)" at bounding box center [1044, 233] width 128 height 15
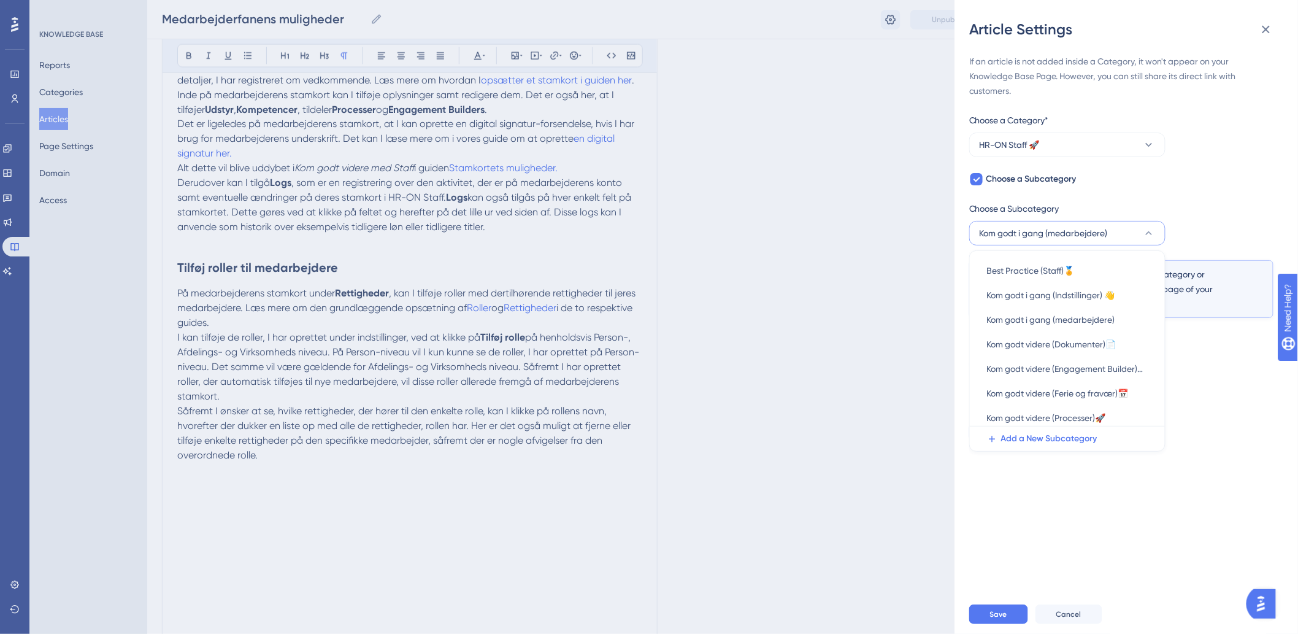
click at [1037, 235] on span "Kom godt i gang (medarbejdere)" at bounding box center [1044, 233] width 128 height 15
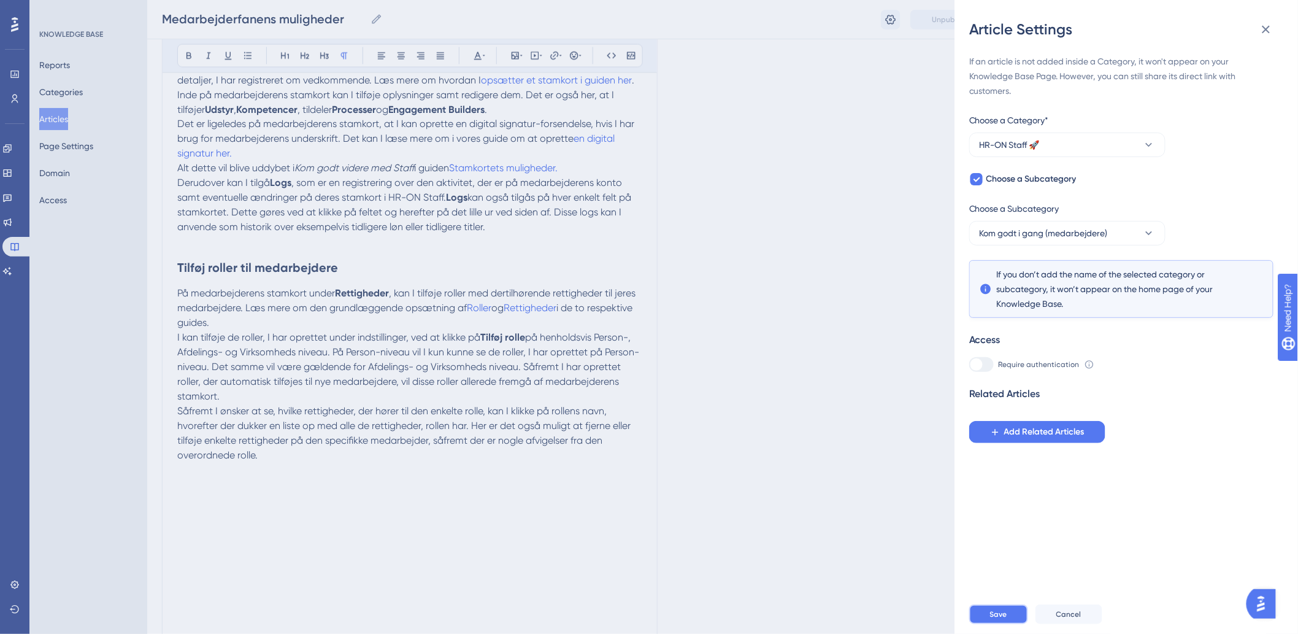
click at [989, 623] on button "Save" at bounding box center [998, 614] width 59 height 20
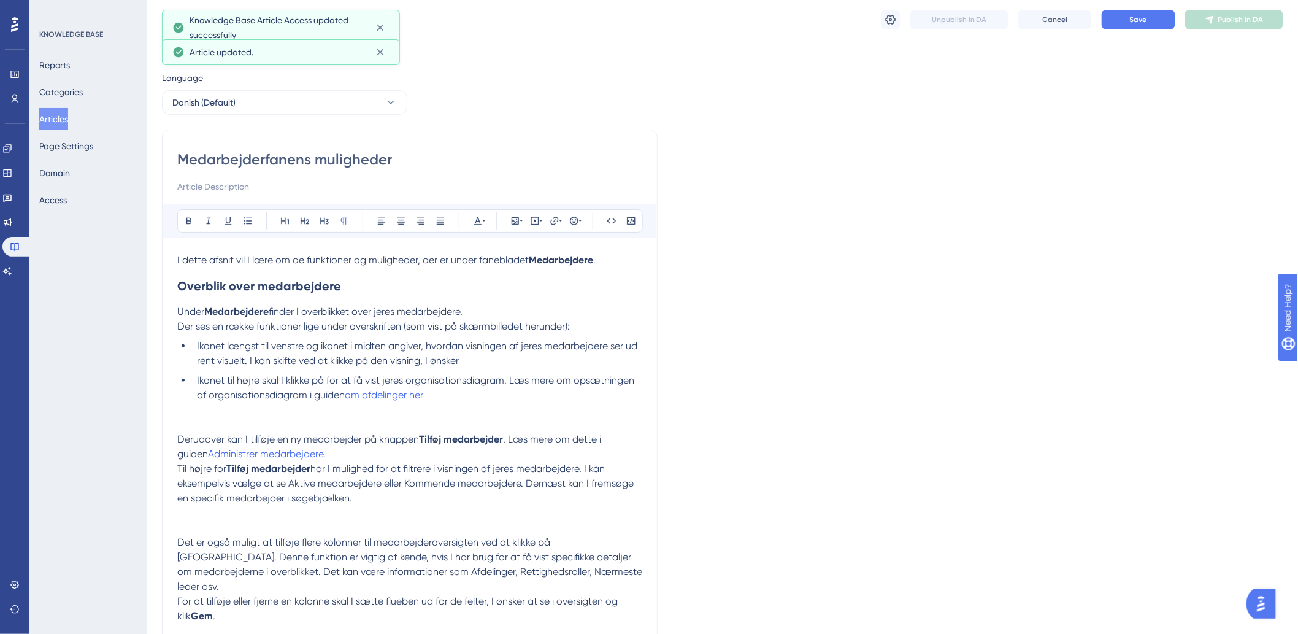
scroll to position [0, 0]
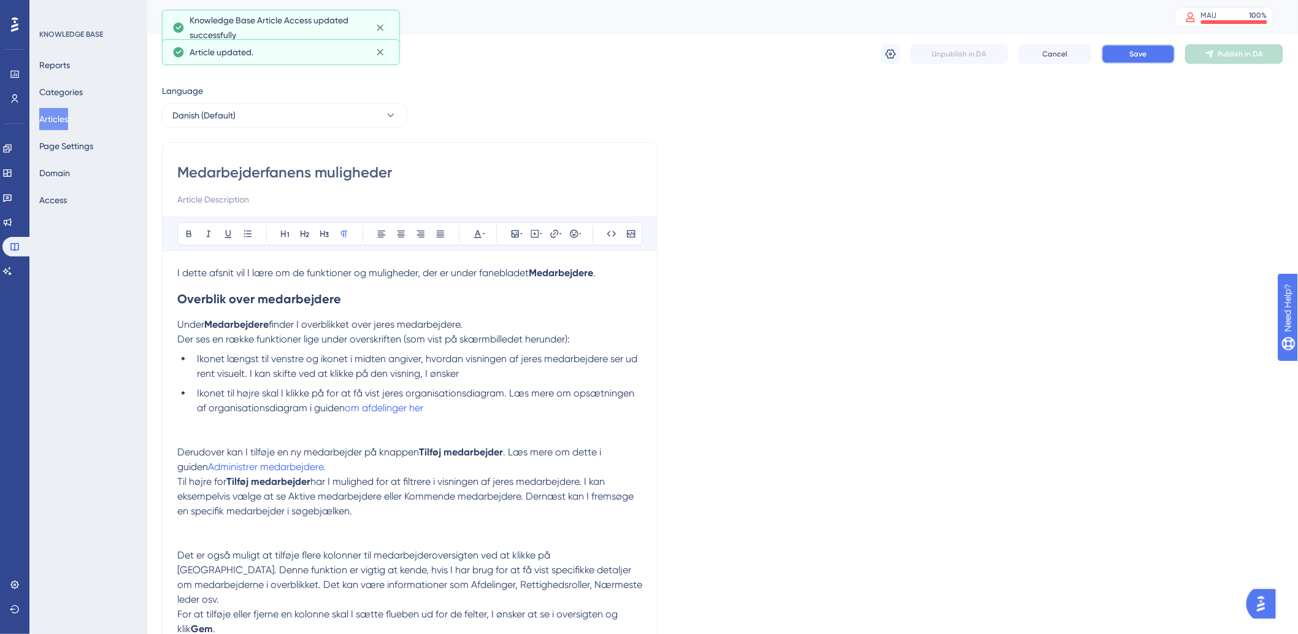
click at [1143, 49] on span "Save" at bounding box center [1138, 54] width 17 height 10
click at [1247, 56] on span "Publish in DA" at bounding box center [1241, 54] width 45 height 10
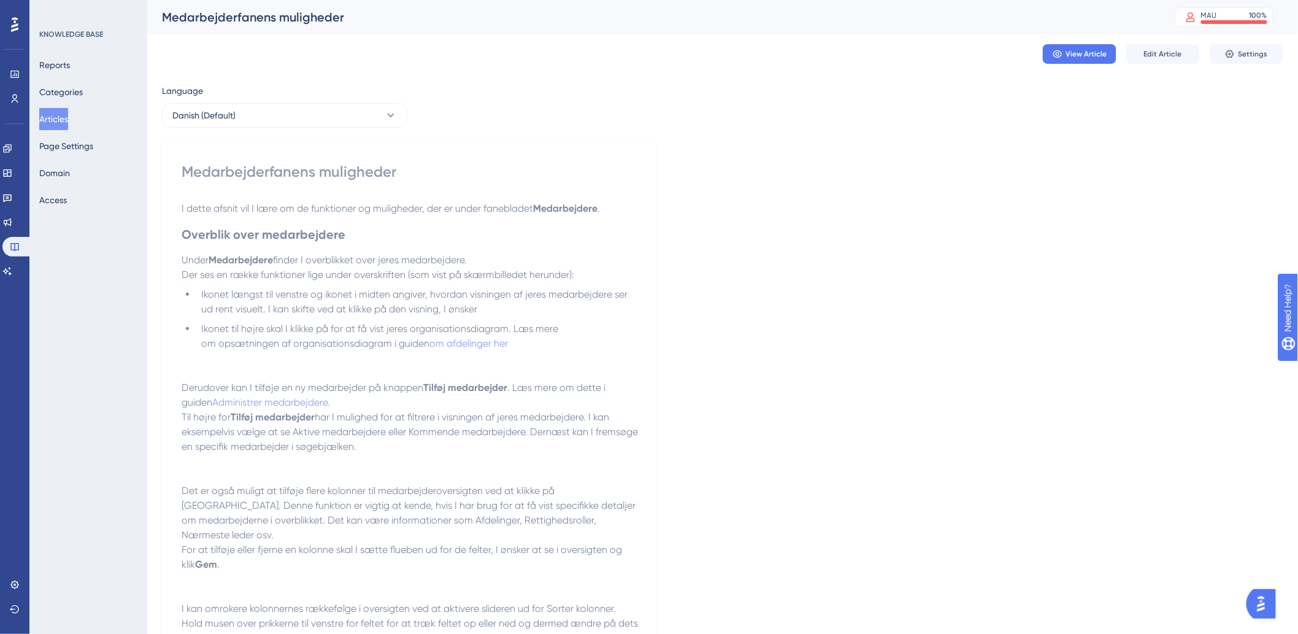
click at [334, 299] on span "Ikonet længst til venstre og ikonet i midten angiver, hvordan visningen af jere…" at bounding box center [415, 301] width 429 height 26
click at [1139, 47] on button "Edit Article" at bounding box center [1164, 54] width 74 height 20
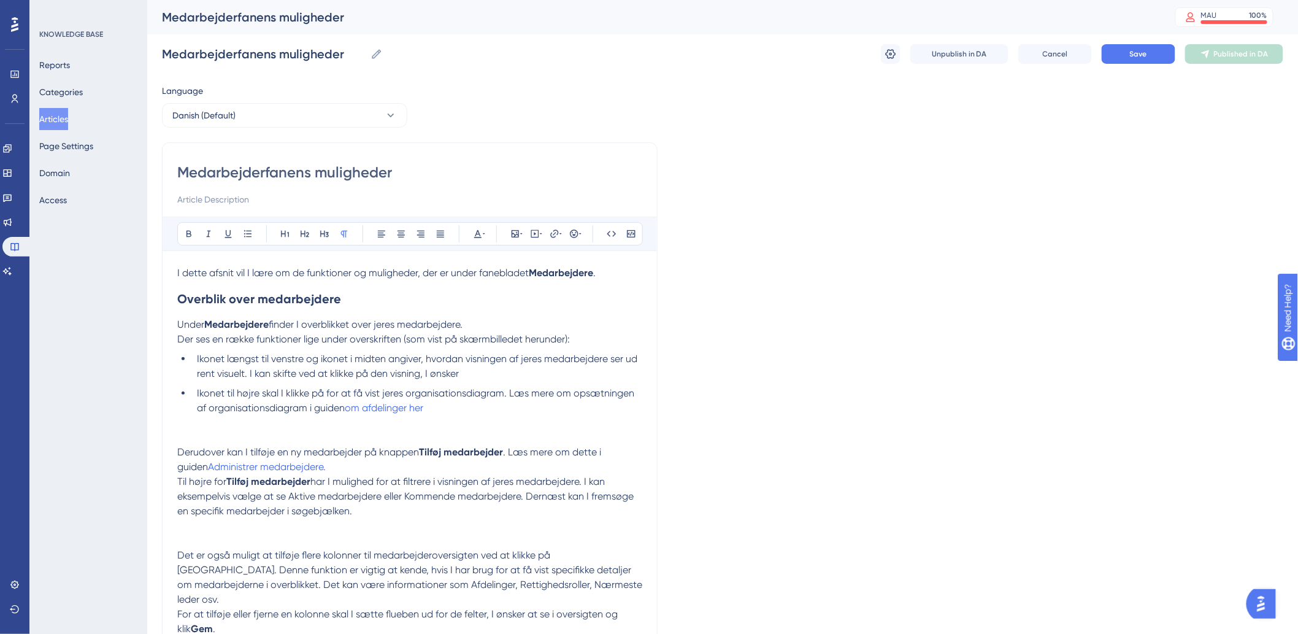
click at [520, 407] on li "Ikonet til højre skal I klikke på for at få vist jeres organisationsdiagram. Læ…" at bounding box center [417, 400] width 450 height 29
click at [512, 421] on p at bounding box center [409, 422] width 465 height 15
click at [520, 238] on icon at bounding box center [521, 234] width 2 height 10
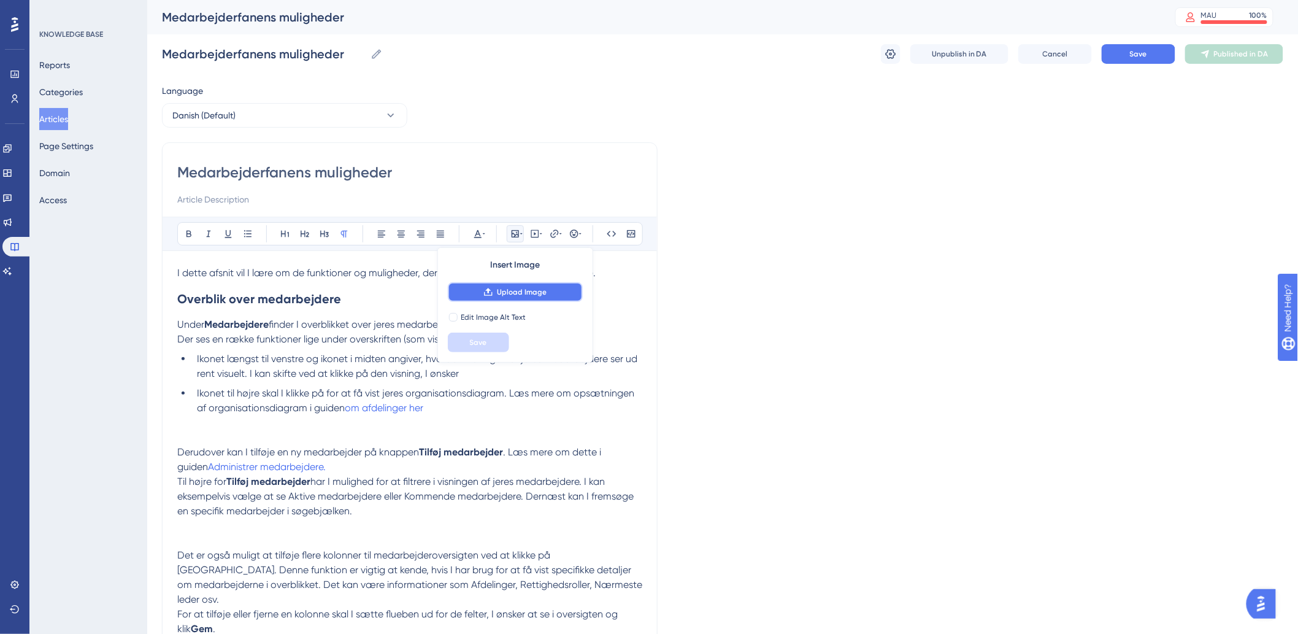
click at [514, 290] on span "Upload Image" at bounding box center [522, 292] width 50 height 10
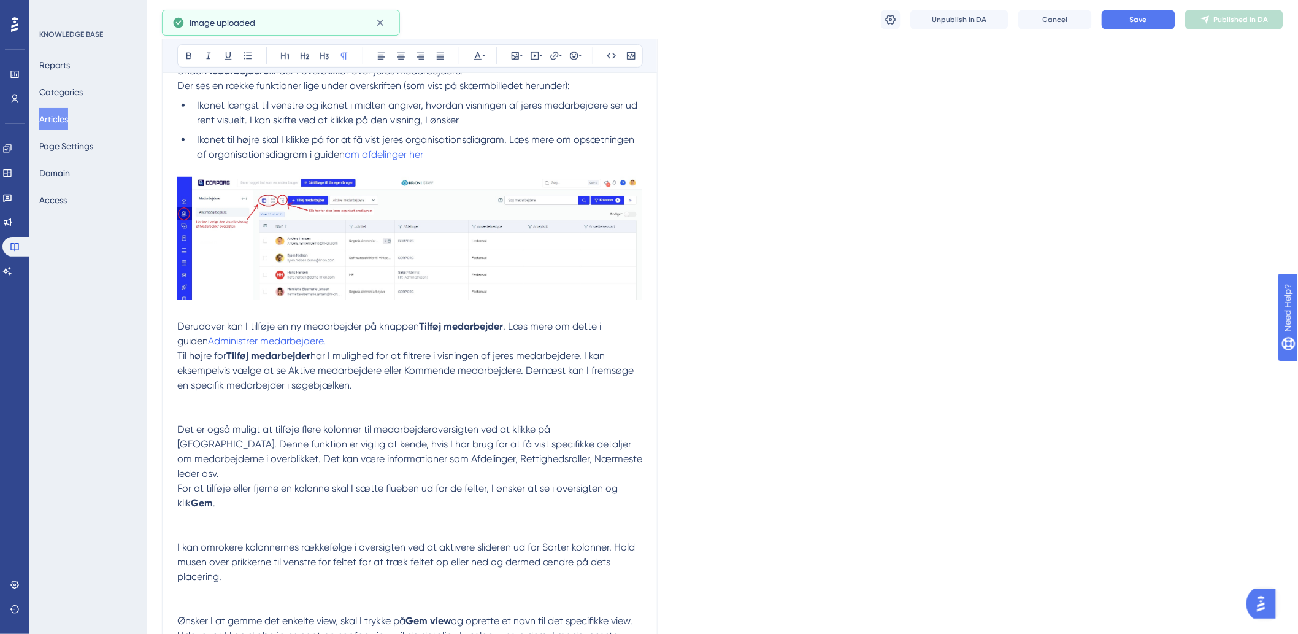
scroll to position [272, 0]
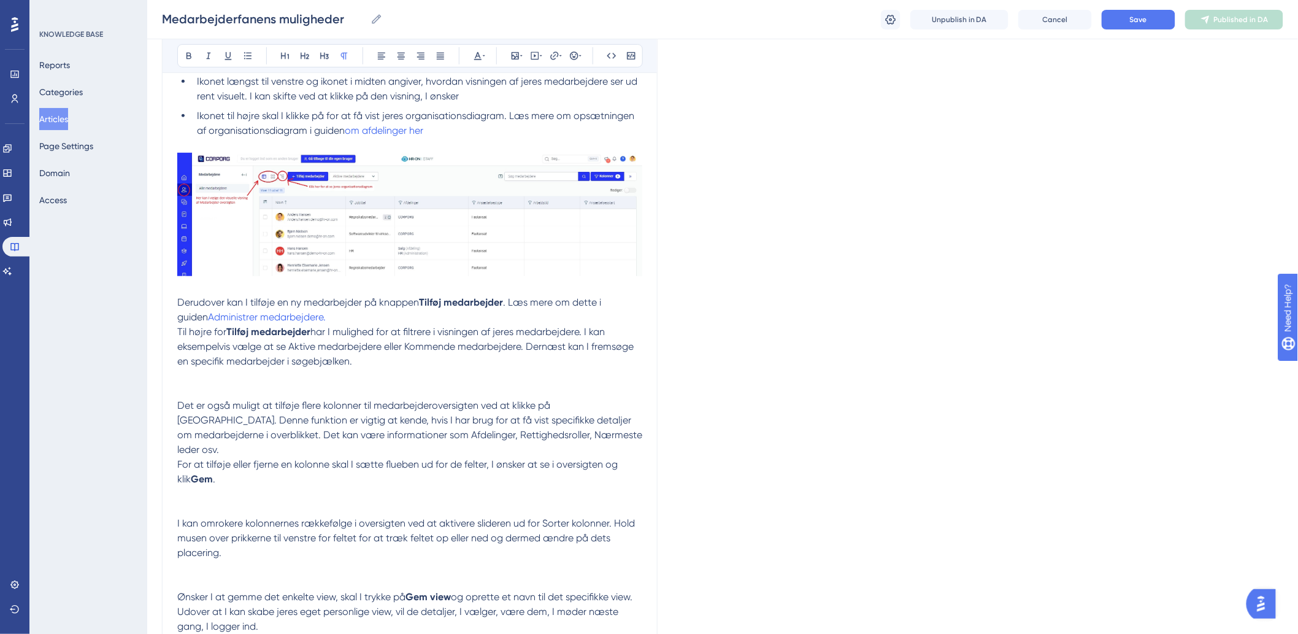
click at [235, 390] on p at bounding box center [409, 390] width 465 height 15
click at [237, 377] on p at bounding box center [409, 376] width 465 height 15
click at [522, 52] on icon at bounding box center [521, 56] width 2 height 10
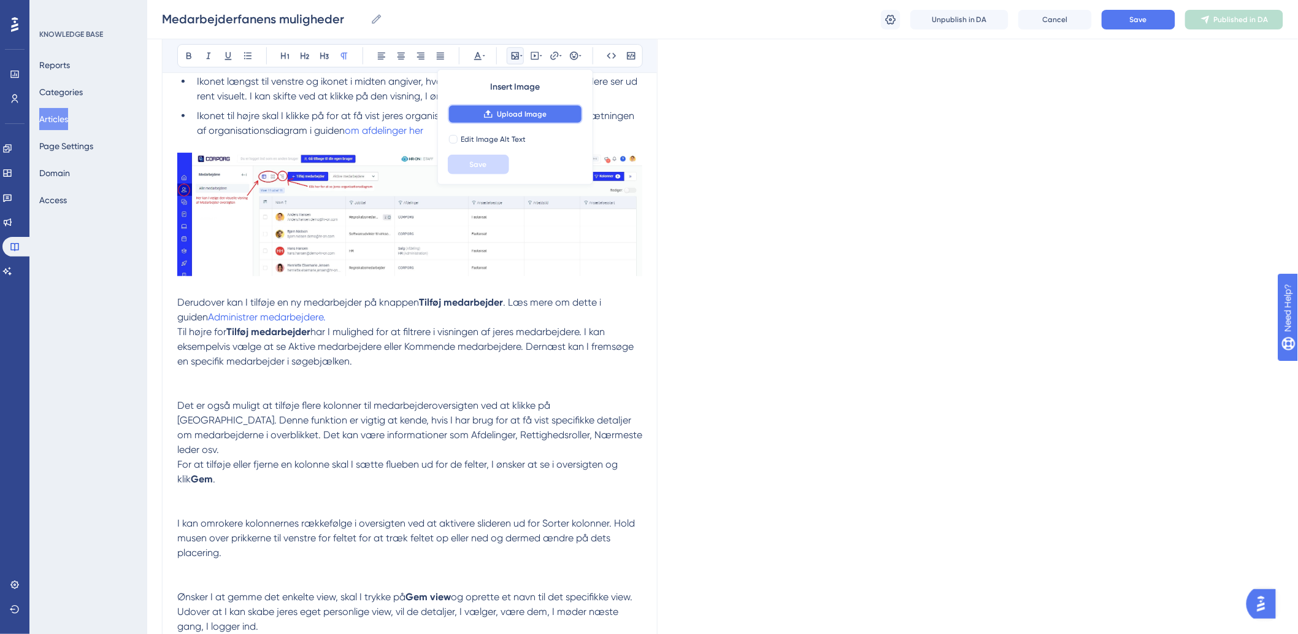
click at [515, 111] on span "Upload Image" at bounding box center [522, 114] width 50 height 10
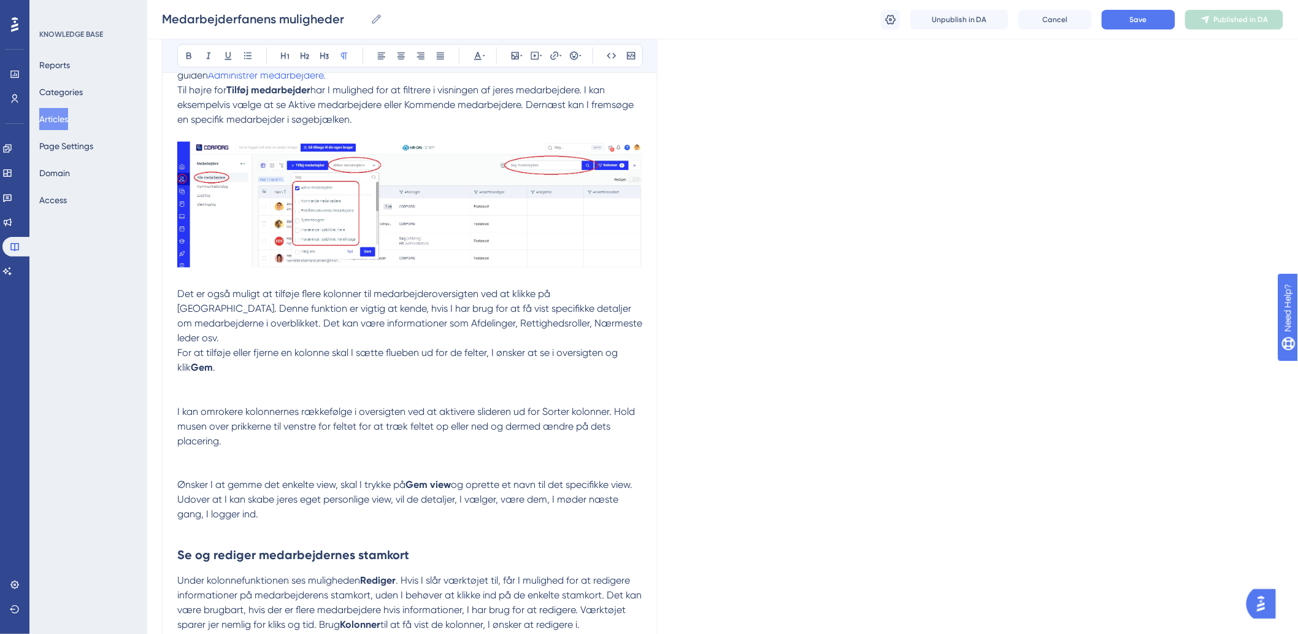
scroll to position [545, 0]
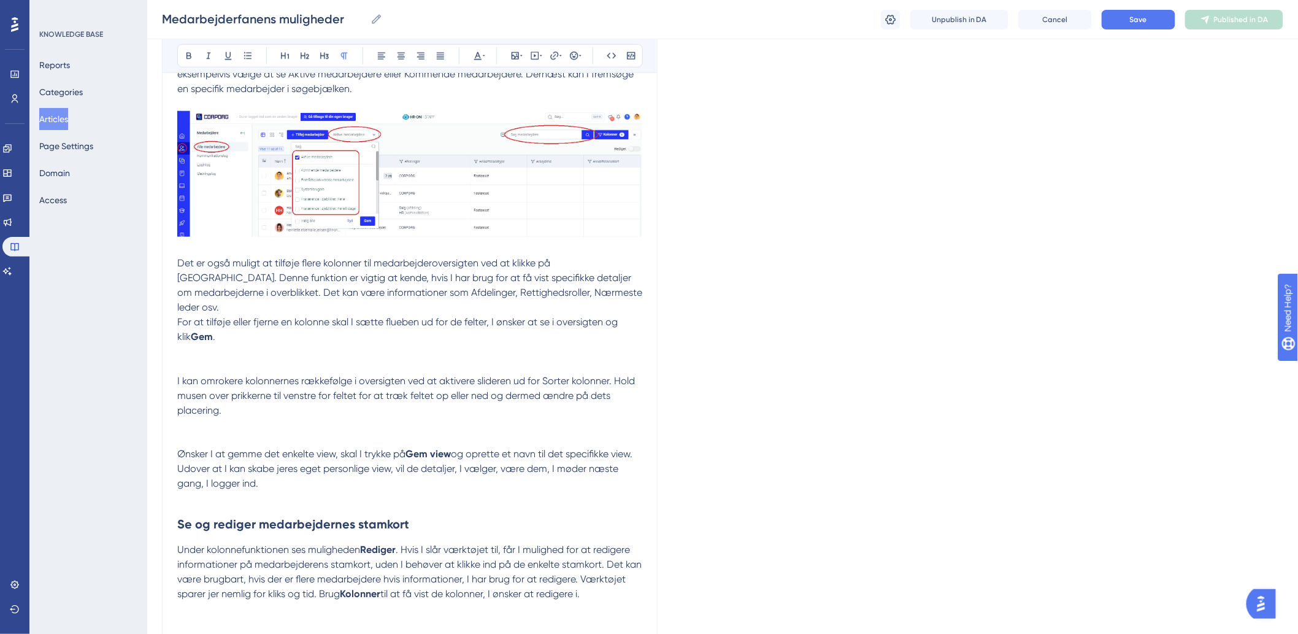
click at [302, 359] on p at bounding box center [409, 366] width 465 height 15
click at [302, 344] on p at bounding box center [409, 351] width 465 height 15
click at [222, 359] on p at bounding box center [409, 366] width 465 height 15
click at [224, 344] on p at bounding box center [409, 351] width 465 height 15
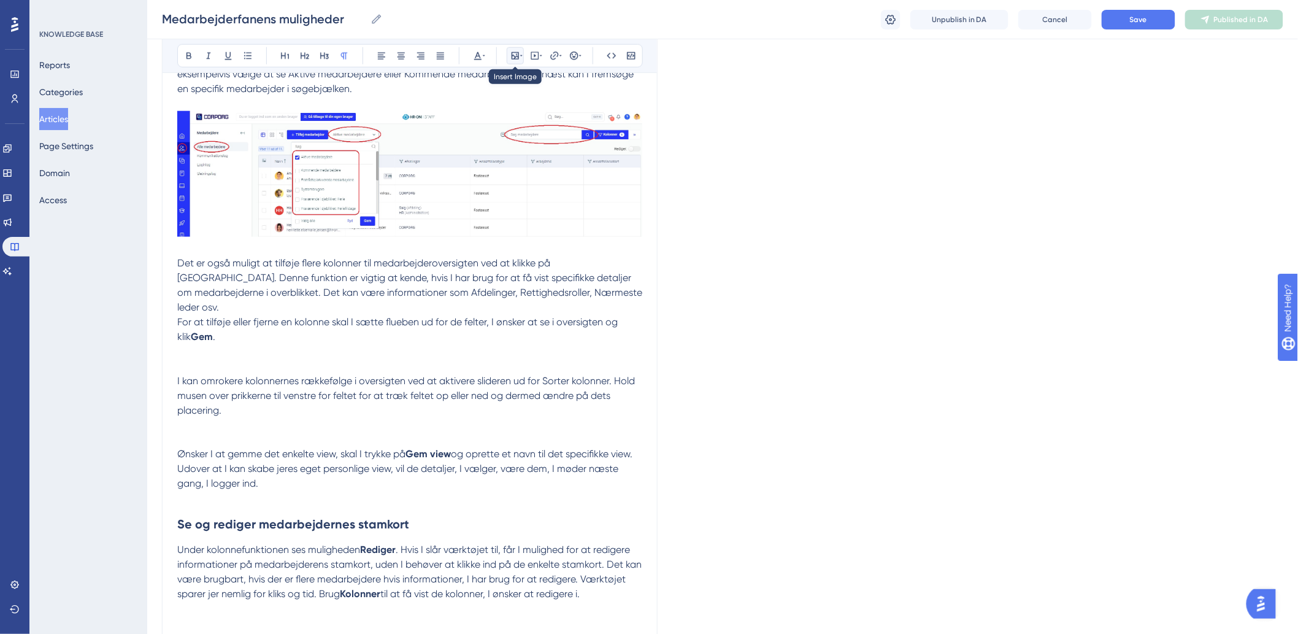
click at [519, 63] on button at bounding box center [515, 55] width 17 height 17
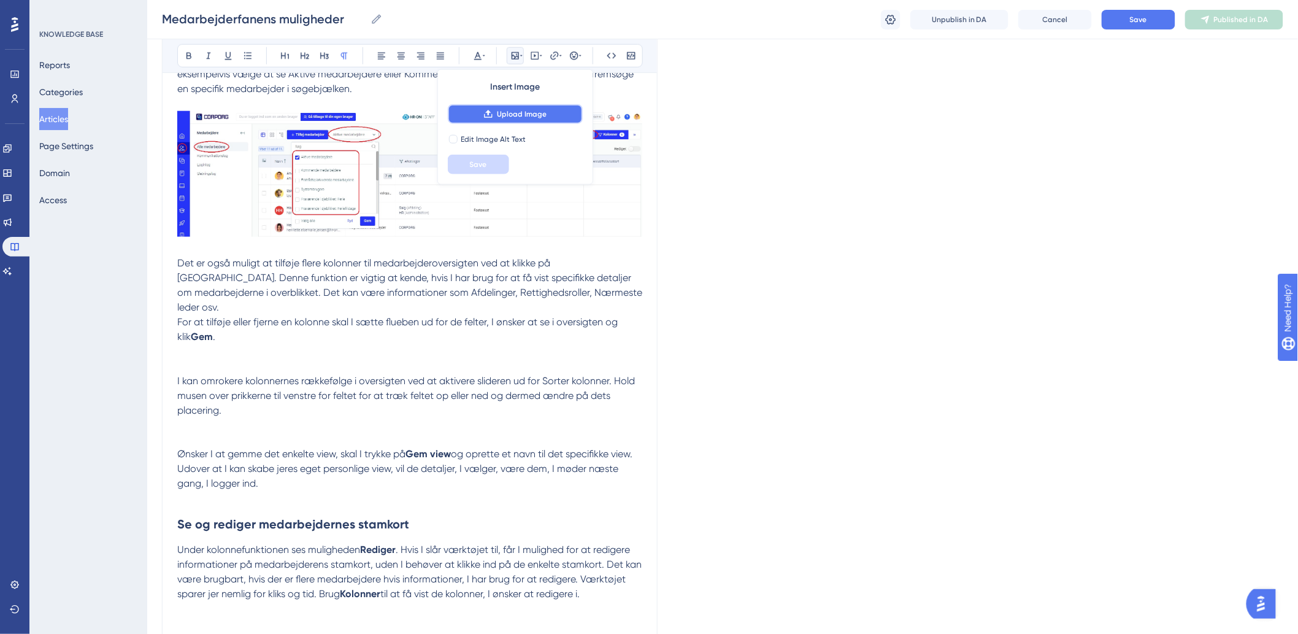
click at [526, 115] on span "Upload Image" at bounding box center [522, 114] width 50 height 10
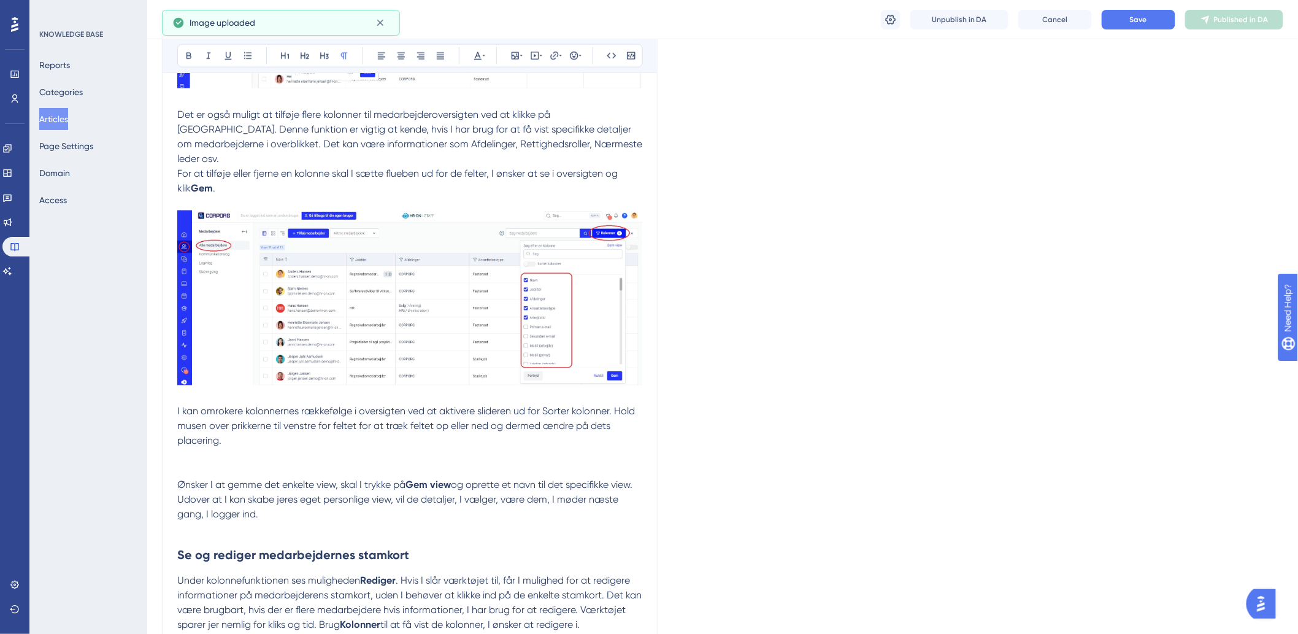
scroll to position [750, 0]
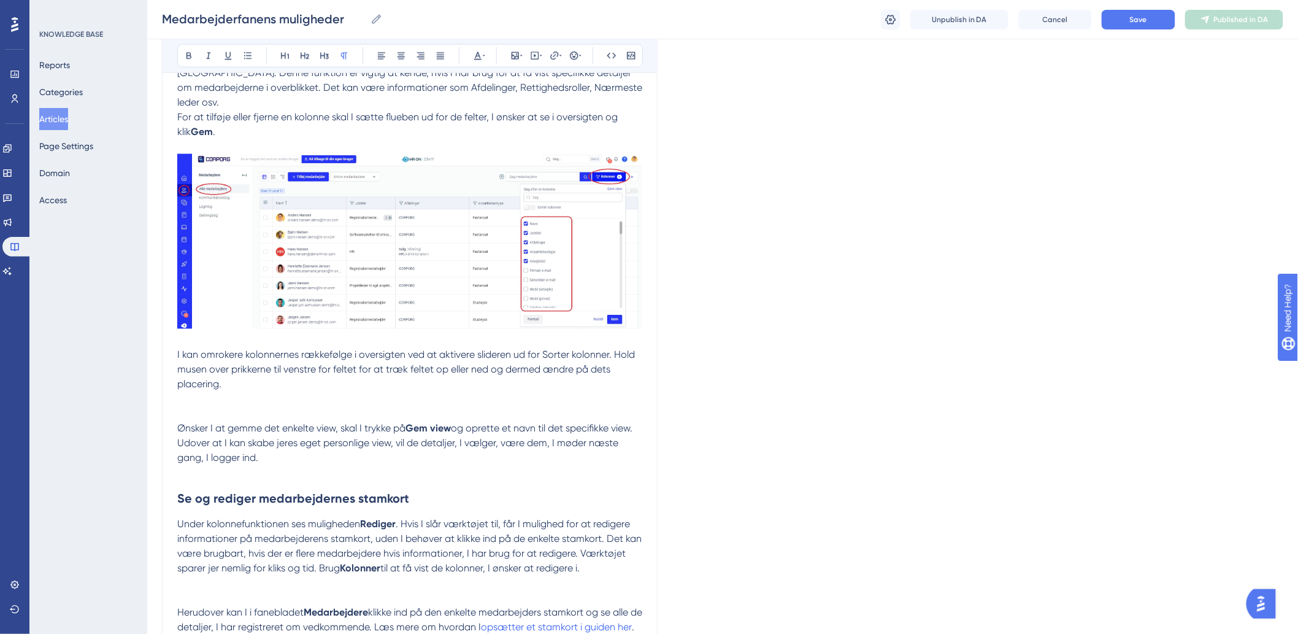
click at [256, 407] on p at bounding box center [409, 414] width 465 height 15
click at [518, 53] on icon at bounding box center [515, 56] width 10 height 10
click at [534, 113] on span "Upload Image" at bounding box center [522, 114] width 50 height 10
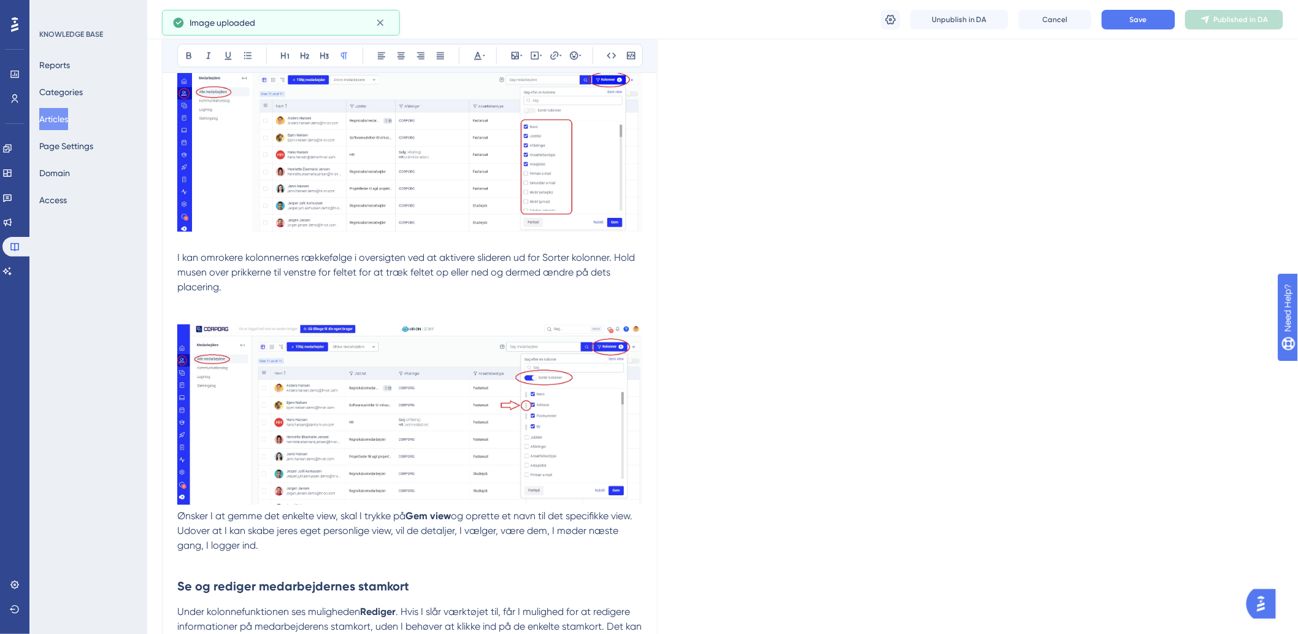
scroll to position [1022, 0]
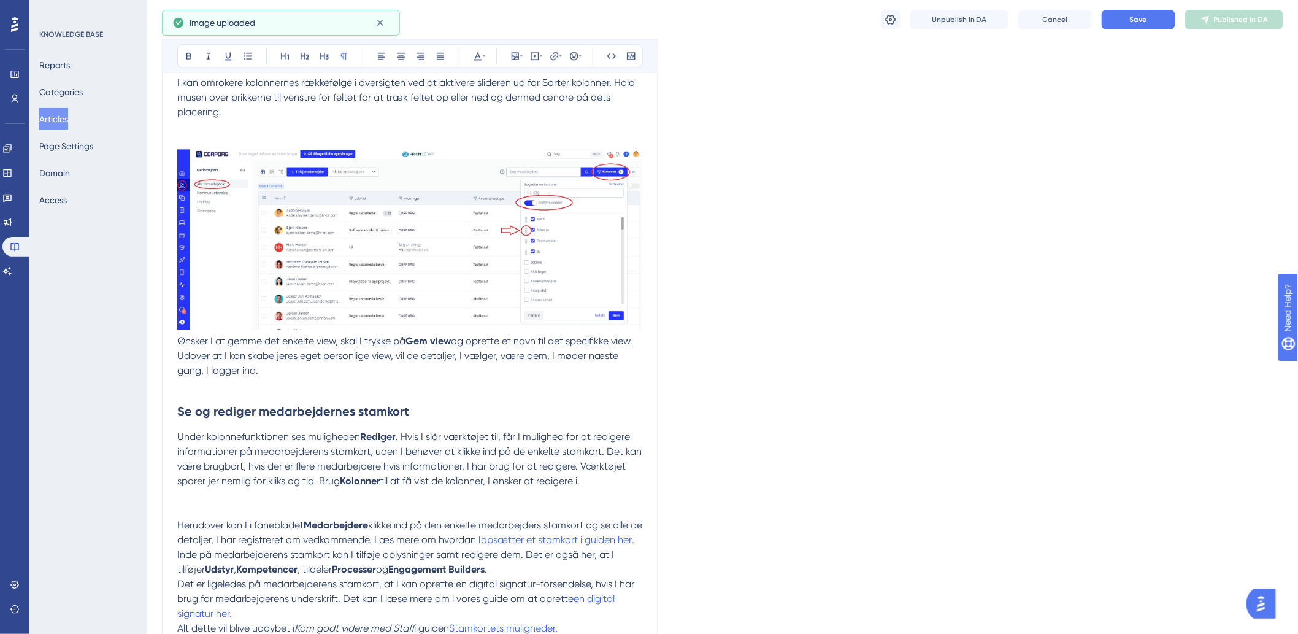
click at [246, 94] on p "I kan omrokere kolonnernes rækkefølge i oversigten ved at aktivere slideren ud …" at bounding box center [409, 97] width 465 height 44
click at [244, 120] on p at bounding box center [409, 127] width 465 height 15
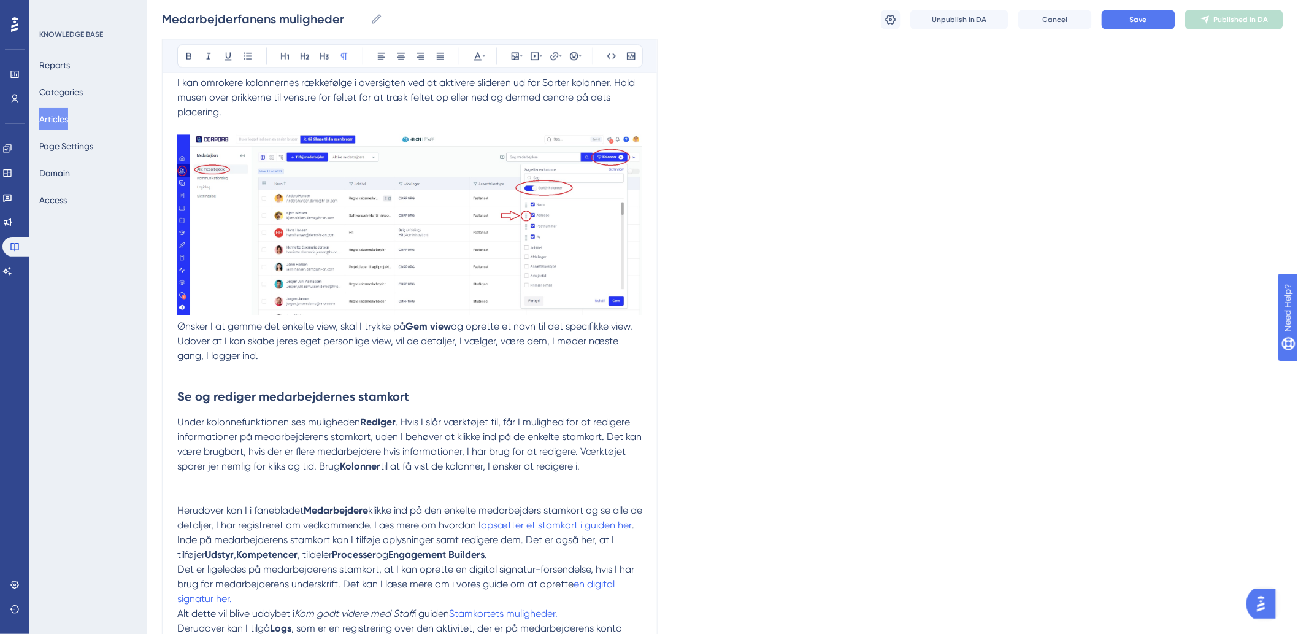
click at [179, 320] on span "Ønsker I at gemme det enkelte view, skal I trykke på" at bounding box center [291, 326] width 228 height 12
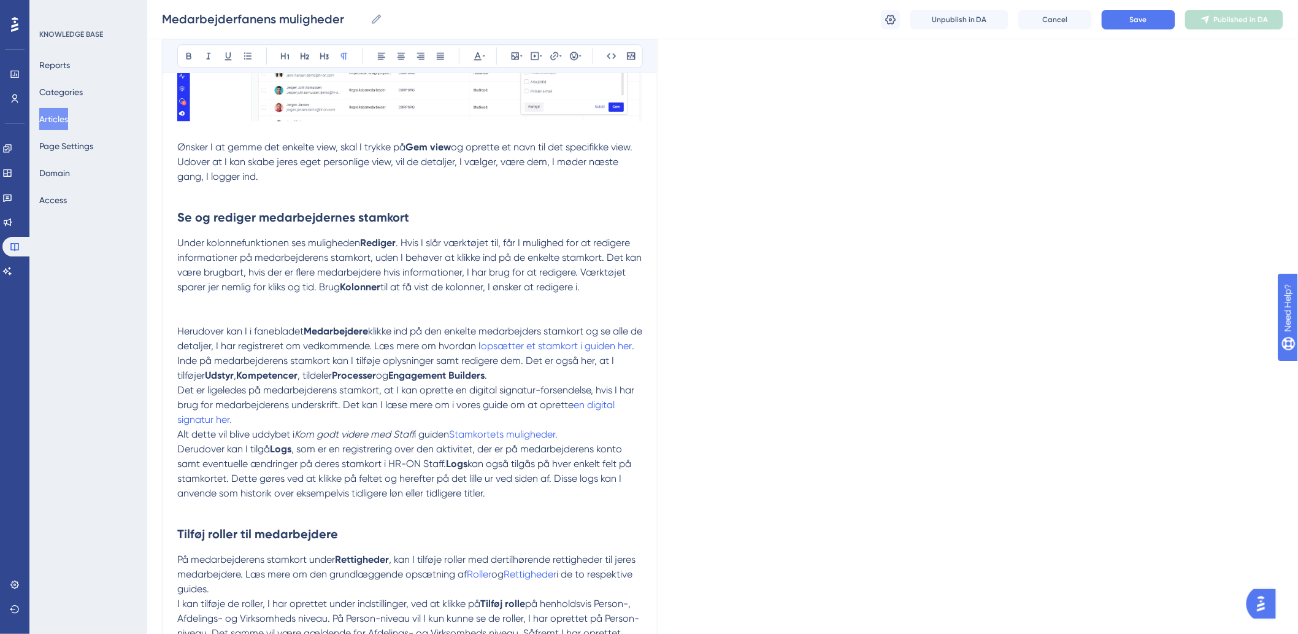
scroll to position [1295, 0]
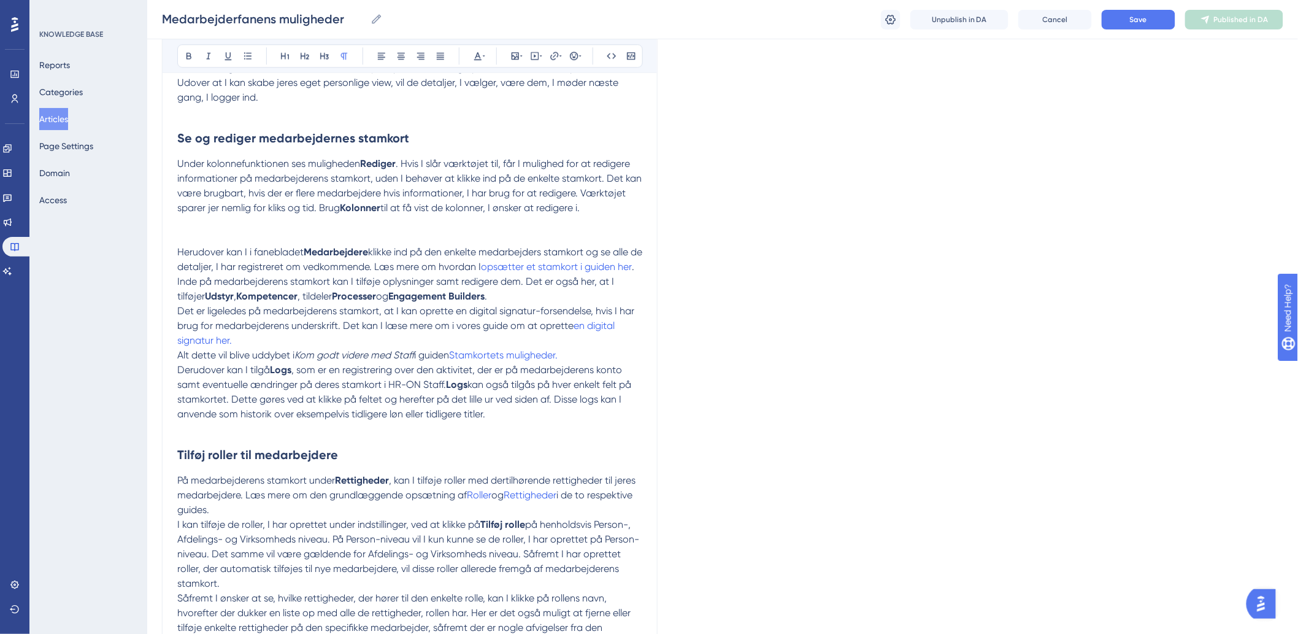
click at [199, 215] on p at bounding box center [409, 222] width 465 height 15
click at [243, 215] on p at bounding box center [409, 222] width 465 height 15
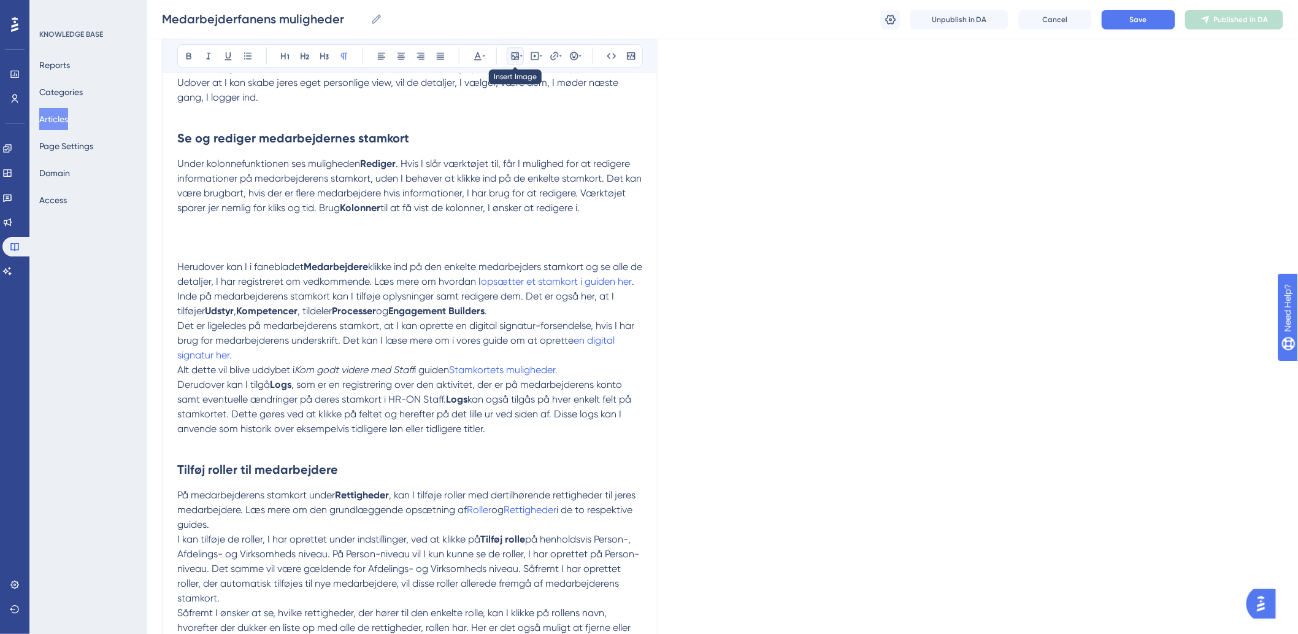
click at [512, 52] on icon at bounding box center [515, 55] width 7 height 7
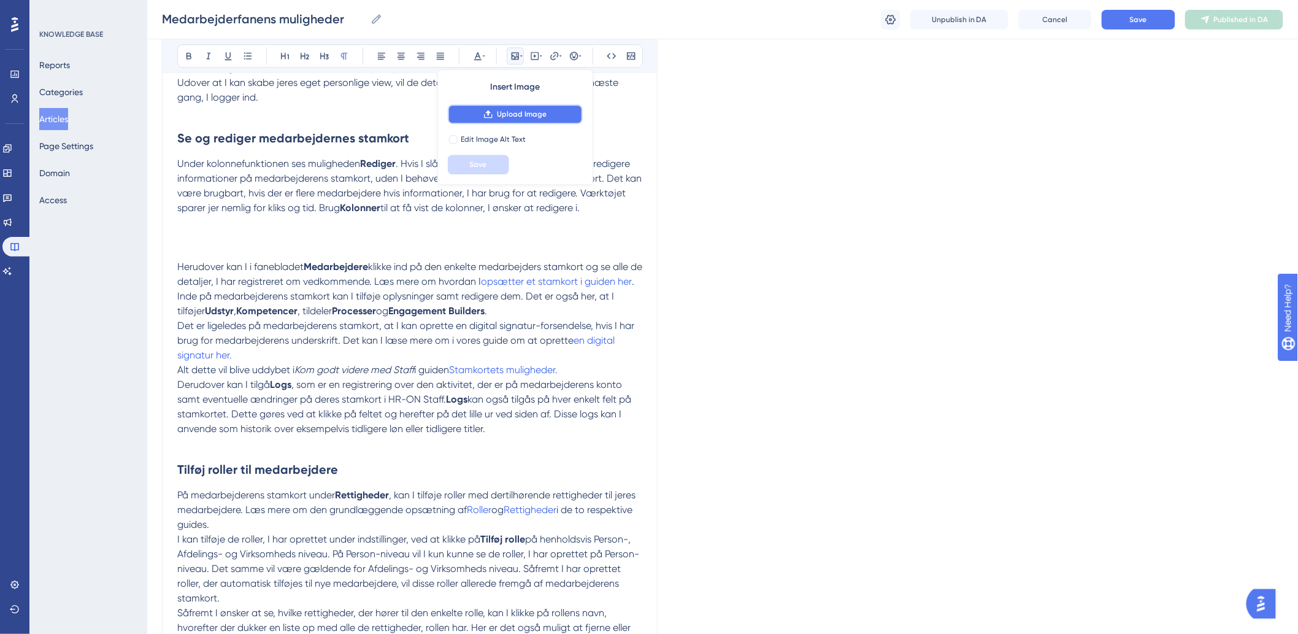
click at [506, 113] on span "Upload Image" at bounding box center [522, 114] width 50 height 10
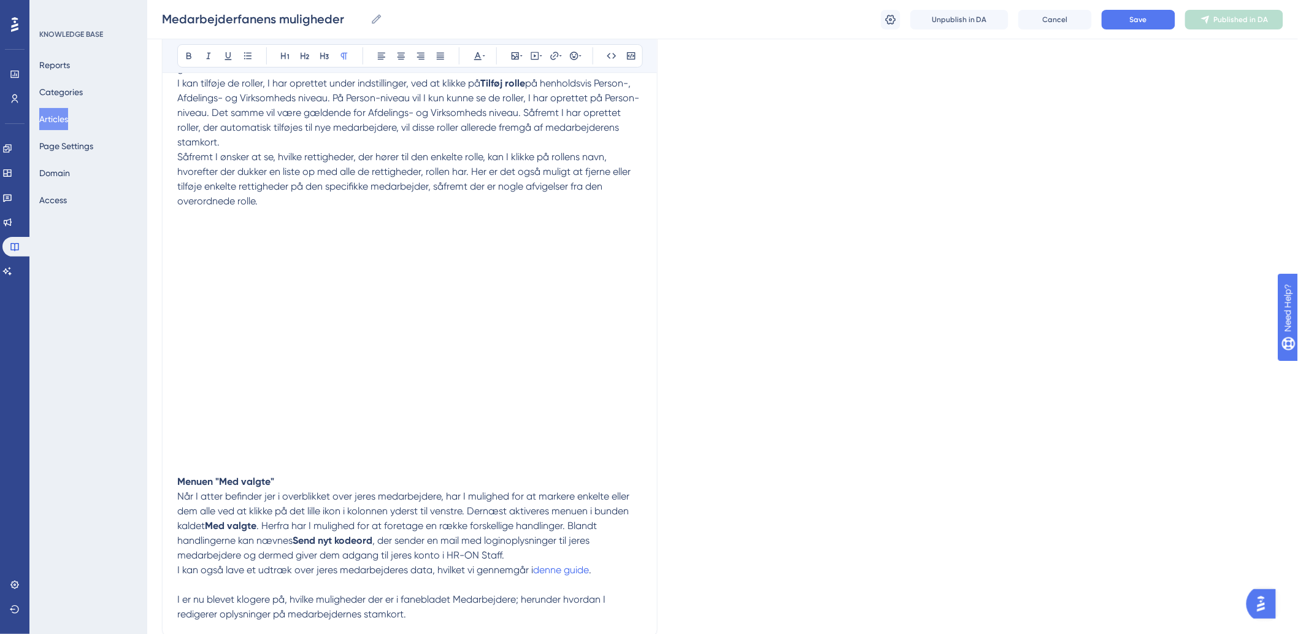
scroll to position [1960, 0]
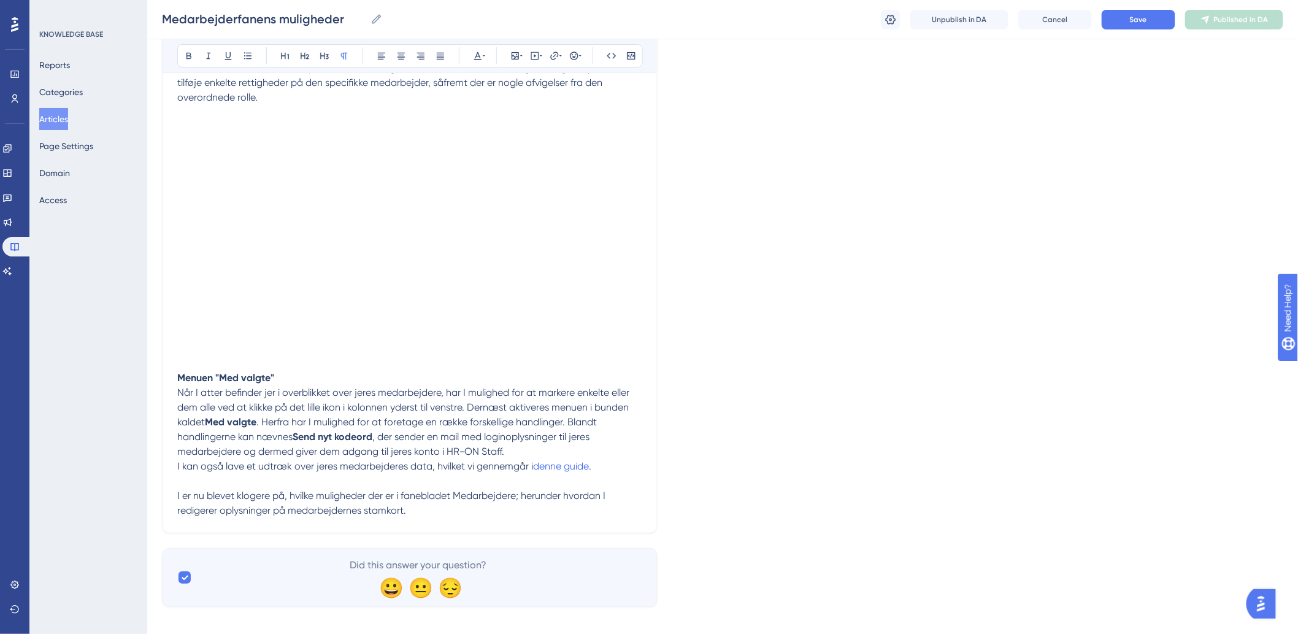
click at [1134, 13] on button "Save" at bounding box center [1139, 20] width 74 height 20
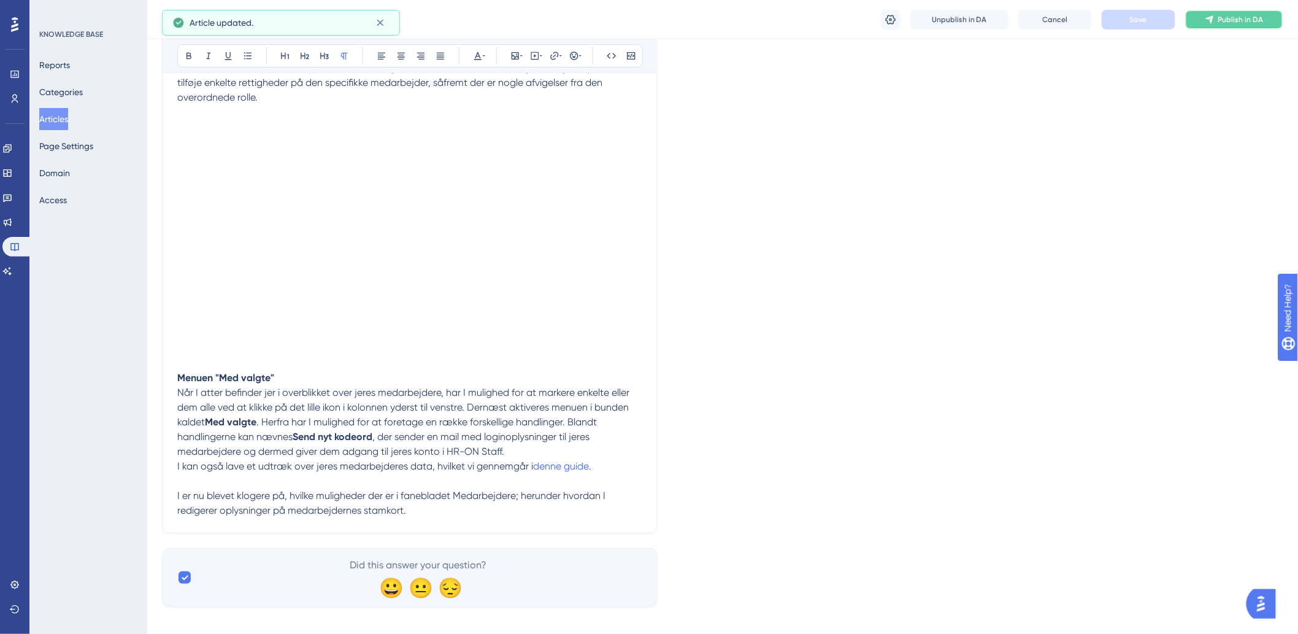
click at [1207, 21] on icon at bounding box center [1210, 20] width 10 height 10
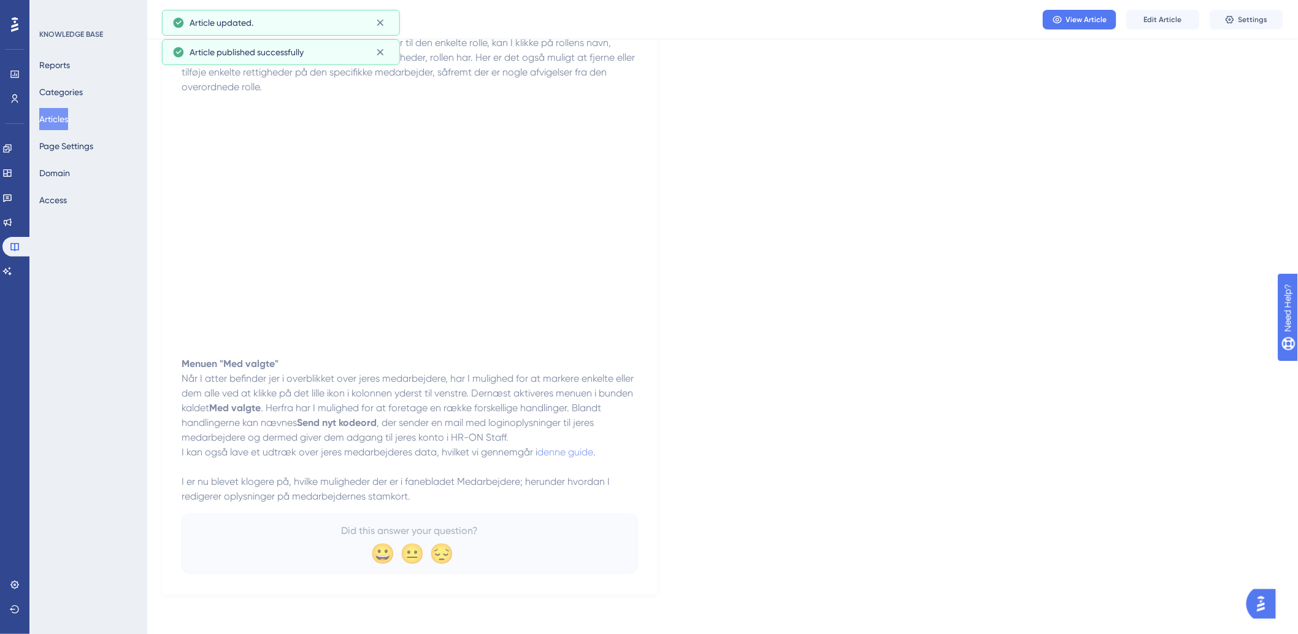
scroll to position [1880, 0]
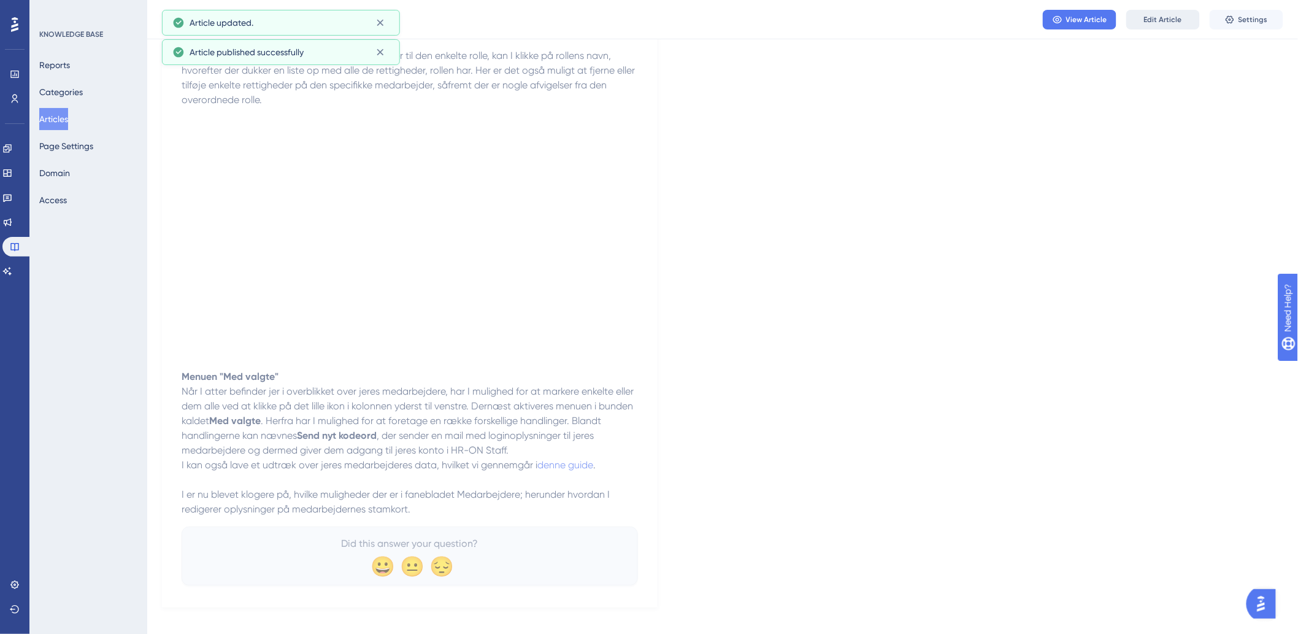
click at [1154, 21] on span "Edit Article" at bounding box center [1163, 20] width 38 height 10
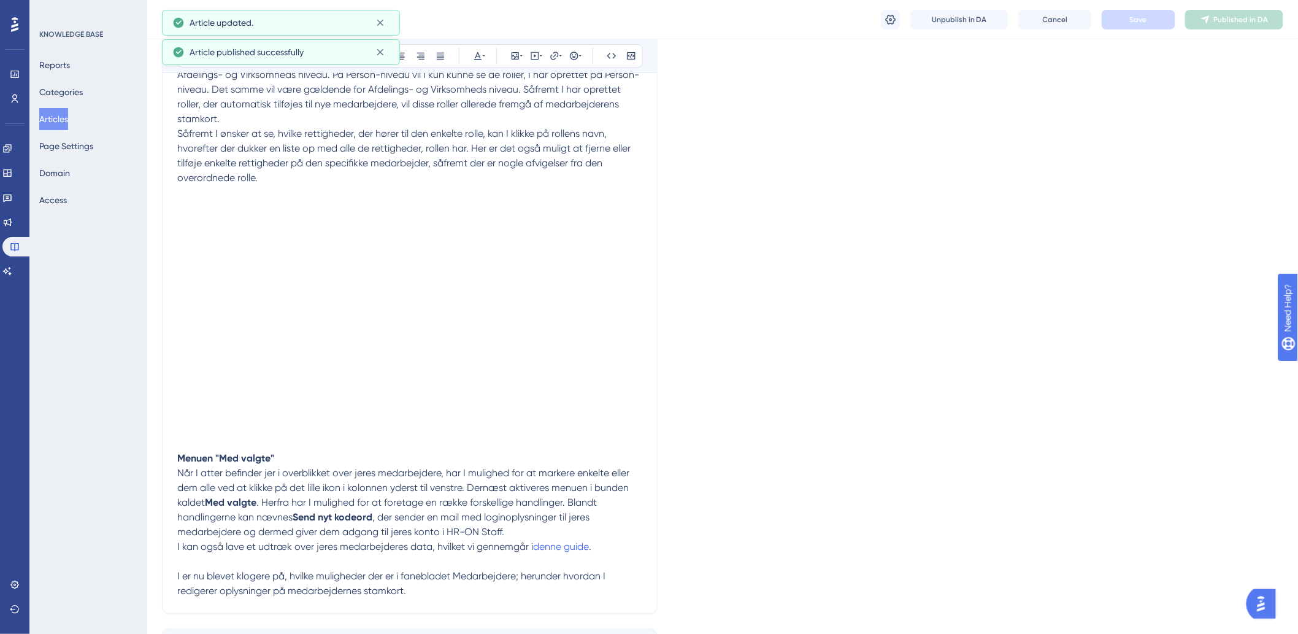
scroll to position [1739, 0]
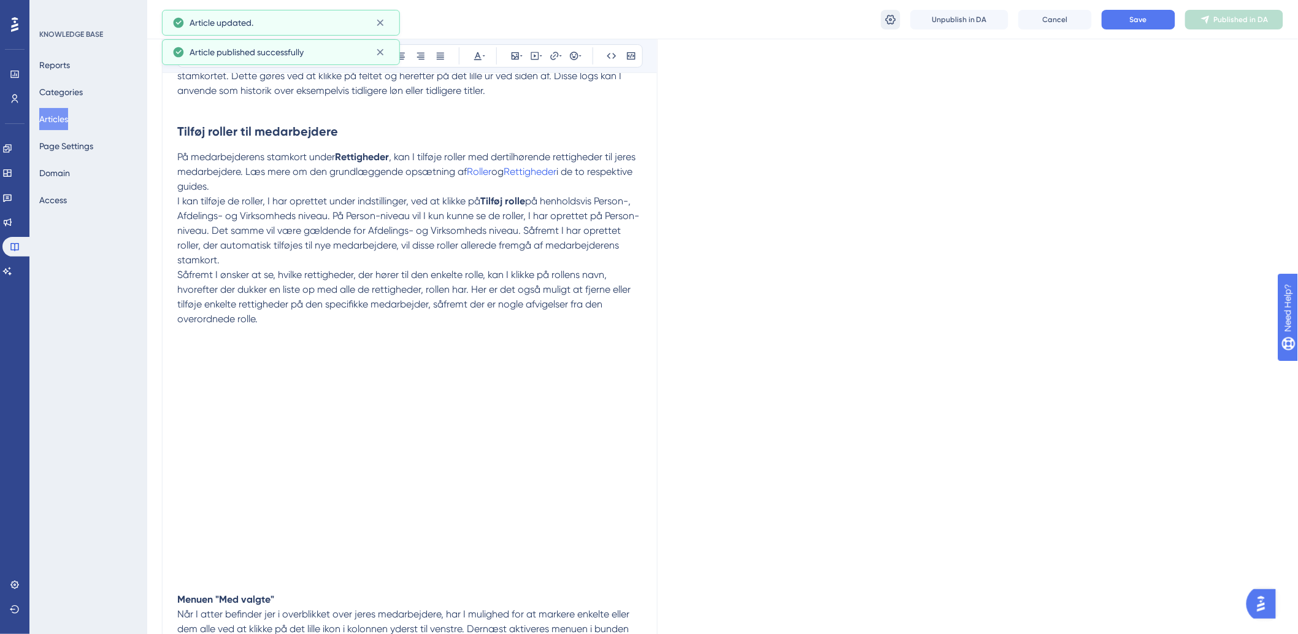
click at [893, 21] on icon at bounding box center [891, 19] width 12 height 12
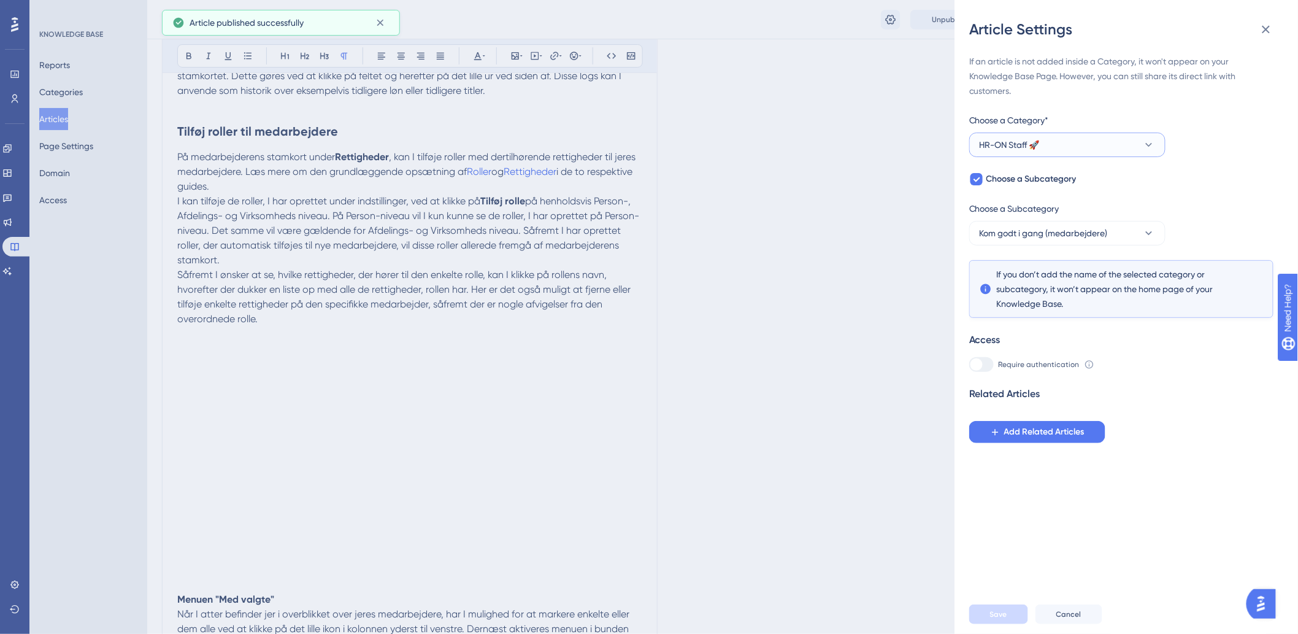
click at [1011, 137] on span "HR-ON Staff 🚀" at bounding box center [1010, 144] width 60 height 15
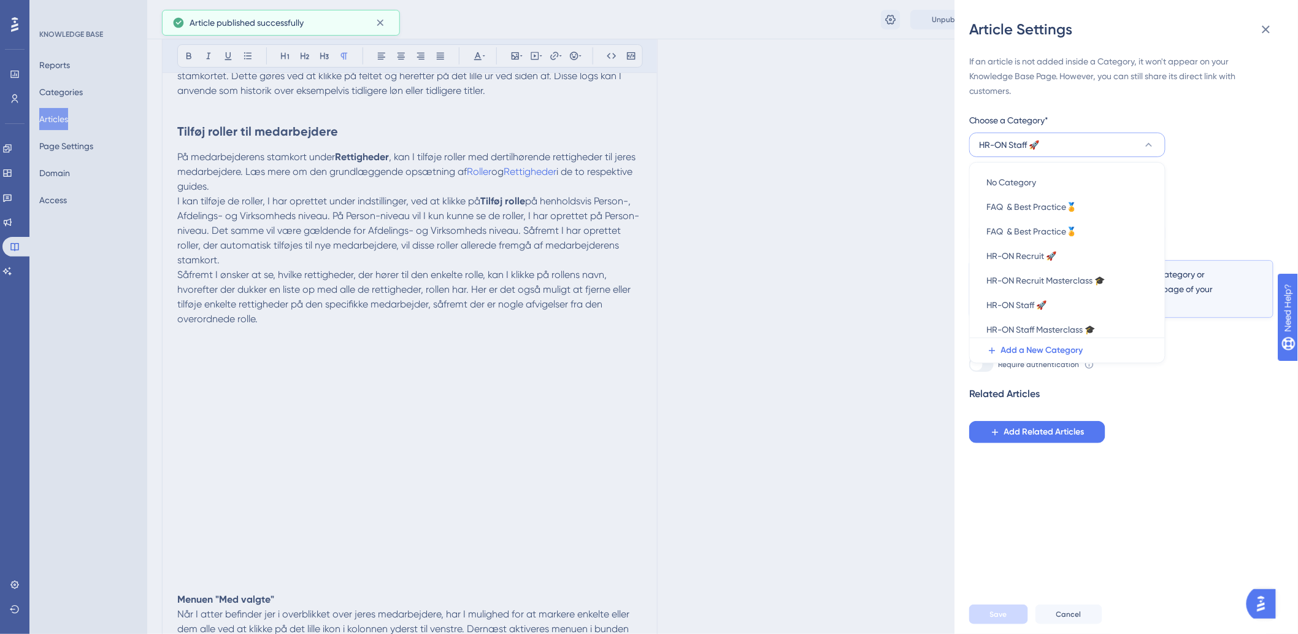
click at [1014, 138] on span "HR-ON Staff 🚀" at bounding box center [1010, 144] width 60 height 15
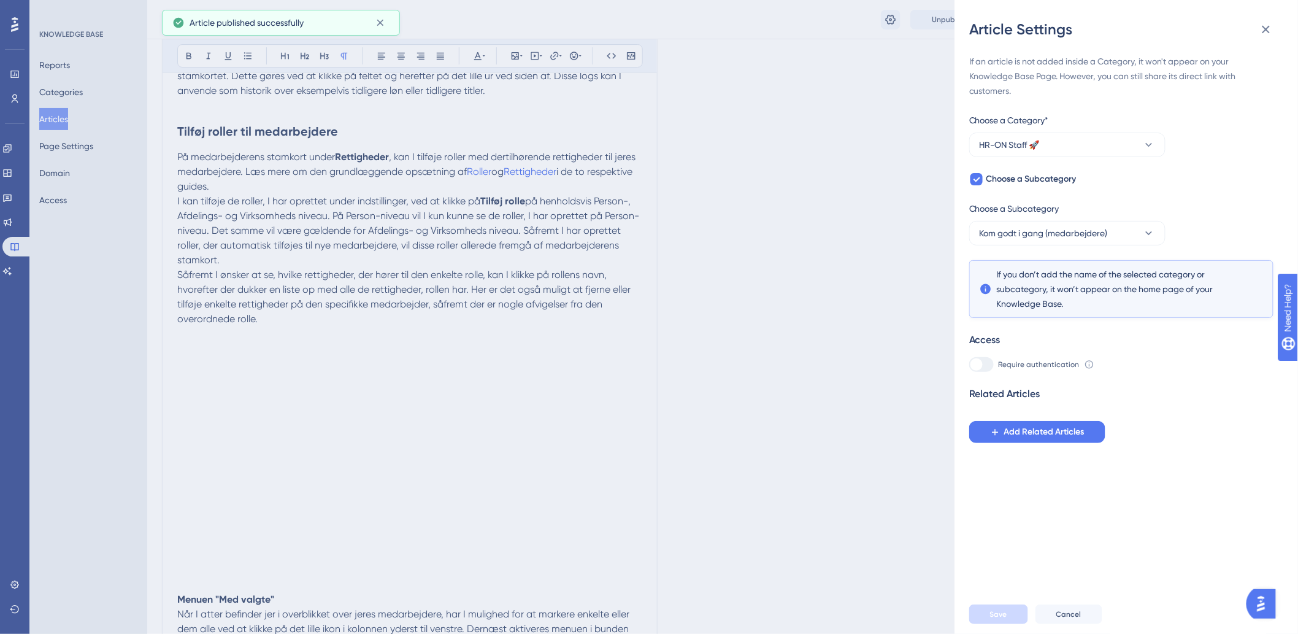
click at [832, 143] on div "Article Settings If an article is not added inside a Category, it won't appear …" at bounding box center [649, 317] width 1298 height 634
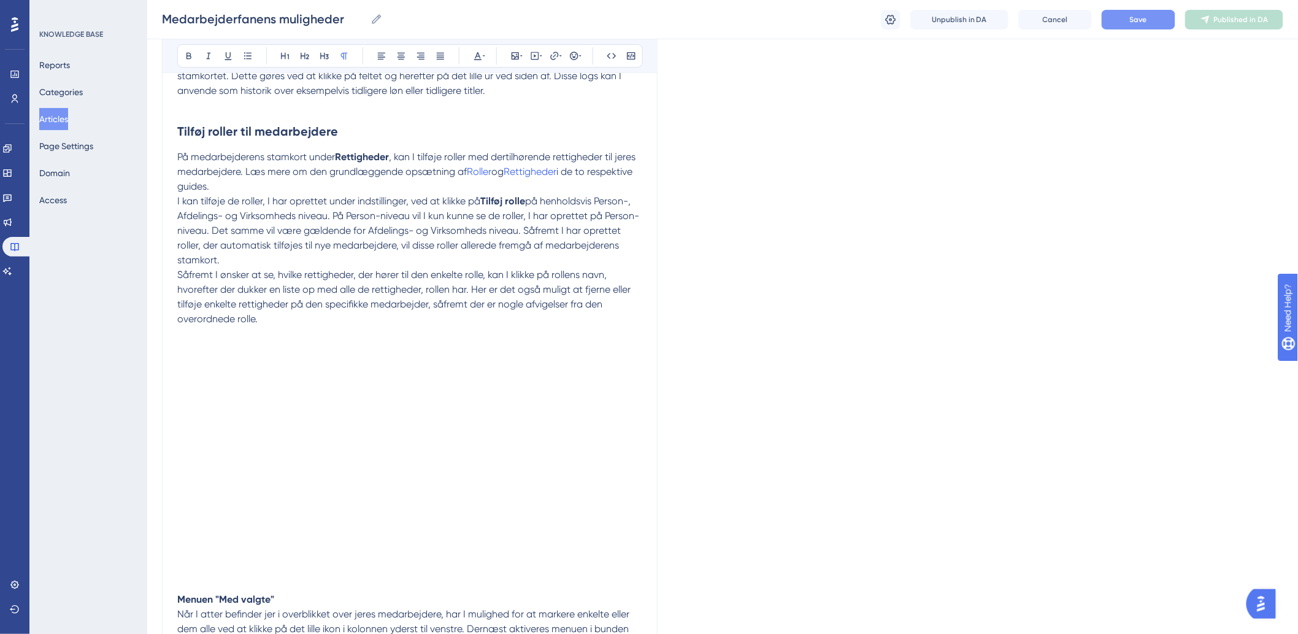
click at [1157, 21] on button "Save" at bounding box center [1139, 20] width 74 height 20
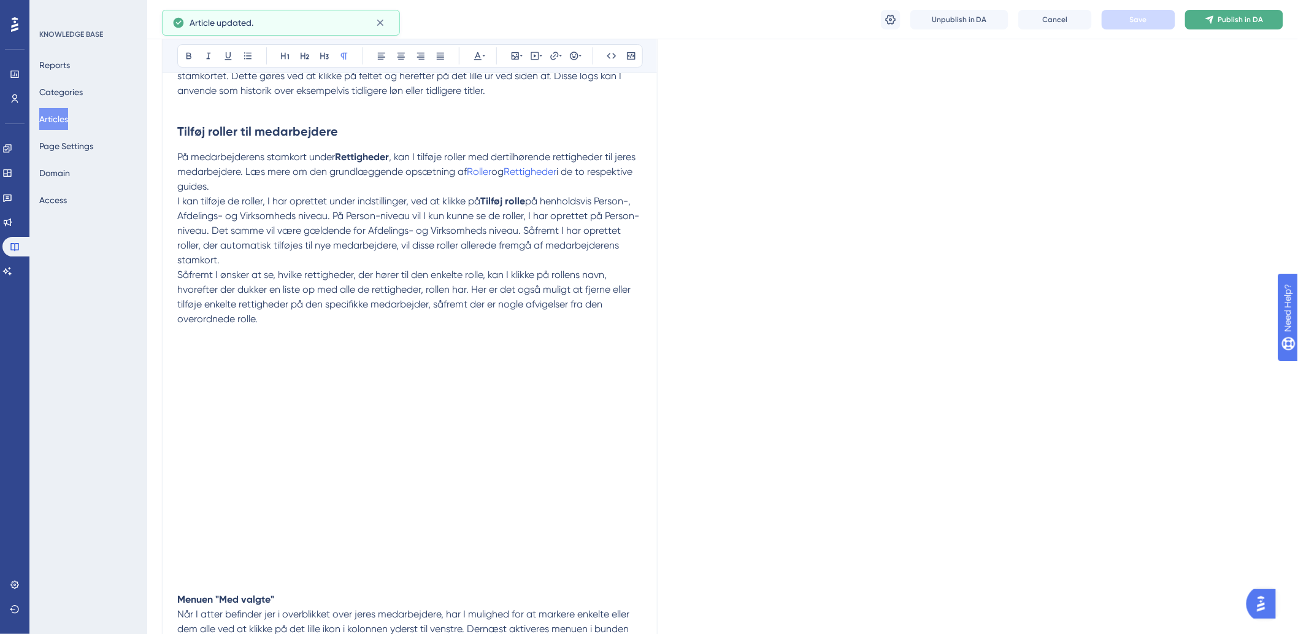
click at [1217, 25] on button "Publish in DA" at bounding box center [1234, 20] width 98 height 20
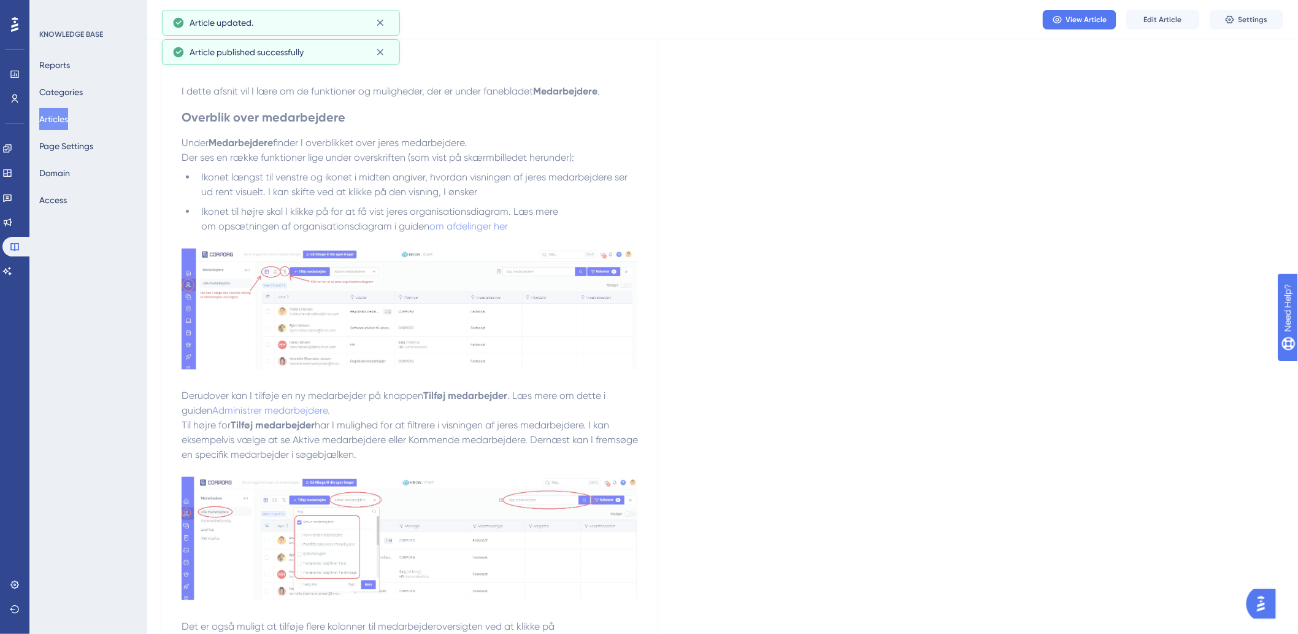
scroll to position [0, 0]
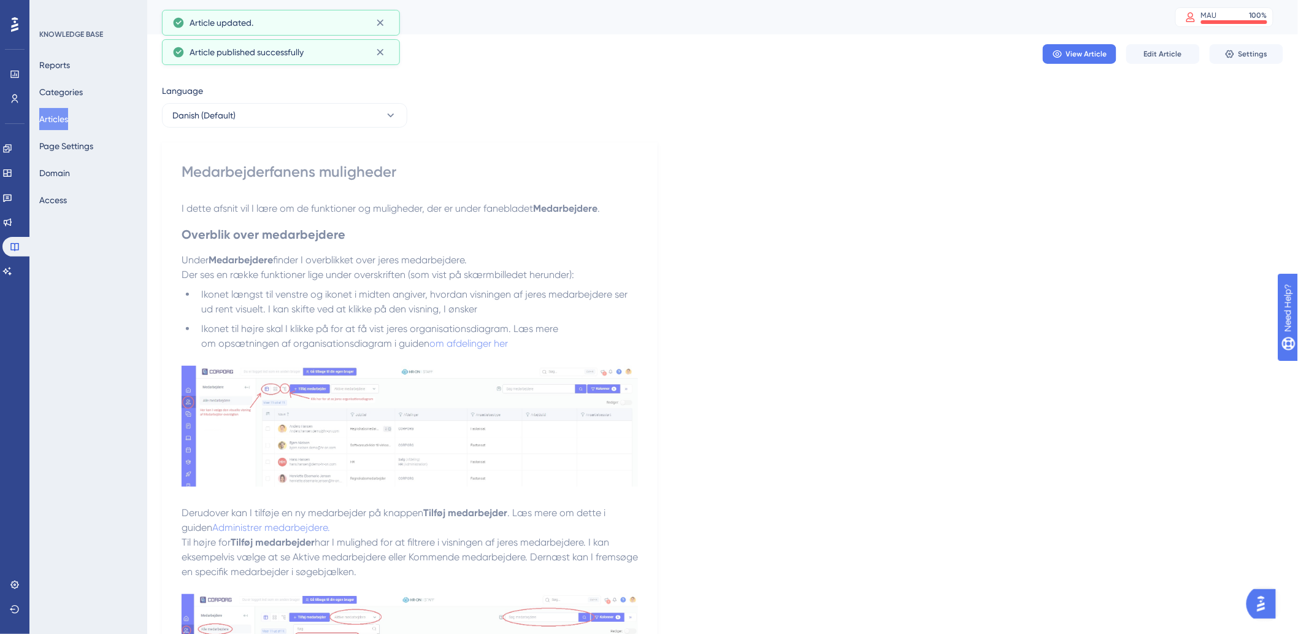
click at [63, 117] on button "Articles" at bounding box center [53, 119] width 29 height 22
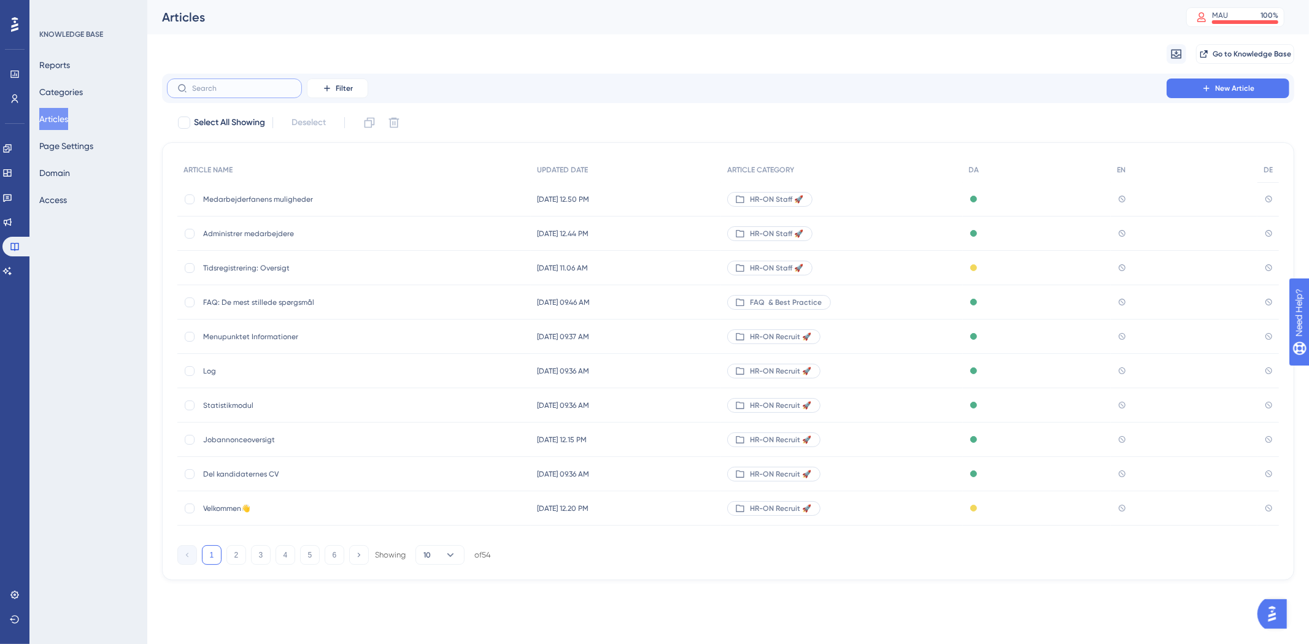
click at [256, 85] on input "text" at bounding box center [241, 88] width 99 height 9
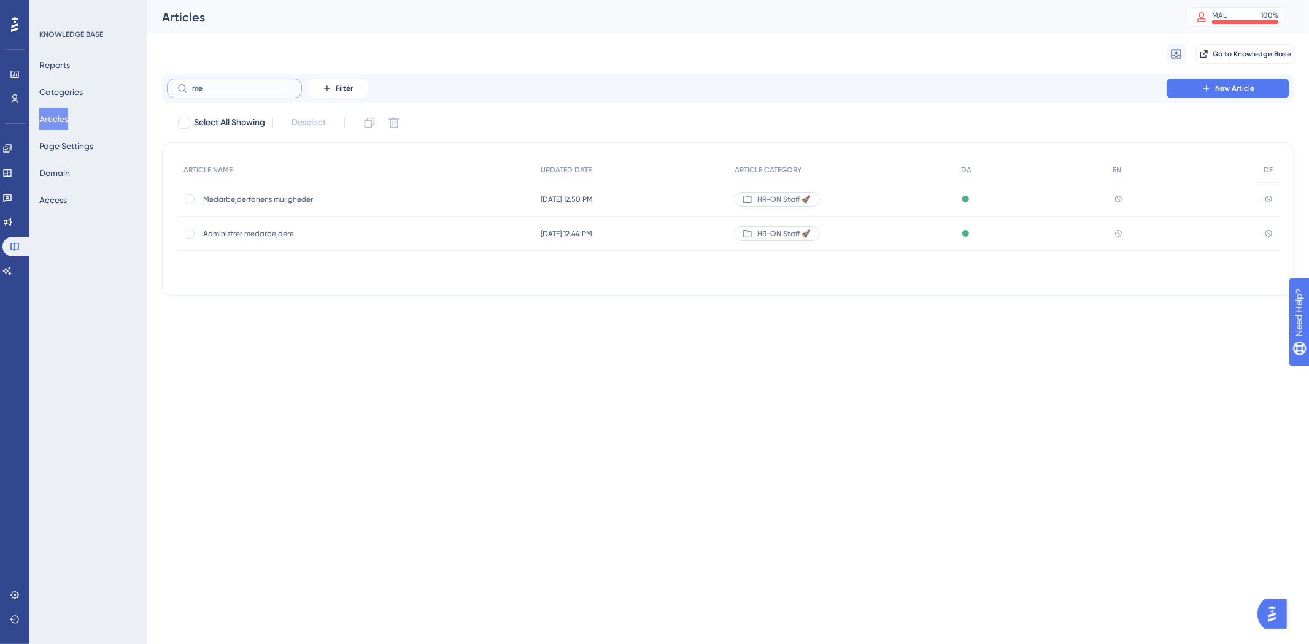
type input "m"
type input "impo"
checkbox input "true"
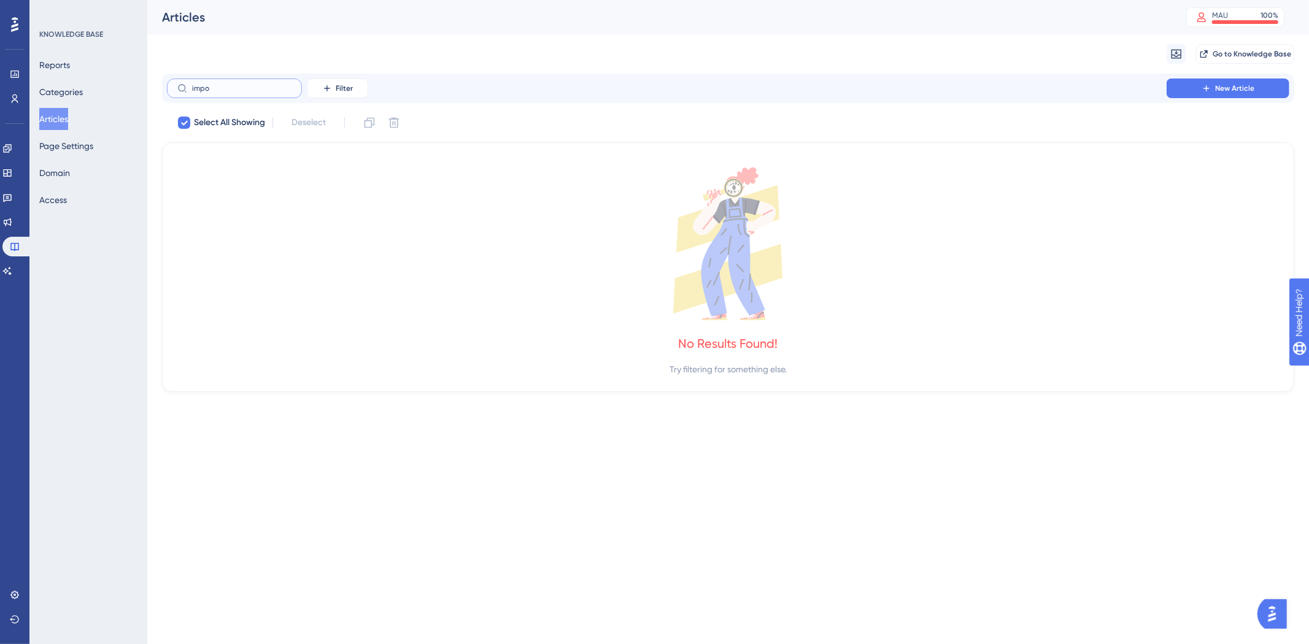
type input "imp"
checkbox input "false"
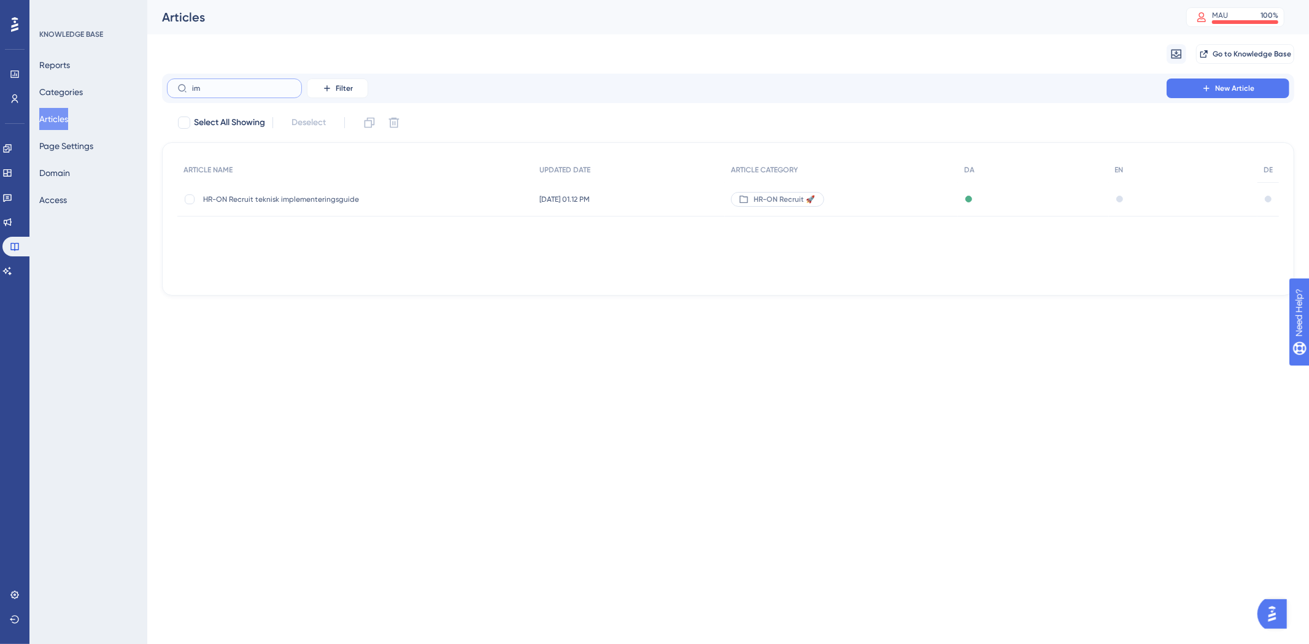
type input "i"
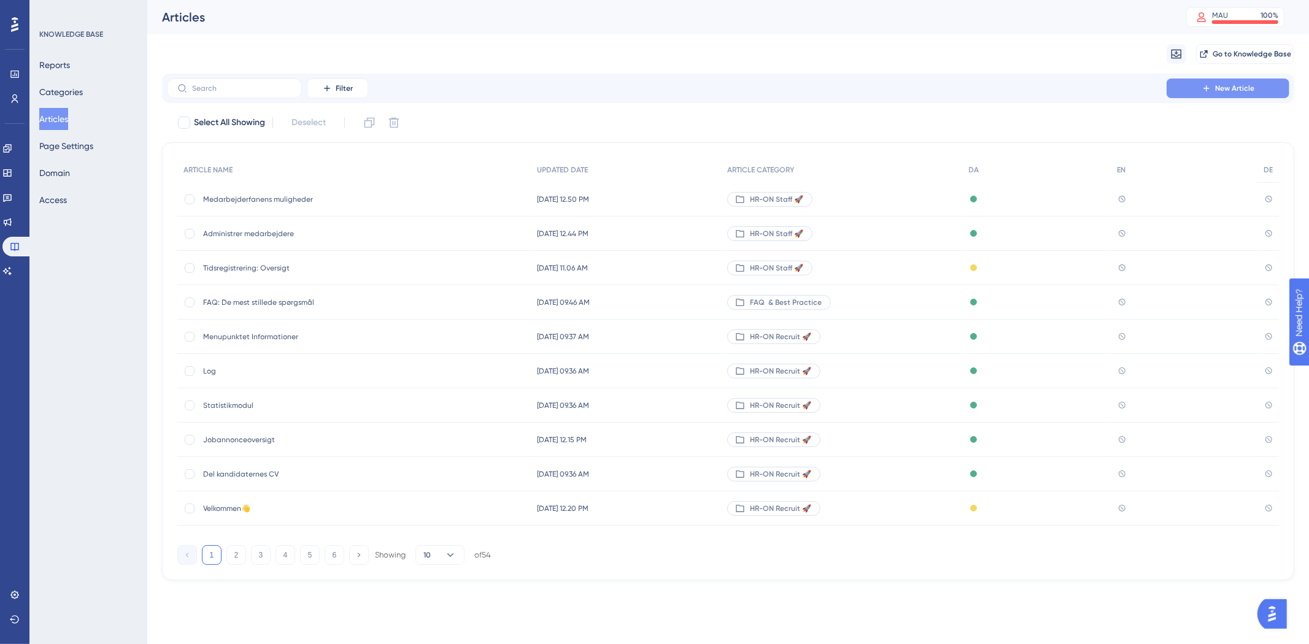
click at [1214, 87] on button "New Article" at bounding box center [1227, 89] width 123 height 20
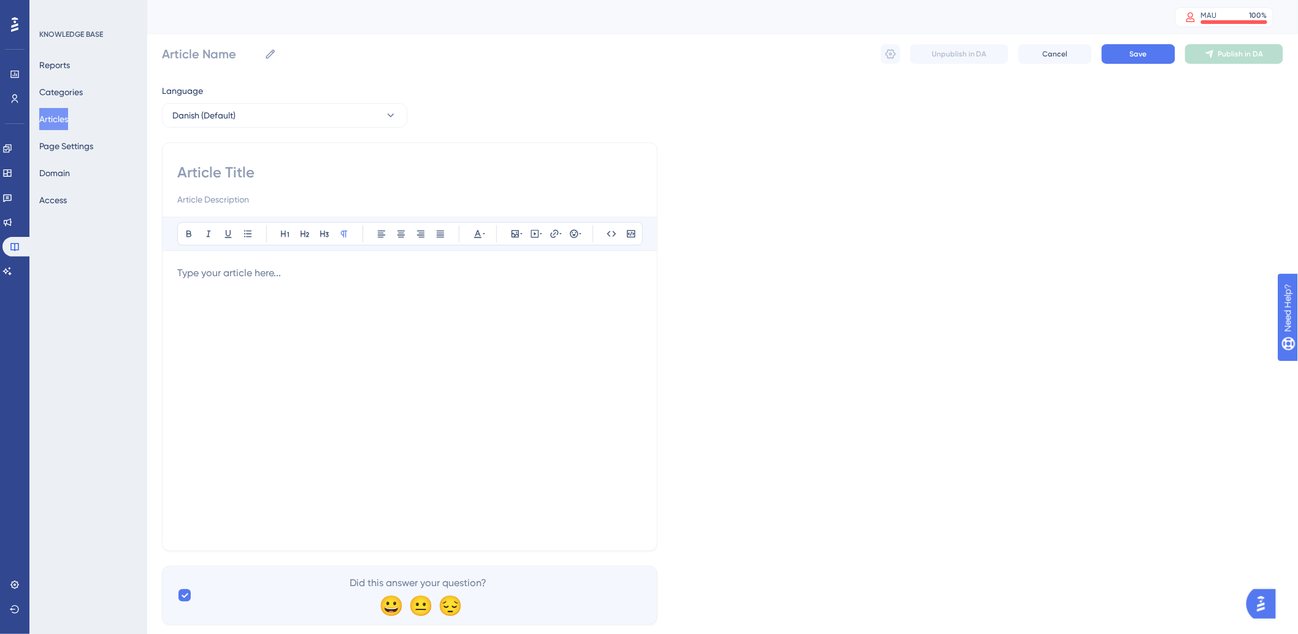
click at [367, 162] on div "Bold Italic Underline Bullet Point Heading 1 Heading 2 Heading 3 Normal Align L…" at bounding box center [410, 346] width 496 height 409
click at [215, 166] on input at bounding box center [409, 173] width 465 height 20
paste input "Import af medarbejdere: En step for step guide"
type input "Import af medarbejdere: En step for step guide"
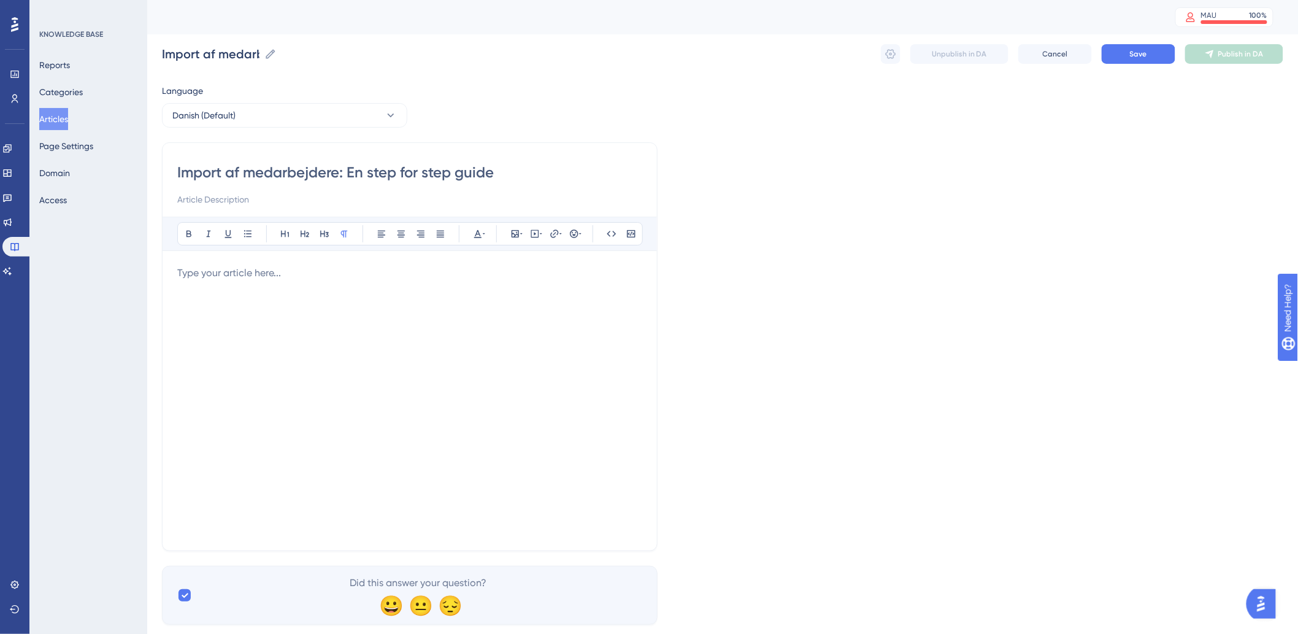
type input "Import af medarbejdere: En step for step guide"
click at [302, 317] on div at bounding box center [409, 401] width 465 height 270
click at [227, 302] on div at bounding box center [409, 401] width 465 height 270
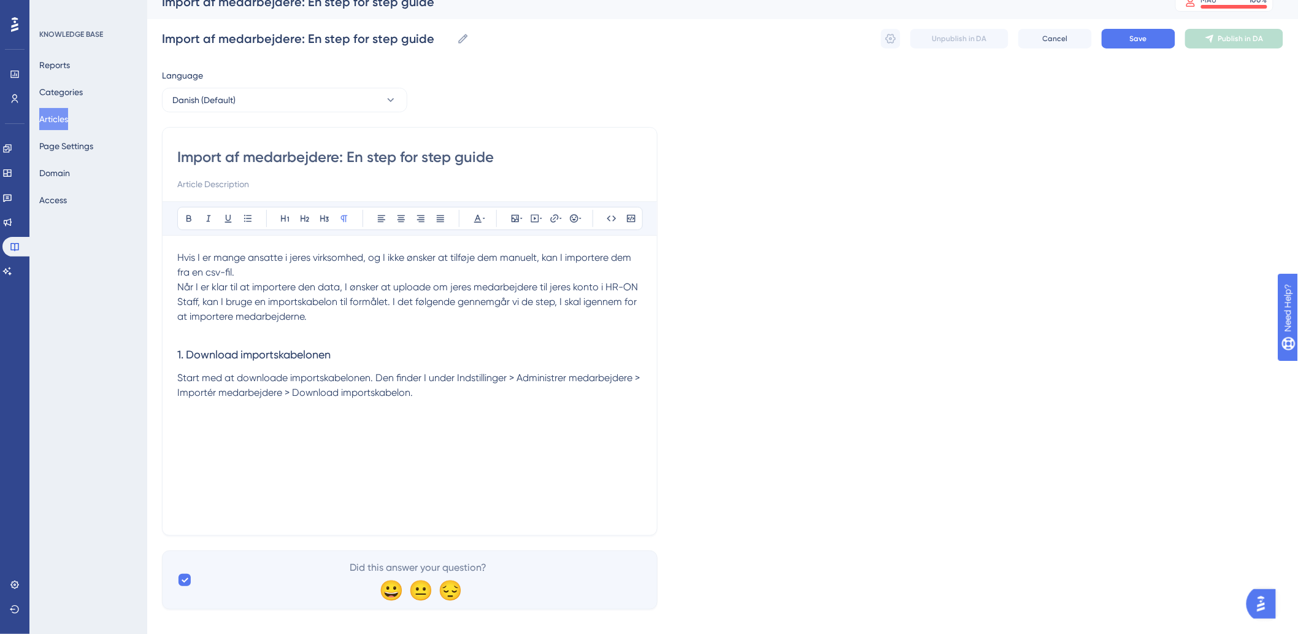
scroll to position [29, 0]
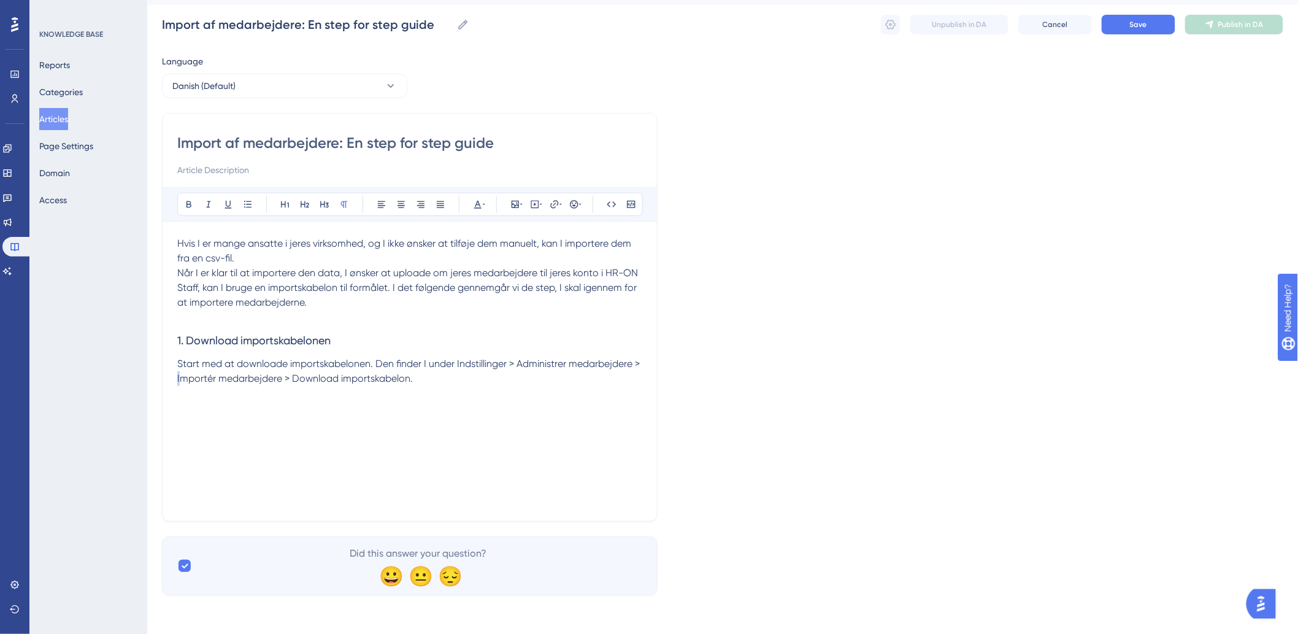
click at [189, 406] on div "Hvis I er mange ansatte i jeres virksomhed, og I ikke ønsker at tilføje dem man…" at bounding box center [409, 371] width 465 height 270
click at [280, 387] on div "Hvis I er mange ansatte i jeres virksomhed, og I ikke ønsker at tilføje dem man…" at bounding box center [409, 371] width 465 height 270
click at [585, 388] on div "Hvis I er mange ansatte i jeres virksomhed, og I ikke ønsker at tilføje dem man…" at bounding box center [409, 371] width 465 height 270
click at [516, 211] on button at bounding box center [515, 204] width 17 height 17
click at [528, 266] on span "Upload Image" at bounding box center [522, 263] width 50 height 10
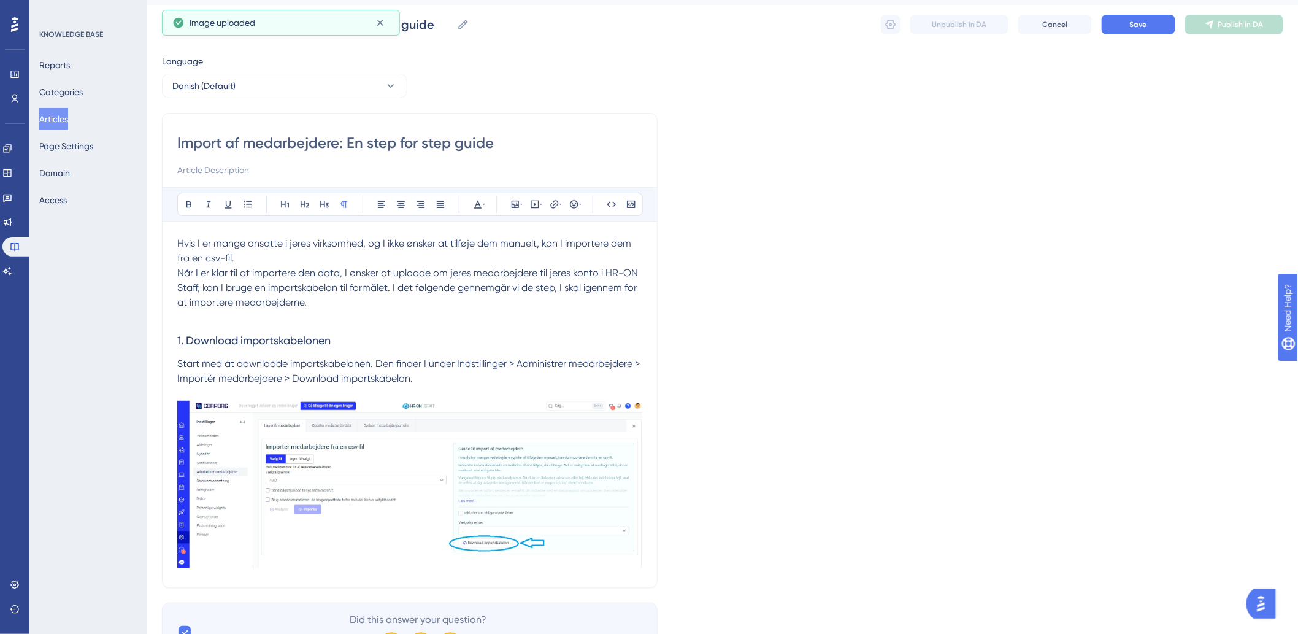
scroll to position [91, 0]
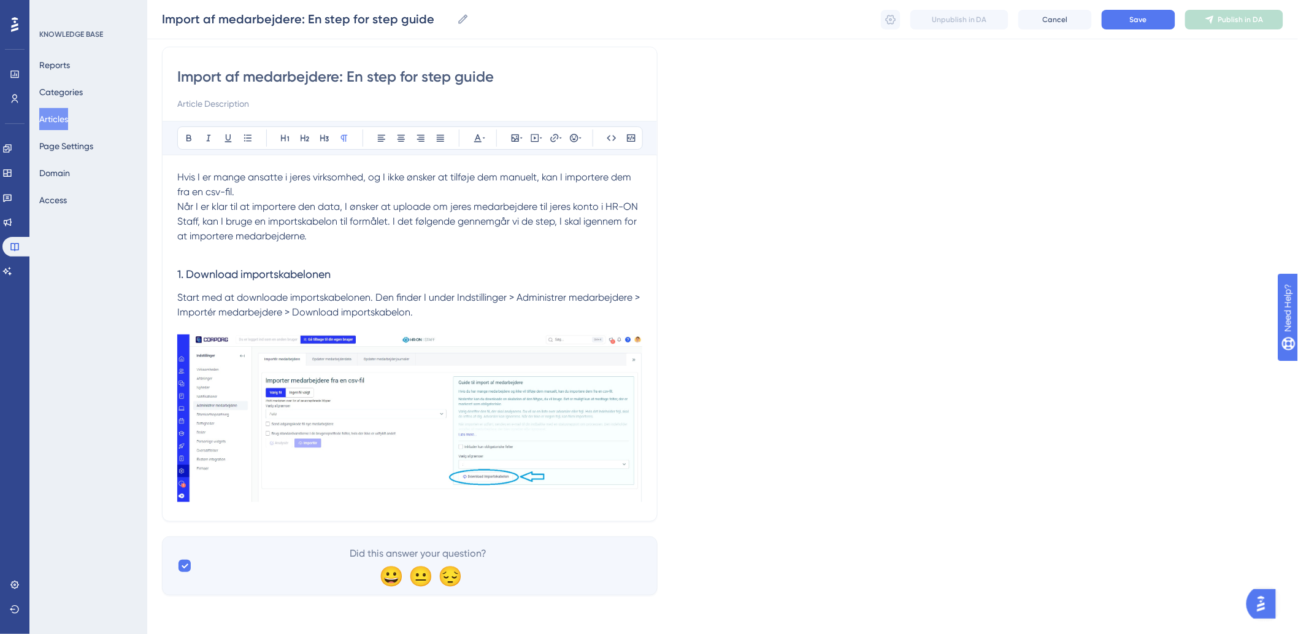
click at [647, 469] on div "Import af medarbejdere: En step for step guide Bold Italic Underline Bullet Poi…" at bounding box center [410, 284] width 496 height 475
click at [633, 497] on img at bounding box center [409, 418] width 465 height 168
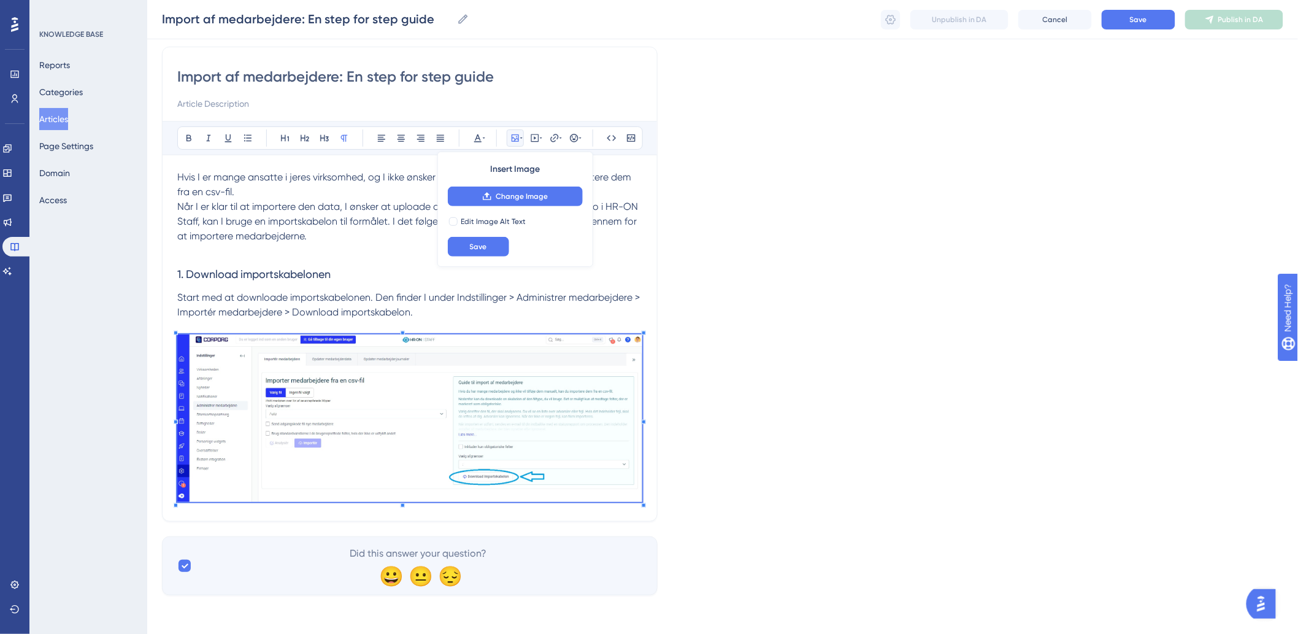
click at [634, 508] on div "Import af medarbejdere: En step for step guide Bold Italic Underline Bullet Poi…" at bounding box center [410, 284] width 496 height 475
click at [647, 468] on div "Import af medarbejdere: En step for step guide Bold Italic Underline Bullet Poi…" at bounding box center [410, 284] width 496 height 475
click at [648, 491] on div "Import af medarbejdere: En step for step guide Bold Italic Underline Bullet Poi…" at bounding box center [410, 284] width 496 height 475
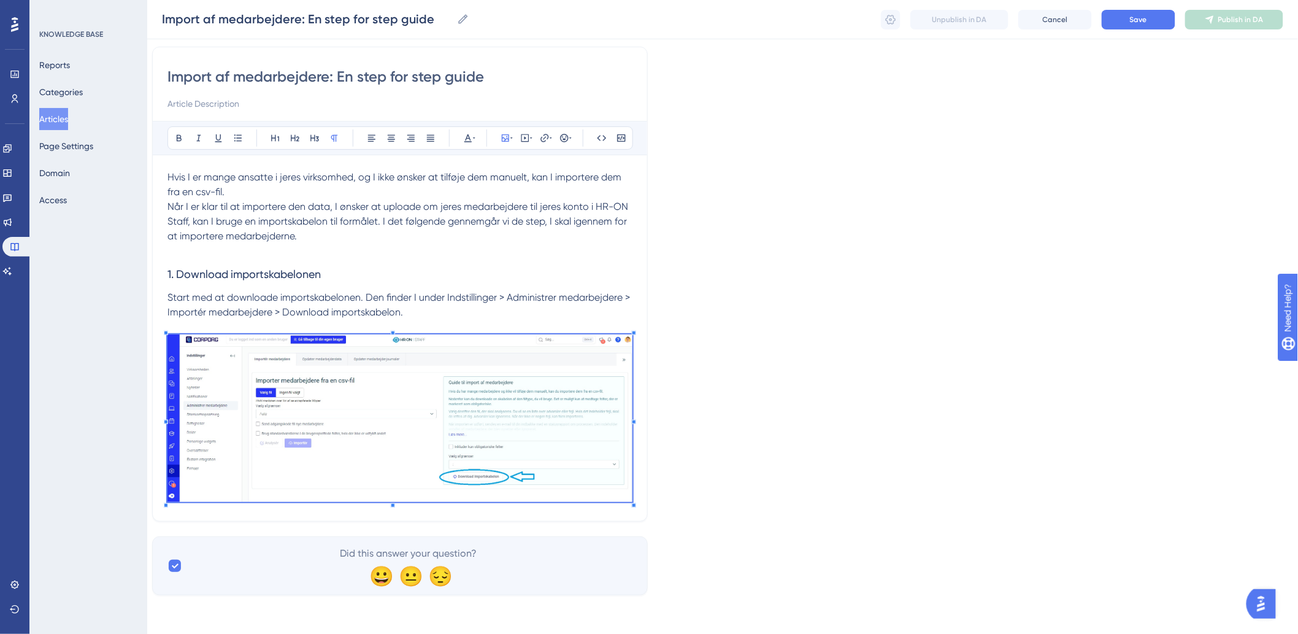
click at [510, 277] on h3 "1. Download importskabelonen" at bounding box center [400, 274] width 465 height 32
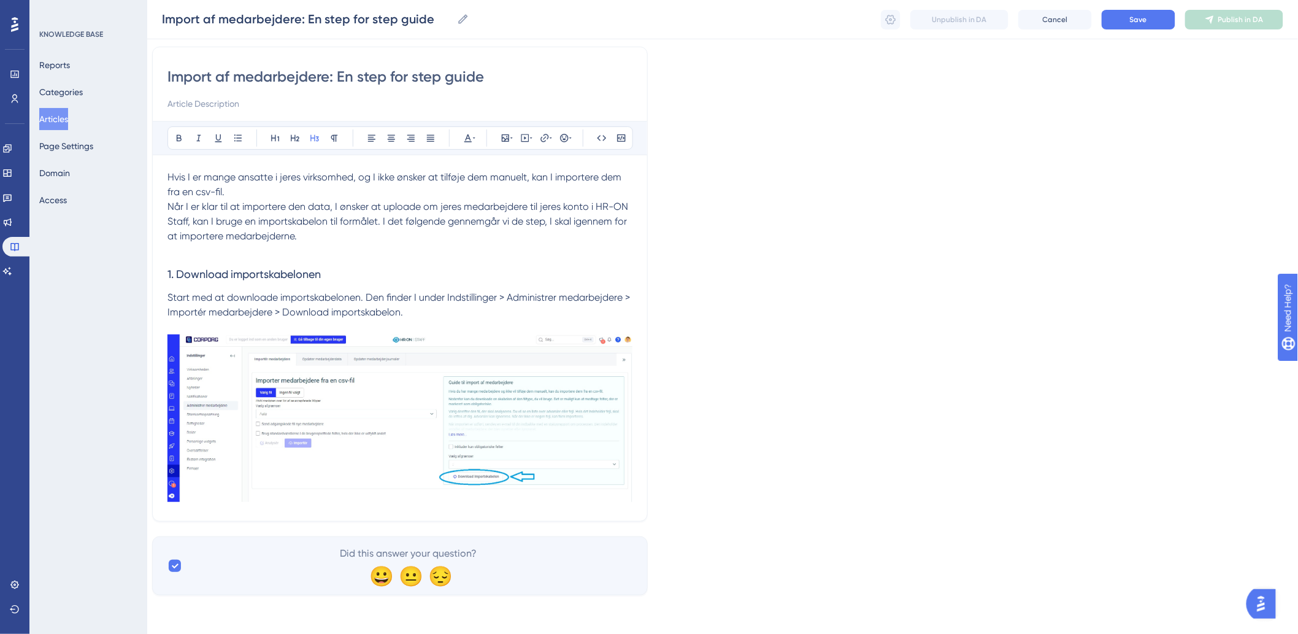
click at [592, 317] on p "Start med at downloade importskabelonen. Den finder I under Indstillinger > Adm…" at bounding box center [400, 398] width 465 height 216
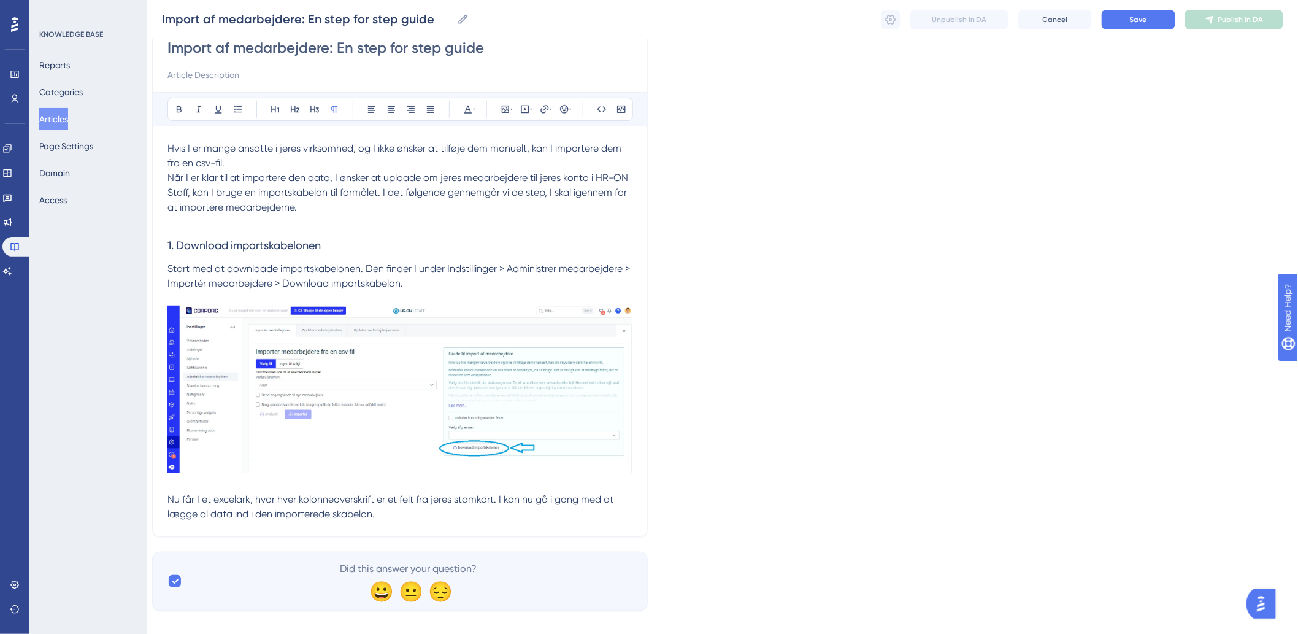
scroll to position [136, 10]
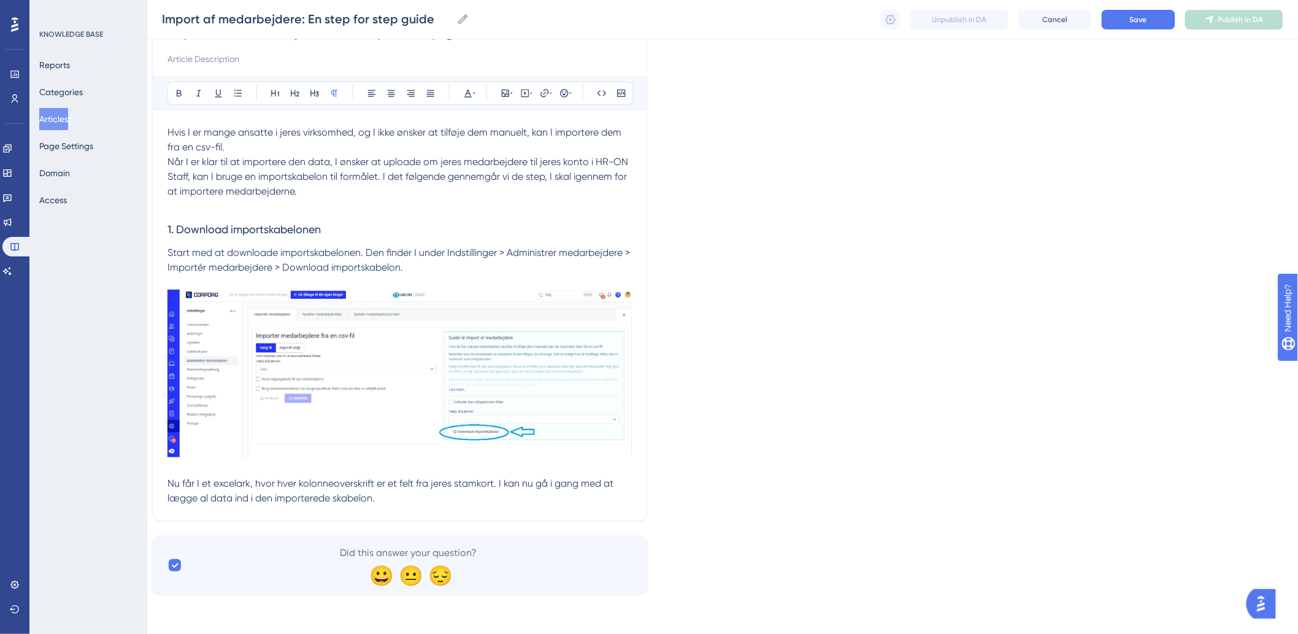
click at [419, 506] on div "Import af medarbejdere: En step for step guide Bold Italic Underline Bullet Poi…" at bounding box center [400, 261] width 496 height 519
click at [422, 504] on p "Nu får I et excelark, hvor hver kolonneoverskrift er et felt fra jeres stamkort…" at bounding box center [400, 490] width 465 height 29
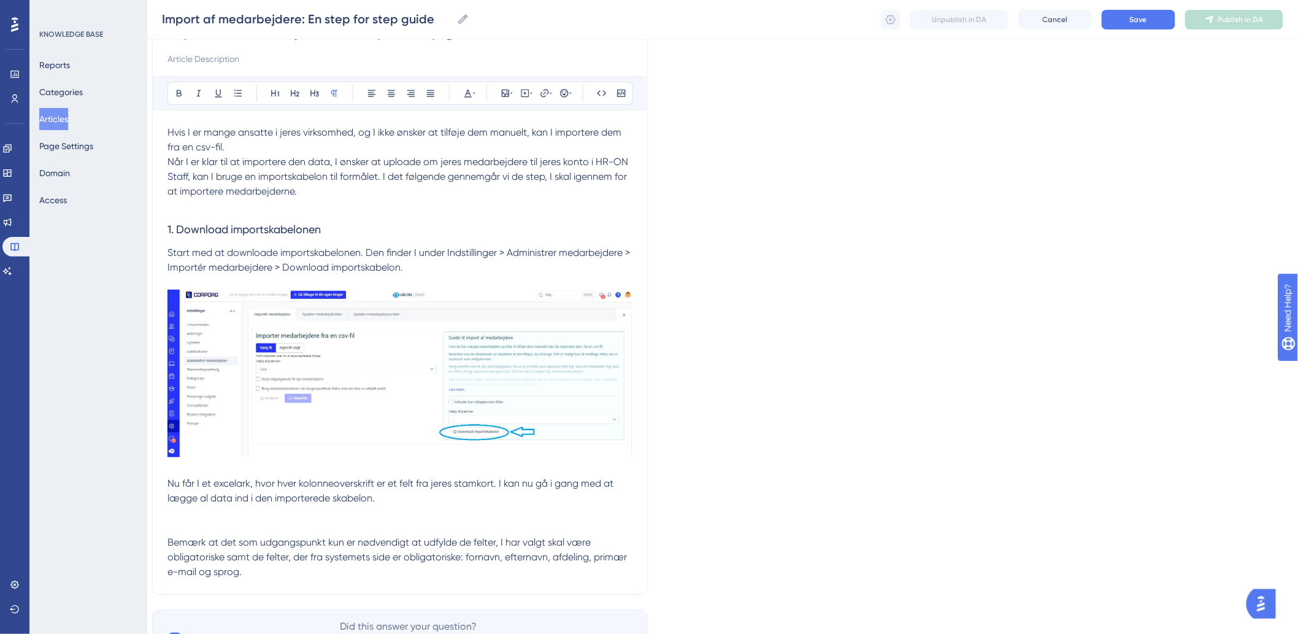
click at [171, 543] on span "Bemærk at det som udgangspunkt kun er nødvendigt at udfylde de felter, I har va…" at bounding box center [399, 556] width 462 height 41
click at [168, 543] on span "Bemærk at det som udgangspunkt kun er nødvendigt at udfylde de felter, I har va…" at bounding box center [399, 556] width 462 height 41
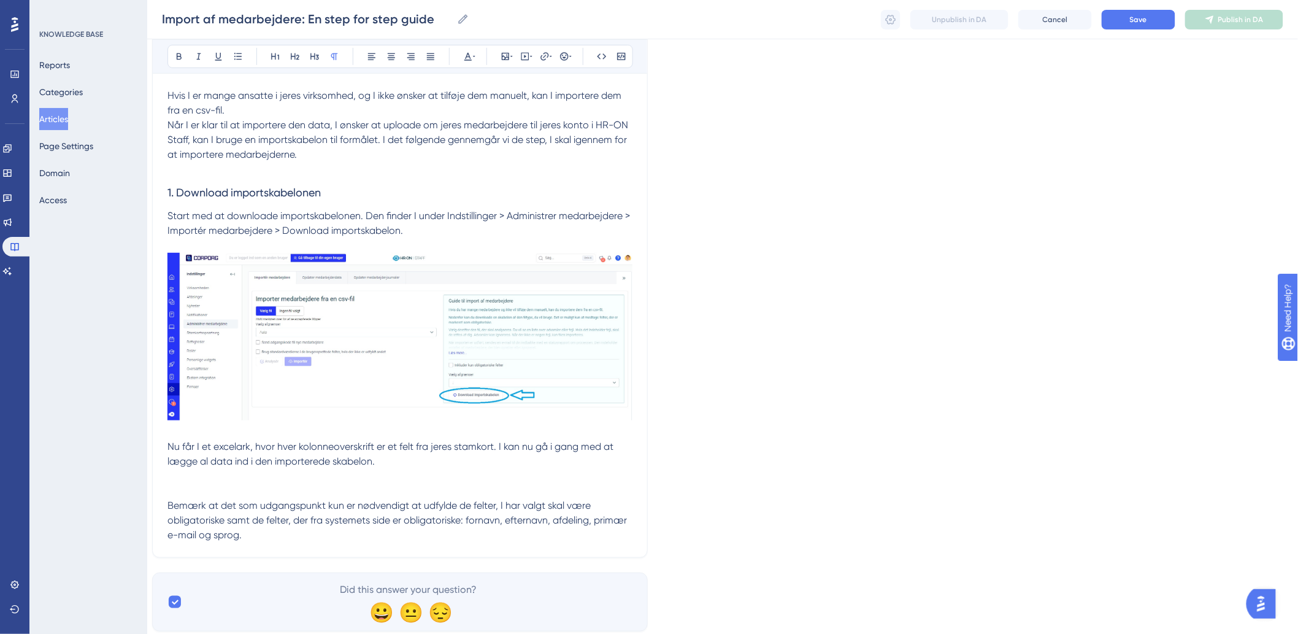
scroll to position [204, 10]
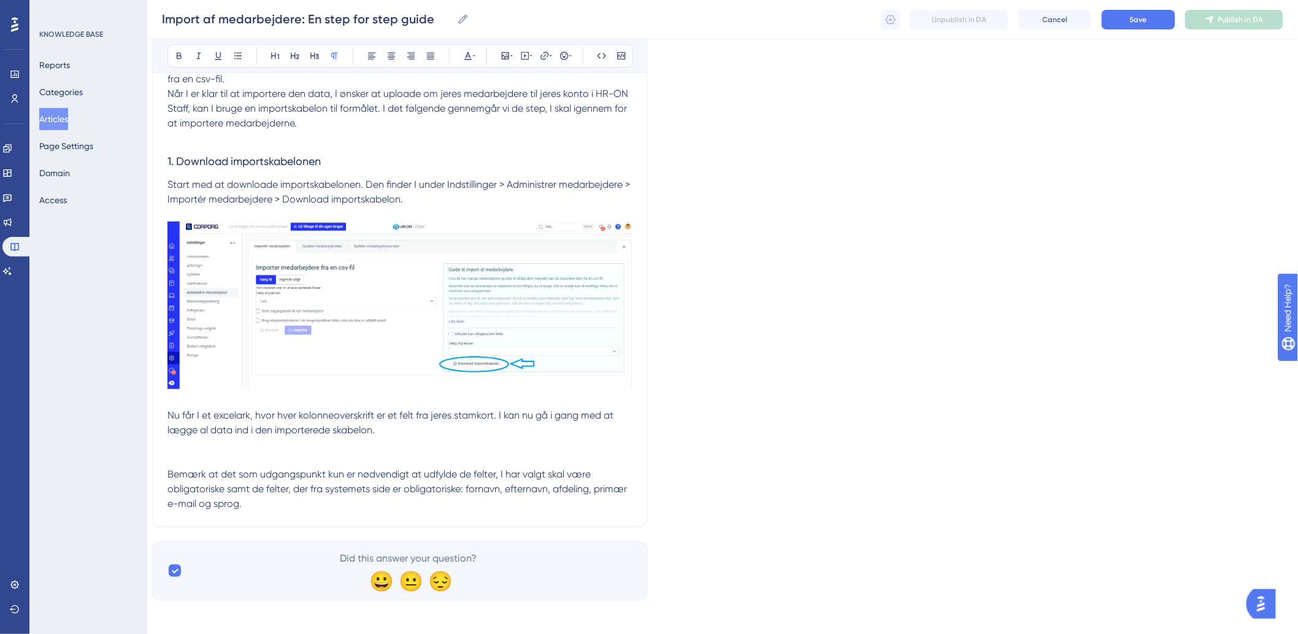
drag, startPoint x: 161, startPoint y: 473, endPoint x: 170, endPoint y: 471, distance: 8.9
click at [170, 471] on div "Import af medarbejdere: En step for step guide Bold Italic Underline Bullet Poi…" at bounding box center [400, 230] width 496 height 593
click at [168, 471] on span "Bemærk at det som udgangspunkt kun er nødvendigt at udfylde de felter, I har va…" at bounding box center [399, 488] width 462 height 41
click at [304, 514] on div "Import af medarbejdere: En step for step guide Bold Italic Underline Bullet Poi…" at bounding box center [400, 230] width 496 height 593
click at [311, 504] on p "Nu får I et excelark, hvor hver kolonneoverskrift er et felt fra jeres stamkort…" at bounding box center [400, 459] width 465 height 103
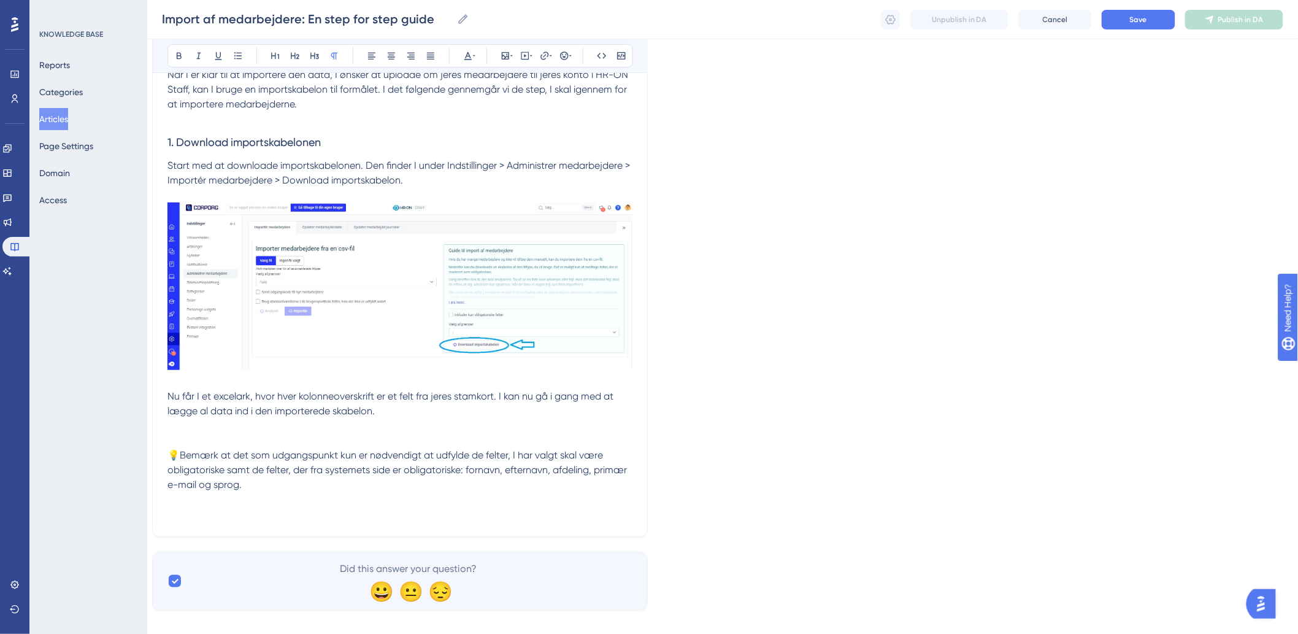
scroll to position [238, 10]
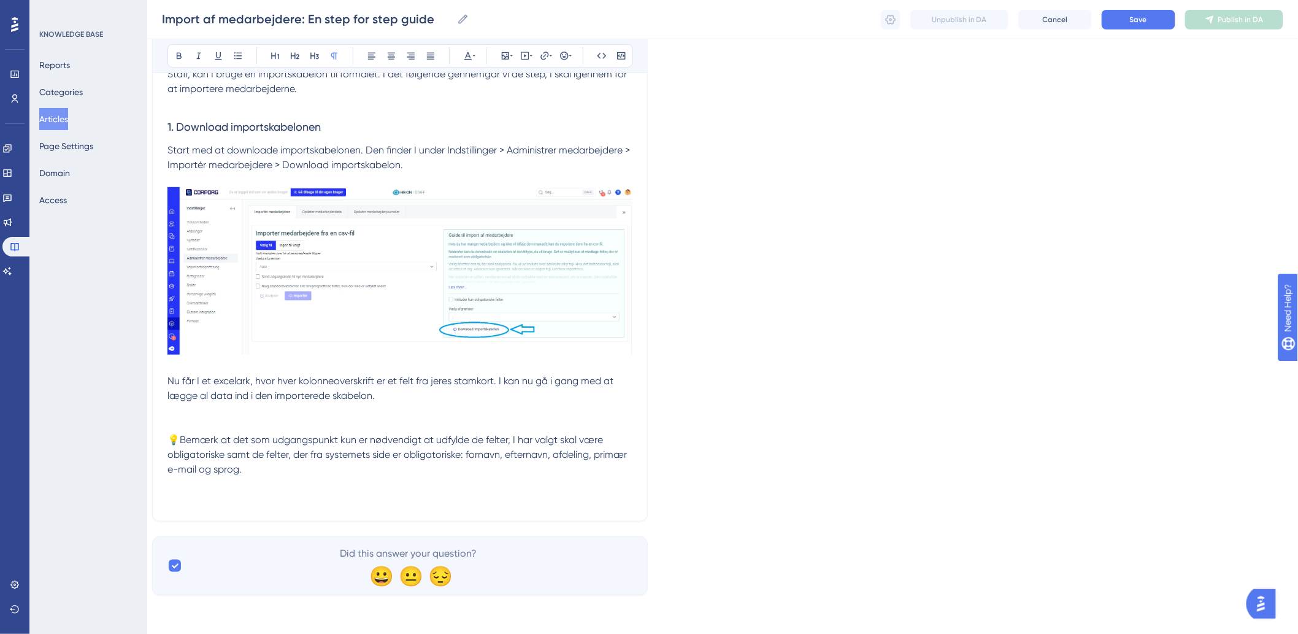
click at [263, 512] on div "Import af medarbejdere: En step for step guide Bold Italic Underline Bullet Poi…" at bounding box center [400, 210] width 496 height 622
click at [265, 505] on p "Nu får I et excelark, hvor hver kolonneoverskrift er et felt fra jeres stamkort…" at bounding box center [400, 440] width 465 height 133
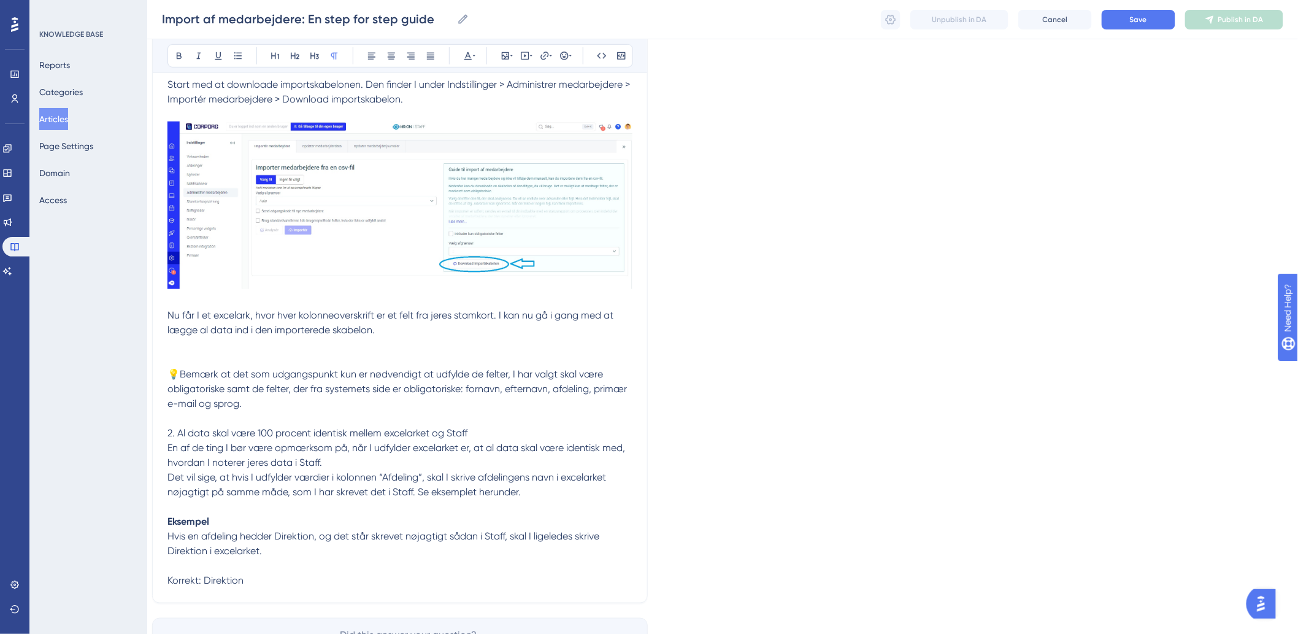
scroll to position [381, 10]
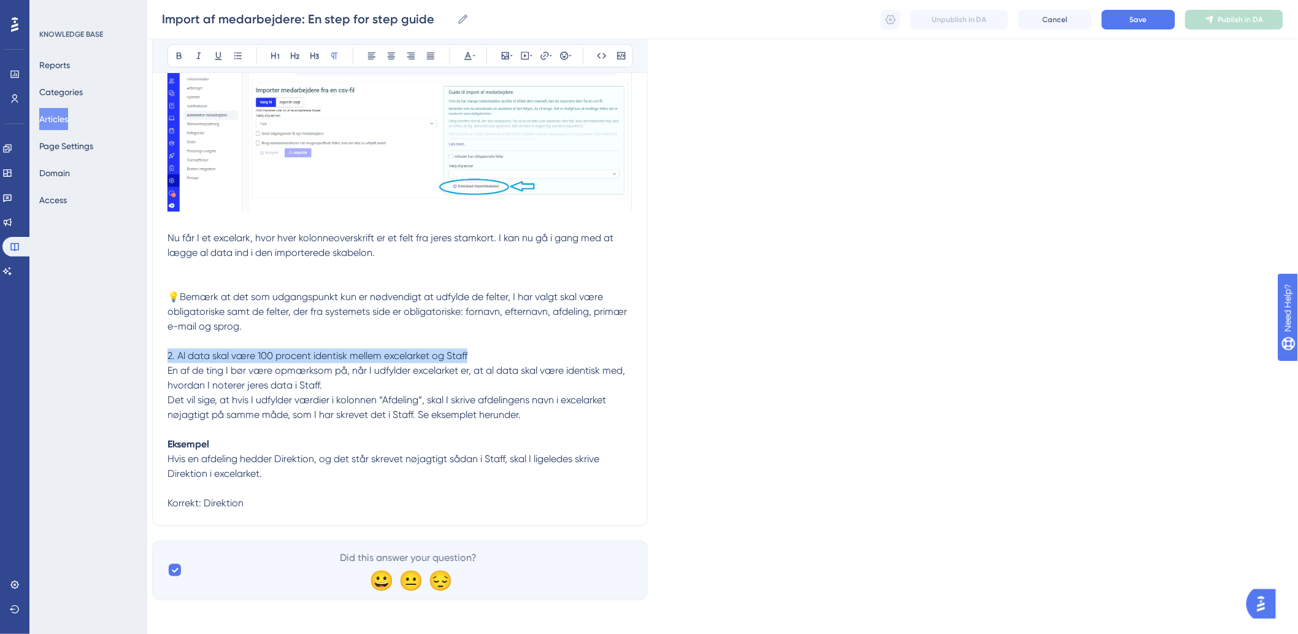
drag, startPoint x: 489, startPoint y: 356, endPoint x: 163, endPoint y: 356, distance: 326.4
click at [163, 356] on div "Import af medarbejdere: En step for step guide Bold Italic Underline Bullet Poi…" at bounding box center [400, 140] width 496 height 769
click at [296, 436] on p at bounding box center [400, 429] width 465 height 15
click at [261, 492] on p "Eksempel Hvis en afdeling hedder Direktion, og det står skrevet nøjagtigt sådan…" at bounding box center [400, 466] width 465 height 59
click at [266, 497] on p "Korrekt: Direktion" at bounding box center [400, 503] width 465 height 15
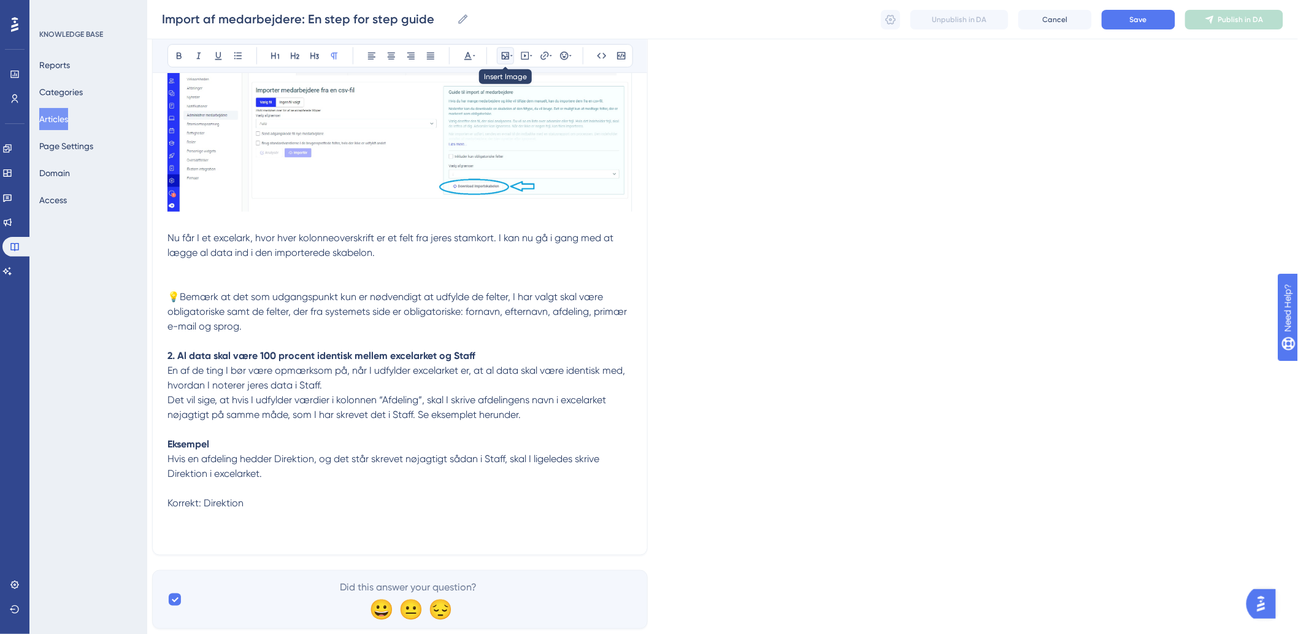
click at [509, 56] on icon at bounding box center [506, 56] width 10 height 10
click at [506, 118] on span "Upload Image" at bounding box center [512, 114] width 50 height 10
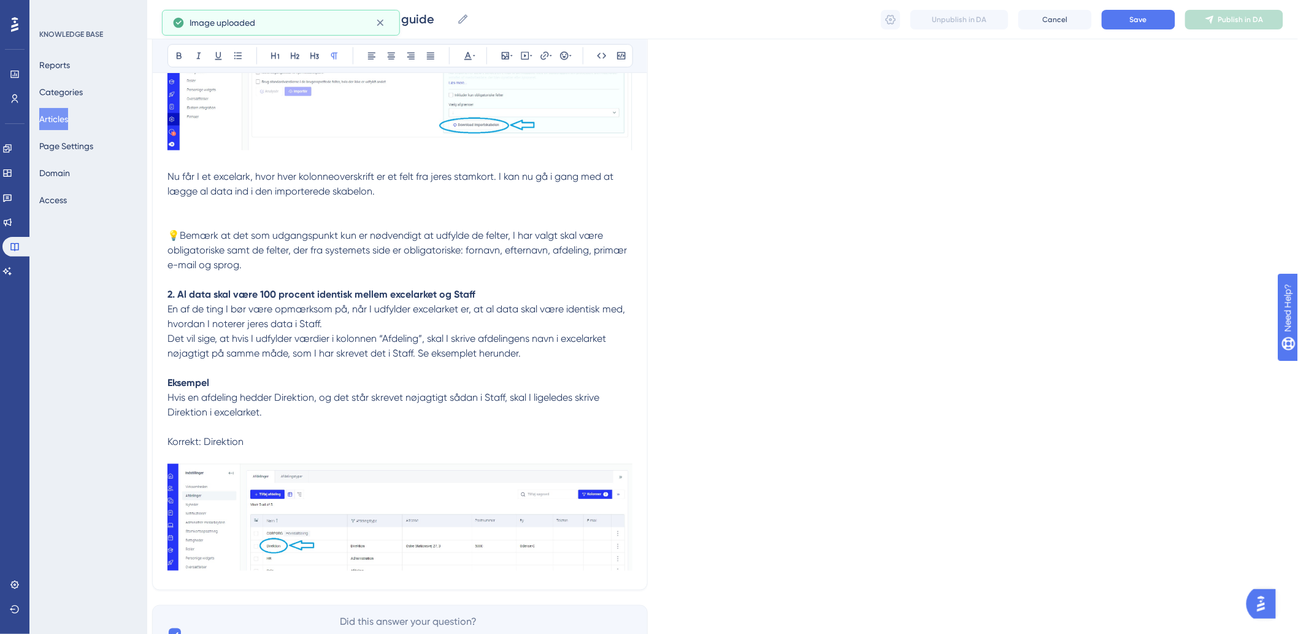
scroll to position [512, 10]
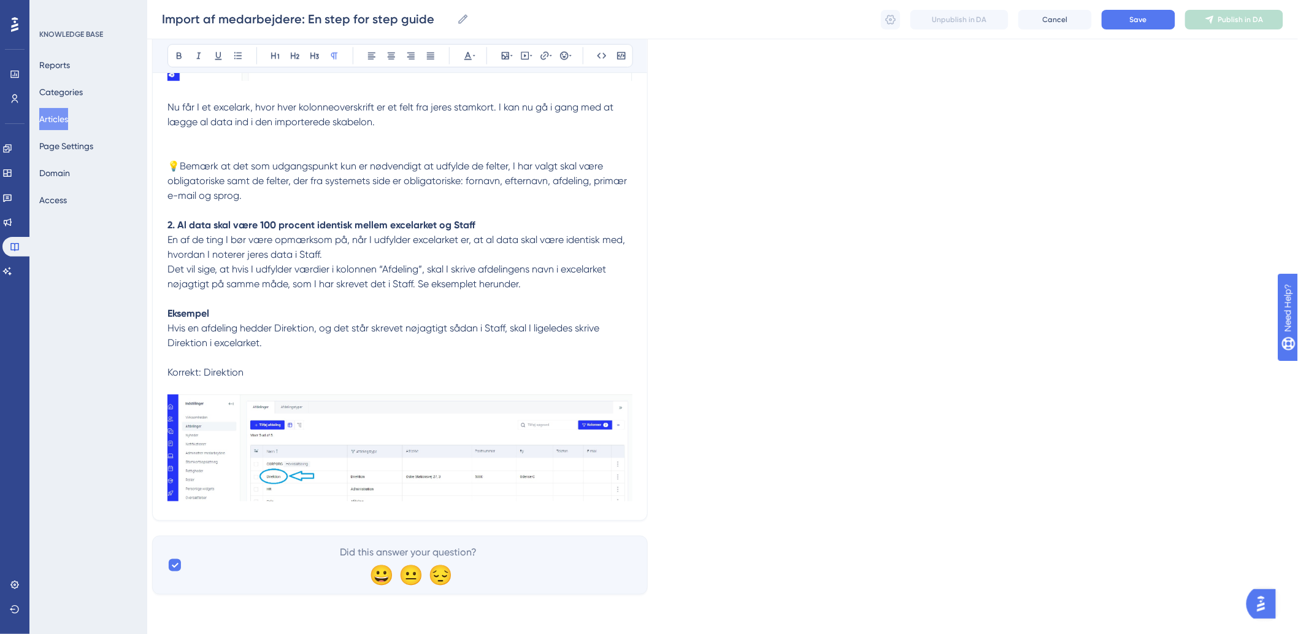
drag, startPoint x: 1168, startPoint y: 422, endPoint x: 628, endPoint y: 480, distance: 543.1
click at [627, 480] on img at bounding box center [400, 448] width 465 height 107
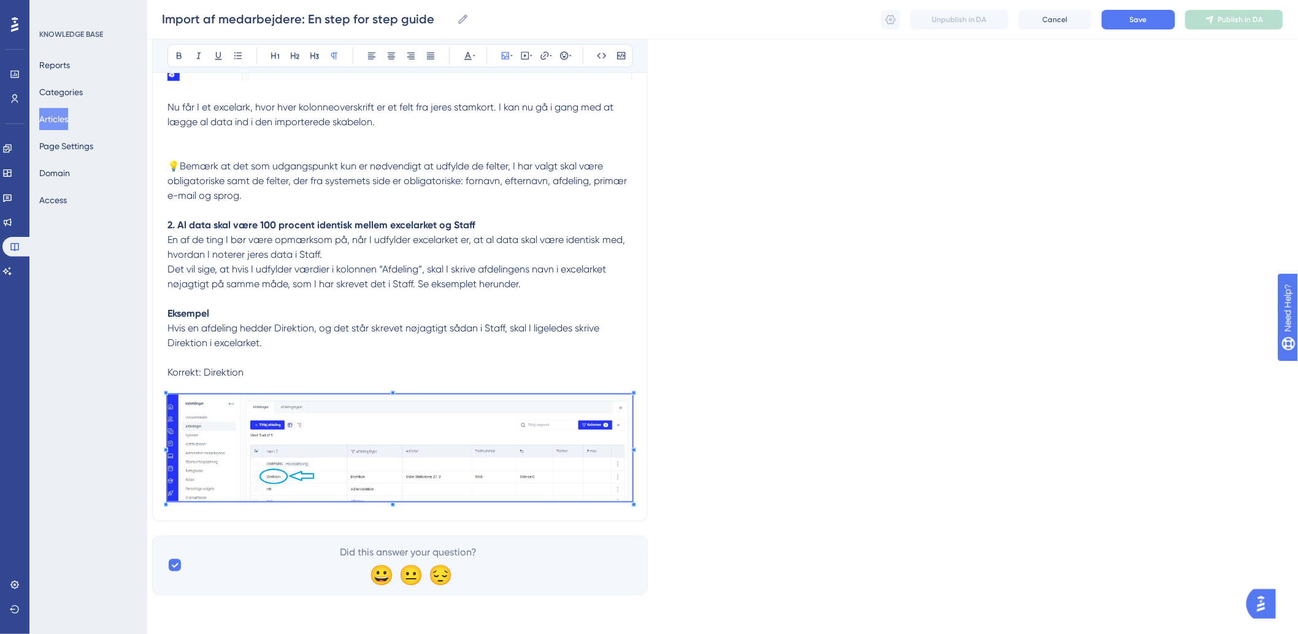
click at [636, 477] on div "Import af medarbejdere: En step for step guide Bold Italic Underline Bullet Poi…" at bounding box center [400, 73] width 496 height 895
click at [641, 485] on div "Import af medarbejdere: En step for step guide Bold Italic Underline Bullet Poi…" at bounding box center [400, 73] width 496 height 895
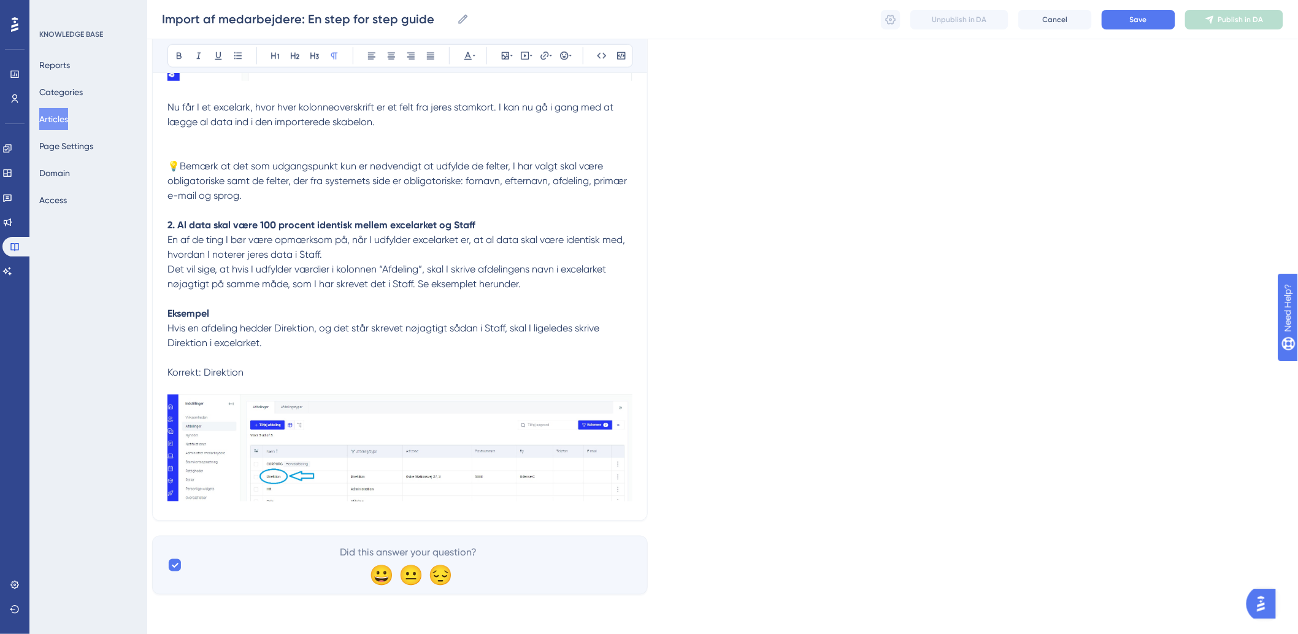
click at [488, 369] on p "Korrekt: Direktion" at bounding box center [400, 435] width 465 height 141
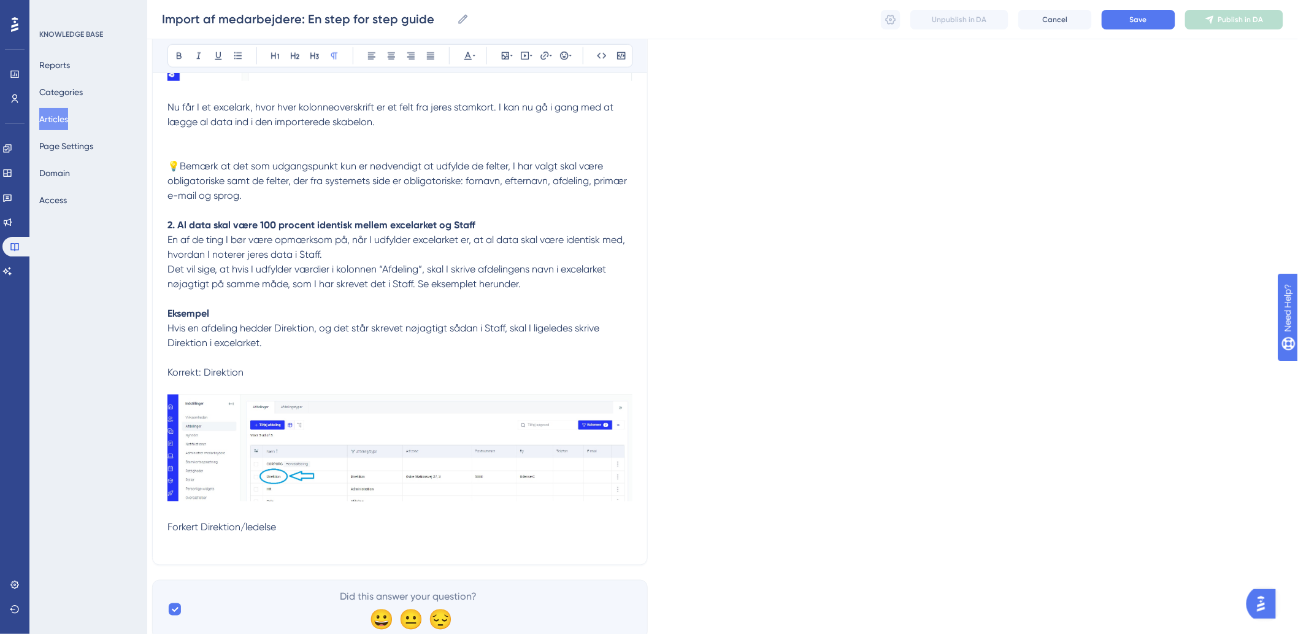
click at [199, 550] on div "Import af medarbejdere: En step for step guide Bold Italic Underline Bullet Poi…" at bounding box center [400, 95] width 496 height 939
click at [283, 538] on p "Forkert Direktion/ledelse" at bounding box center [400, 534] width 465 height 29
click at [506, 57] on icon at bounding box center [506, 56] width 10 height 10
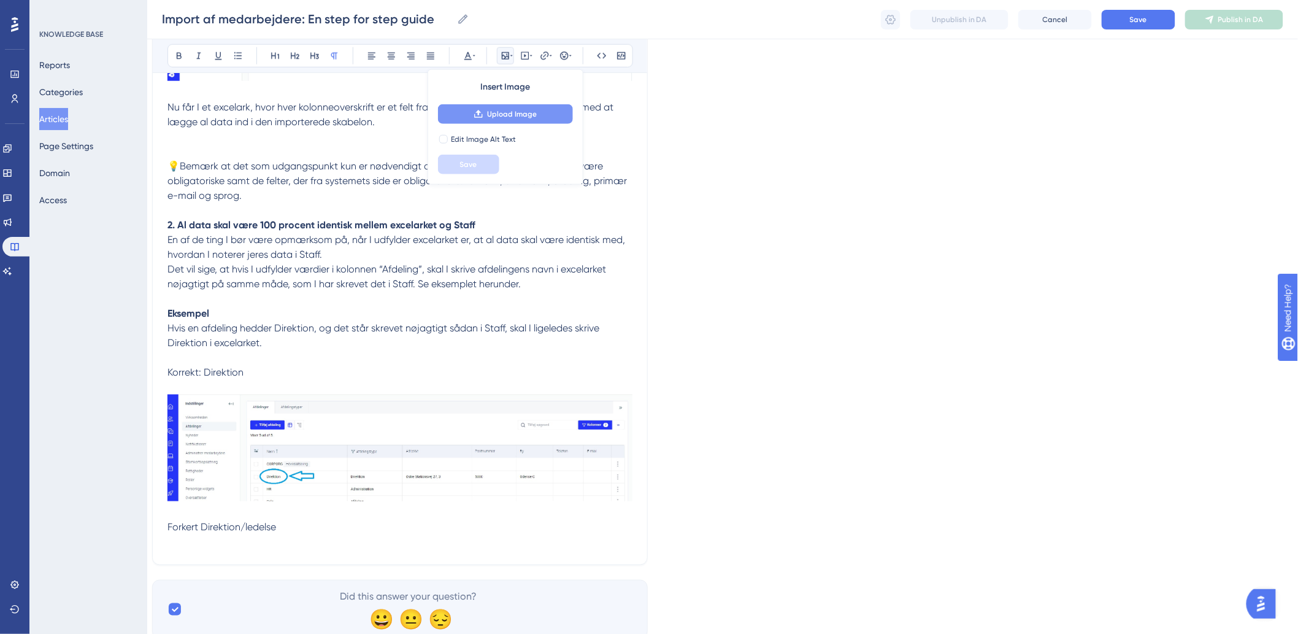
click at [519, 121] on button "Upload Image" at bounding box center [505, 114] width 135 height 20
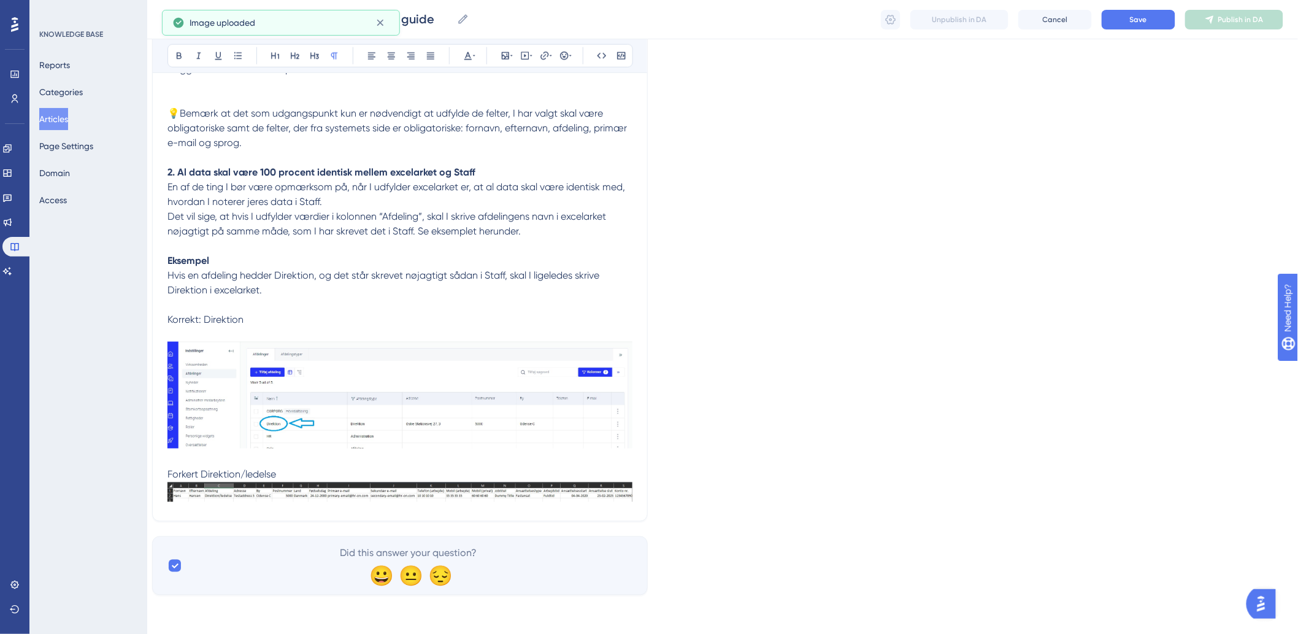
scroll to position [566, 10]
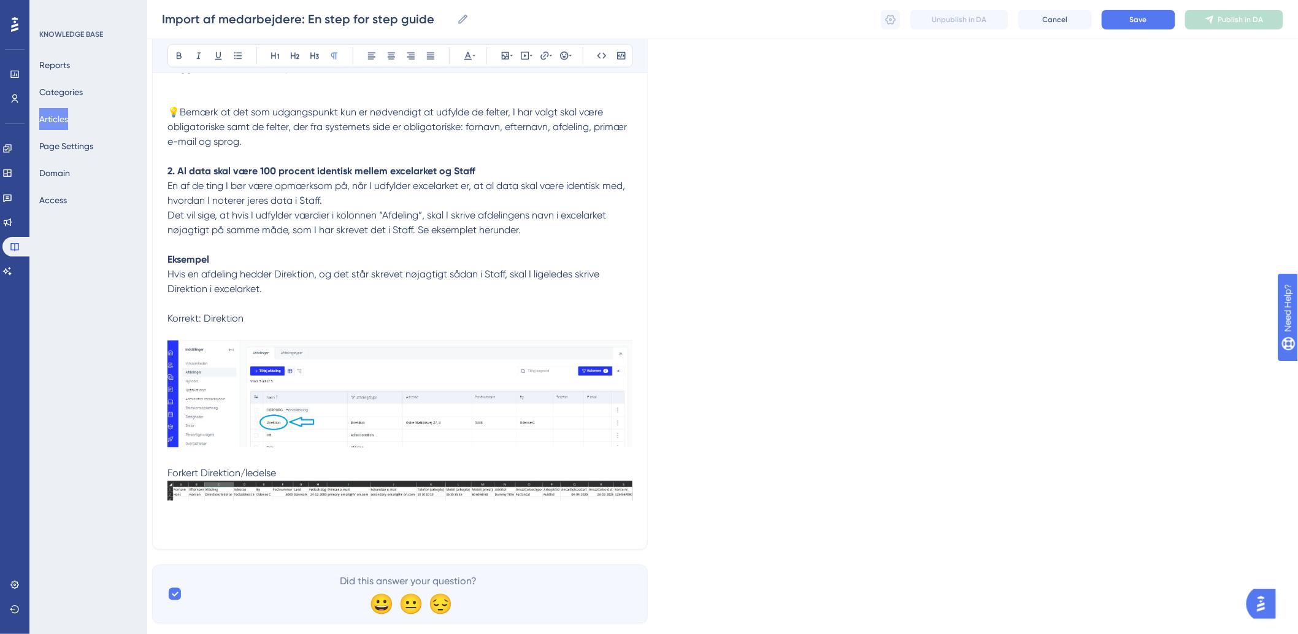
click at [289, 512] on p "Forkert Direktion/ledelse" at bounding box center [400, 500] width 465 height 68
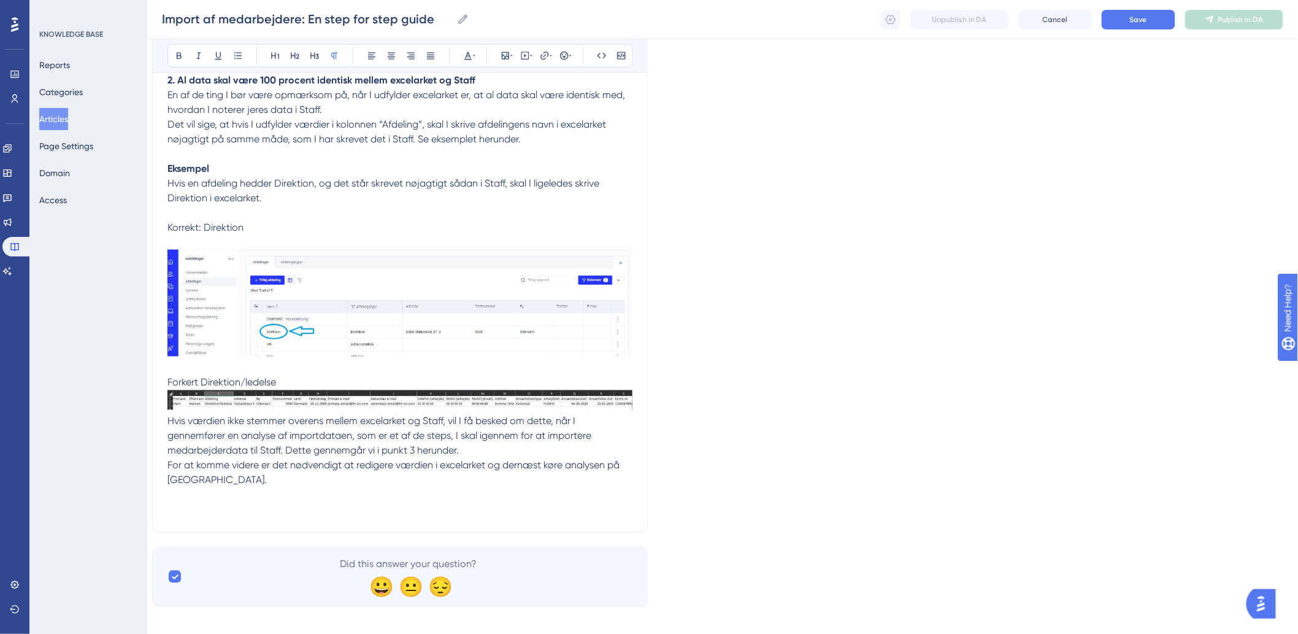
scroll to position [669, 10]
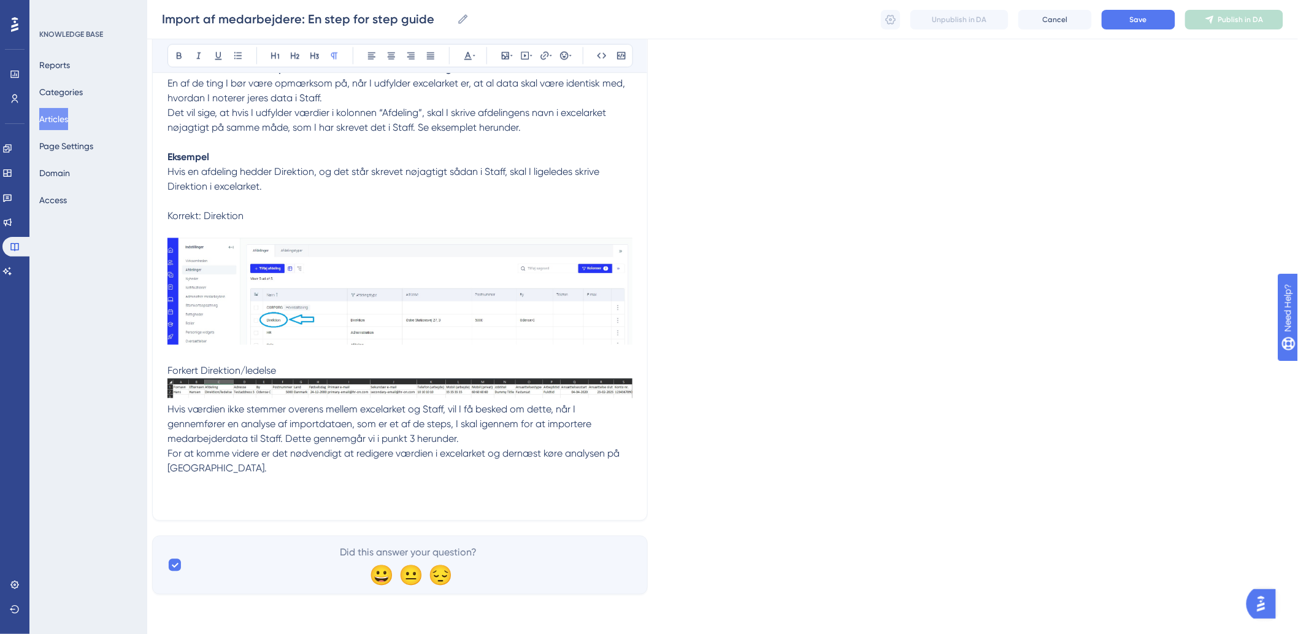
click at [168, 408] on span "Hvis værdien ikke stemmer overens mellem excelarket og Staff, vil I få besked o…" at bounding box center [381, 424] width 426 height 41
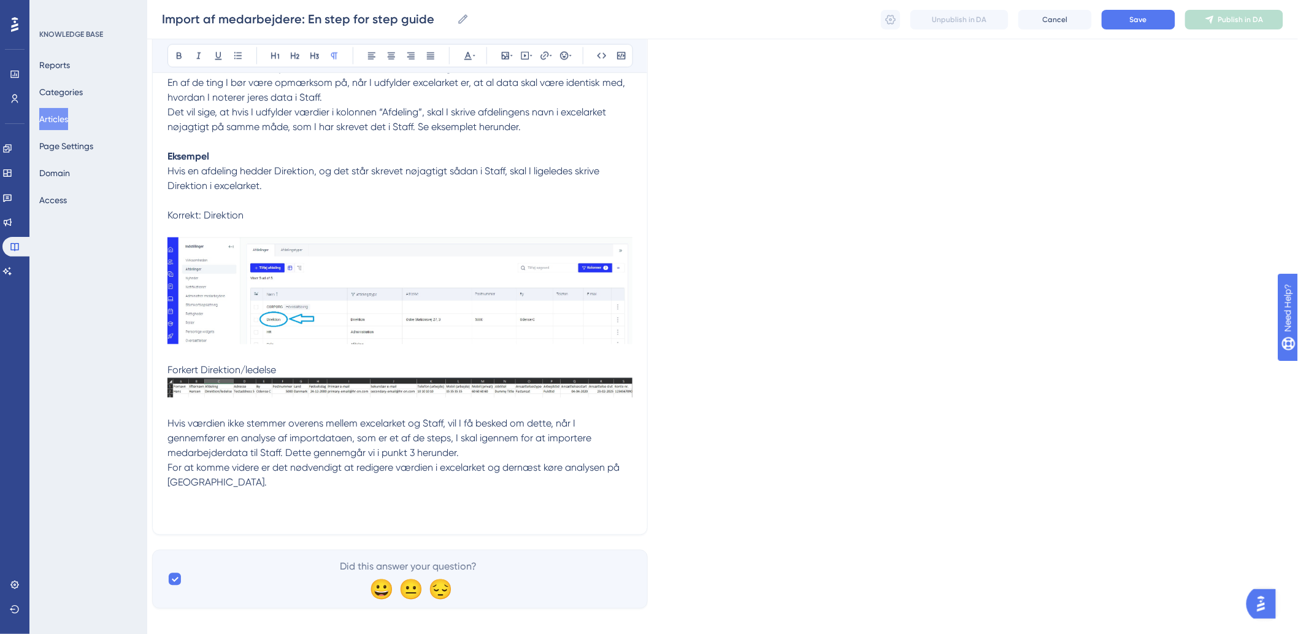
click at [488, 450] on p "Forkert Direktion/ledelse Hvis værdien ikke stemmer overens mellem excelarket o…" at bounding box center [400, 412] width 465 height 98
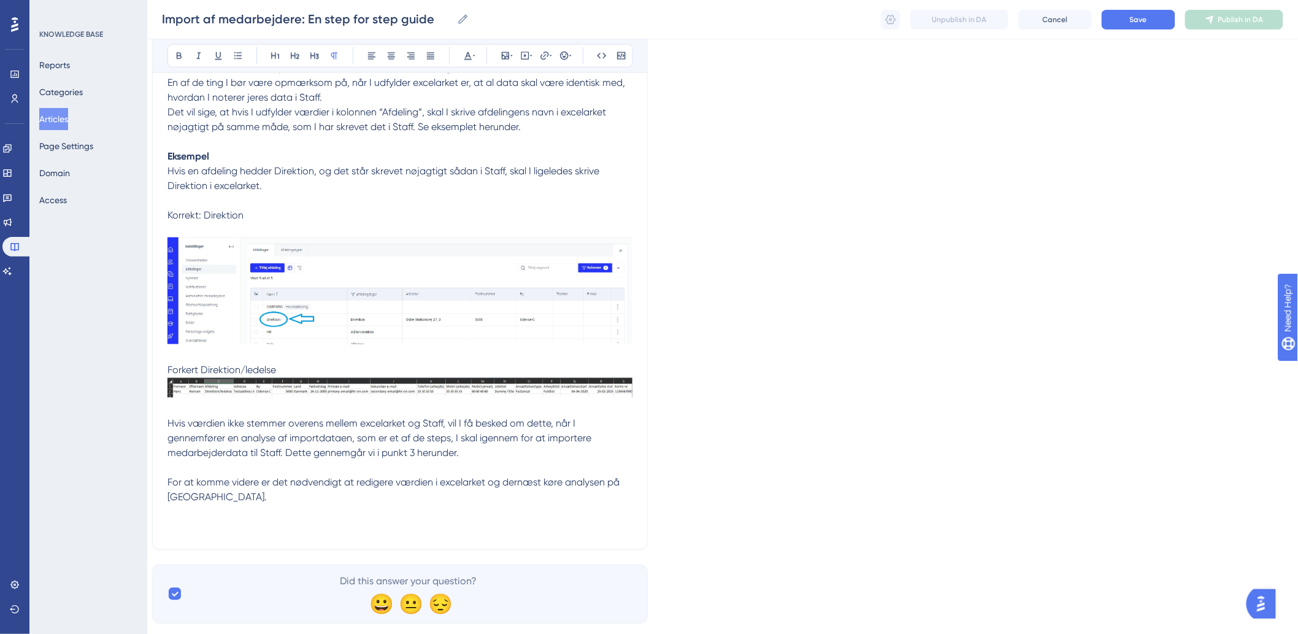
click at [242, 525] on p at bounding box center [400, 519] width 465 height 29
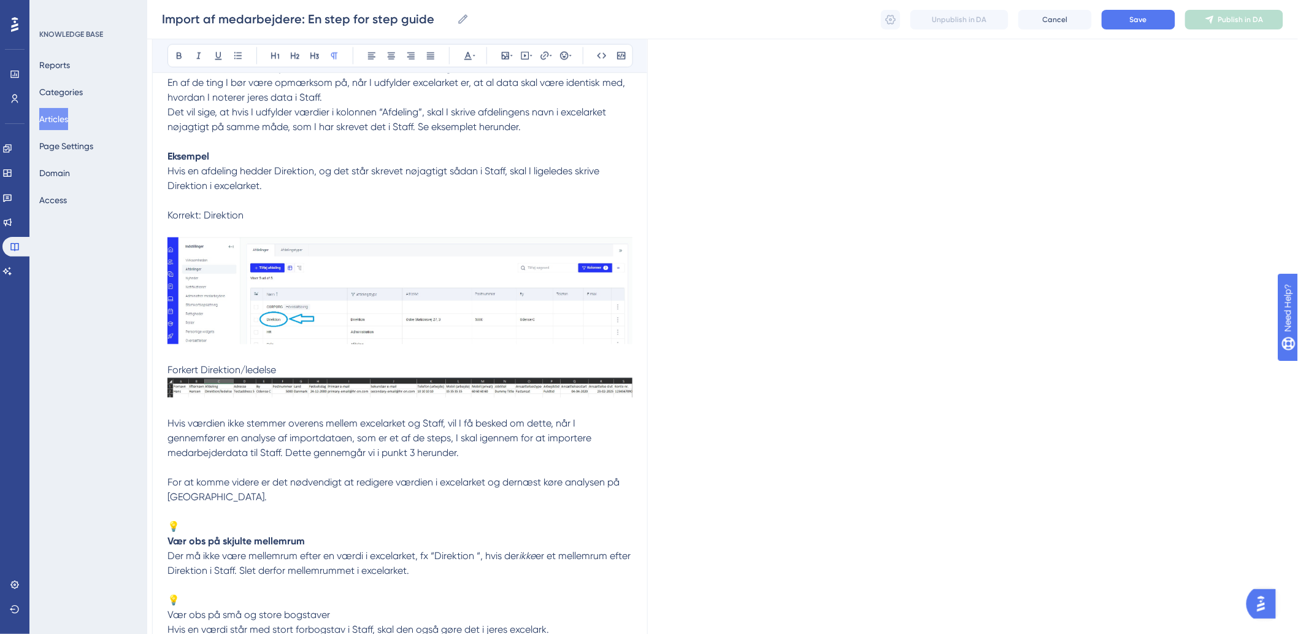
scroll to position [822, 10]
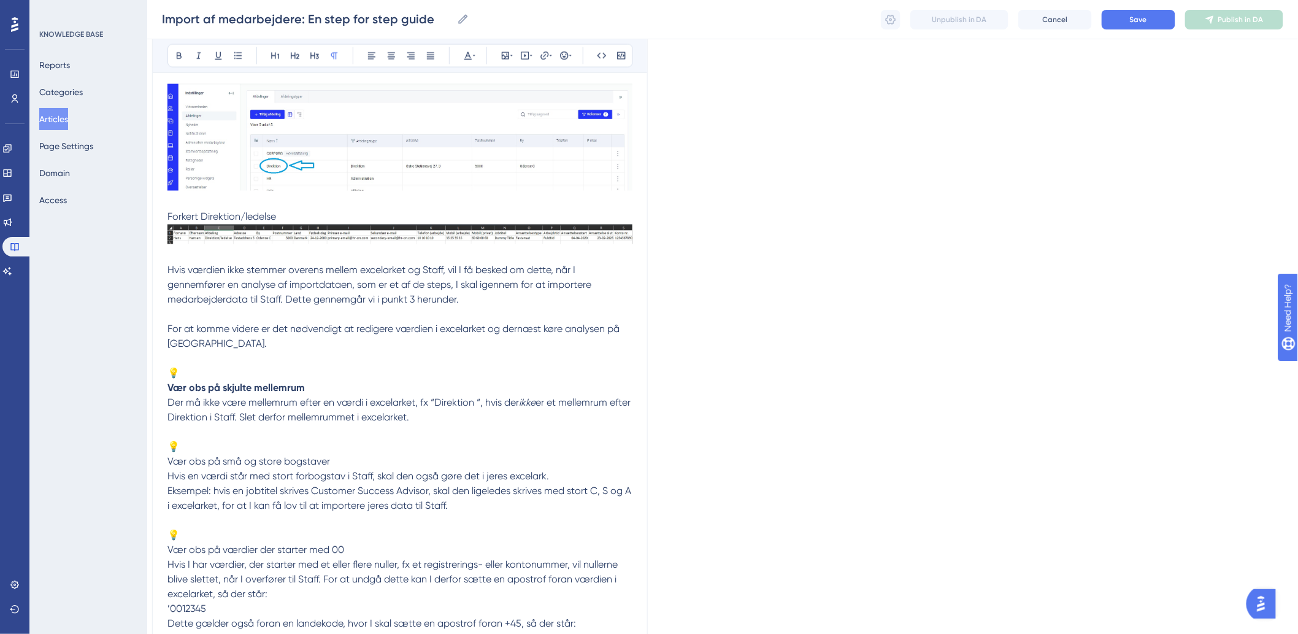
click at [169, 388] on strong "Vær obs på skjulte mellemrum" at bounding box center [236, 388] width 137 height 12
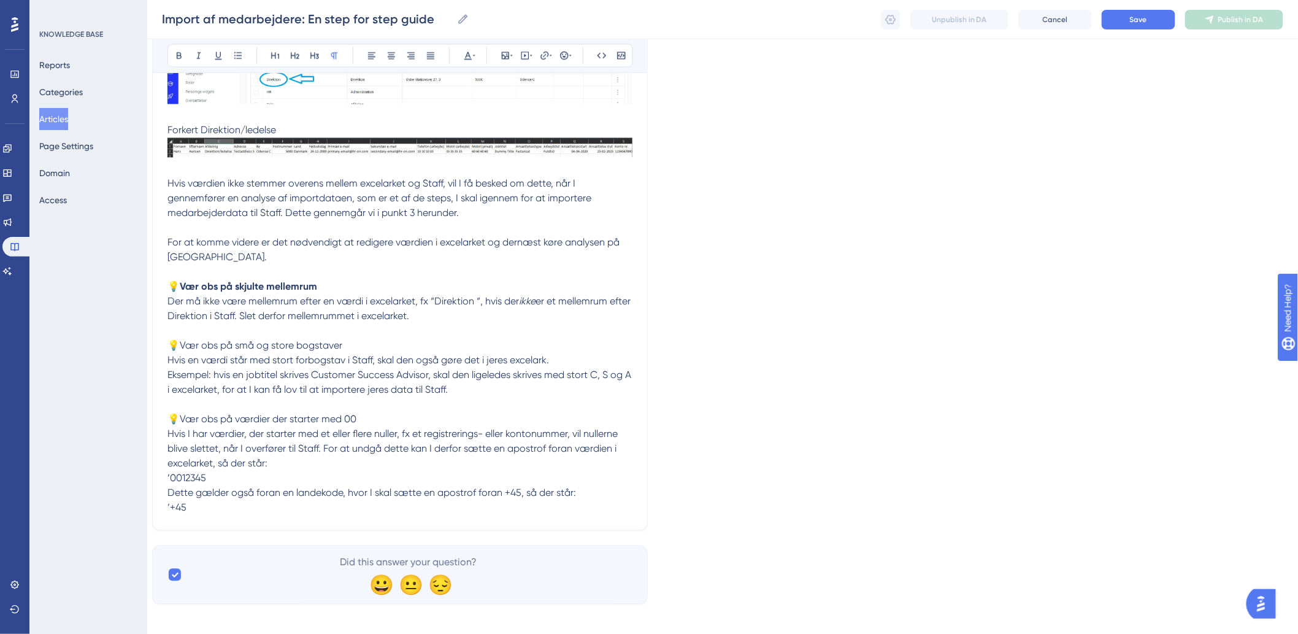
scroll to position [919, 10]
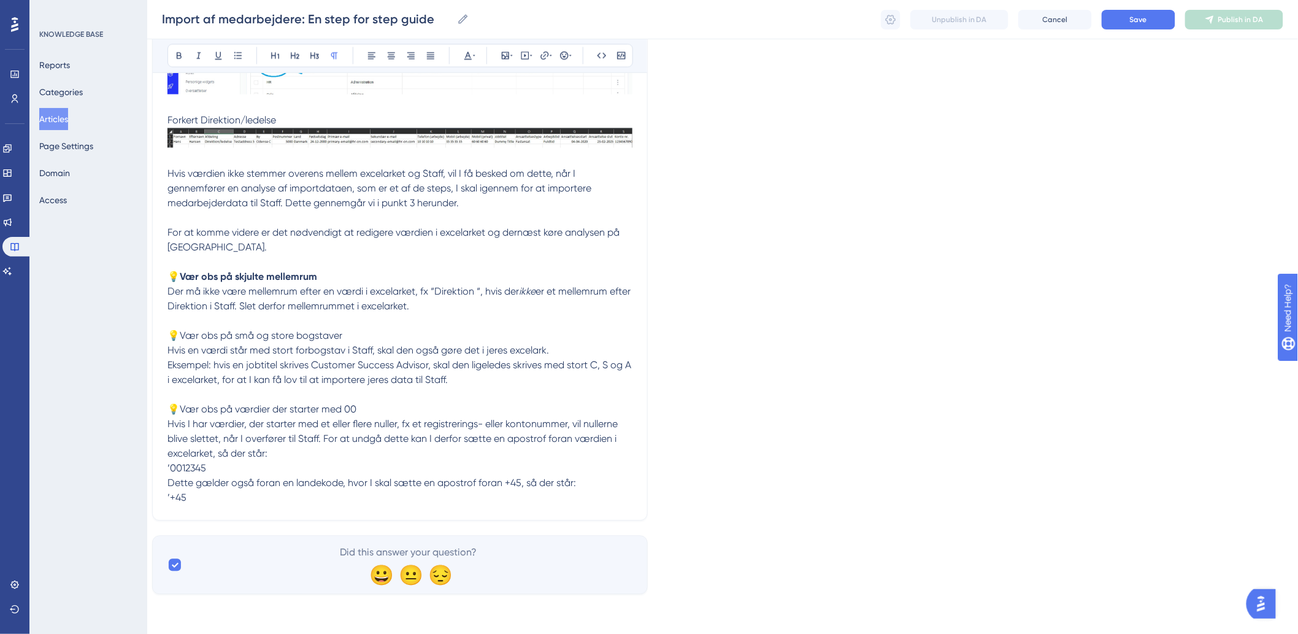
click at [273, 505] on p "💡Vær obs på værdier der starter med 00 Hvis I har værdier, der starter med et e…" at bounding box center [400, 454] width 465 height 103
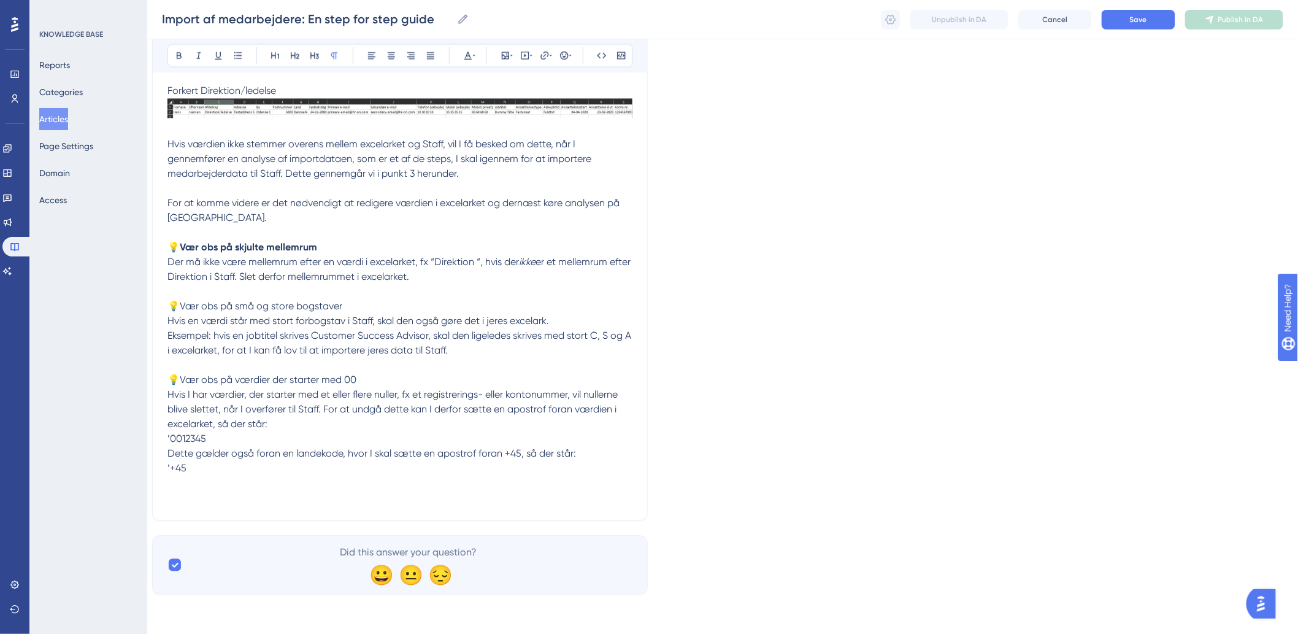
click at [215, 500] on p "💡Vær obs på værdier der starter med 00 Hvis I har værdier, der starter med et e…" at bounding box center [400, 439] width 465 height 133
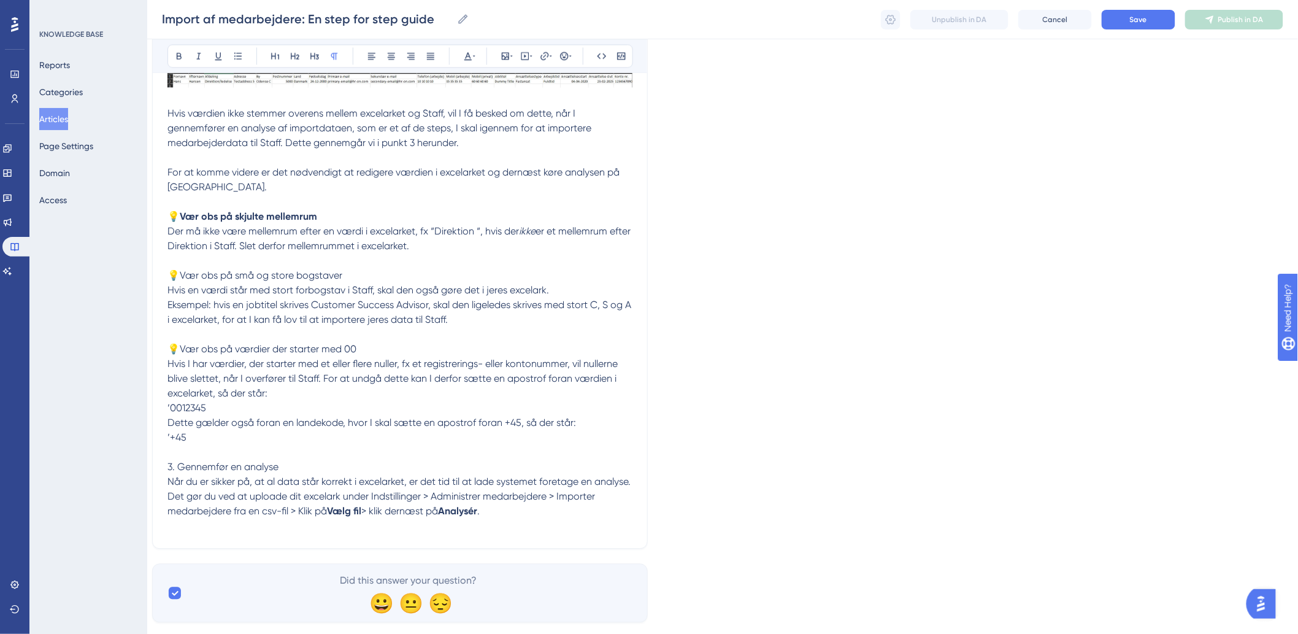
scroll to position [1007, 10]
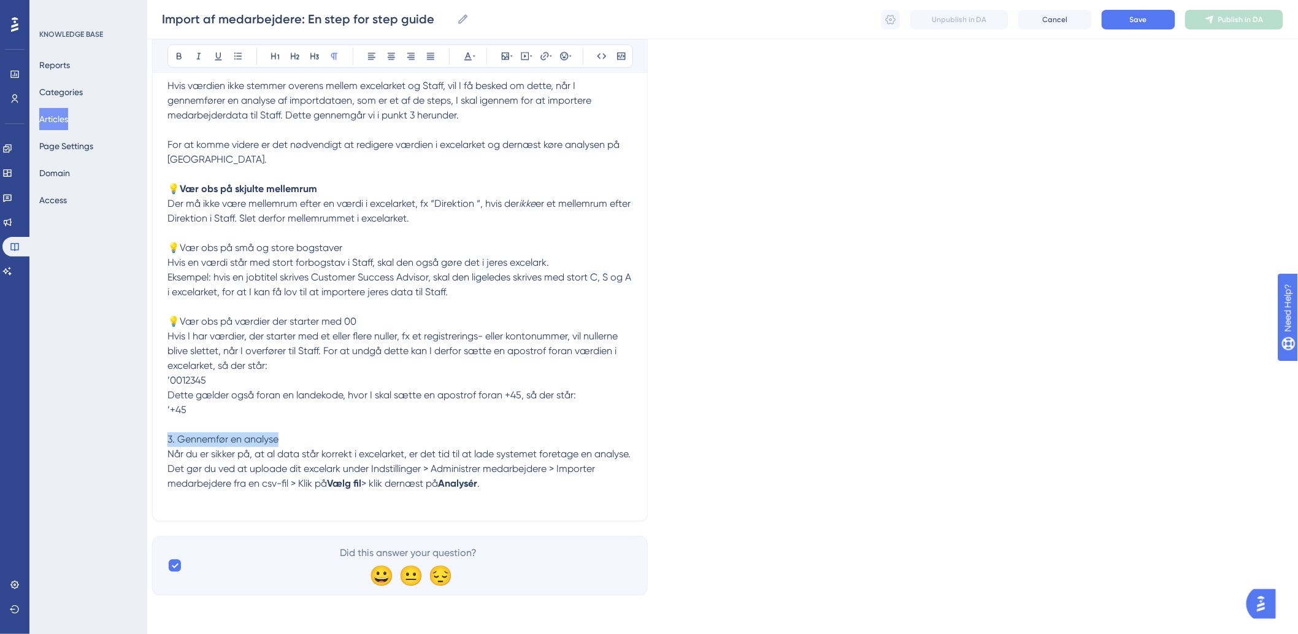
drag, startPoint x: 287, startPoint y: 433, endPoint x: 117, endPoint y: 438, distance: 170.0
click at [0, 0] on div "Performance Users Engagement Widgets Feedback Product Updates Knowledge Base AI…" at bounding box center [0, 0] width 0 height 0
click at [584, 495] on p at bounding box center [400, 498] width 465 height 15
drag, startPoint x: 187, startPoint y: 514, endPoint x: 203, endPoint y: 514, distance: 16.6
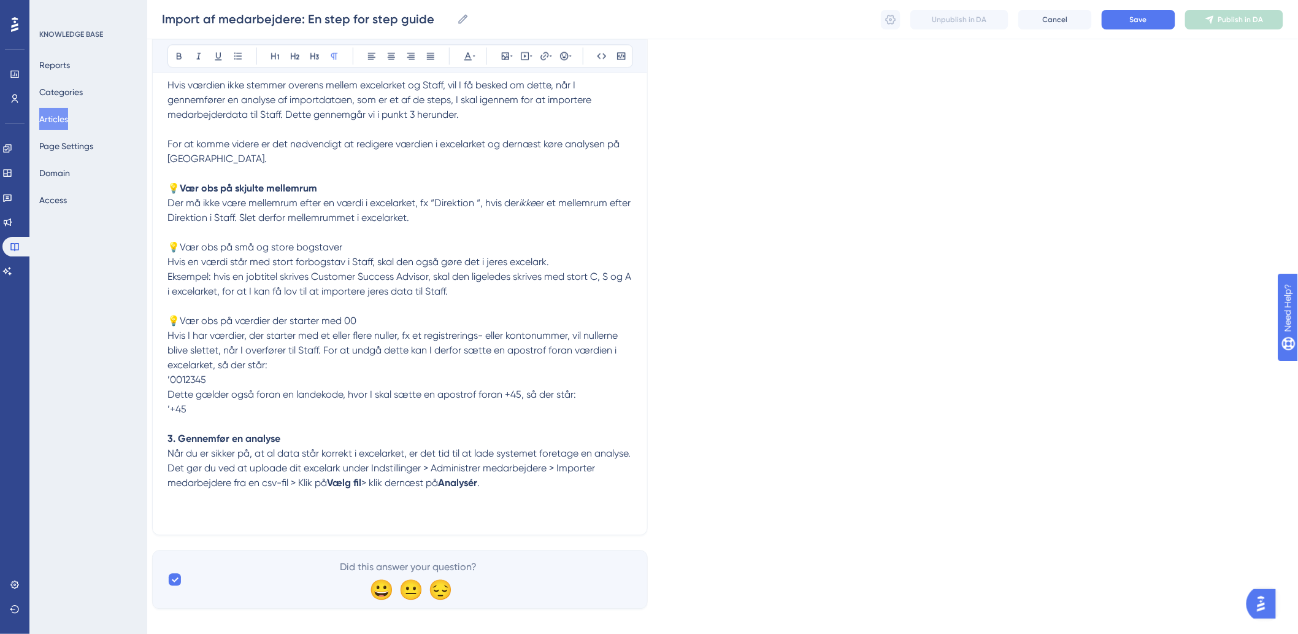
click at [187, 514] on p at bounding box center [400, 504] width 465 height 29
click at [507, 56] on icon at bounding box center [506, 56] width 10 height 10
click at [507, 106] on button "Upload Image" at bounding box center [505, 114] width 135 height 20
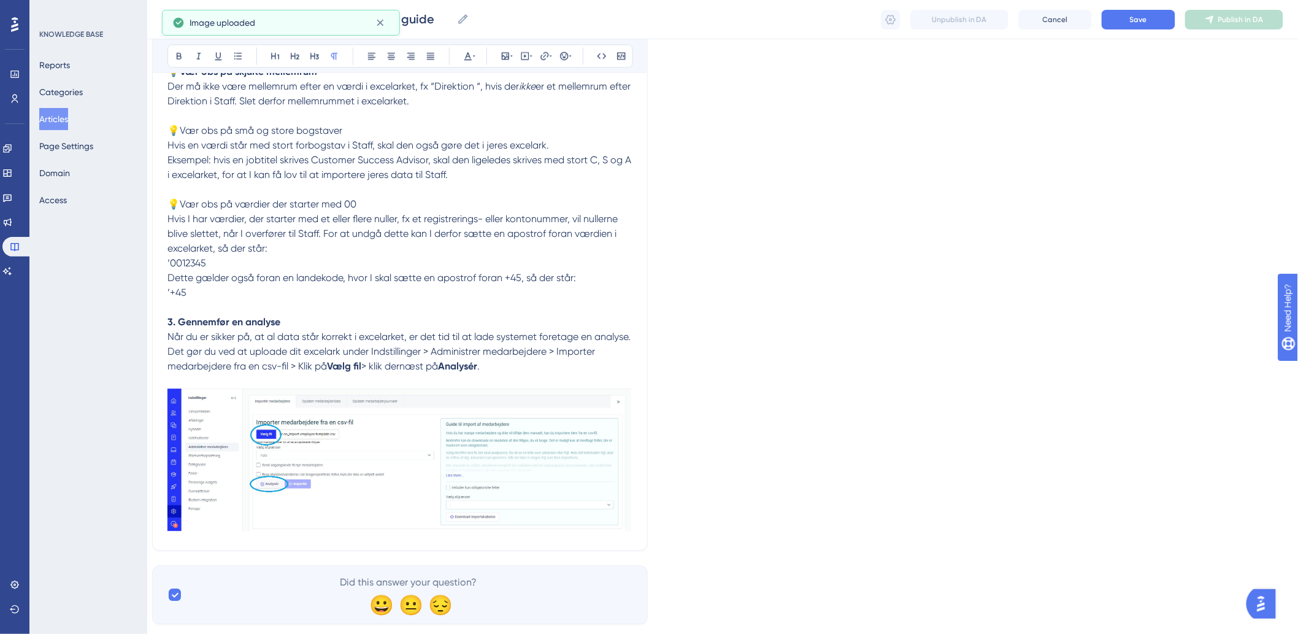
scroll to position [1154, 10]
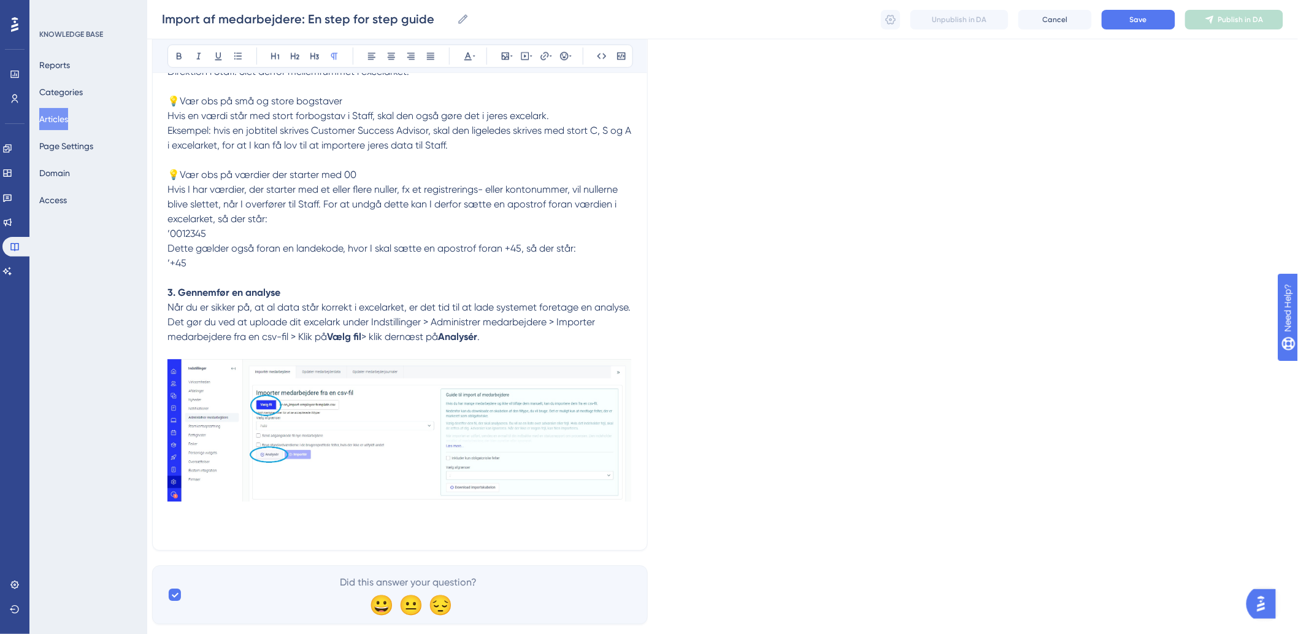
click at [201, 533] on p at bounding box center [400, 527] width 465 height 15
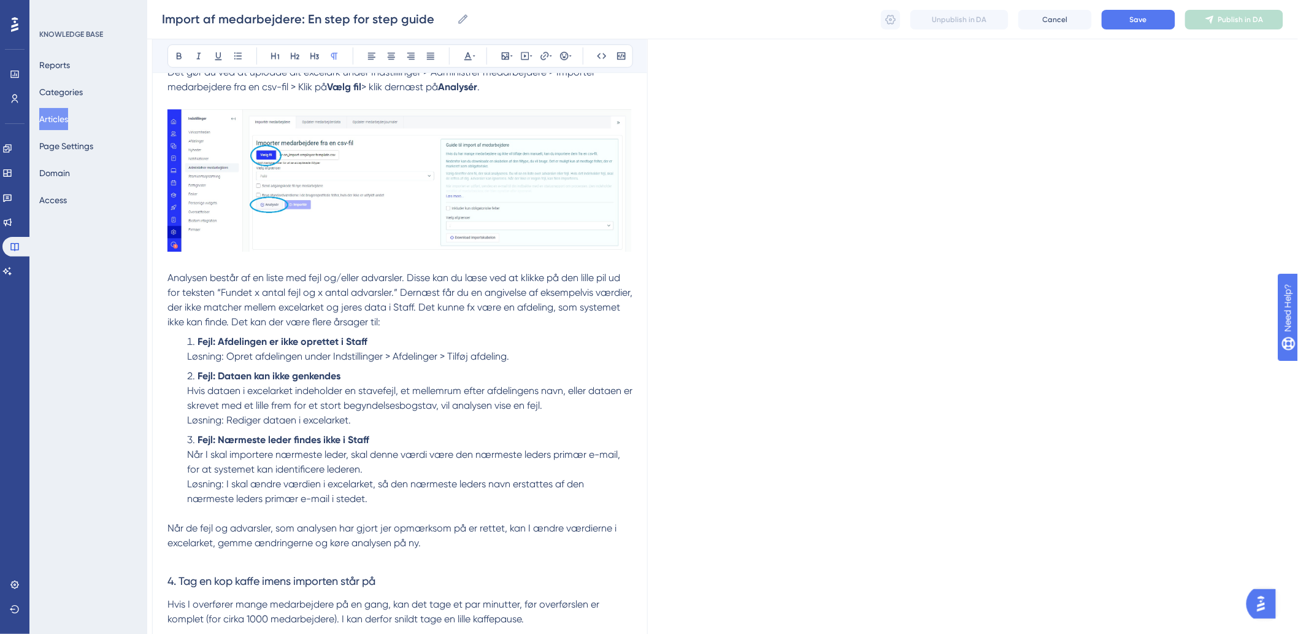
scroll to position [1345, 10]
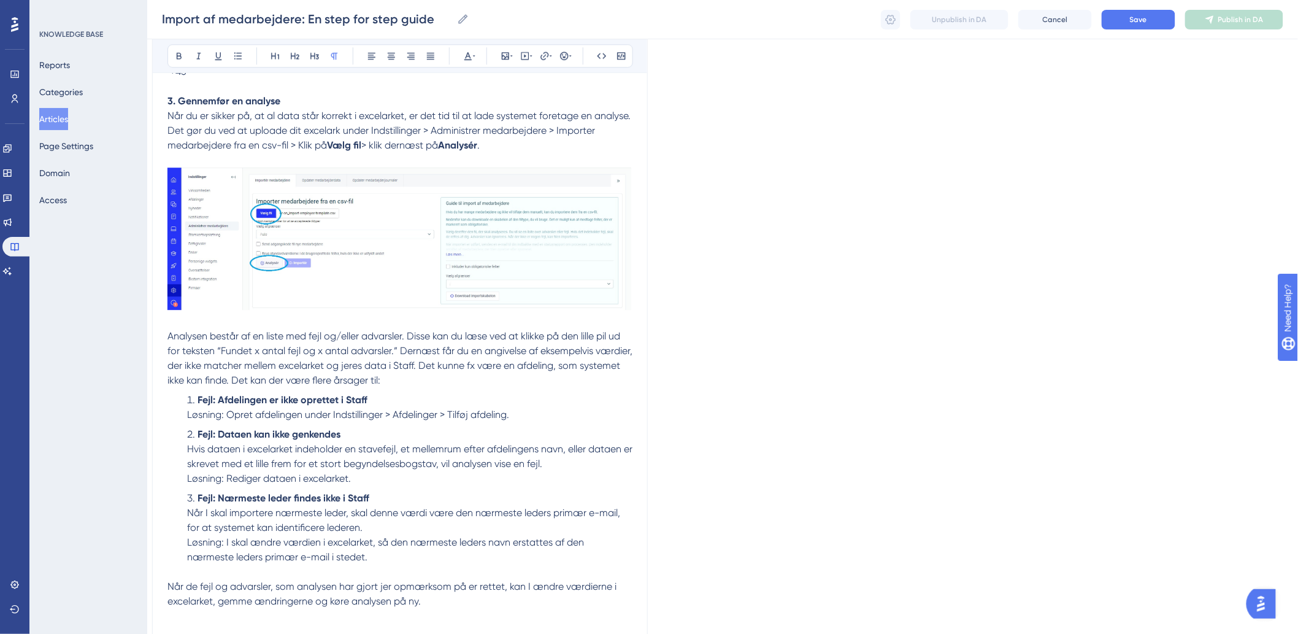
click at [187, 398] on li "Fejl: Afdelingen er ikke oprettet i Staff Løsning: Opret afdelingen under Indst…" at bounding box center [407, 407] width 450 height 29
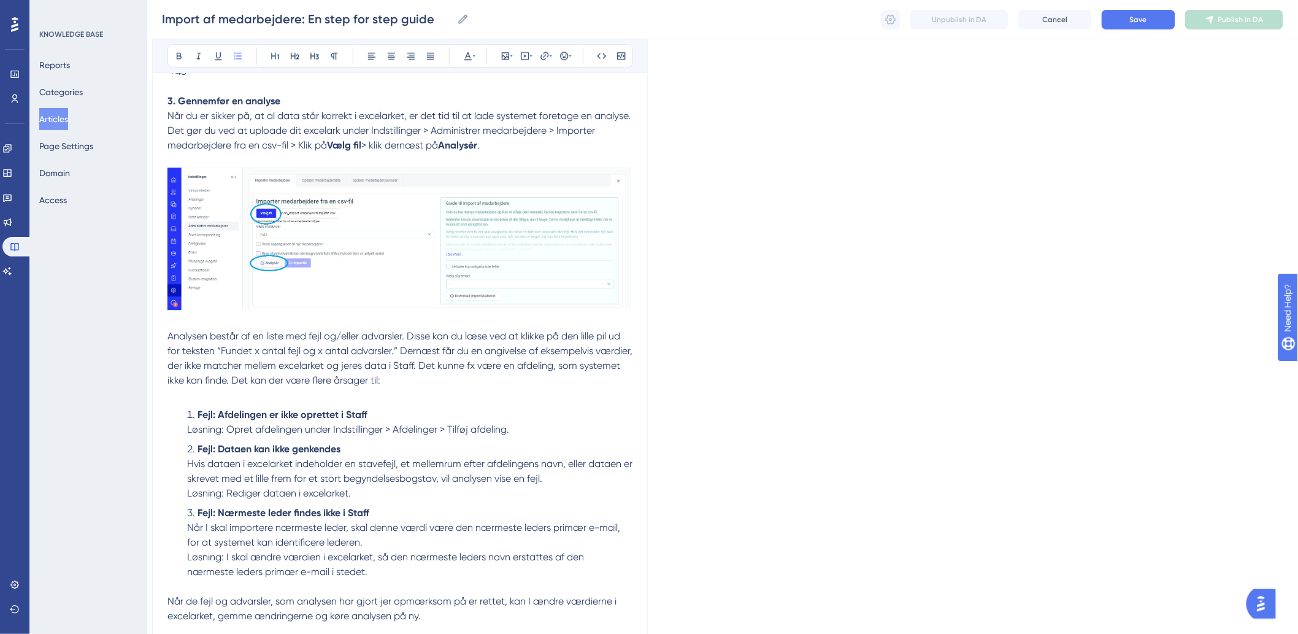
click at [541, 434] on li "Fejl: Afdelingen er ikke oprettet i Staff Løsning: Opret afdelingen under Indst…" at bounding box center [407, 421] width 450 height 29
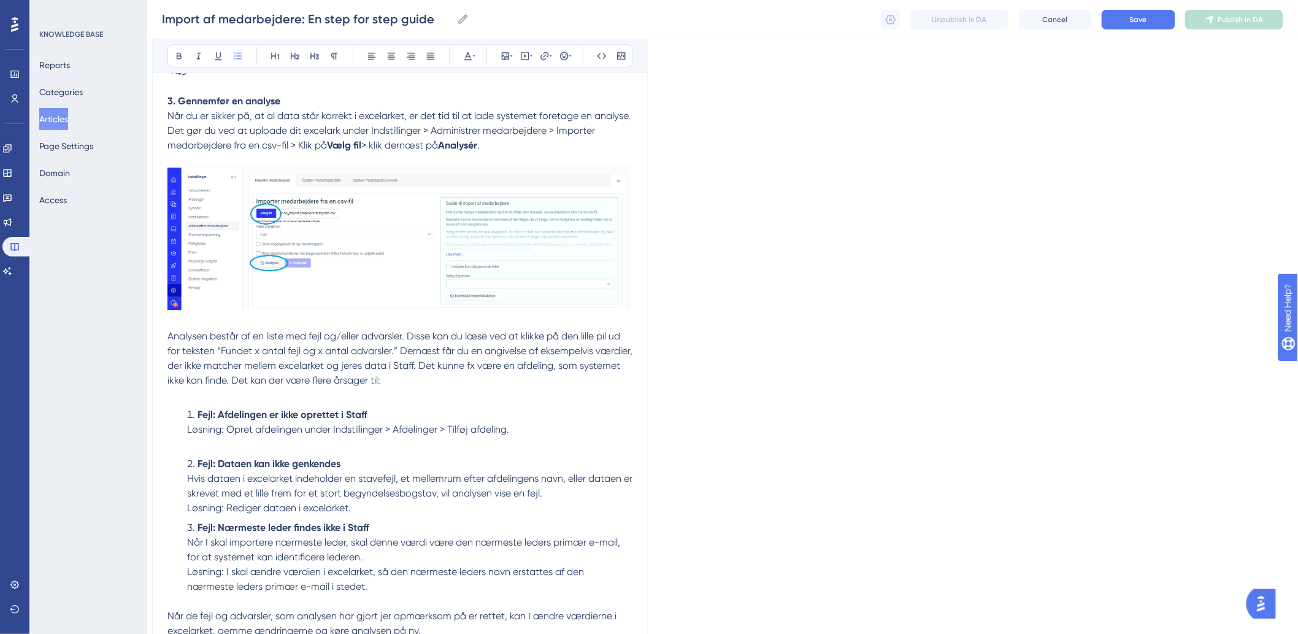
click at [589, 498] on li "Fejl: Dataen kan ikke genkendes Hvis dataen i excelarket indeholder en stavefej…" at bounding box center [407, 485] width 450 height 59
click at [406, 501] on li "Fejl: Dataen kan ikke genkendes Hvis dataen i excelarket indeholder en stavefej…" at bounding box center [407, 485] width 450 height 59
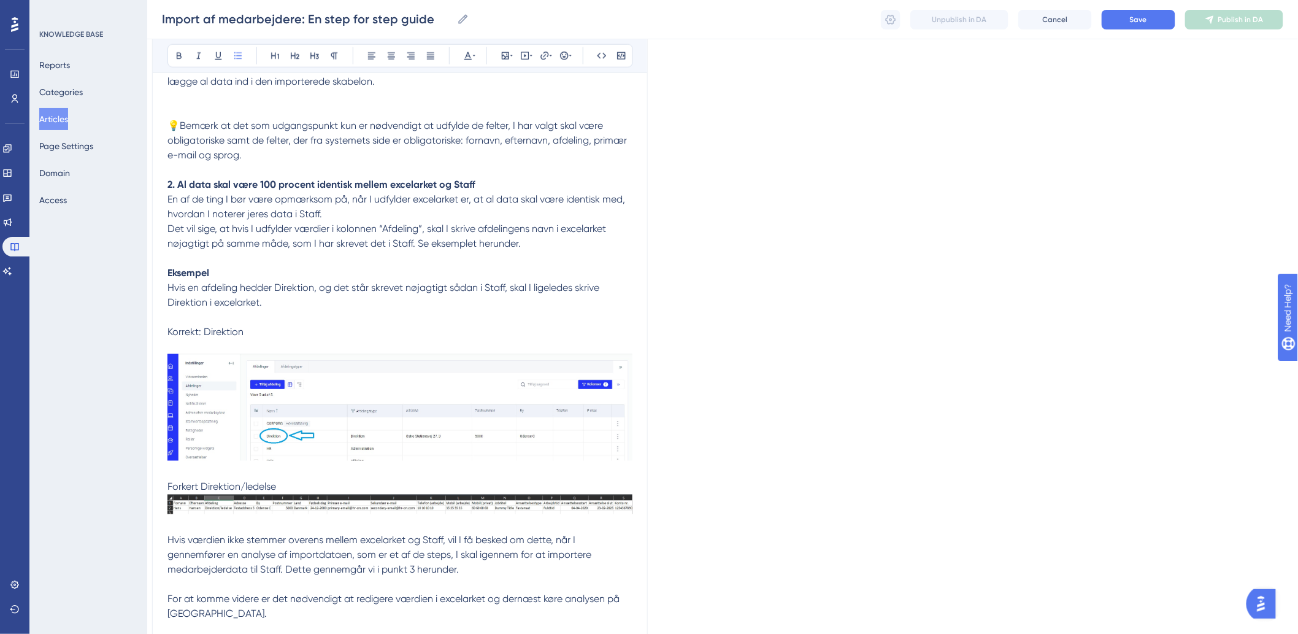
scroll to position [0, 10]
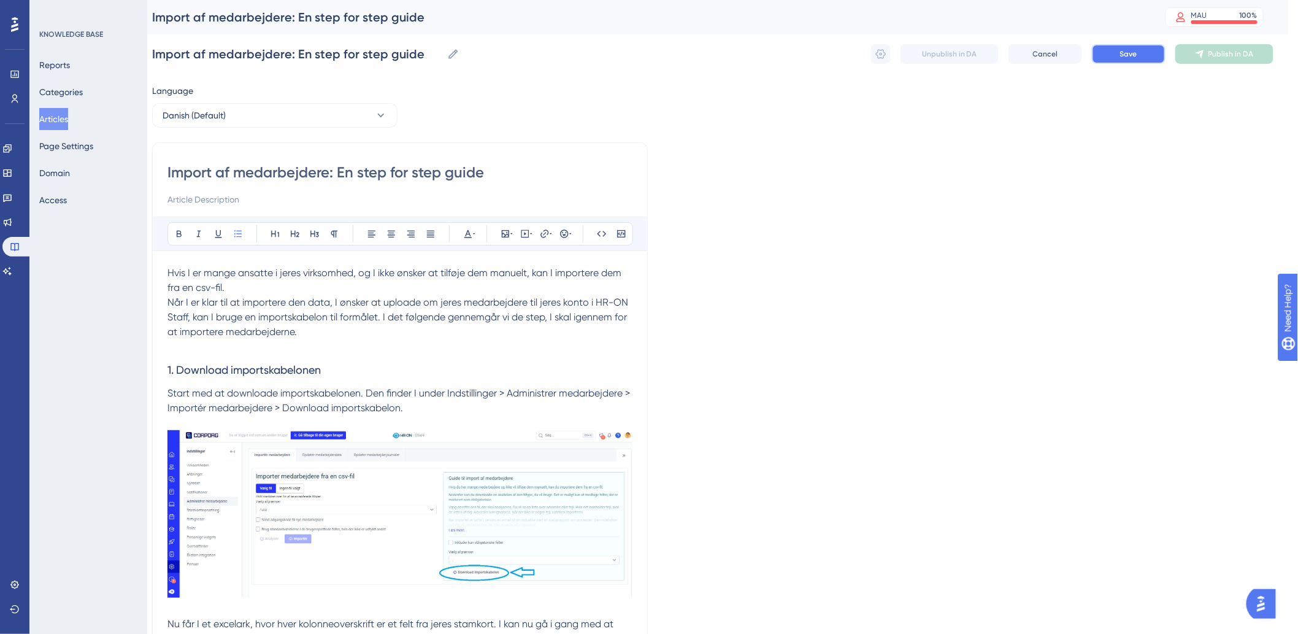
click at [1139, 53] on button "Save" at bounding box center [1129, 54] width 74 height 20
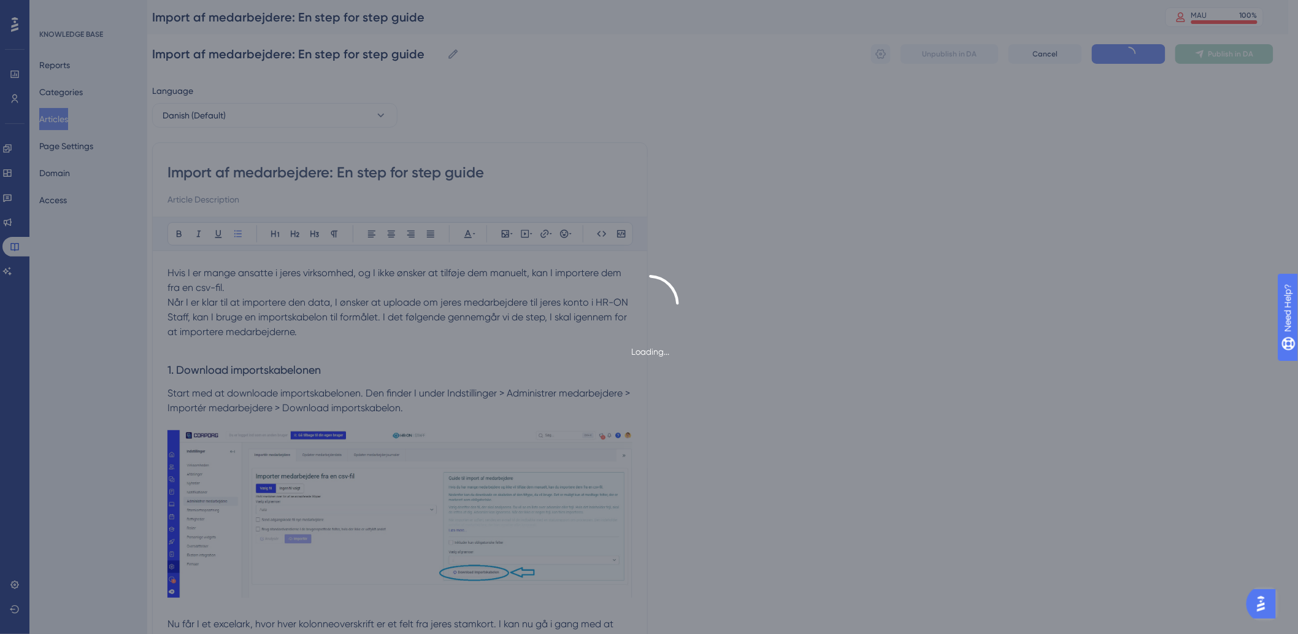
scroll to position [1330, 0]
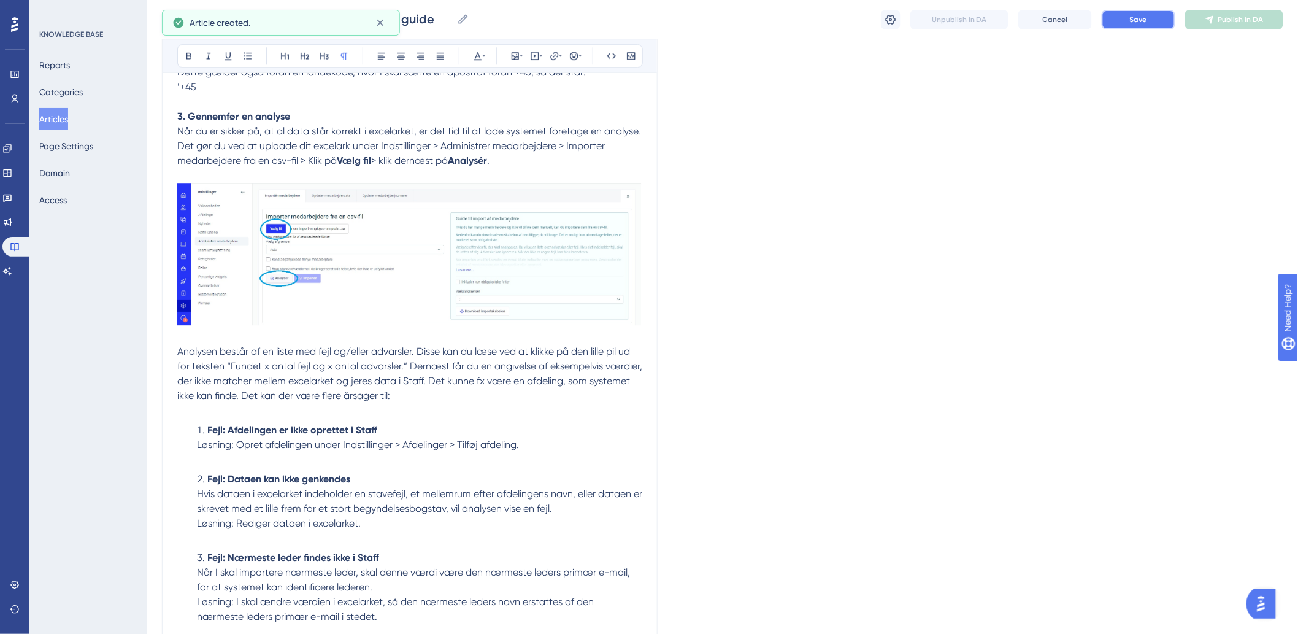
click at [1151, 15] on button "Save" at bounding box center [1139, 20] width 74 height 20
click at [1225, 19] on span "Publish in DA" at bounding box center [1241, 20] width 45 height 10
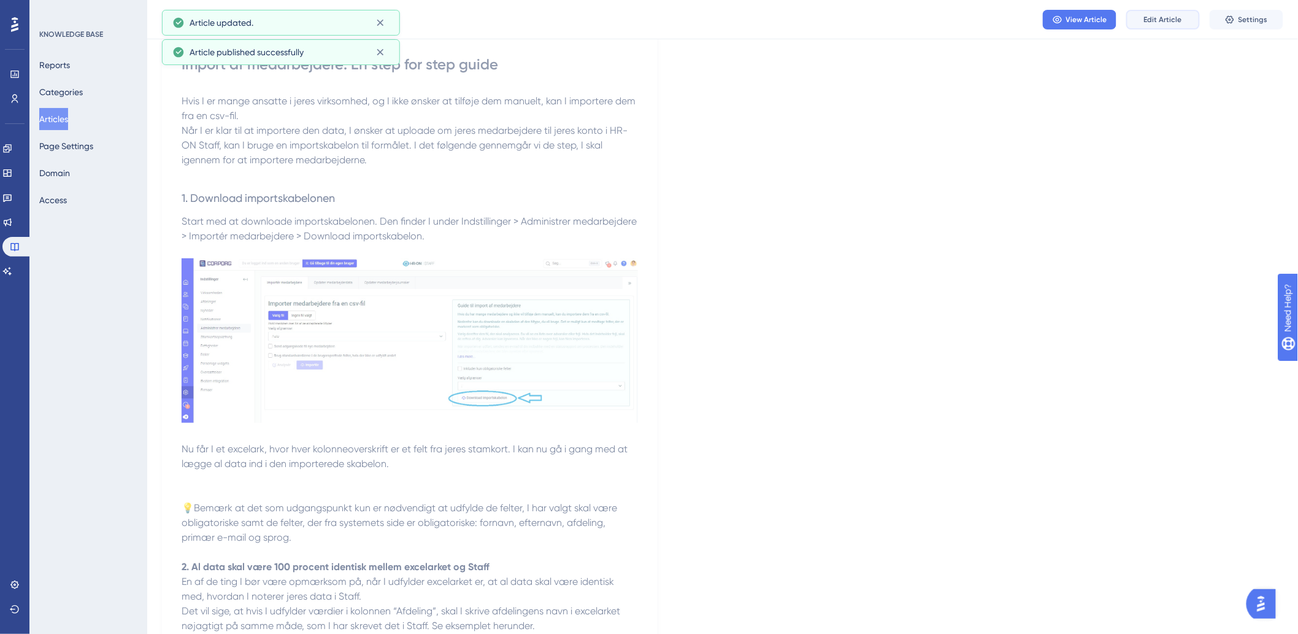
click at [1161, 12] on button "Edit Article" at bounding box center [1164, 20] width 74 height 20
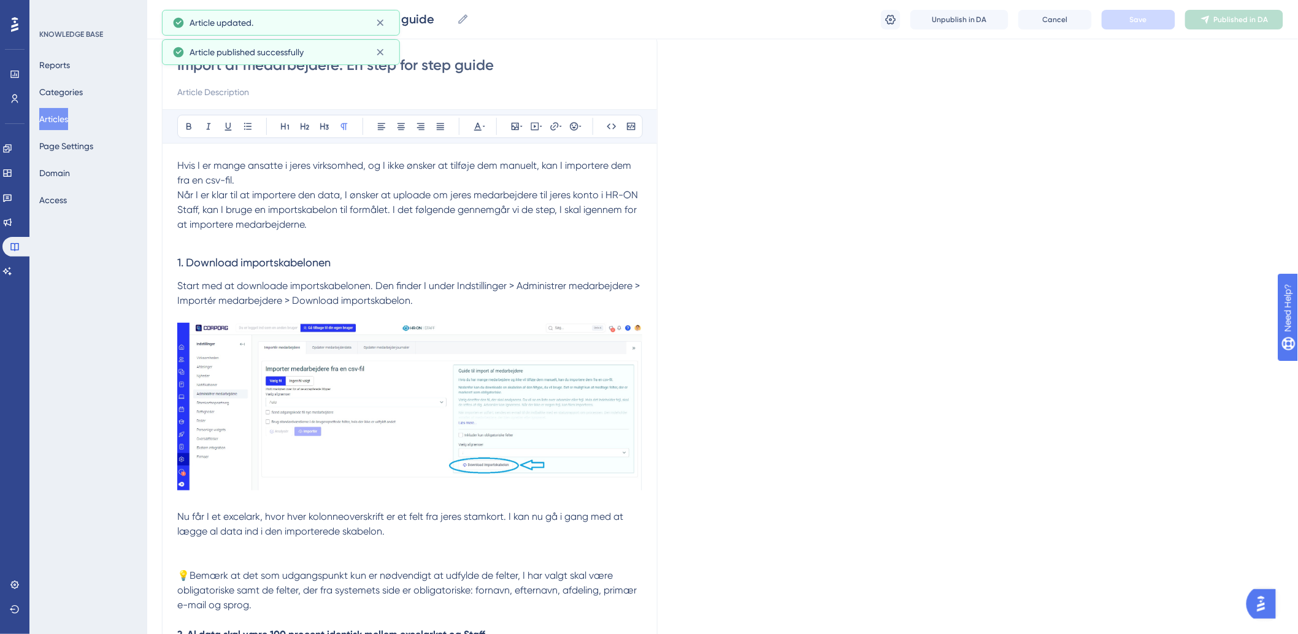
scroll to position [1325, 0]
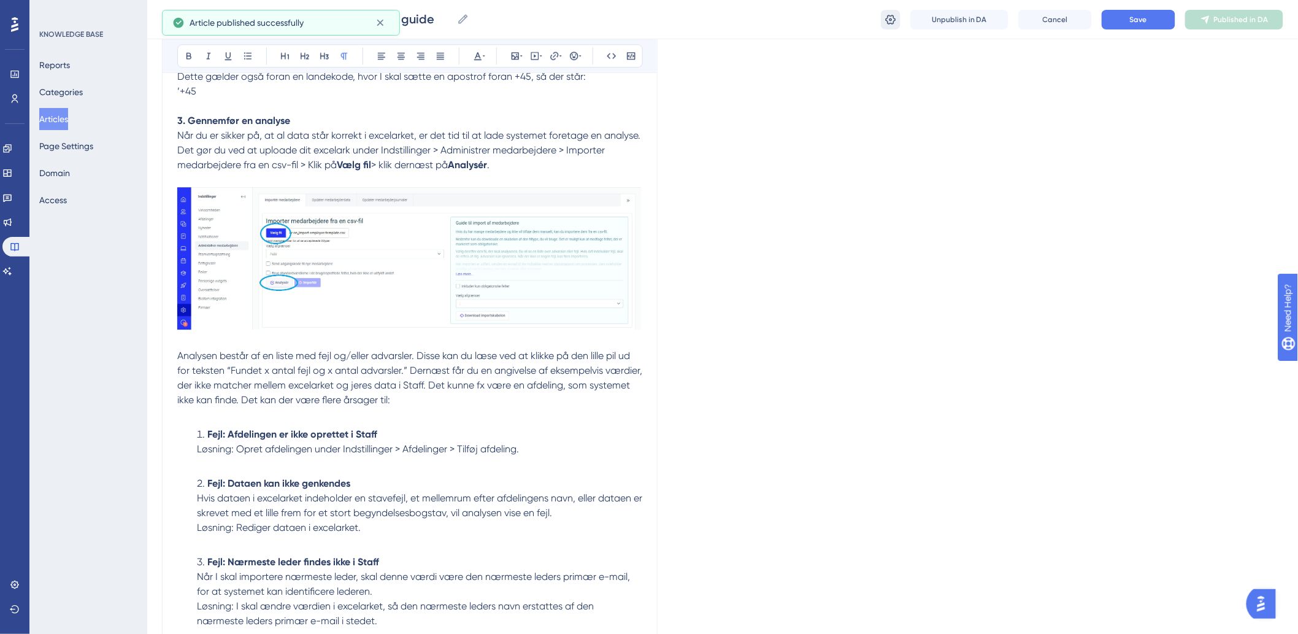
click at [894, 20] on icon at bounding box center [891, 19] width 12 height 12
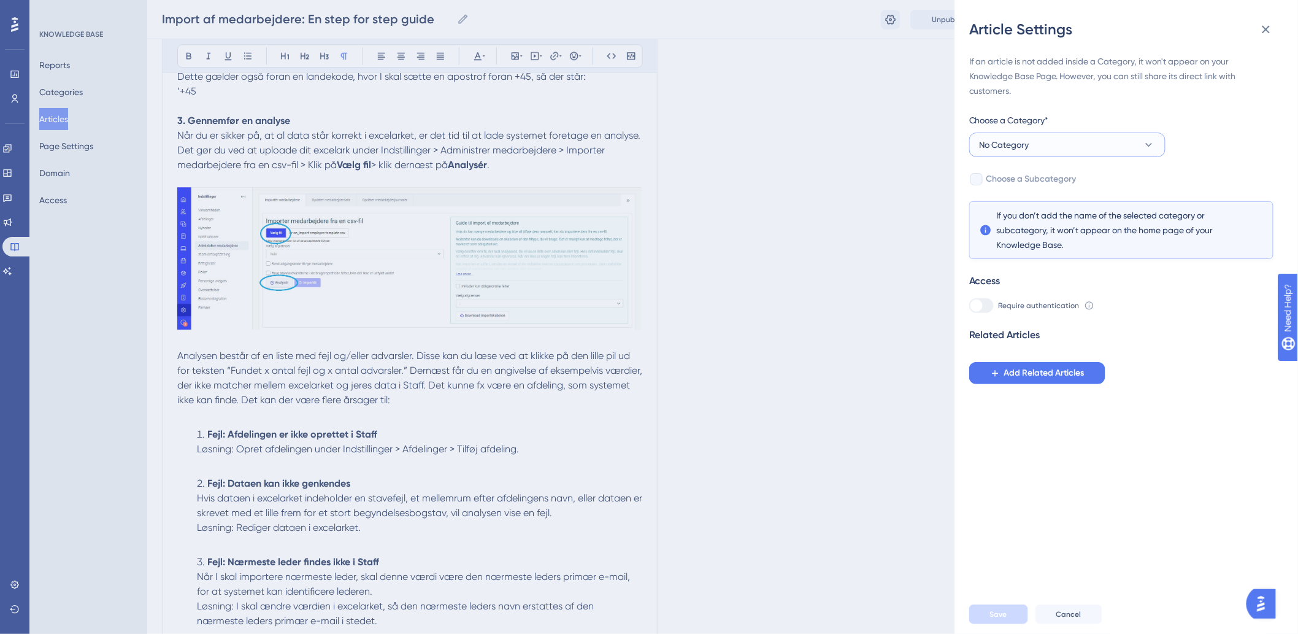
click at [1061, 137] on button "No Category" at bounding box center [1067, 145] width 196 height 25
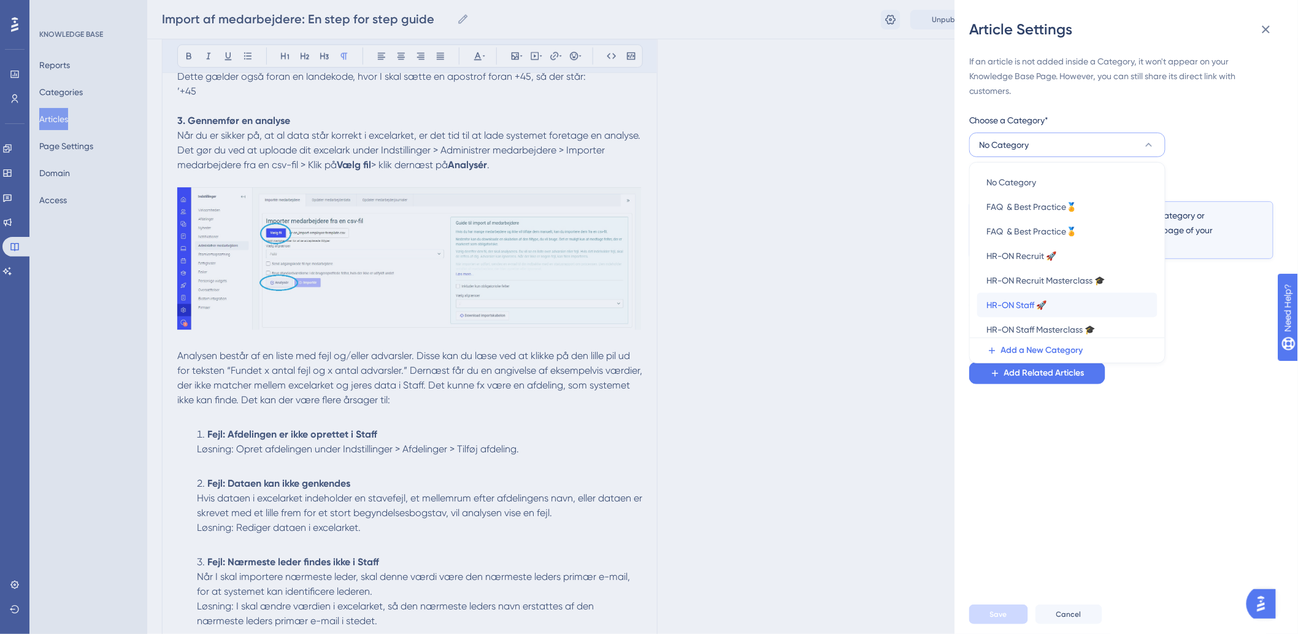
click at [997, 305] on span "HR-ON Staff 🚀" at bounding box center [1017, 305] width 60 height 15
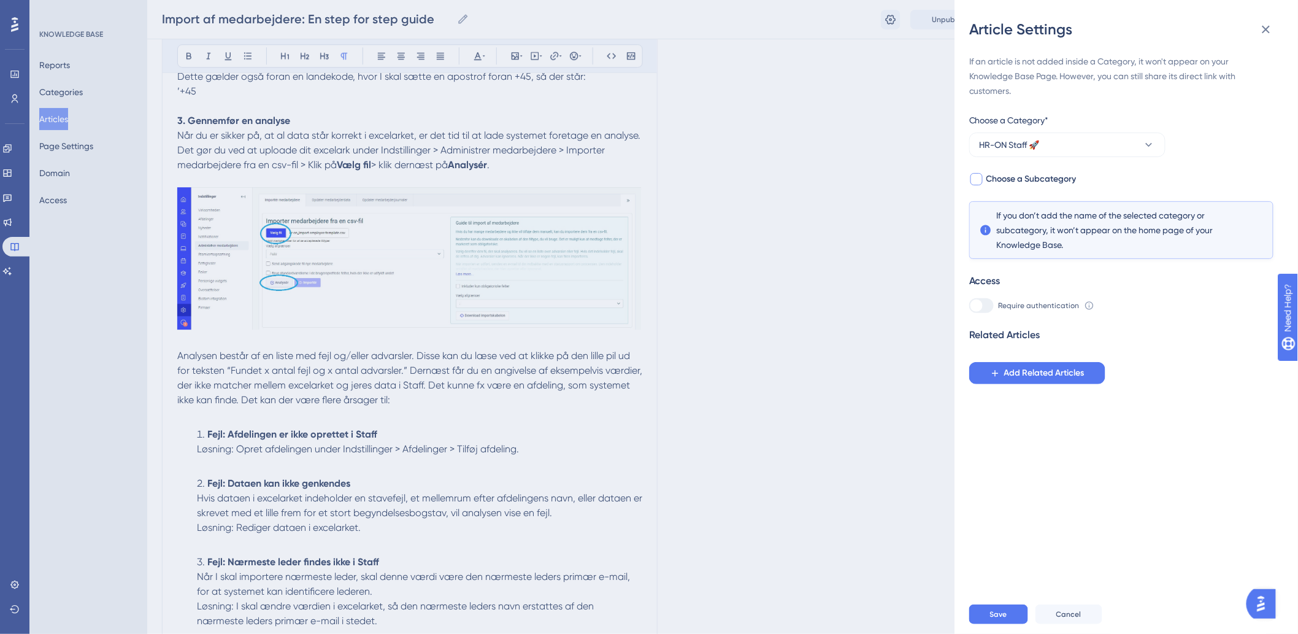
click at [1008, 172] on span "Choose a Subcategory" at bounding box center [1032, 179] width 90 height 15
checkbox input "true"
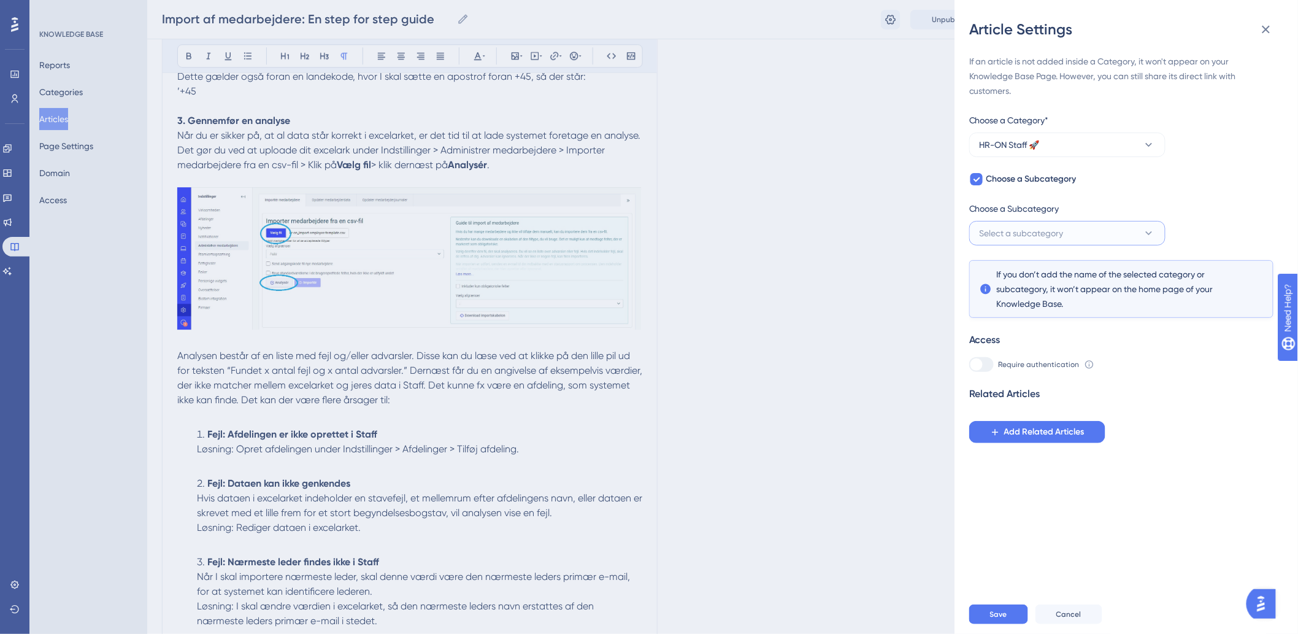
click at [1017, 231] on span "Select a subcategory" at bounding box center [1022, 233] width 84 height 15
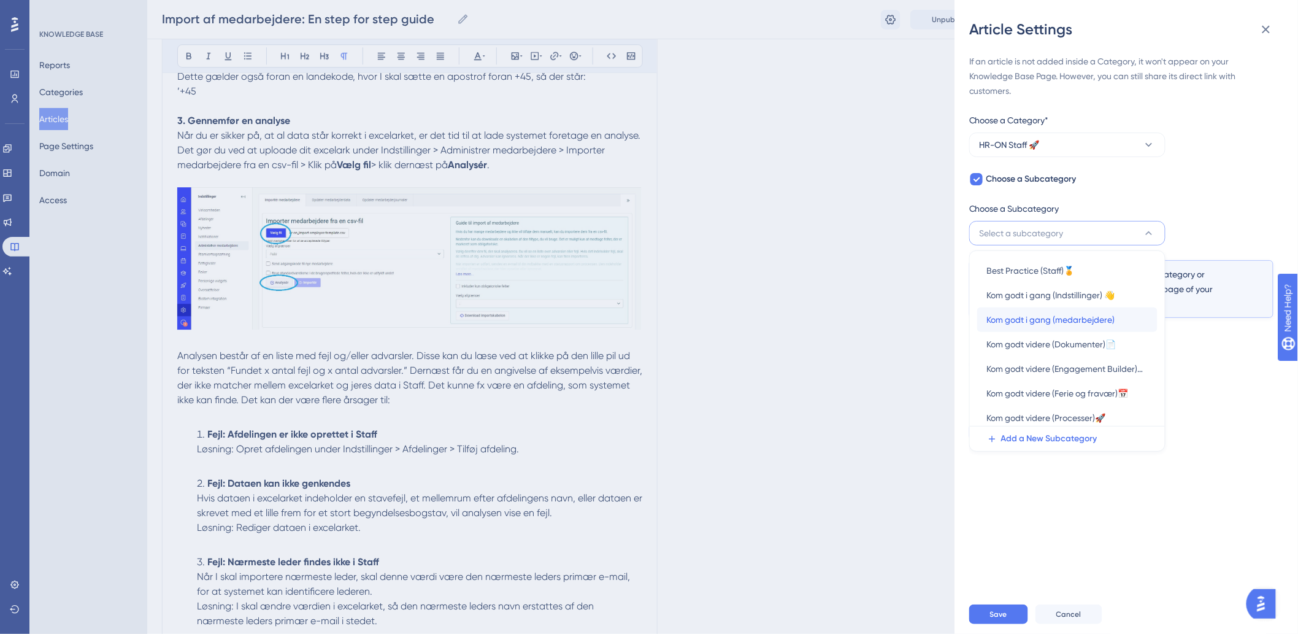
click at [1038, 325] on span "Kom godt i gang (medarbejdere)" at bounding box center [1051, 319] width 128 height 15
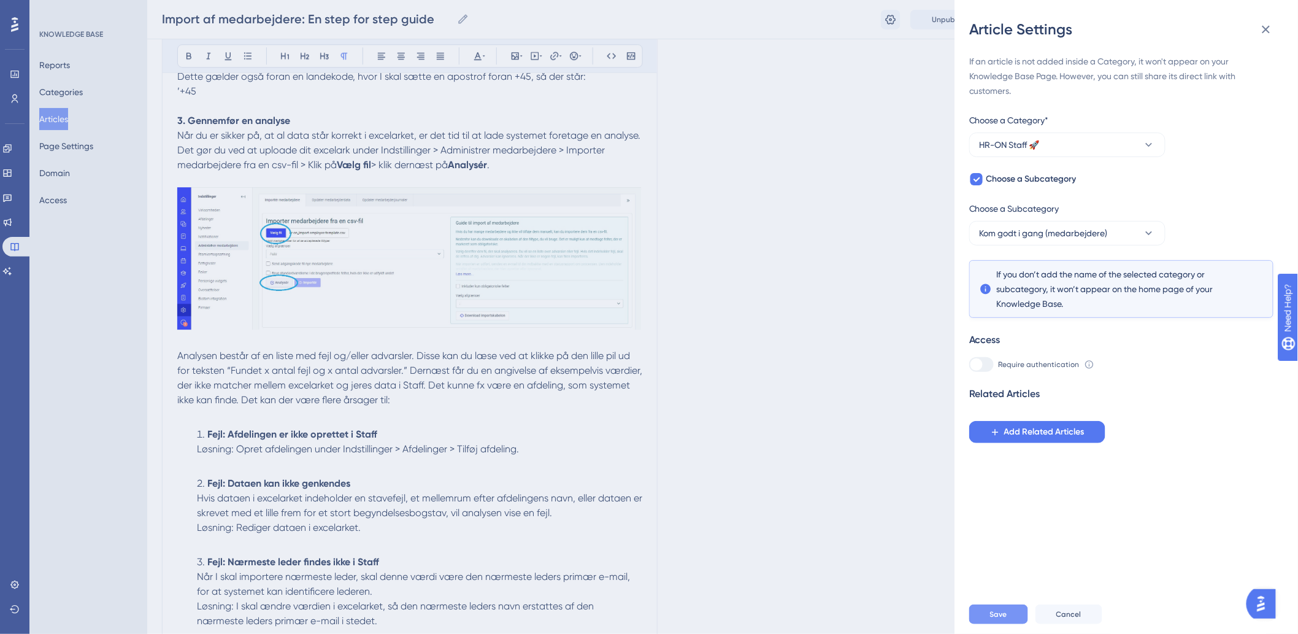
drag, startPoint x: 976, startPoint y: 614, endPoint x: 979, endPoint y: 621, distance: 8.0
click at [976, 615] on div "Save Cancel" at bounding box center [1141, 614] width 344 height 39
click at [982, 624] on button "Save" at bounding box center [998, 614] width 59 height 20
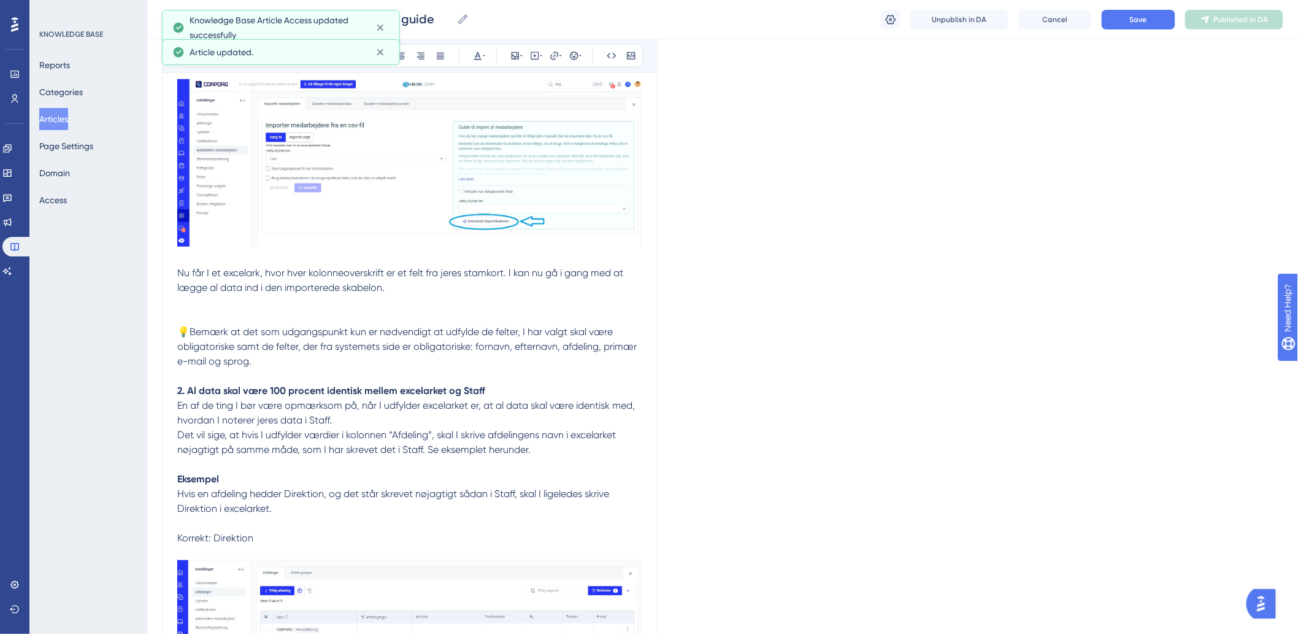
scroll to position [234, 0]
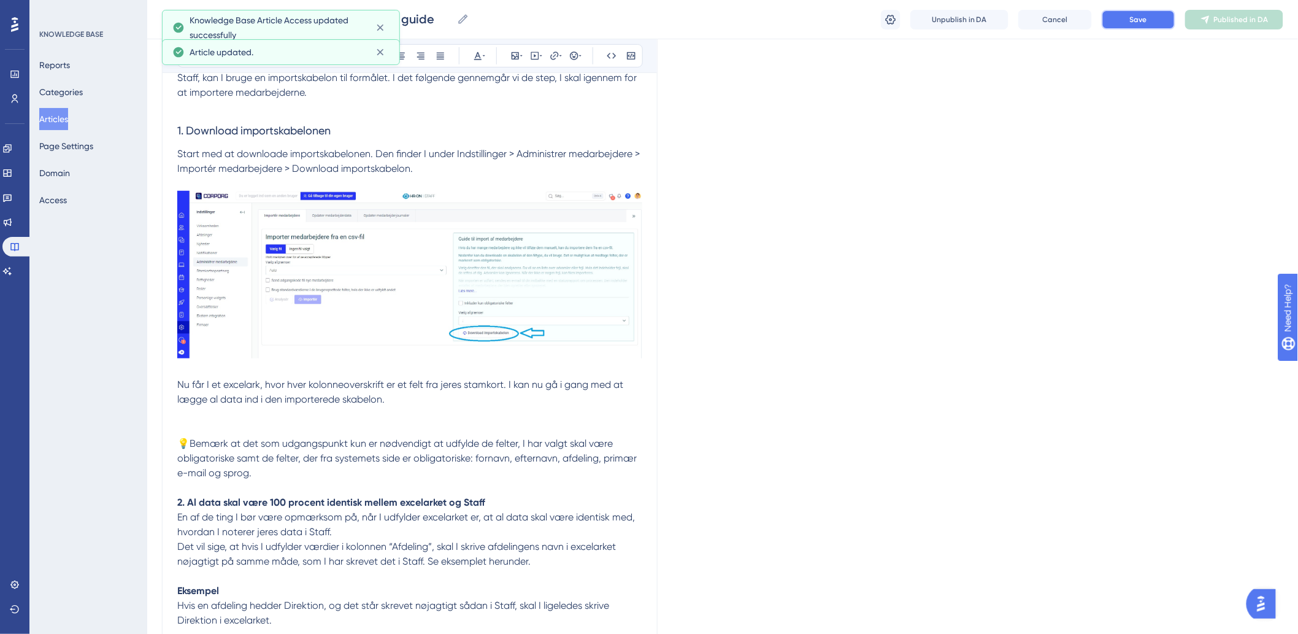
click at [1144, 19] on span "Save" at bounding box center [1138, 20] width 17 height 10
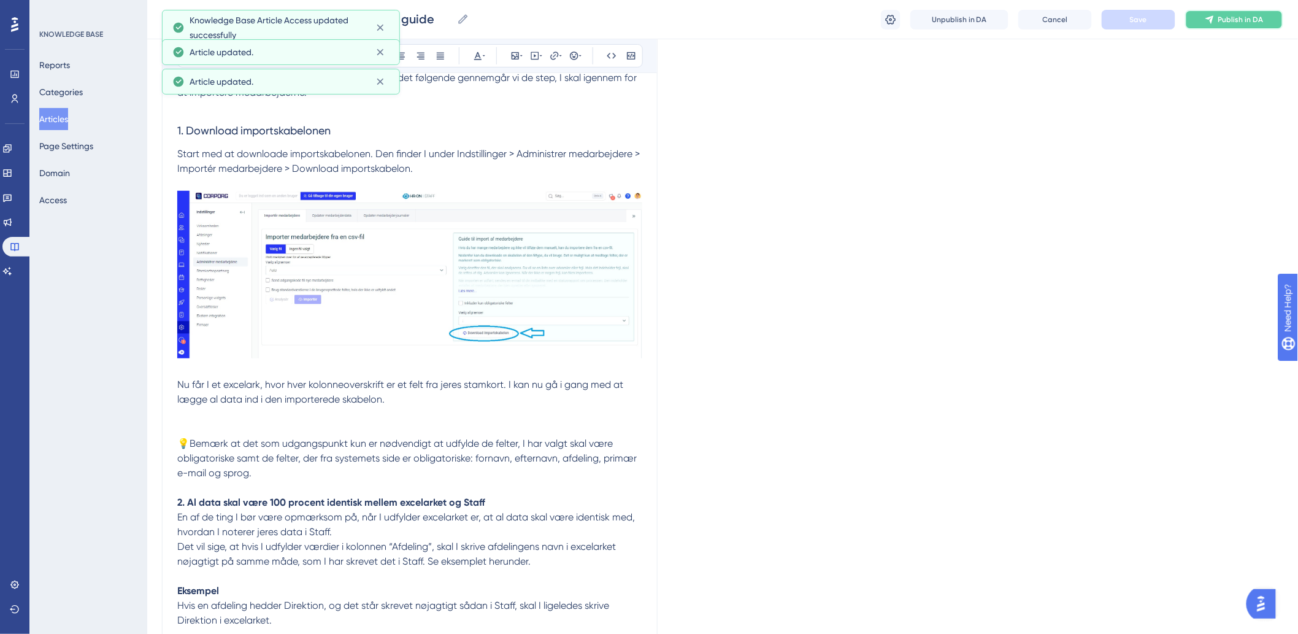
click at [1215, 17] on icon at bounding box center [1210, 20] width 10 height 10
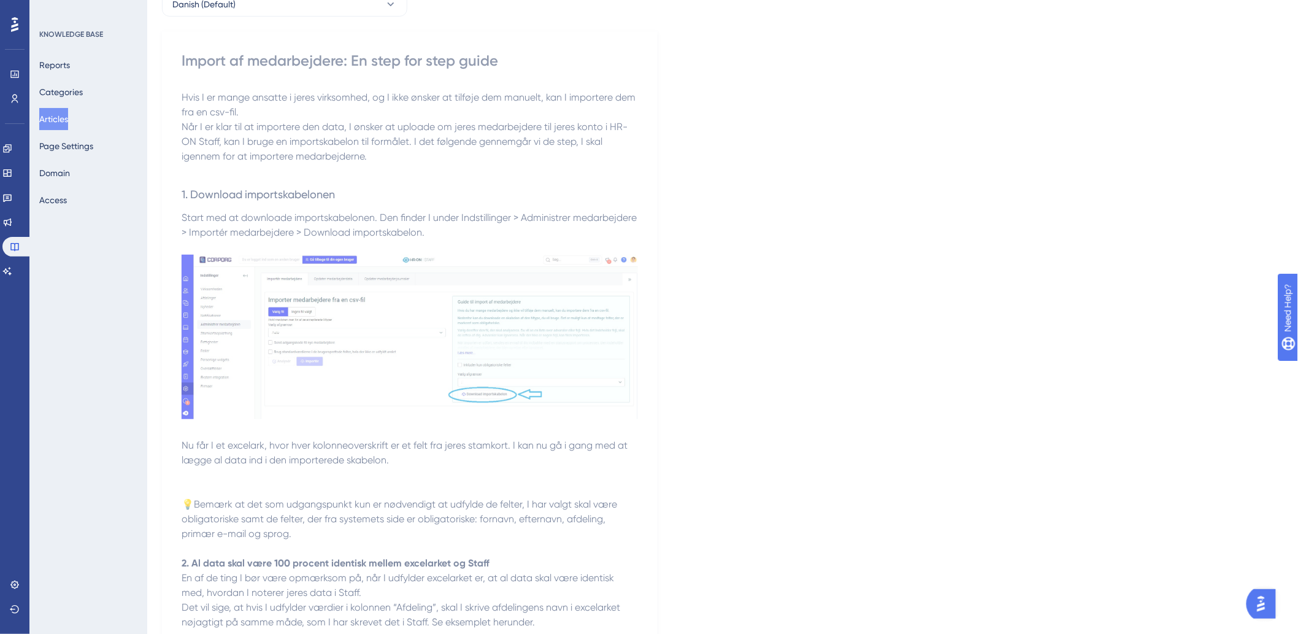
scroll to position [0, 0]
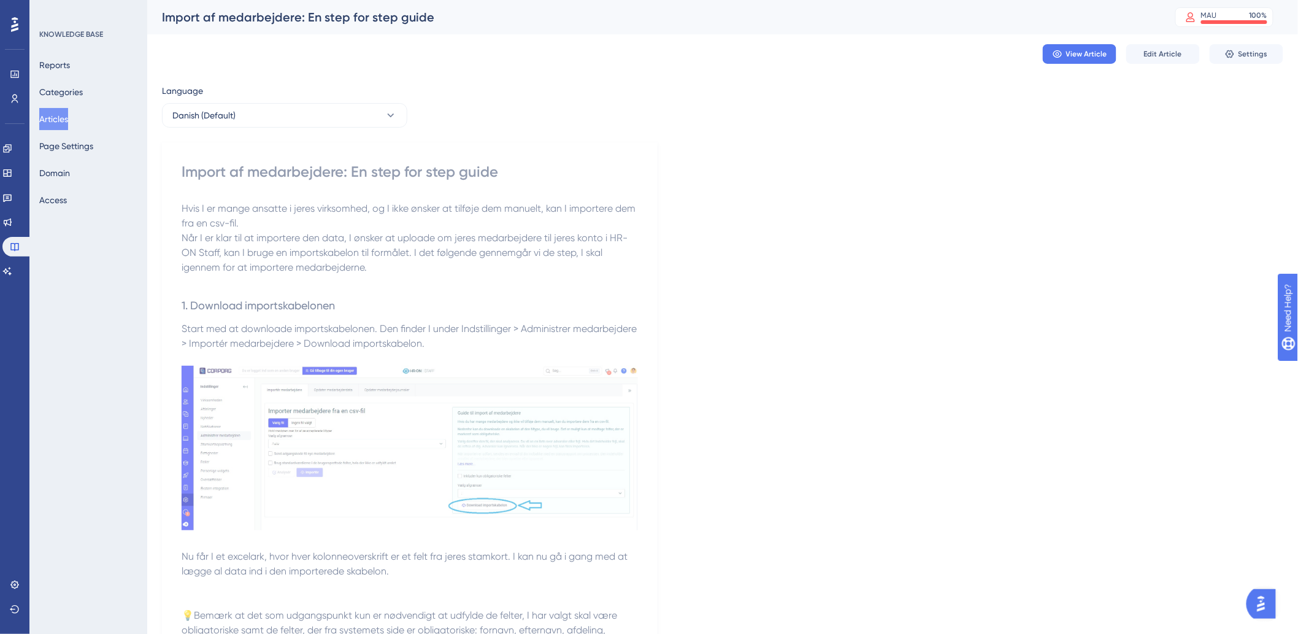
click at [53, 118] on button "Articles" at bounding box center [53, 119] width 29 height 22
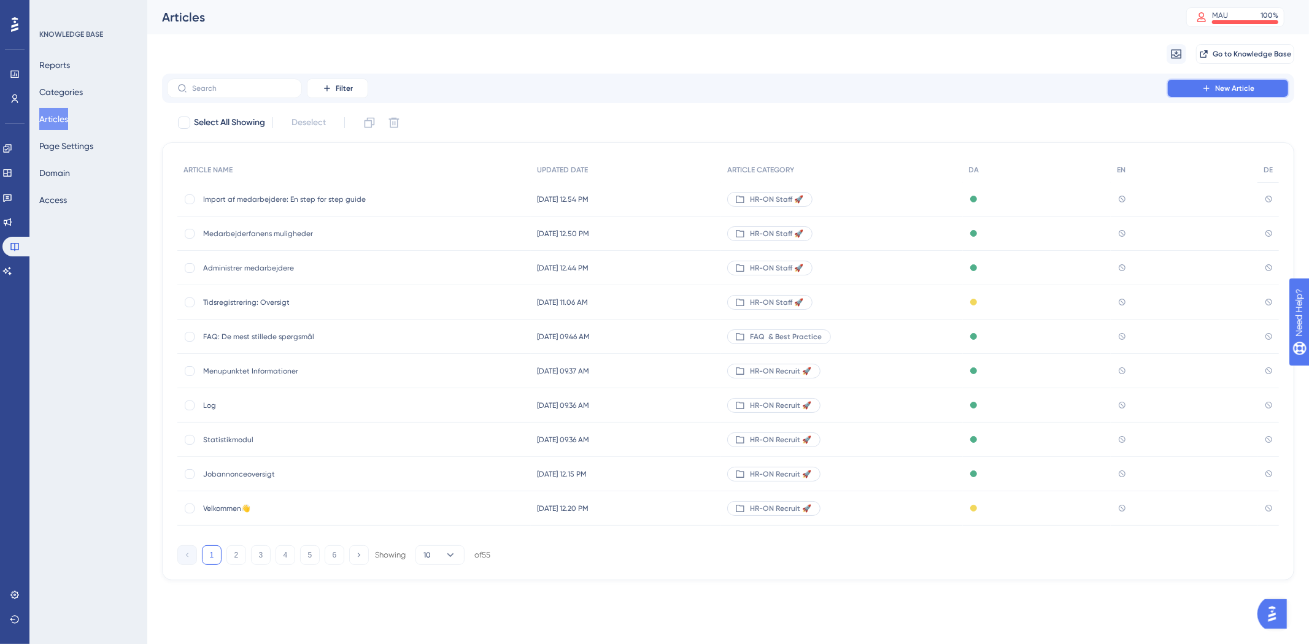
click at [1203, 89] on icon at bounding box center [1206, 88] width 10 height 10
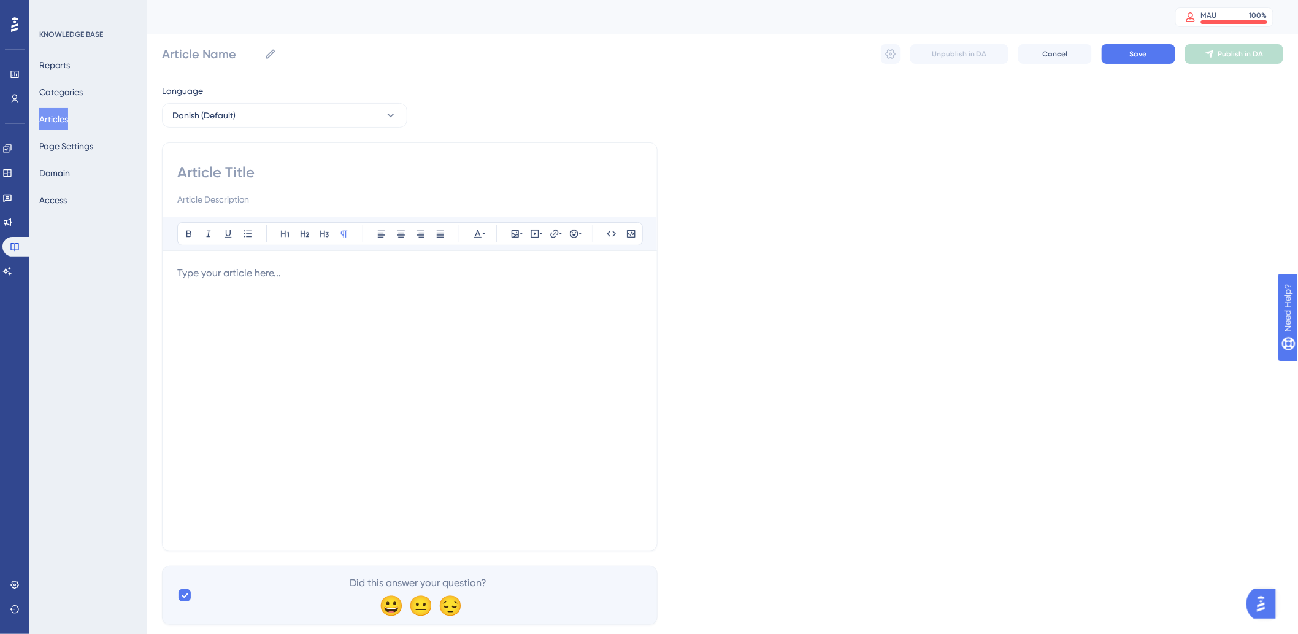
click at [336, 160] on div "Bold Italic Underline Bullet Point Heading 1 Heading 2 Heading 3 Normal Align L…" at bounding box center [410, 346] width 496 height 409
click at [335, 166] on input at bounding box center [409, 173] width 465 height 20
click at [453, 156] on div "Bold Italic Underline Bullet Point Heading 1 Heading 2 Heading 3 Normal Align L…" at bounding box center [410, 346] width 496 height 409
click at [408, 202] on input at bounding box center [409, 199] width 465 height 15
click at [412, 176] on input at bounding box center [409, 173] width 465 height 20
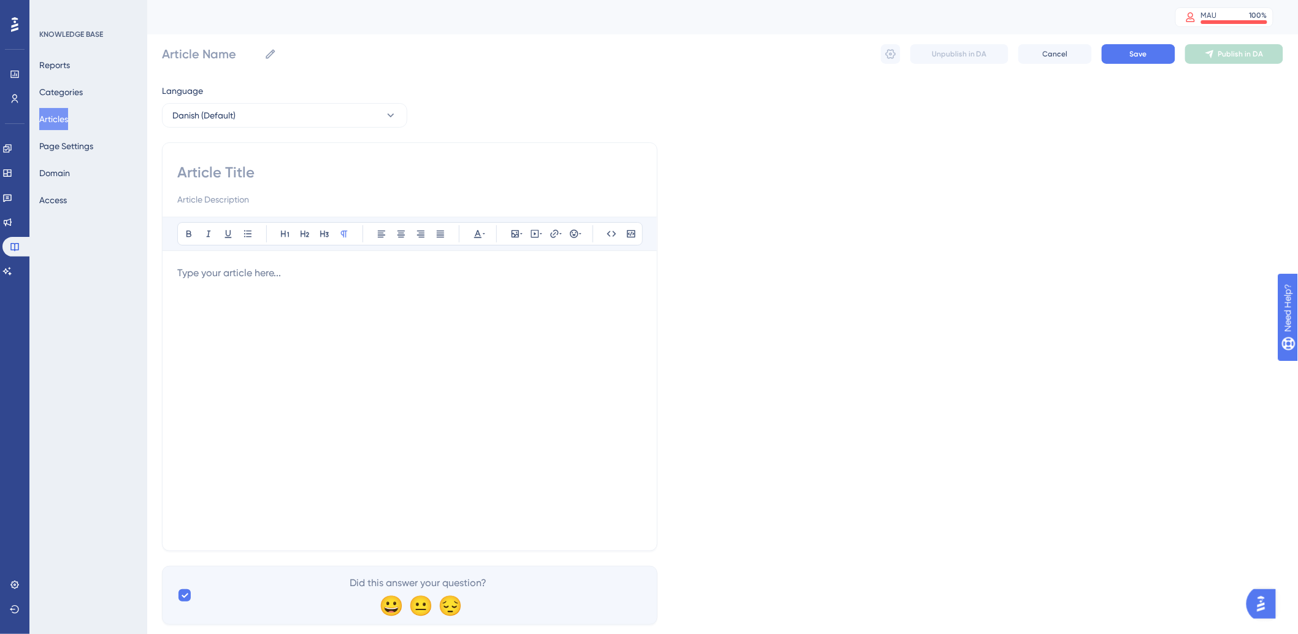
paste input "Medarbejderdata og udtræk til rapport"
type input "Medarbejderdata og udtræk til rapport"
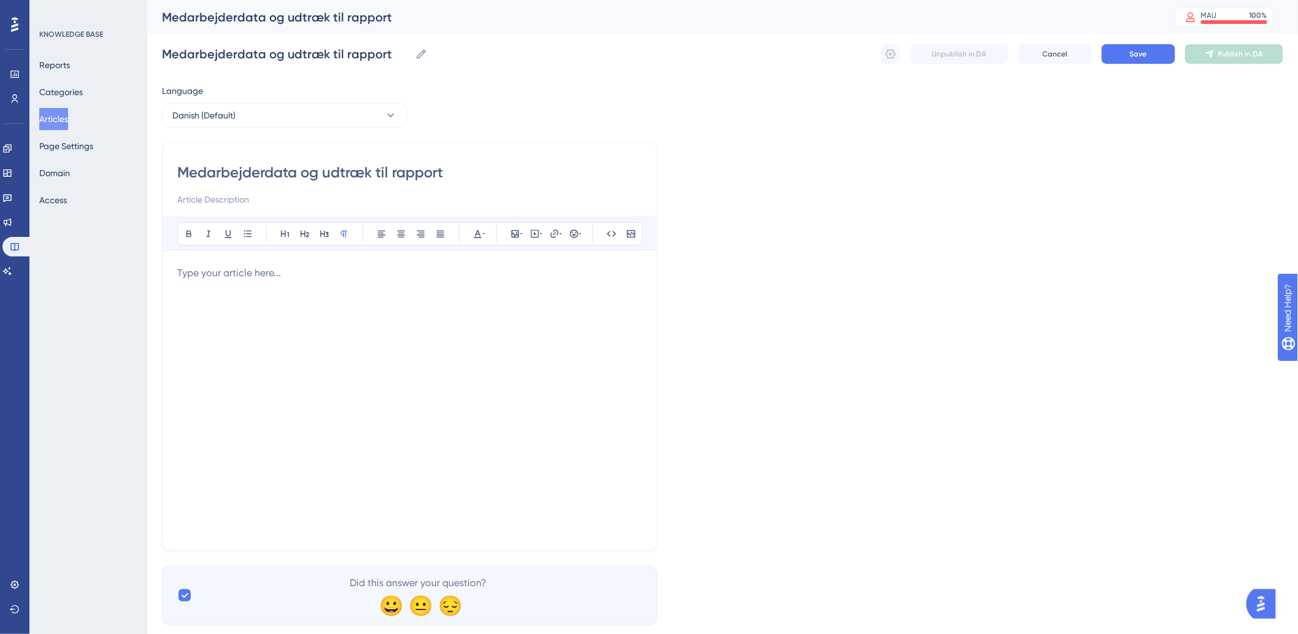
type input "Medarbejderdata og udtræk til rapport"
click at [412, 316] on div at bounding box center [409, 401] width 465 height 270
click at [418, 275] on p at bounding box center [409, 273] width 465 height 15
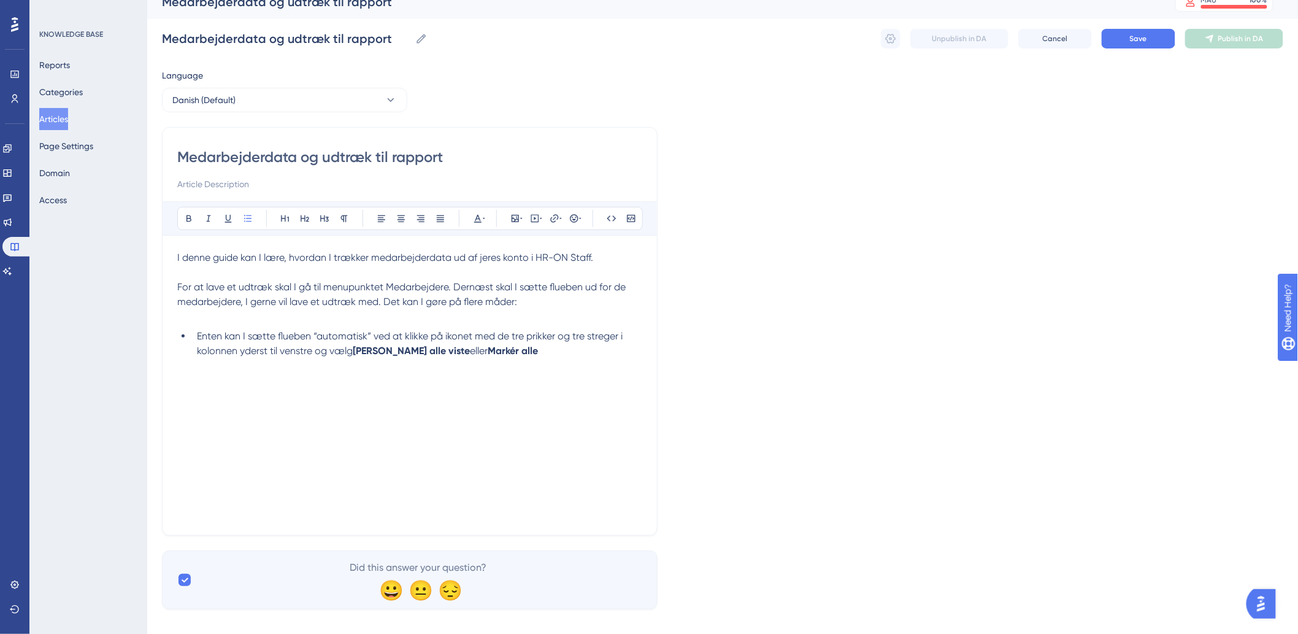
scroll to position [29, 0]
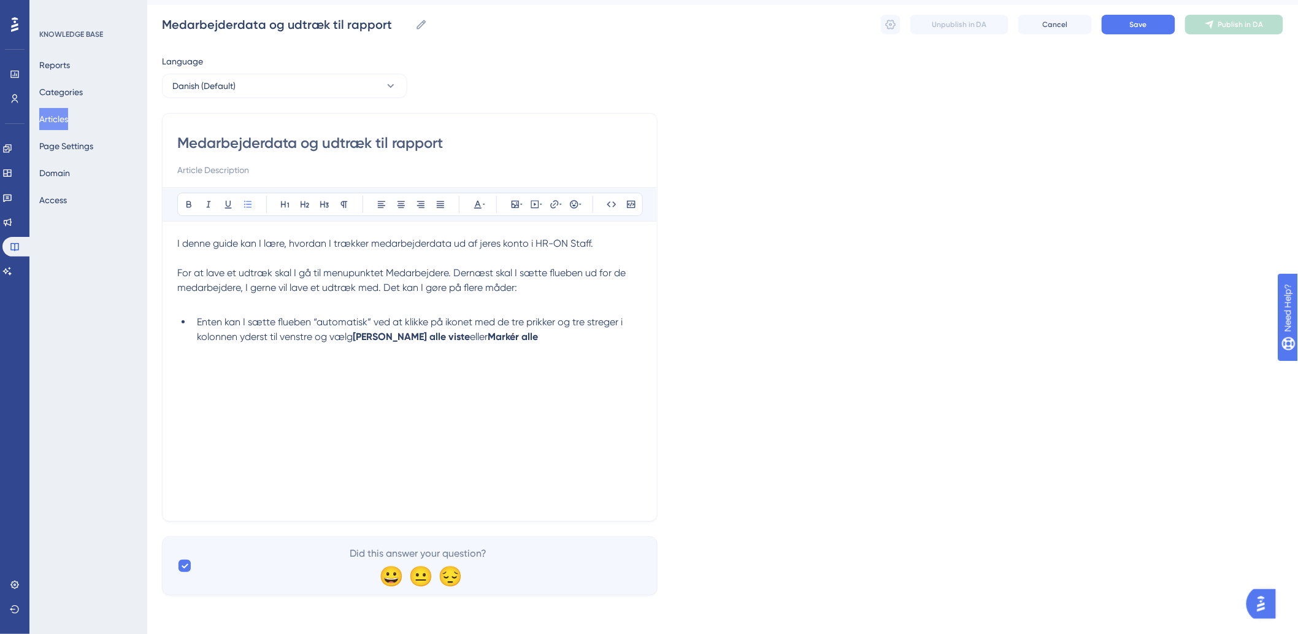
click at [370, 379] on div "I denne guide kan I lære, hvordan I trækker medarbejderdata ud af jeres konto i…" at bounding box center [409, 371] width 465 height 270
click at [359, 363] on div "I denne guide kan I lære, hvordan I trækker medarbejderdata ud af jeres konto i…" at bounding box center [409, 371] width 465 height 270
click at [593, 337] on li "Enten kan I sætte flueben “automatisk” ved at klikke på ikonet med de tre prikk…" at bounding box center [417, 329] width 450 height 29
click at [518, 204] on icon at bounding box center [515, 204] width 7 height 7
click at [524, 260] on span "Upload Image" at bounding box center [522, 263] width 50 height 10
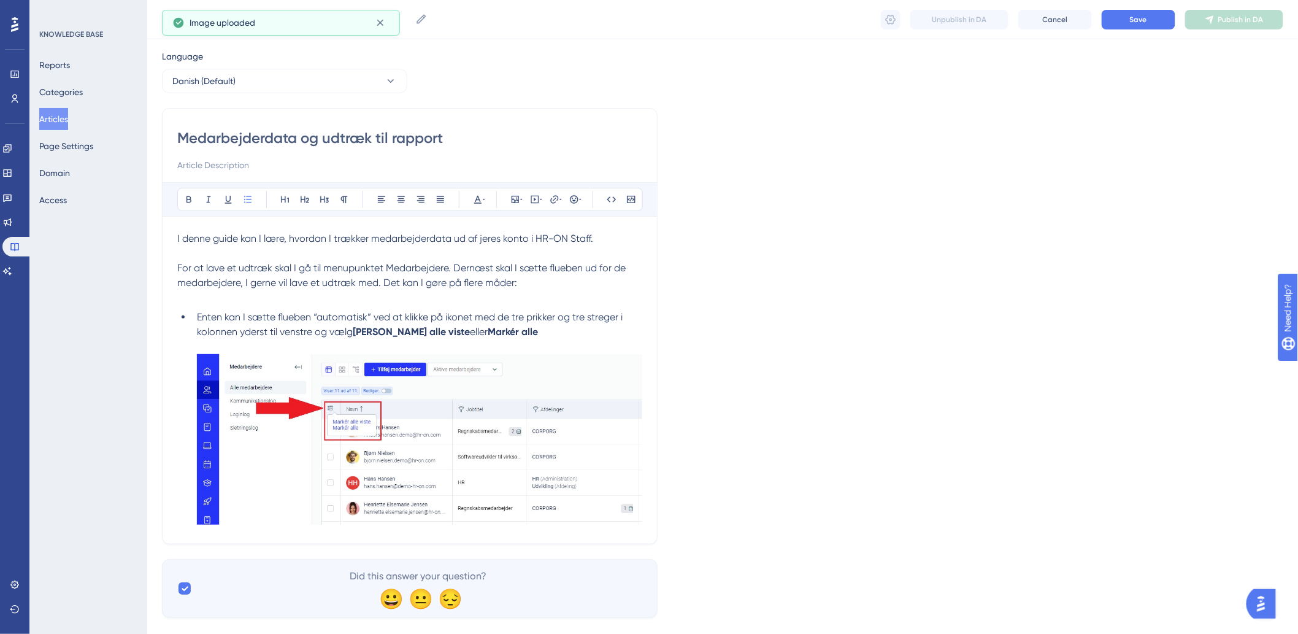
scroll to position [53, 0]
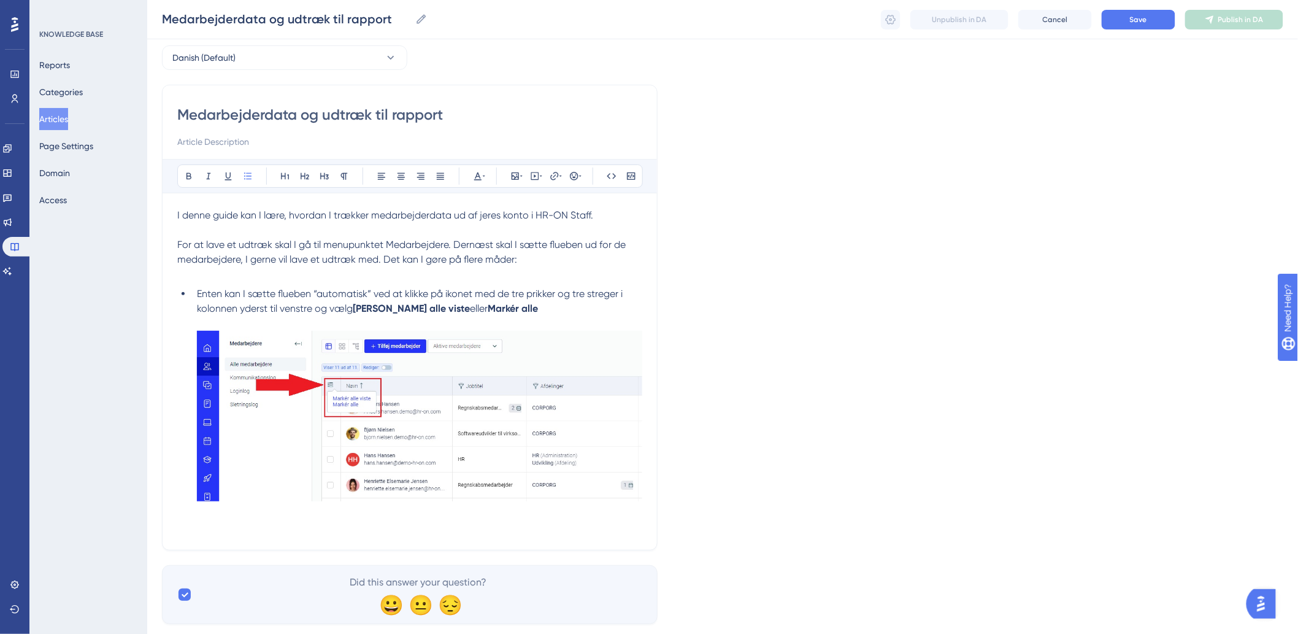
drag, startPoint x: 346, startPoint y: 568, endPoint x: 358, endPoint y: 550, distance: 20.8
click at [346, 568] on div "Did this answer your question? 😀 😐 😔" at bounding box center [410, 594] width 496 height 59
click at [363, 541] on div "Medarbejderdata og udtræk til rapport Bold Italic Underline Bullet Point Headin…" at bounding box center [410, 318] width 496 height 466
click at [369, 530] on li "Enten kan I sætte flueben “automatisk” ved at klikke på ikonet med de tre prikk…" at bounding box center [417, 411] width 450 height 248
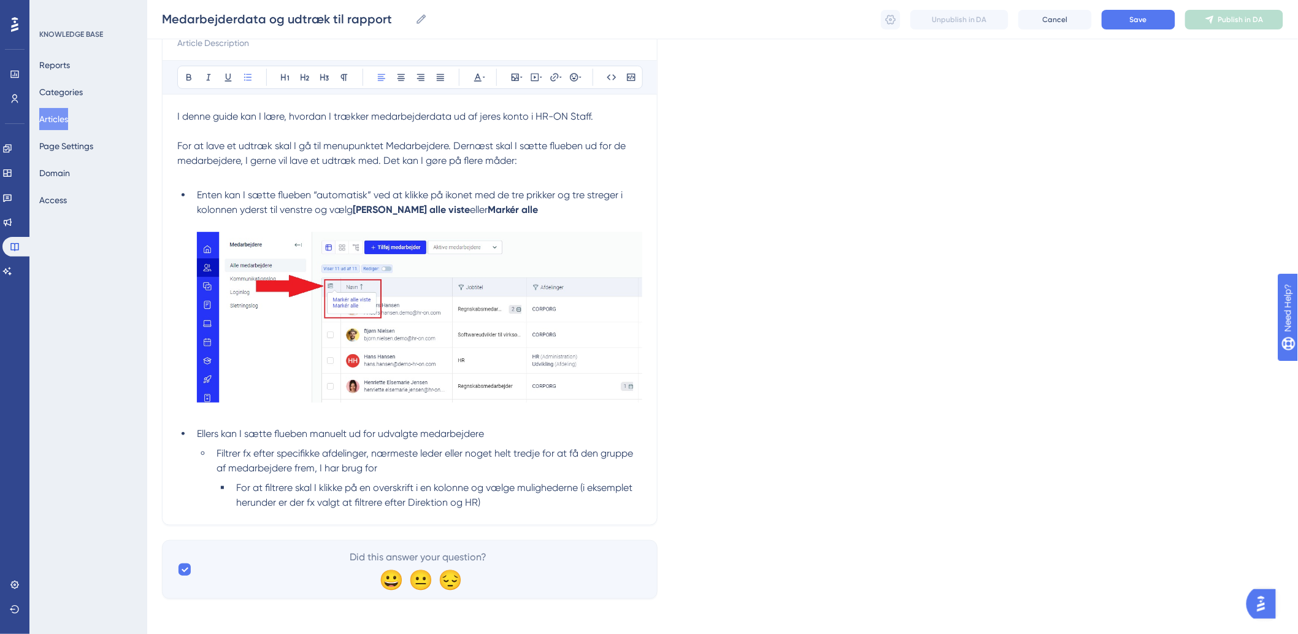
scroll to position [156, 0]
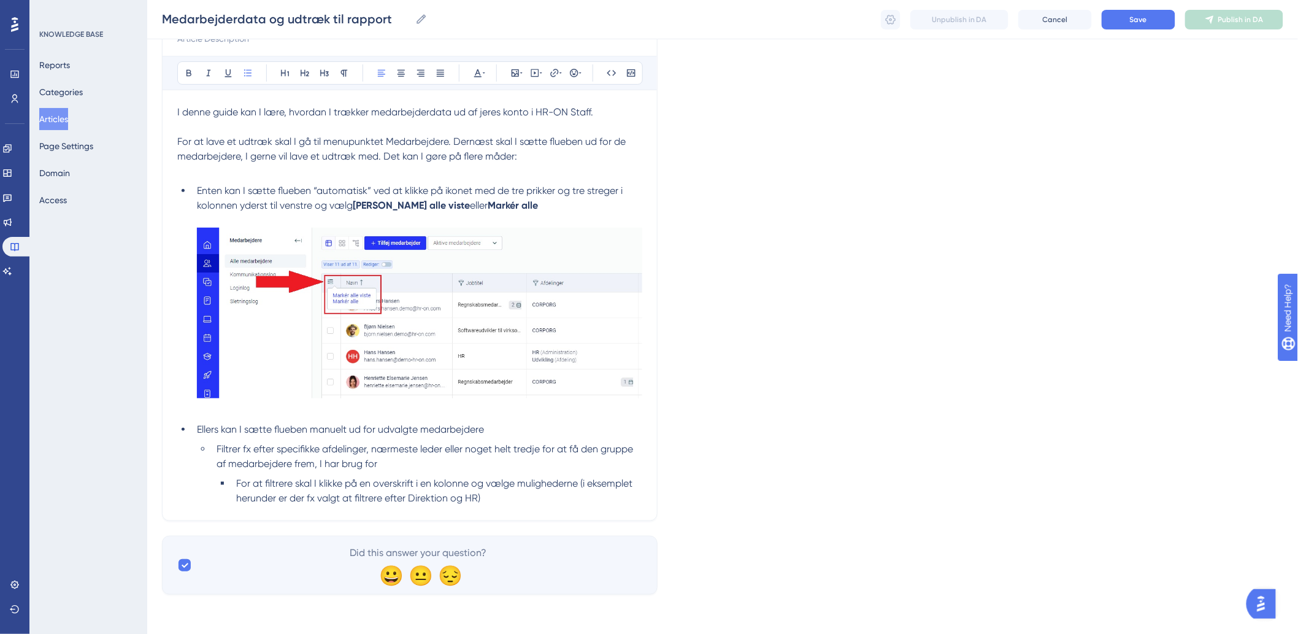
click at [546, 506] on div "Medarbejderdata og udtræk til rapport Bold Italic Underline Bullet Point Headin…" at bounding box center [410, 251] width 496 height 539
click at [479, 506] on div "Medarbejderdata og udtræk til rapport Bold Italic Underline Bullet Point Headin…" at bounding box center [410, 251] width 496 height 539
click at [487, 499] on li "For at filtrere skal I klikke på en overskrift i en kolonne og vælge muligheder…" at bounding box center [436, 490] width 411 height 29
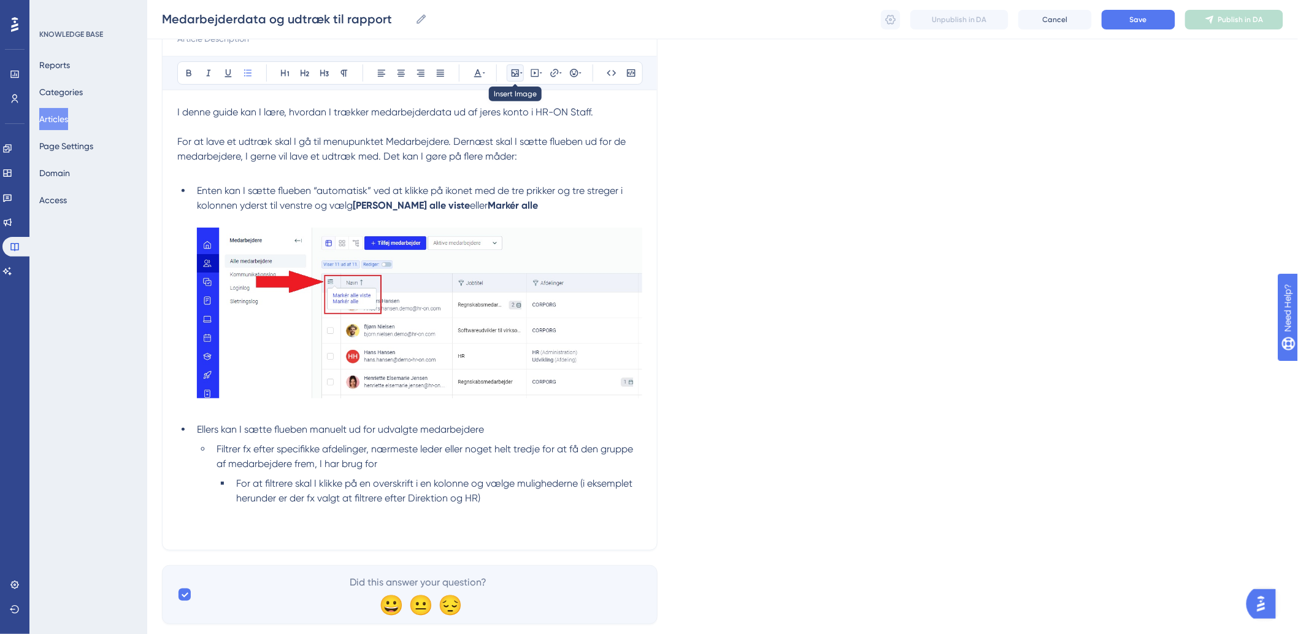
click at [523, 70] on button at bounding box center [515, 72] width 17 height 17
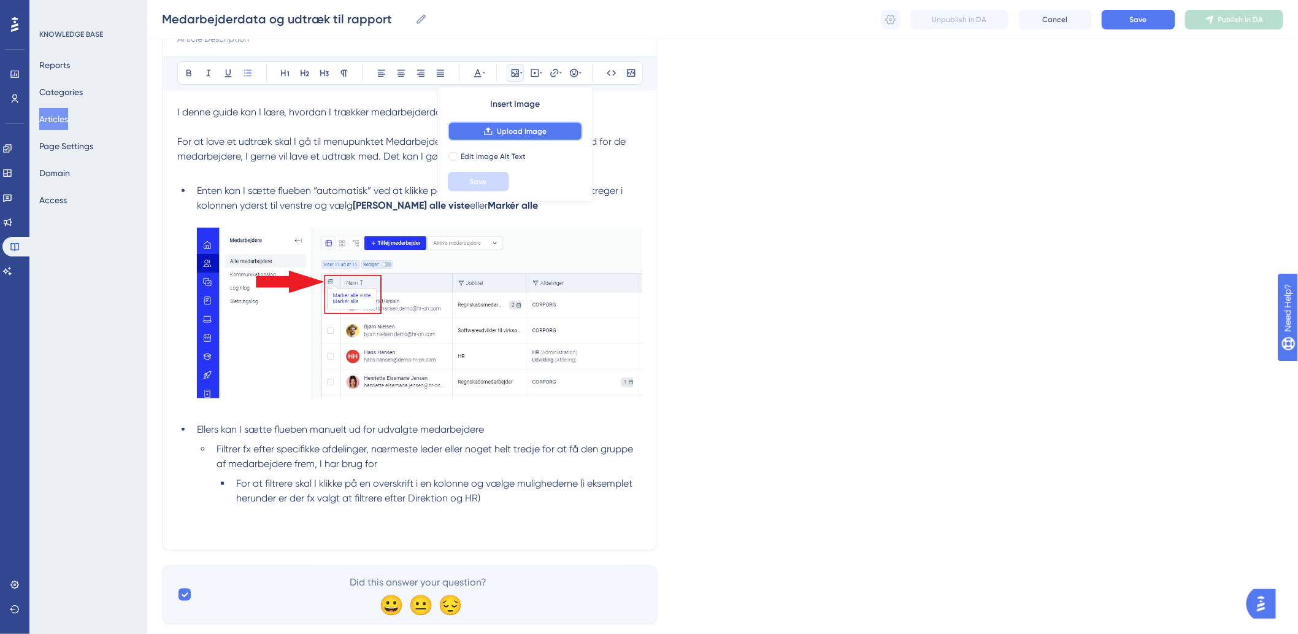
click at [528, 133] on span "Upload Image" at bounding box center [522, 131] width 50 height 10
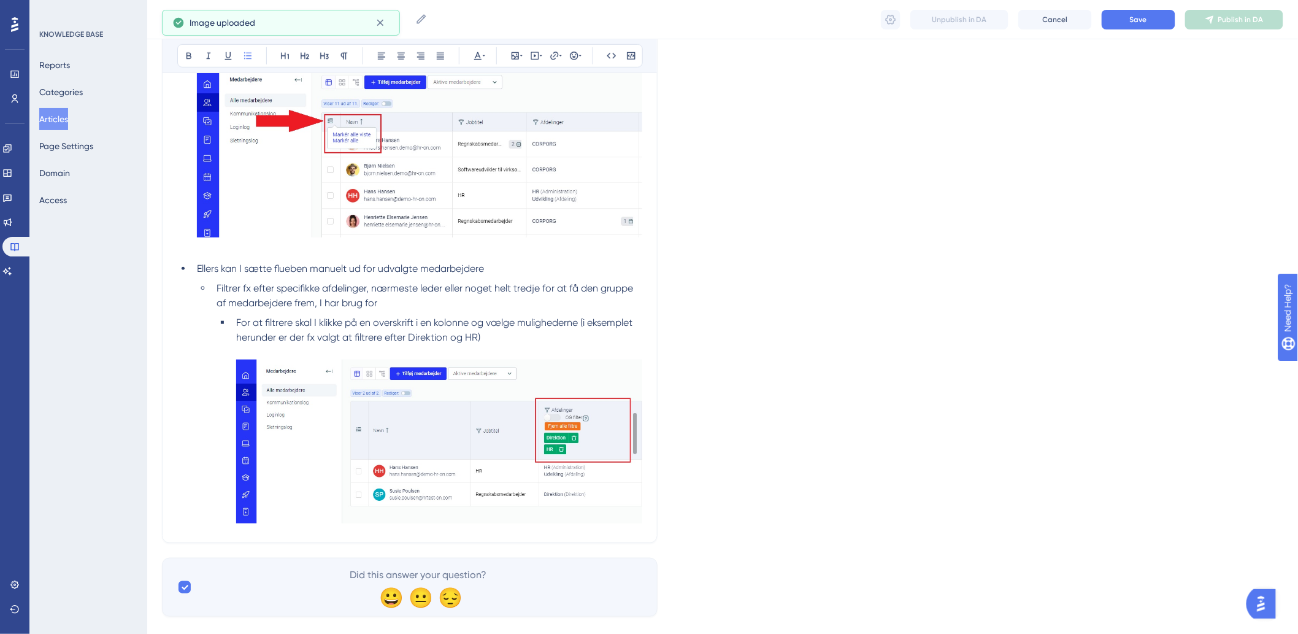
scroll to position [339, 0]
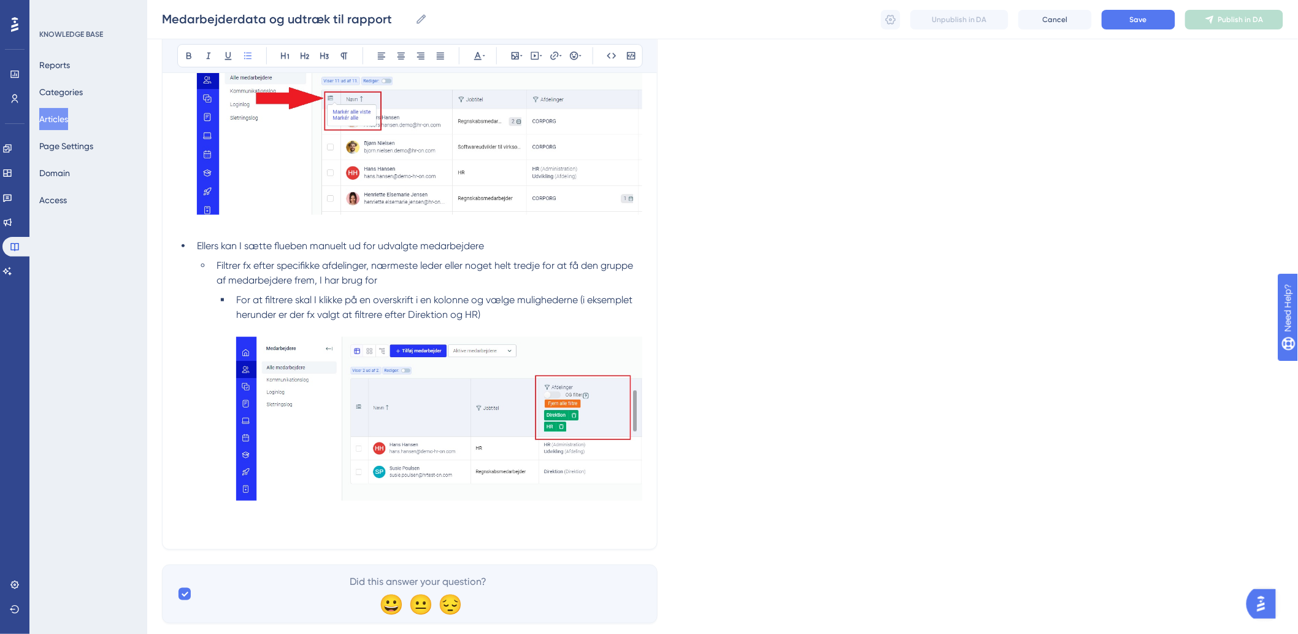
click at [298, 531] on li "For at filtrere skal I klikke på en overskrift i en kolonne og vælge muligheder…" at bounding box center [436, 414] width 411 height 242
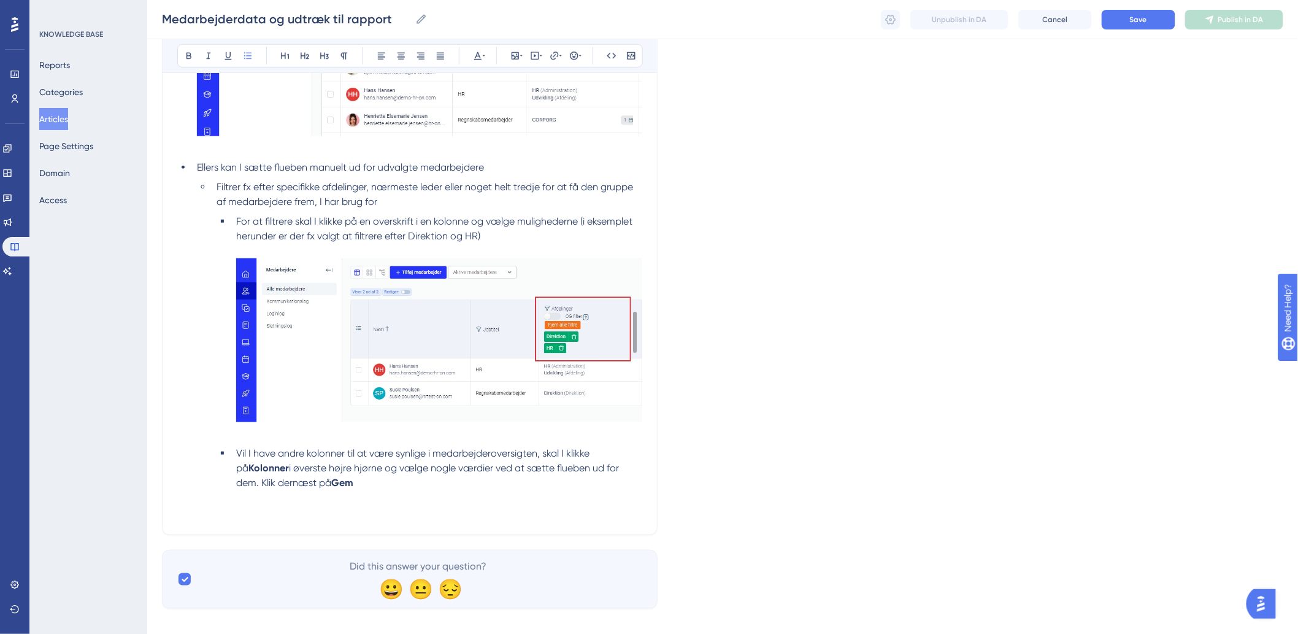
scroll to position [422, 0]
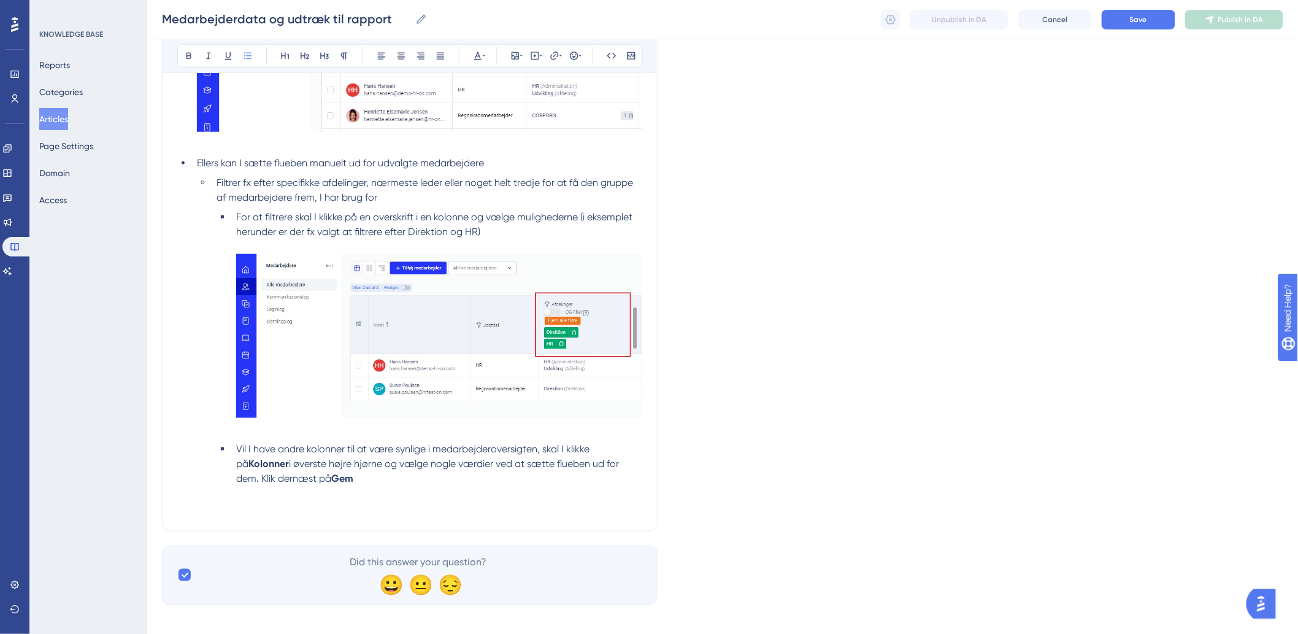
click at [312, 534] on div "Language Danish (Default) Medarbejderdata og udtræk til rapport Bold Italic Und…" at bounding box center [723, 130] width 1122 height 948
click at [311, 500] on li "Vil I have andre kolonner til at være synlige i medarbejderoversigten, skal I k…" at bounding box center [436, 479] width 411 height 74
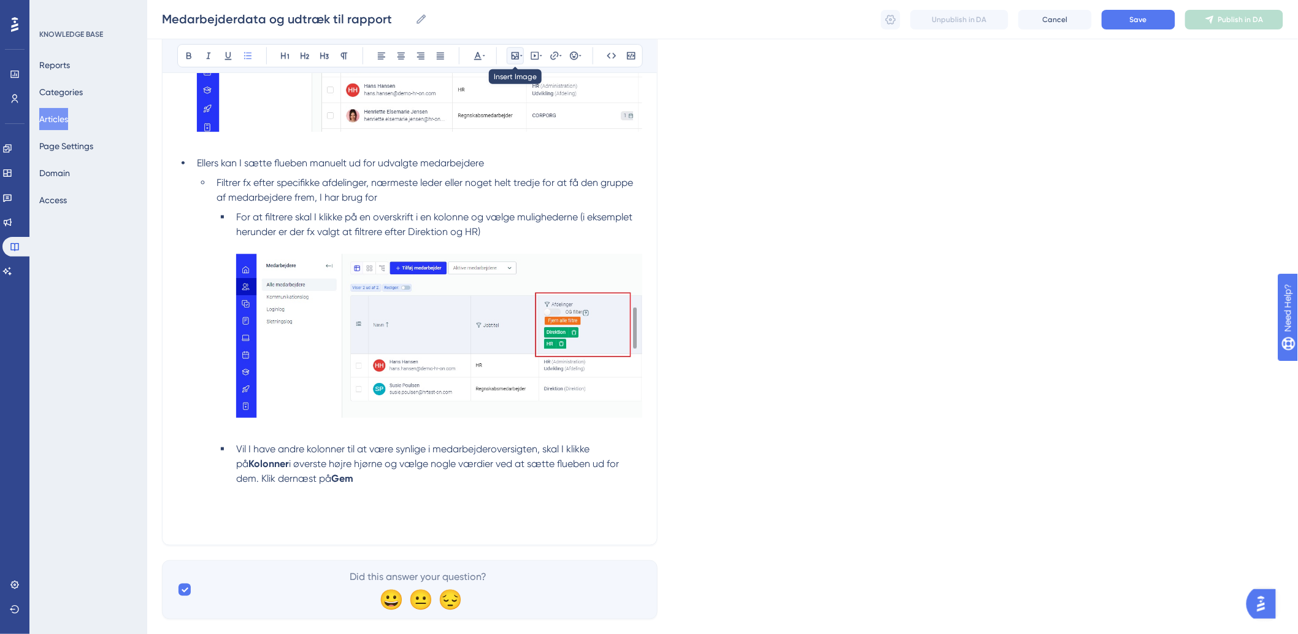
click at [515, 55] on icon at bounding box center [515, 56] width 10 height 10
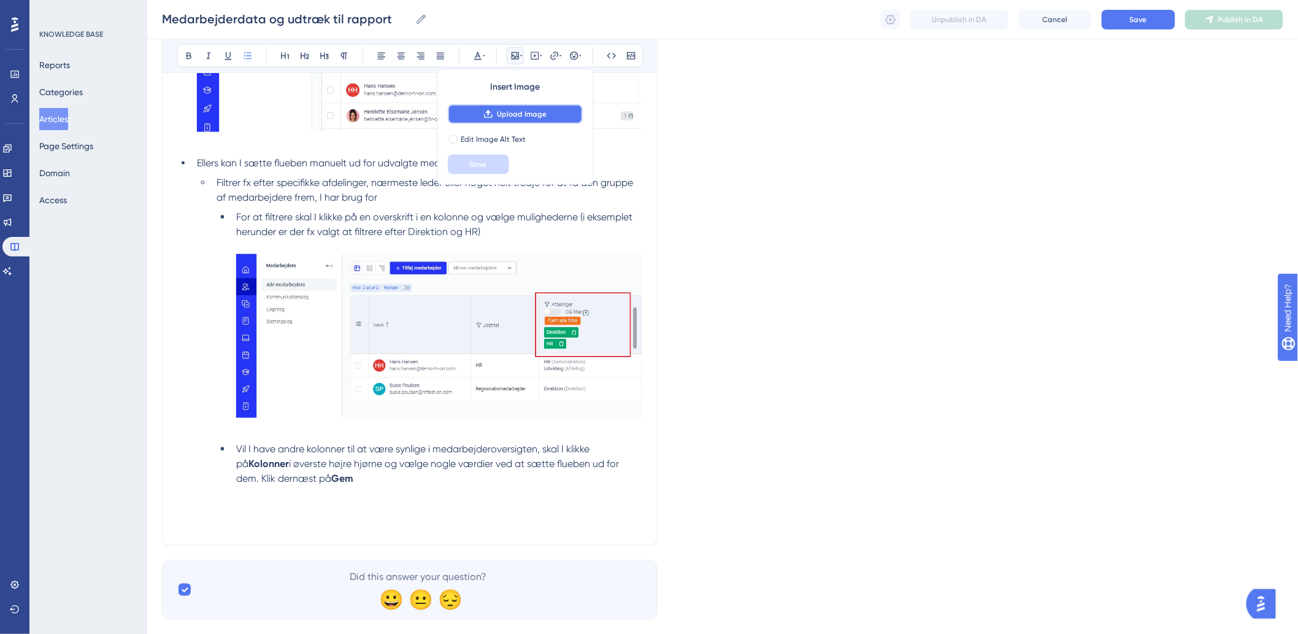
click at [515, 108] on button "Upload Image" at bounding box center [515, 114] width 135 height 20
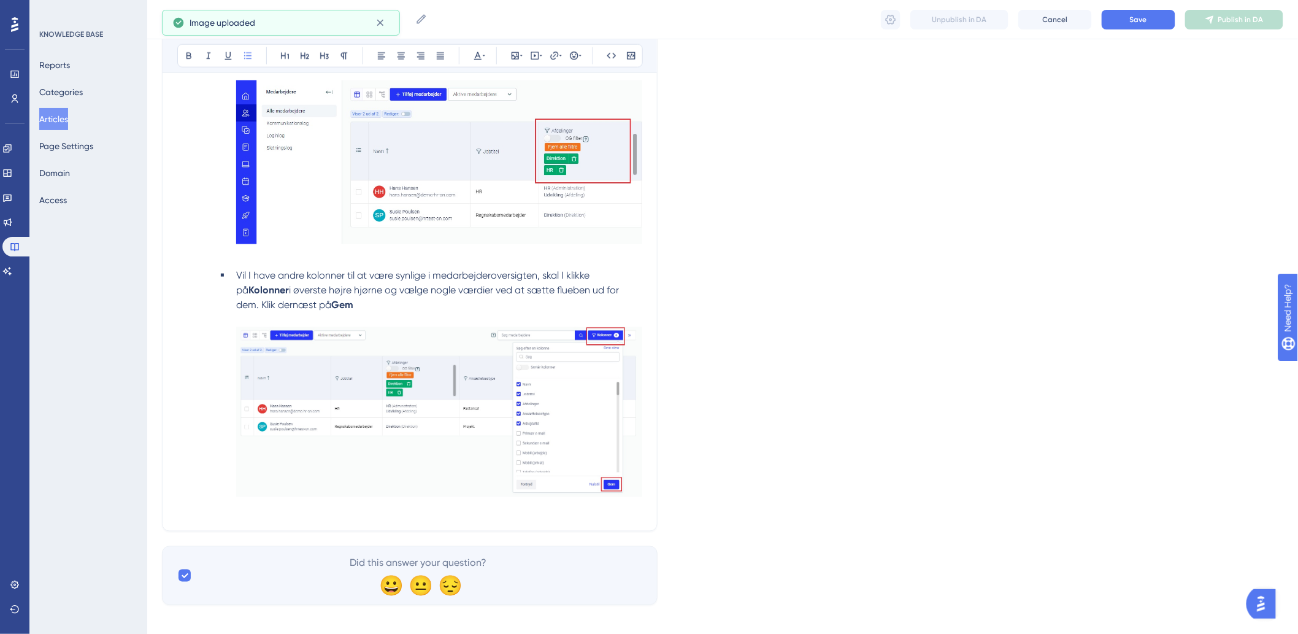
scroll to position [606, 0]
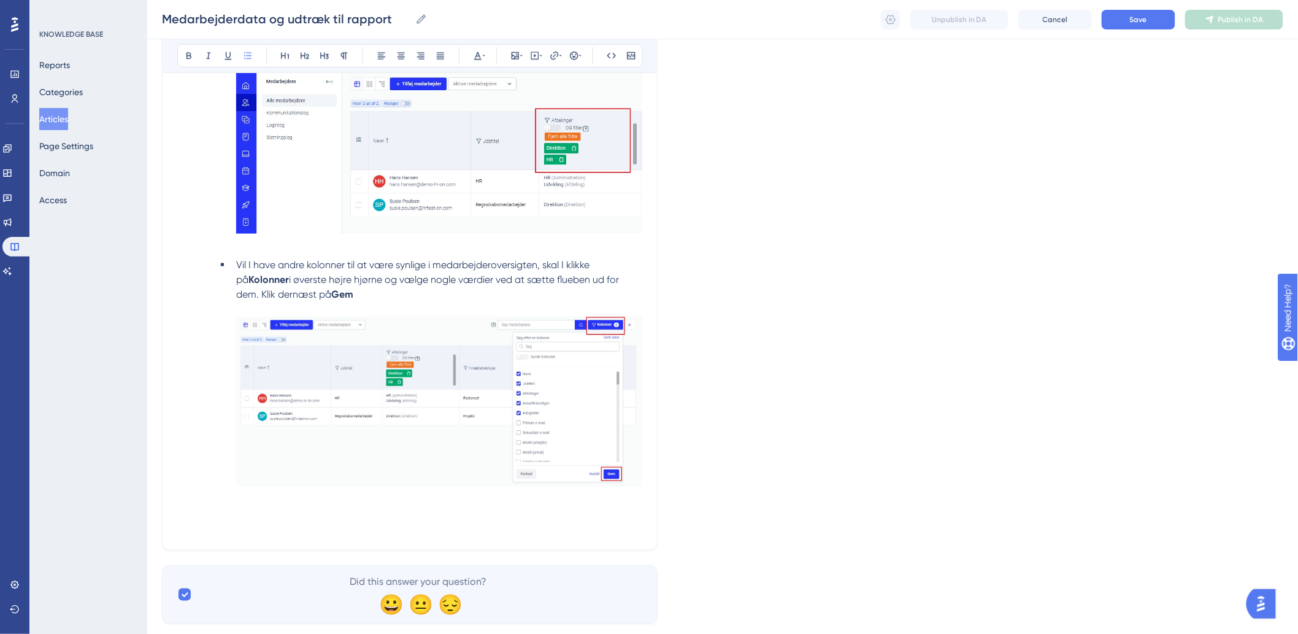
click at [246, 526] on li "Vil I have andre kolonner til at være synlige i medarbejderoversigten, skal I k…" at bounding box center [436, 396] width 411 height 277
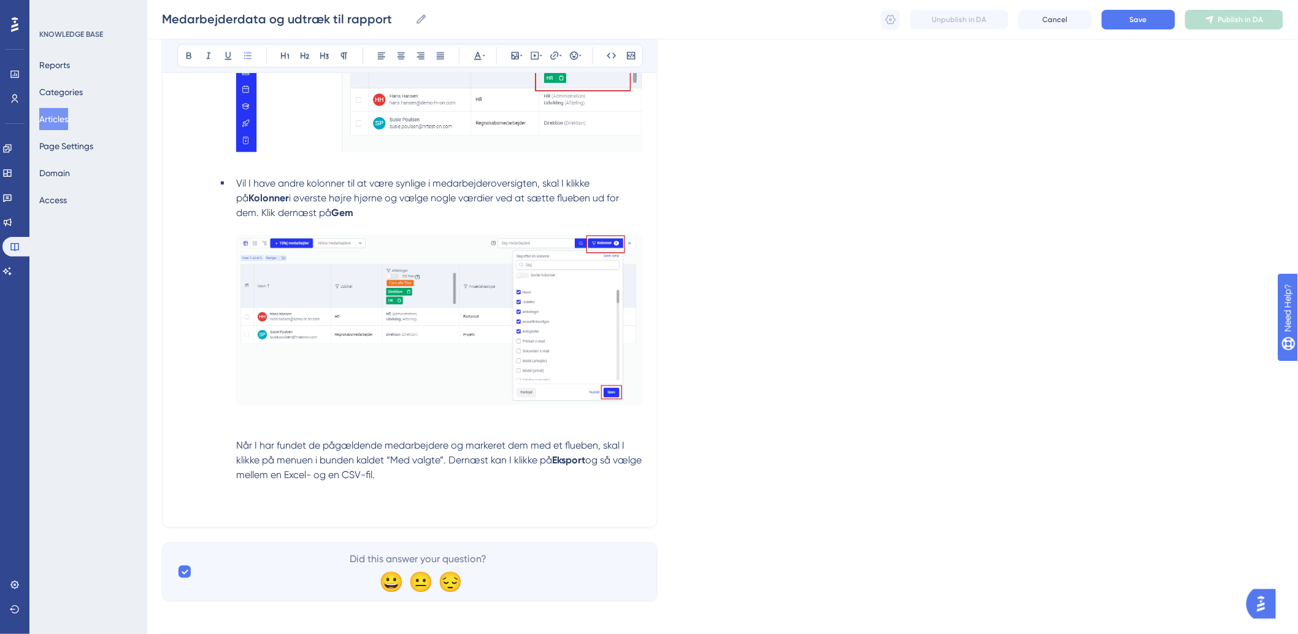
scroll to position [695, 0]
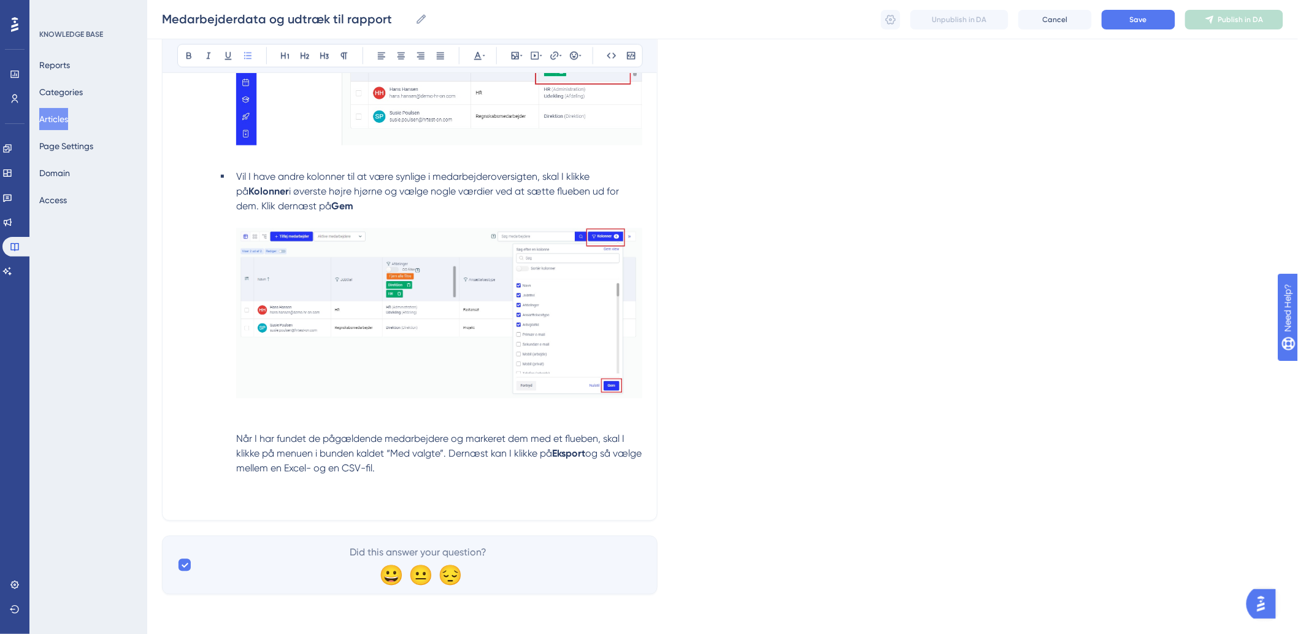
click at [271, 501] on li "Vil I have andre kolonner til at være synlige i medarbejderoversigten, skal I k…" at bounding box center [436, 337] width 411 height 336
click at [233, 436] on li "Vil I have andre kolonner til at være synlige i medarbejderoversigten, skal I k…" at bounding box center [436, 337] width 411 height 336
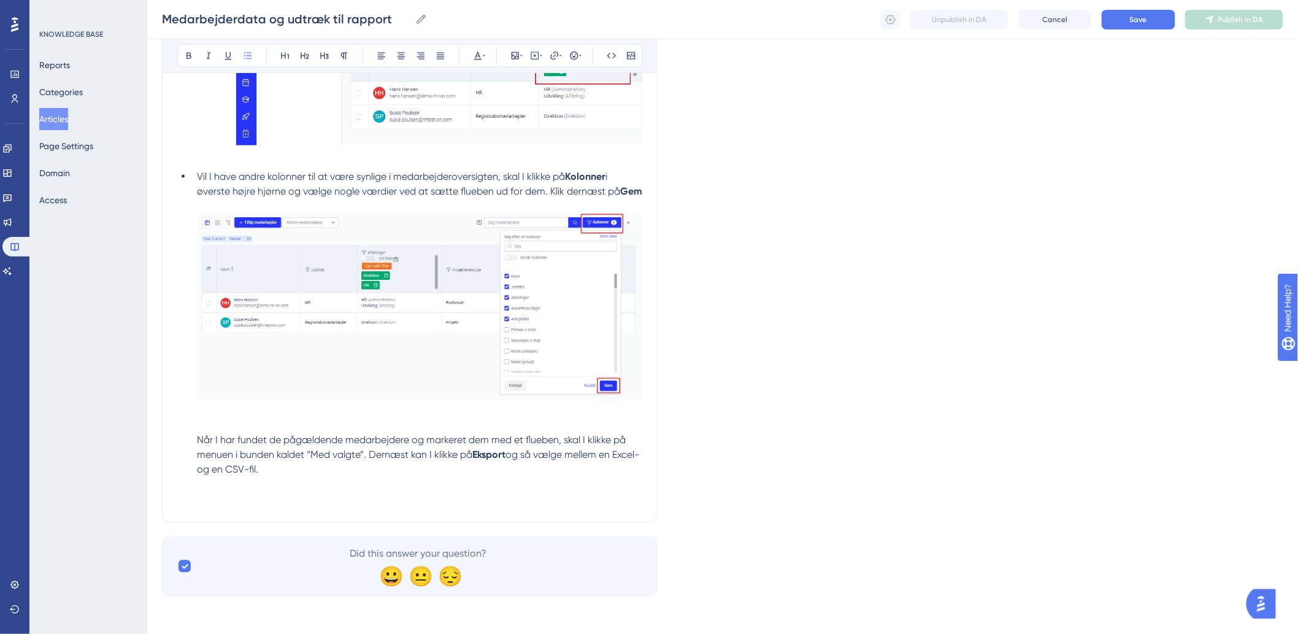
click at [346, 507] on li "Vil I have andre kolonner til at være synlige i medarbejderoversigten, skal I k…" at bounding box center [417, 337] width 450 height 337
click at [513, 58] on icon at bounding box center [515, 56] width 10 height 10
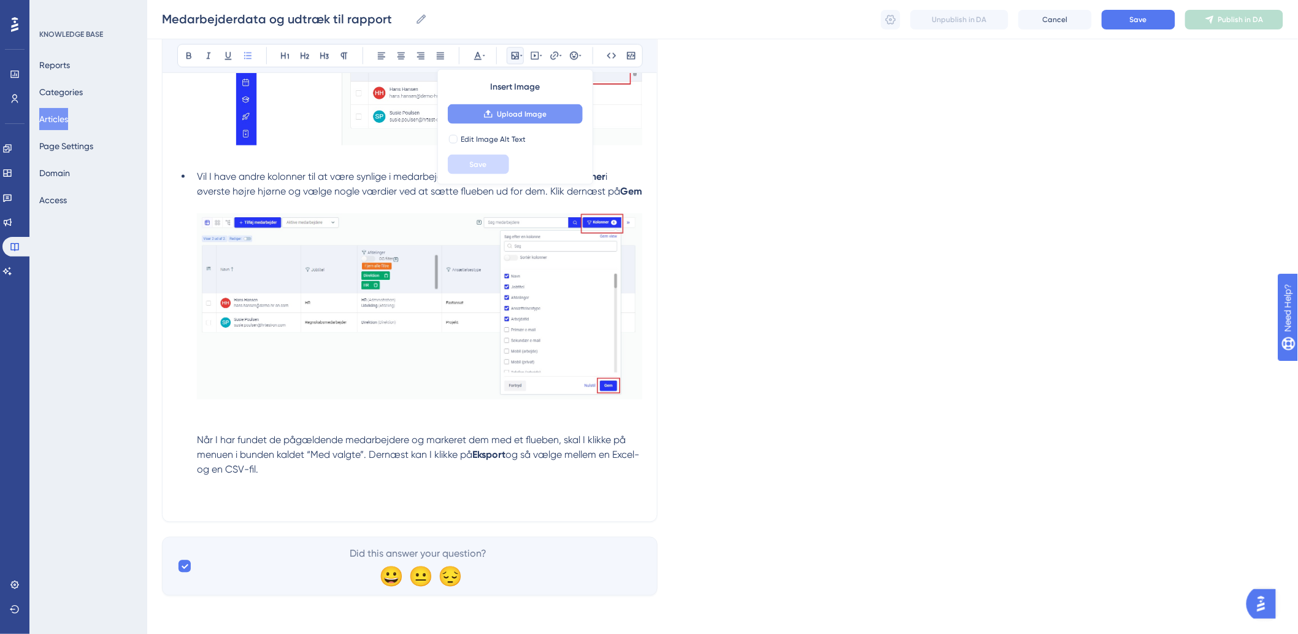
click at [515, 112] on span "Upload Image" at bounding box center [522, 114] width 50 height 10
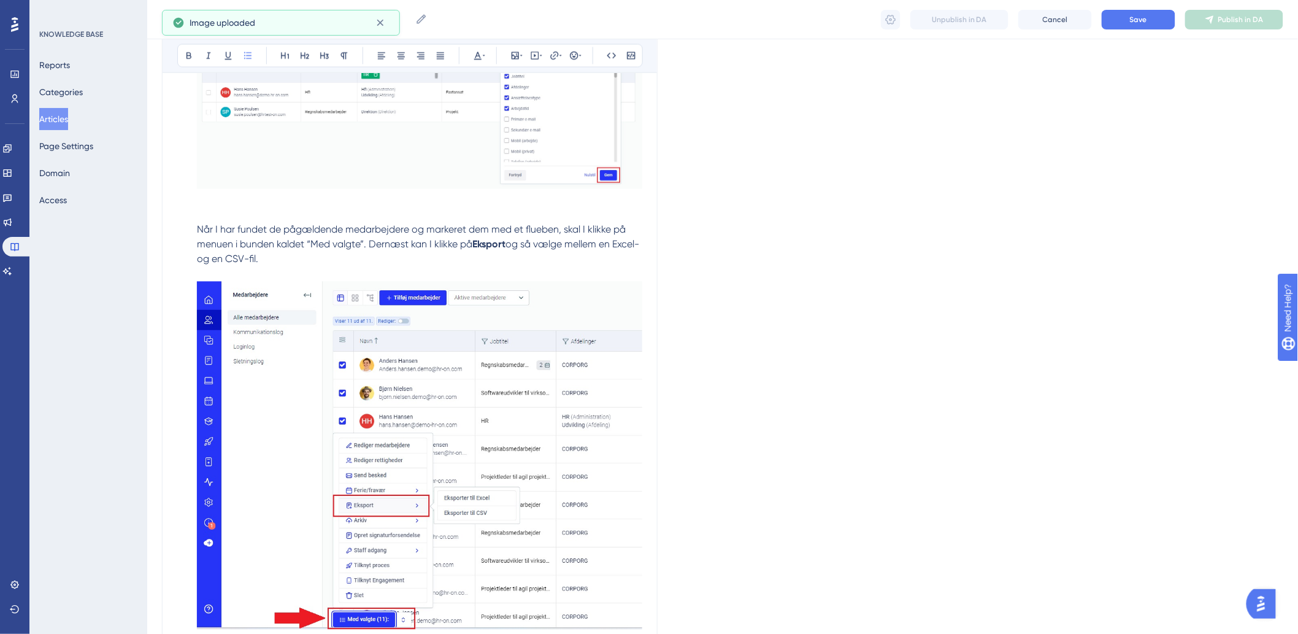
scroll to position [1048, 0]
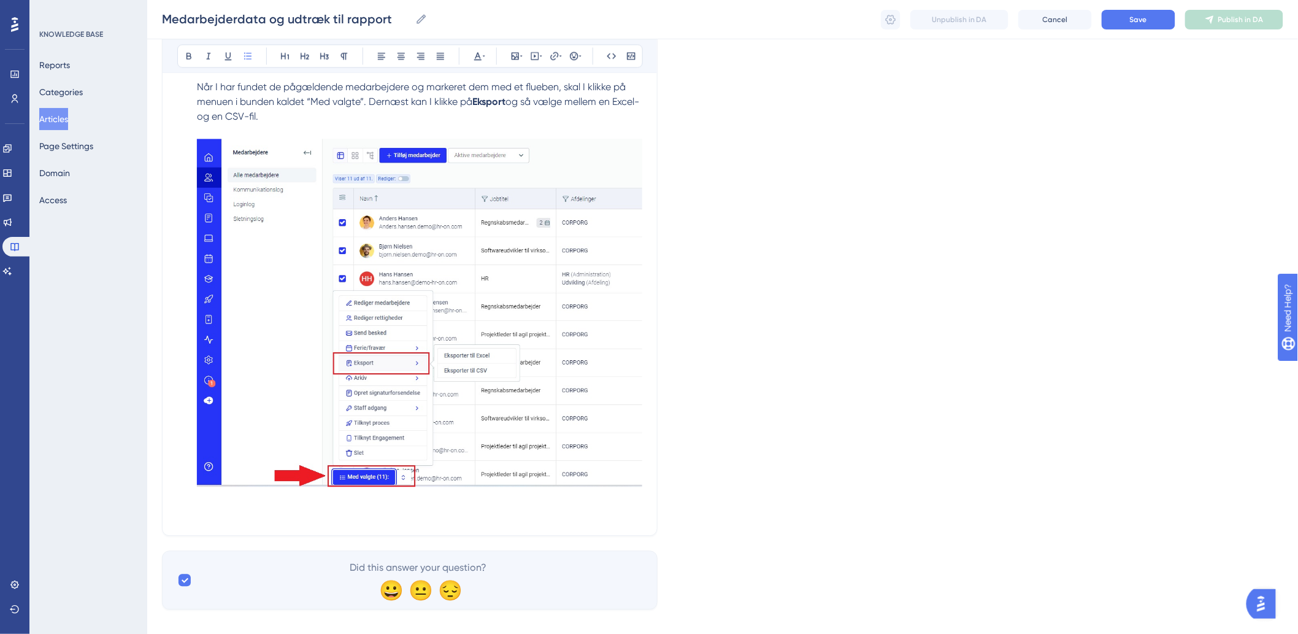
click at [255, 519] on li "Vil I have andre kolonner til at være synlige i medarbejderoversigten, skal I k…" at bounding box center [417, 168] width 450 height 704
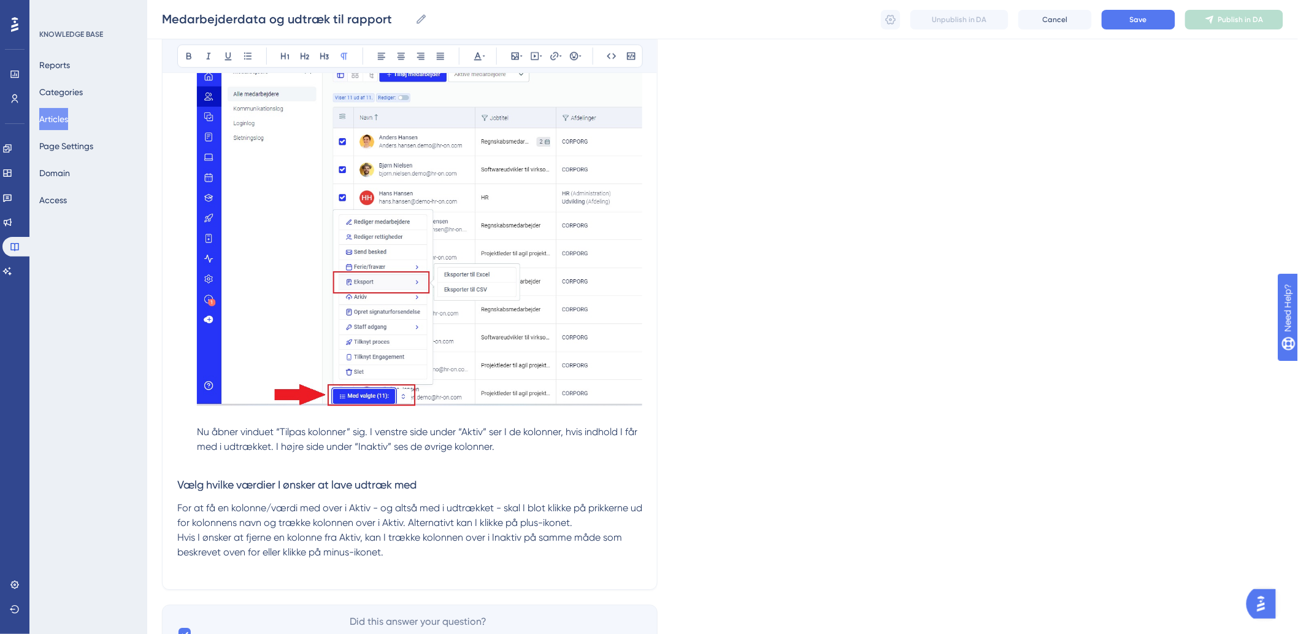
scroll to position [1212, 0]
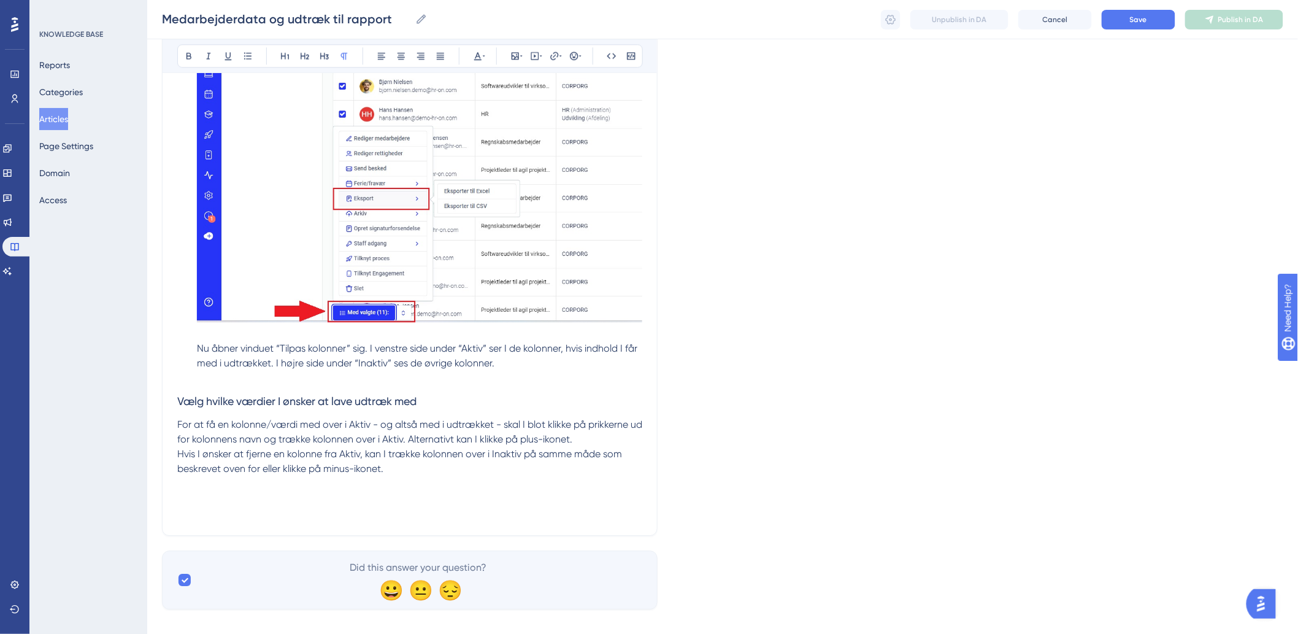
click at [262, 497] on p "Hvis I ønsker at fjerne en kolonne fra Aktiv, kan I trække kolonnen over i Inak…" at bounding box center [409, 484] width 465 height 74
click at [522, 56] on icon at bounding box center [521, 56] width 2 height 10
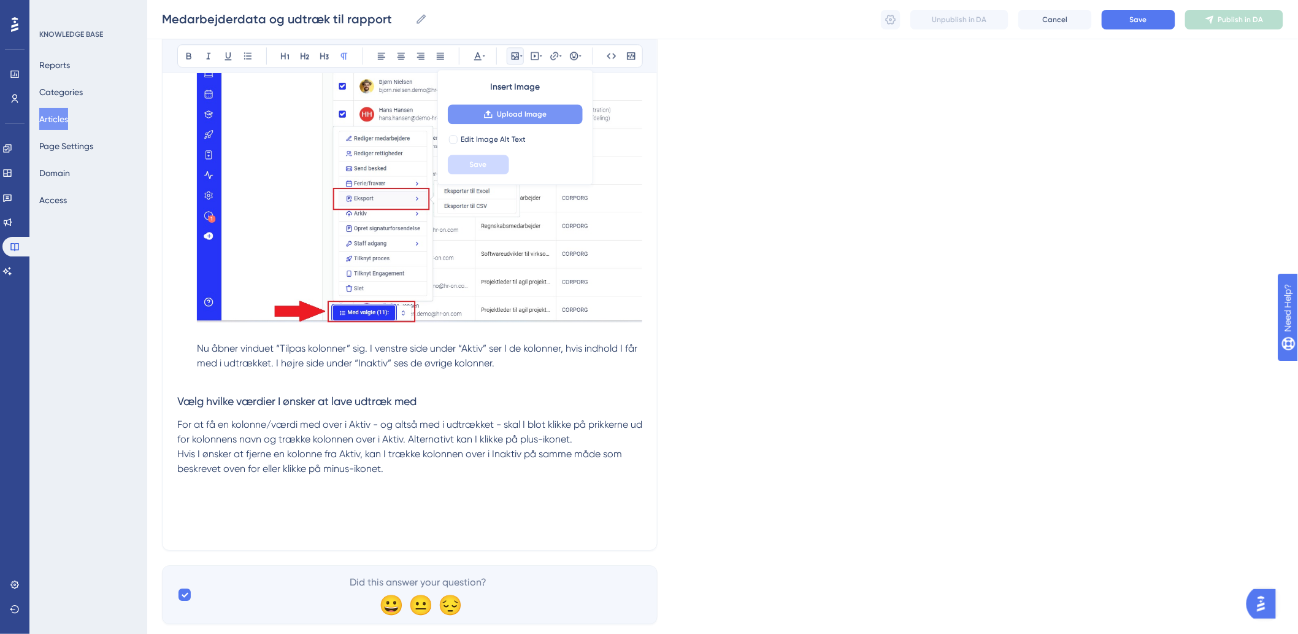
click at [522, 108] on button "Upload Image" at bounding box center [515, 114] width 135 height 20
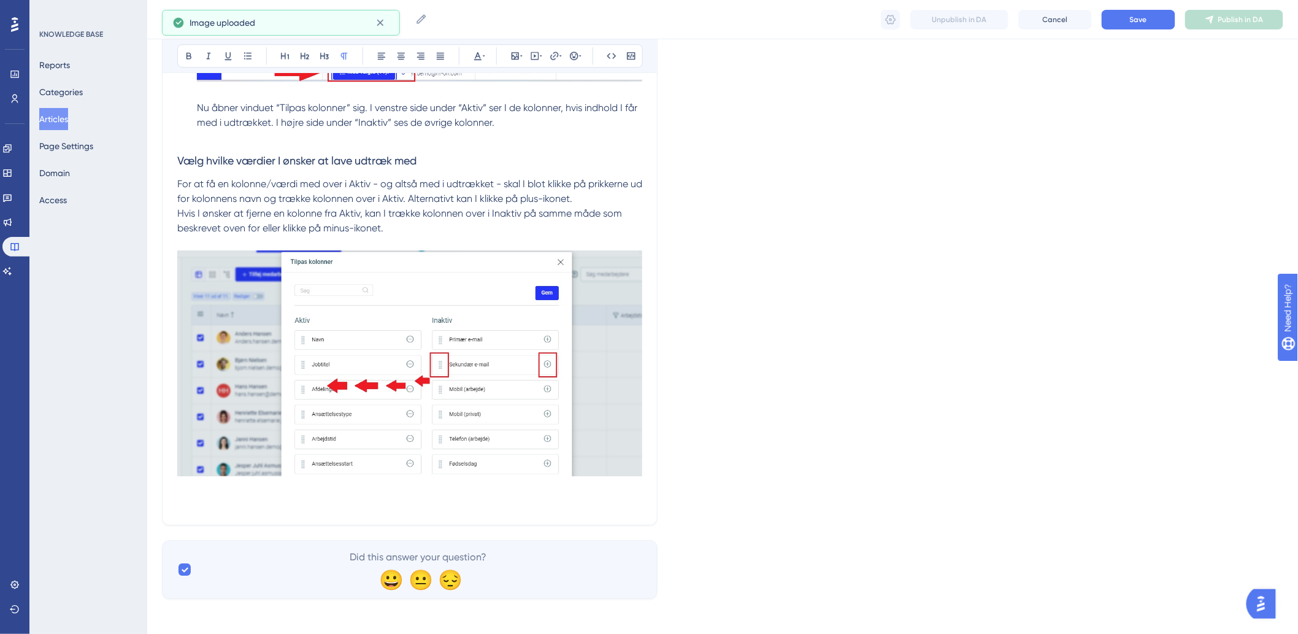
scroll to position [1473, 0]
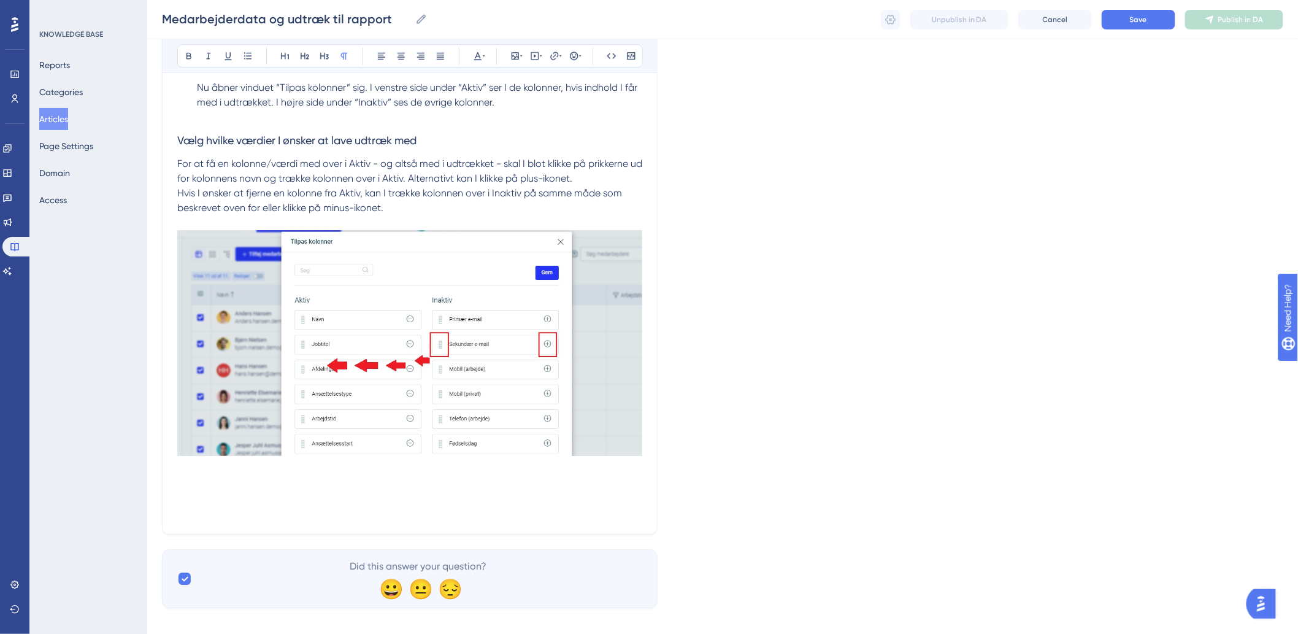
click at [309, 485] on p "Hvis I ønsker at fjerne en kolonne fra Aktiv, kan I trække kolonnen over i Inak…" at bounding box center [409, 353] width 465 height 334
click at [291, 520] on p "Hvis I ønsker at fjerne en kolonne fra Aktiv, kan I trække kolonnen over i Inak…" at bounding box center [409, 353] width 465 height 334
click at [279, 512] on p "Hvis I ønsker at fjerne en kolonne fra Aktiv, kan I trække kolonnen over i Inak…" at bounding box center [409, 353] width 465 height 334
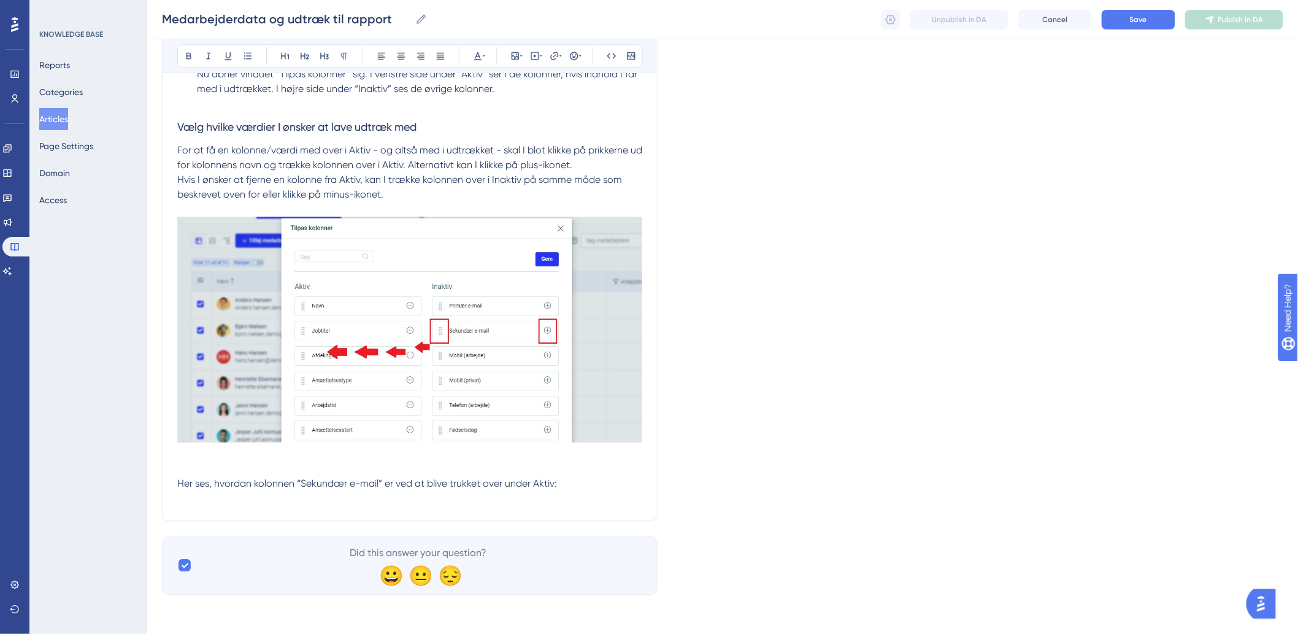
scroll to position [1502, 0]
click at [596, 480] on p "Hvis I ønsker at fjerne en kolonne fra Aktiv, kan I trække kolonnen over i Inak…" at bounding box center [409, 339] width 465 height 334
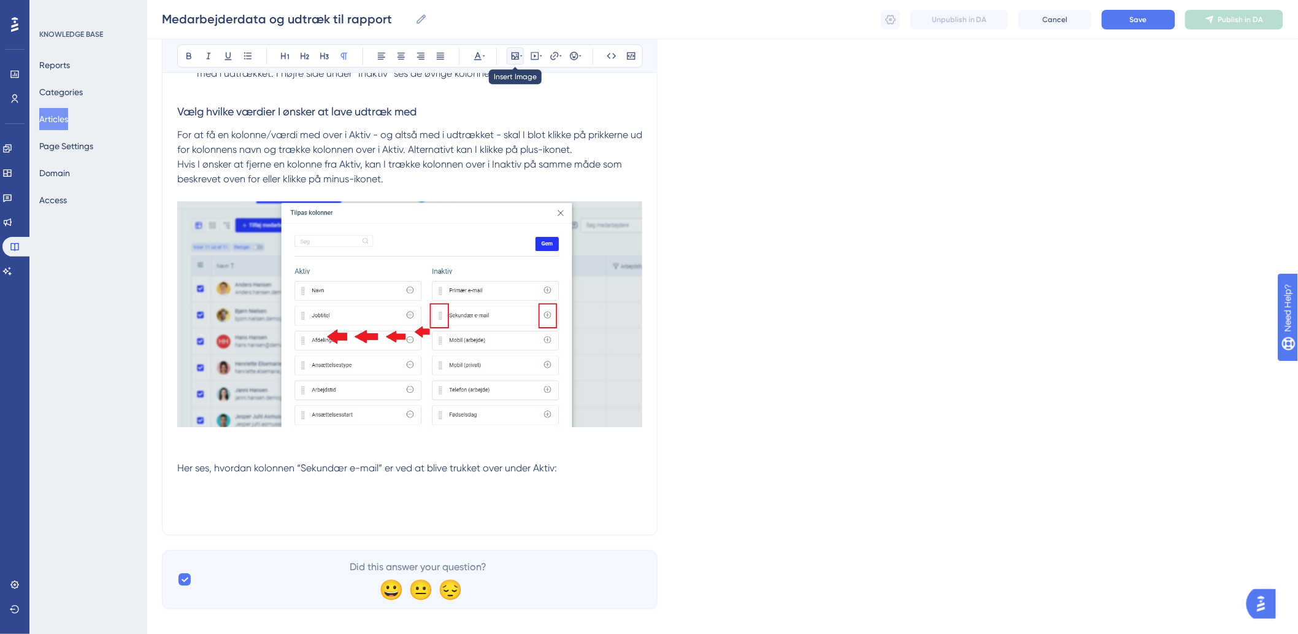
click at [516, 49] on button at bounding box center [515, 55] width 17 height 17
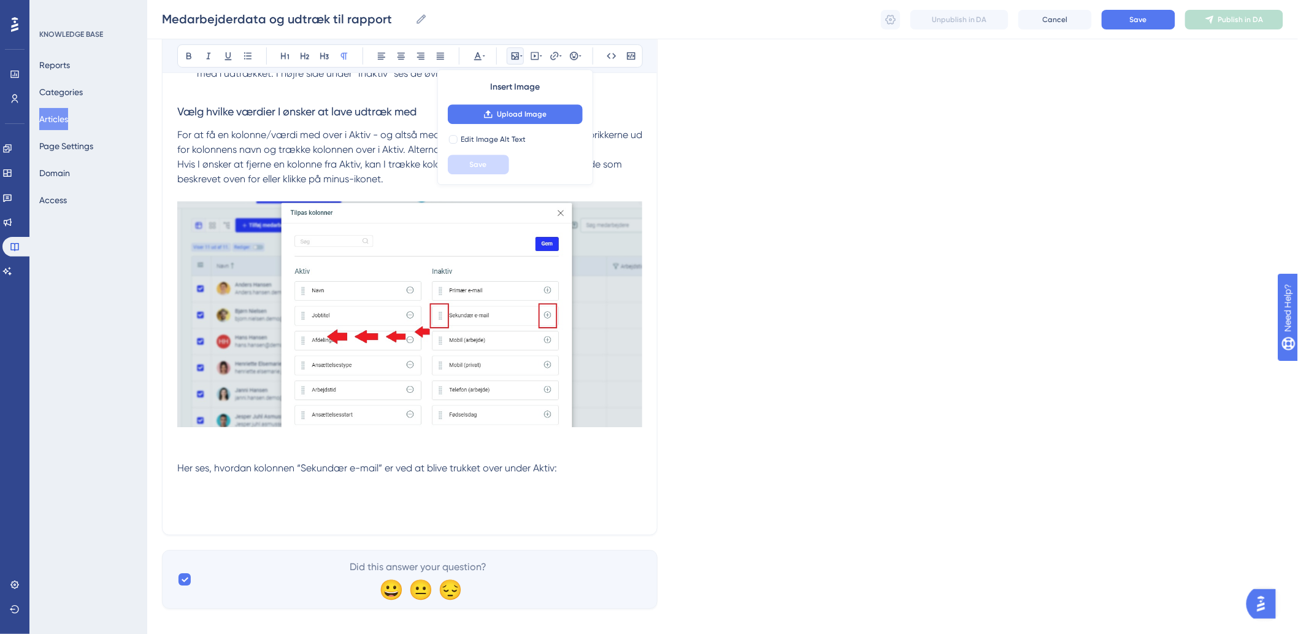
click at [510, 126] on div "Insert Image Upload Image Edit Image Alt Text Save" at bounding box center [515, 126] width 156 height 115
click at [512, 114] on span "Upload Image" at bounding box center [522, 114] width 50 height 10
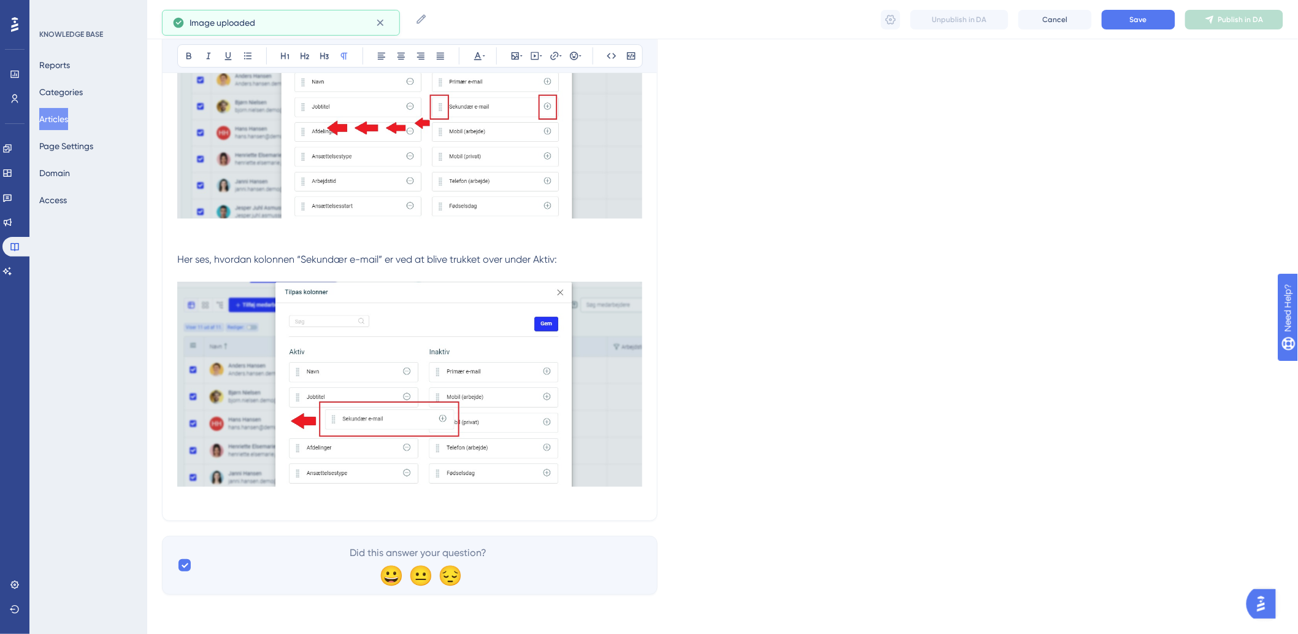
scroll to position [1726, 0]
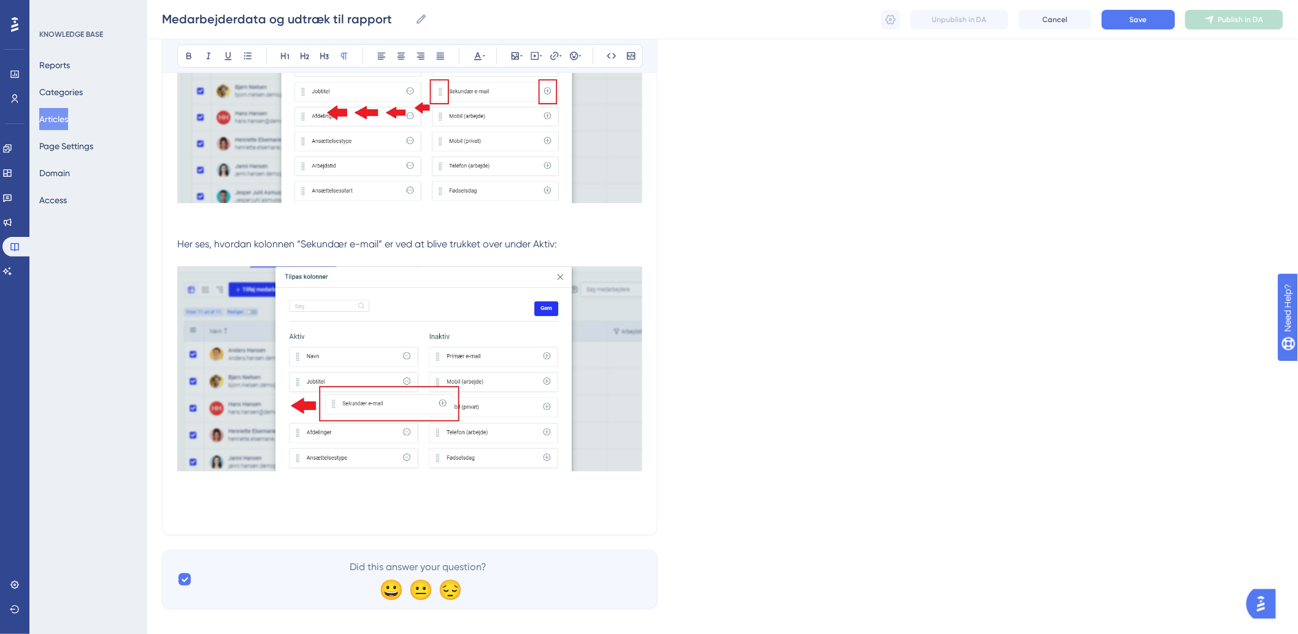
click at [299, 520] on p "Hvis I ønsker at fjerne en kolonne fra Aktiv, kan I trække kolonnen over i Inak…" at bounding box center [409, 226] width 465 height 587
click at [306, 518] on p "Hvis I ønsker at fjerne en kolonne fra Aktiv, kan I trække kolonnen over i Inak…" at bounding box center [409, 226] width 465 height 587
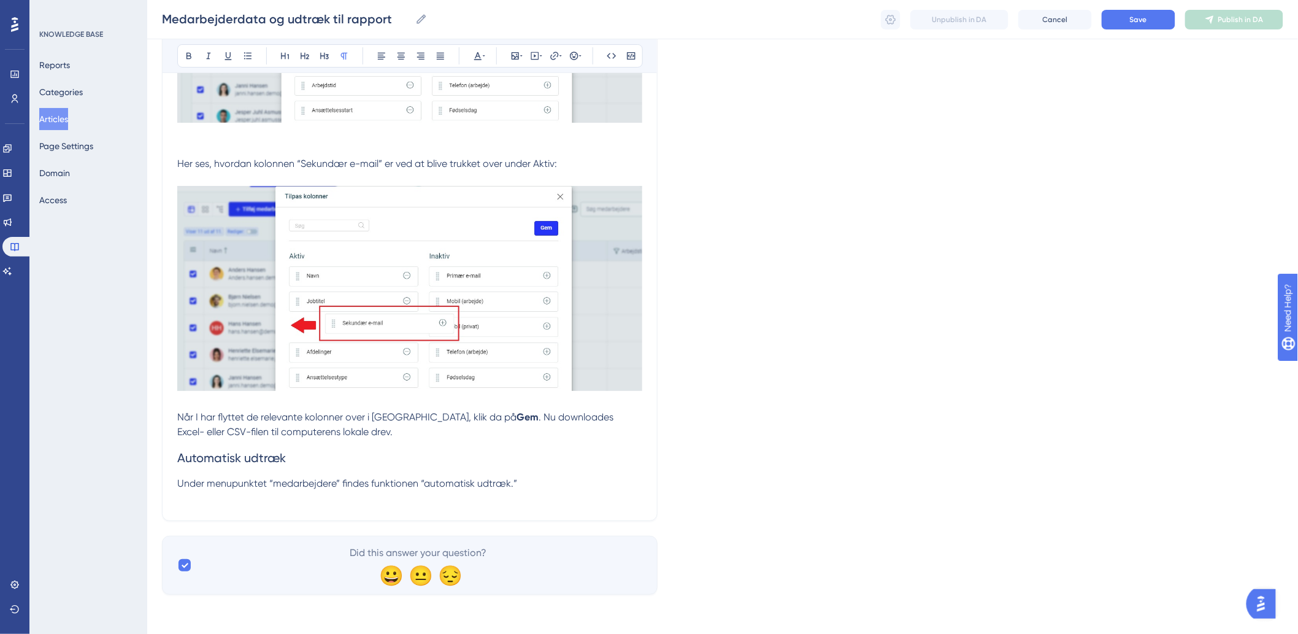
scroll to position [1822, 0]
click at [362, 505] on p "Under menupunktet “medarbejdere” findes funktionen “automatisk udtræk.”" at bounding box center [409, 490] width 465 height 29
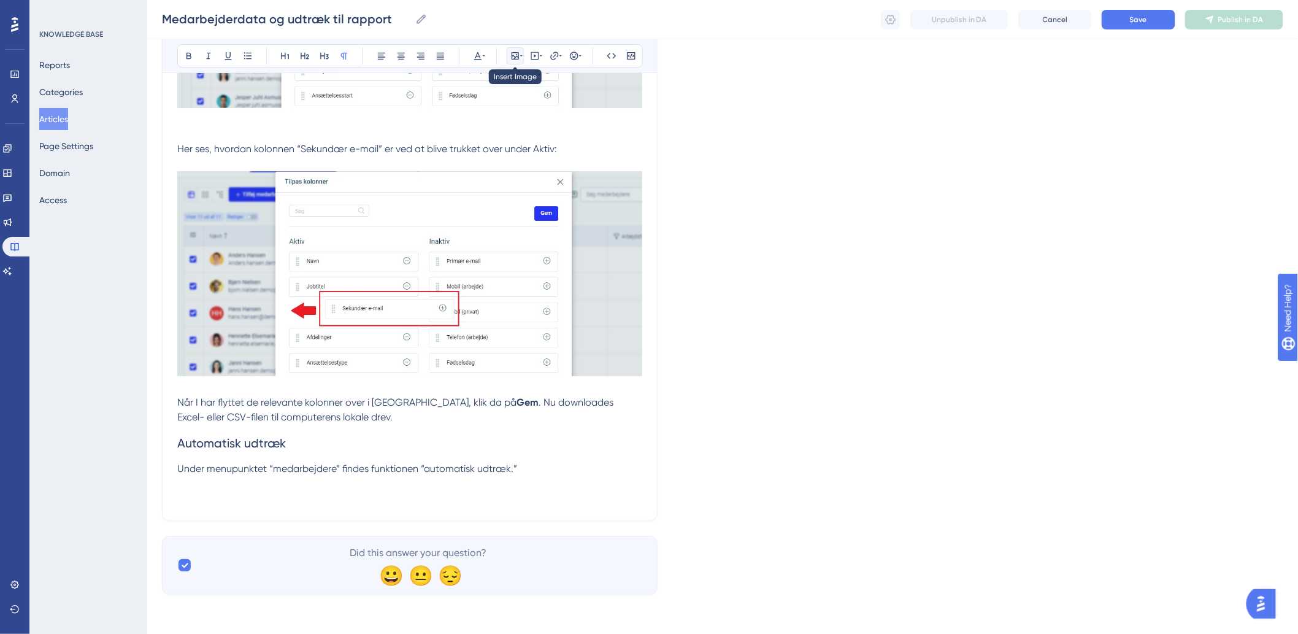
click at [522, 56] on icon at bounding box center [521, 56] width 2 height 10
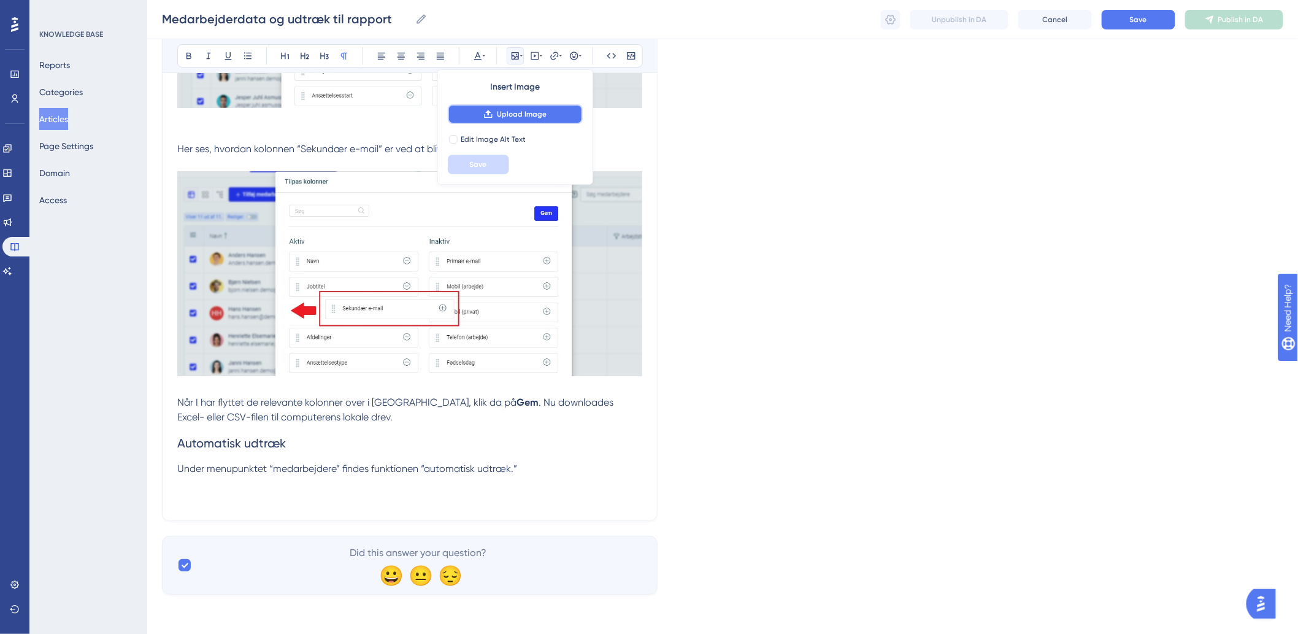
click at [520, 114] on span "Upload Image" at bounding box center [522, 114] width 50 height 10
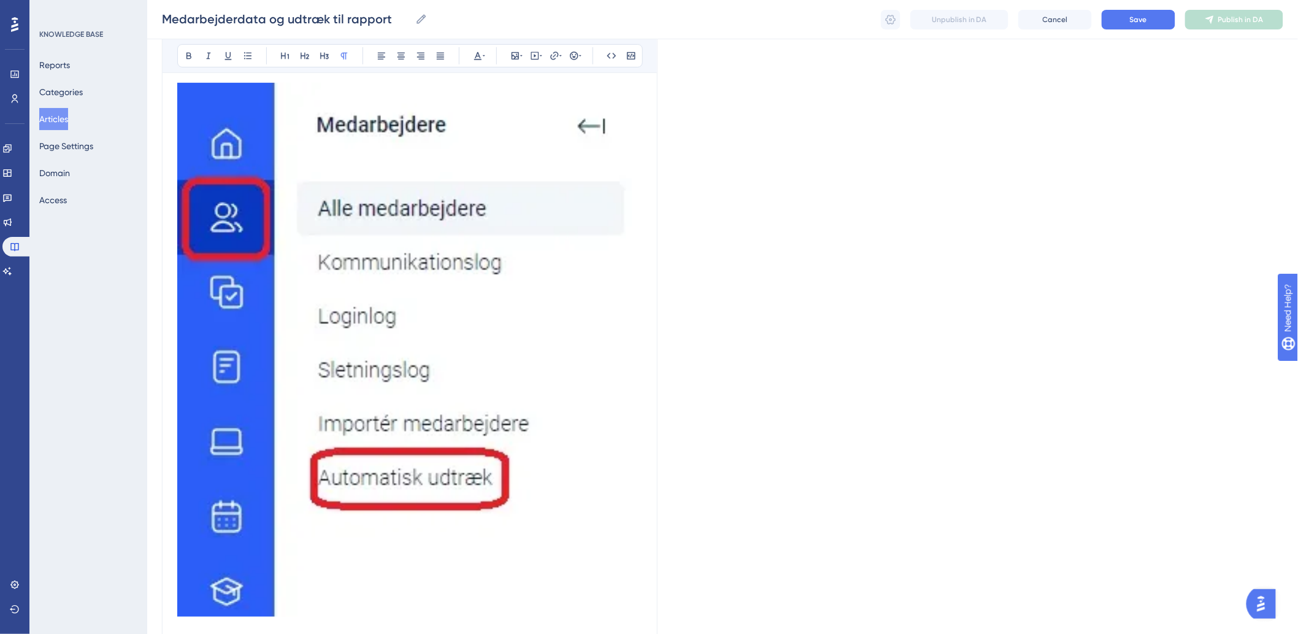
scroll to position [2360, 0]
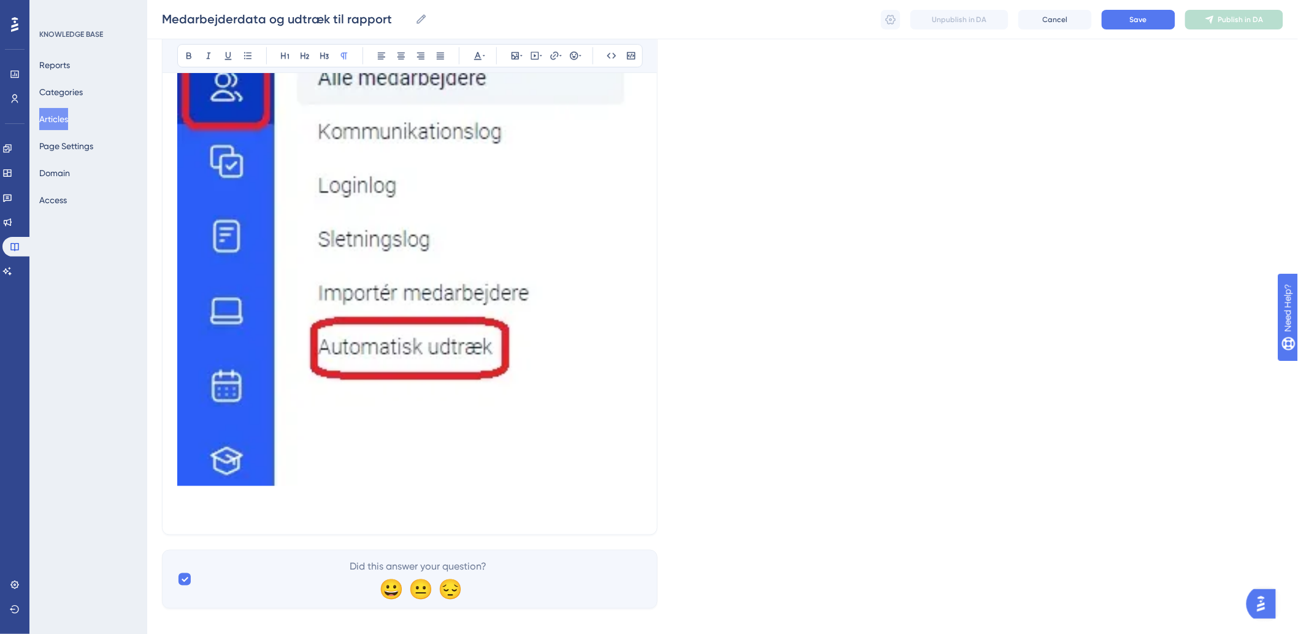
click at [503, 434] on img at bounding box center [409, 219] width 465 height 534
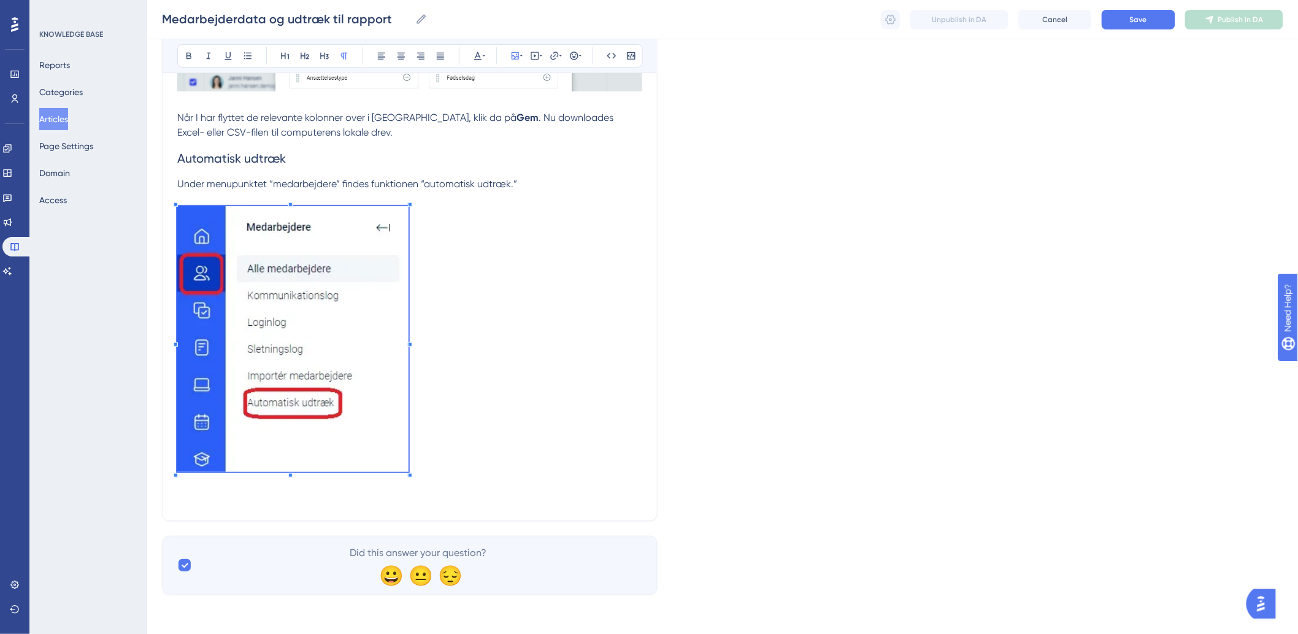
scroll to position [2121, 0]
click at [409, 373] on p "Under menupunktet “medarbejdere” findes funktionen “automatisk udtræk.”" at bounding box center [409, 334] width 465 height 314
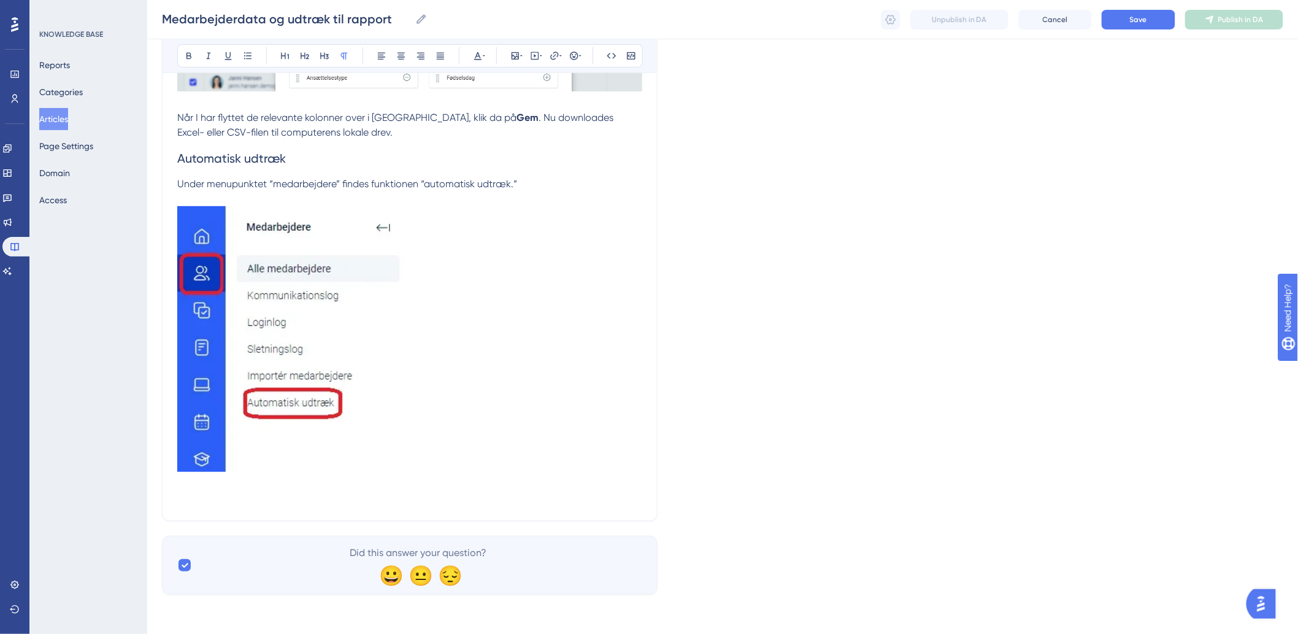
click at [403, 491] on p at bounding box center [409, 498] width 465 height 15
click at [187, 496] on p at bounding box center [409, 498] width 465 height 15
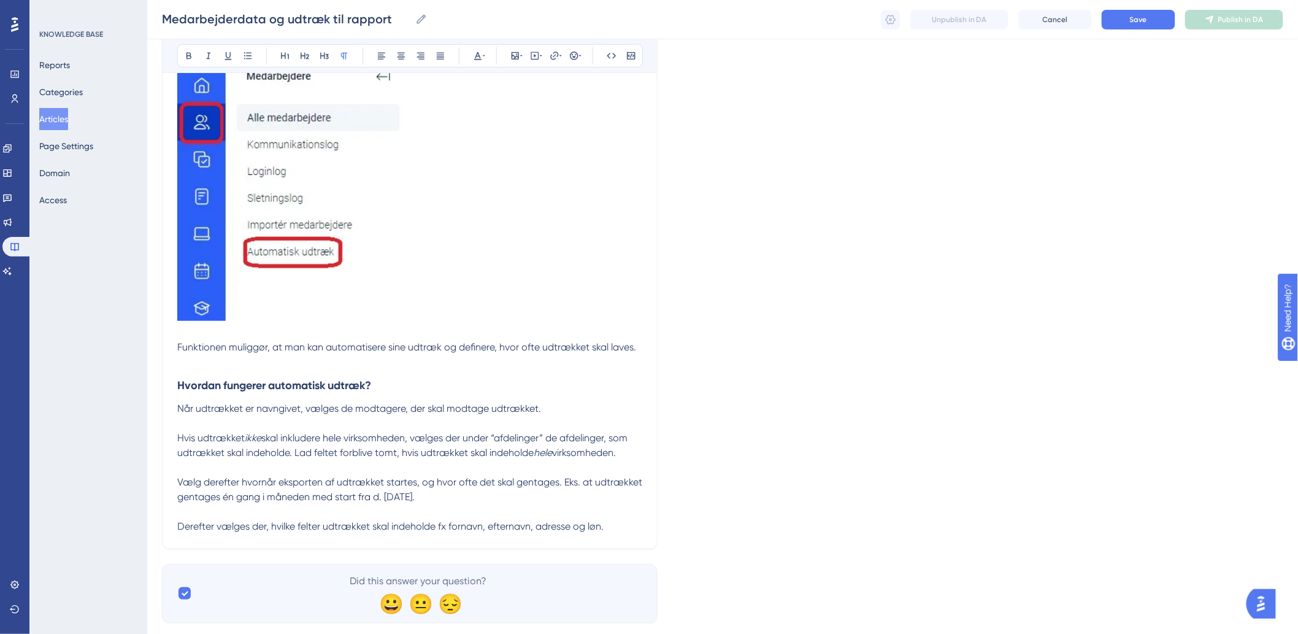
scroll to position [2300, 0]
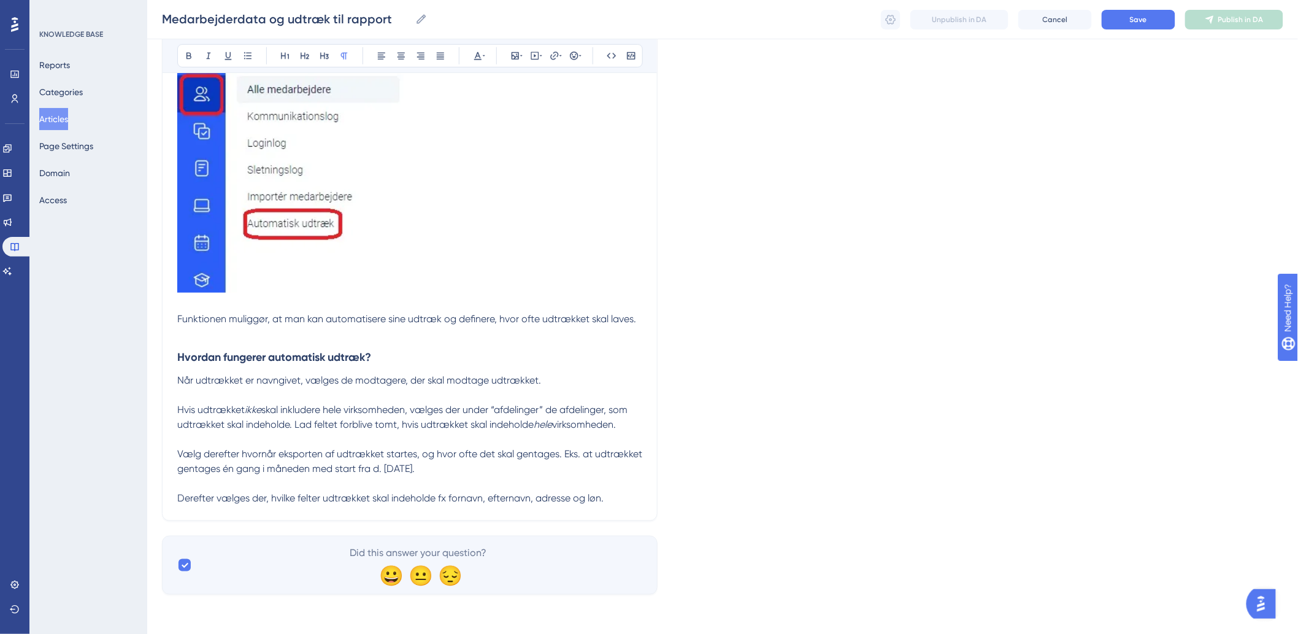
click at [639, 505] on p "Derefter vælges der, hvilke felter udtrækket skal indeholde fx fornavn, efterna…" at bounding box center [409, 498] width 465 height 15
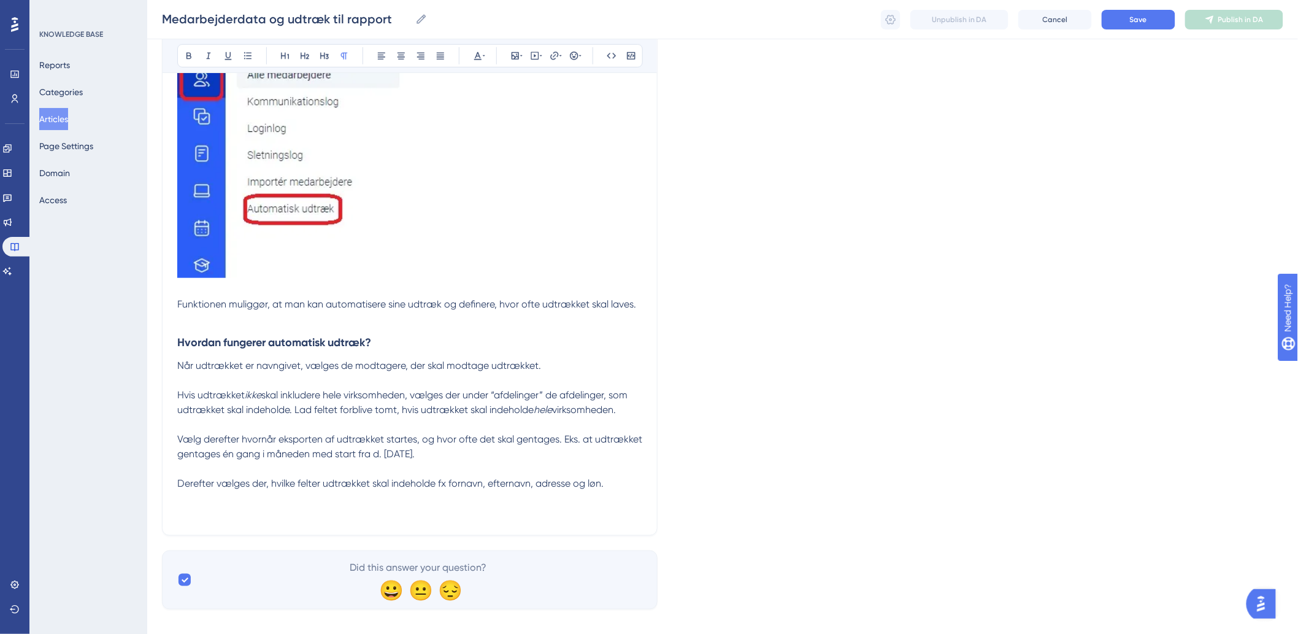
click at [506, 53] on div "Bold Italic Underline Bullet Point Heading 1 Heading 2 Heading 3 Normal Align L…" at bounding box center [410, 55] width 466 height 23
click at [509, 53] on button at bounding box center [515, 55] width 17 height 17
click at [505, 102] on div "Insert Image Upload Image Edit Image Alt Text Save" at bounding box center [515, 126] width 156 height 115
click at [505, 107] on button "Upload Image" at bounding box center [515, 114] width 135 height 20
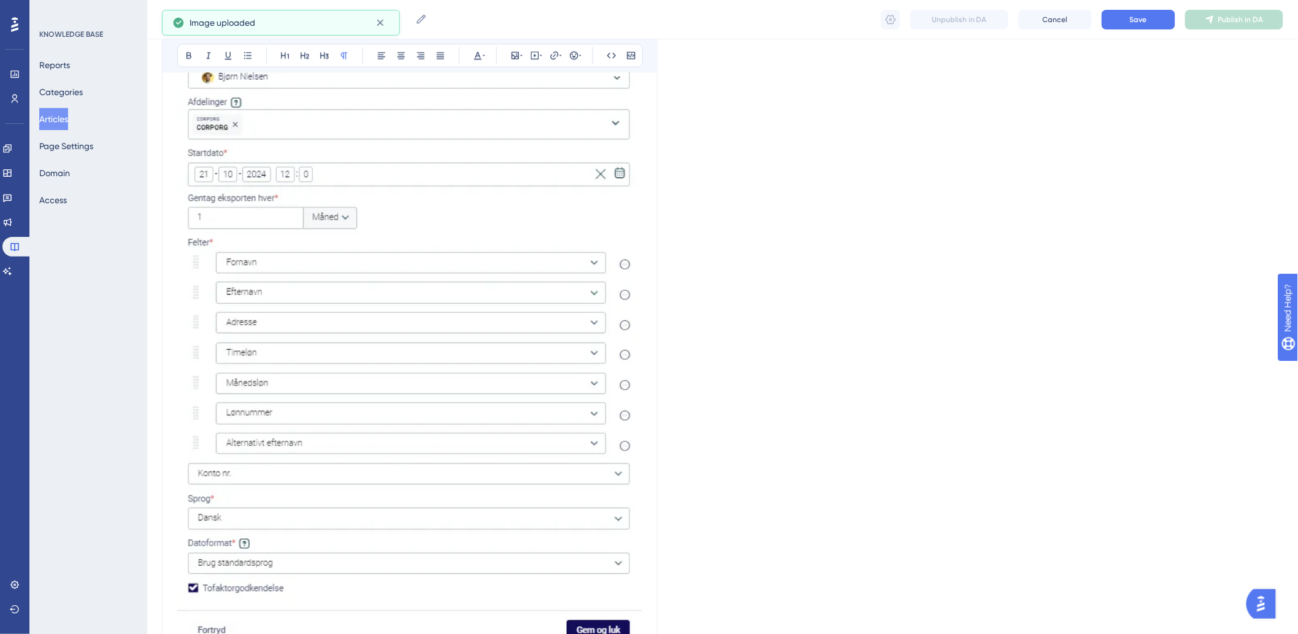
scroll to position [3067, 0]
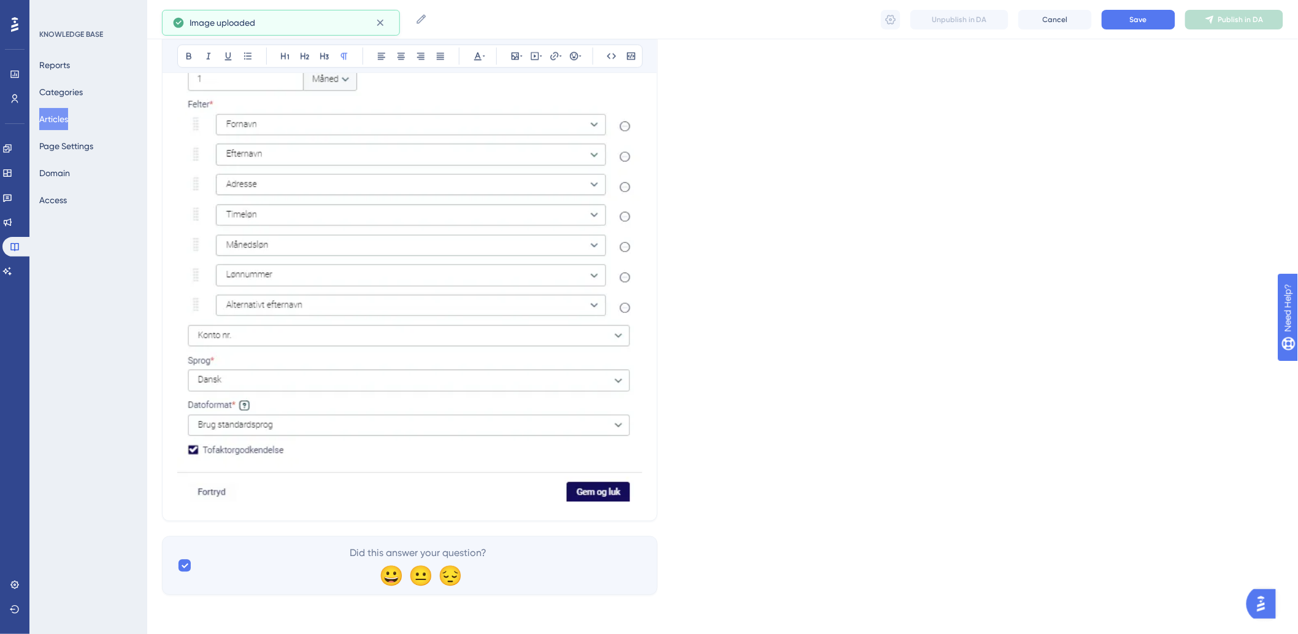
click at [611, 433] on img at bounding box center [409, 128] width 465 height 748
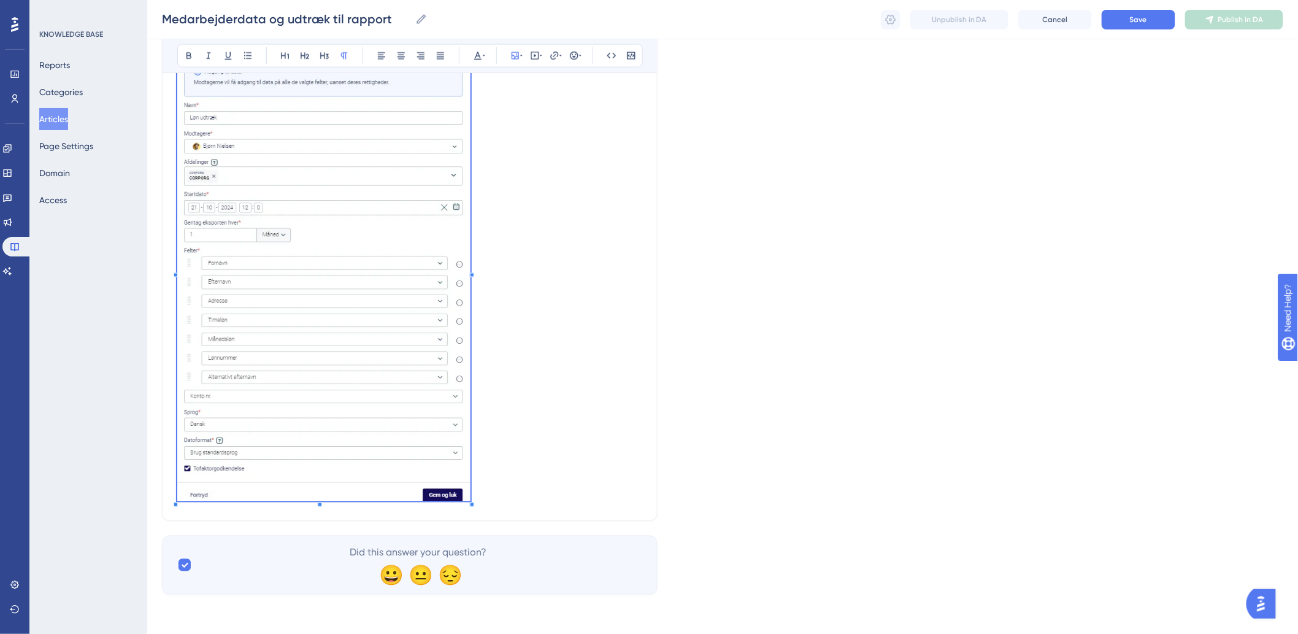
scroll to position [2784, 0]
click at [467, 373] on p "Derefter vælges der, hvilke felter udtrækket skal indeholde fx fornavn, efterna…" at bounding box center [409, 257] width 465 height 498
click at [519, 495] on p "Derefter vælges der, hvilke felter udtrækket skal indeholde fx fornavn, efterna…" at bounding box center [409, 257] width 465 height 498
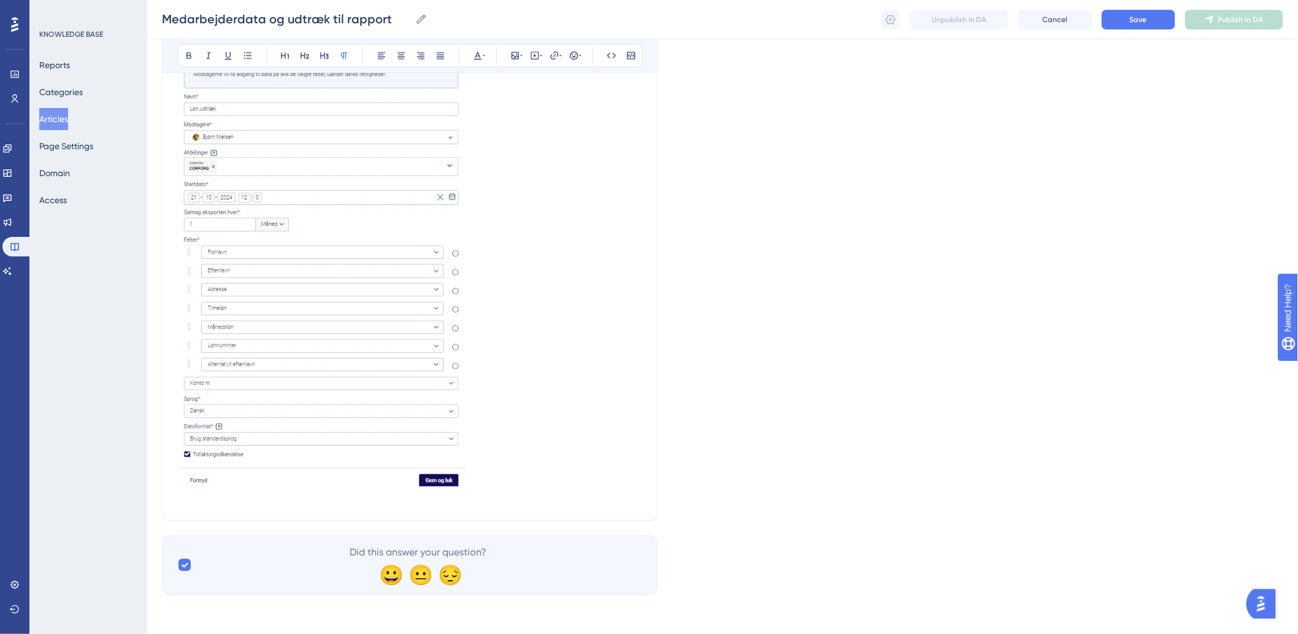
scroll to position [2813, 0]
click at [267, 486] on p at bounding box center [409, 483] width 465 height 15
click at [264, 493] on p at bounding box center [409, 498] width 465 height 15
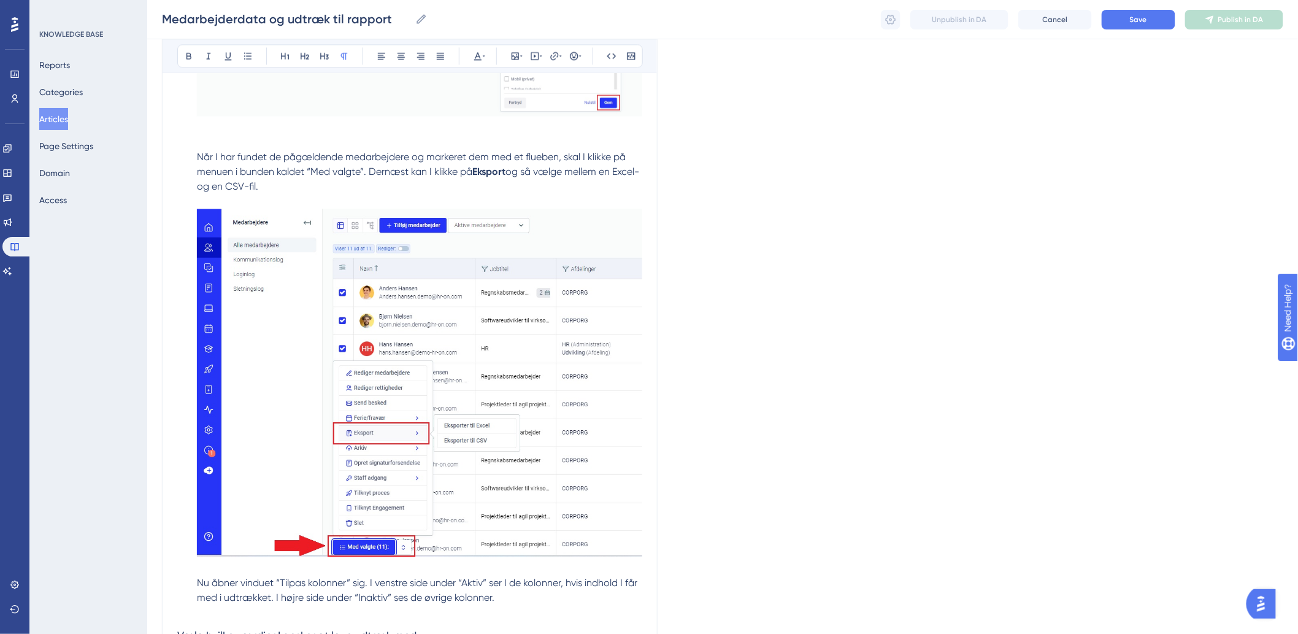
scroll to position [904, 0]
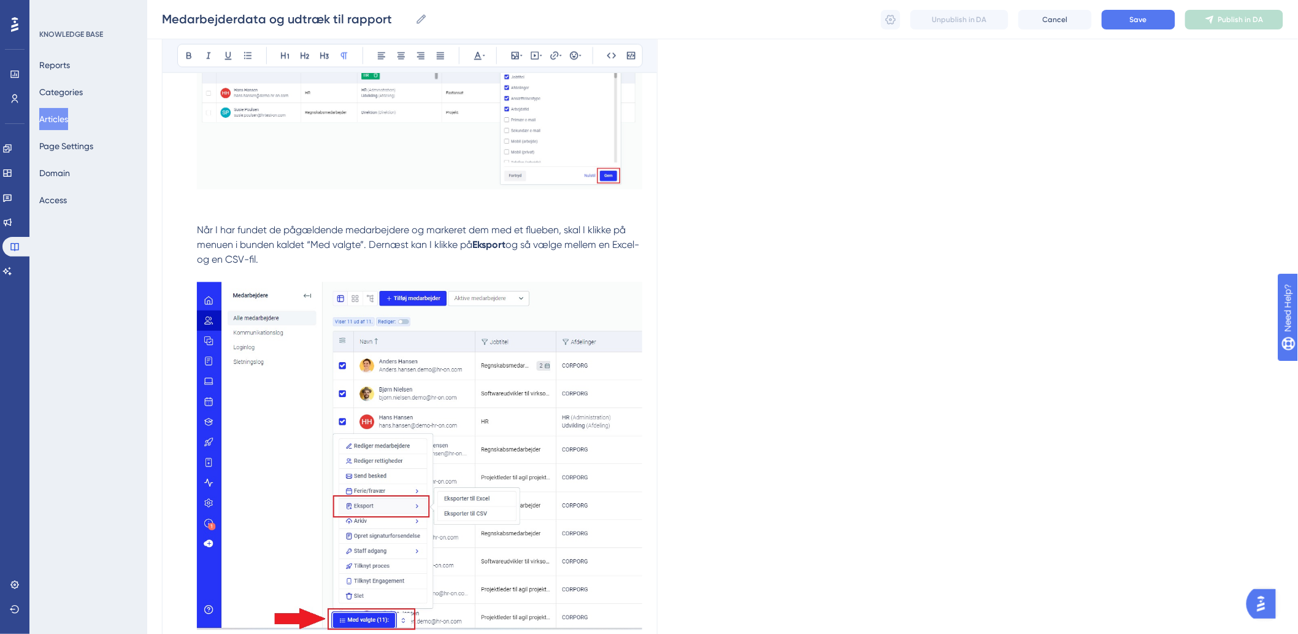
click at [1130, 31] on div "Medarbejderdata og udtræk til rapport Medarbejderdata og udtræk til rapport Unp…" at bounding box center [722, 19] width 1151 height 39
click at [1131, 23] on span "Save" at bounding box center [1138, 20] width 17 height 10
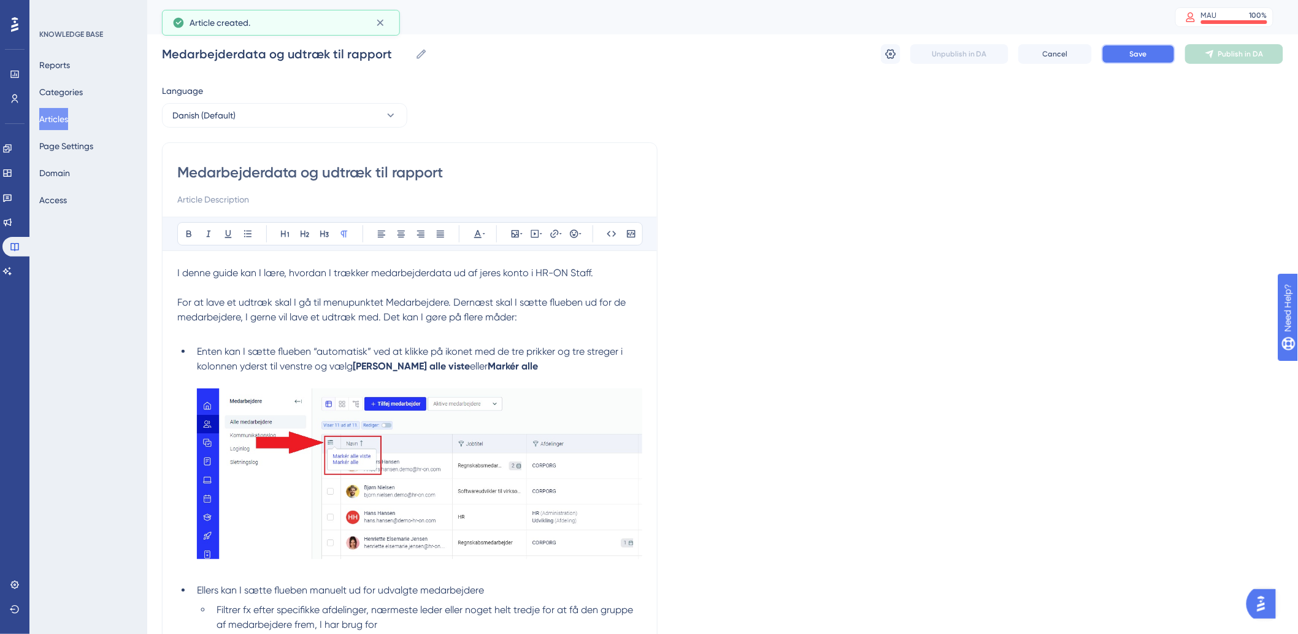
click at [1122, 51] on button "Save" at bounding box center [1139, 54] width 74 height 20
click at [1203, 59] on button "Publish in DA" at bounding box center [1234, 54] width 98 height 20
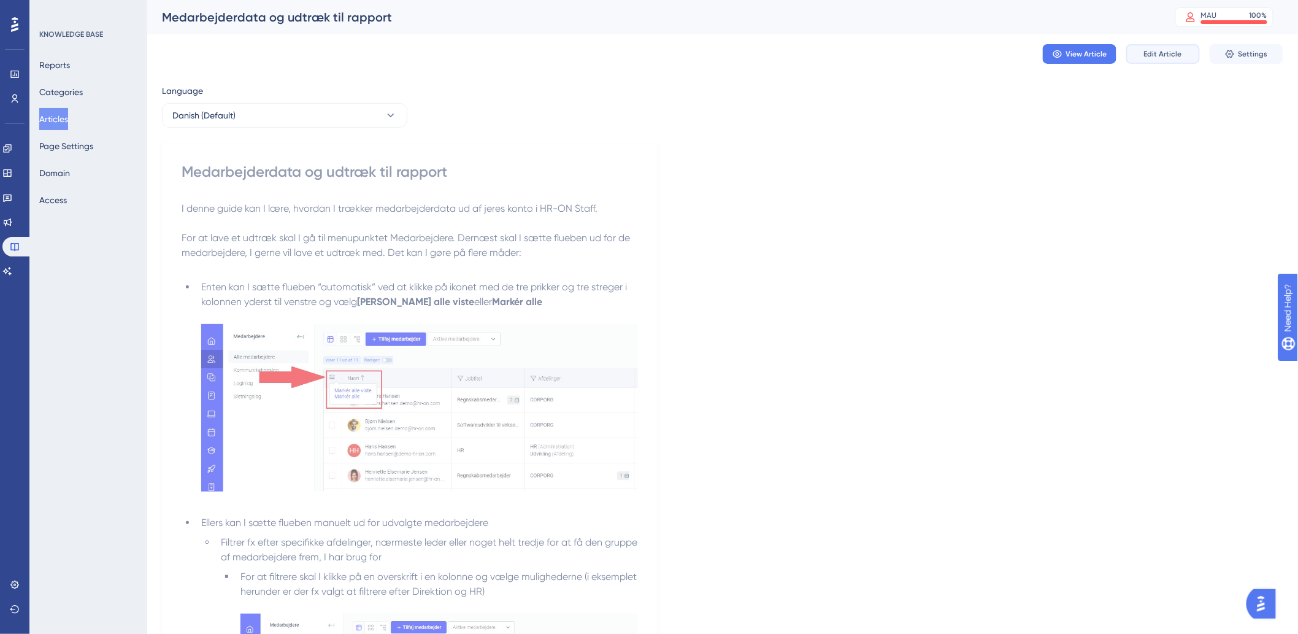
click at [1173, 50] on span "Edit Article" at bounding box center [1163, 54] width 38 height 10
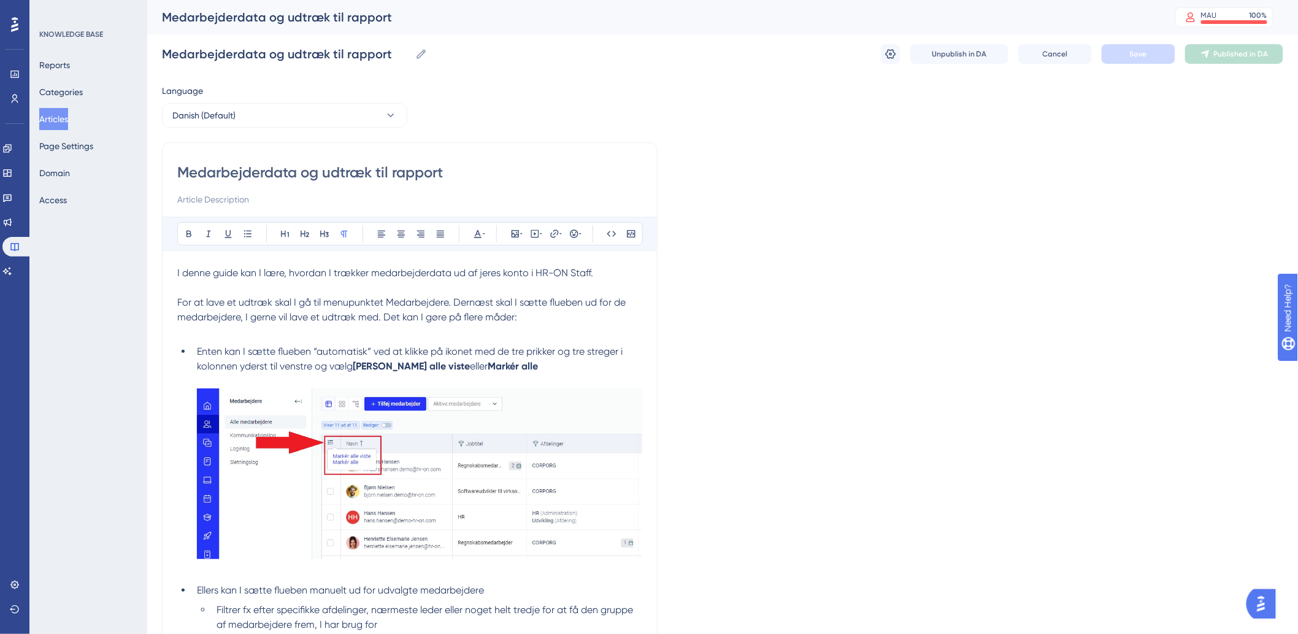
scroll to position [731, 0]
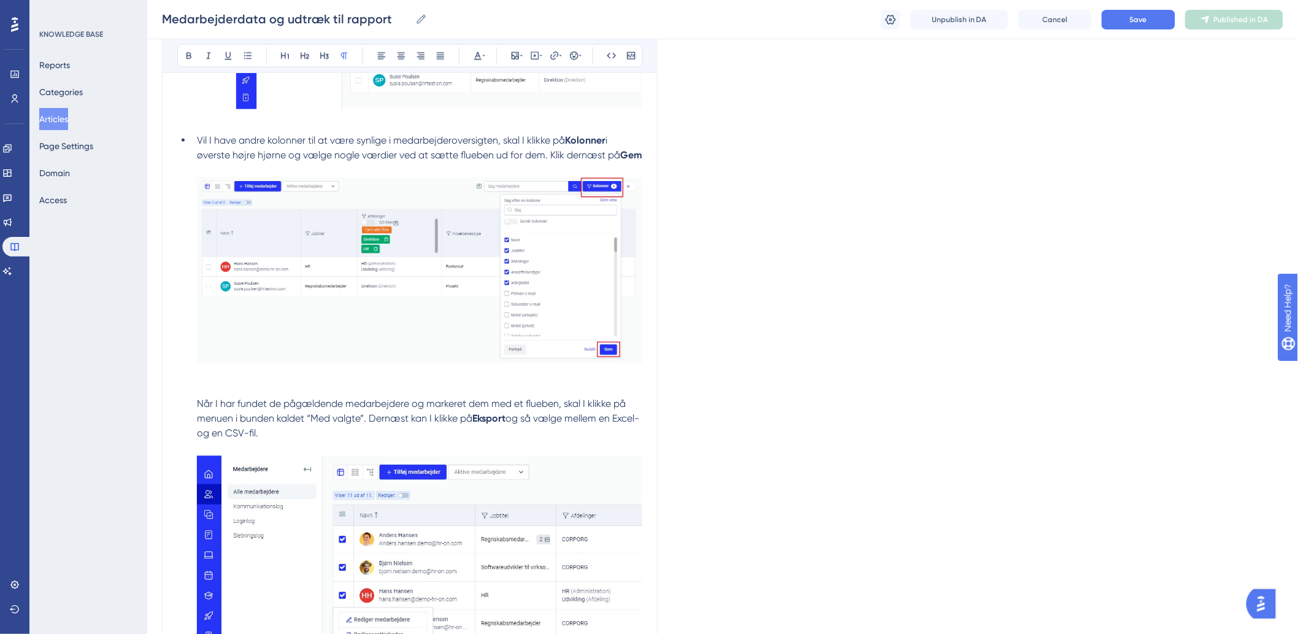
click at [879, 19] on div "Medarbejderdata og udtræk til rapport Medarbejderdata og udtræk til rapport Unp…" at bounding box center [722, 19] width 1151 height 39
click at [885, 17] on button at bounding box center [891, 20] width 20 height 20
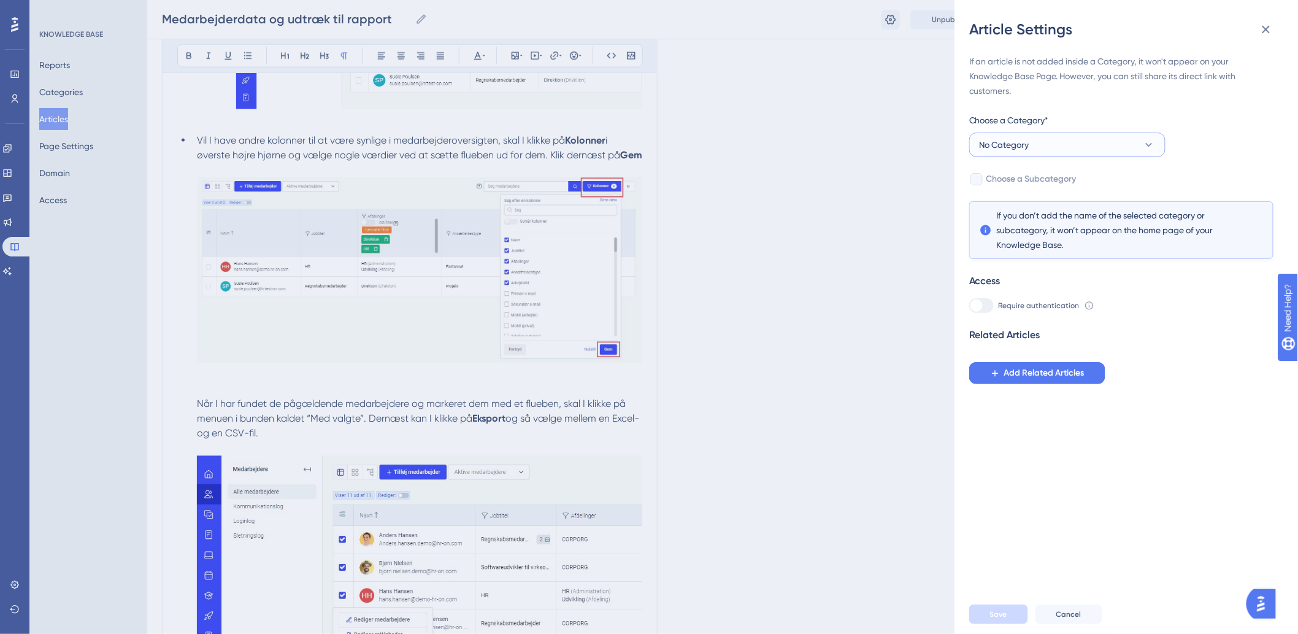
drag, startPoint x: 1038, startPoint y: 148, endPoint x: 1033, endPoint y: 153, distance: 6.5
click at [1038, 147] on button "No Category" at bounding box center [1067, 145] width 196 height 25
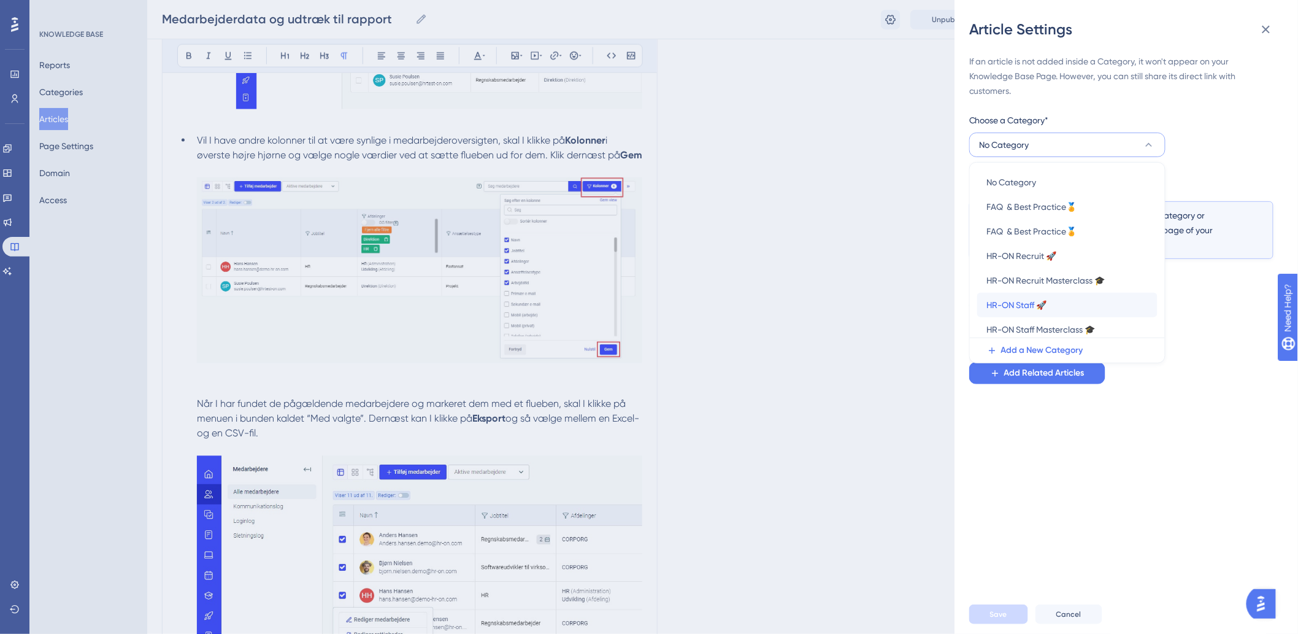
click at [1023, 308] on span "HR-ON Staff 🚀" at bounding box center [1017, 305] width 60 height 15
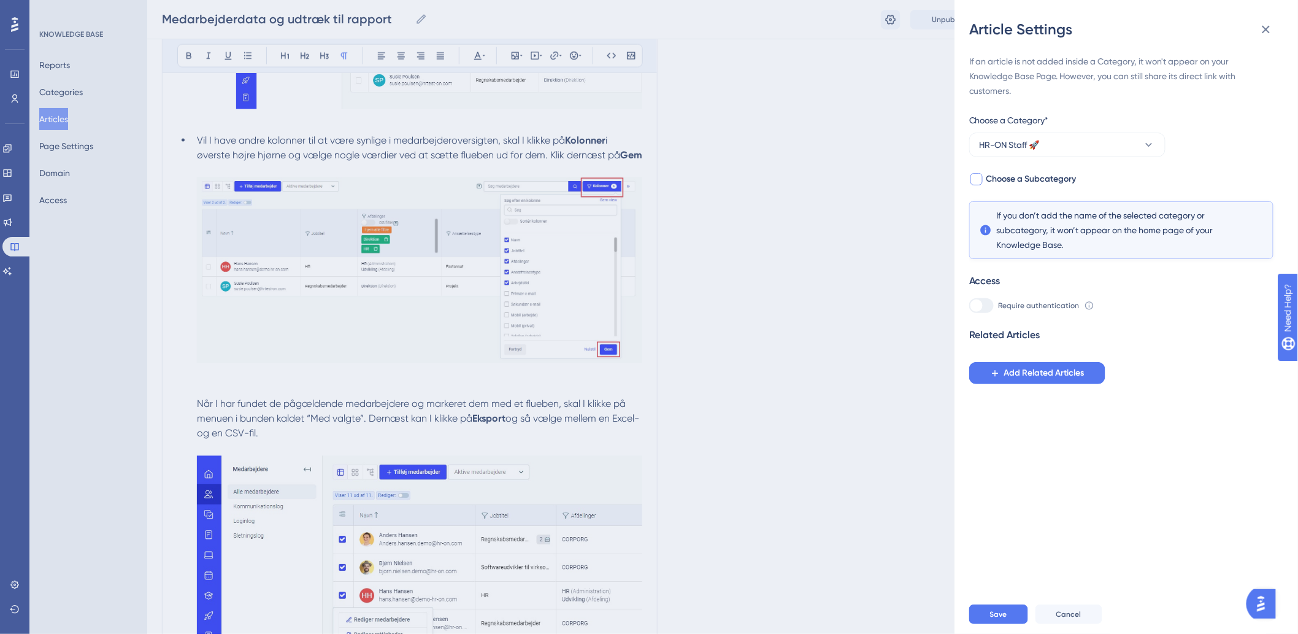
click at [978, 178] on div at bounding box center [977, 179] width 12 height 12
checkbox input "true"
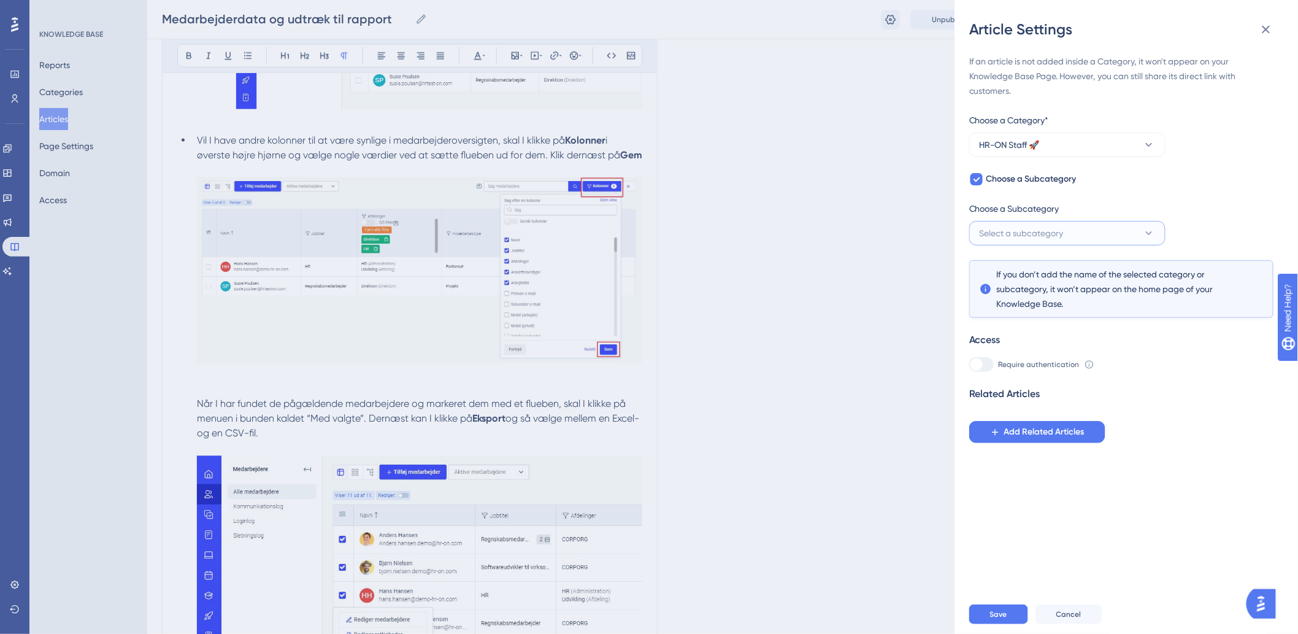
click at [1005, 236] on span "Select a subcategory" at bounding box center [1022, 233] width 84 height 15
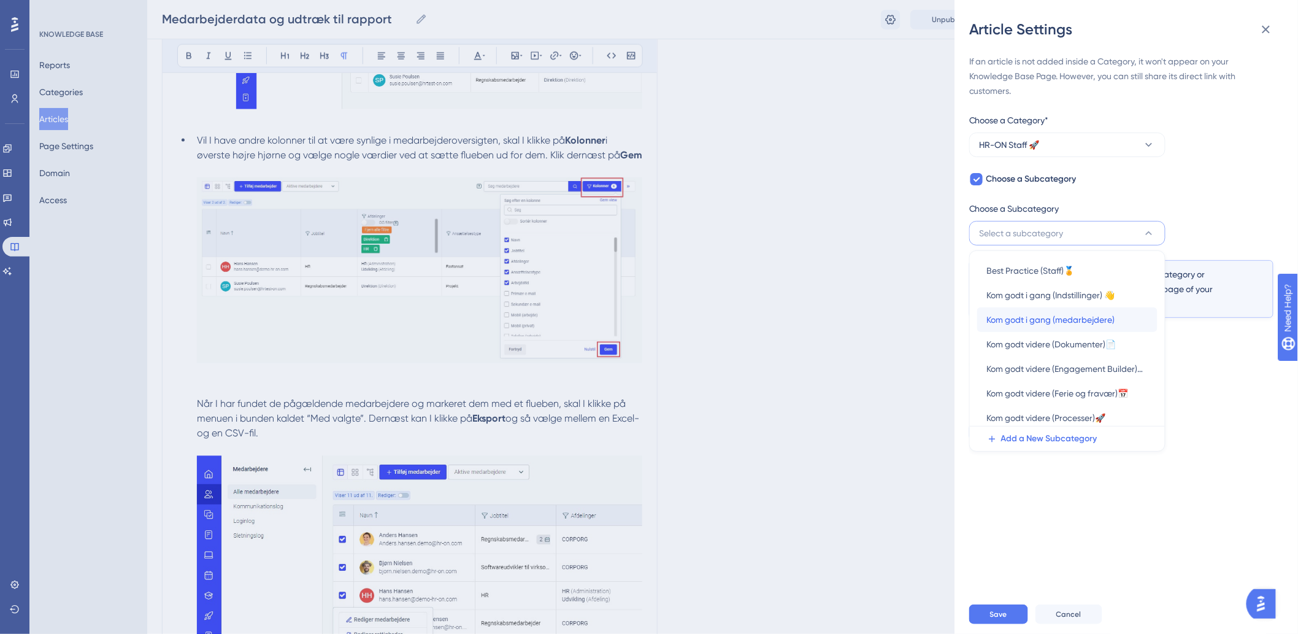
click at [1063, 322] on span "Kom godt i gang (medarbejdere)" at bounding box center [1051, 319] width 128 height 15
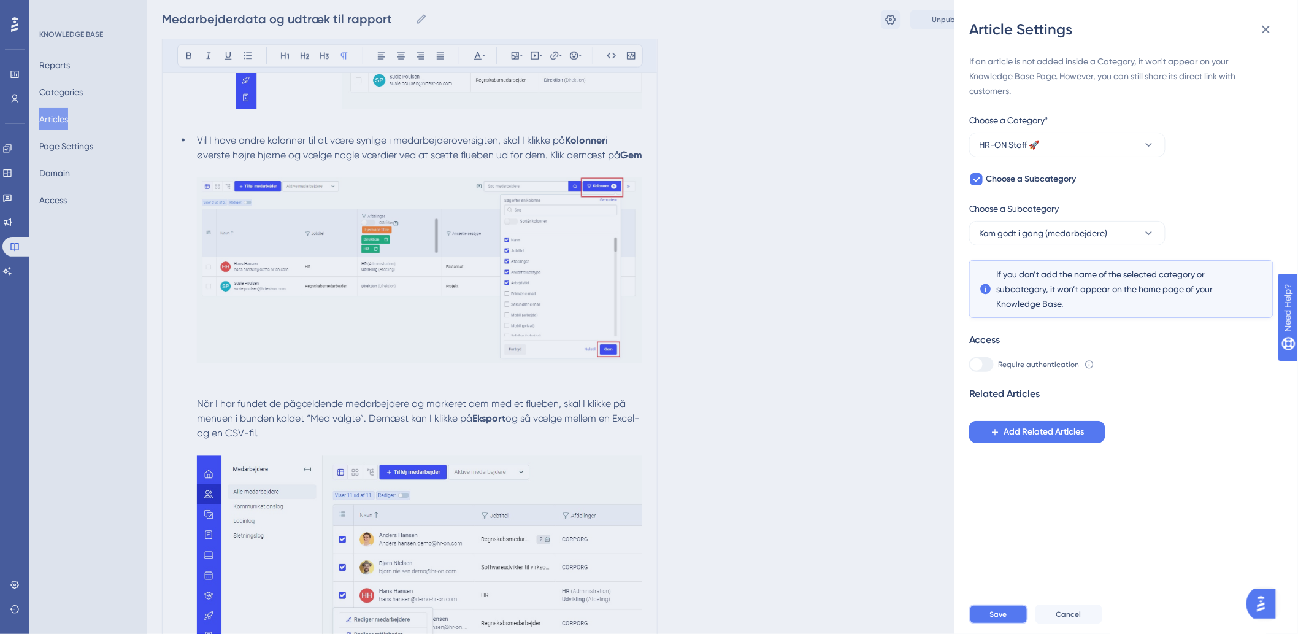
click at [980, 624] on button "Save" at bounding box center [998, 614] width 59 height 20
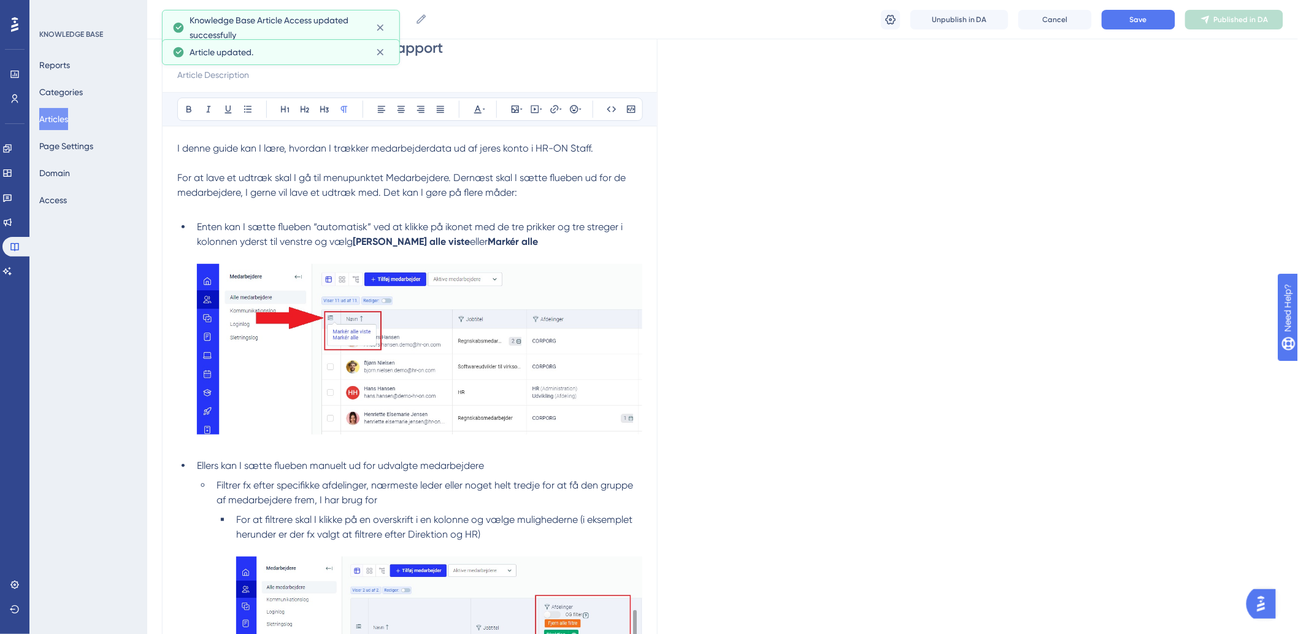
scroll to position [0, 0]
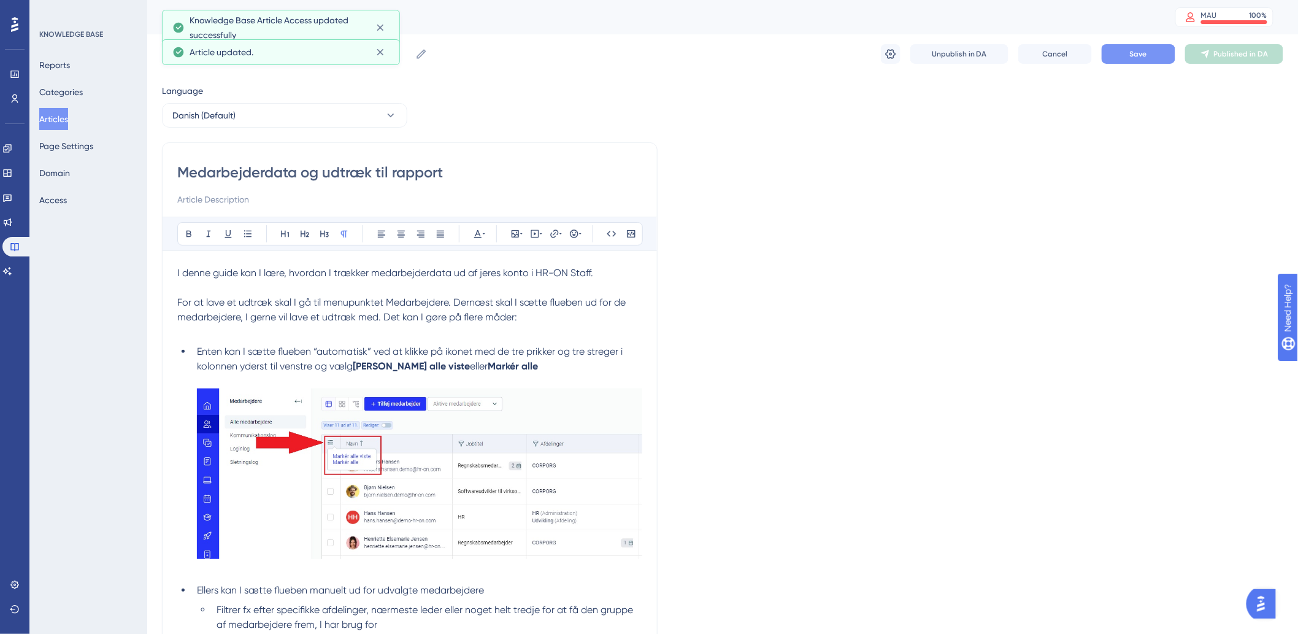
click at [1140, 52] on span "Save" at bounding box center [1138, 54] width 17 height 10
click at [1219, 56] on button "Publish in DA" at bounding box center [1234, 54] width 98 height 20
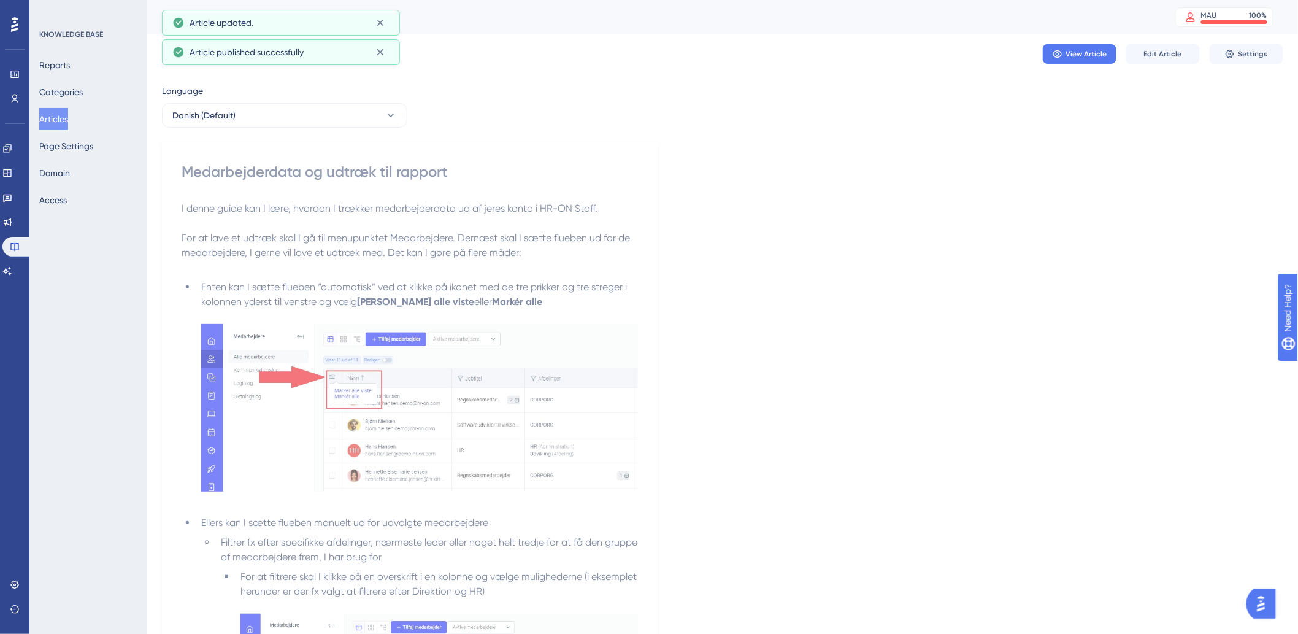
click at [59, 130] on div "Reports Categories Articles Page Settings Domain Access" at bounding box center [88, 132] width 99 height 157
click at [64, 118] on button "Articles" at bounding box center [53, 119] width 29 height 22
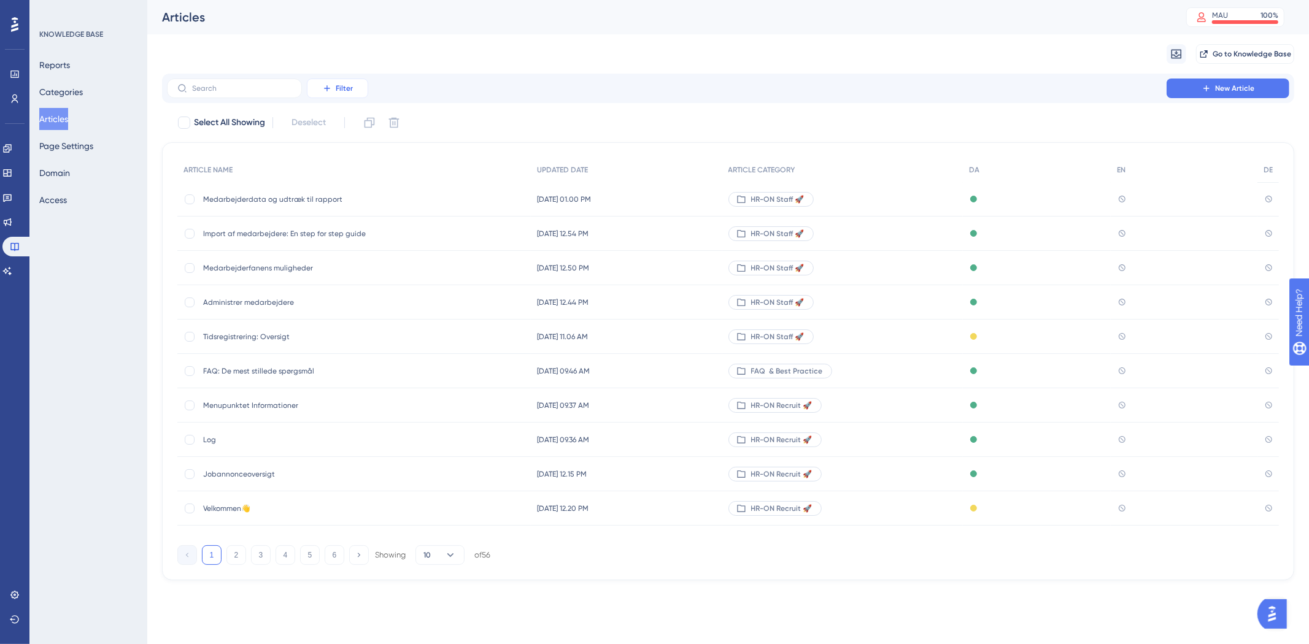
click at [320, 85] on button "Filter" at bounding box center [337, 89] width 61 height 20
click at [351, 192] on span "Category" at bounding box center [343, 197] width 37 height 15
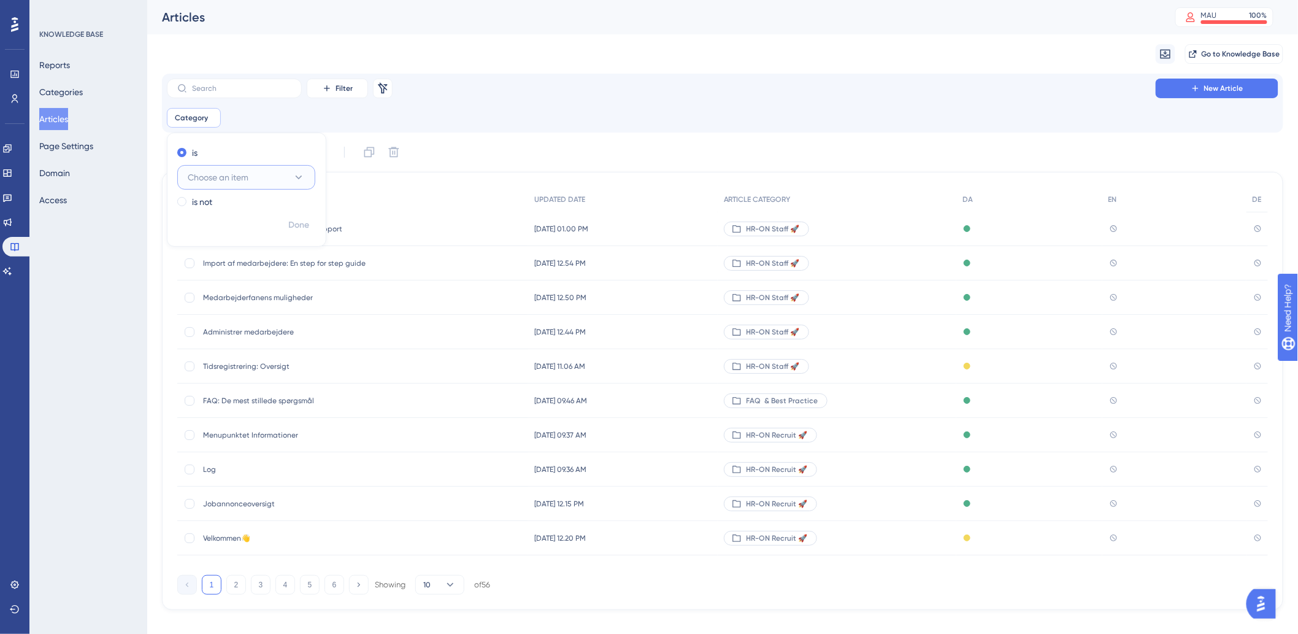
click at [276, 179] on button "Choose an item" at bounding box center [246, 177] width 138 height 25
click at [244, 310] on span "HR-ON Staff 🚀" at bounding box center [225, 313] width 60 height 15
click at [634, 137] on div "Filter Remove Filters New Article Category is HR-ON Staff 🚀 HR-ON Staff 🚀 Remov…" at bounding box center [723, 342] width 1122 height 536
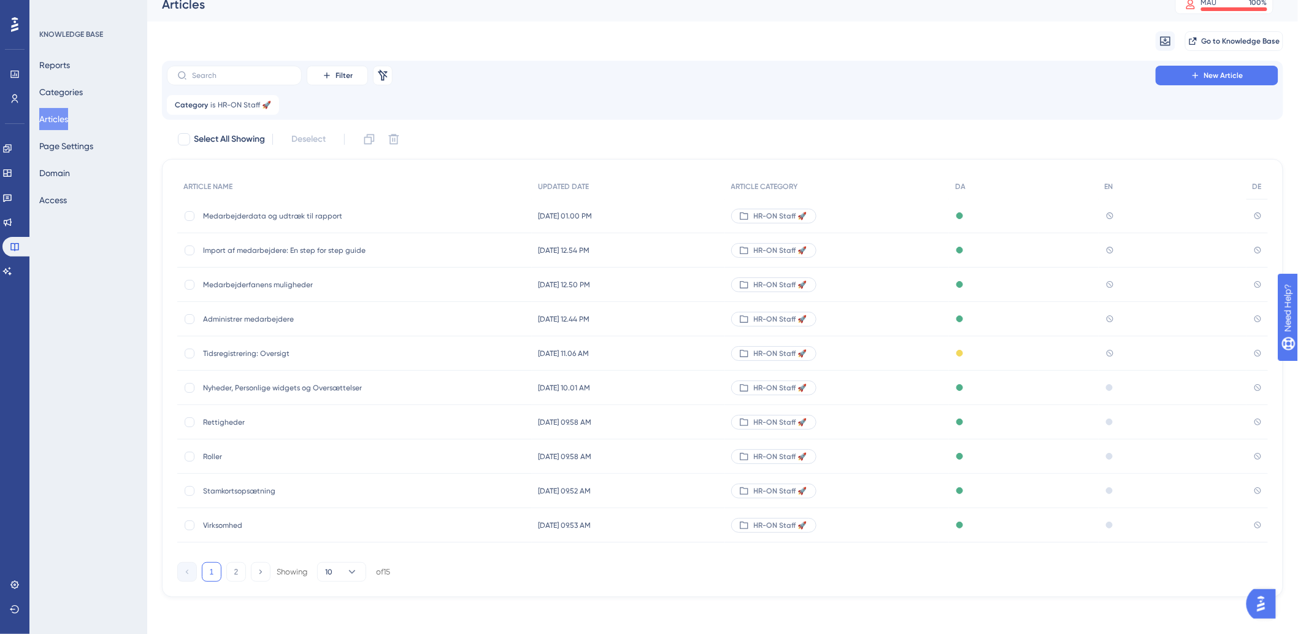
scroll to position [15, 0]
click at [253, 349] on span "Tidsregistrering: Oversigt" at bounding box center [301, 352] width 196 height 10
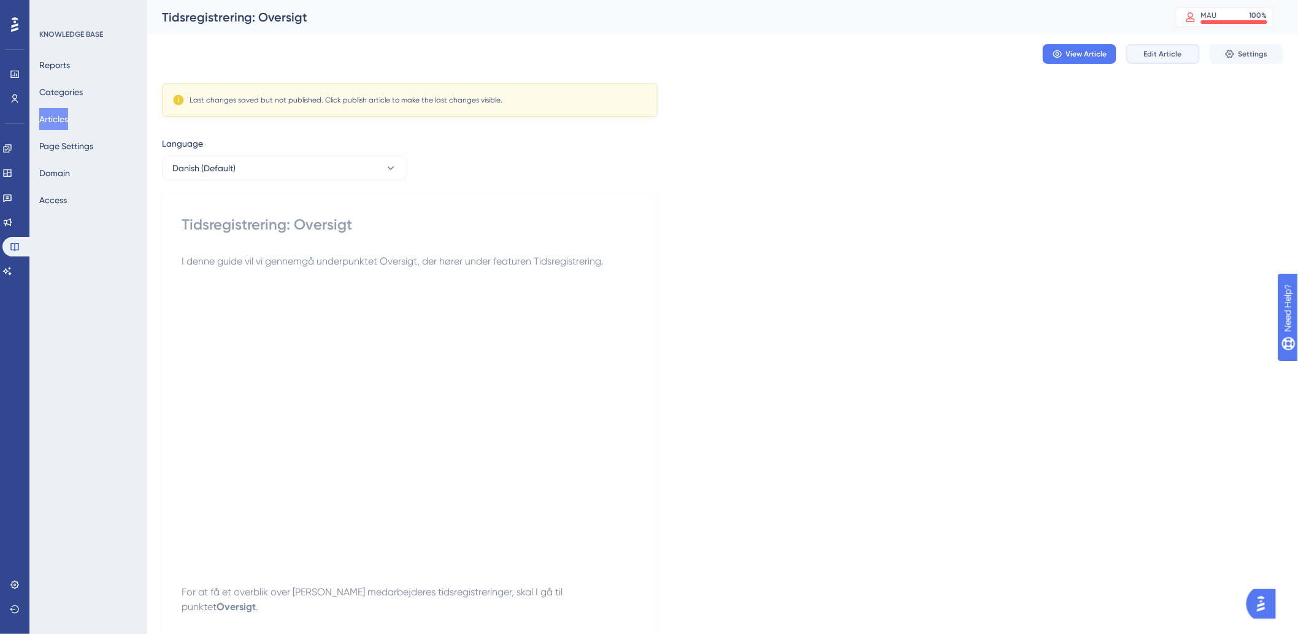
click at [1181, 55] on span "Edit Article" at bounding box center [1163, 54] width 38 height 10
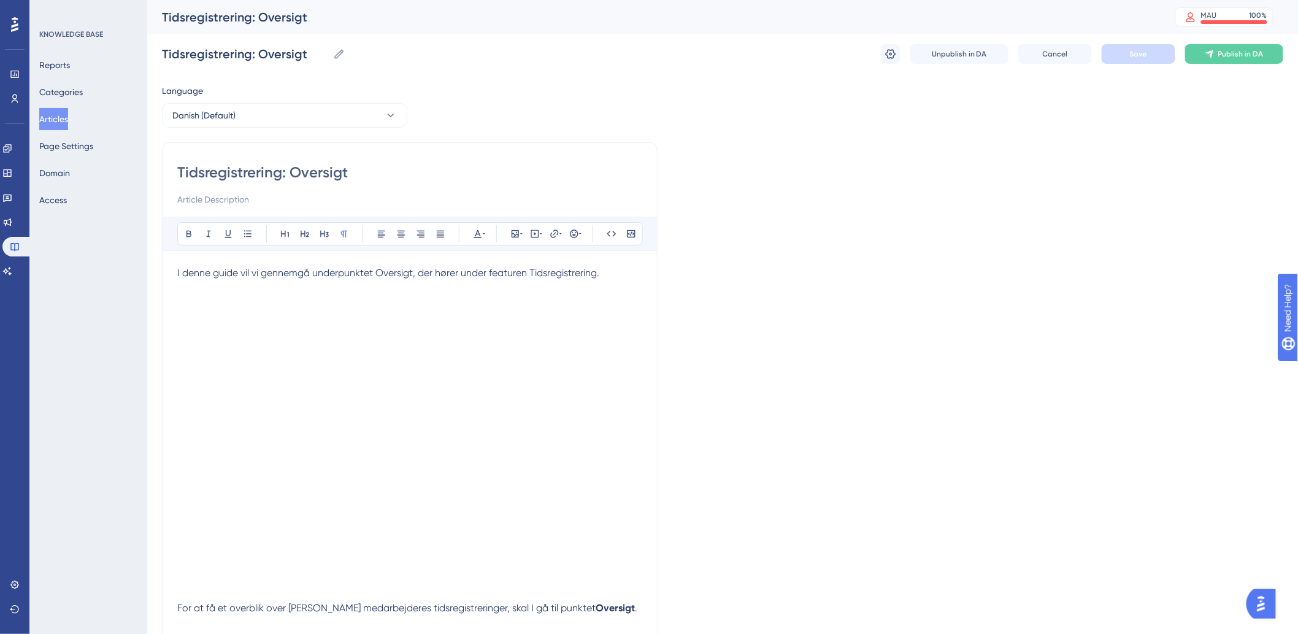
scroll to position [56, 0]
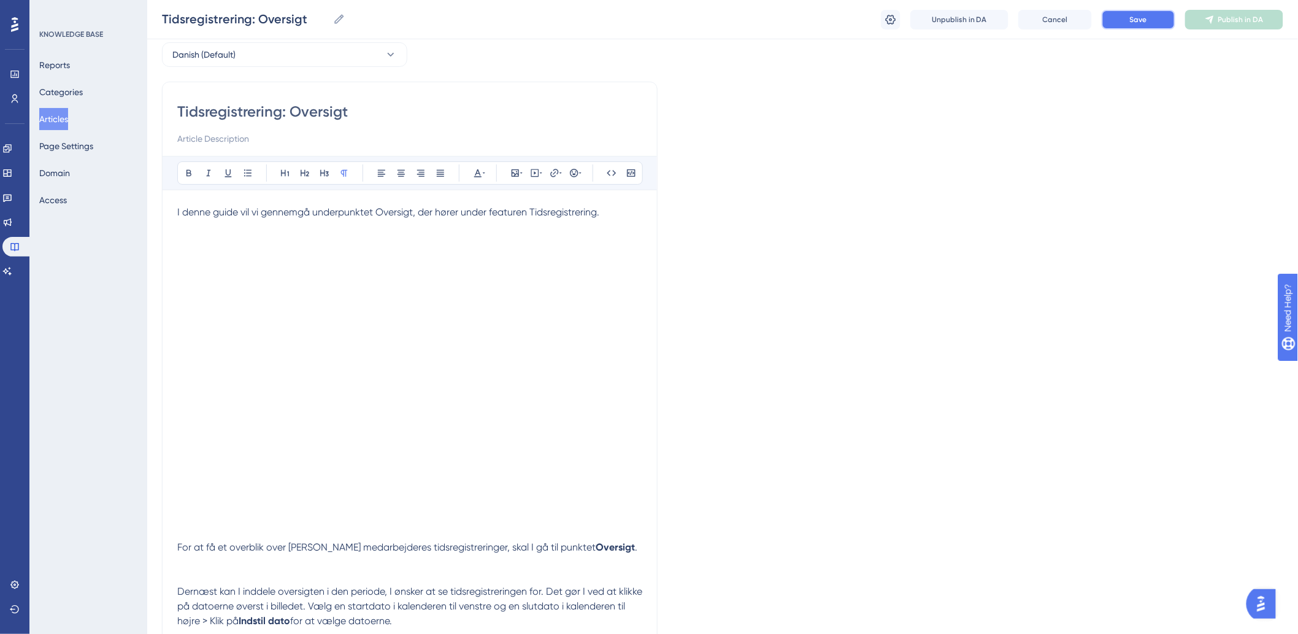
click at [1143, 20] on span "Save" at bounding box center [1138, 20] width 17 height 10
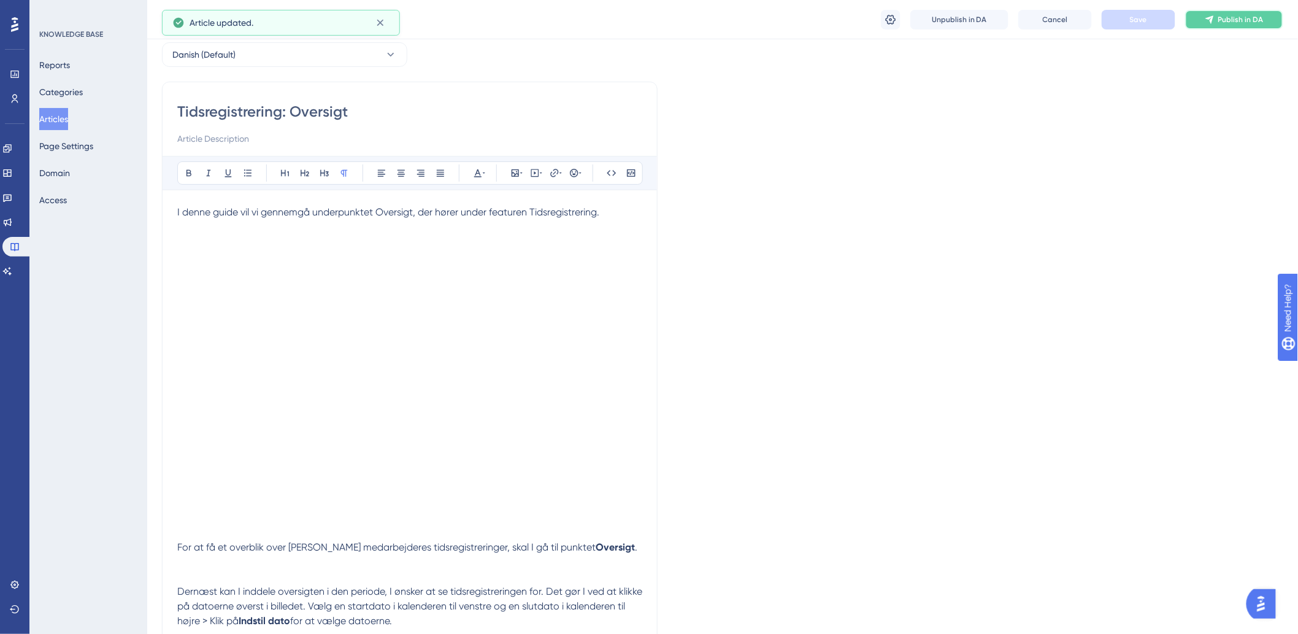
click at [1194, 22] on button "Publish in DA" at bounding box center [1234, 20] width 98 height 20
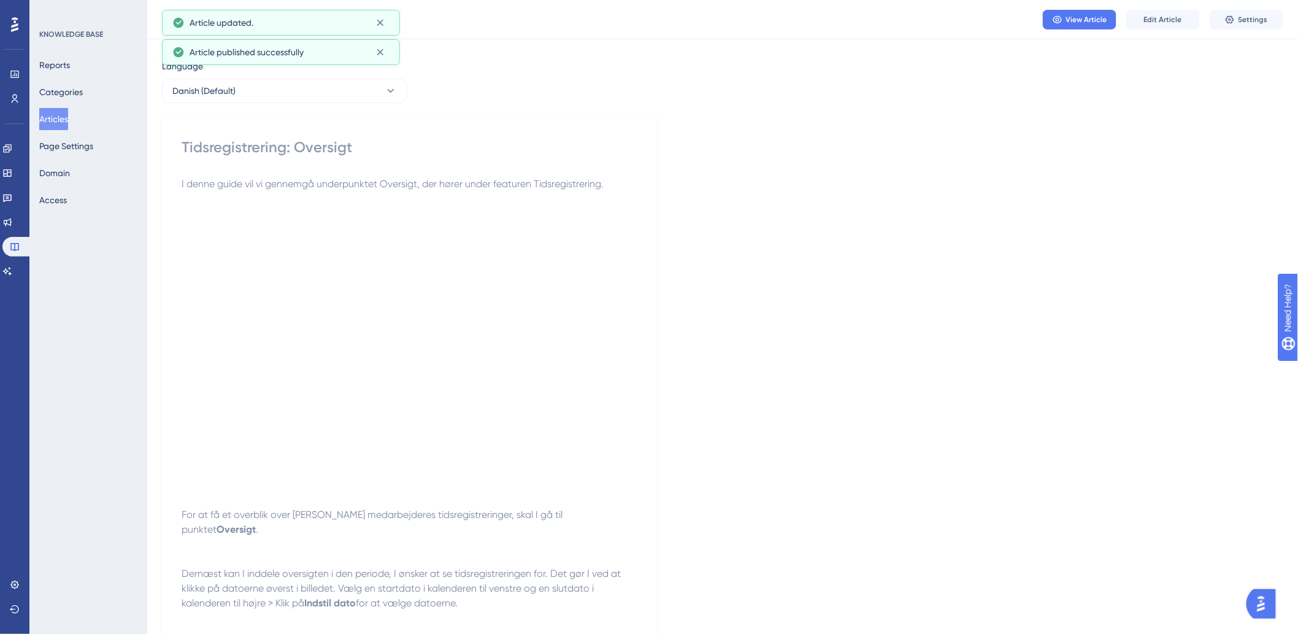
scroll to position [0, 0]
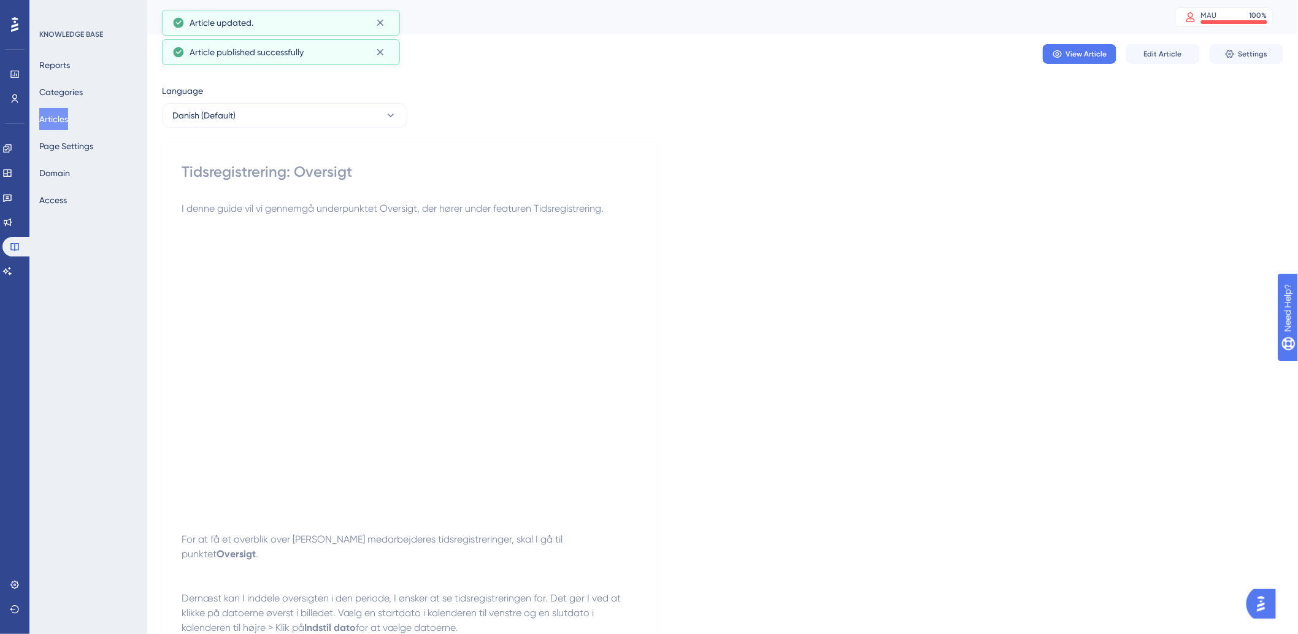
click at [68, 120] on button "Articles" at bounding box center [53, 119] width 29 height 22
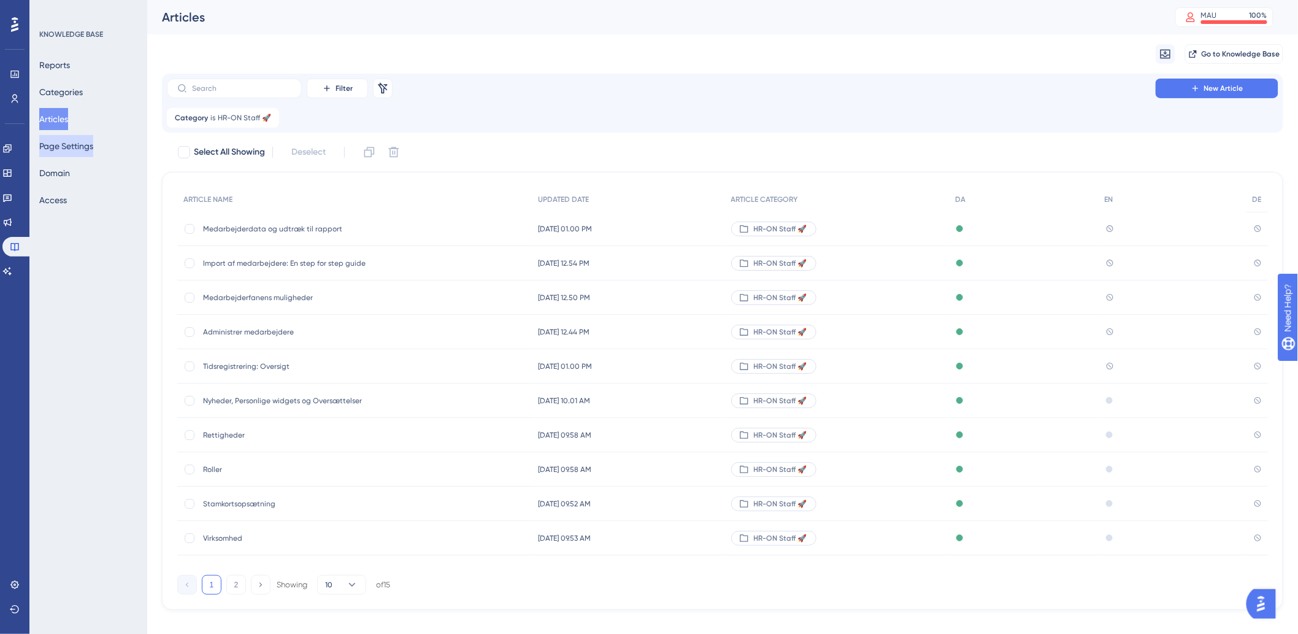
click at [81, 137] on button "Page Settings" at bounding box center [66, 146] width 54 height 22
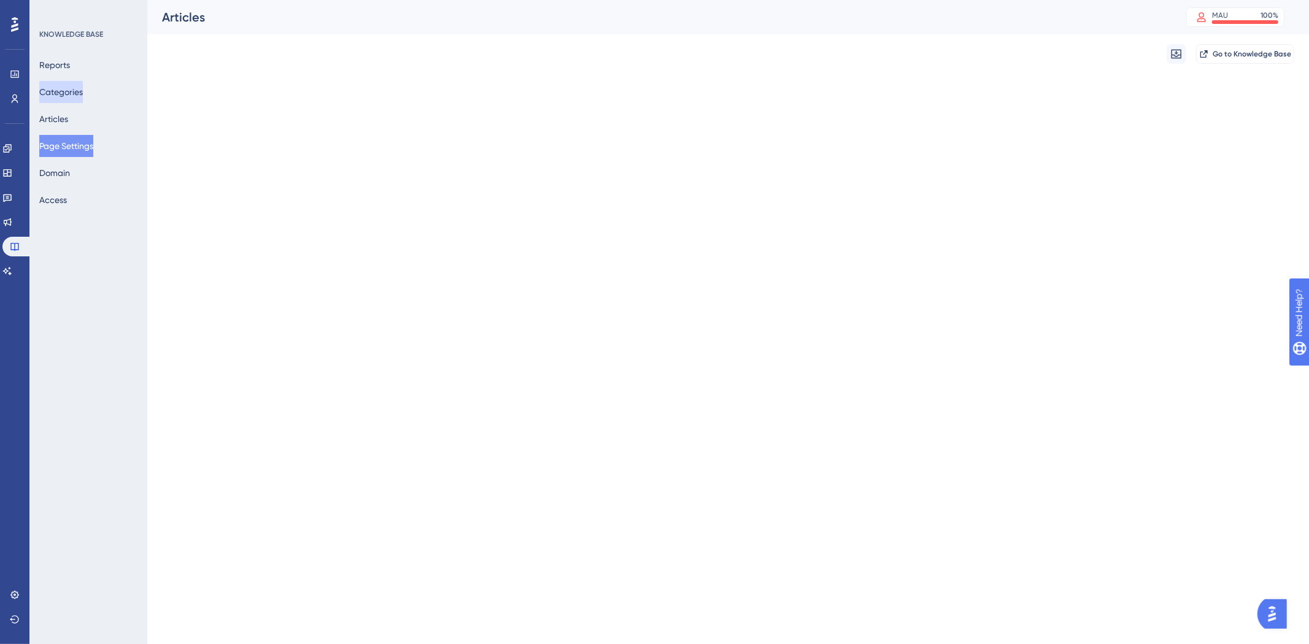
click at [83, 94] on button "Categories" at bounding box center [61, 92] width 44 height 22
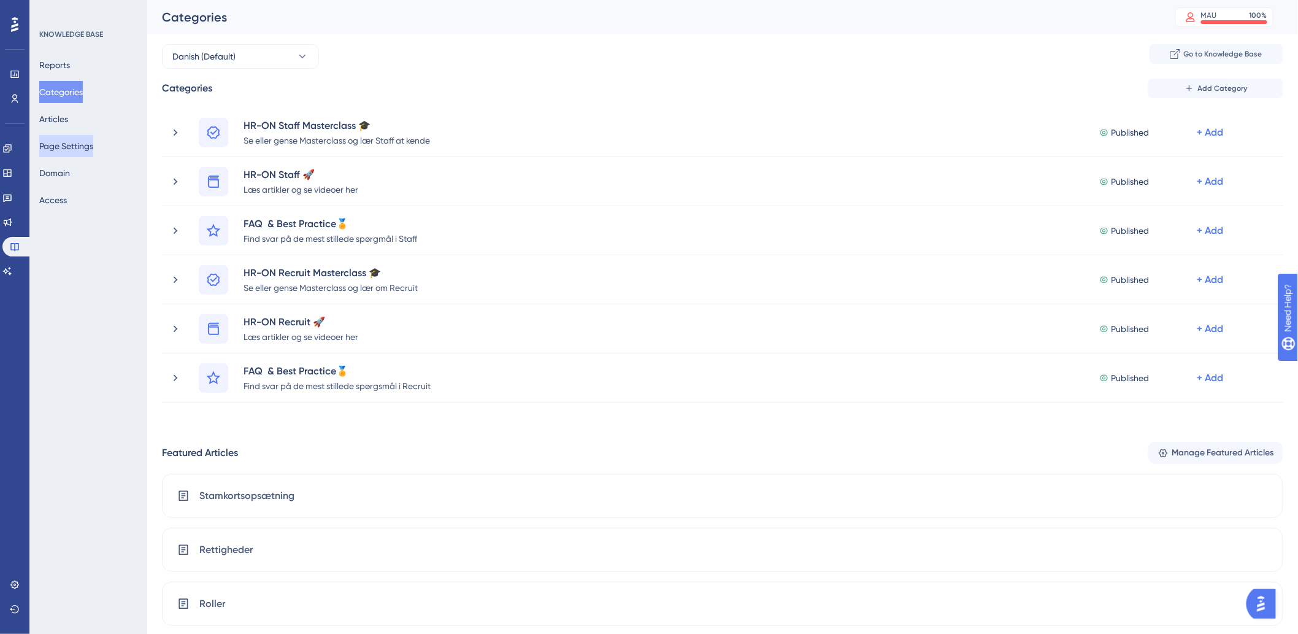
click at [86, 140] on button "Page Settings" at bounding box center [66, 146] width 54 height 22
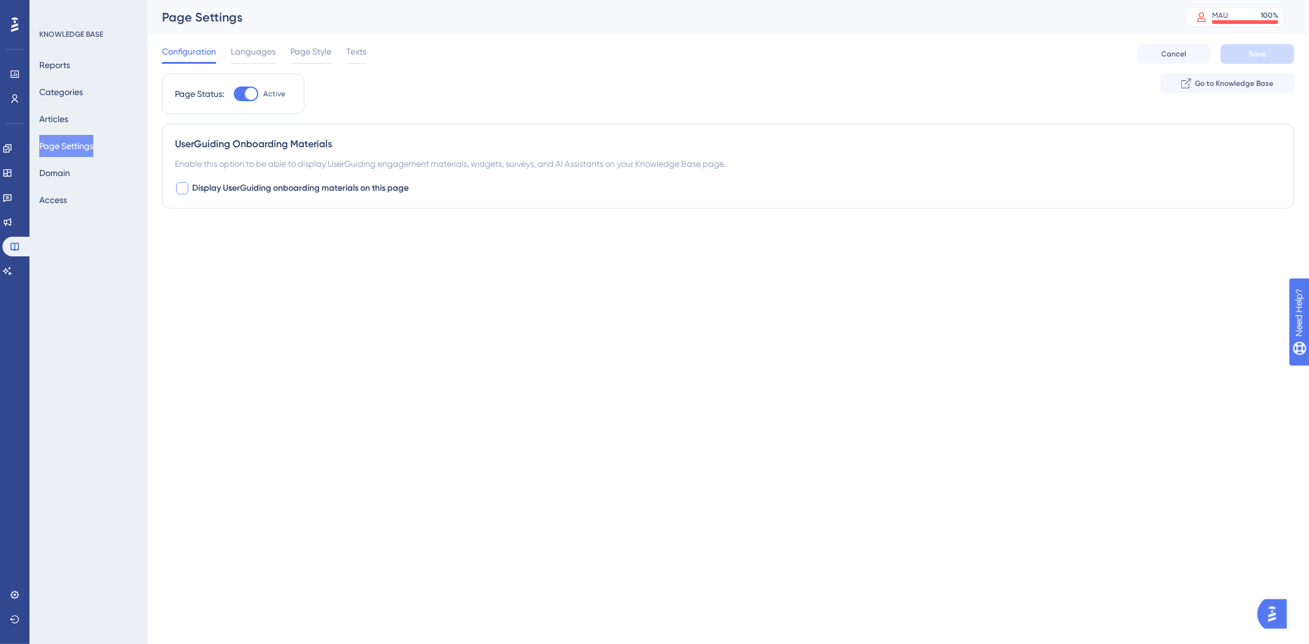
click at [180, 191] on div at bounding box center [182, 188] width 12 height 12
click at [180, 191] on icon at bounding box center [182, 188] width 7 height 10
checkbox input "false"
click at [68, 119] on button "Articles" at bounding box center [53, 119] width 29 height 22
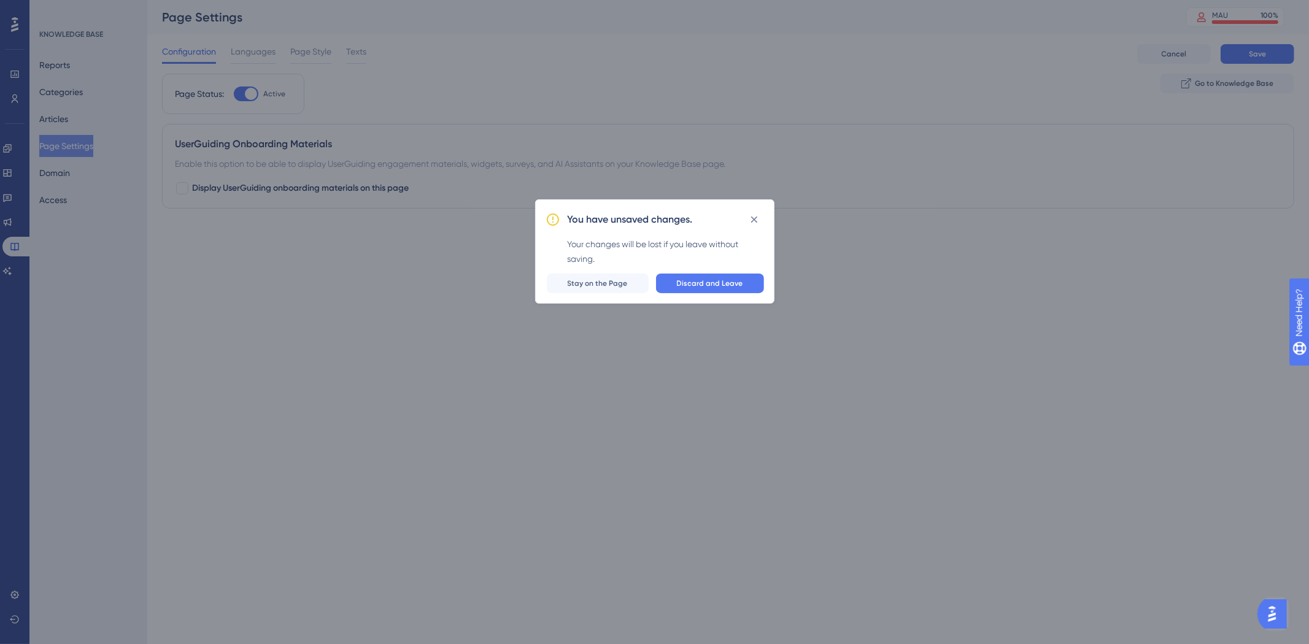
click at [469, 272] on div "You have unsaved changes. Your changes will be lost if you leave without saving…" at bounding box center [654, 322] width 1309 height 644
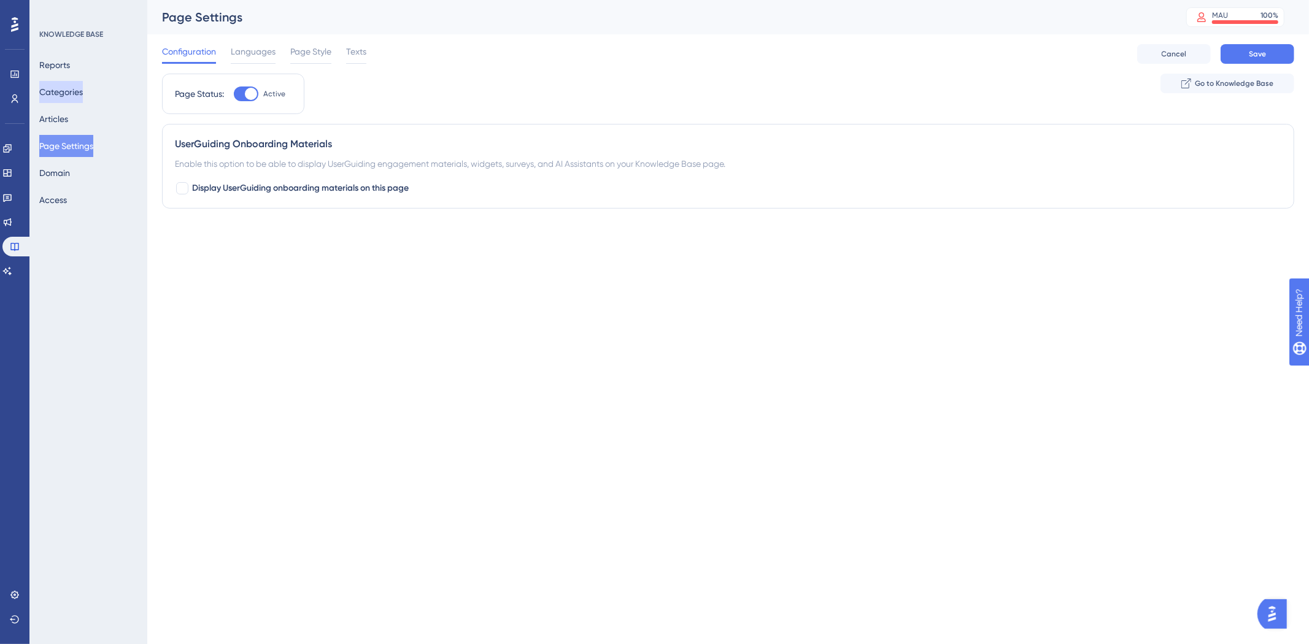
click at [83, 82] on button "Categories" at bounding box center [61, 92] width 44 height 22
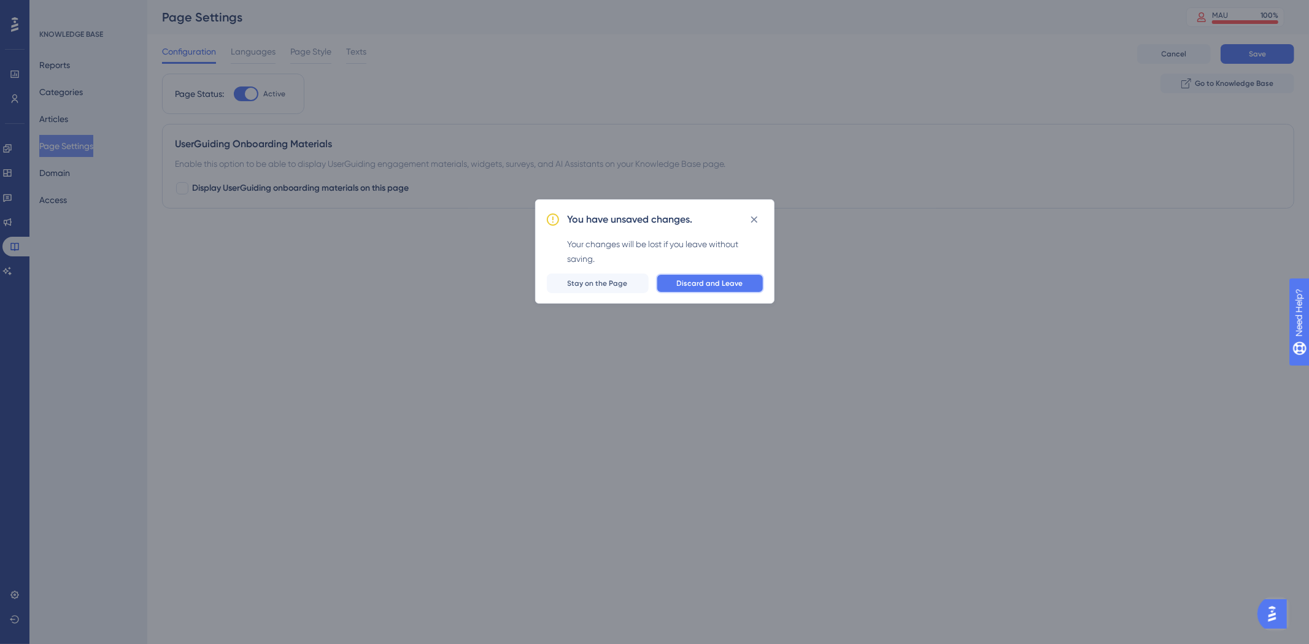
click at [728, 282] on span "Discard and Leave" at bounding box center [710, 284] width 66 height 10
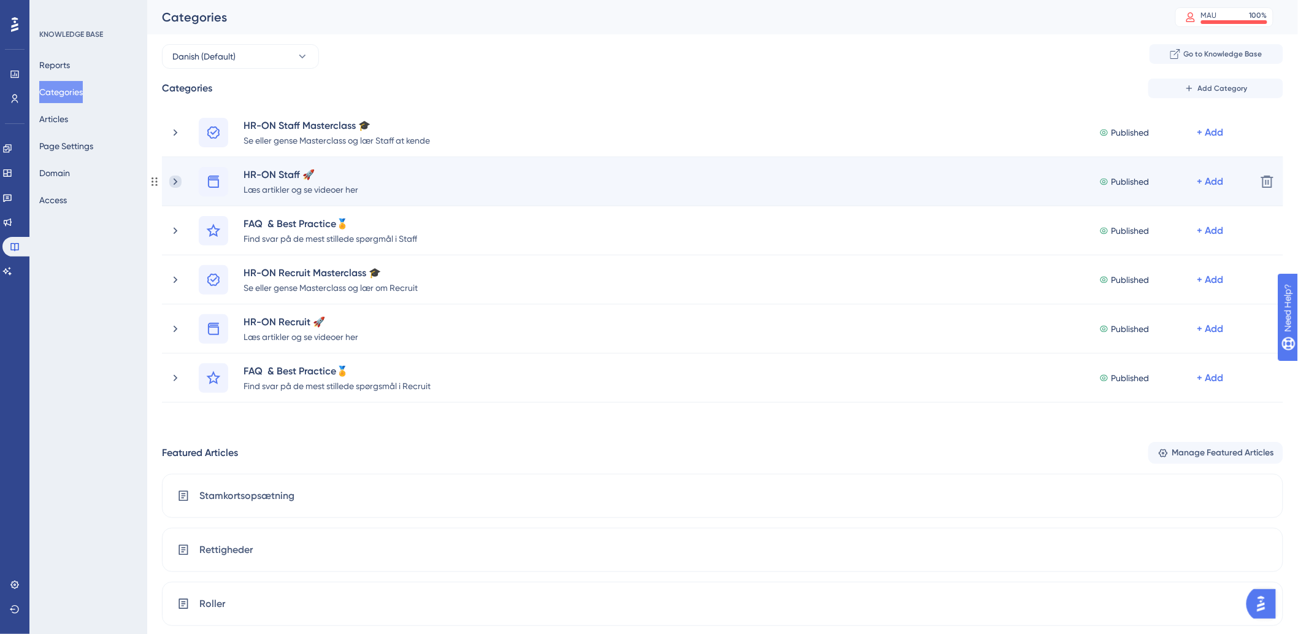
click at [173, 177] on icon at bounding box center [175, 181] width 12 height 12
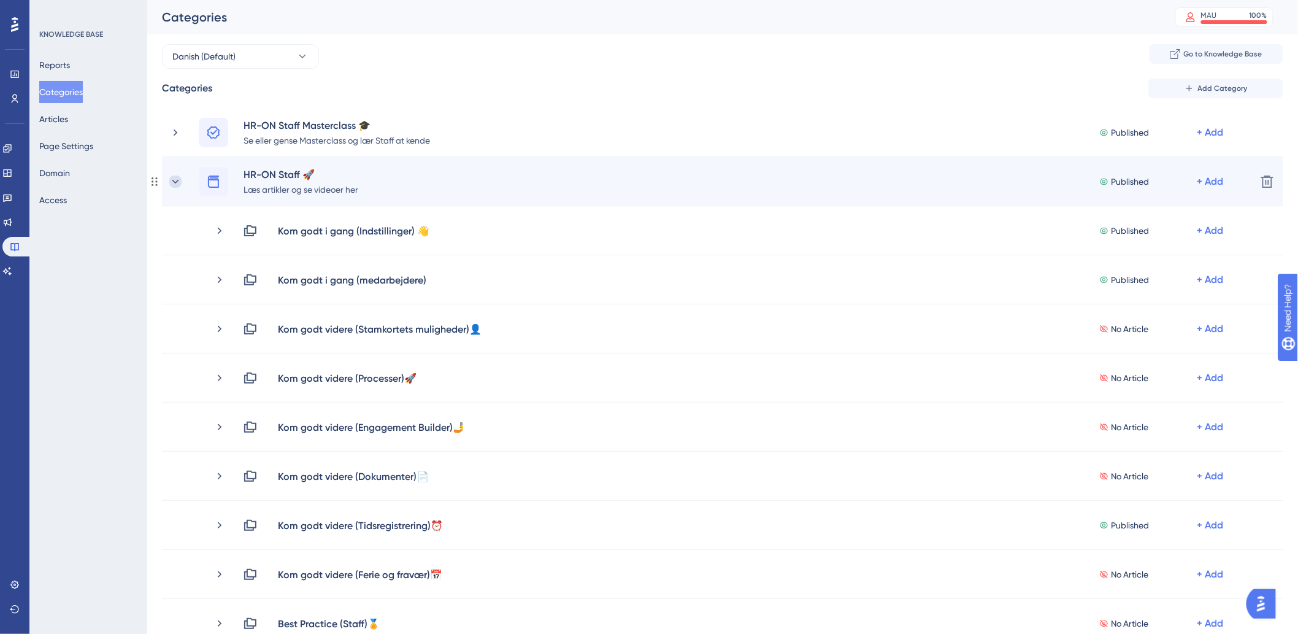
click at [176, 183] on icon at bounding box center [175, 181] width 12 height 12
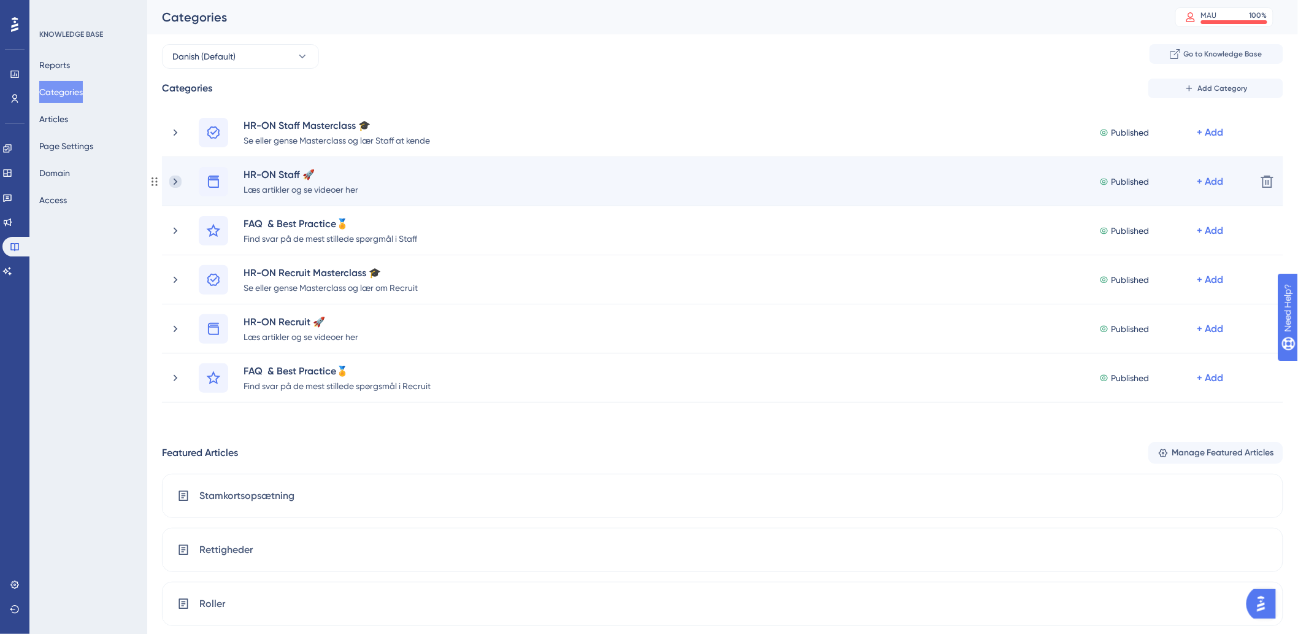
click at [176, 180] on icon at bounding box center [176, 181] width 4 height 7
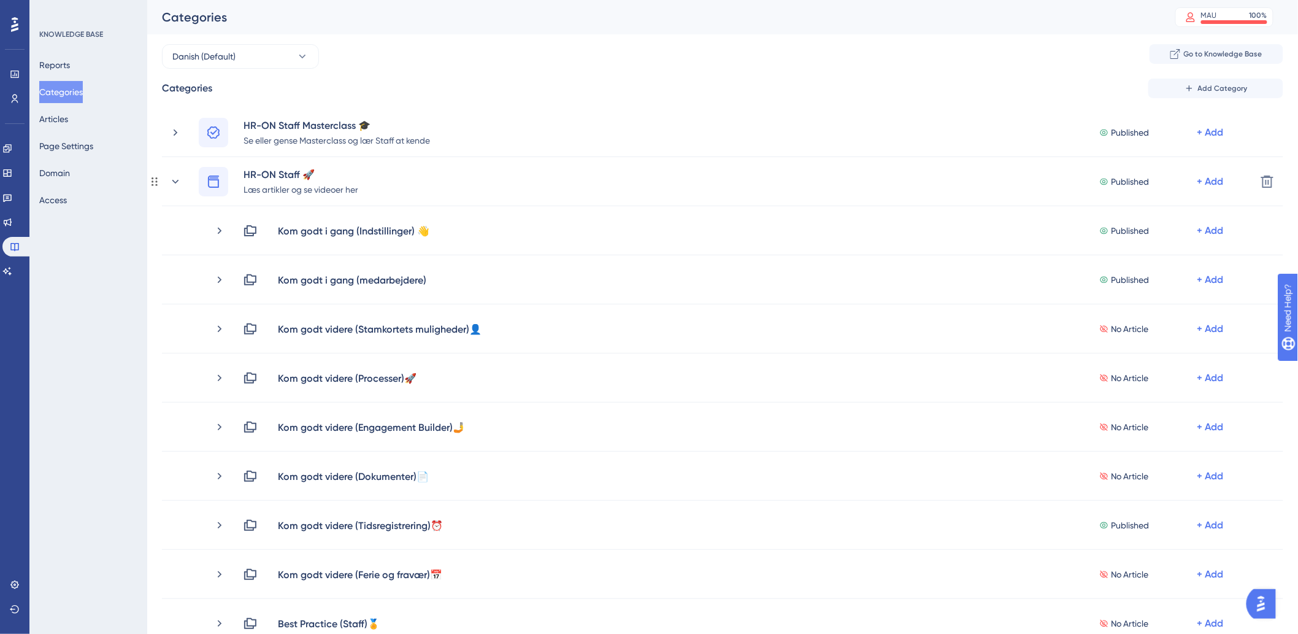
click at [176, 180] on icon at bounding box center [175, 181] width 12 height 12
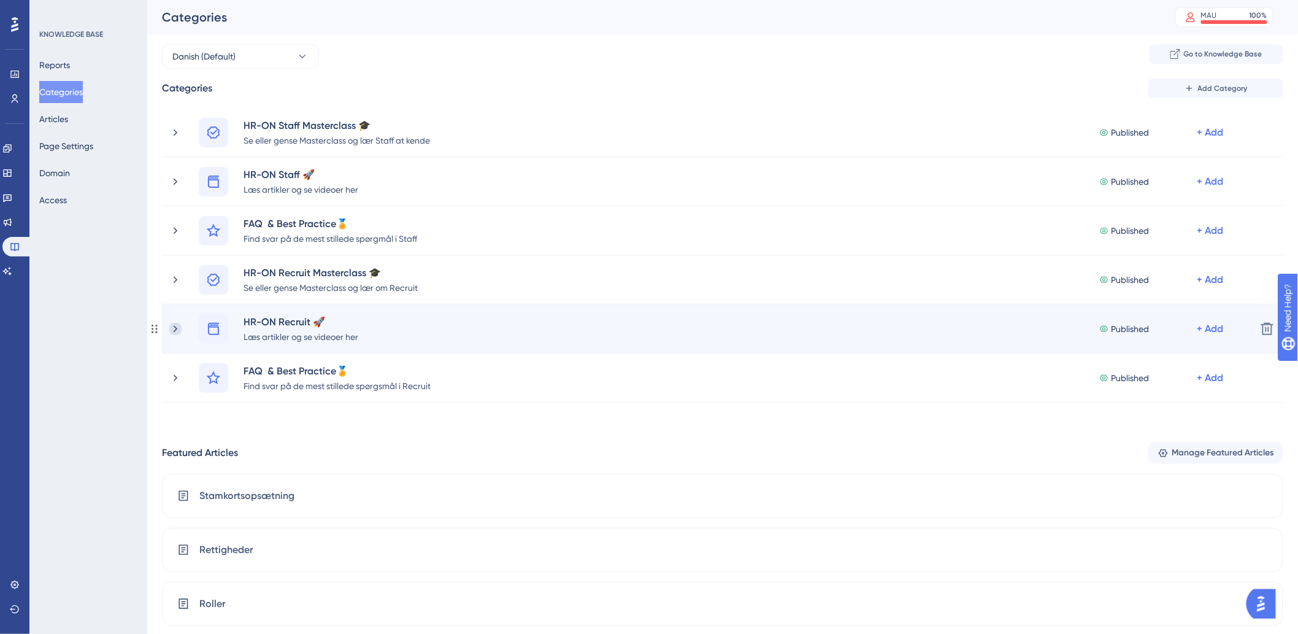
click at [174, 328] on icon at bounding box center [175, 329] width 12 height 12
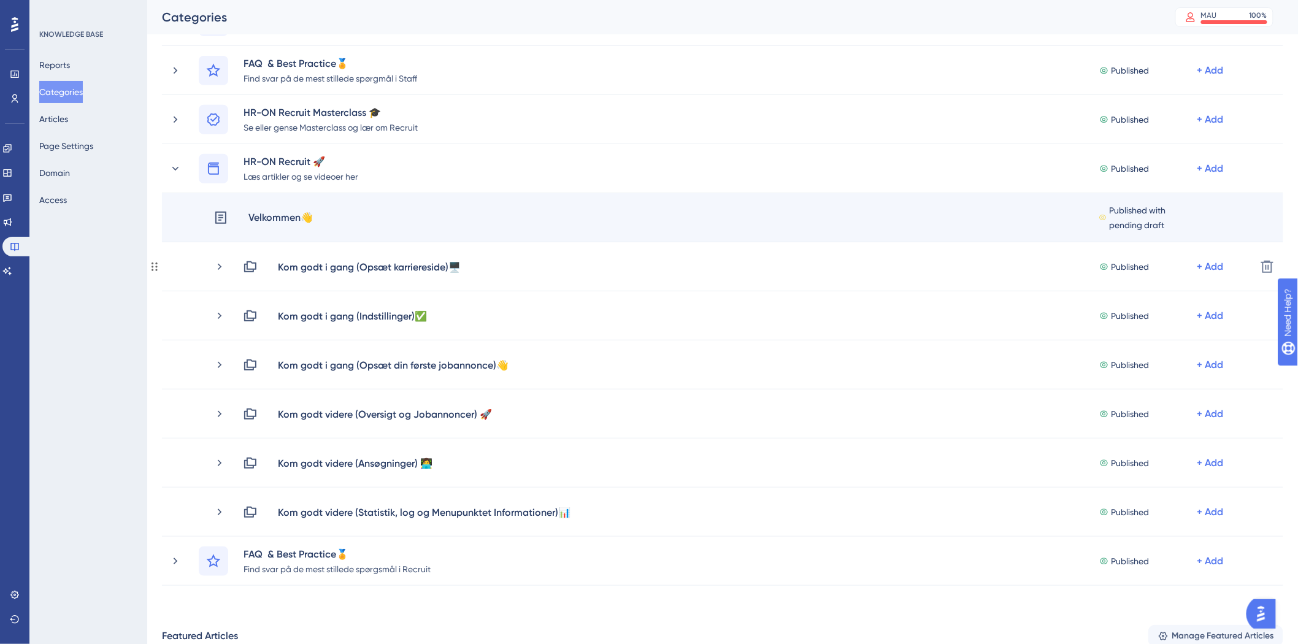
scroll to position [136, 0]
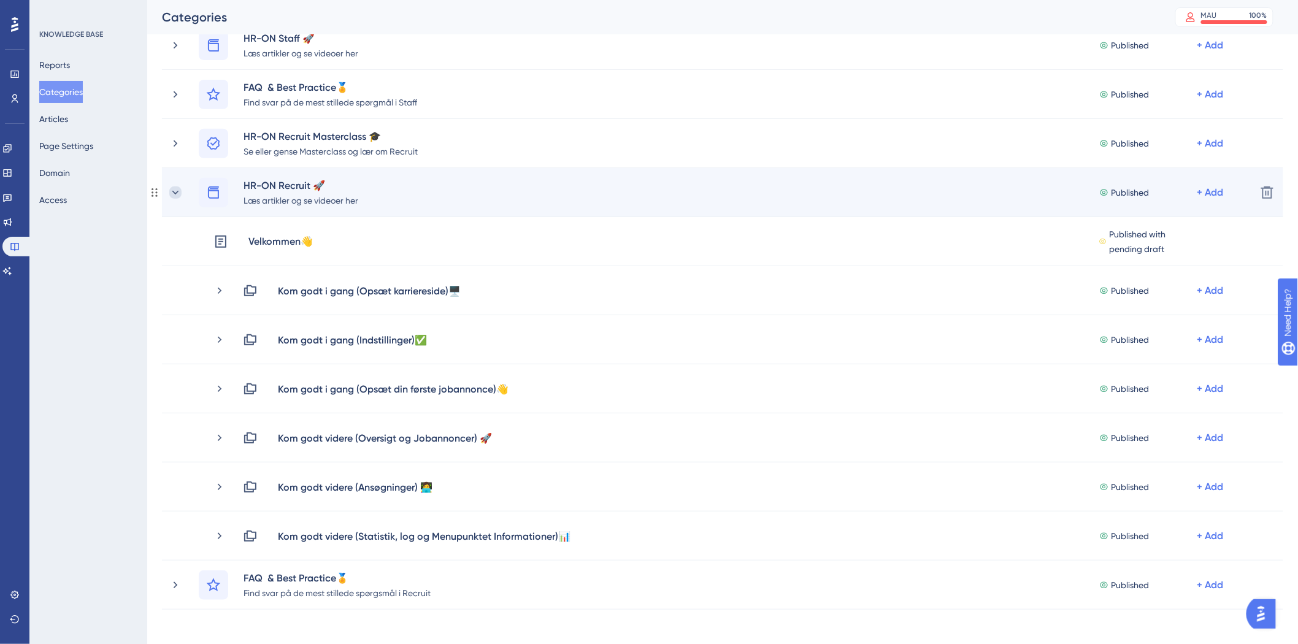
click at [178, 195] on icon at bounding box center [175, 193] width 12 height 12
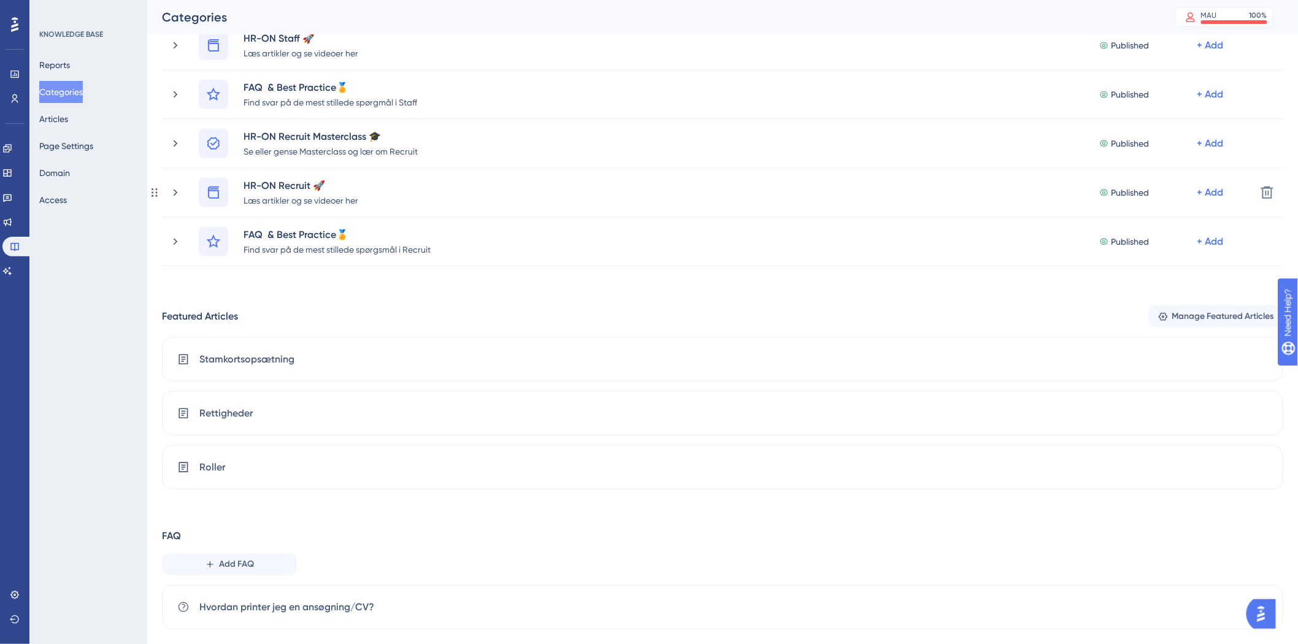
click at [178, 195] on icon at bounding box center [175, 193] width 12 height 12
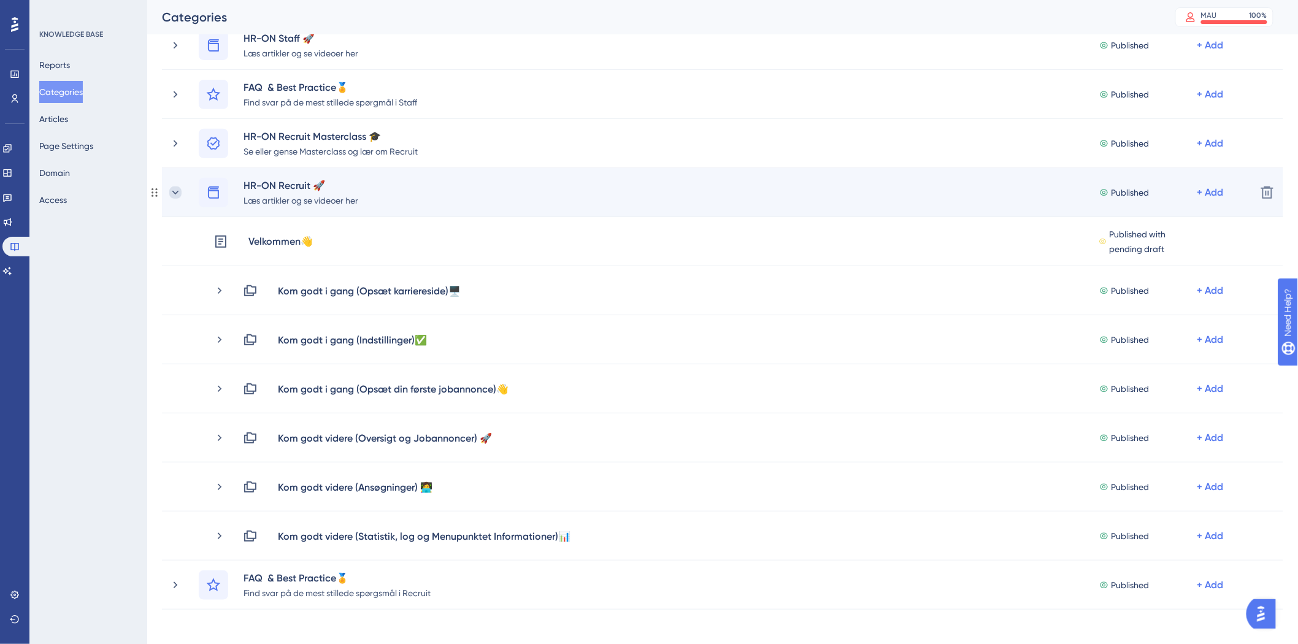
click at [171, 193] on icon at bounding box center [175, 193] width 12 height 12
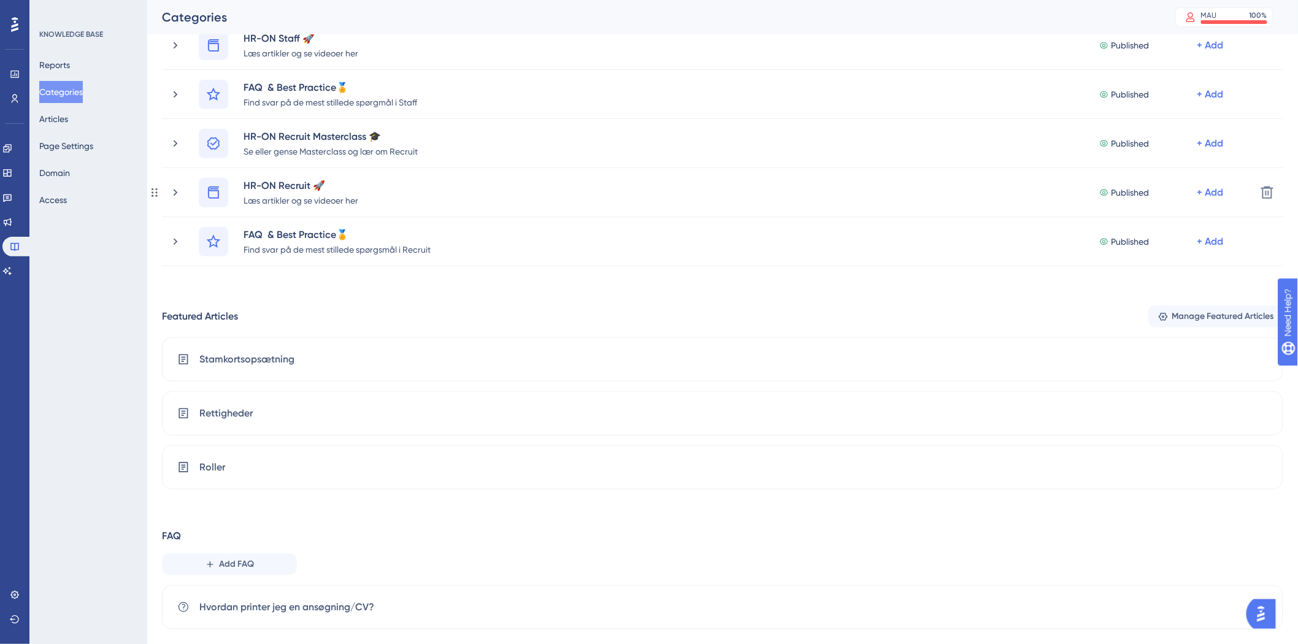
click at [171, 193] on icon at bounding box center [175, 193] width 12 height 12
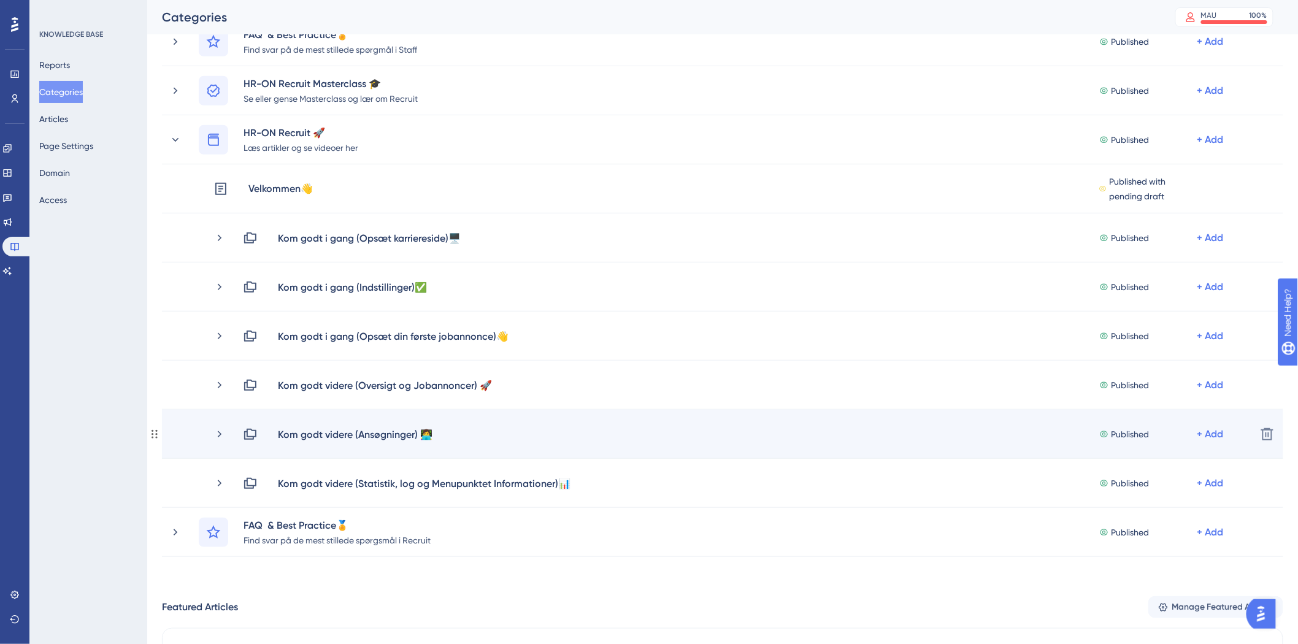
scroll to position [204, 0]
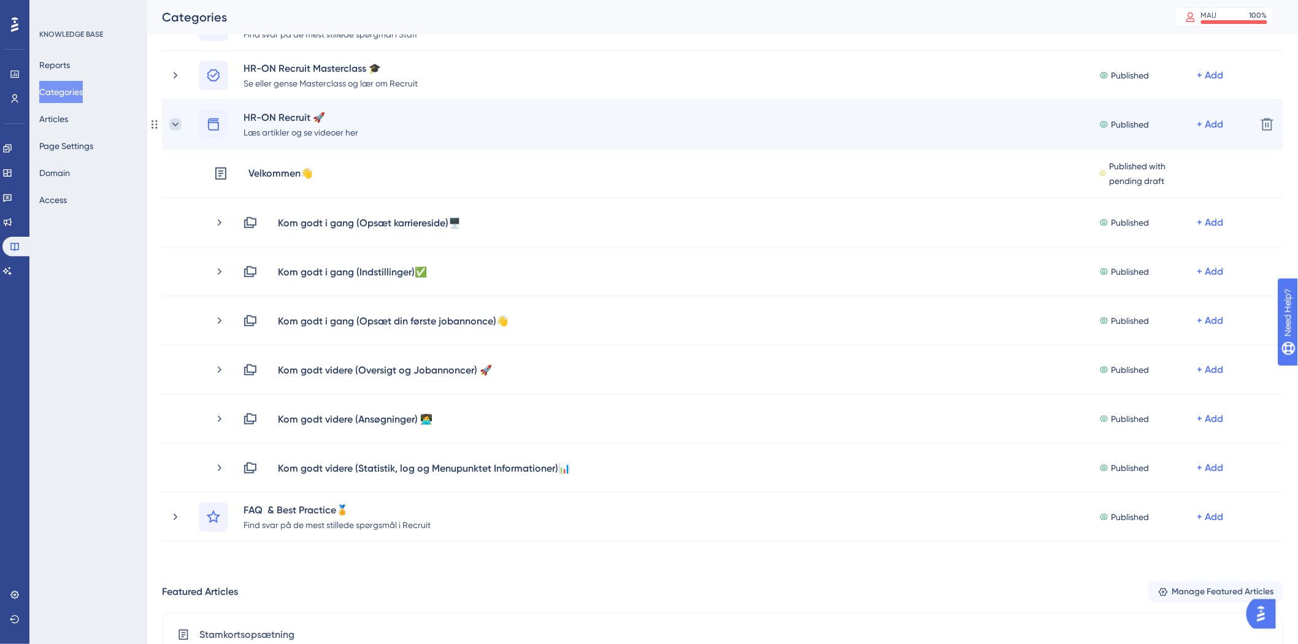
click at [176, 125] on icon at bounding box center [175, 124] width 7 height 4
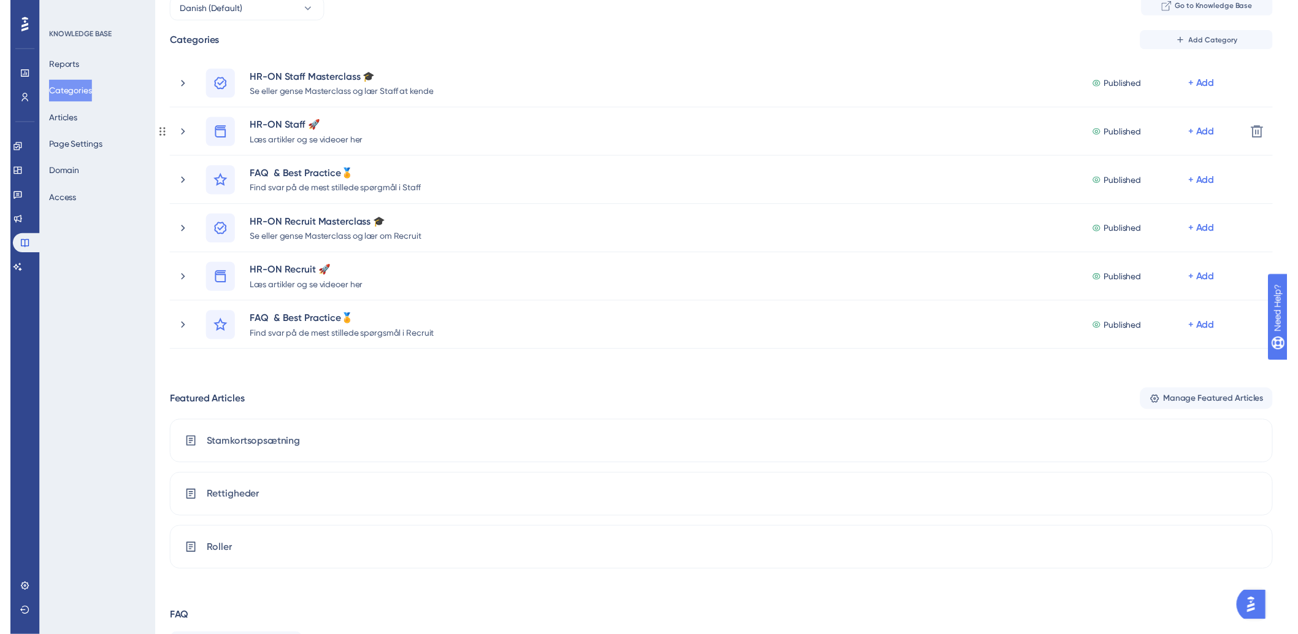
scroll to position [25, 0]
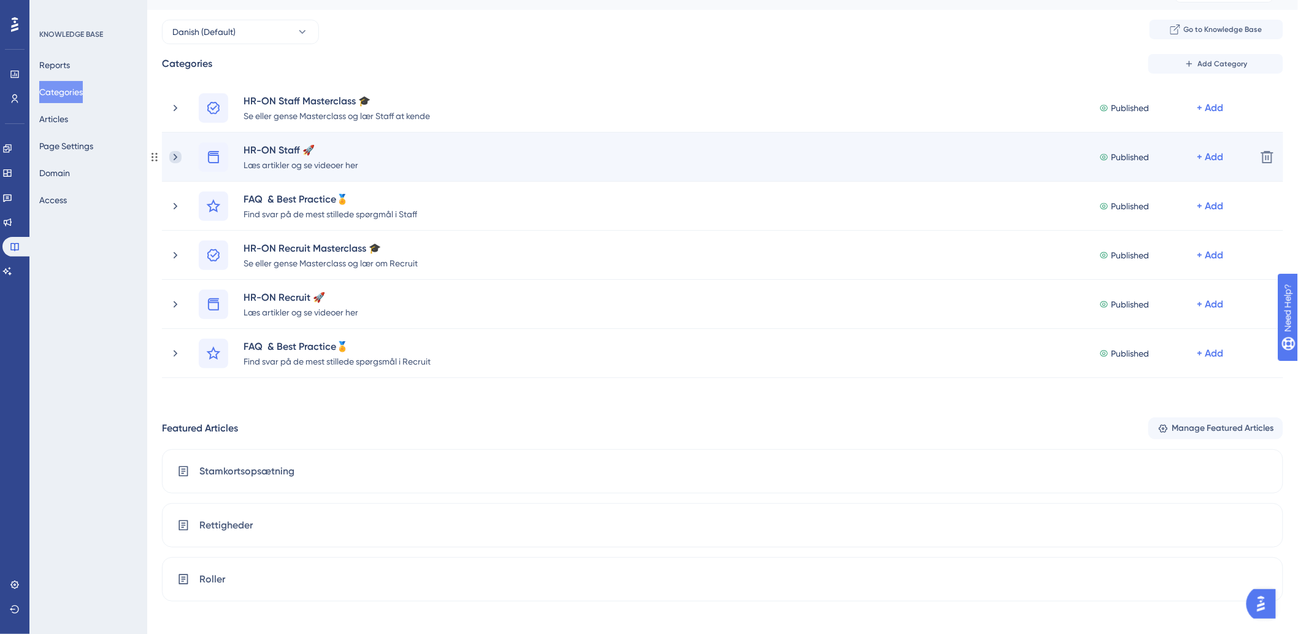
click at [171, 152] on icon at bounding box center [175, 157] width 12 height 12
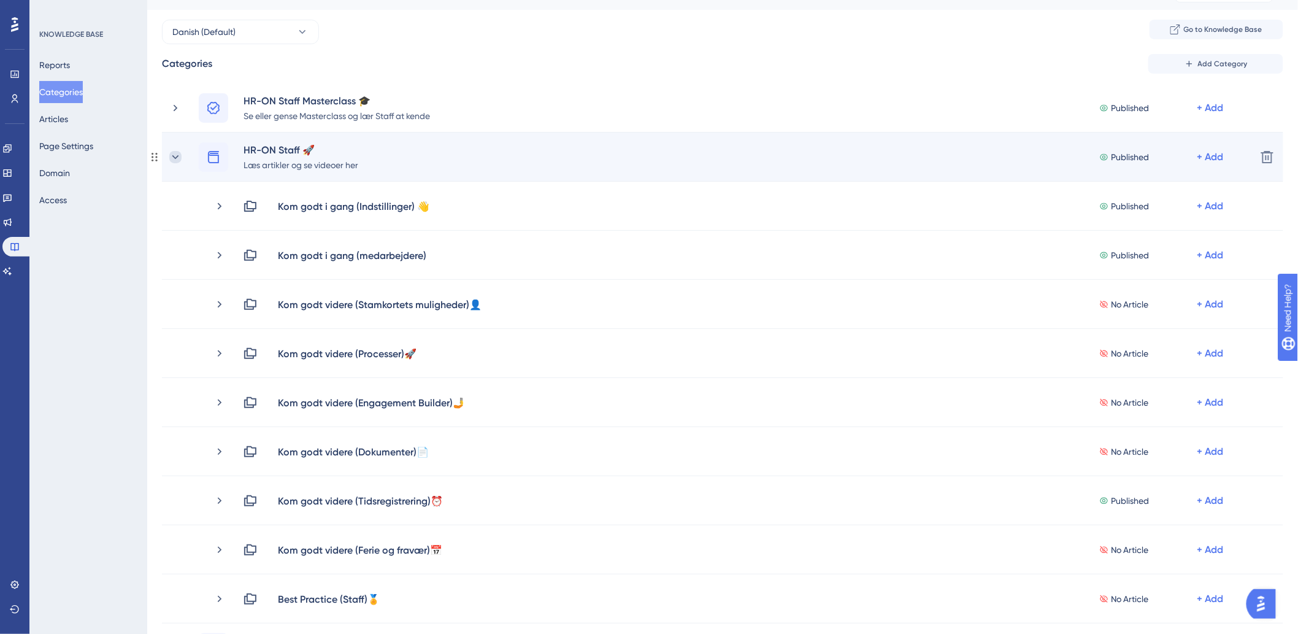
click at [176, 155] on icon at bounding box center [175, 157] width 12 height 12
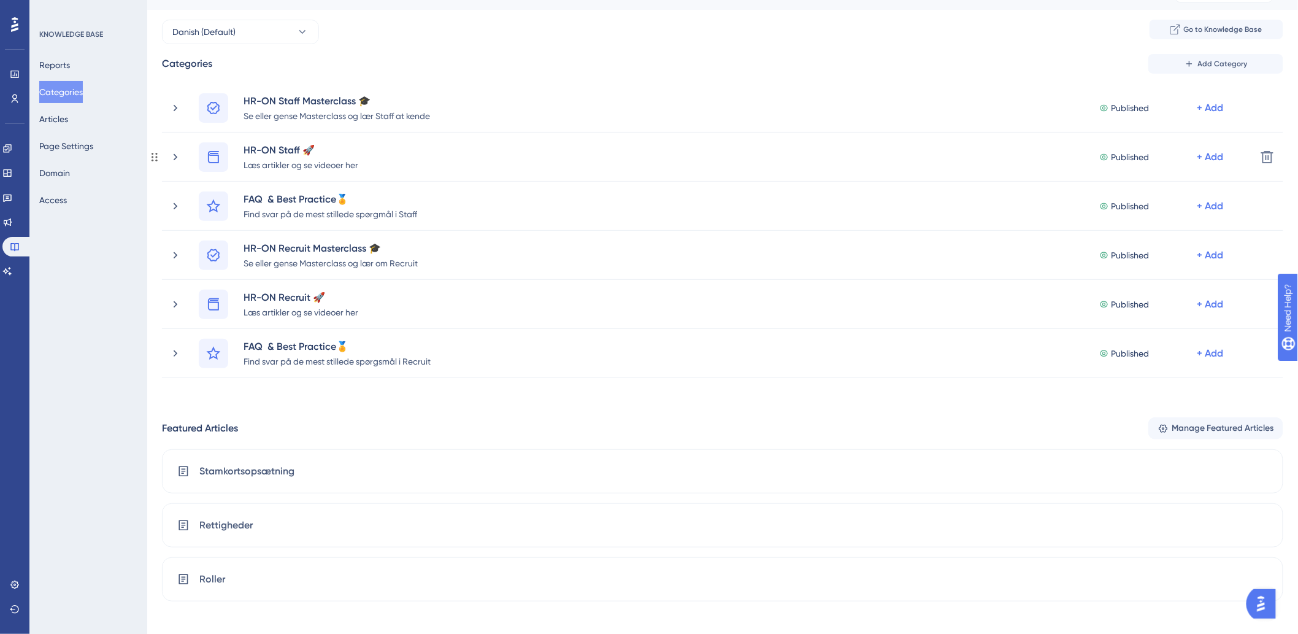
click at [176, 155] on icon at bounding box center [175, 157] width 12 height 12
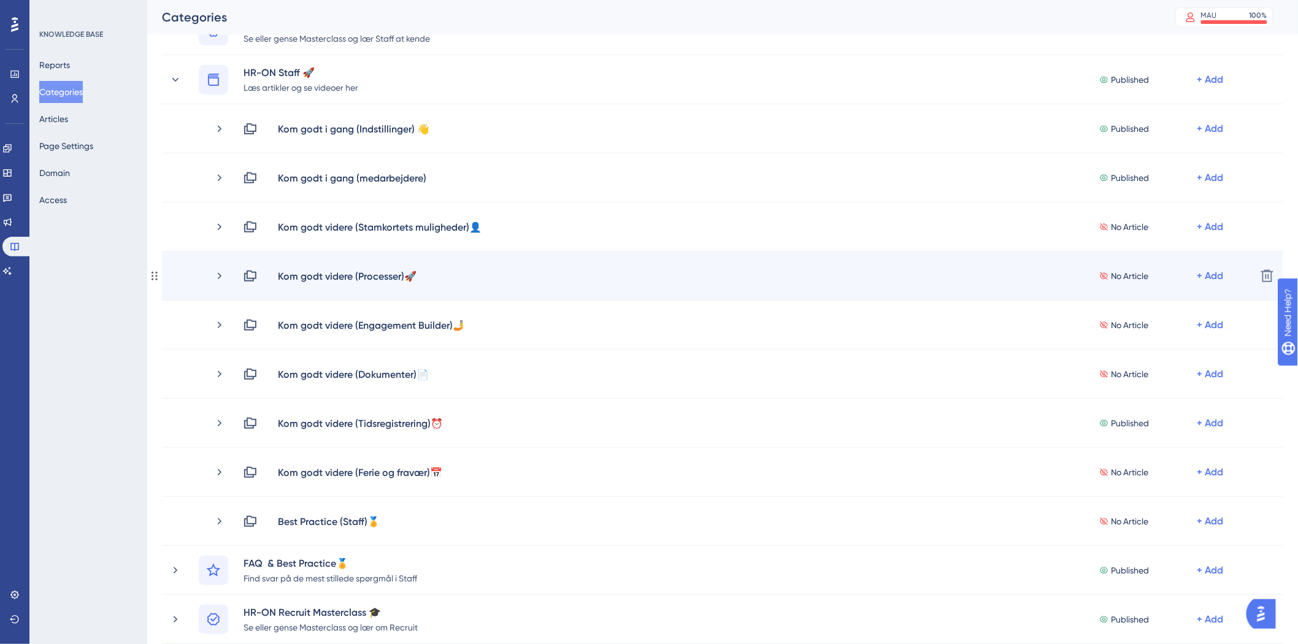
scroll to position [161, 0]
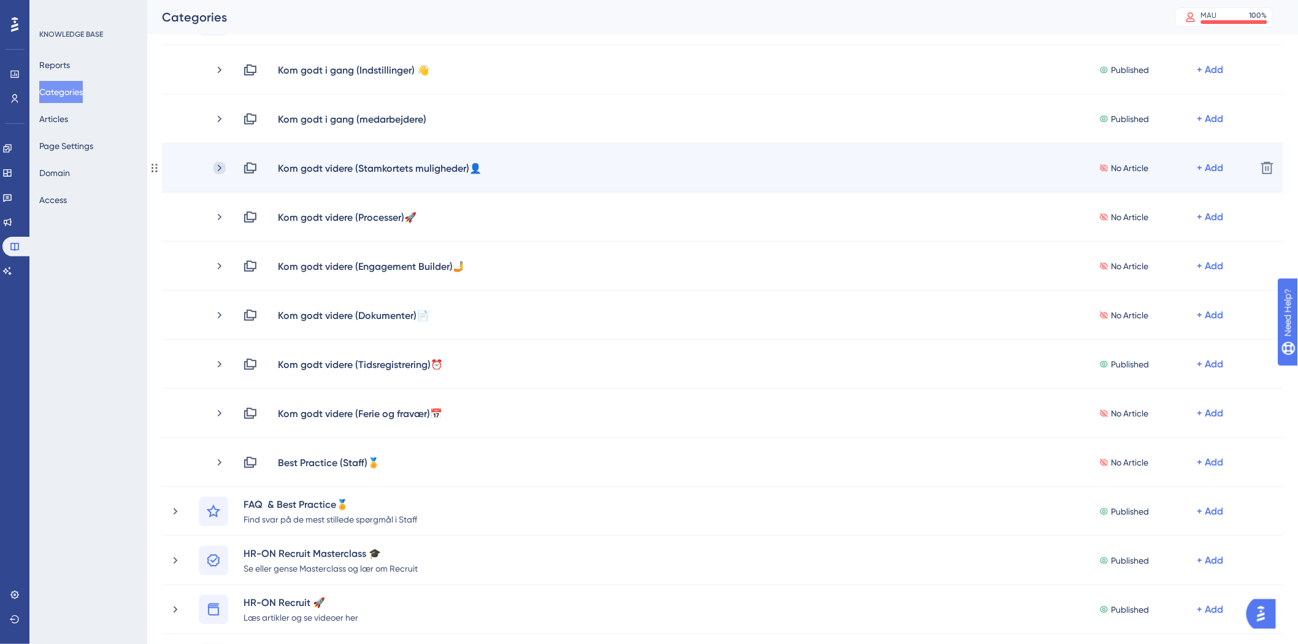
click at [215, 167] on icon at bounding box center [220, 168] width 12 height 12
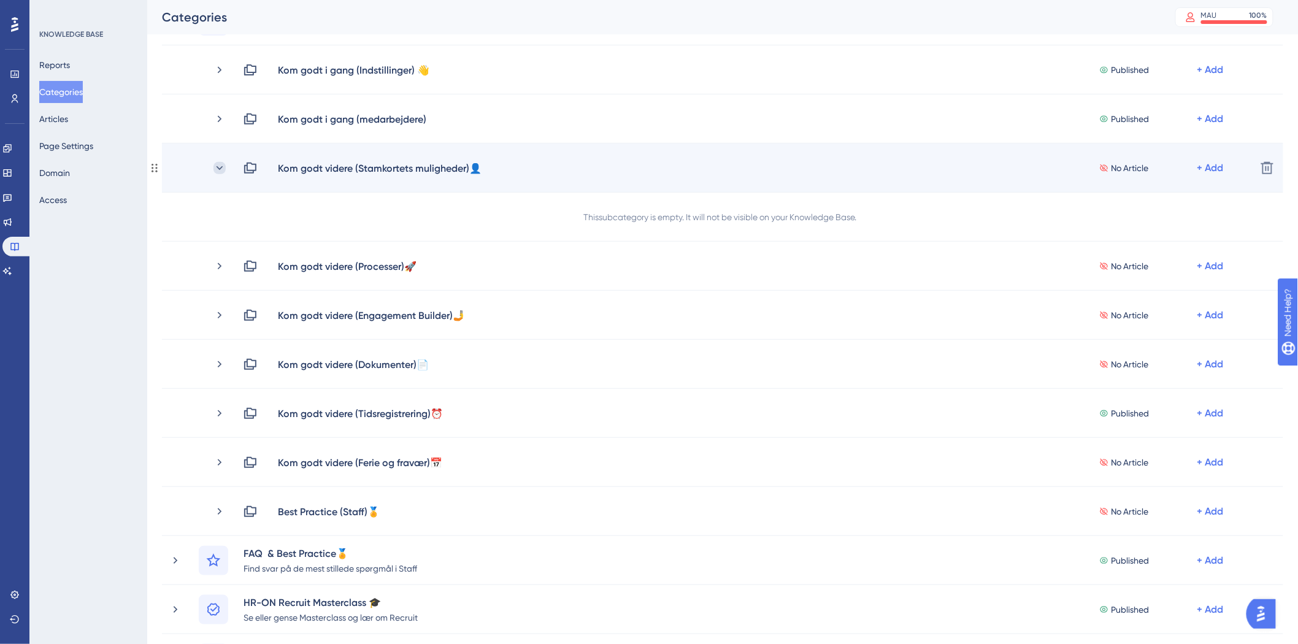
click at [218, 166] on icon at bounding box center [220, 168] width 12 height 12
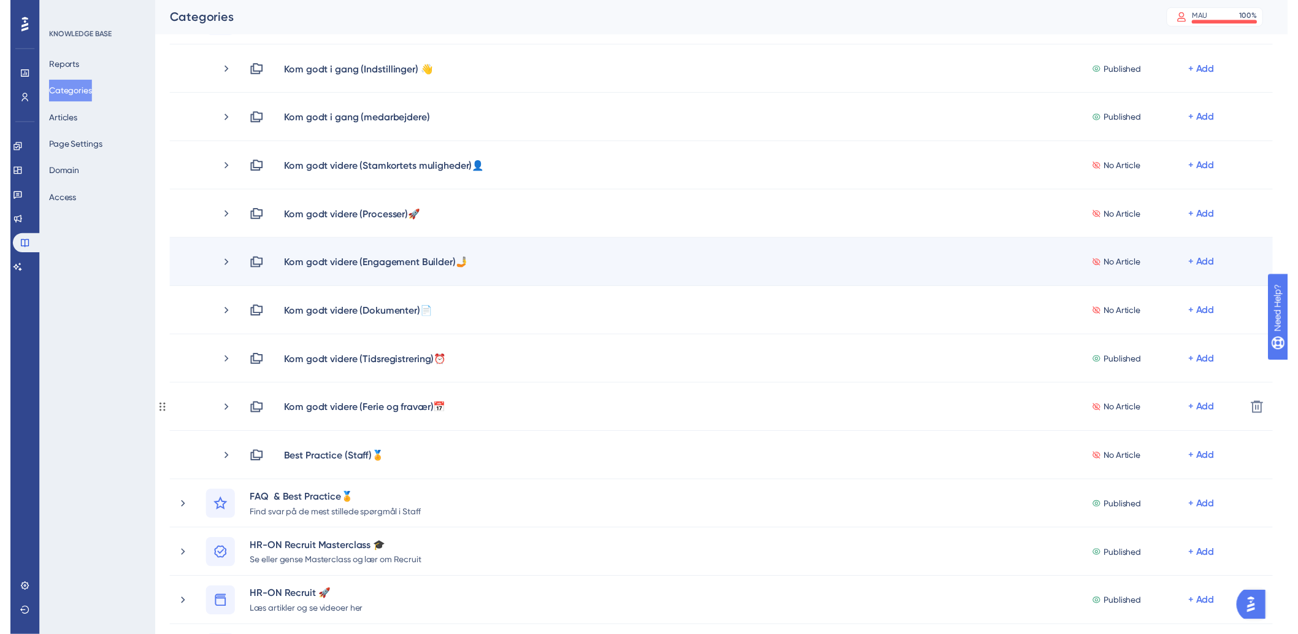
scroll to position [0, 0]
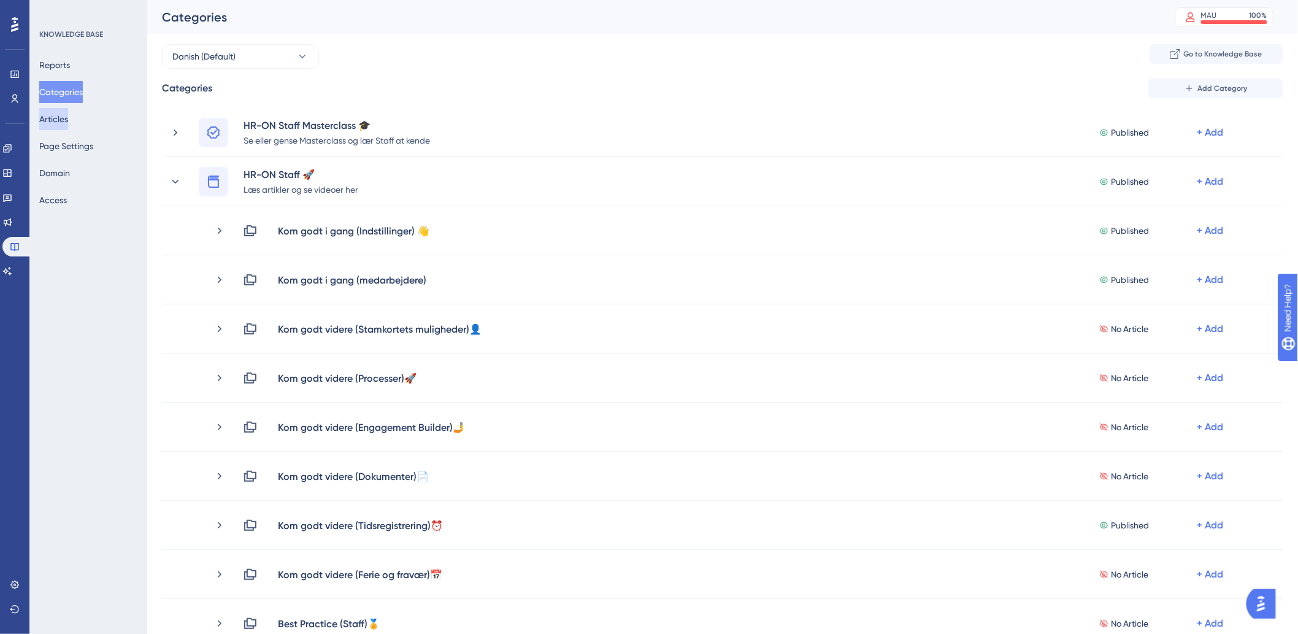
click at [68, 125] on button "Articles" at bounding box center [53, 119] width 29 height 22
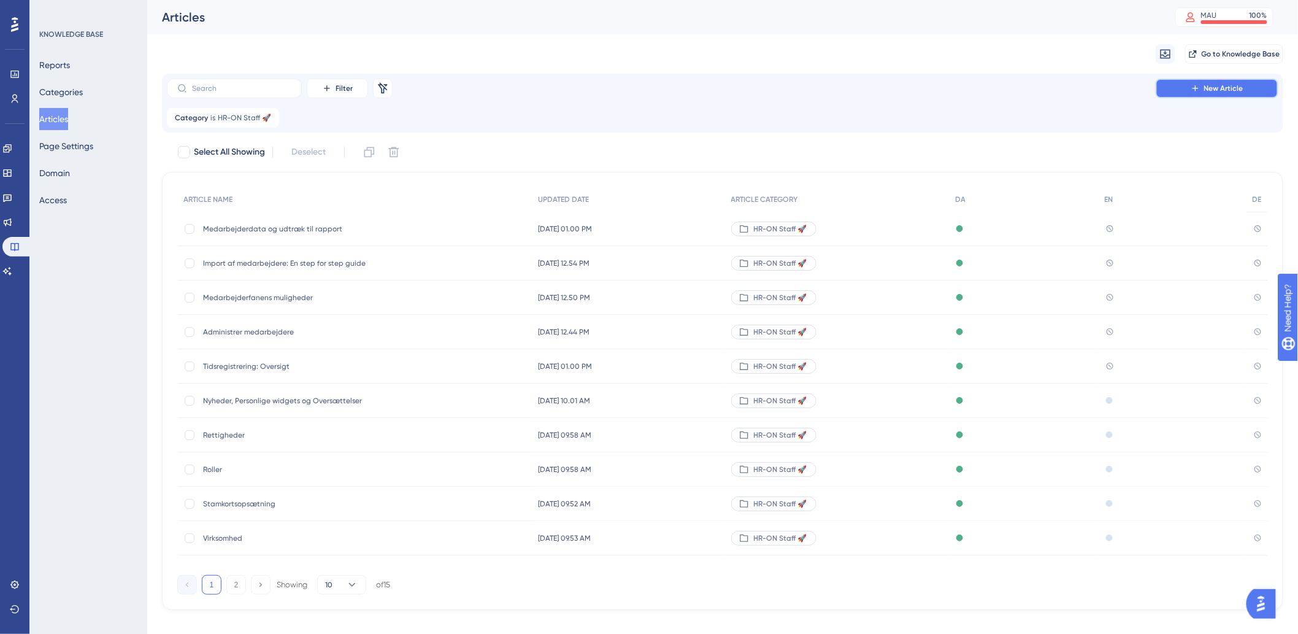
click at [1248, 81] on button "New Article" at bounding box center [1217, 89] width 123 height 20
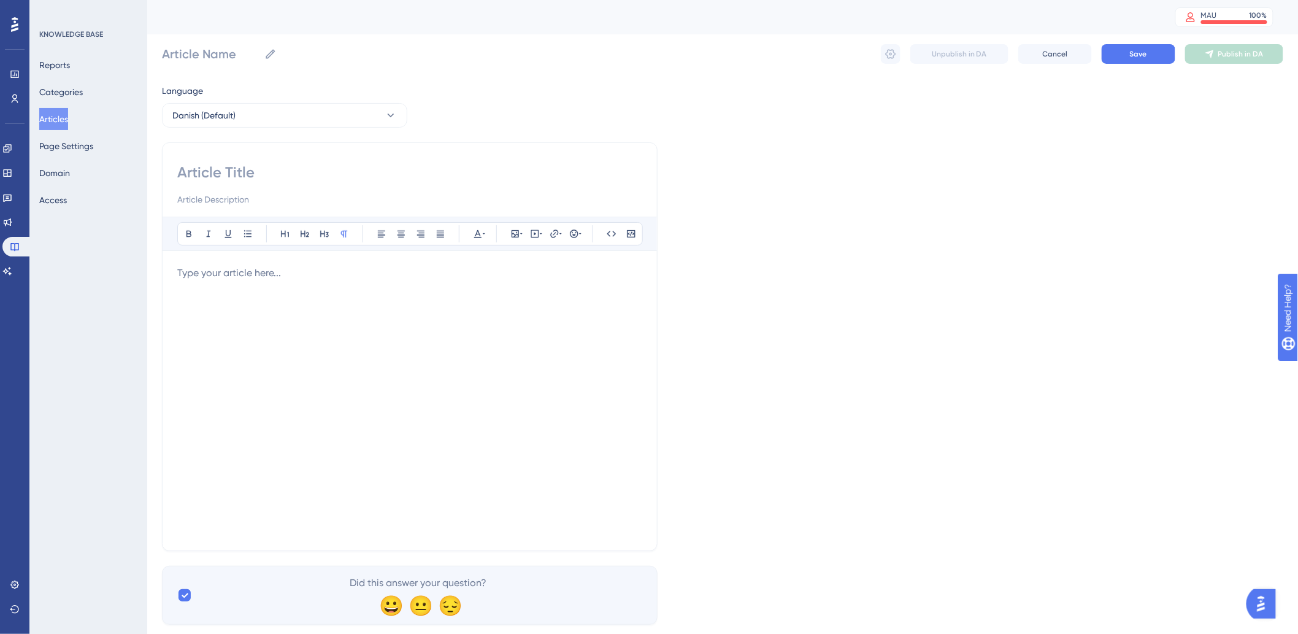
click at [355, 160] on div "Bold Italic Underline Bullet Point Heading 1 Heading 2 Heading 3 Normal Align L…" at bounding box center [410, 346] width 496 height 409
click at [358, 174] on input at bounding box center [409, 173] width 465 height 20
click at [363, 164] on input at bounding box center [409, 173] width 465 height 20
paste input "Stamkortets muligheder"
type input "Stamkortets muligheder"
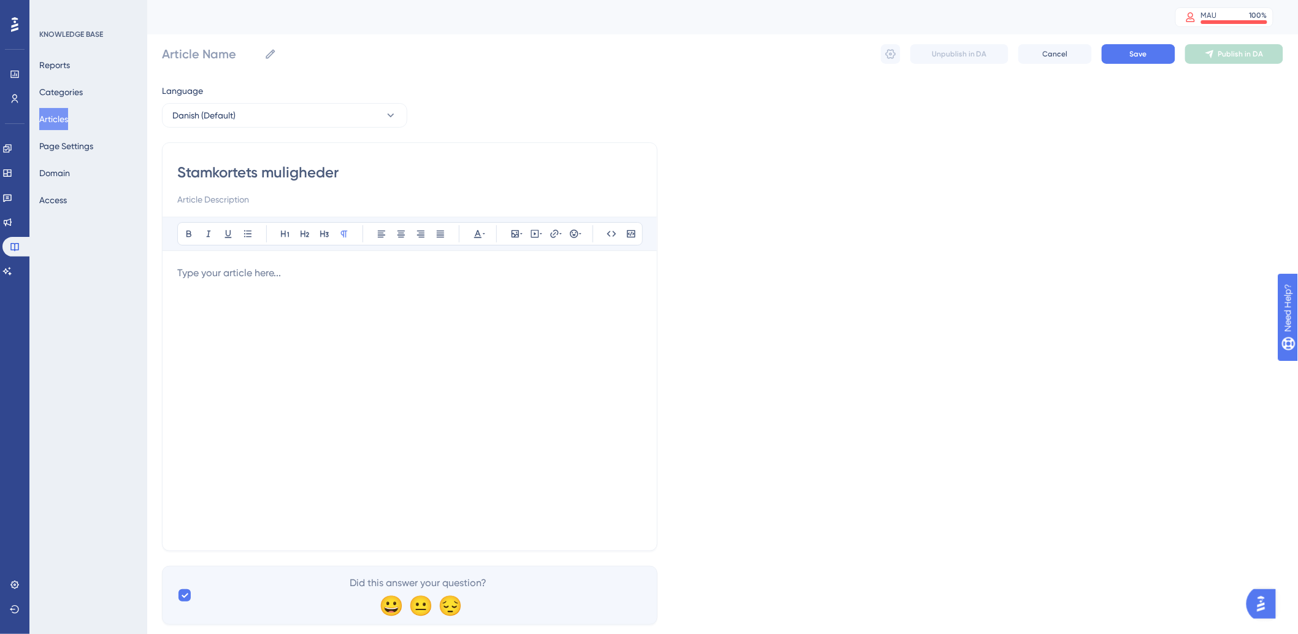
type input "Stamkortets muligheder"
click at [340, 334] on div at bounding box center [409, 401] width 465 height 270
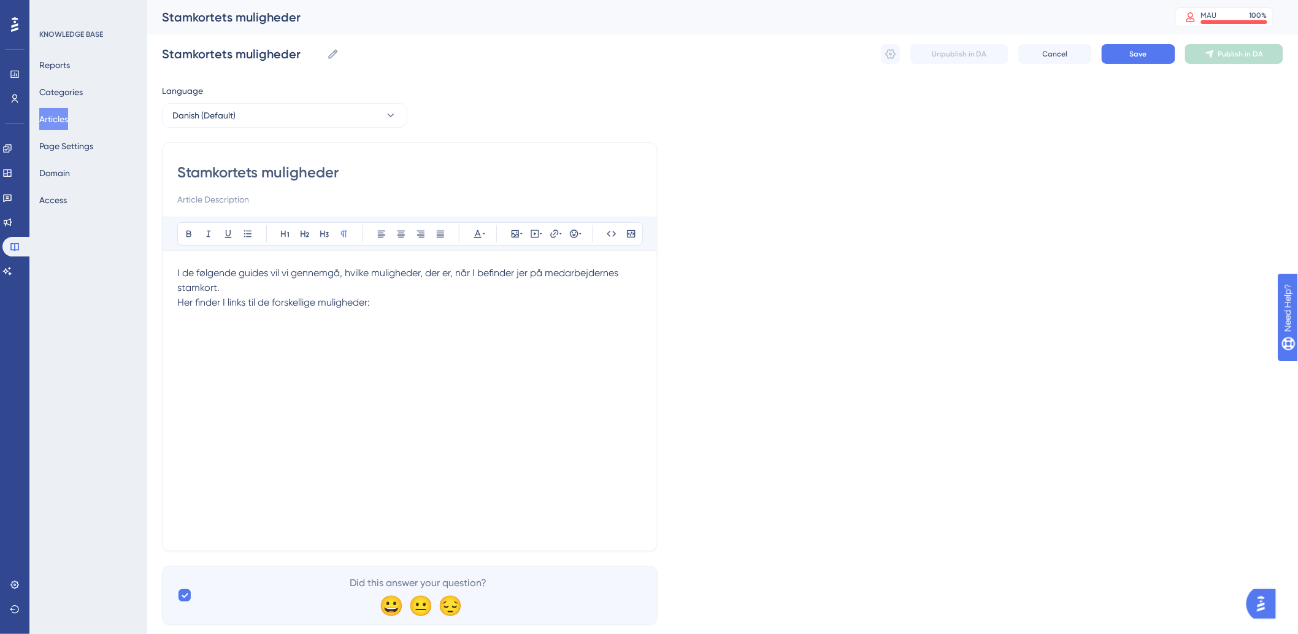
click at [296, 415] on div "I de følgende guides vil vi gennemgå, hvilke muligheder, der er, når I befinder…" at bounding box center [409, 401] width 465 height 270
click at [547, 351] on div "I de følgende guides vil vi gennemgå, hvilke muligheder, der er, når I befinder…" at bounding box center [409, 401] width 465 height 270
click at [470, 317] on p "Her finder I links til de forskellige muligheder: Se videoen herunder for at få…" at bounding box center [409, 317] width 465 height 44
click at [221, 358] on div "I de følgende guides vil vi gennemgå, hvilke muligheder, der er, når I befinder…" at bounding box center [409, 401] width 465 height 270
click at [237, 375] on div "I de følgende guides vil vi gennemgå, hvilke muligheder, der er, når I befinder…" at bounding box center [409, 401] width 465 height 270
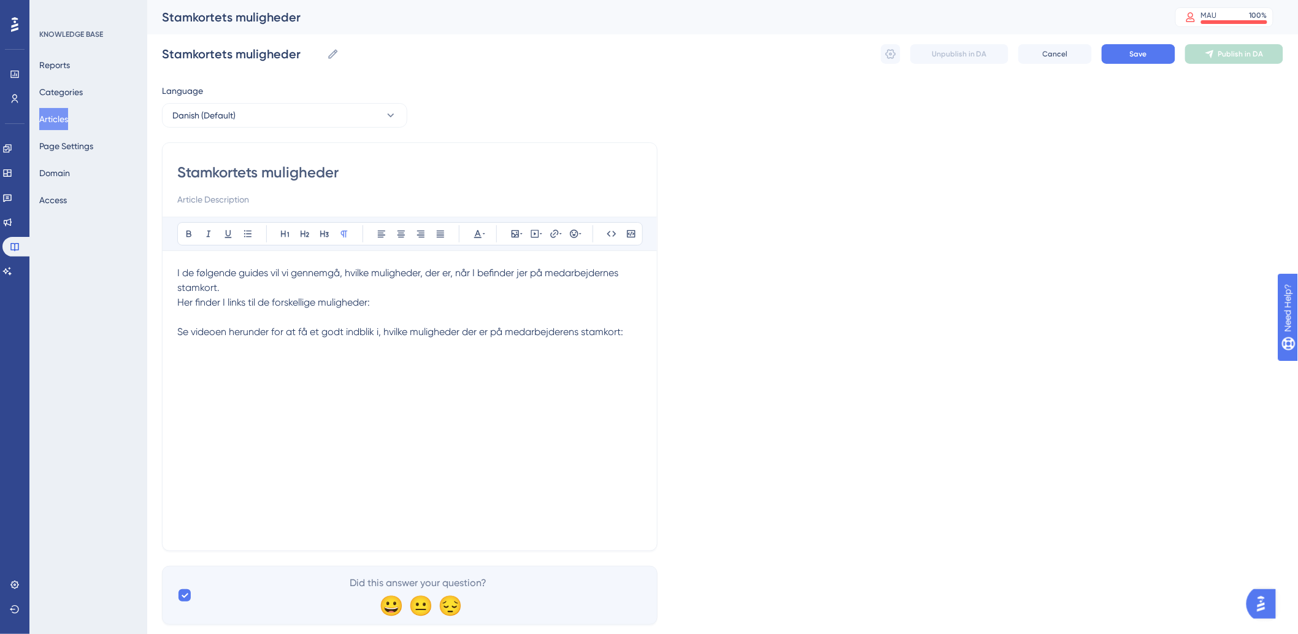
click at [642, 335] on div "Stamkortets muligheder Bold Italic Underline Bullet Point Heading 1 Heading 2 H…" at bounding box center [410, 346] width 496 height 409
click at [634, 332] on p "Her finder I links til de forskellige muligheder: Se videoen herunder for at få…" at bounding box center [409, 317] width 465 height 44
click at [431, 374] on div "I de følgende guides vil vi gennemgå, hvilke muligheder, der er, når I befinder…" at bounding box center [409, 401] width 465 height 270
click at [535, 237] on icon at bounding box center [535, 234] width 8 height 8
click at [510, 305] on textarea at bounding box center [535, 309] width 187 height 55
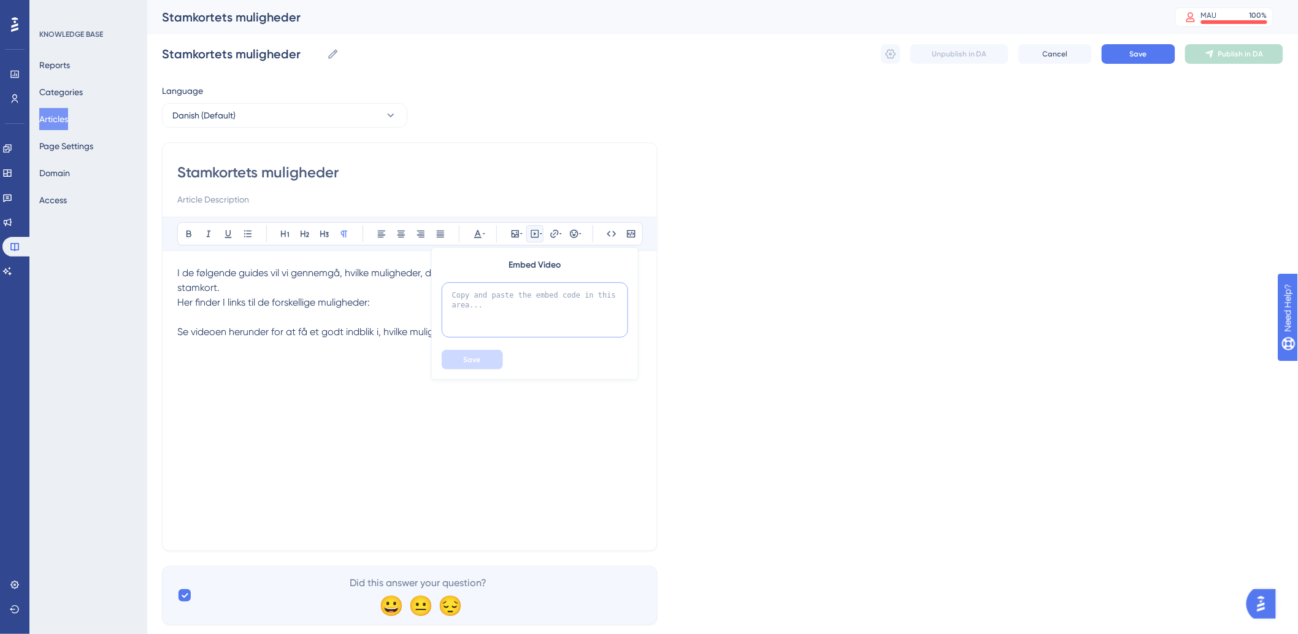
paste textarea "<div style="width:100%; height:0; position: relative; padding-bottom:56.25%"><i…"
type textarea "<div style="width:100%; height:0; position: relative; padding-bottom:56.25%"><i…"
click at [452, 364] on button "Save" at bounding box center [472, 360] width 61 height 20
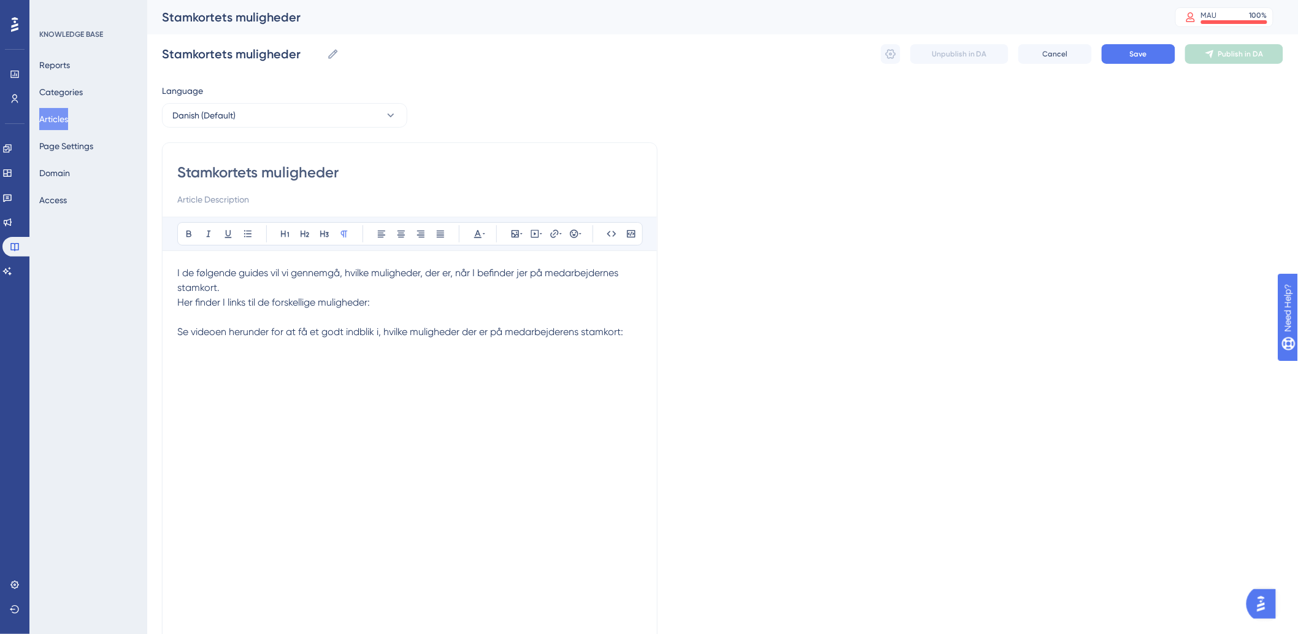
click at [420, 325] on p "Her finder I links til de forskellige muligheder: Se videoen herunder for at få…" at bounding box center [409, 332] width 465 height 74
click at [421, 307] on p "Her finder I links til de forskellige muligheder: Se videoen herunder for at få…" at bounding box center [409, 332] width 465 height 74
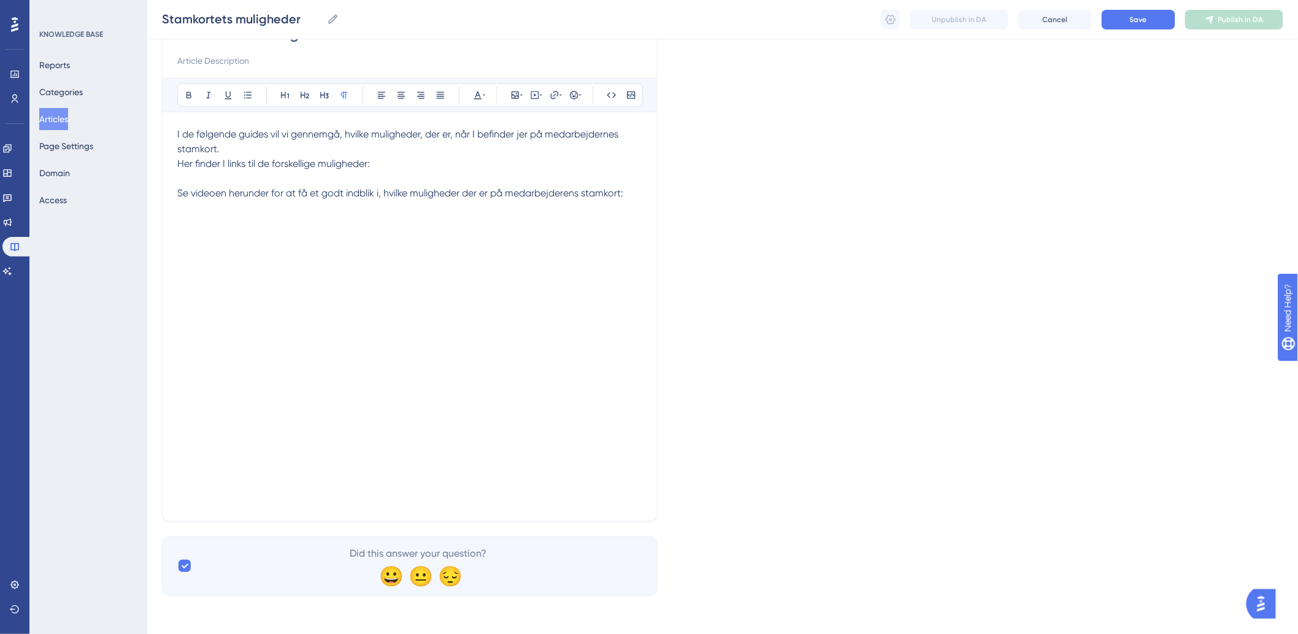
scroll to position [0, 0]
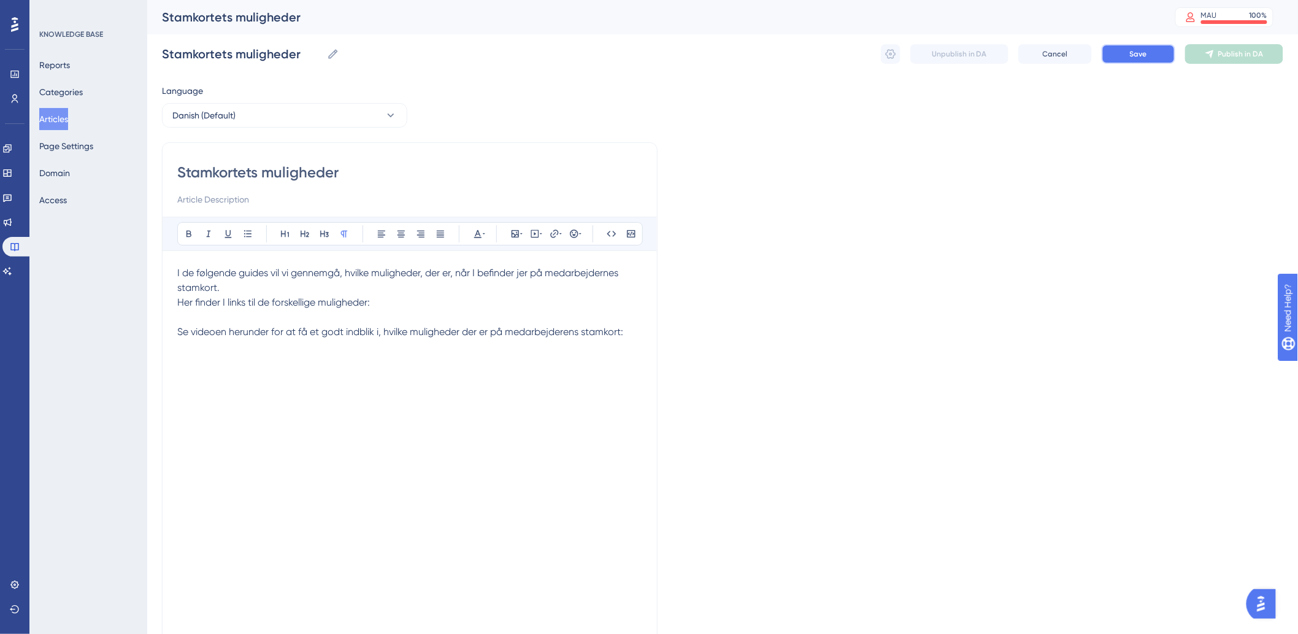
click at [1127, 56] on button "Save" at bounding box center [1139, 54] width 74 height 20
click at [412, 293] on p "I de følgende guides vil vi gennemgå, hvilke muligheder, der er, når I befinder…" at bounding box center [409, 280] width 465 height 29
click at [413, 305] on p "Her finder I links til de forskellige muligheder: Se videoen herunder for at få…" at bounding box center [409, 332] width 465 height 74
click at [389, 302] on p "Her finder I links til de forskellige muligheder: Se videoen herunder for at få…" at bounding box center [409, 332] width 465 height 74
click at [366, 306] on span "Her finder I links til de forskellige muligheder:" at bounding box center [273, 302] width 193 height 12
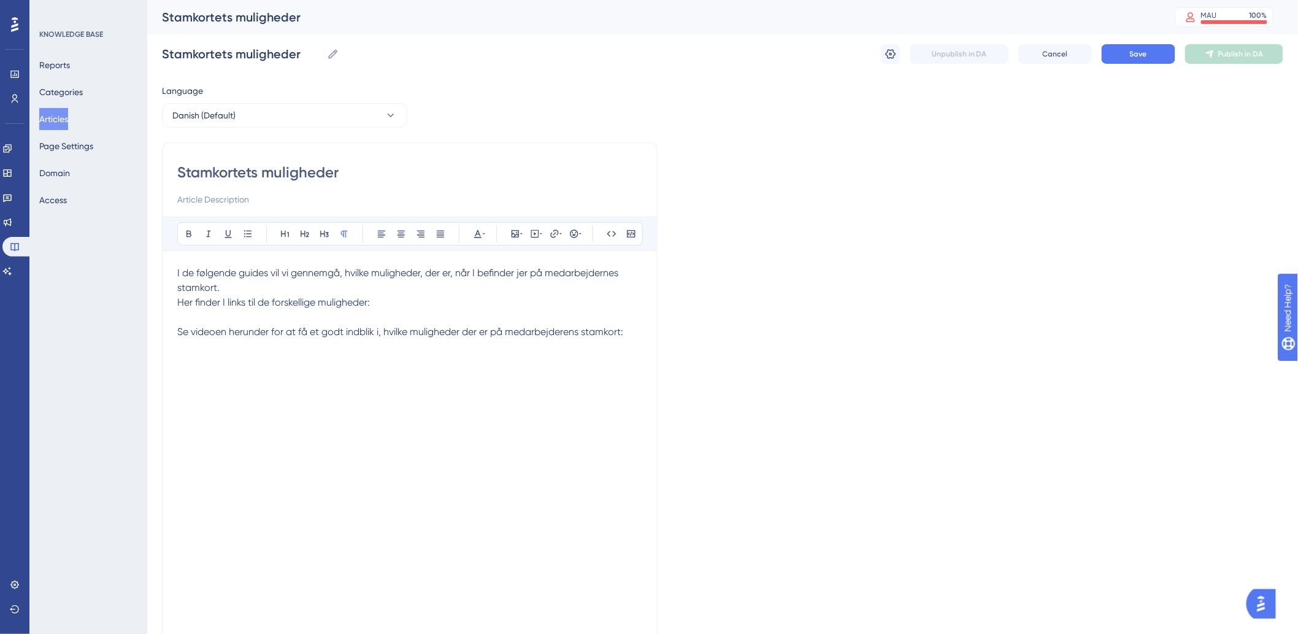
click at [387, 305] on p "Her finder I links til de forskellige muligheder: Se videoen herunder for at få…" at bounding box center [409, 332] width 465 height 74
click at [351, 313] on p "Her finder I links til de forskellige muligheder: Se videoen herunder for at få…" at bounding box center [409, 339] width 465 height 88
click at [345, 325] on p "Her finder I links til de forskellige muligheder: Se videoen herunder for at få…" at bounding box center [409, 339] width 465 height 88
click at [347, 318] on p "Her finder I links til de forskellige muligheder: Se videoen herunder for at få…" at bounding box center [409, 339] width 465 height 88
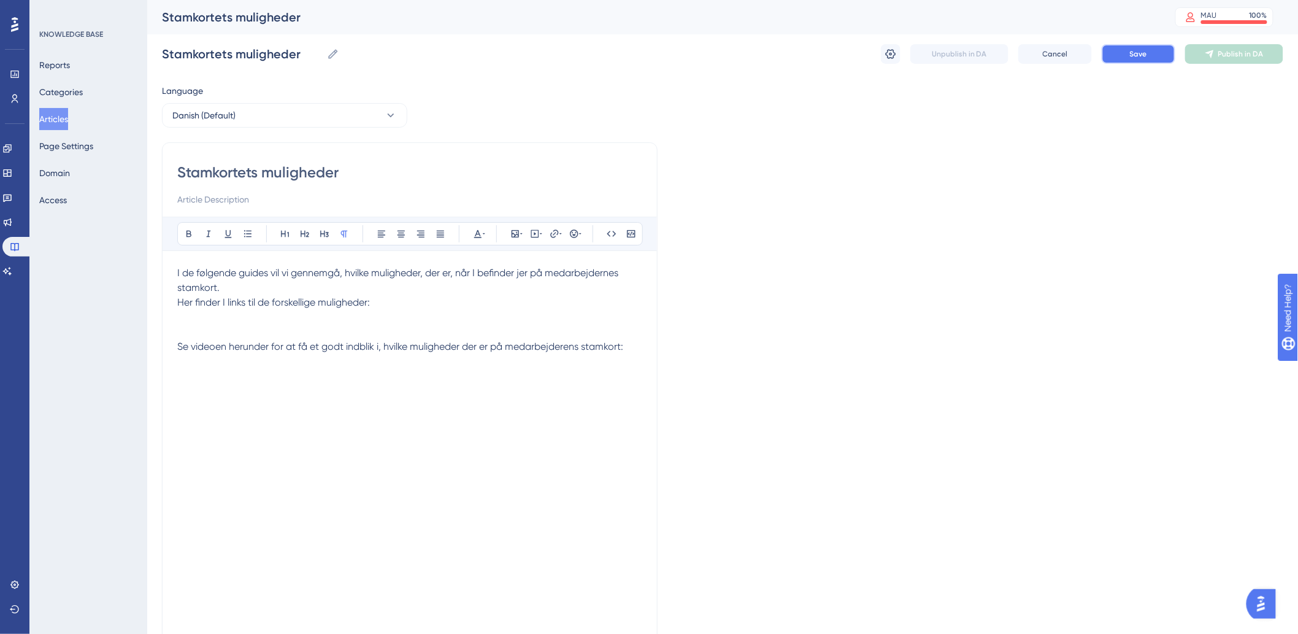
click at [1161, 50] on button "Save" at bounding box center [1139, 54] width 74 height 20
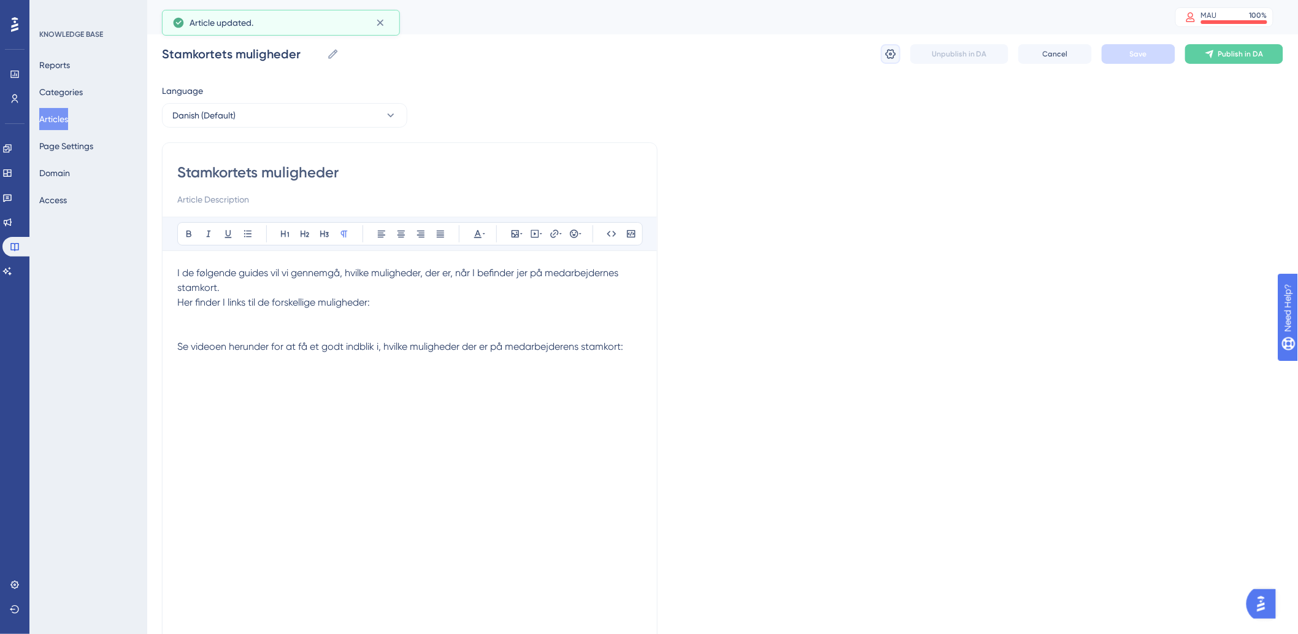
click at [890, 50] on icon at bounding box center [891, 54] width 10 height 10
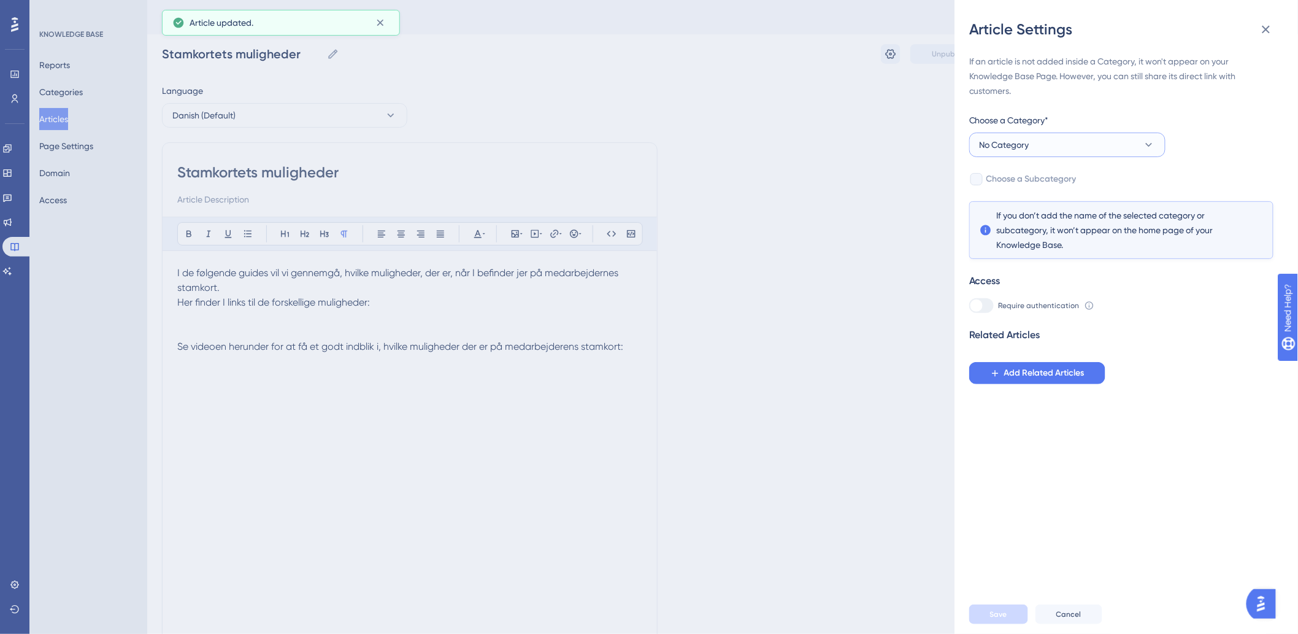
click at [1057, 145] on button "No Category" at bounding box center [1067, 145] width 196 height 25
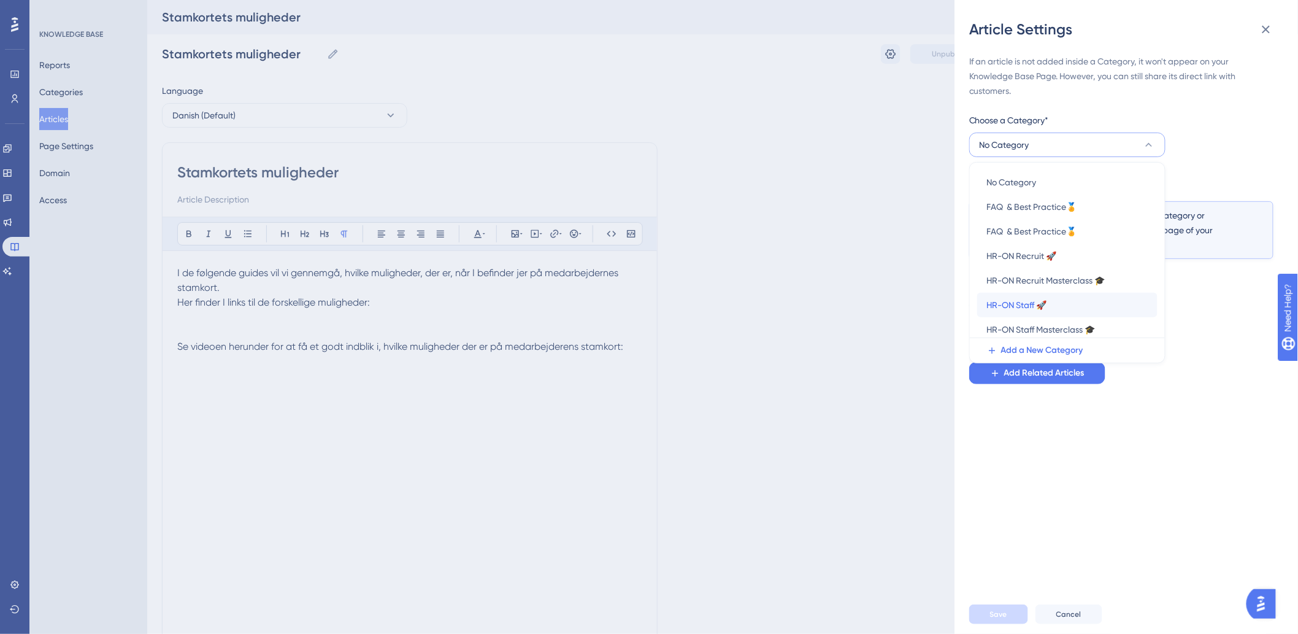
click at [1028, 310] on span "HR-ON Staff 🚀" at bounding box center [1017, 305] width 60 height 15
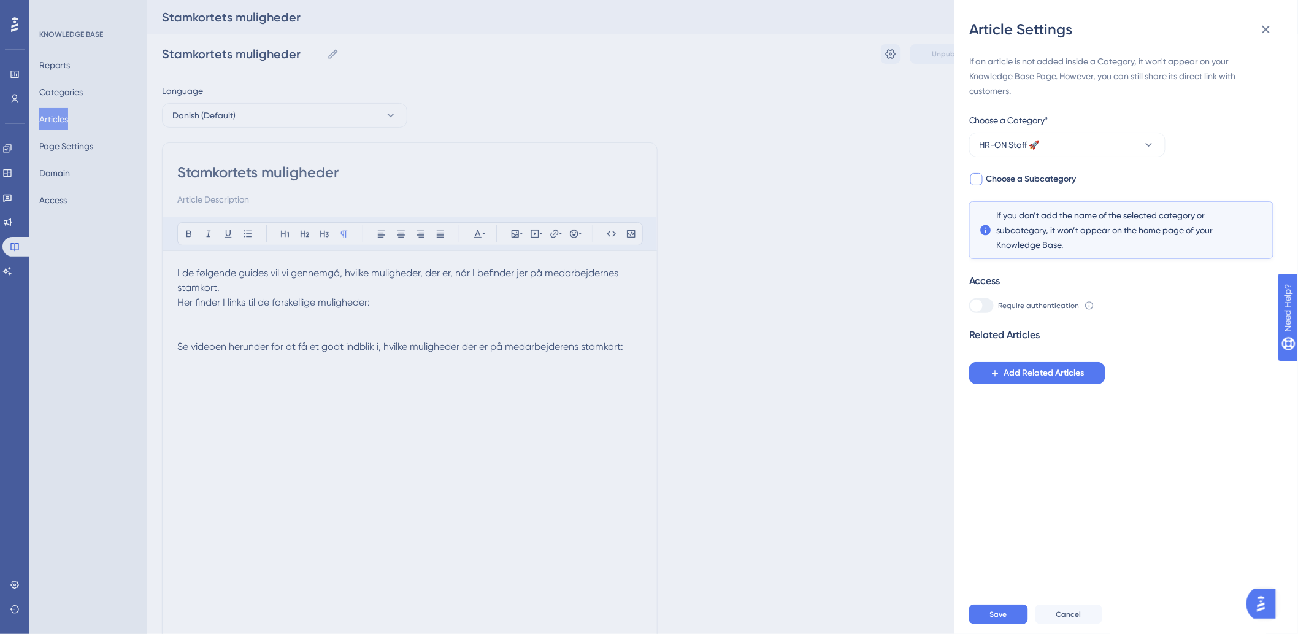
click at [1045, 172] on span "Choose a Subcategory" at bounding box center [1032, 179] width 90 height 15
checkbox input "true"
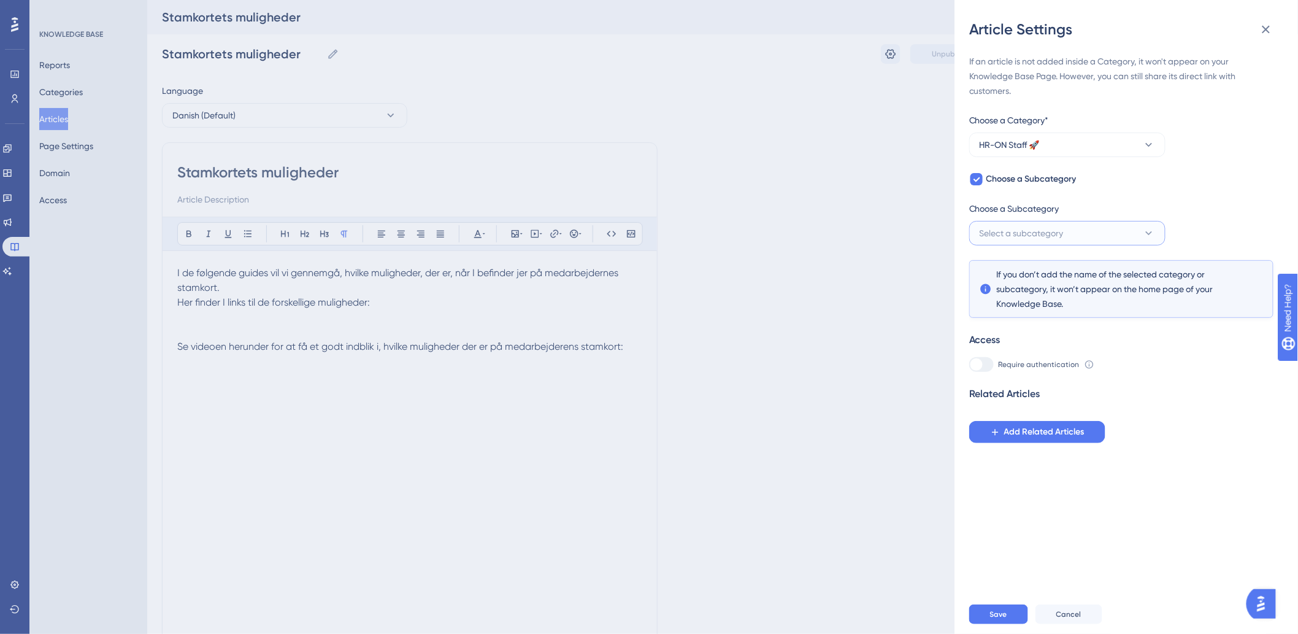
click at [1032, 221] on button "Select a subcategory" at bounding box center [1067, 233] width 196 height 25
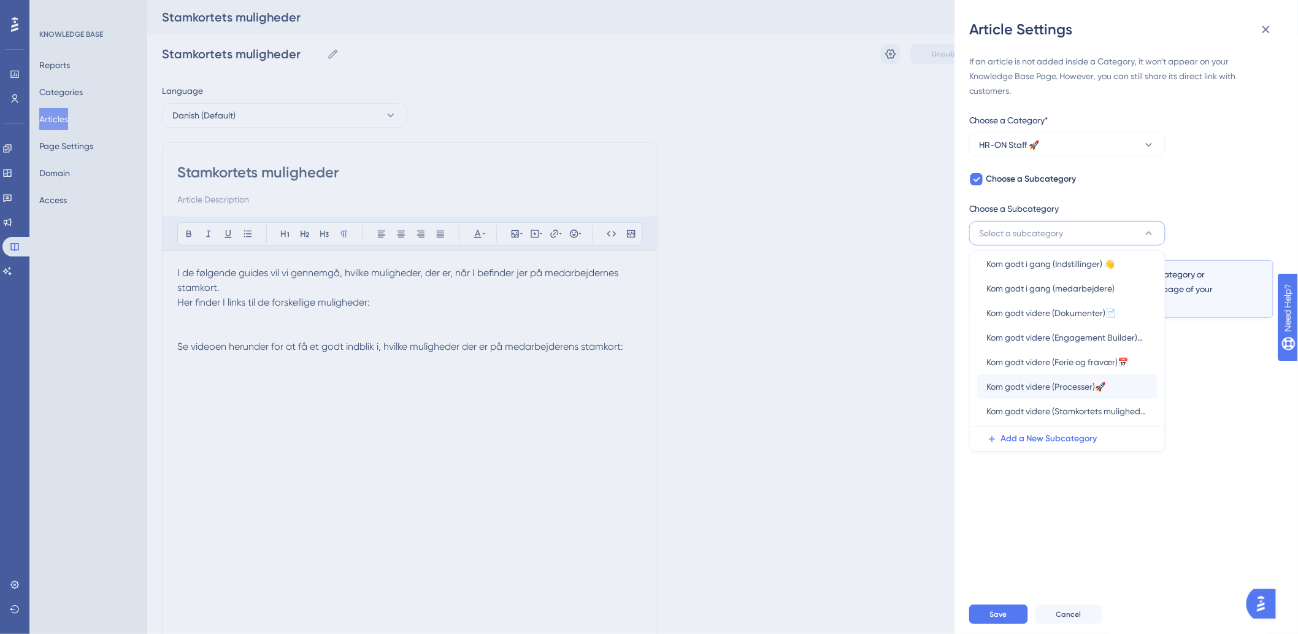
scroll to position [53, 0]
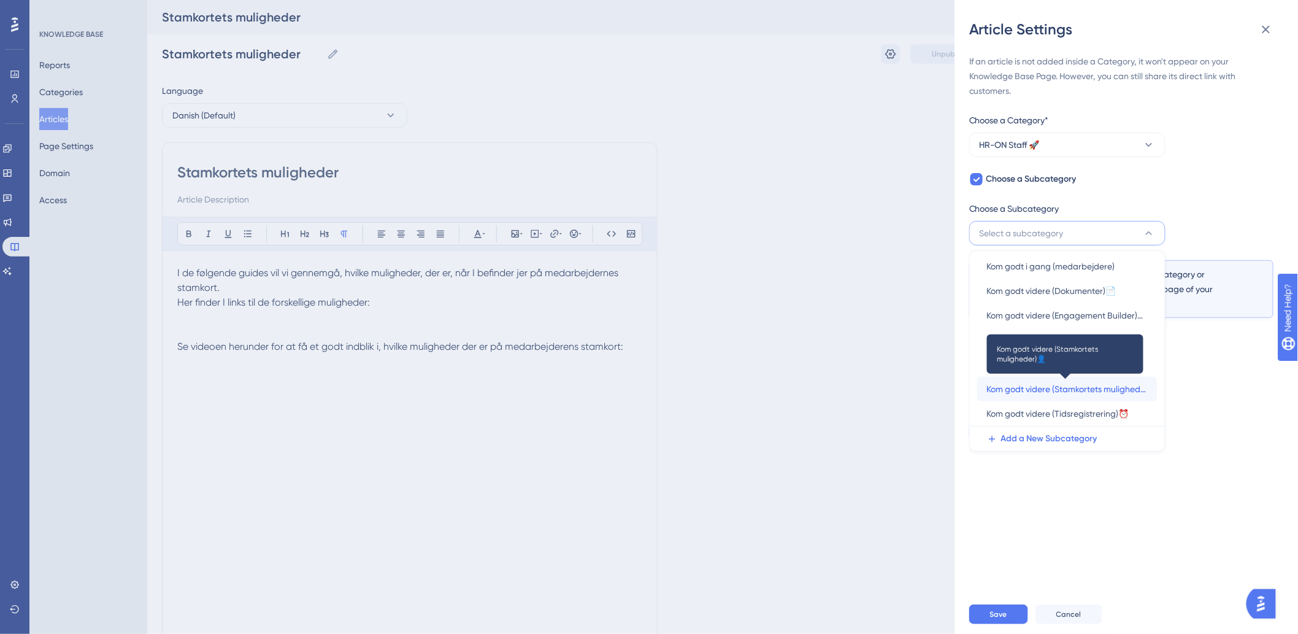
click at [1027, 391] on span "Kom godt videre (Stamkortets muligheder)👤" at bounding box center [1067, 389] width 161 height 15
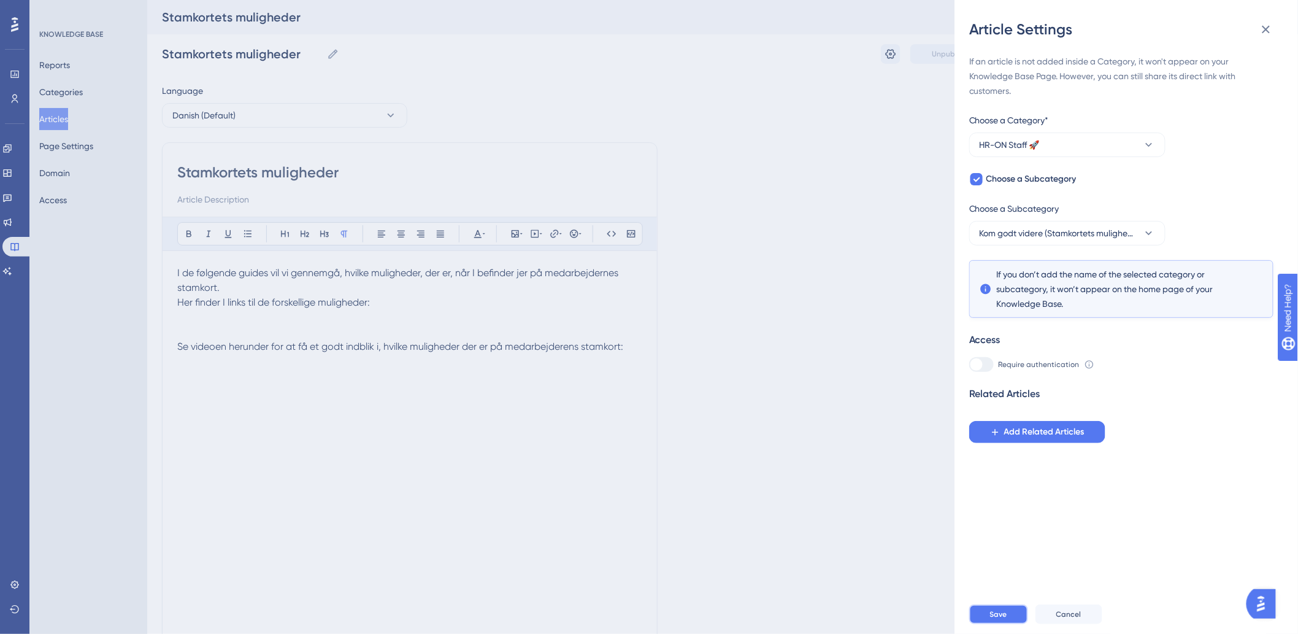
click at [985, 624] on button "Save" at bounding box center [998, 614] width 59 height 20
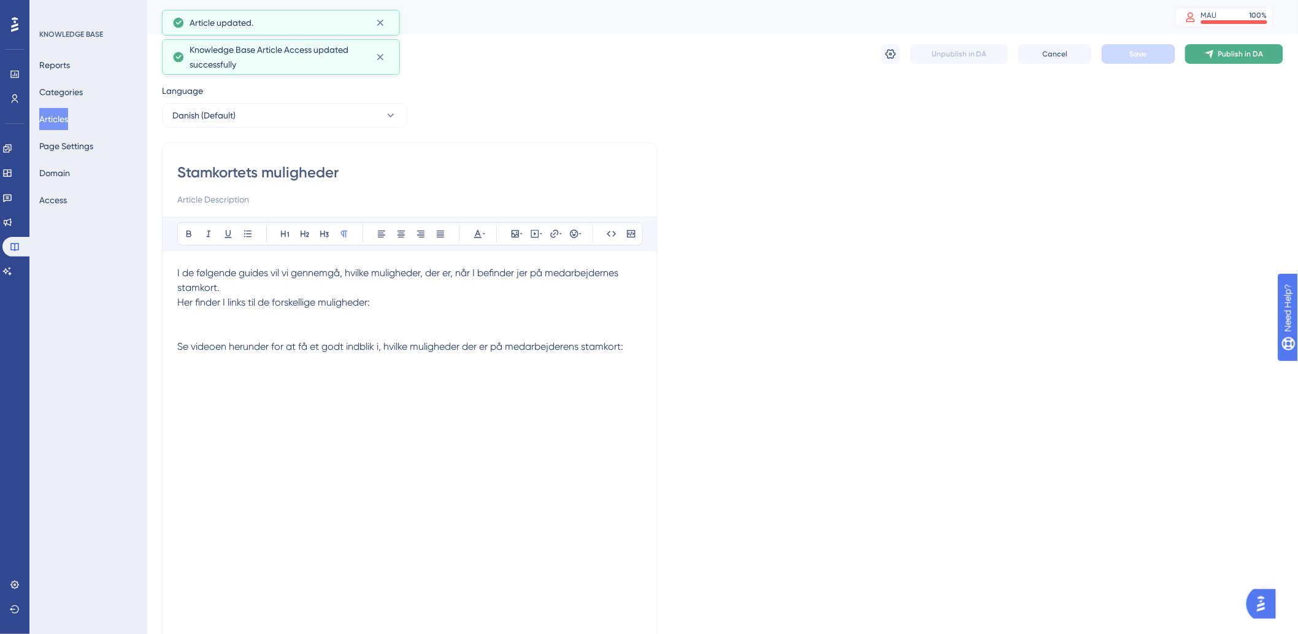
click at [1214, 56] on icon at bounding box center [1210, 54] width 10 height 10
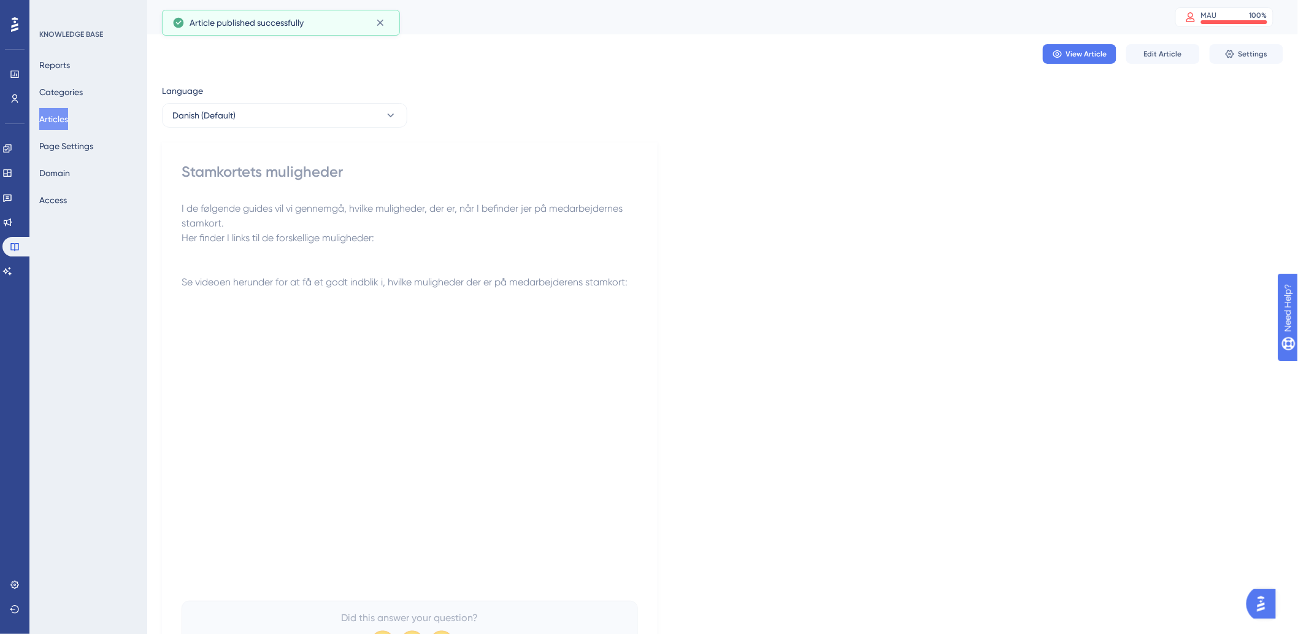
click at [68, 129] on button "Articles" at bounding box center [53, 119] width 29 height 22
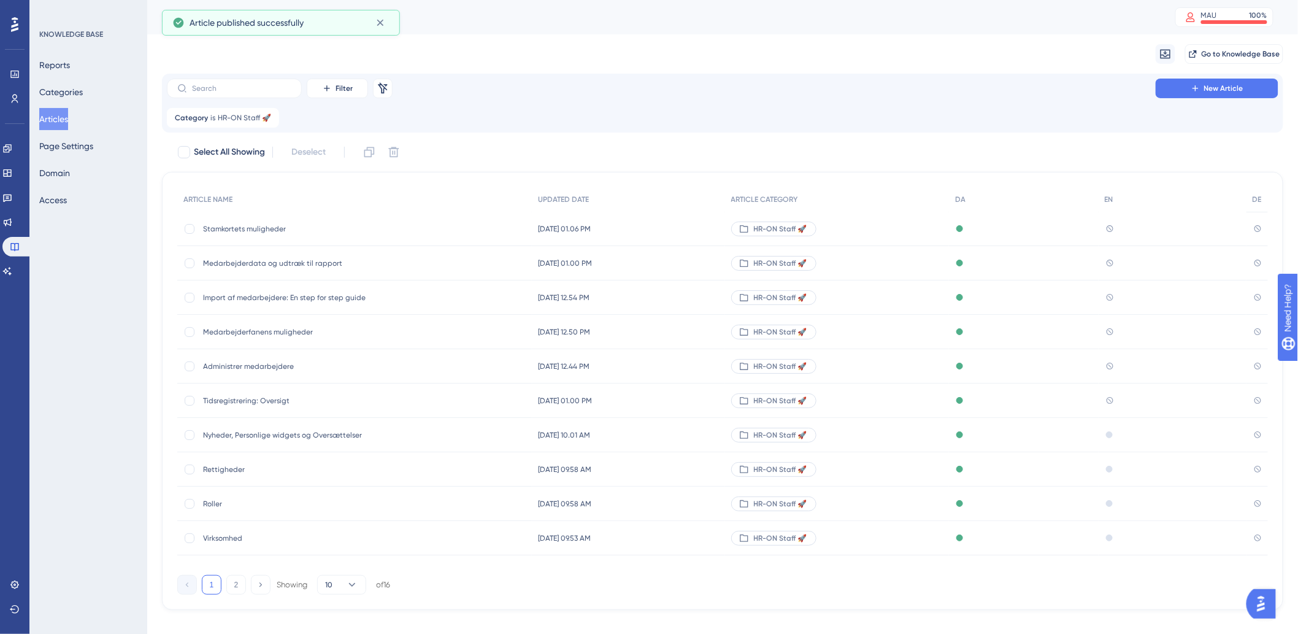
click at [68, 121] on button "Articles" at bounding box center [53, 119] width 29 height 22
click at [1187, 88] on button "New Article" at bounding box center [1217, 89] width 123 height 20
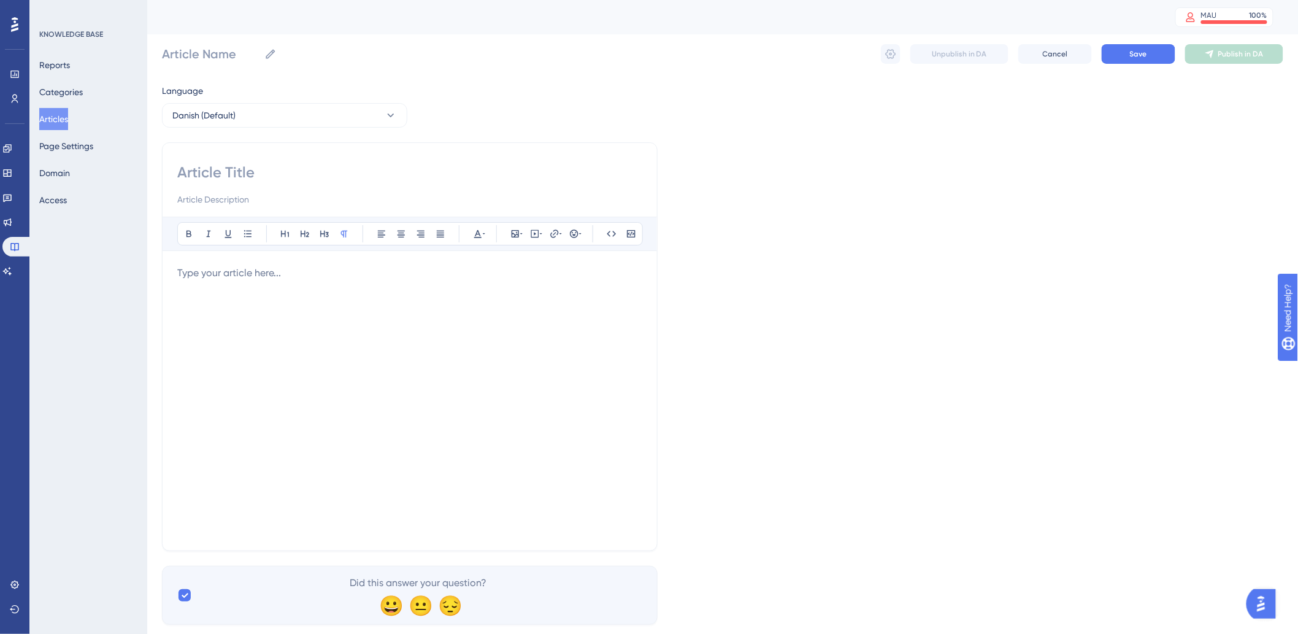
click at [290, 295] on div at bounding box center [409, 401] width 465 height 270
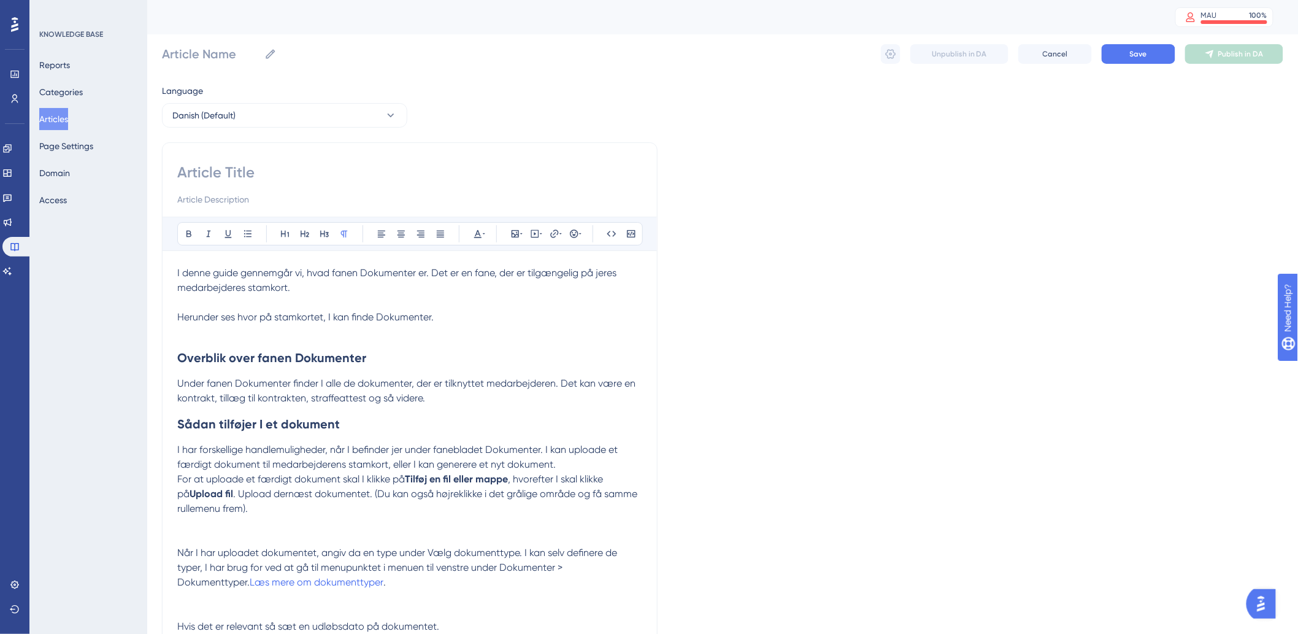
click at [499, 306] on p "I denne guide gennemgår vi, hvad fanen Dokumenter er. Det er en fane, der er ti…" at bounding box center [409, 288] width 465 height 44
click at [501, 319] on p "Herunder ses hvor på stamkortet, I kan finde Dokumenter." at bounding box center [409, 317] width 465 height 15
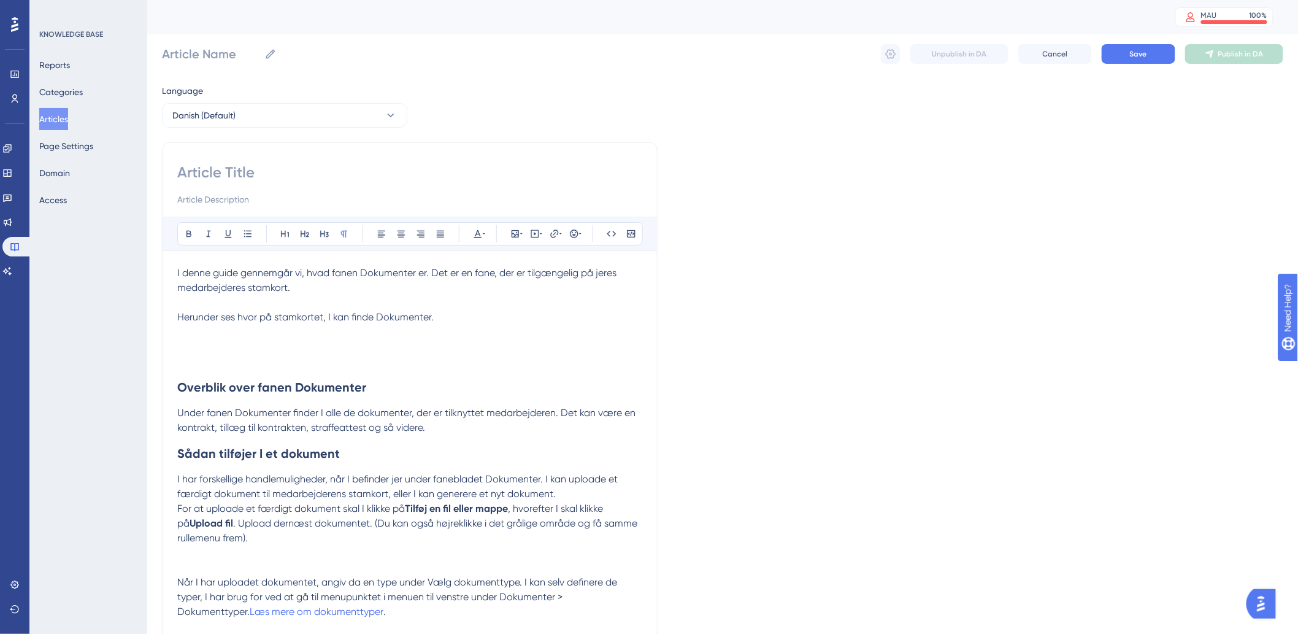
click at [318, 345] on p "Herunder ses hvor på stamkortet, I kan finde Dokumenter." at bounding box center [409, 332] width 465 height 44
click at [520, 234] on icon at bounding box center [521, 234] width 2 height 10
click at [510, 293] on span "Upload Image" at bounding box center [522, 292] width 50 height 10
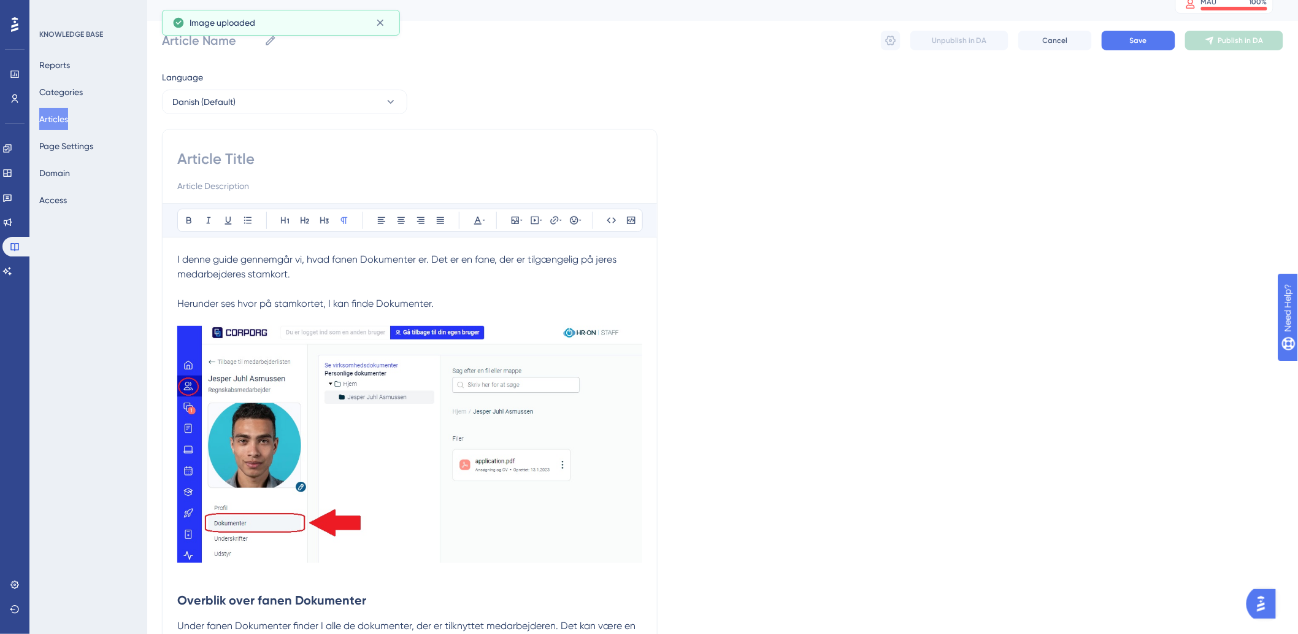
scroll to position [204, 0]
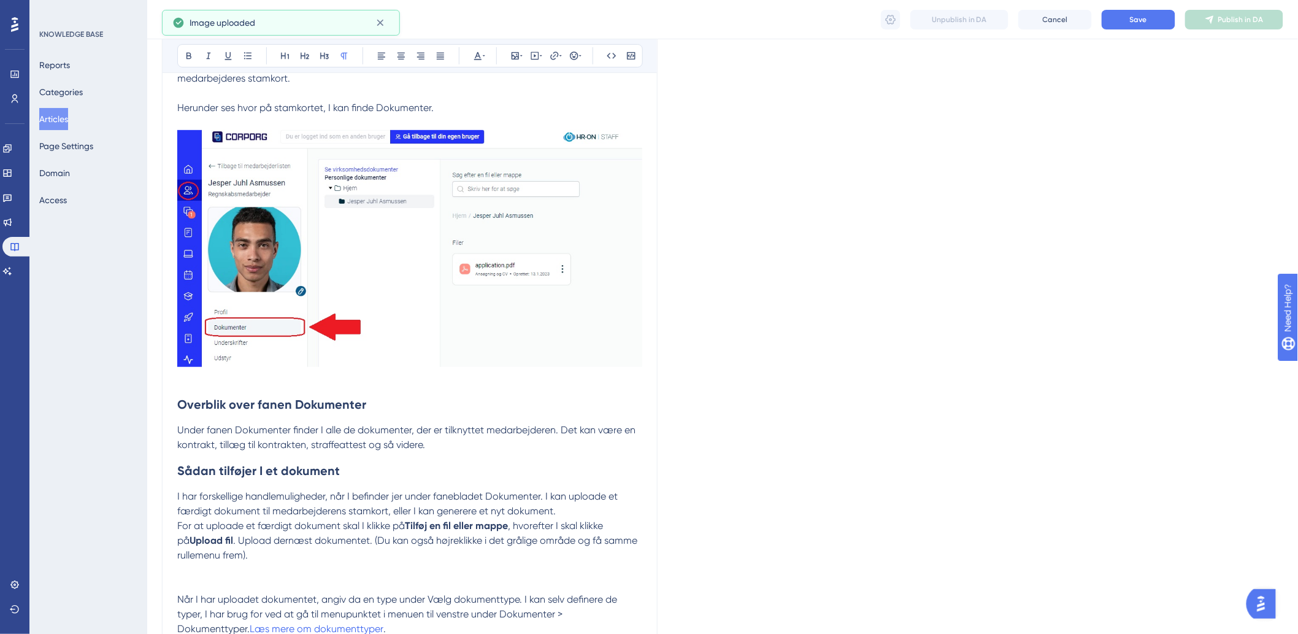
click at [301, 482] on h2 "Sådan tilføjer I et dokument" at bounding box center [409, 470] width 465 height 37
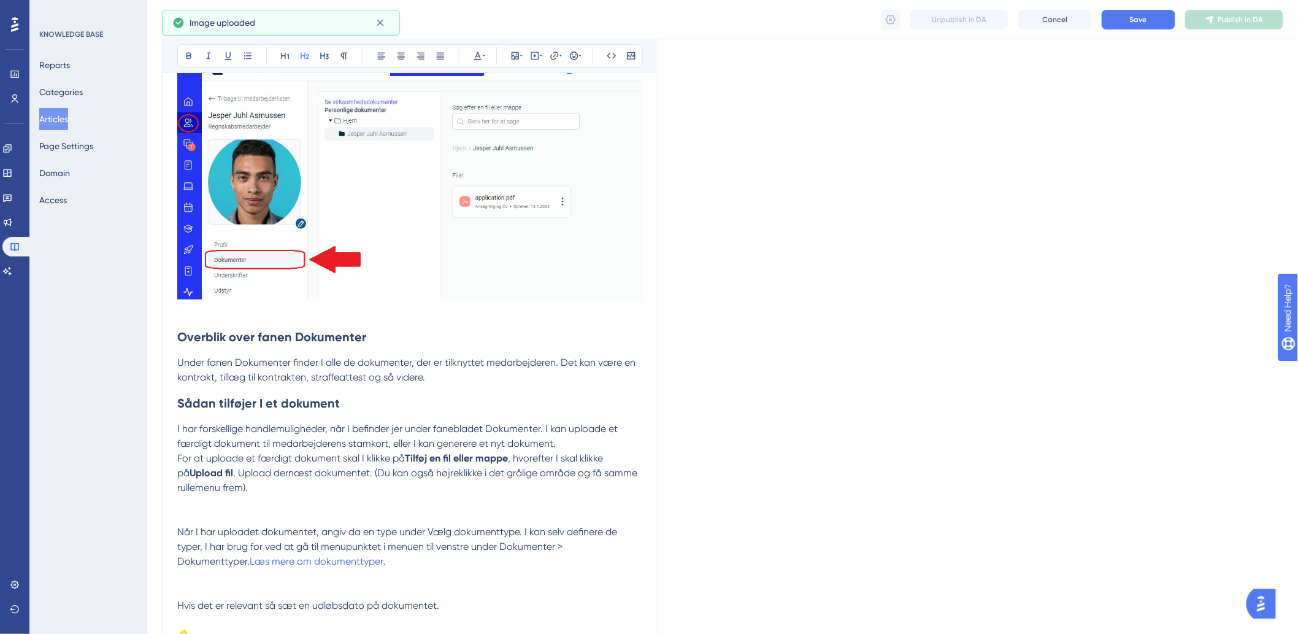
scroll to position [272, 0]
click at [255, 510] on p at bounding box center [409, 516] width 465 height 15
click at [428, 381] on p "Under fanen Dokumenter finder I alle de dokumenter, der er tilknyttet medarbejd…" at bounding box center [409, 369] width 465 height 29
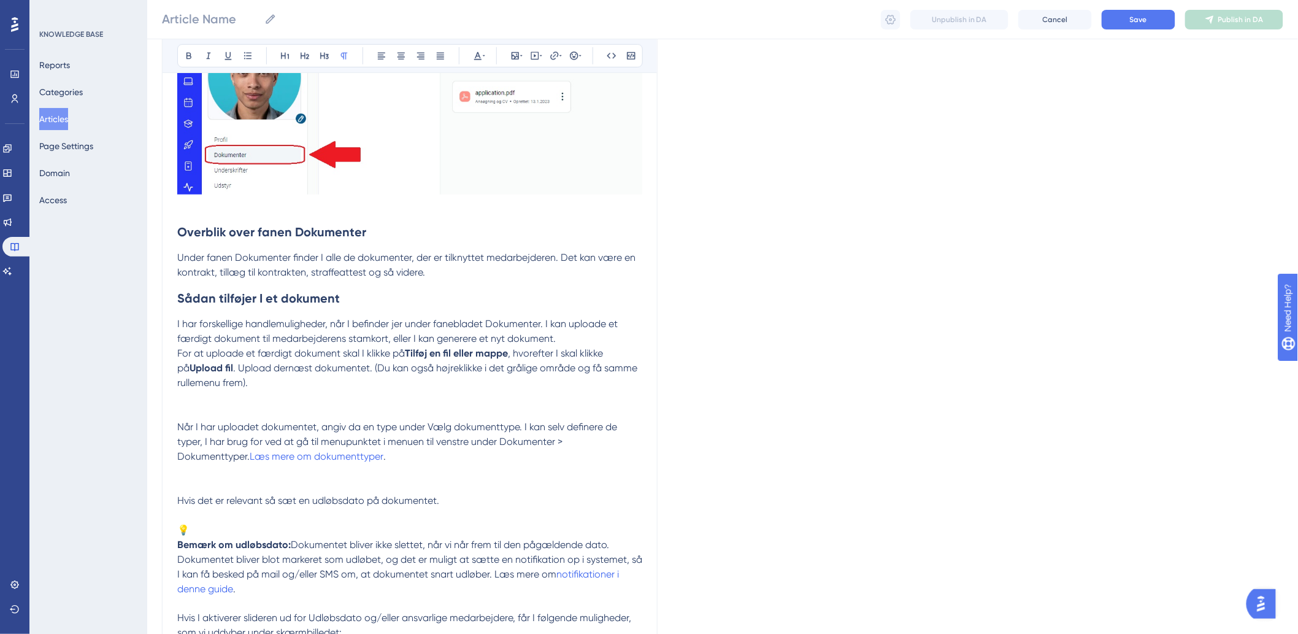
scroll to position [409, 0]
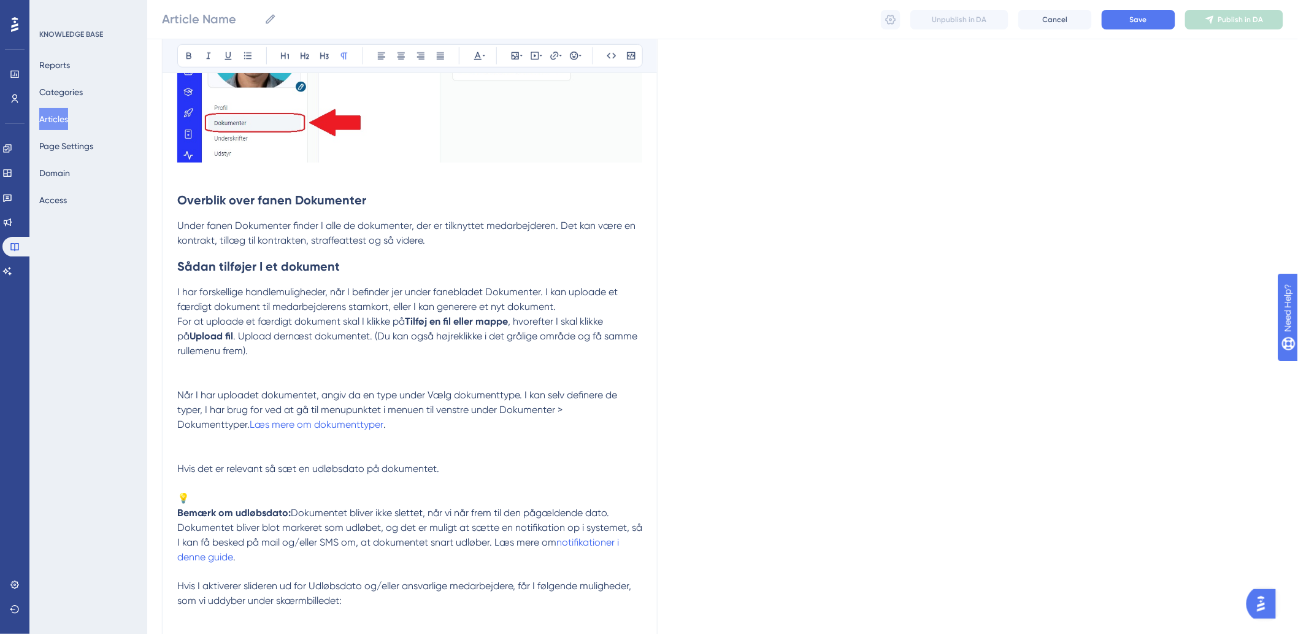
click at [256, 363] on p at bounding box center [409, 365] width 465 height 15
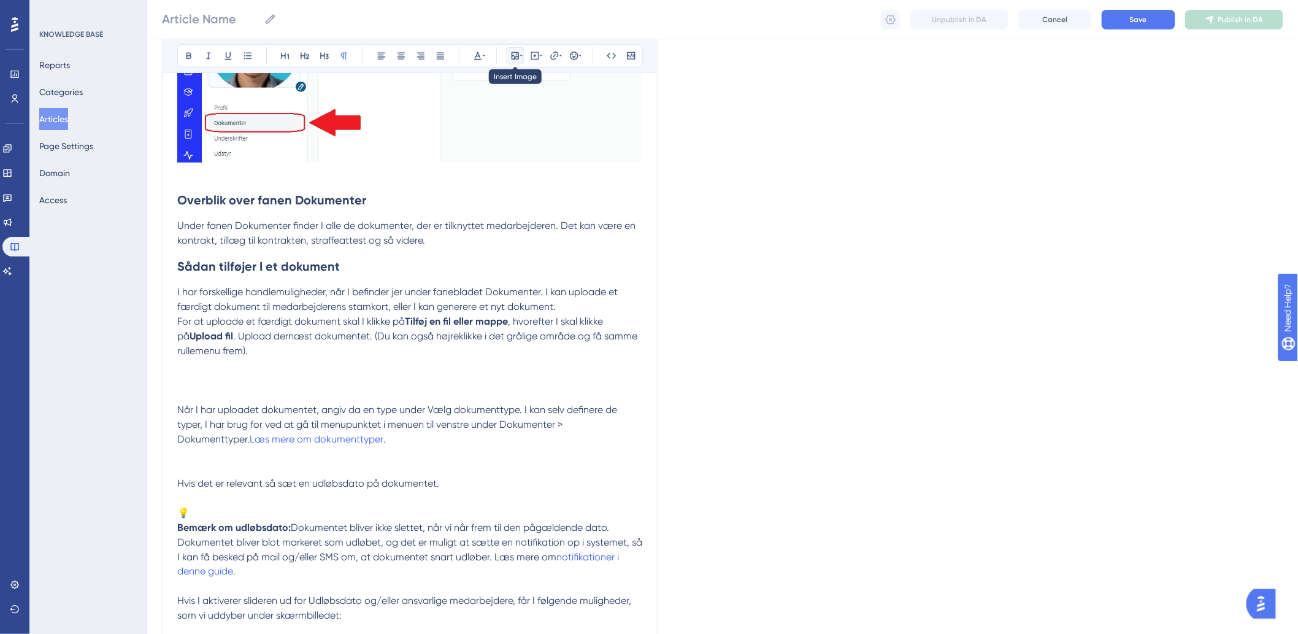
click at [508, 54] on button at bounding box center [515, 55] width 17 height 17
click at [513, 107] on button "Upload Image" at bounding box center [515, 114] width 135 height 20
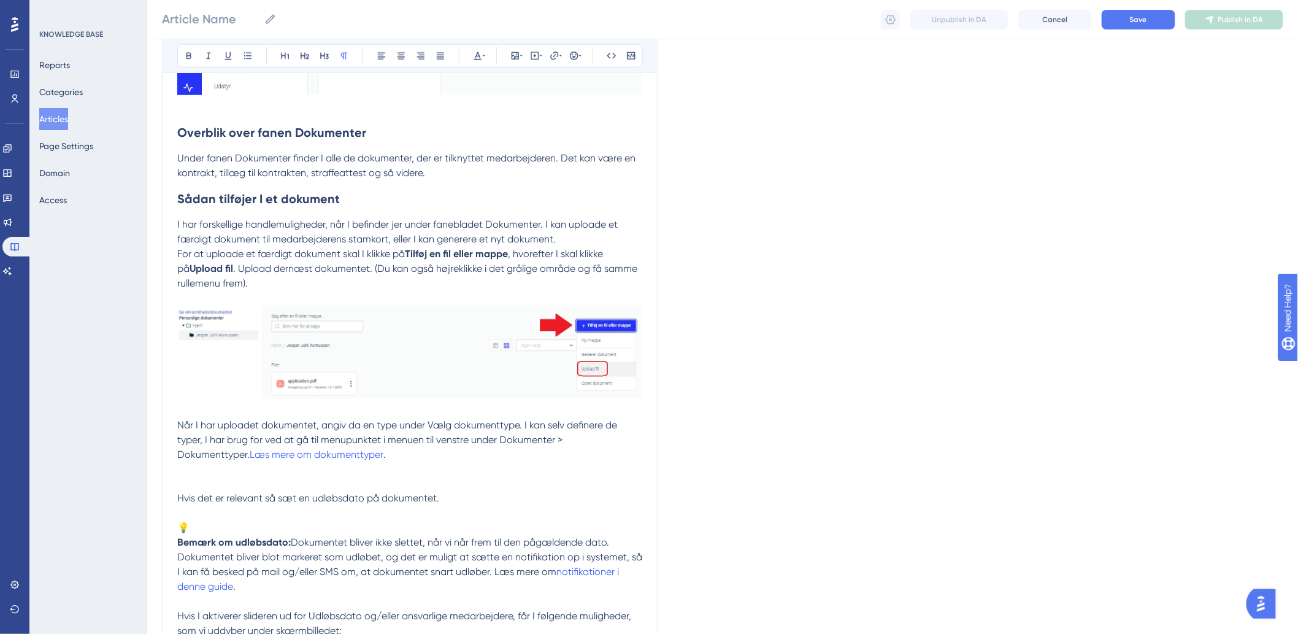
scroll to position [477, 0]
drag, startPoint x: 219, startPoint y: 483, endPoint x: 218, endPoint y: 474, distance: 9.3
click at [219, 483] on p at bounding box center [409, 483] width 465 height 15
click at [212, 482] on p at bounding box center [409, 483] width 465 height 15
click at [519, 62] on button at bounding box center [515, 55] width 17 height 17
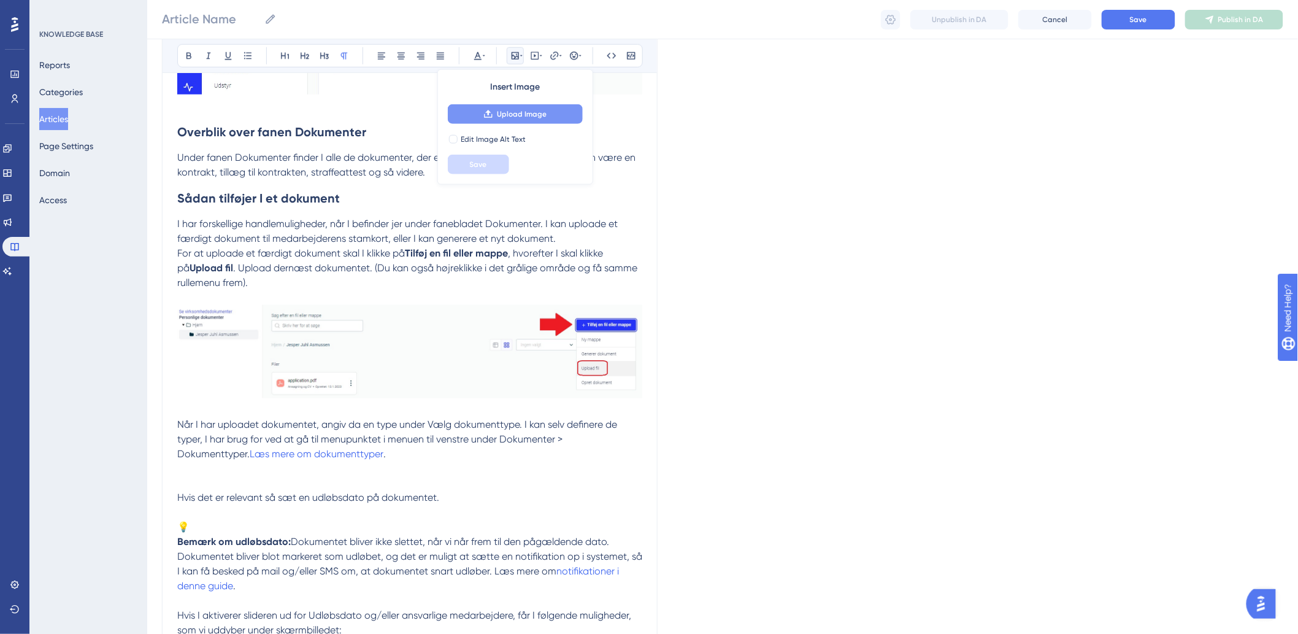
click at [537, 109] on span "Upload Image" at bounding box center [522, 114] width 50 height 10
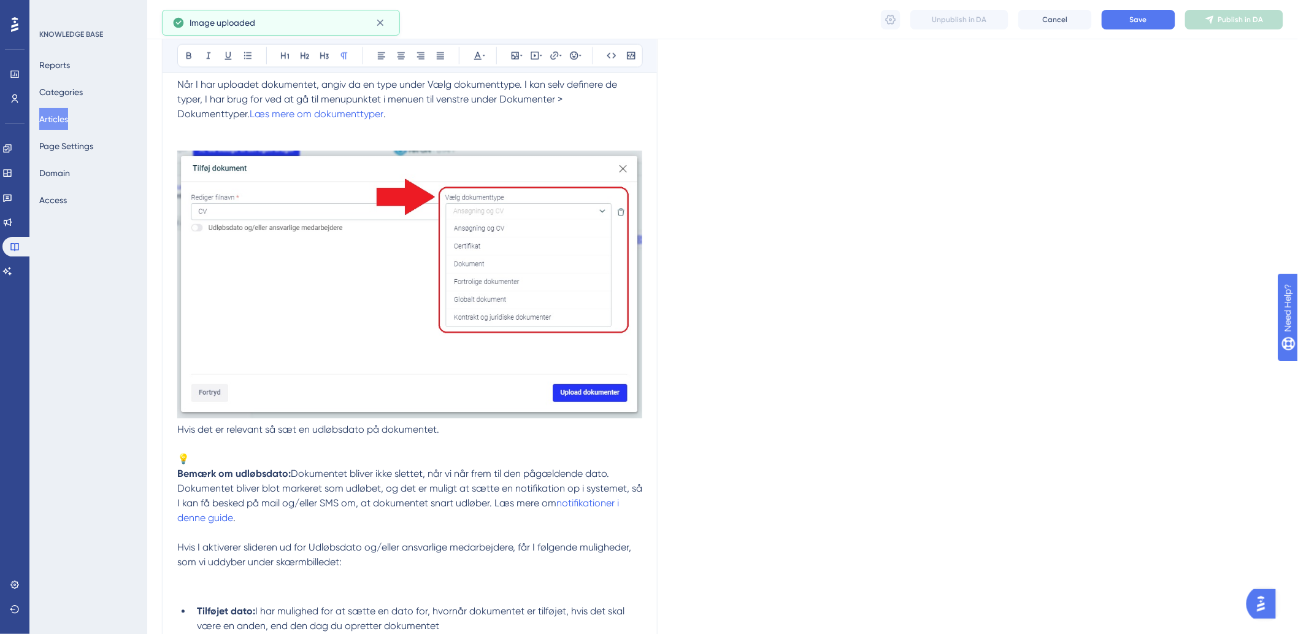
scroll to position [954, 0]
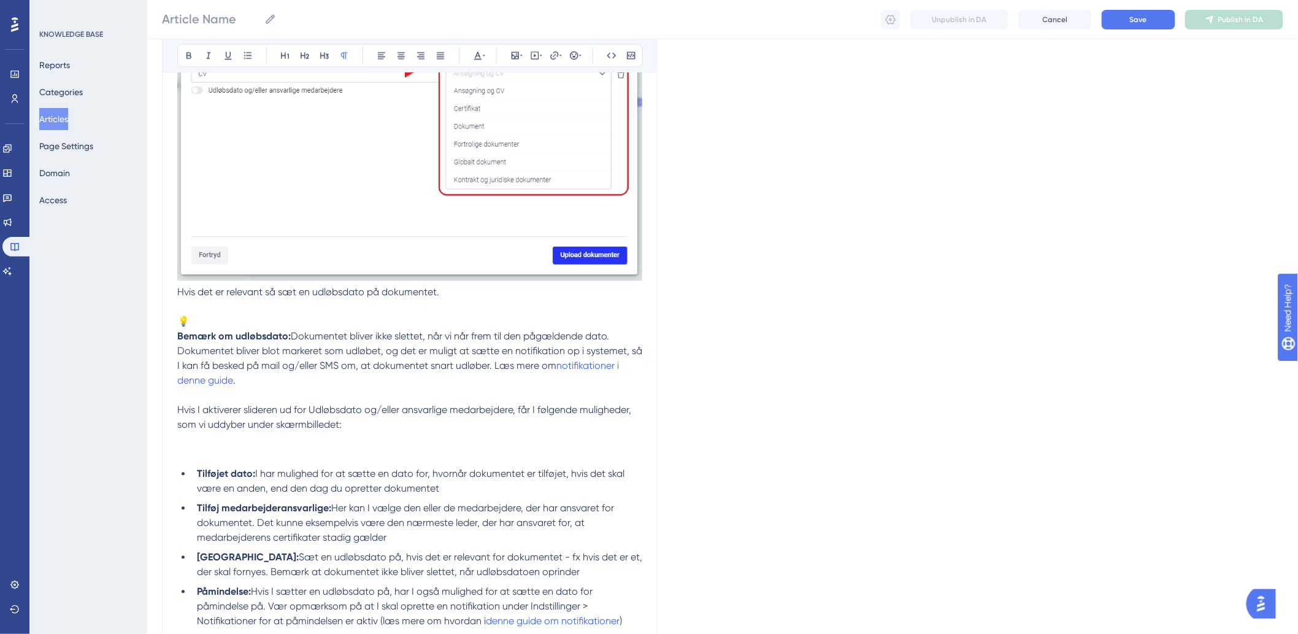
click at [171, 337] on div "Bold Italic Underline Bullet Point Heading 1 Heading 2 Heading 3 Normal Align L…" at bounding box center [410, 518] width 496 height 2671
click at [178, 335] on strong "Bemærk om udløbsdato:" at bounding box center [234, 337] width 114 height 12
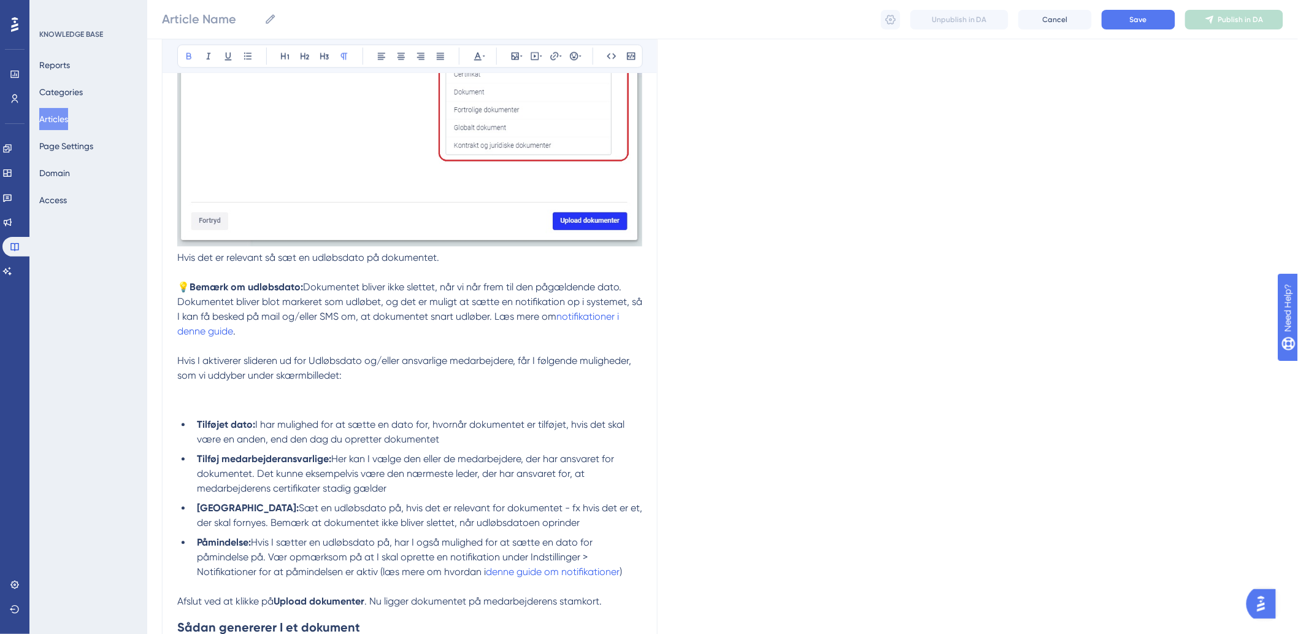
scroll to position [1022, 0]
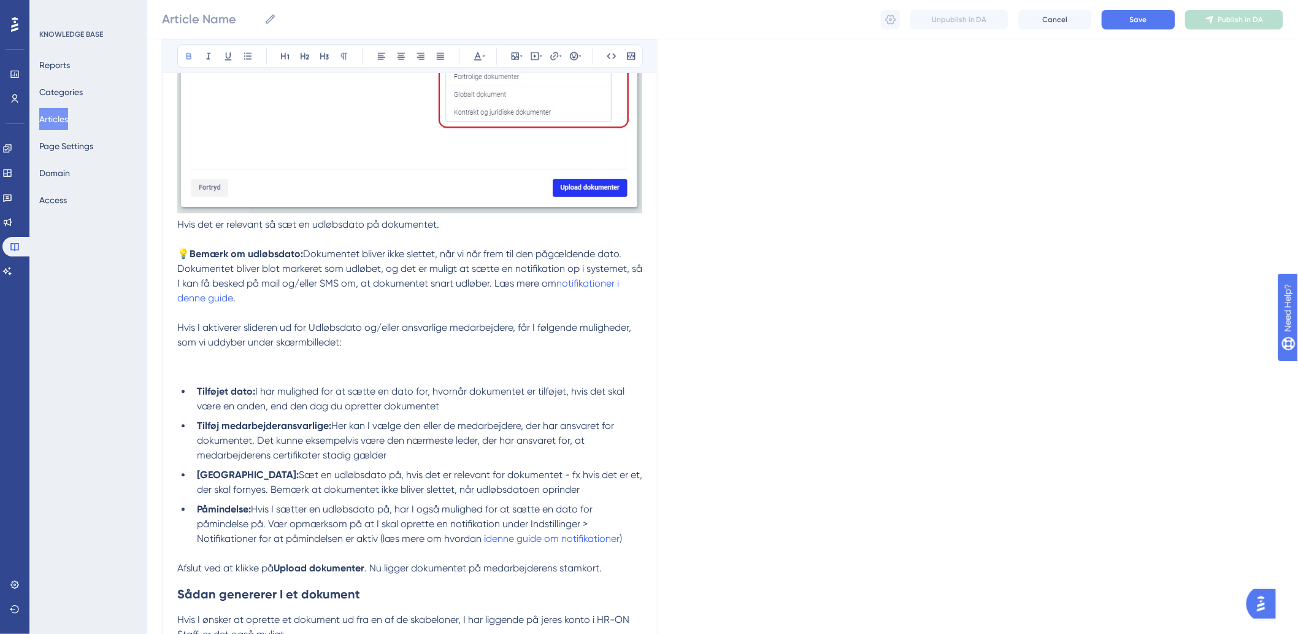
click at [213, 368] on p at bounding box center [409, 371] width 465 height 15
click at [529, 57] on button at bounding box center [534, 55] width 17 height 17
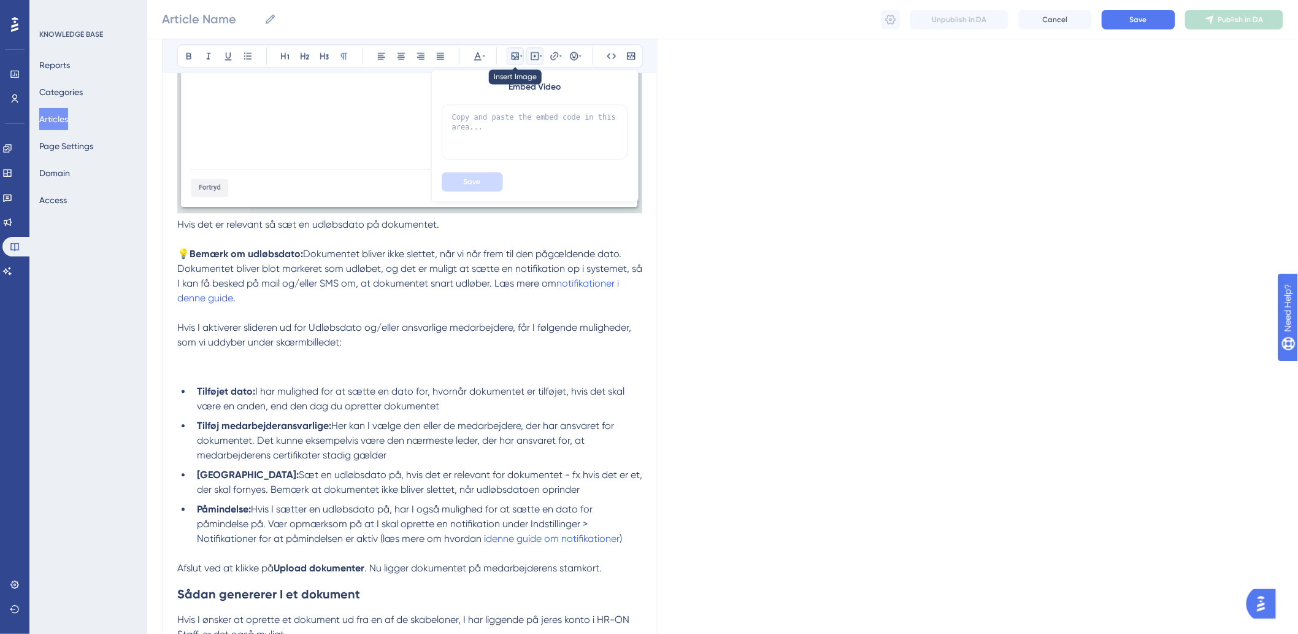
click at [515, 58] on icon at bounding box center [515, 55] width 7 height 7
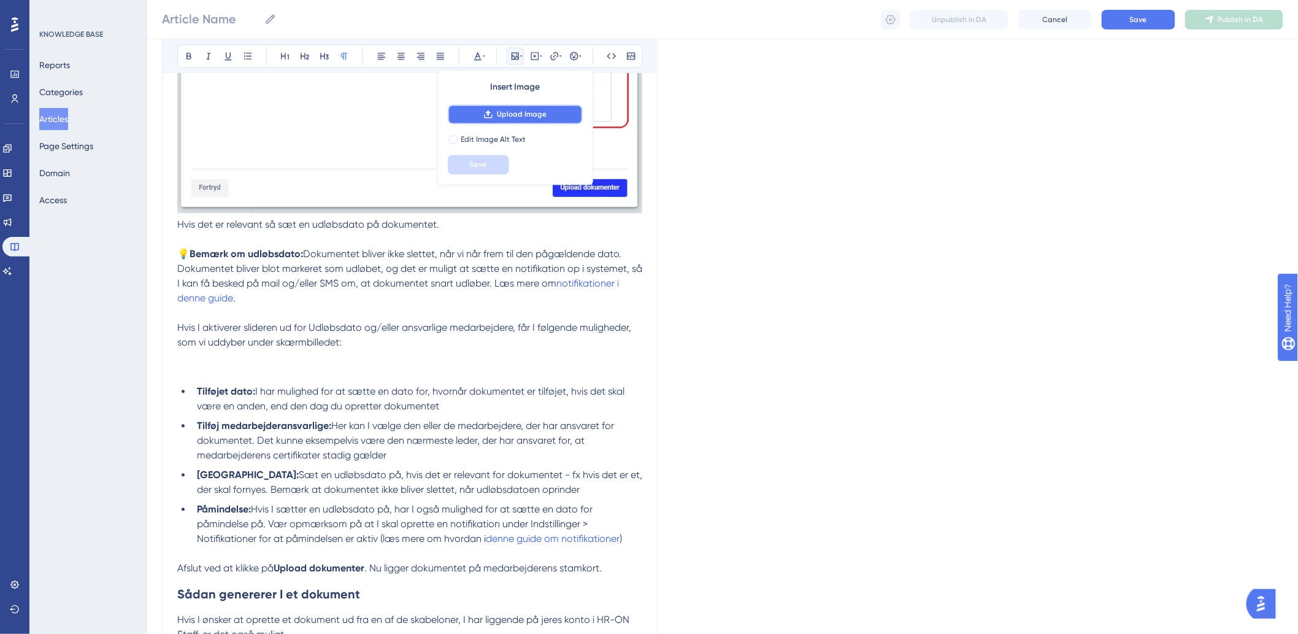
click at [511, 115] on span "Upload Image" at bounding box center [522, 114] width 50 height 10
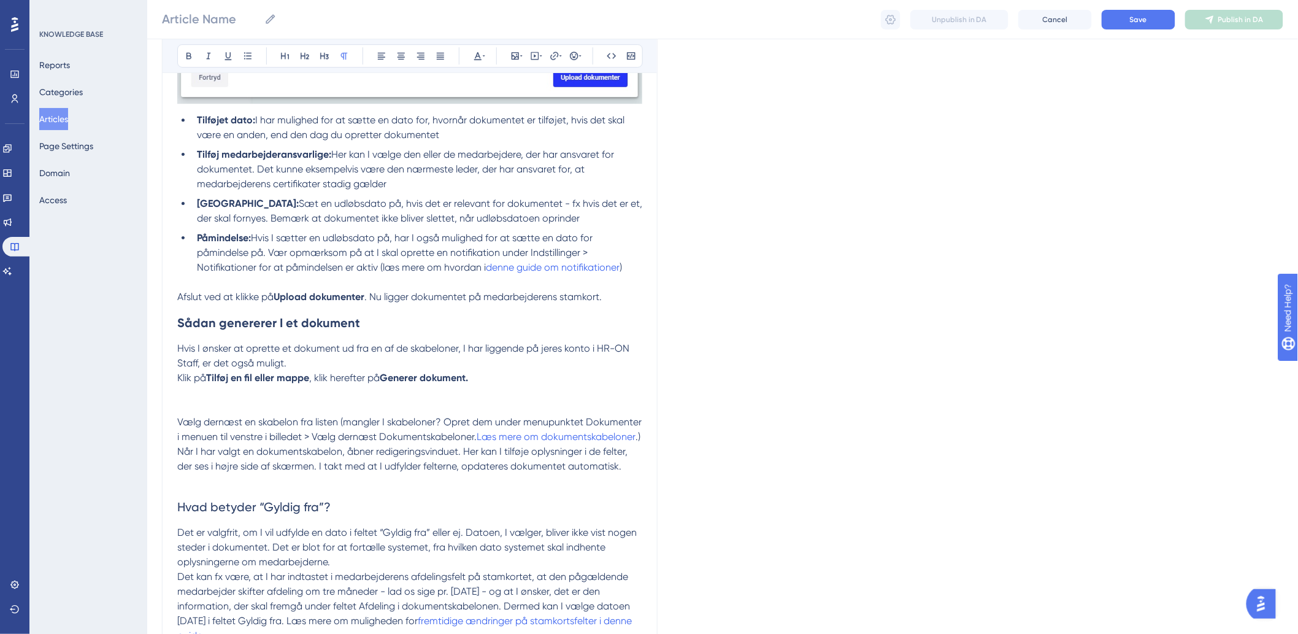
scroll to position [1568, 0]
click at [187, 403] on p at bounding box center [409, 404] width 465 height 15
click at [188, 396] on p at bounding box center [409, 389] width 465 height 15
click at [237, 399] on p at bounding box center [409, 404] width 465 height 15
click at [277, 399] on p at bounding box center [409, 404] width 465 height 15
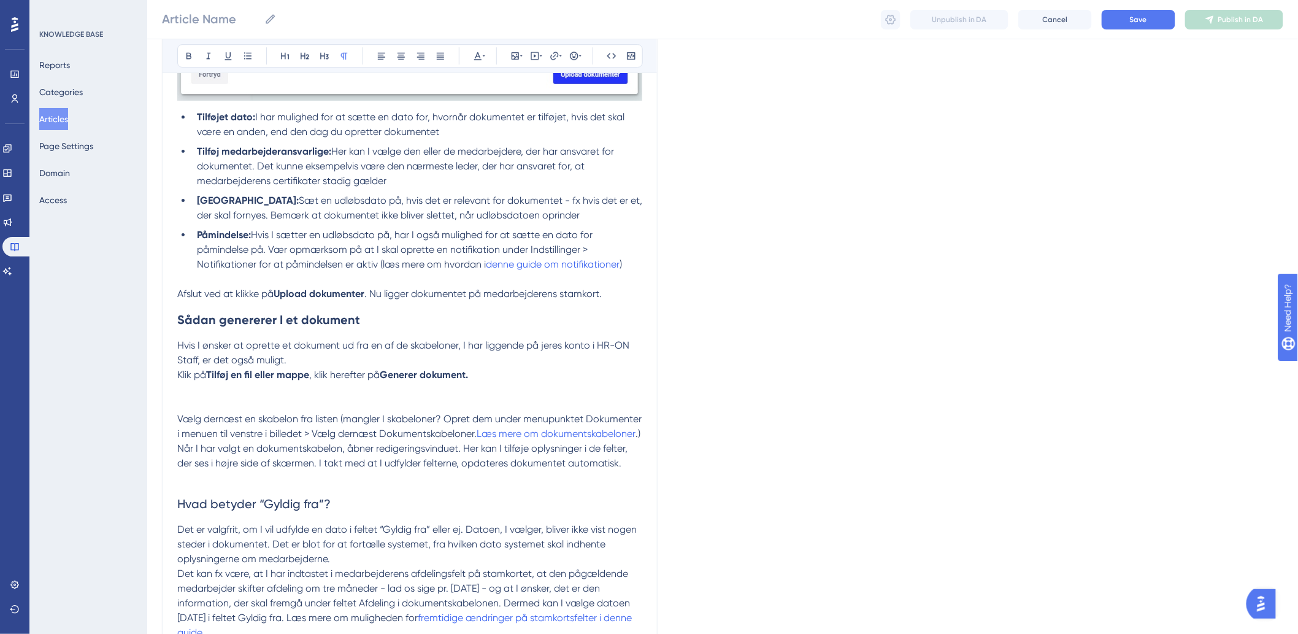
click at [248, 397] on p at bounding box center [409, 389] width 465 height 15
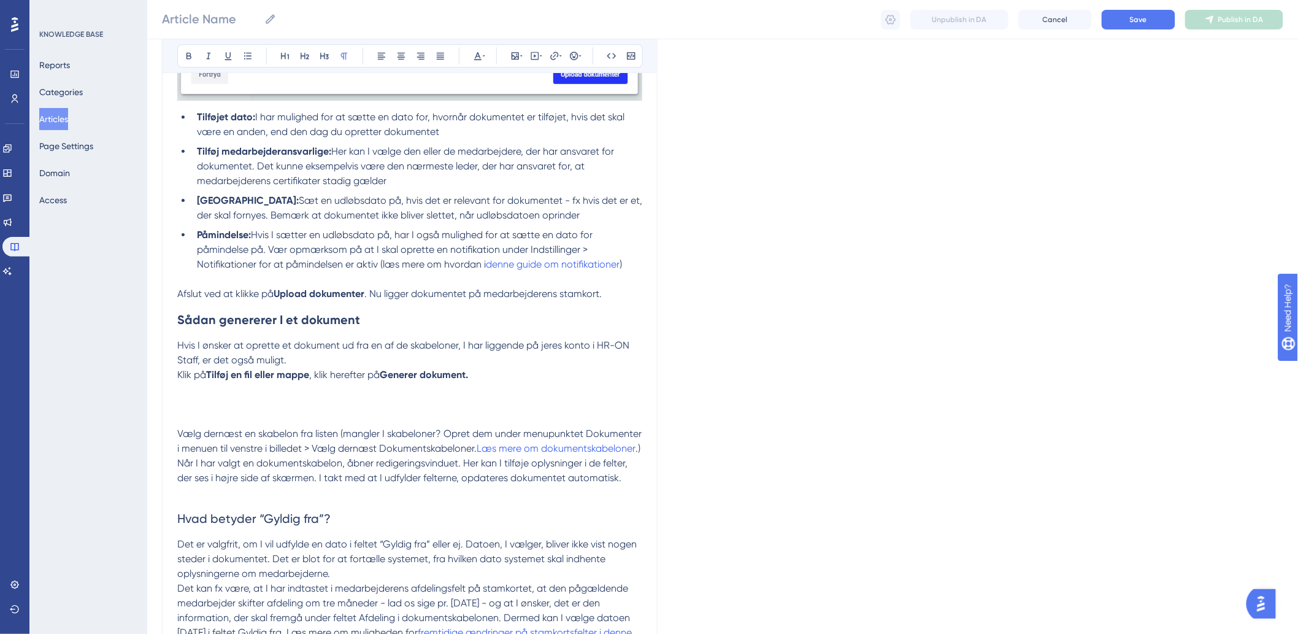
click at [173, 403] on div "Bold Italic Underline Bullet Point Heading 1 Heading 2 Heading 3 Normal Align L…" at bounding box center [410, 41] width 496 height 2942
click at [194, 402] on p at bounding box center [409, 396] width 465 height 29
click at [514, 60] on icon at bounding box center [515, 56] width 10 height 10
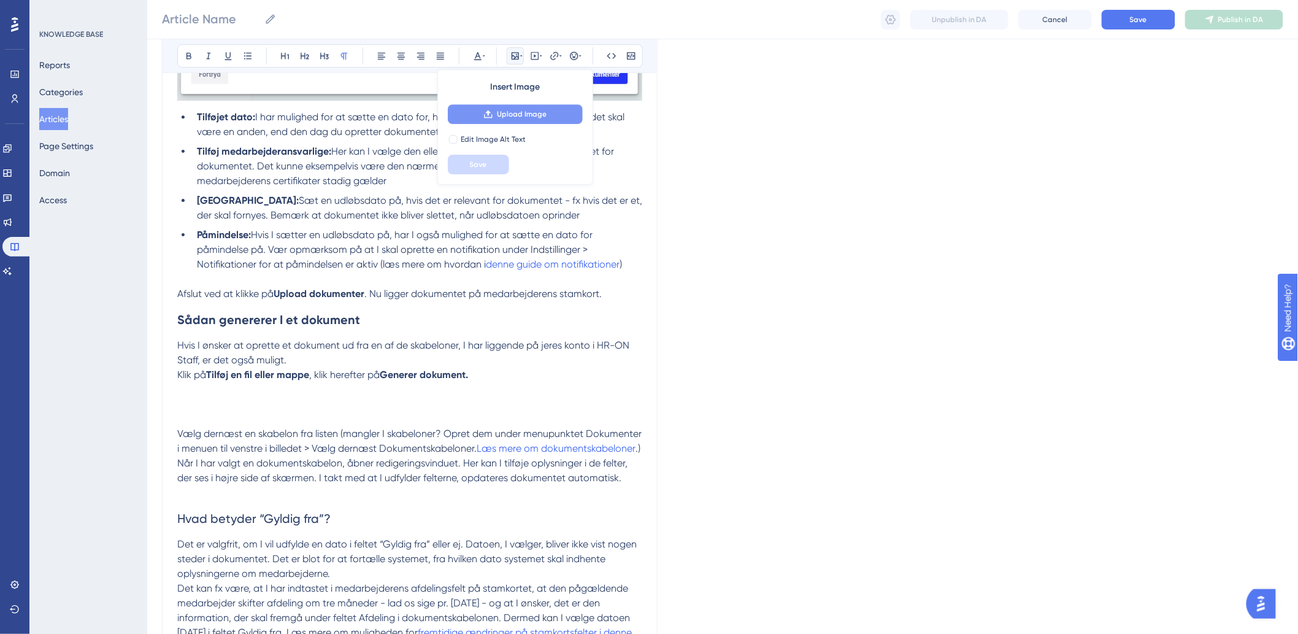
click at [502, 117] on span "Upload Image" at bounding box center [522, 114] width 50 height 10
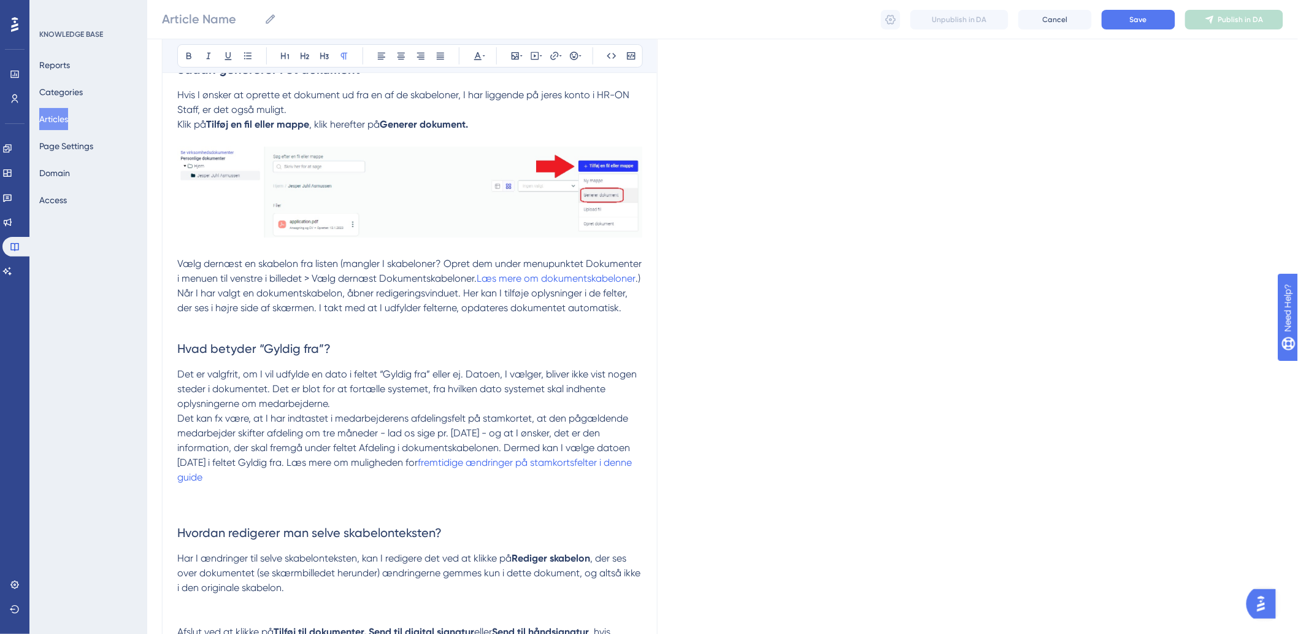
scroll to position [1909, 0]
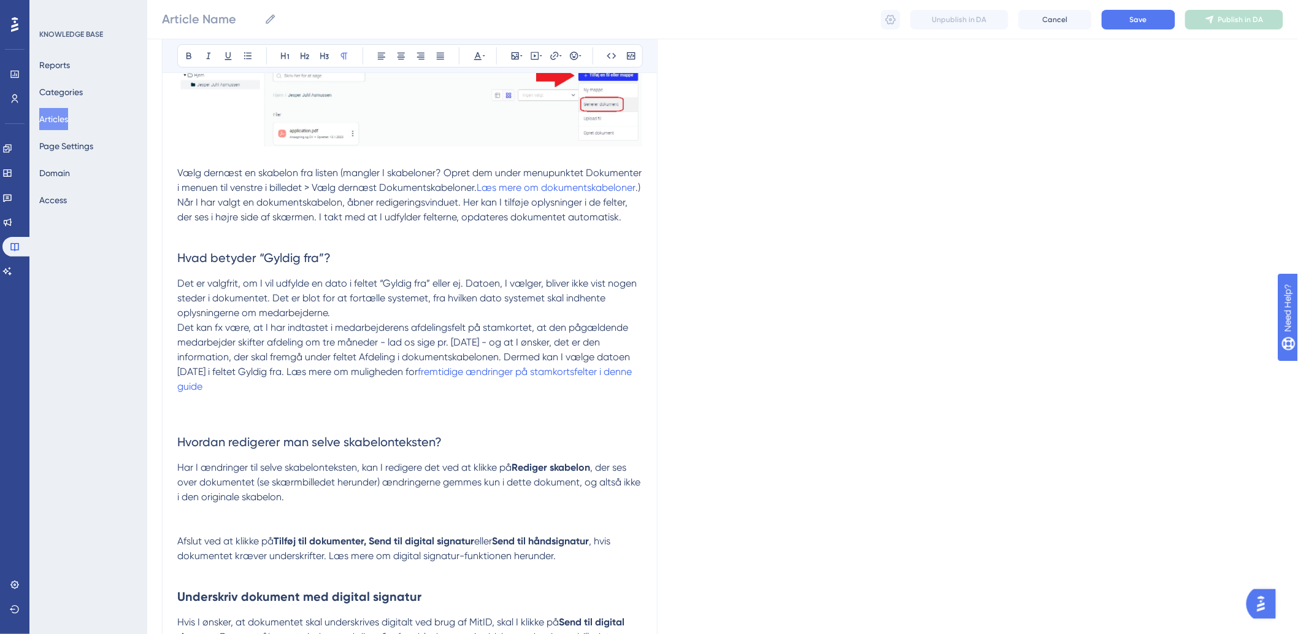
click at [196, 423] on p at bounding box center [409, 416] width 465 height 15
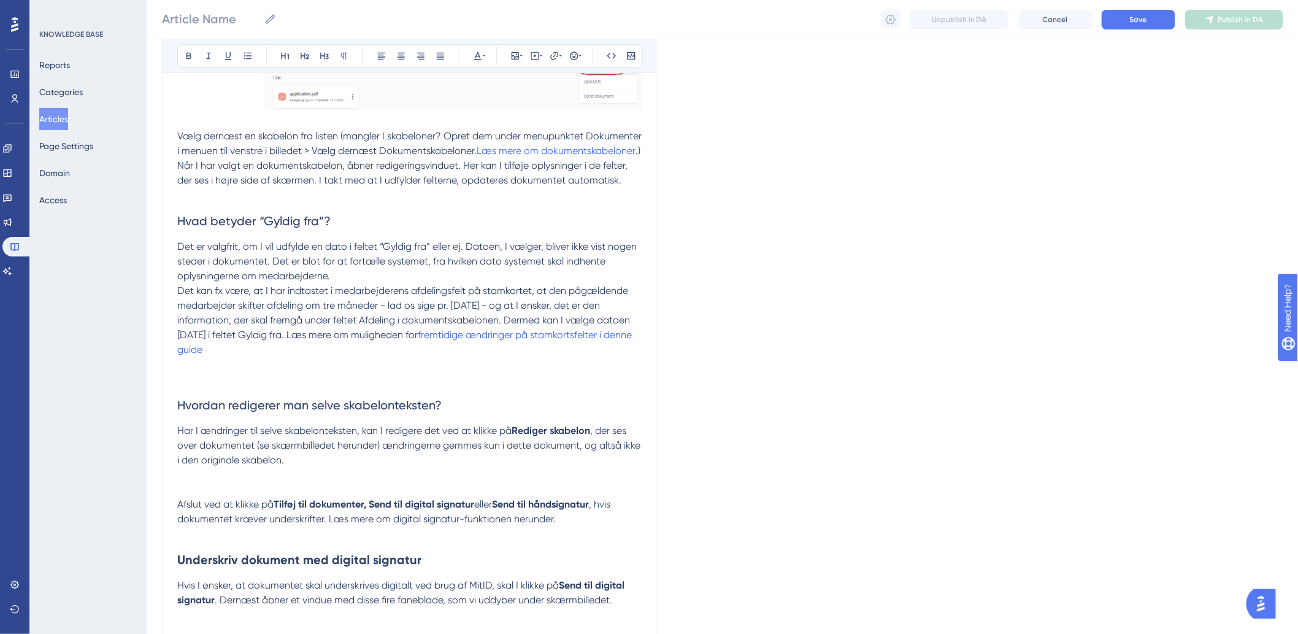
scroll to position [1977, 0]
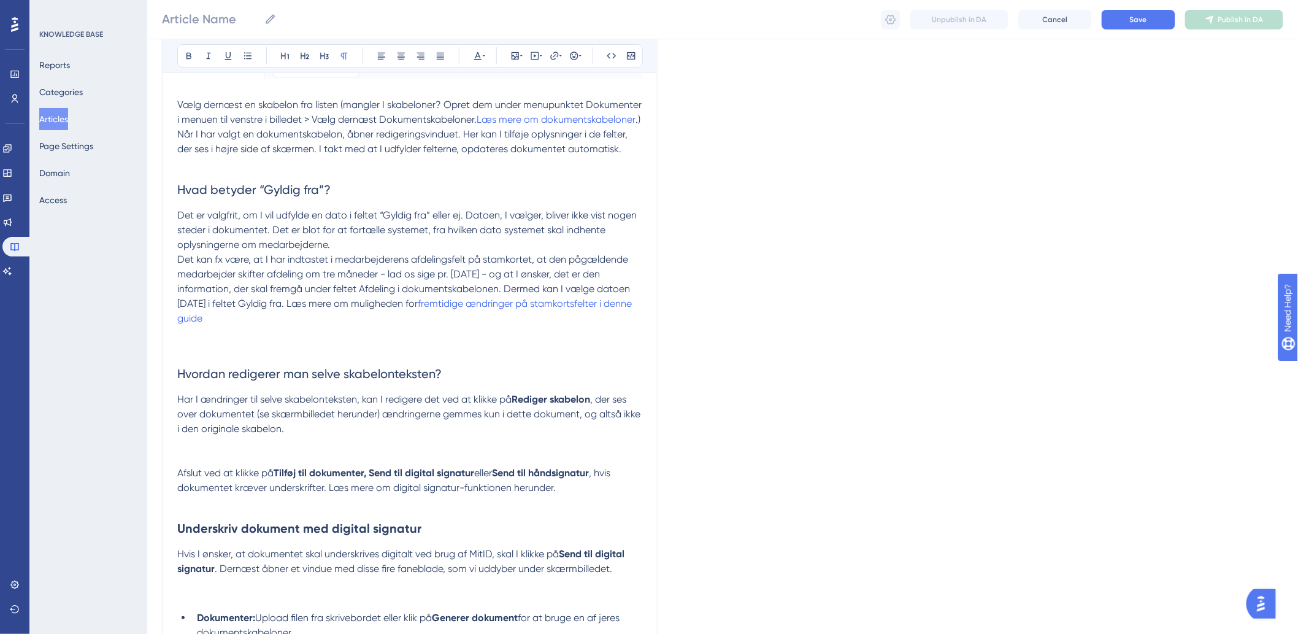
click at [236, 341] on p at bounding box center [409, 333] width 465 height 15
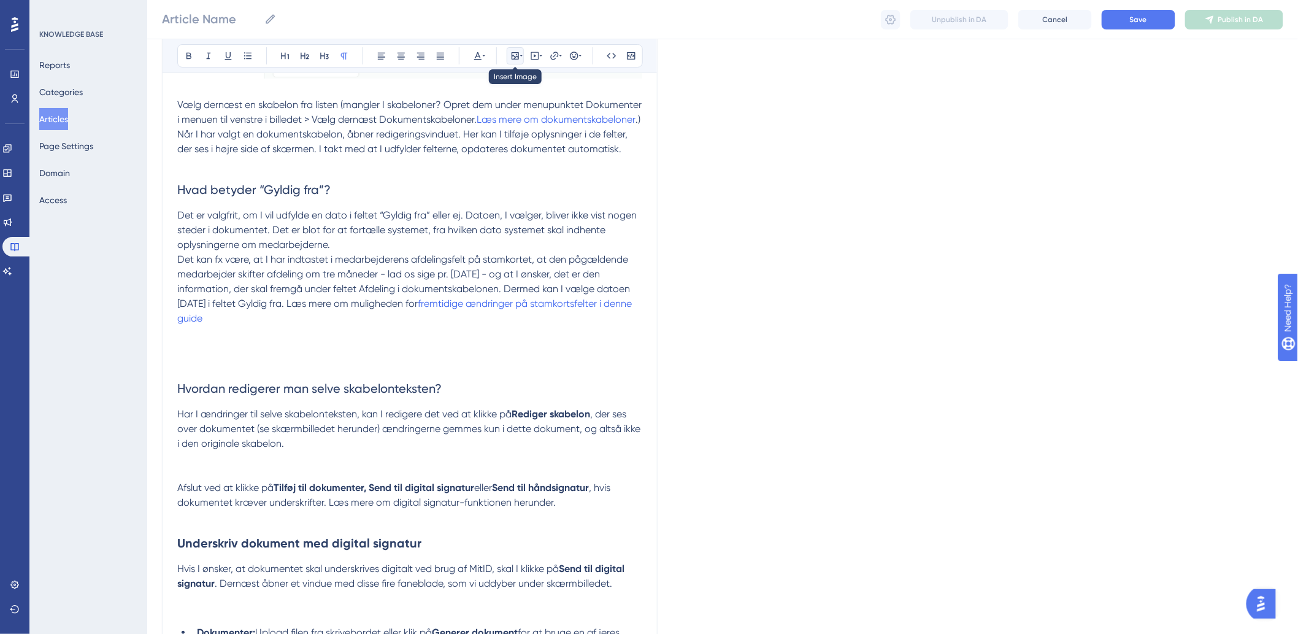
click at [514, 52] on icon at bounding box center [515, 55] width 7 height 7
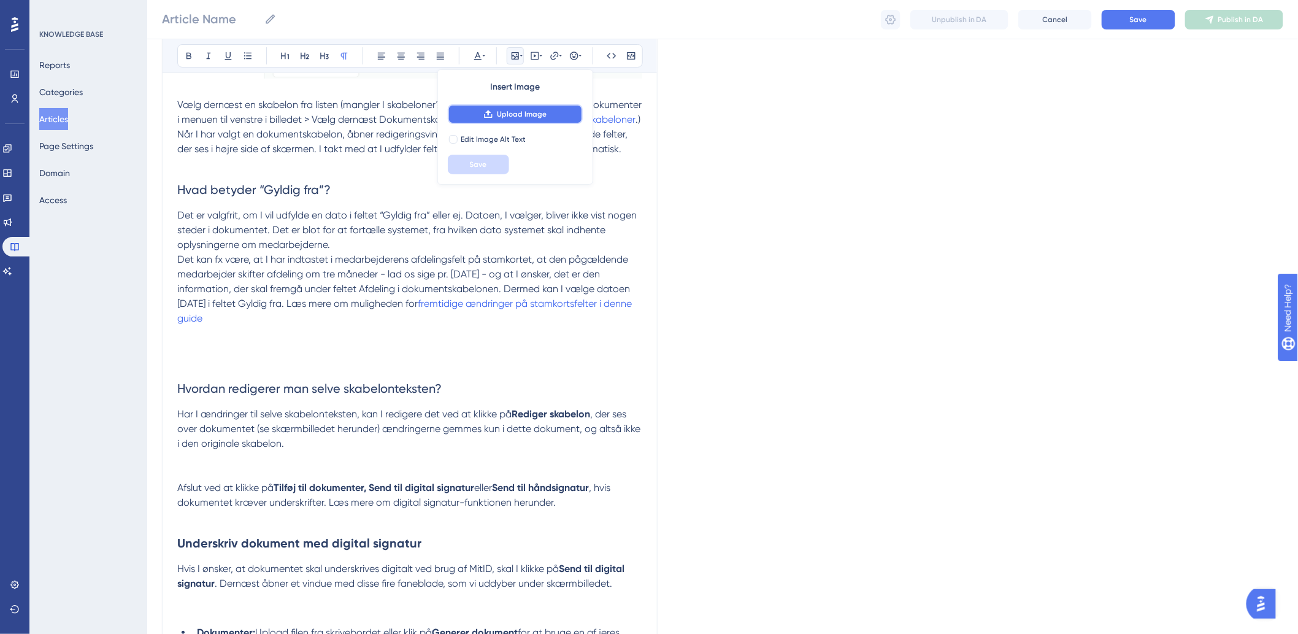
click at [518, 114] on span "Upload Image" at bounding box center [522, 114] width 50 height 10
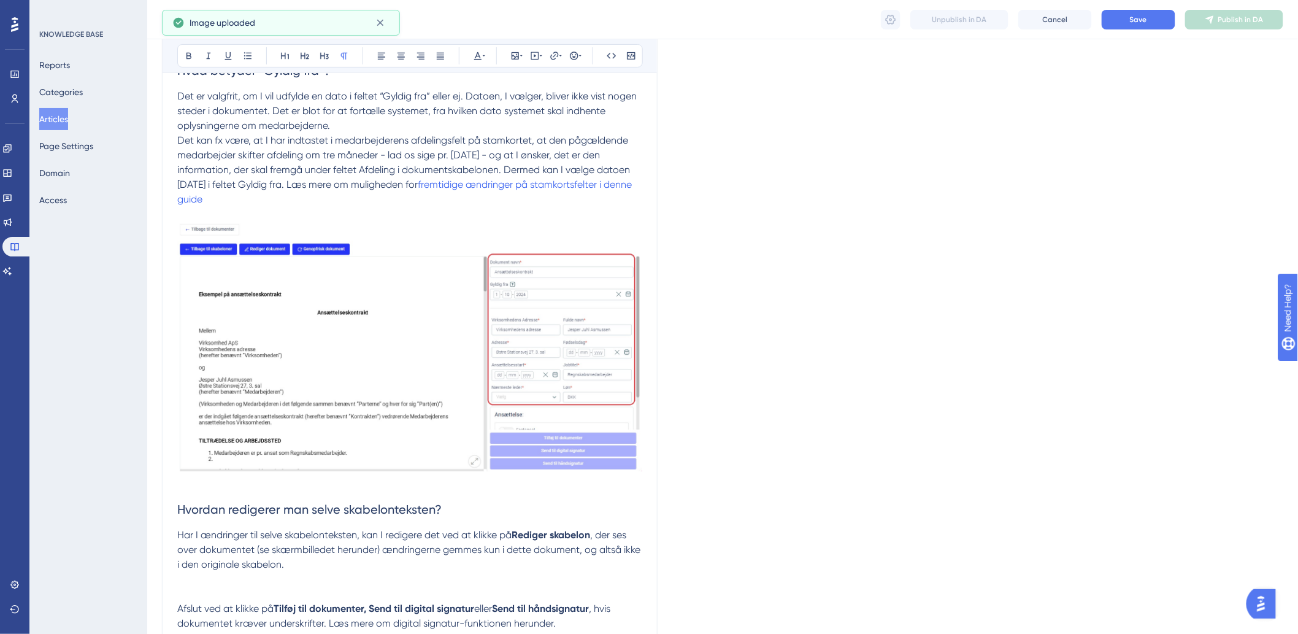
scroll to position [2249, 0]
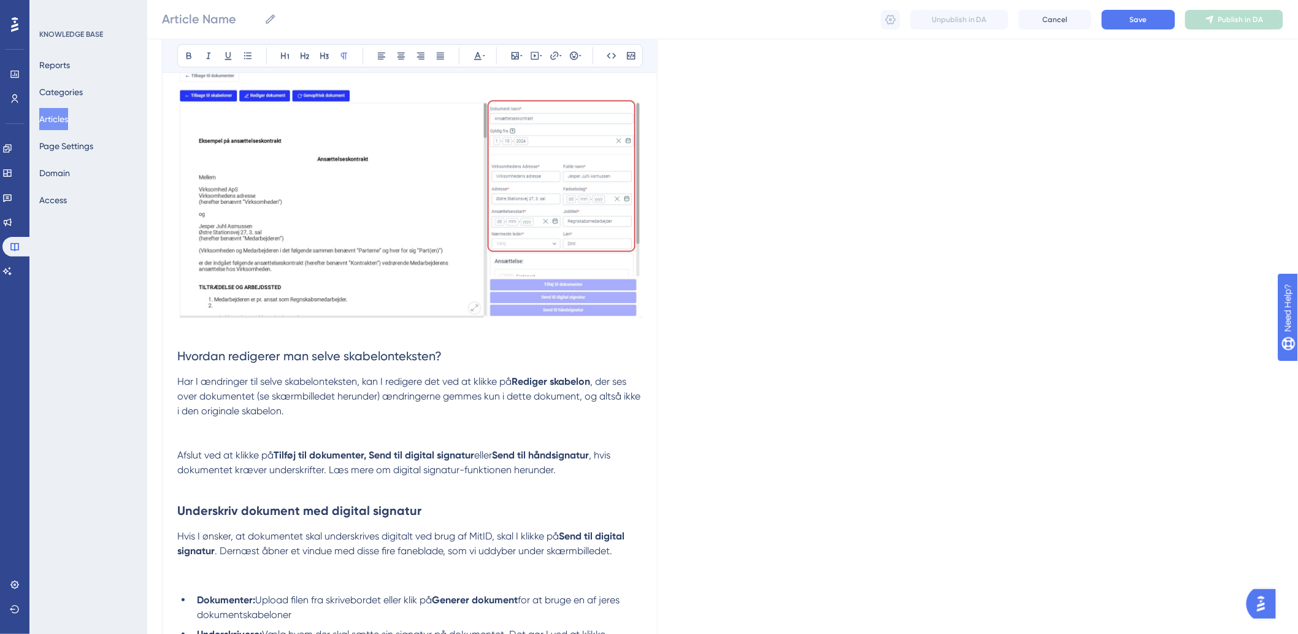
click at [264, 433] on p at bounding box center [409, 425] width 465 height 15
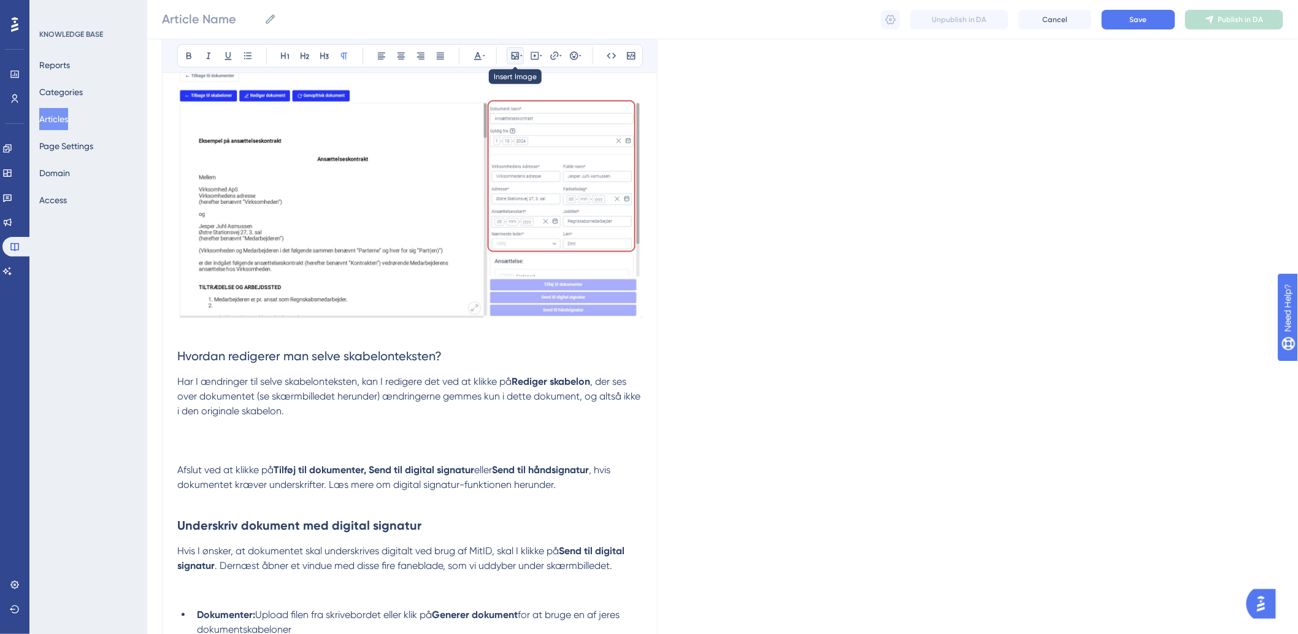
click at [517, 54] on icon at bounding box center [515, 56] width 10 height 10
click at [509, 113] on span "Upload Image" at bounding box center [522, 114] width 50 height 10
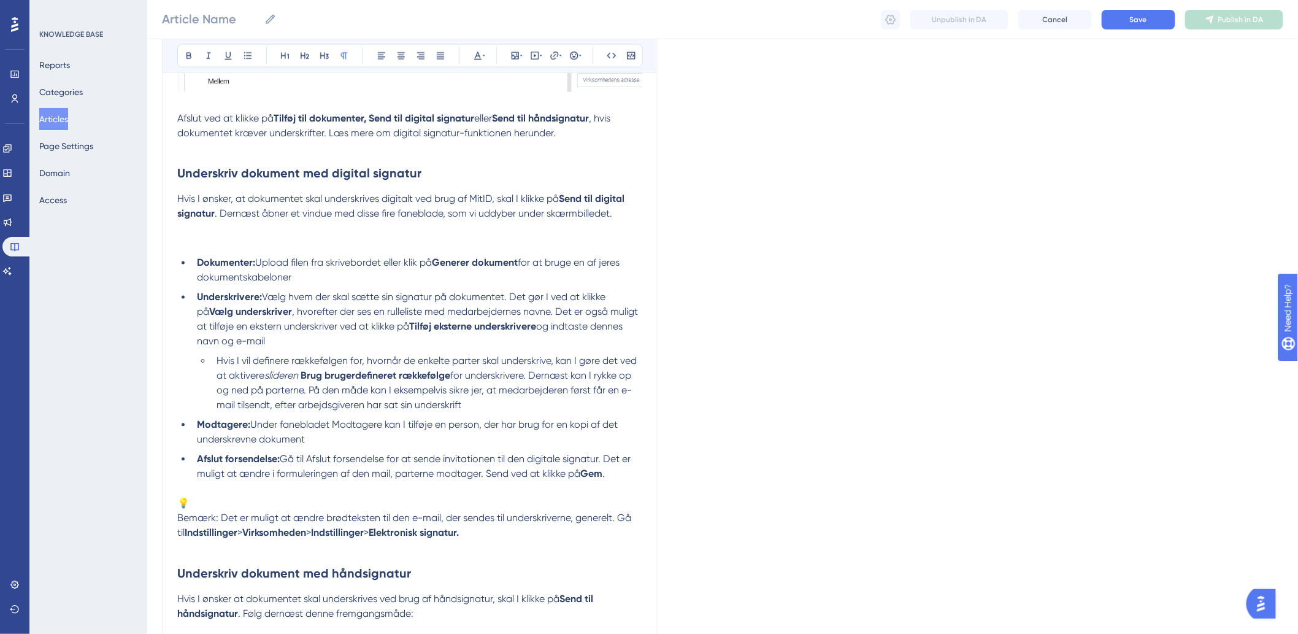
scroll to position [2590, 0]
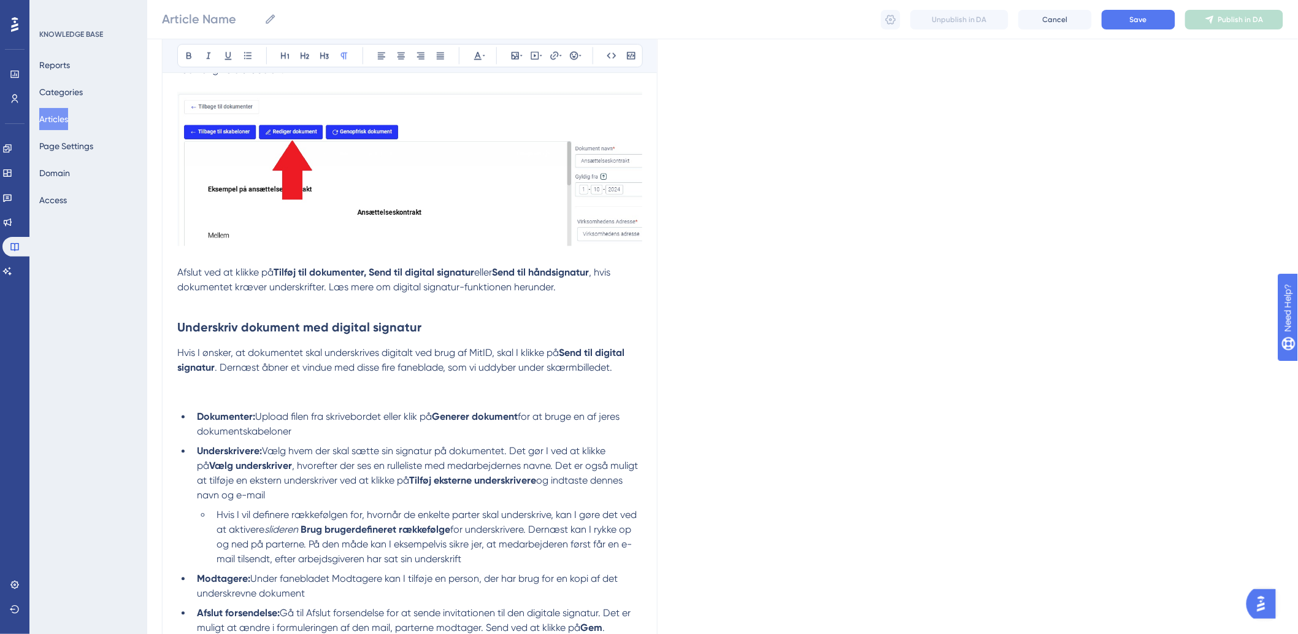
click at [227, 405] on p at bounding box center [409, 397] width 465 height 15
click at [520, 52] on icon at bounding box center [521, 56] width 2 height 10
click at [514, 107] on button "Upload Image" at bounding box center [515, 114] width 135 height 20
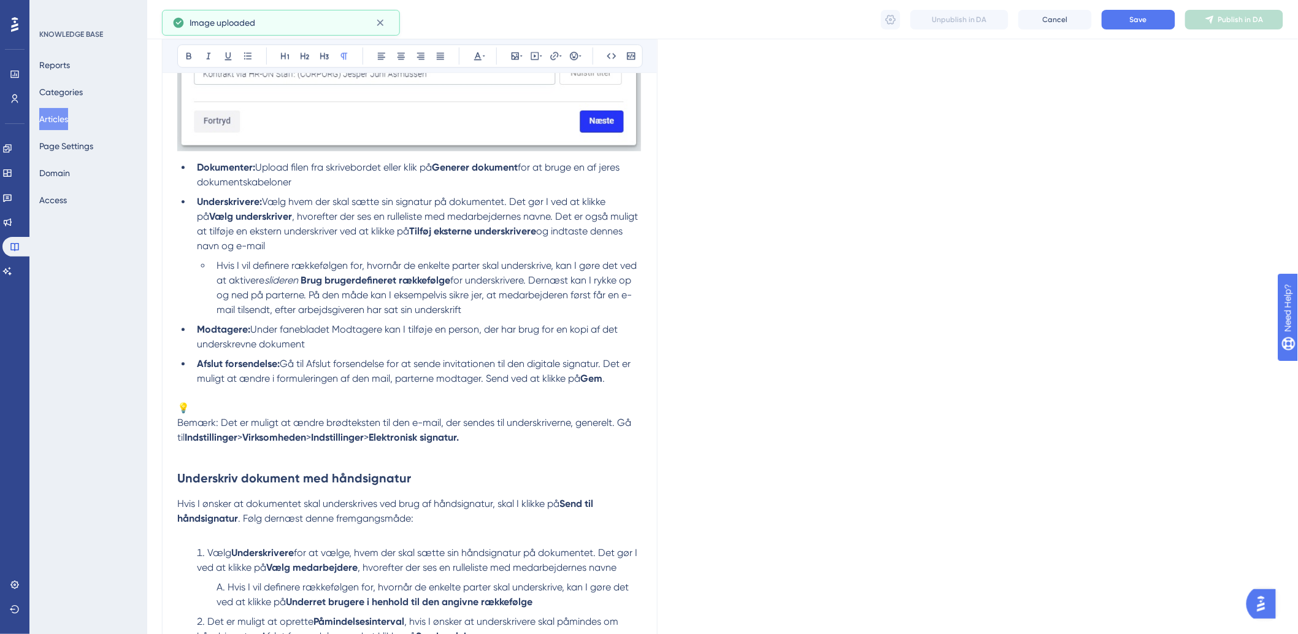
scroll to position [3340, 0]
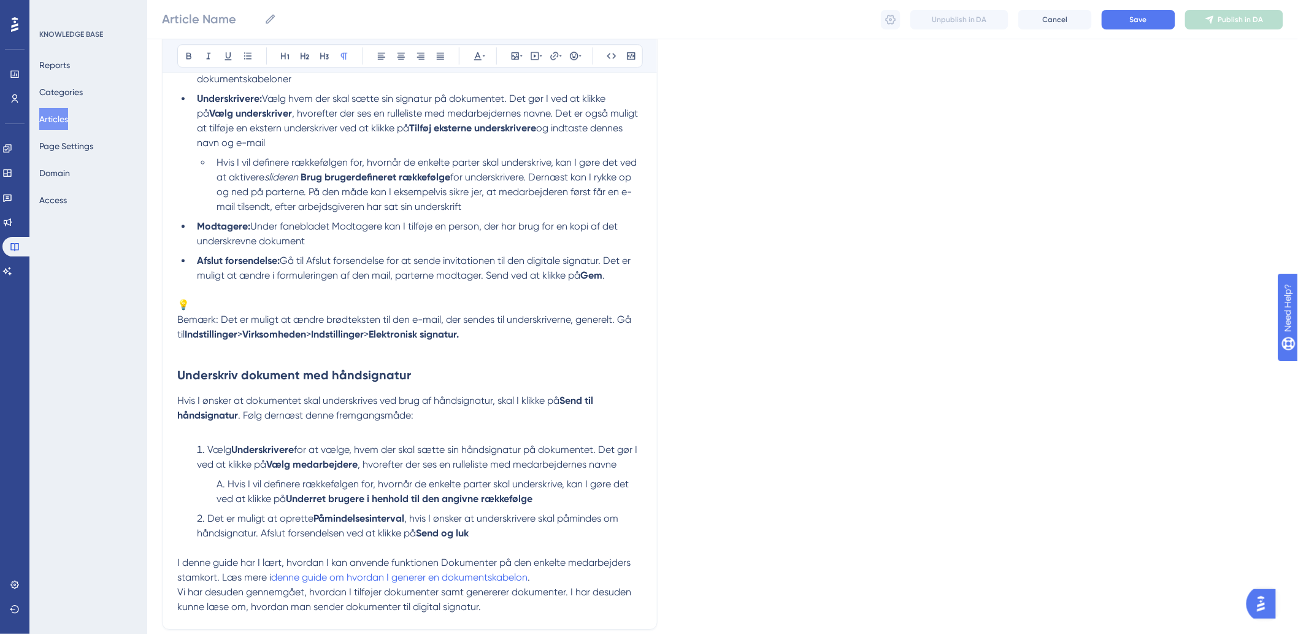
click at [177, 336] on span "Bemærk: Det er muligt at ændre brødteksten til den e-mail, der sendes til under…" at bounding box center [405, 327] width 456 height 26
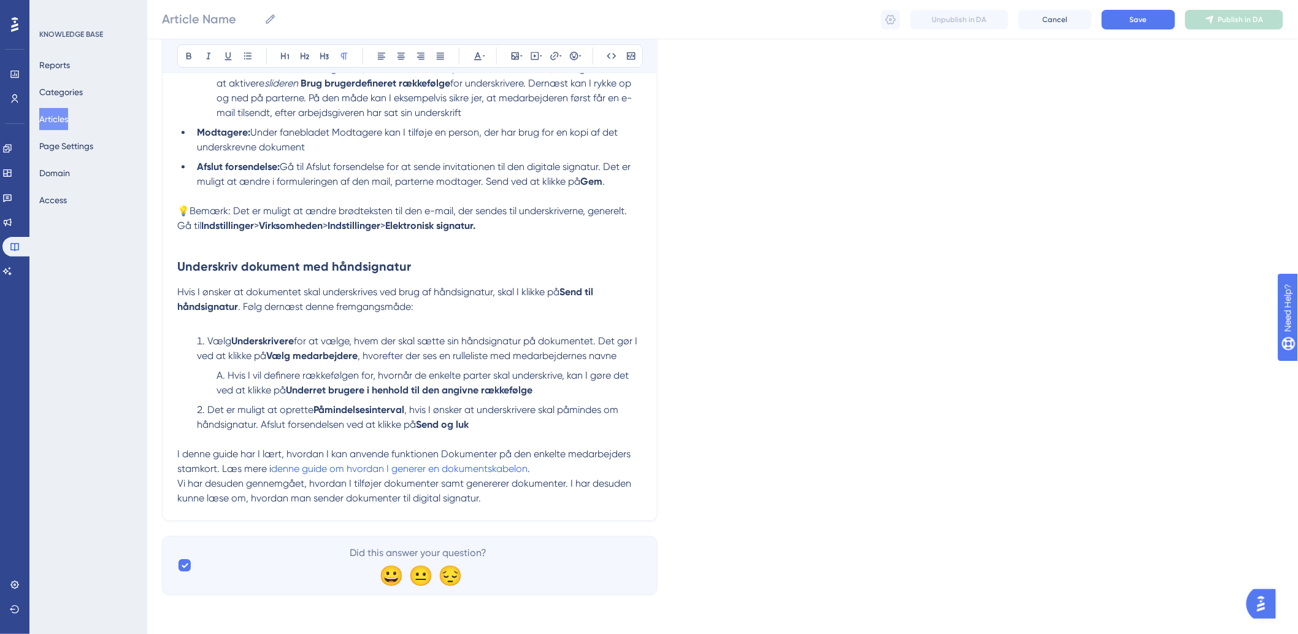
scroll to position [3453, 0]
click at [1142, 19] on span "Save" at bounding box center [1138, 20] width 17 height 10
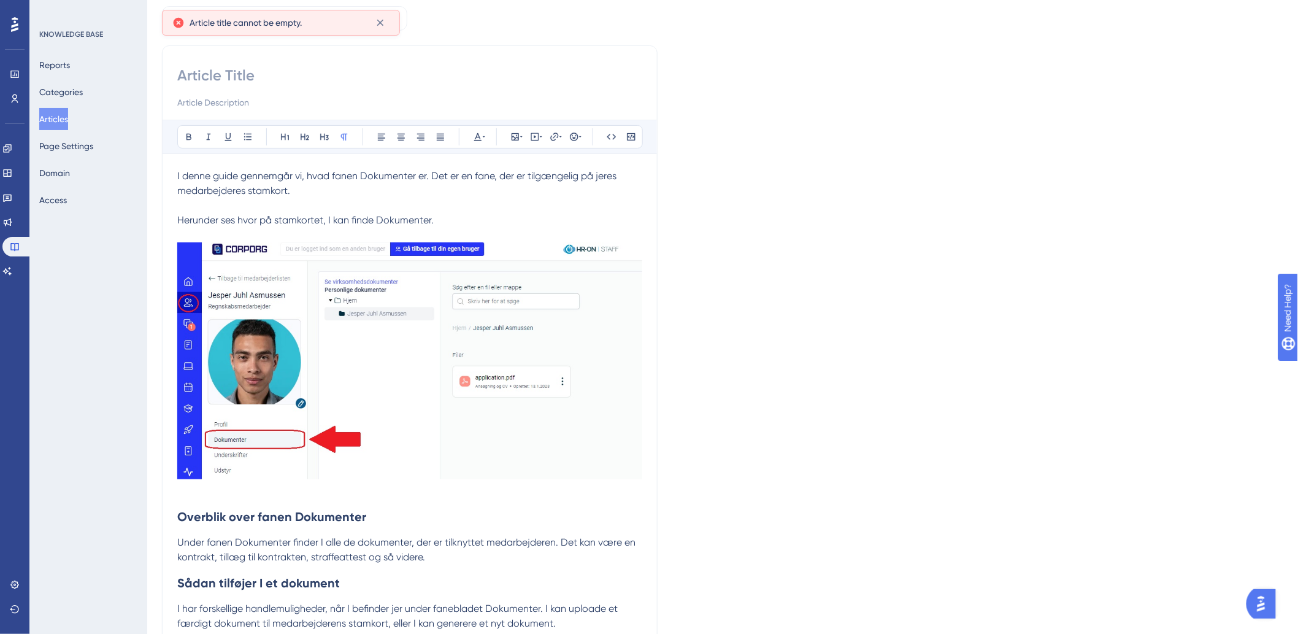
scroll to position [0, 0]
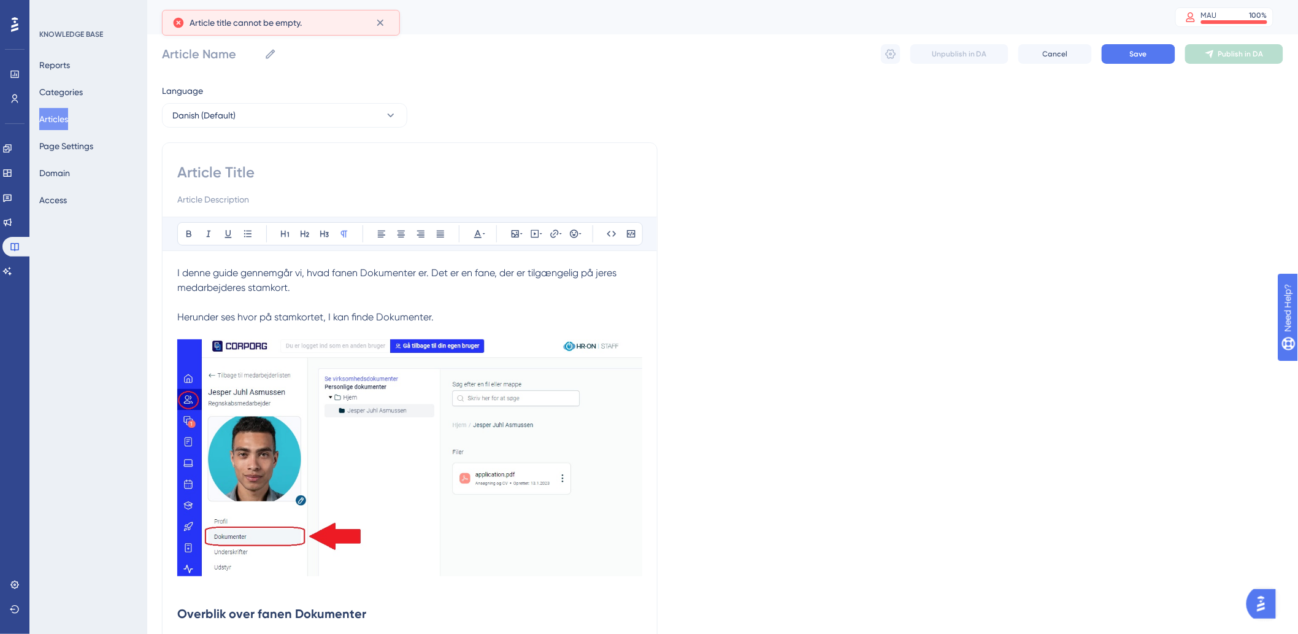
click at [262, 174] on input at bounding box center [409, 173] width 465 height 20
click at [241, 173] on input at bounding box center [409, 173] width 465 height 20
paste input "Stamkortet: Dokumenter"
type input "Stamkortet: Dokumenter"
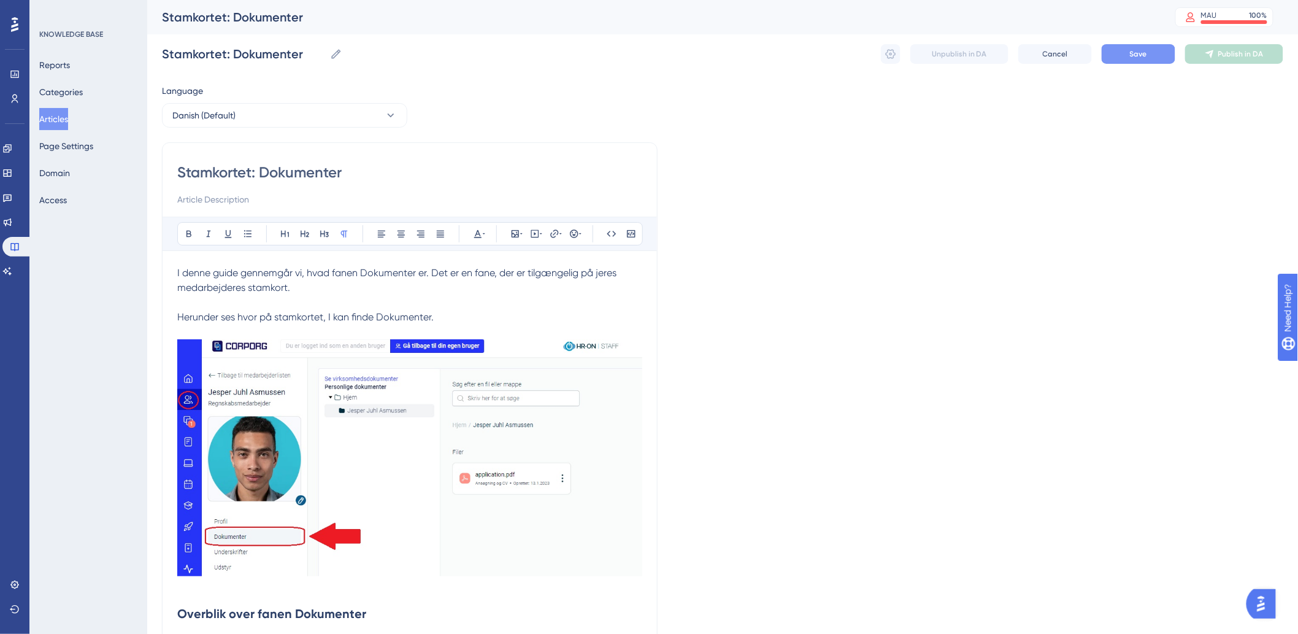
type input "Stamkortet: Dokumenter"
click at [1144, 57] on span "Save" at bounding box center [1138, 54] width 17 height 10
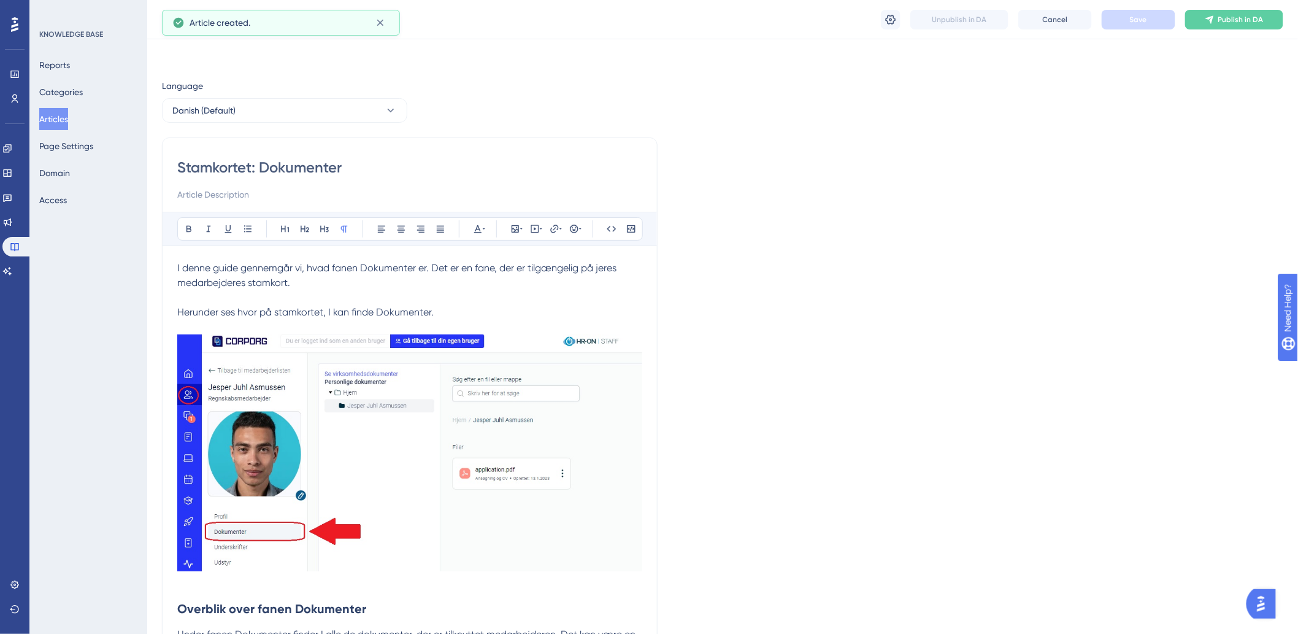
scroll to position [2919, 0]
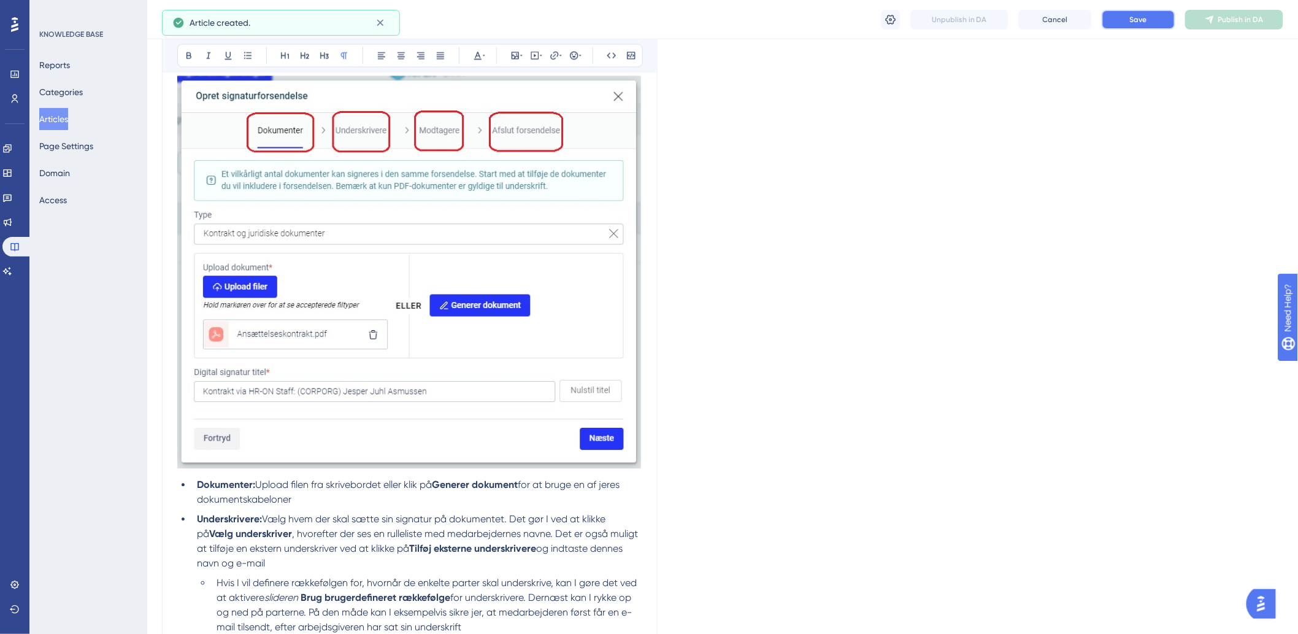
click at [1138, 17] on span "Save" at bounding box center [1138, 20] width 17 height 10
click at [887, 22] on icon at bounding box center [891, 19] width 12 height 12
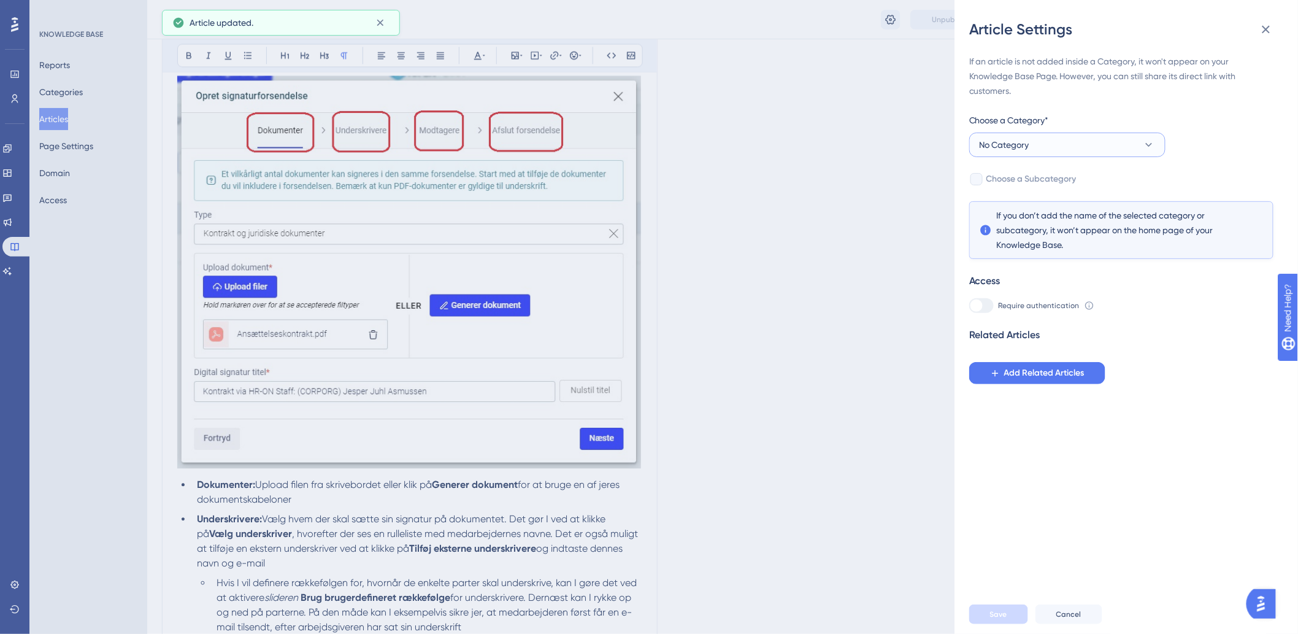
click at [1053, 147] on button "No Category" at bounding box center [1067, 145] width 196 height 25
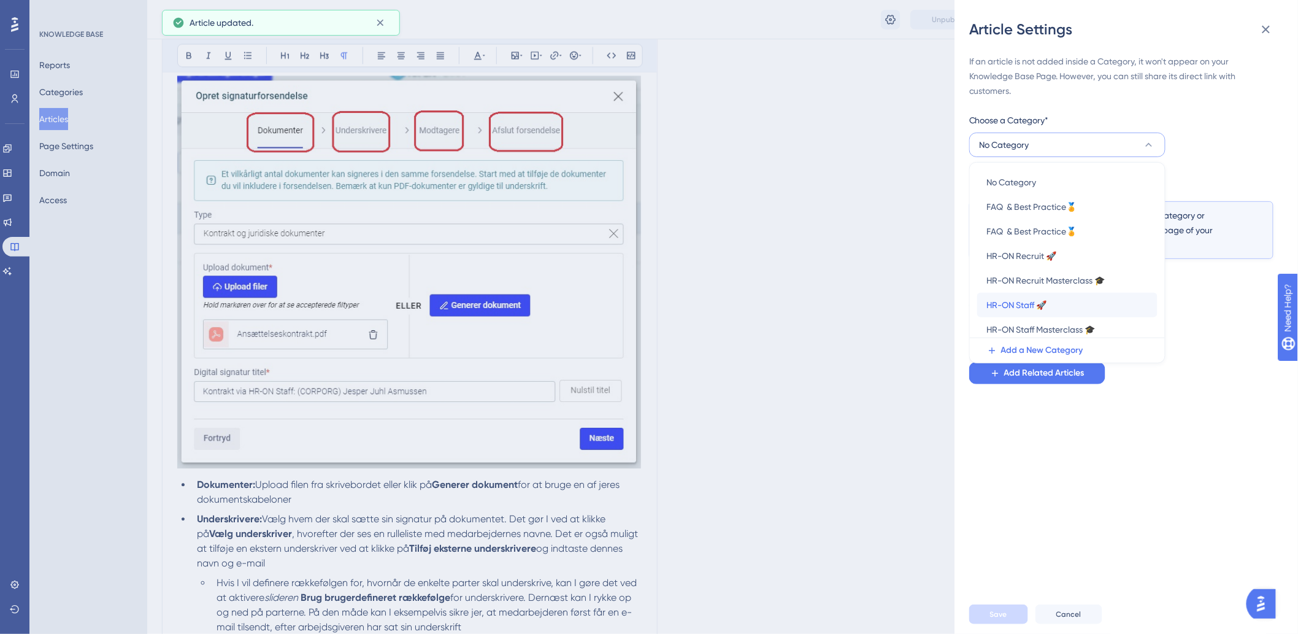
click at [1026, 307] on span "HR-ON Staff 🚀" at bounding box center [1017, 305] width 60 height 15
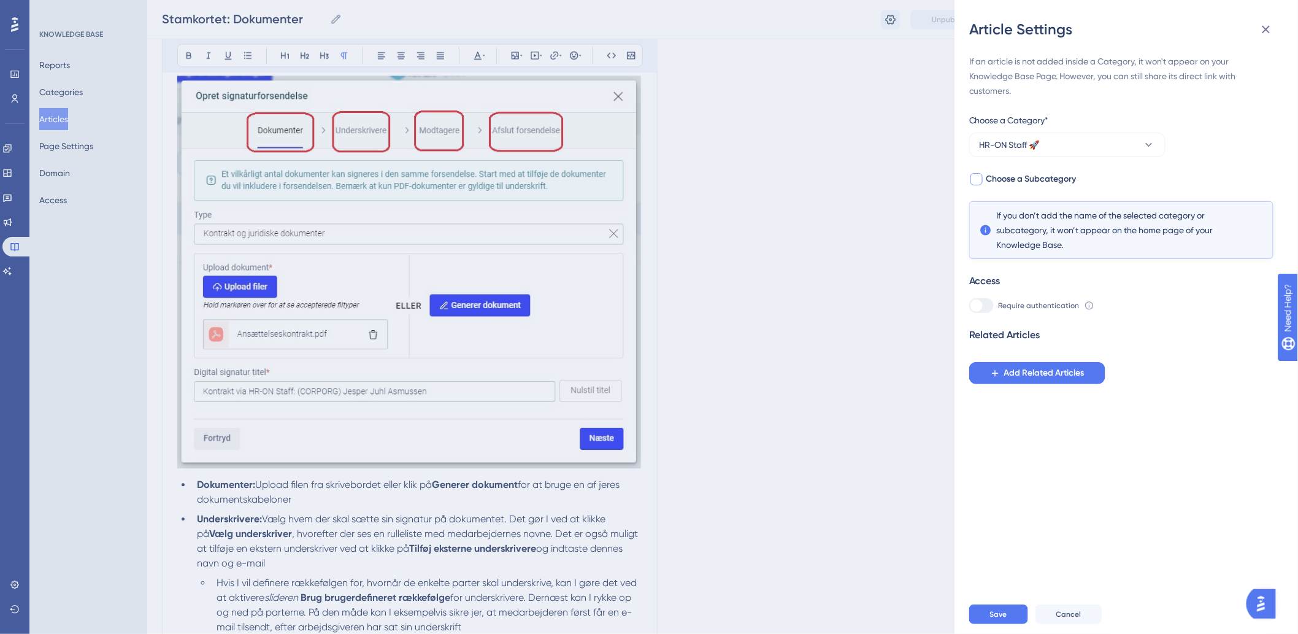
click at [978, 181] on div at bounding box center [977, 179] width 12 height 12
checkbox input "true"
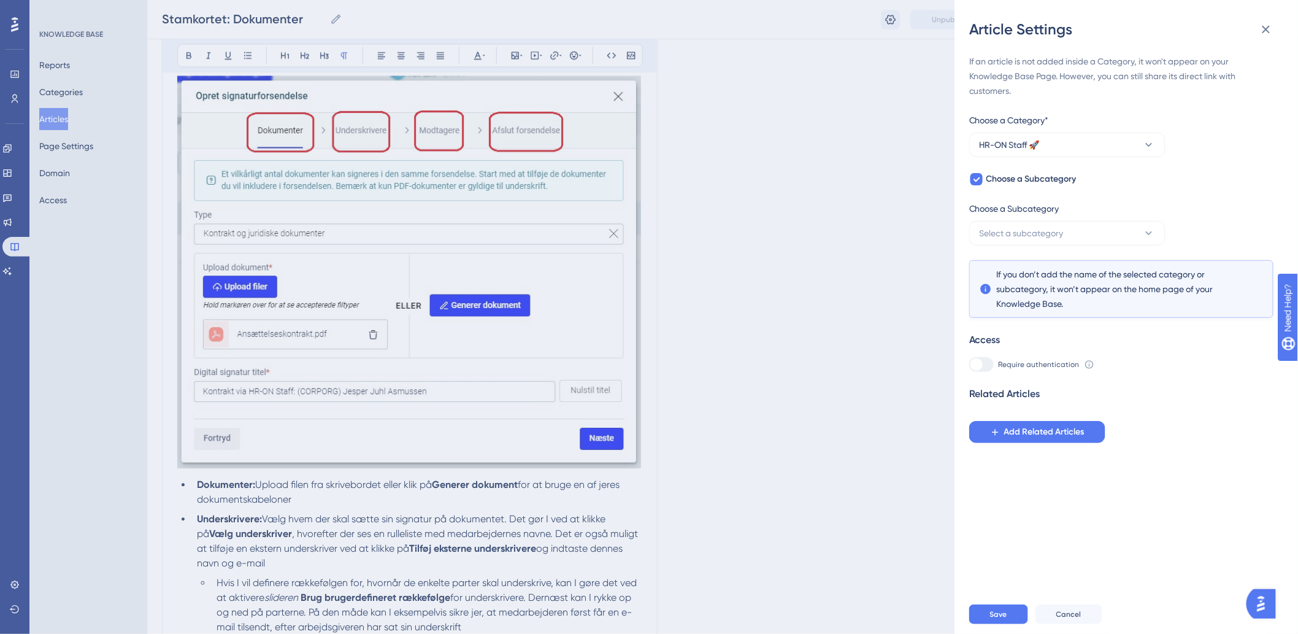
click at [1012, 247] on div "If an article is not added inside a Category, it won't appear on your Knowledge…" at bounding box center [1121, 248] width 304 height 389
click at [1014, 239] on span "Select a subcategory" at bounding box center [1022, 233] width 84 height 15
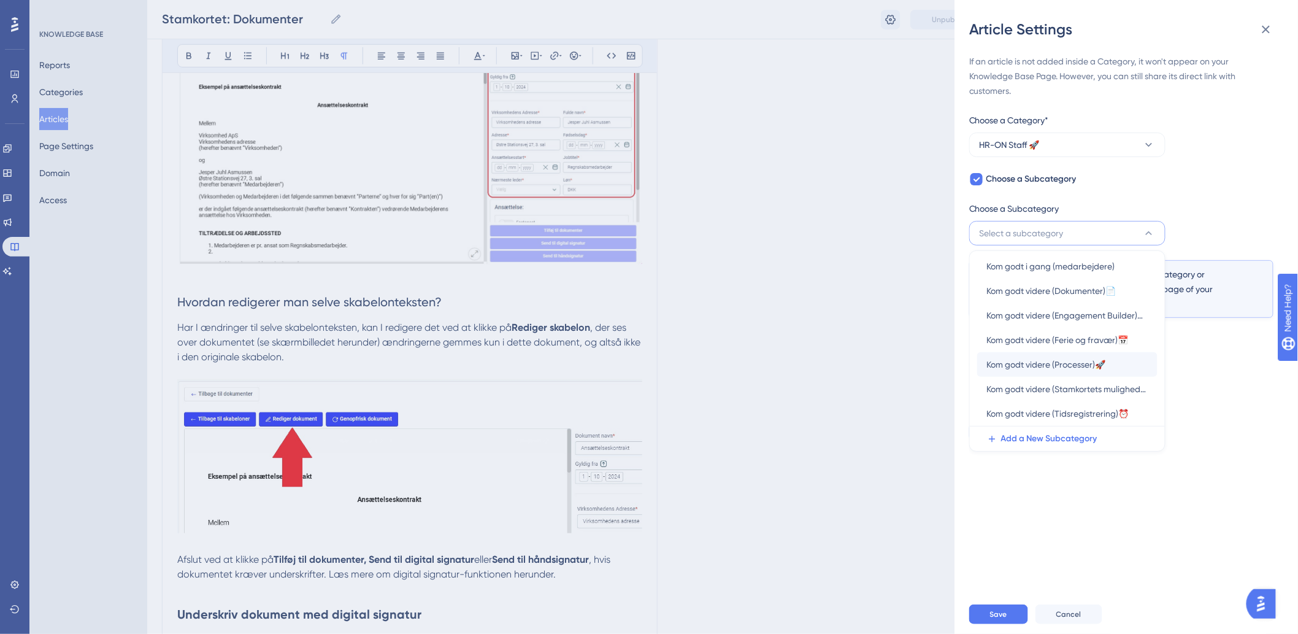
scroll to position [2306, 0]
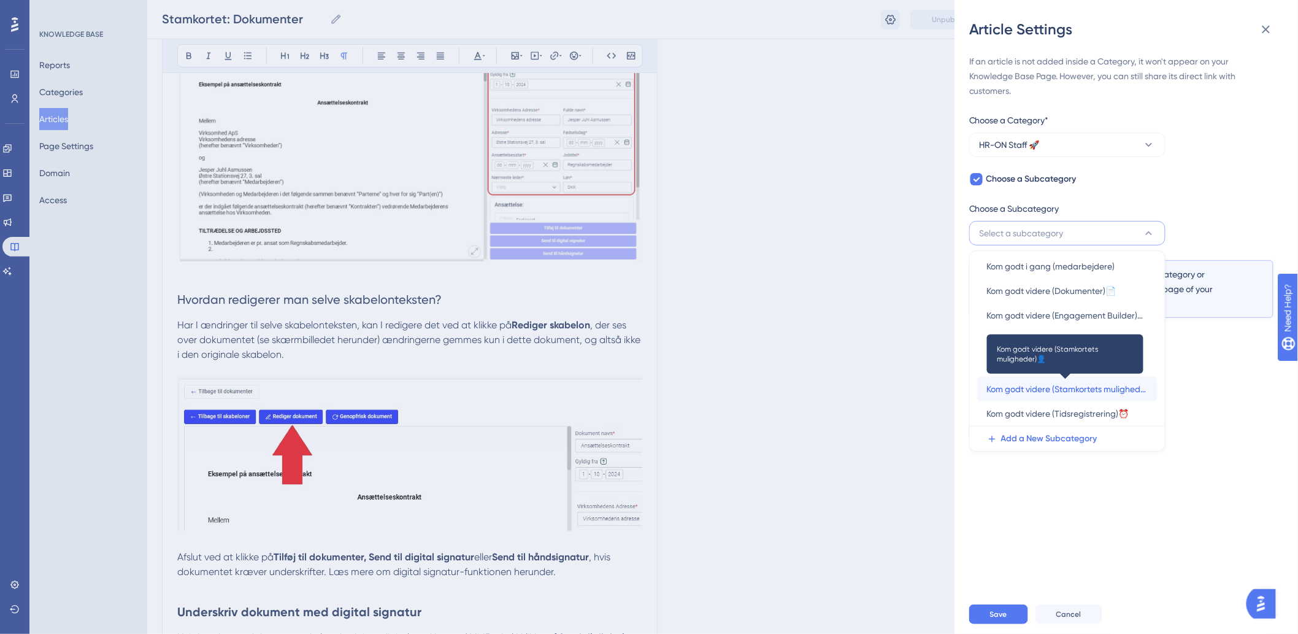
click at [1065, 388] on span "Kom godt videre (Stamkortets muligheder)👤" at bounding box center [1067, 389] width 161 height 15
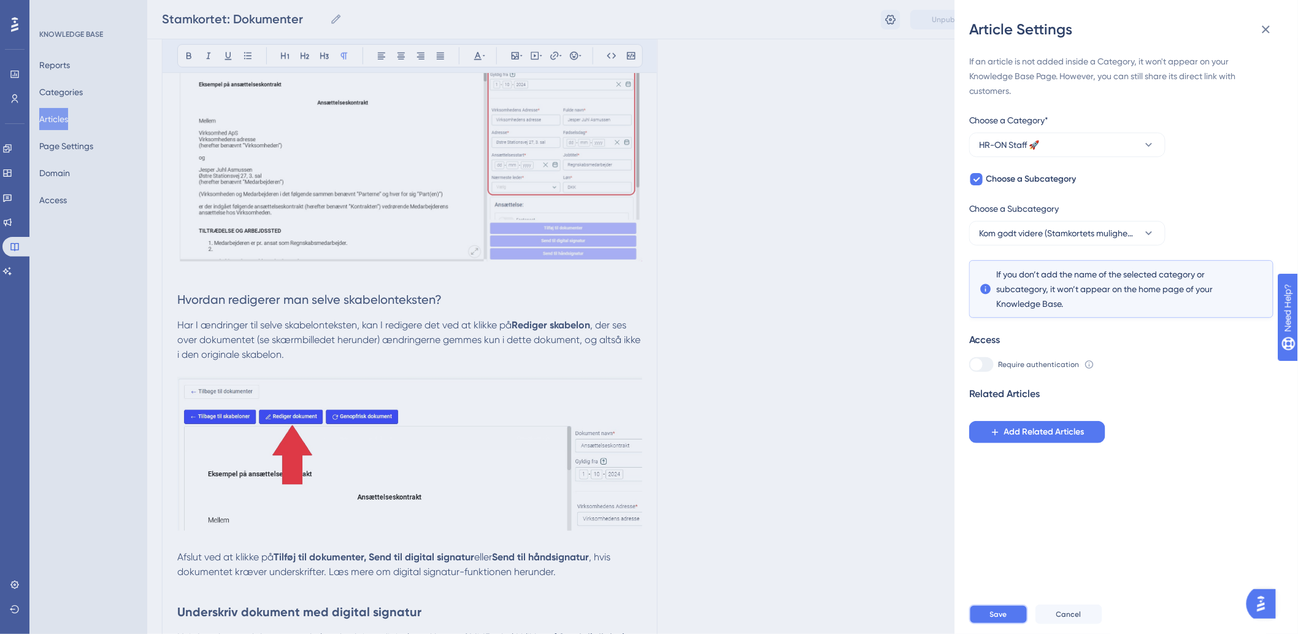
click at [1001, 615] on button "Save" at bounding box center [998, 614] width 59 height 20
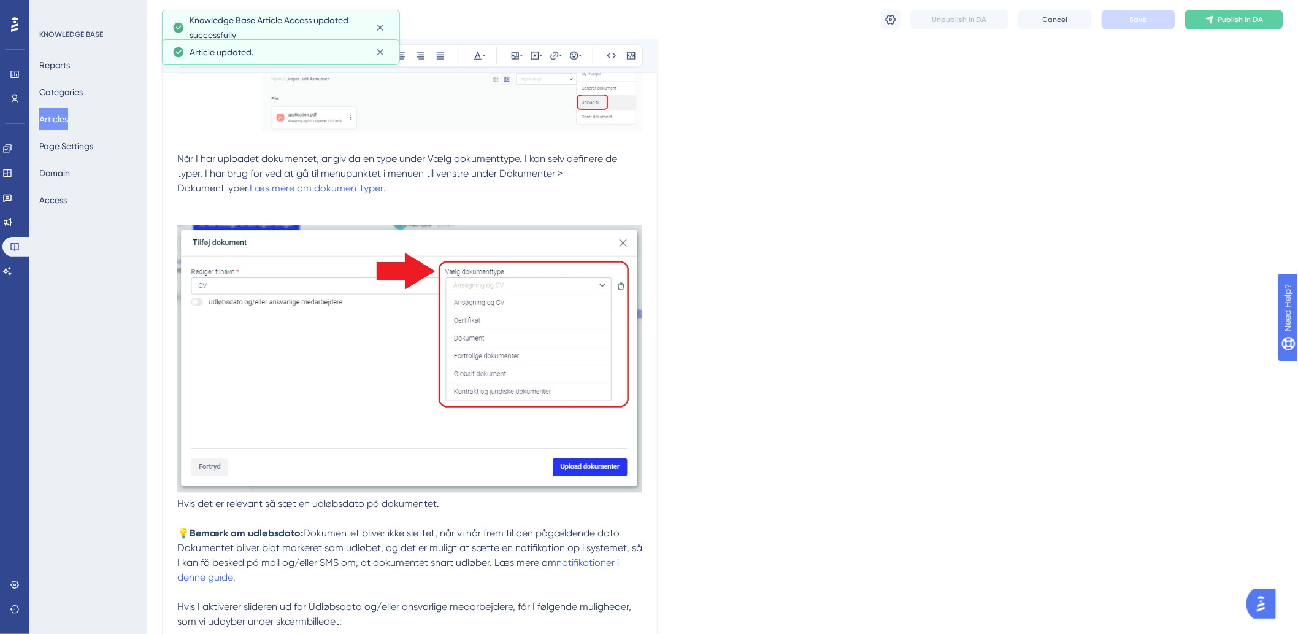
scroll to position [738, 0]
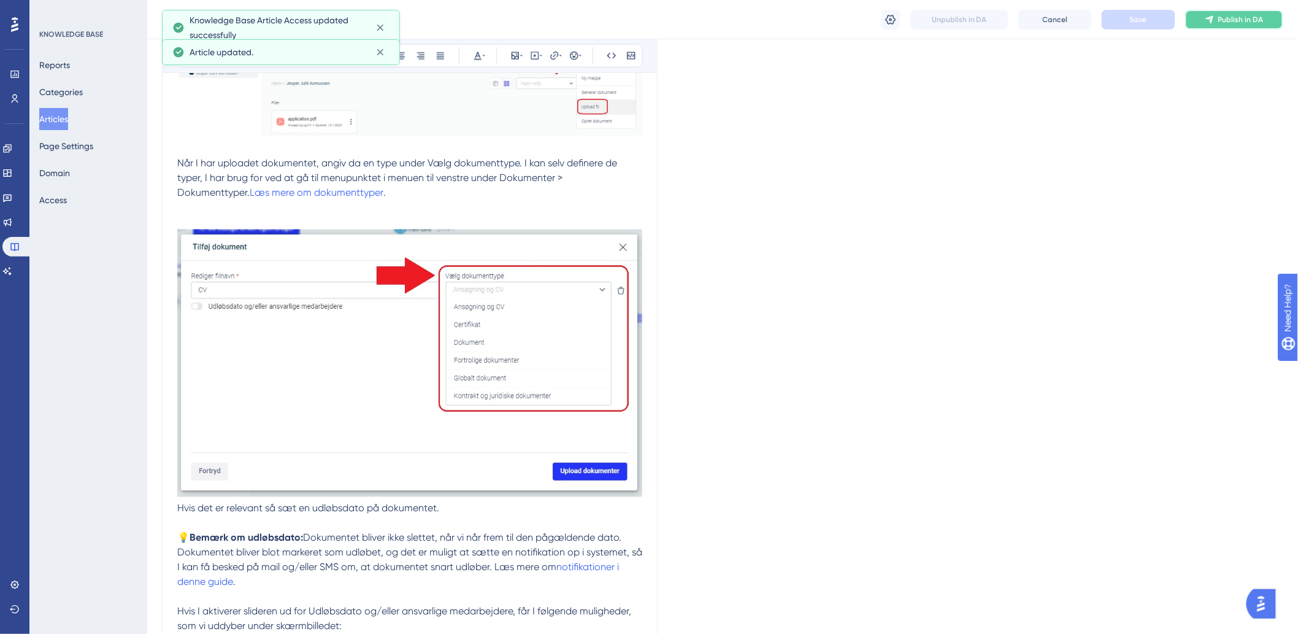
click at [1218, 17] on button "Publish in DA" at bounding box center [1234, 20] width 98 height 20
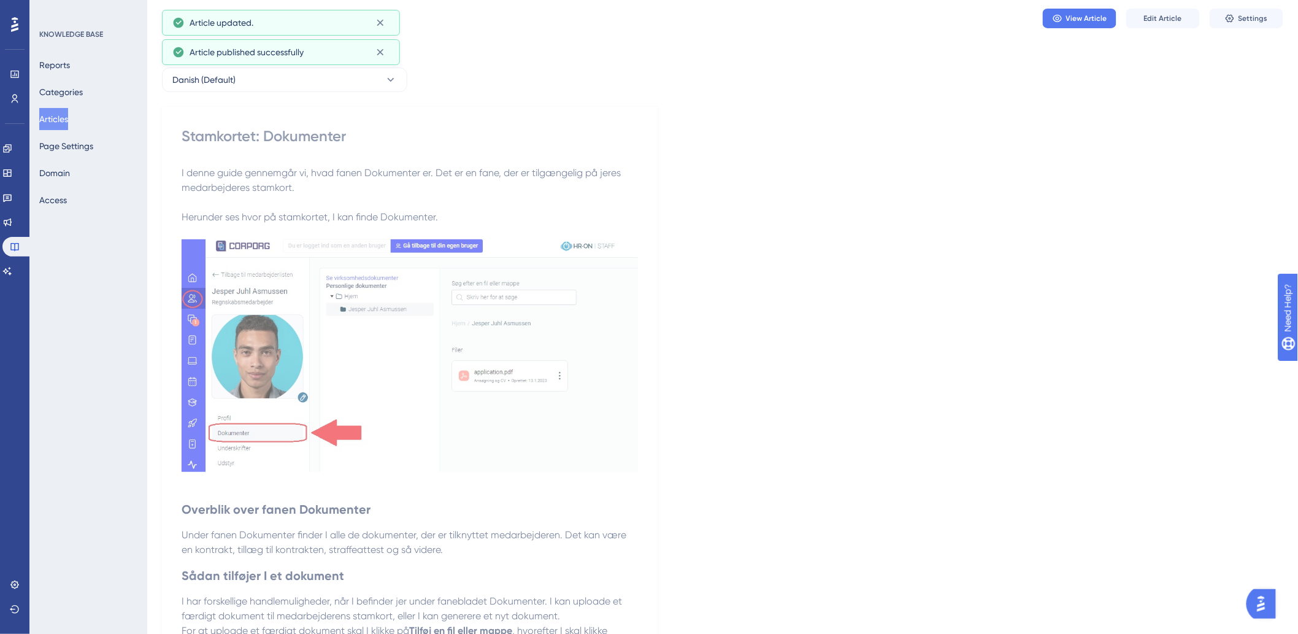
scroll to position [0, 0]
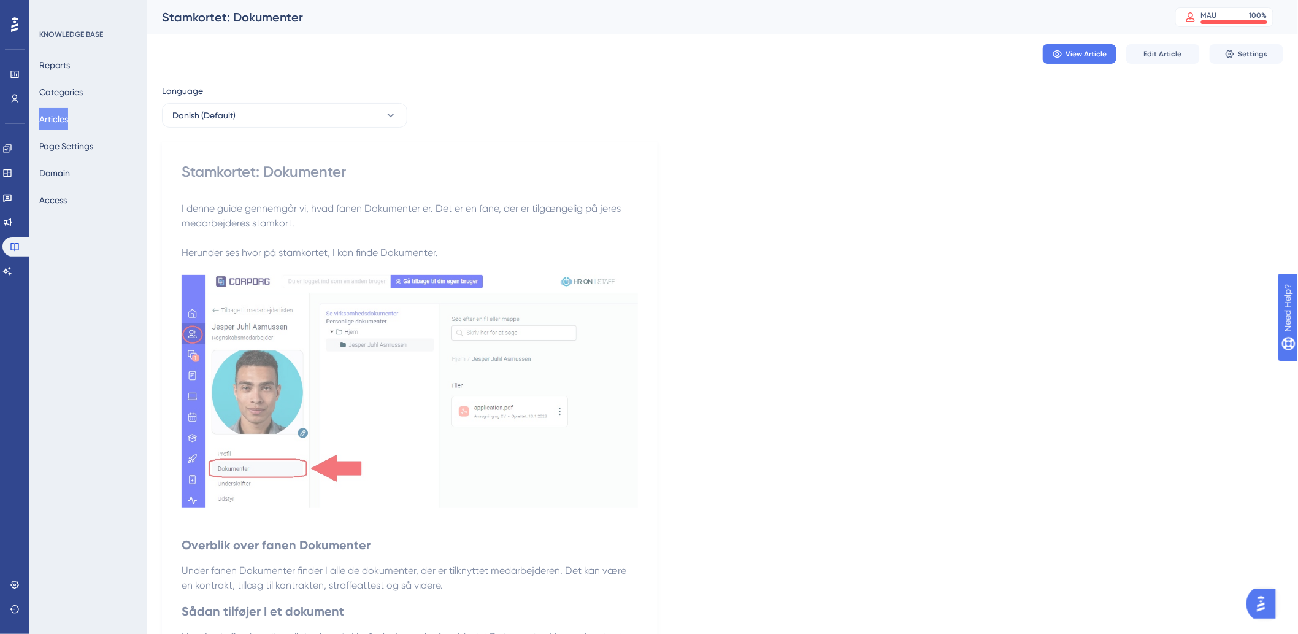
click at [64, 115] on button "Articles" at bounding box center [53, 119] width 29 height 22
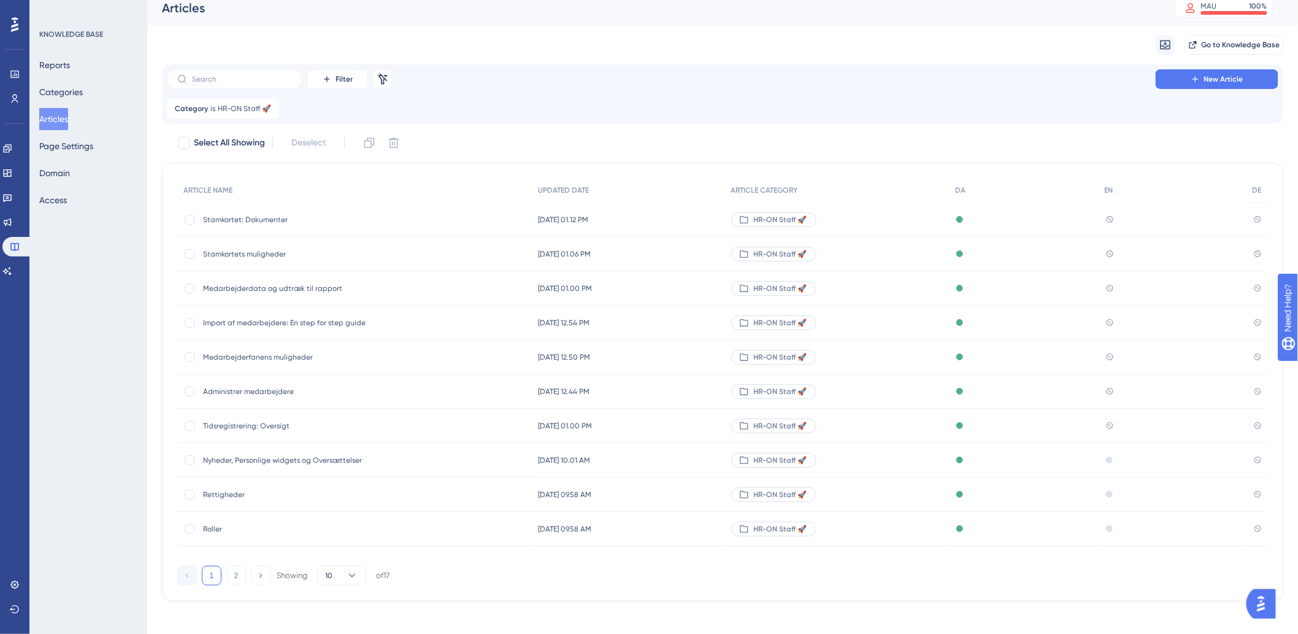
scroll to position [15, 0]
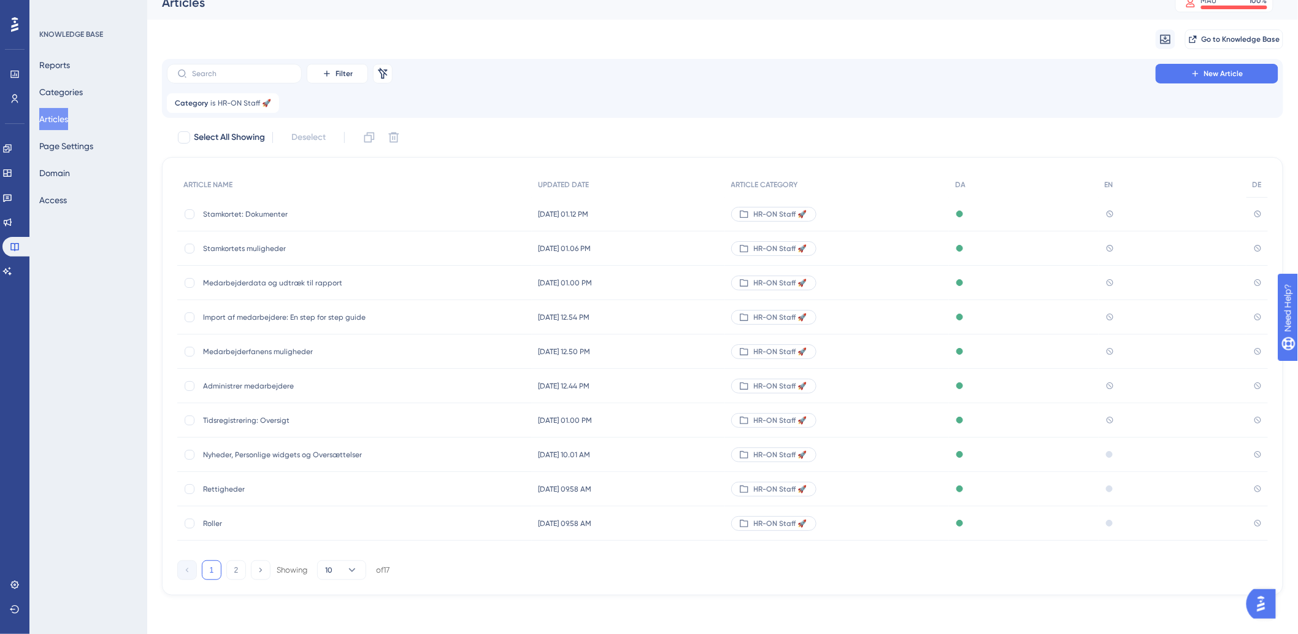
click at [1150, 72] on div "Filter Remove Filters New Article" at bounding box center [723, 74] width 1112 height 20
click at [1176, 72] on button "New Article" at bounding box center [1217, 74] width 123 height 20
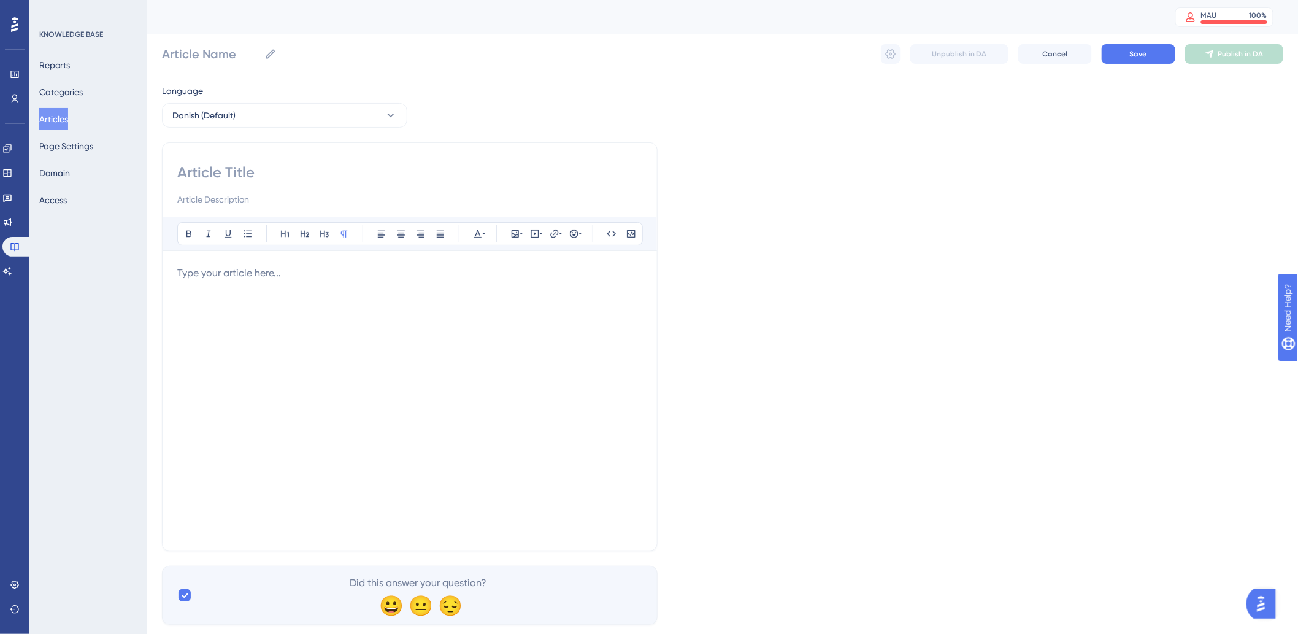
click at [304, 275] on p at bounding box center [409, 273] width 465 height 15
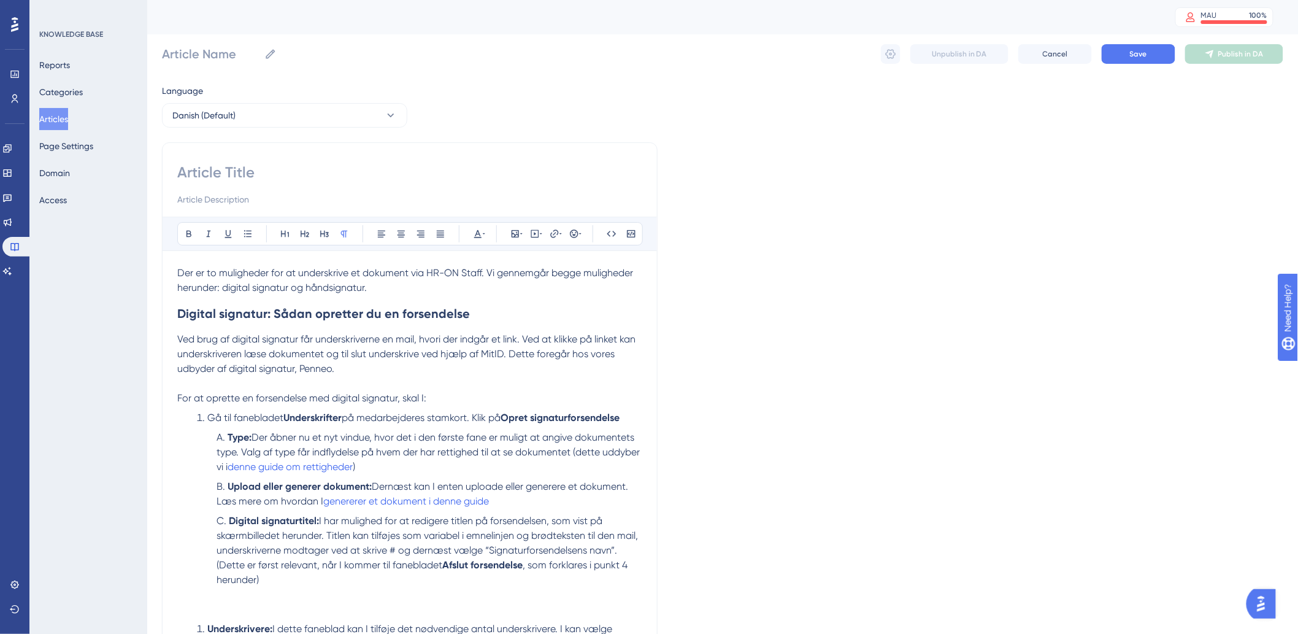
click at [307, 175] on input at bounding box center [409, 173] width 465 height 20
type input "Stamkortet:"
click at [278, 174] on input "Stamkortet:" at bounding box center [409, 173] width 465 height 20
type input "Stamkortet: Underskrifter"
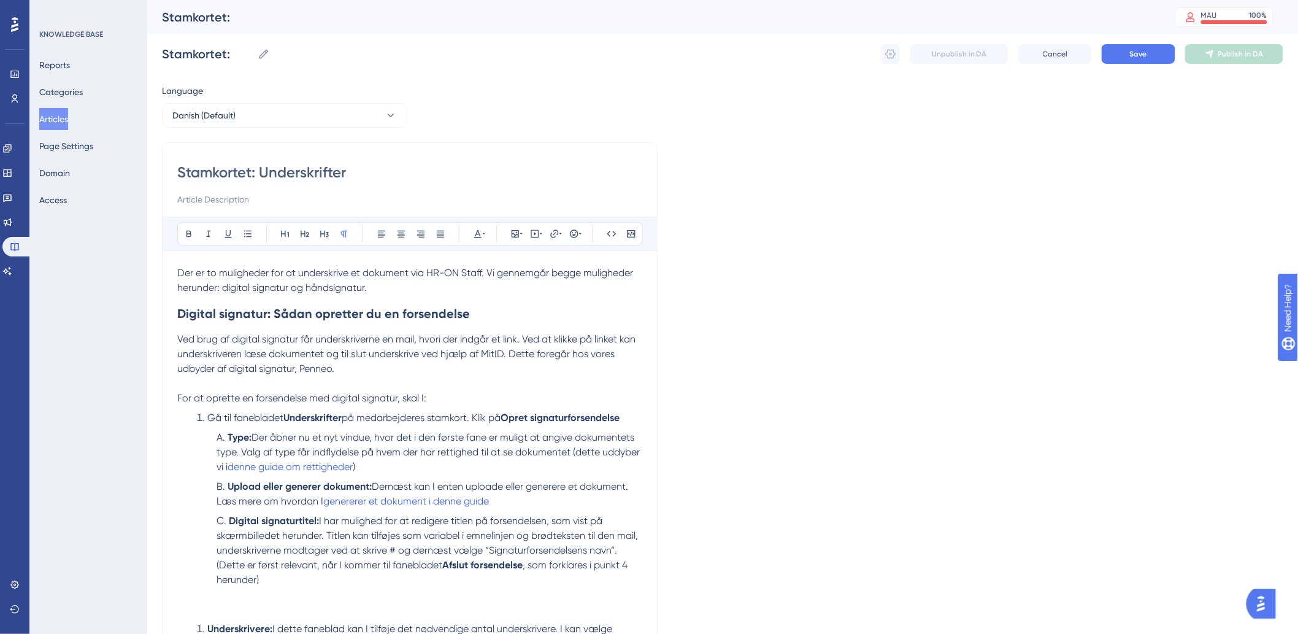
type input "Stamkortet: Underskrifter"
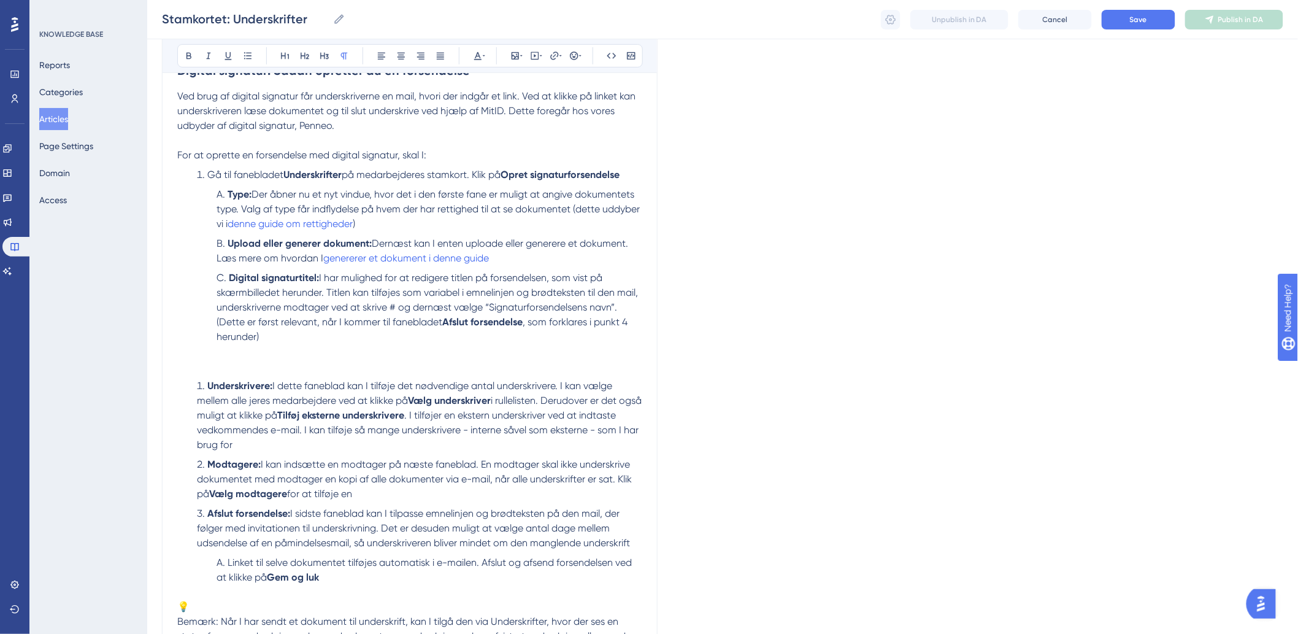
scroll to position [272, 0]
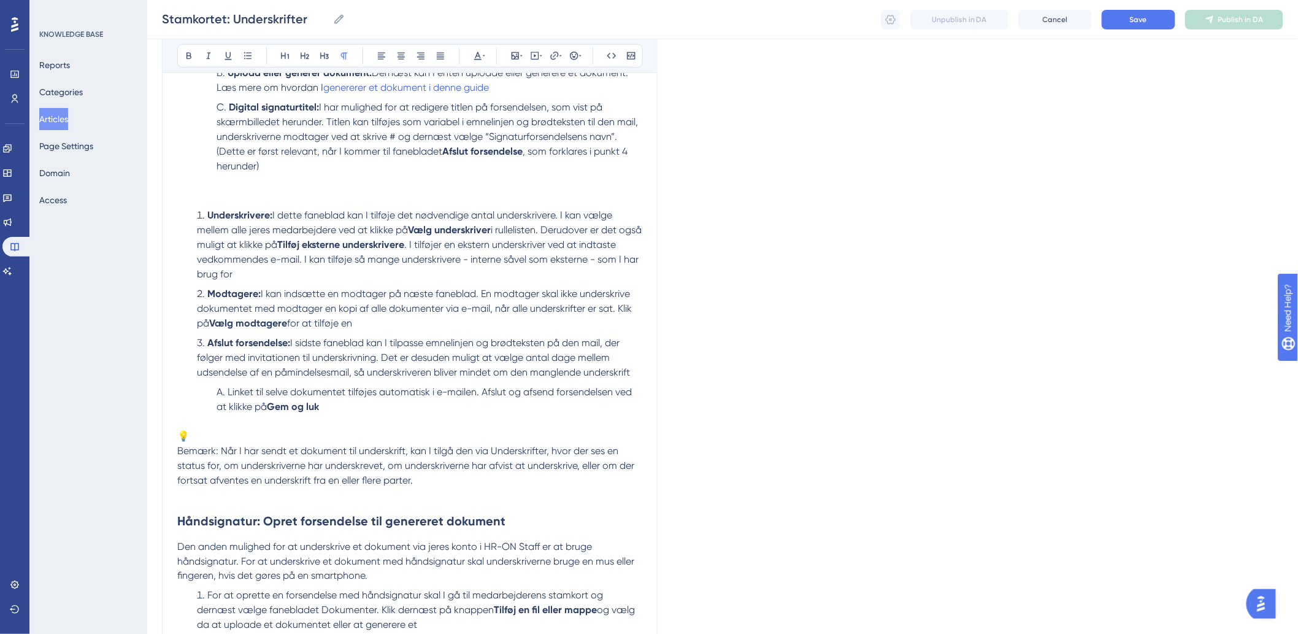
click at [344, 419] on p at bounding box center [409, 421] width 465 height 15
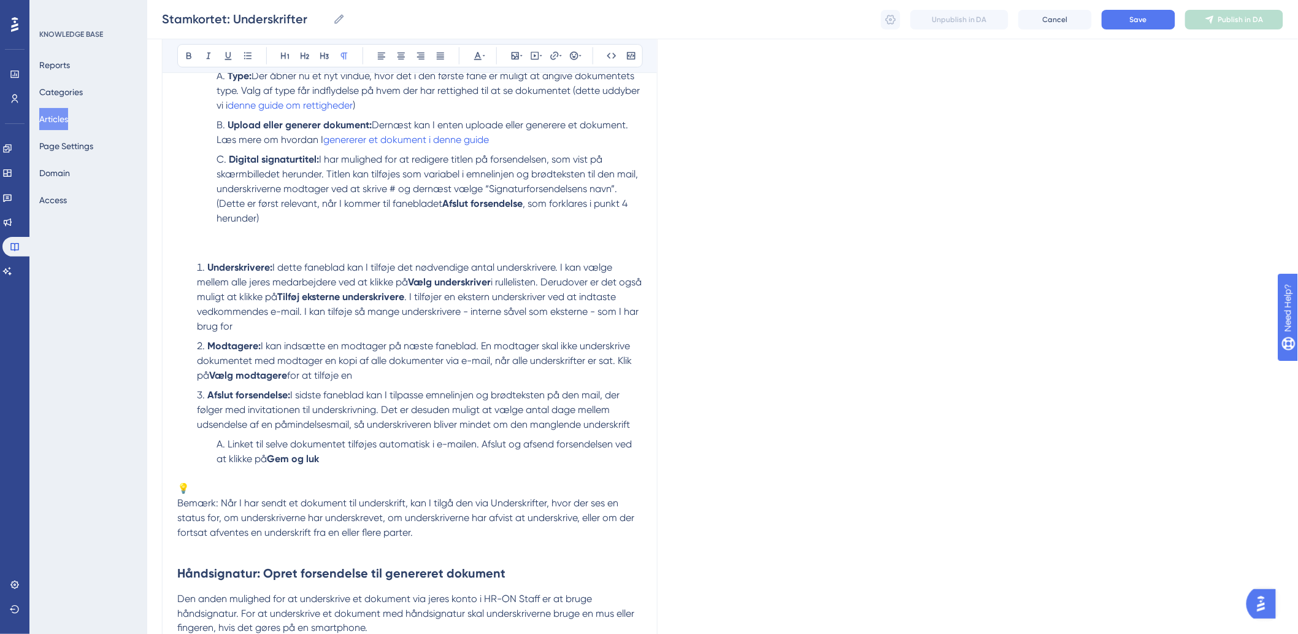
scroll to position [341, 0]
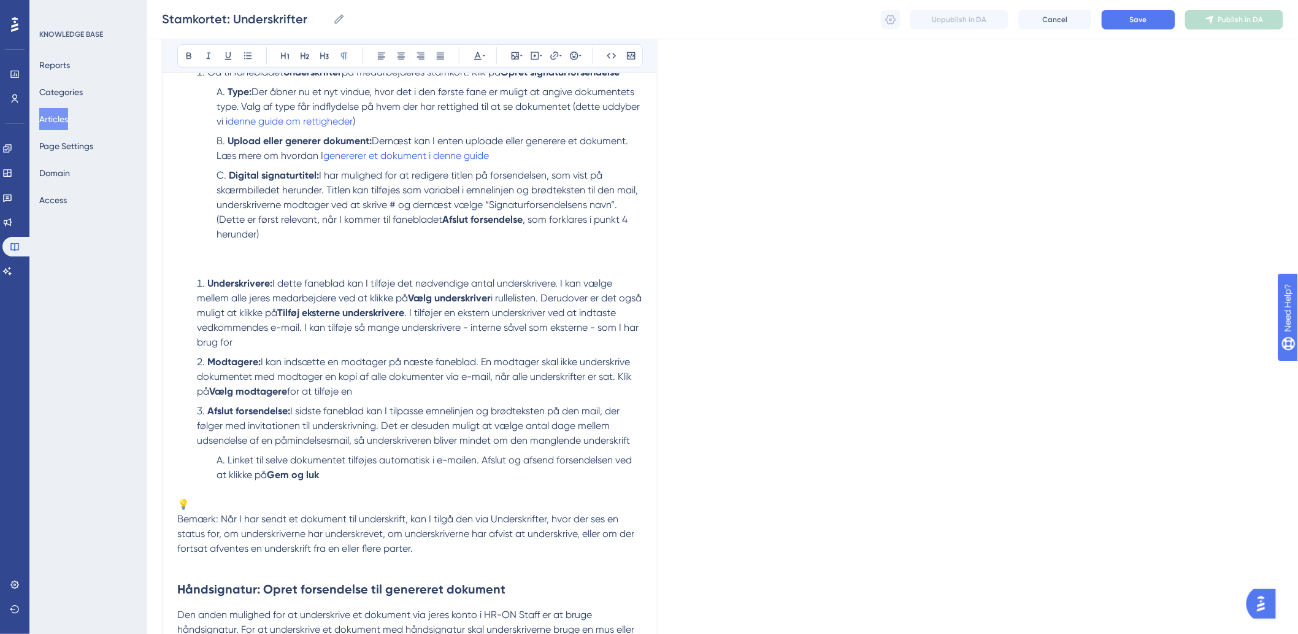
click at [403, 264] on p at bounding box center [409, 263] width 465 height 15
click at [519, 57] on div at bounding box center [515, 56] width 10 height 10
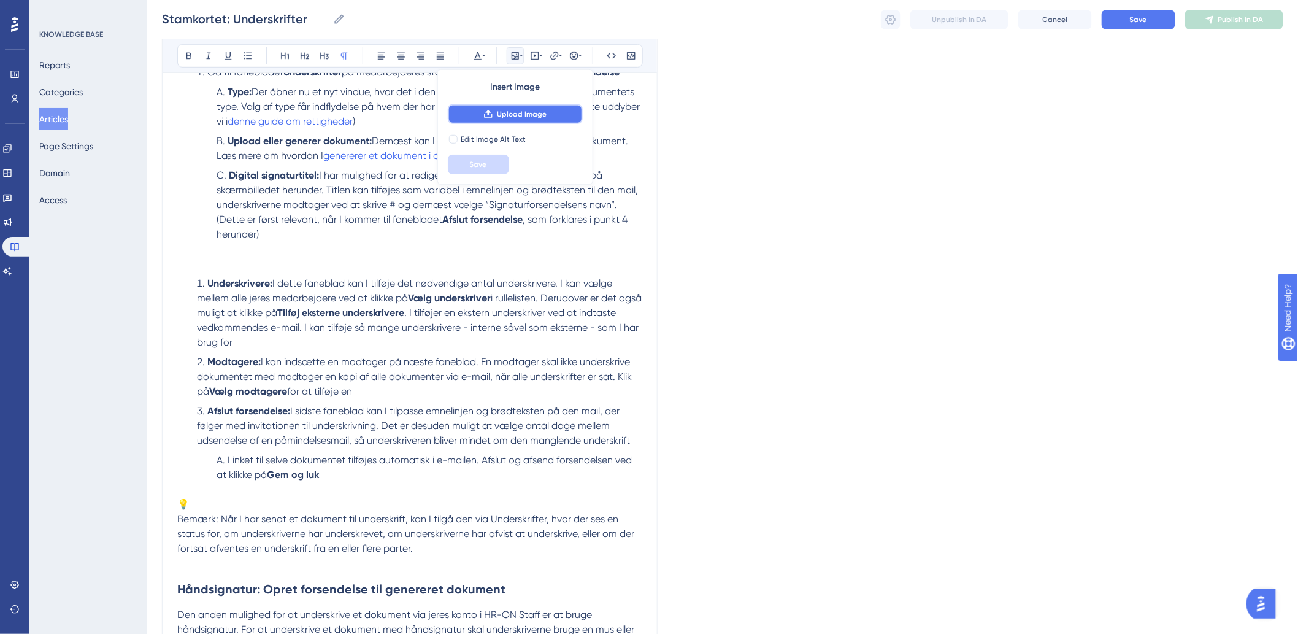
click at [539, 117] on span "Upload Image" at bounding box center [522, 114] width 50 height 10
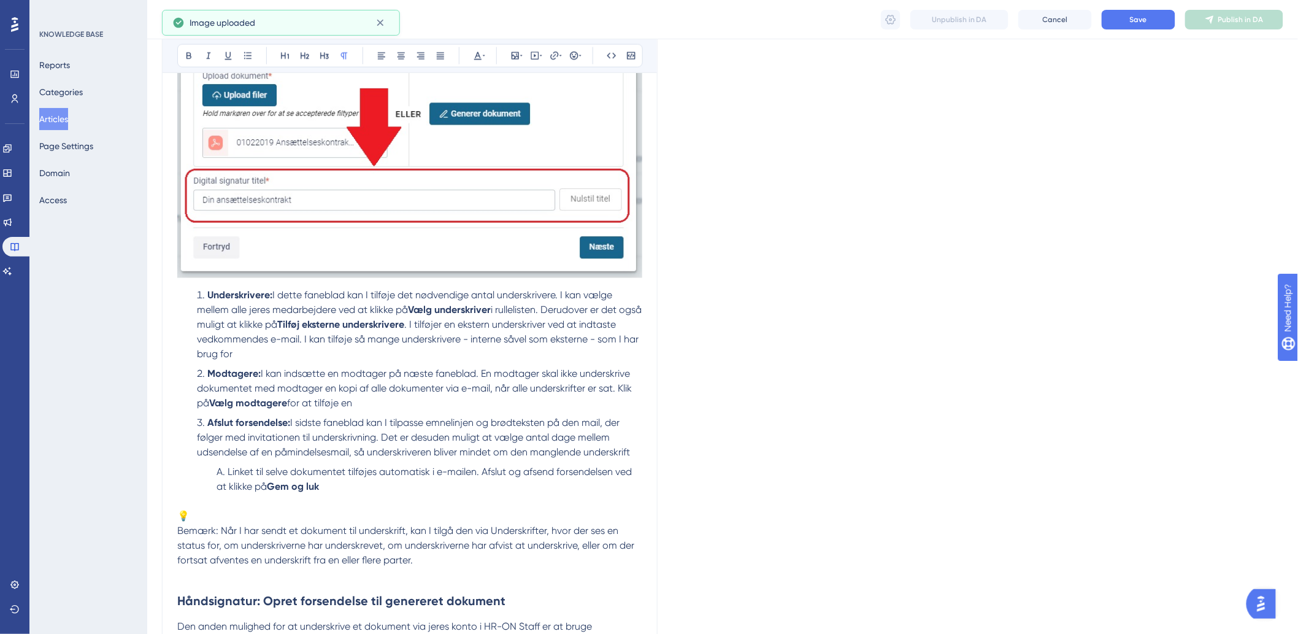
scroll to position [750, 0]
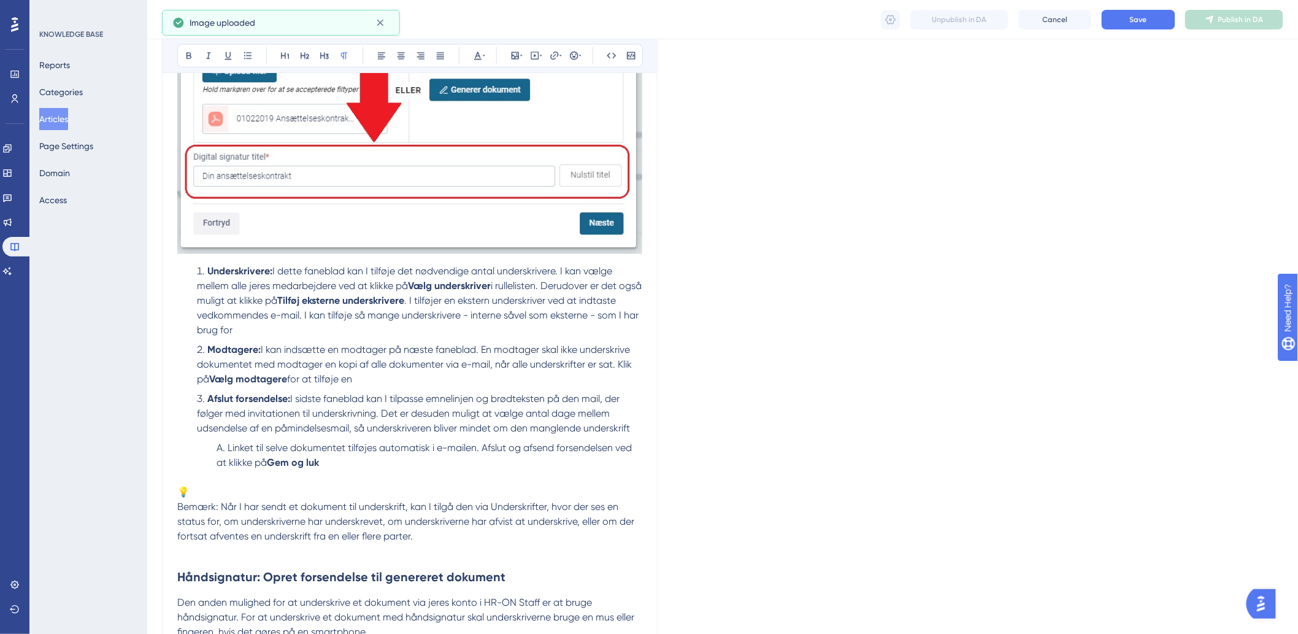
click at [176, 507] on div "Stamkortet: Underskrifter Bold Italic Underline Bullet Point Heading 1 Heading …" at bounding box center [410, 134] width 496 height 1493
click at [180, 506] on span "Bemærk: Når I har sendt et dokument til underskrift, kan I tilgå den via Unders…" at bounding box center [407, 521] width 460 height 41
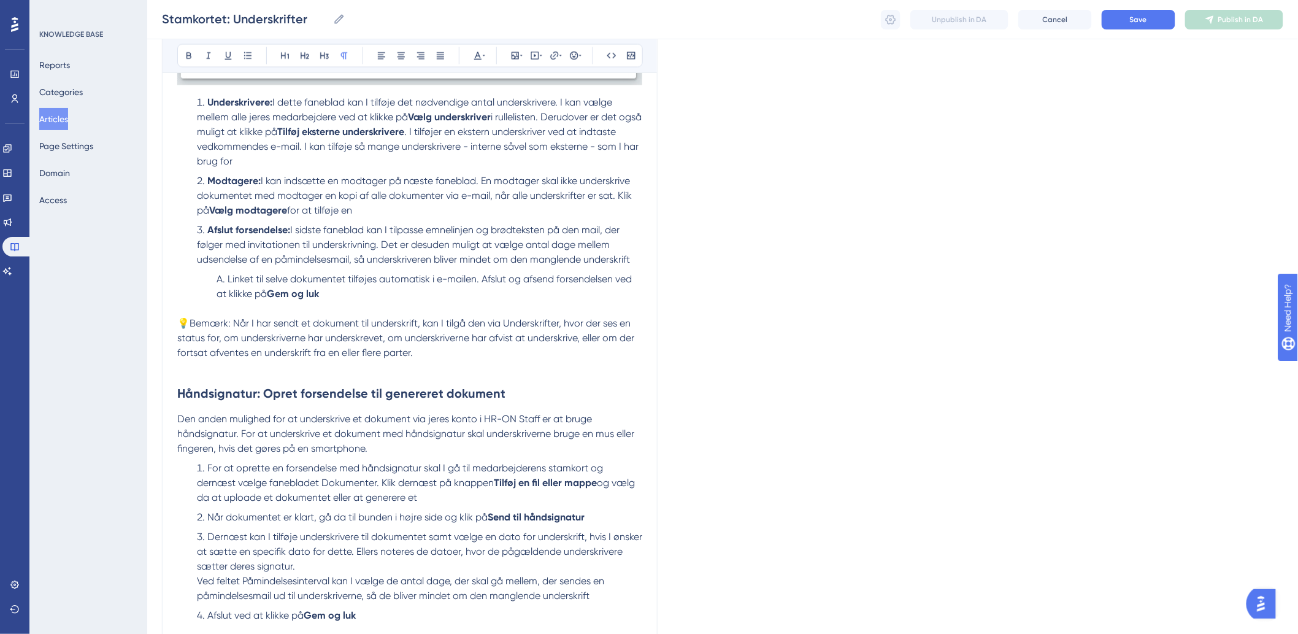
scroll to position [1096, 0]
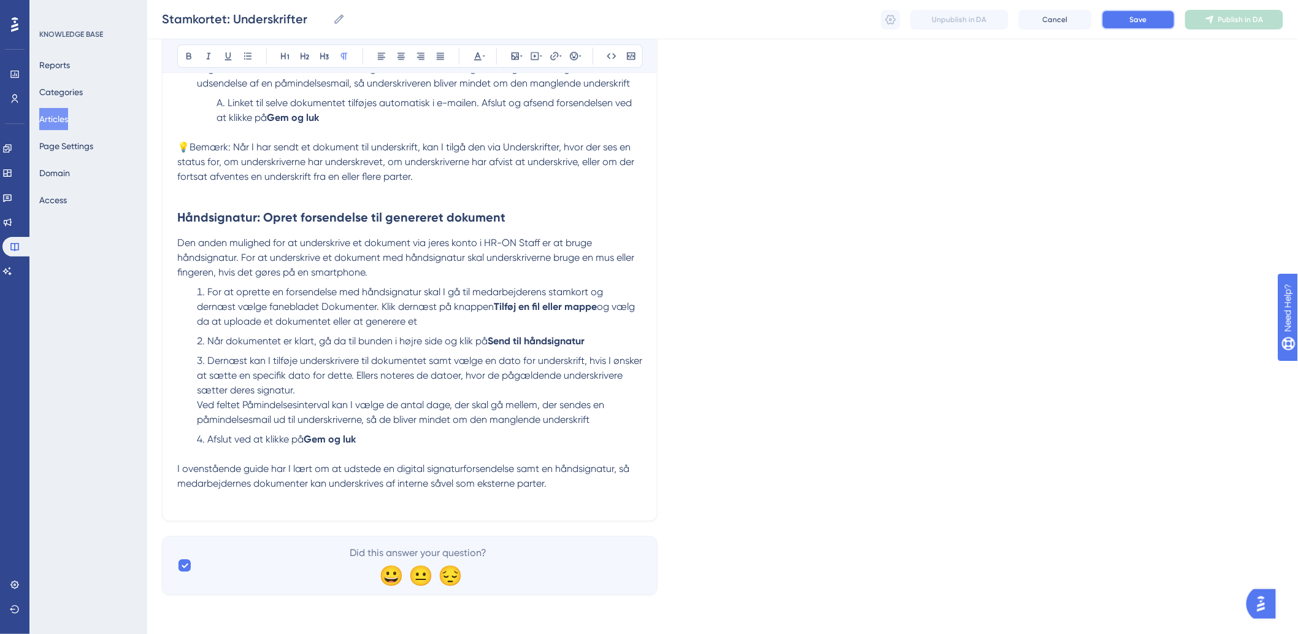
click at [1129, 21] on button "Save" at bounding box center [1139, 20] width 74 height 20
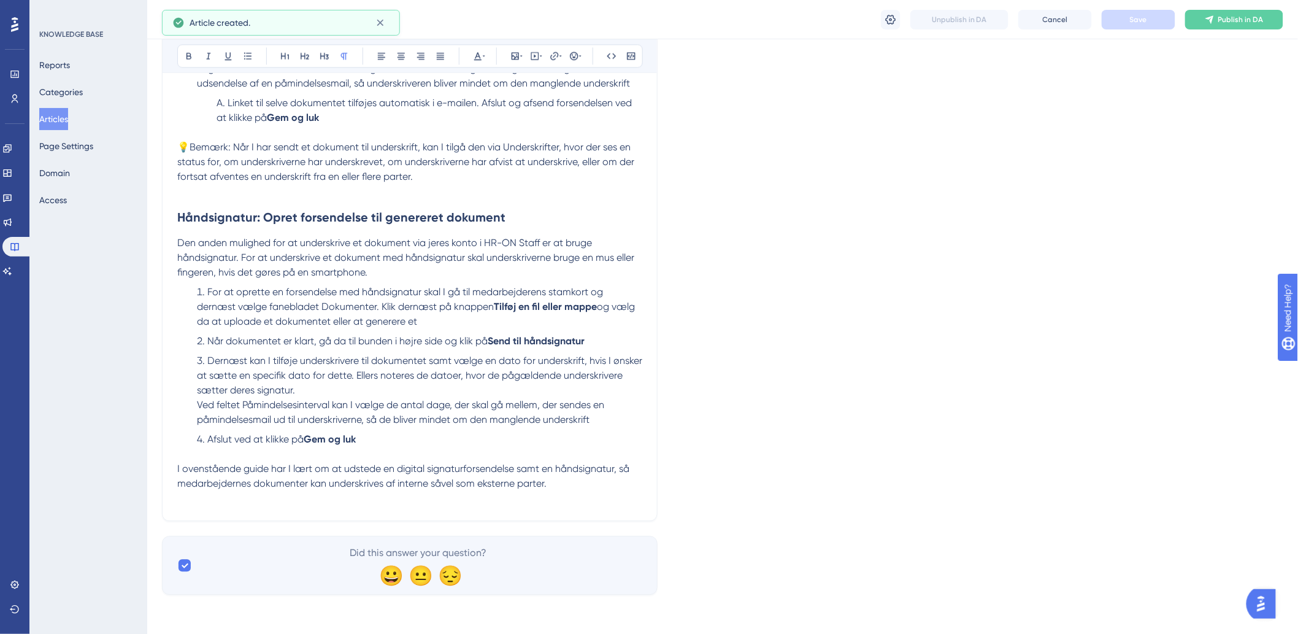
scroll to position [558, 0]
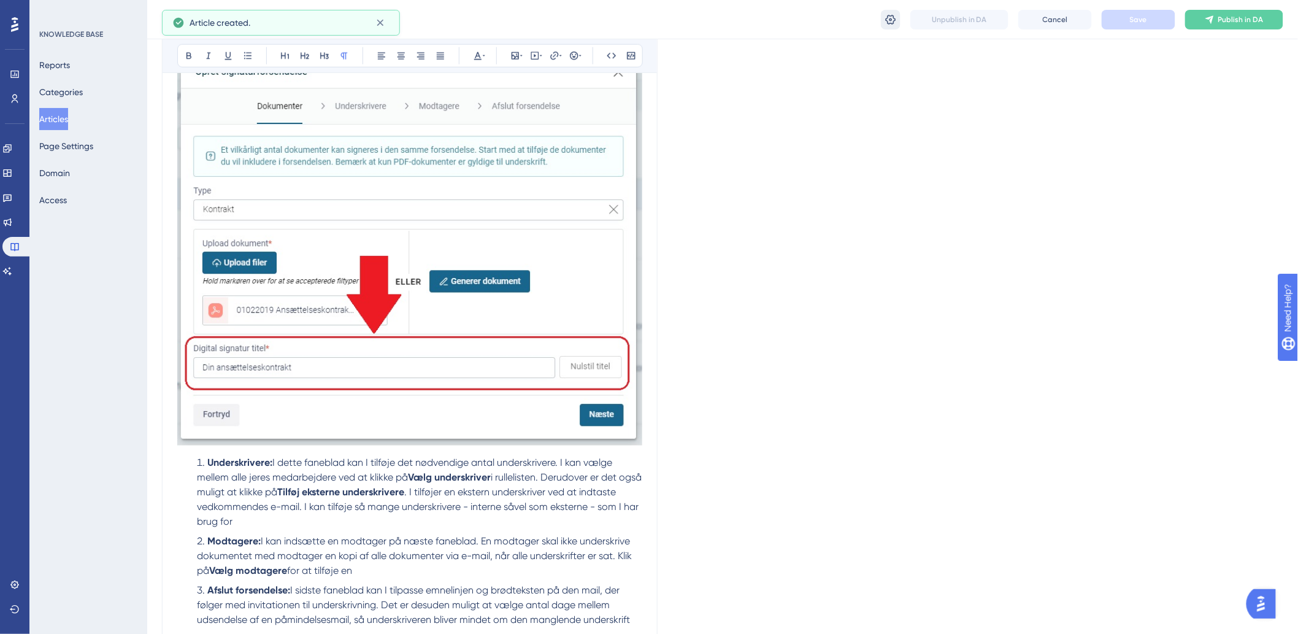
click at [887, 16] on icon at bounding box center [891, 19] width 12 height 12
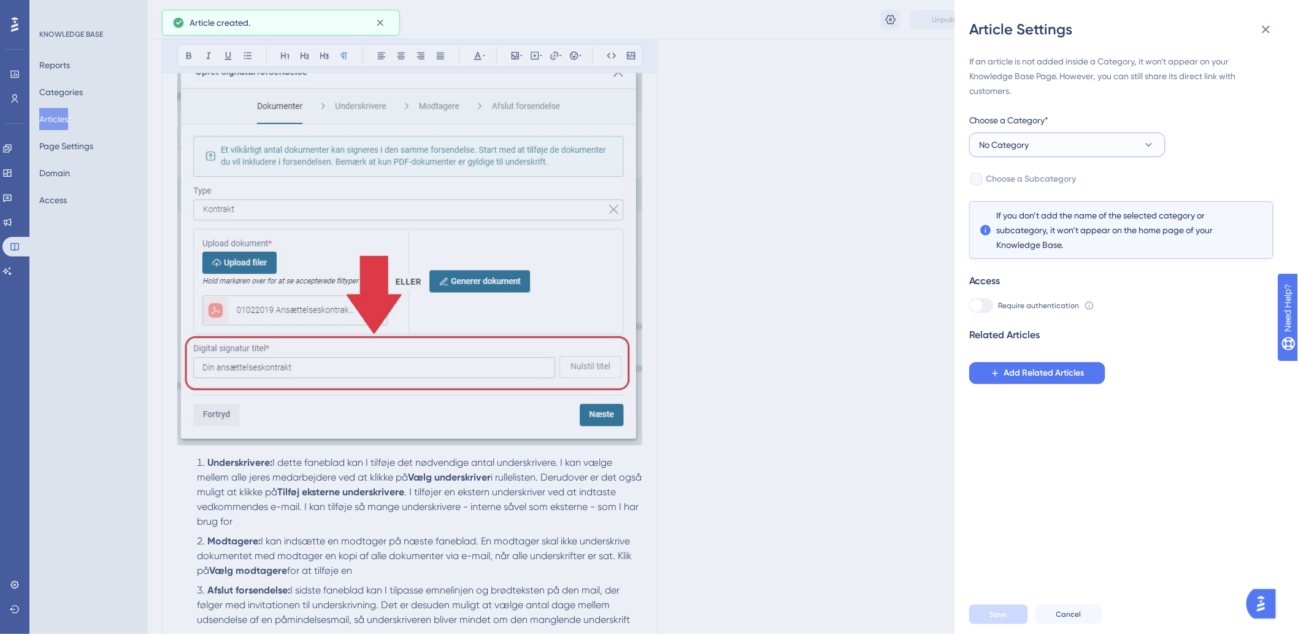
click at [1052, 145] on button "No Category" at bounding box center [1067, 145] width 196 height 25
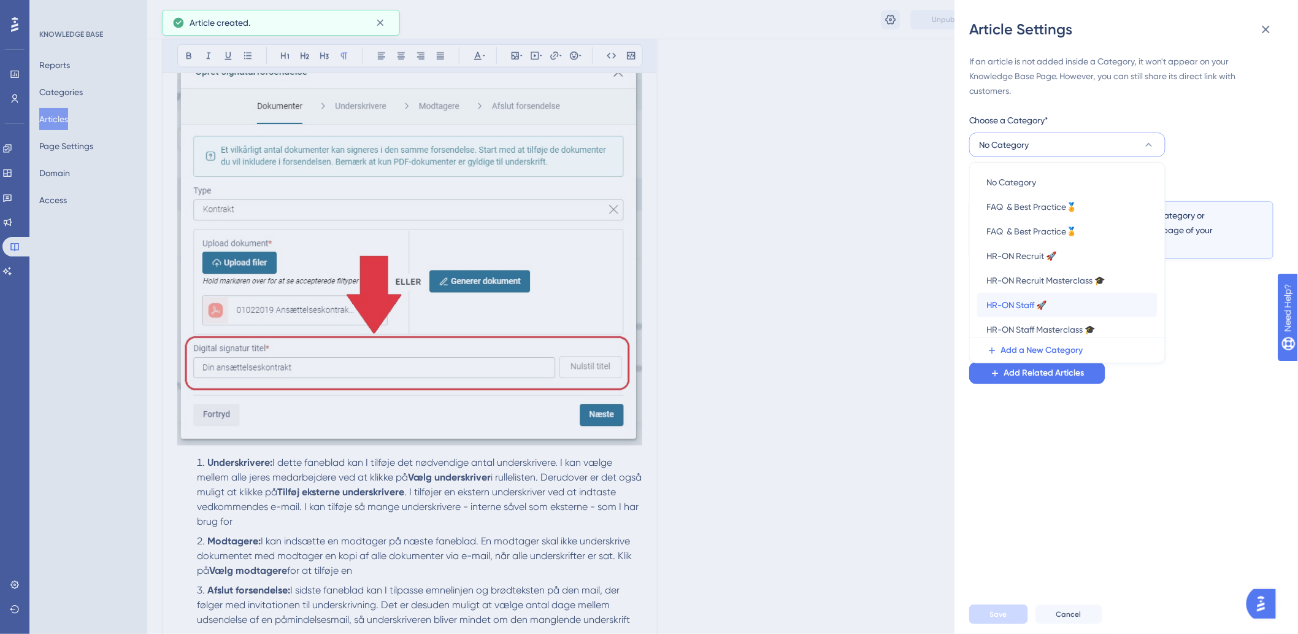
click at [1022, 304] on span "HR-ON Staff 🚀" at bounding box center [1017, 305] width 60 height 15
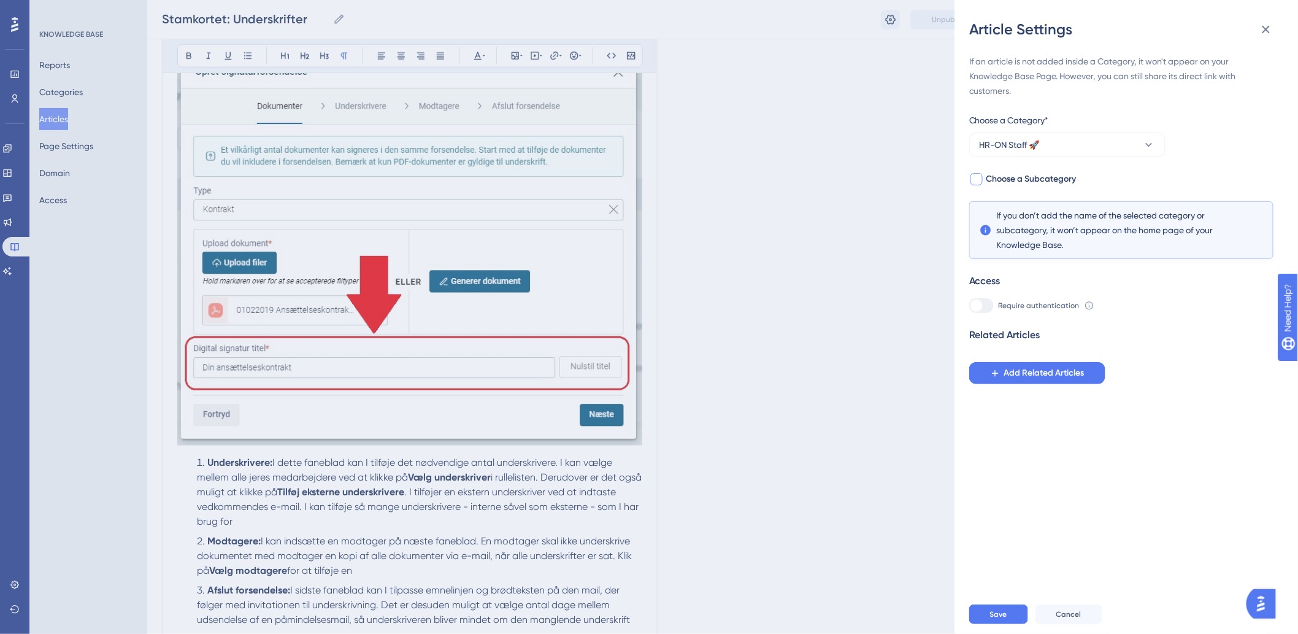
click at [997, 183] on span "Choose a Subcategory" at bounding box center [1032, 179] width 90 height 15
checkbox input "true"
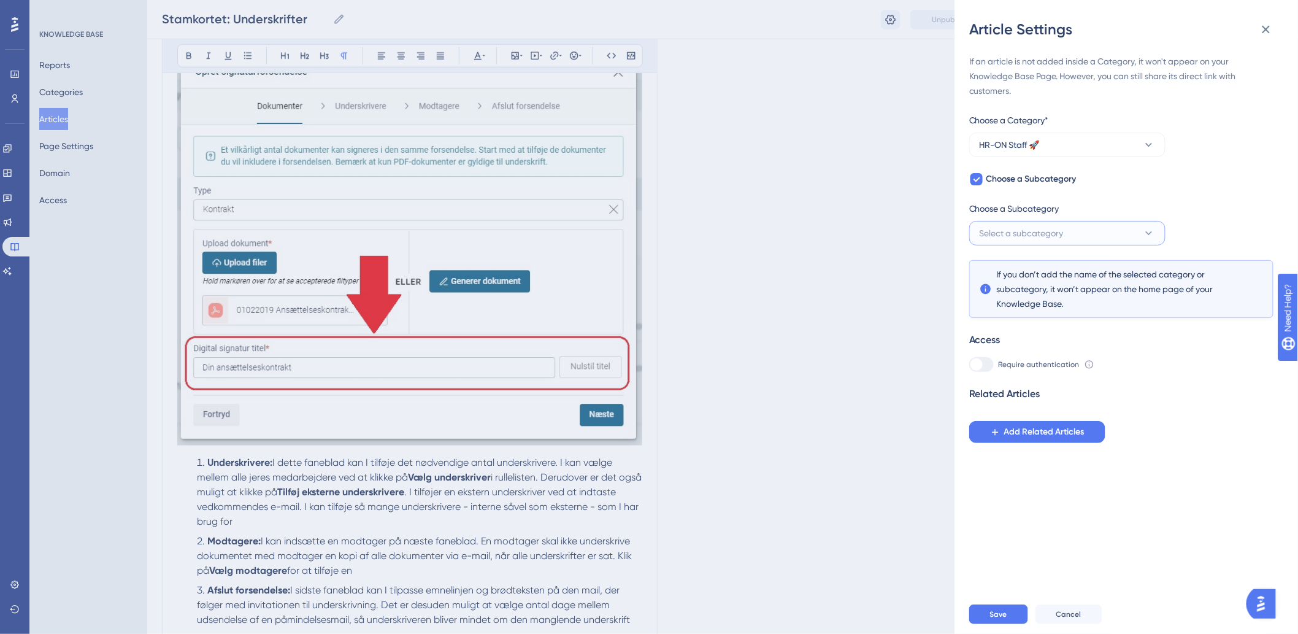
click at [1007, 236] on span "Select a subcategory" at bounding box center [1022, 233] width 84 height 15
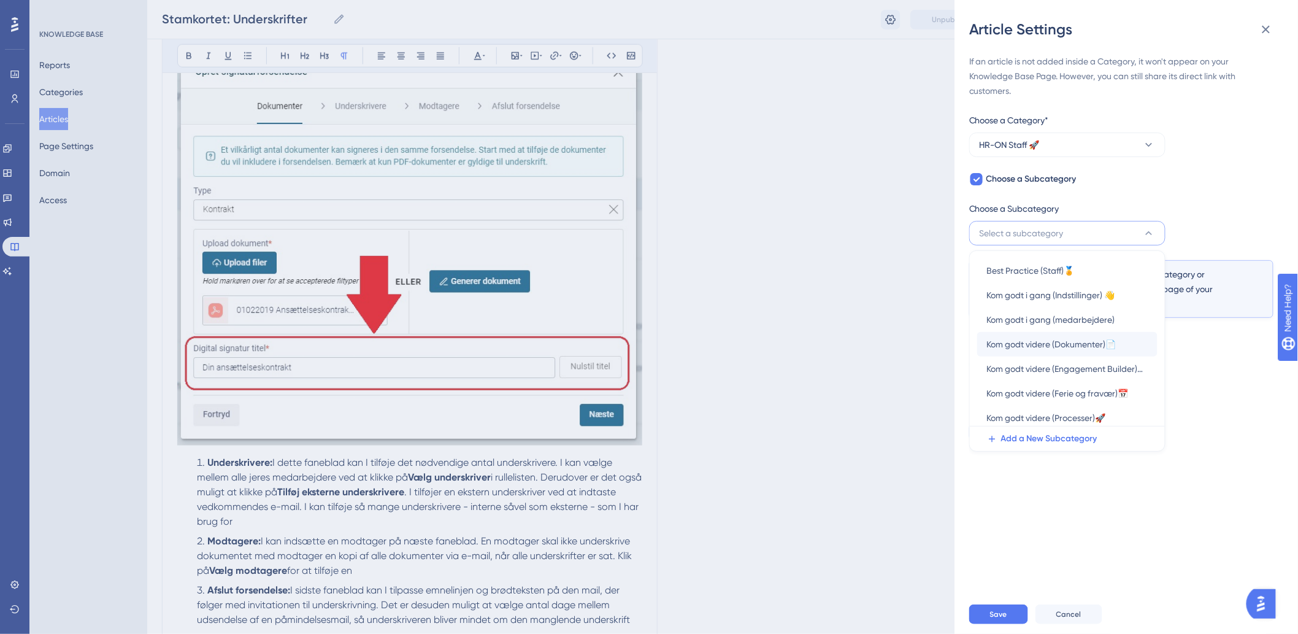
scroll to position [53, 0]
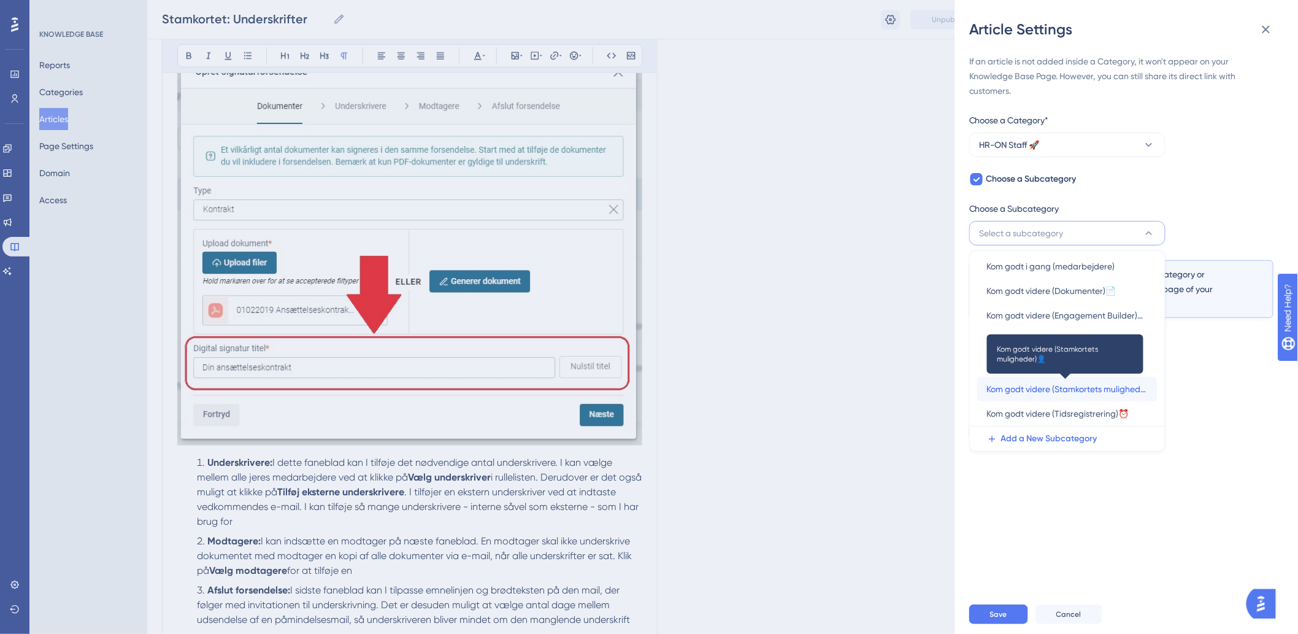
click at [1071, 387] on span "Kom godt videre (Stamkortets muligheder)👤" at bounding box center [1067, 389] width 161 height 15
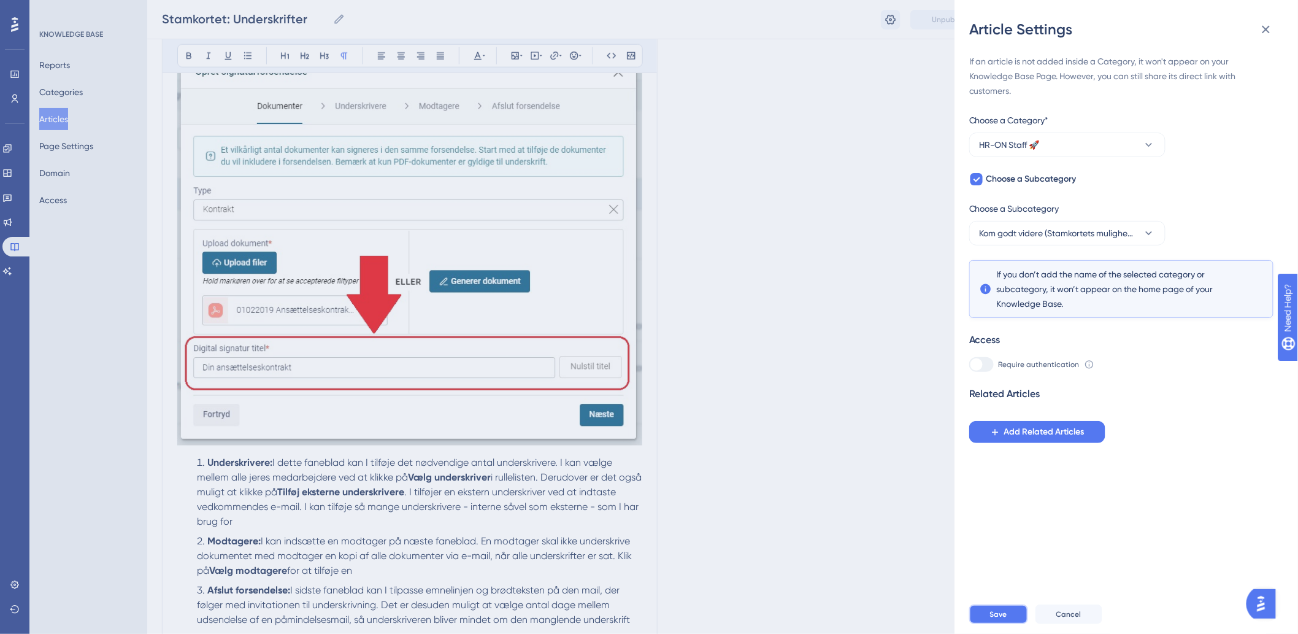
click at [998, 619] on span "Save" at bounding box center [998, 614] width 17 height 10
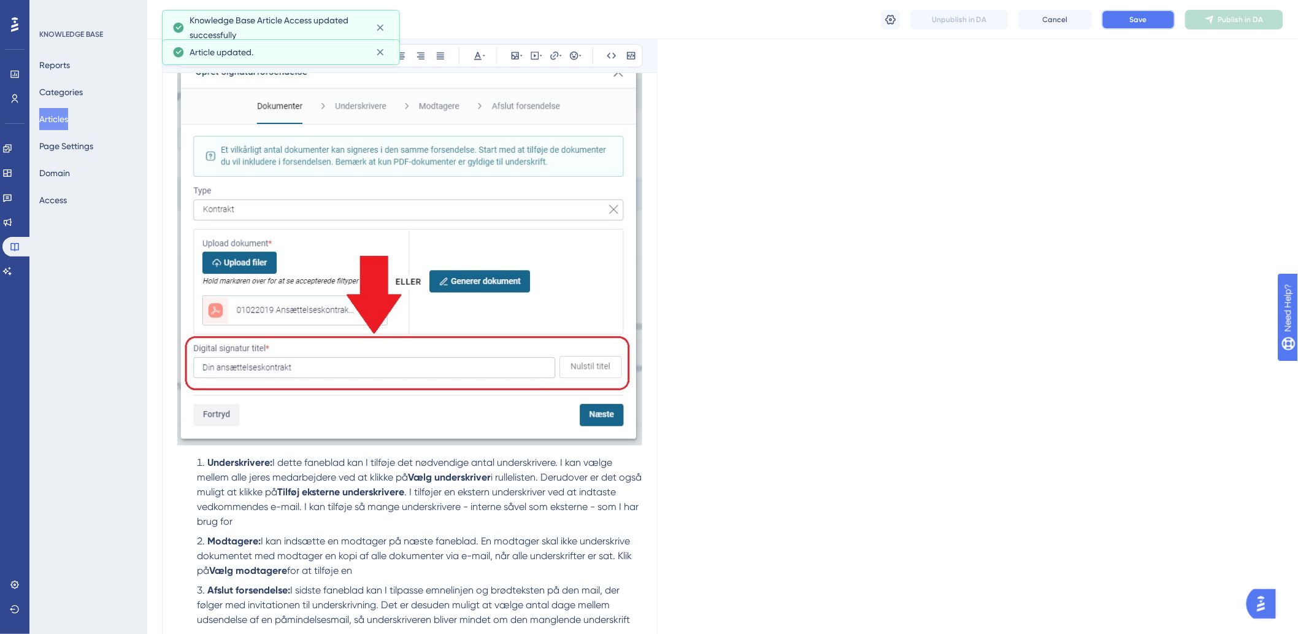
click at [1125, 28] on button "Save" at bounding box center [1139, 20] width 74 height 20
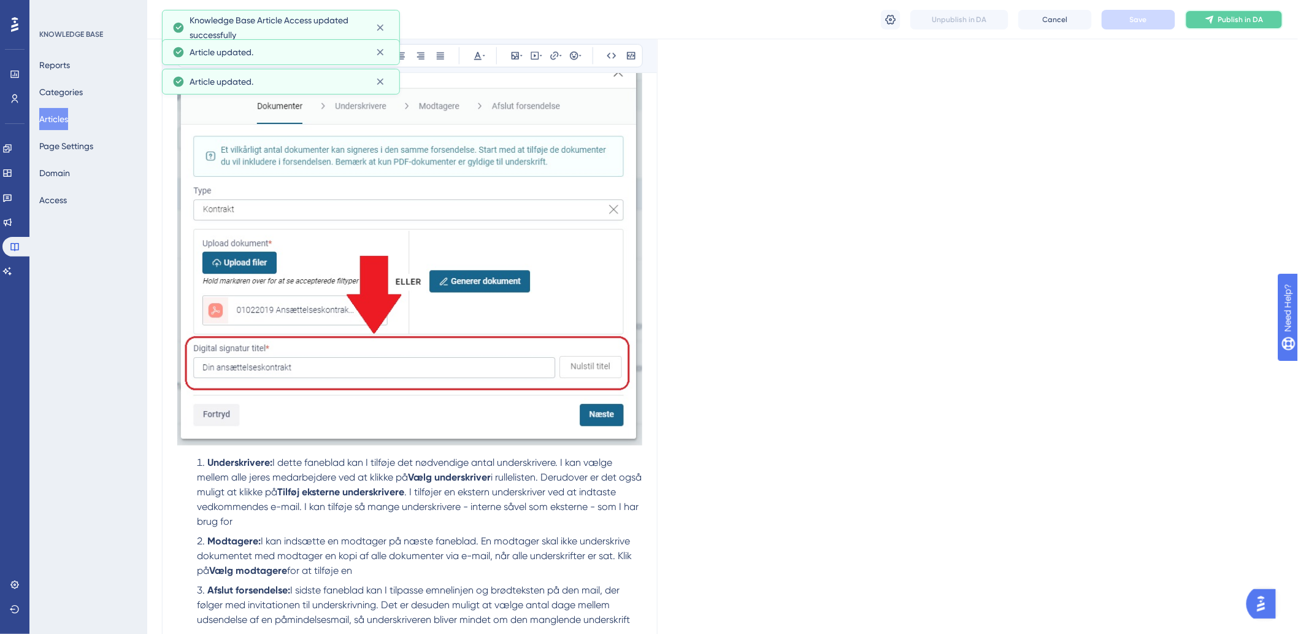
click at [1216, 19] on button "Publish in DA" at bounding box center [1234, 20] width 98 height 20
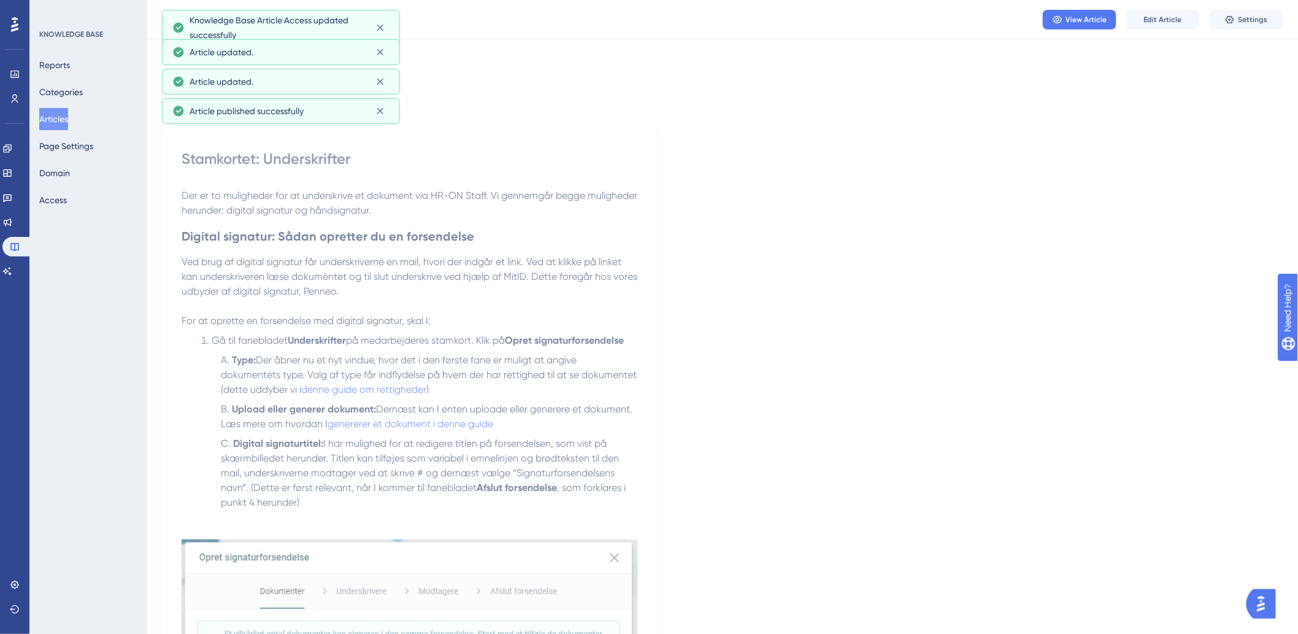
scroll to position [0, 0]
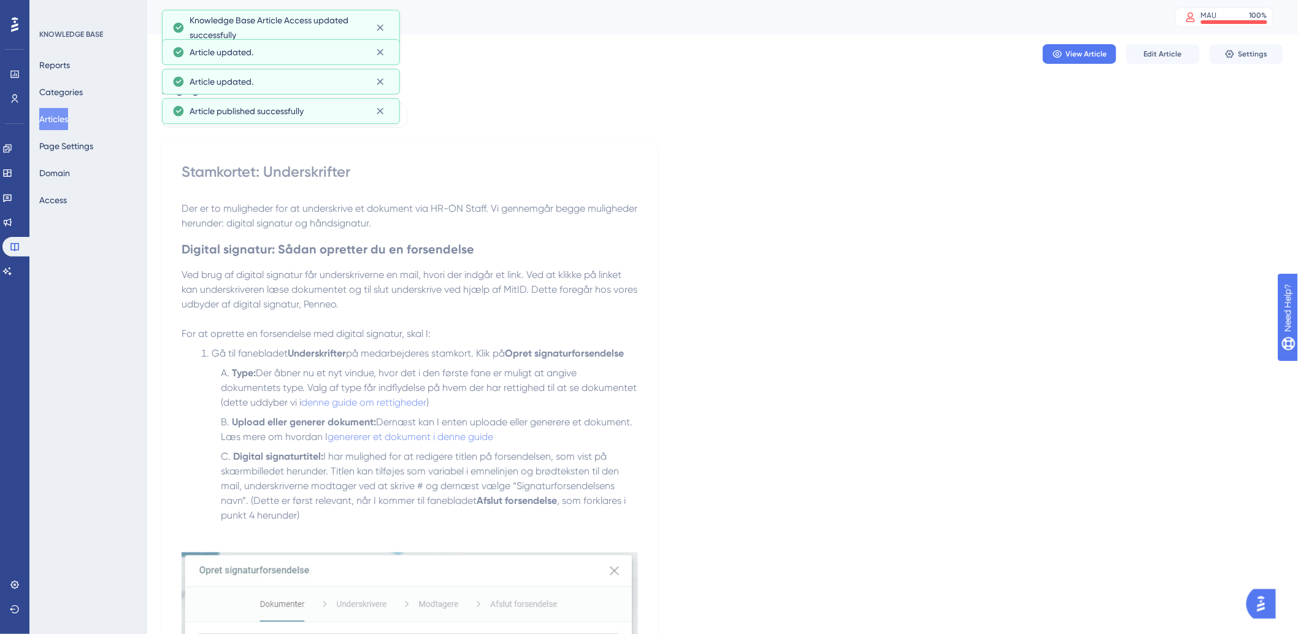
click at [60, 124] on button "Articles" at bounding box center [53, 119] width 29 height 22
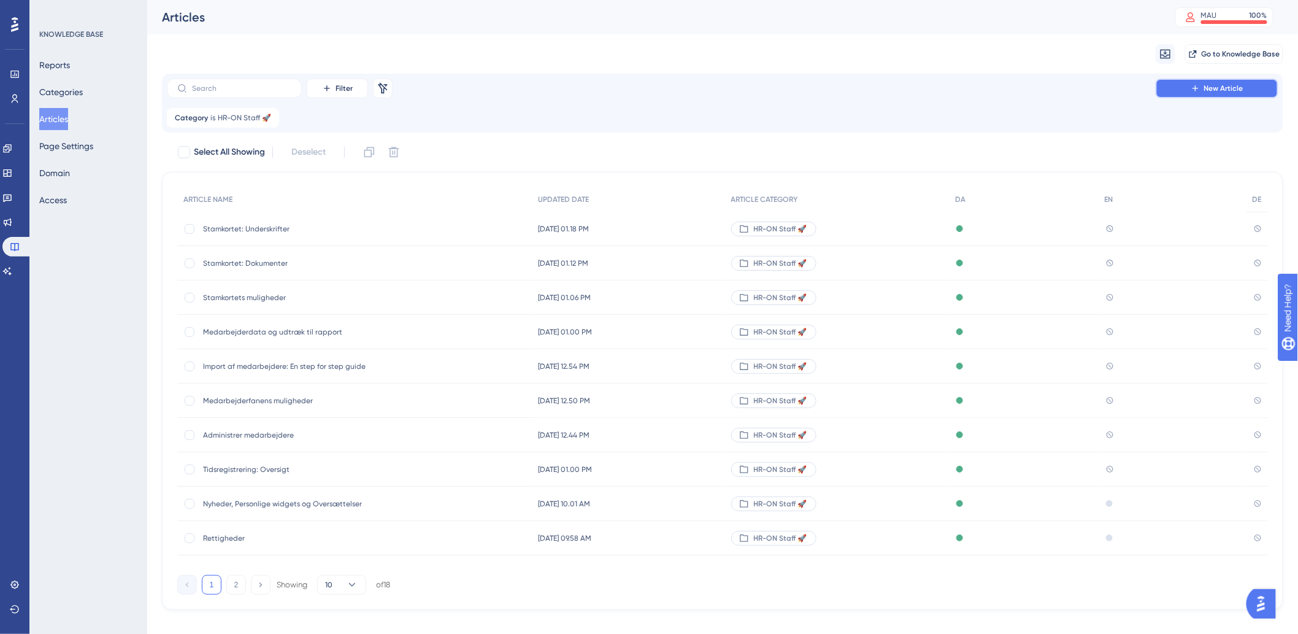
click at [1206, 94] on button "New Article" at bounding box center [1217, 89] width 123 height 20
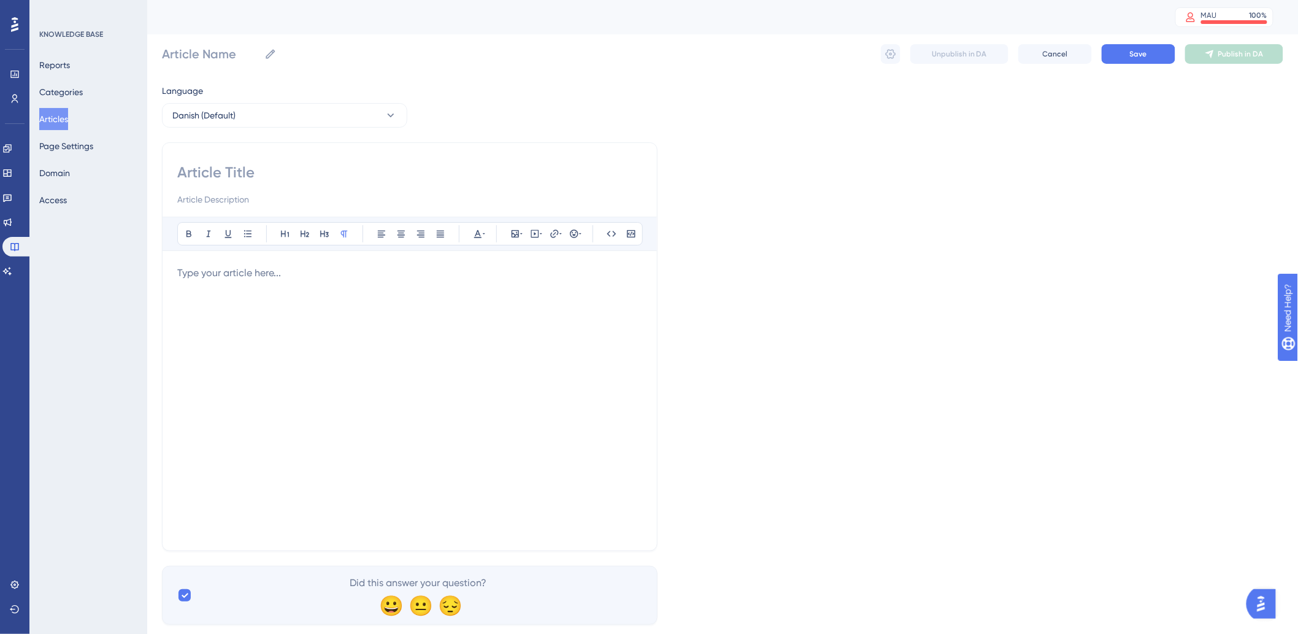
click at [326, 274] on p at bounding box center [409, 273] width 465 height 15
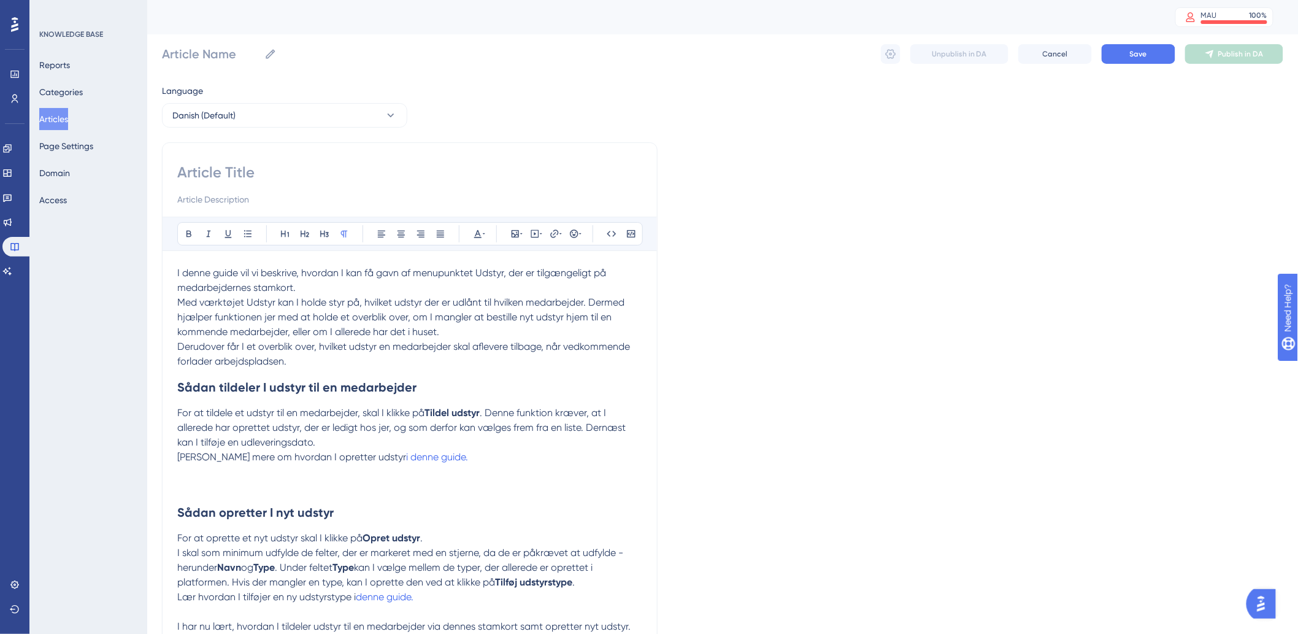
click at [347, 164] on input at bounding box center [409, 173] width 465 height 20
type input "Stamkortet: Udstyr"
click at [317, 483] on p at bounding box center [409, 486] width 465 height 15
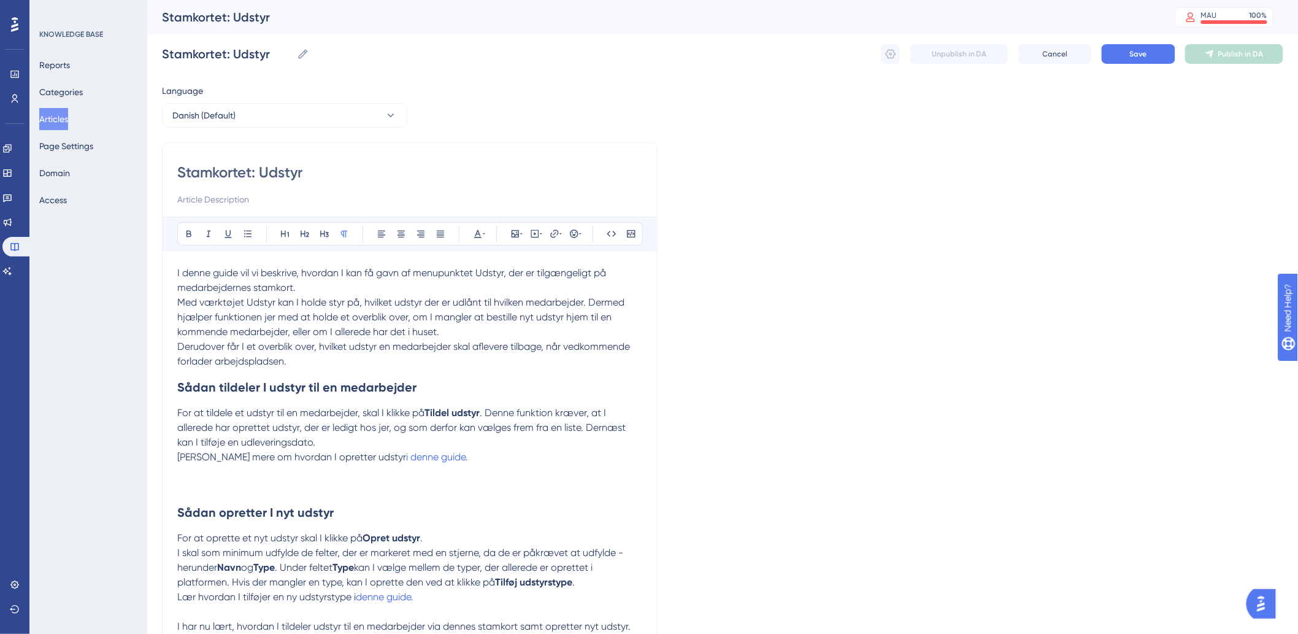
click at [241, 482] on p at bounding box center [409, 486] width 465 height 15
click at [508, 232] on button at bounding box center [515, 233] width 17 height 17
click at [483, 293] on icon at bounding box center [488, 292] width 10 height 10
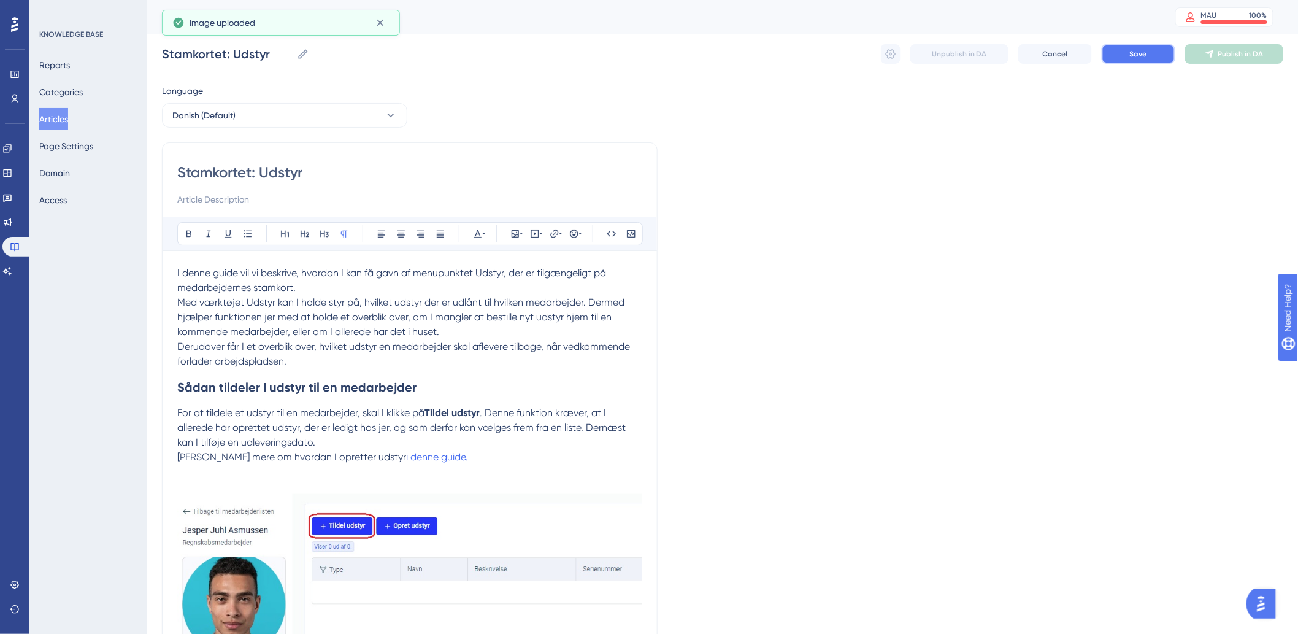
click at [1119, 55] on button "Save" at bounding box center [1139, 54] width 74 height 20
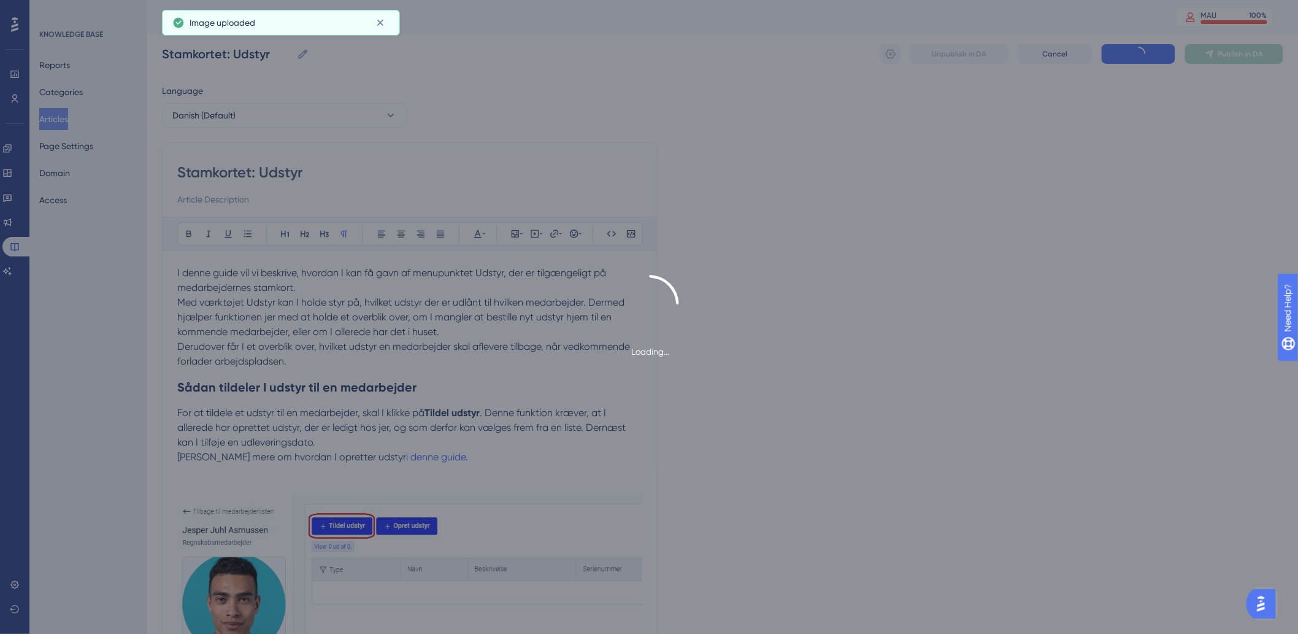
scroll to position [3, 0]
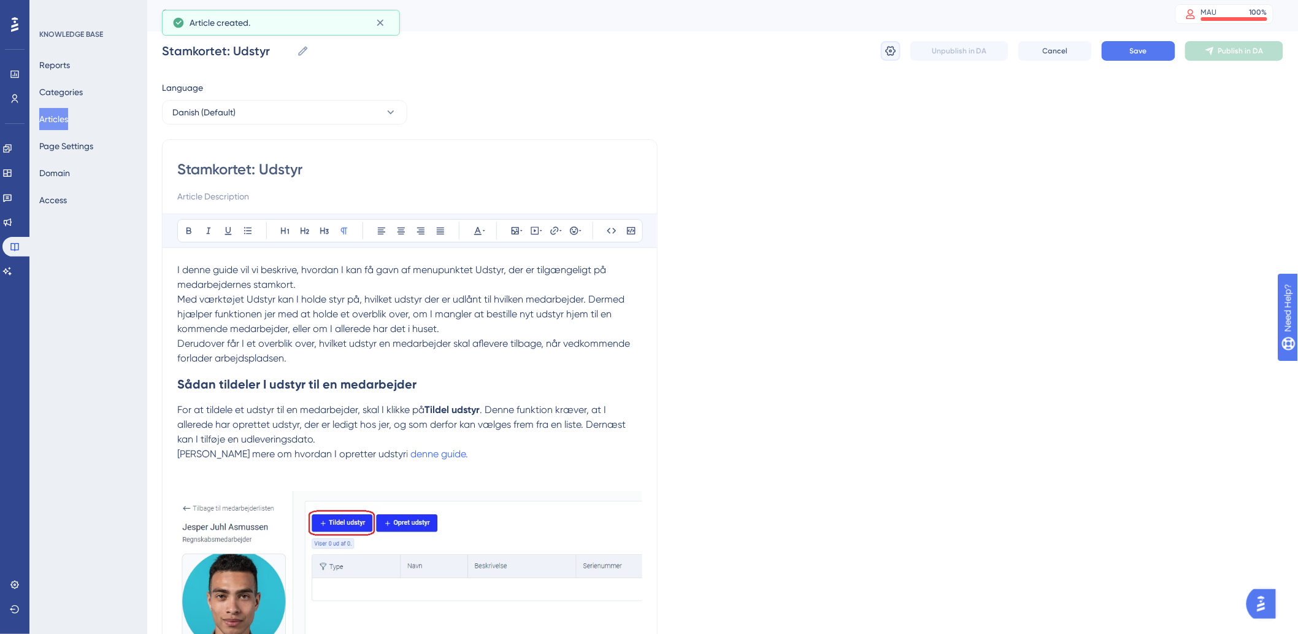
click at [881, 55] on button at bounding box center [891, 51] width 20 height 20
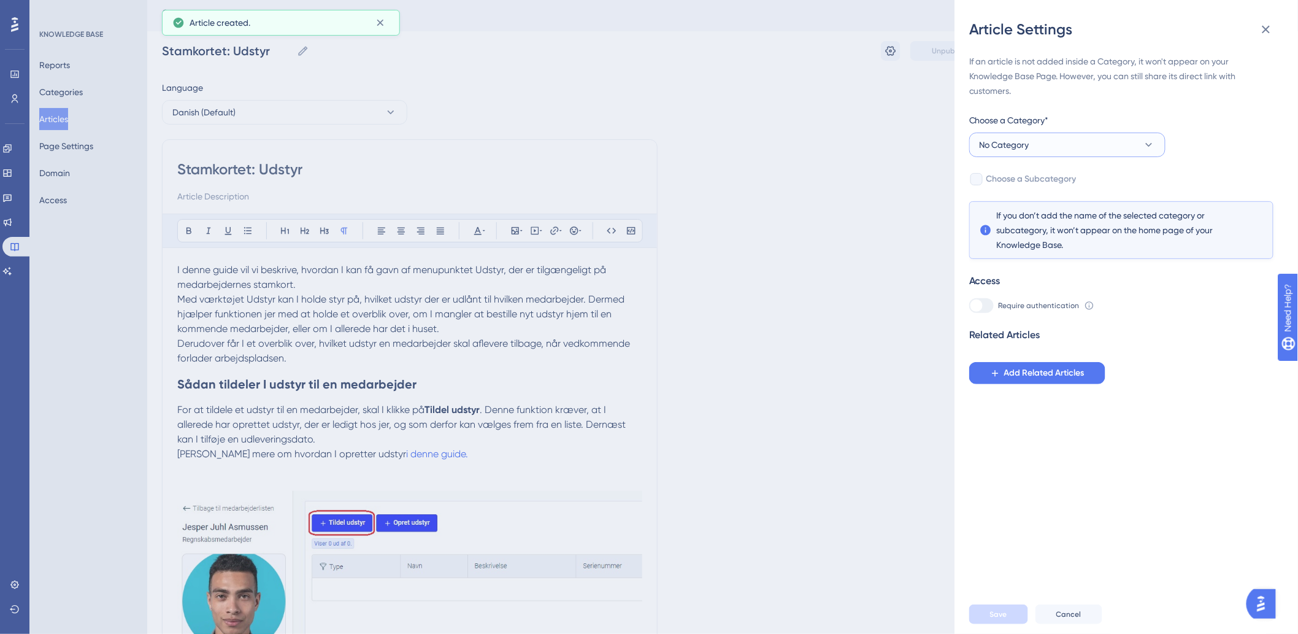
click at [1072, 139] on button "No Category" at bounding box center [1067, 145] width 196 height 25
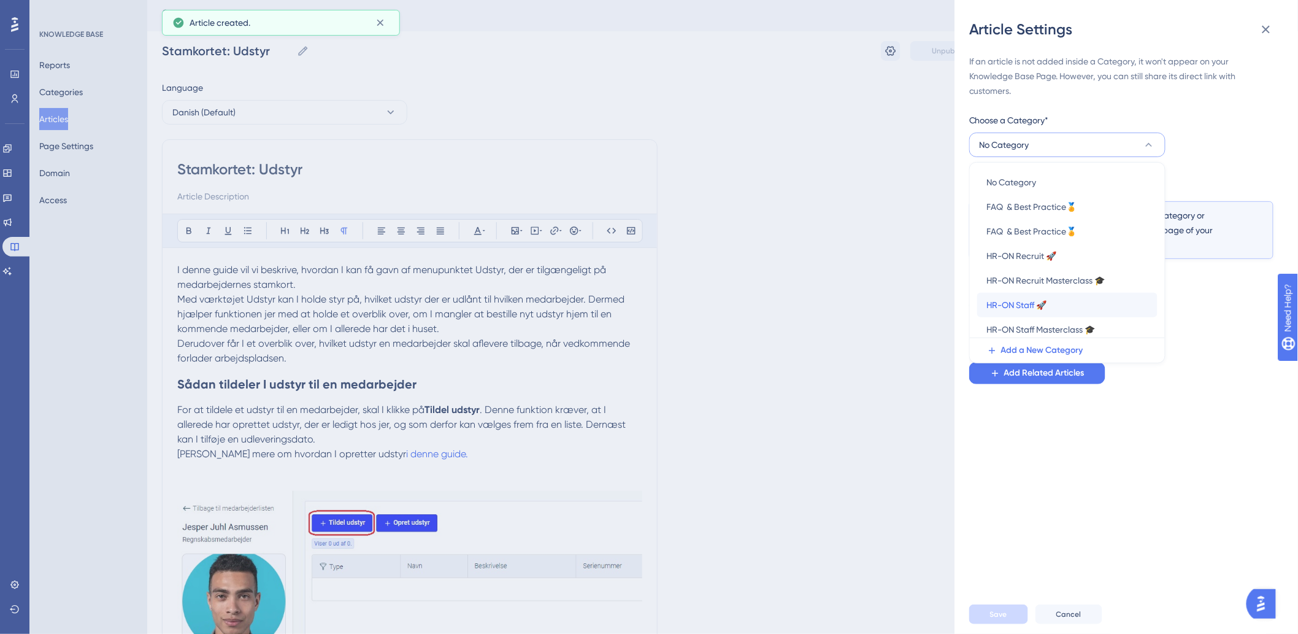
click at [1026, 304] on span "HR-ON Staff 🚀" at bounding box center [1017, 305] width 60 height 15
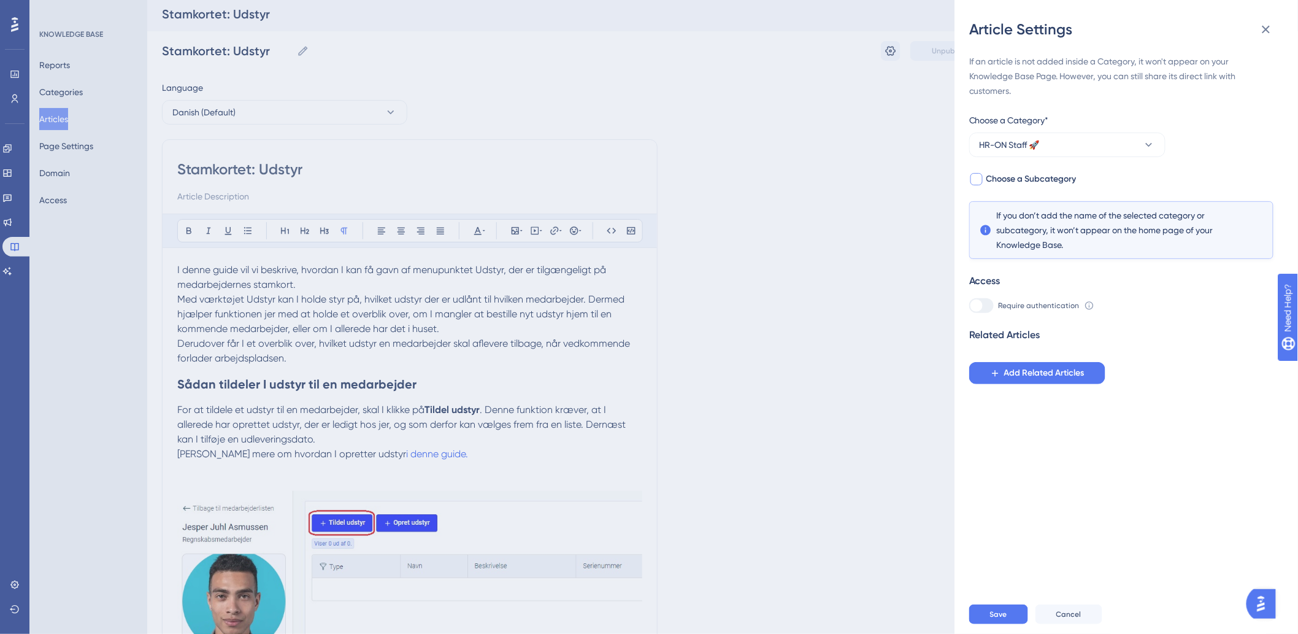
drag, startPoint x: 984, startPoint y: 176, endPoint x: 1007, endPoint y: 269, distance: 95.5
click at [985, 177] on label "Choose a Subcategory" at bounding box center [1022, 179] width 107 height 15
checkbox input "true"
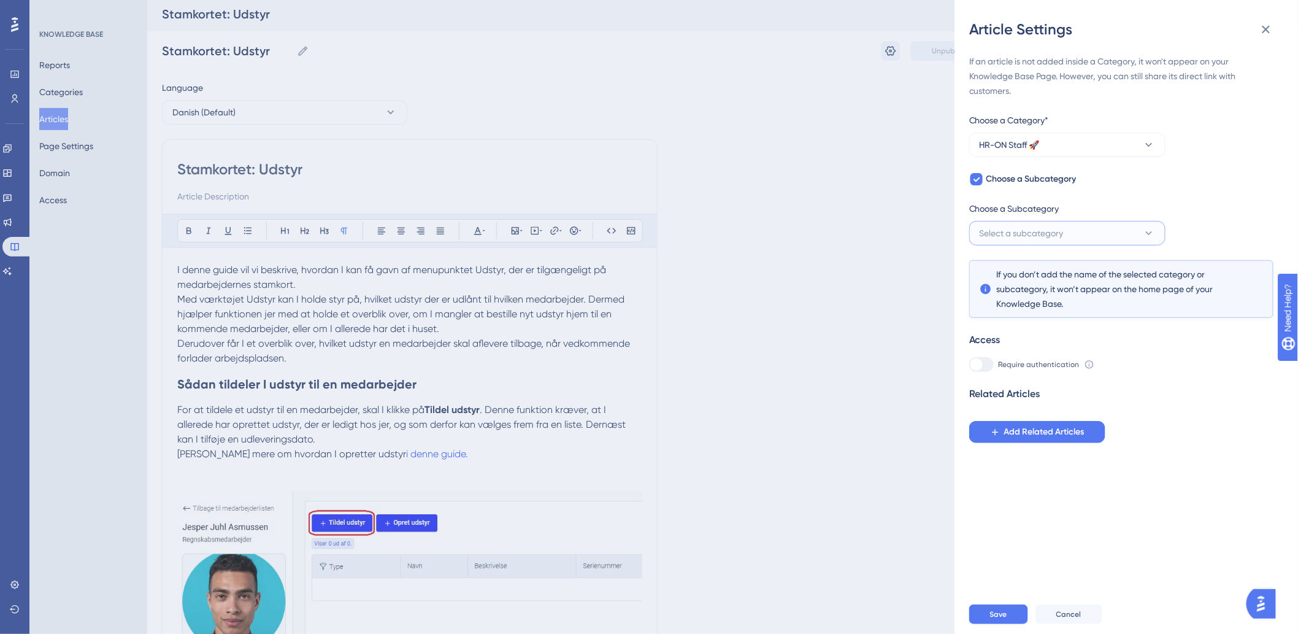
click at [1038, 243] on button "Select a subcategory" at bounding box center [1067, 233] width 196 height 25
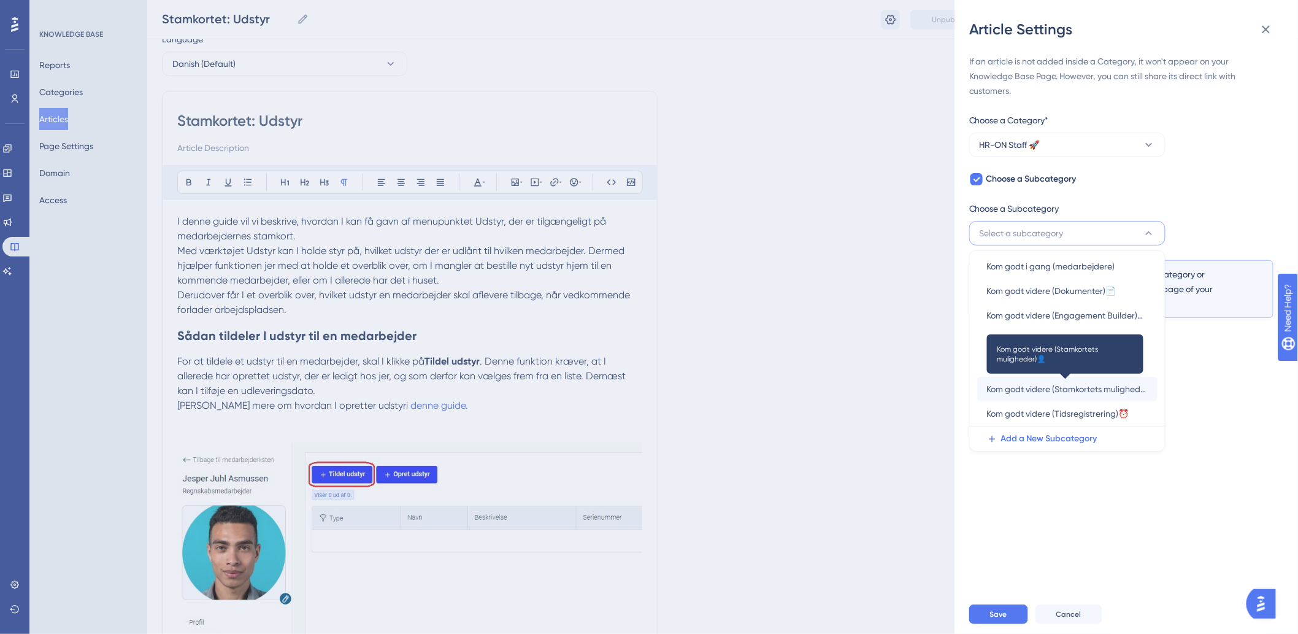
scroll to position [71, 0]
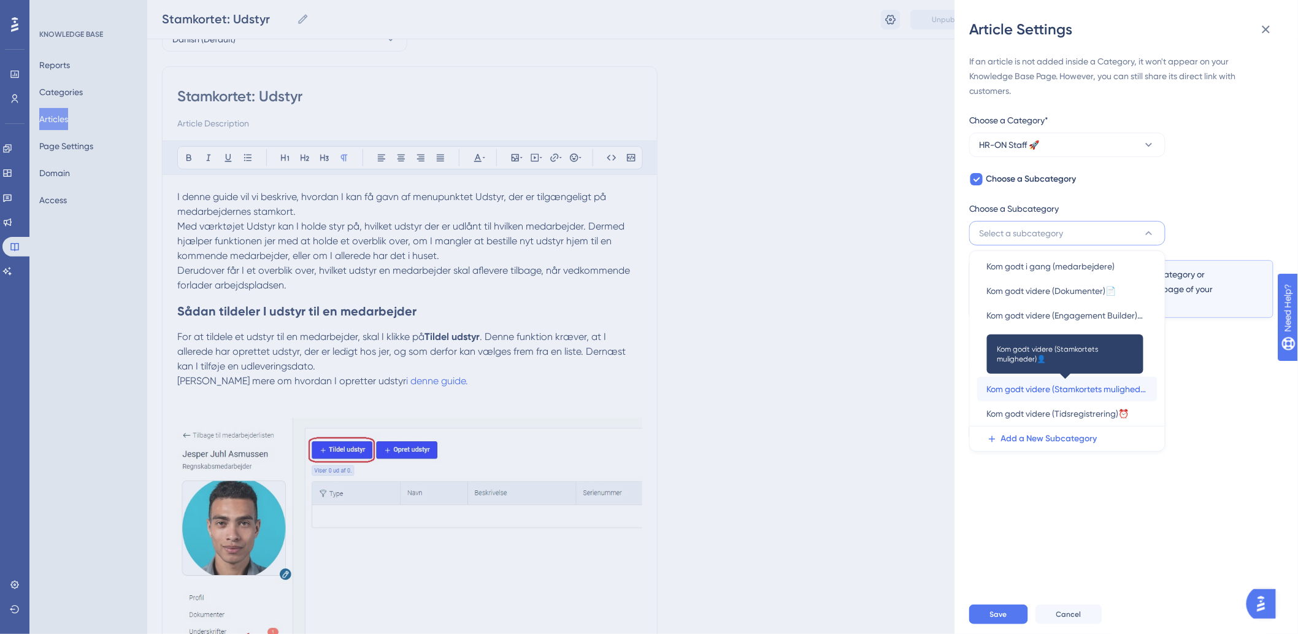
click at [1063, 388] on span "Kom godt videre (Stamkortets muligheder)👤" at bounding box center [1067, 389] width 161 height 15
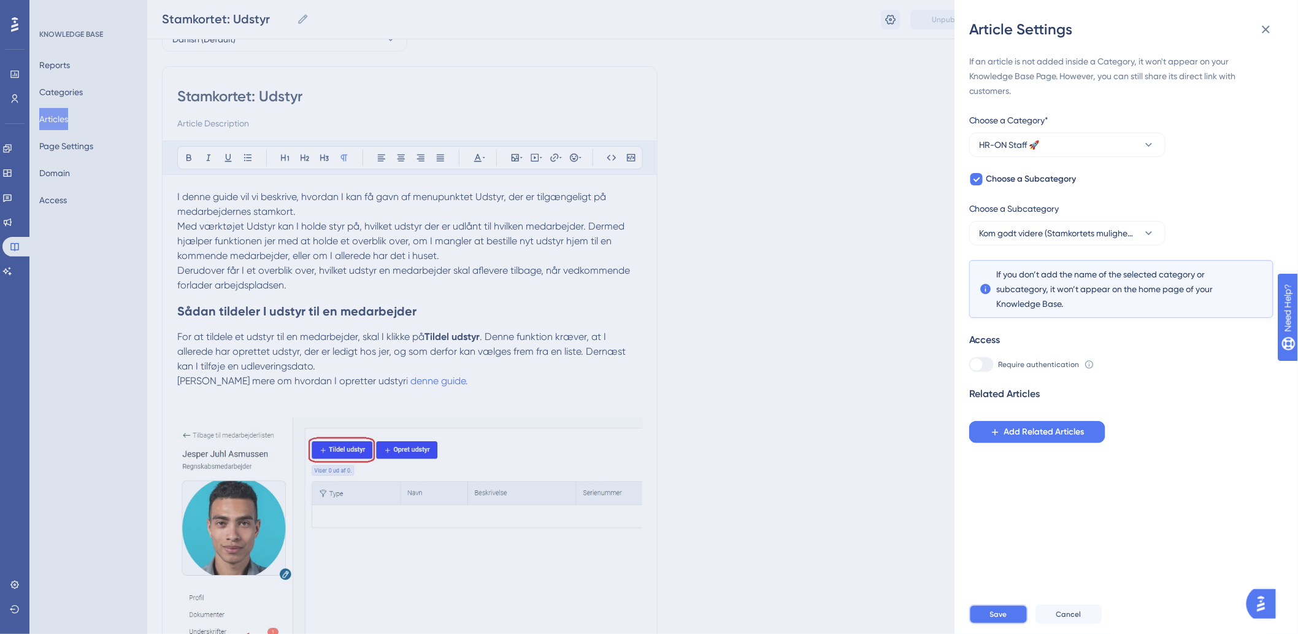
click at [1002, 618] on button "Save" at bounding box center [998, 614] width 59 height 20
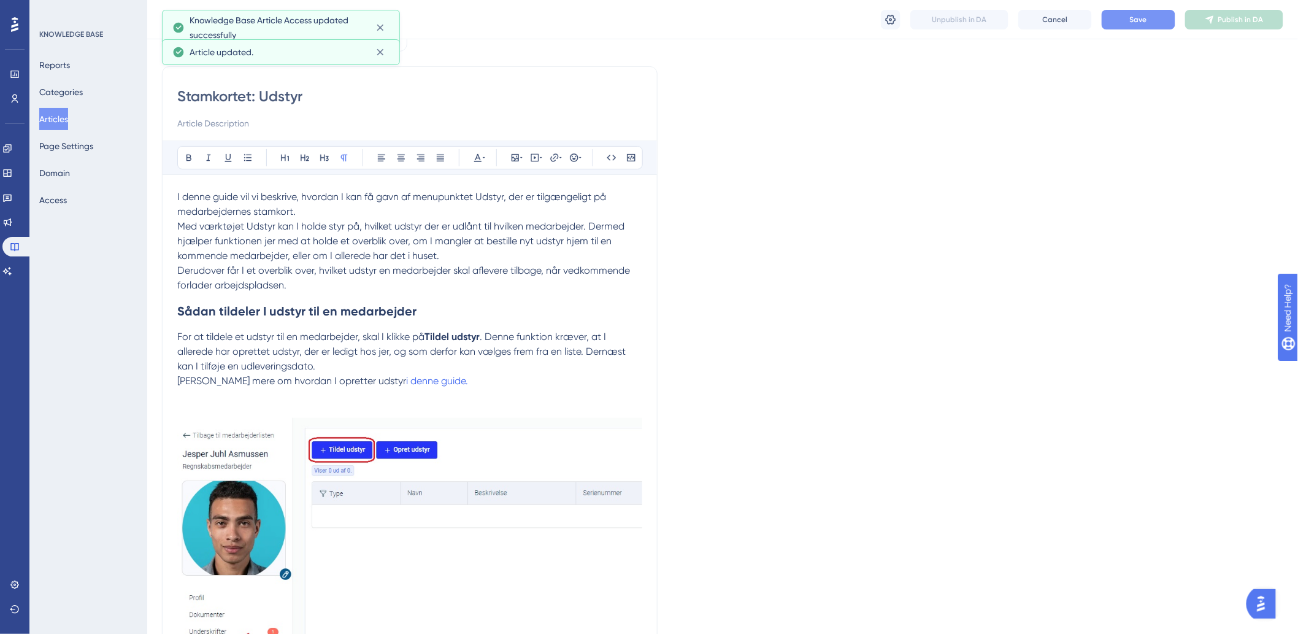
click at [1131, 13] on button "Save" at bounding box center [1139, 20] width 74 height 20
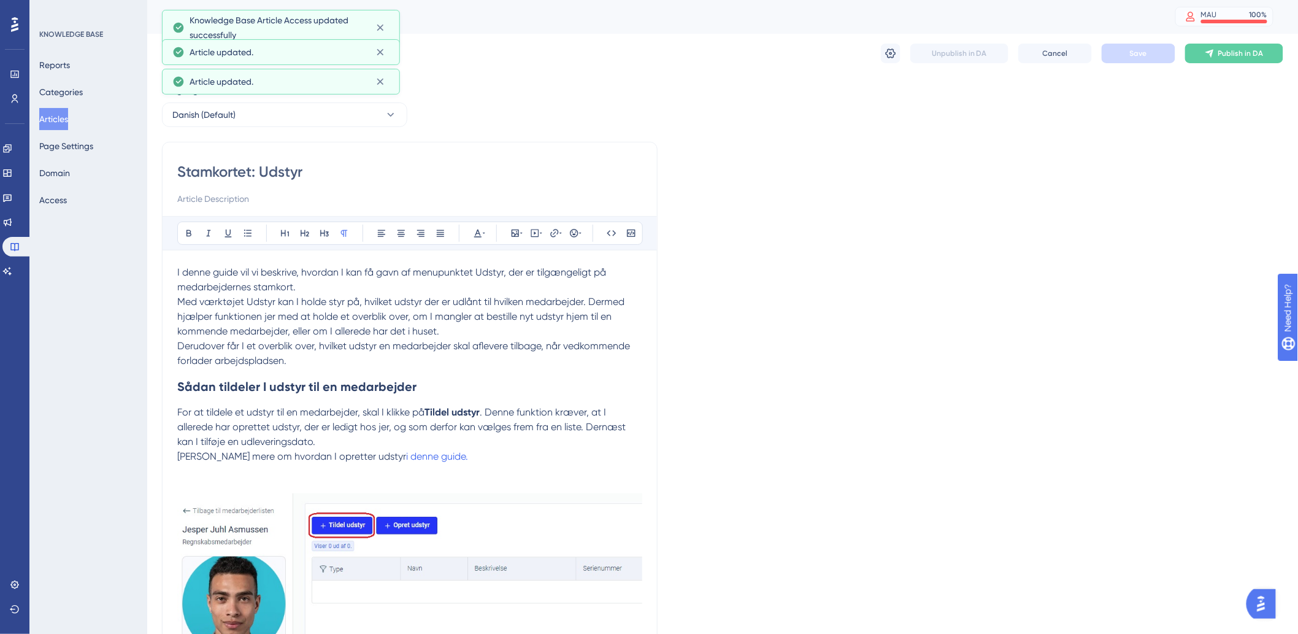
scroll to position [0, 0]
click at [1232, 58] on span "Publish in DA" at bounding box center [1241, 54] width 45 height 10
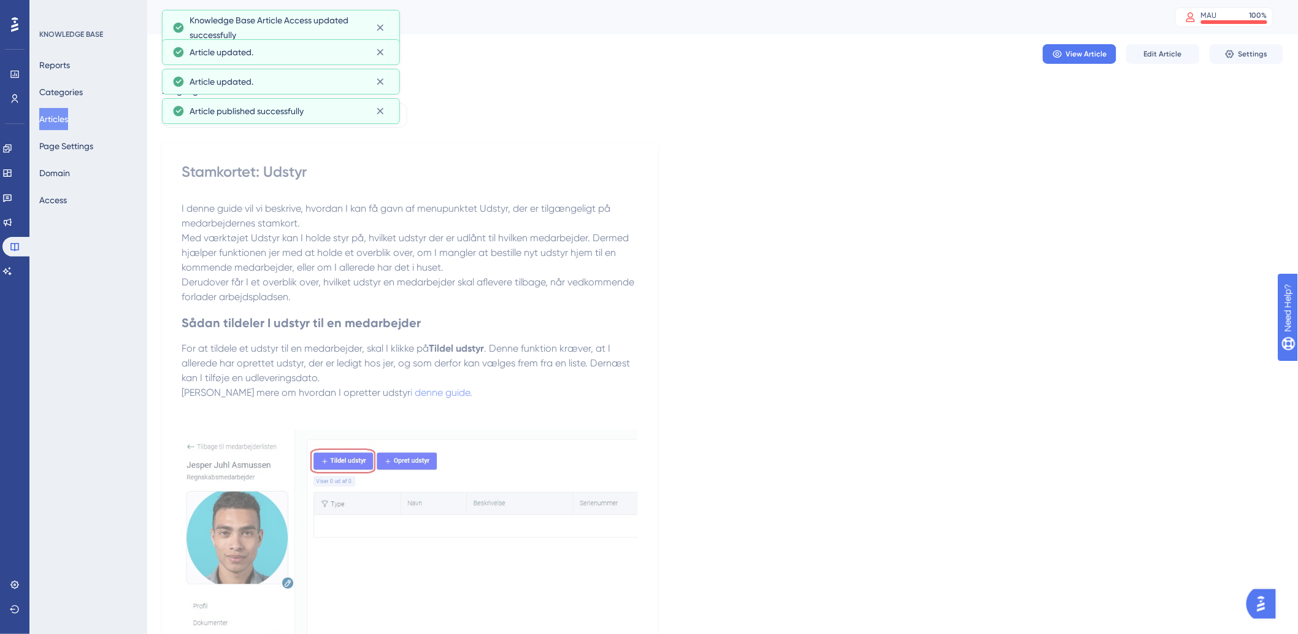
click at [68, 115] on button "Articles" at bounding box center [53, 119] width 29 height 22
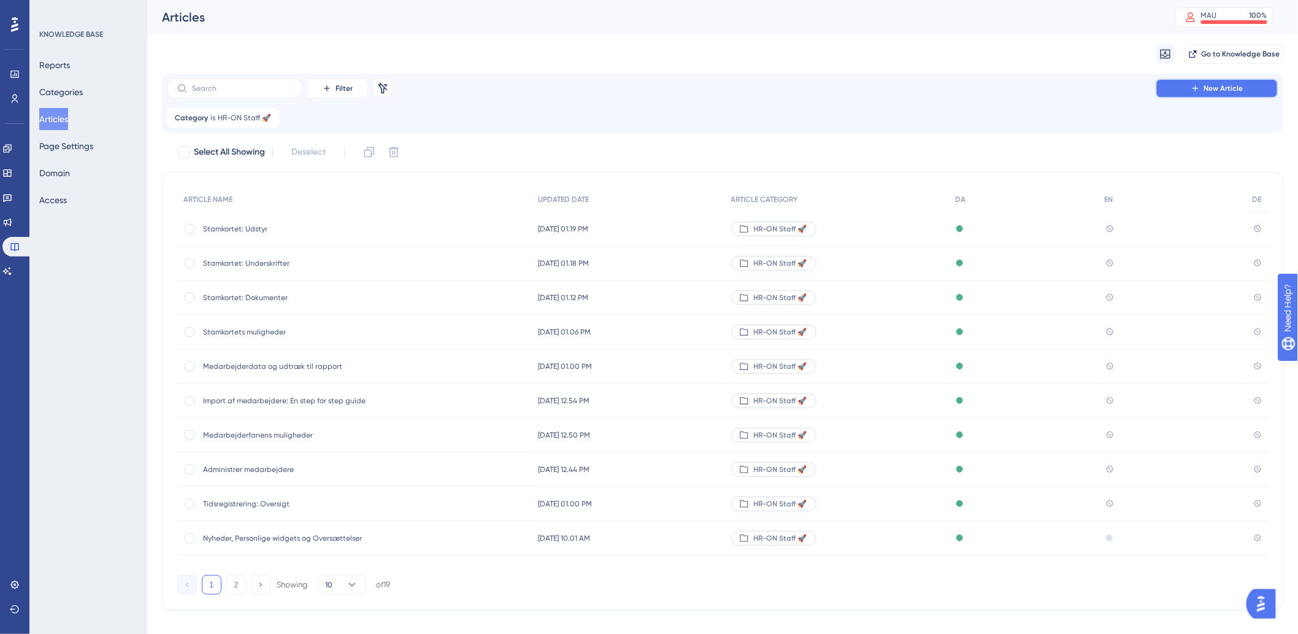
click at [1195, 91] on icon at bounding box center [1196, 88] width 10 height 10
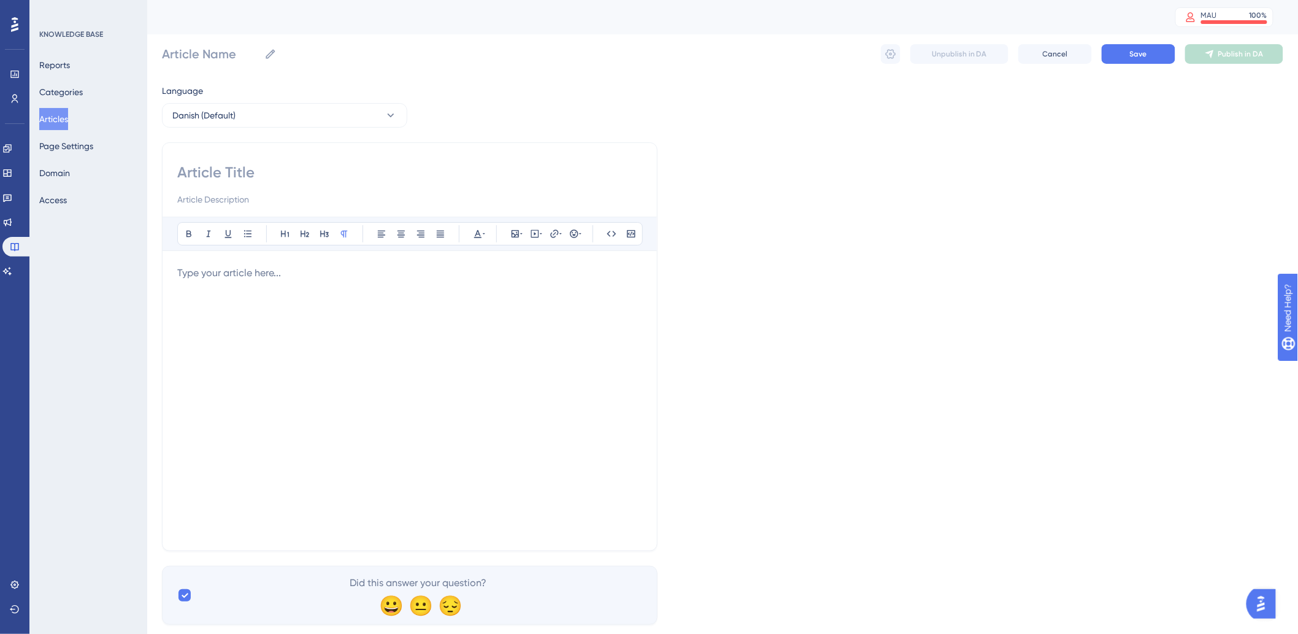
click at [254, 301] on div at bounding box center [409, 401] width 465 height 270
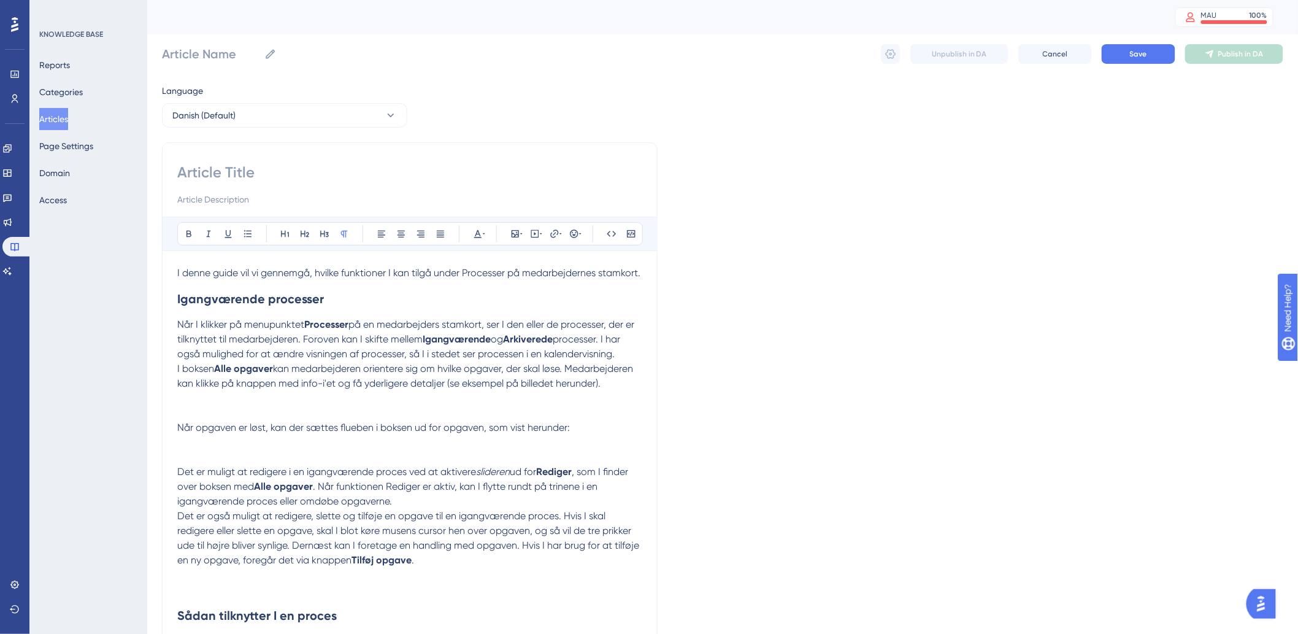
click at [266, 163] on input at bounding box center [409, 173] width 465 height 20
paste input "Stamkortet: Processer"
type input "Stamkortet: Processer"
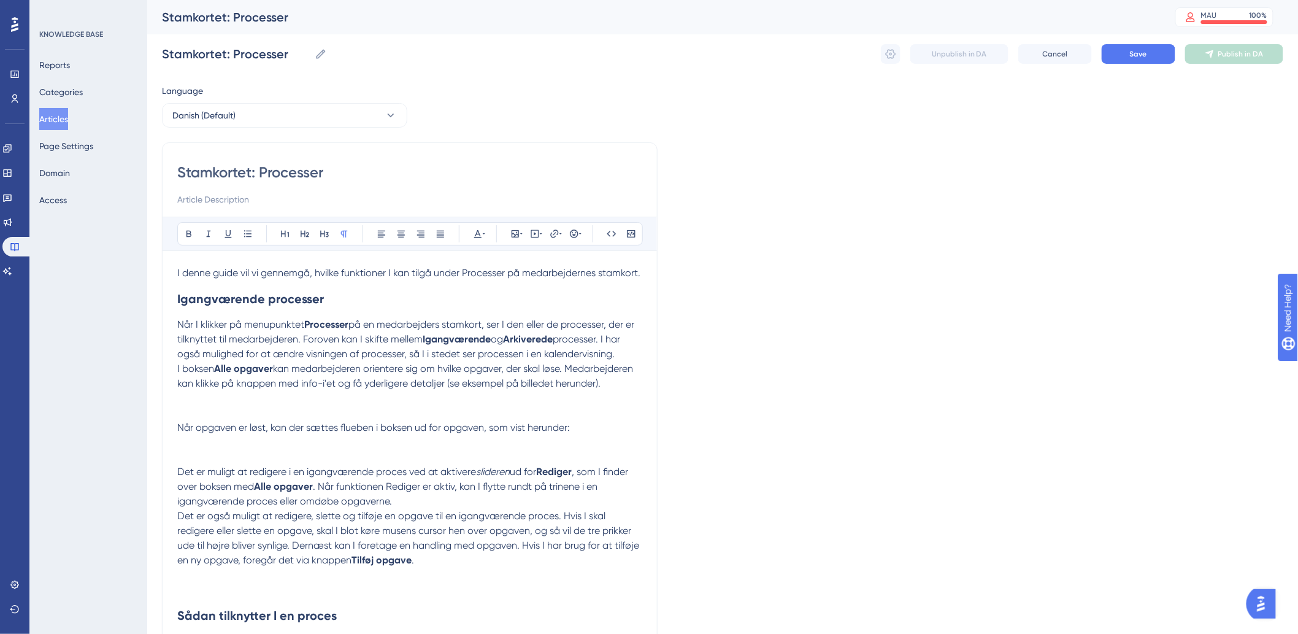
click at [415, 296] on h2 "Igangværende processer" at bounding box center [409, 298] width 465 height 37
click at [315, 406] on p at bounding box center [409, 398] width 465 height 15
click at [513, 233] on icon at bounding box center [515, 233] width 7 height 7
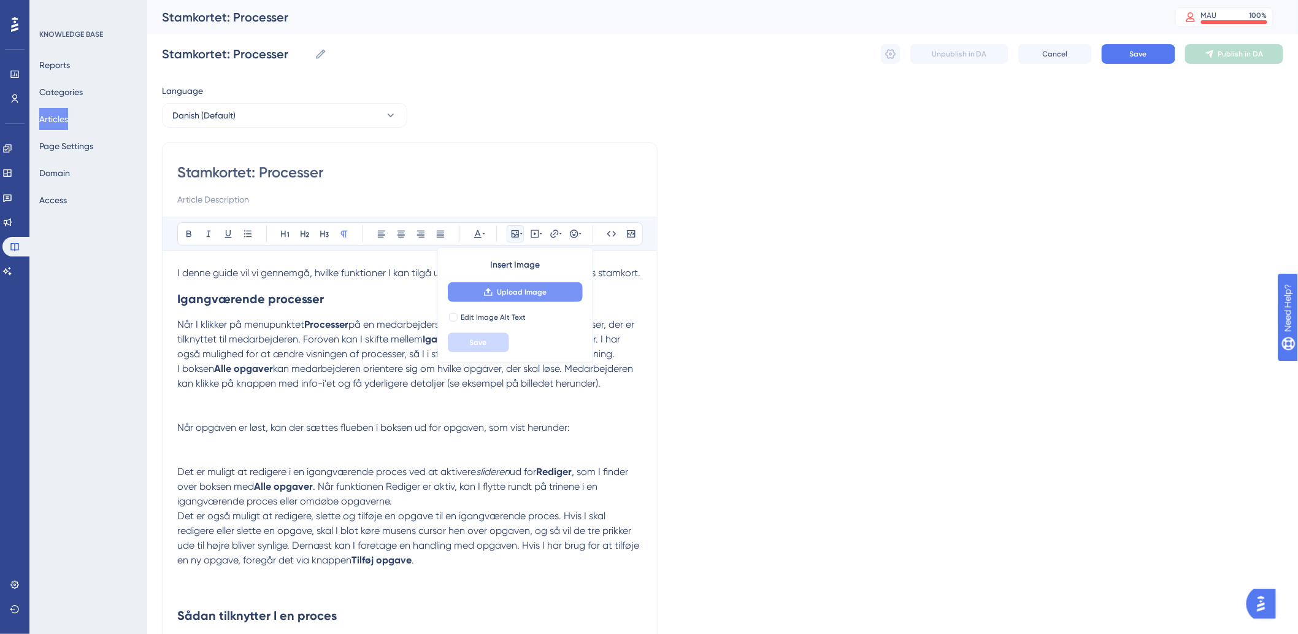
click at [512, 295] on span "Upload Image" at bounding box center [522, 292] width 50 height 10
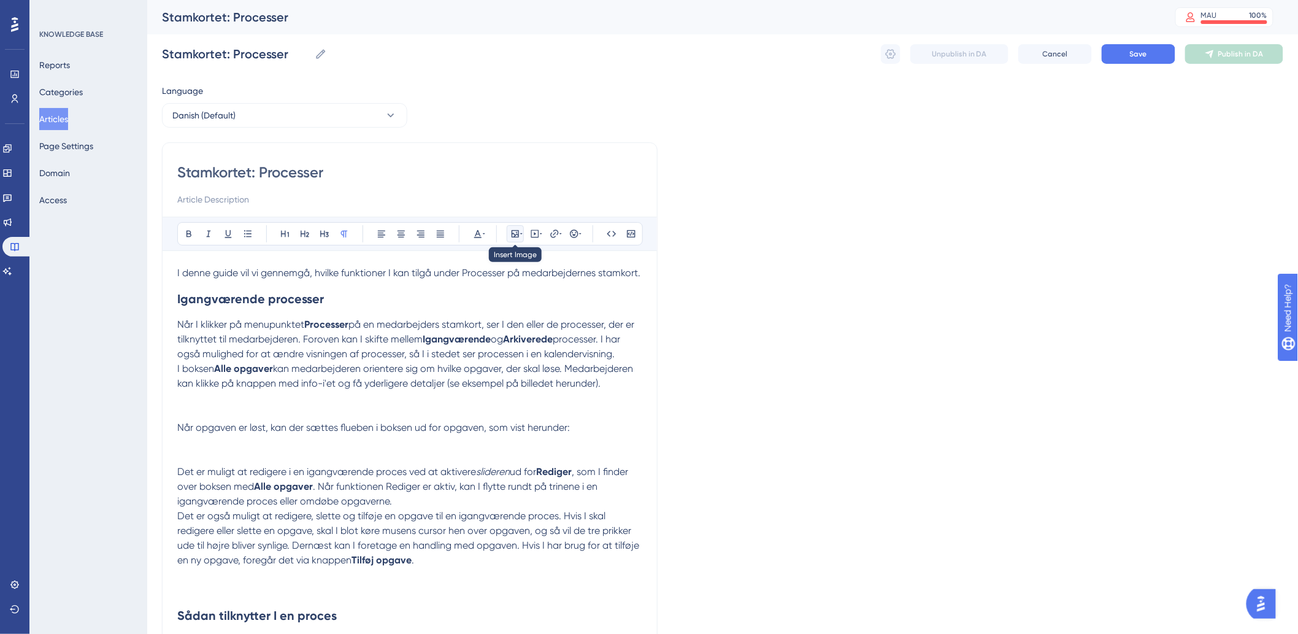
click at [517, 241] on button at bounding box center [515, 233] width 17 height 17
click at [507, 234] on button at bounding box center [515, 233] width 17 height 17
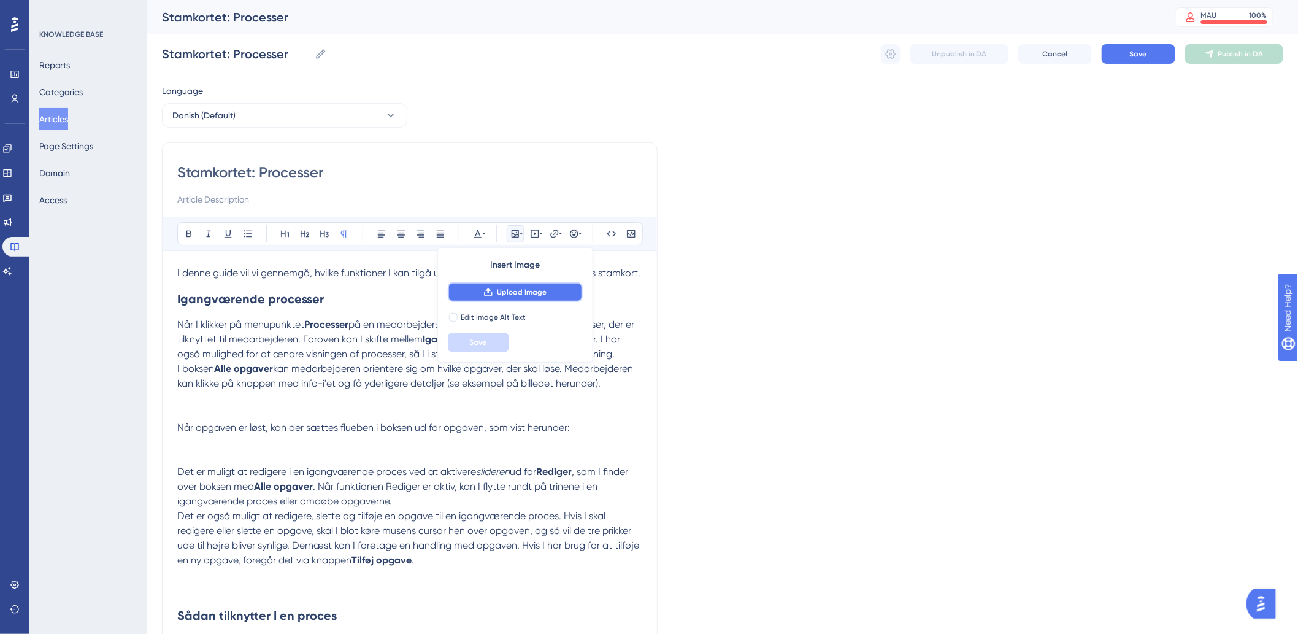
click at [530, 286] on button "Upload Image" at bounding box center [515, 292] width 135 height 20
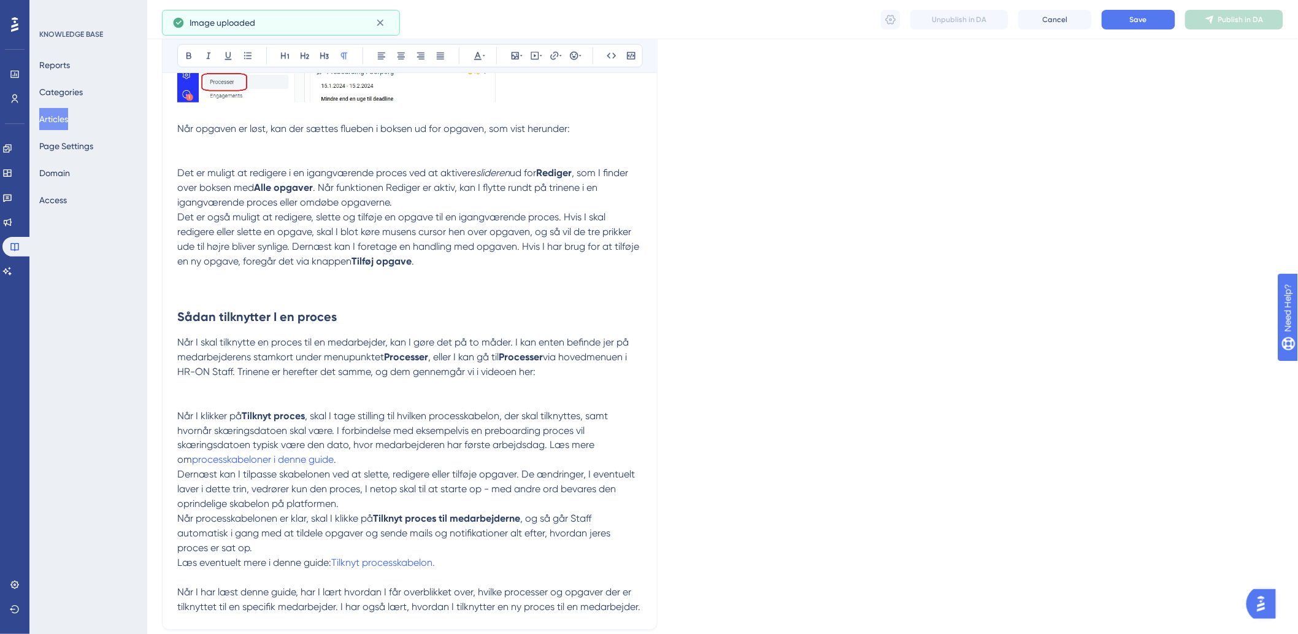
scroll to position [545, 0]
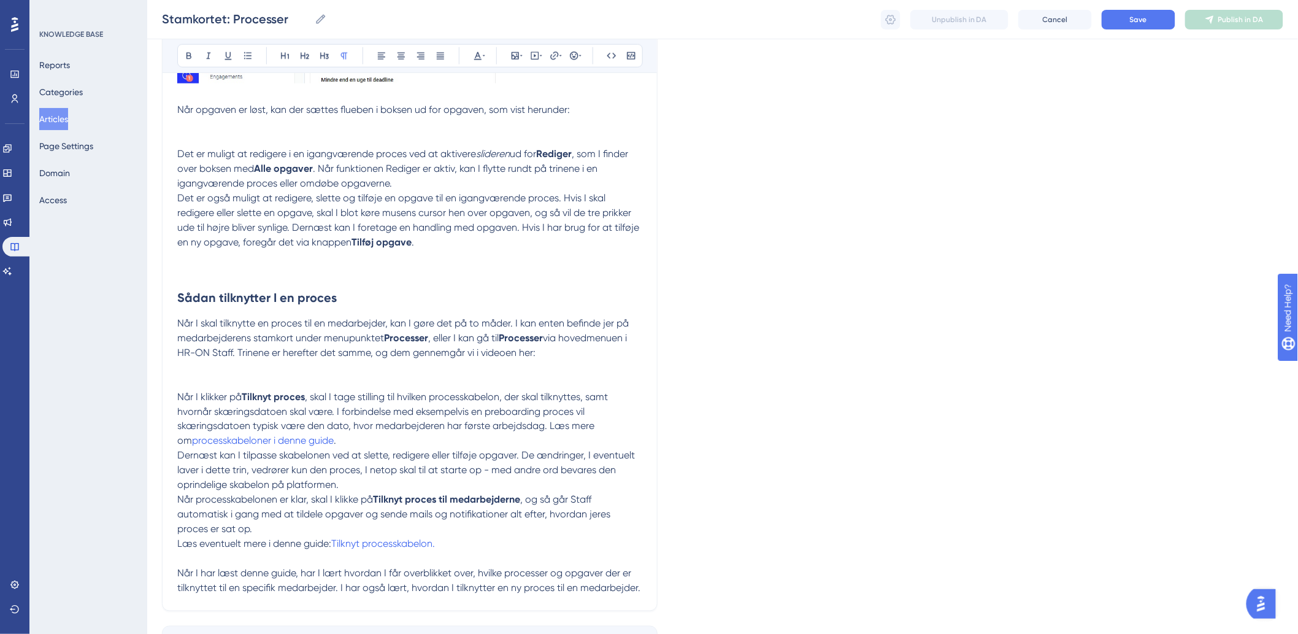
click at [304, 298] on h2 "Sådan tilknytter I en proces" at bounding box center [409, 297] width 465 height 37
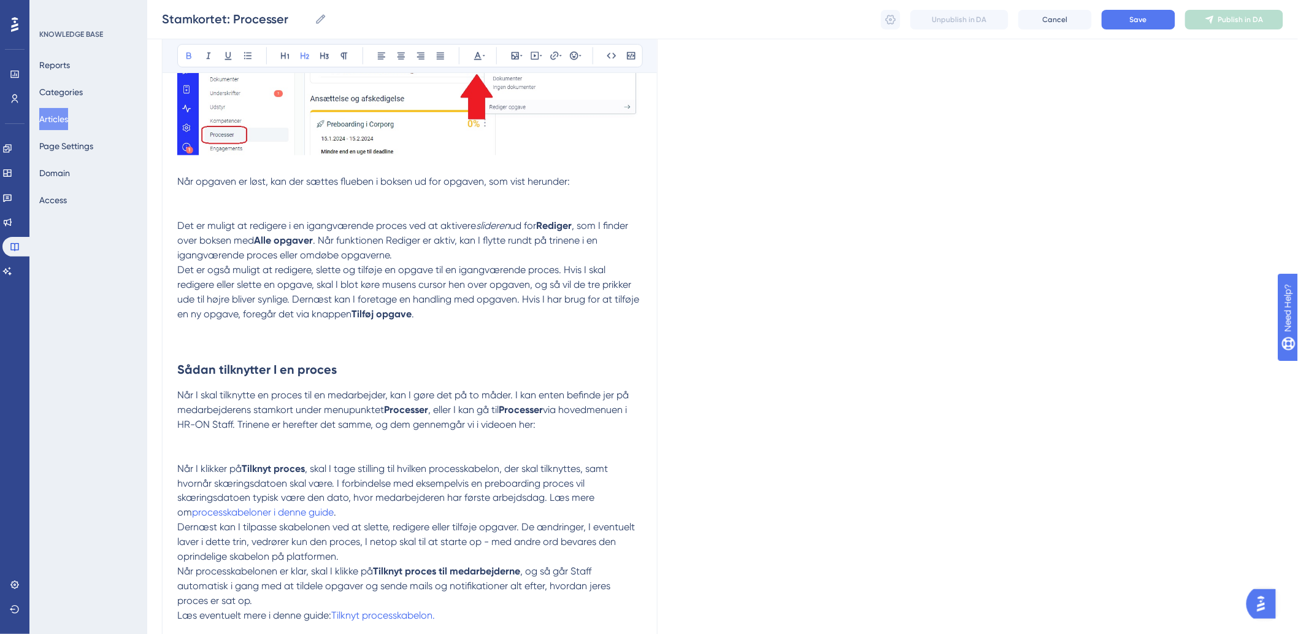
scroll to position [446, 0]
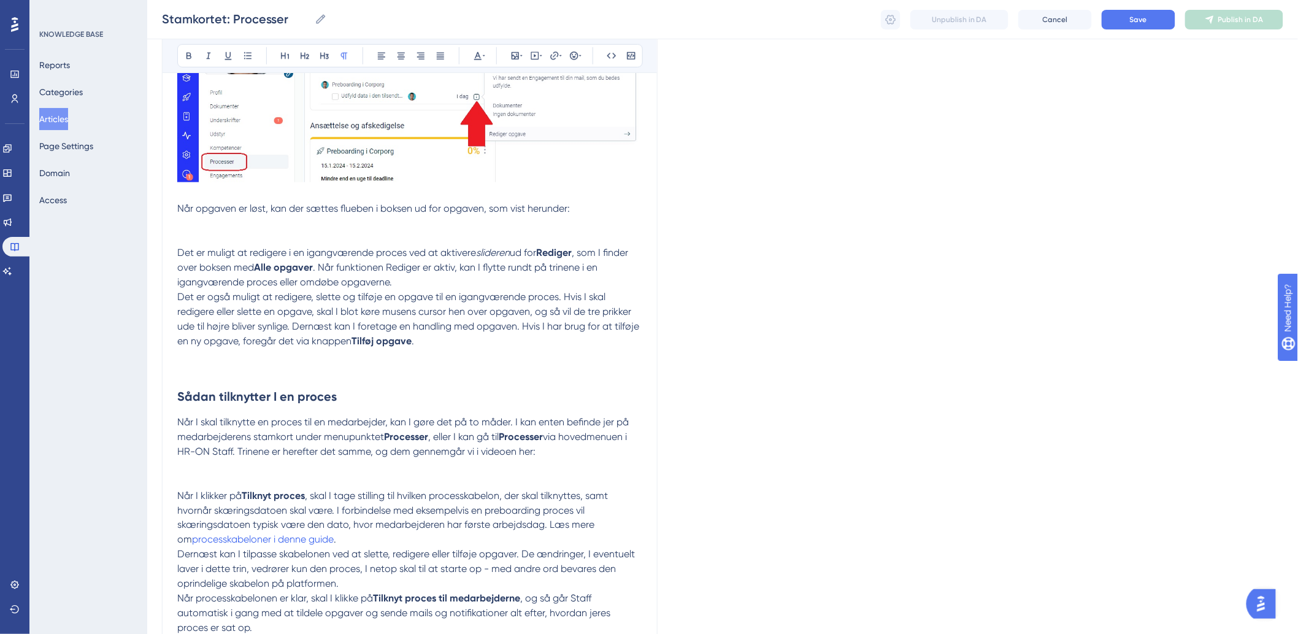
click at [197, 245] on p at bounding box center [409, 238] width 465 height 15
click at [510, 52] on icon at bounding box center [515, 56] width 10 height 10
click at [537, 112] on span "Upload Image" at bounding box center [522, 114] width 50 height 10
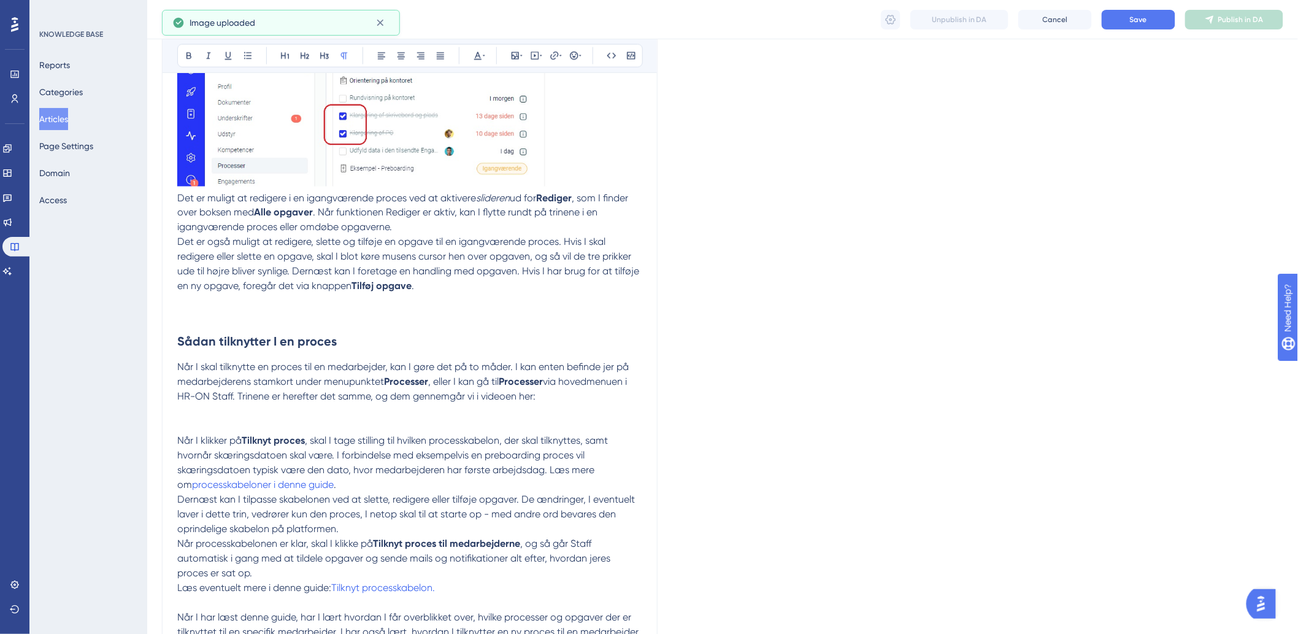
scroll to position [855, 0]
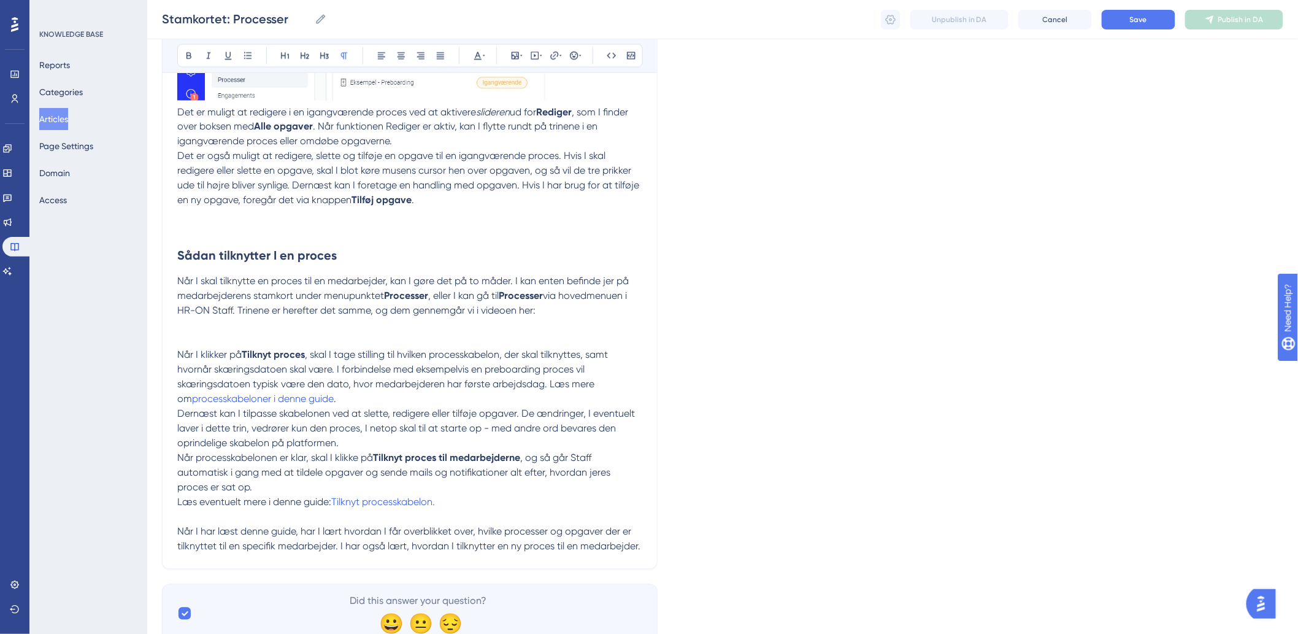
click at [399, 261] on h2 "Sådan tilknytter I en proces" at bounding box center [409, 255] width 465 height 37
click at [403, 237] on p at bounding box center [409, 230] width 465 height 15
click at [321, 237] on p at bounding box center [409, 230] width 465 height 15
click at [517, 50] on button at bounding box center [515, 55] width 17 height 17
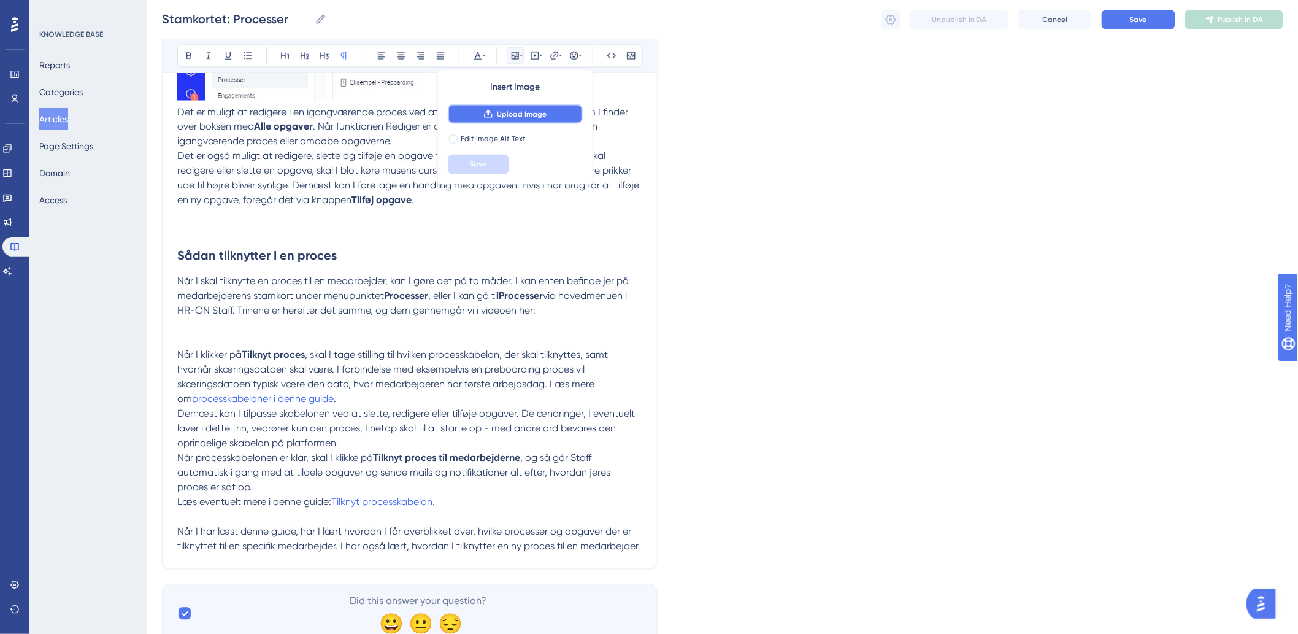
click at [529, 112] on span "Upload Image" at bounding box center [522, 114] width 50 height 10
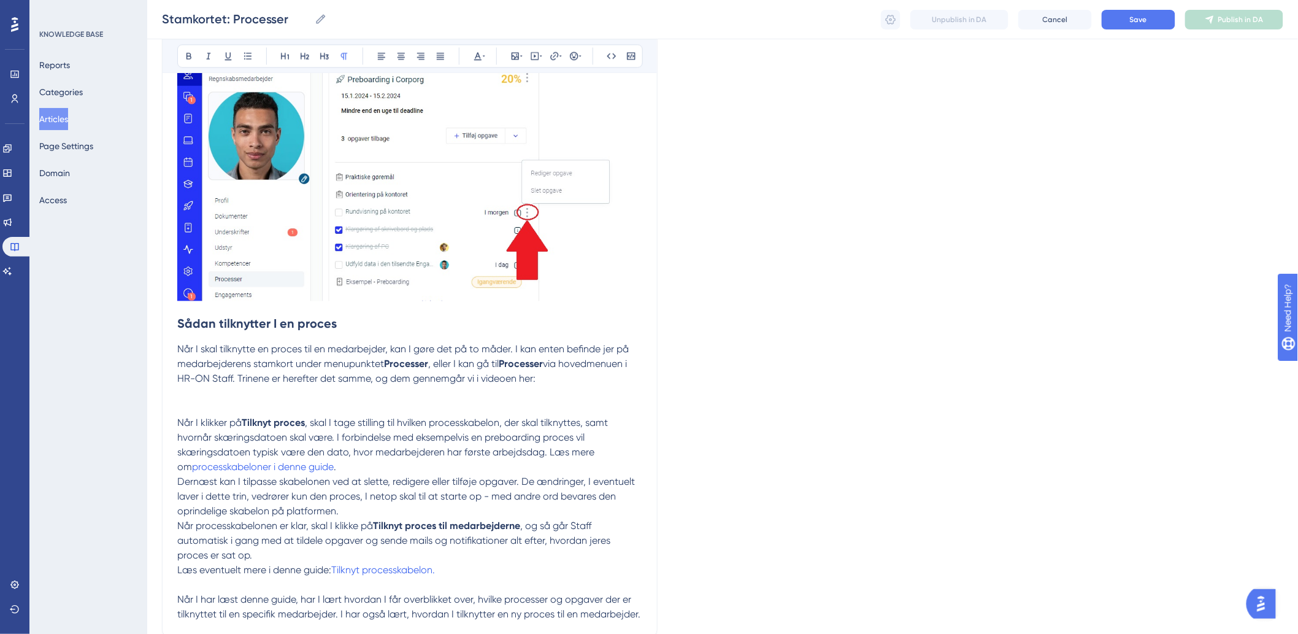
scroll to position [1060, 0]
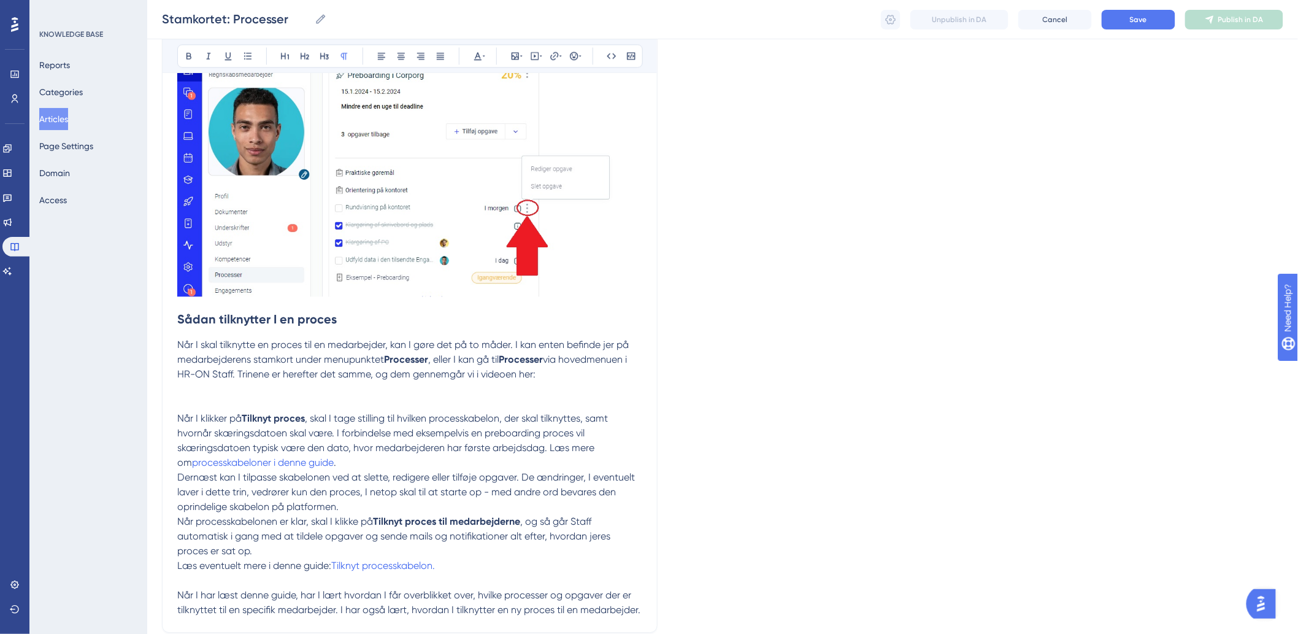
click at [247, 396] on p at bounding box center [409, 389] width 465 height 15
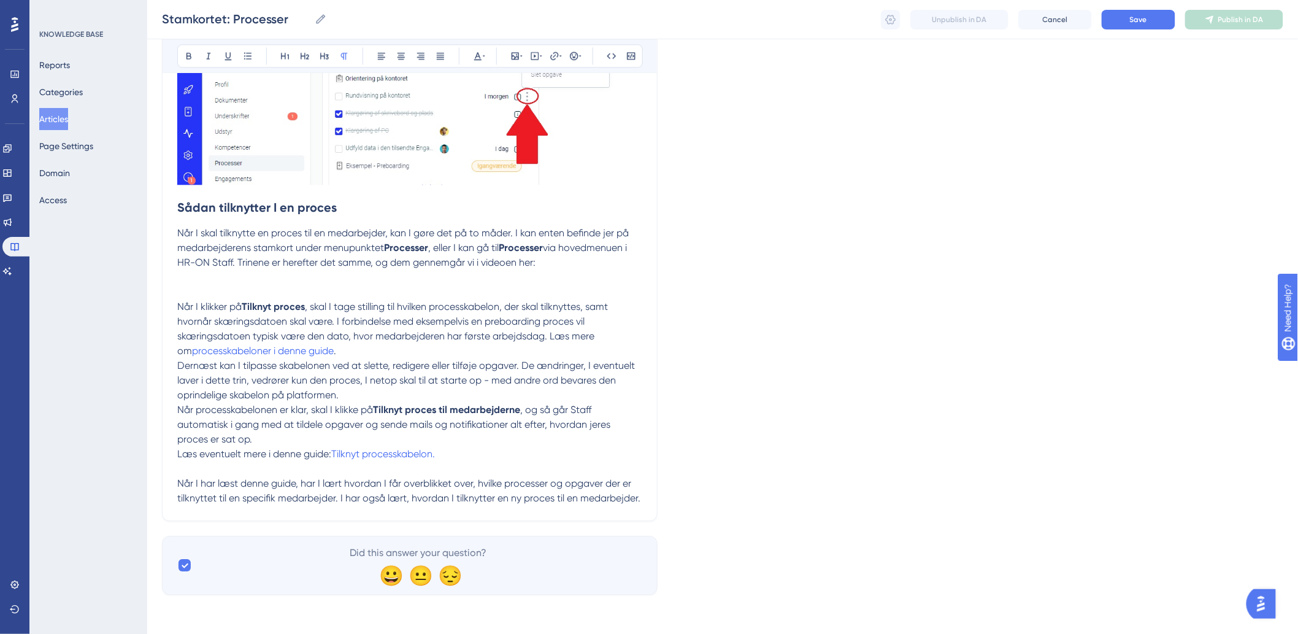
scroll to position [1187, 0]
click at [228, 267] on span "via hovedmenuen i HR-ON Staff. Trinene er herefter det samme, og dem gennemgår …" at bounding box center [403, 255] width 452 height 26
click at [228, 280] on p at bounding box center [409, 277] width 465 height 15
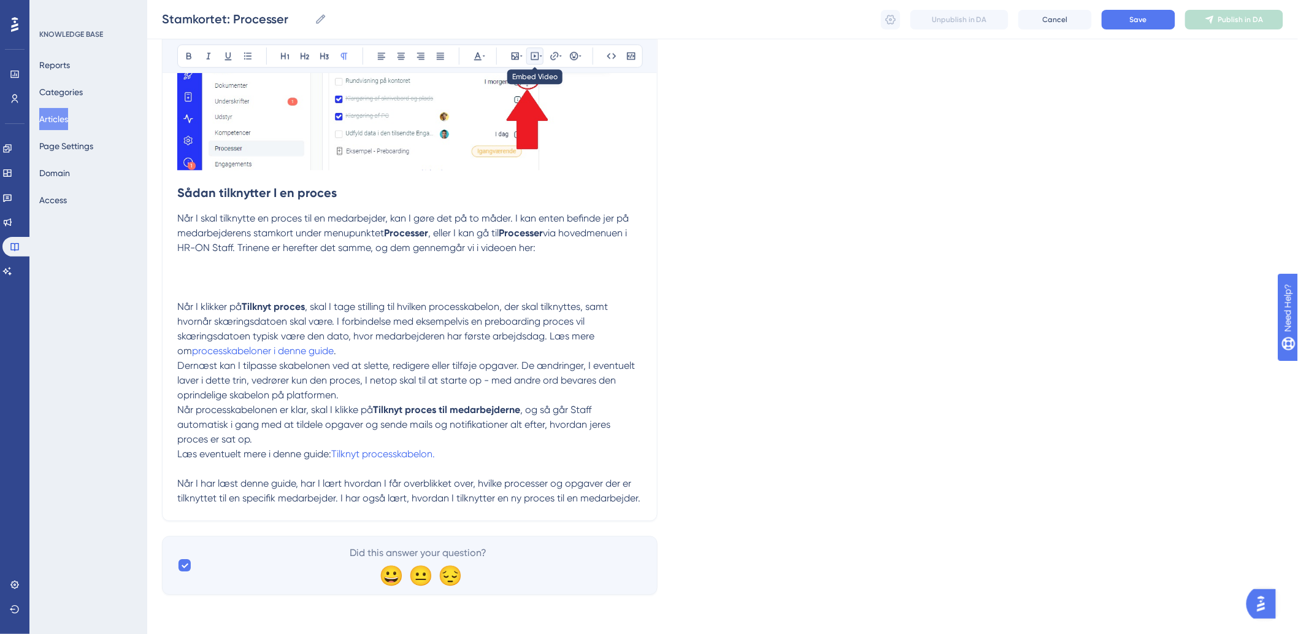
click at [536, 57] on icon at bounding box center [535, 56] width 10 height 10
click at [520, 138] on textarea at bounding box center [535, 131] width 187 height 55
paste textarea "<div style="width:100%; height:0; position: relative; padding-bottom:56.25%"><i…"
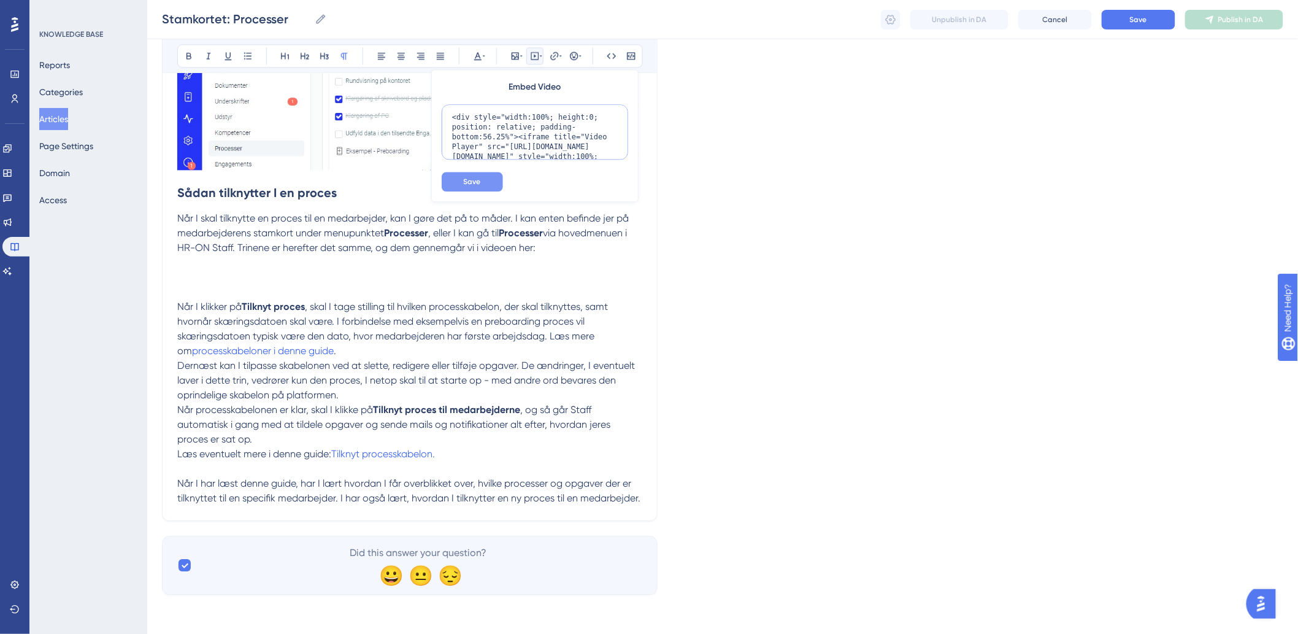
scroll to position [80, 0]
type textarea "<div style="width:100%; height:0; position: relative; padding-bottom:56.25%"><i…"
click at [474, 181] on span "Save" at bounding box center [472, 182] width 17 height 10
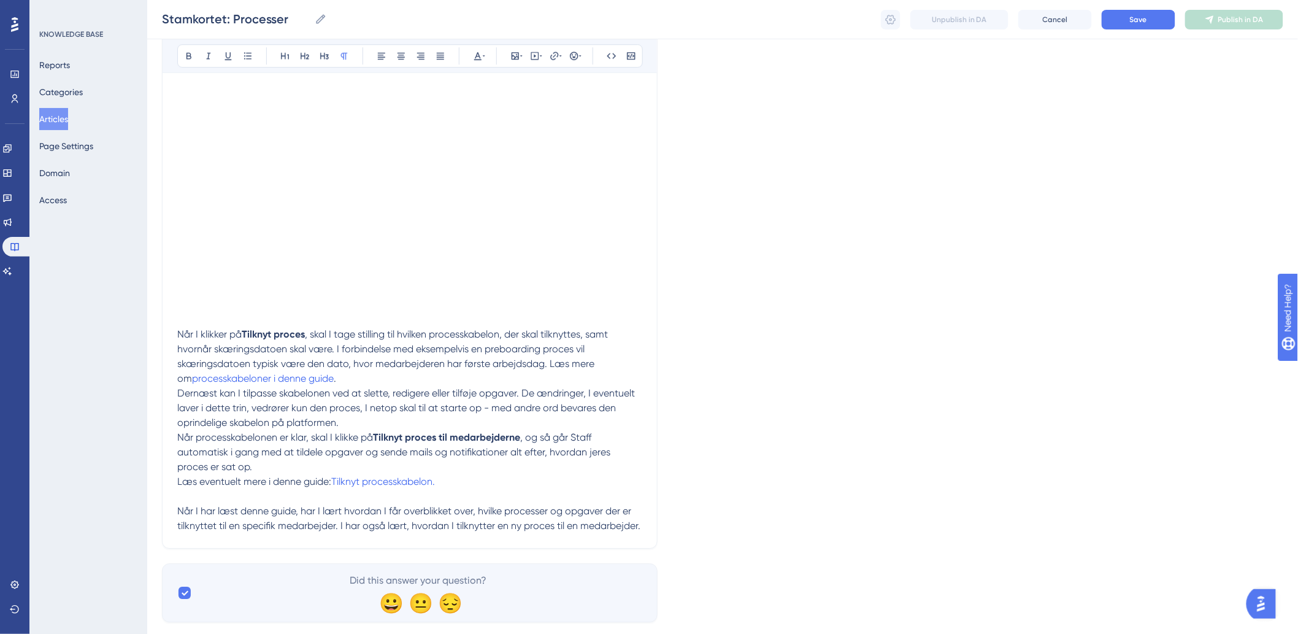
scroll to position [1479, 0]
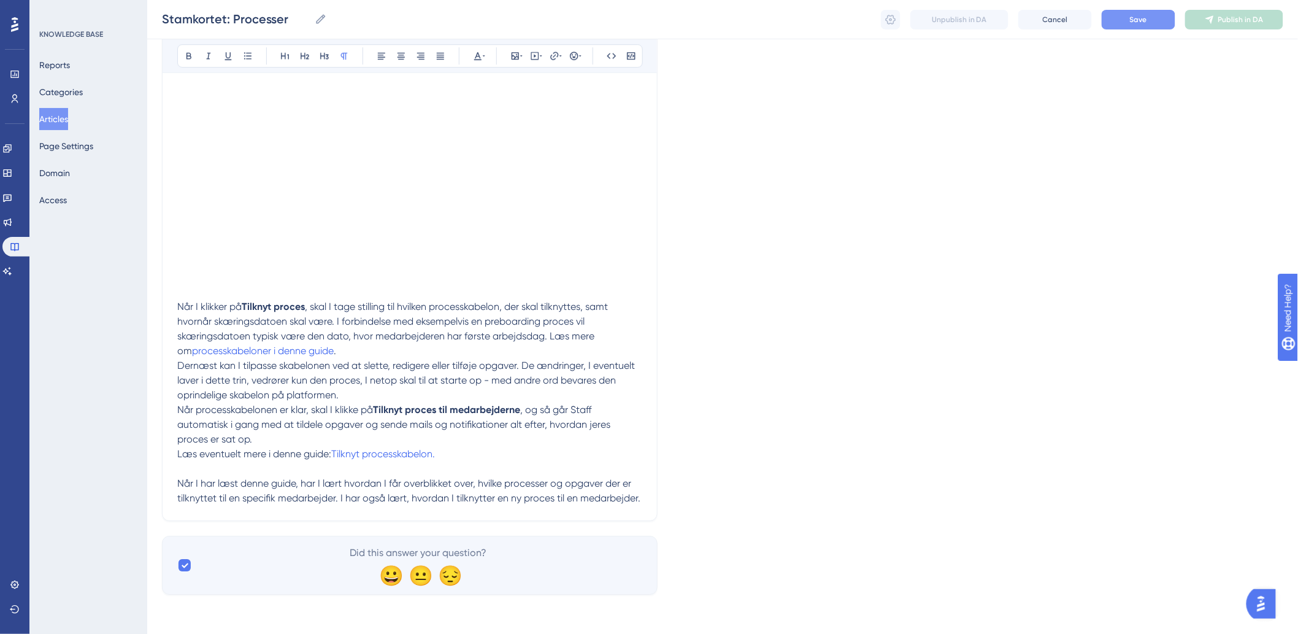
click at [1118, 22] on button "Save" at bounding box center [1139, 20] width 74 height 20
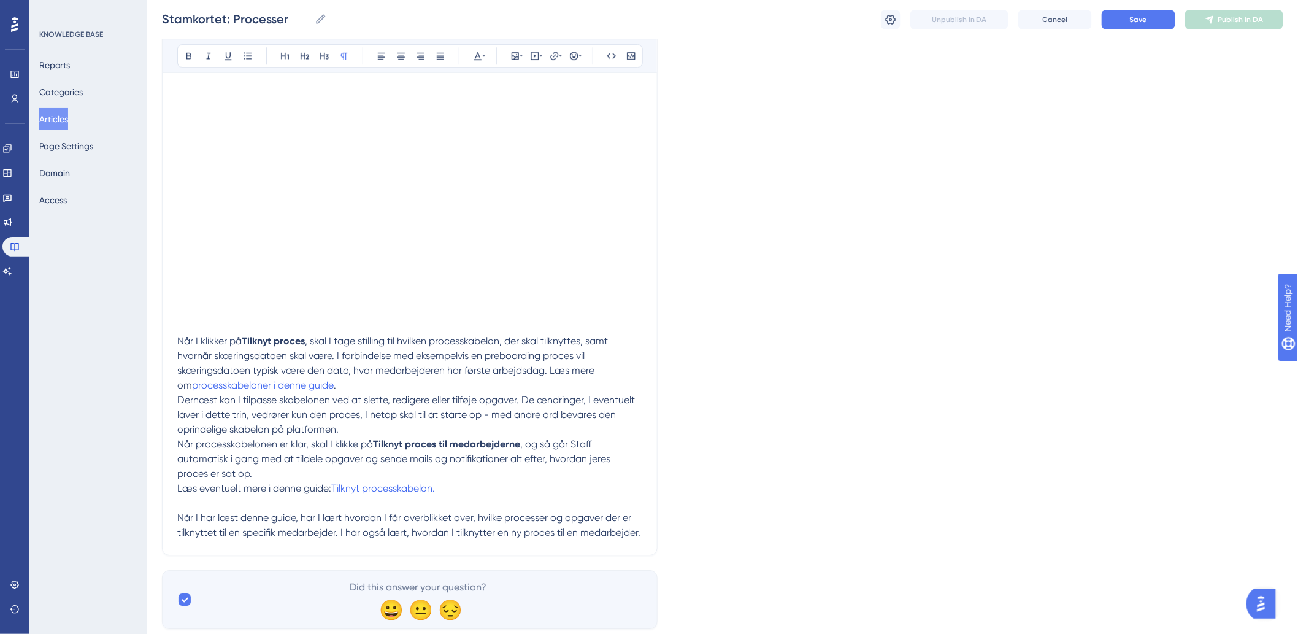
scroll to position [1479, 0]
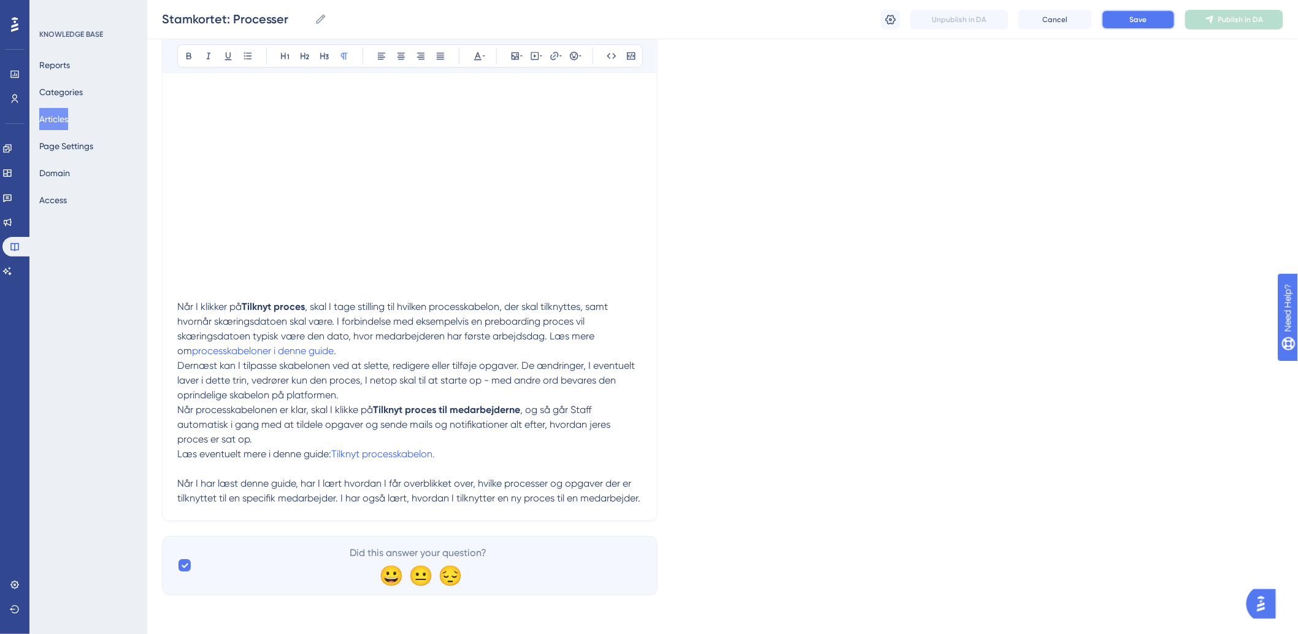
click at [1137, 28] on button "Save" at bounding box center [1139, 20] width 74 height 20
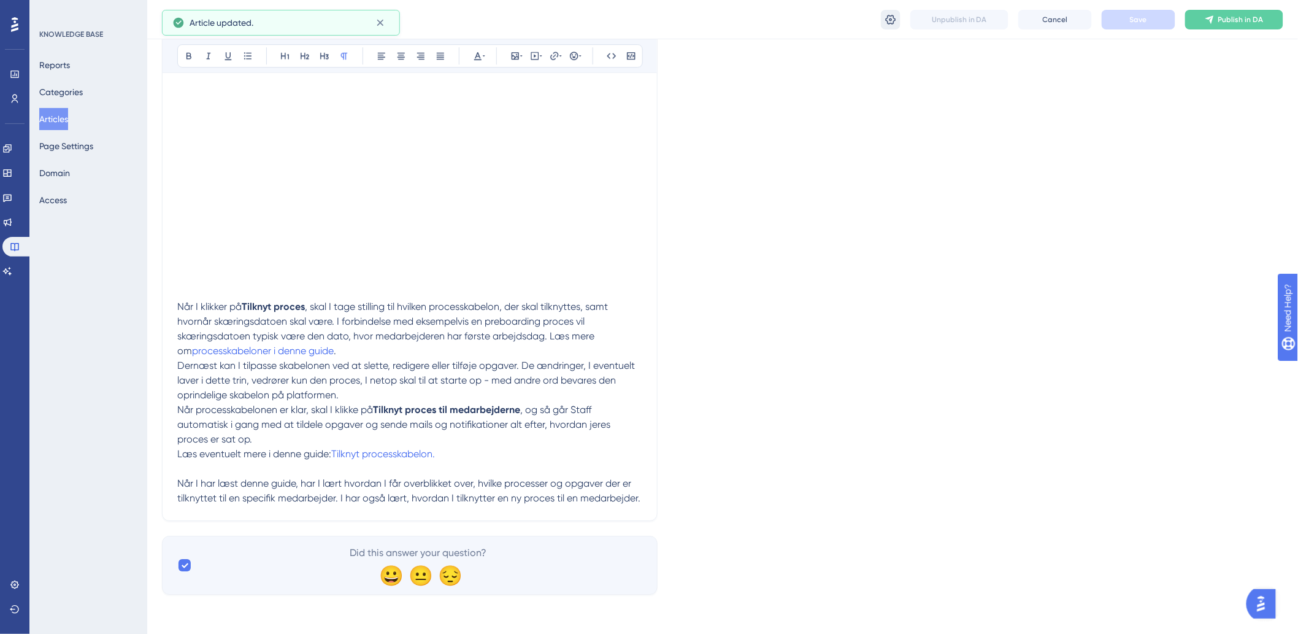
click at [887, 21] on icon at bounding box center [891, 19] width 12 height 12
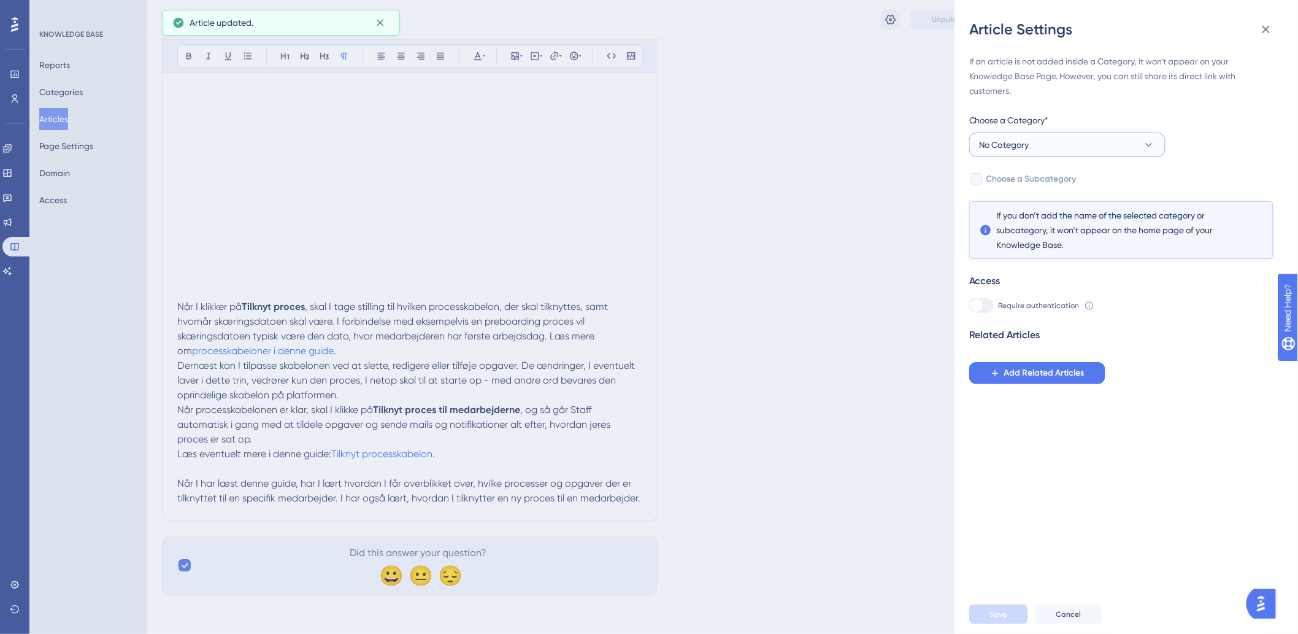
click at [1071, 139] on button "No Category" at bounding box center [1067, 145] width 196 height 25
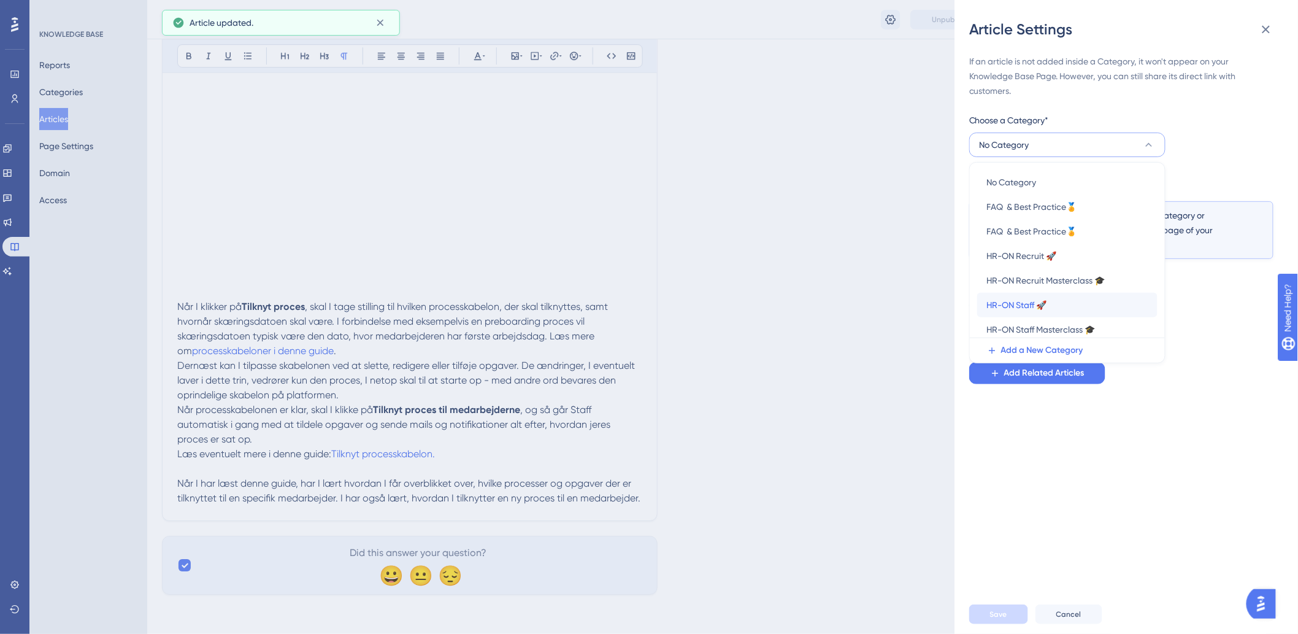
click at [1046, 309] on span "HR-ON Staff 🚀" at bounding box center [1017, 305] width 60 height 15
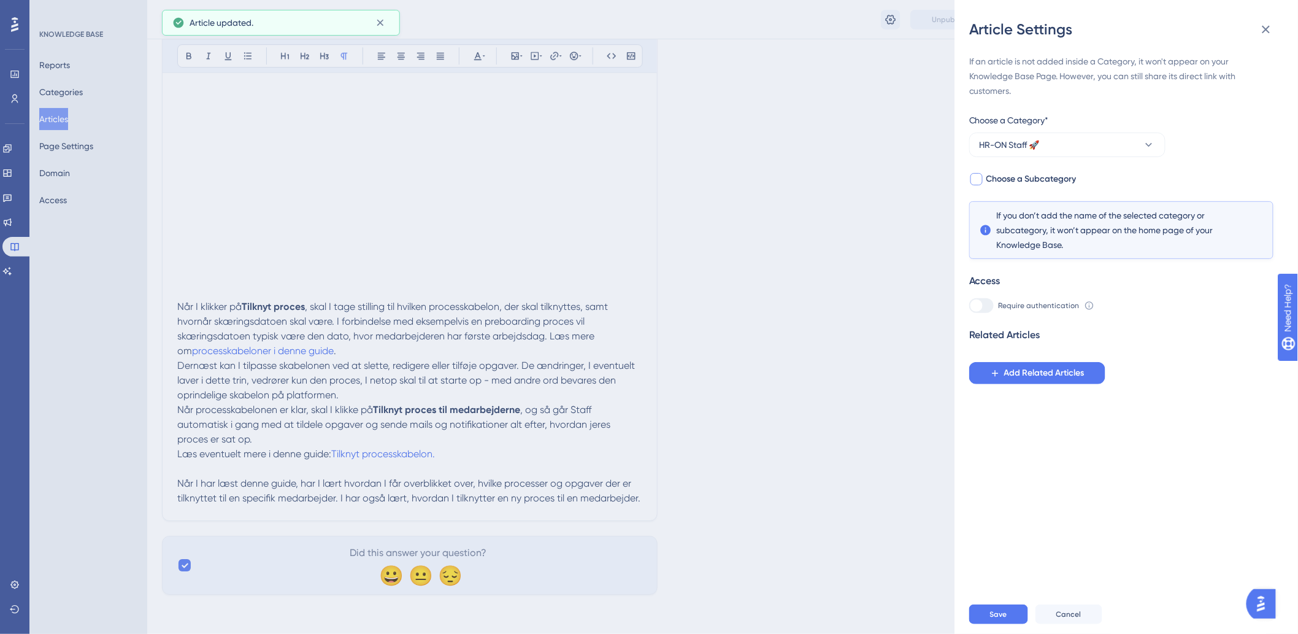
click at [1012, 174] on span "Choose a Subcategory" at bounding box center [1032, 179] width 90 height 15
checkbox input "true"
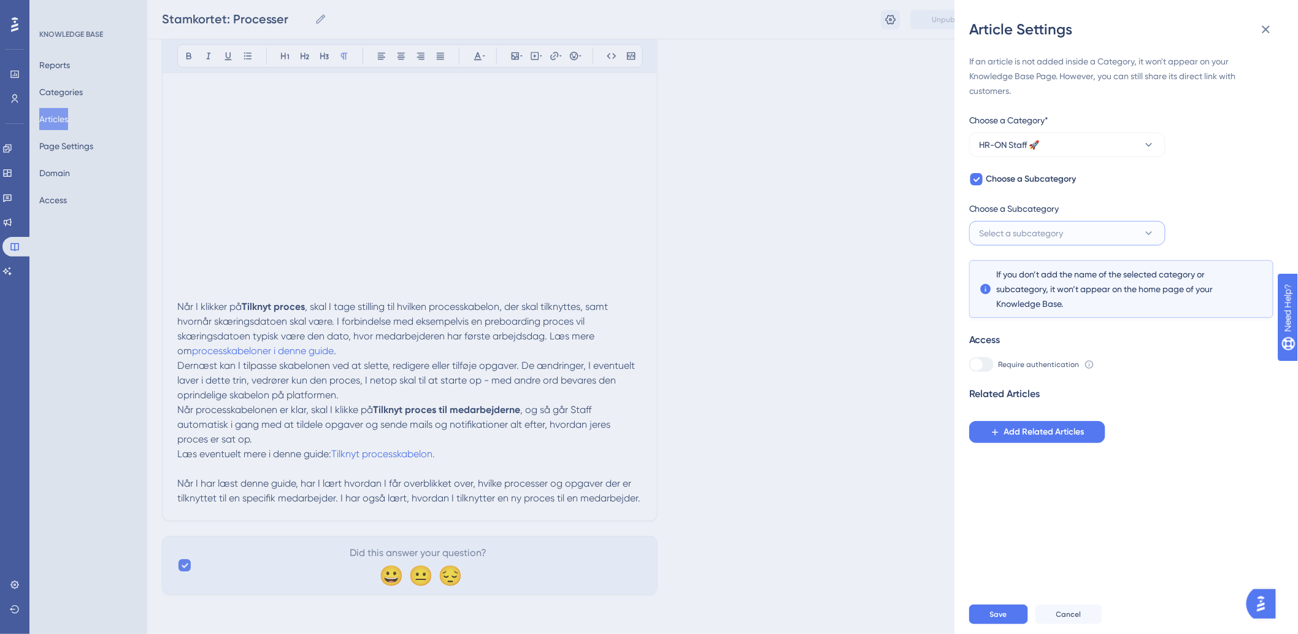
click at [1022, 241] on button "Select a subcategory" at bounding box center [1067, 233] width 196 height 25
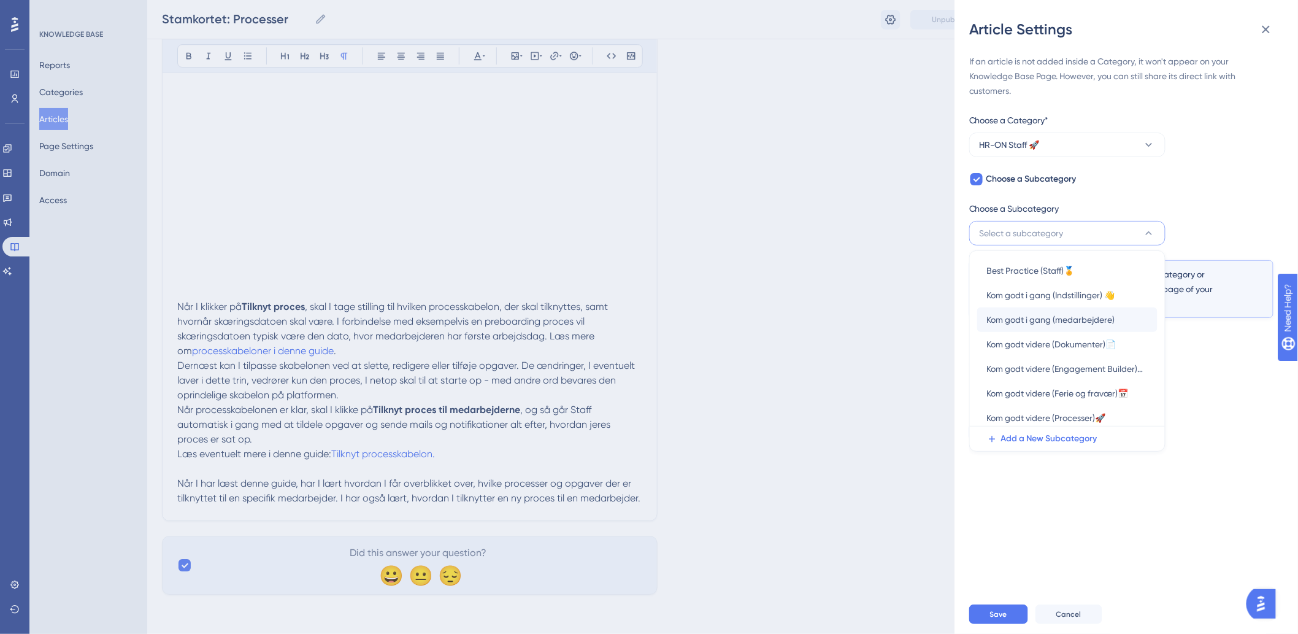
scroll to position [53, 0]
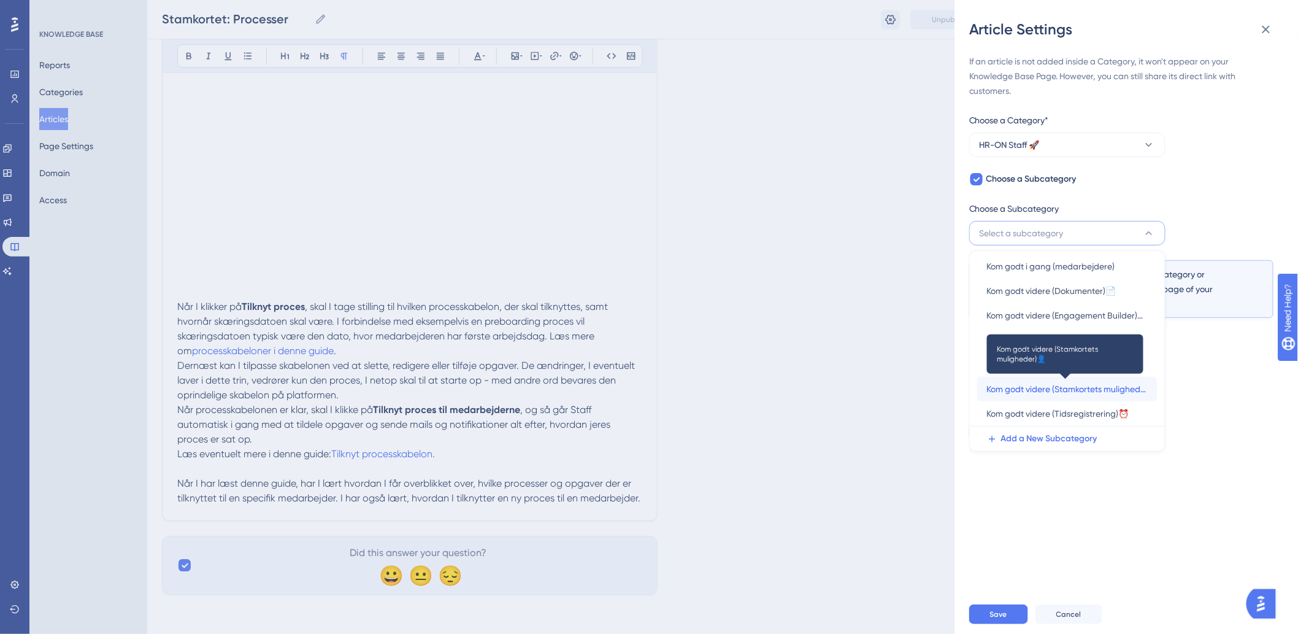
click at [1096, 391] on span "Kom godt videre (Stamkortets muligheder)👤" at bounding box center [1067, 389] width 161 height 15
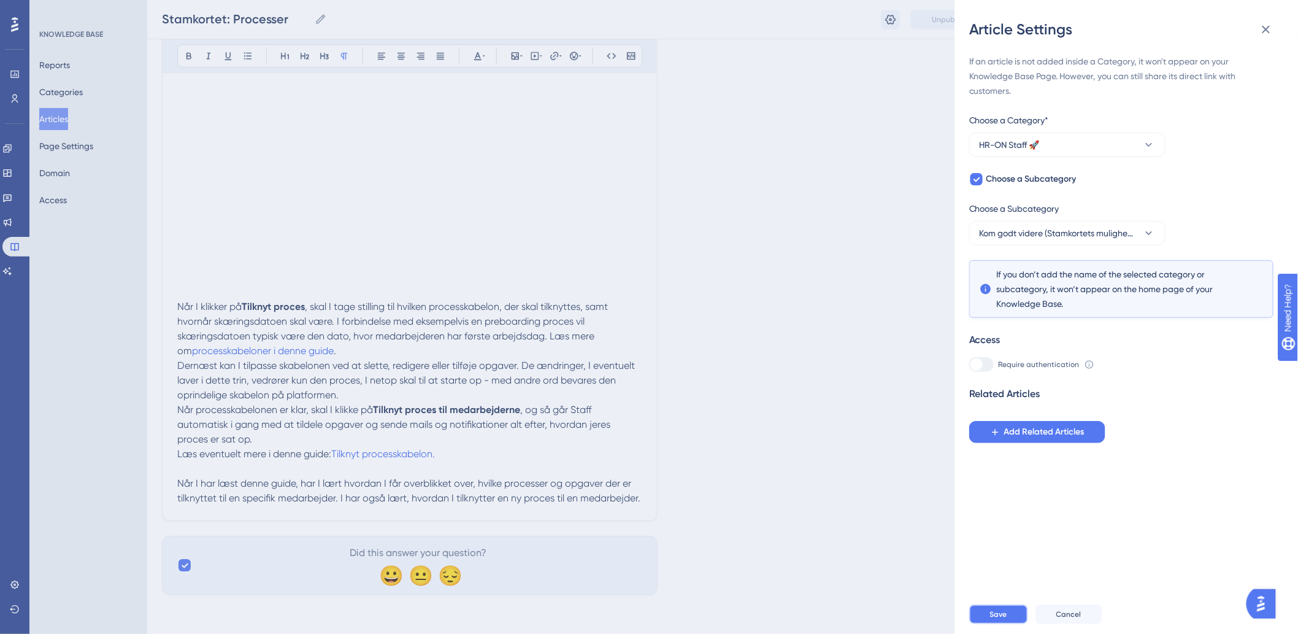
click at [1010, 623] on button "Save" at bounding box center [998, 614] width 59 height 20
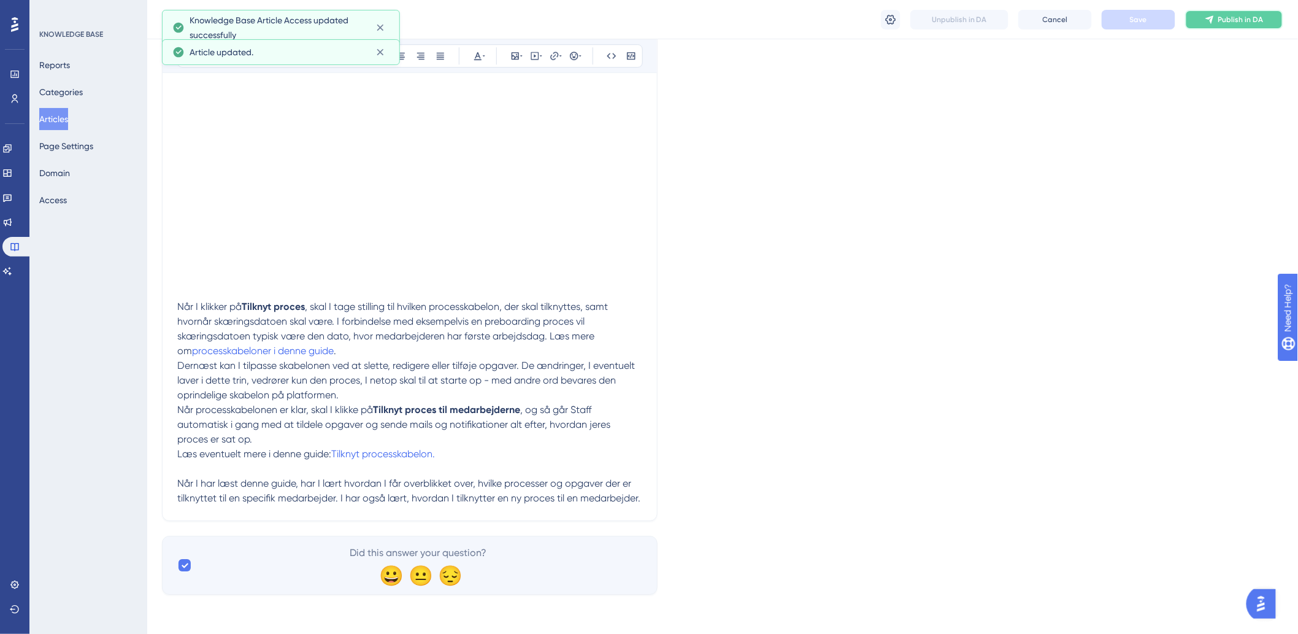
click at [1191, 18] on button "Publish in DA" at bounding box center [1234, 20] width 98 height 20
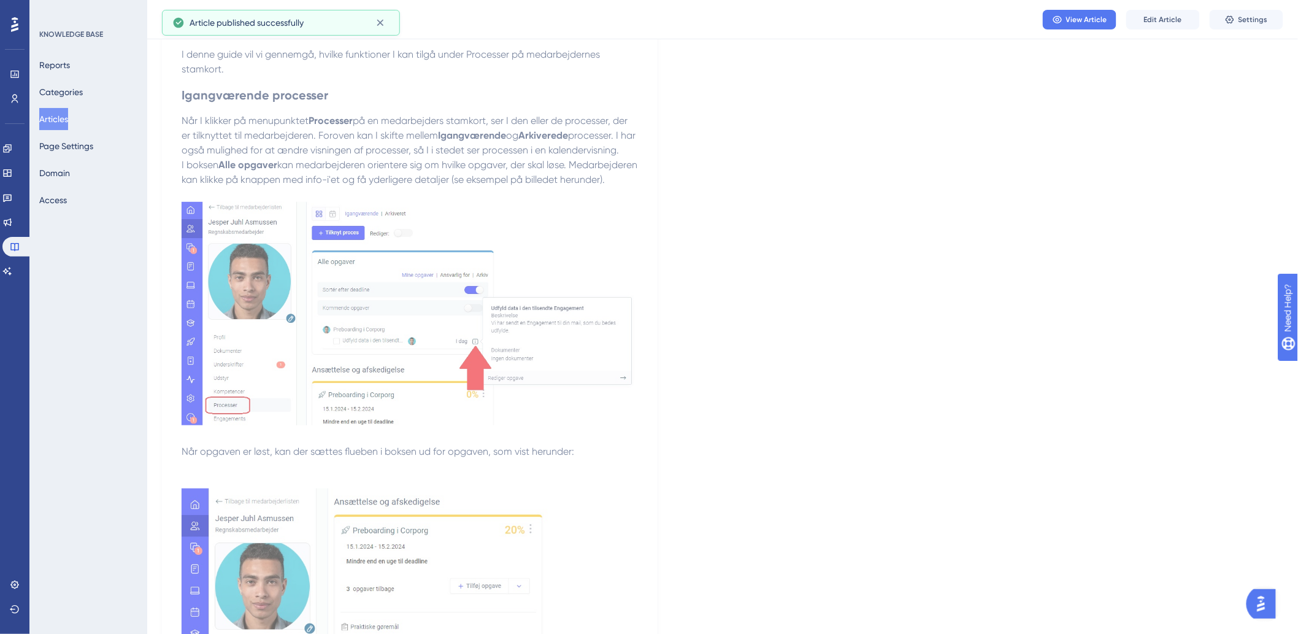
scroll to position [0, 0]
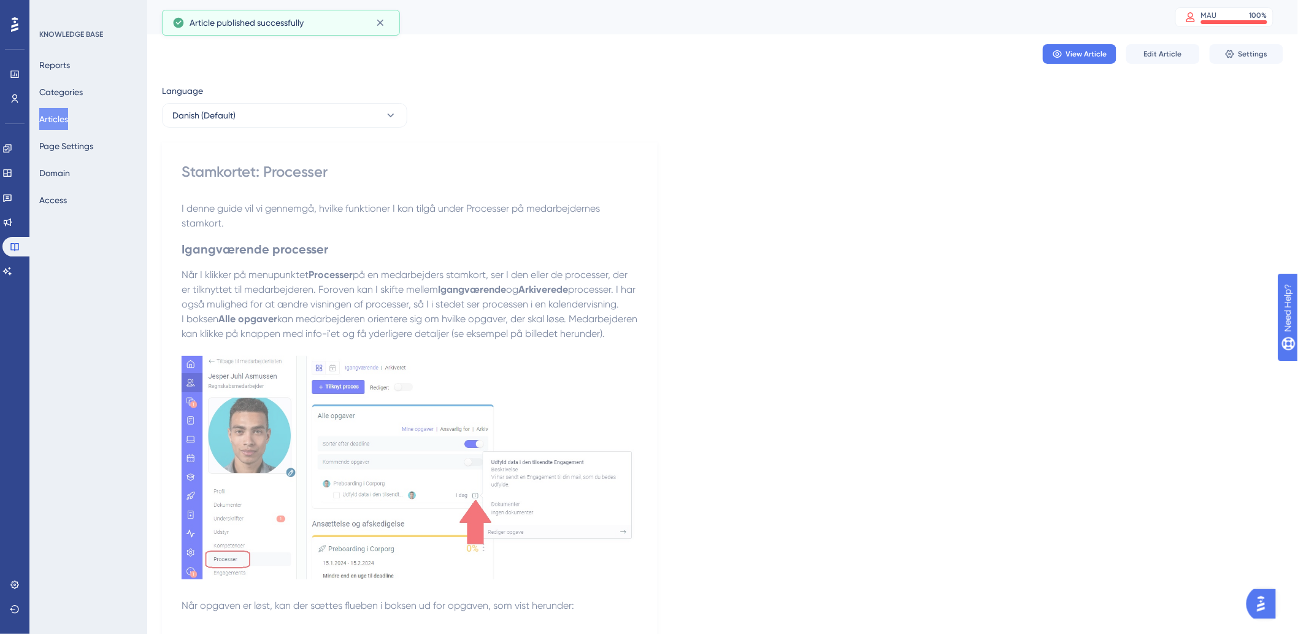
click at [66, 125] on button "Articles" at bounding box center [53, 119] width 29 height 22
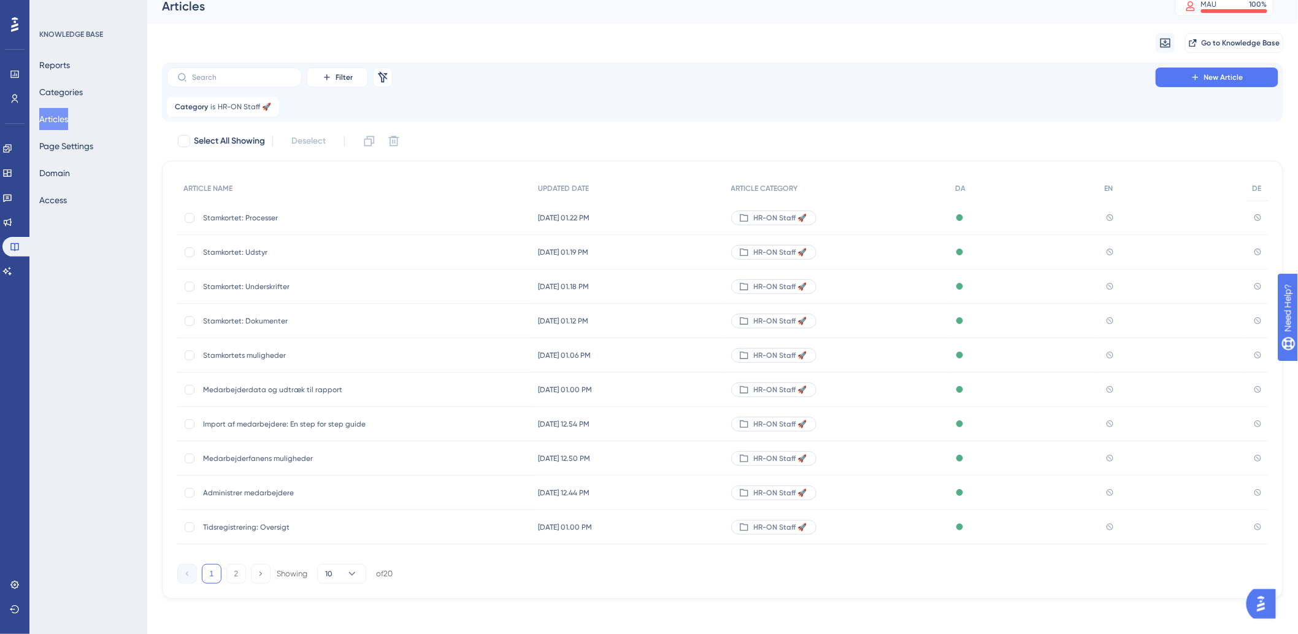
scroll to position [15, 0]
click at [1219, 59] on div "Filter Remove Filters New Article Category is HR-ON Staff 🚀 HR-ON Staff 🚀 Remove" at bounding box center [723, 88] width 1122 height 59
click at [1217, 71] on span "New Article" at bounding box center [1223, 74] width 39 height 10
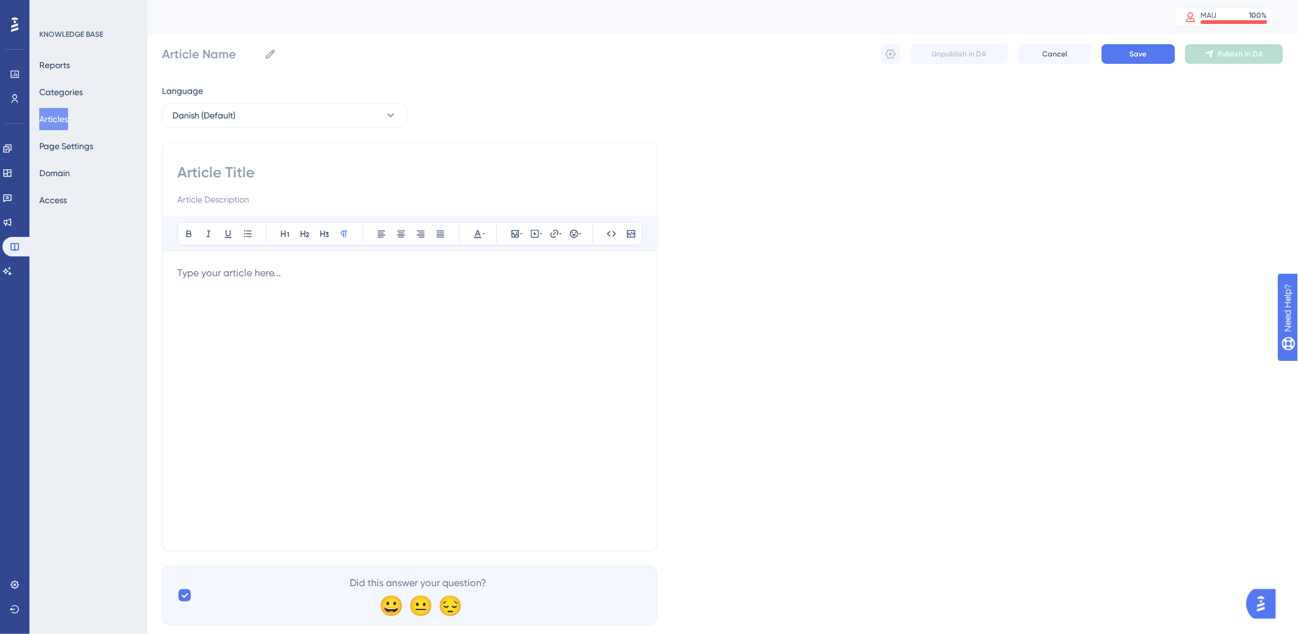
click at [382, 299] on div at bounding box center [409, 401] width 465 height 270
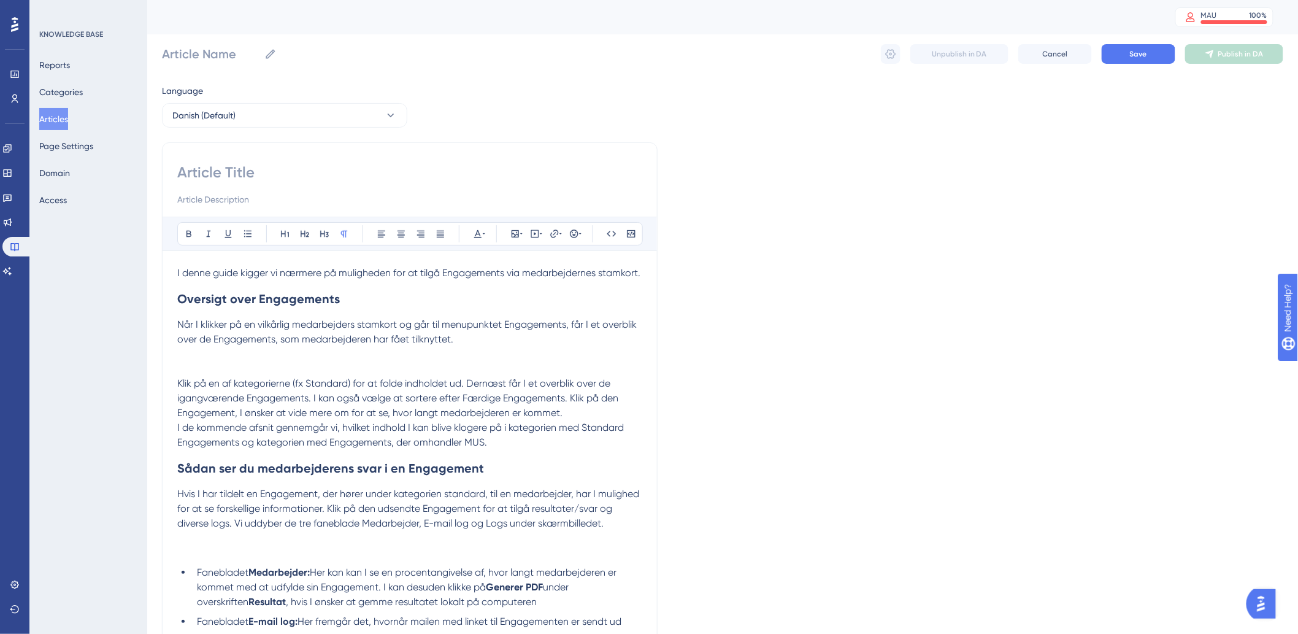
click at [280, 174] on input at bounding box center [409, 173] width 465 height 20
paste input "Stamkortet: Engagements"
type input "Stamkortet: Engagements"
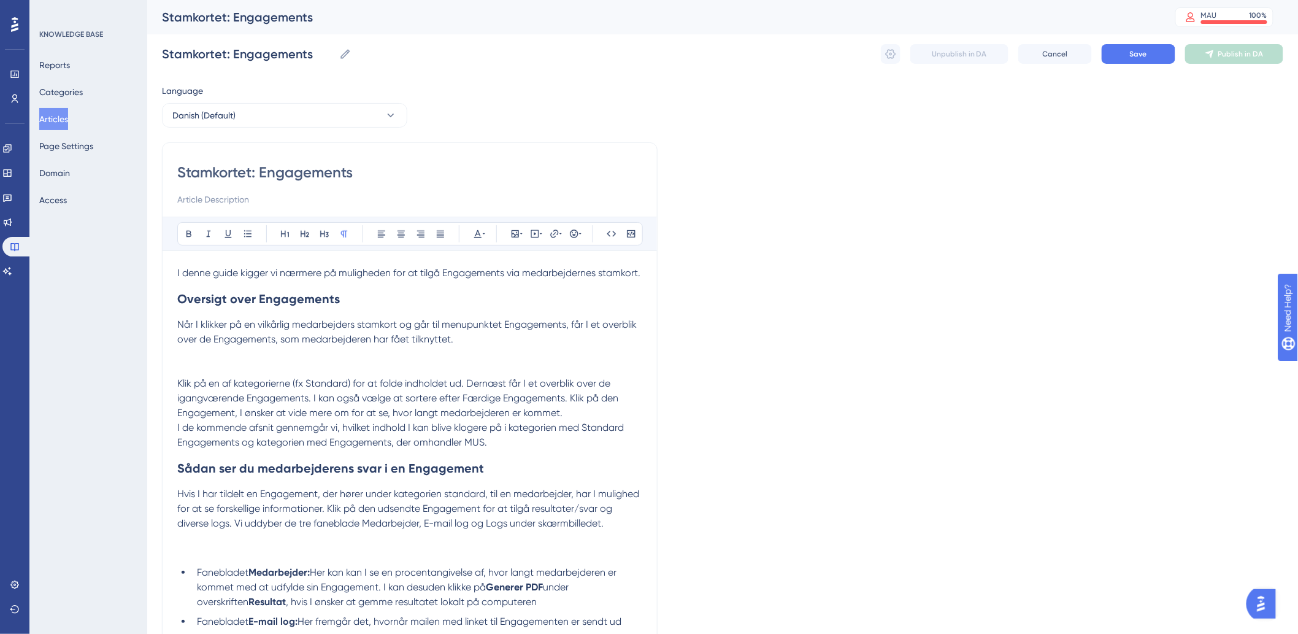
click at [326, 298] on h2 "Oversigt over Engagements" at bounding box center [409, 298] width 465 height 37
click at [283, 376] on p at bounding box center [409, 368] width 465 height 15
click at [277, 345] on span "Når I klikker på en vilkårlig medarbejders stamkort og går til menupunktet Enga…" at bounding box center [408, 331] width 462 height 26
click at [276, 361] on p at bounding box center [409, 354] width 465 height 15
click at [509, 229] on button at bounding box center [515, 233] width 17 height 17
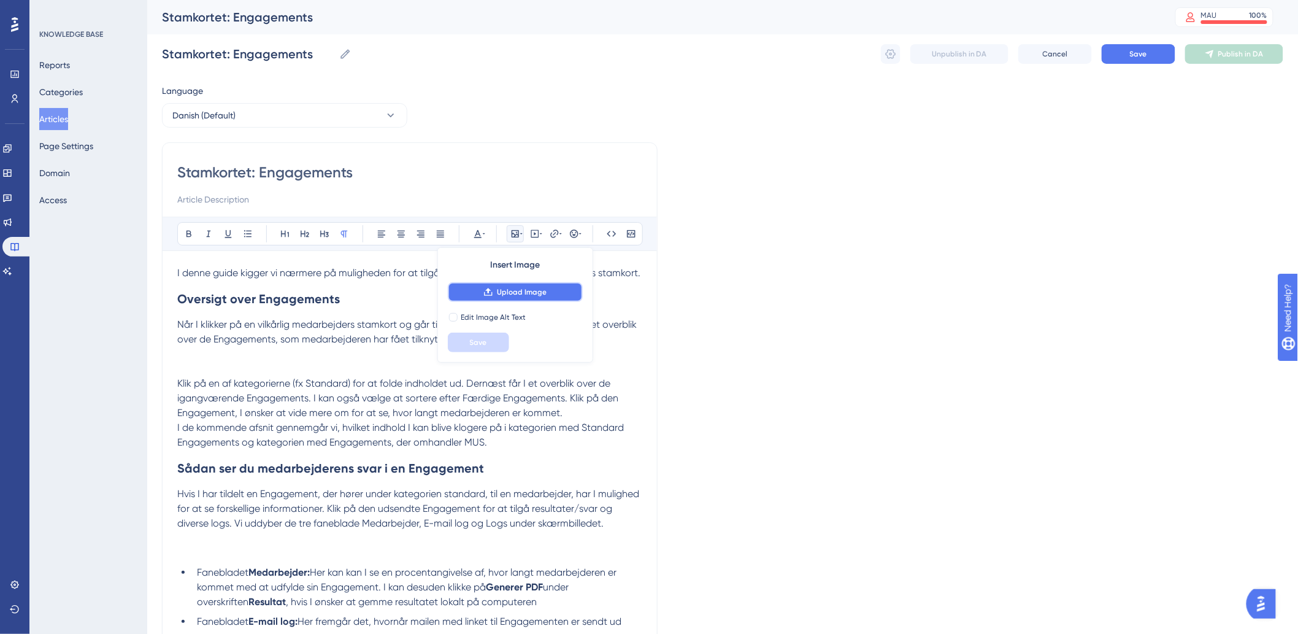
click at [483, 299] on button "Upload Image" at bounding box center [515, 292] width 135 height 20
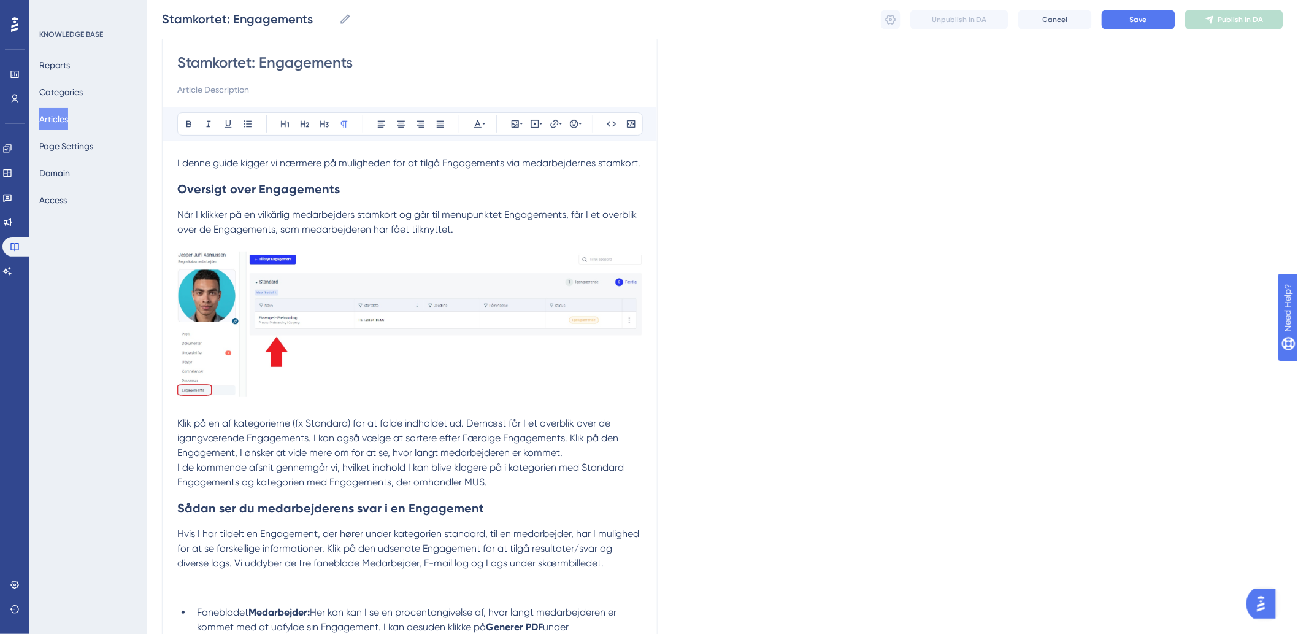
scroll to position [204, 0]
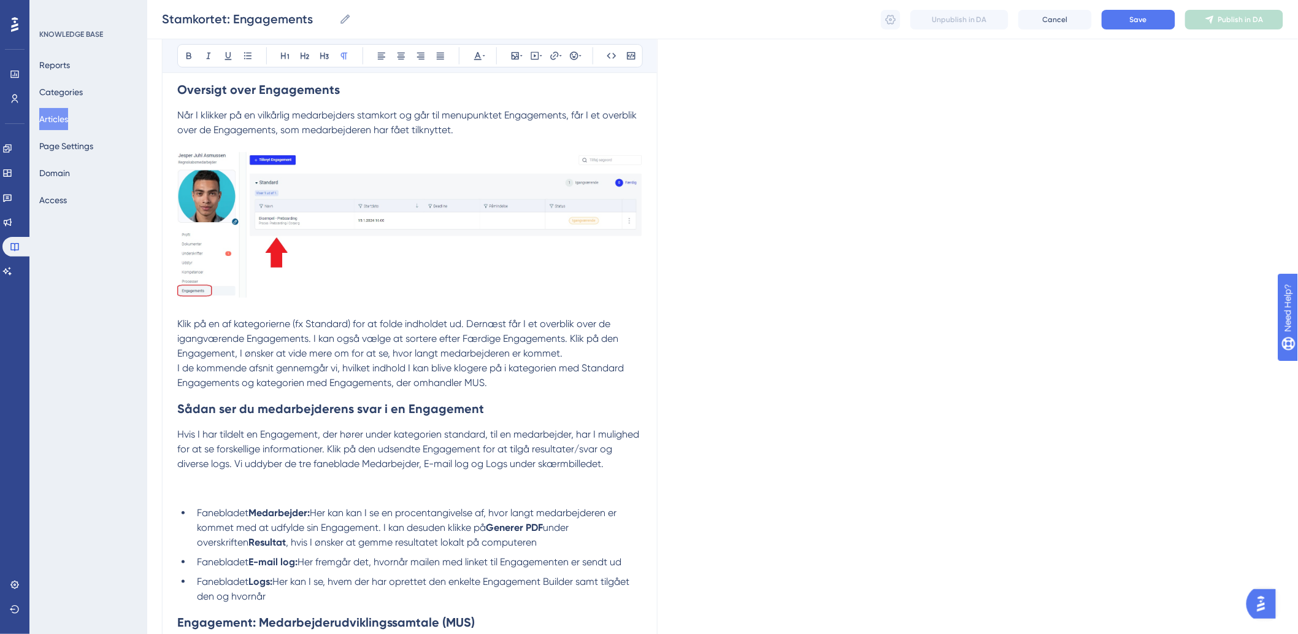
click at [220, 486] on p at bounding box center [409, 478] width 465 height 15
click at [512, 56] on icon at bounding box center [515, 55] width 7 height 7
click at [507, 110] on span "Upload Image" at bounding box center [522, 114] width 50 height 10
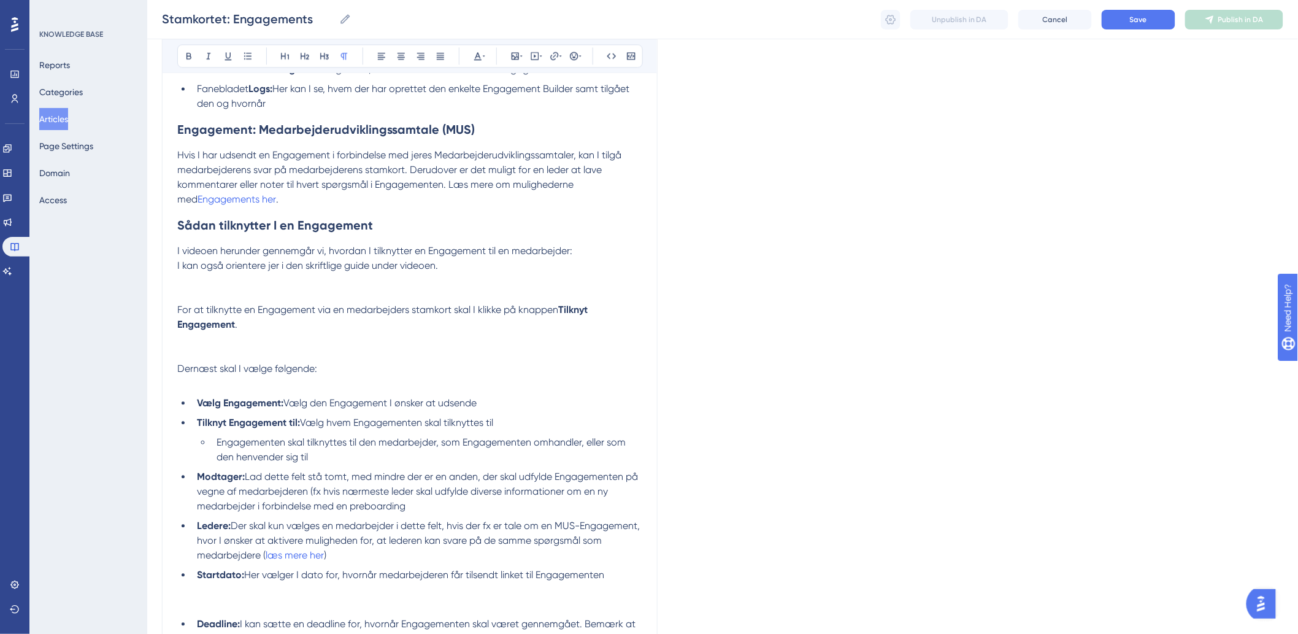
scroll to position [1022, 0]
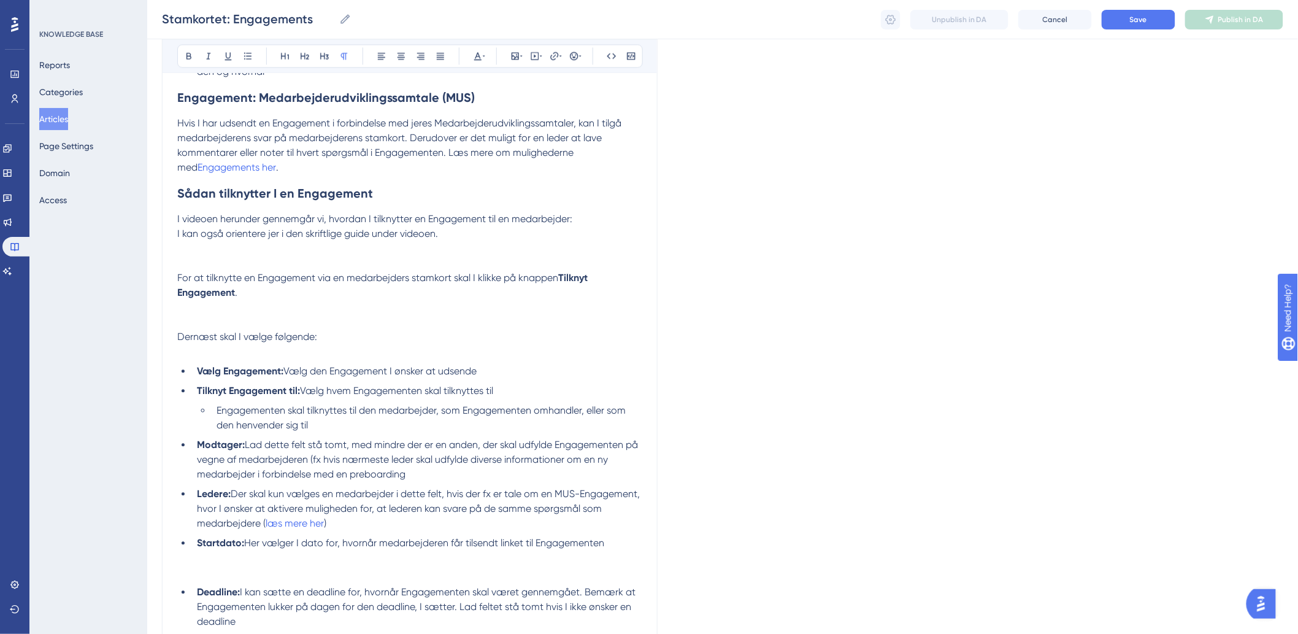
click at [388, 256] on p at bounding box center [409, 248] width 465 height 15
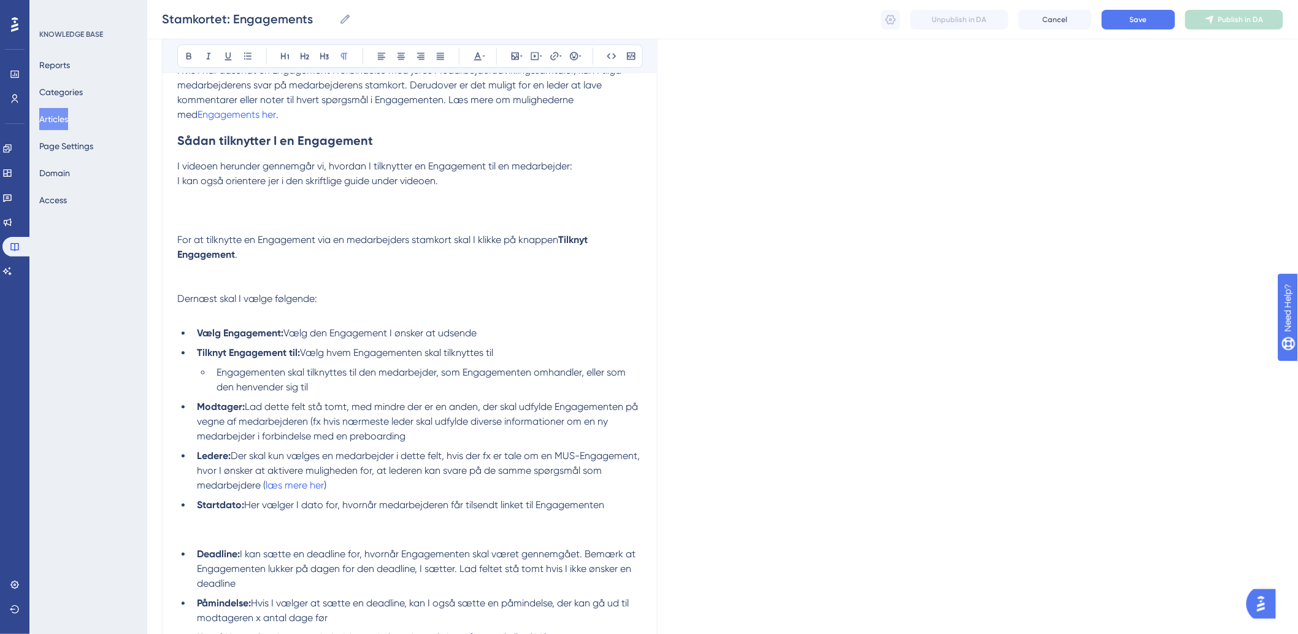
scroll to position [1090, 0]
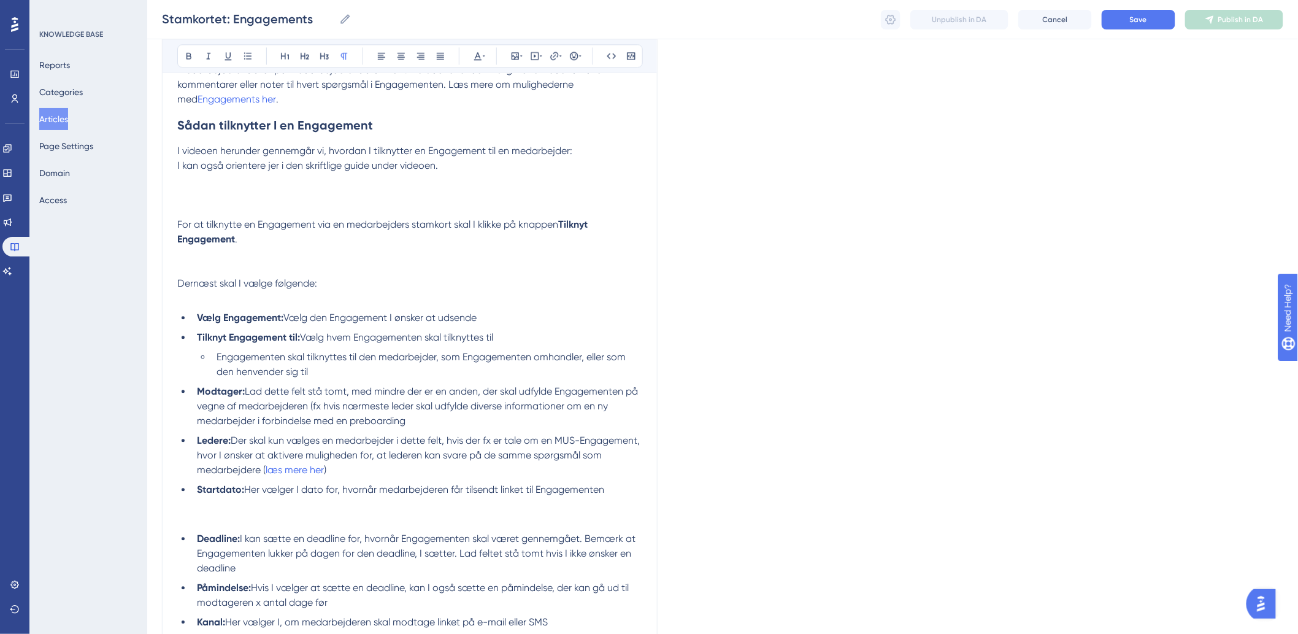
click at [215, 261] on p at bounding box center [409, 254] width 465 height 15
click at [198, 261] on p at bounding box center [409, 254] width 465 height 15
click at [509, 55] on button at bounding box center [515, 55] width 17 height 17
click at [496, 108] on button "Upload Image" at bounding box center [515, 114] width 135 height 20
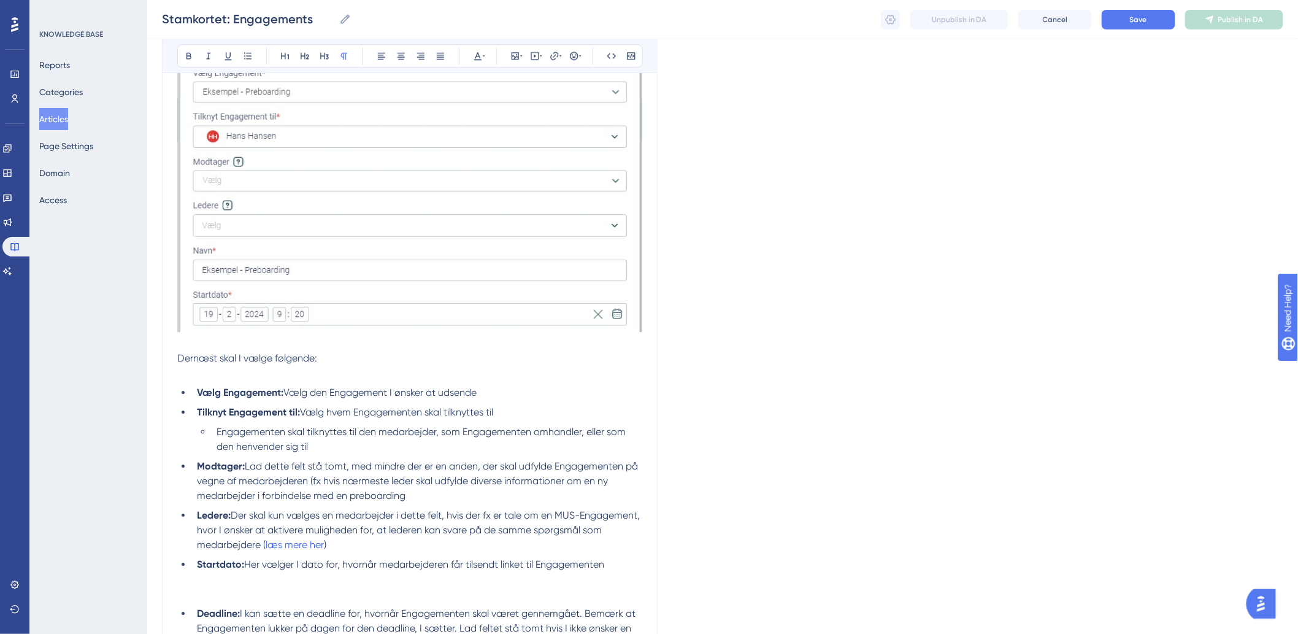
scroll to position [1636, 0]
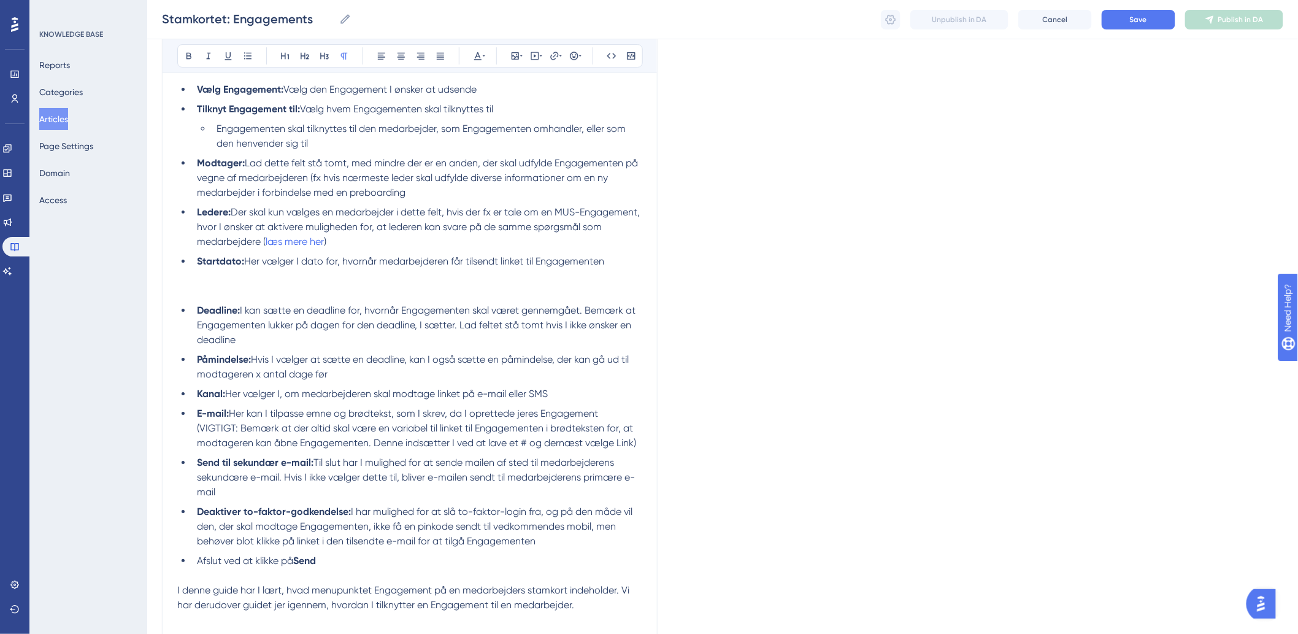
click at [260, 298] on p at bounding box center [409, 290] width 465 height 15
click at [354, 339] on span "I kan sætte en deadline for, hvornår Engagementen skal været gennemgået. Bemærk…" at bounding box center [417, 324] width 441 height 41
click at [371, 283] on p at bounding box center [409, 276] width 465 height 15
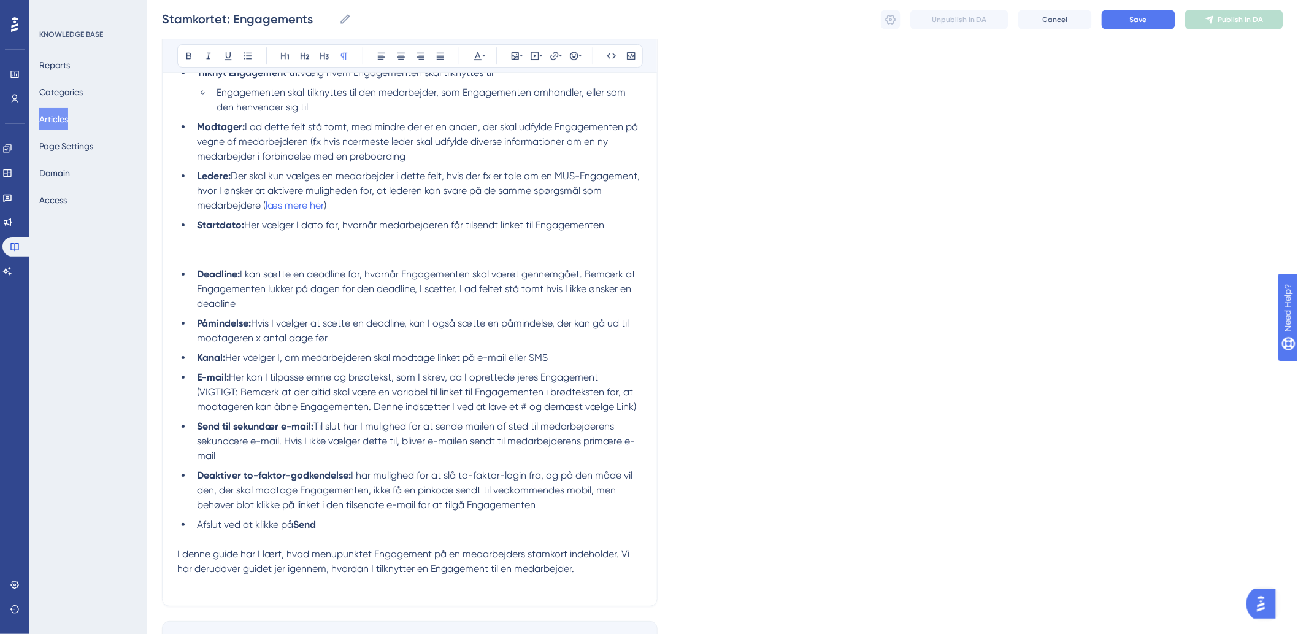
scroll to position [1704, 0]
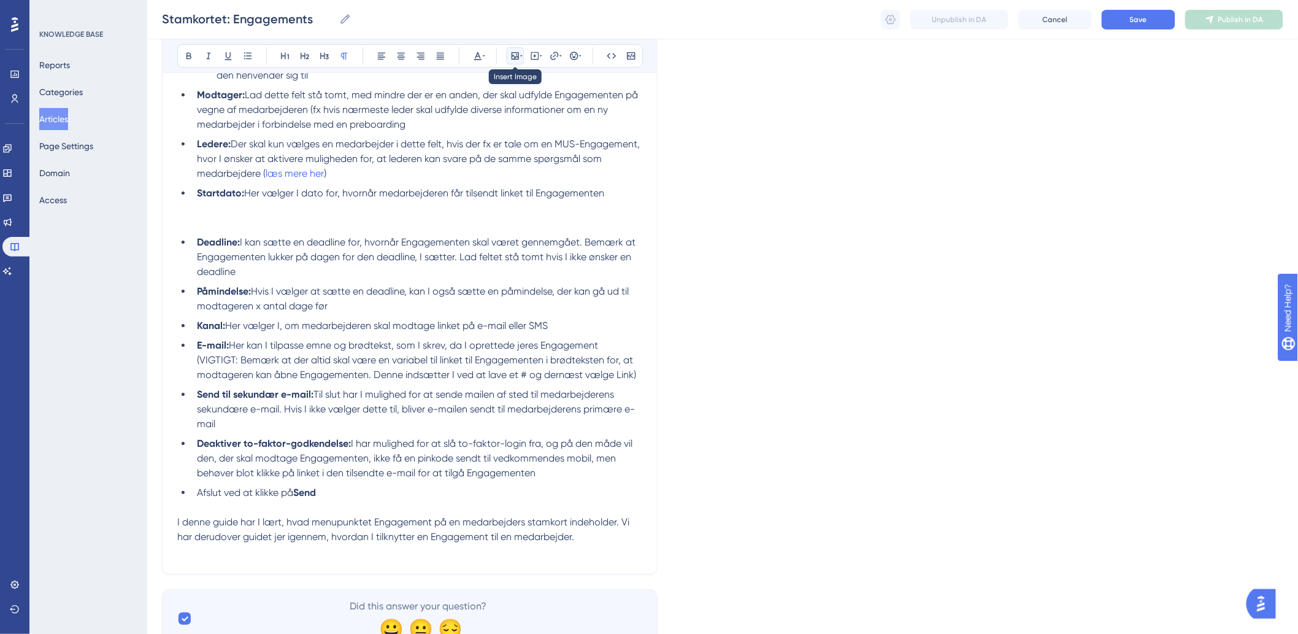
click at [512, 58] on icon at bounding box center [515, 56] width 10 height 10
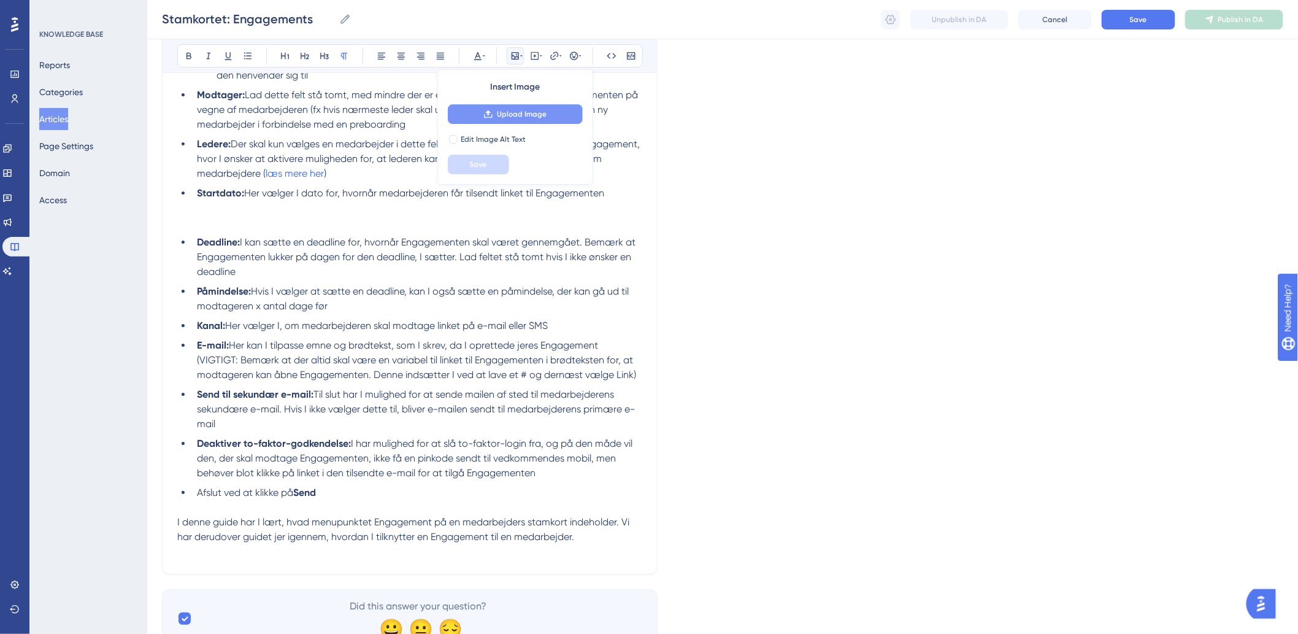
click at [517, 107] on button "Upload Image" at bounding box center [515, 114] width 135 height 20
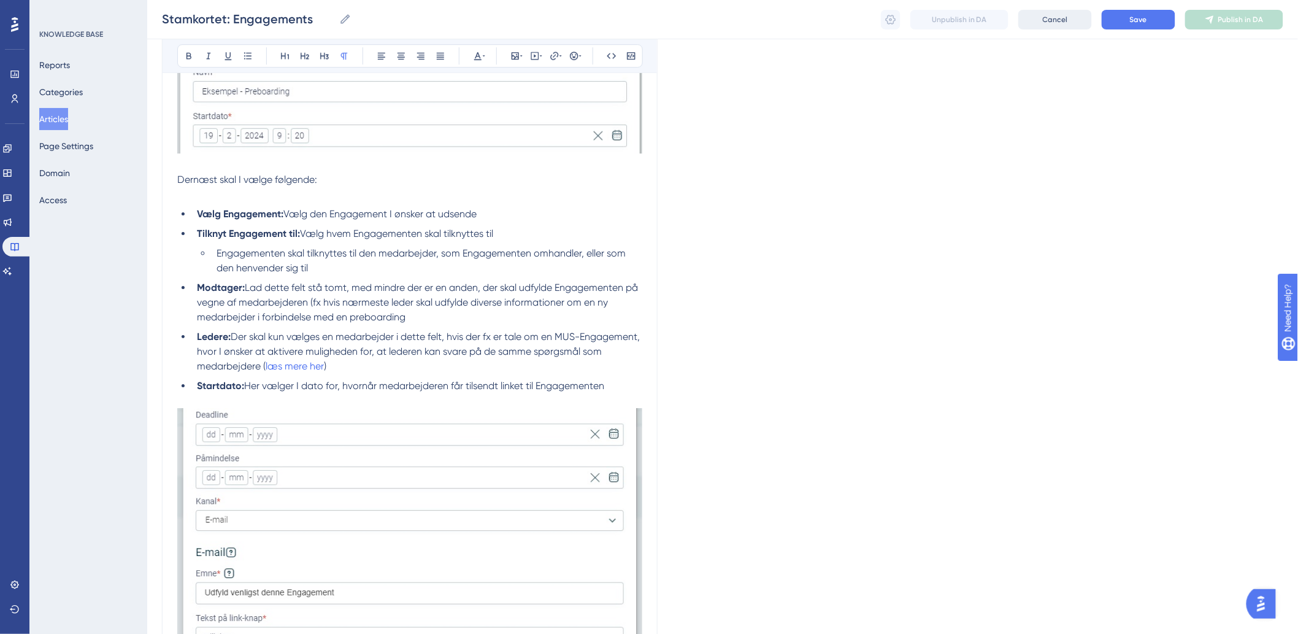
scroll to position [1295, 0]
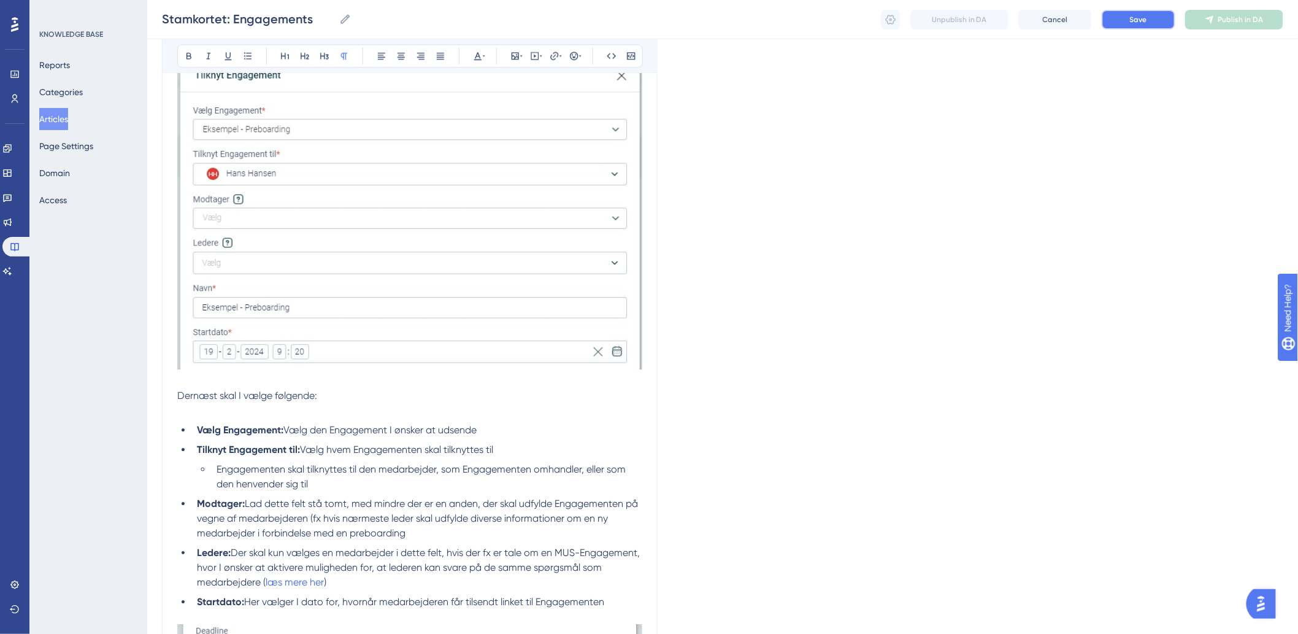
click at [1132, 19] on span "Save" at bounding box center [1138, 20] width 17 height 10
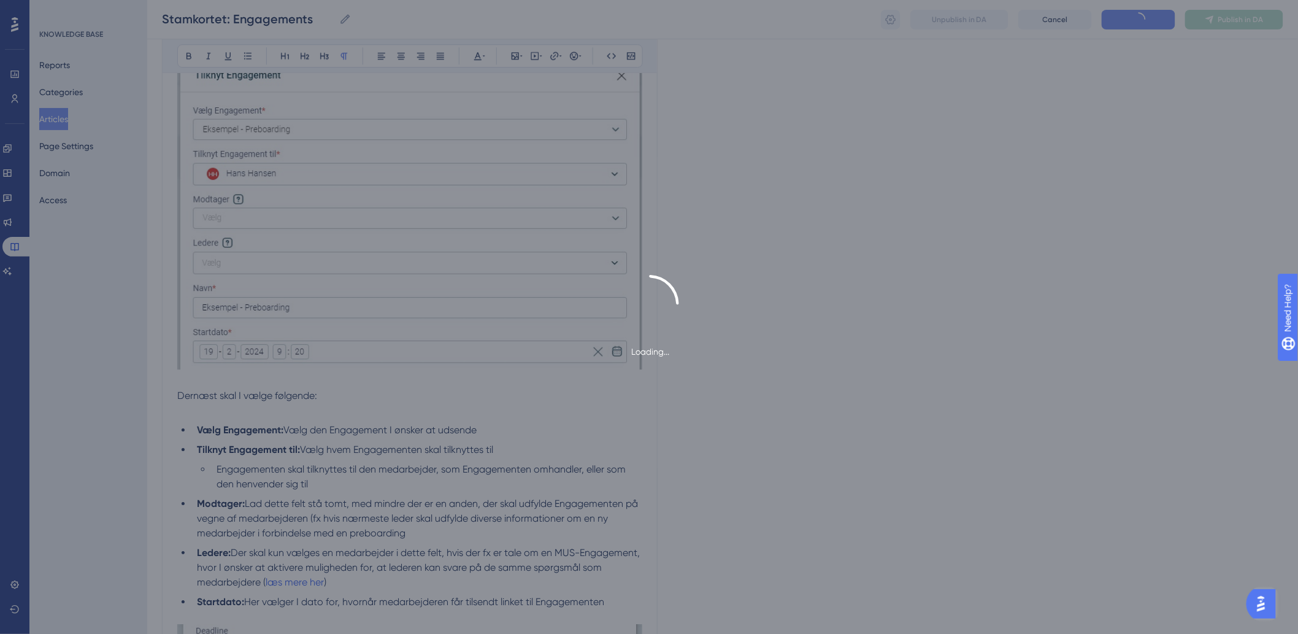
scroll to position [1331, 0]
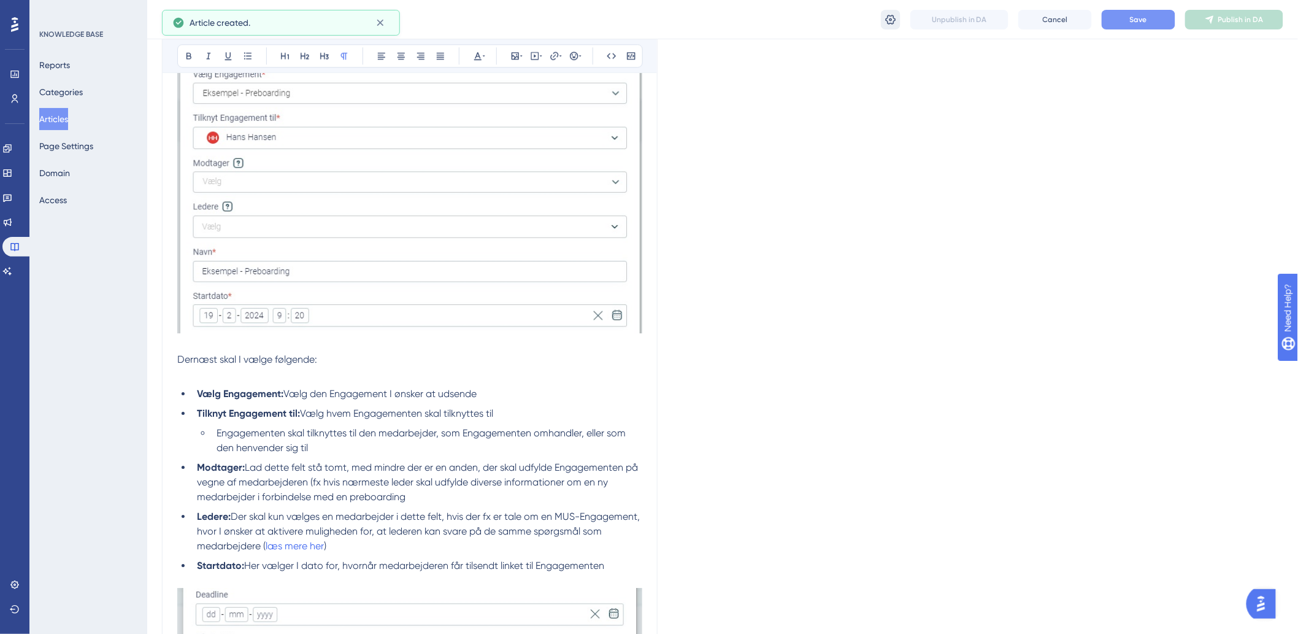
click at [895, 20] on icon at bounding box center [891, 19] width 10 height 10
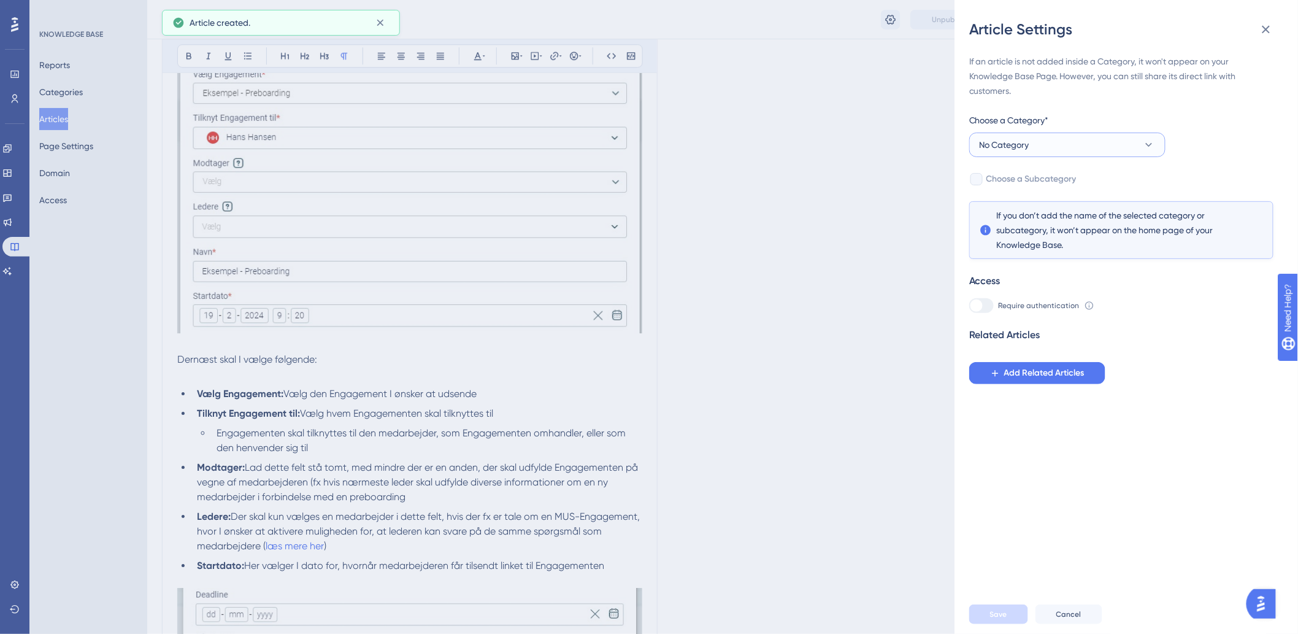
click at [1046, 150] on button "No Category" at bounding box center [1067, 145] width 196 height 25
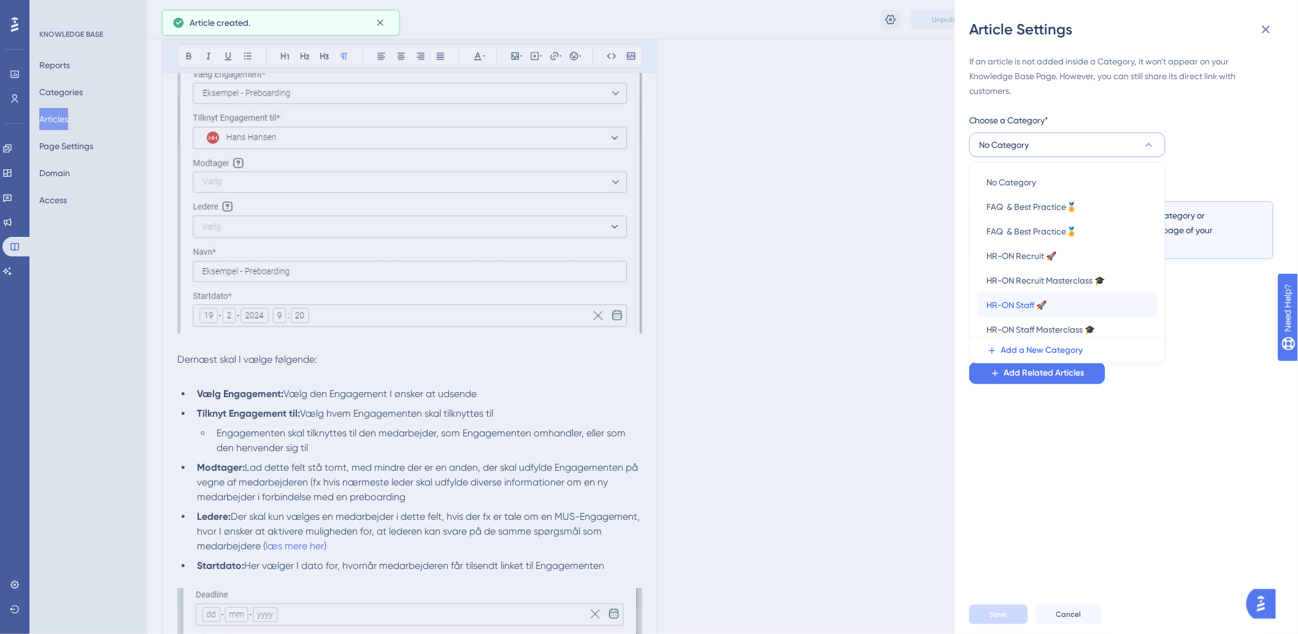
click at [1020, 296] on div "HR-ON Staff 🚀 HR-ON Staff 🚀" at bounding box center [1067, 305] width 161 height 25
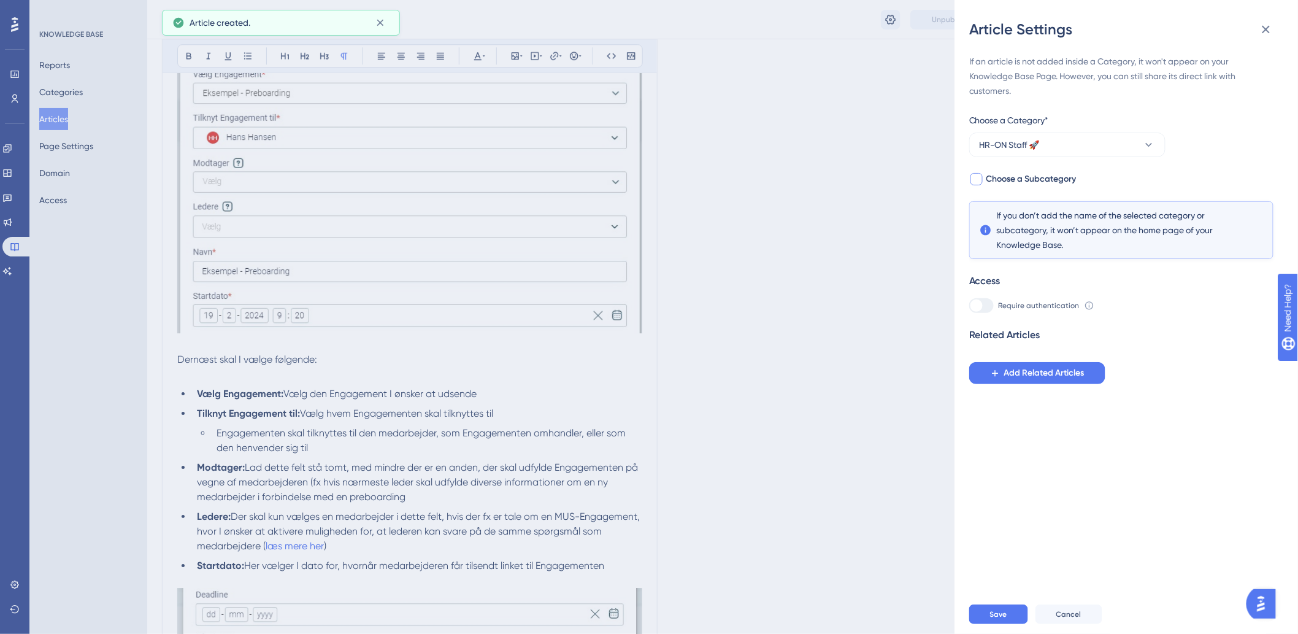
click at [1011, 182] on span "Choose a Subcategory" at bounding box center [1032, 179] width 90 height 15
checkbox input "true"
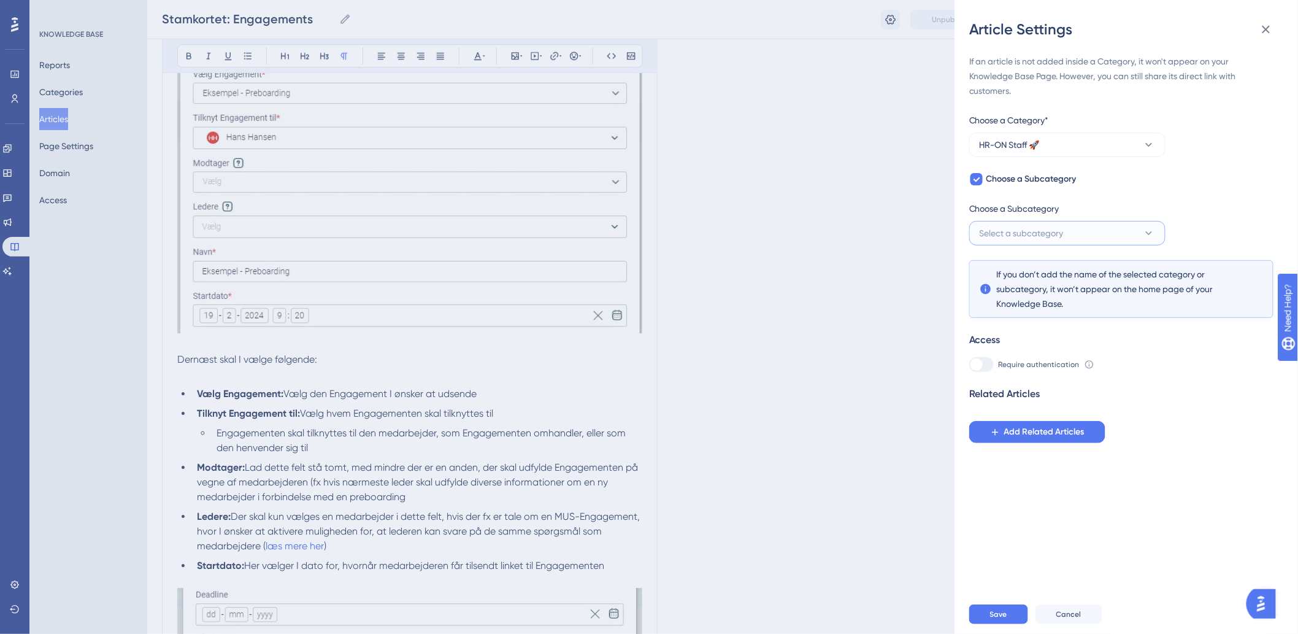
click at [1015, 235] on span "Select a subcategory" at bounding box center [1022, 233] width 84 height 15
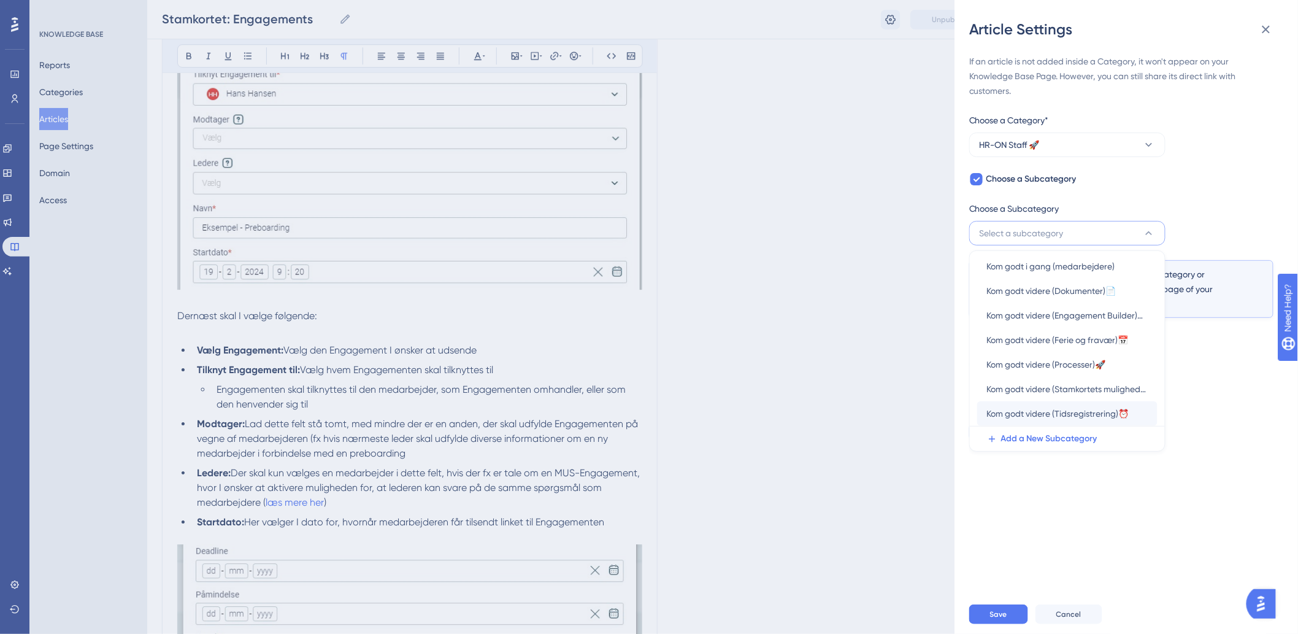
scroll to position [1400, 0]
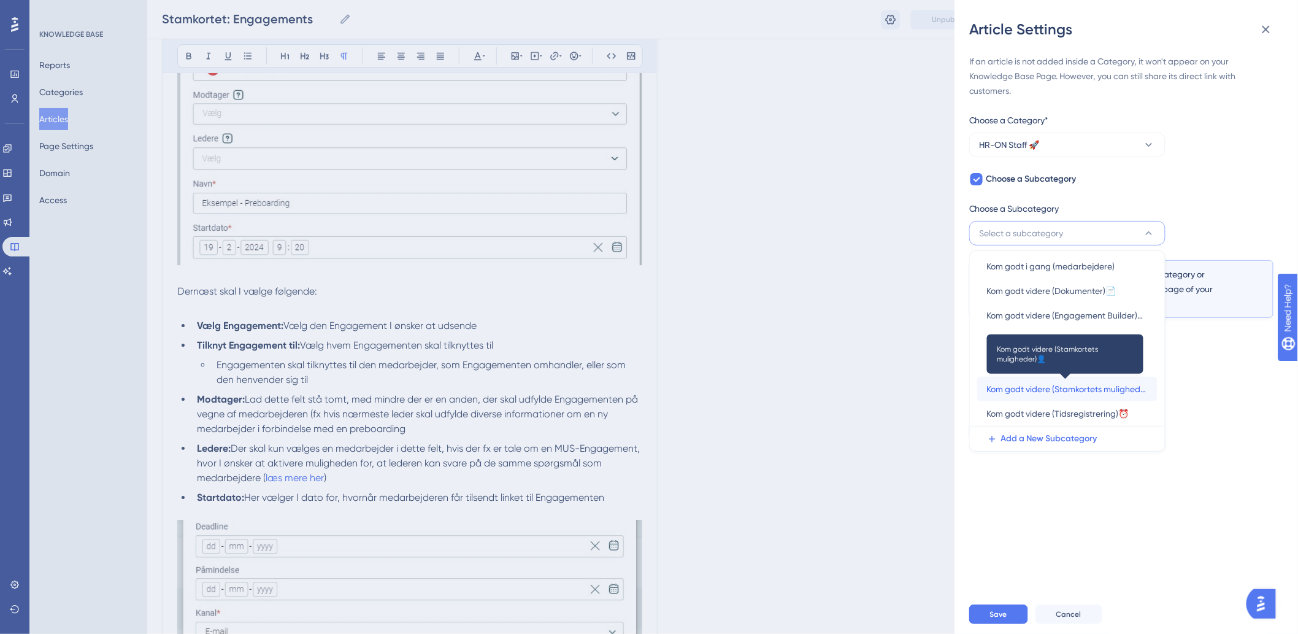
click at [1065, 390] on span "Kom godt videre (Stamkortets muligheder)👤" at bounding box center [1067, 389] width 161 height 15
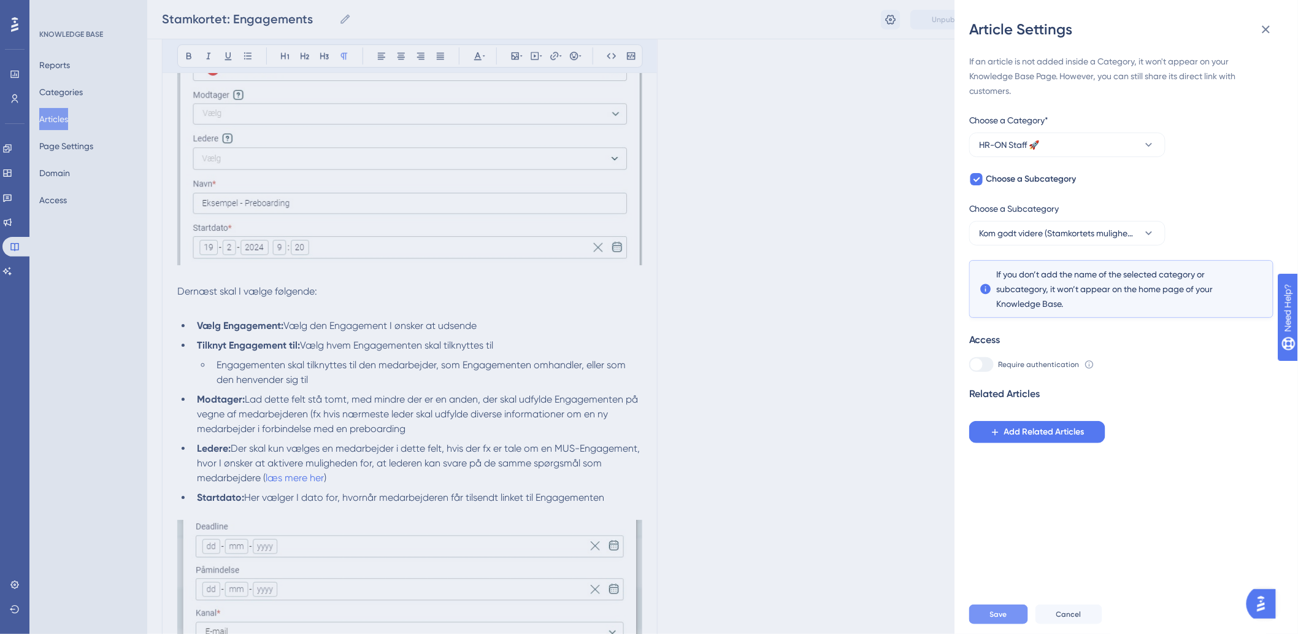
click at [1008, 617] on button "Save" at bounding box center [998, 614] width 59 height 20
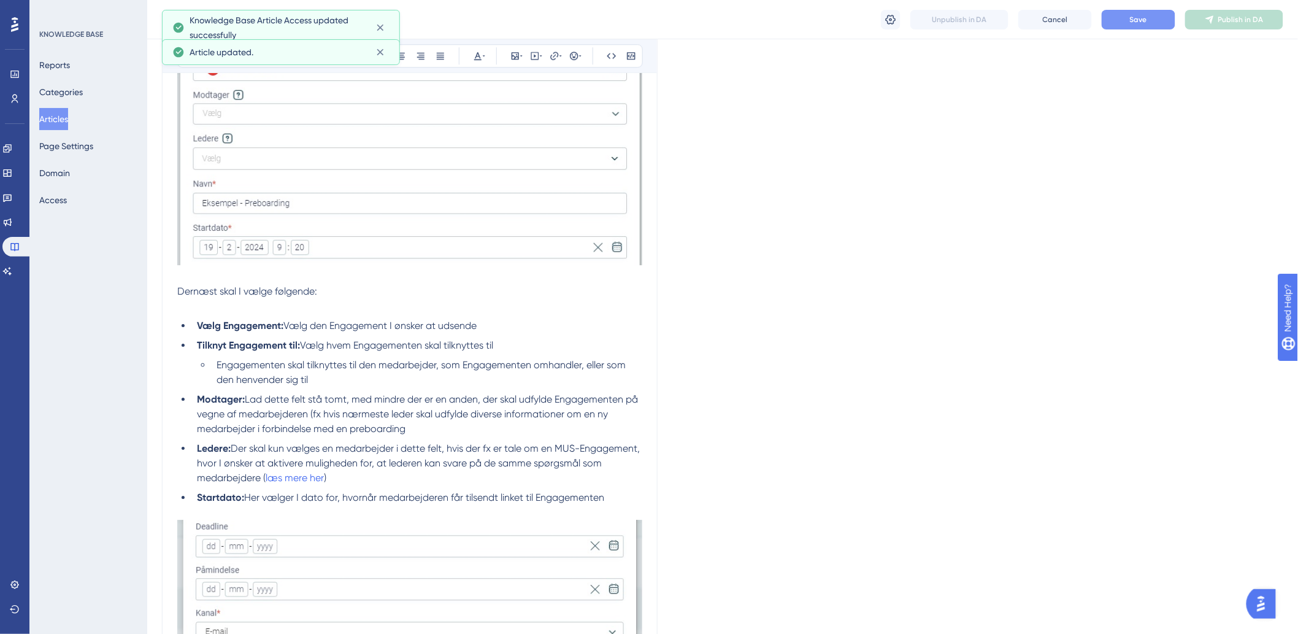
click at [1145, 23] on span "Save" at bounding box center [1138, 20] width 17 height 10
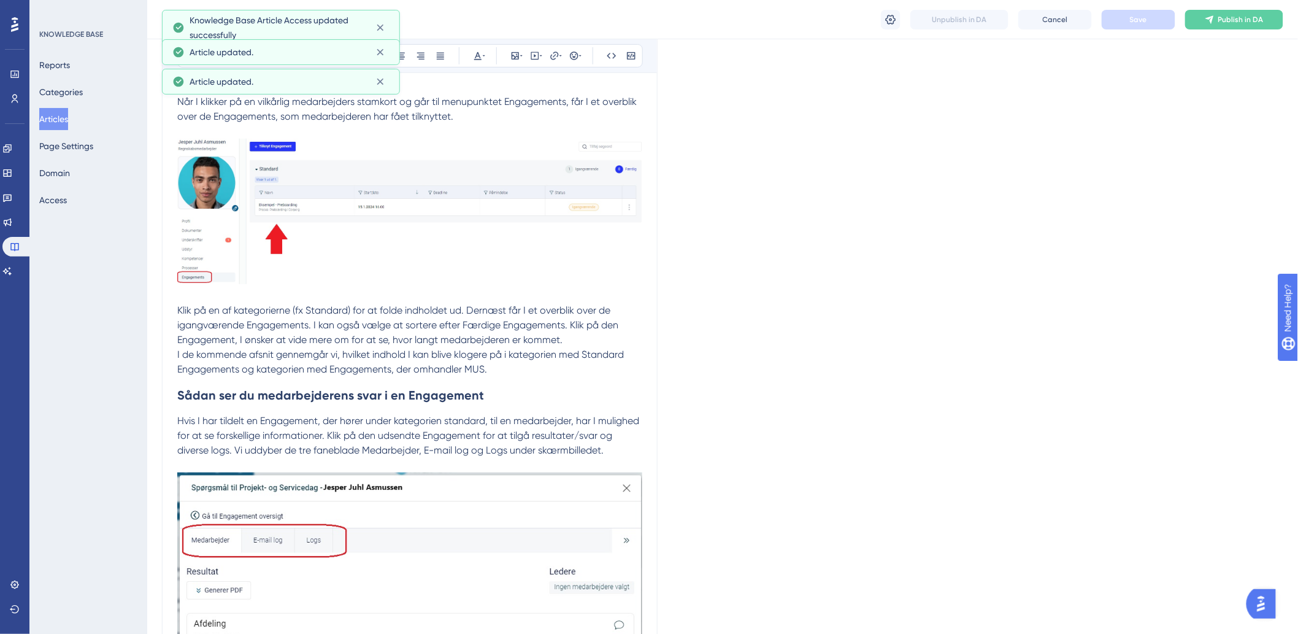
scroll to position [0, 0]
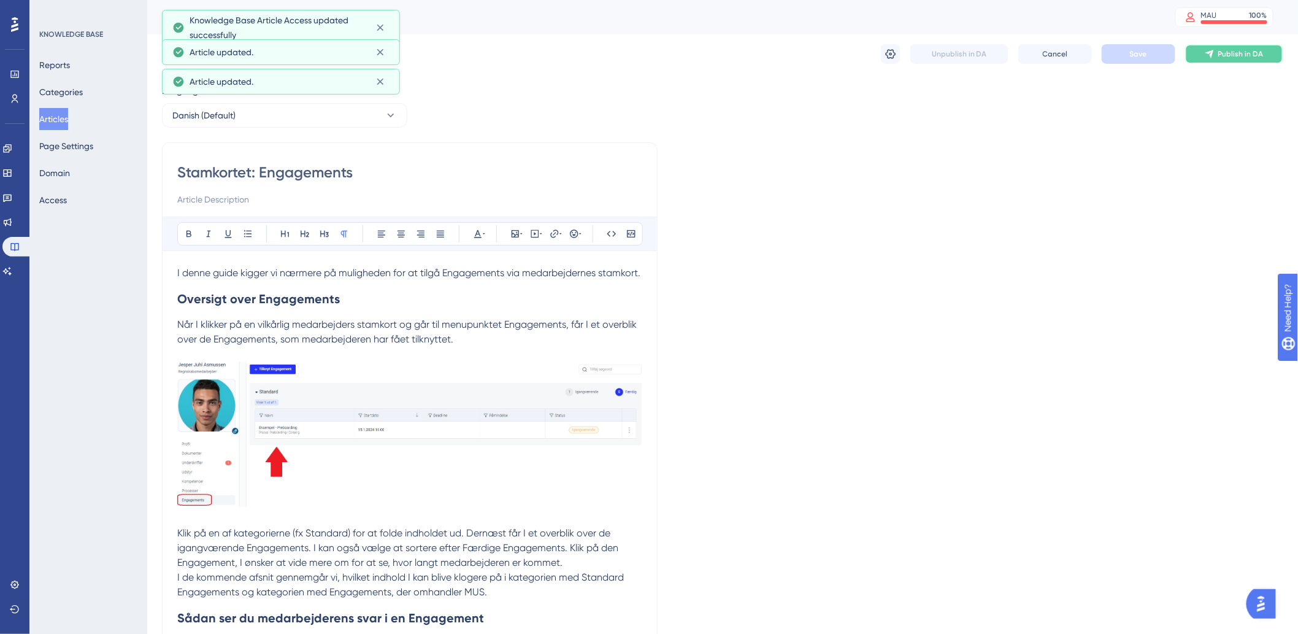
click at [1232, 47] on button "Publish in DA" at bounding box center [1234, 54] width 98 height 20
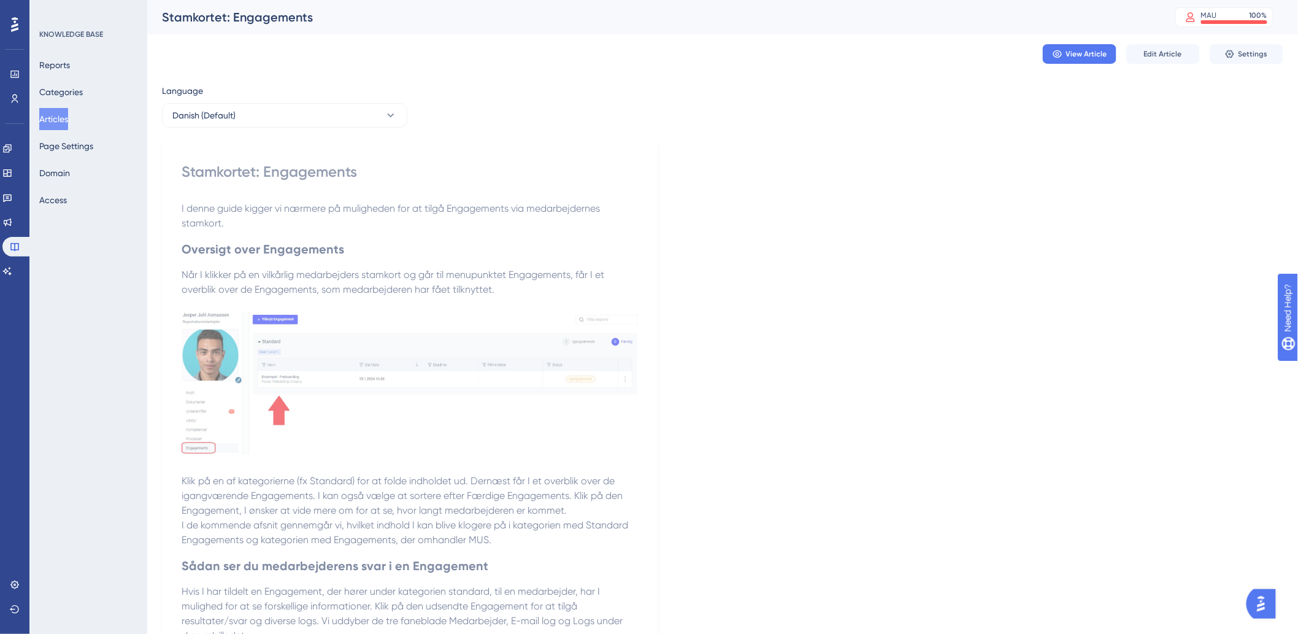
click at [68, 120] on button "Articles" at bounding box center [53, 119] width 29 height 22
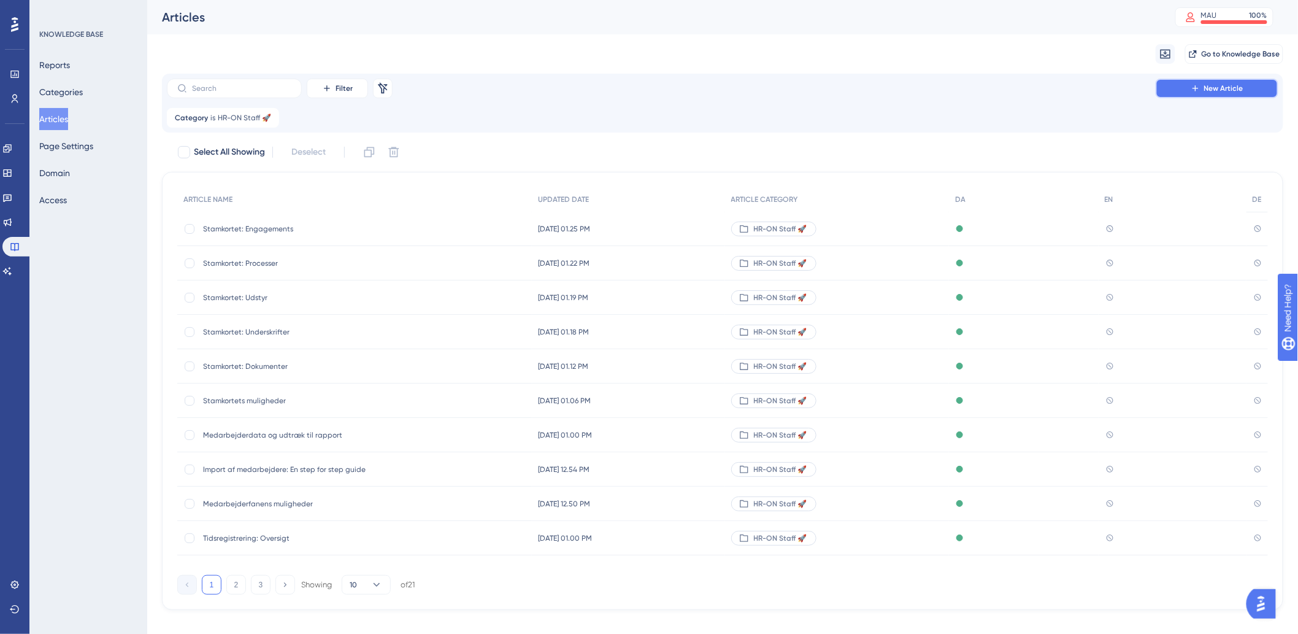
click at [1236, 90] on span "New Article" at bounding box center [1223, 88] width 39 height 10
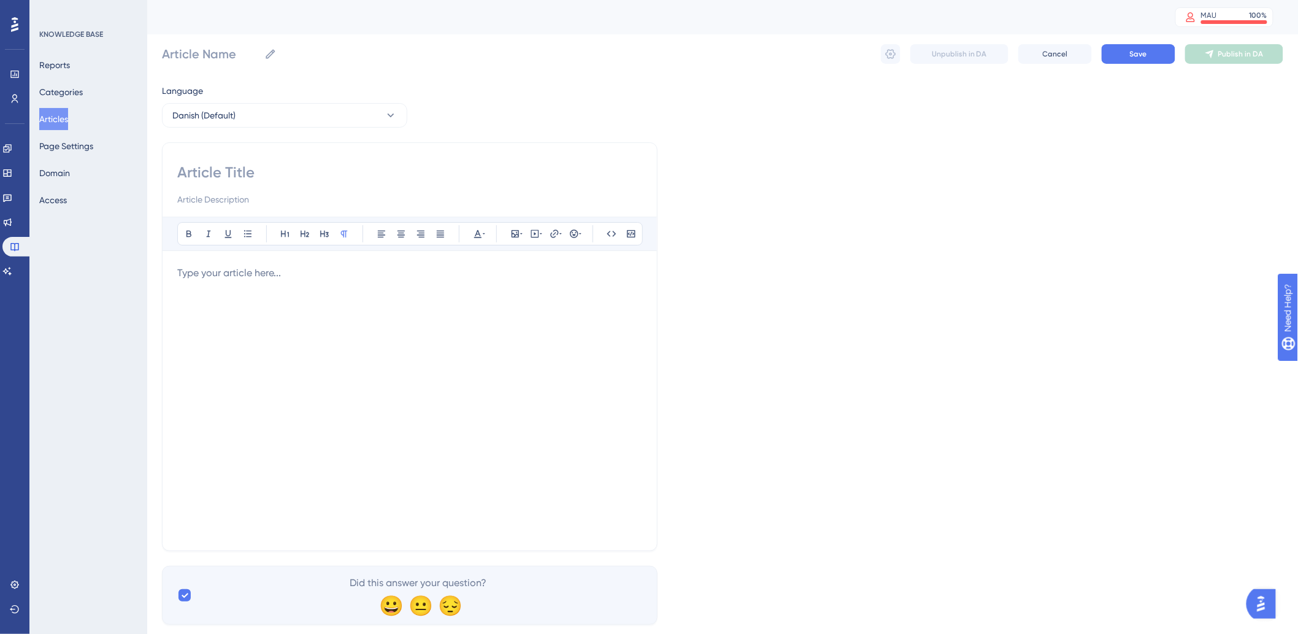
click at [360, 298] on div at bounding box center [409, 401] width 465 height 270
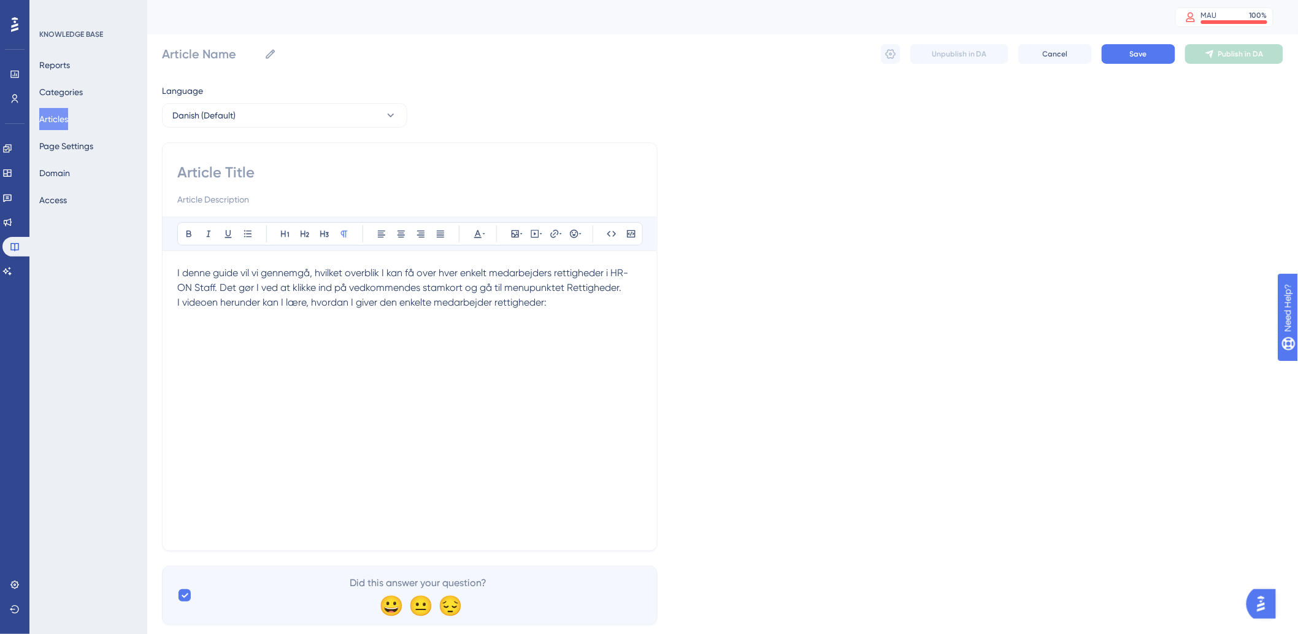
click at [314, 180] on input at bounding box center [409, 173] width 465 height 20
click at [420, 176] on input at bounding box center [409, 173] width 465 height 20
paste input "Stamkortet: Rettigheder"
type input "Stamkortet: Rettigheder"
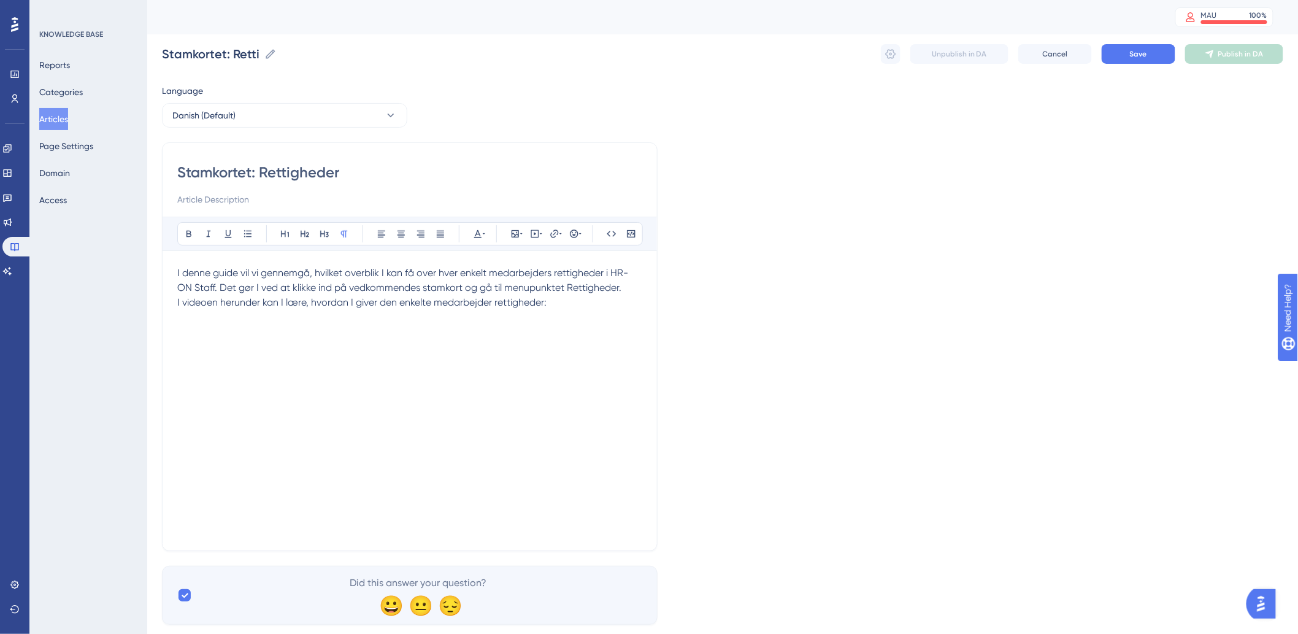
type input "Stamkortet: Rettigheder"
click at [374, 326] on div "I denne guide vil vi gennemgå, hvilket overblik I kan få over hver enkelt medar…" at bounding box center [409, 401] width 465 height 270
drag, startPoint x: 675, startPoint y: 322, endPoint x: 647, endPoint y: 318, distance: 28.5
click at [673, 321] on div "Language Danish (Default) Stamkortet: Rettigheder Bold Italic Underline Bullet …" at bounding box center [723, 353] width 1122 height 541
click at [579, 302] on p "I videoen herunder kan I lære, hvordan I giver den enkelte medarbejder rettighe…" at bounding box center [409, 302] width 465 height 15
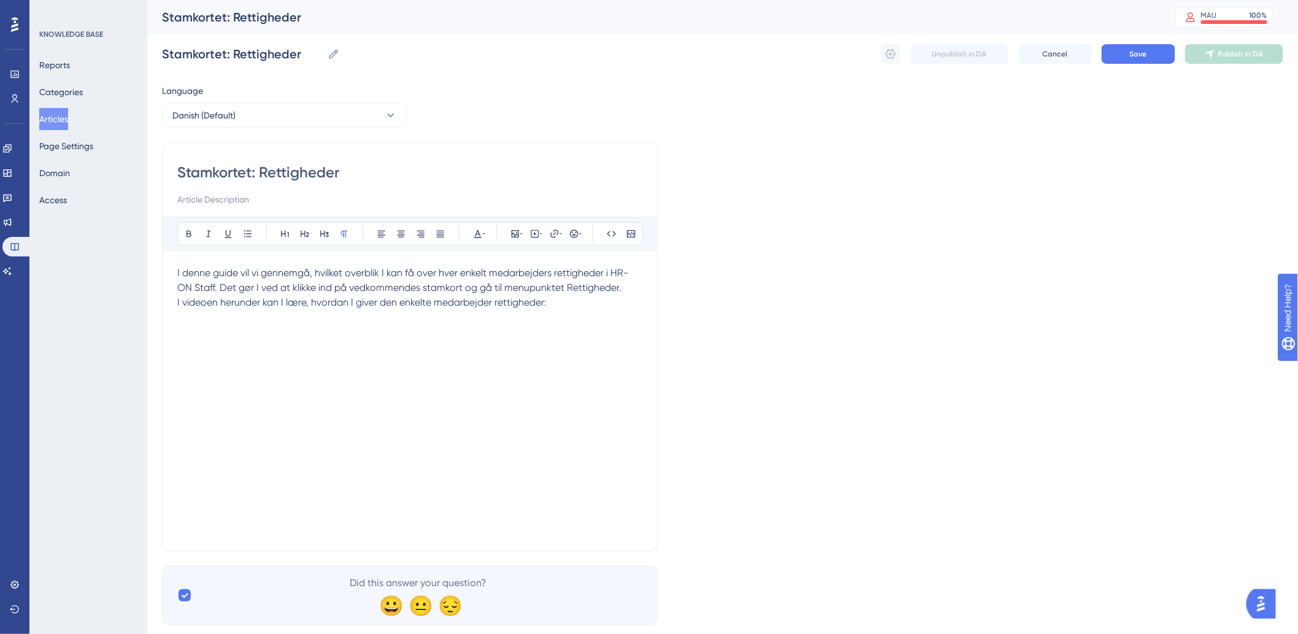
click at [492, 310] on p "I videoen herunder kan I lære, hvordan I giver den enkelte medarbejder rettighe…" at bounding box center [409, 317] width 465 height 44
click at [532, 230] on icon at bounding box center [535, 234] width 8 height 8
click at [499, 305] on textarea at bounding box center [535, 309] width 187 height 55
paste textarea "<div style="width:100%; height:0; position: relative; padding-bottom:56.25%"><i…"
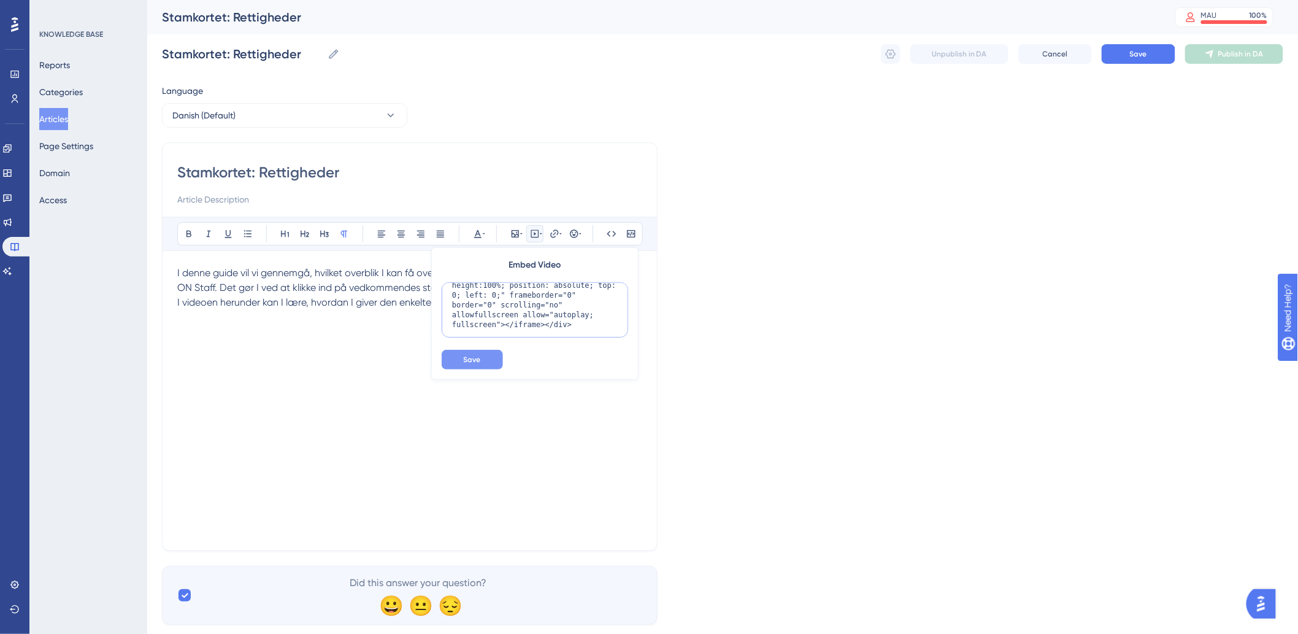
type textarea "<div style="width:100%; height:0; position: relative; padding-bottom:56.25%"><i…"
click at [472, 355] on span "Save" at bounding box center [472, 360] width 17 height 10
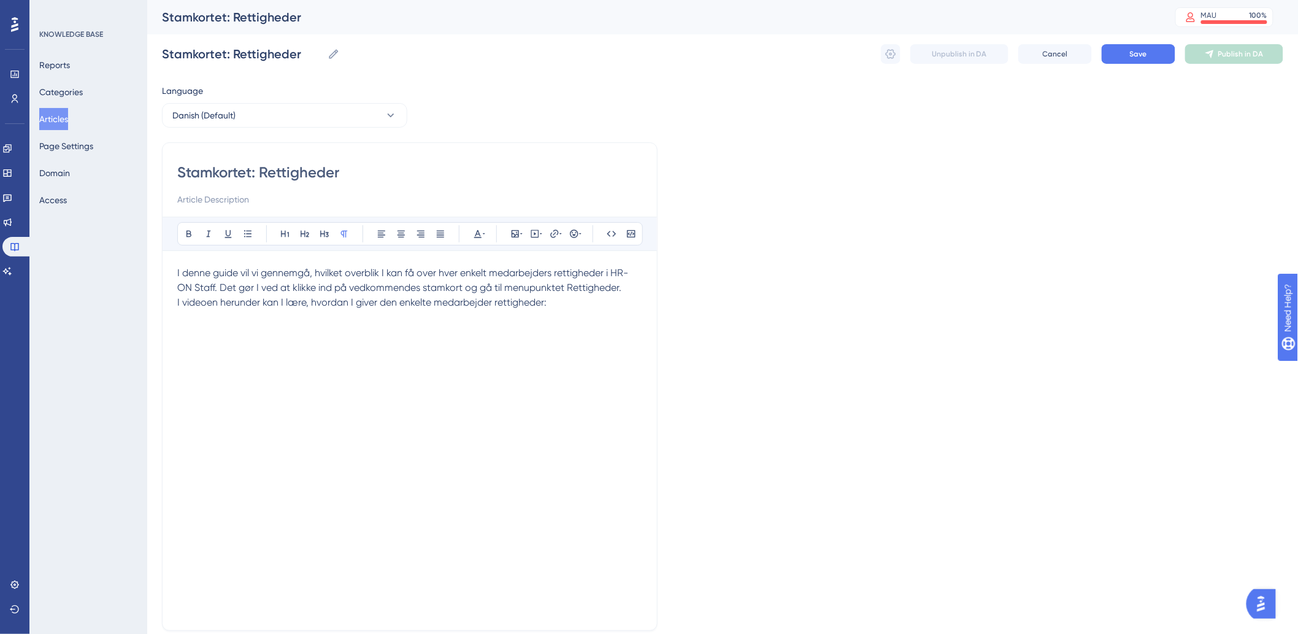
scroll to position [105, 0]
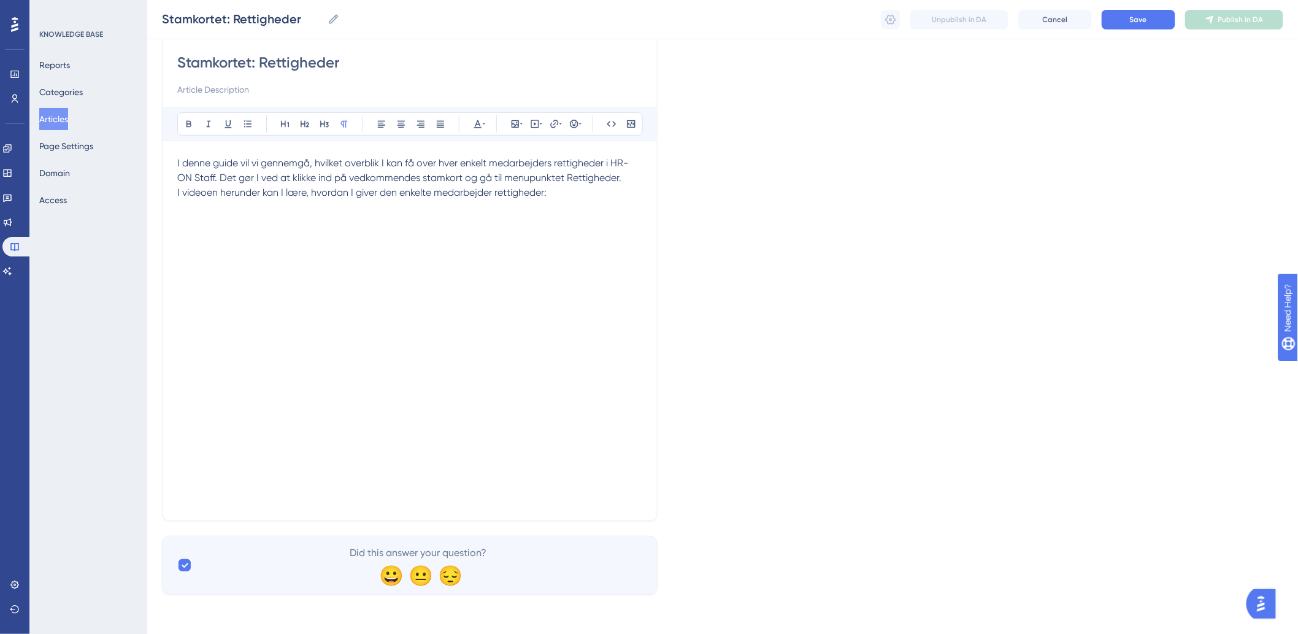
click at [367, 514] on div "Stamkortet: Rettigheder Bold Italic Underline Bullet Point Heading 1 Heading 2 …" at bounding box center [410, 277] width 496 height 488
click at [377, 501] on p at bounding box center [409, 490] width 465 height 29
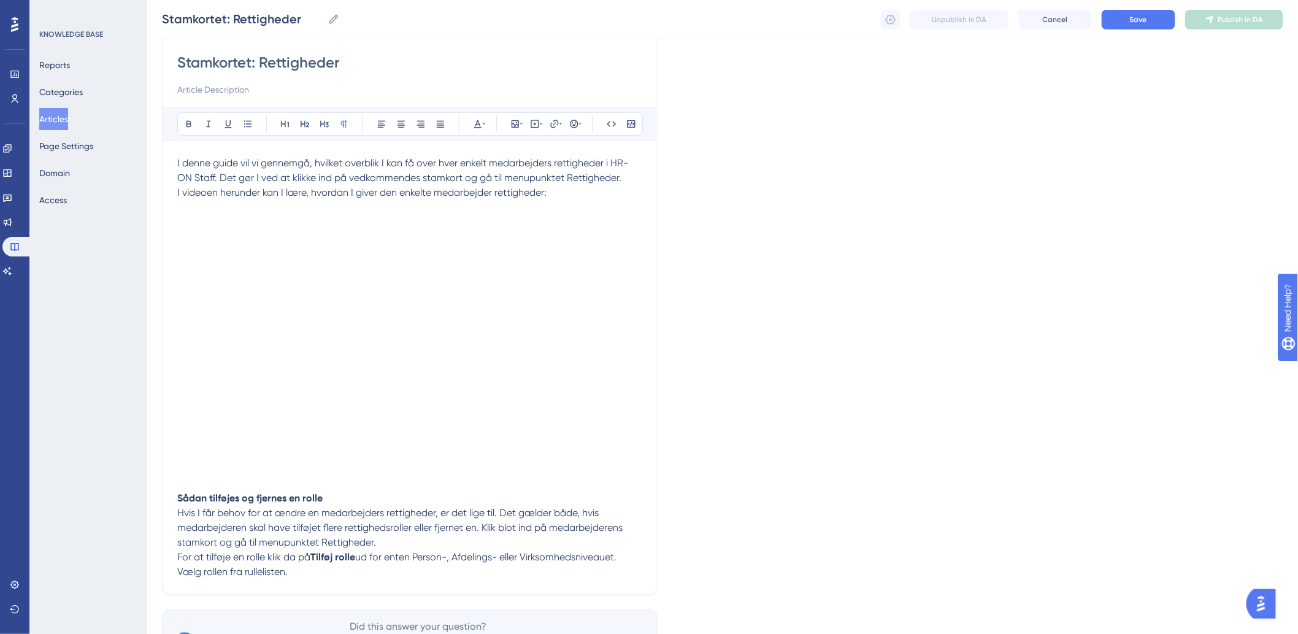
scroll to position [179, 0]
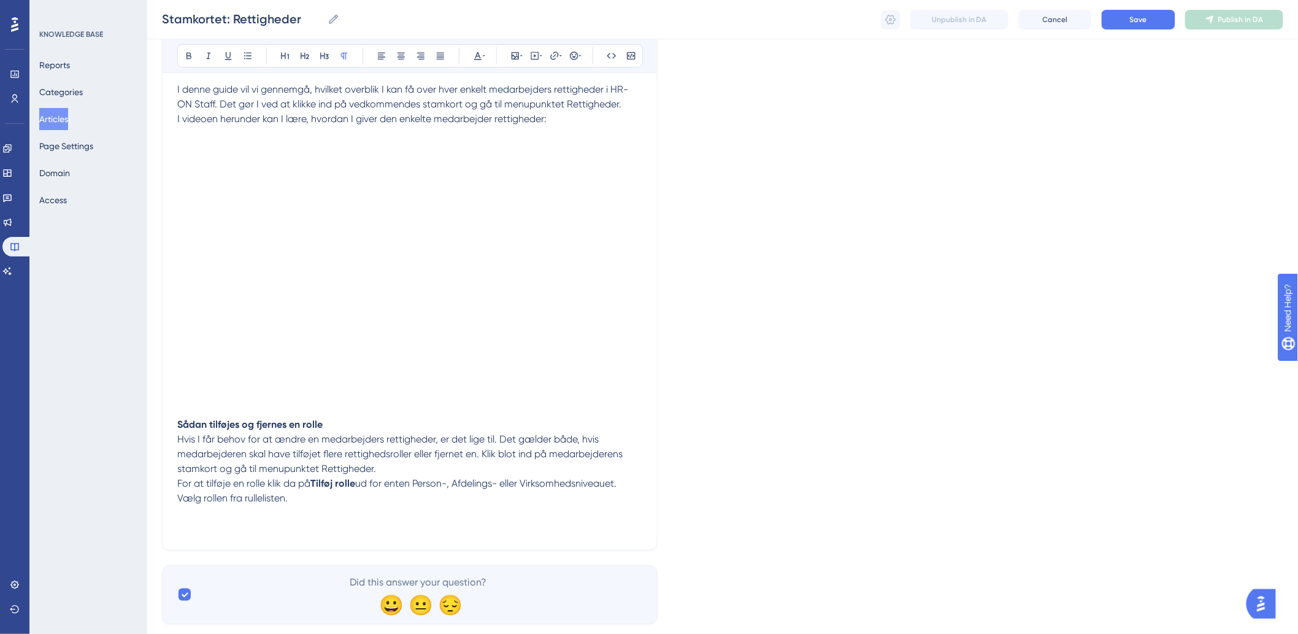
click at [192, 534] on p "For at tilføje en rolle klik da på Tilføj rolle ud for enten Person-, Afdelings…" at bounding box center [409, 505] width 465 height 59
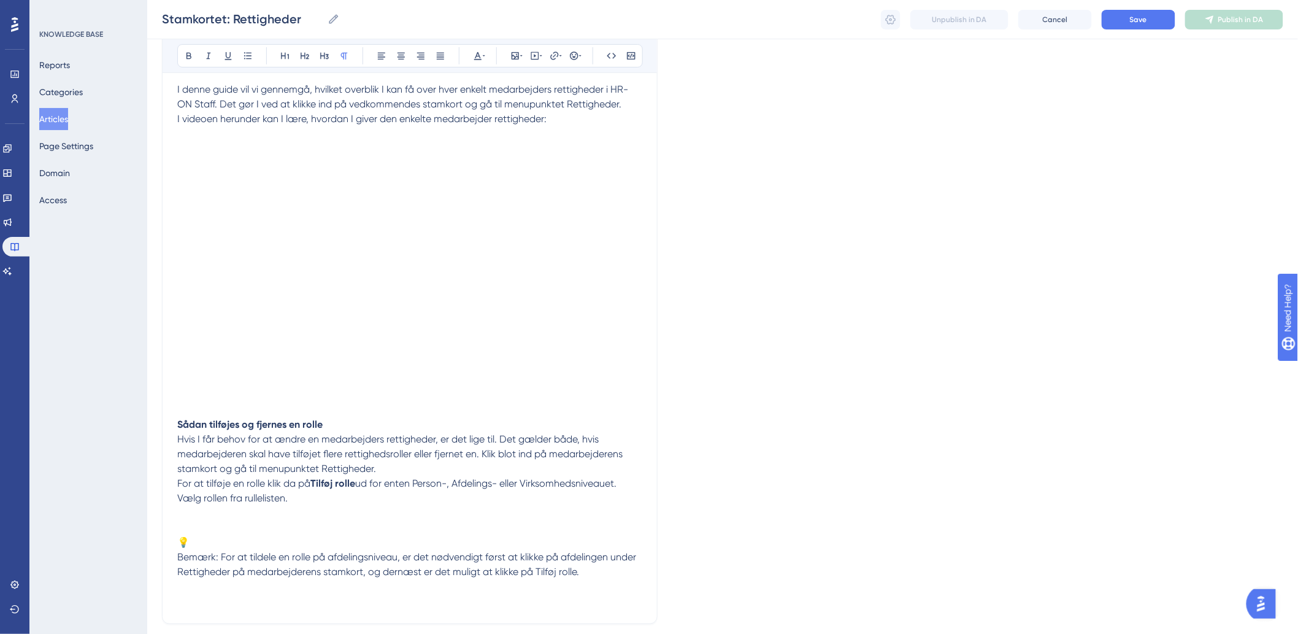
click at [177, 557] on span "Bemærk: For at tildele en rolle på afdelingsniveau, er det nødvendigt først at …" at bounding box center [407, 564] width 461 height 26
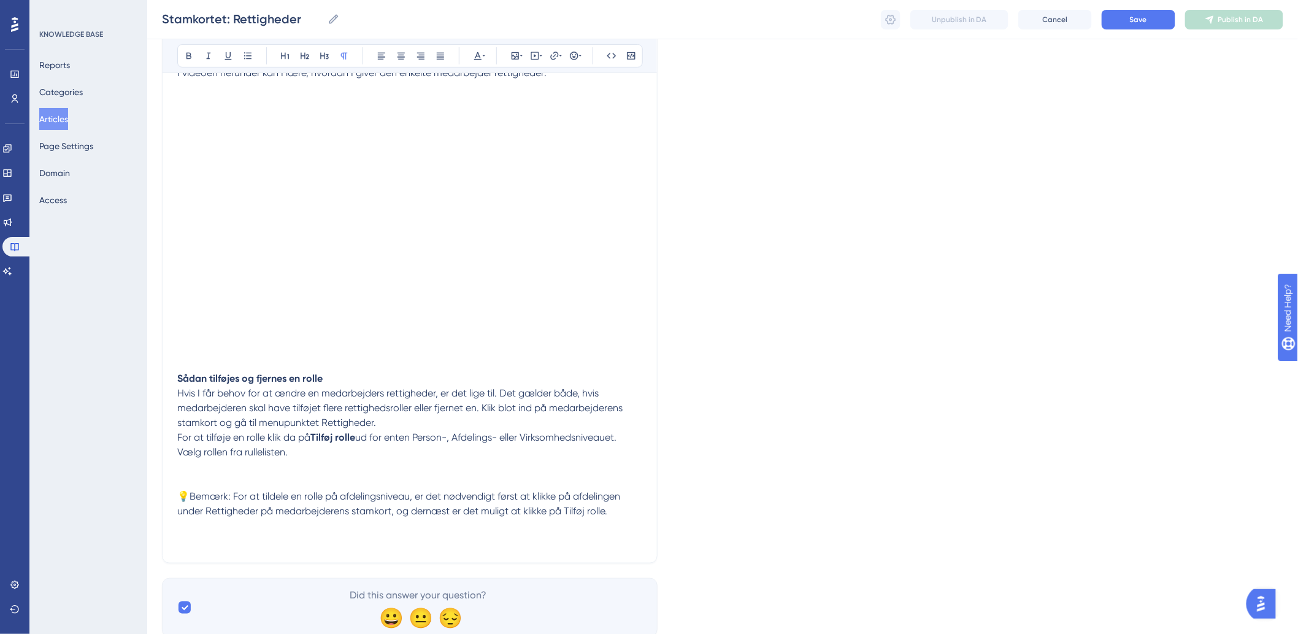
scroll to position [247, 0]
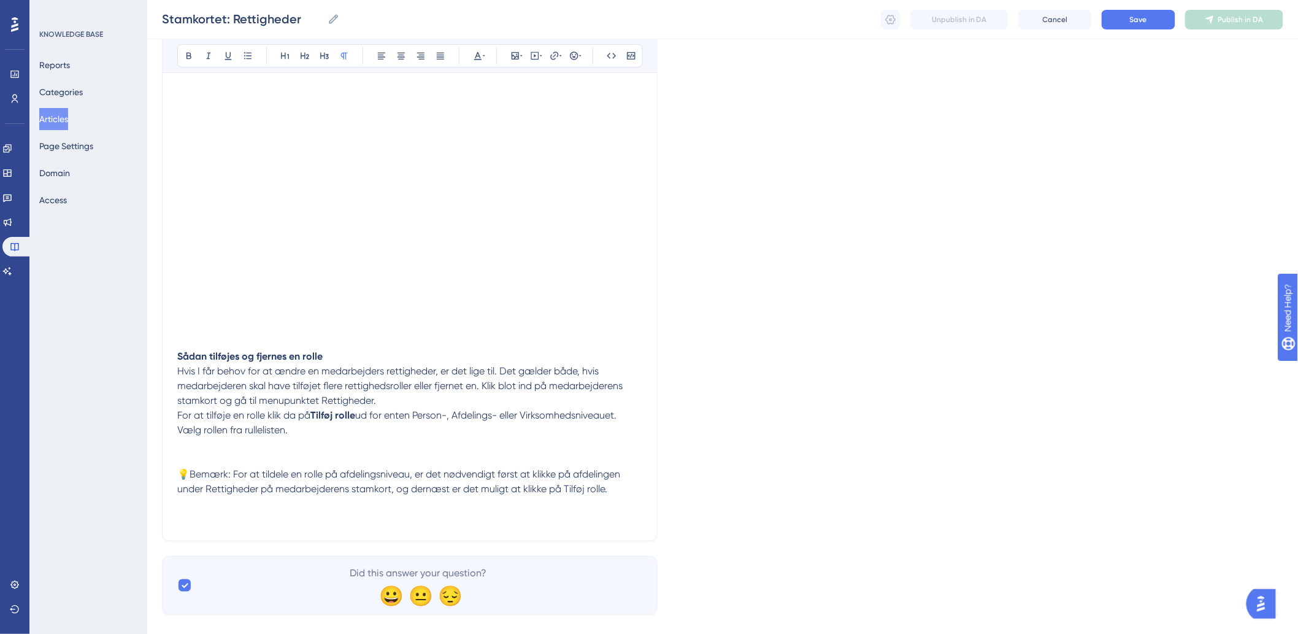
click at [206, 522] on p at bounding box center [409, 510] width 465 height 29
click at [293, 541] on div "Stamkortet: Rettigheder Bold Italic Underline Bullet Point Heading 1 Heading 2 …" at bounding box center [410, 216] width 496 height 650
click at [295, 530] on div "Stamkortet: Rettigheder Bold Italic Underline Bullet Point Heading 1 Heading 2 …" at bounding box center [410, 216] width 496 height 650
click at [295, 519] on p at bounding box center [409, 510] width 465 height 29
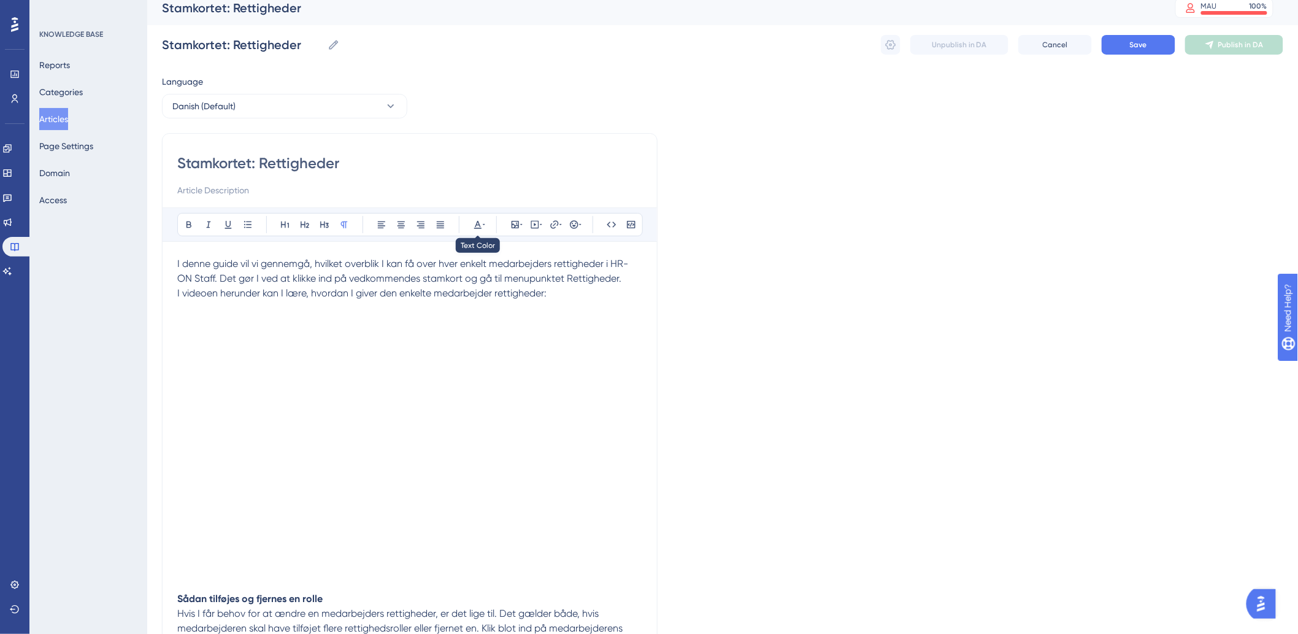
scroll to position [68, 0]
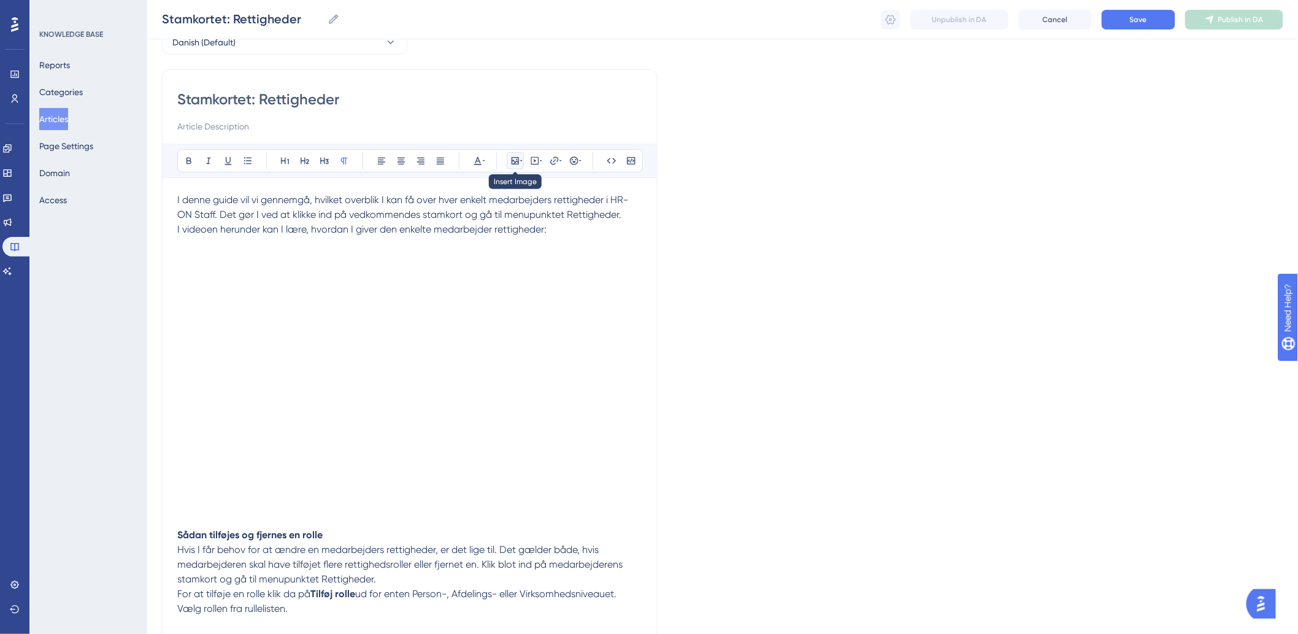
click at [515, 160] on icon at bounding box center [515, 161] width 10 height 10
click at [529, 210] on button "Upload Image" at bounding box center [515, 219] width 135 height 20
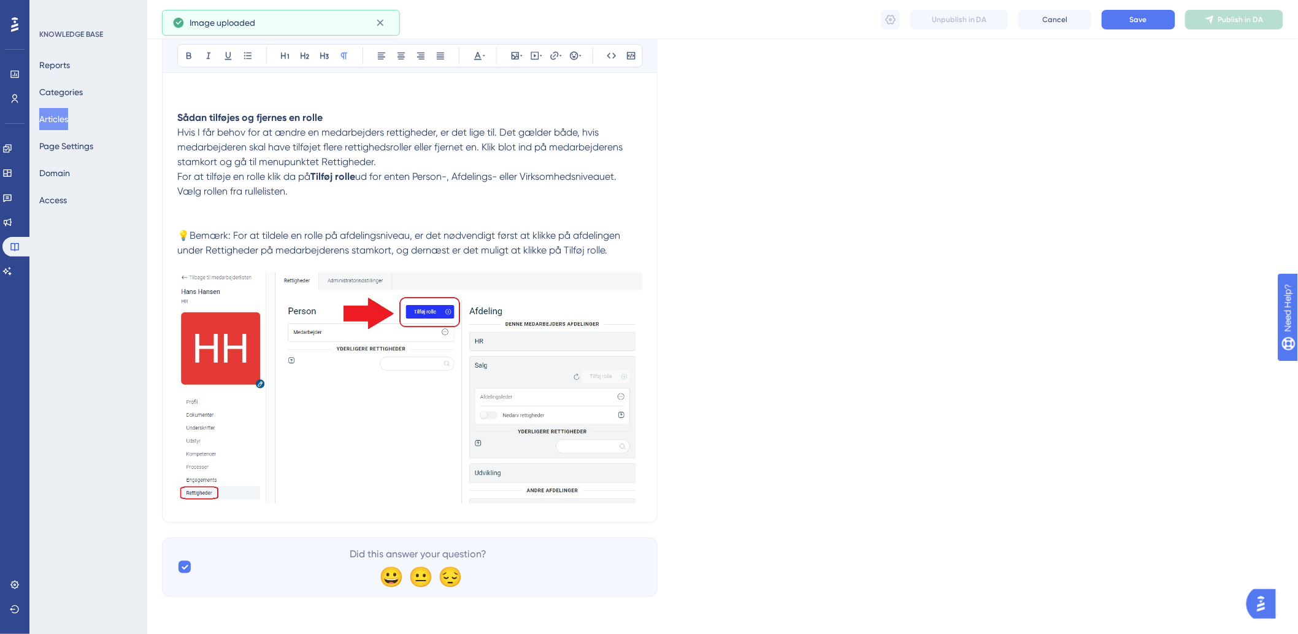
scroll to position [487, 0]
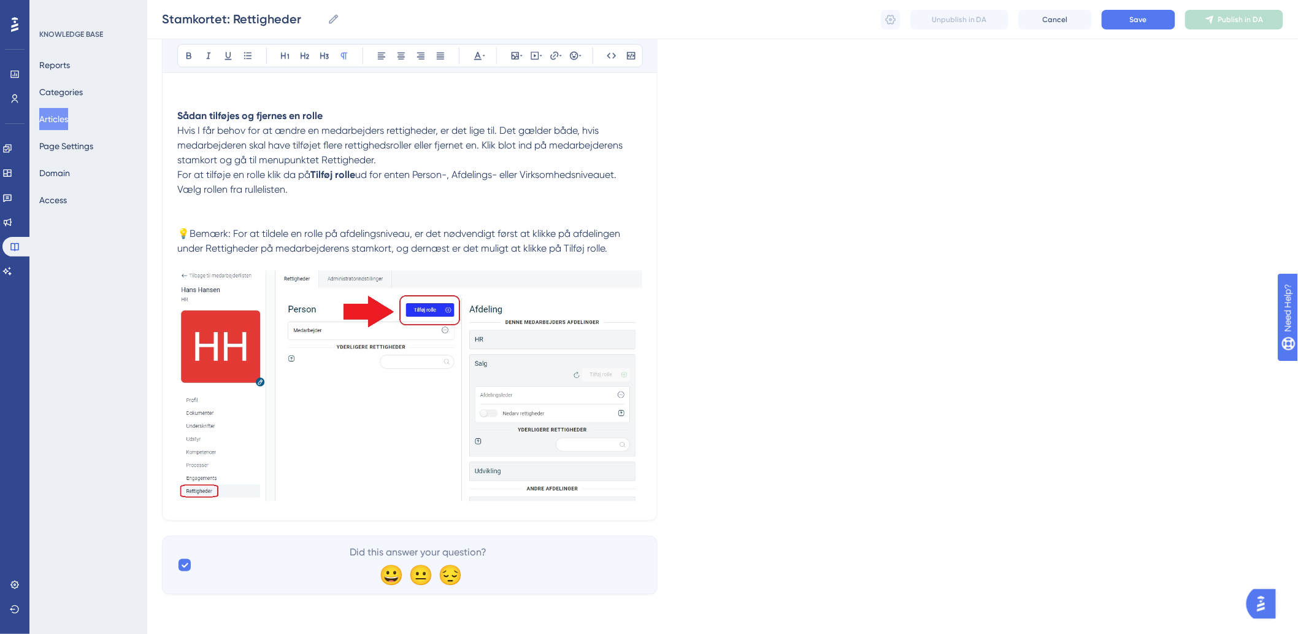
click at [649, 485] on div "Stamkortet: Rettigheder Bold Italic Underline Bullet Point Heading 1 Heading 2 …" at bounding box center [410, 85] width 496 height 871
drag, startPoint x: 660, startPoint y: 420, endPoint x: 647, endPoint y: 418, distance: 12.4
click at [653, 419] on div "Language Danish (Default) Stamkortet: Rettigheder Bold Italic Underline Bullet …" at bounding box center [723, 92] width 1122 height 1003
click at [645, 419] on div "Stamkortet: Rettigheder Bold Italic Underline Bullet Point Heading 1 Heading 2 …" at bounding box center [410, 85] width 496 height 871
drag, startPoint x: 643, startPoint y: 418, endPoint x: 642, endPoint y: 391, distance: 27.0
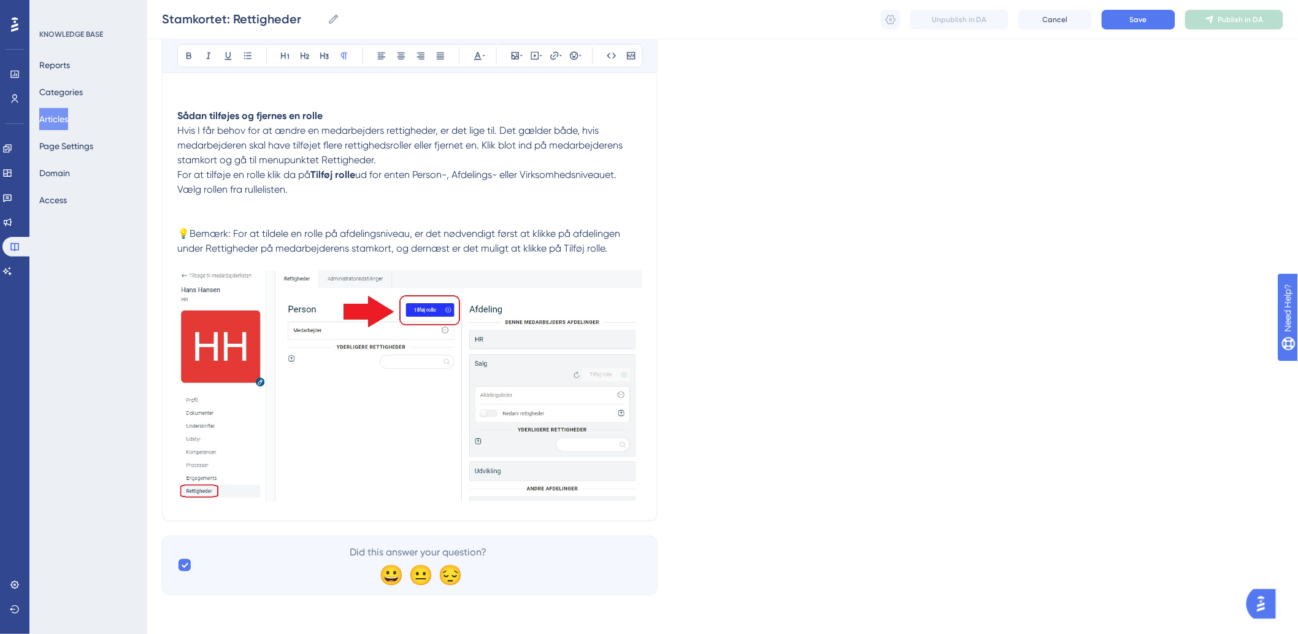
click at [643, 417] on div "Stamkortet: Rettigheder Bold Italic Underline Bullet Point Heading 1 Heading 2 …" at bounding box center [410, 85] width 496 height 871
click at [640, 368] on img at bounding box center [409, 386] width 465 height 231
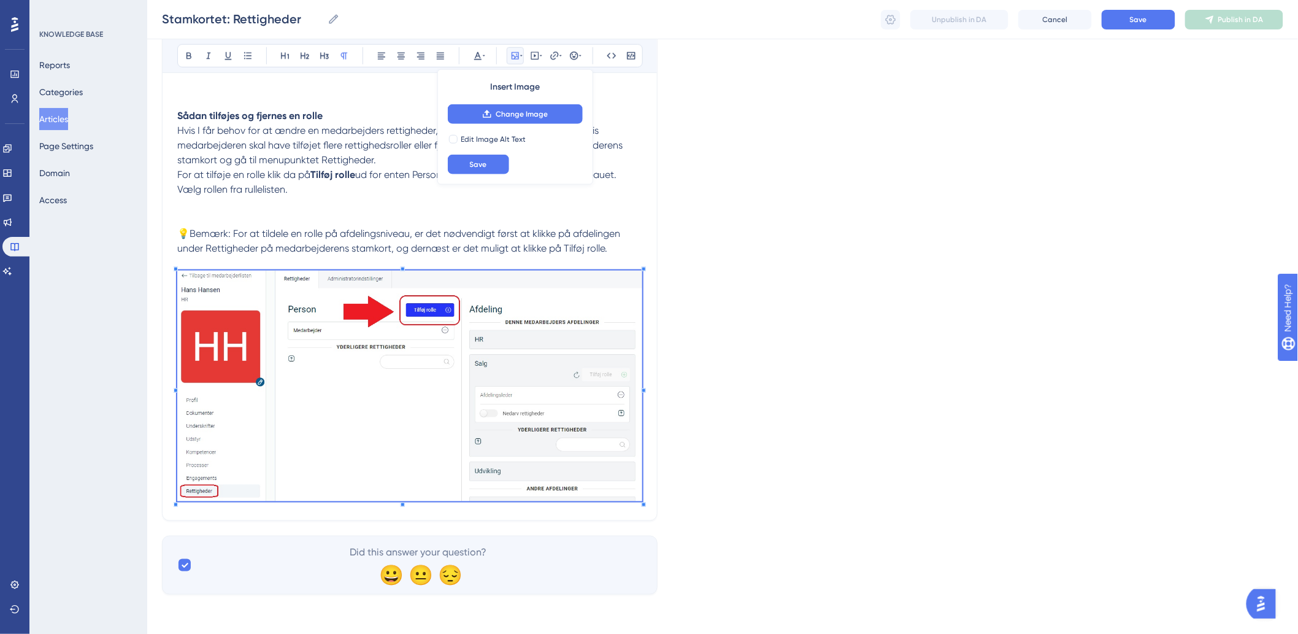
click at [642, 440] on div "Stamkortet: Rettigheder Bold Italic Underline Bullet Point Heading 1 Heading 2 …" at bounding box center [410, 85] width 496 height 871
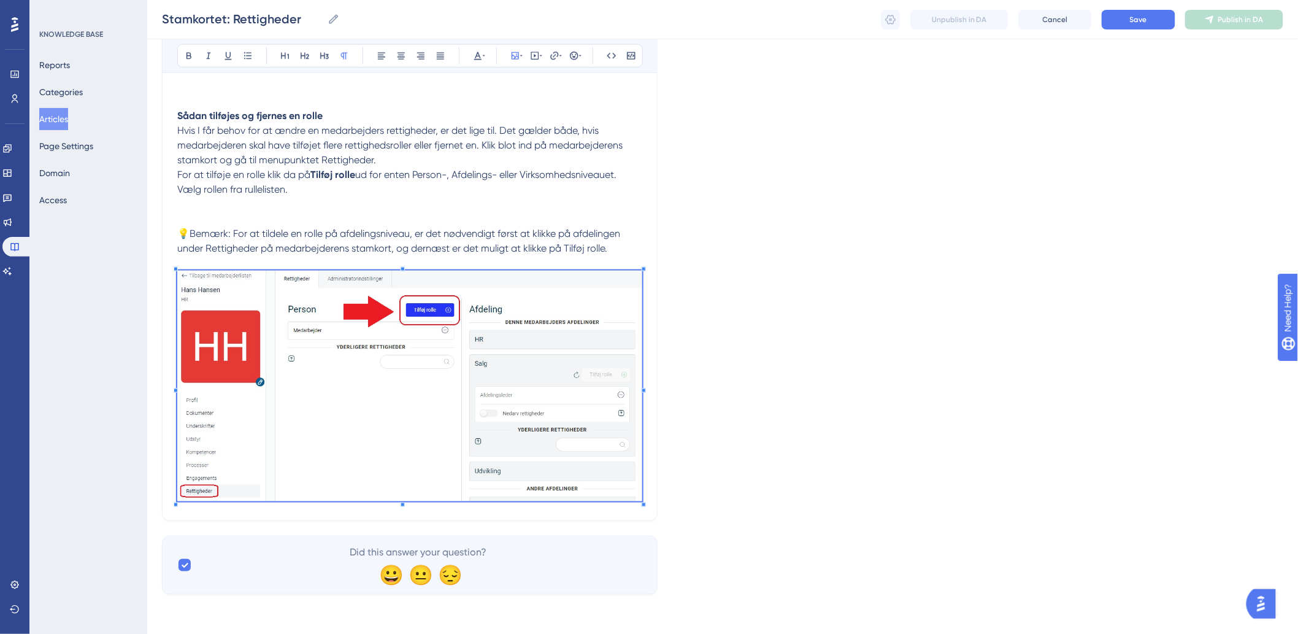
click at [623, 252] on p "💡Bemærk: For at tildele en rolle på afdelingsniveau, er det nødvendigt først at…" at bounding box center [409, 240] width 465 height 29
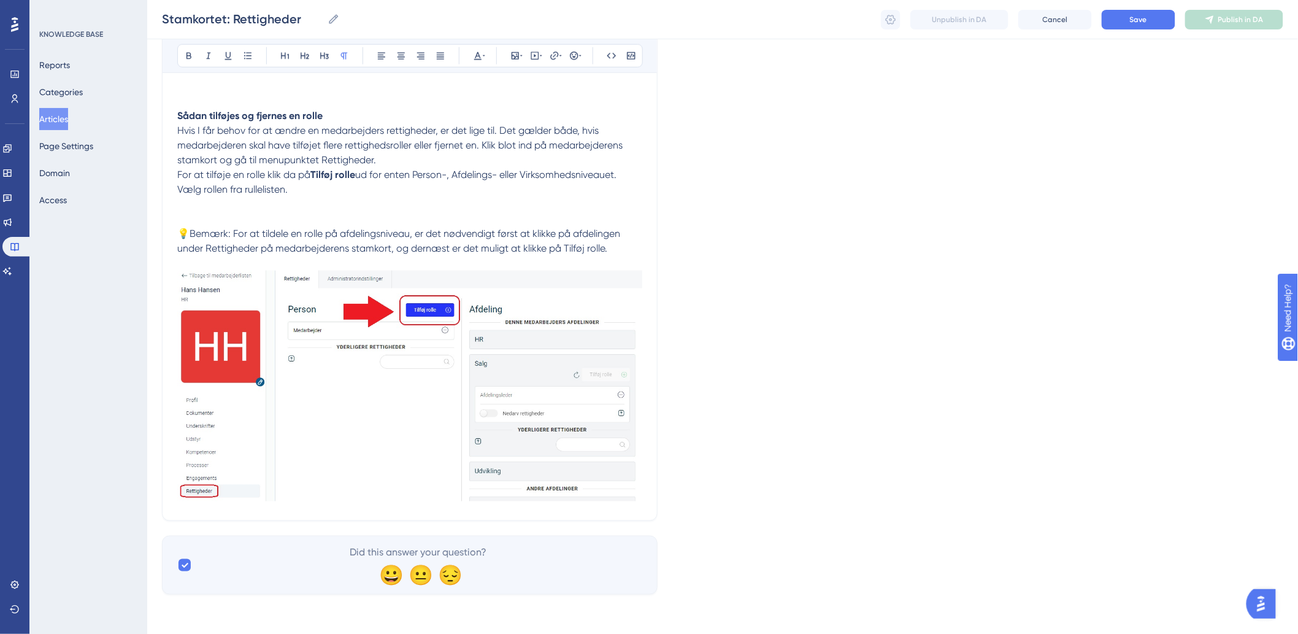
click at [658, 309] on div "Language Danish (Default) Stamkortet: Rettigheder Bold Italic Underline Bullet …" at bounding box center [723, 92] width 1122 height 1003
click at [647, 311] on div "Stamkortet: Rettigheder Bold Italic Underline Bullet Point Heading 1 Heading 2 …" at bounding box center [410, 85] width 496 height 871
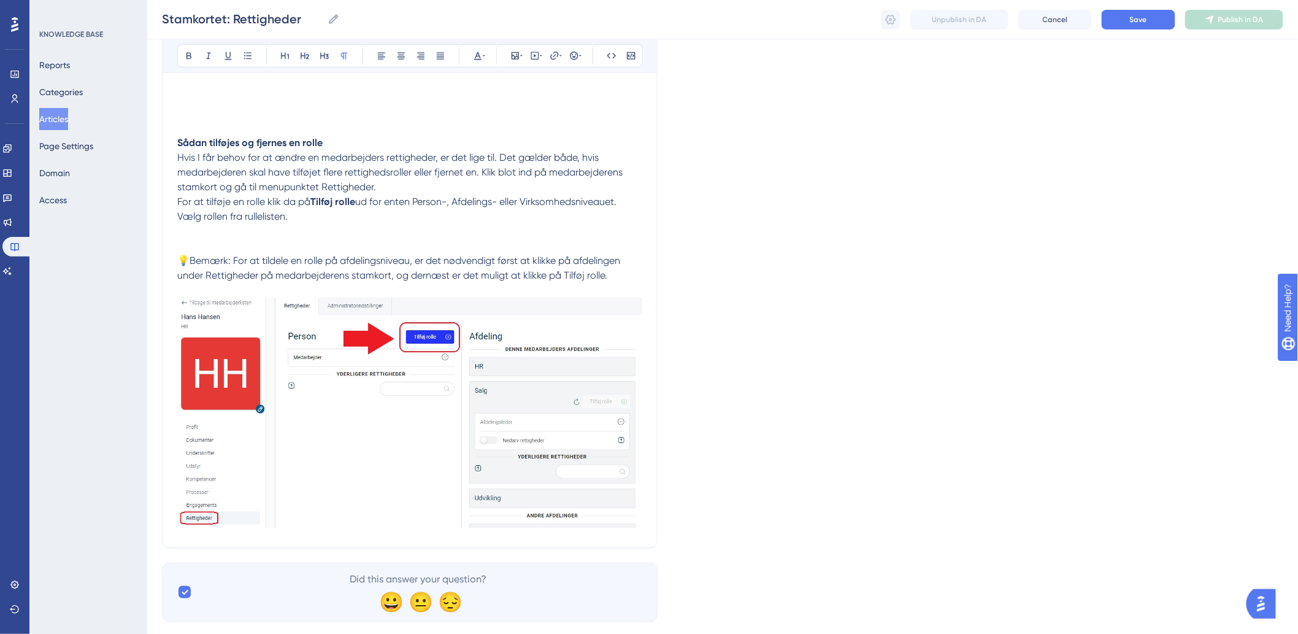
click at [628, 270] on p "💡Bemærk: For at tildele en rolle på afdelingsniveau, er det nødvendigt først at…" at bounding box center [409, 267] width 465 height 29
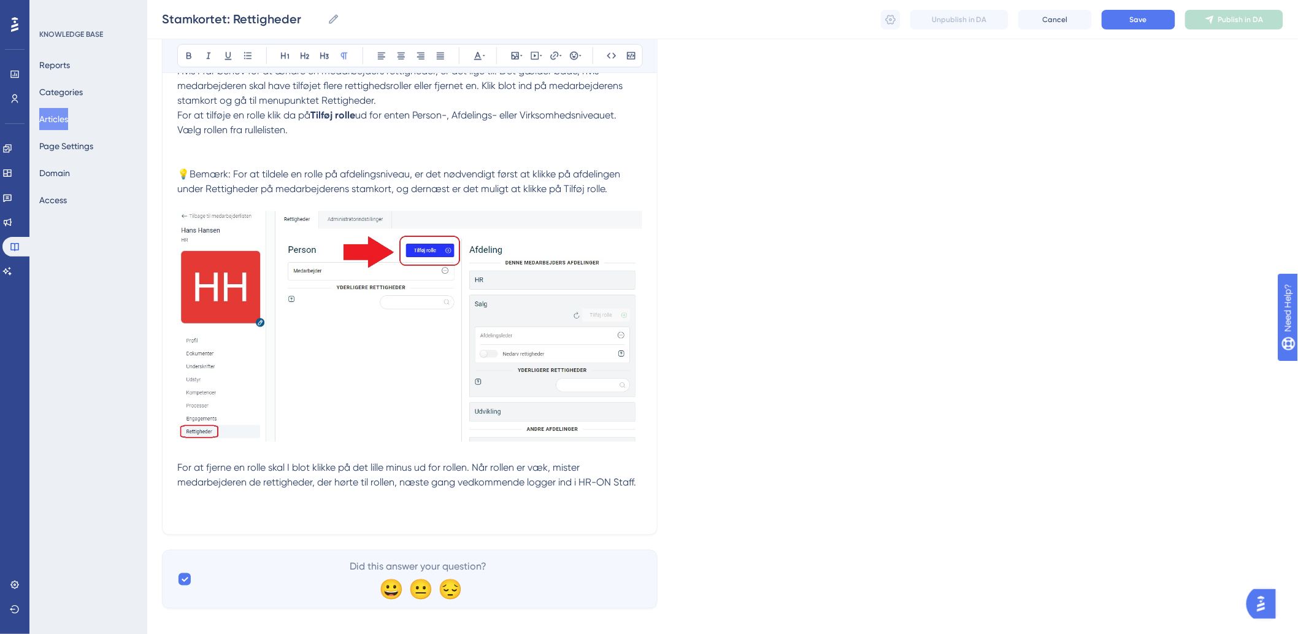
scroll to position [561, 0]
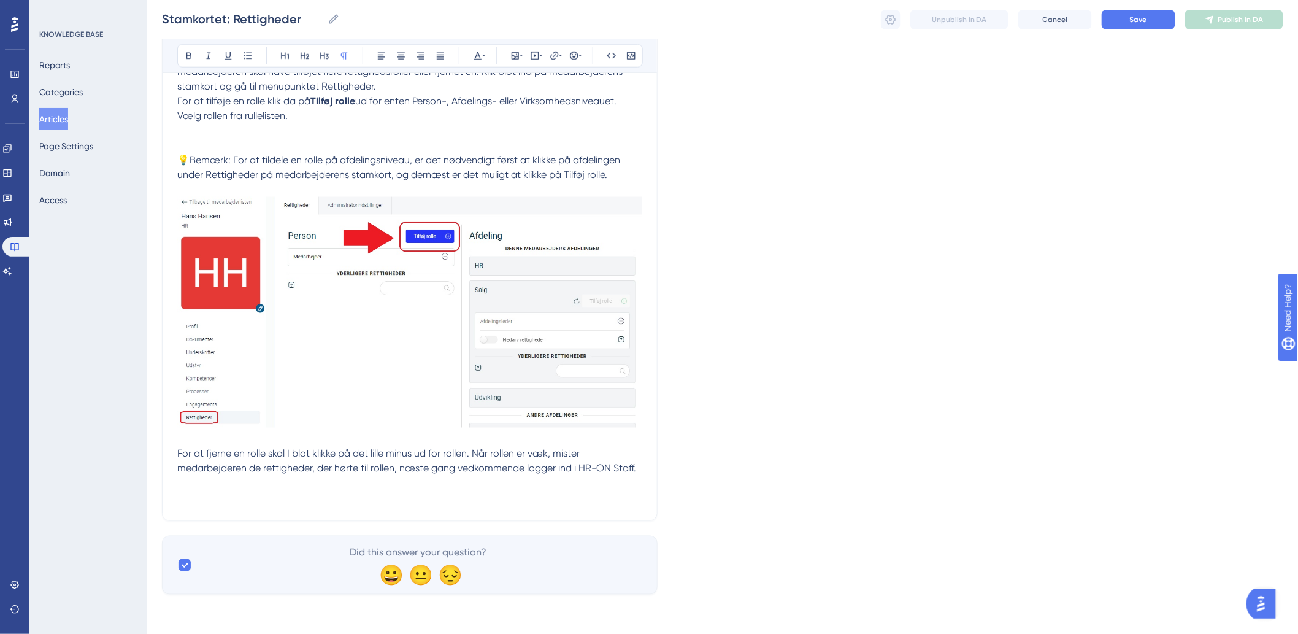
click at [679, 504] on div "Language Danish (Default) Stamkortet: Rettigheder Bold Italic Underline Bullet …" at bounding box center [723, 56] width 1122 height 1077
click at [553, 493] on p "For at fjerne en rolle skal I blot klikke på det lille minus ud for rollen. Når…" at bounding box center [409, 343] width 465 height 323
click at [511, 53] on icon at bounding box center [515, 56] width 10 height 10
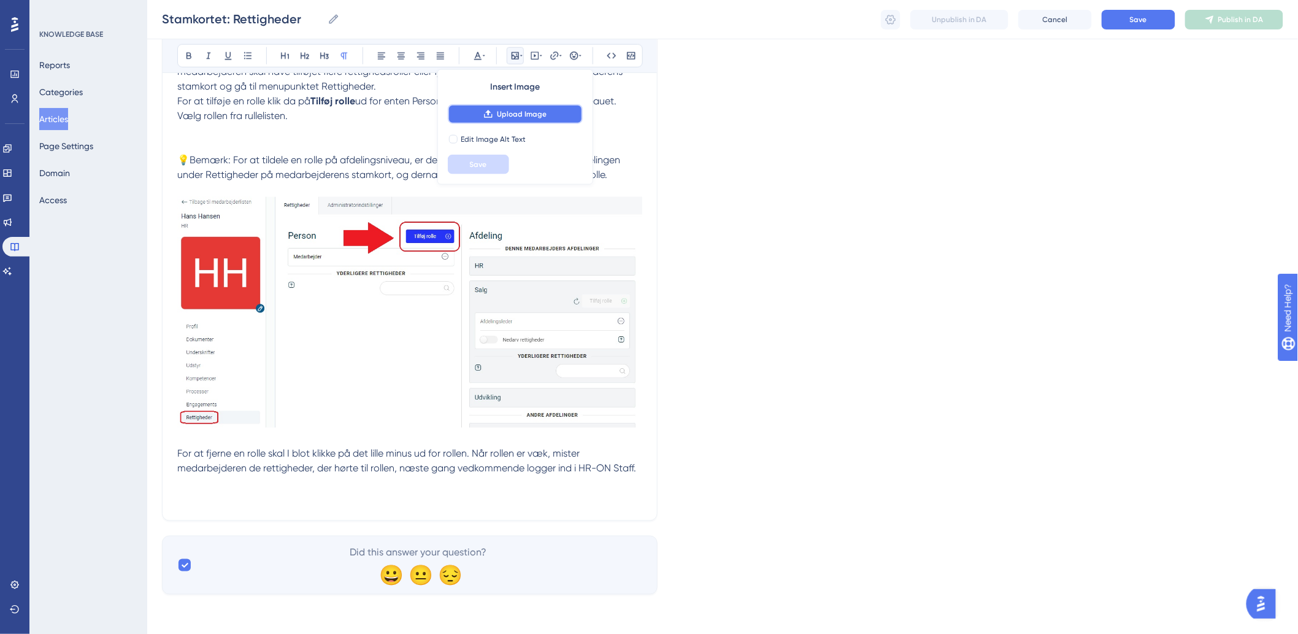
click at [512, 118] on span "Upload Image" at bounding box center [522, 114] width 50 height 10
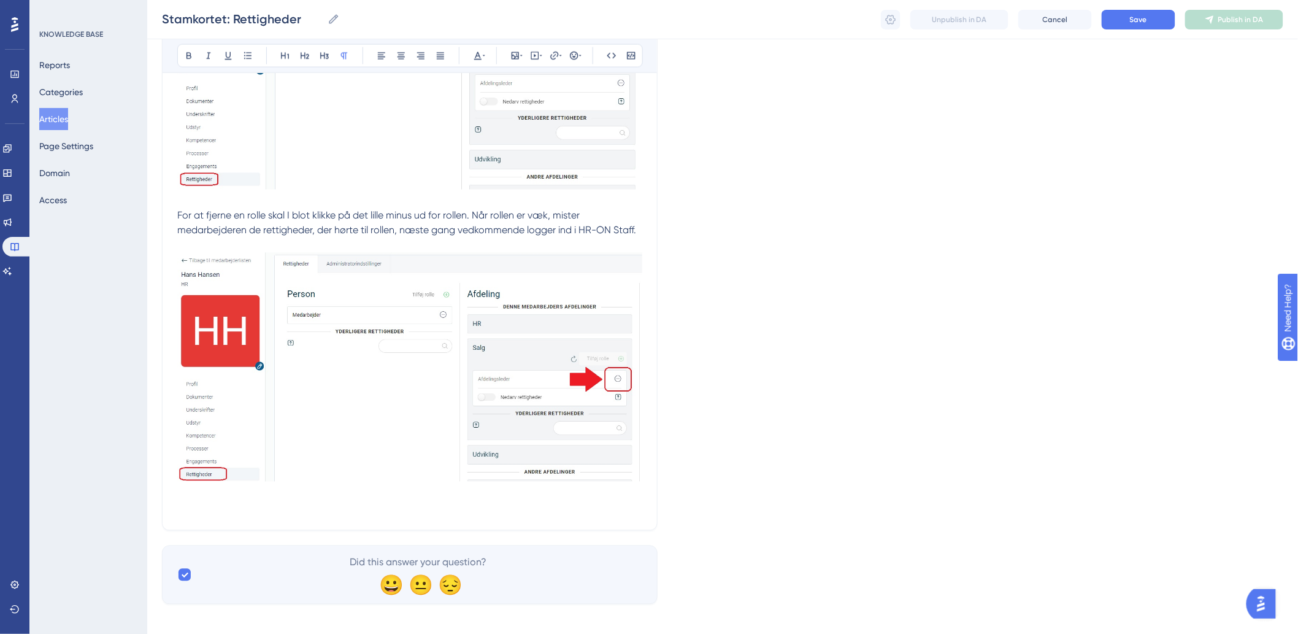
scroll to position [809, 0]
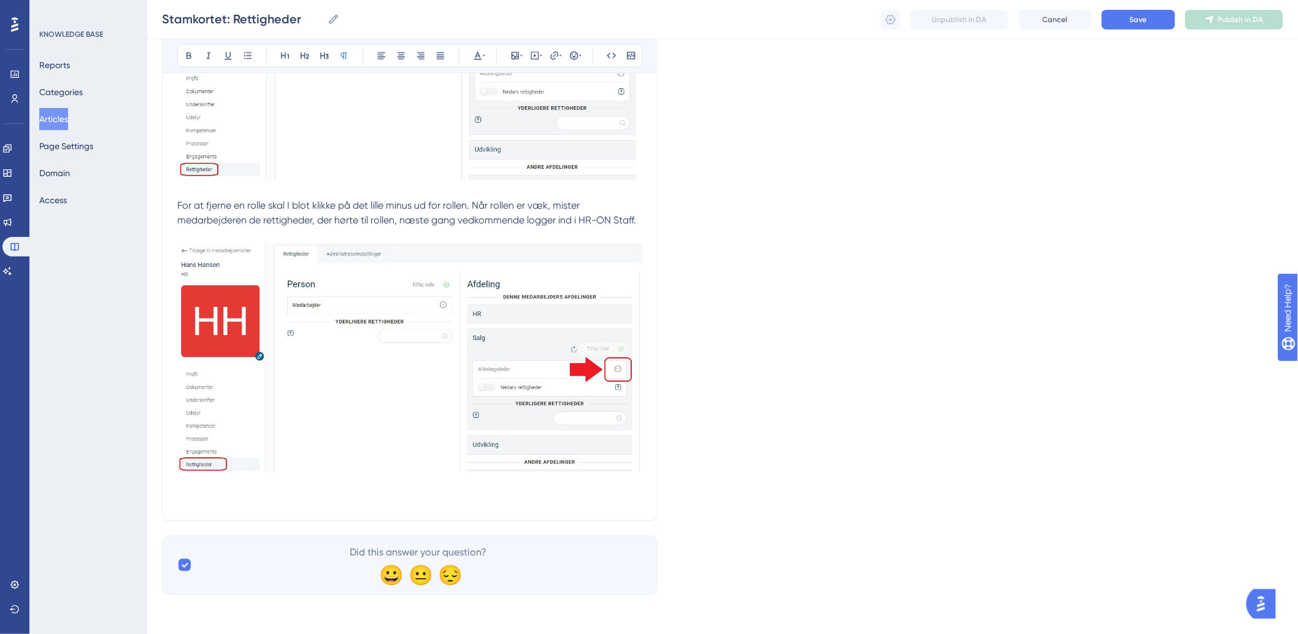
drag, startPoint x: 397, startPoint y: 525, endPoint x: 346, endPoint y: 514, distance: 52.2
click at [253, 505] on p "For at fjerne en rolle skal I blot klikke på det lille minus ud for rollen. Når…" at bounding box center [409, 219] width 465 height 571
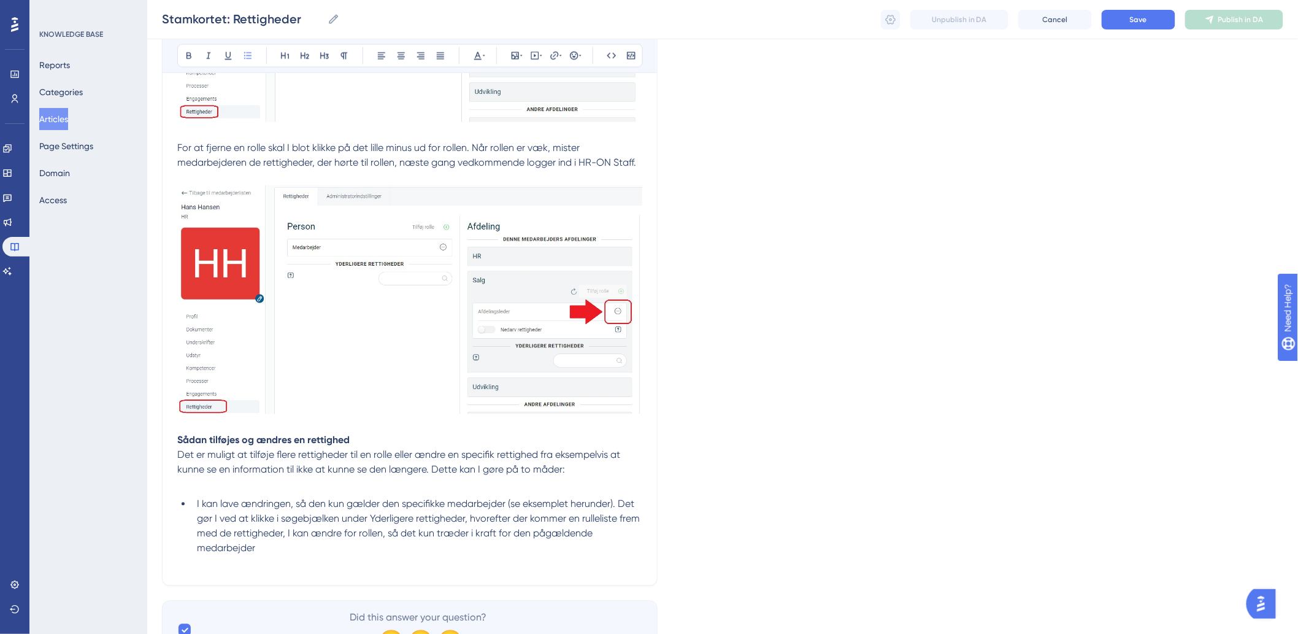
scroll to position [931, 0]
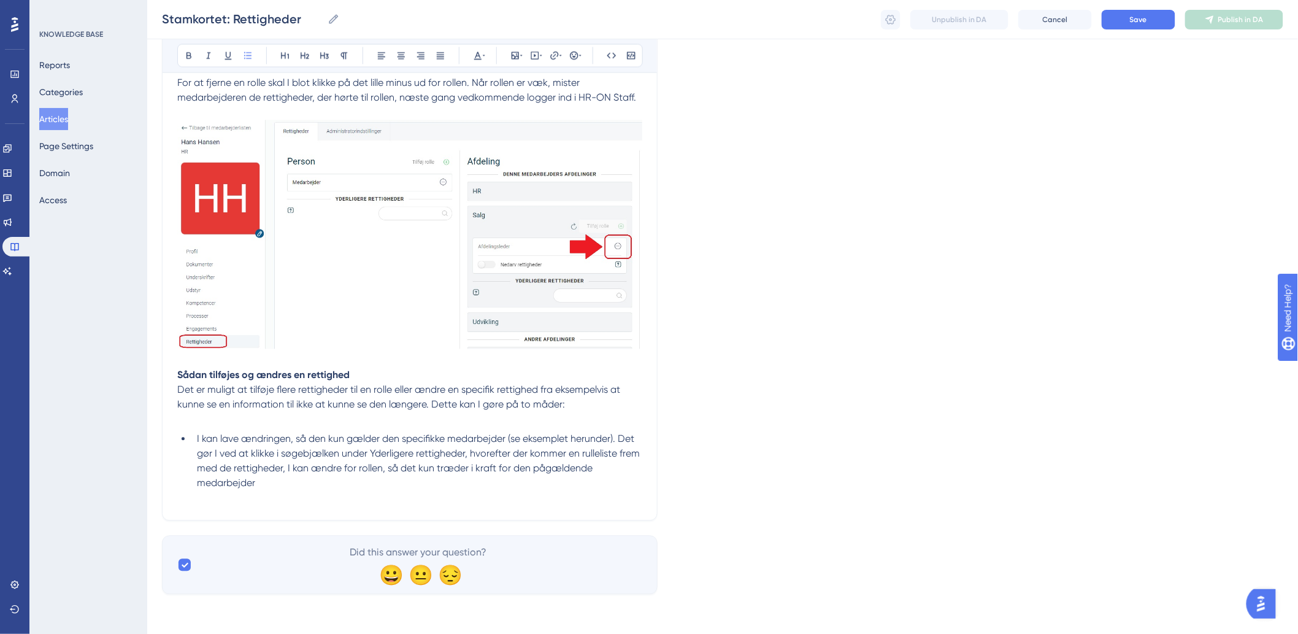
click at [583, 491] on p at bounding box center [409, 498] width 465 height 15
click at [236, 503] on p at bounding box center [409, 498] width 465 height 15
click at [507, 55] on button at bounding box center [515, 55] width 17 height 17
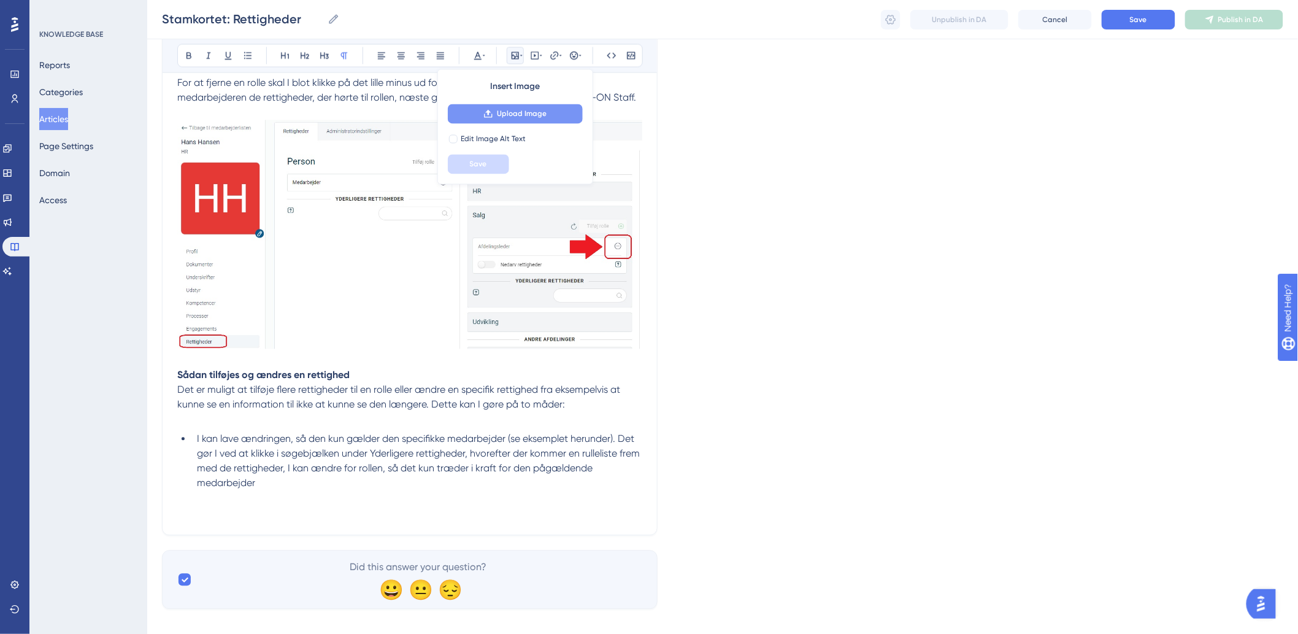
click at [528, 107] on button "Upload Image" at bounding box center [515, 114] width 135 height 20
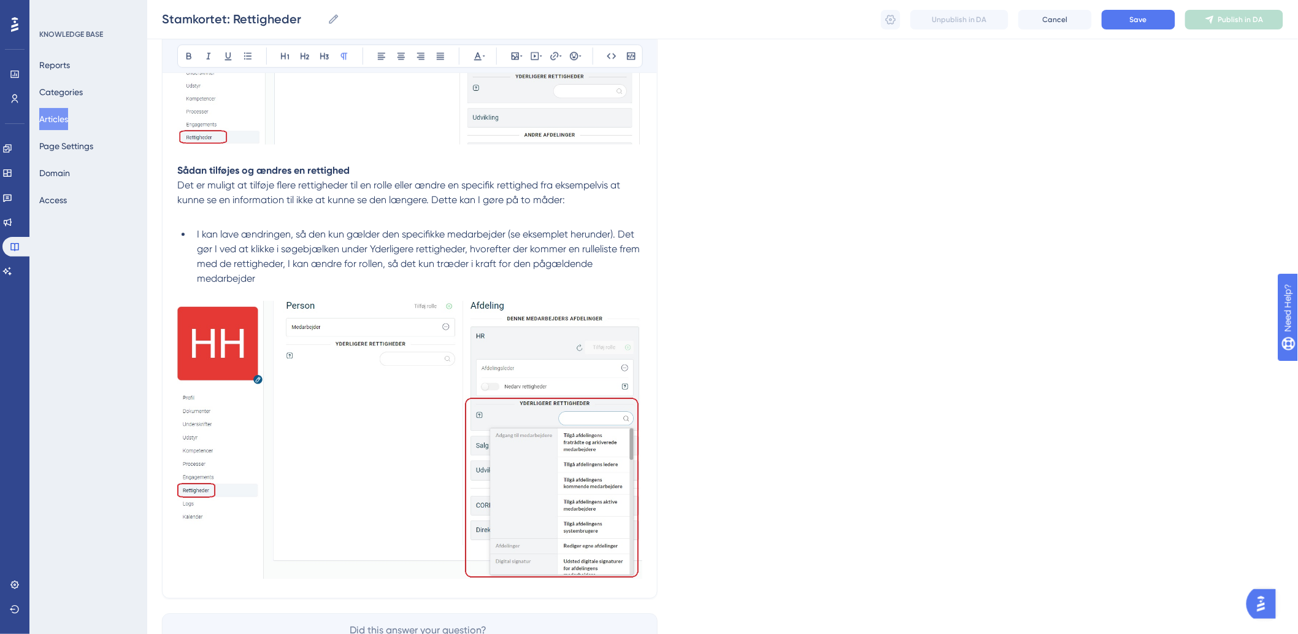
scroll to position [1213, 0]
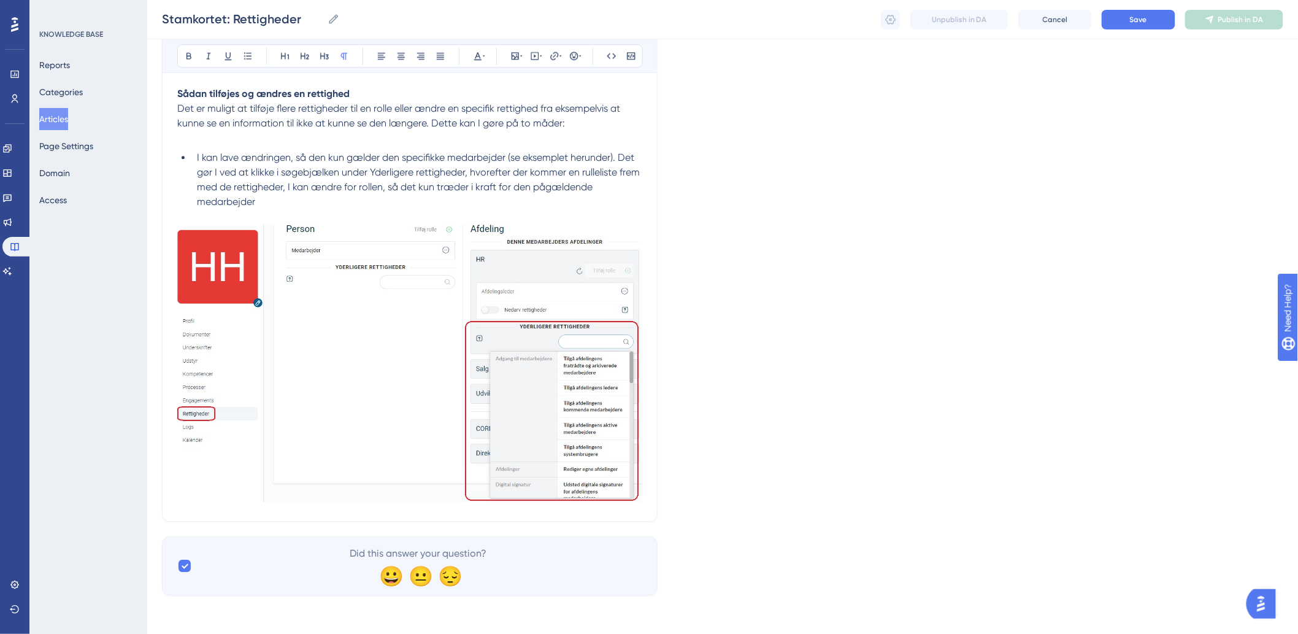
click at [638, 480] on img at bounding box center [409, 363] width 465 height 278
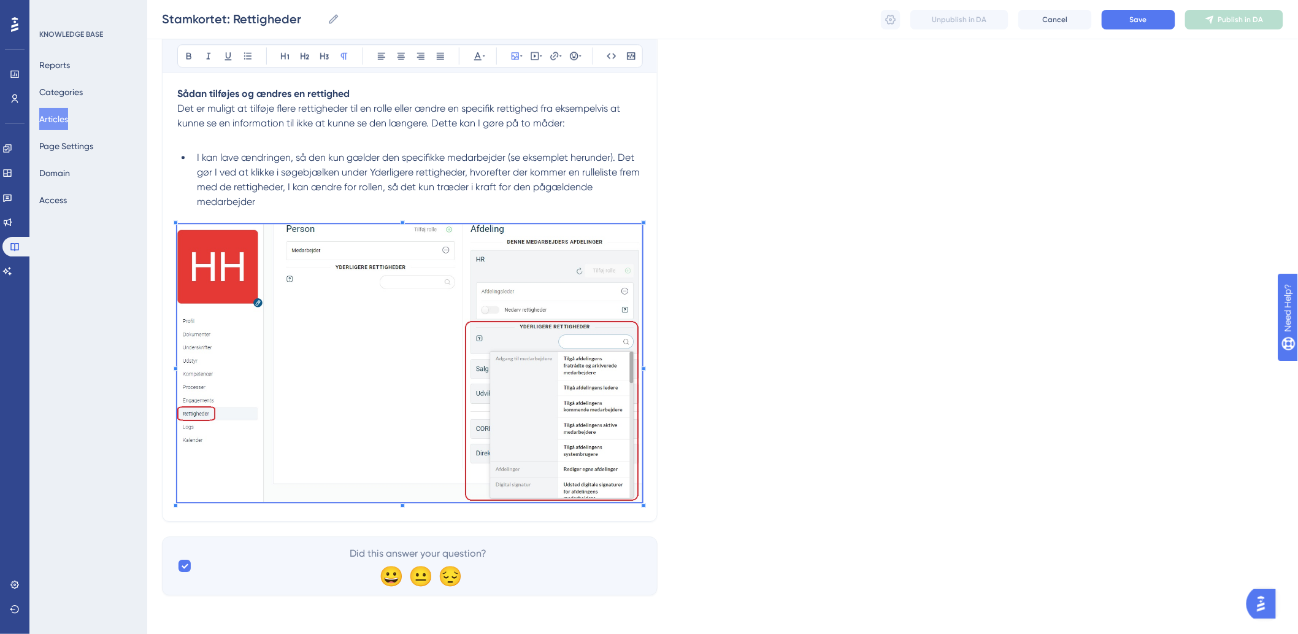
click at [602, 185] on span "I kan lave ændringen, så den kun gælder den specifikke medarbejder (se eksemple…" at bounding box center [419, 180] width 445 height 56
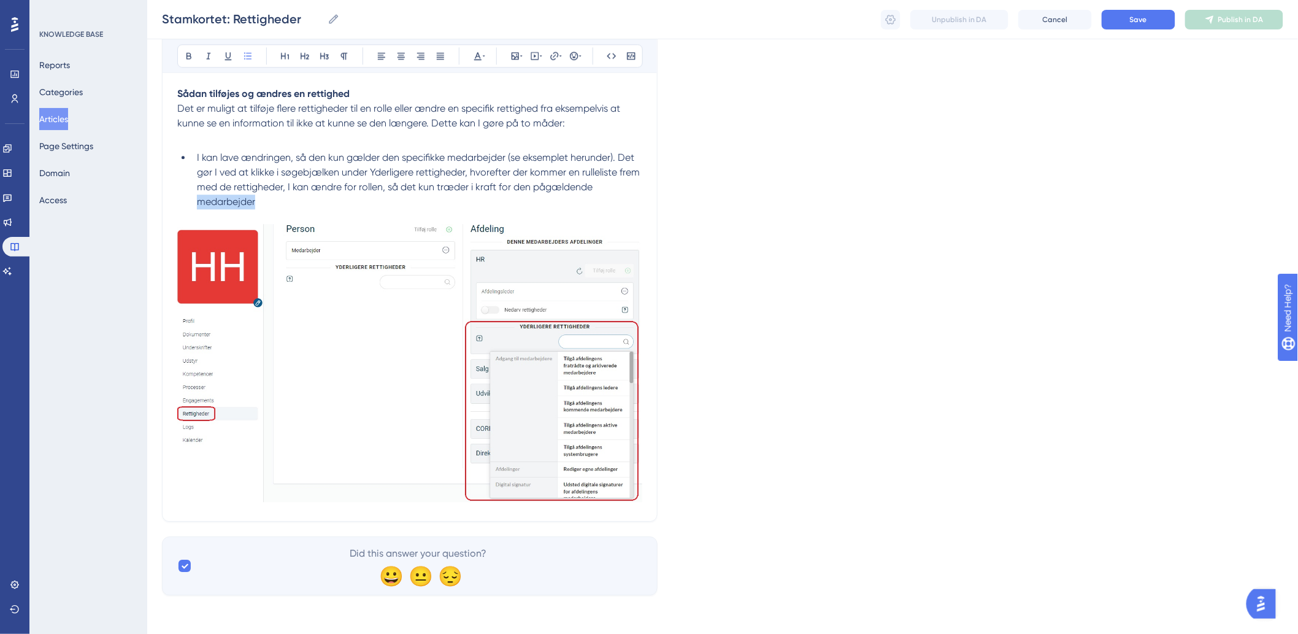
click at [629, 195] on li "I kan lave ændringen, så den kun gælder den specifikke medarbejder (se eksemple…" at bounding box center [417, 179] width 450 height 59
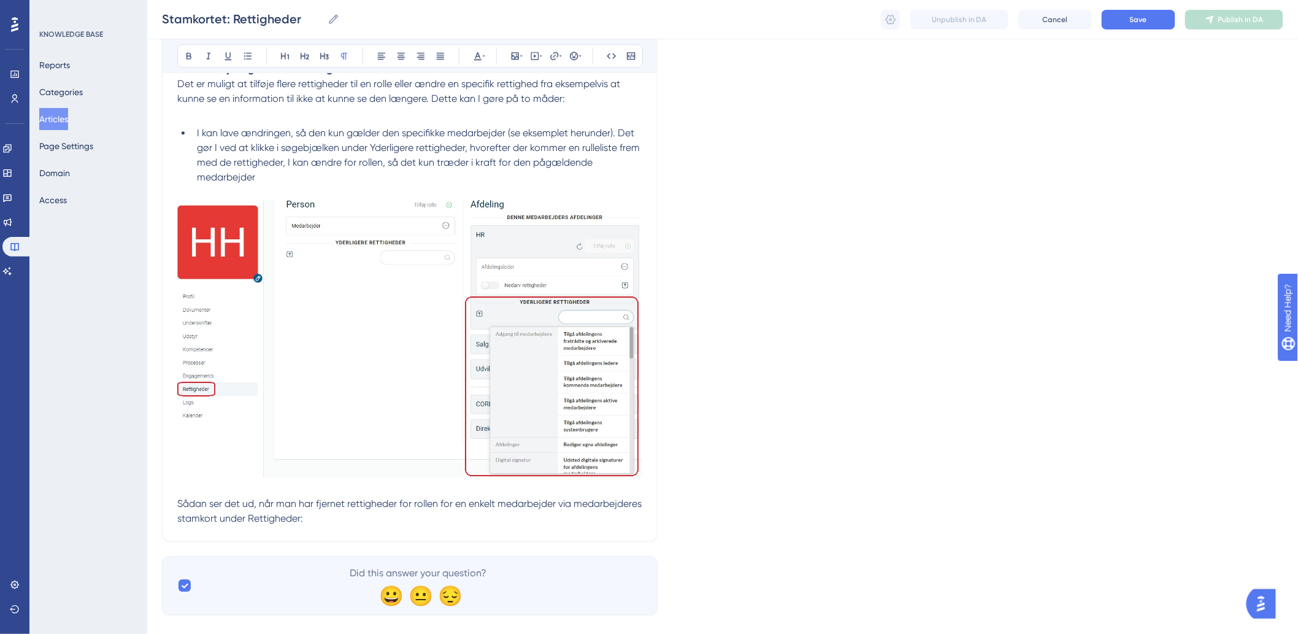
scroll to position [1258, 0]
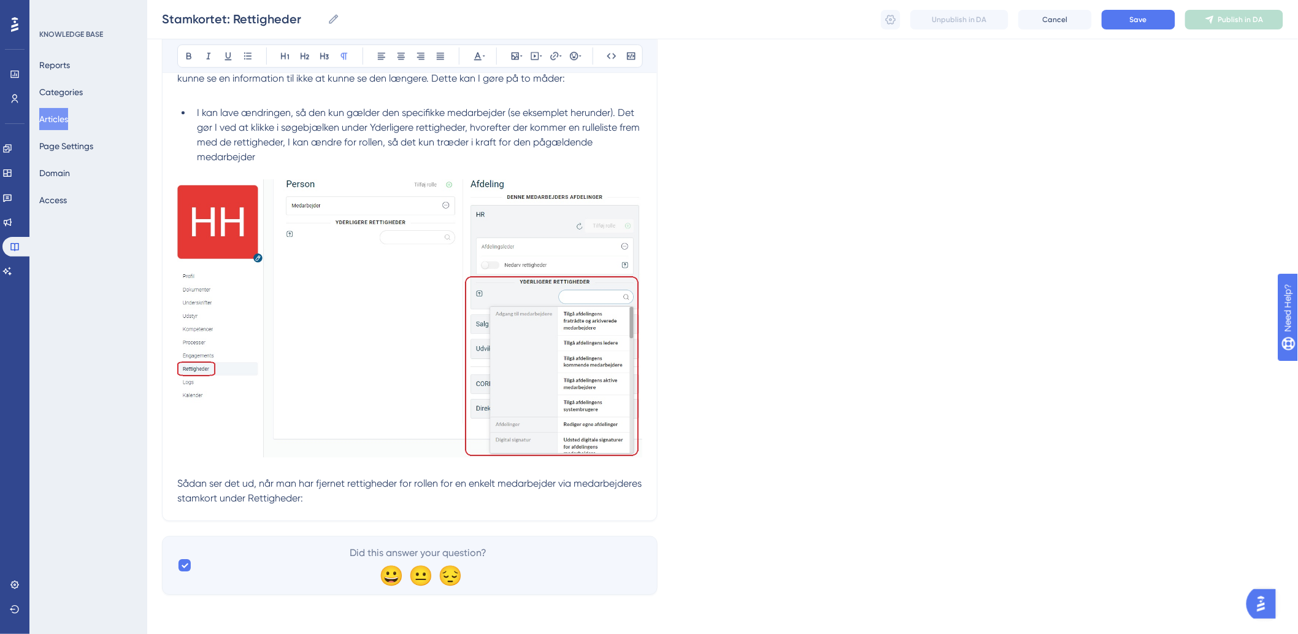
click at [562, 501] on p "Sådan ser det ud, når man har fjernet rettigheder for rollen for en enkelt meda…" at bounding box center [409, 334] width 465 height 341
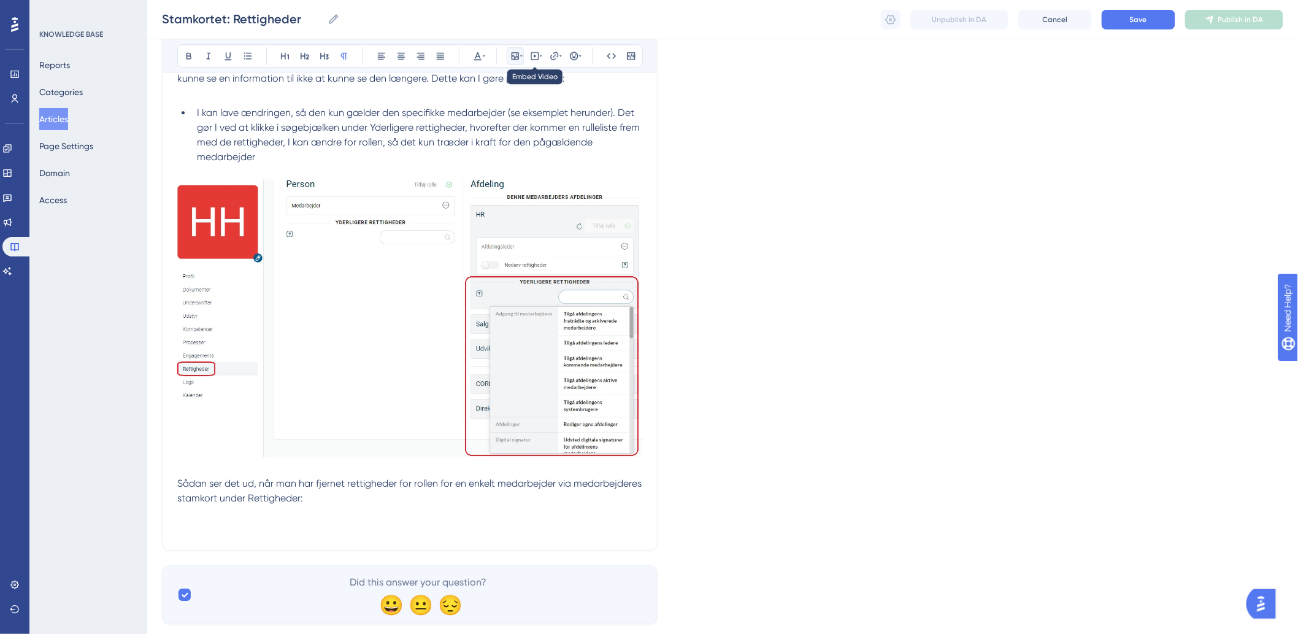
click at [522, 63] on button at bounding box center [515, 55] width 17 height 17
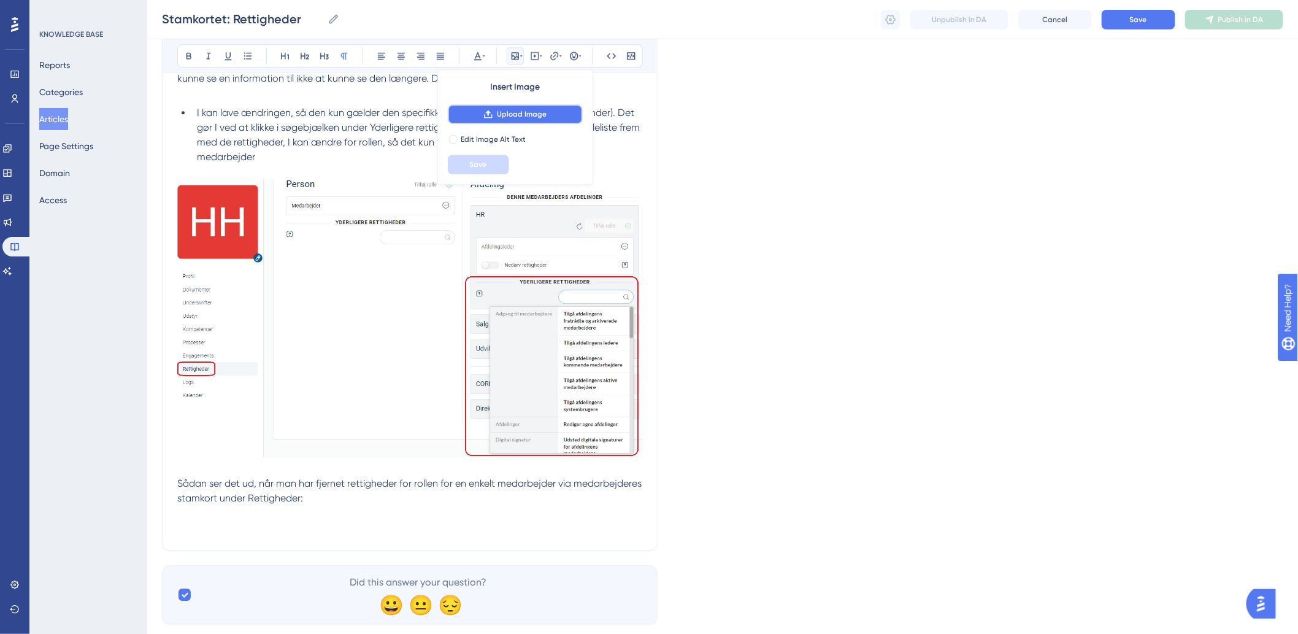
click at [528, 112] on span "Upload Image" at bounding box center [522, 114] width 50 height 10
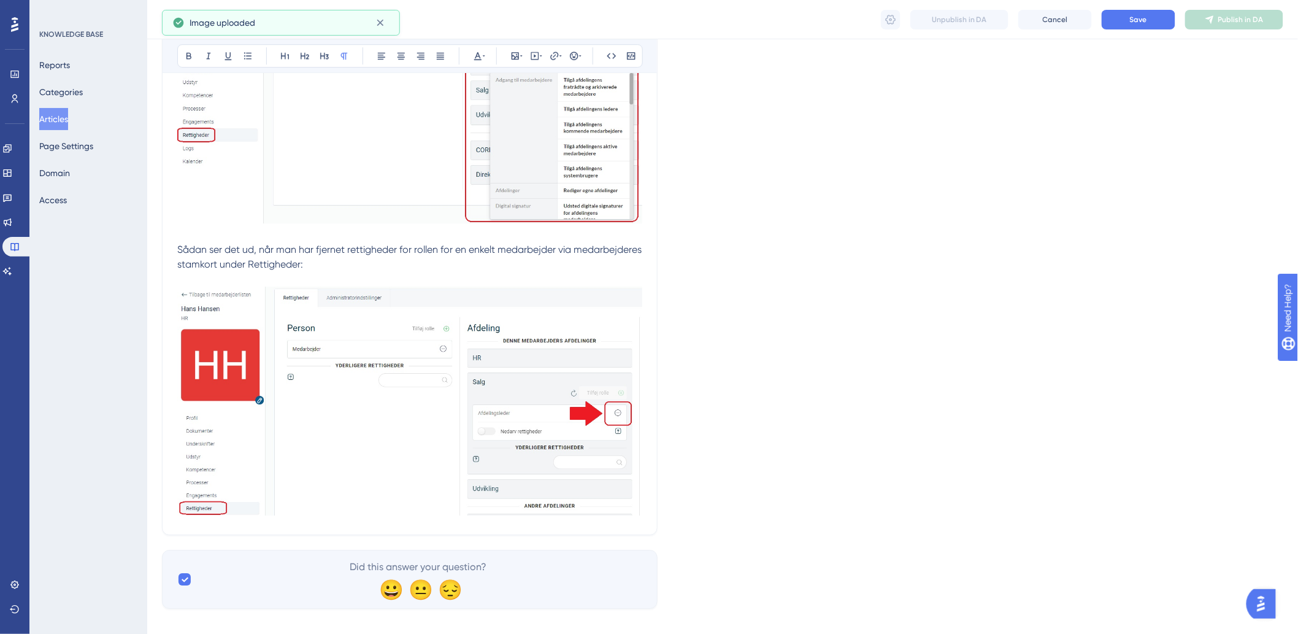
scroll to position [1287, 0]
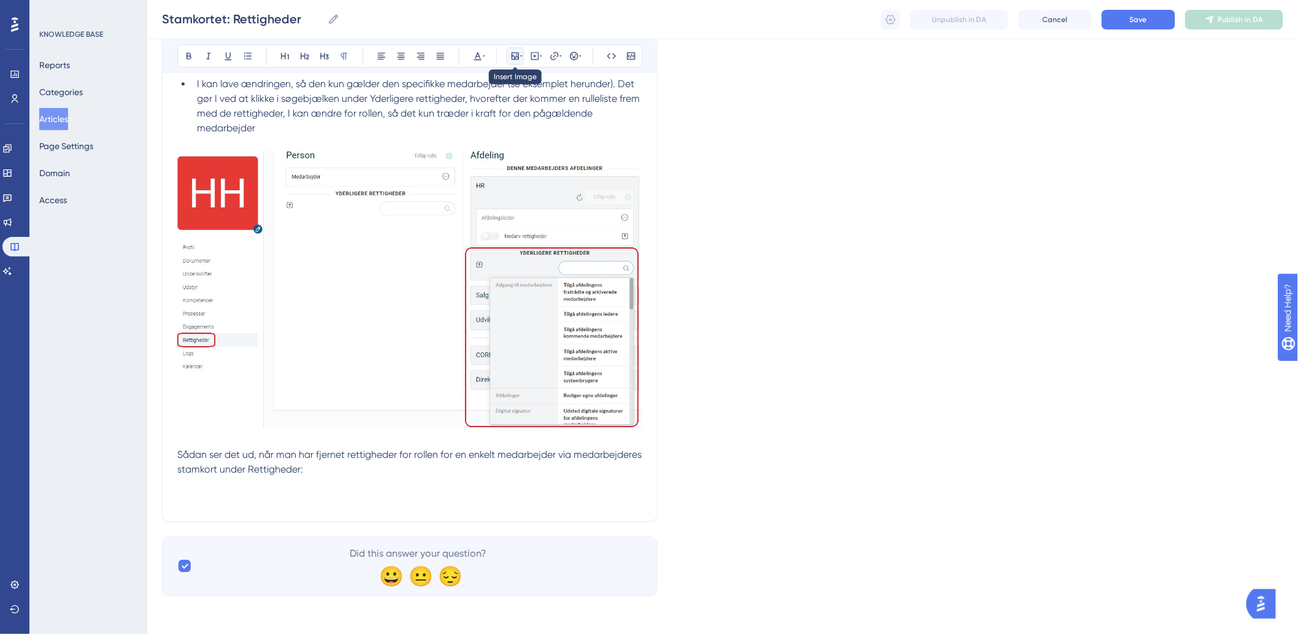
click at [517, 58] on icon at bounding box center [515, 56] width 10 height 10
click at [507, 55] on button at bounding box center [515, 55] width 17 height 17
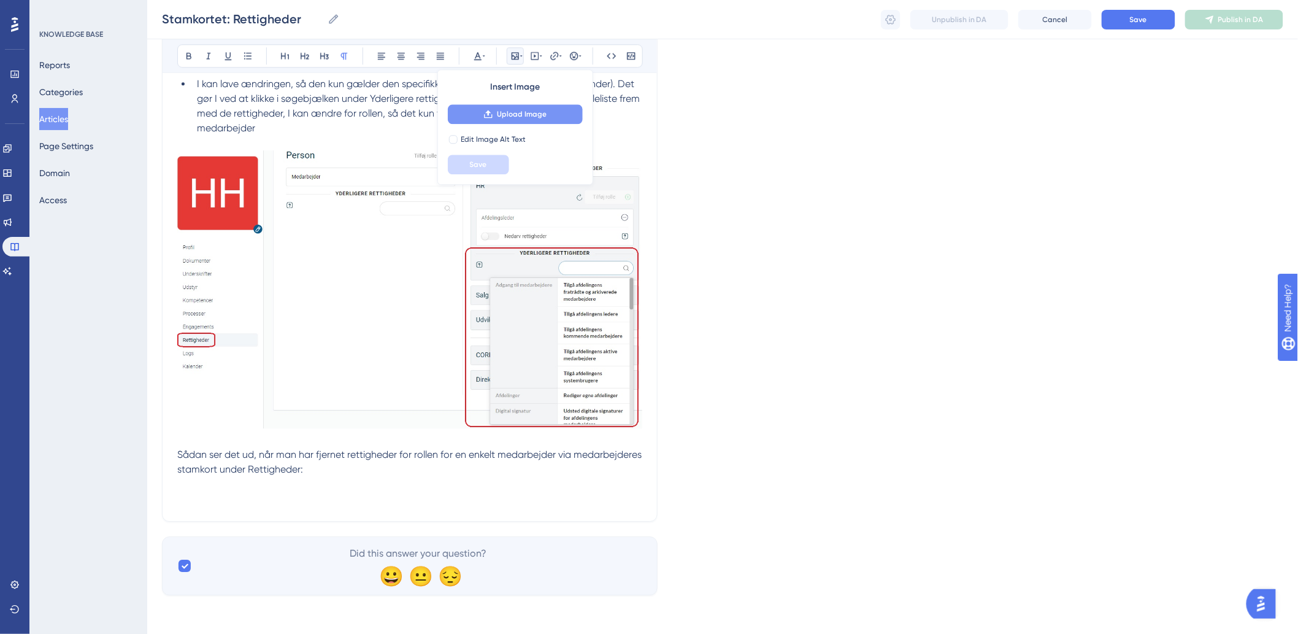
click at [502, 103] on div "Insert Image Upload Image Edit Image Alt Text Save" at bounding box center [515, 126] width 156 height 115
click at [502, 110] on span "Upload Image" at bounding box center [522, 114] width 50 height 10
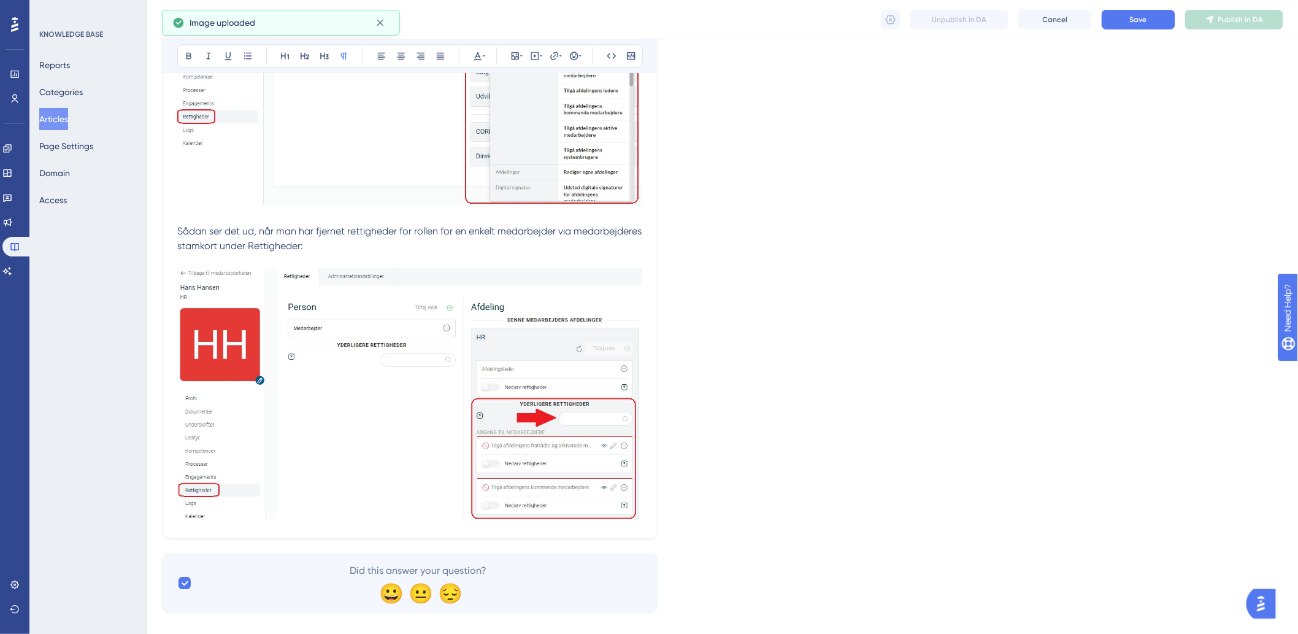
scroll to position [1528, 0]
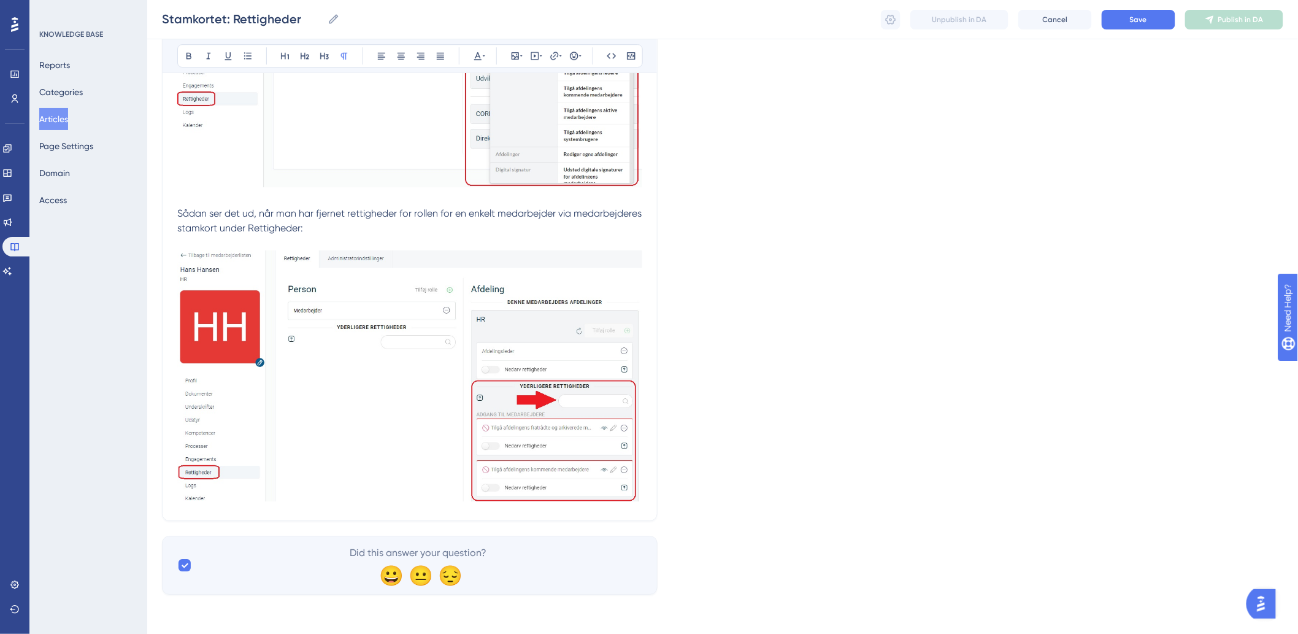
click at [642, 486] on img at bounding box center [409, 376] width 465 height 252
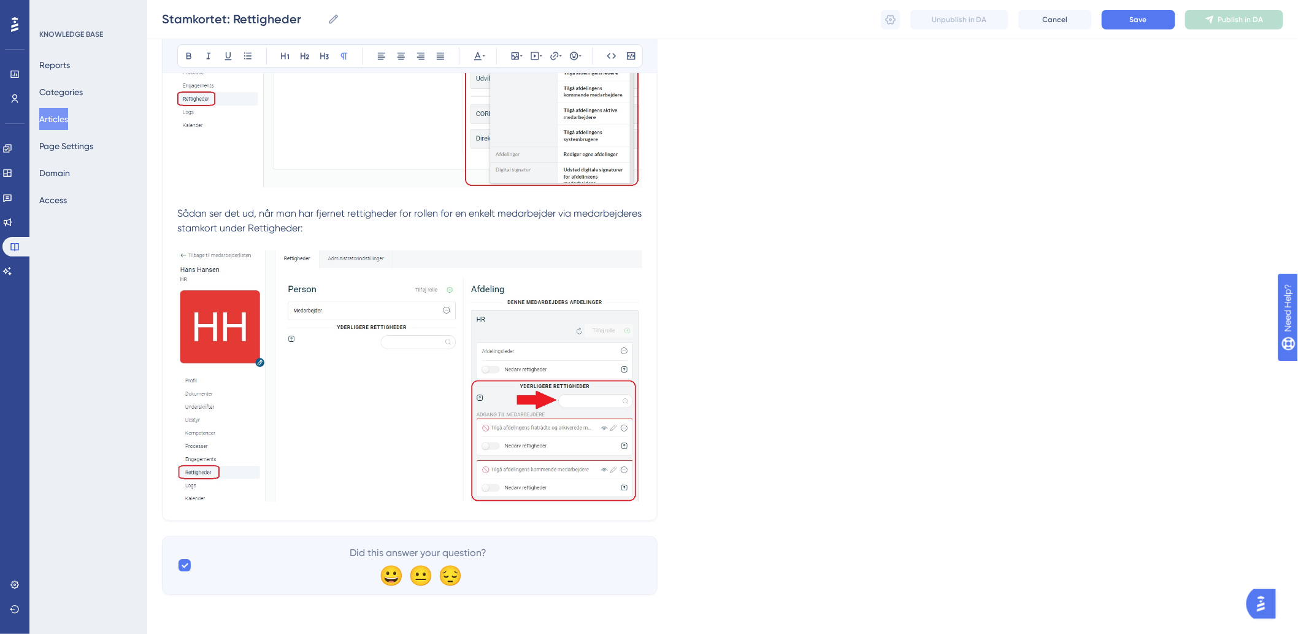
click at [641, 226] on p "Sådan ser det ud, når man har fjernet rettigheder for rollen for en enkelt meda…" at bounding box center [409, 199] width 465 height 611
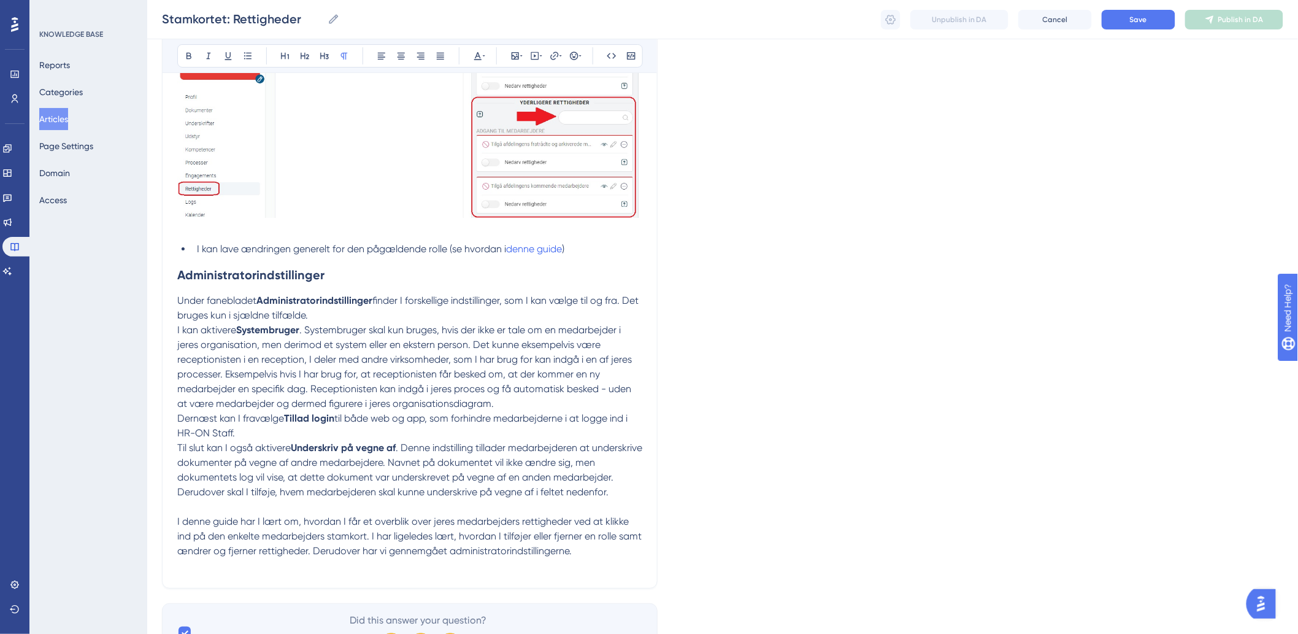
scroll to position [1880, 0]
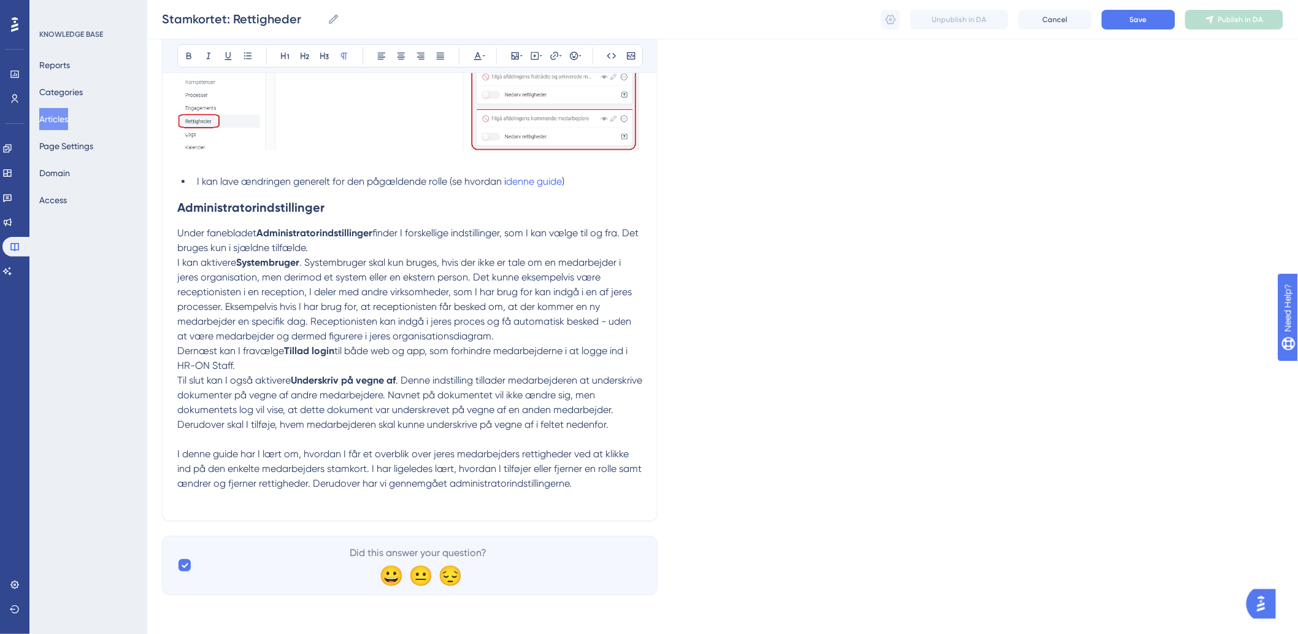
click at [624, 498] on p at bounding box center [409, 498] width 465 height 15
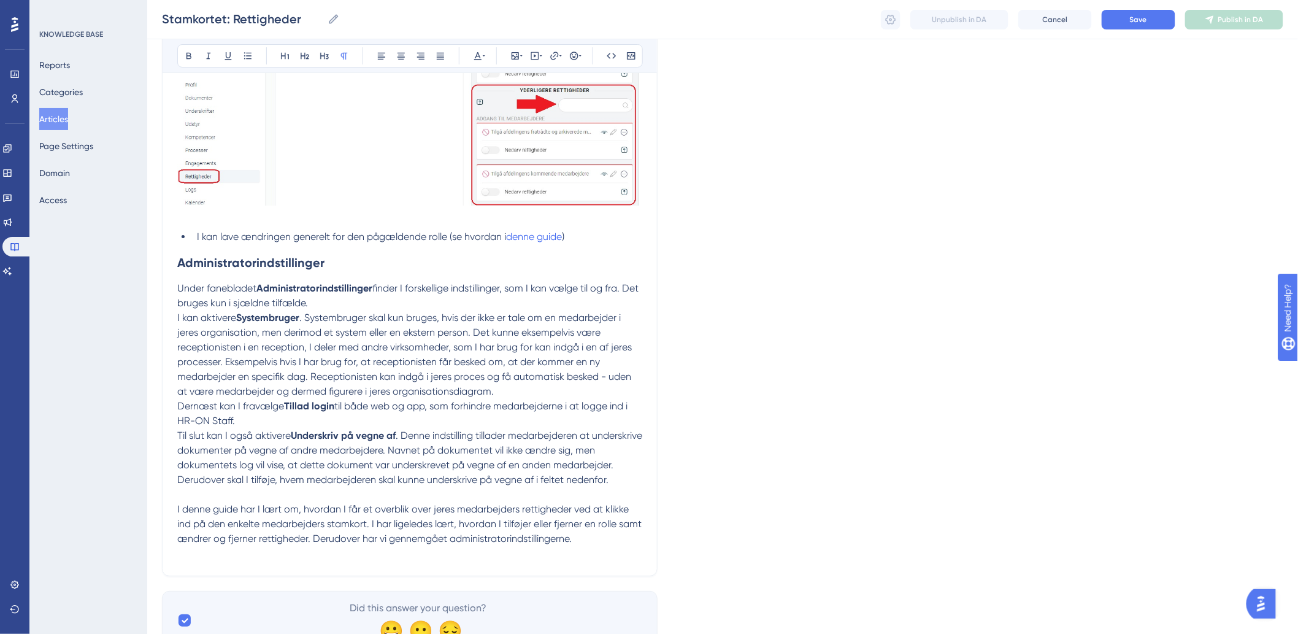
scroll to position [1744, 0]
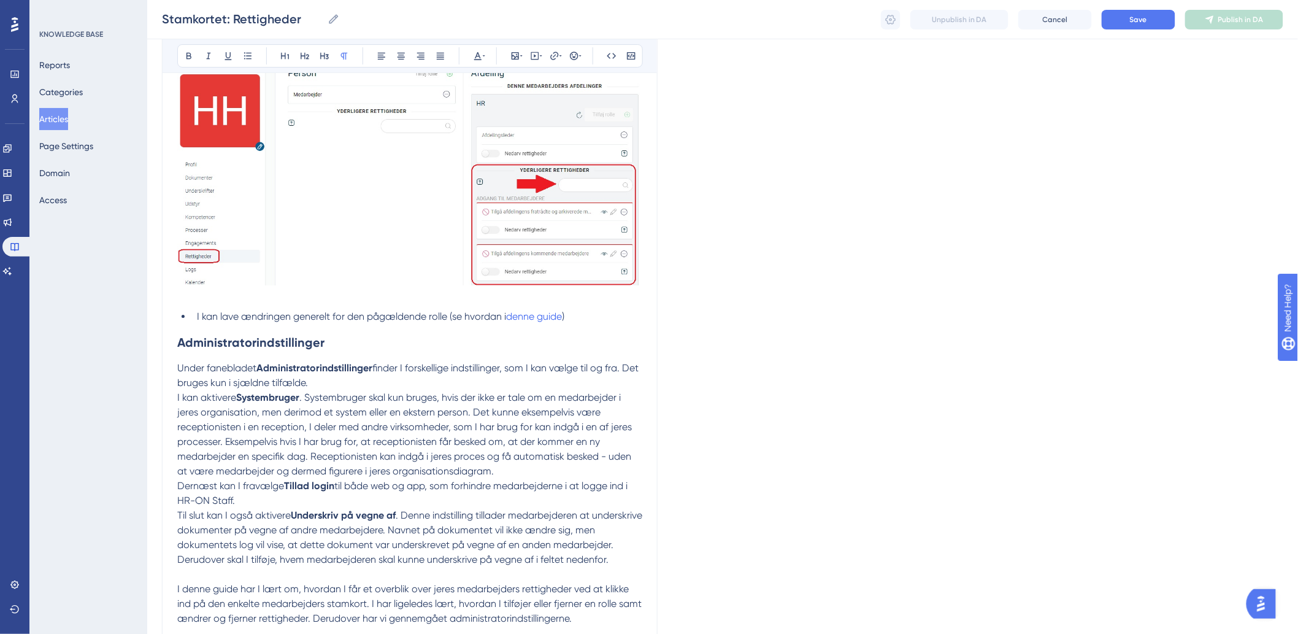
click at [1131, 29] on div "Stamkortet: Rettigheder Stamkortet: Rettigheder Unpublish in DA Cancel Save Pub…" at bounding box center [722, 19] width 1151 height 39
click at [1133, 22] on span "Save" at bounding box center [1138, 20] width 17 height 10
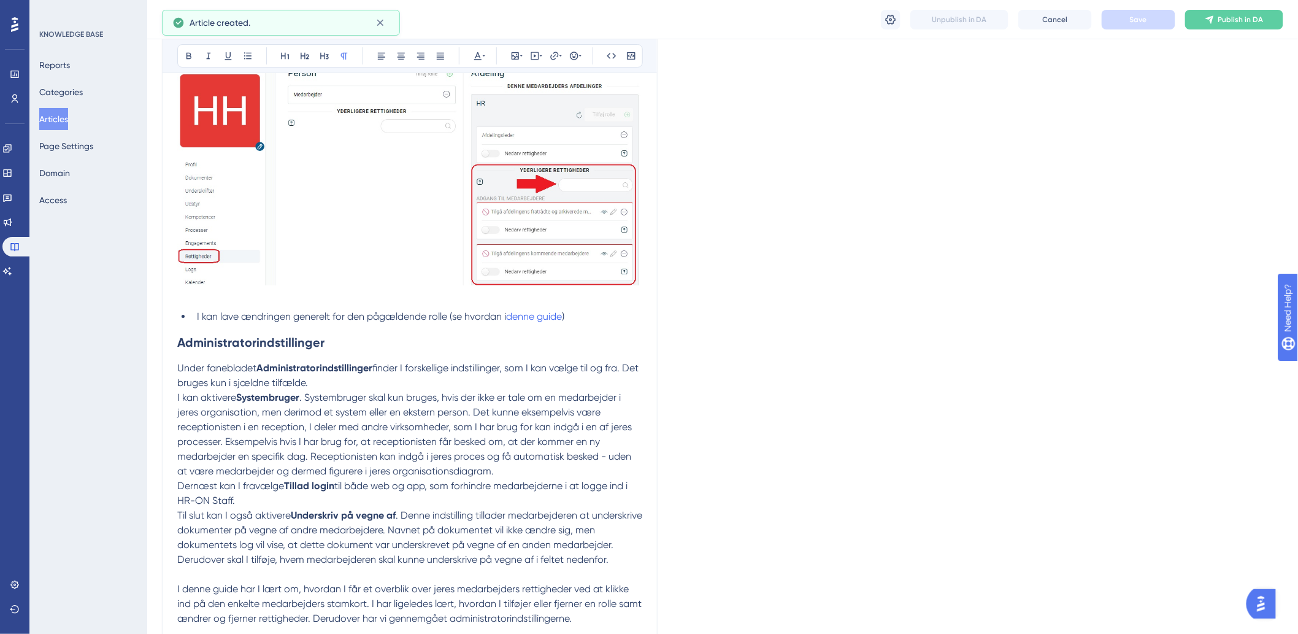
scroll to position [1011, 0]
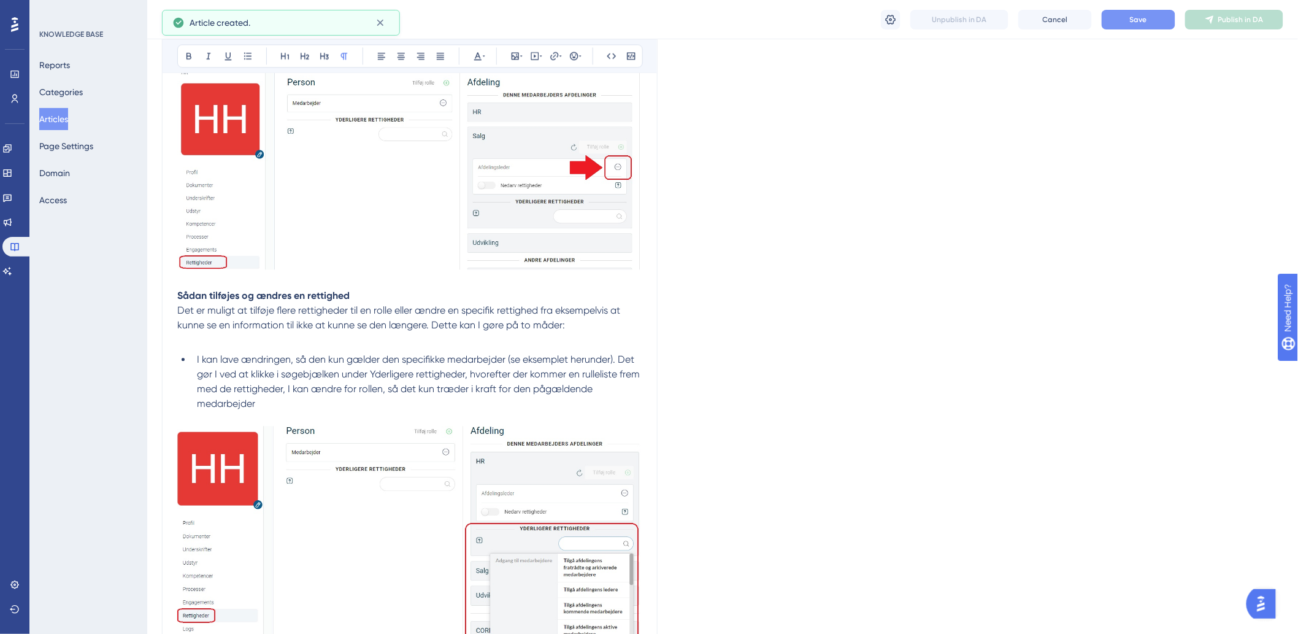
click at [1134, 23] on span "Save" at bounding box center [1138, 20] width 17 height 10
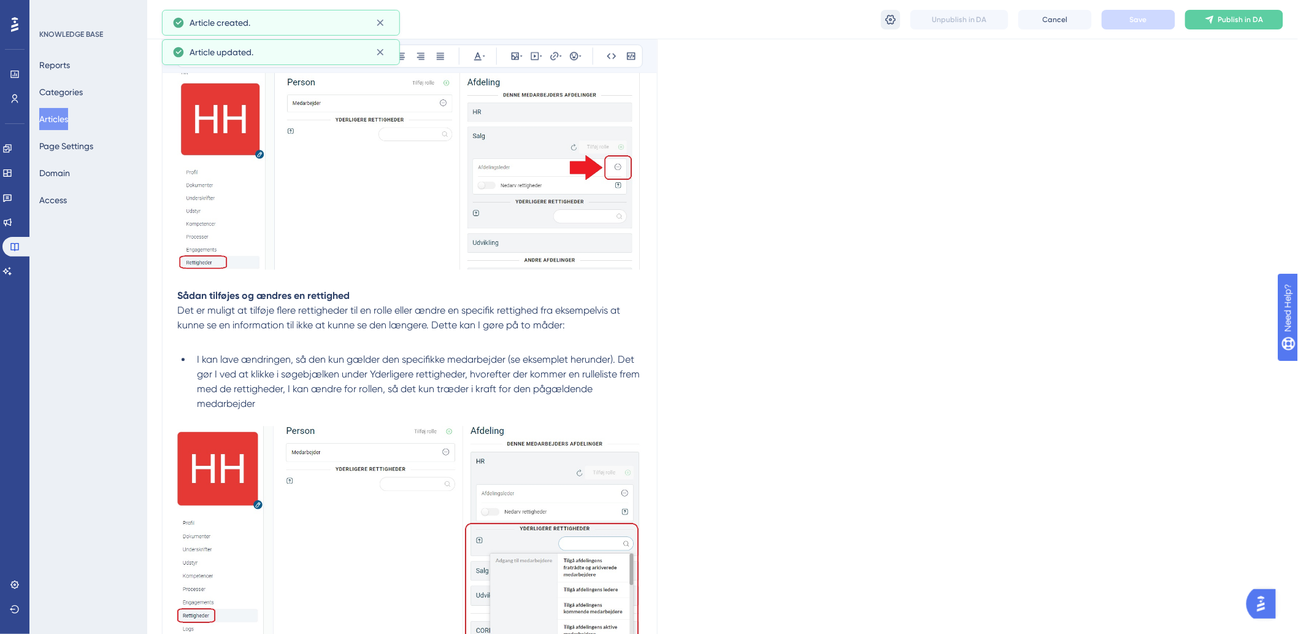
click at [887, 20] on icon at bounding box center [891, 19] width 12 height 12
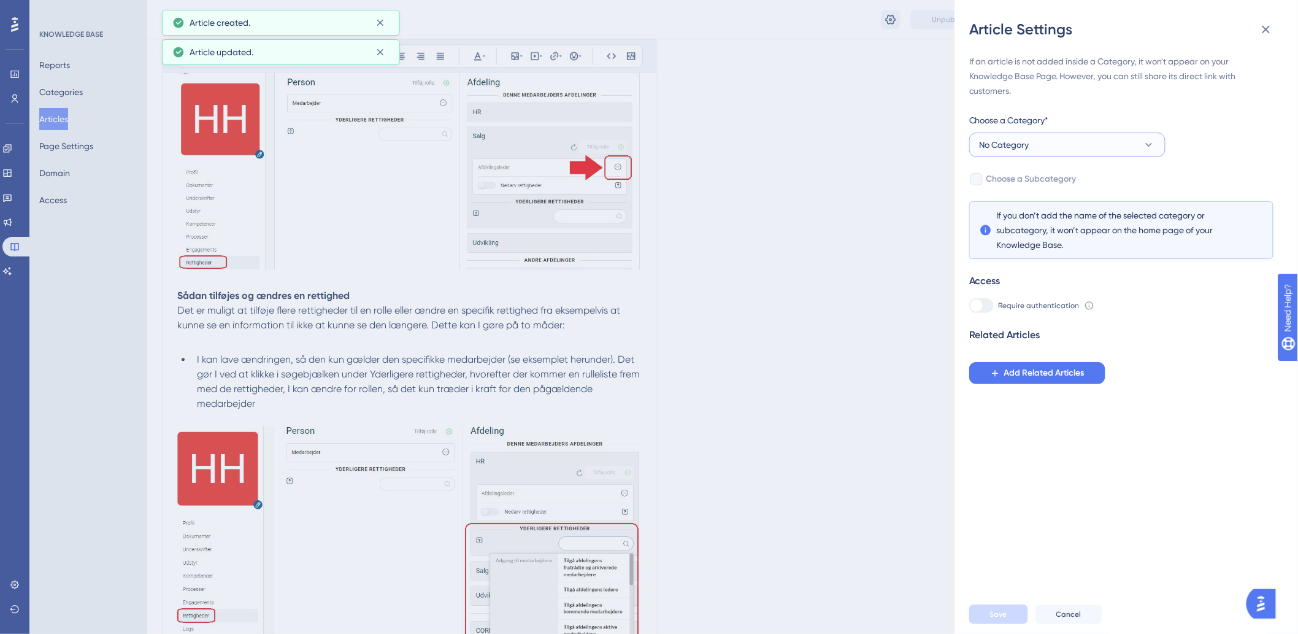
click at [1042, 138] on button "No Category" at bounding box center [1067, 145] width 196 height 25
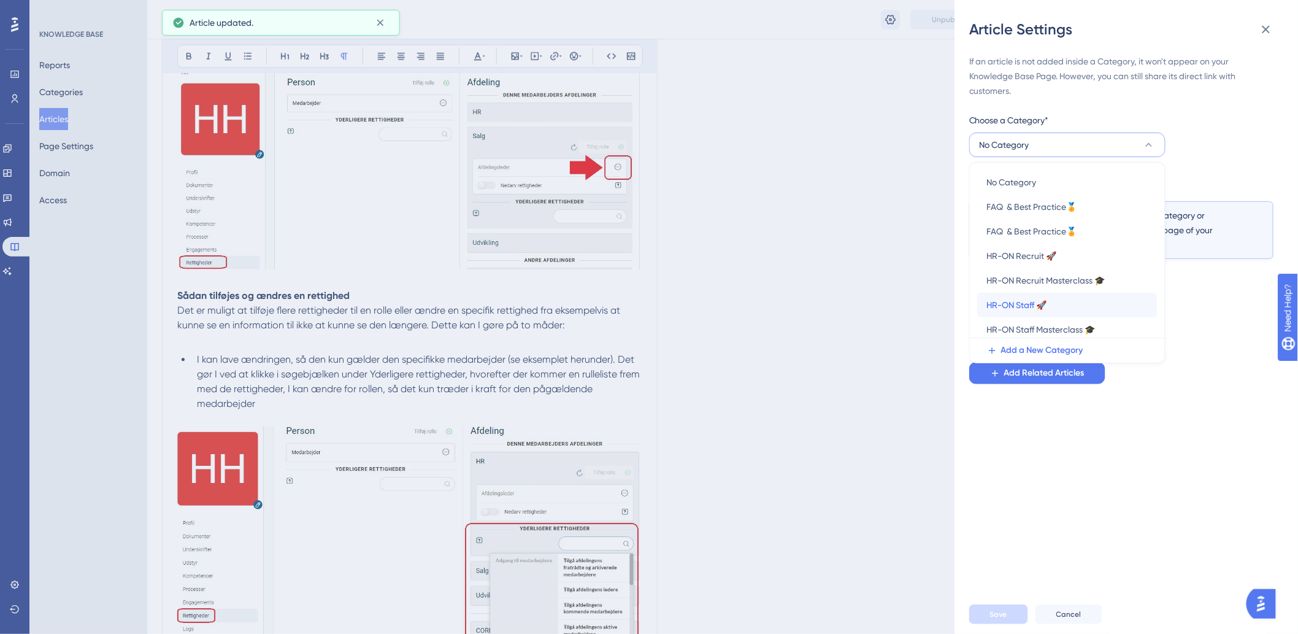
click at [1019, 306] on span "HR-ON Staff 🚀" at bounding box center [1017, 305] width 60 height 15
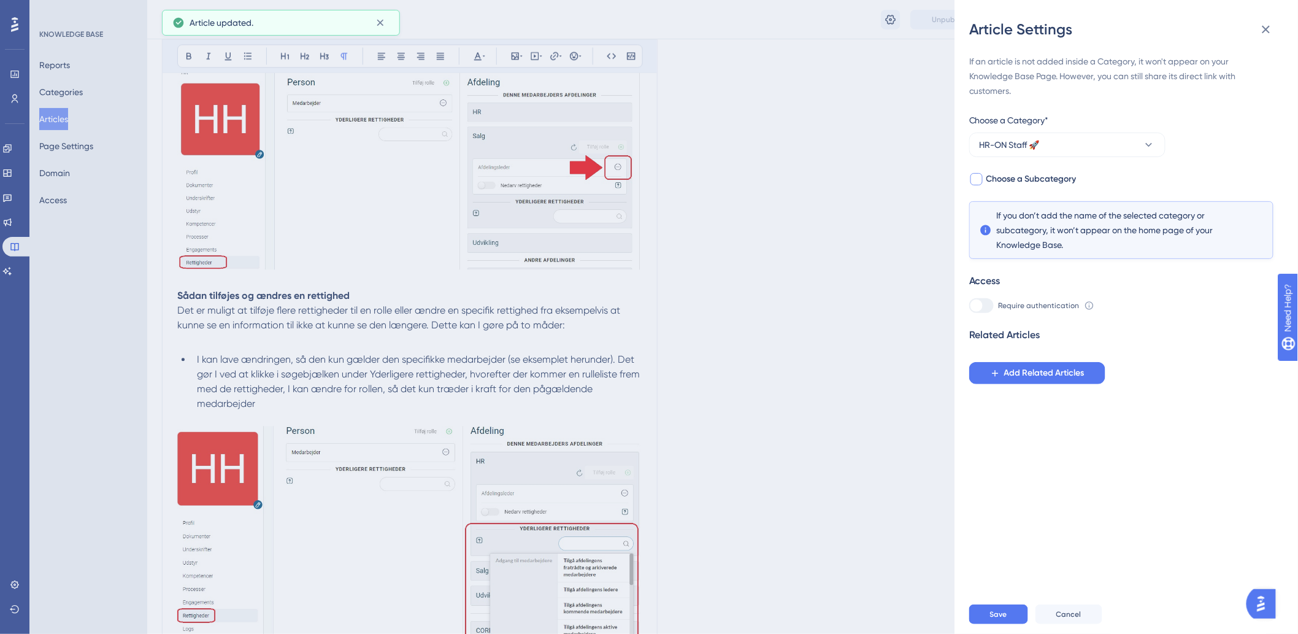
click at [1023, 190] on div "If an article is not added inside a Category, it won't appear on your Knowledge…" at bounding box center [1121, 219] width 304 height 330
click at [1026, 179] on span "Choose a Subcategory" at bounding box center [1032, 179] width 90 height 15
checkbox input "true"
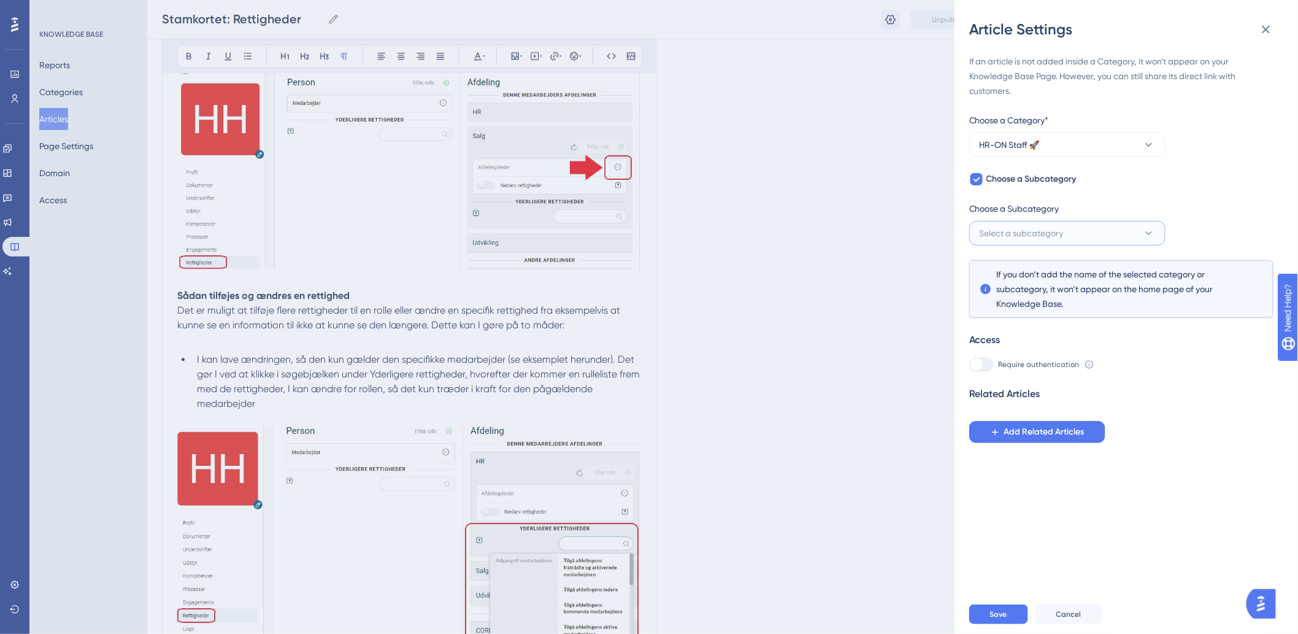
click at [1044, 241] on button "Select a subcategory" at bounding box center [1067, 233] width 196 height 25
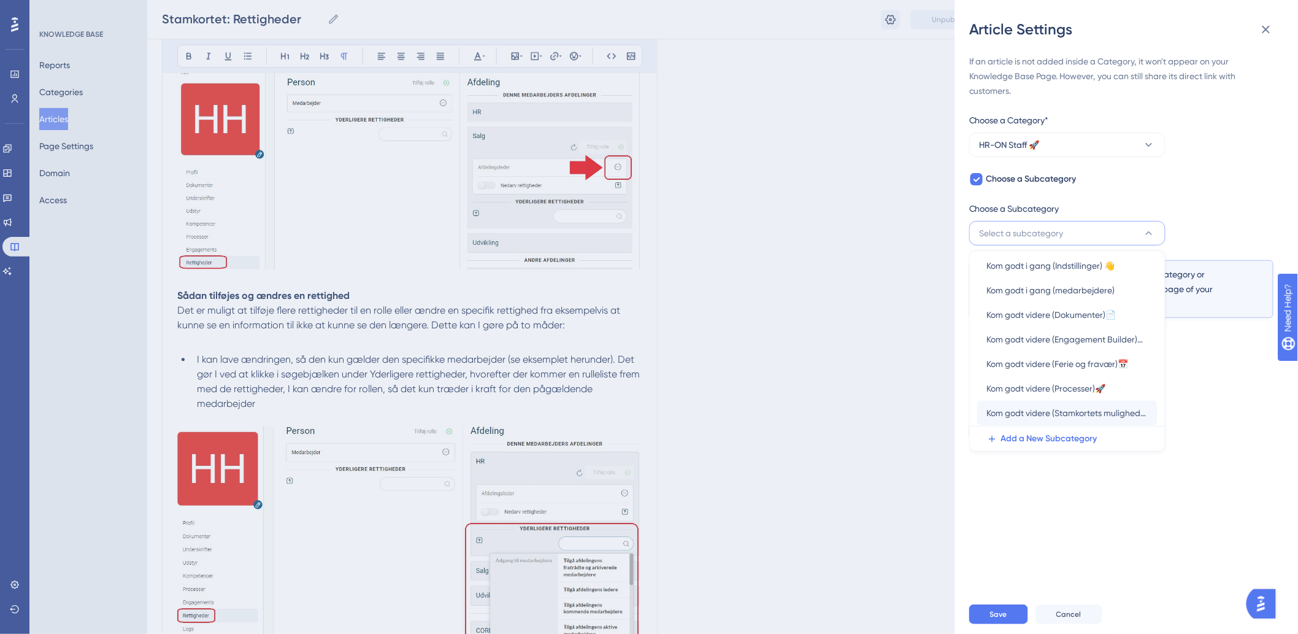
scroll to position [53, 0]
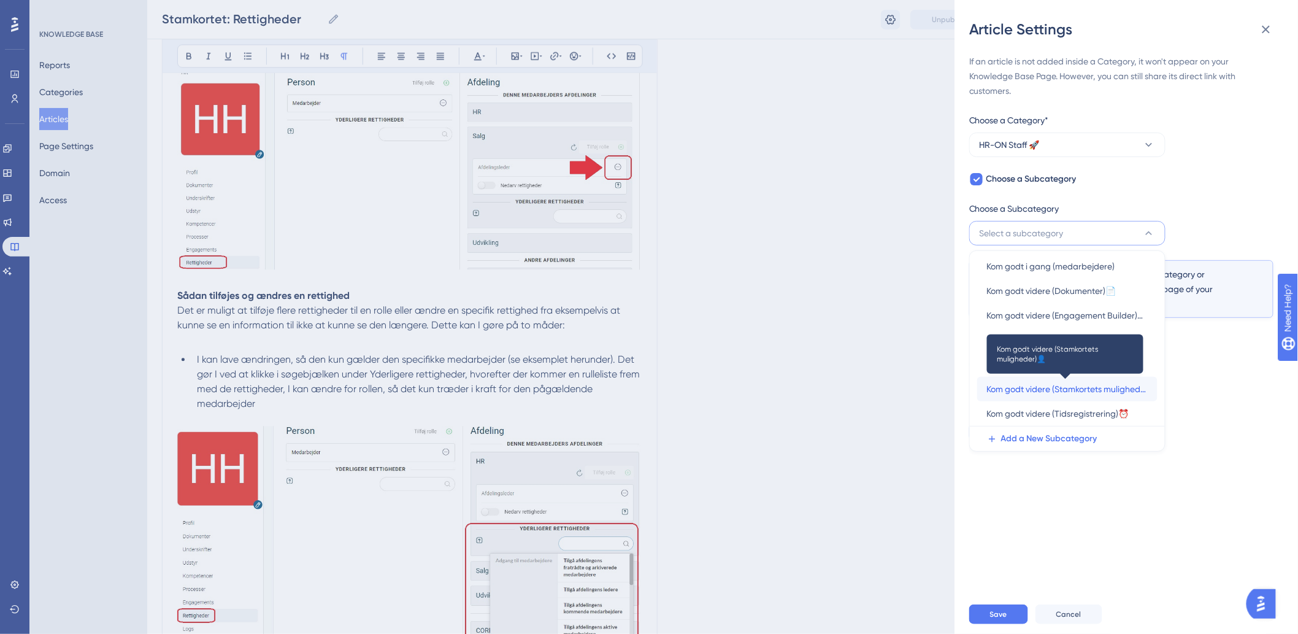
click at [1087, 394] on span "Kom godt videre (Stamkortets muligheder)👤" at bounding box center [1067, 389] width 161 height 15
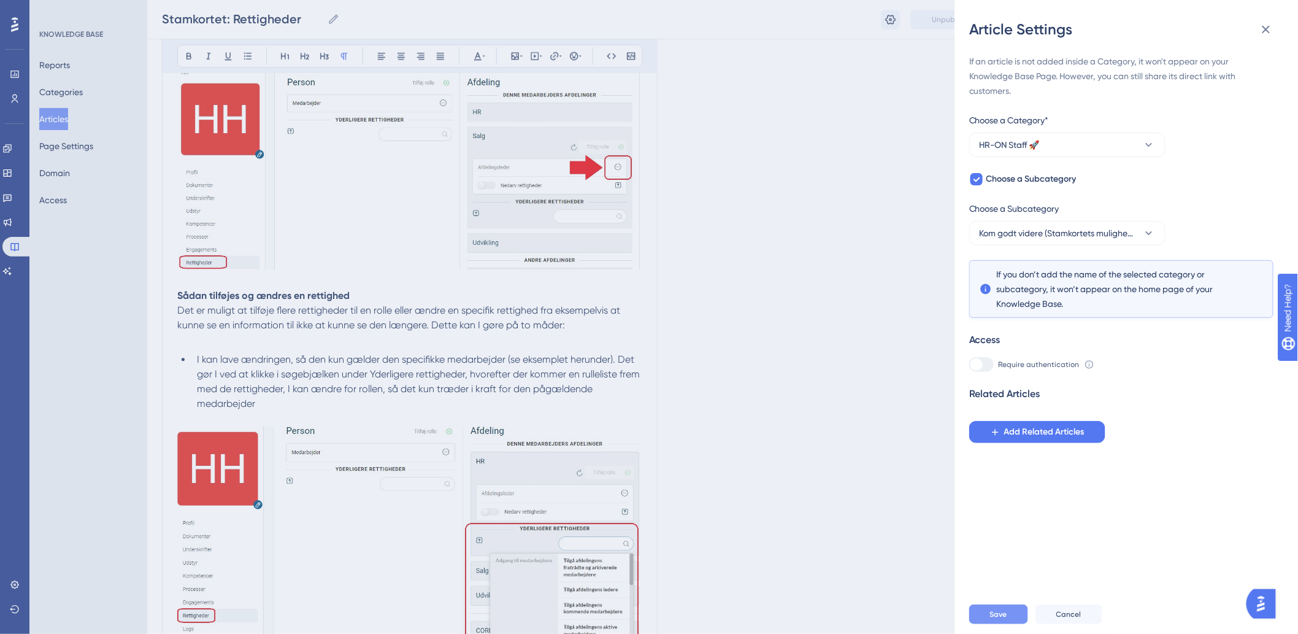
click at [1002, 616] on button "Save" at bounding box center [998, 614] width 59 height 20
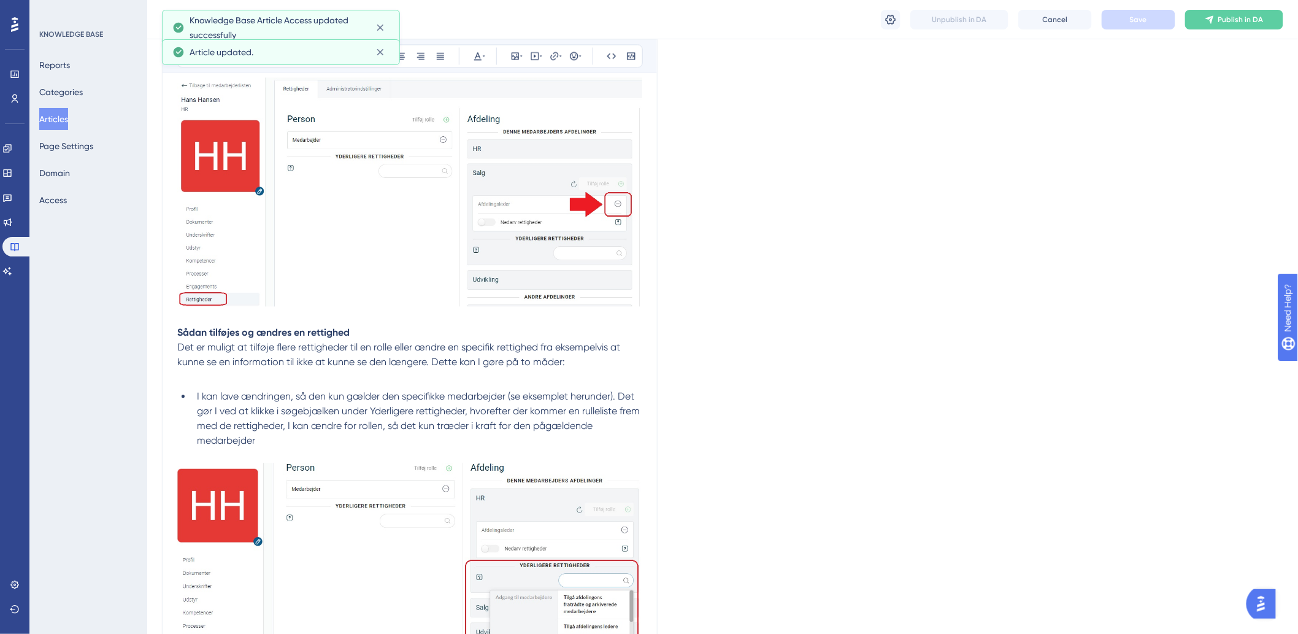
scroll to position [739, 0]
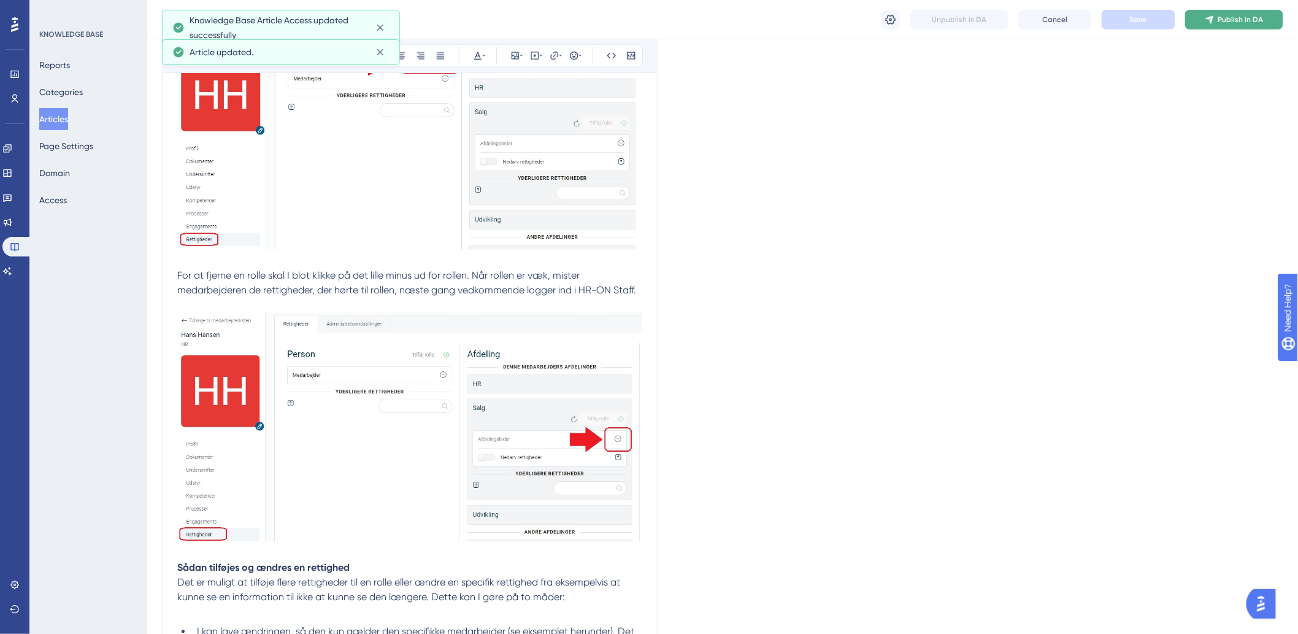
click at [1219, 20] on button "Publish in DA" at bounding box center [1234, 20] width 98 height 20
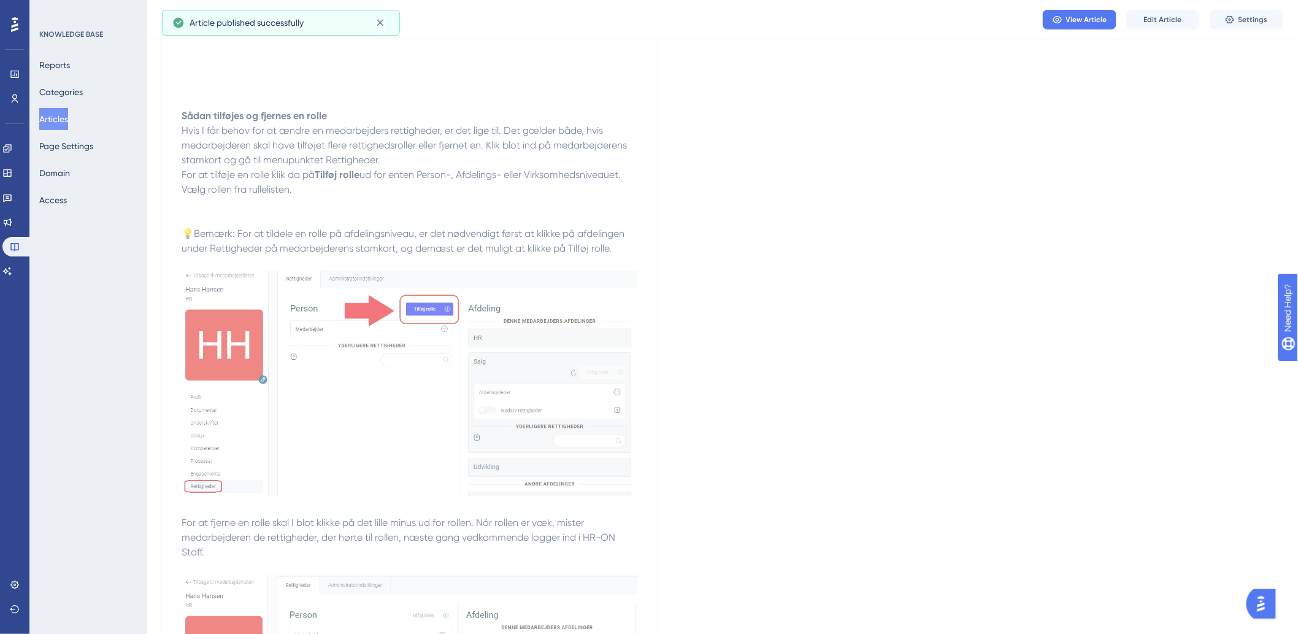
scroll to position [398, 0]
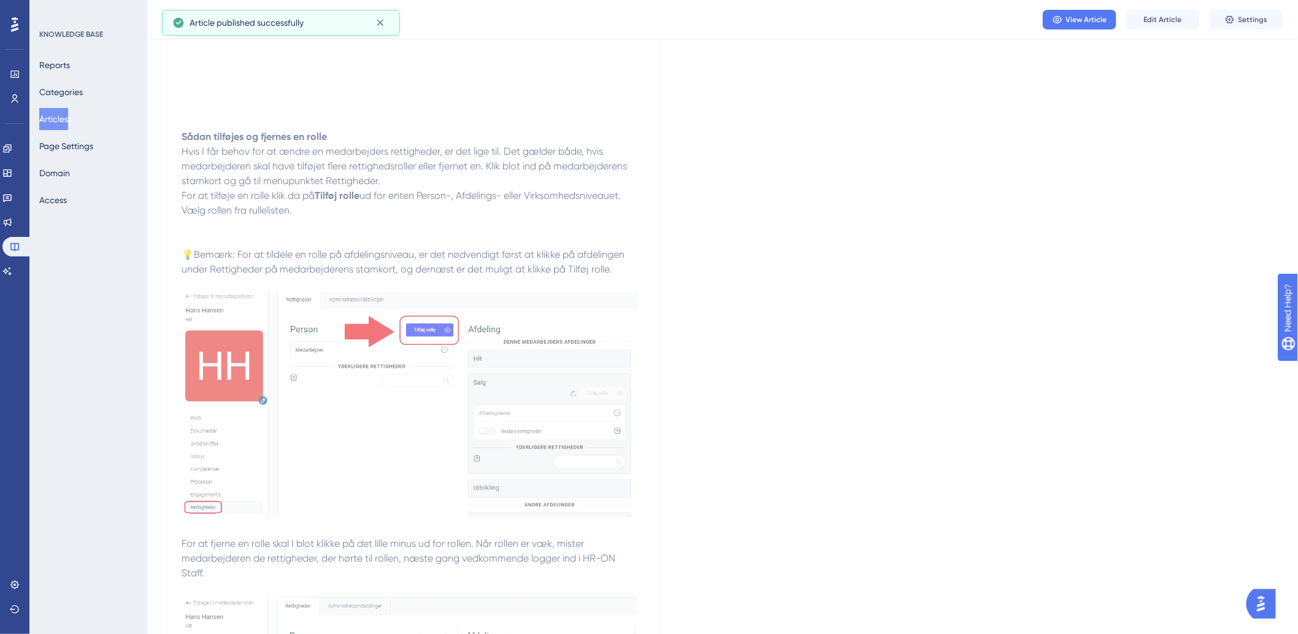
click at [64, 112] on button "Articles" at bounding box center [53, 119] width 29 height 22
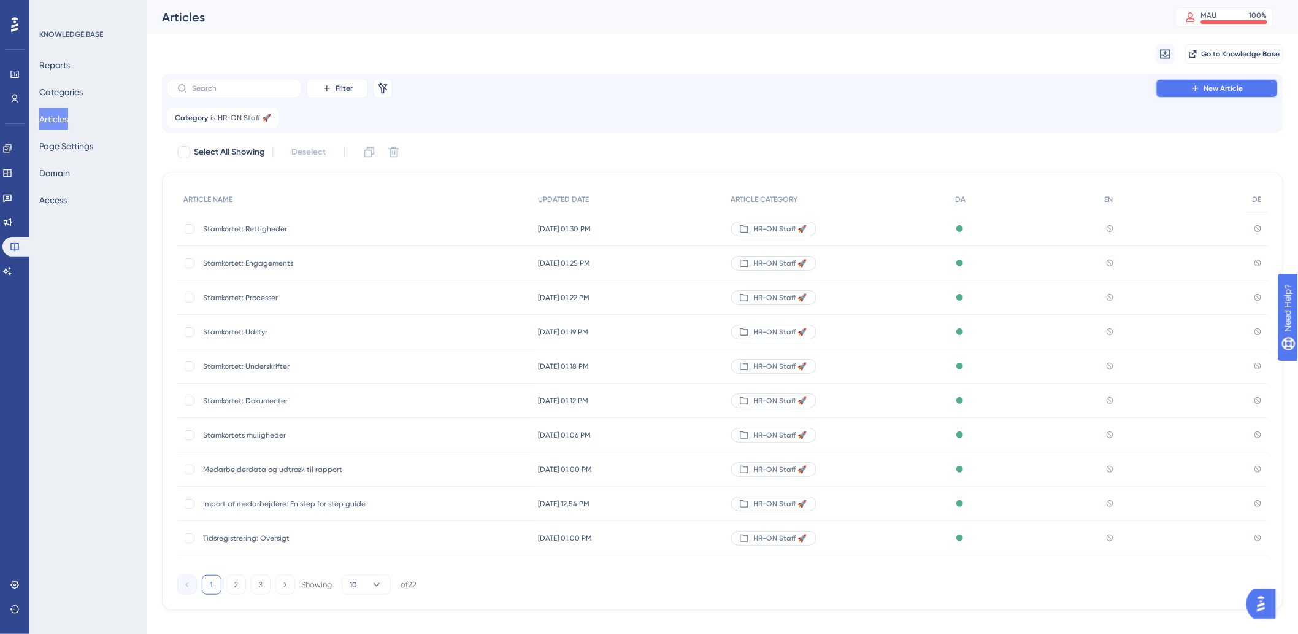
click at [1171, 83] on button "New Article" at bounding box center [1217, 89] width 123 height 20
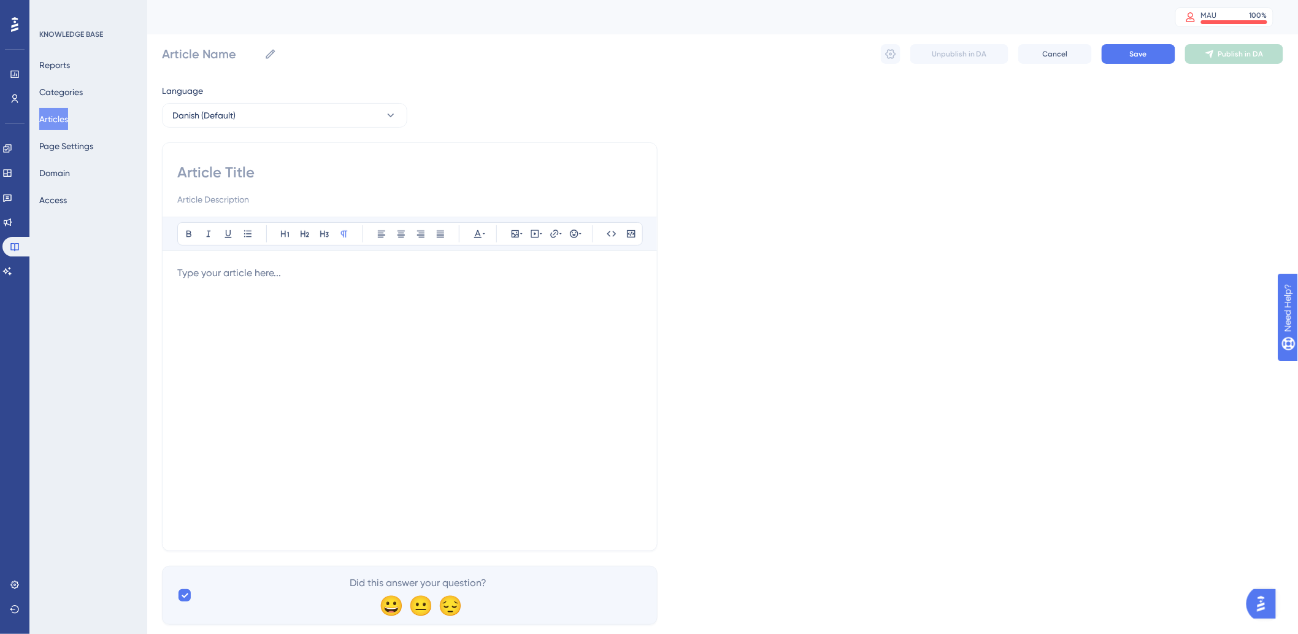
click at [376, 286] on div at bounding box center [409, 401] width 465 height 270
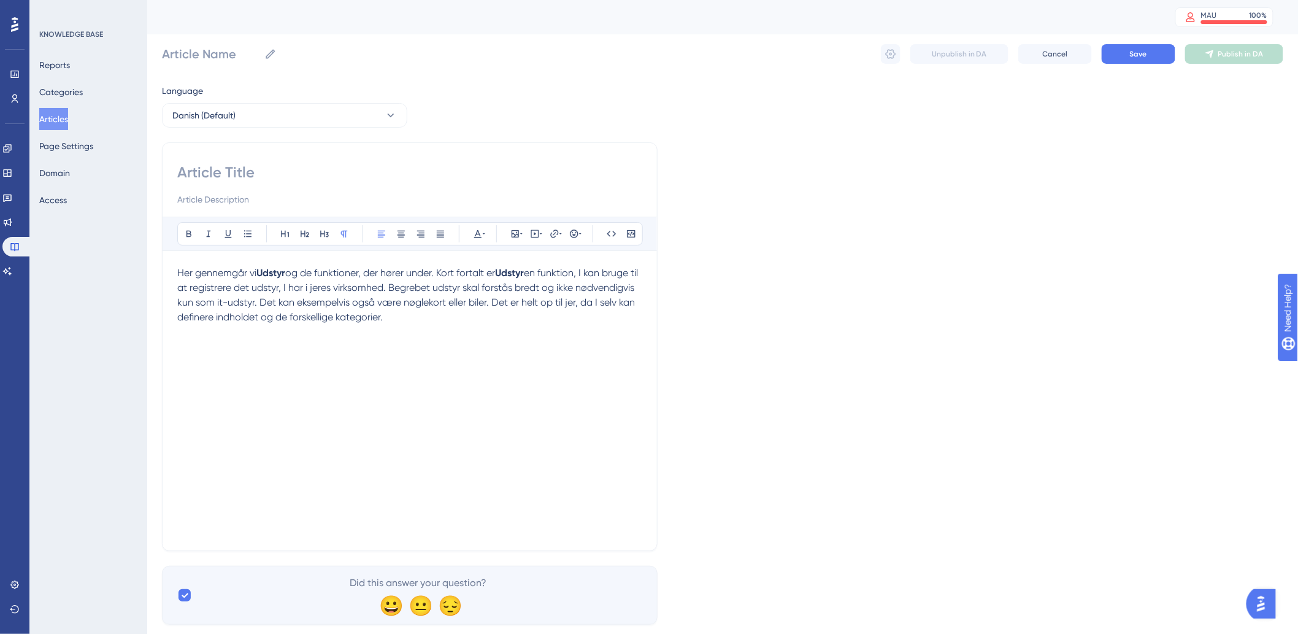
click at [291, 163] on input at bounding box center [409, 173] width 465 height 20
click at [545, 352] on div "Her gennemgår vi Udstyr og de funktioner, der hører under. Kort fortalt er Udst…" at bounding box center [409, 401] width 465 height 270
click at [50, 114] on button "Articles" at bounding box center [53, 119] width 29 height 22
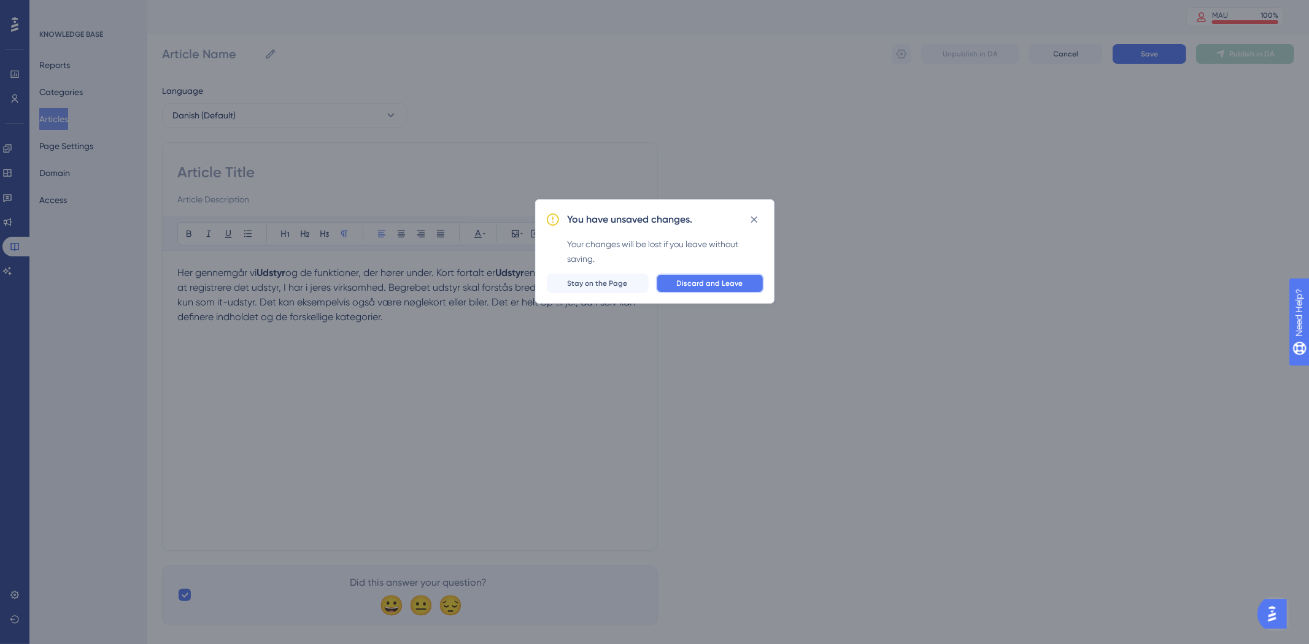
click at [685, 284] on span "Discard and Leave" at bounding box center [710, 284] width 66 height 10
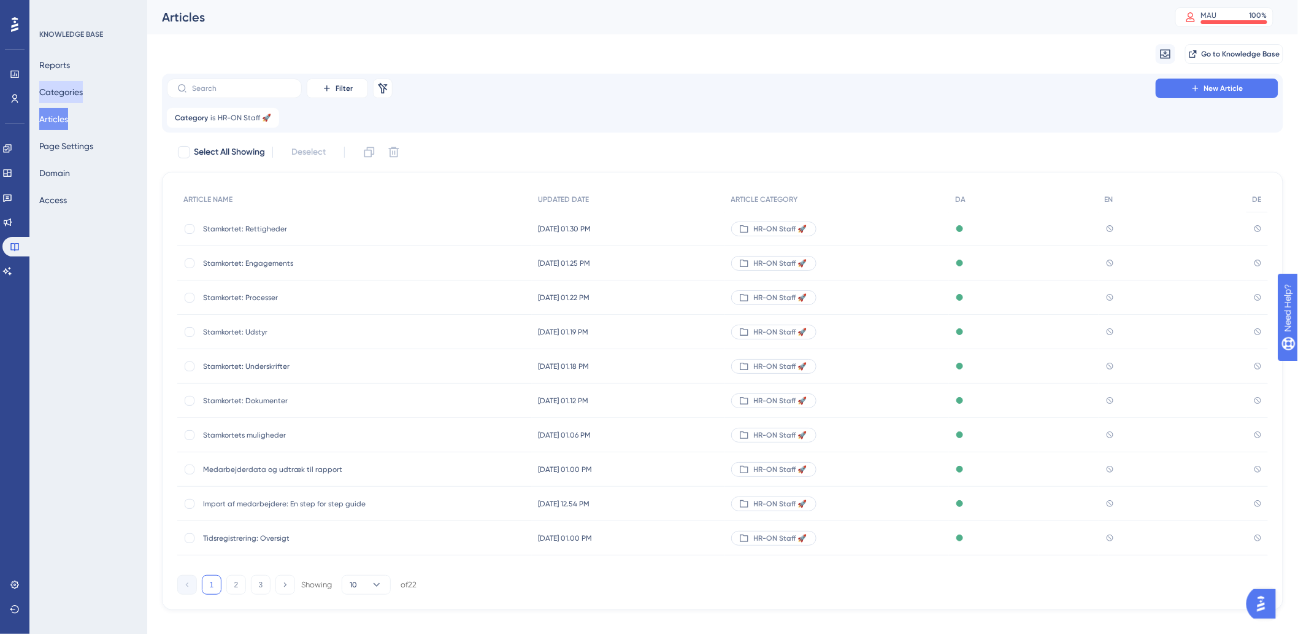
click at [83, 92] on button "Categories" at bounding box center [61, 92] width 44 height 22
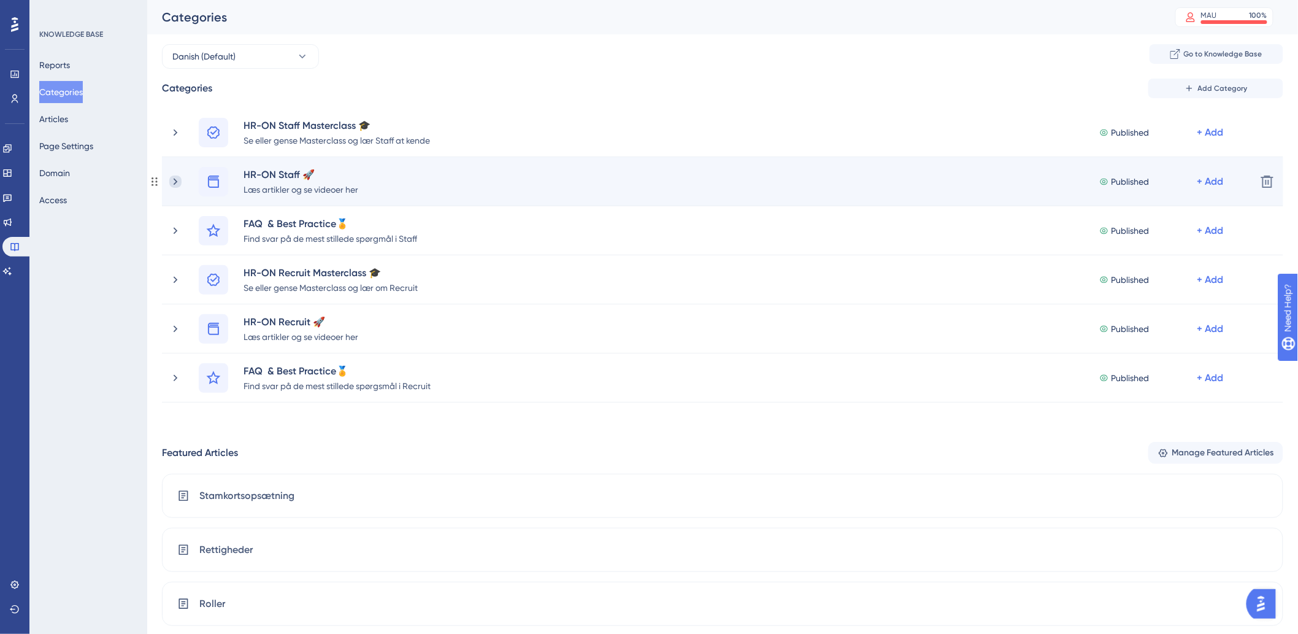
click at [180, 180] on icon at bounding box center [175, 181] width 12 height 12
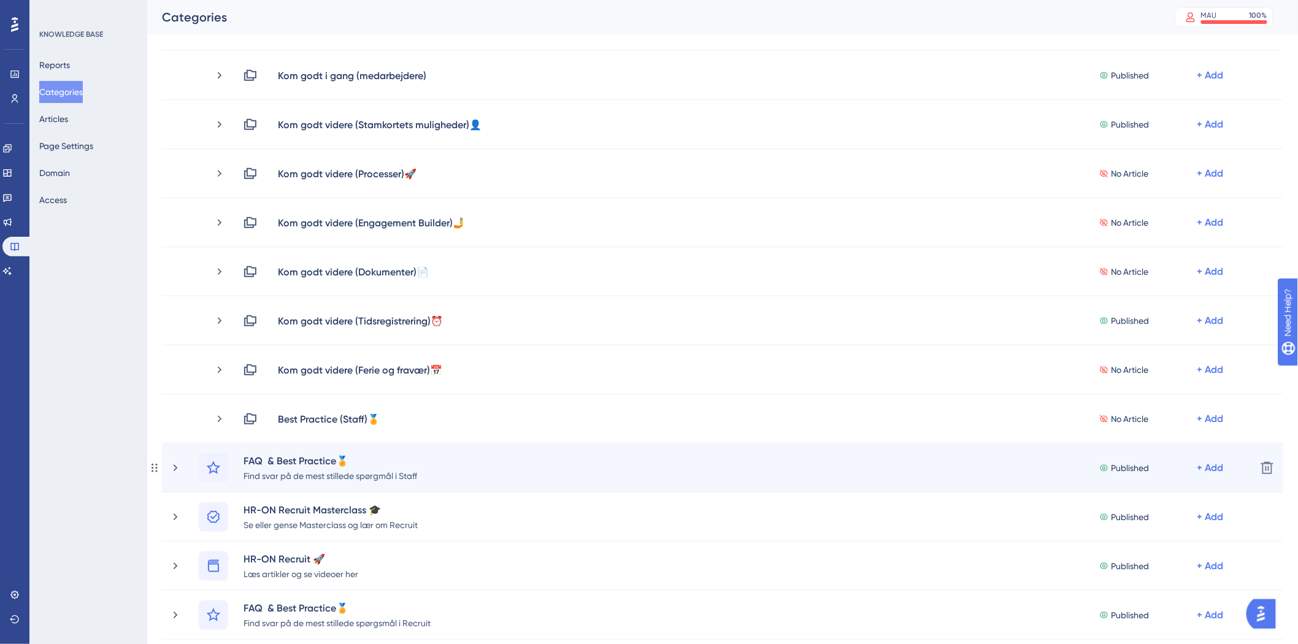
scroll to position [136, 0]
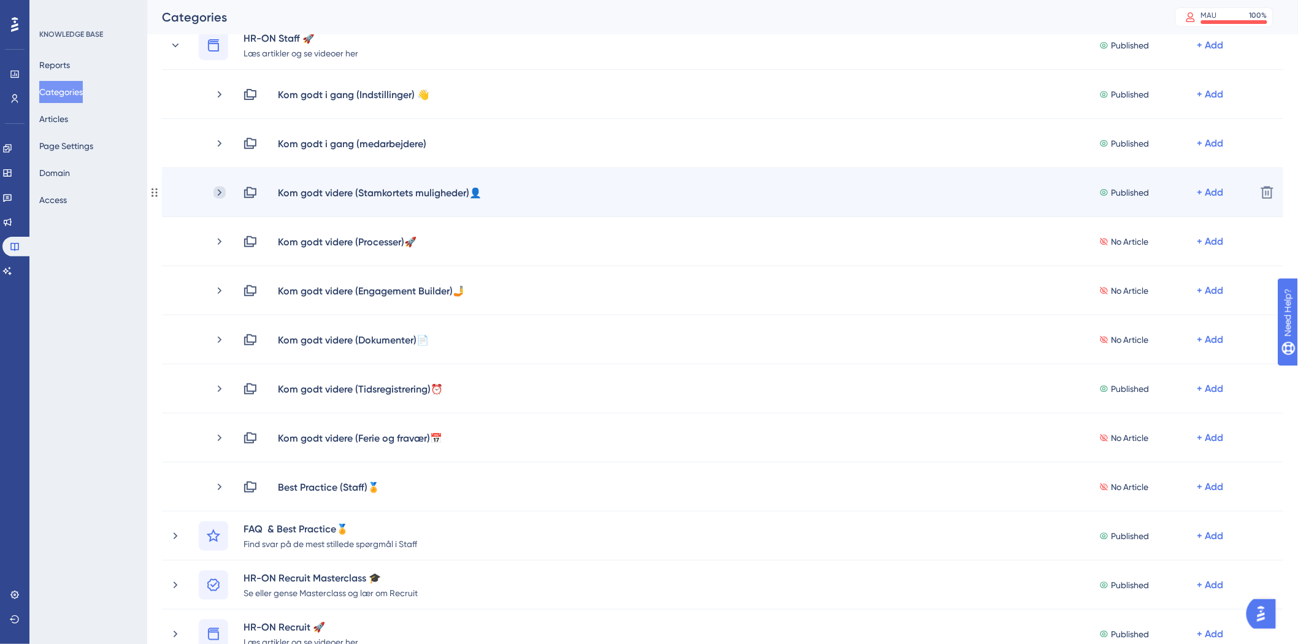
click at [217, 191] on icon at bounding box center [220, 193] width 12 height 12
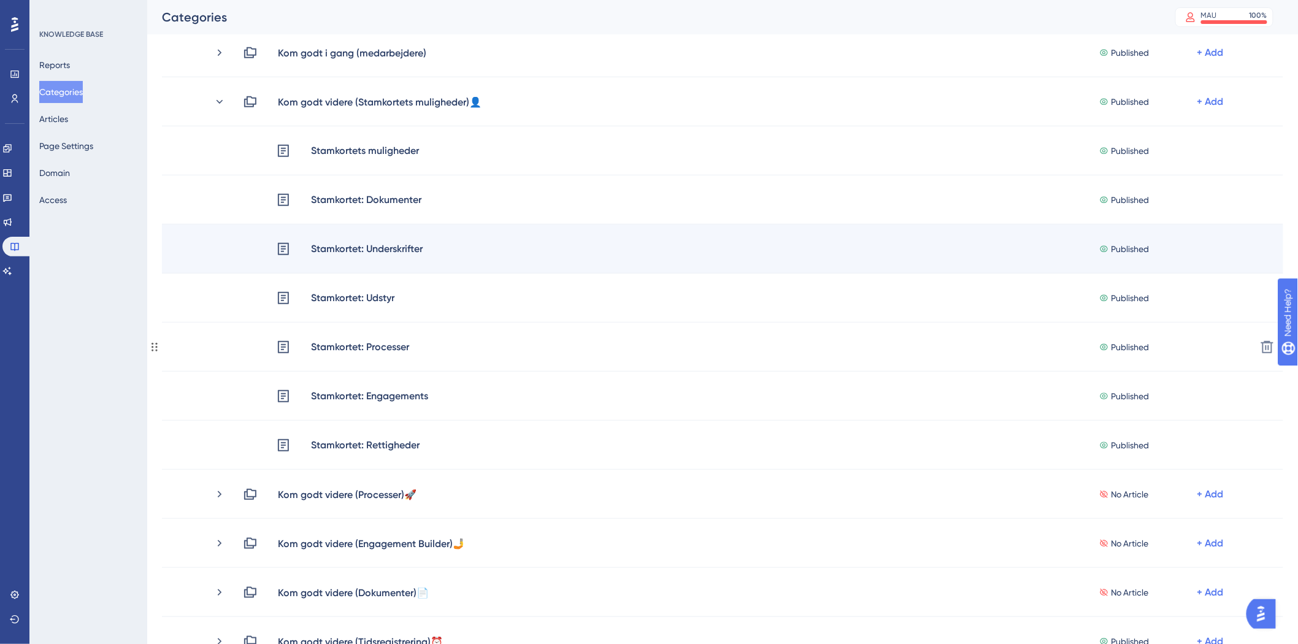
scroll to position [204, 0]
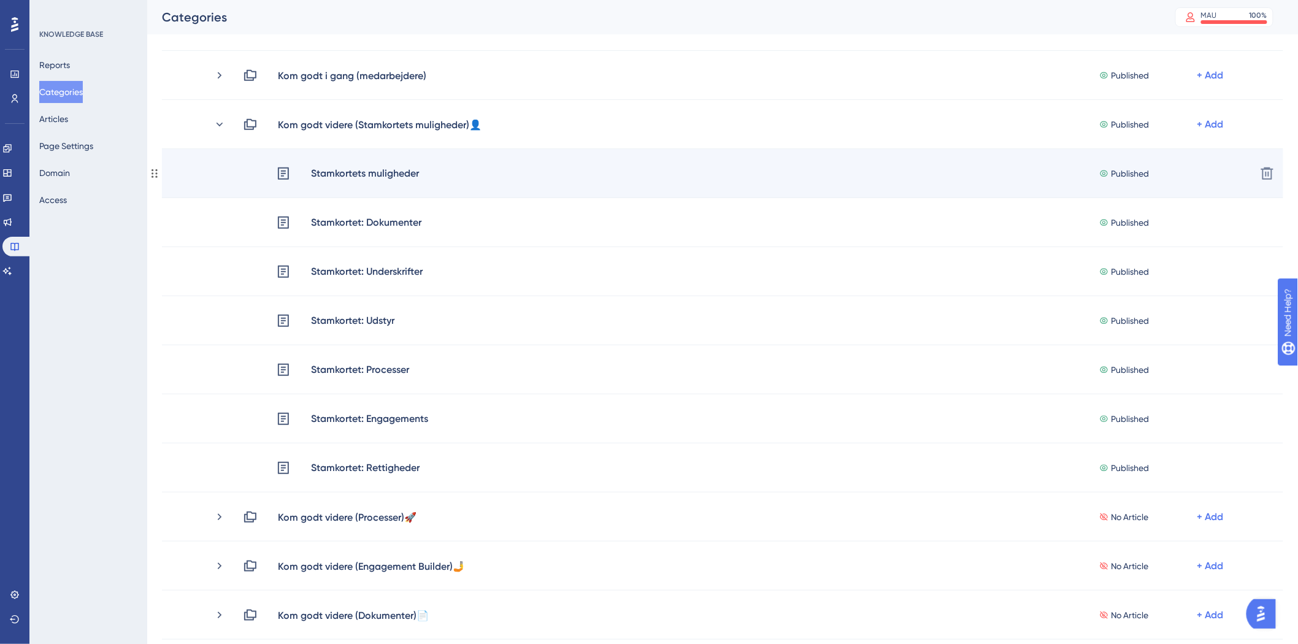
click at [406, 181] on div "Stamkortets muligheder Published + Add Delete" at bounding box center [723, 173] width 1122 height 49
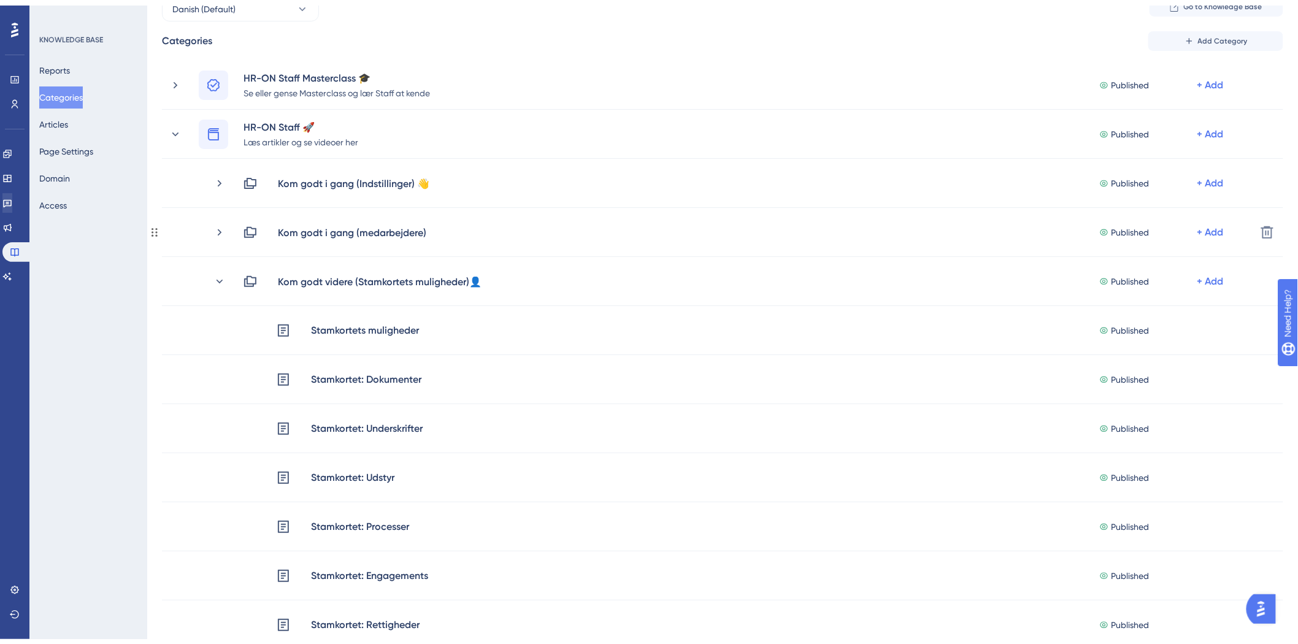
scroll to position [68, 0]
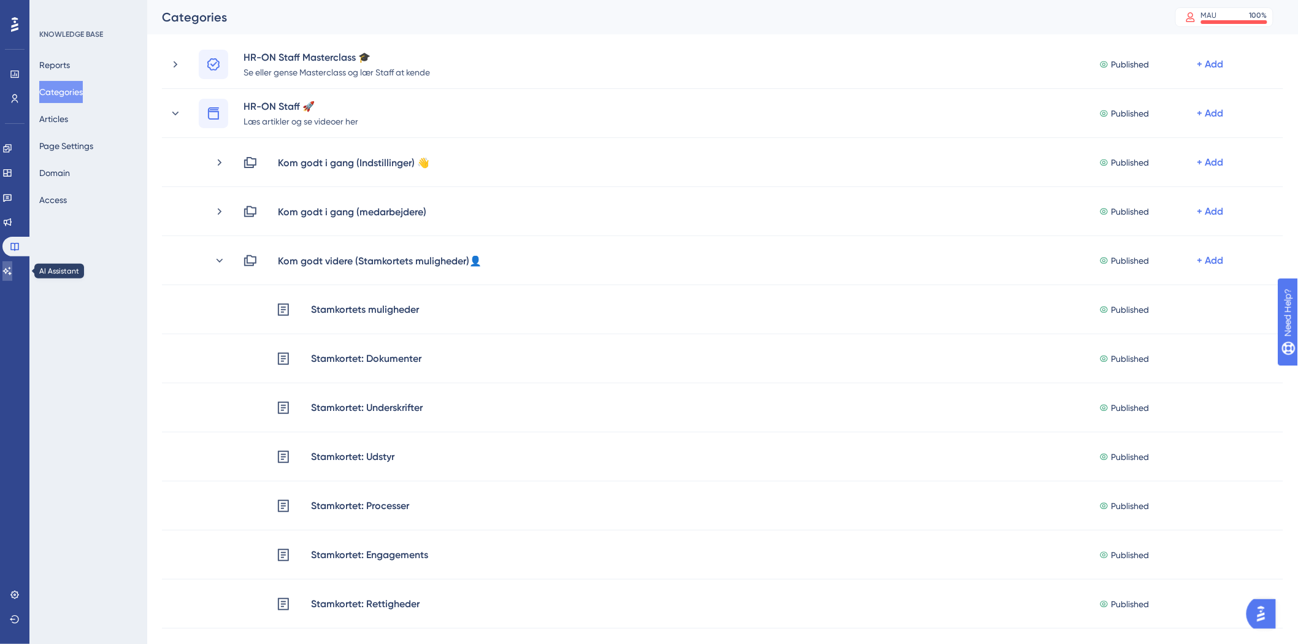
click at [7, 266] on link at bounding box center [7, 271] width 10 height 20
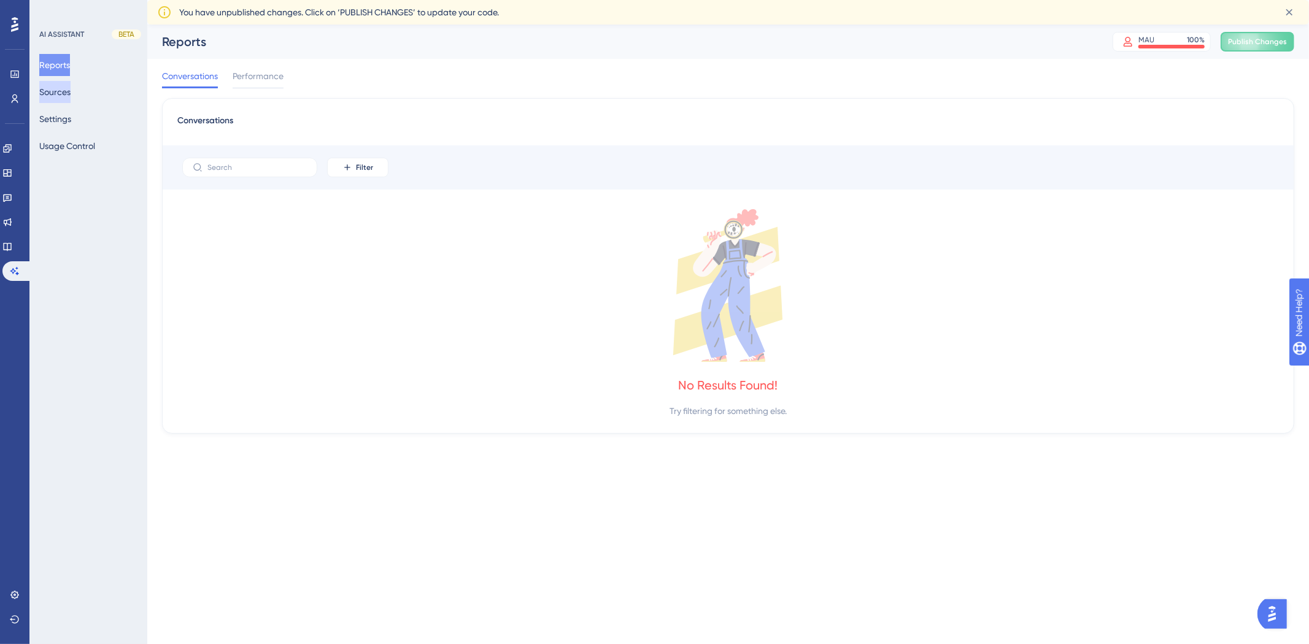
click at [71, 87] on button "Sources" at bounding box center [54, 92] width 31 height 22
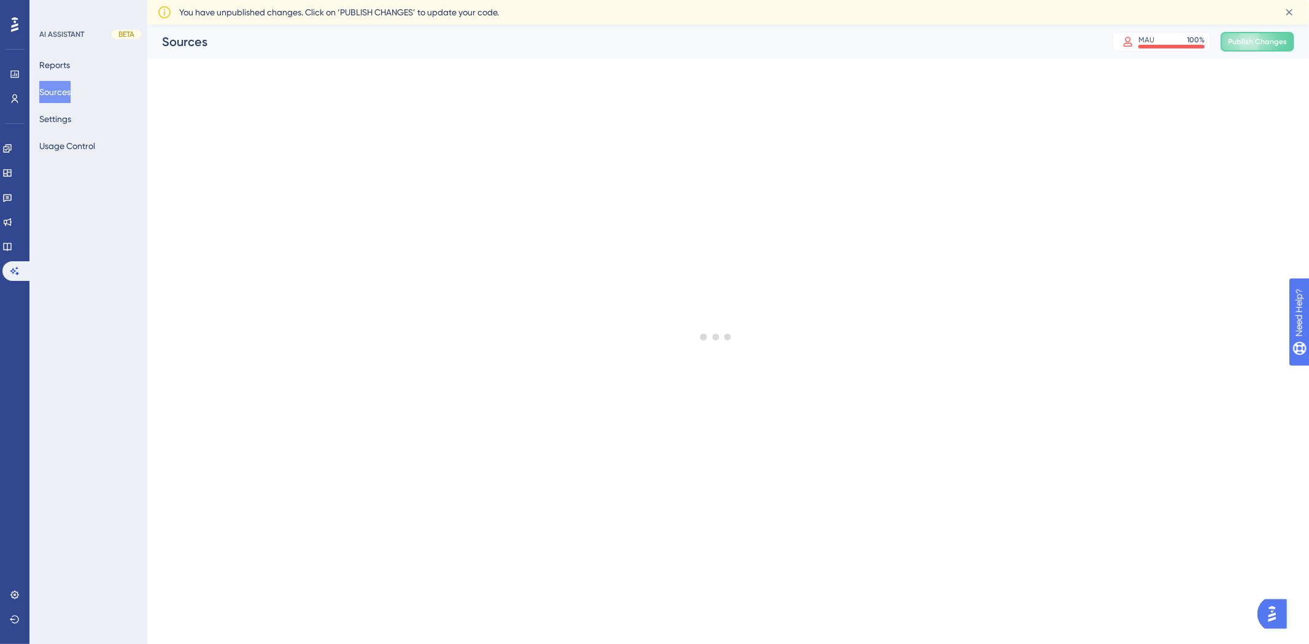
click at [69, 93] on button "Sources" at bounding box center [54, 92] width 31 height 22
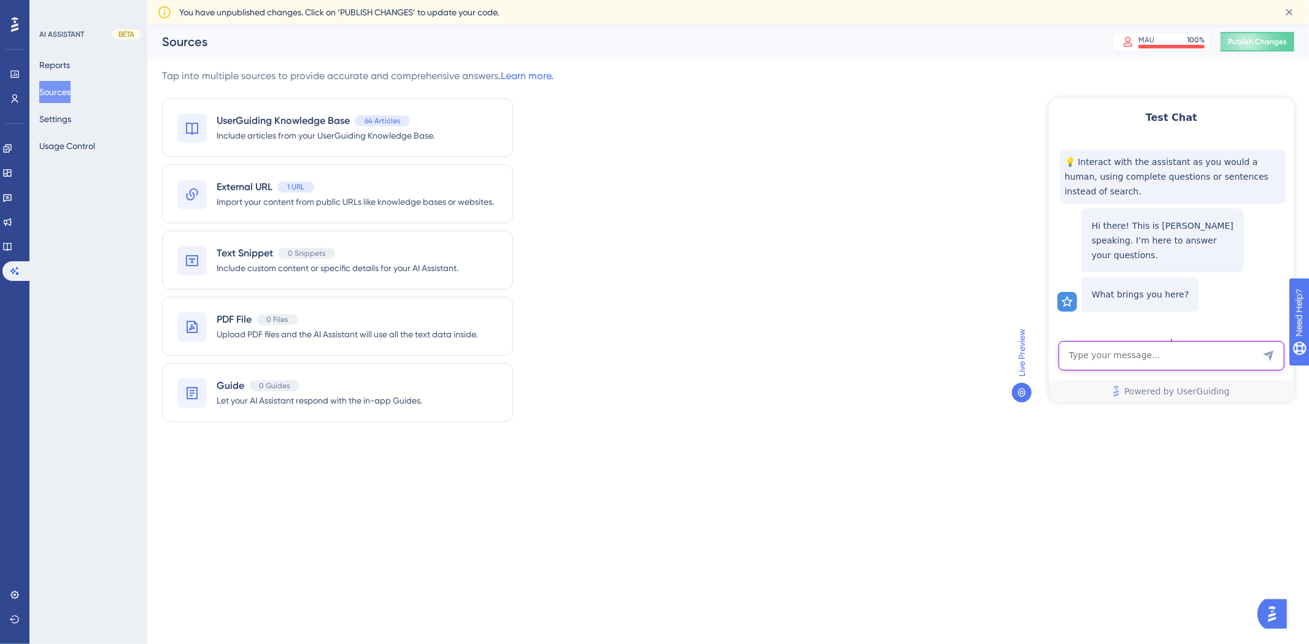
click at [1127, 364] on textarea "AI Assistant Text Input" at bounding box center [1171, 355] width 226 height 29
type textarea "Hvordan tilknytter jeg en engagement til en medarbejder?"
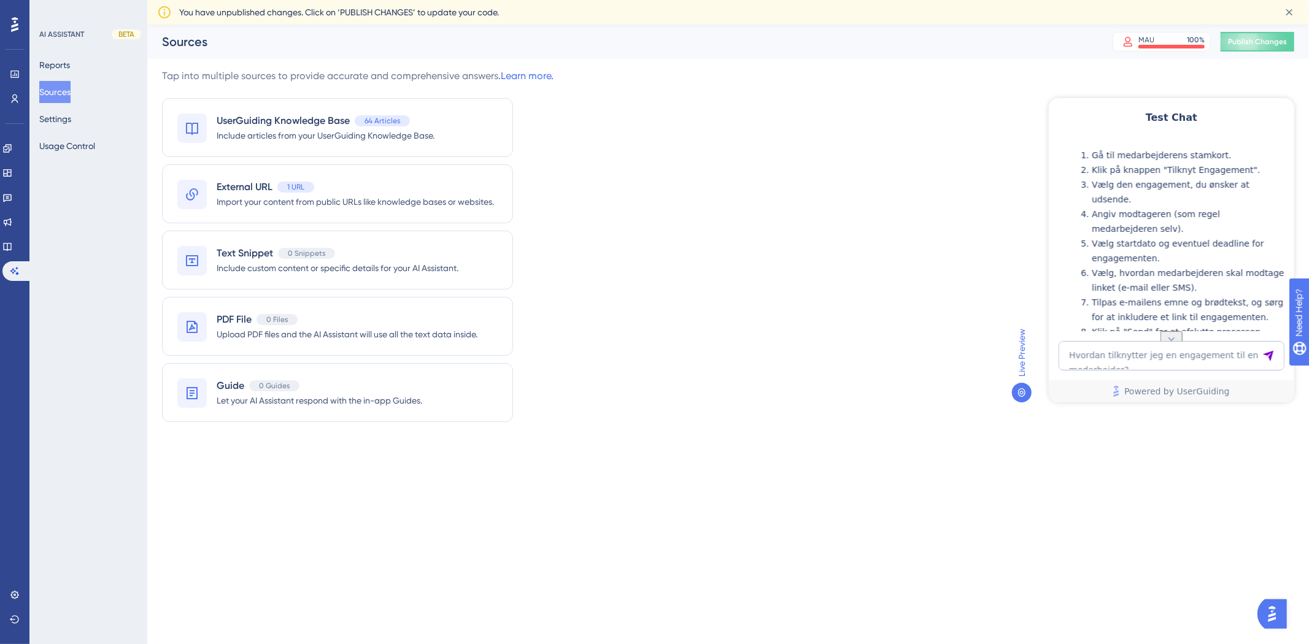
scroll to position [250, 0]
click at [1171, 333] on icon at bounding box center [1171, 339] width 12 height 12
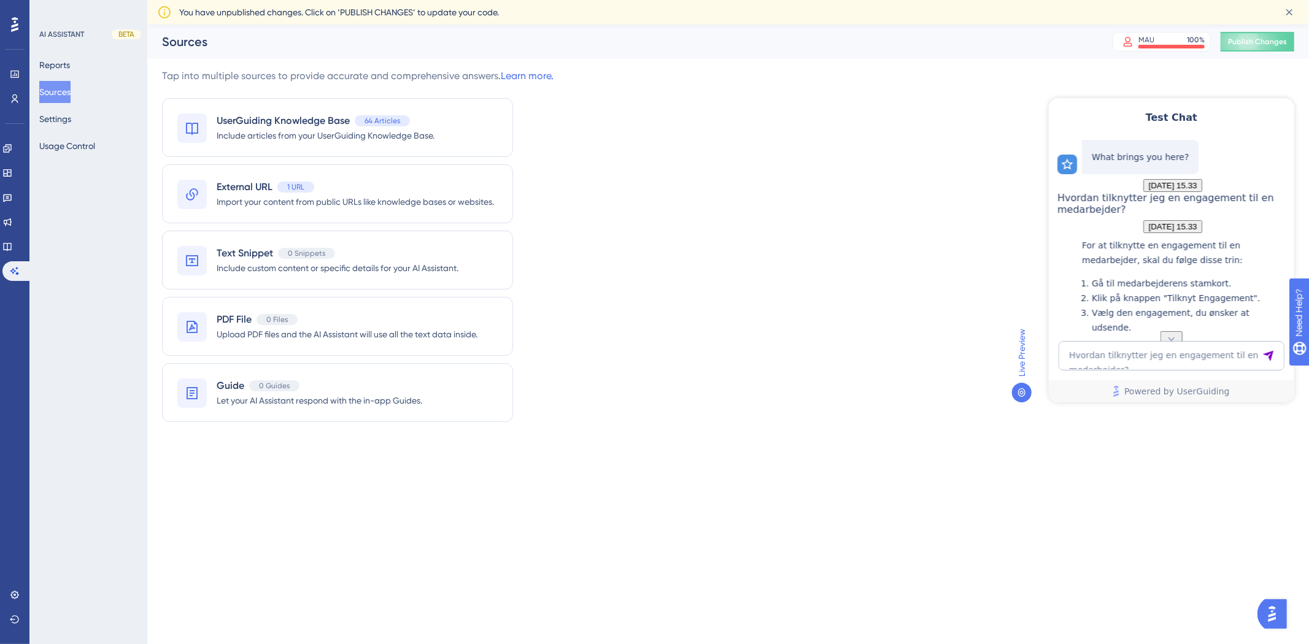
scroll to position [114, 0]
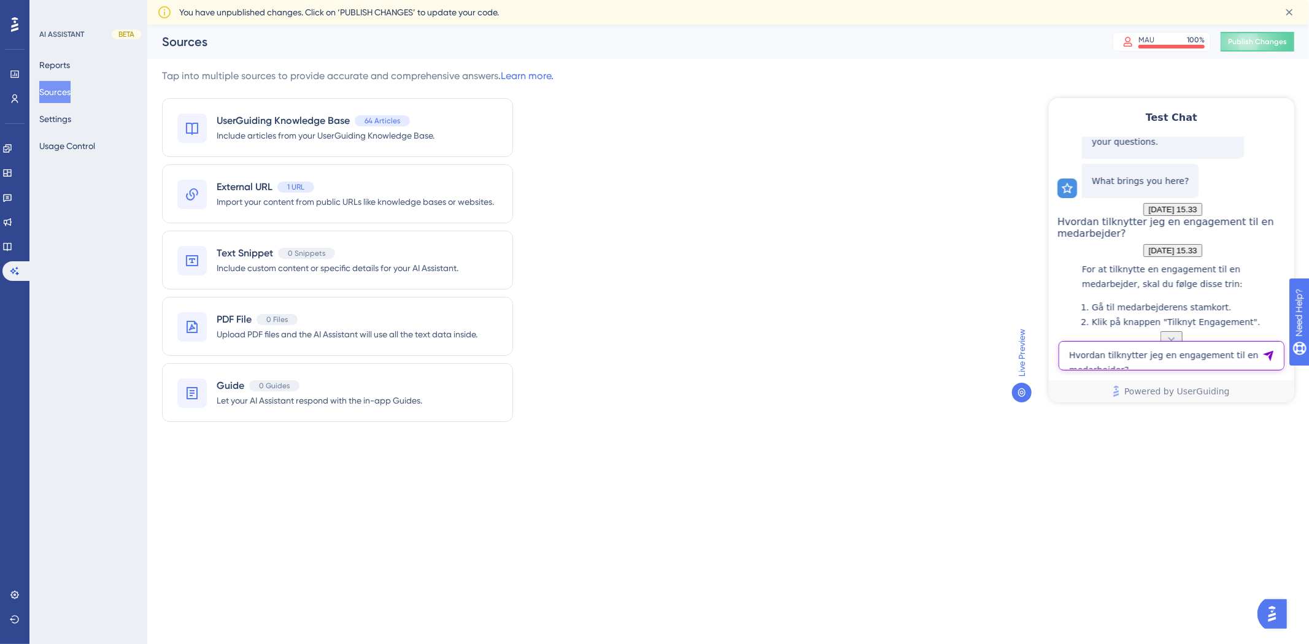
click at [1073, 356] on textarea "Hvordan tilknytter jeg en engagement til en medarbejder?" at bounding box center [1171, 355] width 226 height 29
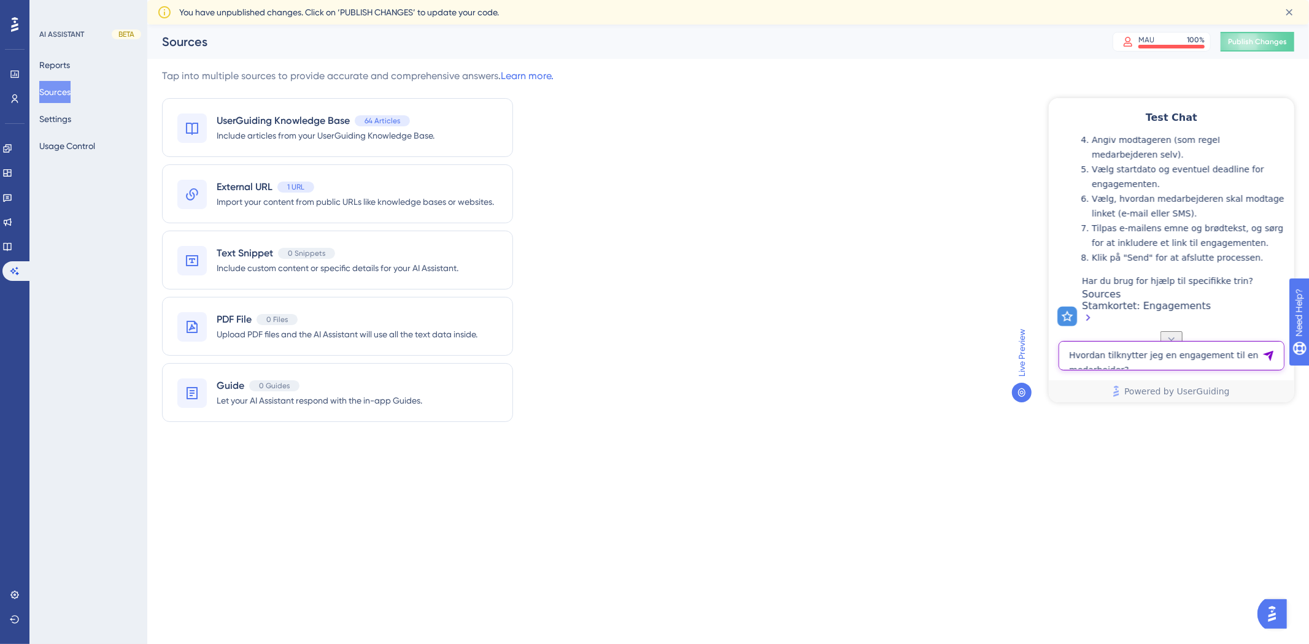
scroll to position [387, 0]
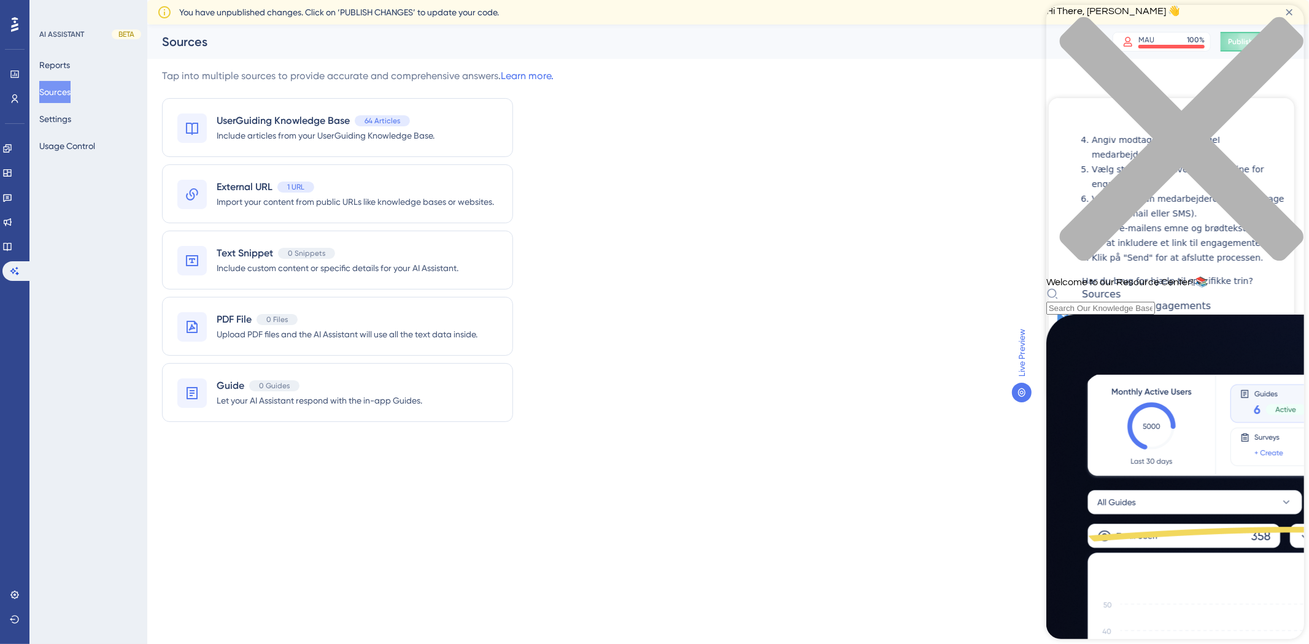
scroll to position [0, 0]
click at [1288, 17] on div "close resource center" at bounding box center [1175, 147] width 258 height 260
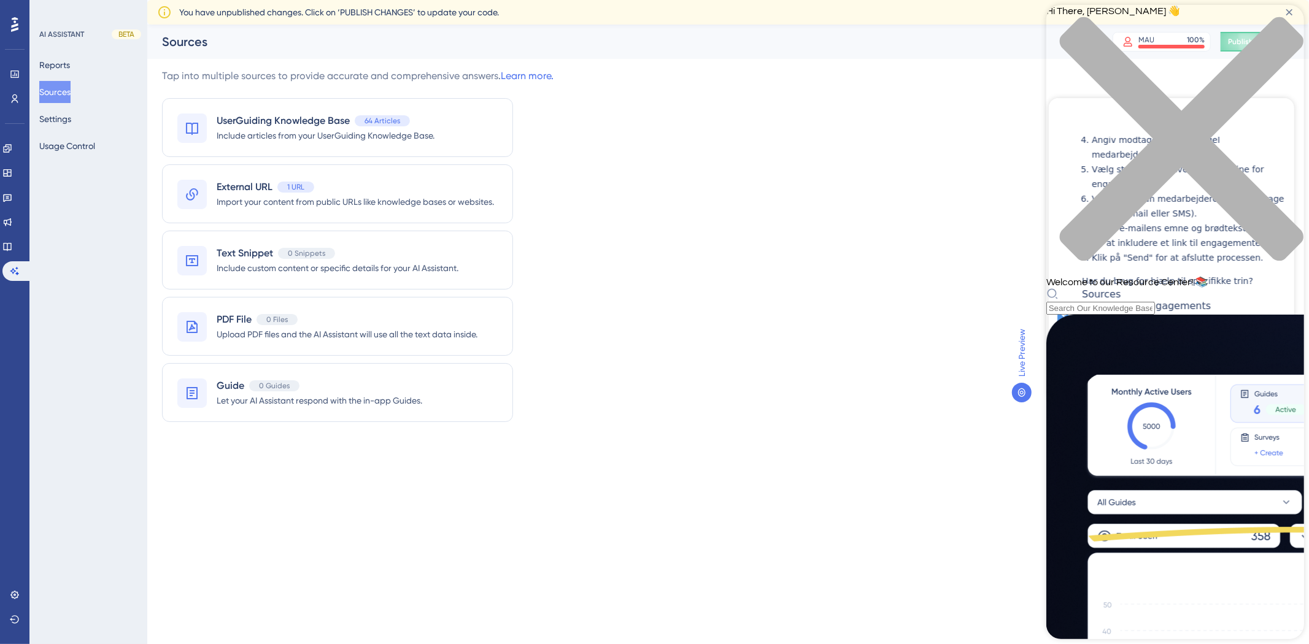
click at [866, 223] on div "Tap into multiple sources to provide accurate and comprehensive answers. Learn …" at bounding box center [728, 253] width 1132 height 368
click at [1275, 18] on div "close resource center" at bounding box center [1175, 147] width 258 height 260
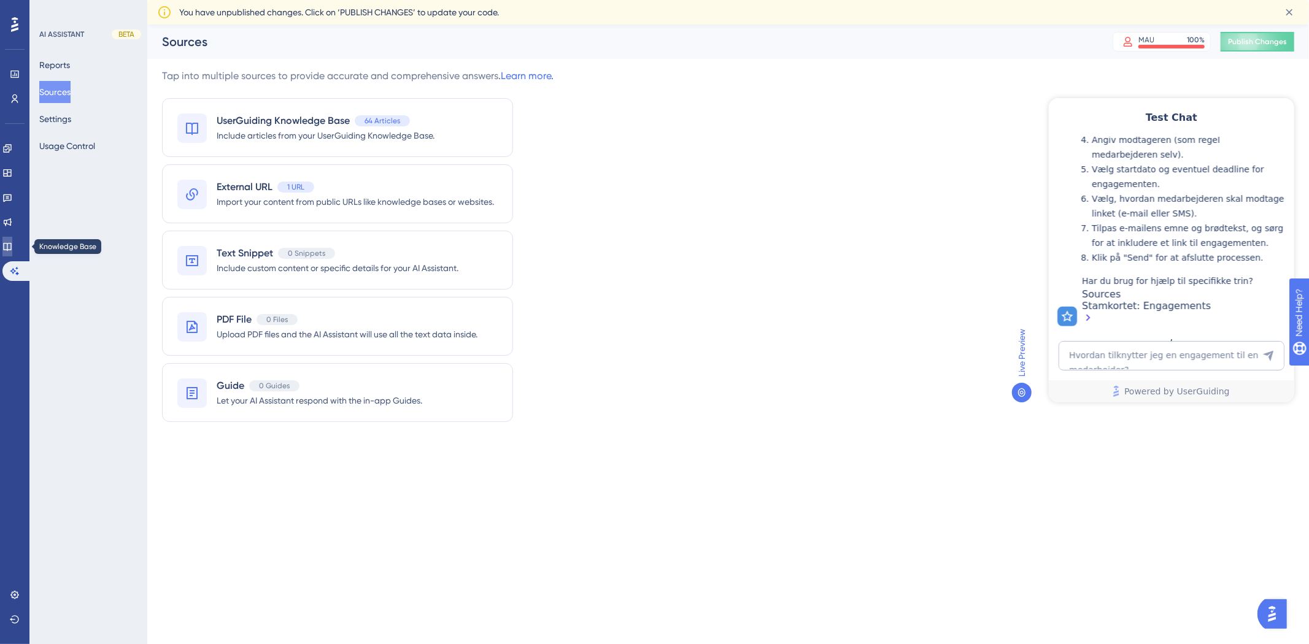
click at [11, 249] on icon at bounding box center [7, 247] width 8 height 8
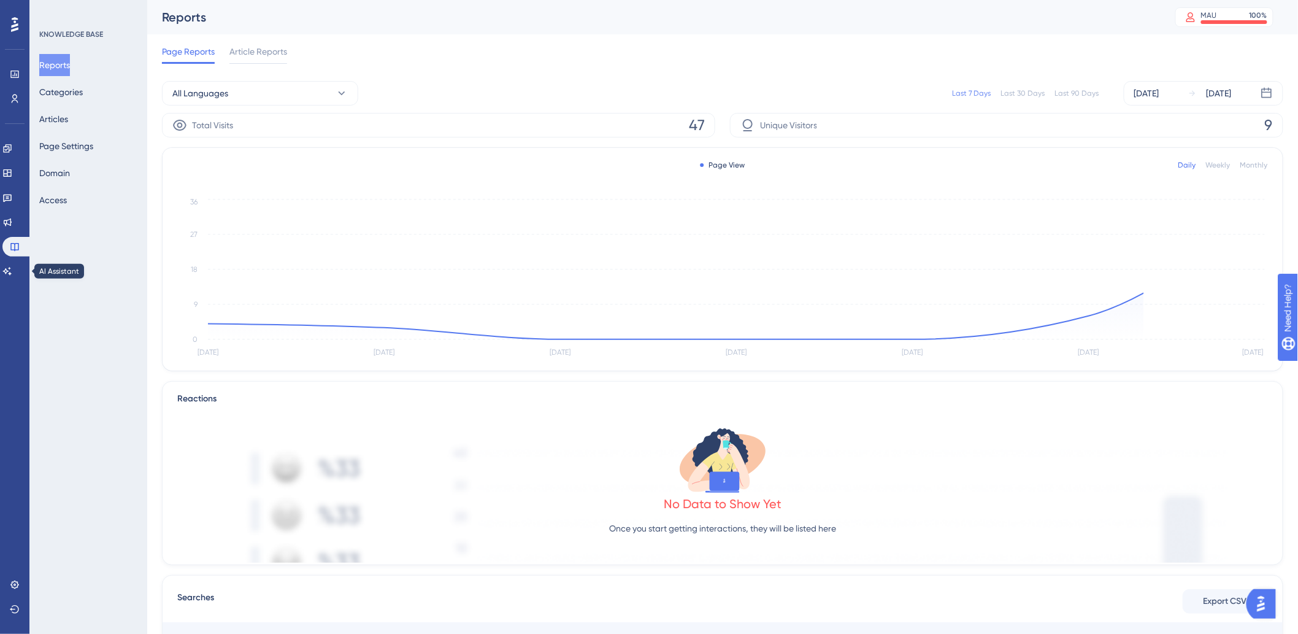
click at [0, 0] on div "Engagement Widgets Feedback Product Updates Knowledge Base AI Assistant" at bounding box center [0, 0] width 0 height 0
click at [12, 267] on icon at bounding box center [7, 271] width 10 height 10
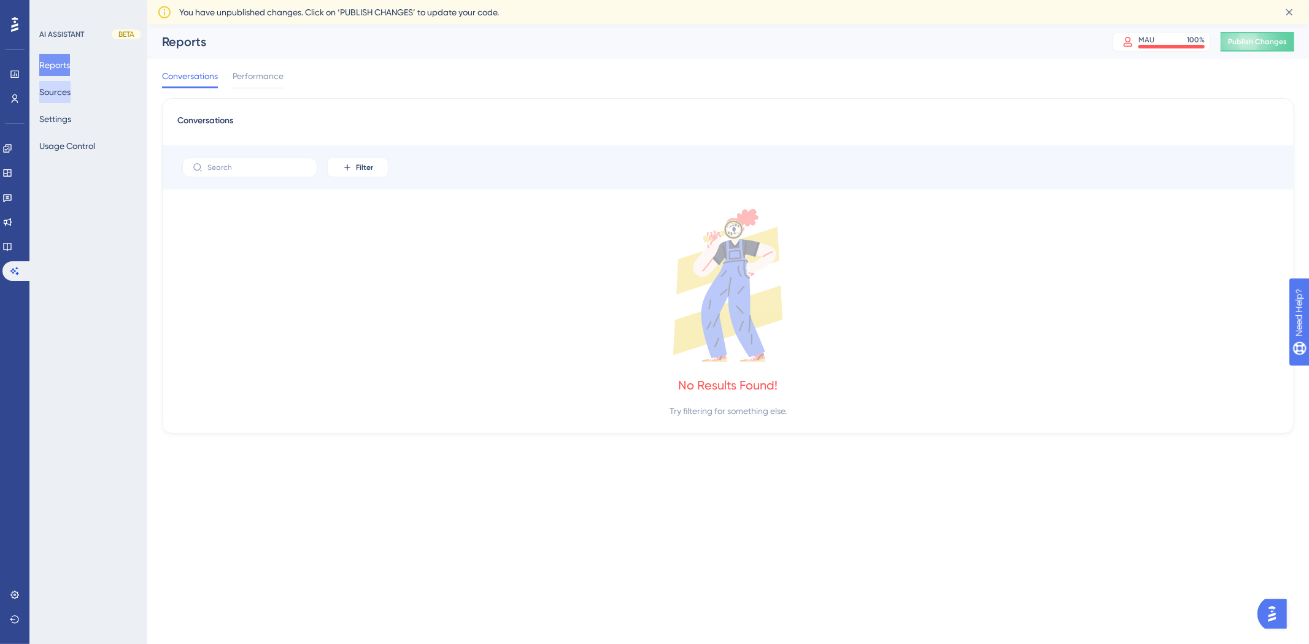
click at [71, 99] on button "Sources" at bounding box center [54, 92] width 31 height 22
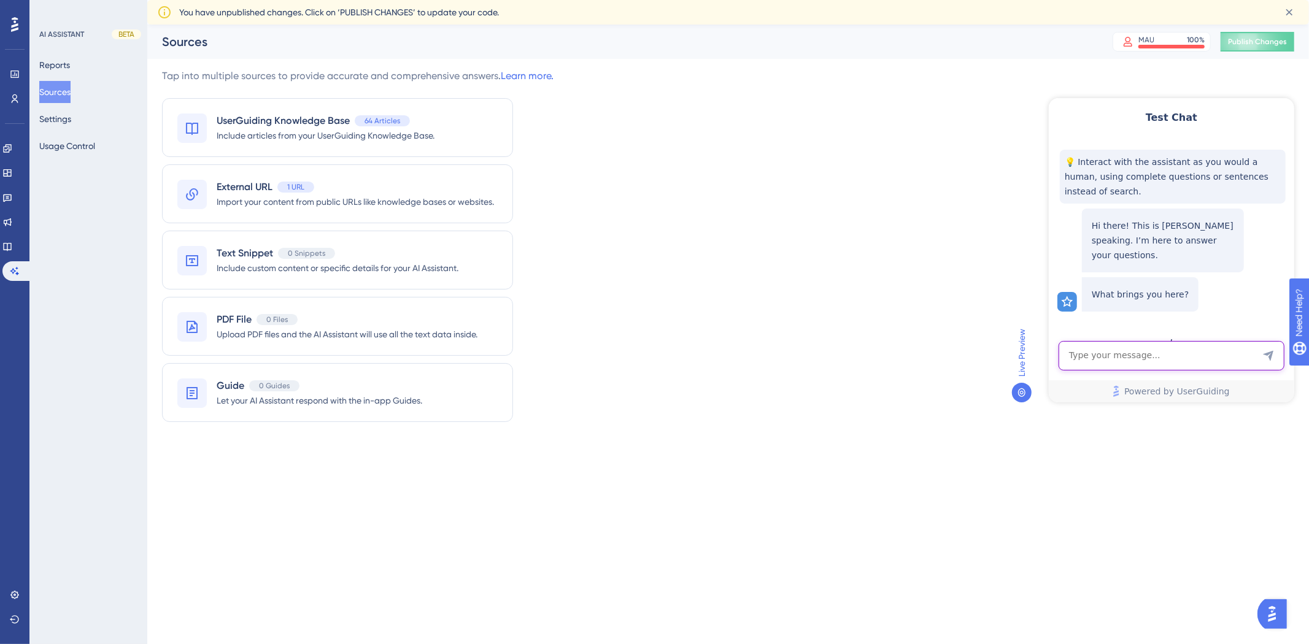
click at [1131, 353] on textarea "AI Assistant Text Input" at bounding box center [1171, 355] width 226 height 29
type textarea "Hvordan filtrerer jeg på kandidater?"
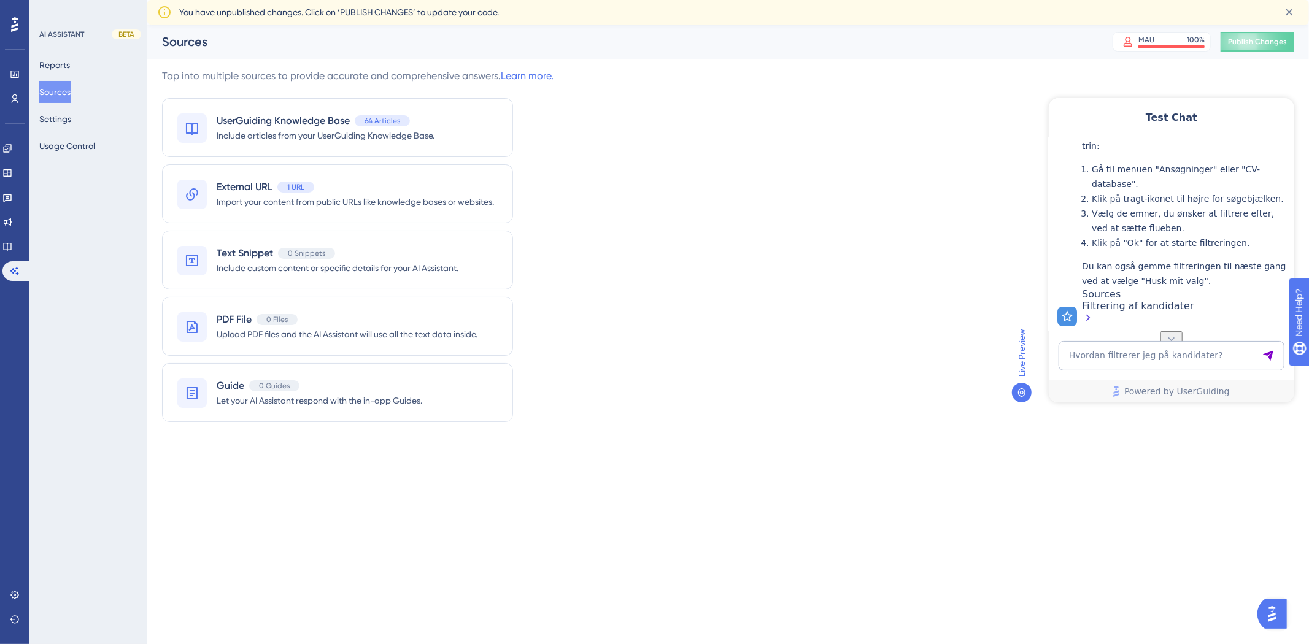
scroll to position [283, 0]
drag, startPoint x: 1116, startPoint y: 193, endPoint x: 1190, endPoint y: 186, distance: 74.6
click at [1188, 188] on ol "Gå til menuen "Ansøgninger" eller "CV-database". Klik på tragt-ikonet til højre…" at bounding box center [1184, 205] width 206 height 88
click at [1190, 191] on li "Klik på tragt-ikonet til højre for søgebjælken." at bounding box center [1189, 198] width 196 height 15
drag, startPoint x: 1114, startPoint y: 207, endPoint x: 1165, endPoint y: 210, distance: 50.4
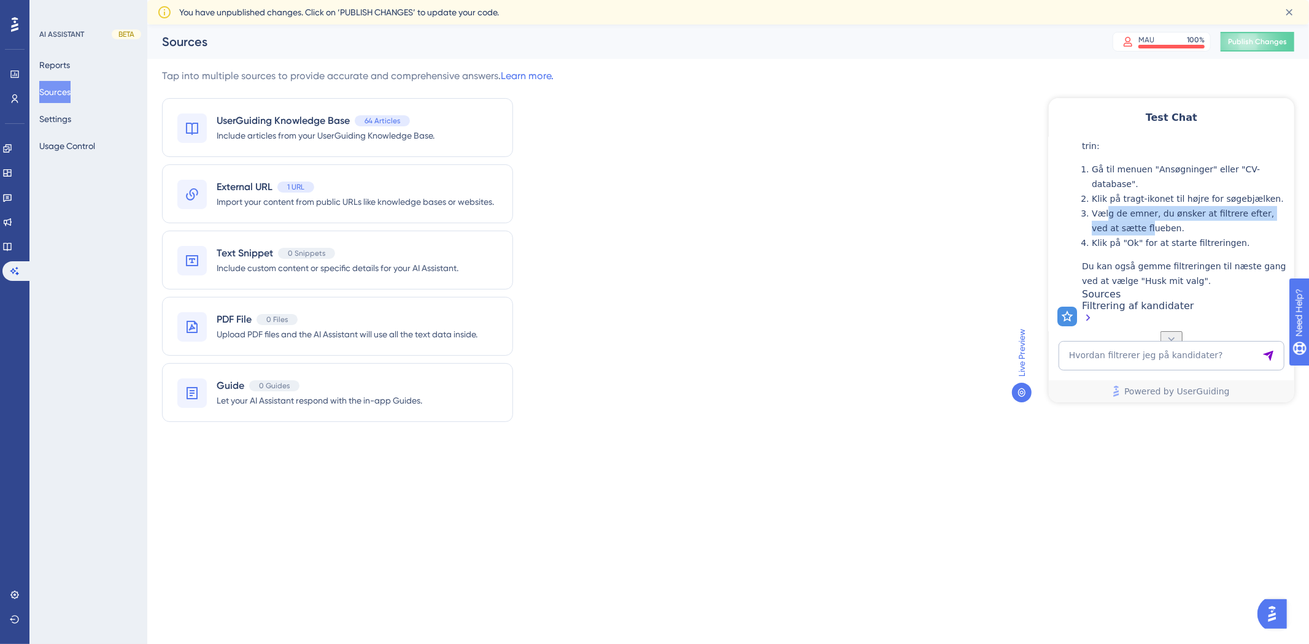
click at [1165, 210] on li "Vælg de emner, du ønsker at filtrere efter, ved at sætte flueben." at bounding box center [1189, 220] width 196 height 29
click at [1092, 352] on textarea "Hvordan filtrerer jeg på kandidater?" at bounding box center [1171, 355] width 226 height 29
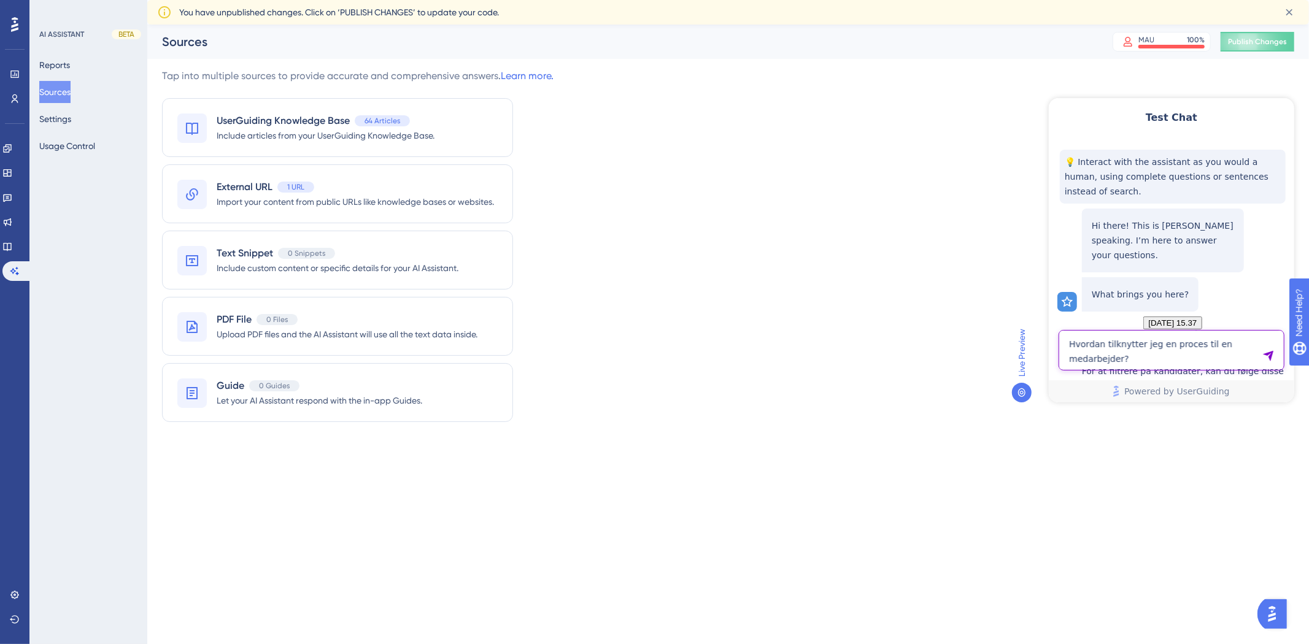
type textarea "Hvordan tilknytter jeg en proces til en medarbejder?"
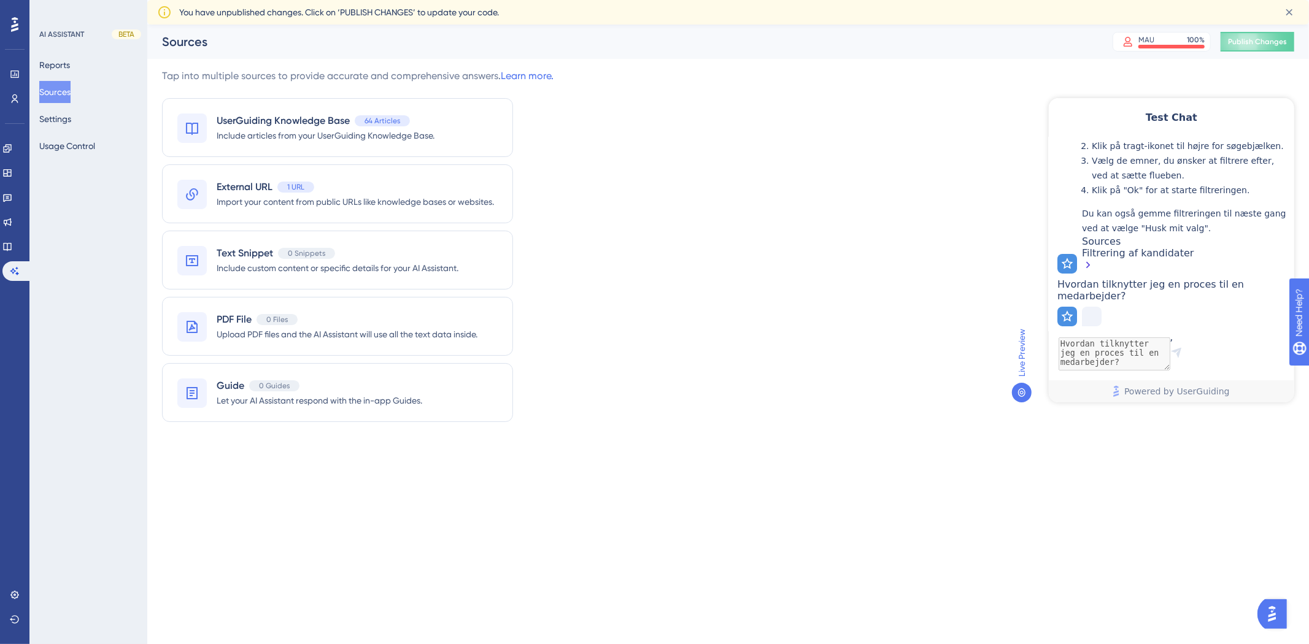
scroll to position [379, 0]
drag, startPoint x: 1004, startPoint y: 338, endPoint x: 811, endPoint y: 376, distance: 196.3
click at [811, 377] on div "Tap into multiple sources to provide accurate and comprehensive answers. Learn …" at bounding box center [728, 253] width 1132 height 368
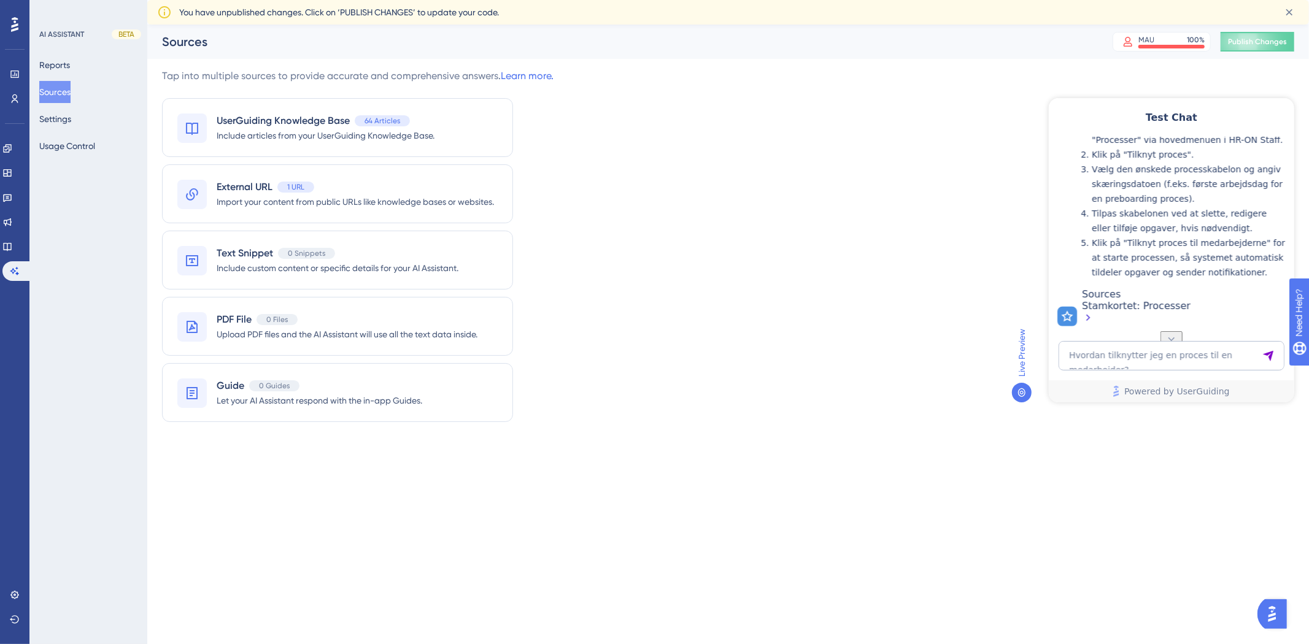
scroll to position [548, 0]
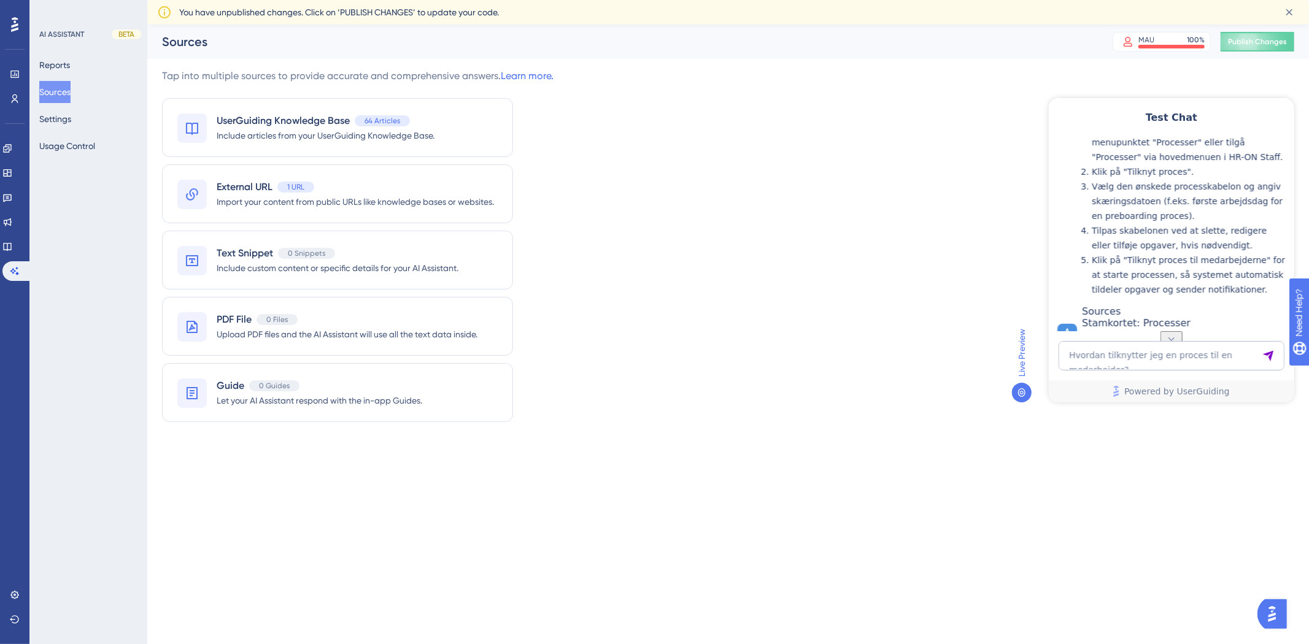
drag, startPoint x: 1103, startPoint y: 225, endPoint x: 1232, endPoint y: 234, distance: 129.8
click at [1232, 234] on div "For at tilknytte en proces til en medarbejder, kan du følge disse trin: Gå til …" at bounding box center [1184, 189] width 206 height 215
click at [1232, 164] on li "Gå til medarbejderens stamkort under menupunktet "Processer" eller tilgå "Proce…" at bounding box center [1189, 142] width 196 height 44
drag, startPoint x: 1091, startPoint y: 256, endPoint x: 1263, endPoint y: 248, distance: 172.6
click at [1263, 248] on ol "Gå til medarbejderens stamkort under menupunktet "Processer" eller tilgå "Proce…" at bounding box center [1184, 208] width 206 height 177
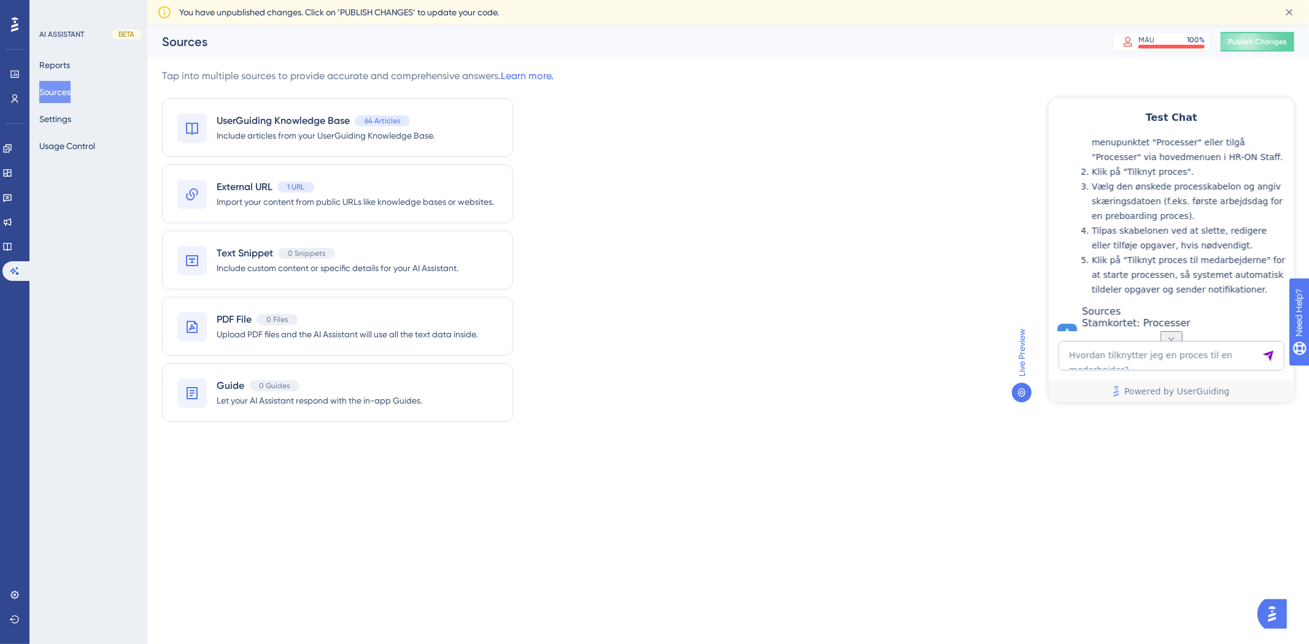
click at [1263, 164] on li "Gå til medarbejderens stamkort under menupunktet "Processer" eller tilgå "Proce…" at bounding box center [1189, 142] width 196 height 44
drag, startPoint x: 1125, startPoint y: 272, endPoint x: 1227, endPoint y: 261, distance: 102.4
click at [1227, 261] on ol "Gå til medarbejderens stamkort under menupunktet "Processer" eller tilgå "Proce…" at bounding box center [1184, 208] width 206 height 177
click at [1227, 164] on li "Gå til medarbejderens stamkort under menupunktet "Processer" eller tilgå "Proce…" at bounding box center [1189, 142] width 196 height 44
click at [1217, 164] on li "Gå til medarbejderens stamkort under menupunktet "Processer" eller tilgå "Proce…" at bounding box center [1189, 142] width 196 height 44
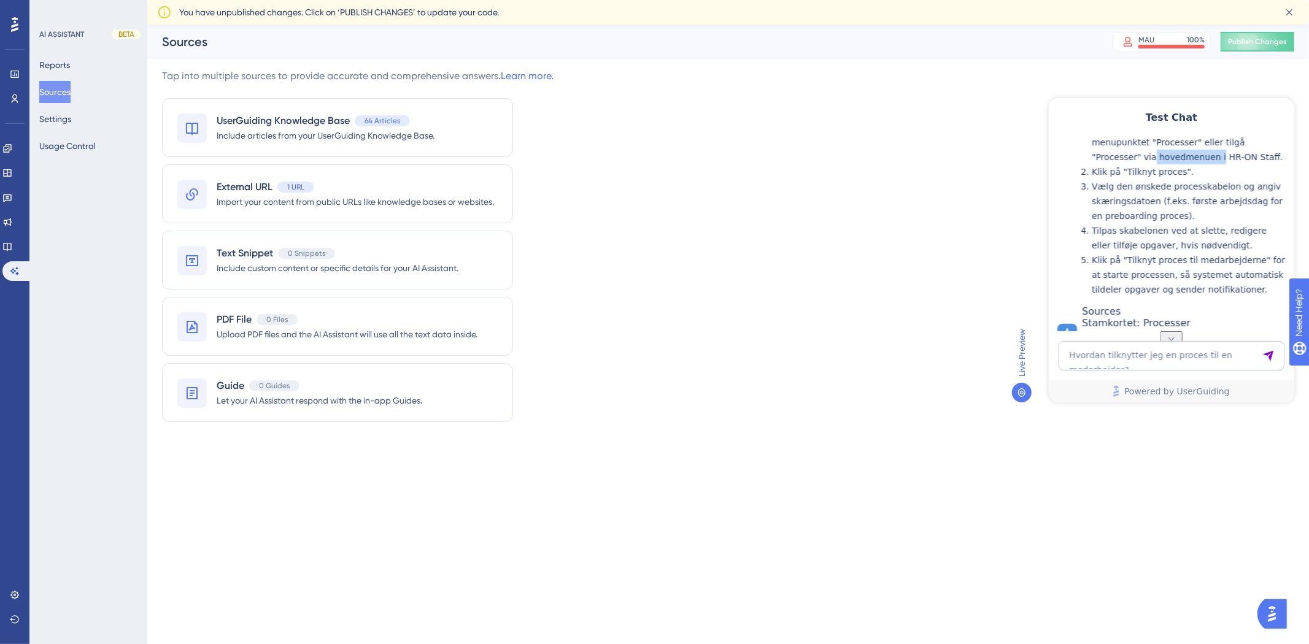
click at [1217, 164] on li "Gå til medarbejderens stamkort under menupunktet "Processer" eller tilgå "Proce…" at bounding box center [1189, 142] width 196 height 44
drag, startPoint x: 1169, startPoint y: 283, endPoint x: 1203, endPoint y: 277, distance: 33.6
click at [1203, 179] on li "Klik på "Tilknyt proces"." at bounding box center [1189, 171] width 196 height 15
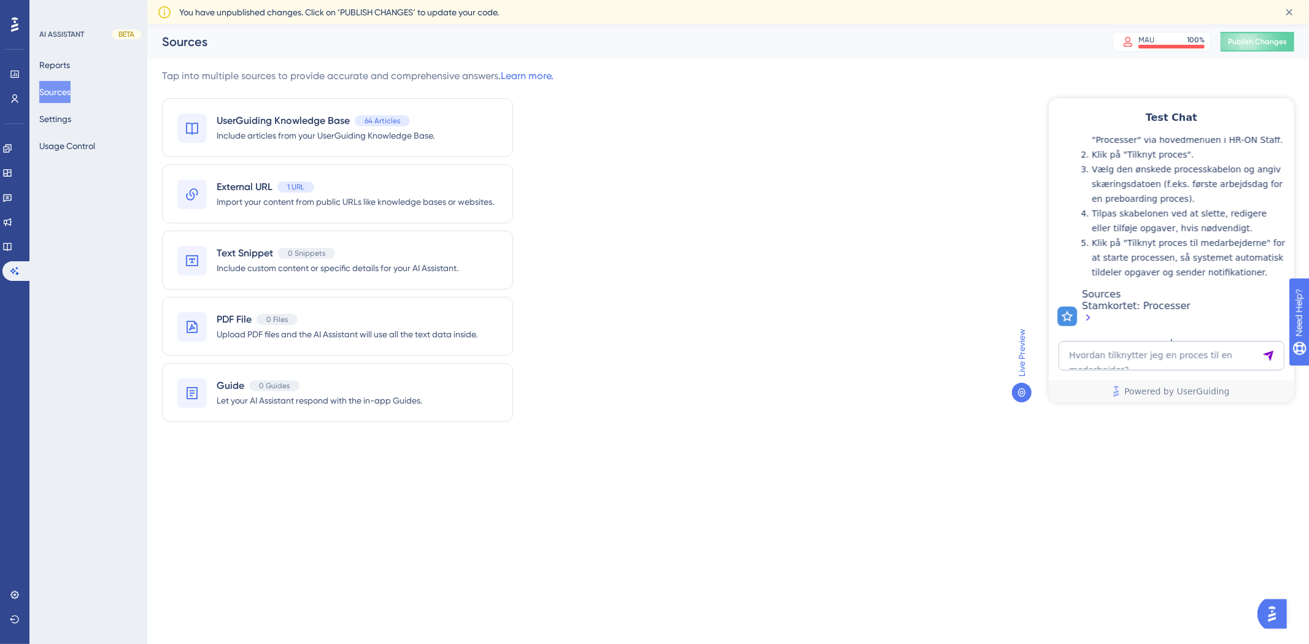
scroll to position [684, 0]
drag, startPoint x: 1104, startPoint y: 204, endPoint x: 1207, endPoint y: 222, distance: 104.6
click at [1202, 223] on ol "Gå til medarbejderens stamkort under menupunktet "Processer" eller tilgå "Proce…" at bounding box center [1184, 190] width 206 height 177
click at [1207, 235] on li "Klik på "Tilknyt proces til medarbejderne" for at starte processen, så systemet…" at bounding box center [1189, 257] width 196 height 44
click at [1160, 347] on textarea "Hvordan tilknytter jeg en proces til en medarbejder?" at bounding box center [1171, 355] width 226 height 29
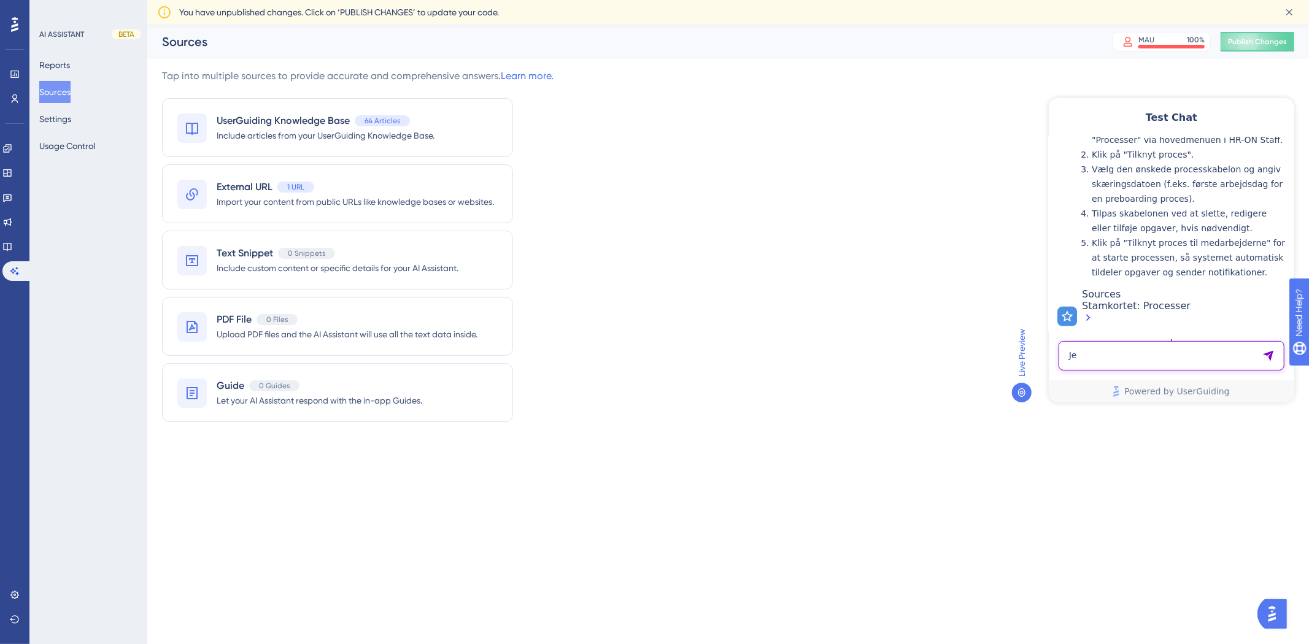
type textarea "J"
type textarea "Hvordan printer jeg en ansøgning?"
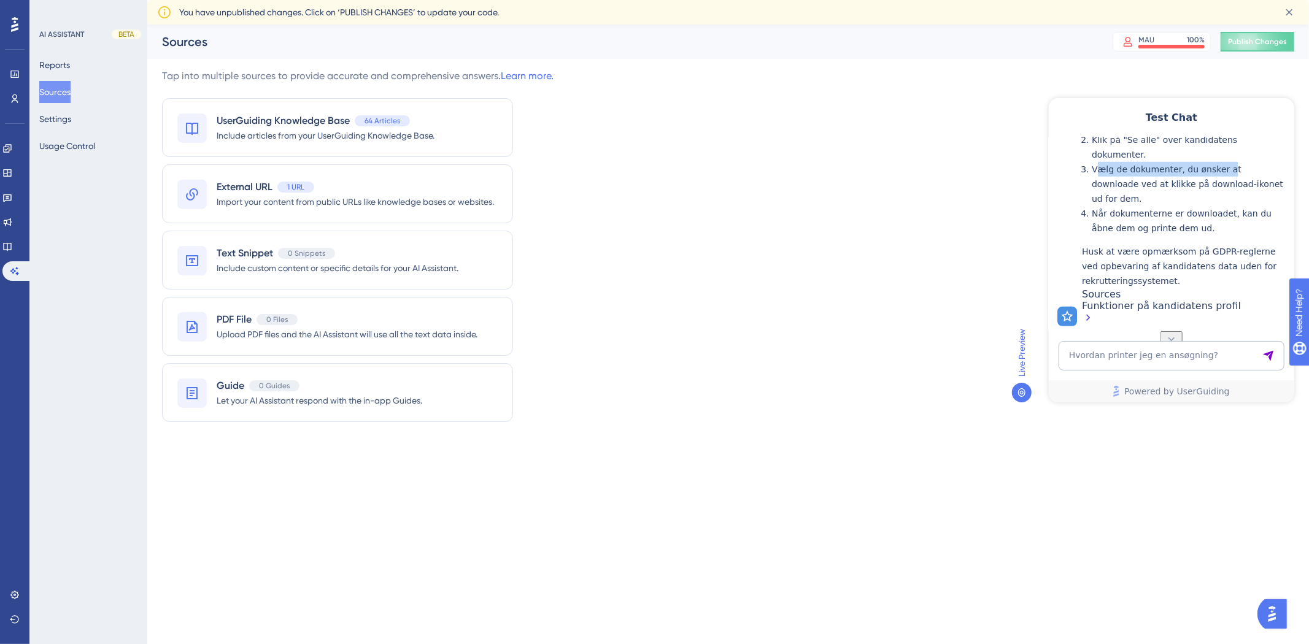
drag, startPoint x: 1104, startPoint y: 228, endPoint x: 1227, endPoint y: 222, distance: 122.9
click at [1227, 206] on li "Vælg de dokumenter, du ønsker at downloade ved at klikke på download-ikonet ud …" at bounding box center [1189, 183] width 196 height 44
drag, startPoint x: 1130, startPoint y: 237, endPoint x: 1231, endPoint y: 236, distance: 101.2
click at [1228, 206] on li "Vælg de dokumenter, du ønsker at downloade ved at klikke på download-ikonet ud …" at bounding box center [1189, 183] width 196 height 44
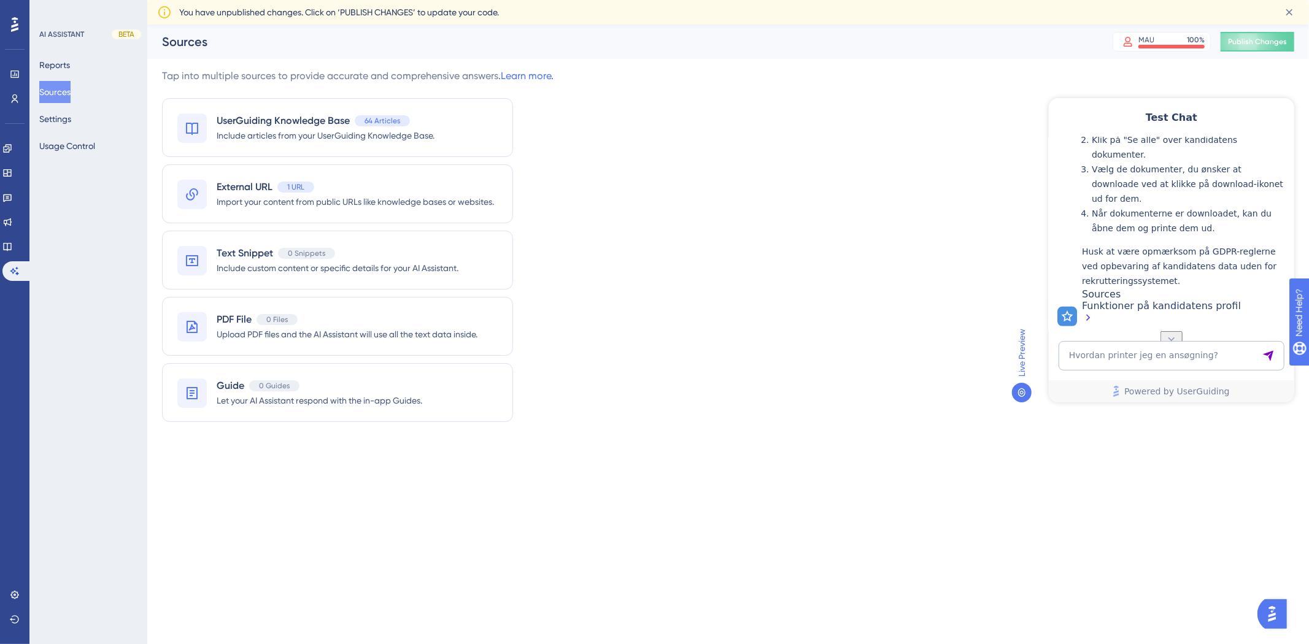
click at [1231, 206] on li "Vælg de dokumenter, du ønsker at downloade ved at klikke på download-ikonet ud …" at bounding box center [1189, 183] width 196 height 44
drag, startPoint x: 1122, startPoint y: 244, endPoint x: 1221, endPoint y: 239, distance: 99.5
click at [1220, 244] on p "Husk at være opmærksom på GDPR-reglerne ved opbevaring af kandidatens data uden…" at bounding box center [1184, 266] width 206 height 44
click at [1222, 244] on p "Husk at være opmærksom på GDPR-reglerne ved opbevaring af kandidatens data uden…" at bounding box center [1184, 266] width 206 height 44
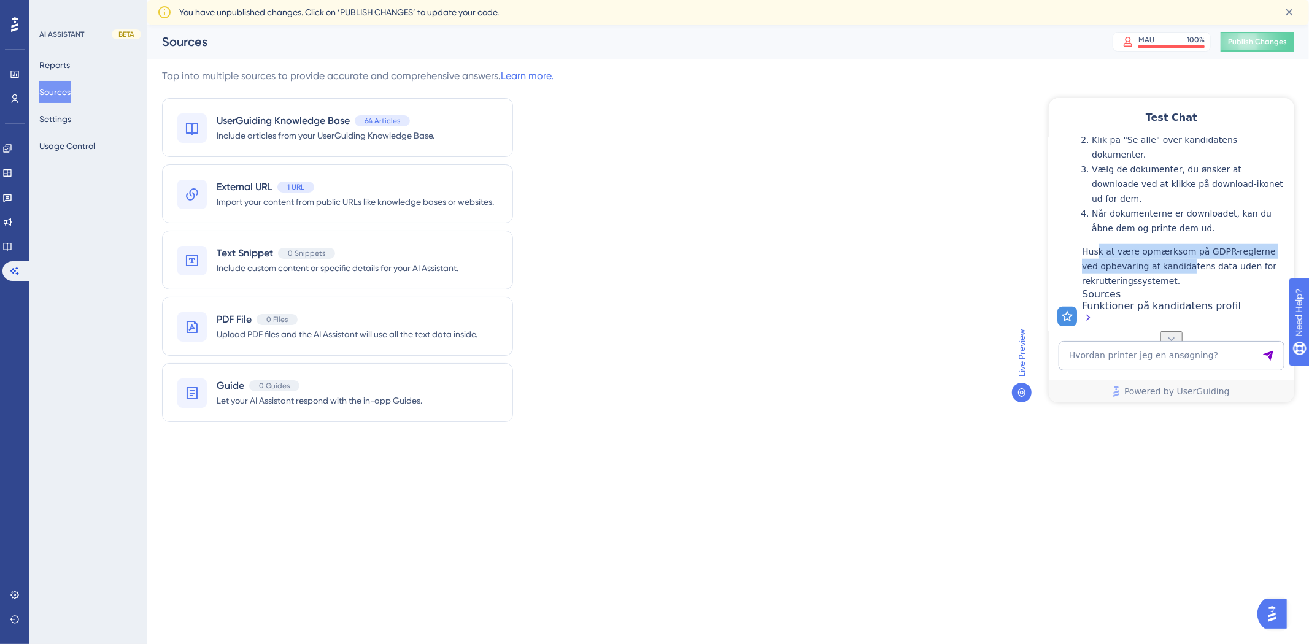
drag, startPoint x: 1104, startPoint y: 245, endPoint x: 1201, endPoint y: 251, distance: 97.1
click at [1201, 251] on p "Husk at være opmærksom på GDPR-reglerne ved opbevaring af kandidatens data uden…" at bounding box center [1184, 266] width 206 height 44
click at [745, 253] on div "Tap into multiple sources to provide accurate and comprehensive answers. Learn …" at bounding box center [728, 253] width 1132 height 368
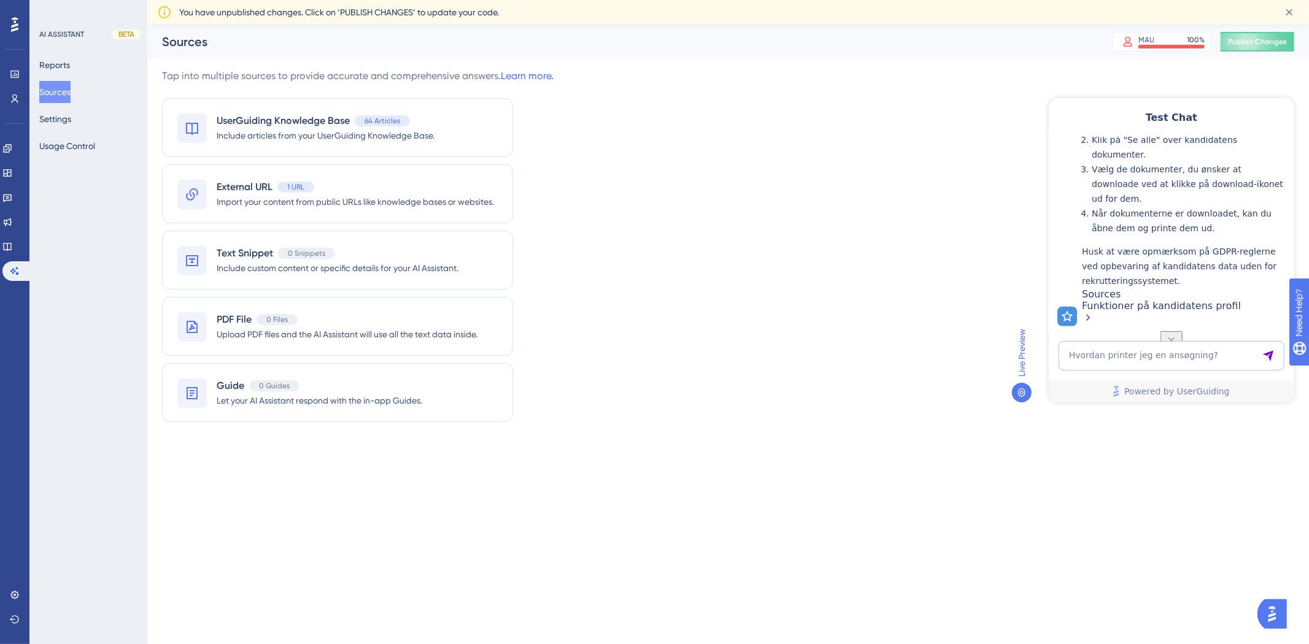
scroll to position [1070, 0]
click at [1123, 355] on textarea "Hvordan printer jeg en ansøgning?" at bounding box center [1171, 355] width 226 height 29
click at [1141, 346] on textarea "Hvordan printer jeg en ansøgning?" at bounding box center [1171, 355] width 226 height 29
click at [11, 250] on icon at bounding box center [7, 247] width 10 height 10
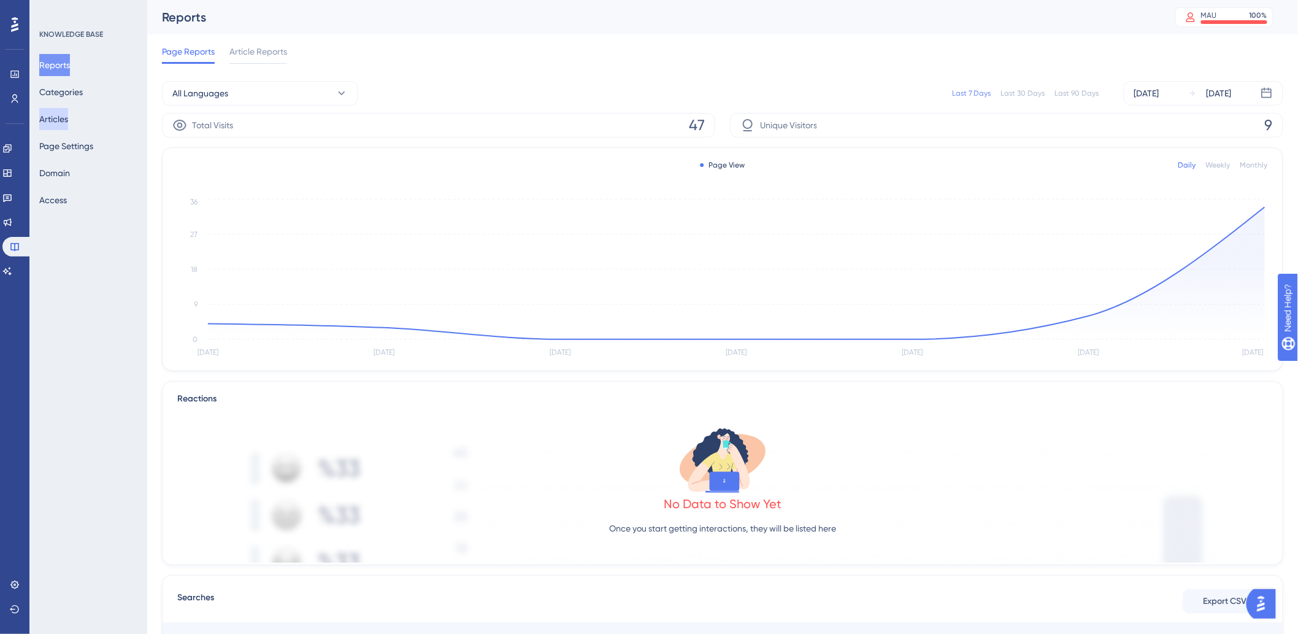
click at [68, 120] on button "Articles" at bounding box center [53, 119] width 29 height 22
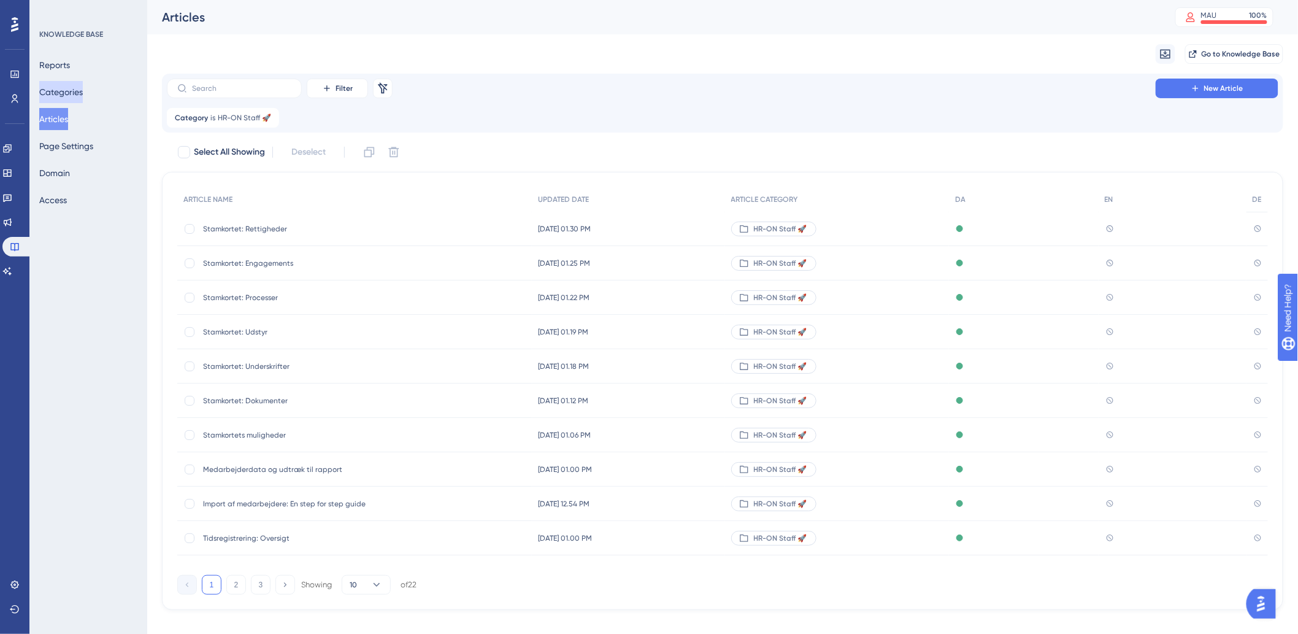
click at [71, 89] on button "Categories" at bounding box center [61, 92] width 44 height 22
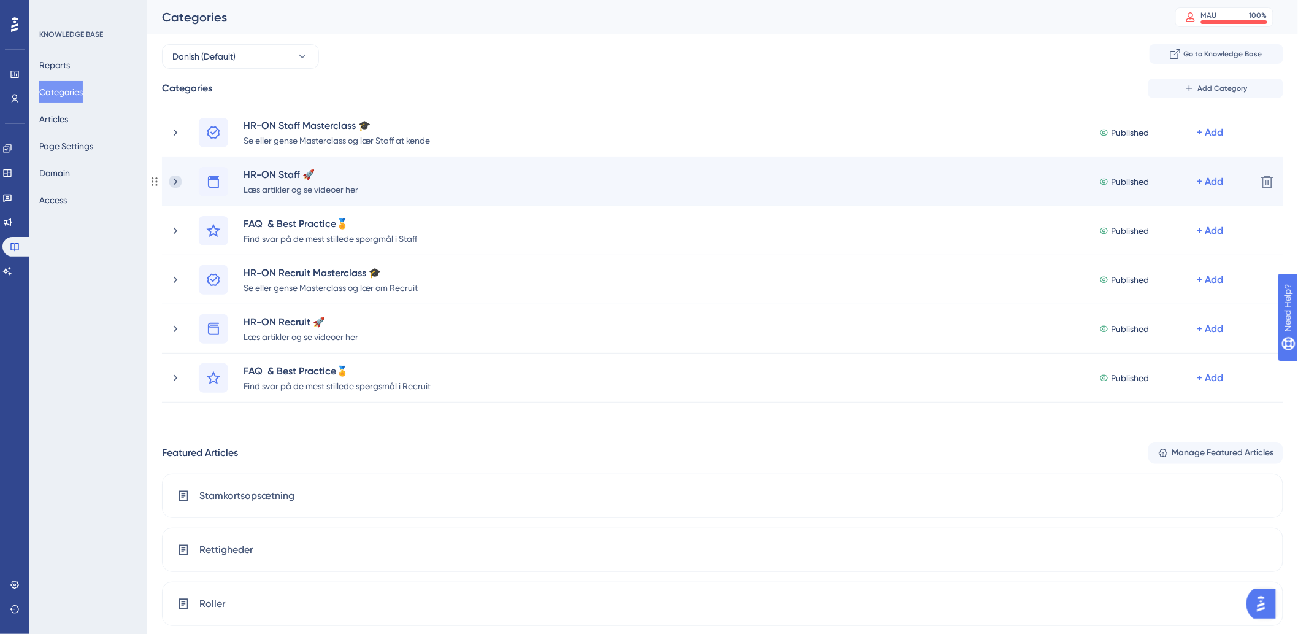
click at [171, 182] on icon at bounding box center [175, 181] width 12 height 12
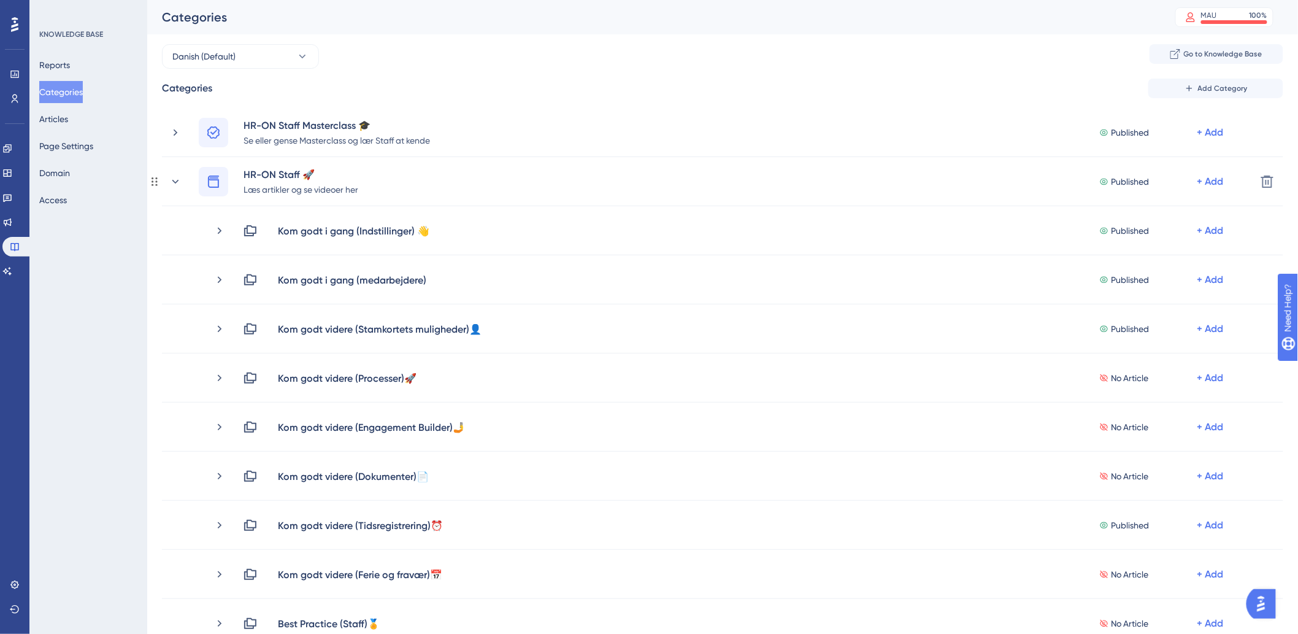
click at [171, 182] on icon at bounding box center [175, 181] width 12 height 12
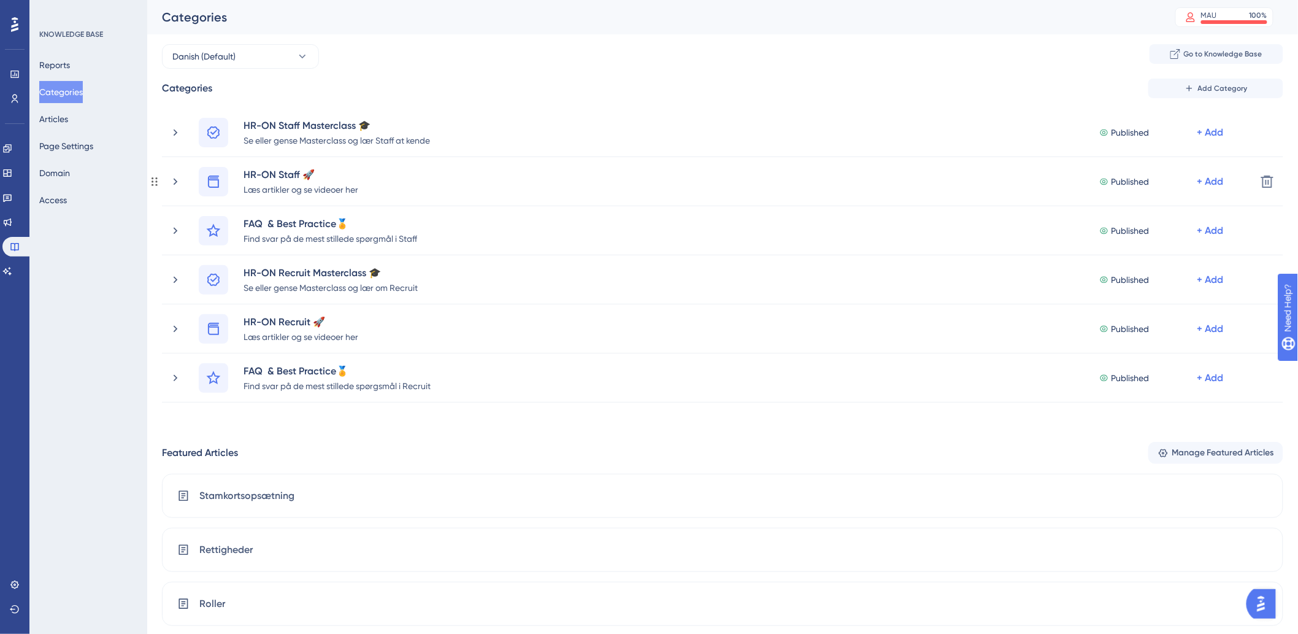
click at [171, 182] on icon at bounding box center [175, 181] width 12 height 12
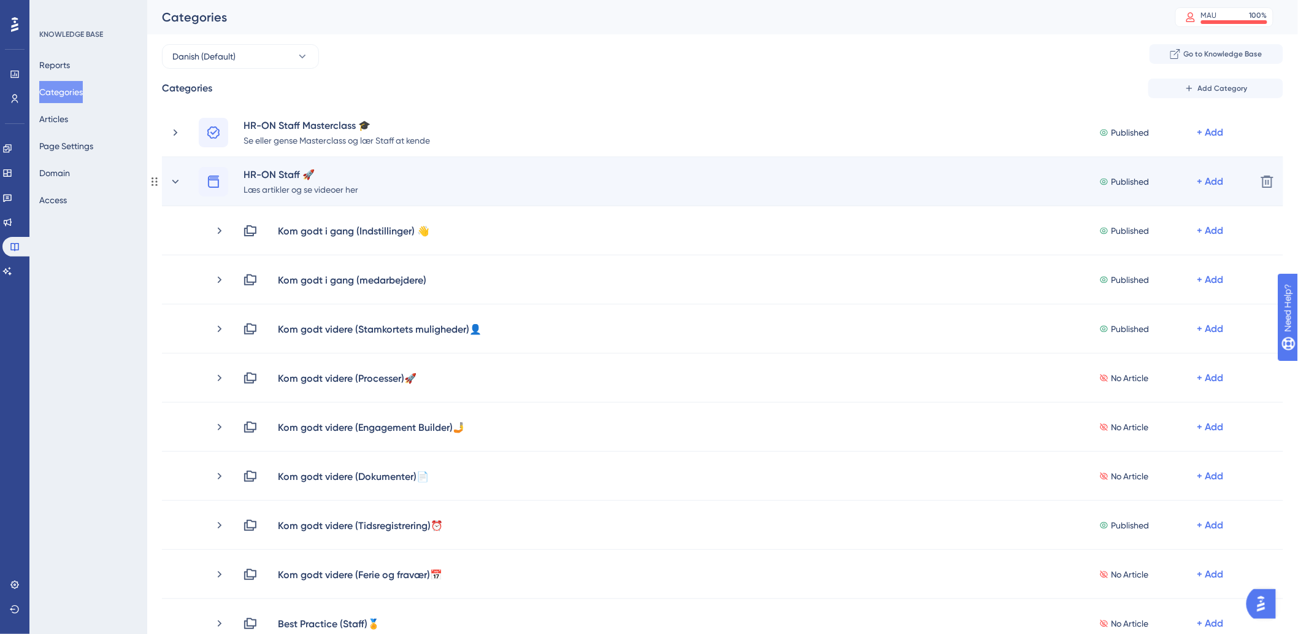
click at [176, 190] on div "HR-ON Staff 🚀 Læs artikler og se videoer her Published + Add" at bounding box center [707, 181] width 1077 height 29
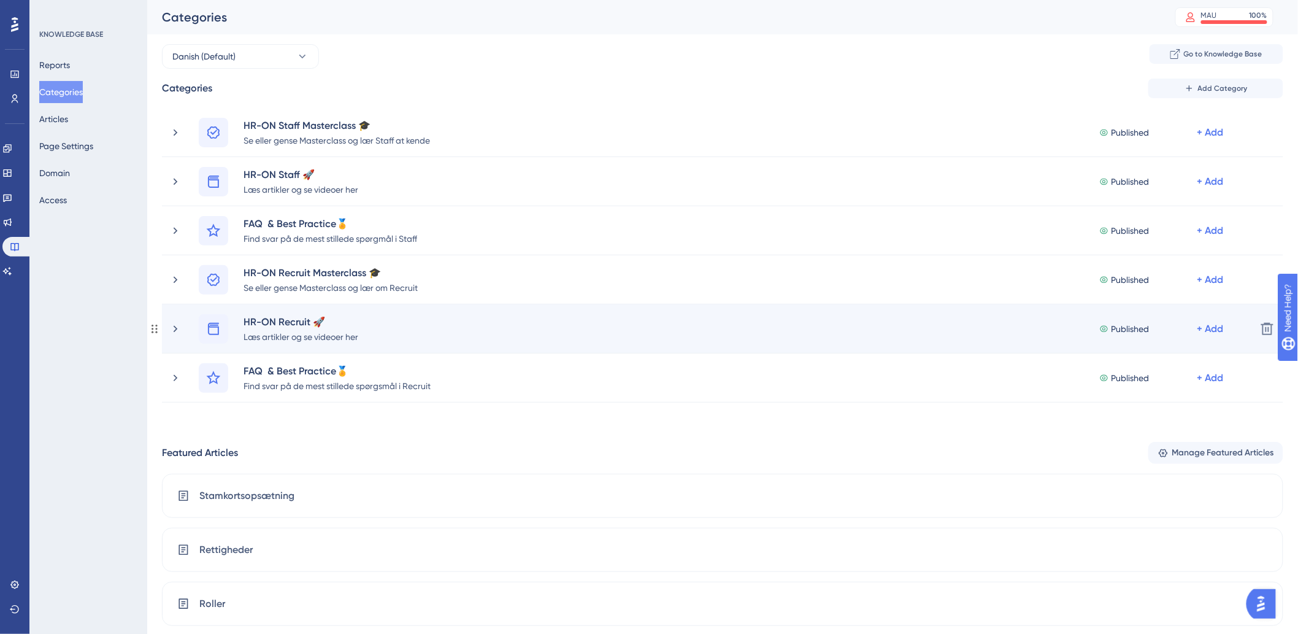
click at [173, 336] on div "HR-ON Recruit 🚀 [PERSON_NAME] artikler og se videoer her Published + Add" at bounding box center [707, 328] width 1077 height 29
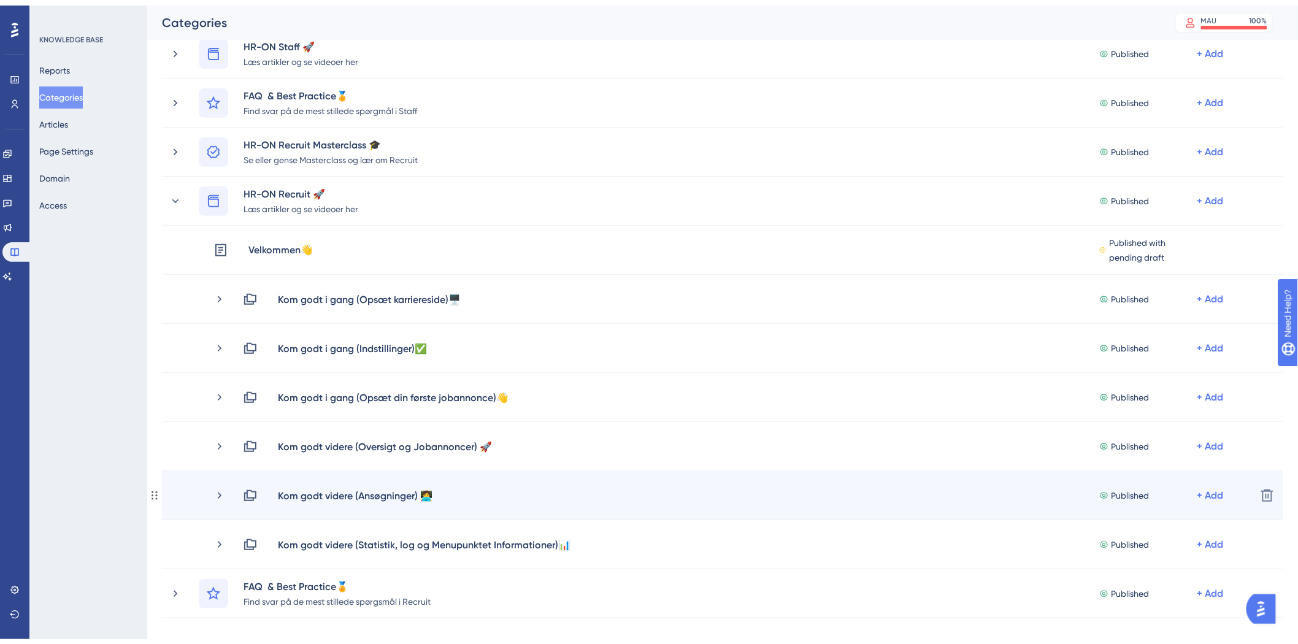
scroll to position [204, 0]
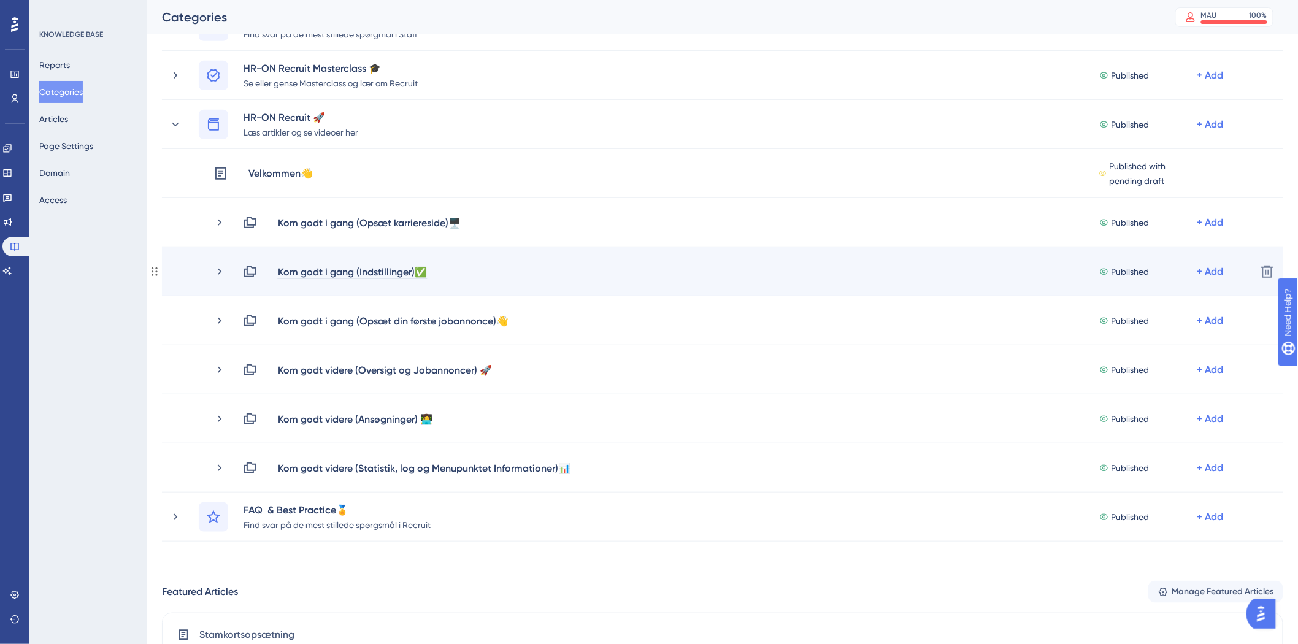
click at [387, 274] on div "Kom godt i gang (Indstillinger)✅" at bounding box center [352, 271] width 150 height 15
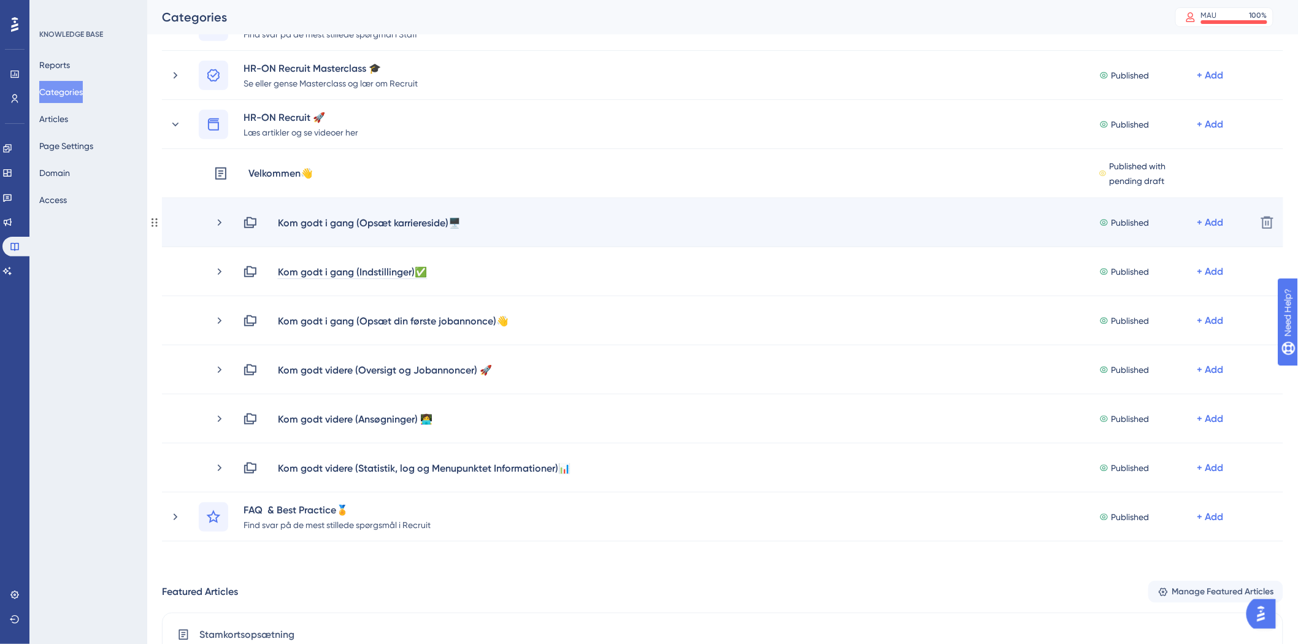
click at [421, 229] on div "Kom godt i gang (Opsæt karriereside)🖥️ Published + Add Delete" at bounding box center [723, 222] width 1122 height 49
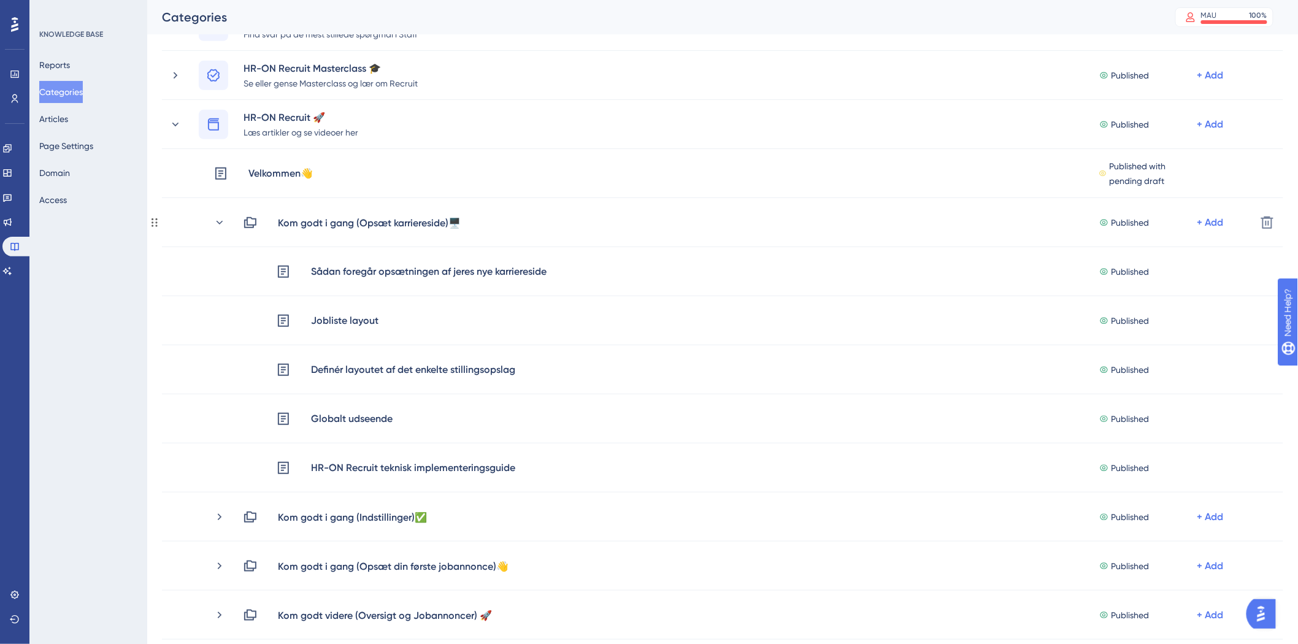
click at [428, 219] on div "Kom godt i gang (Opsæt karriereside)🖥️" at bounding box center [369, 222] width 184 height 15
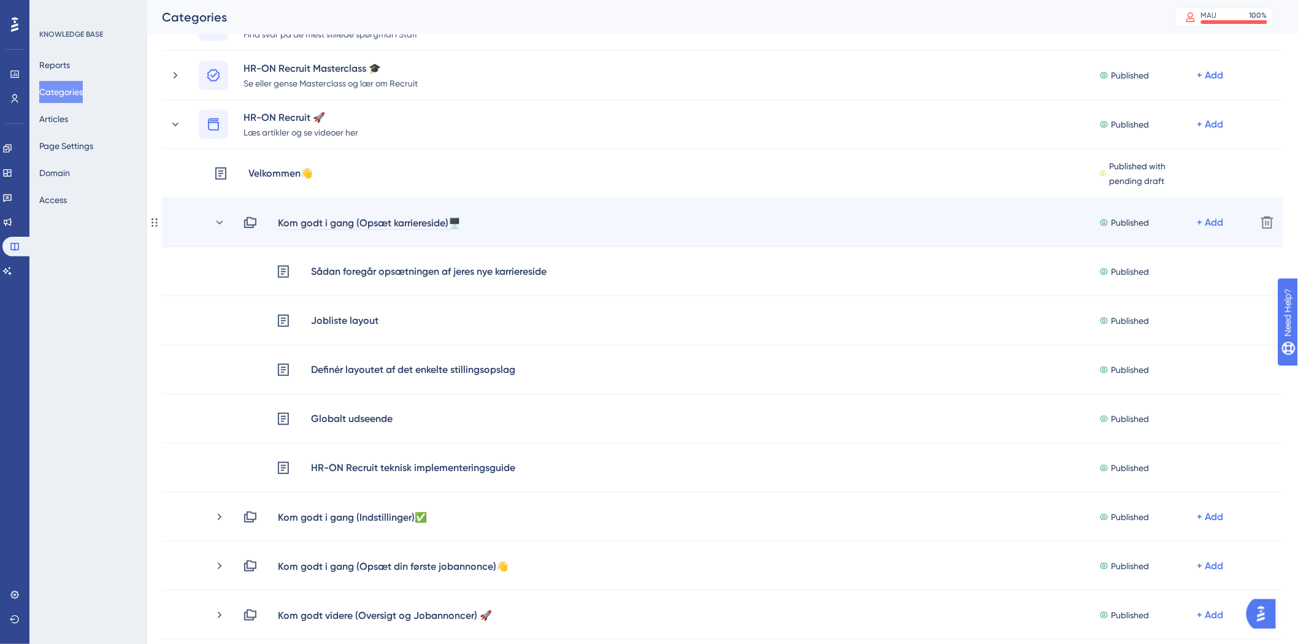
click at [426, 225] on div "Kom godt i gang (Opsæt karriereside)🖥️" at bounding box center [369, 222] width 184 height 15
click at [221, 226] on icon at bounding box center [220, 223] width 12 height 12
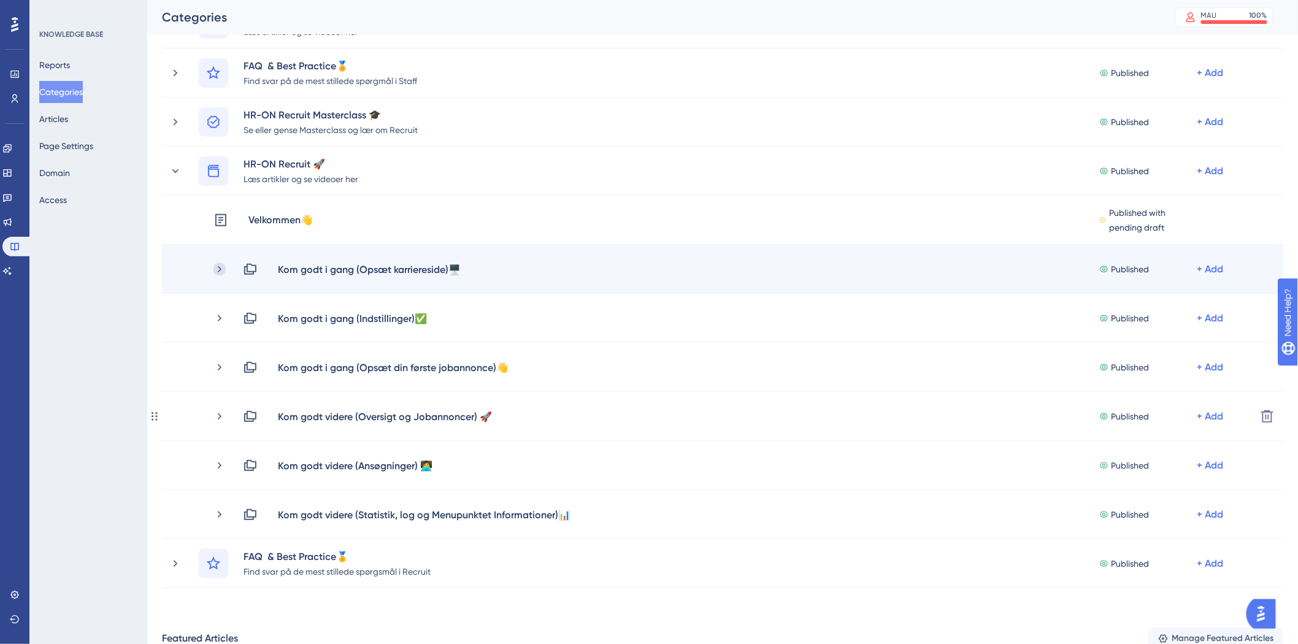
scroll to position [136, 0]
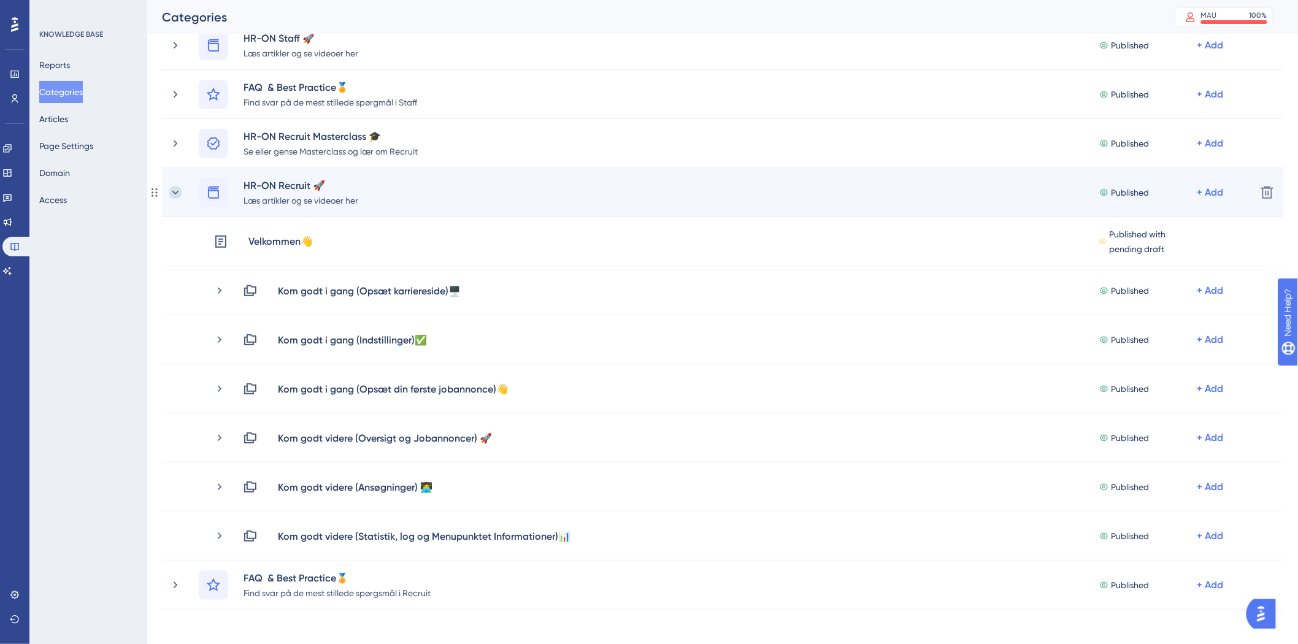
click at [179, 193] on icon at bounding box center [175, 193] width 12 height 12
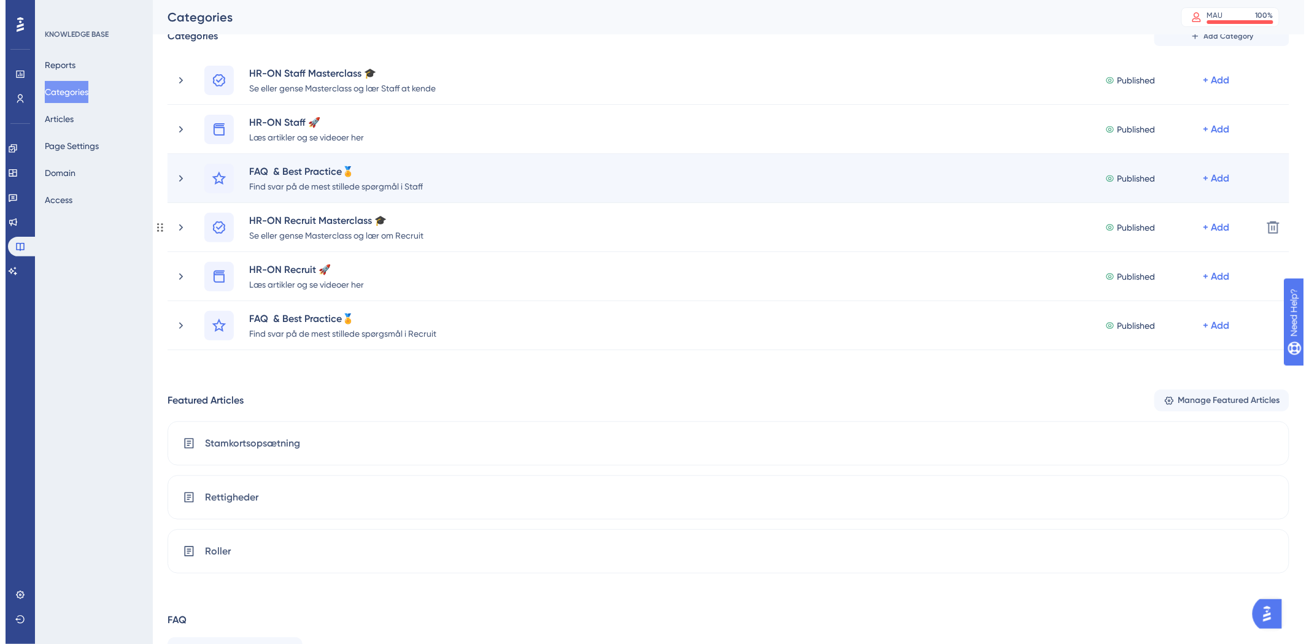
scroll to position [0, 0]
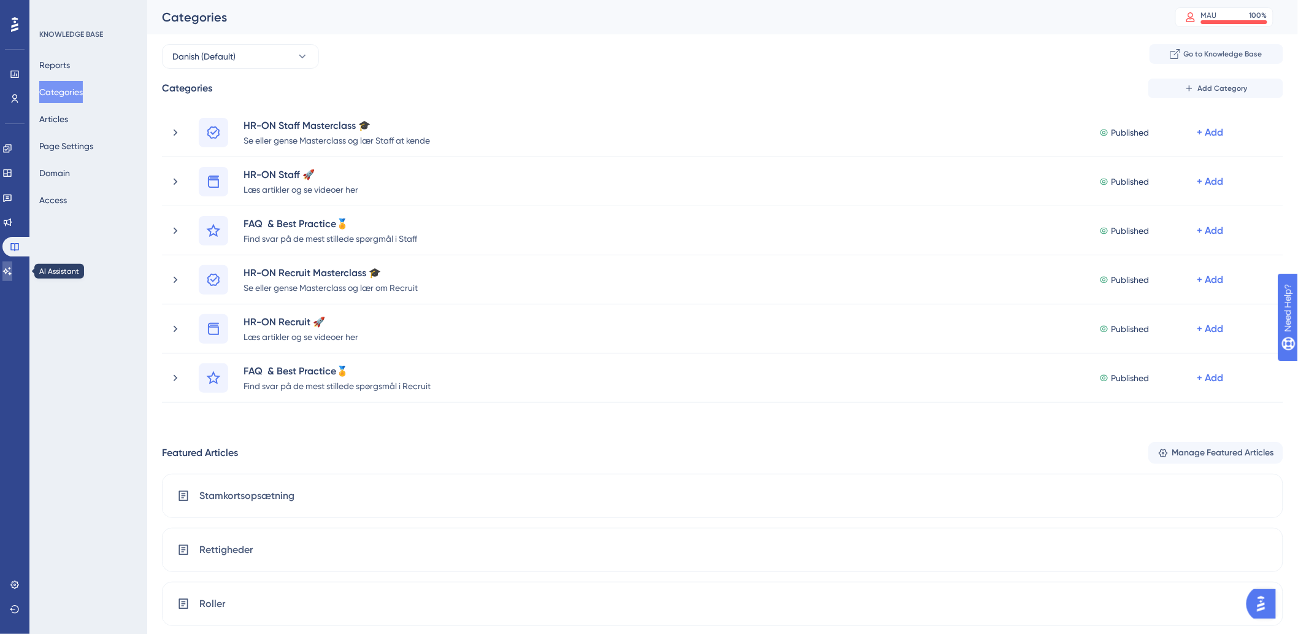
click at [12, 270] on icon at bounding box center [7, 271] width 10 height 10
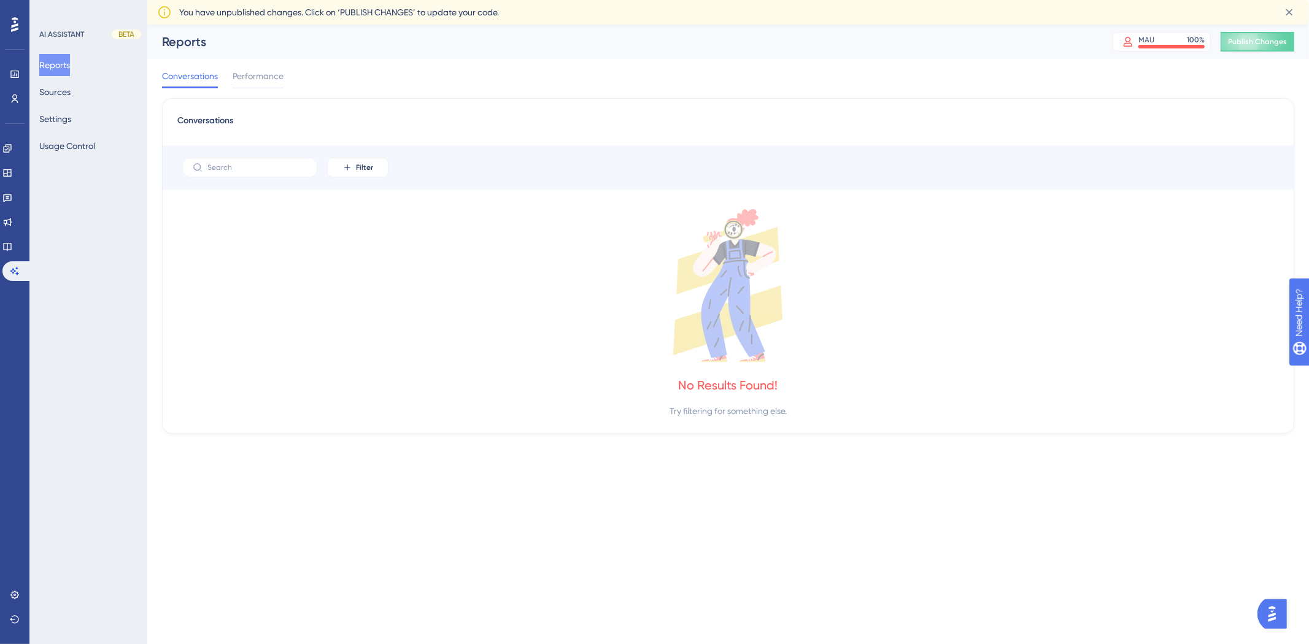
click at [87, 120] on div "Reports Sources Settings Usage Control" at bounding box center [88, 105] width 99 height 103
click at [85, 100] on div "Reports Sources Settings Usage Control" at bounding box center [88, 105] width 99 height 103
click at [61, 93] on button "Sources" at bounding box center [54, 92] width 31 height 22
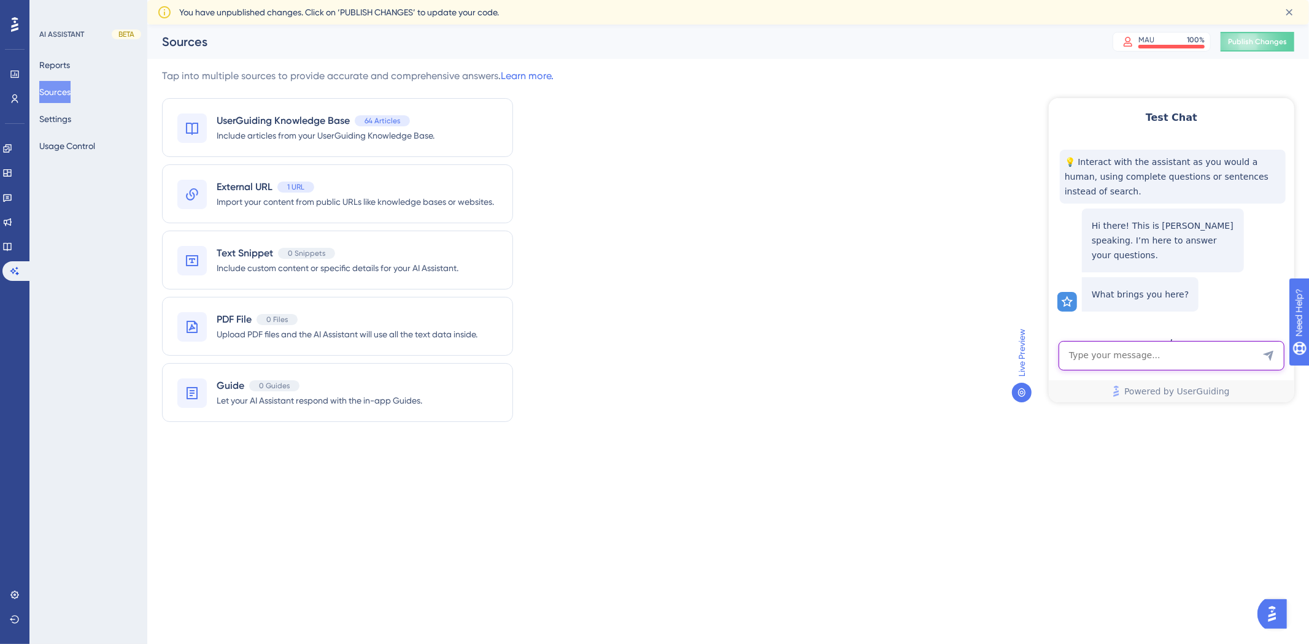
click at [1158, 349] on textarea "AI Assistant Text Input" at bounding box center [1171, 355] width 226 height 29
click at [10, 245] on icon at bounding box center [7, 247] width 8 height 8
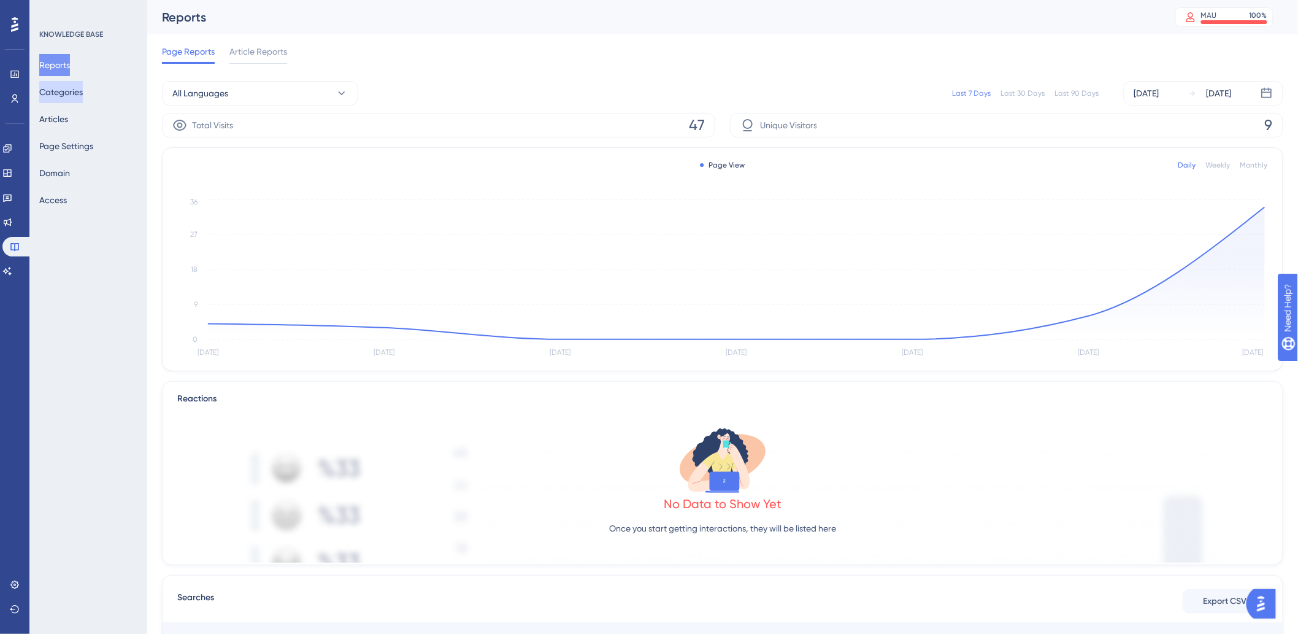
click at [80, 94] on button "Categories" at bounding box center [61, 92] width 44 height 22
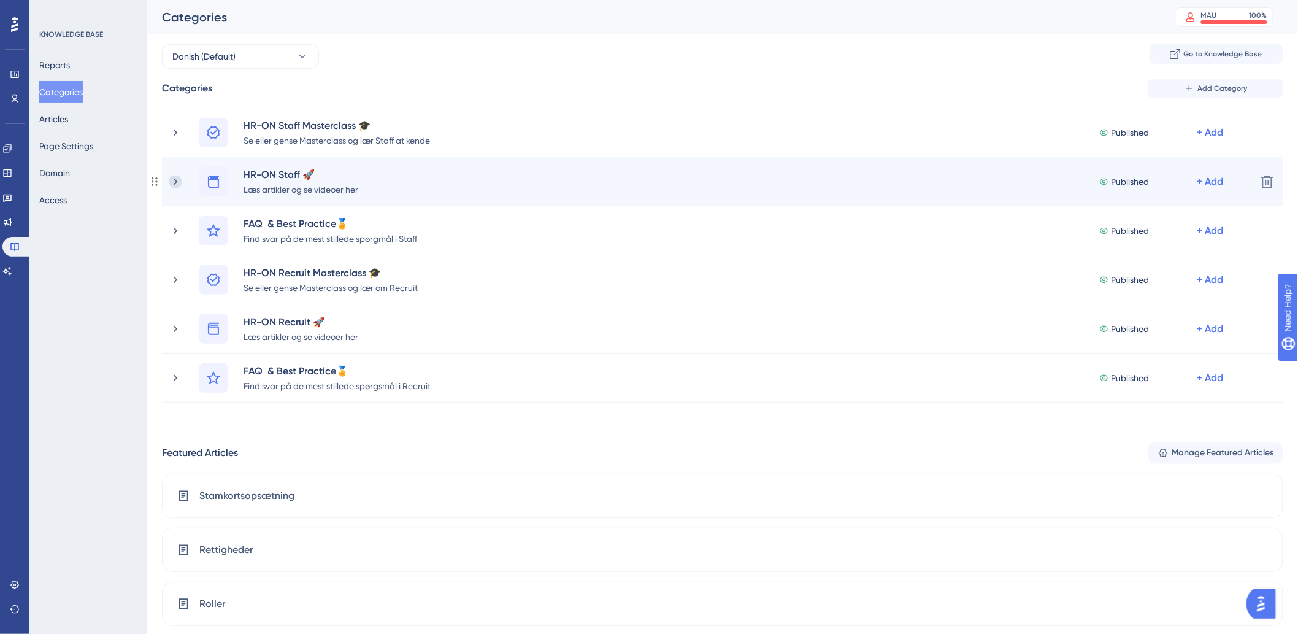
click at [179, 179] on icon at bounding box center [175, 181] width 12 height 12
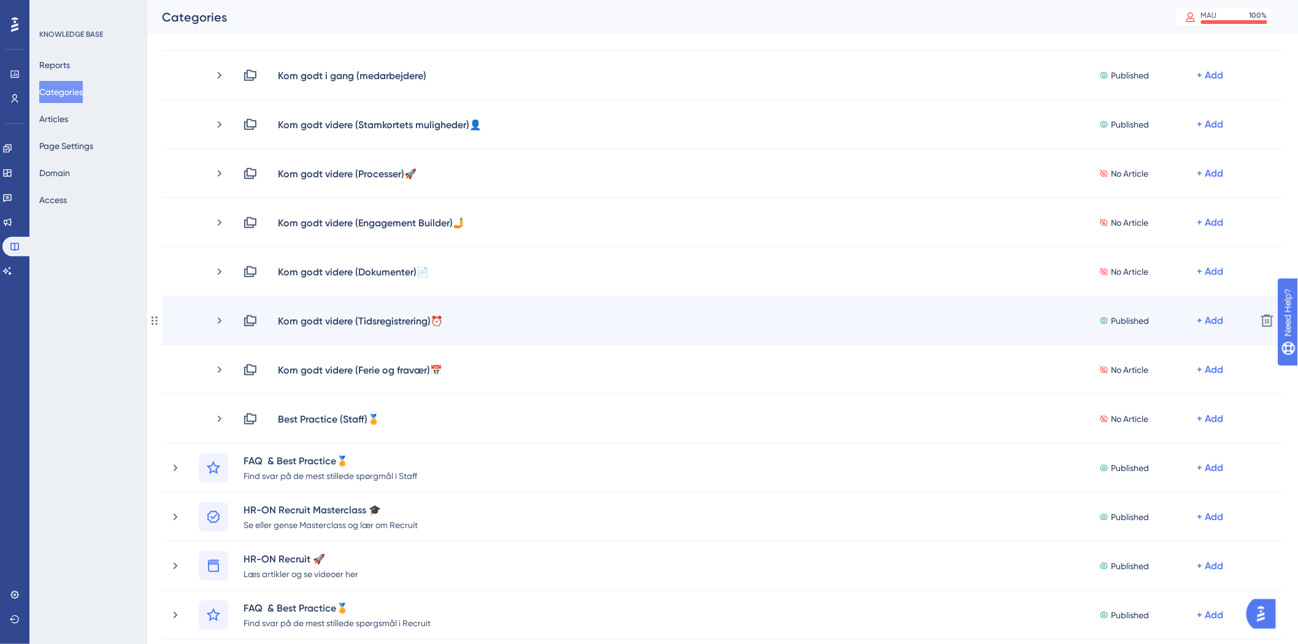
scroll to position [136, 0]
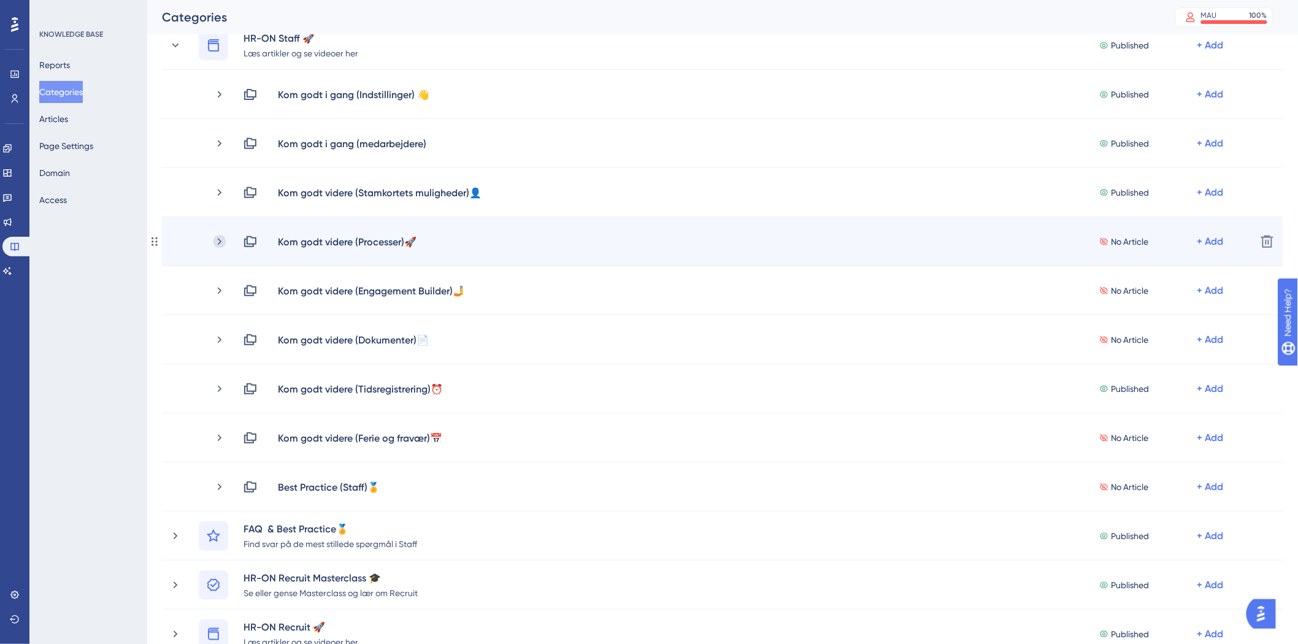
click at [218, 239] on icon at bounding box center [220, 241] width 4 height 7
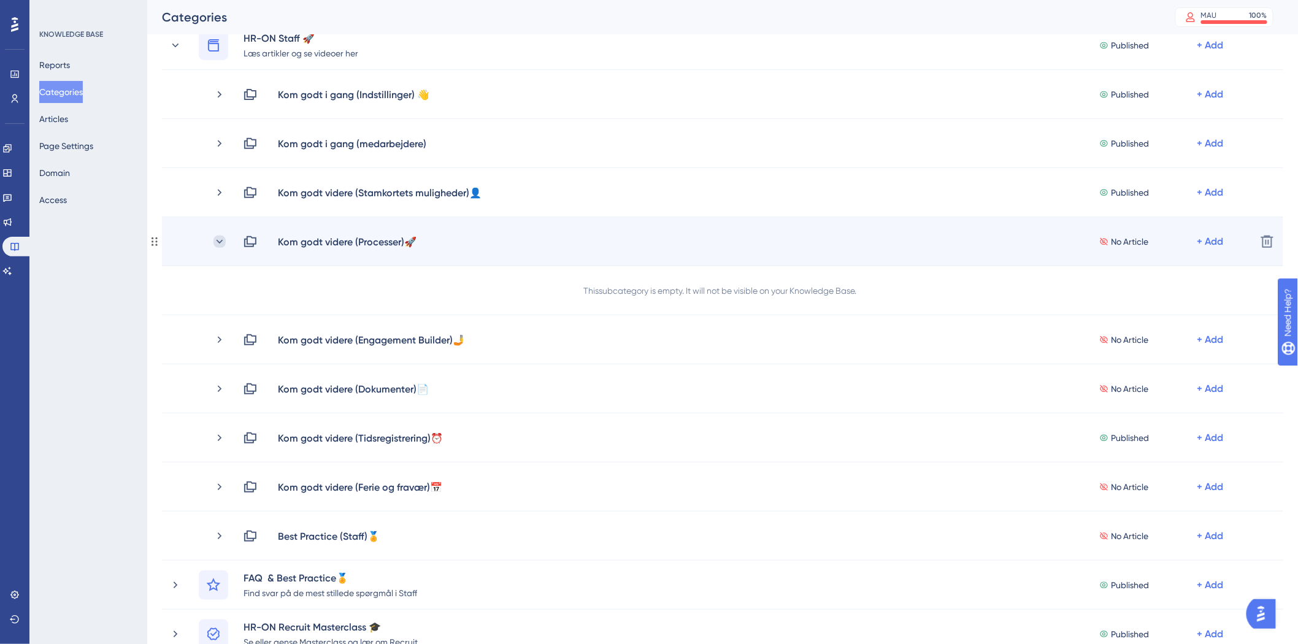
click at [214, 238] on icon at bounding box center [220, 242] width 12 height 12
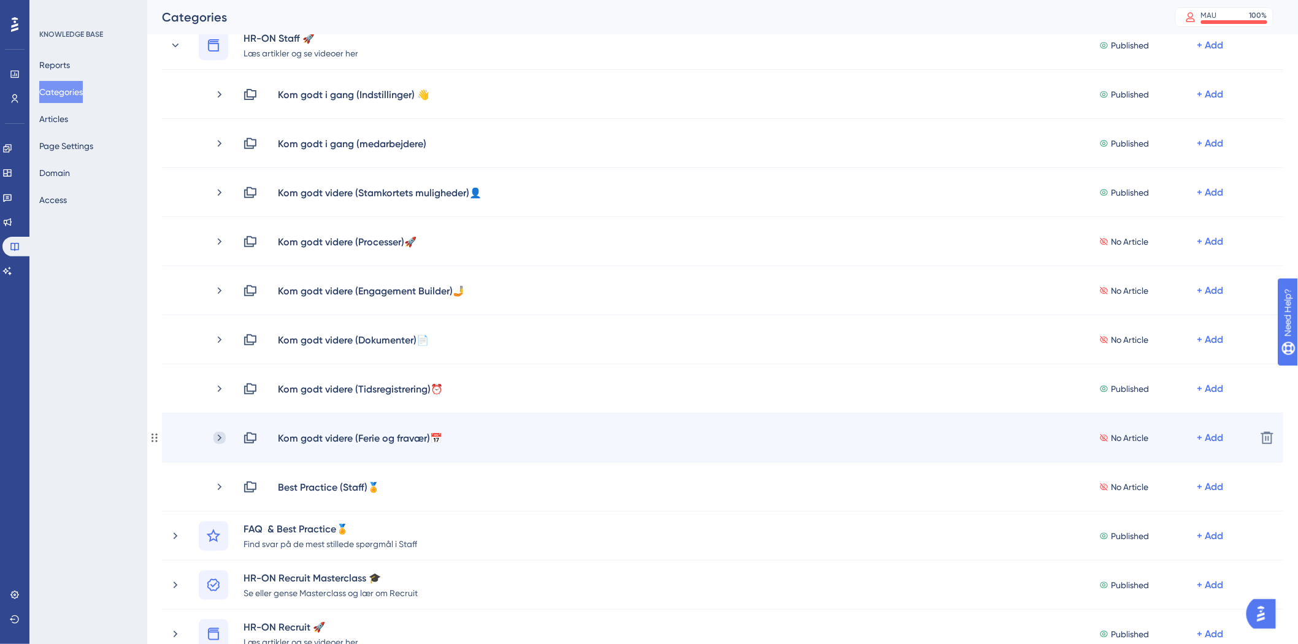
click at [225, 434] on div "Kom godt videre (Ferie og fravær)📅 No Article + Add" at bounding box center [730, 438] width 1033 height 15
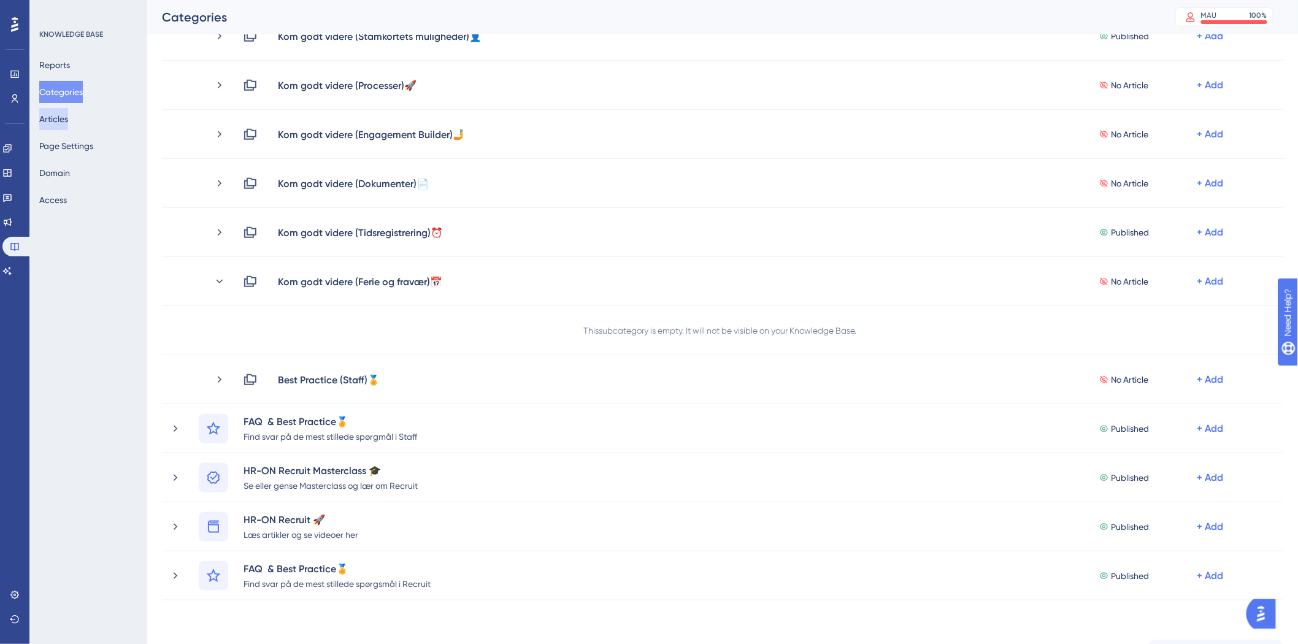
scroll to position [272, 0]
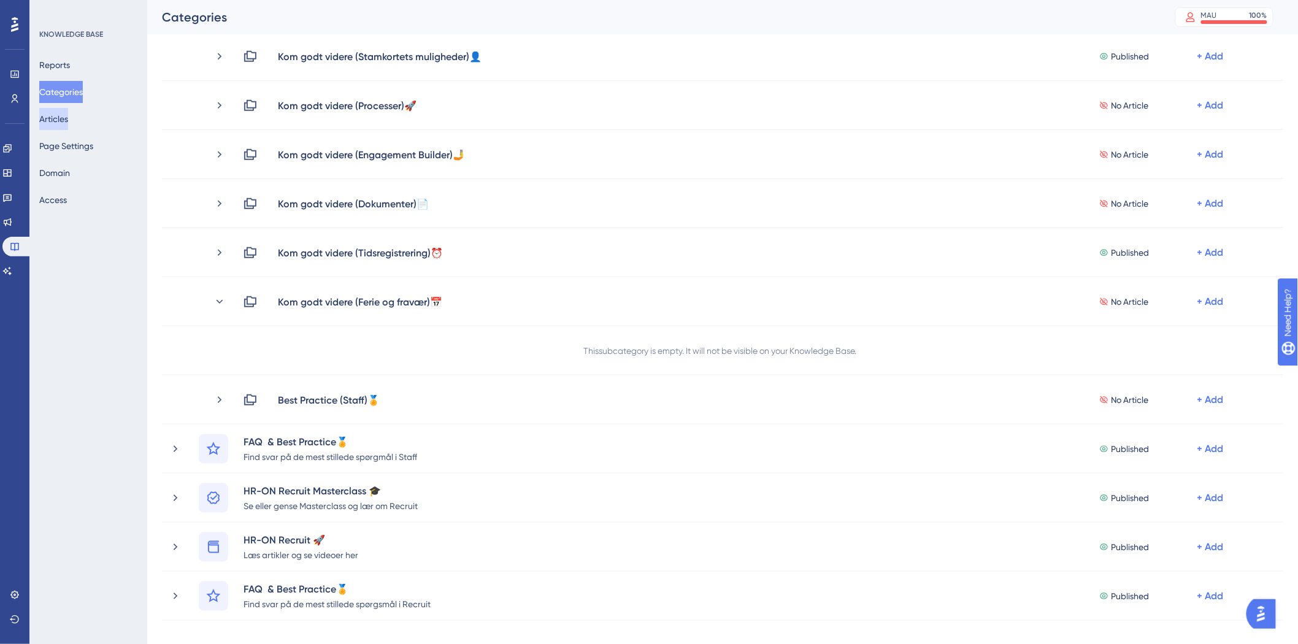
click at [63, 118] on button "Articles" at bounding box center [53, 119] width 29 height 22
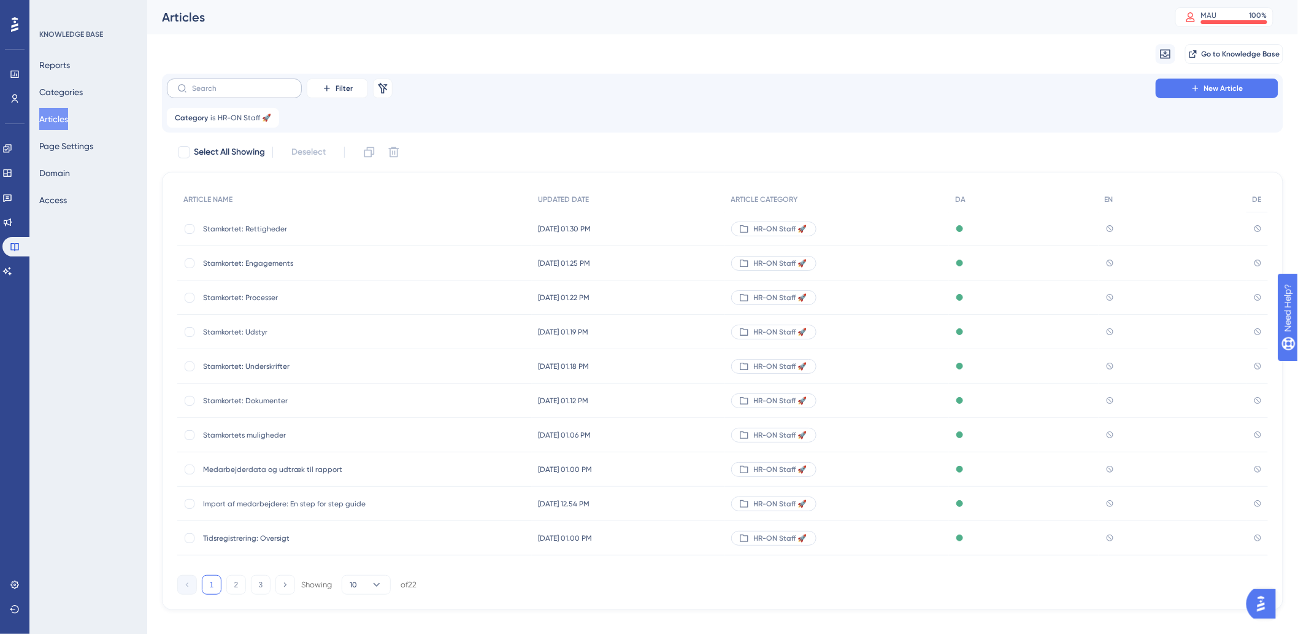
click at [237, 93] on label at bounding box center [234, 89] width 135 height 20
click at [237, 93] on input "text" at bounding box center [241, 88] width 99 height 9
type input "n"
type input "ka"
checkbox input "true"
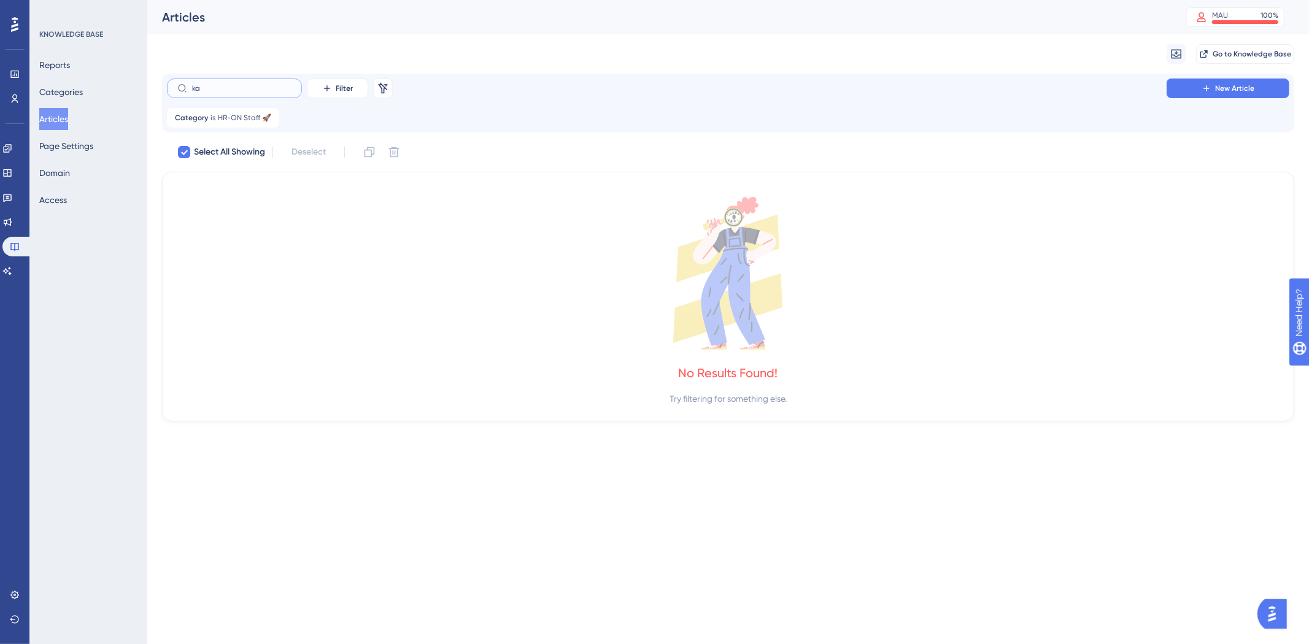
type input "k"
checkbox input "false"
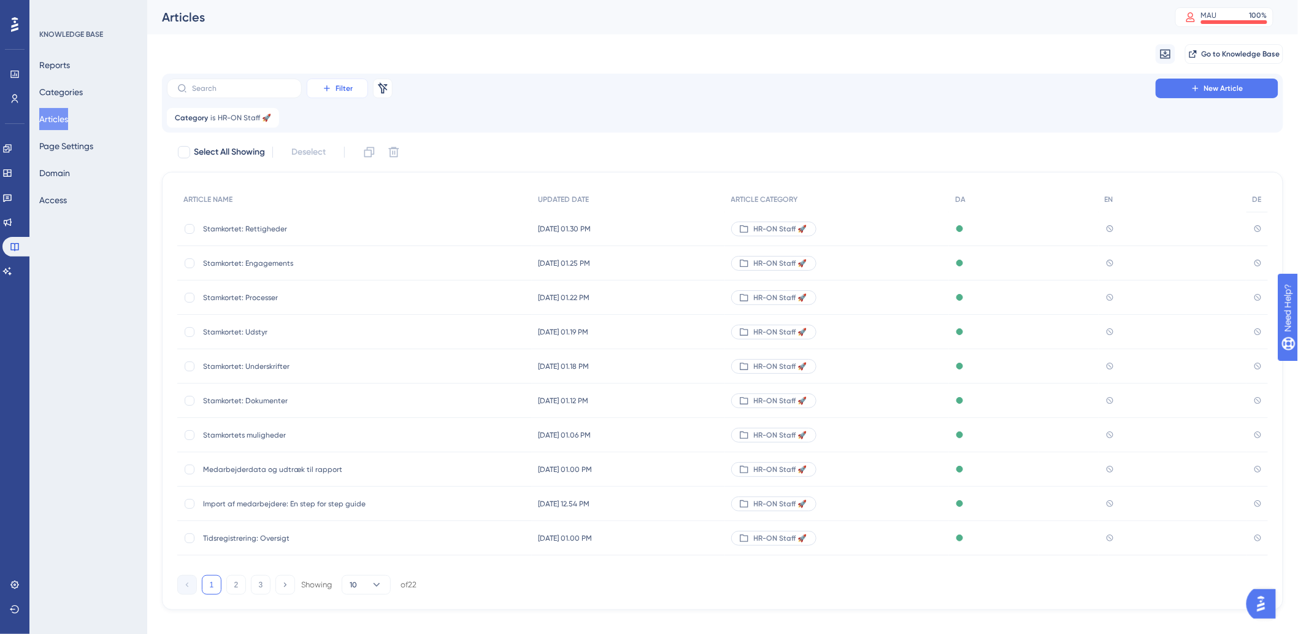
click at [324, 92] on icon at bounding box center [327, 88] width 10 height 10
click at [328, 89] on icon at bounding box center [327, 88] width 10 height 10
click at [244, 89] on input "text" at bounding box center [241, 88] width 99 height 9
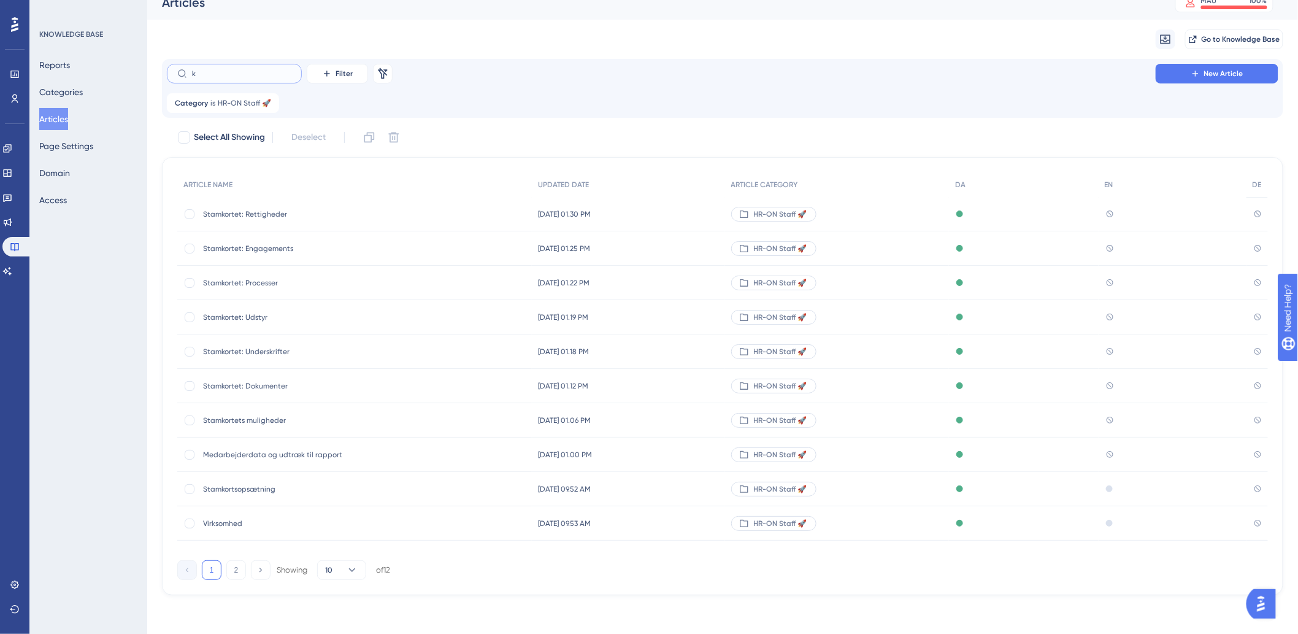
type input "ka"
checkbox input "true"
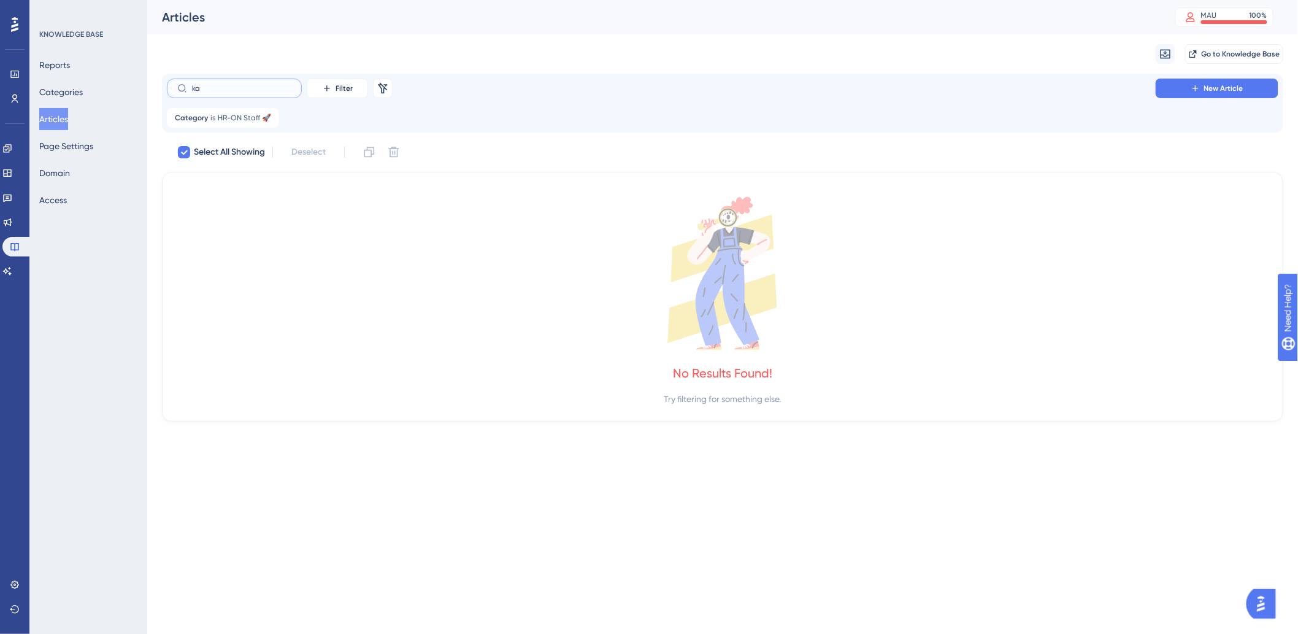
scroll to position [0, 0]
type input "k"
checkbox input "false"
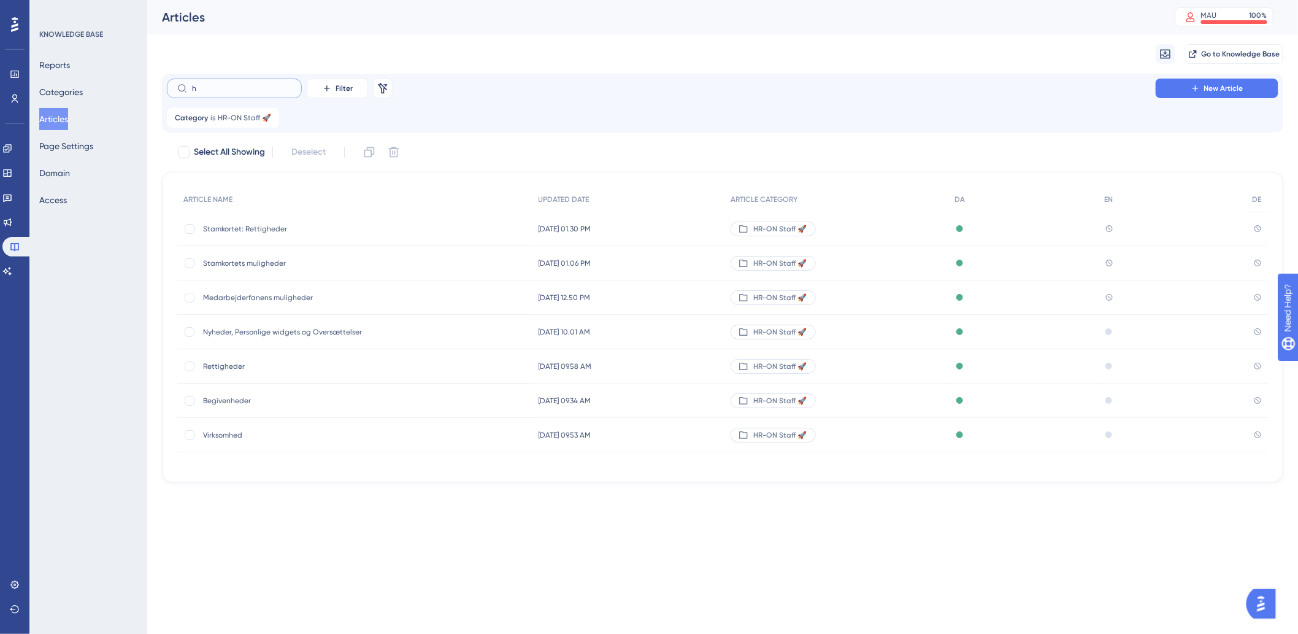
type input "hå"
checkbox input "true"
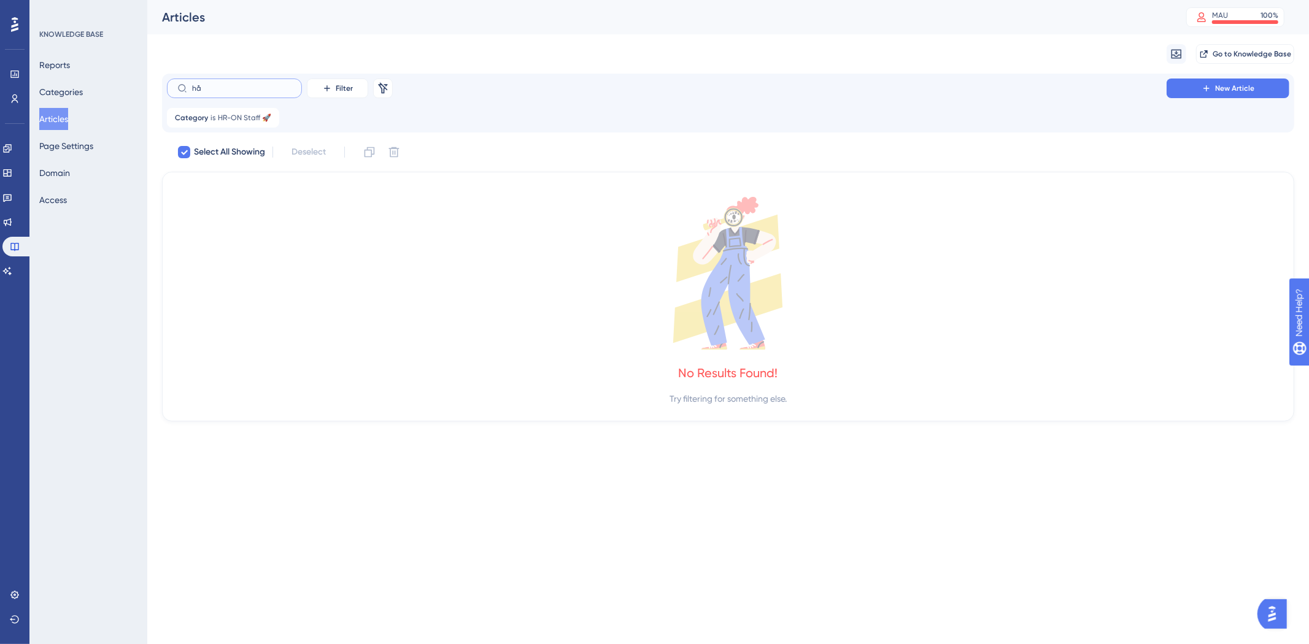
type input "h"
checkbox input "false"
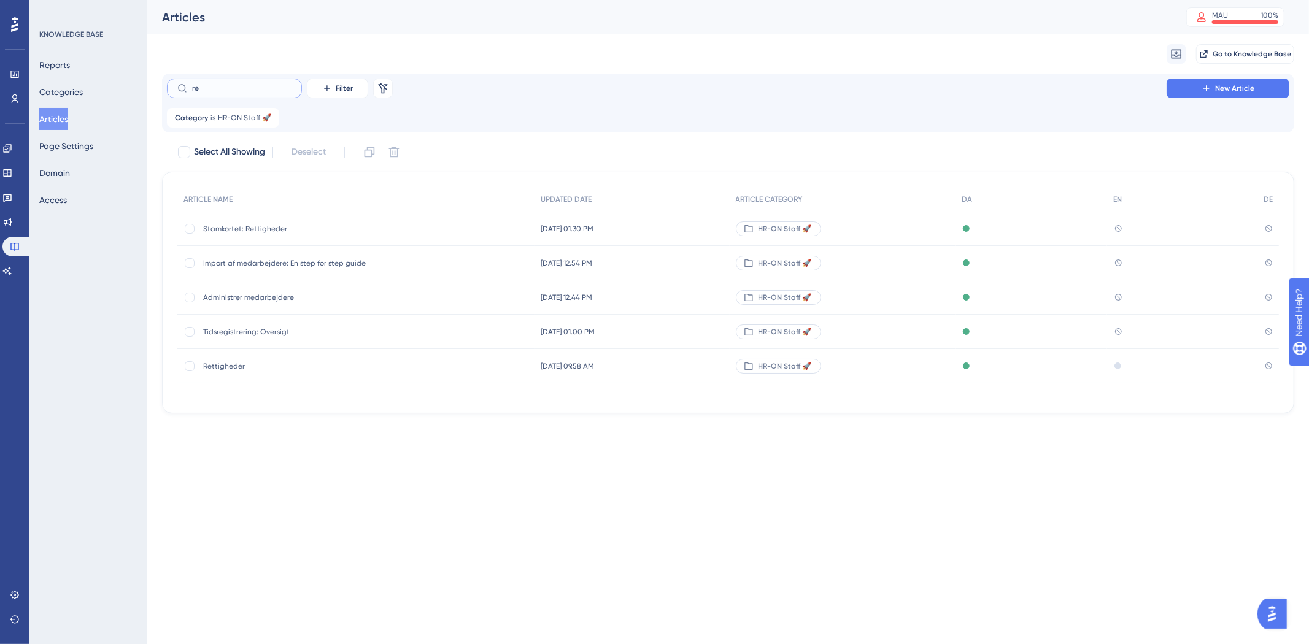
type input "rec"
checkbox input "true"
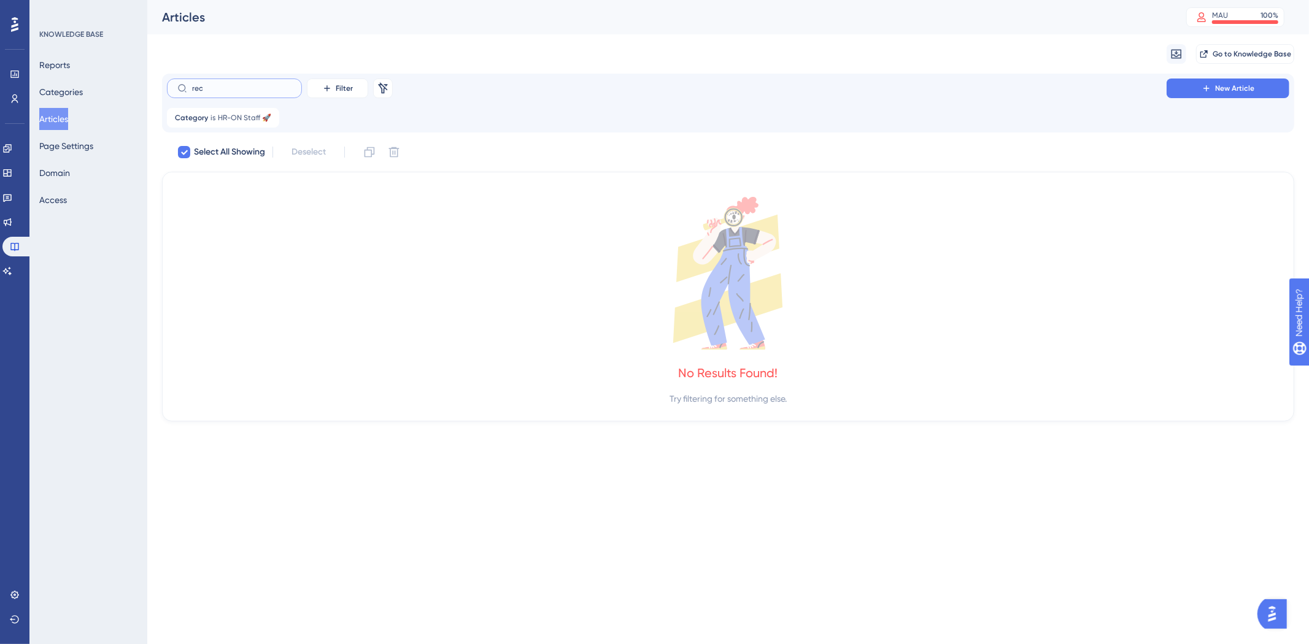
type input "re"
checkbox input "false"
type input "r"
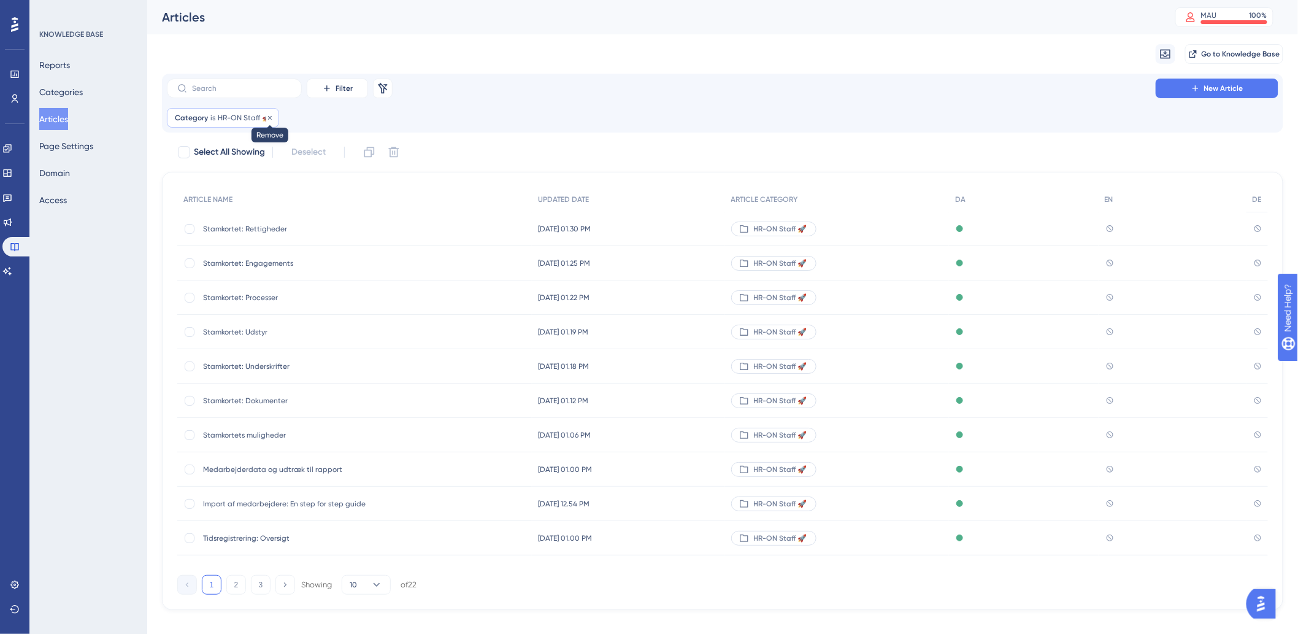
click at [270, 118] on icon at bounding box center [270, 117] width 4 height 4
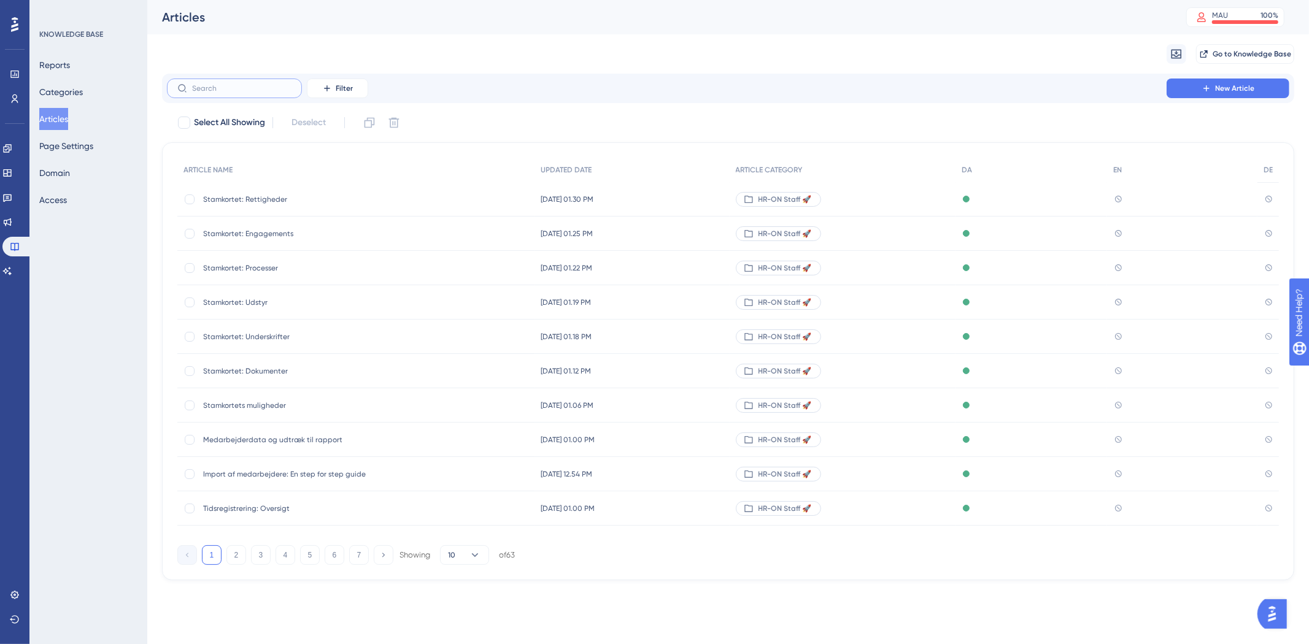
click at [263, 92] on input "text" at bounding box center [241, 88] width 99 height 9
type input "h"
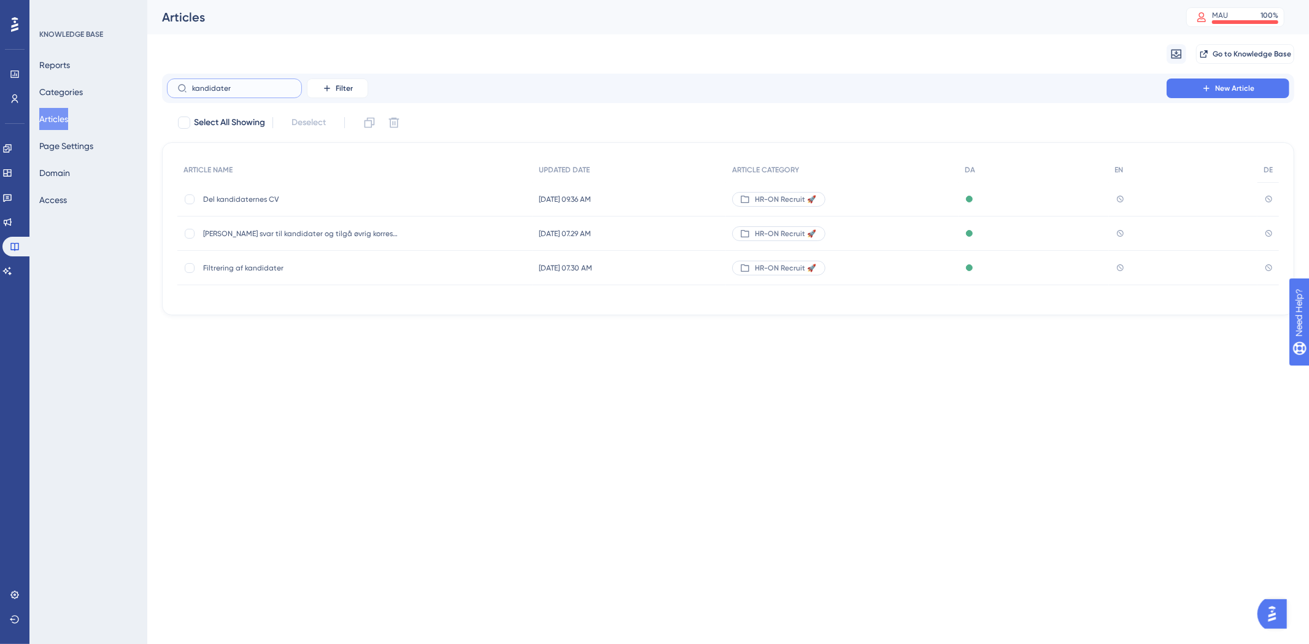
type input "kandidater"
click at [353, 236] on span "[PERSON_NAME] svar til kandidater og tilgå øvrig korrespondance" at bounding box center [301, 234] width 196 height 10
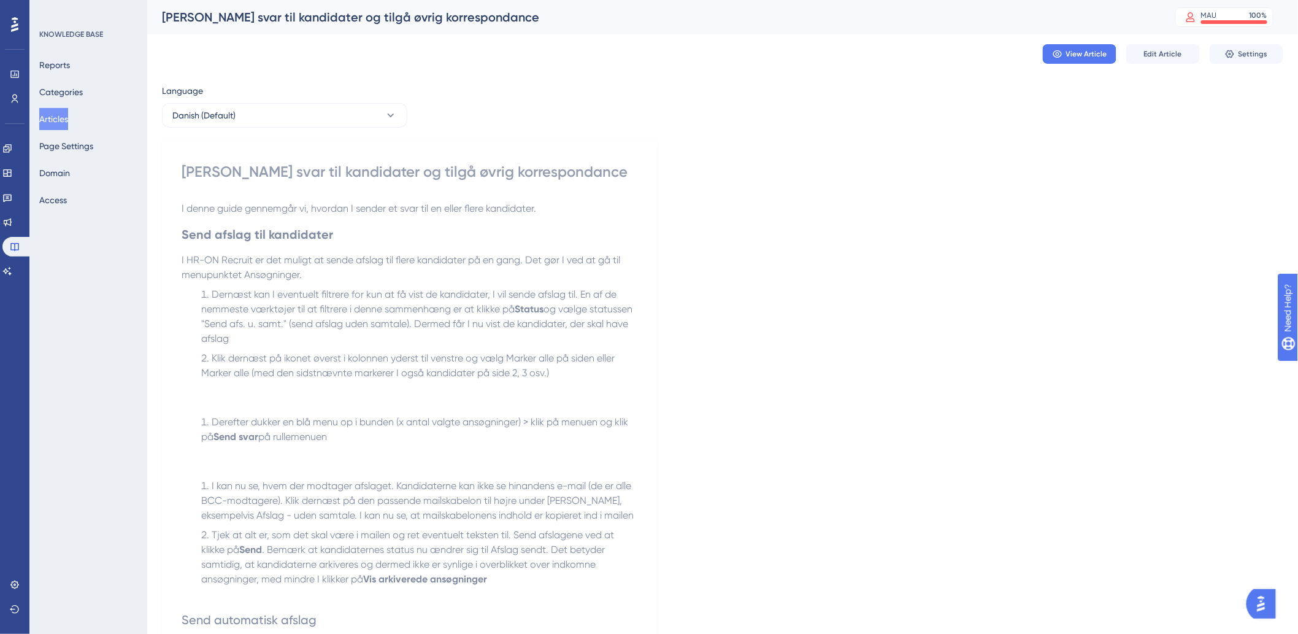
click at [68, 118] on button "Articles" at bounding box center [53, 119] width 29 height 22
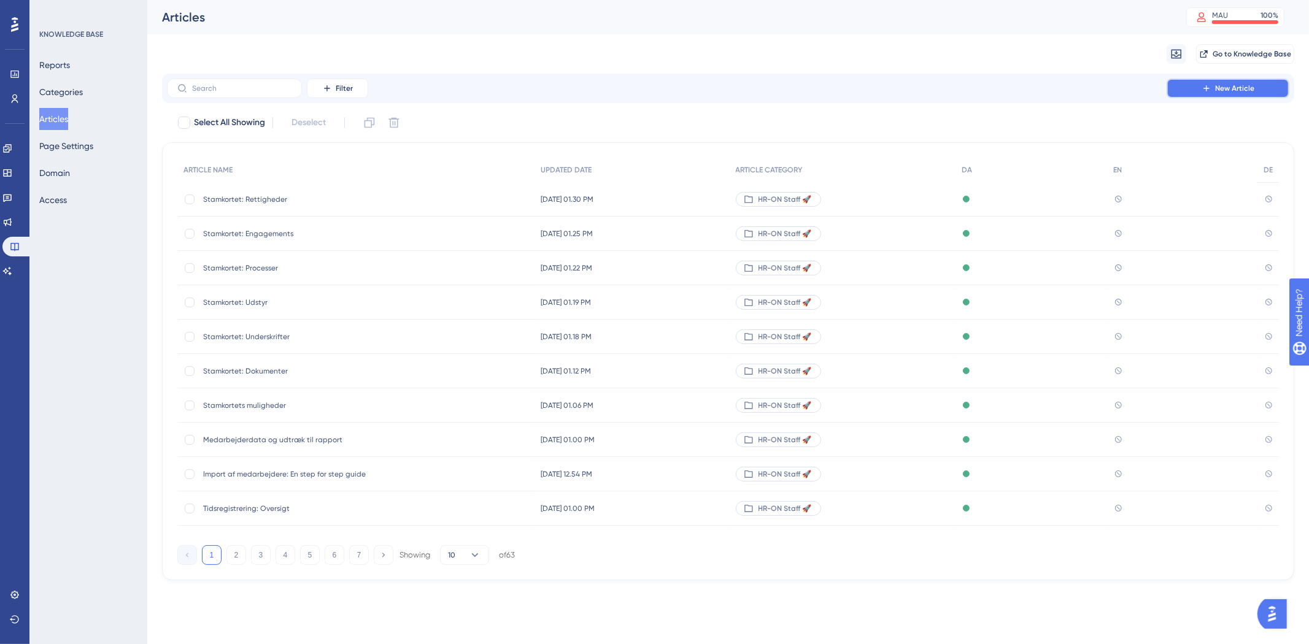
click at [1214, 87] on button "New Article" at bounding box center [1227, 89] width 123 height 20
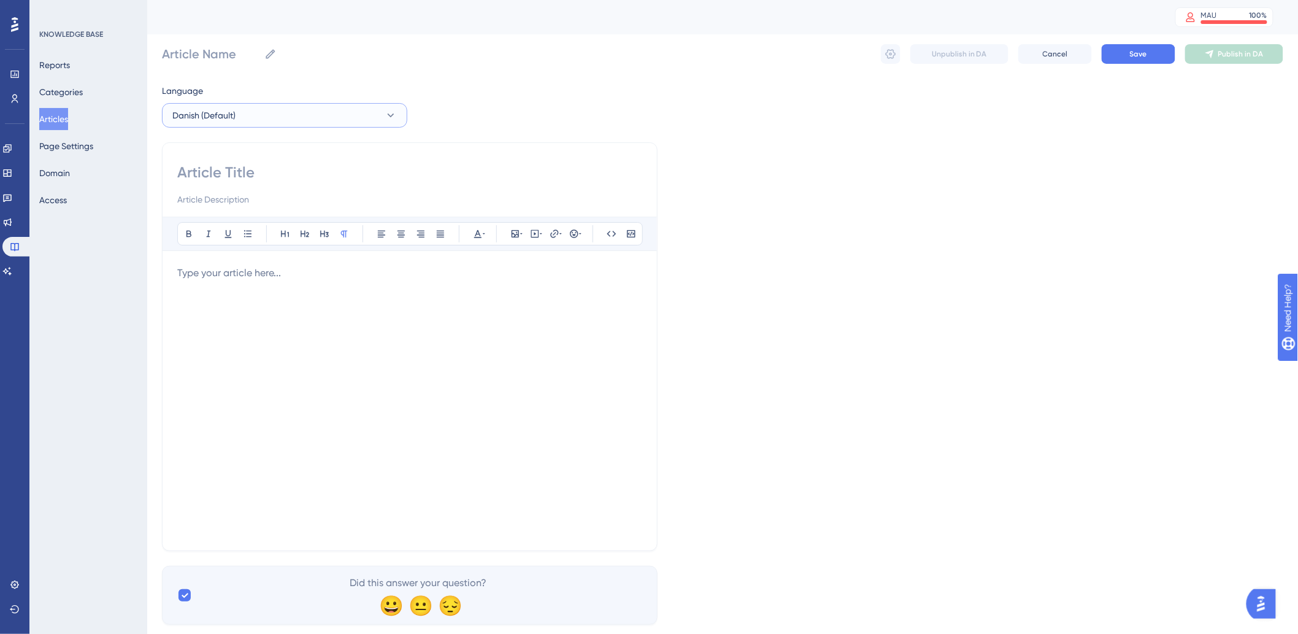
click at [236, 115] on button "Danish (Default)" at bounding box center [284, 115] width 245 height 25
click at [268, 103] on button "Danish (Default)" at bounding box center [284, 115] width 245 height 25
click at [246, 177] on input at bounding box center [409, 173] width 465 height 20
click at [67, 118] on button "Articles" at bounding box center [53, 119] width 29 height 22
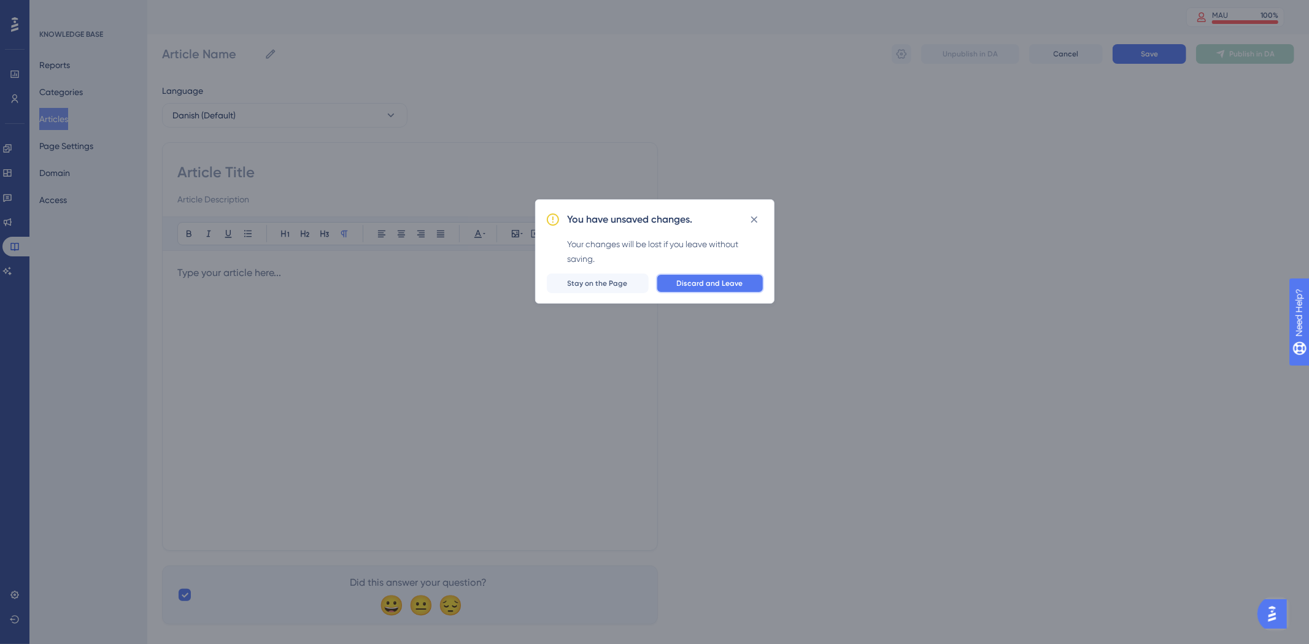
click at [717, 283] on span "Discard and Leave" at bounding box center [710, 284] width 66 height 10
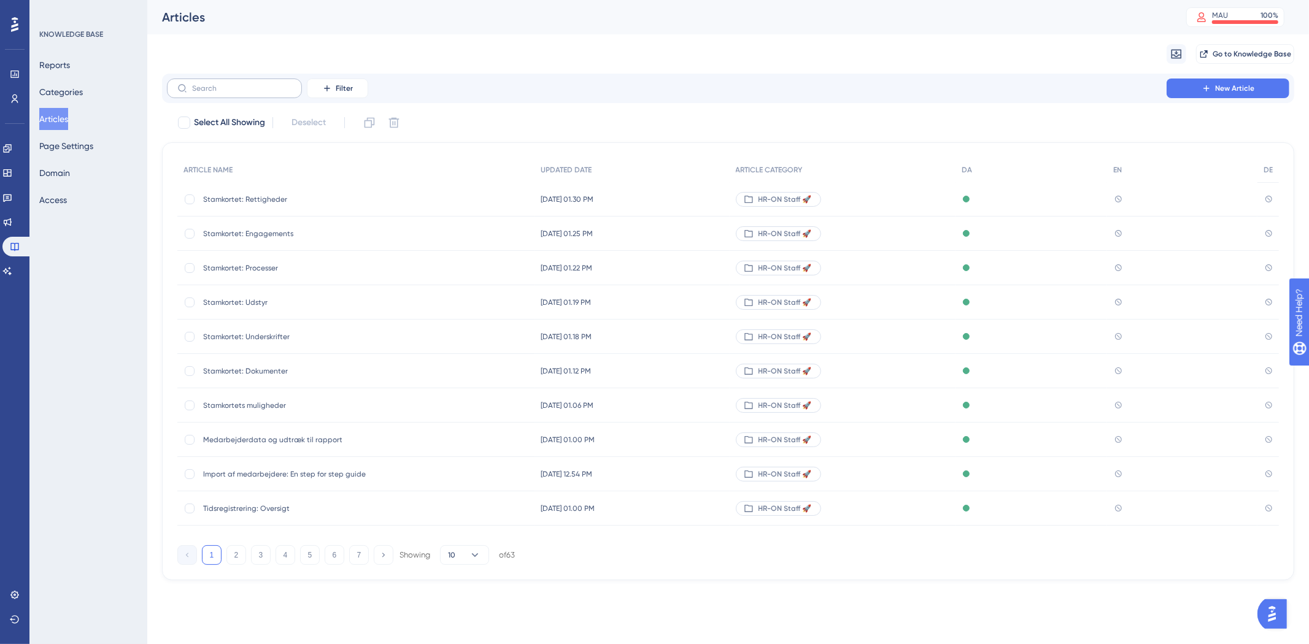
click at [264, 82] on label at bounding box center [234, 89] width 135 height 20
click at [264, 84] on input "text" at bounding box center [241, 88] width 99 height 9
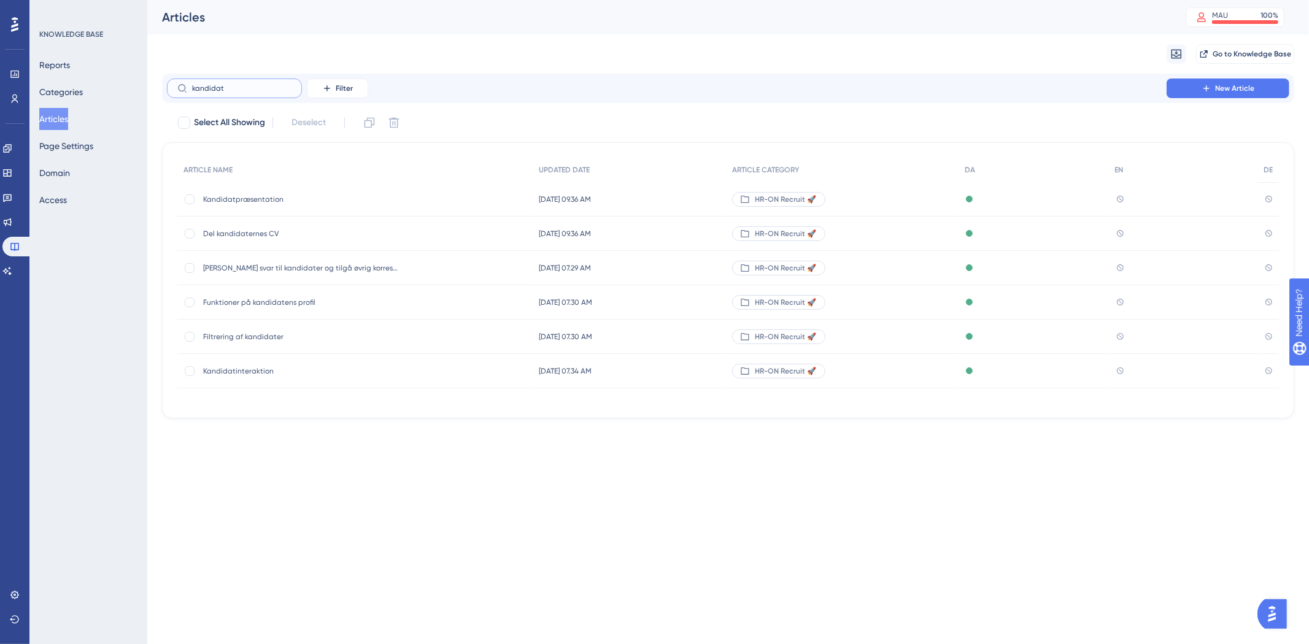
type input "kandidat"
click at [277, 301] on span "Funktioner på kandidatens profil" at bounding box center [301, 303] width 196 height 10
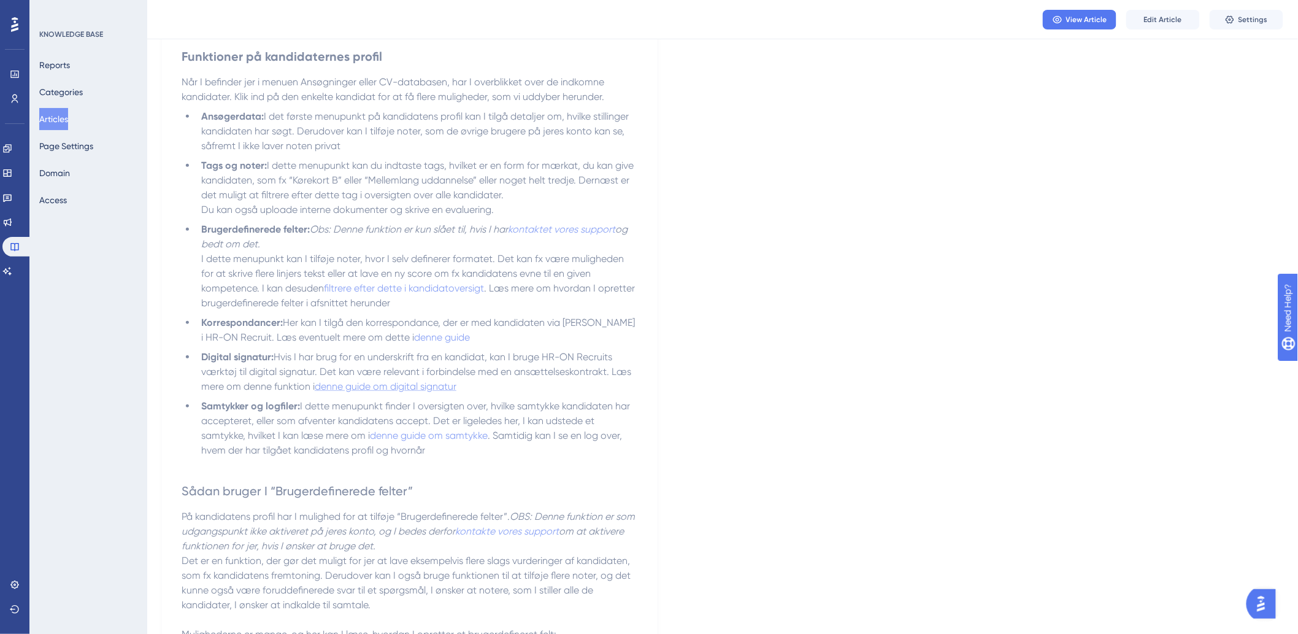
scroll to position [204, 0]
click at [351, 387] on span "denne guide om digital signatur" at bounding box center [386, 385] width 142 height 12
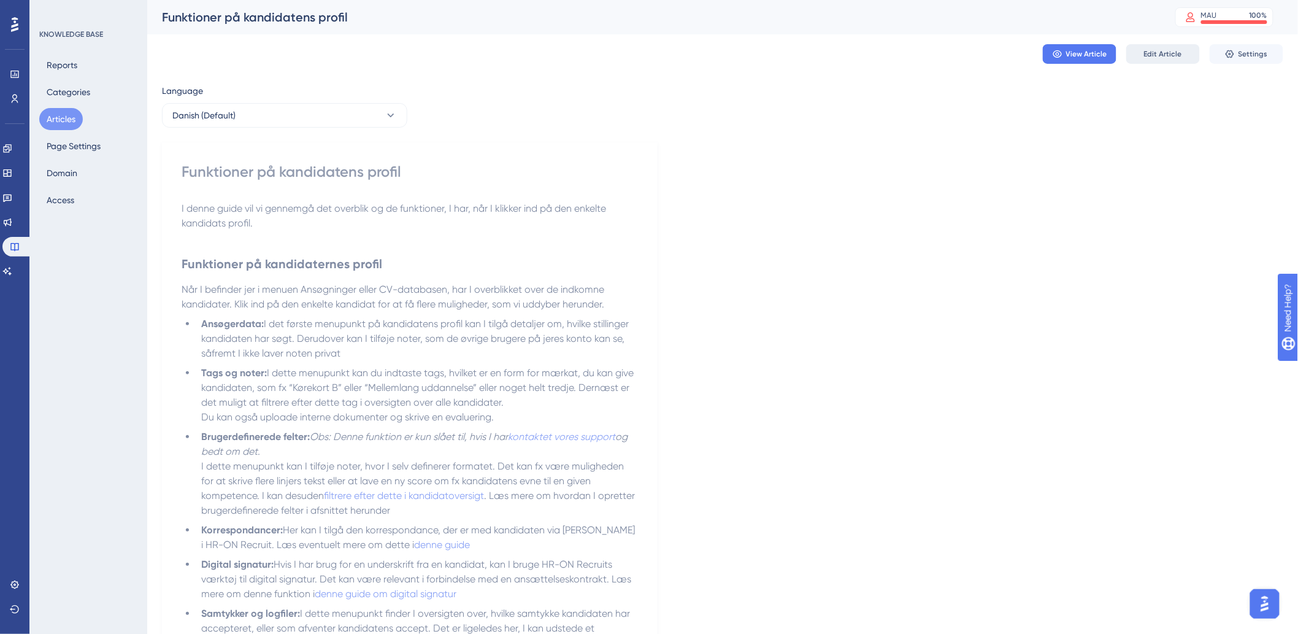
click at [1158, 57] on span "Edit Article" at bounding box center [1163, 54] width 38 height 10
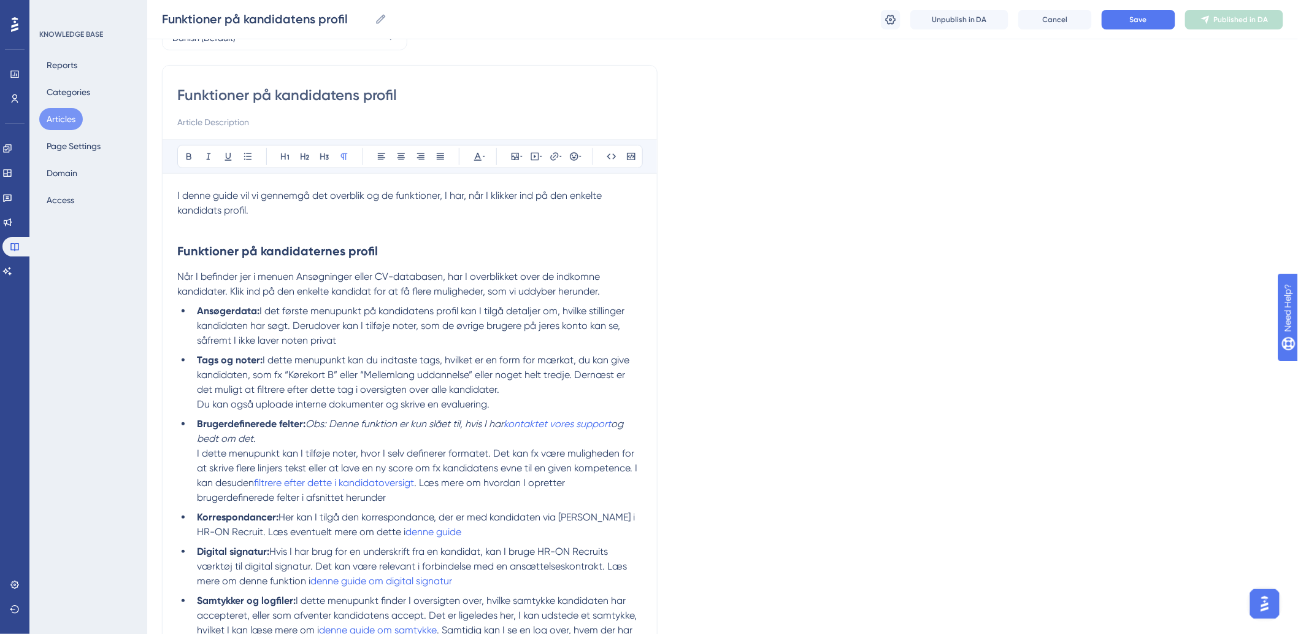
scroll to position [59, 0]
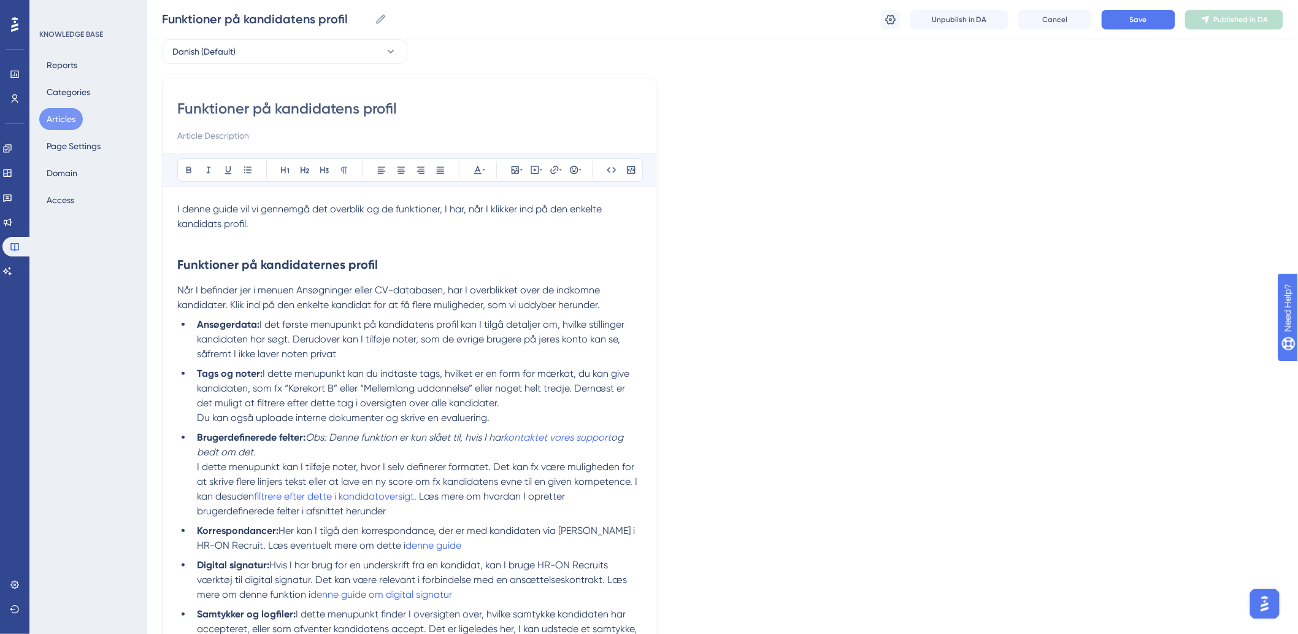
click at [590, 419] on li "Tags og noter: I dette menupunkt kan du indtaste tags, hvilket er en form for m…" at bounding box center [417, 395] width 450 height 59
click at [585, 397] on li "Tags og noter: I dette menupunkt kan du indtaste tags, hvilket er en form for m…" at bounding box center [417, 395] width 450 height 59
click at [576, 410] on li "Tags og noter: I dette menupunkt kan du indtaste tags, hvilket er en form for m…" at bounding box center [417, 395] width 450 height 59
click at [558, 418] on li "Tags og noter: I dette menupunkt kan du indtaste tags, hvilket er en form for m…" at bounding box center [417, 395] width 450 height 59
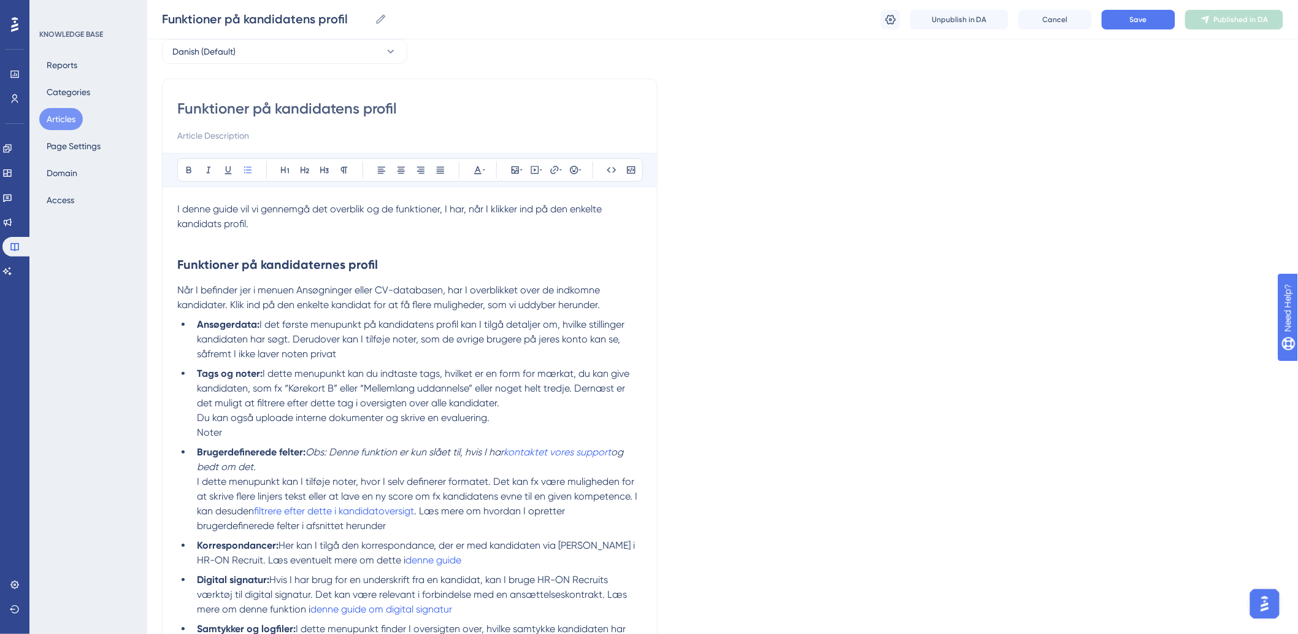
drag, startPoint x: 229, startPoint y: 438, endPoint x: 182, endPoint y: 433, distance: 47.5
click at [182, 433] on ul "Ansøgerdata: I det første menupunkt på kandidatens profil kan I tilgå detaljer …" at bounding box center [409, 498] width 465 height 363
click at [252, 433] on li "Tags og noter: I dette menupunkt kan du indtaste tags, hvilket er en form for m…" at bounding box center [417, 403] width 450 height 74
click at [197, 432] on strong "Noter:" at bounding box center [211, 432] width 28 height 12
drag, startPoint x: 260, startPoint y: 429, endPoint x: 164, endPoint y: 434, distance: 95.8
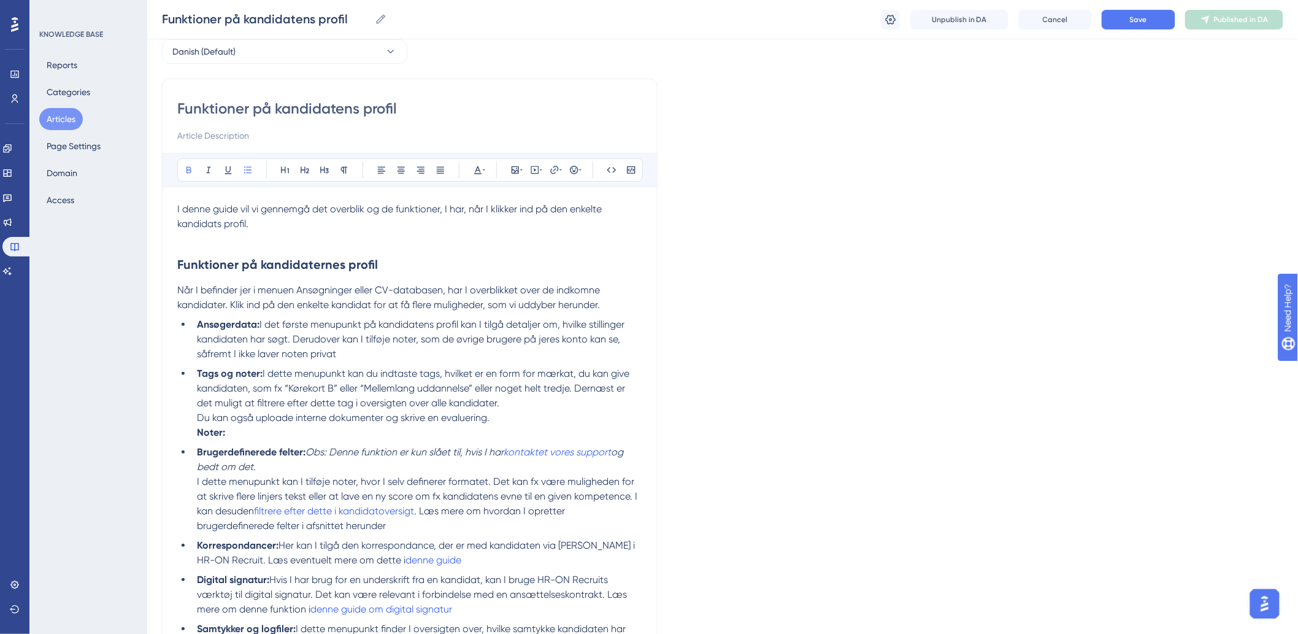
drag, startPoint x: 330, startPoint y: 434, endPoint x: 231, endPoint y: 431, distance: 99.4
click at [231, 431] on strong "Noter: Det er muligt, at tilføje" at bounding box center [263, 432] width 133 height 12
click at [234, 431] on li "Tags og noter: I dette menupunkt kan du indtaste tags, hvilket er en form for m…" at bounding box center [417, 403] width 450 height 74
click at [329, 428] on li "Tags og noter: I dette menupunkt kan du indtaste tags, hvilket er en form for m…" at bounding box center [417, 403] width 450 height 74
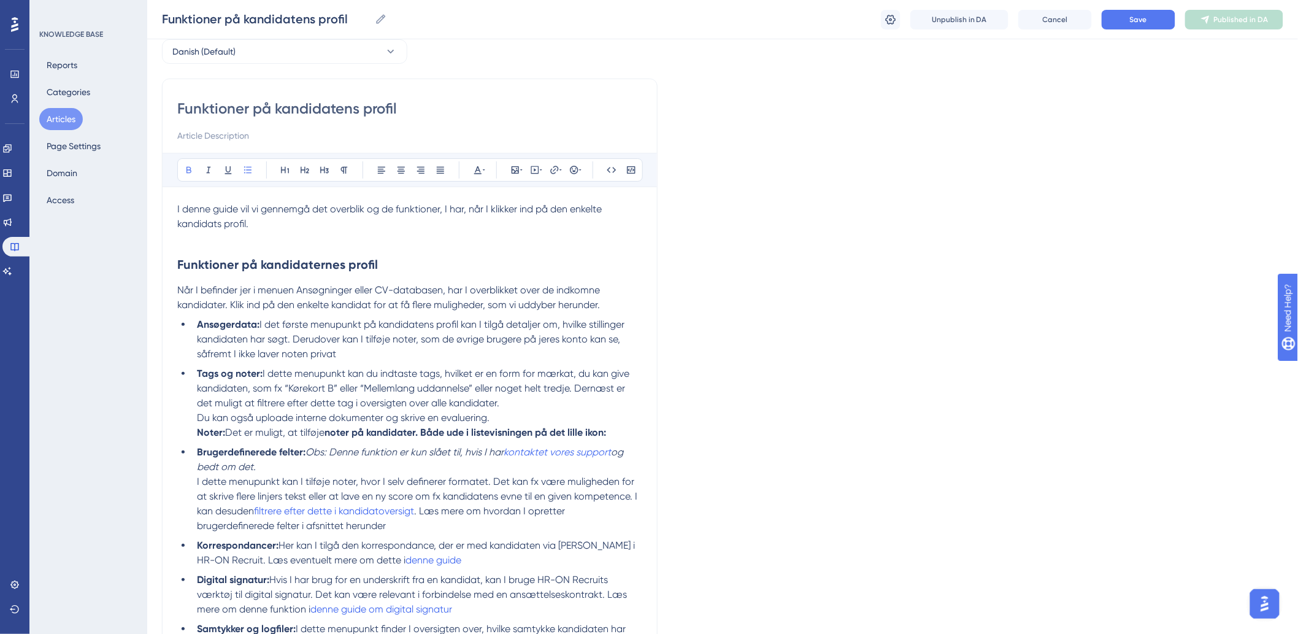
drag, startPoint x: 641, startPoint y: 427, endPoint x: 330, endPoint y: 436, distance: 310.6
click at [330, 436] on li "Tags og noter: I dette menupunkt kan du indtaste tags, hvilket er en form for m…" at bounding box center [417, 403] width 450 height 74
click at [611, 429] on li "Tags og noter: I dette menupunkt kan du indtaste tags, hvilket er en form for m…" at bounding box center [417, 403] width 450 height 74
click at [199, 430] on strong "Noter:" at bounding box center [211, 432] width 28 height 12
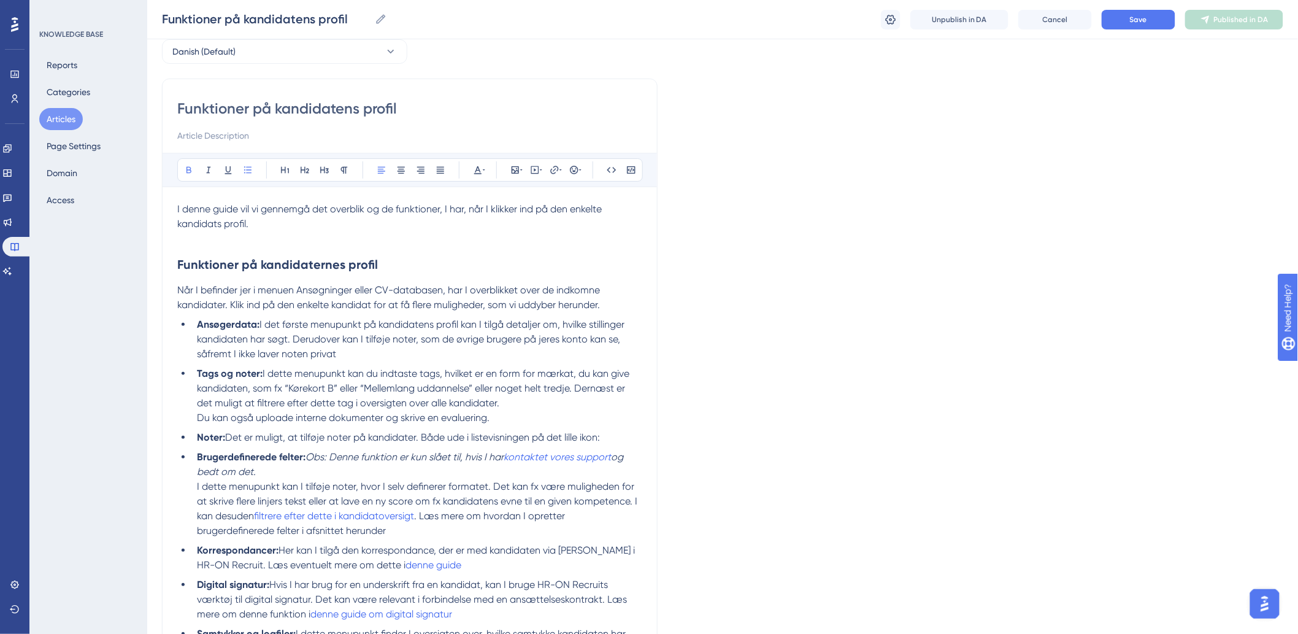
click at [623, 430] on li "Noter: Det er muligt, at tilføje noter på kandidater. Både ude i listevisningen…" at bounding box center [417, 437] width 450 height 15
click at [622, 436] on li "Noter: Det er muligt, at tilføje noter på kandidater. Både ude i listevisningen…" at bounding box center [417, 437] width 450 height 15
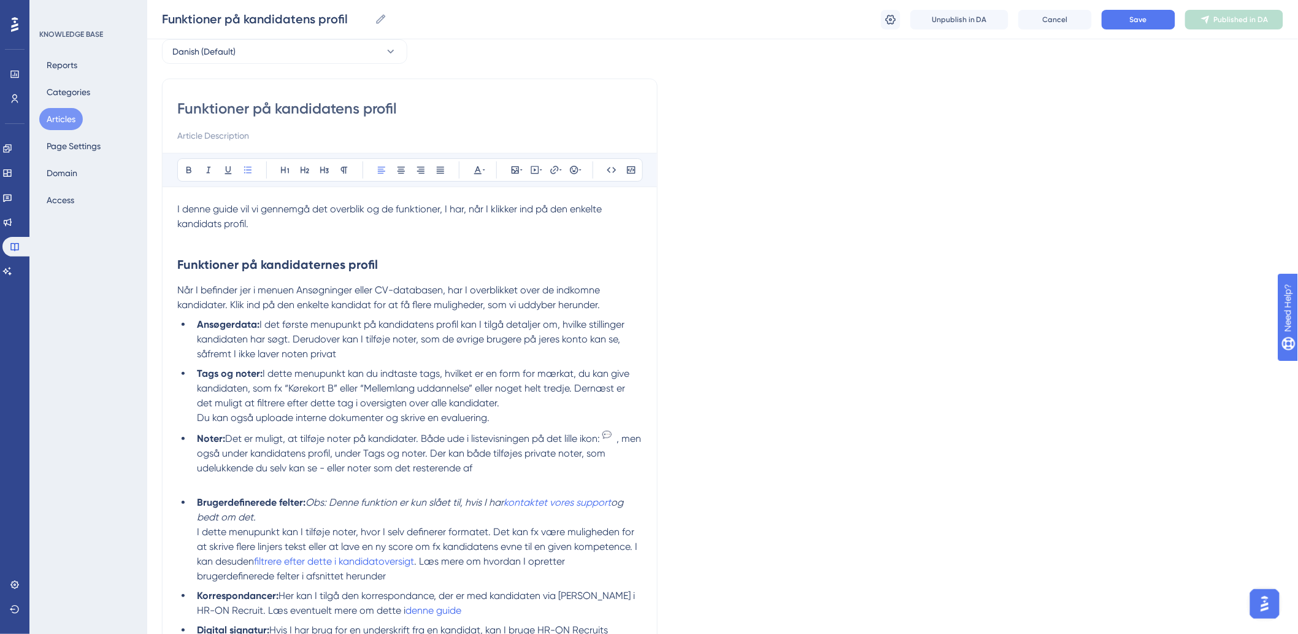
click at [523, 471] on li "Noter: Det er muligt, at tilføje noter på kandidater. Både ude i listevisningen…" at bounding box center [417, 460] width 450 height 60
click at [1125, 19] on button "Save" at bounding box center [1139, 20] width 74 height 20
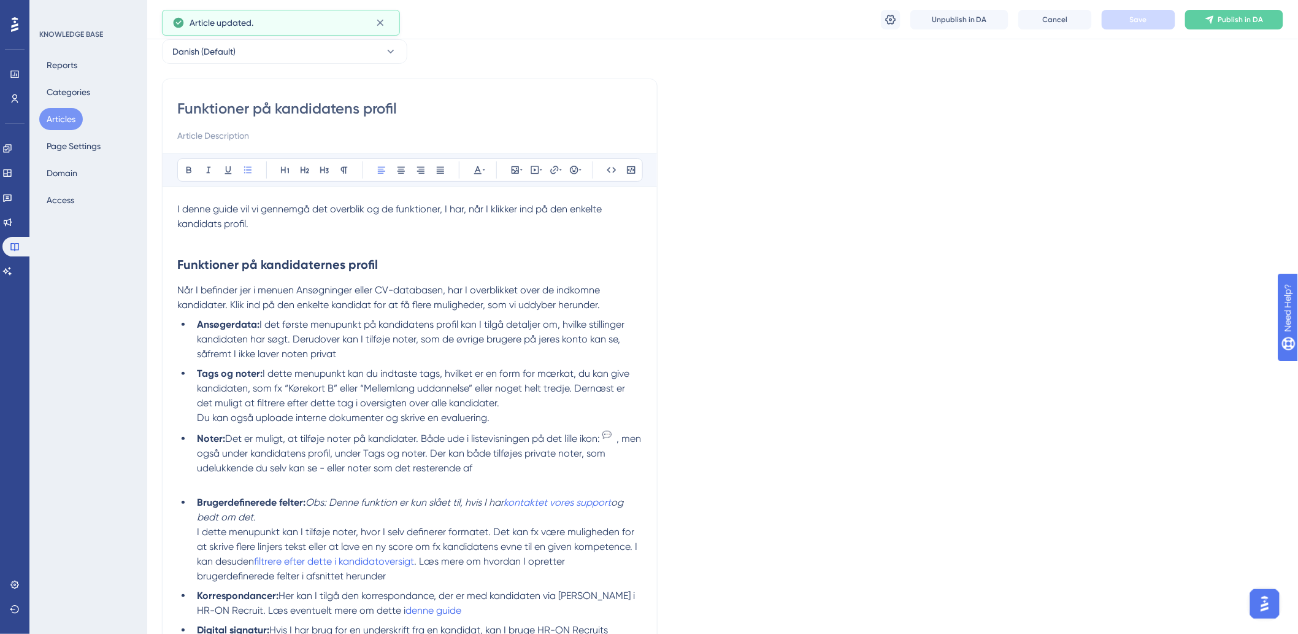
click at [507, 466] on li "Noter: Det er muligt, at tilføje noter på kandidater. Både ude i listevisningen…" at bounding box center [417, 460] width 450 height 60
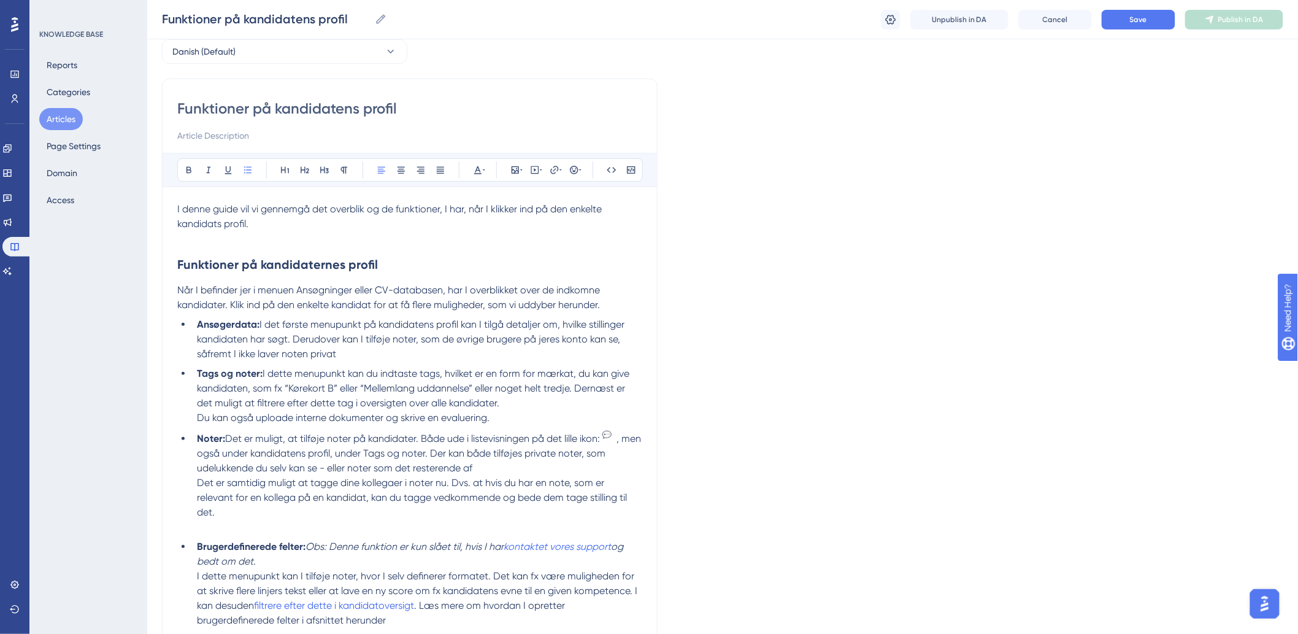
click at [503, 466] on li "Noter: Det er muligt, at tilføje noter på kandidater. Både ude i listevisningen…" at bounding box center [417, 482] width 450 height 104
click at [1140, 20] on span "Save" at bounding box center [1138, 20] width 17 height 10
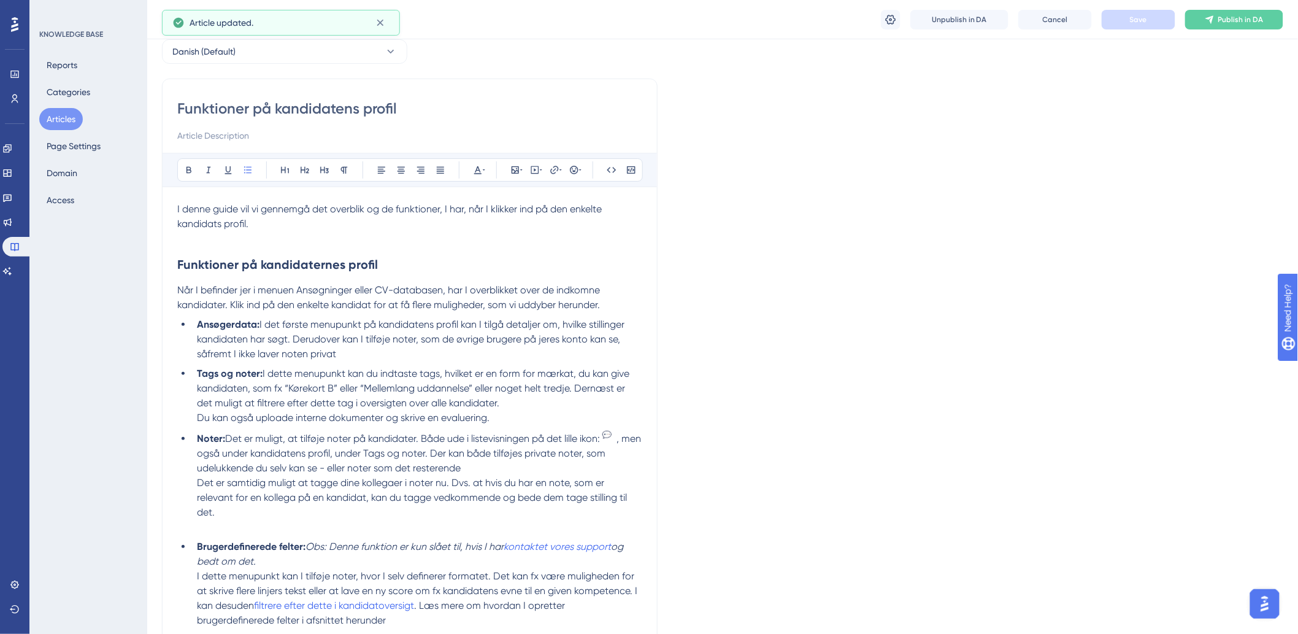
click at [498, 409] on li "Tags og noter: I dette menupunkt kan du indtaste tags, hvilket er en form for m…" at bounding box center [417, 395] width 450 height 59
click at [507, 401] on li "Tags og noter: I dette menupunkt kan du indtaste tags, hvilket er en form for m…" at bounding box center [417, 395] width 450 height 59
click at [525, 474] on li "Noter: Det er muligt, at tilføje noter på kandidater. Både ude i listevisningen…" at bounding box center [417, 482] width 450 height 104
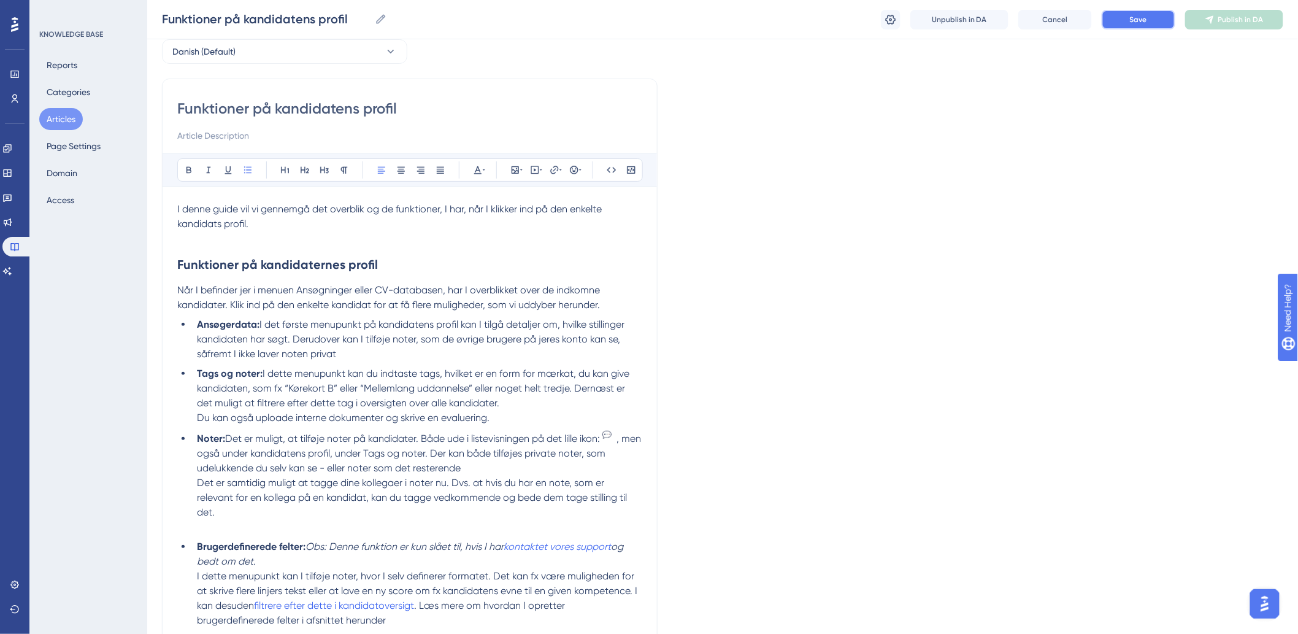
click at [1121, 19] on button "Save" at bounding box center [1139, 20] width 74 height 20
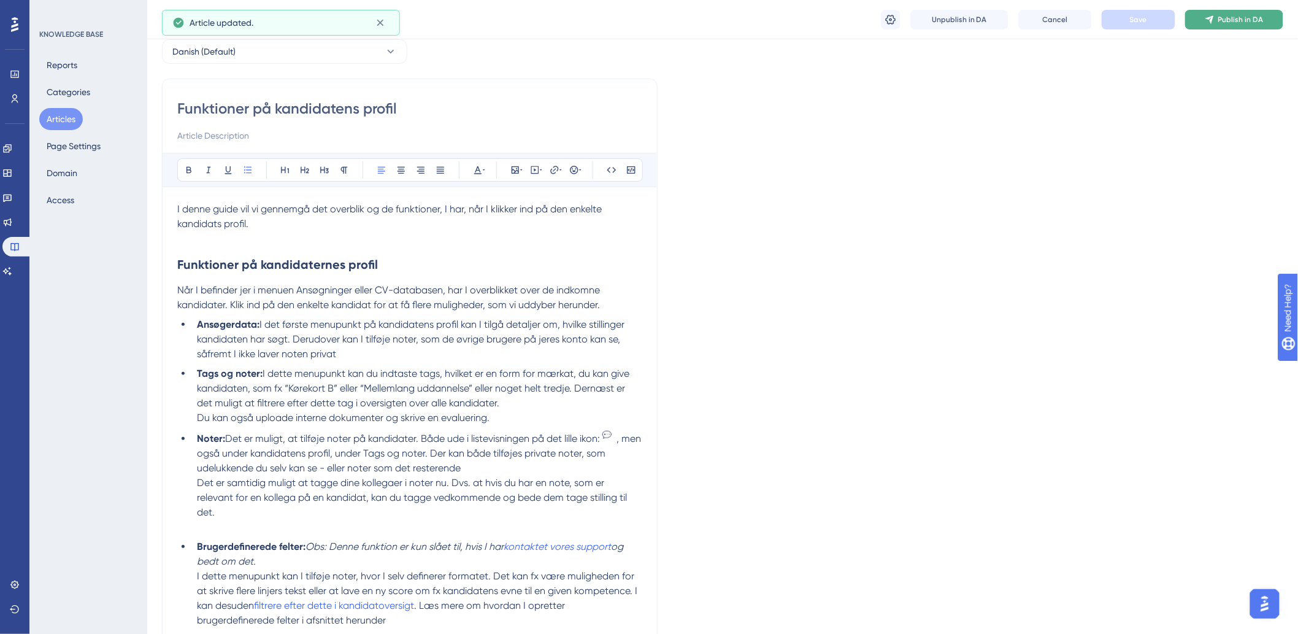
click at [1238, 22] on span "Publish in DA" at bounding box center [1241, 20] width 45 height 10
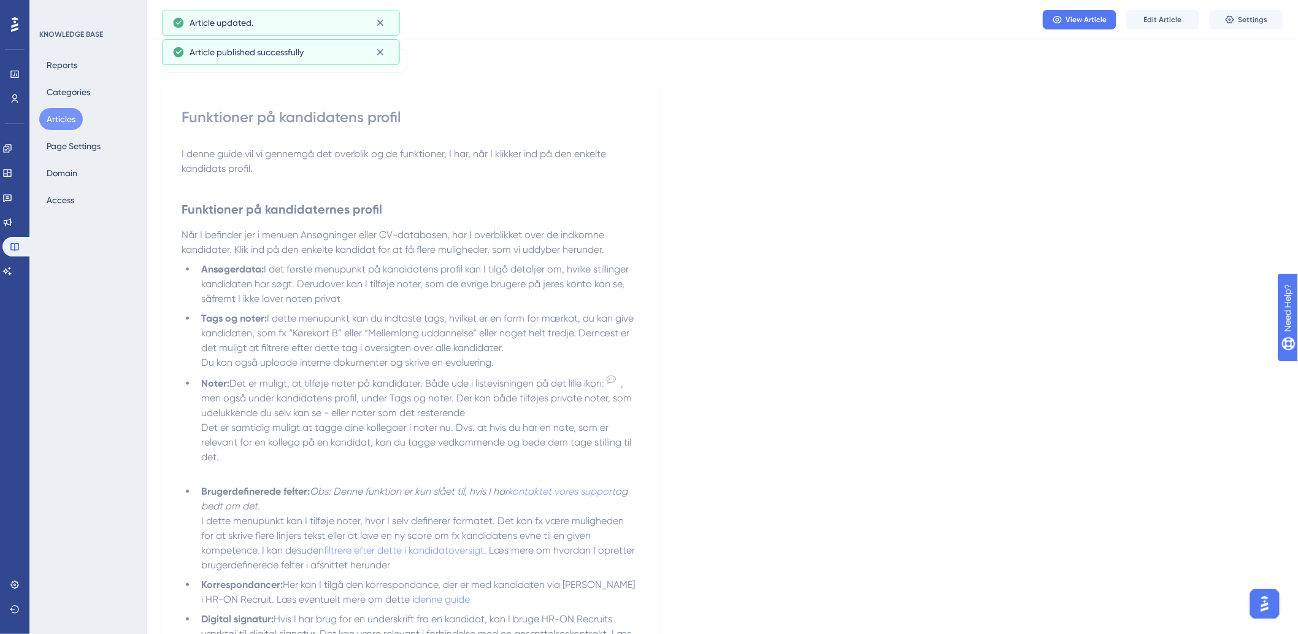
scroll to position [0, 0]
